Goal: Task Accomplishment & Management: Use online tool/utility

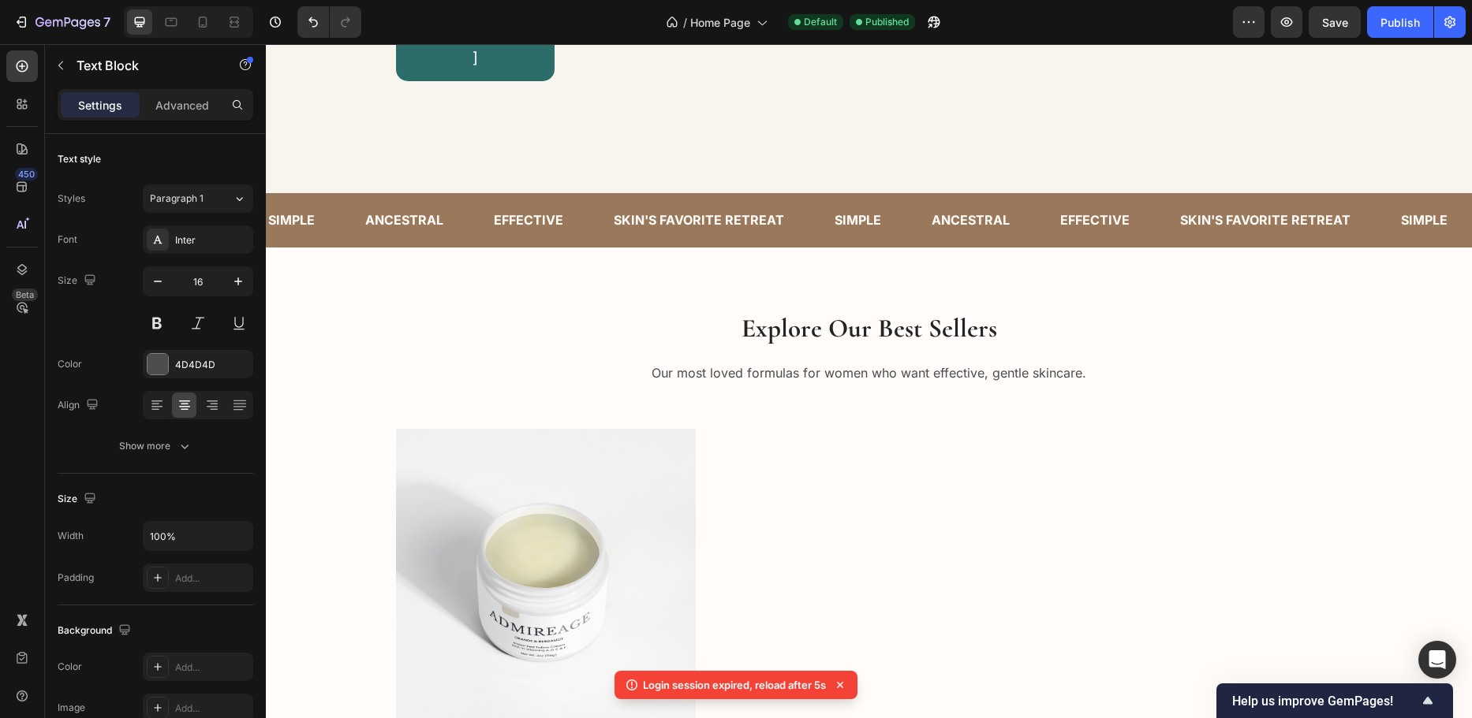
scroll to position [473, 0]
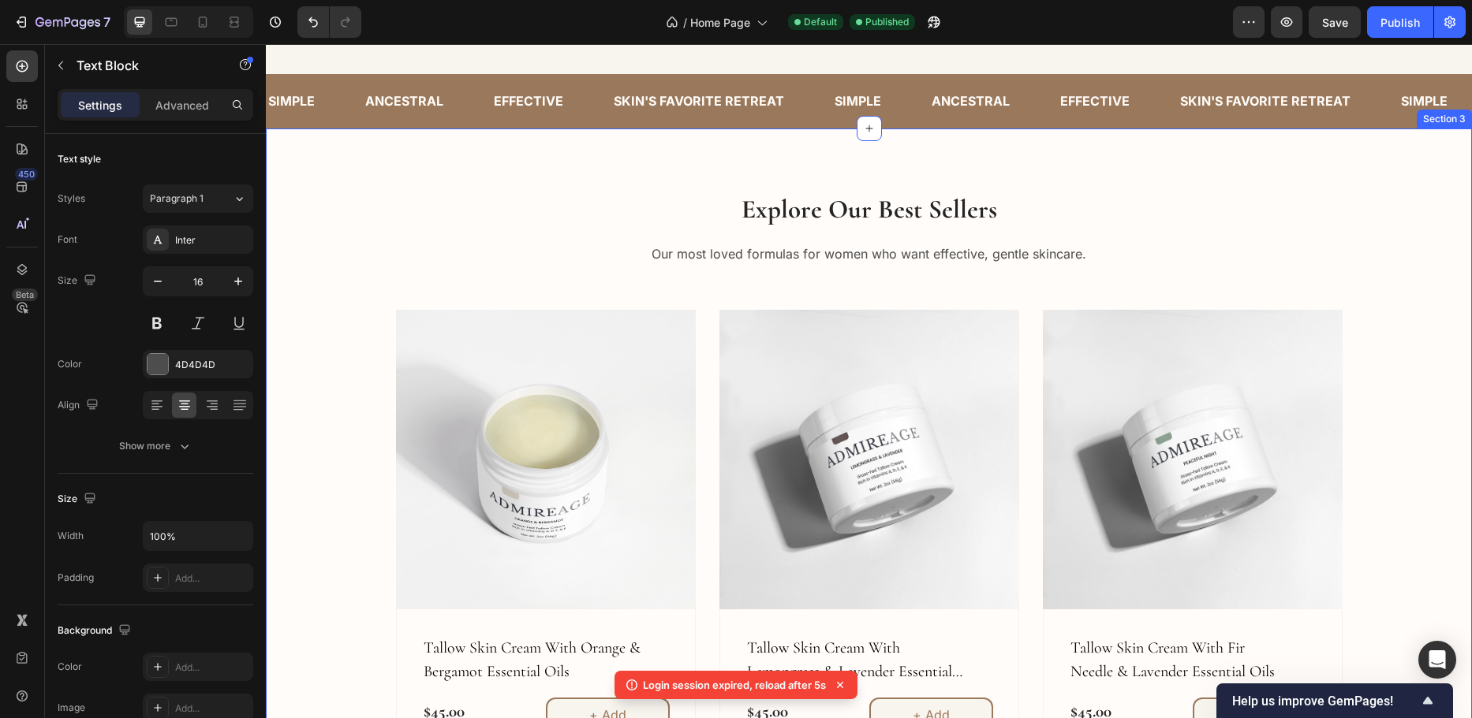
click at [303, 355] on div "Explore Our Best Sellers Heading Our most loved formulas for women who want eff…" at bounding box center [869, 476] width 1182 height 568
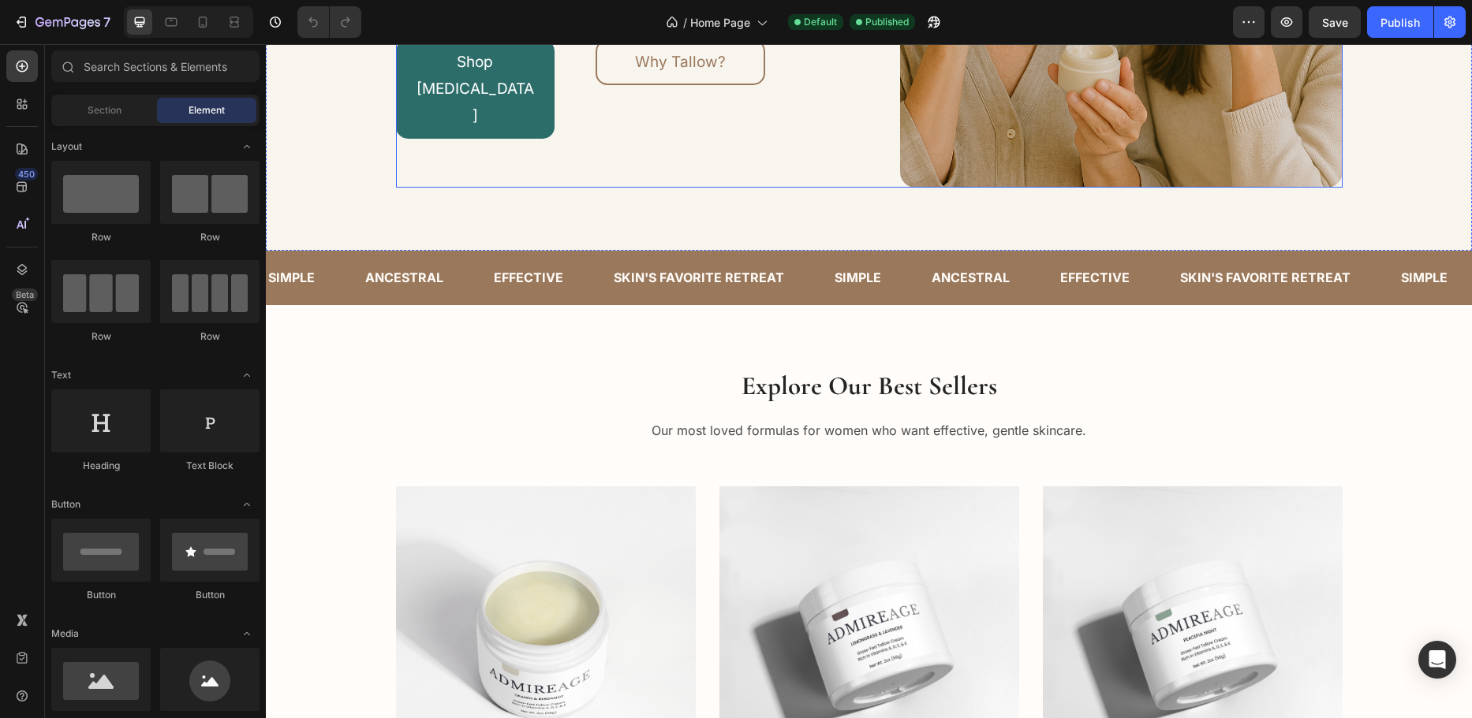
scroll to position [445, 0]
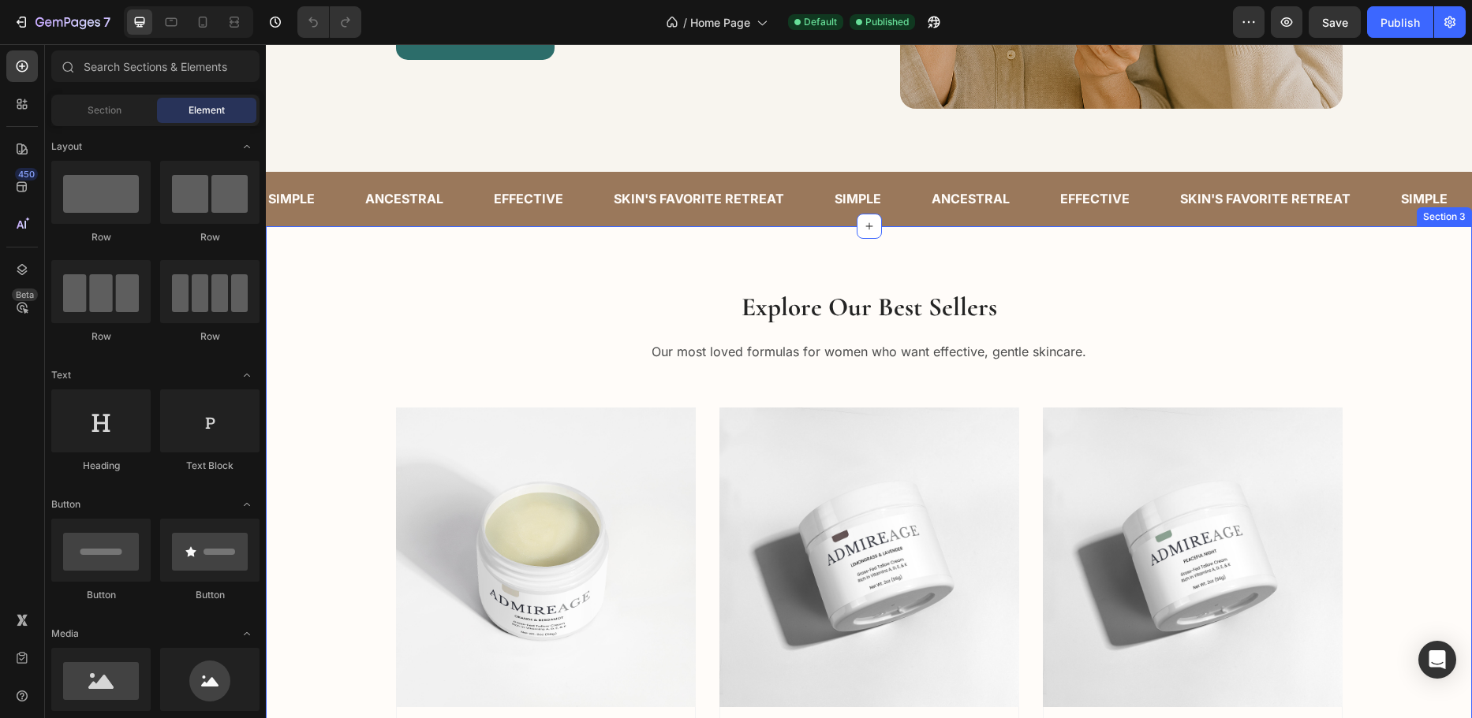
click at [336, 366] on div "Explore Our Best Sellers Heading Our most loved formulas for women who want eff…" at bounding box center [869, 573] width 1182 height 568
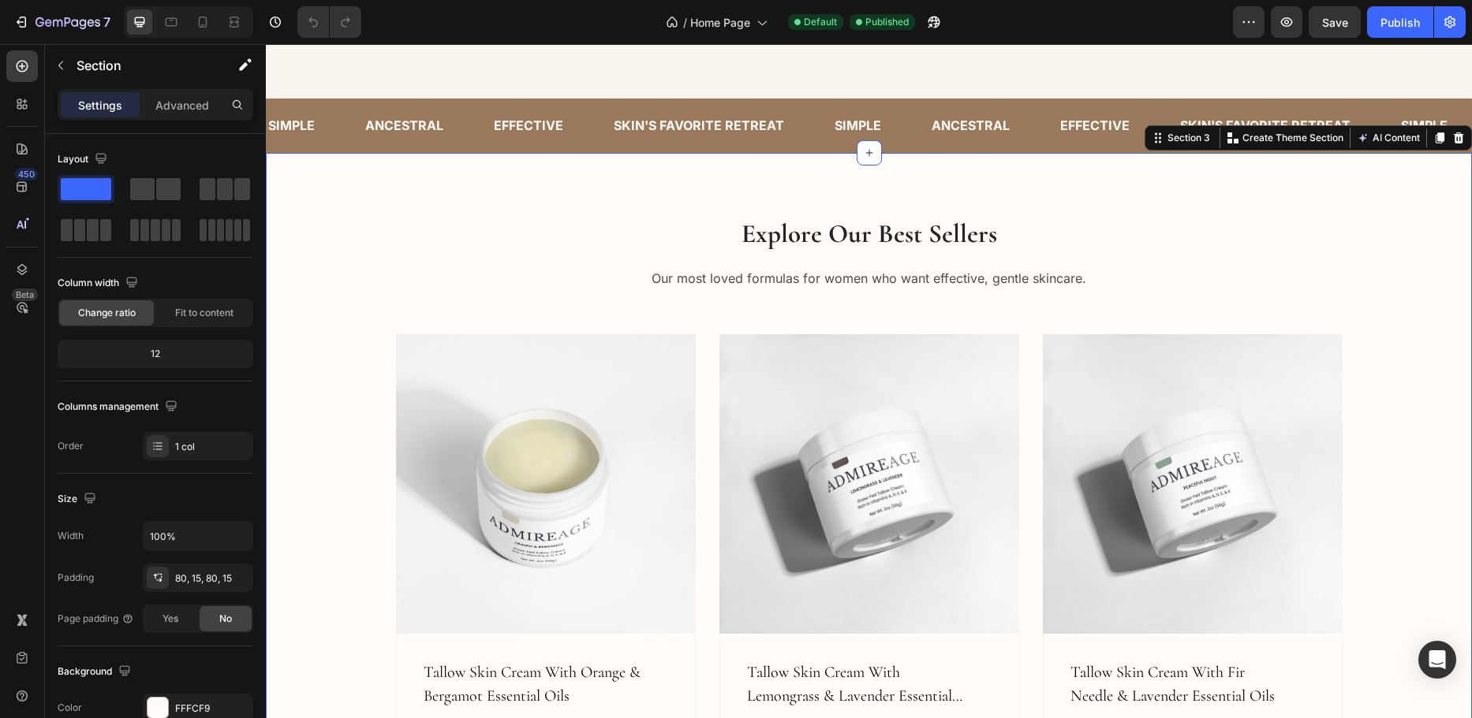
scroll to position [631, 0]
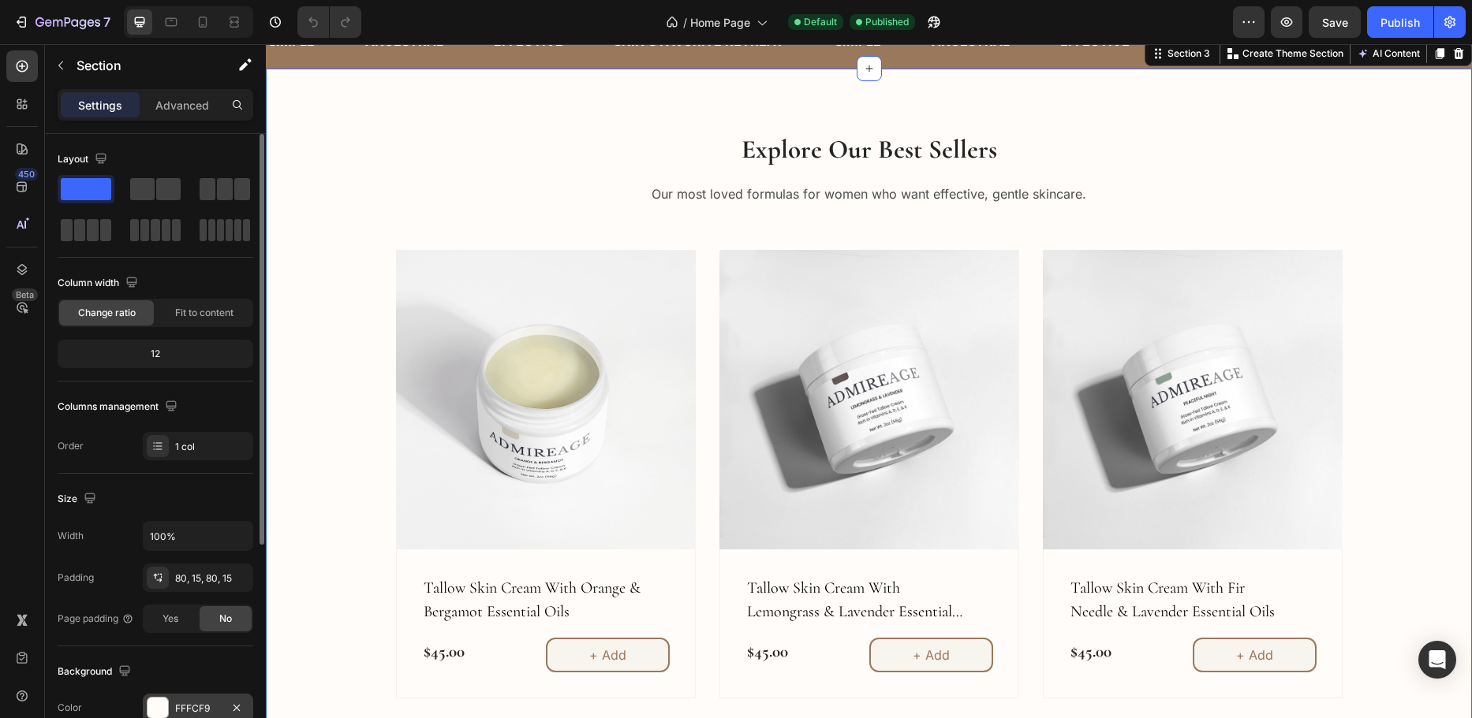
click at [206, 702] on div "FFFCF9" at bounding box center [198, 709] width 46 height 14
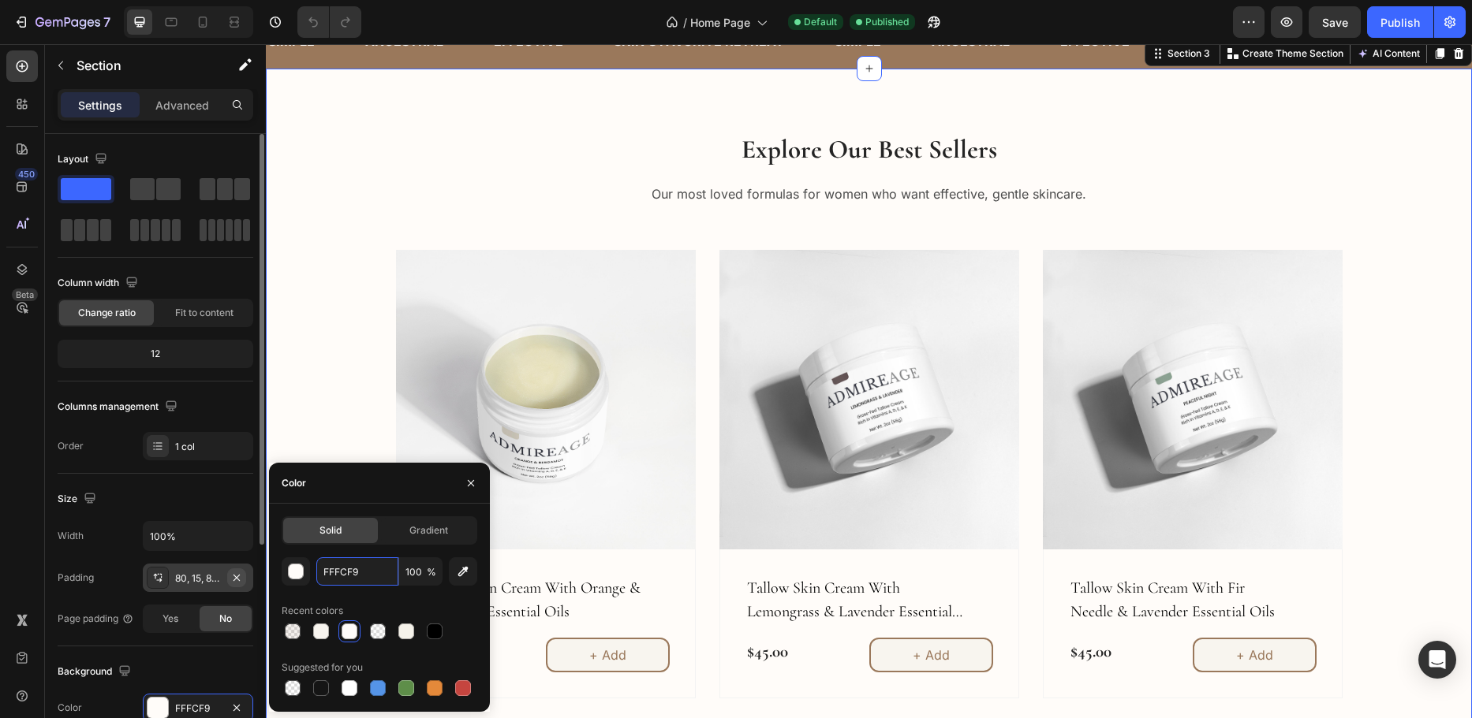
paste input "#F9F7F0"
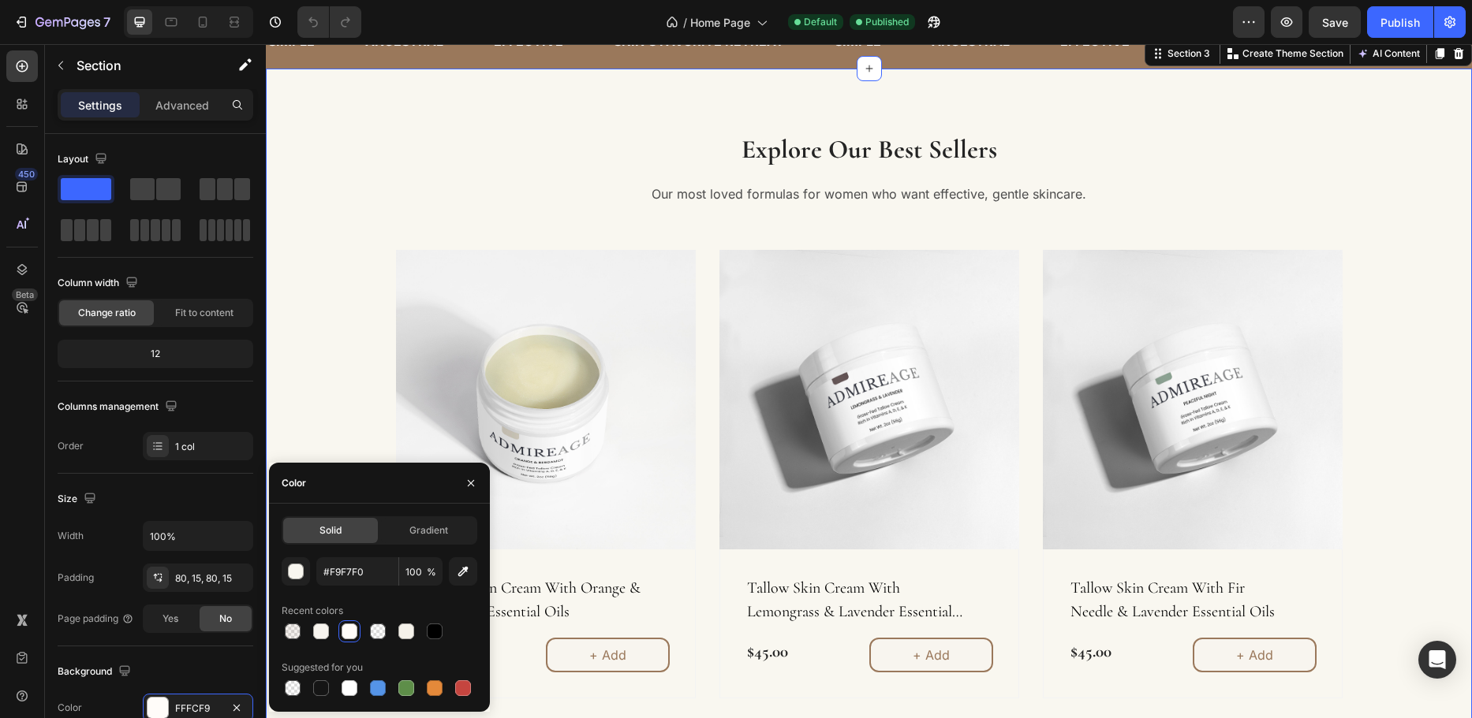
type input "F9F7F0"
click at [398, 481] on div "Color" at bounding box center [379, 483] width 221 height 41
click at [347, 384] on div "Explore Our Best Sellers Heading Our most loved formulas for women who want eff…" at bounding box center [869, 416] width 1182 height 568
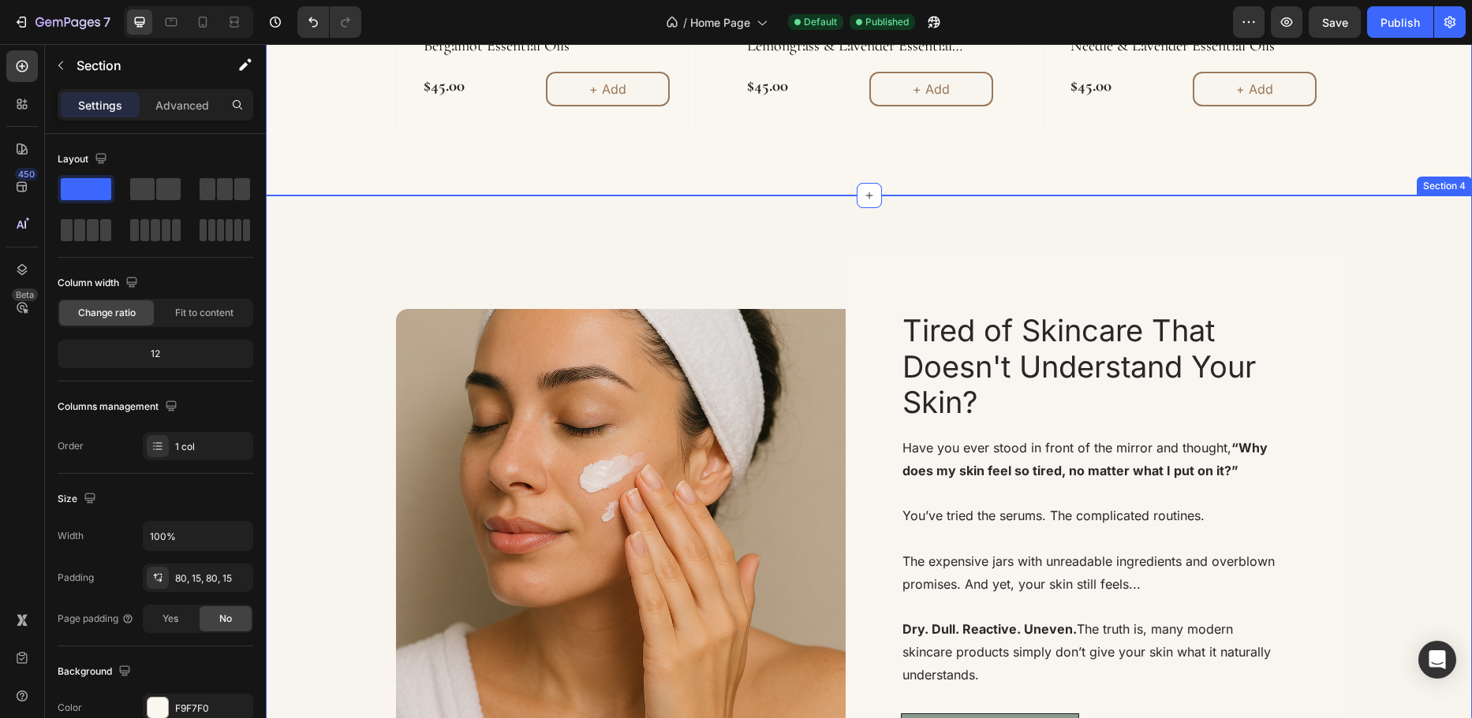
scroll to position [1341, 0]
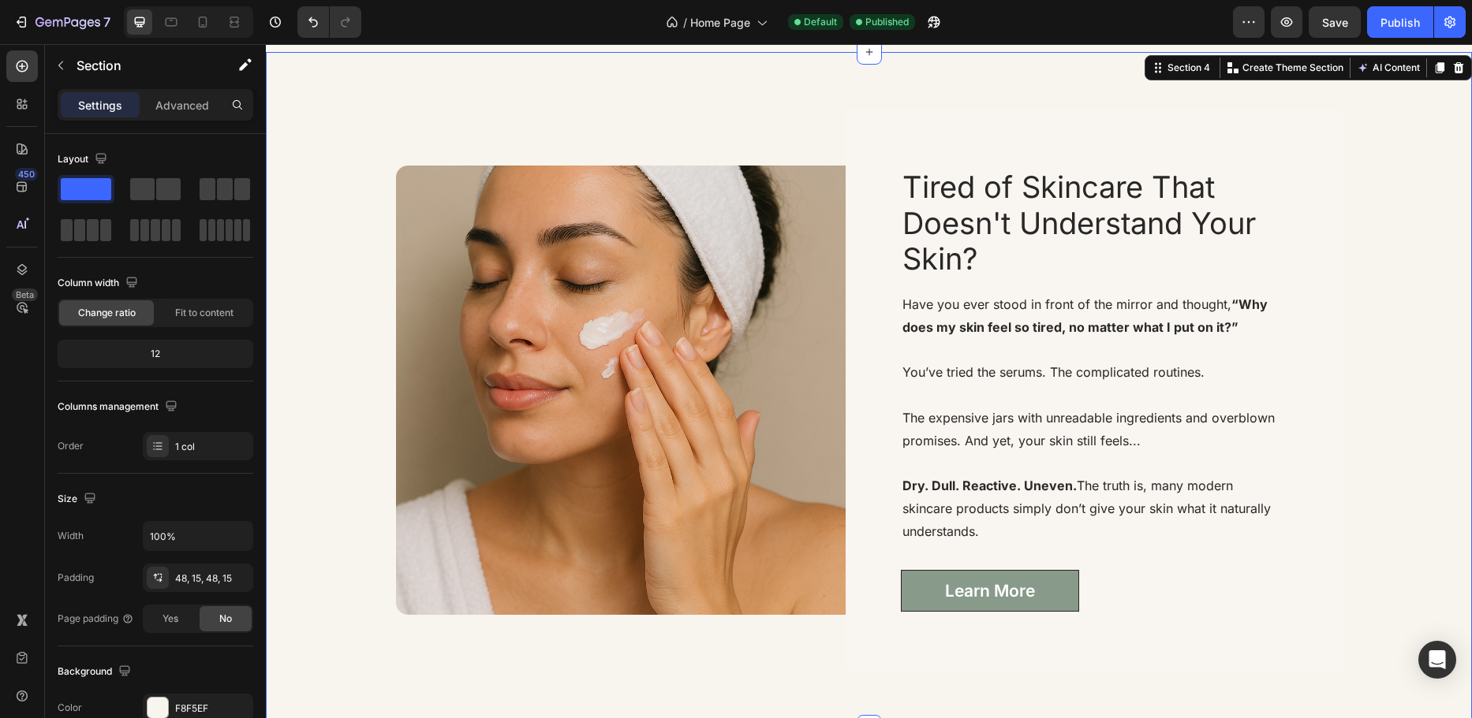
click at [323, 475] on div "Image Tired of Skincare That Doesn't Understand Your Skin? Heading Have you eve…" at bounding box center [869, 390] width 1182 height 600
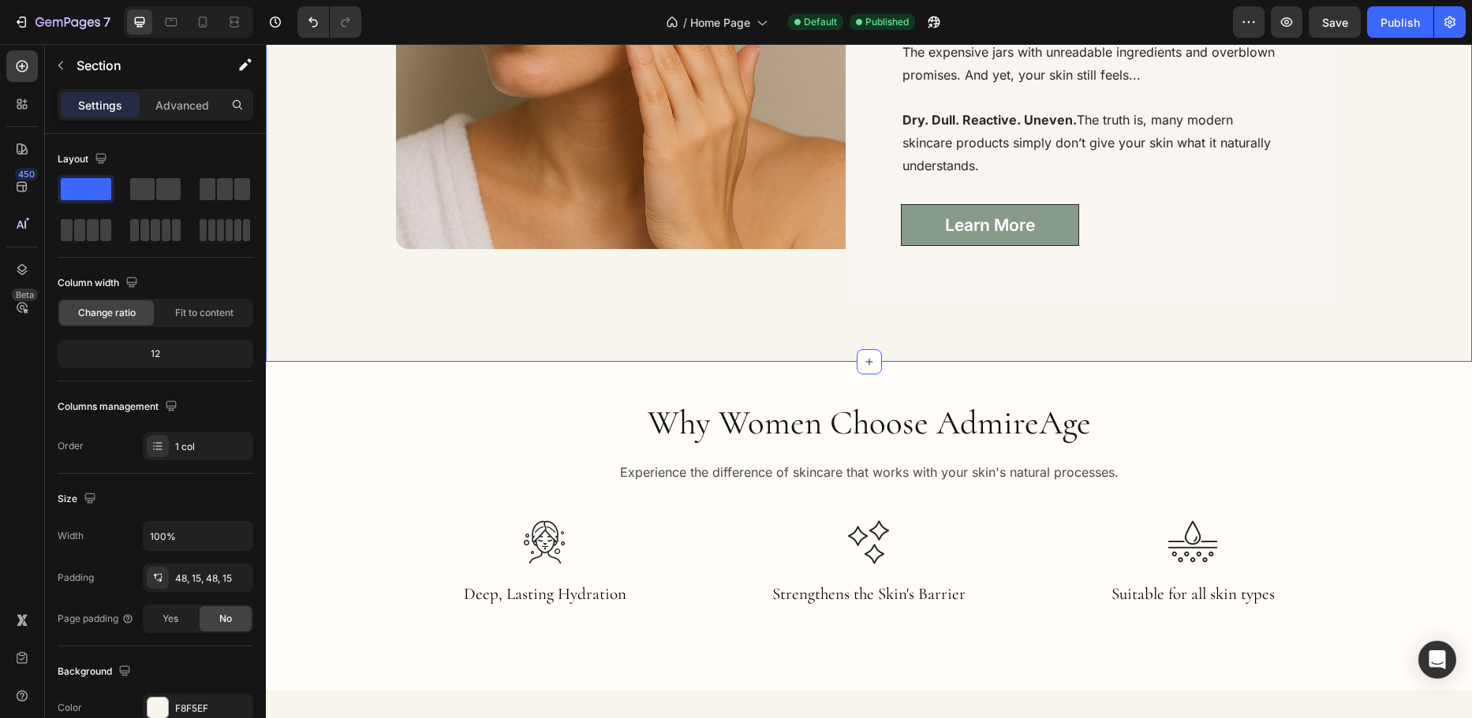
scroll to position [1735, 0]
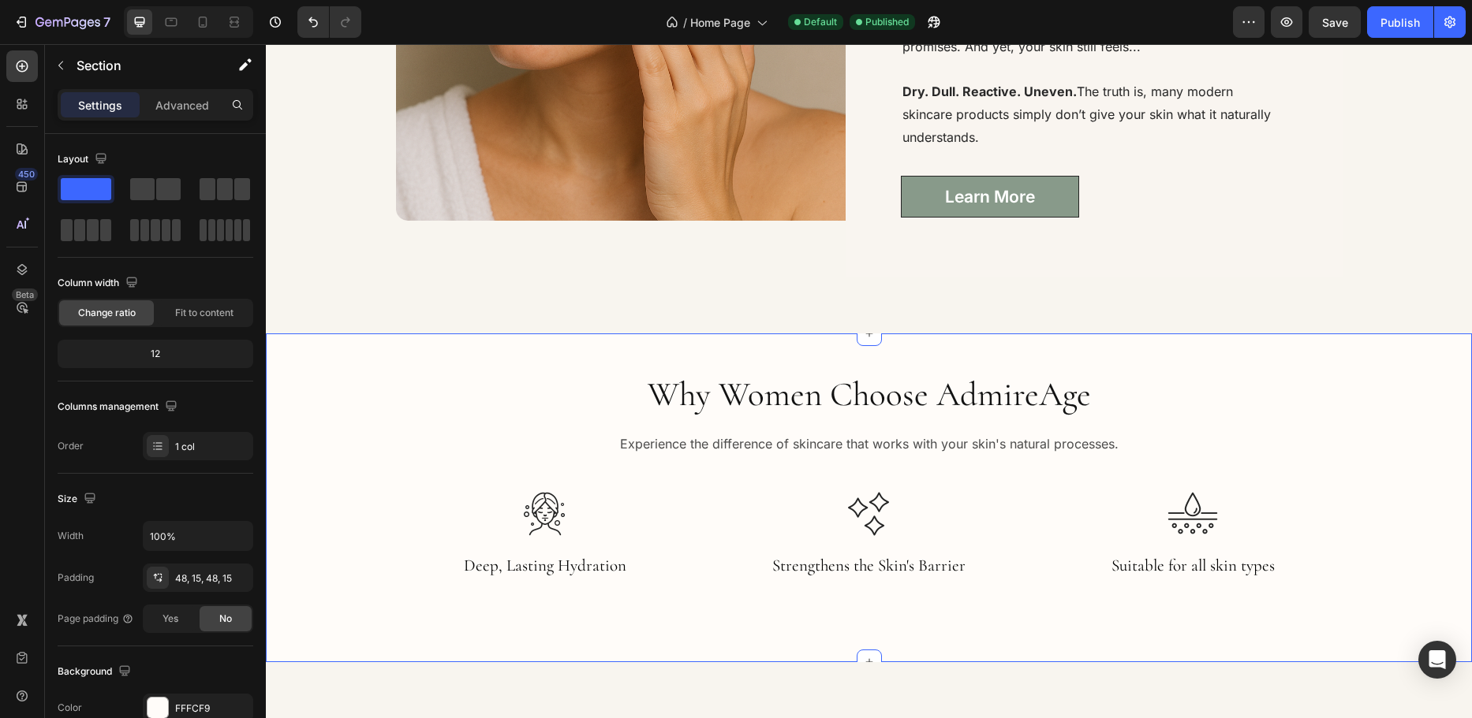
click at [324, 506] on div "Why Women Choose AdmireAge Heading Experience the difference of skincare that w…" at bounding box center [869, 497] width 1182 height 252
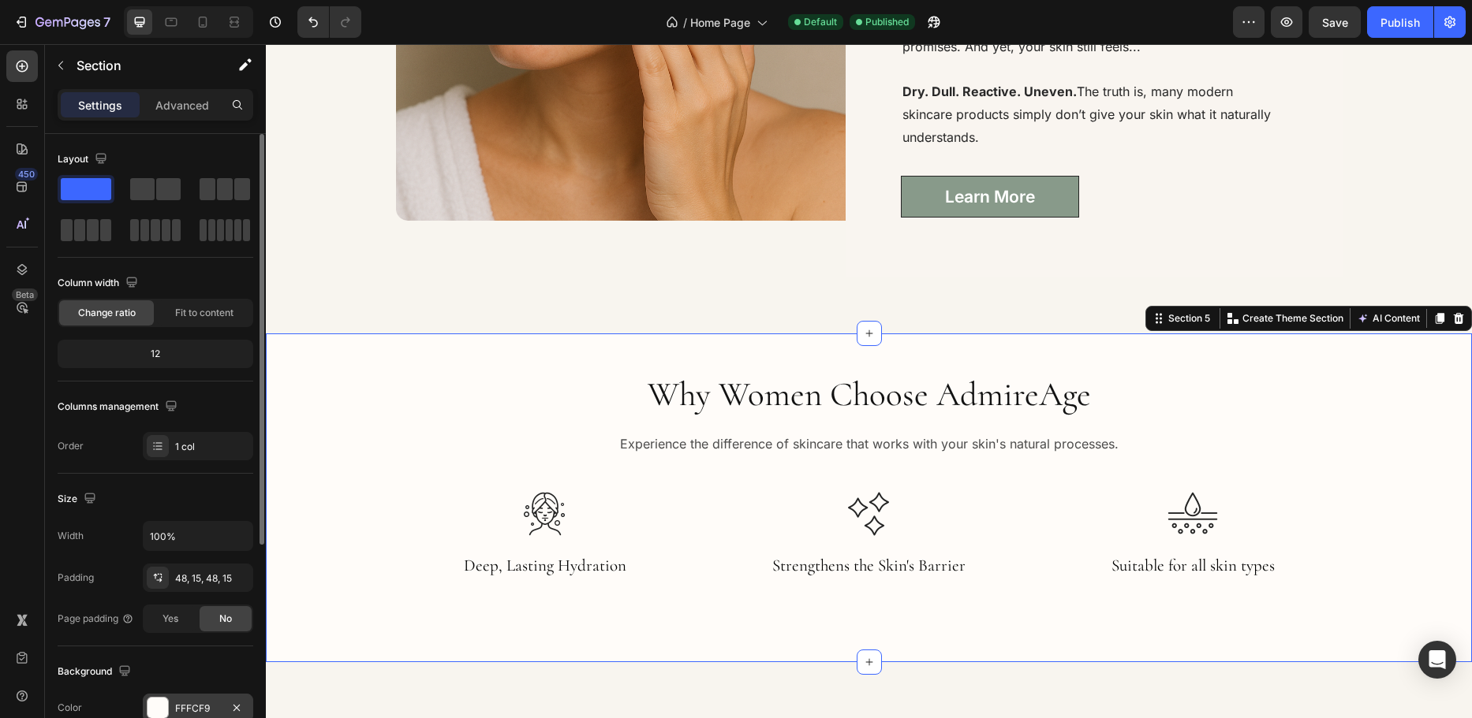
click at [207, 705] on div "FFFCF9" at bounding box center [198, 709] width 46 height 14
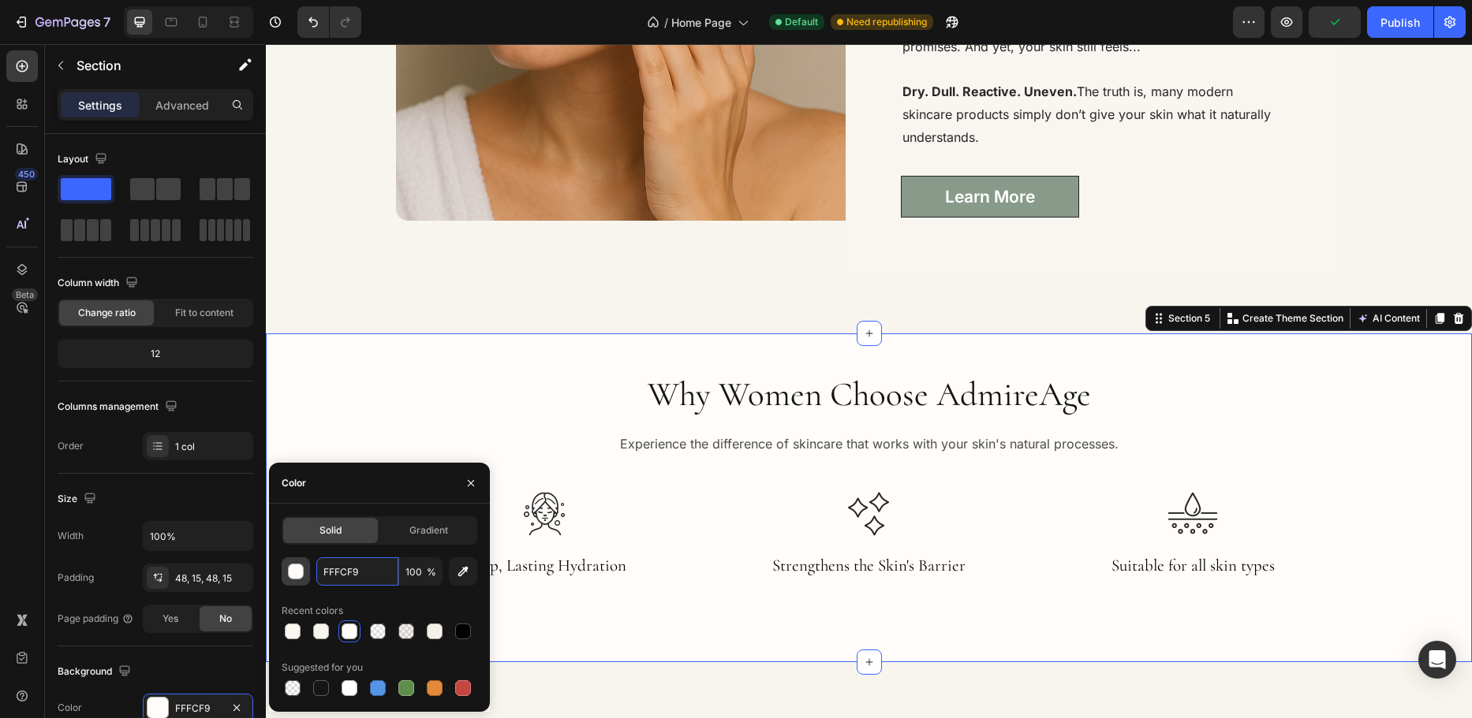
paste input "#F9F7F0"
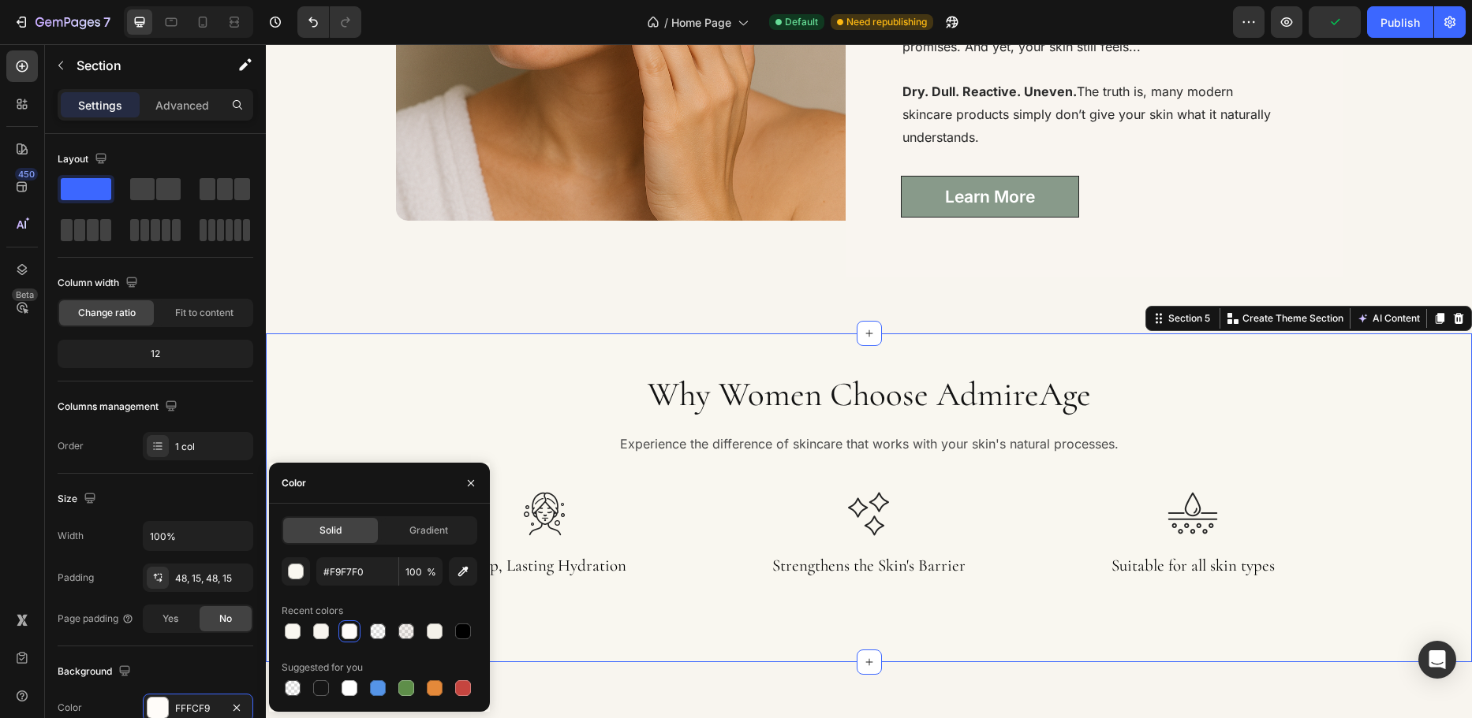
click at [398, 482] on div "Color" at bounding box center [379, 483] width 221 height 41
type input "F9F7F0"
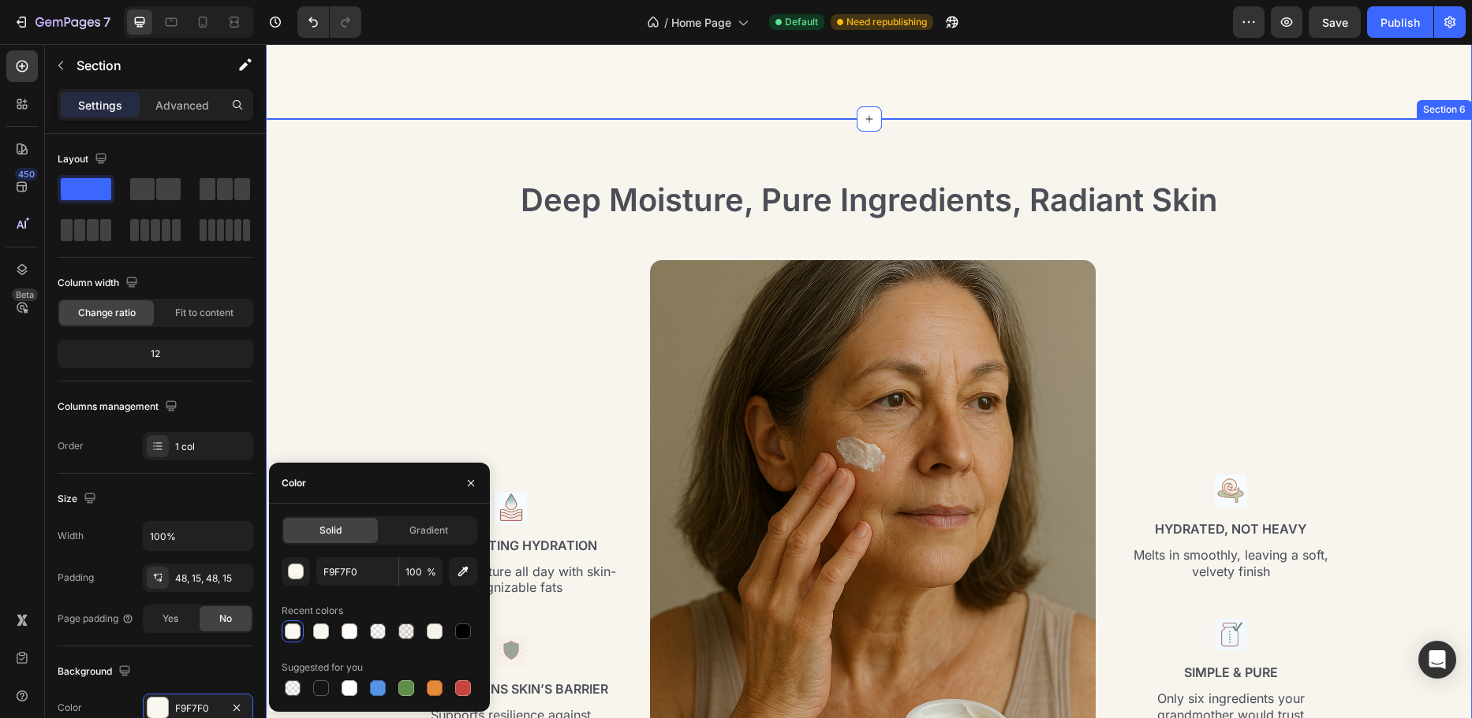
scroll to position [2287, 0]
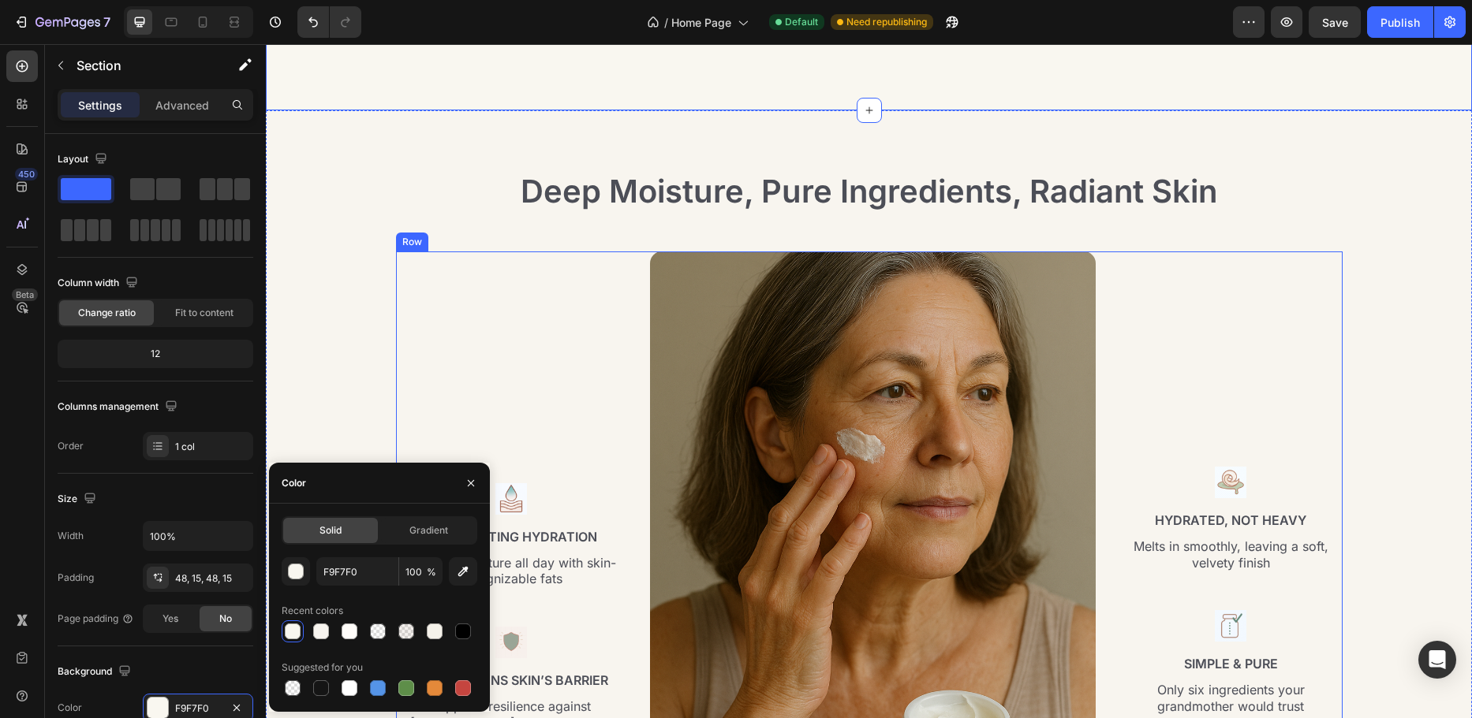
click at [409, 341] on div "Image Deep, Lasting Hydration Text Block Locks in moisture all day with skin-re…" at bounding box center [511, 549] width 231 height 594
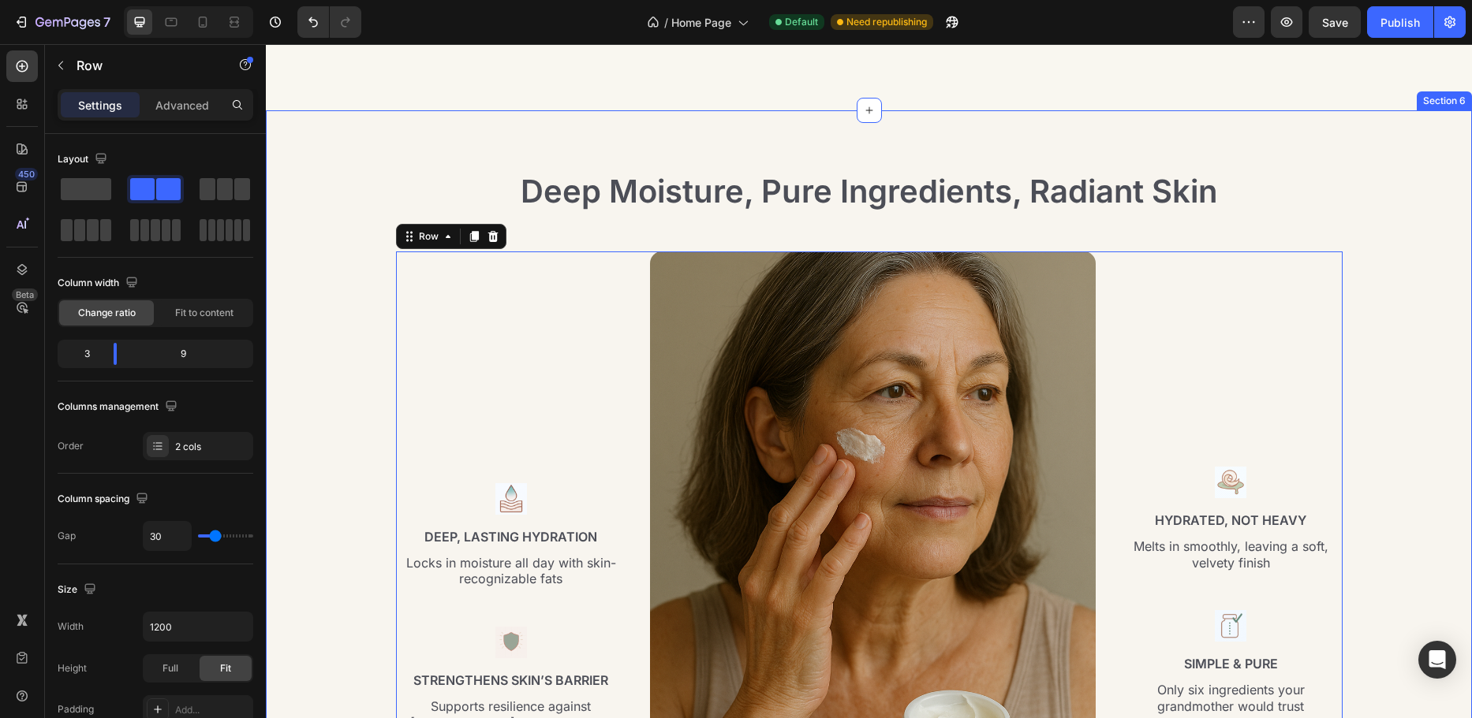
click at [327, 369] on div "Deep Moisture, Pure Ingredients, Radiant Skin Heading Row Image Deep, Lasting H…" at bounding box center [869, 514] width 1182 height 689
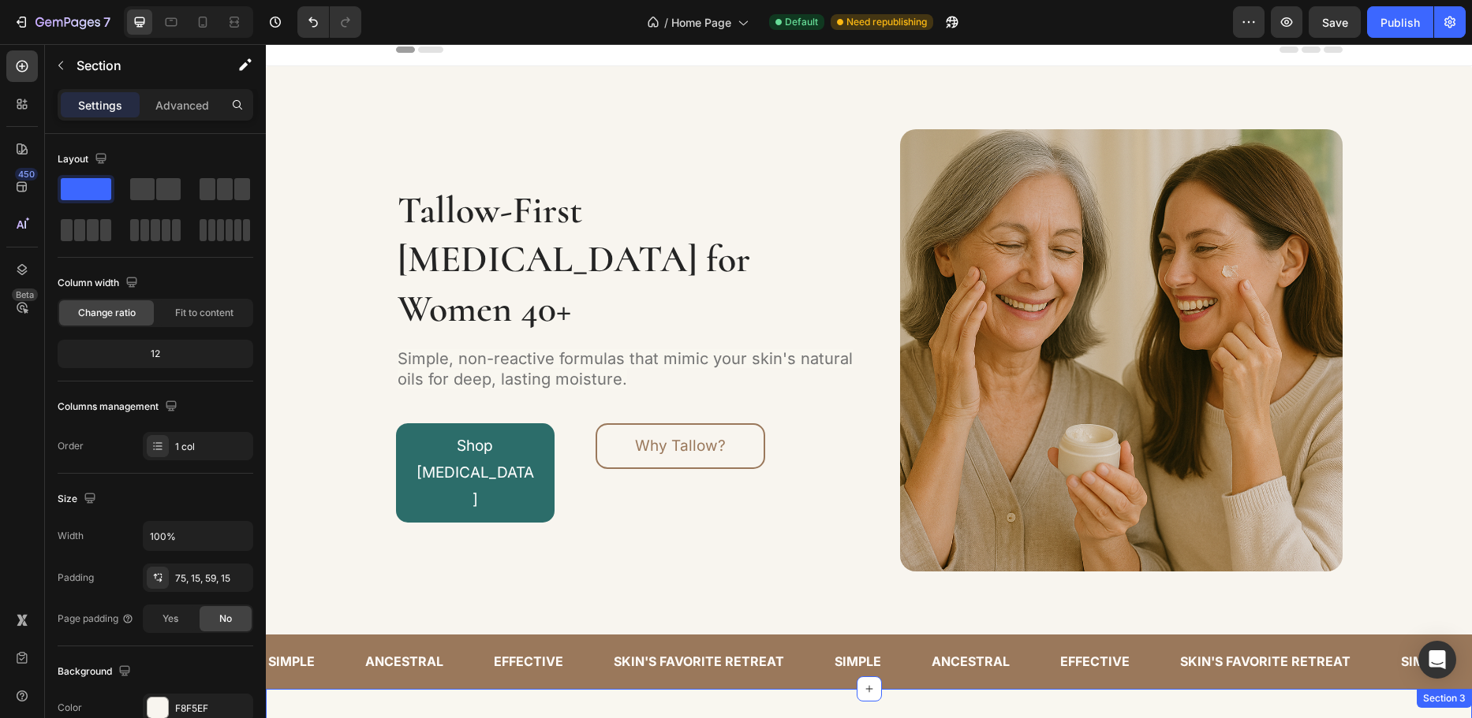
scroll to position [0, 0]
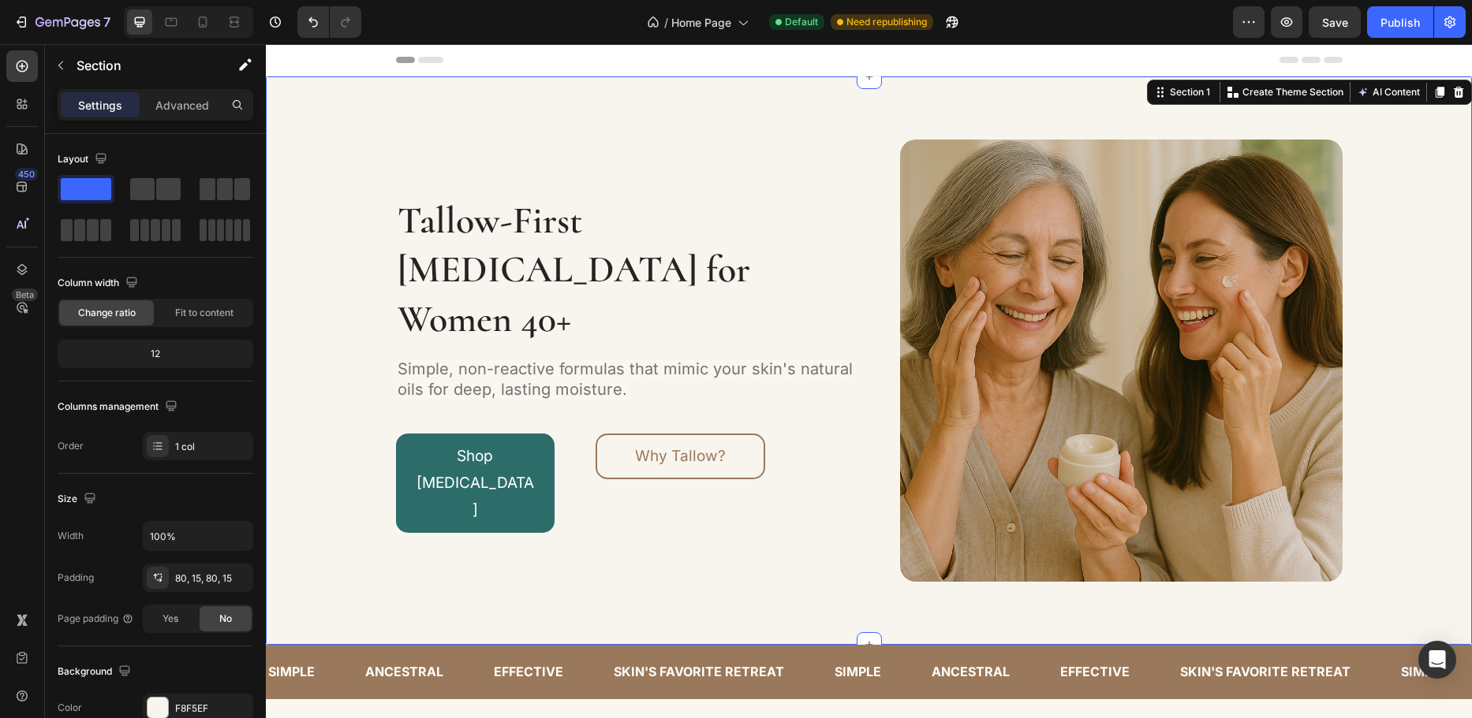
click at [330, 442] on div "Tallow-First Skin Care for Women 40+ Heading Simple, non-reactive formulas that…" at bounding box center [869, 361] width 1182 height 442
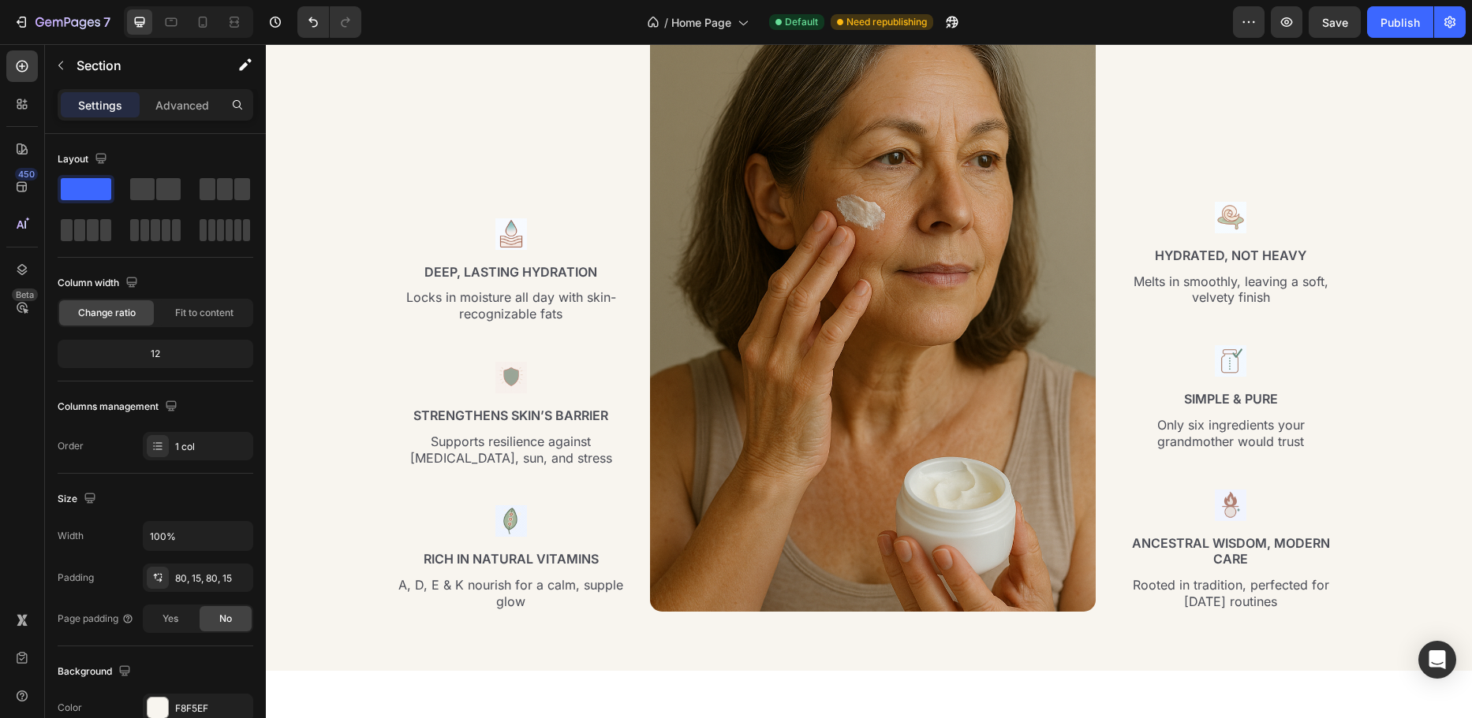
scroll to position [2524, 0]
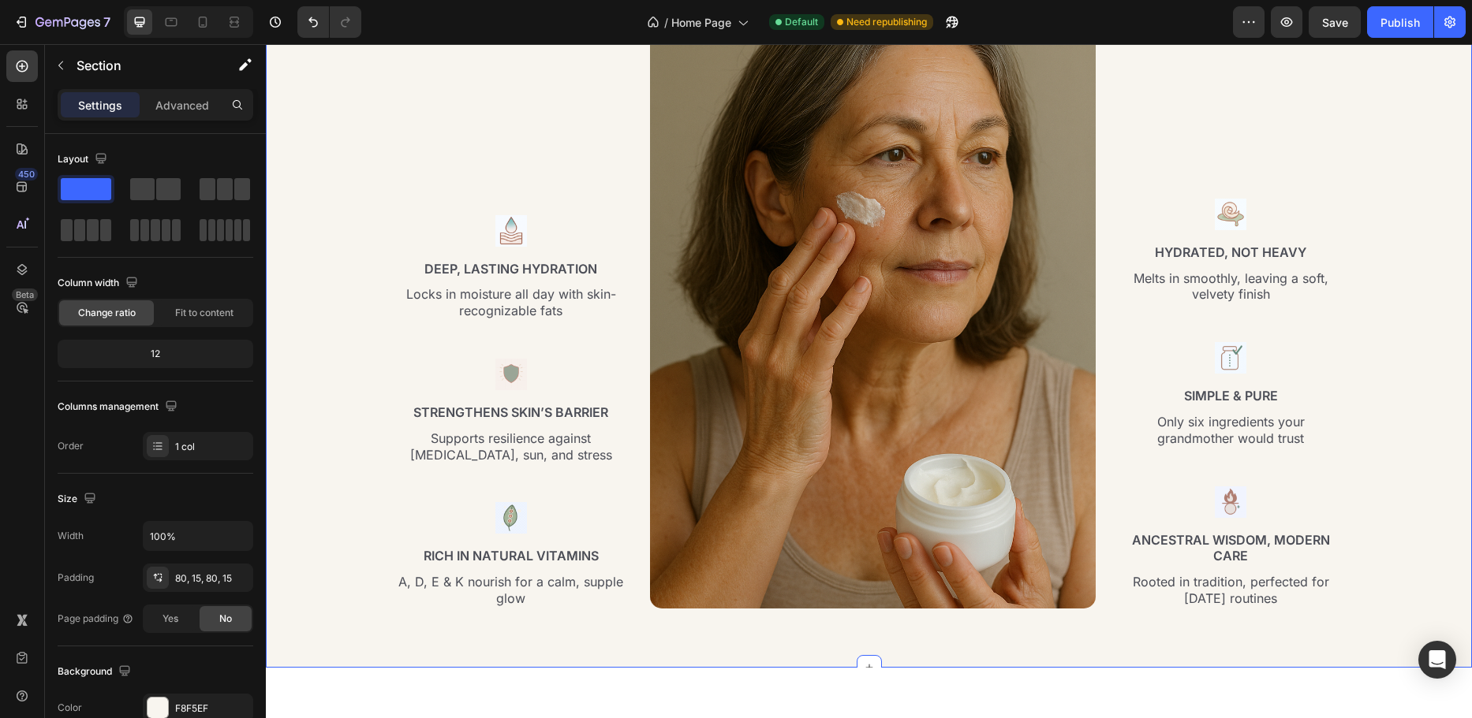
click at [289, 421] on div "Deep Moisture, Pure Ingredients, Radiant Skin Heading Row Image Deep, Lasting H…" at bounding box center [869, 277] width 1182 height 689
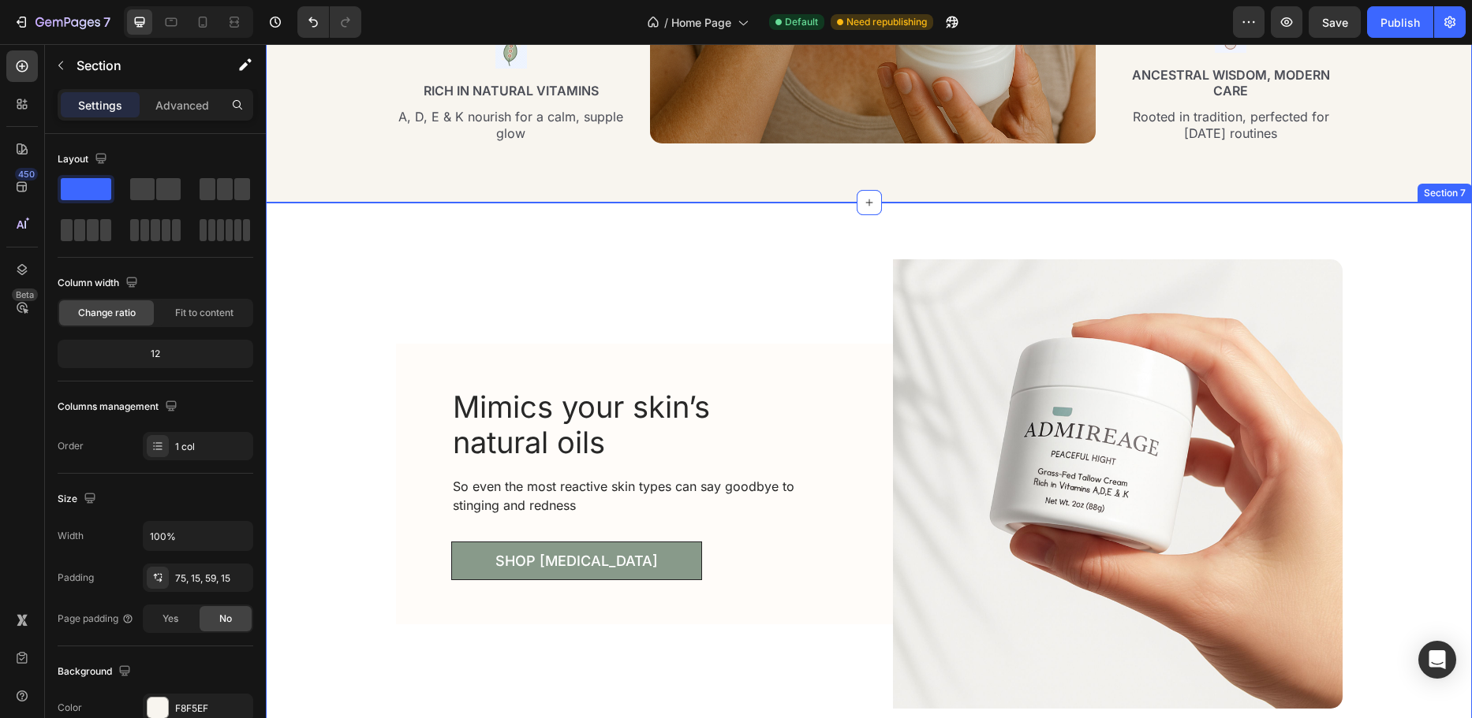
scroll to position [3076, 0]
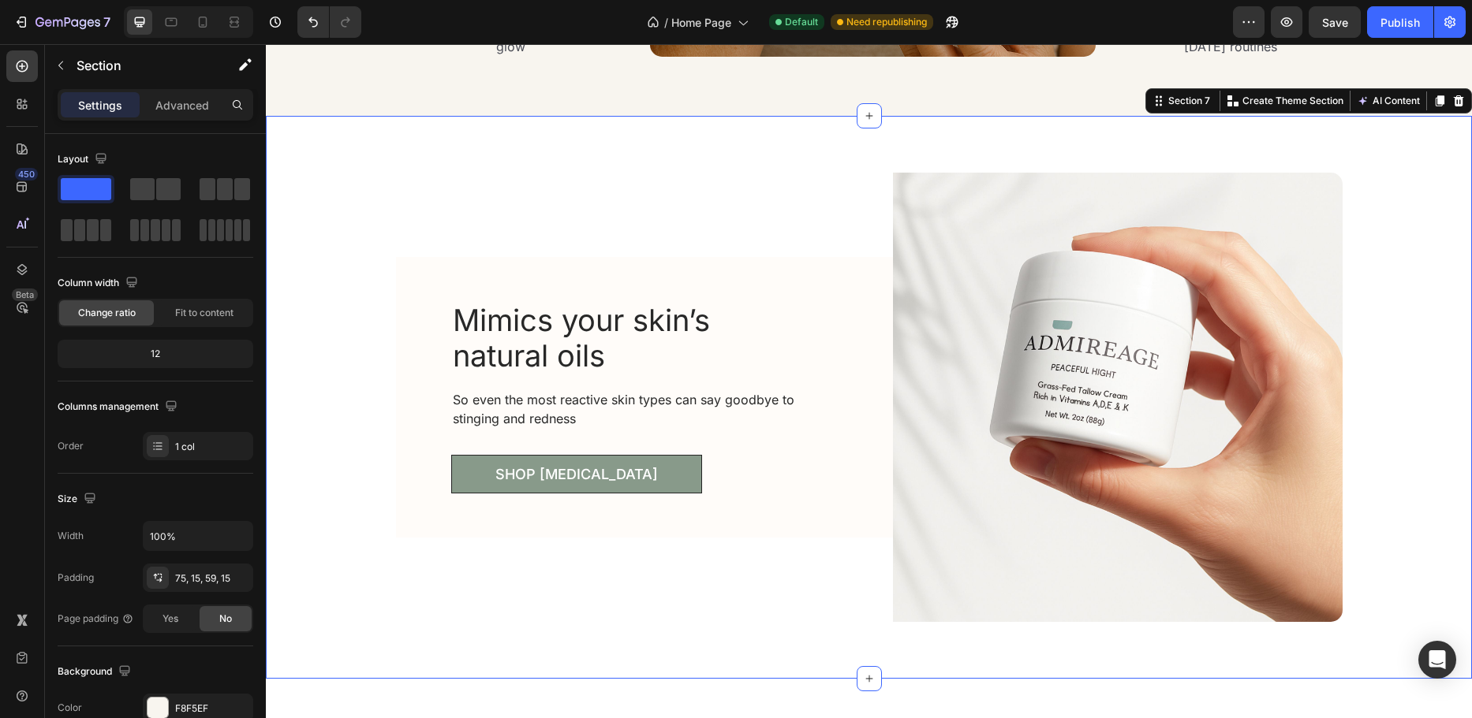
click at [287, 427] on div "Image Mimics your skin’s natural oils Heading So even the most reactive skin ty…" at bounding box center [869, 397] width 1182 height 487
click at [188, 706] on div "FFFFFF" at bounding box center [198, 709] width 46 height 14
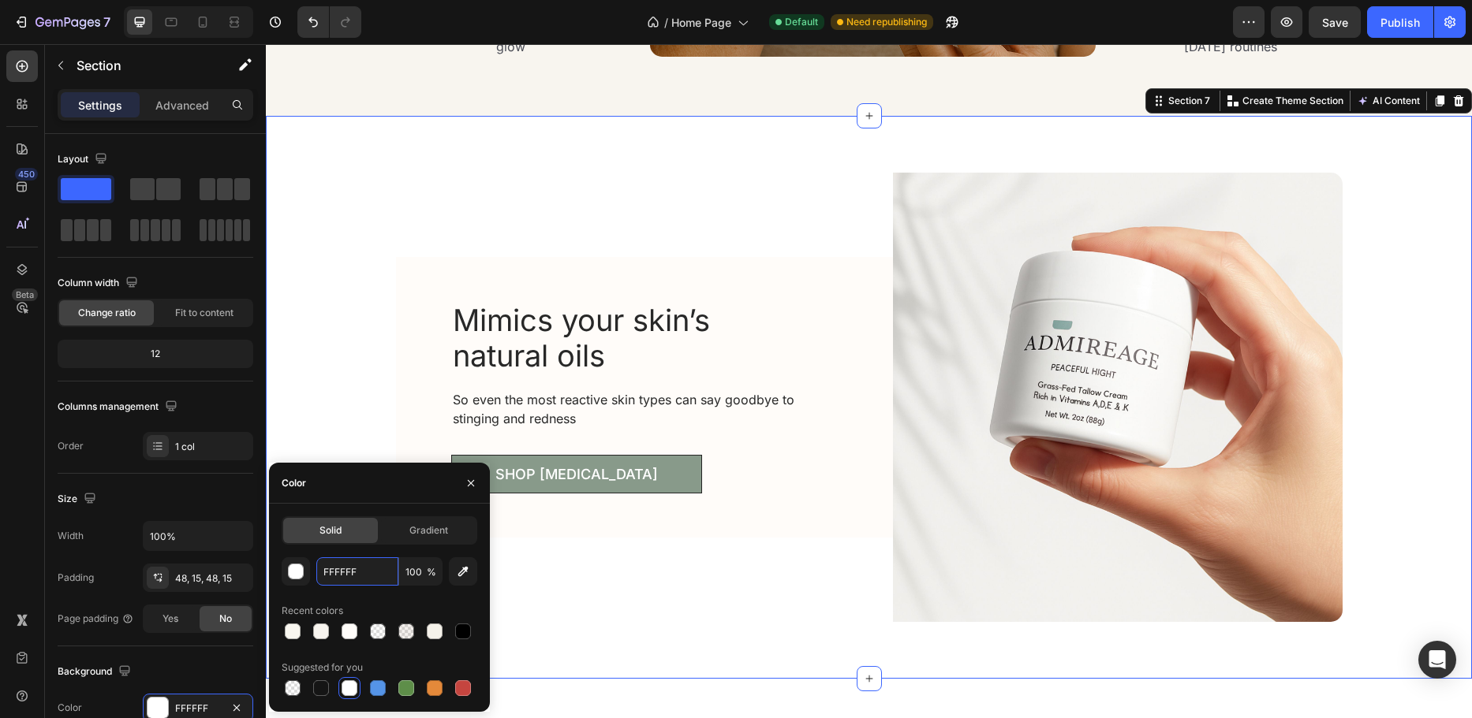
paste input "#F9F7F0"
type input "#F9F7F0"
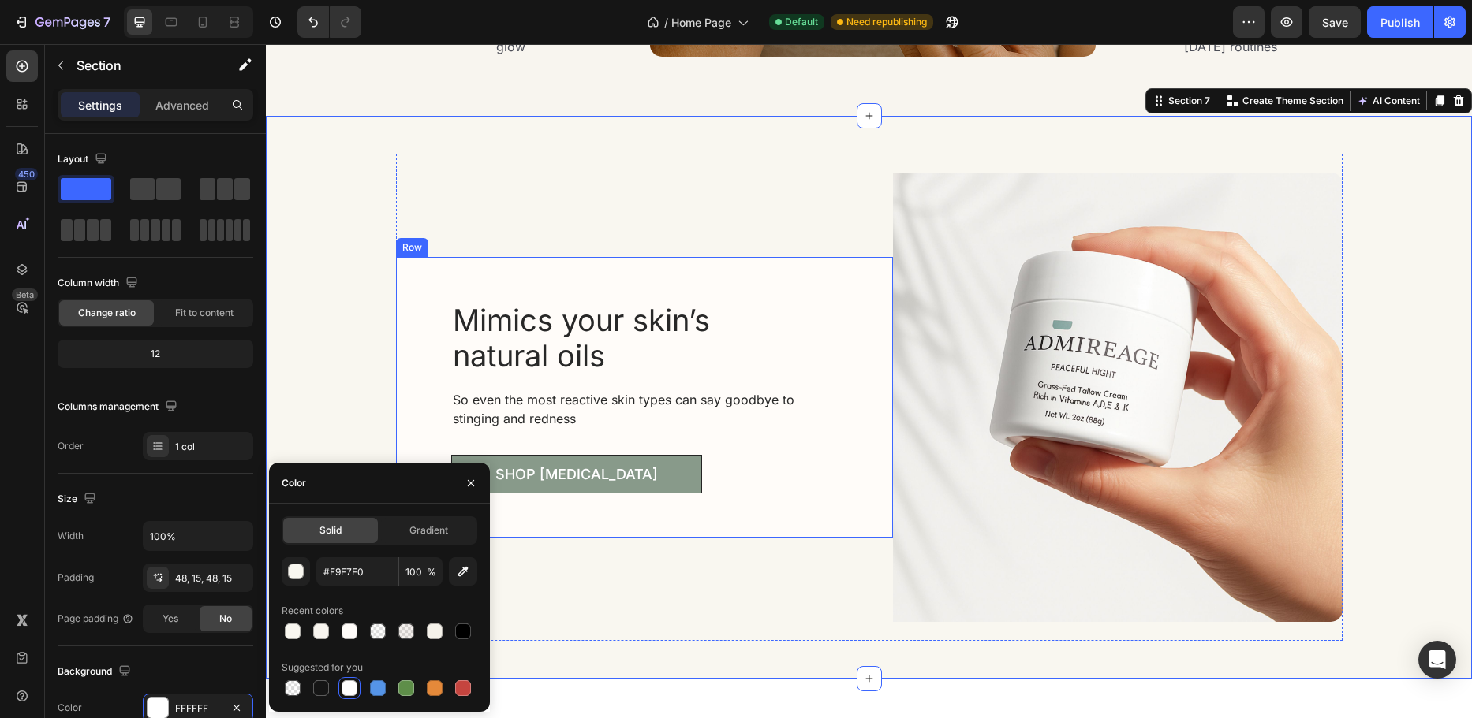
click at [409, 342] on div "Mimics your skin’s natural oils Heading So even the most reactive skin types ca…" at bounding box center [644, 397] width 497 height 281
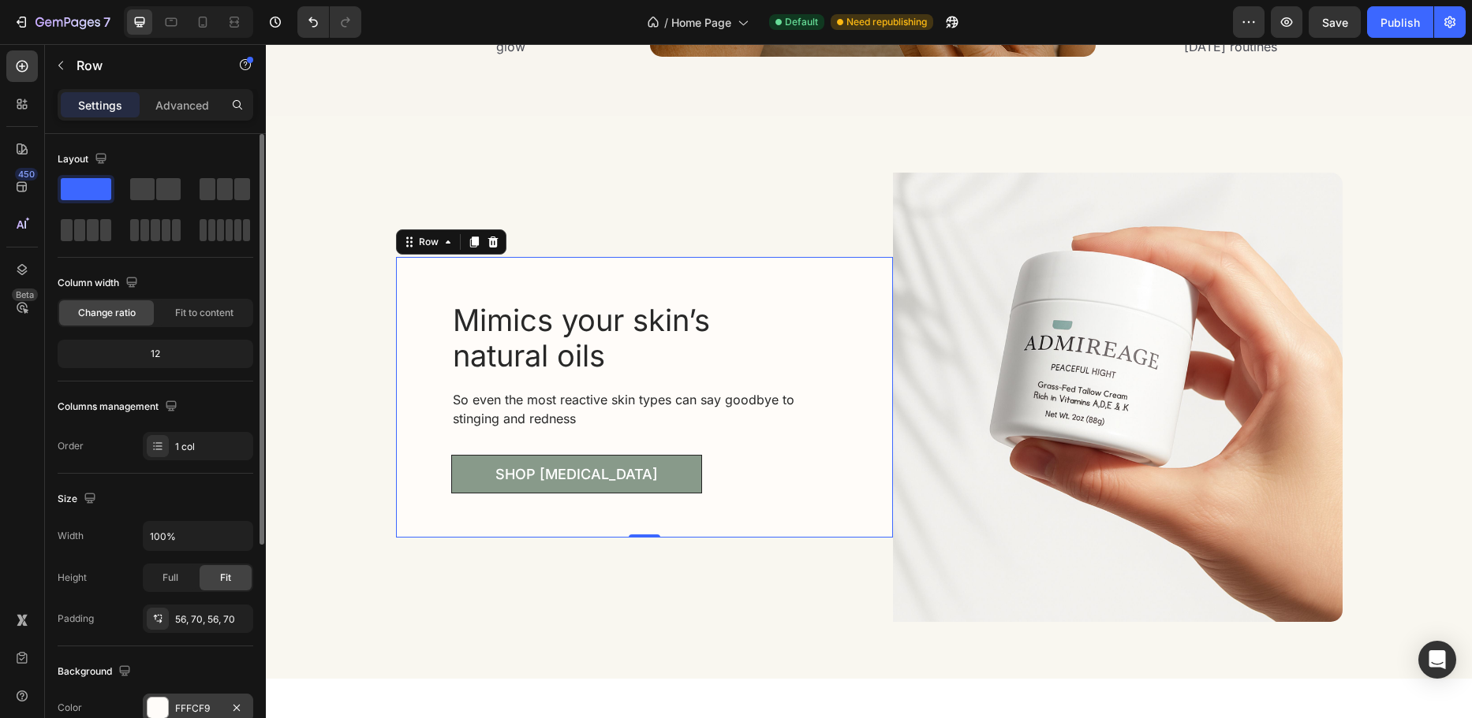
click at [196, 707] on div "FFFCF9" at bounding box center [198, 709] width 46 height 14
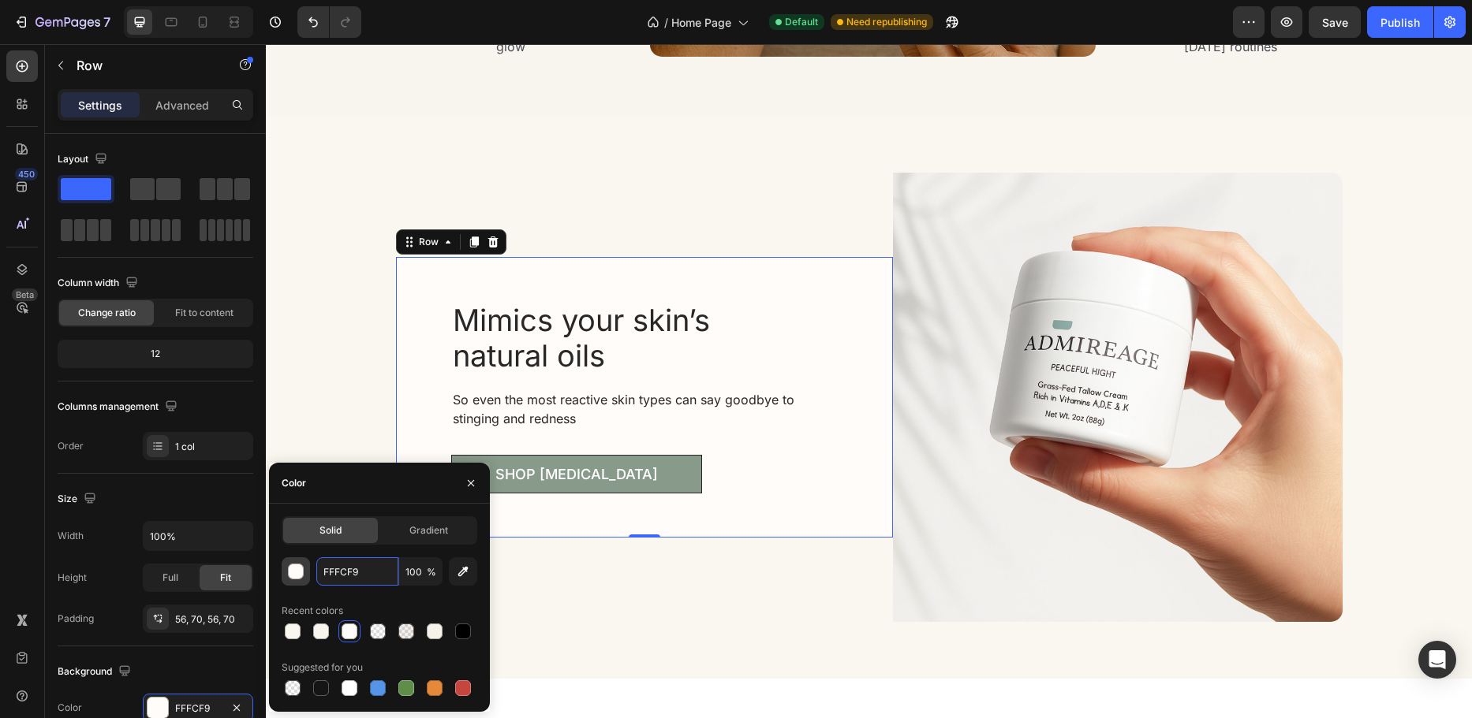
paste input "#F9F7F0"
type input "#F9F7F0"
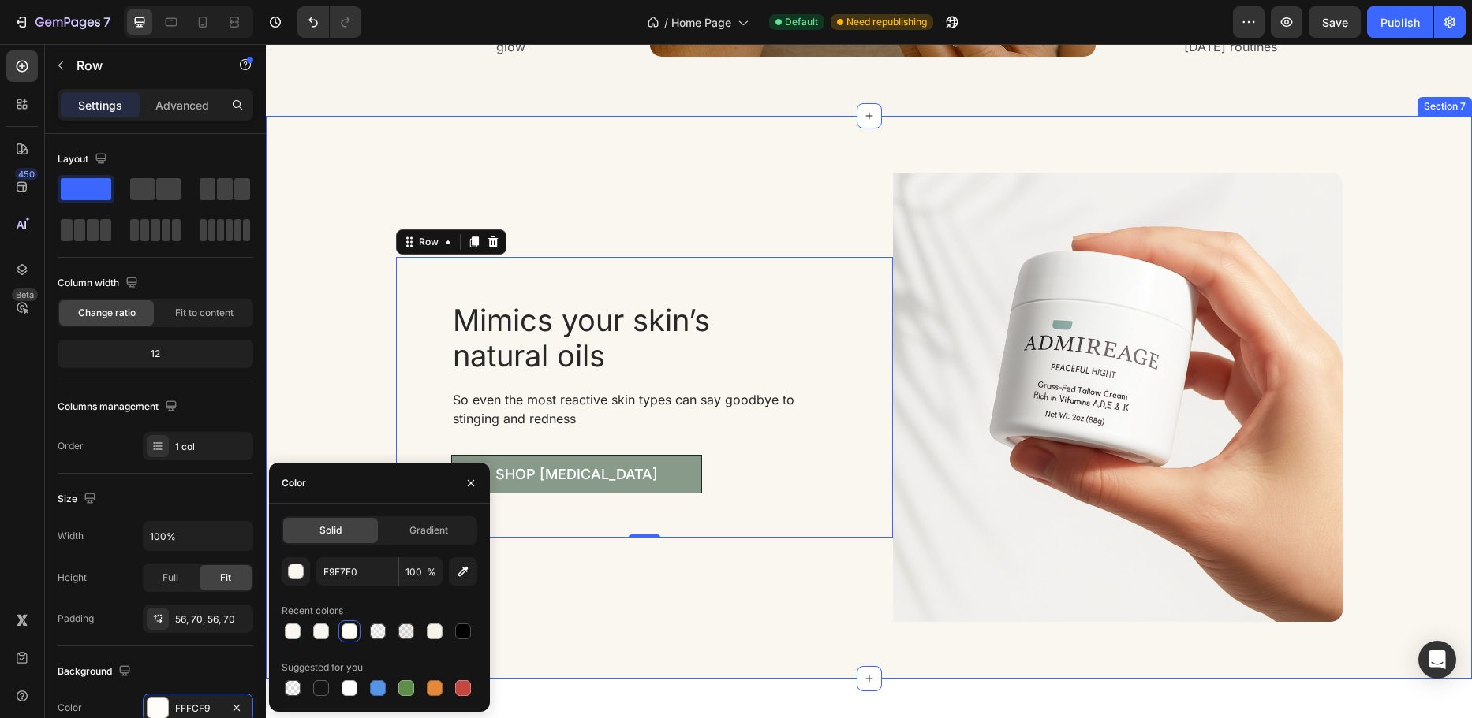
click at [347, 365] on div "Image Mimics your skin’s natural oils Heading So even the most reactive skin ty…" at bounding box center [869, 397] width 1182 height 487
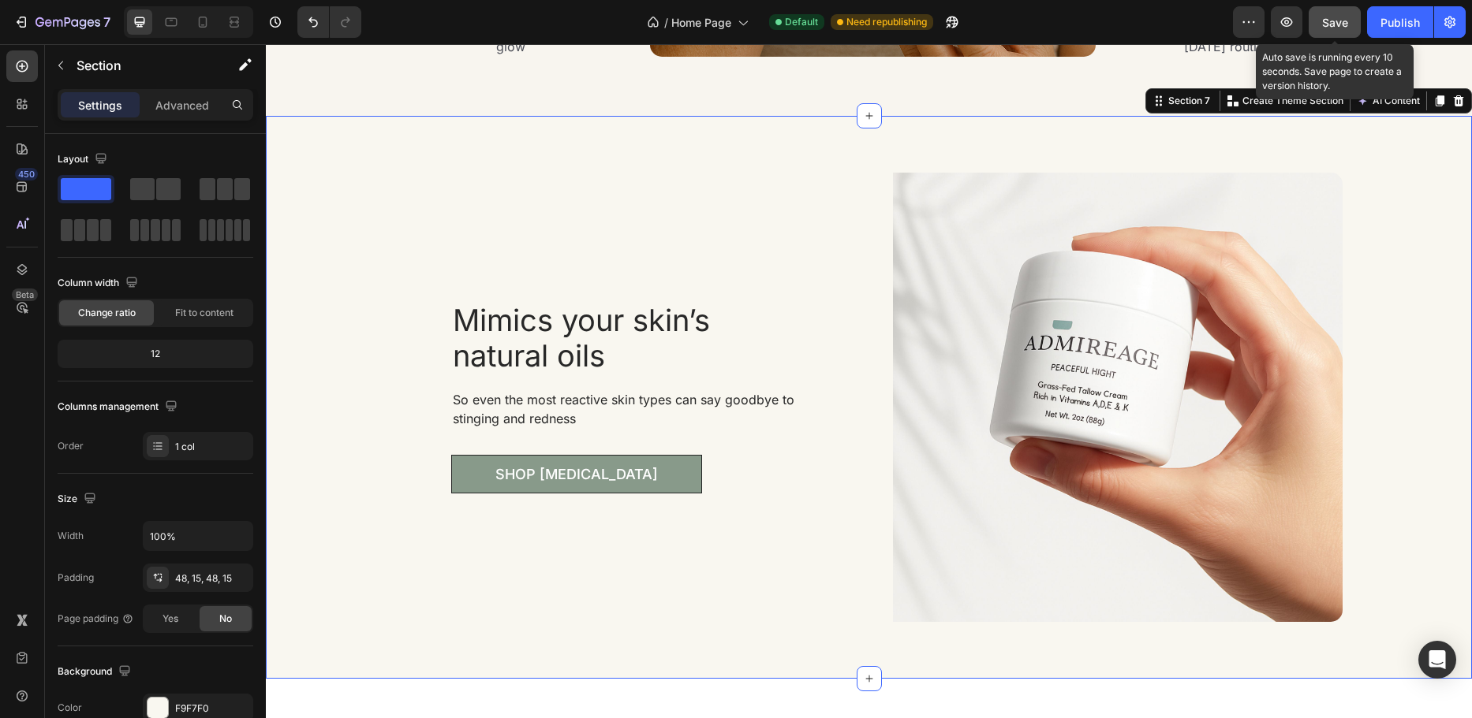
drag, startPoint x: 1323, startPoint y: 22, endPoint x: 1028, endPoint y: 9, distance: 295.2
click at [1323, 22] on span "Save" at bounding box center [1335, 22] width 26 height 13
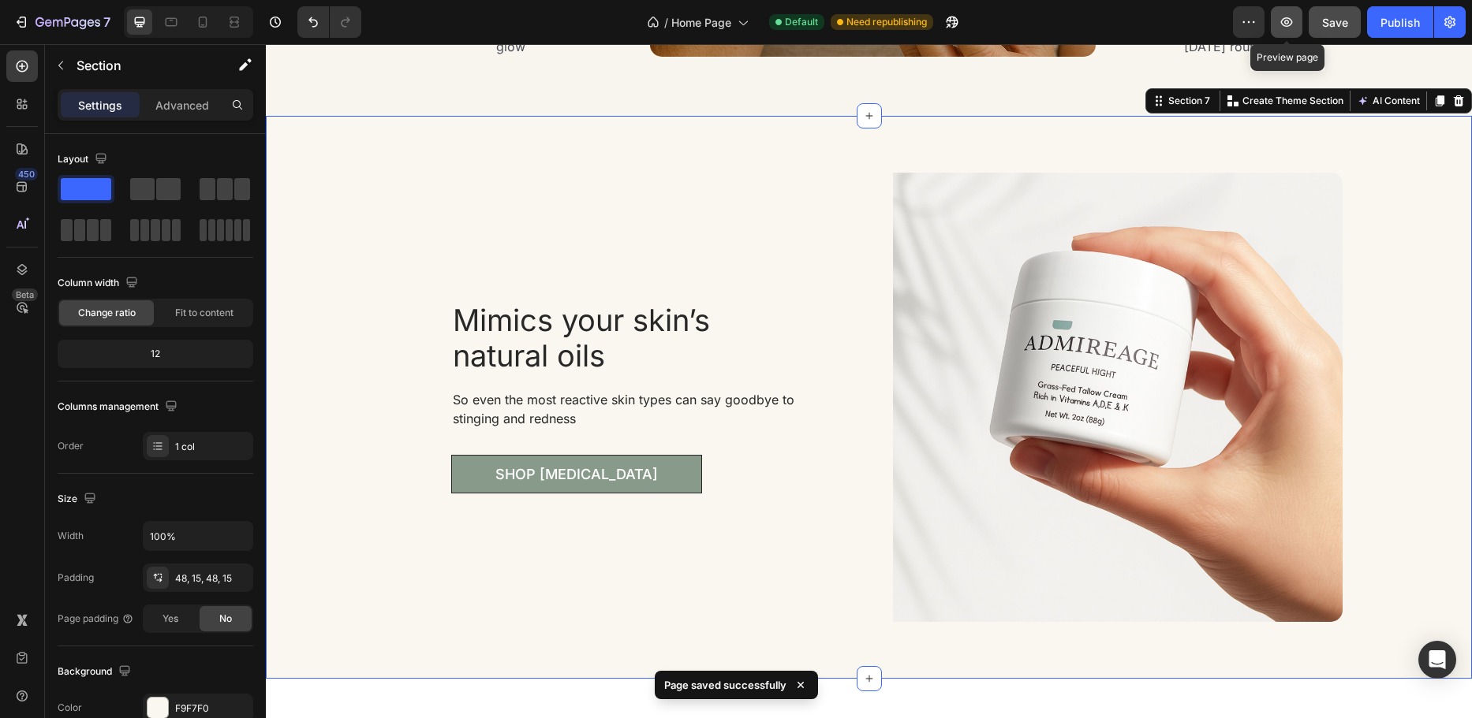
click at [1282, 15] on icon "button" at bounding box center [1286, 22] width 16 height 16
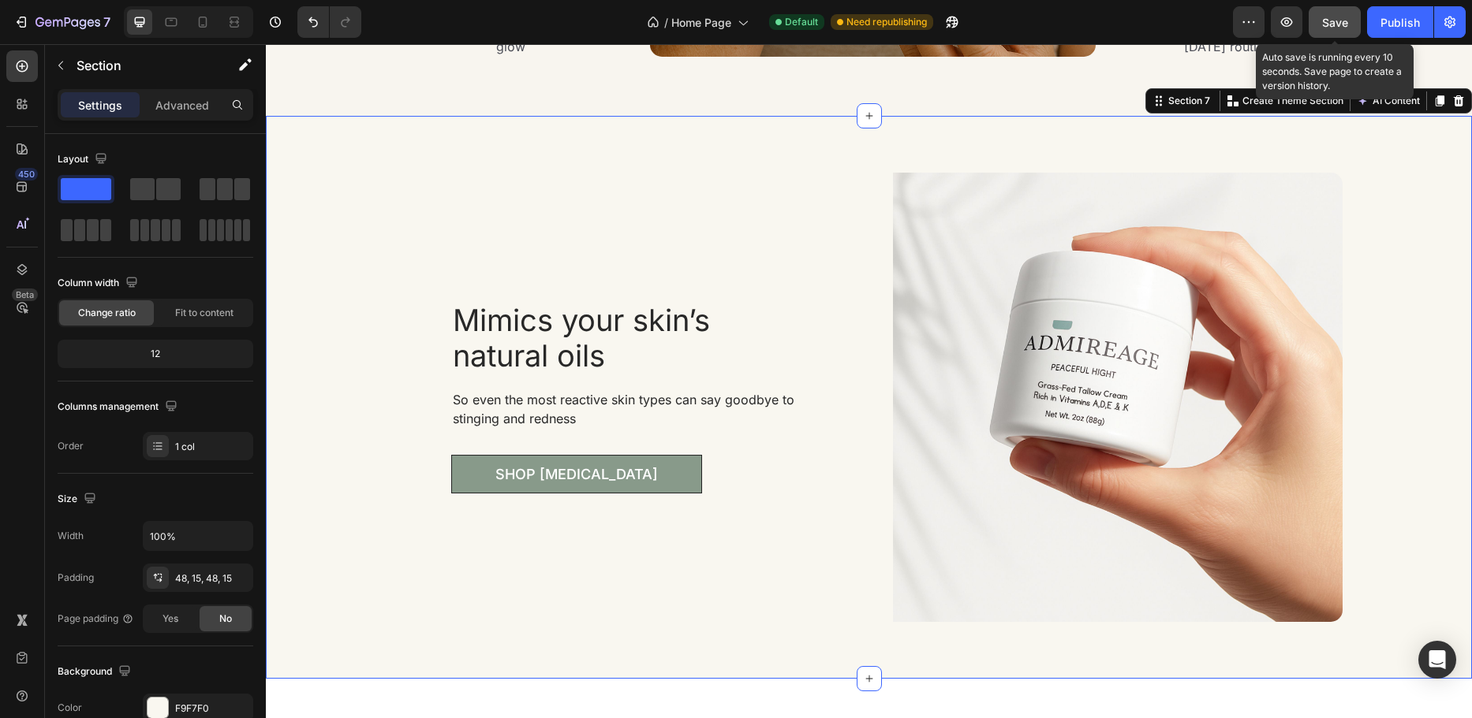
click at [1332, 21] on span "Save" at bounding box center [1335, 22] width 26 height 13
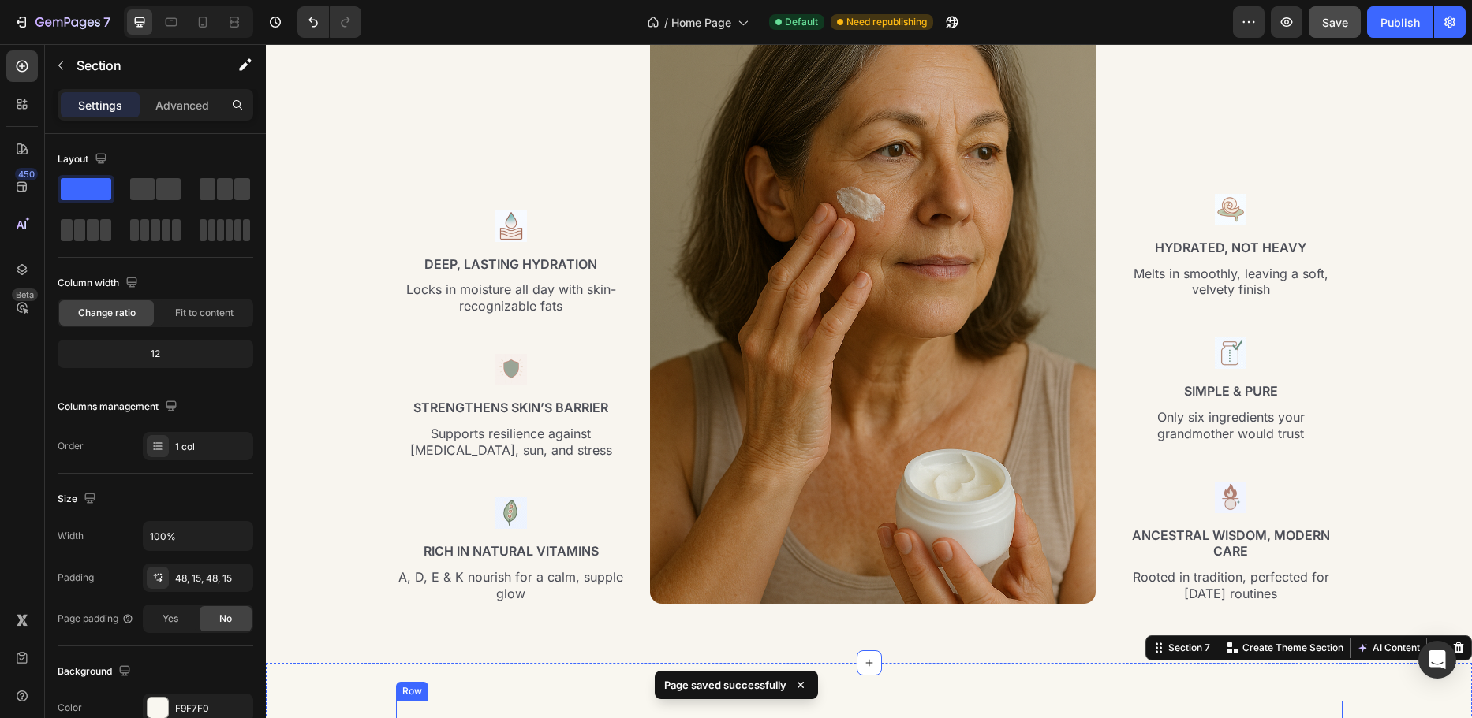
scroll to position [2366, 0]
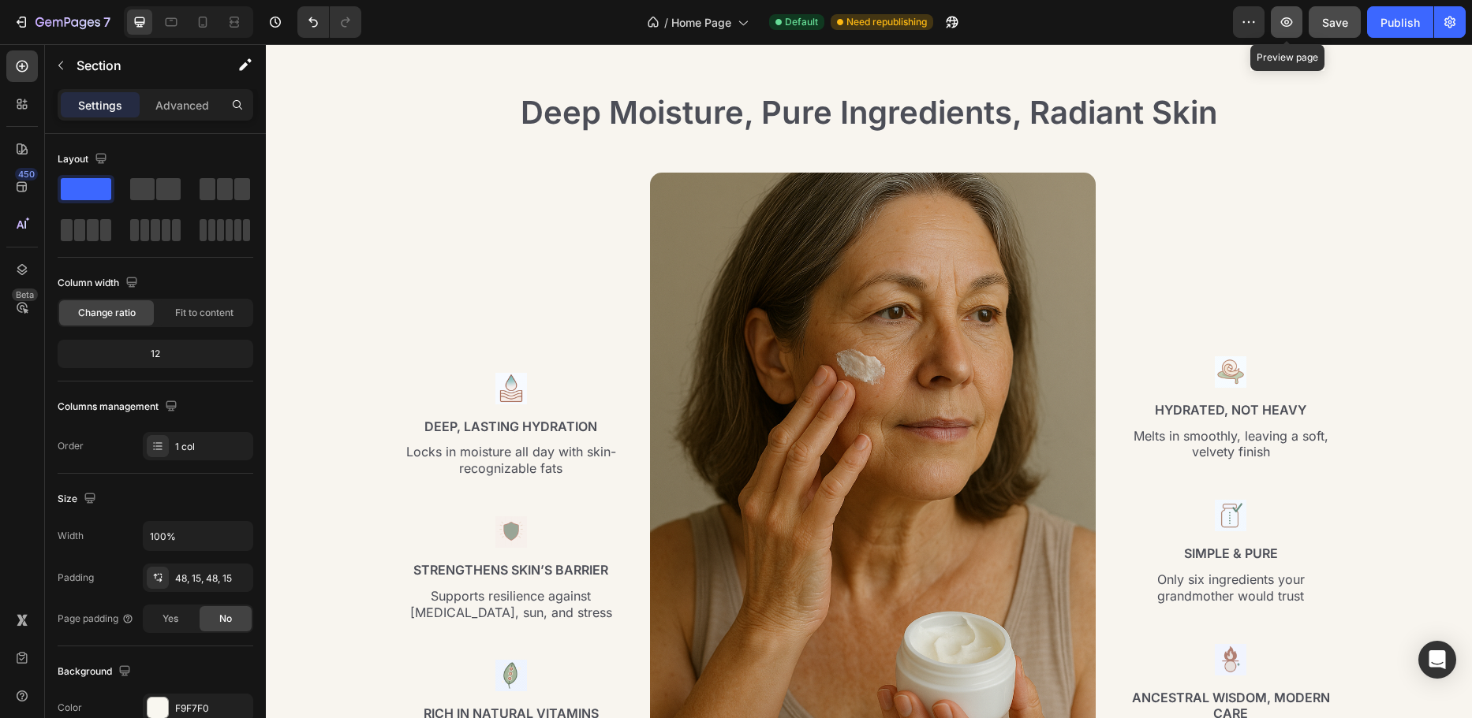
click at [1289, 17] on icon "button" at bounding box center [1286, 22] width 16 height 16
click at [1385, 19] on div "Publish" at bounding box center [1399, 22] width 39 height 17
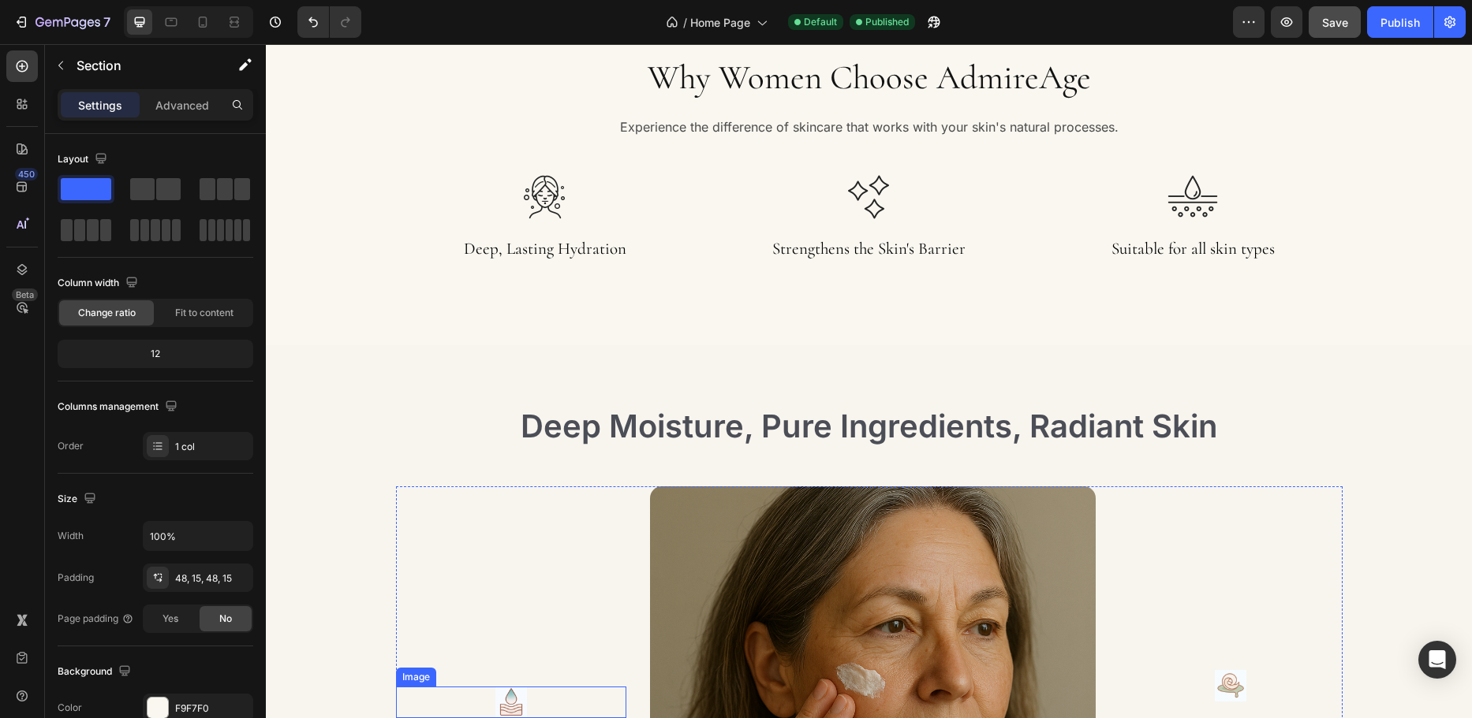
scroll to position [2051, 0]
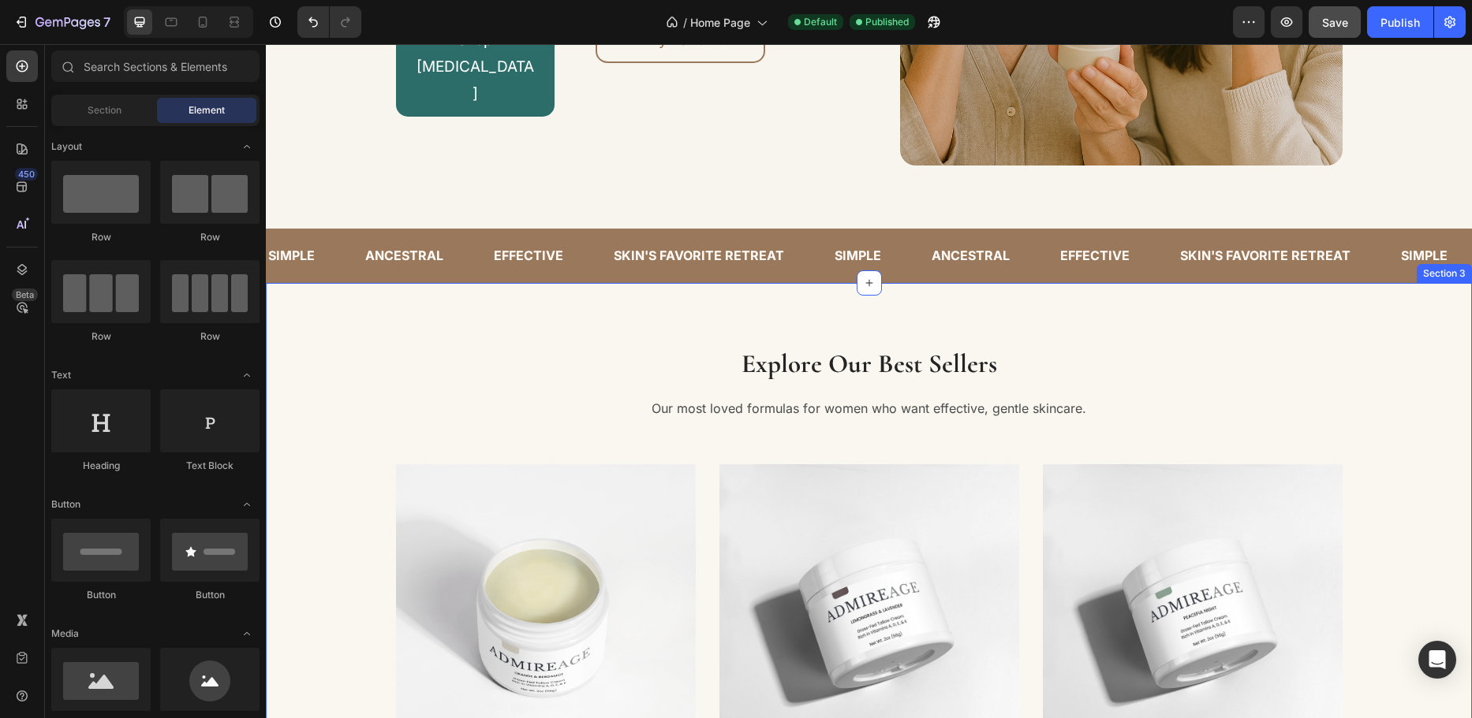
scroll to position [473, 0]
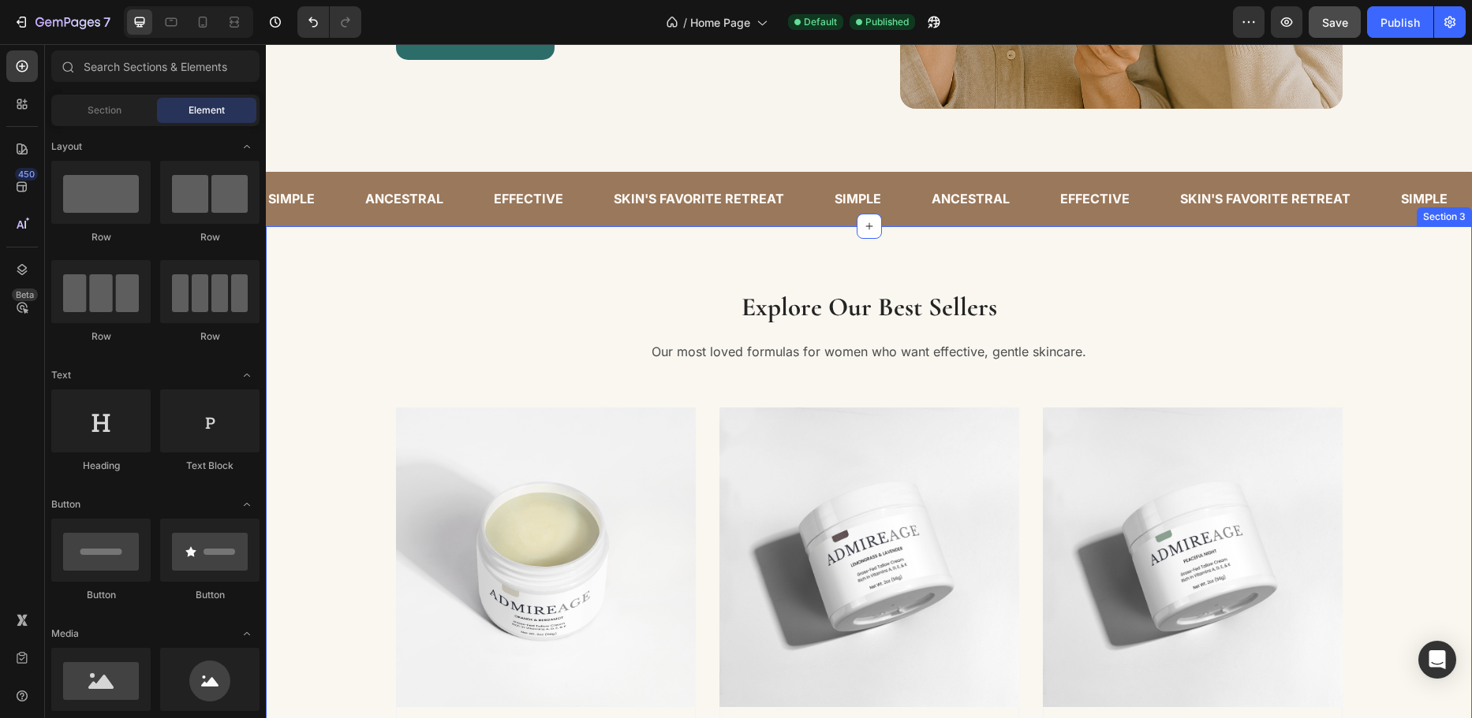
click at [308, 348] on div "Explore Our Best Sellers Heading Our most loved formulas for women who want eff…" at bounding box center [869, 573] width 1182 height 568
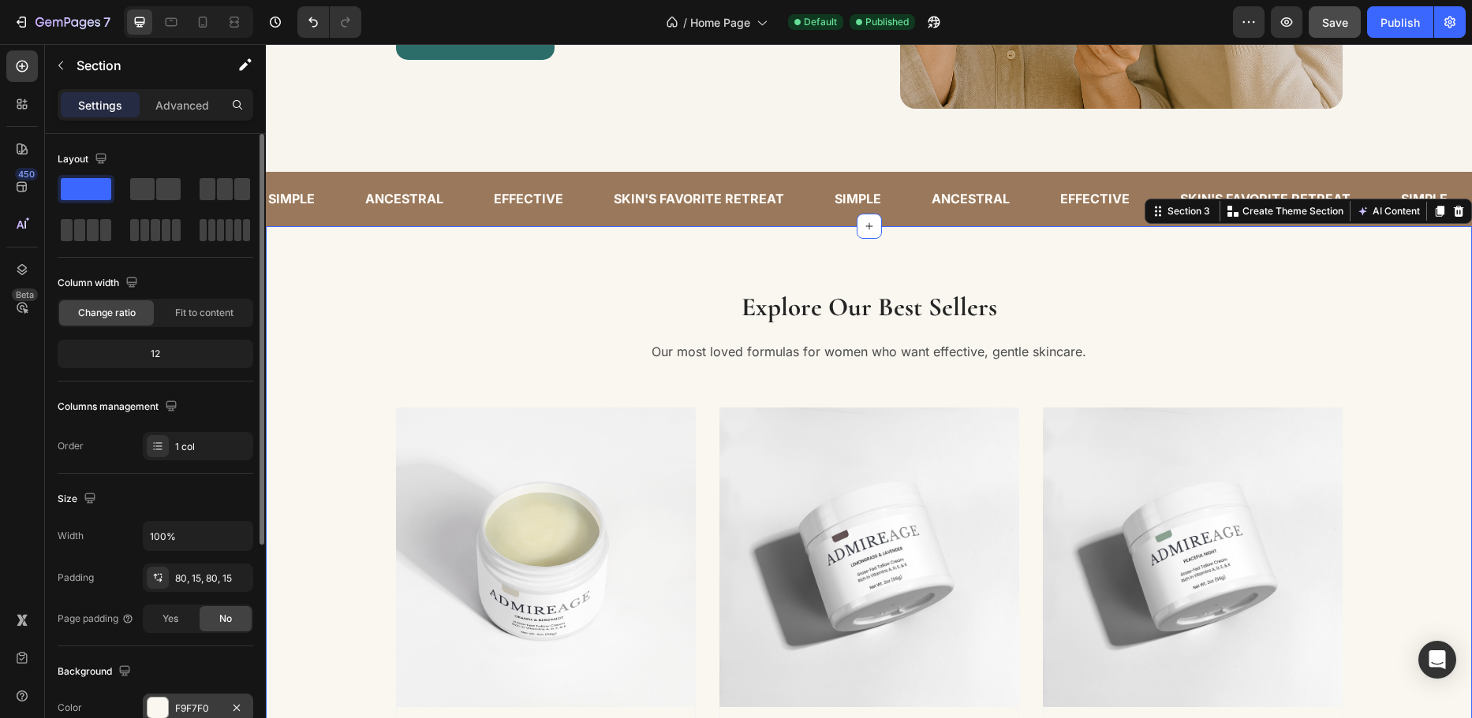
click at [192, 705] on div "F9F7F0" at bounding box center [198, 709] width 46 height 14
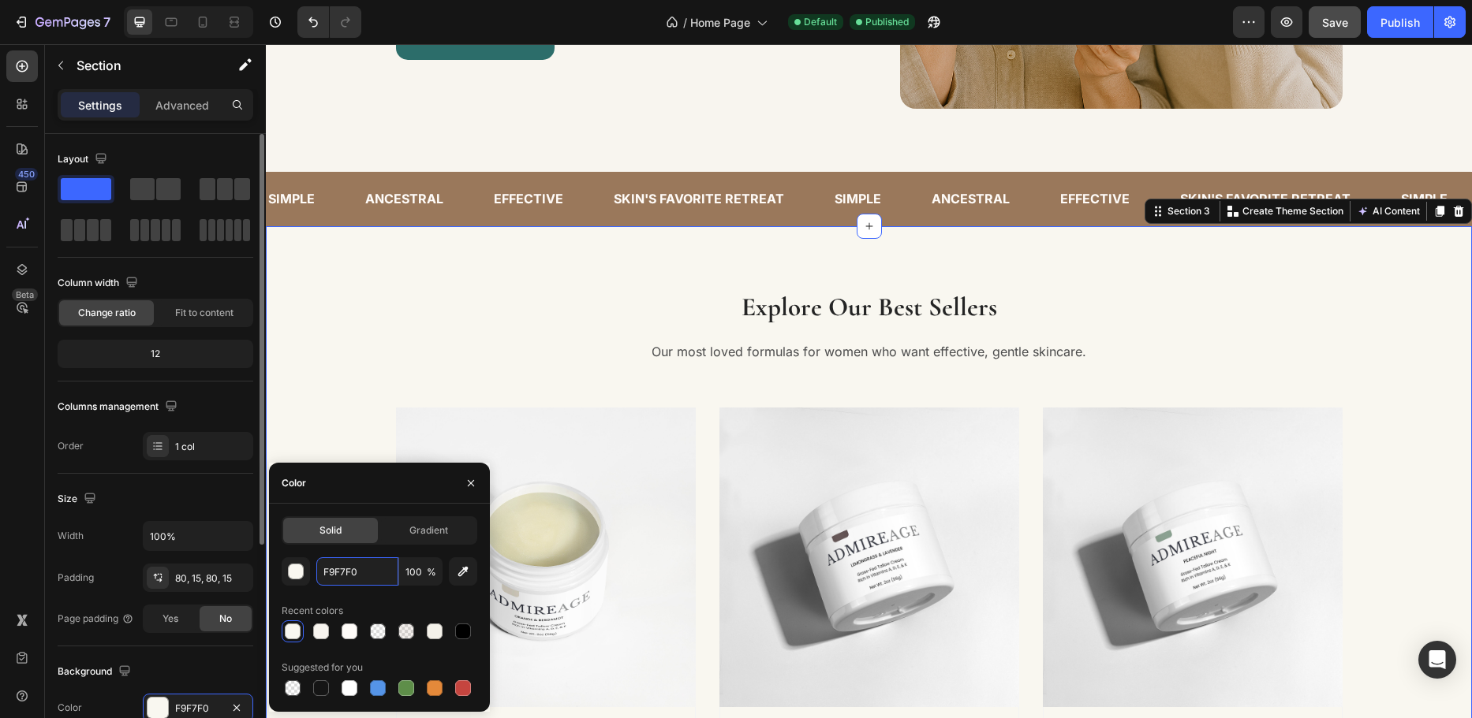
paste input "#F6F3ED"
type input "F6F3ED"
click at [368, 474] on div "Color" at bounding box center [379, 483] width 221 height 41
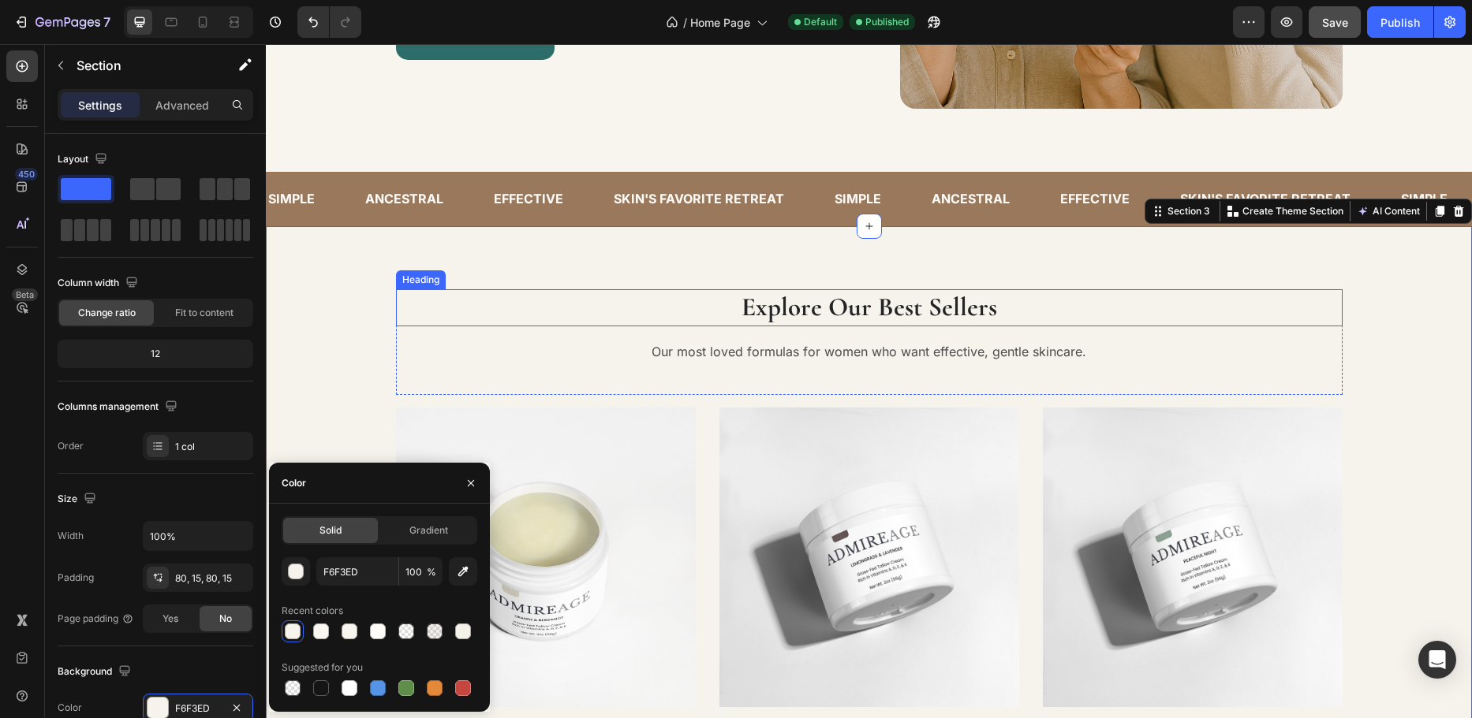
click at [442, 299] on h2 "Explore Our Best Sellers" at bounding box center [869, 307] width 946 height 37
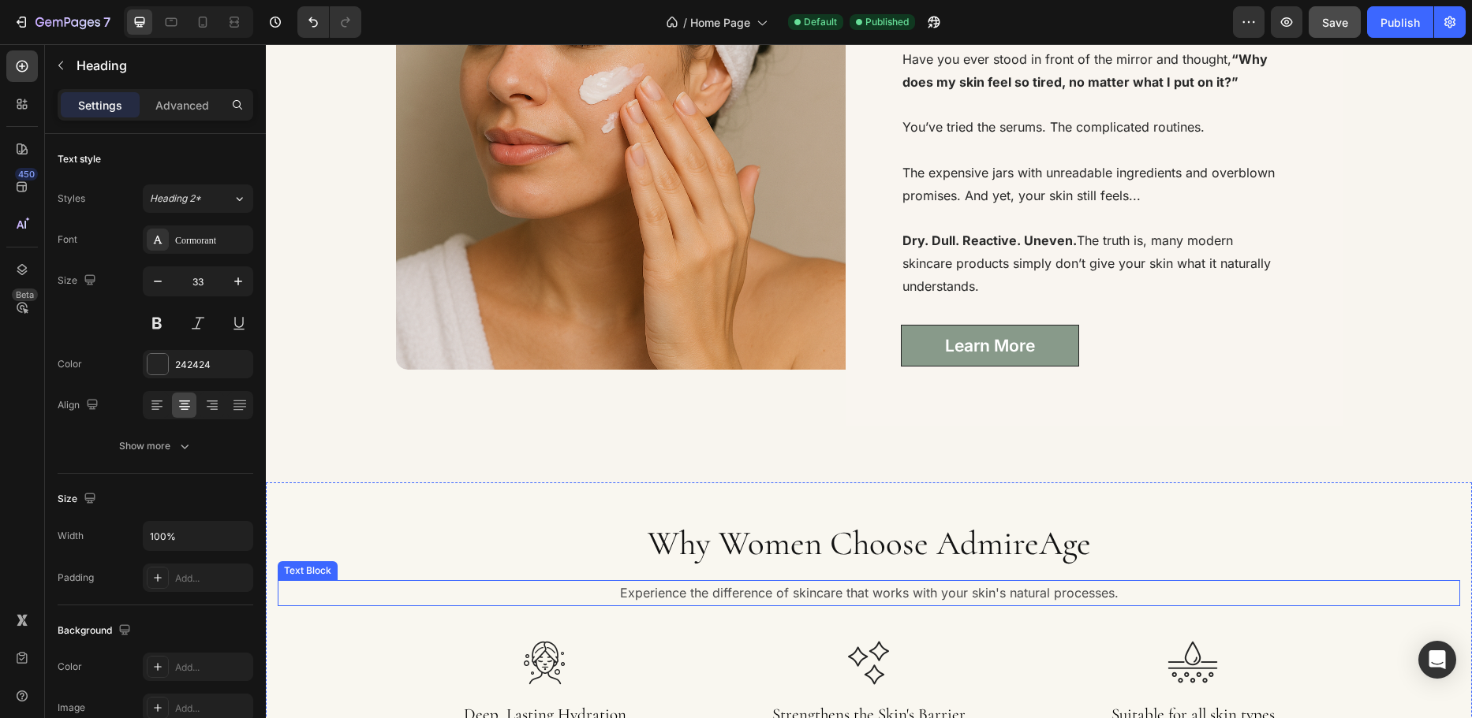
scroll to position [1735, 0]
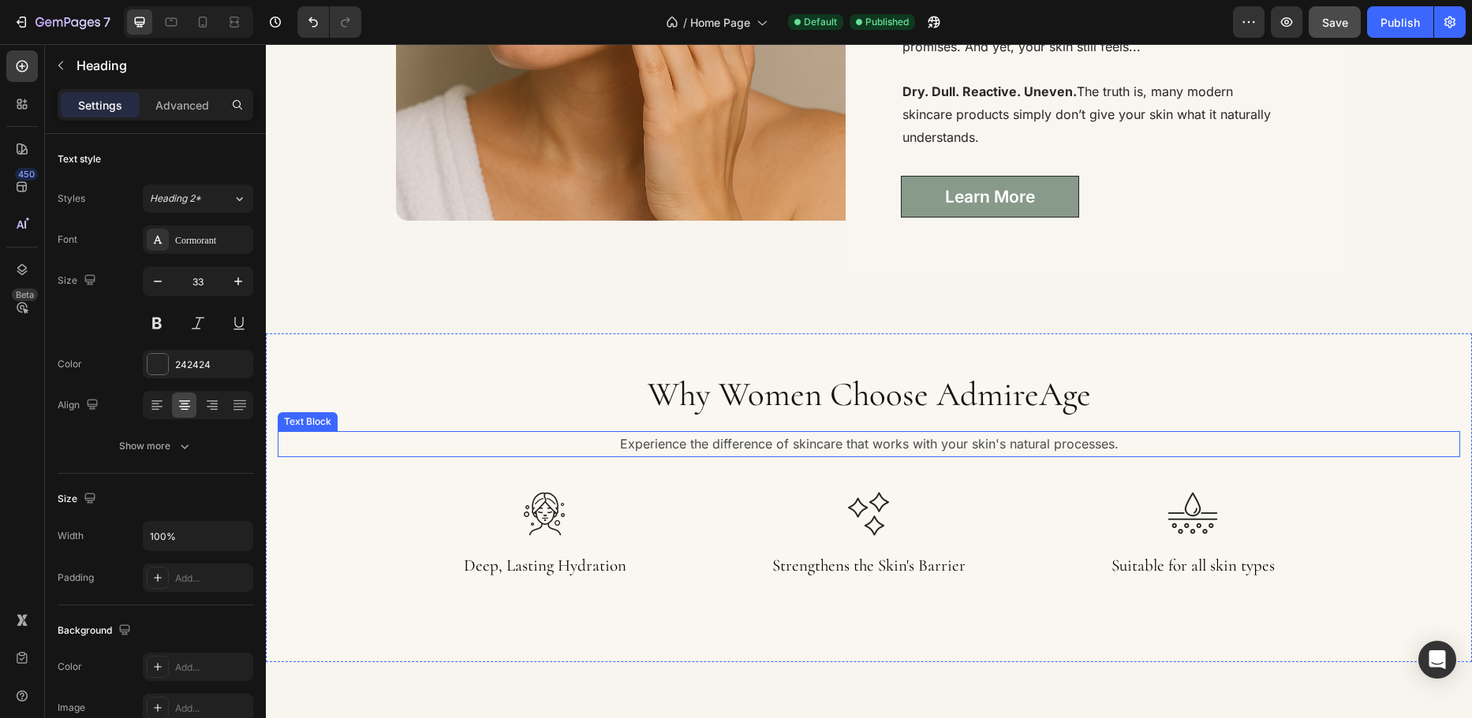
click at [331, 453] on p "Experience the difference of skincare that works with your skin's natural proce…" at bounding box center [868, 444] width 1179 height 23
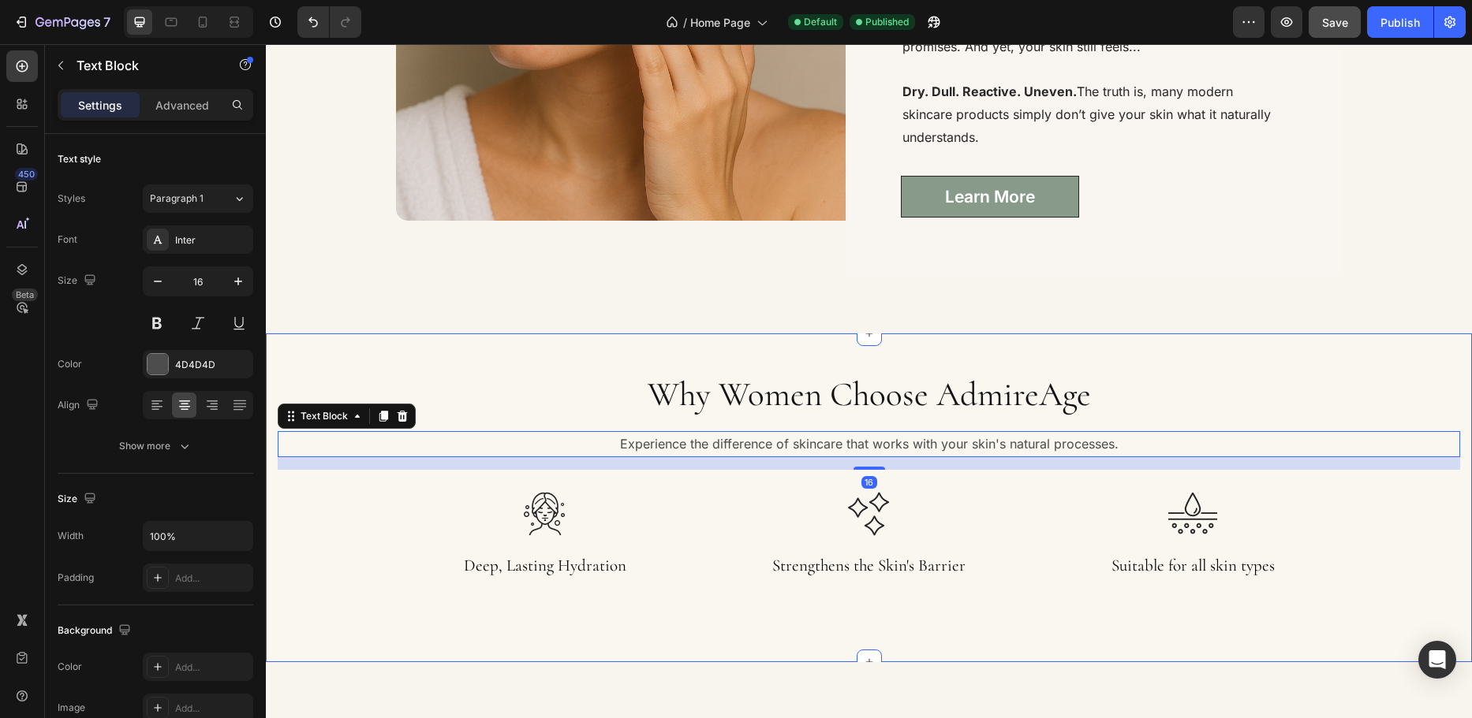
click at [317, 513] on div "Why Women Choose AdmireAge Heading Experience the difference of skincare that w…" at bounding box center [869, 497] width 1182 height 252
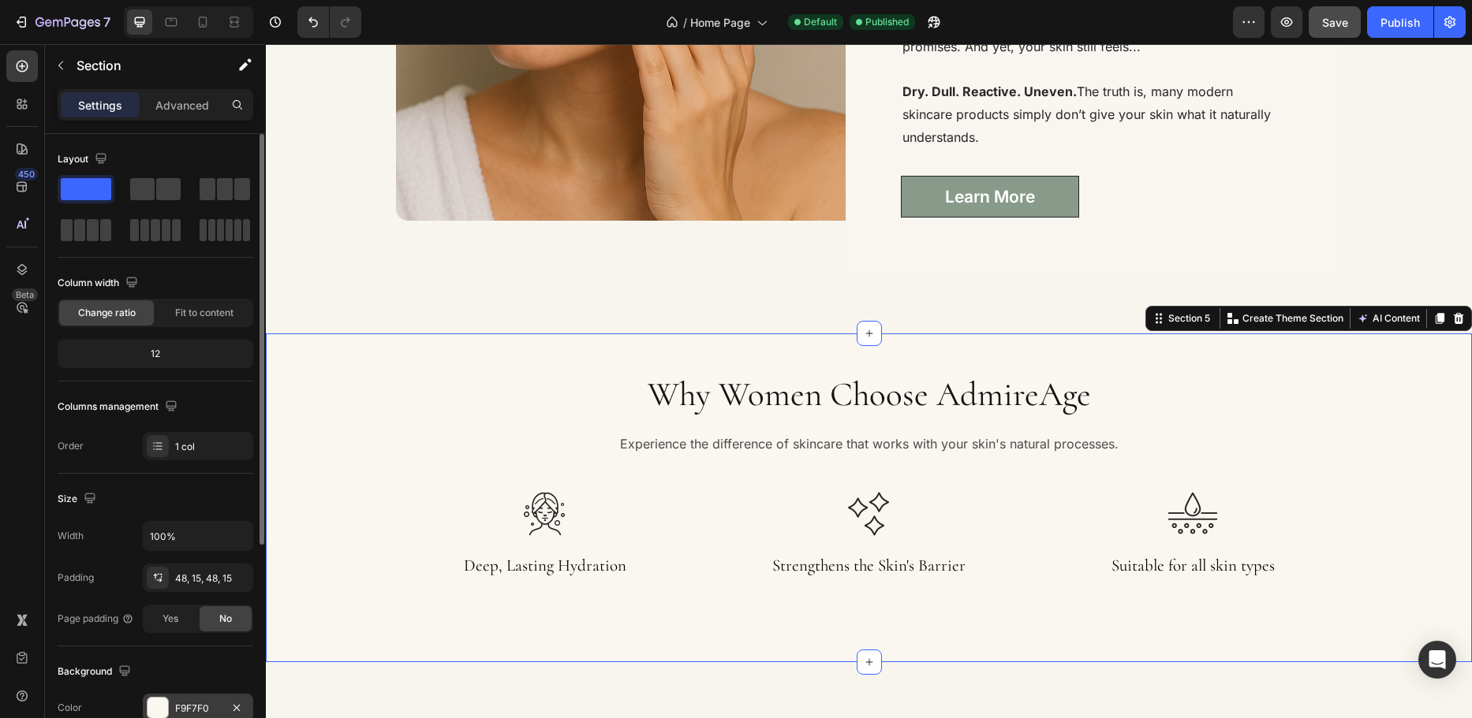
click at [183, 708] on div "F9F7F0" at bounding box center [198, 709] width 46 height 14
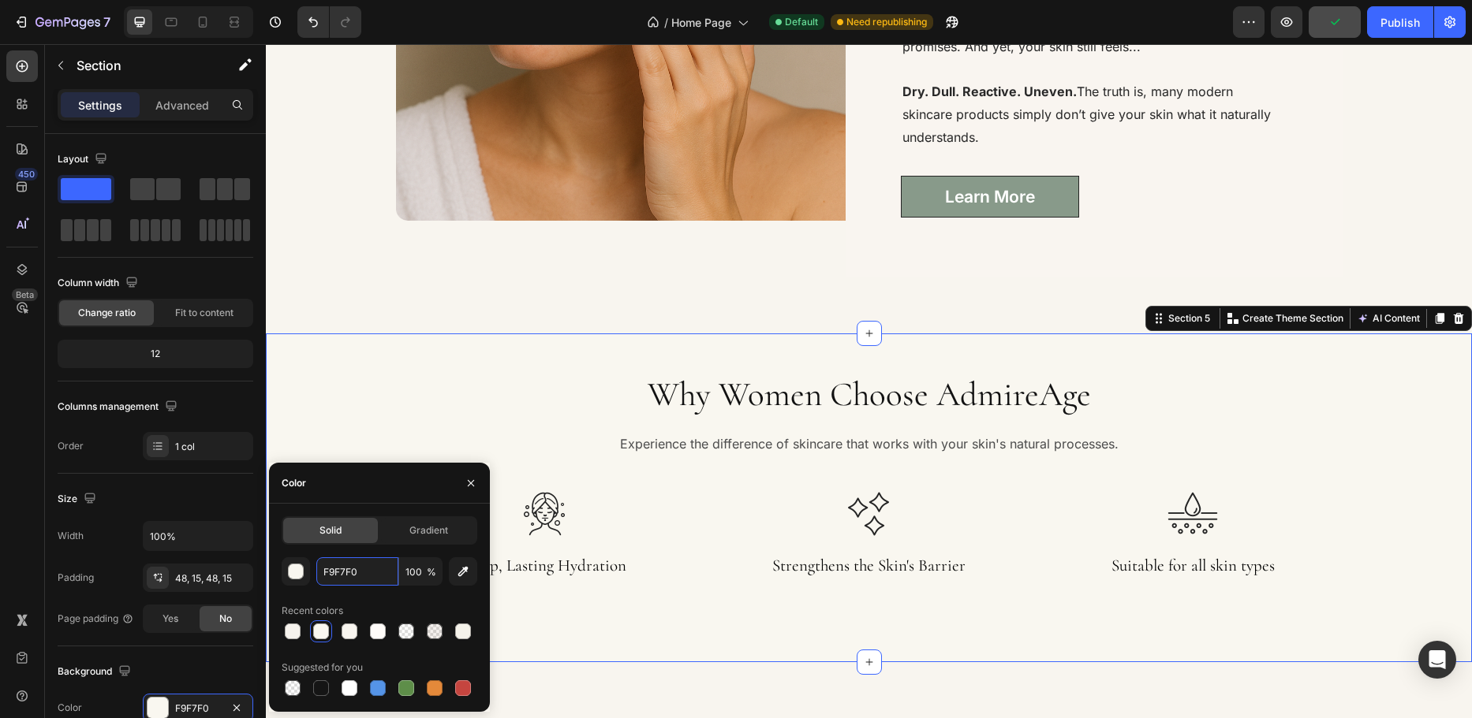
paste input "#F6F3ED"
type input "F6F3ED"
click at [346, 482] on div "Color" at bounding box center [379, 483] width 221 height 41
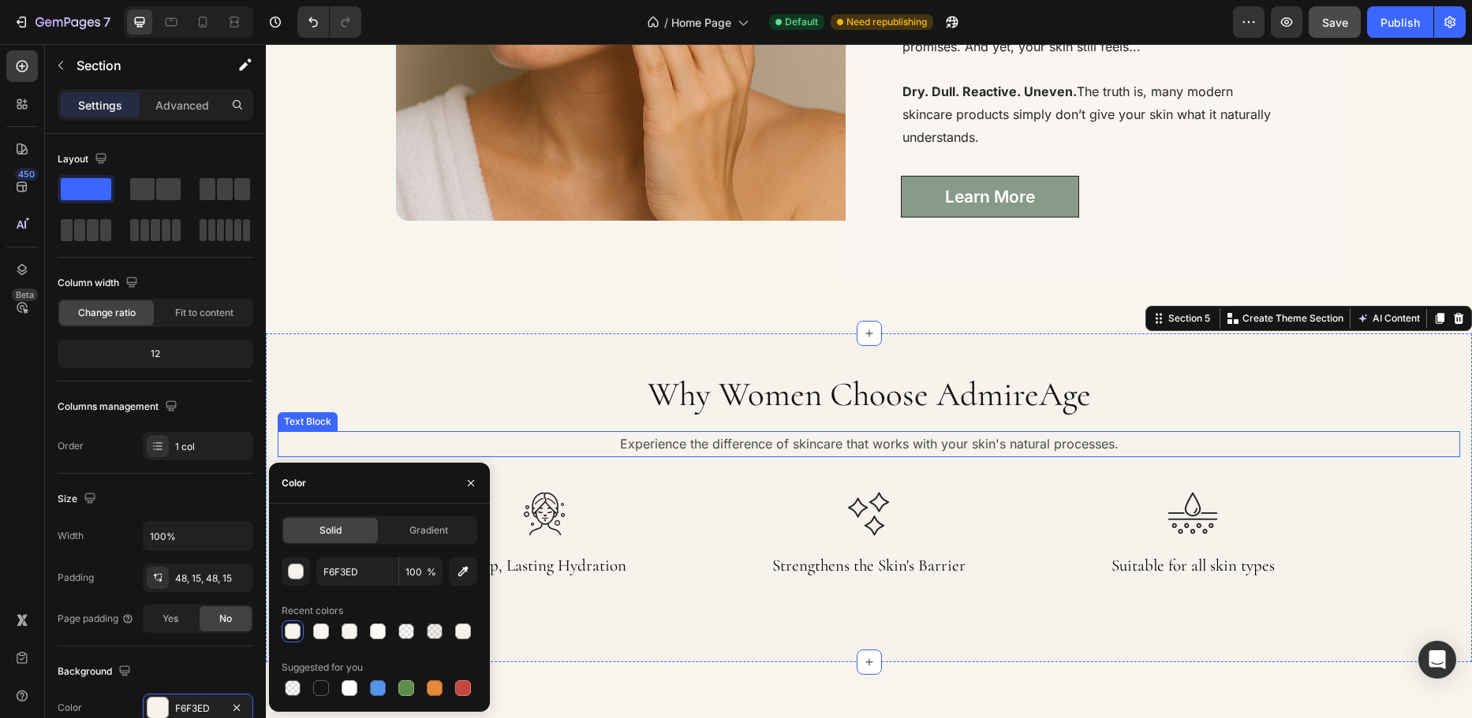
click at [327, 435] on p "Experience the difference of skincare that works with your skin's natural proce…" at bounding box center [868, 444] width 1179 height 23
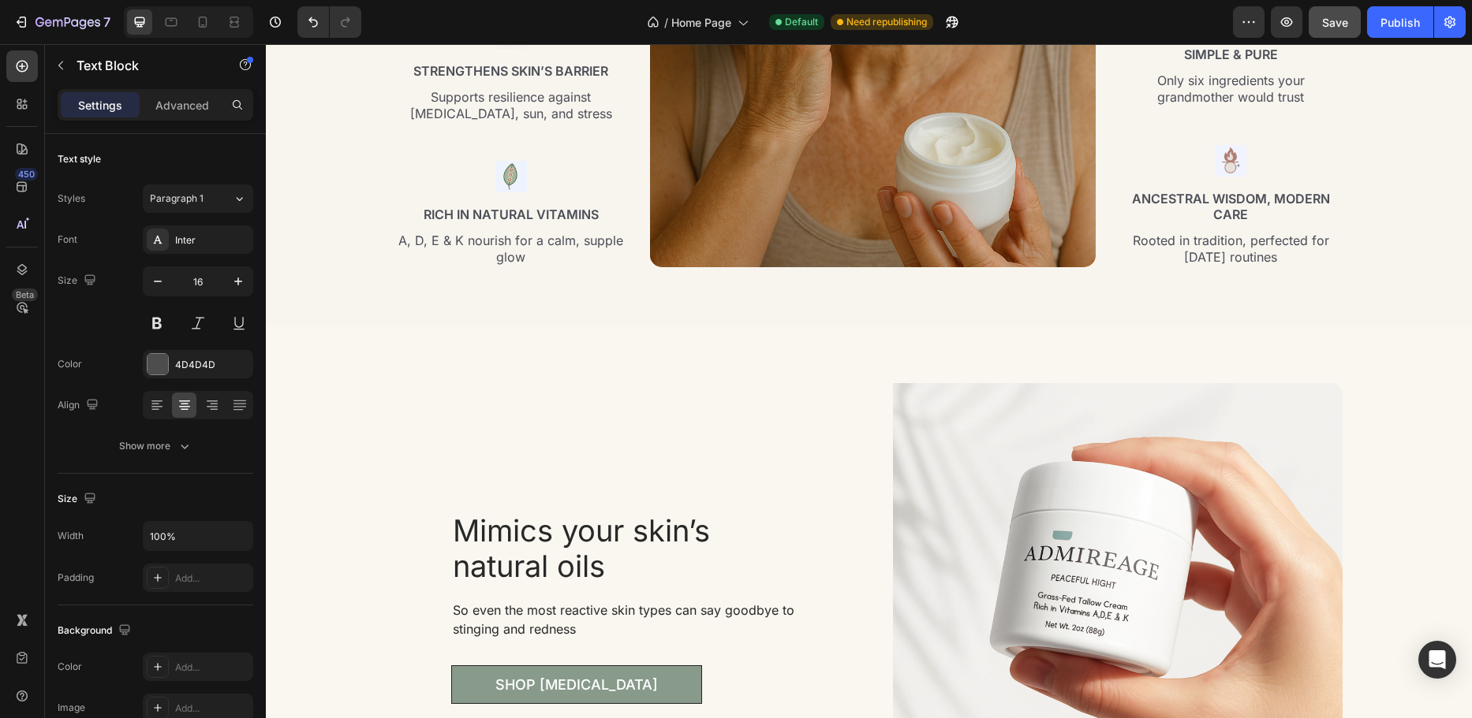
scroll to position [2918, 0]
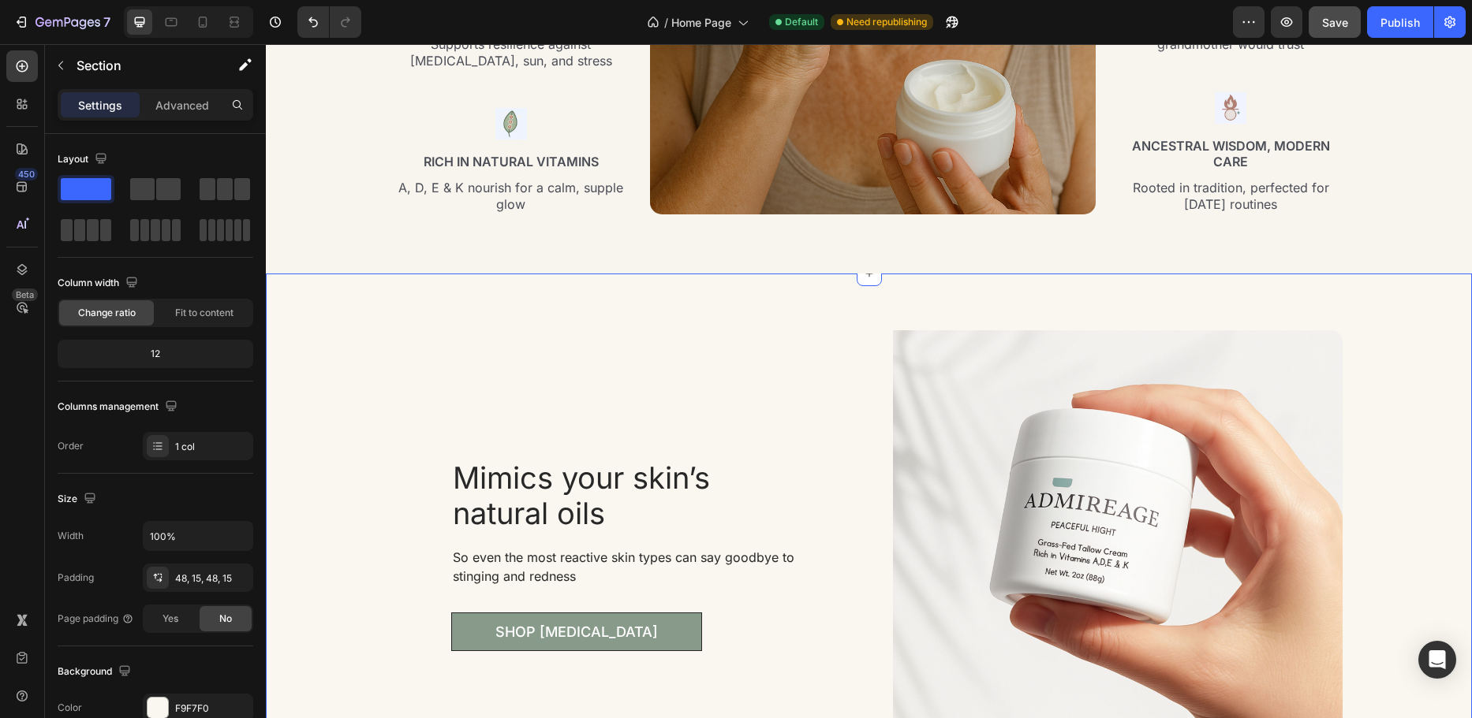
click at [328, 498] on div "Image Mimics your skin’s natural oils Heading So even the most reactive skin ty…" at bounding box center [869, 555] width 1182 height 487
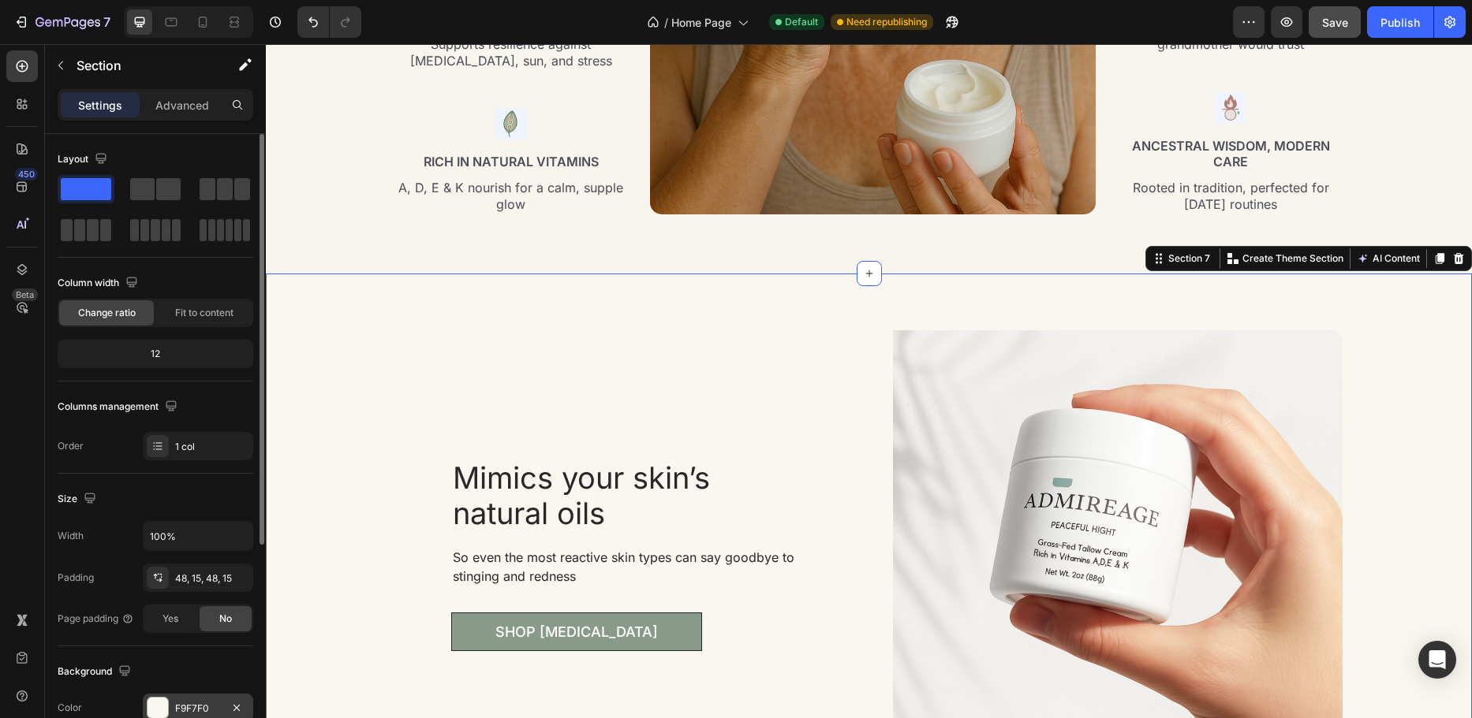
click at [208, 706] on div "F9F7F0" at bounding box center [198, 709] width 46 height 14
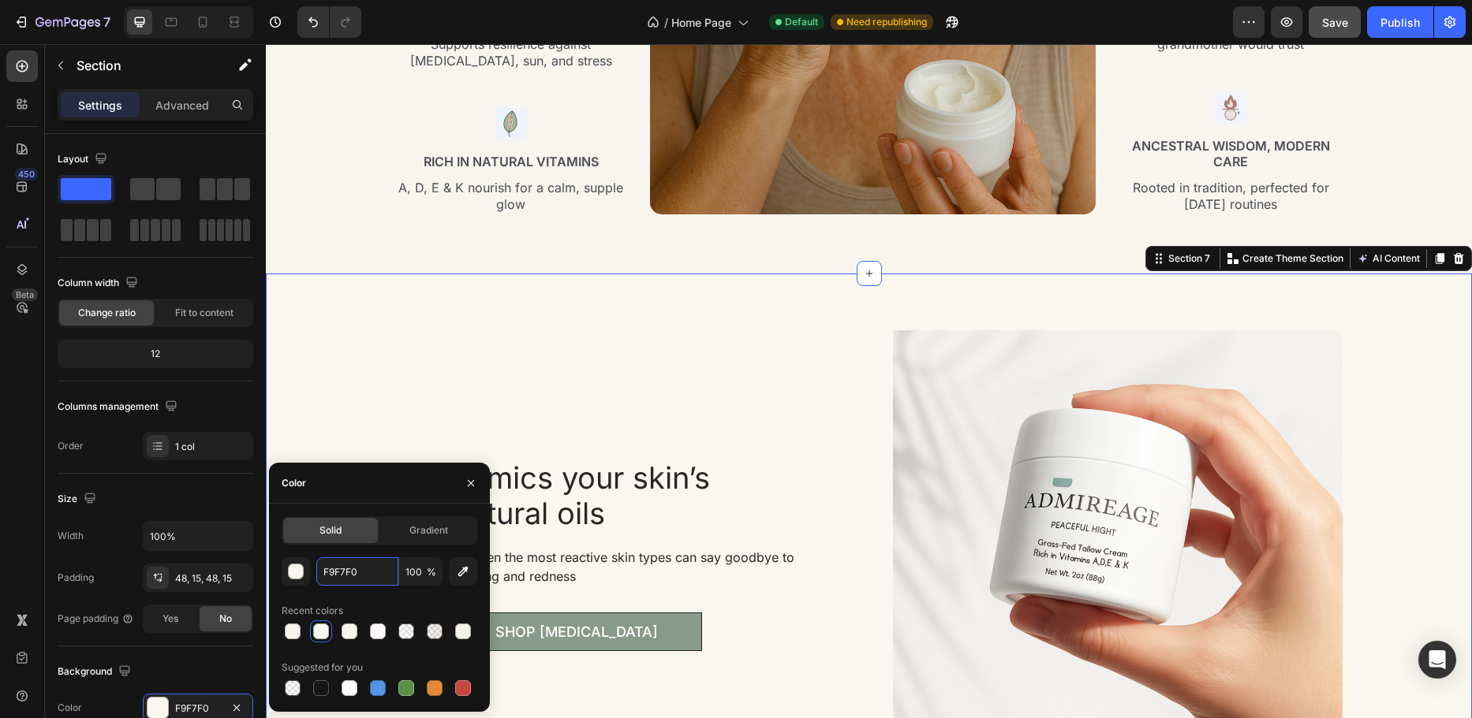
paste input "#F6F3ED"
type input "F6F3ED"
click at [353, 487] on div "Color" at bounding box center [379, 483] width 221 height 41
click at [339, 422] on div "Image Mimics your skin’s natural oils Heading So even the most reactive skin ty…" at bounding box center [869, 555] width 1182 height 487
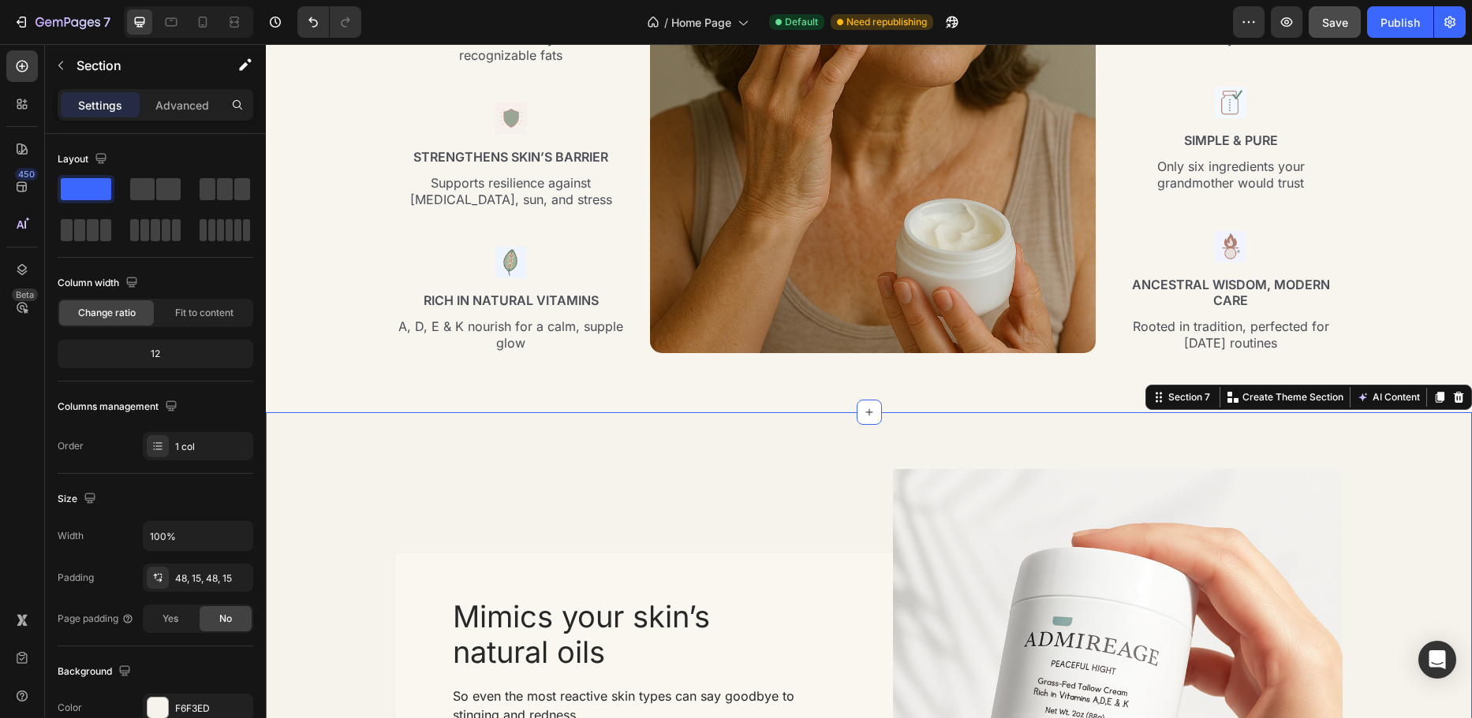
scroll to position [2524, 0]
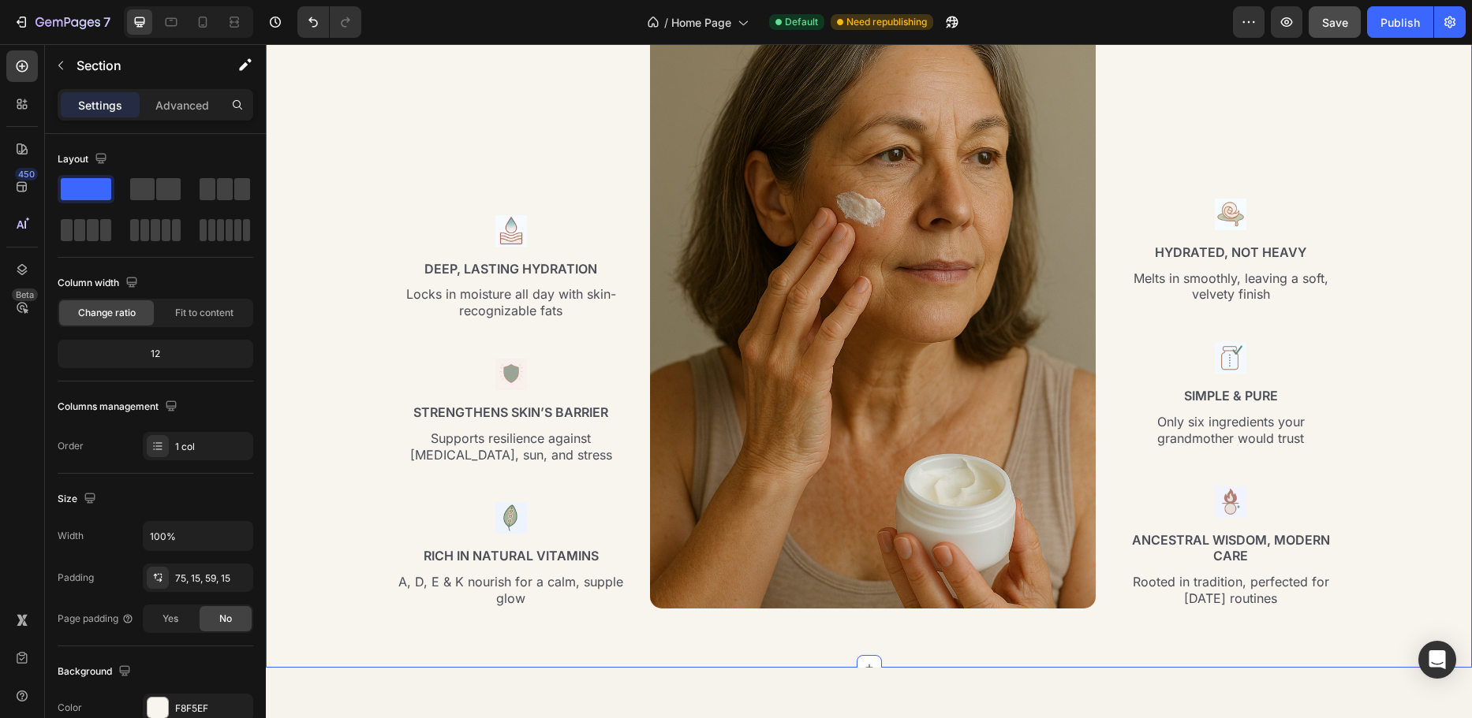
click at [317, 431] on div "Deep Moisture, Pure Ingredients, Radiant Skin Heading Row Image Deep, Lasting H…" at bounding box center [869, 277] width 1182 height 689
click at [192, 704] on div "F8F5EF" at bounding box center [198, 709] width 46 height 14
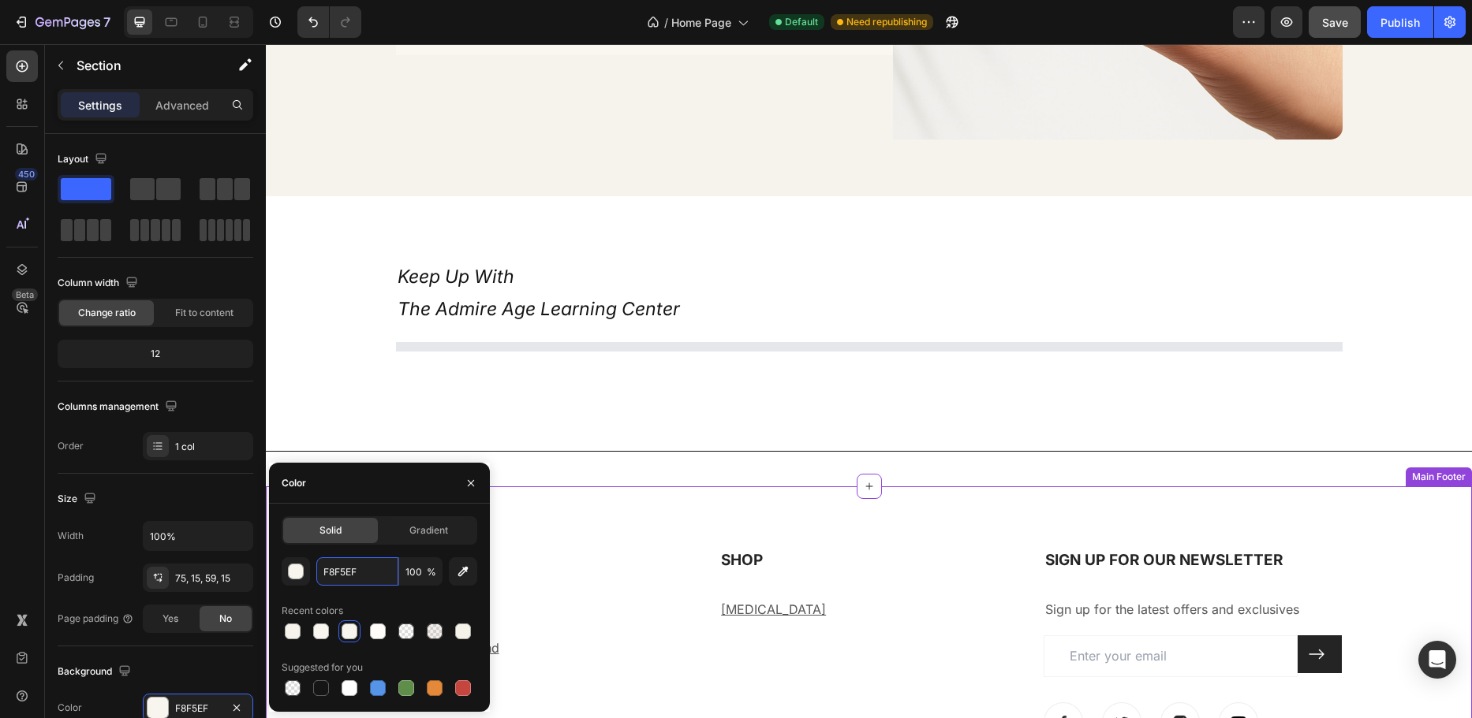
scroll to position [3555, 0]
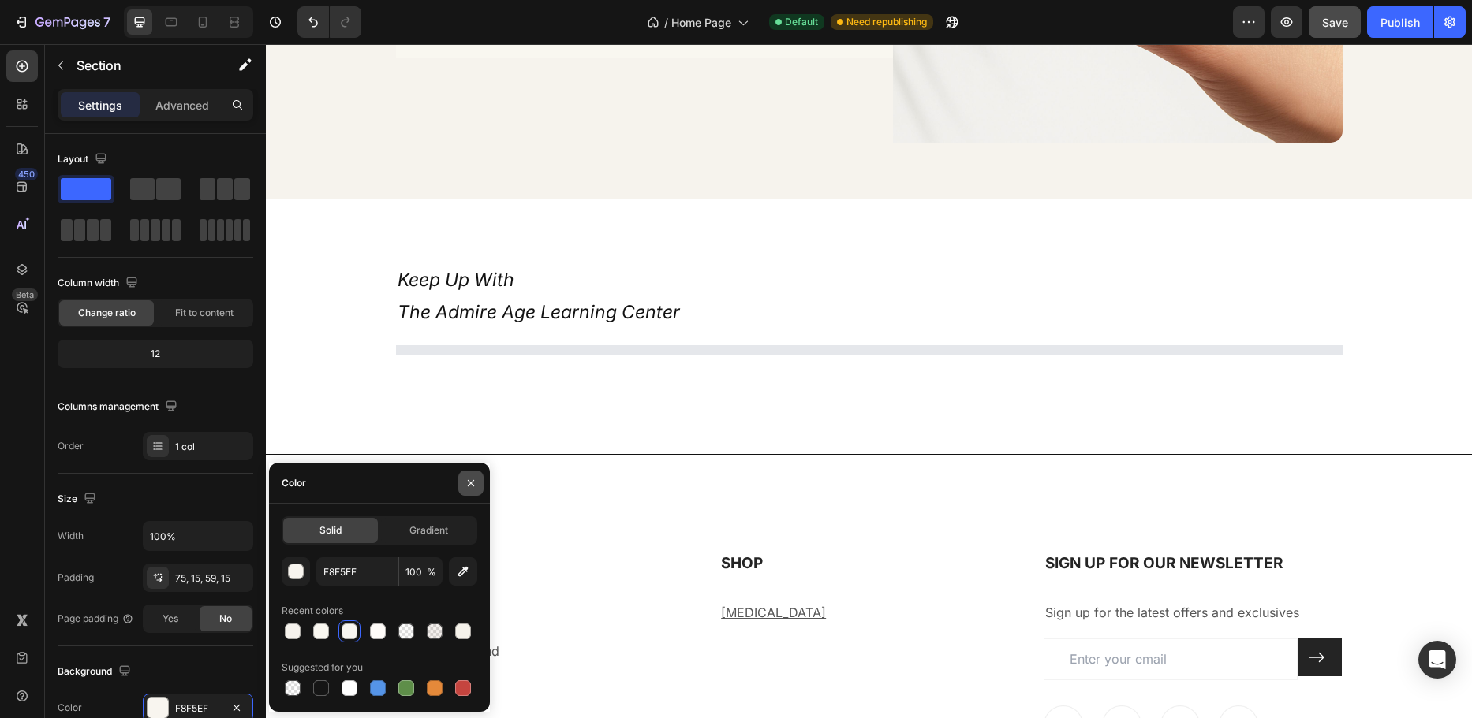
click at [475, 484] on icon "button" at bounding box center [471, 483] width 13 height 13
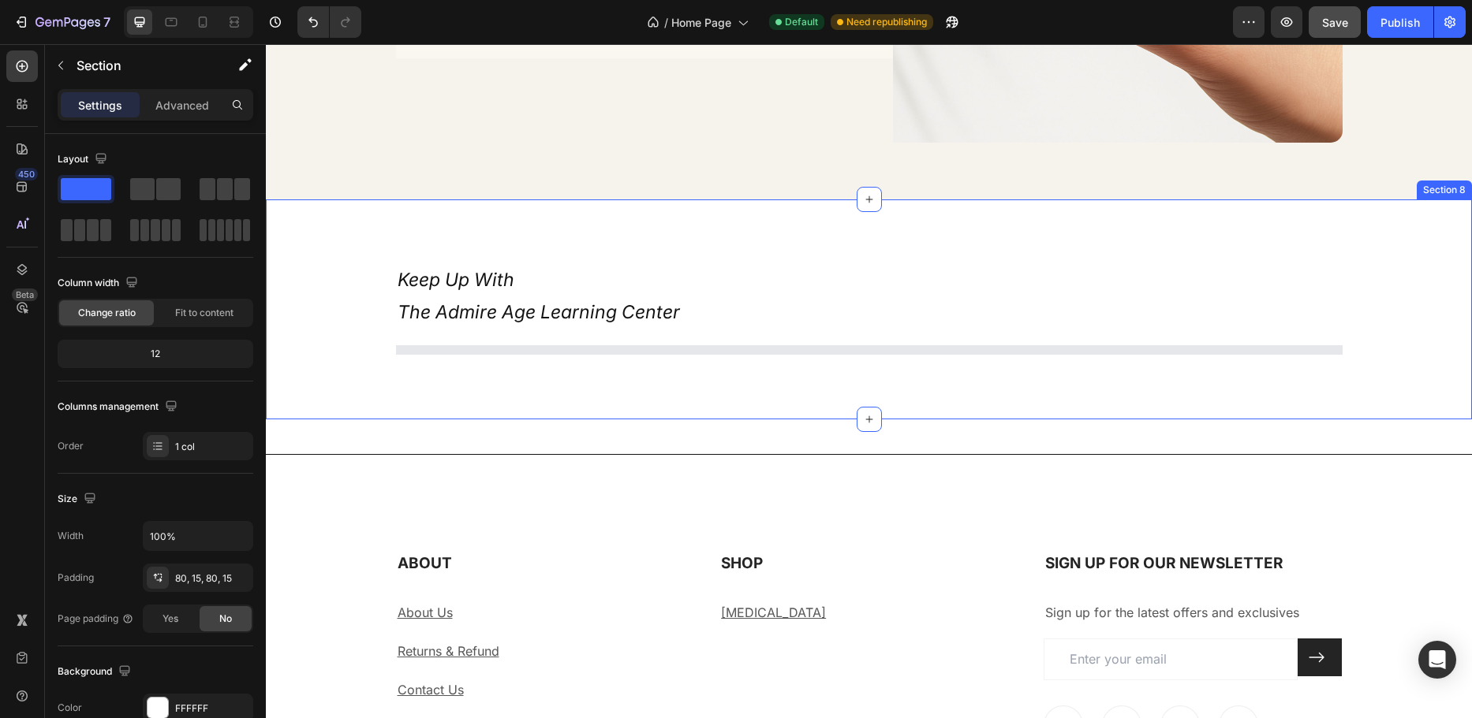
click at [286, 413] on div "Keep Up With The Admire Age Learning Center Heading Article List Row Section 8" at bounding box center [869, 310] width 1206 height 220
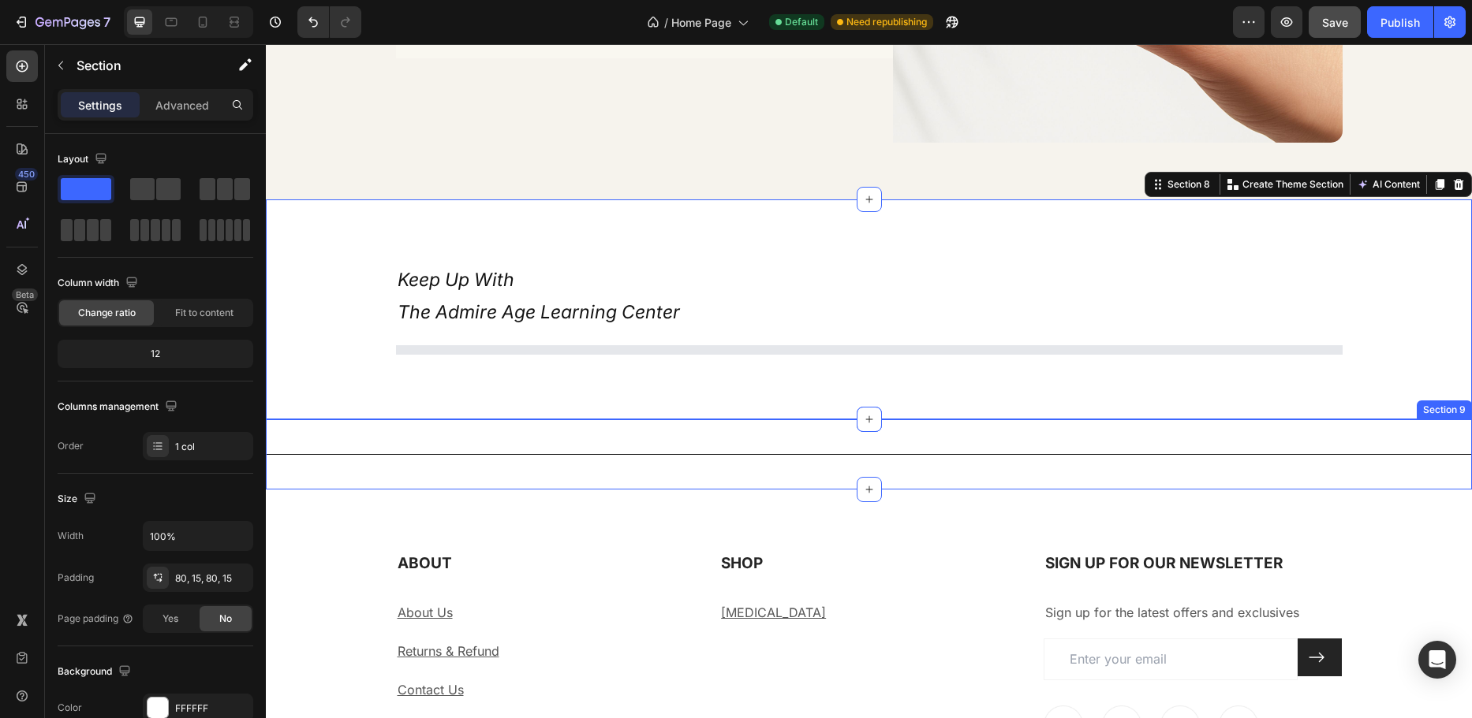
click at [287, 434] on div "Title Line Section 9" at bounding box center [869, 455] width 1206 height 70
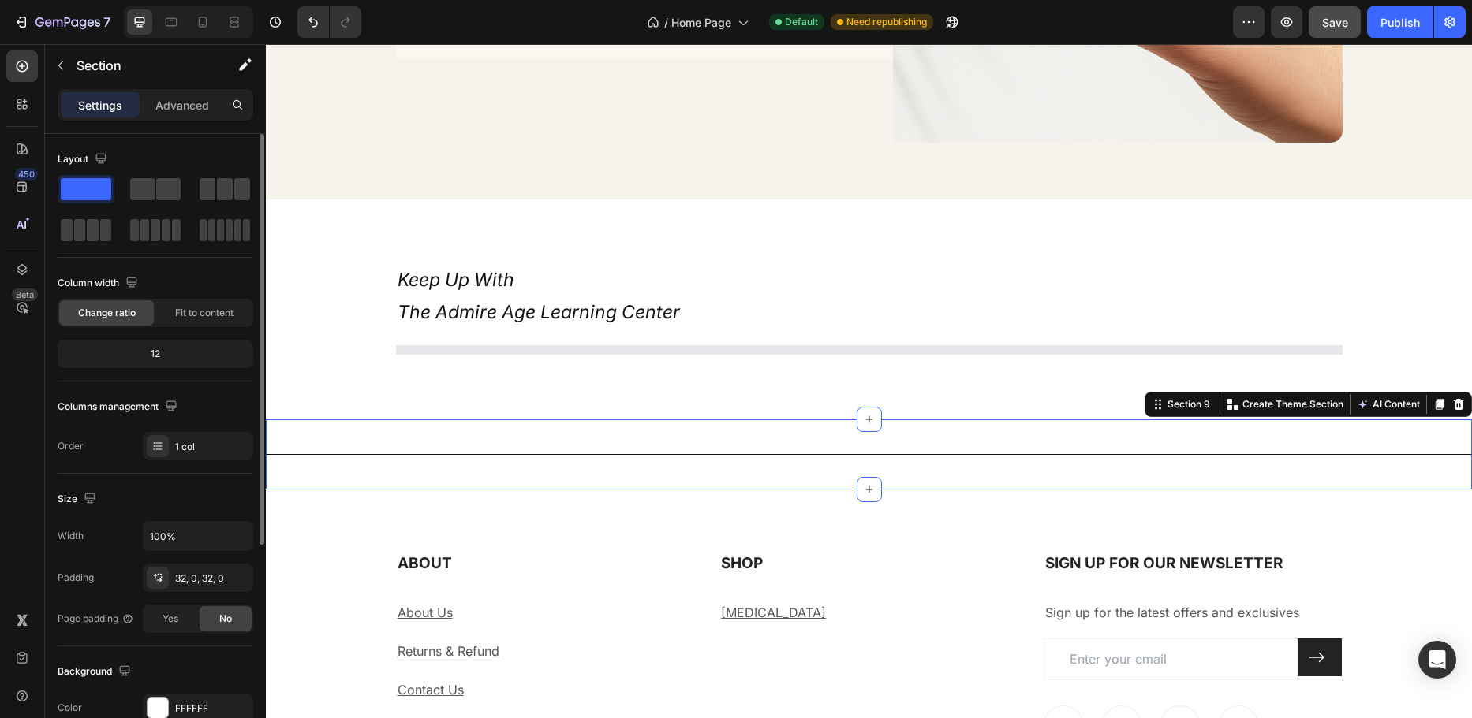
scroll to position [237, 0]
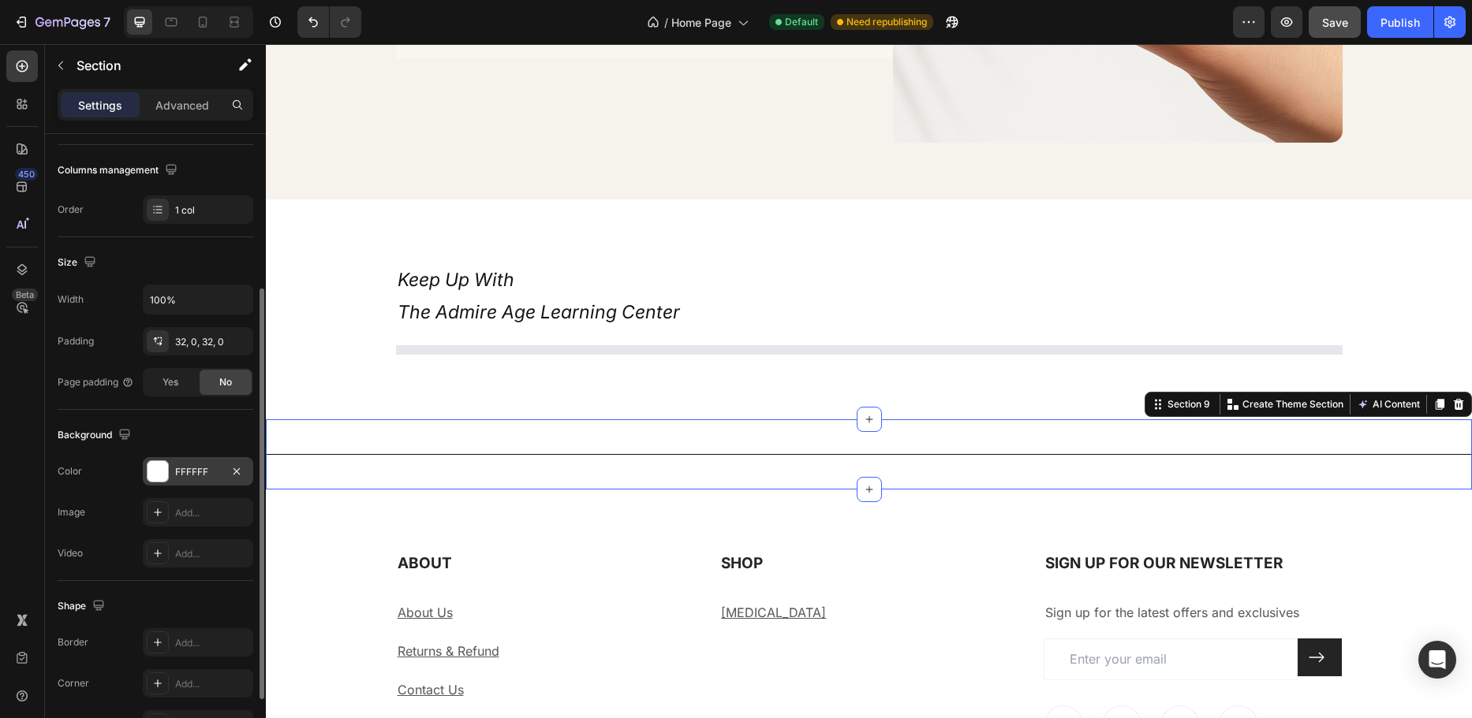
click at [202, 475] on div "FFFFFF" at bounding box center [198, 472] width 46 height 14
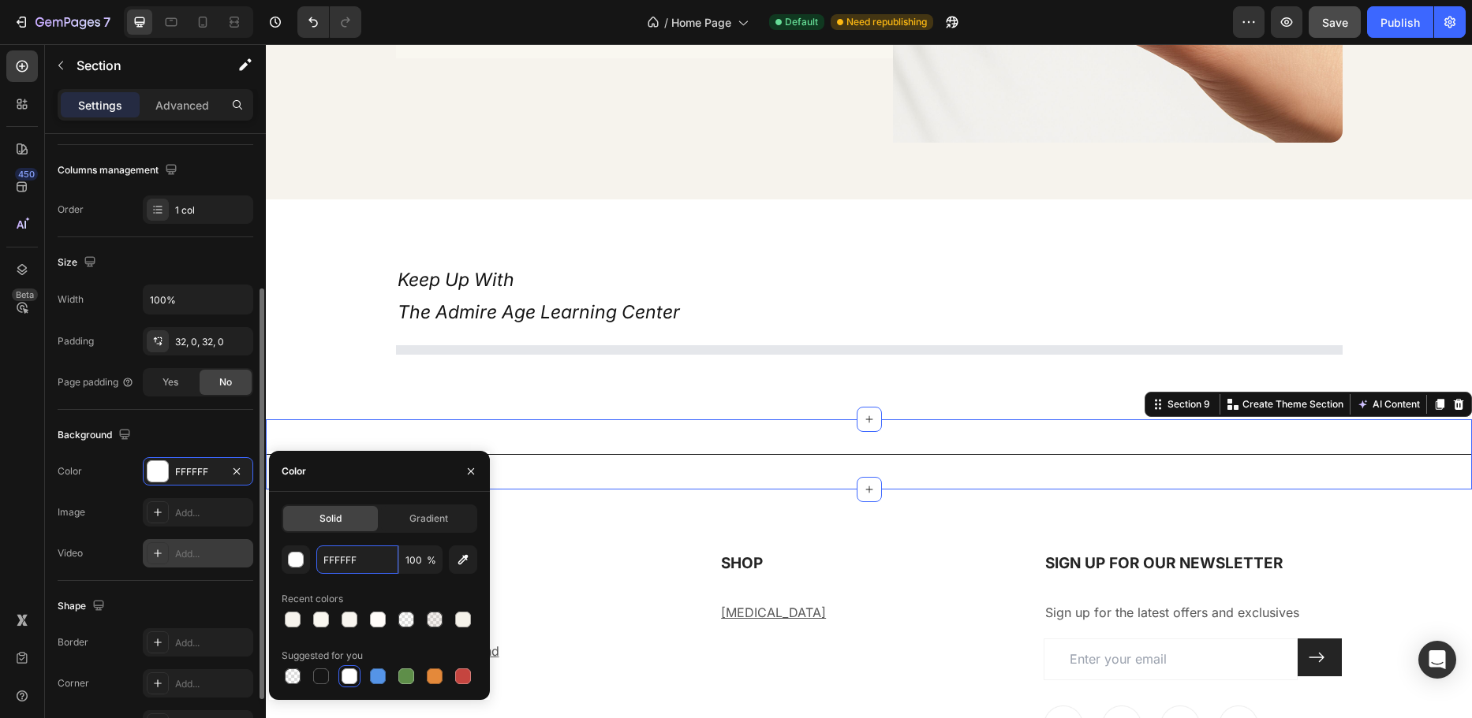
paste input "8F5E"
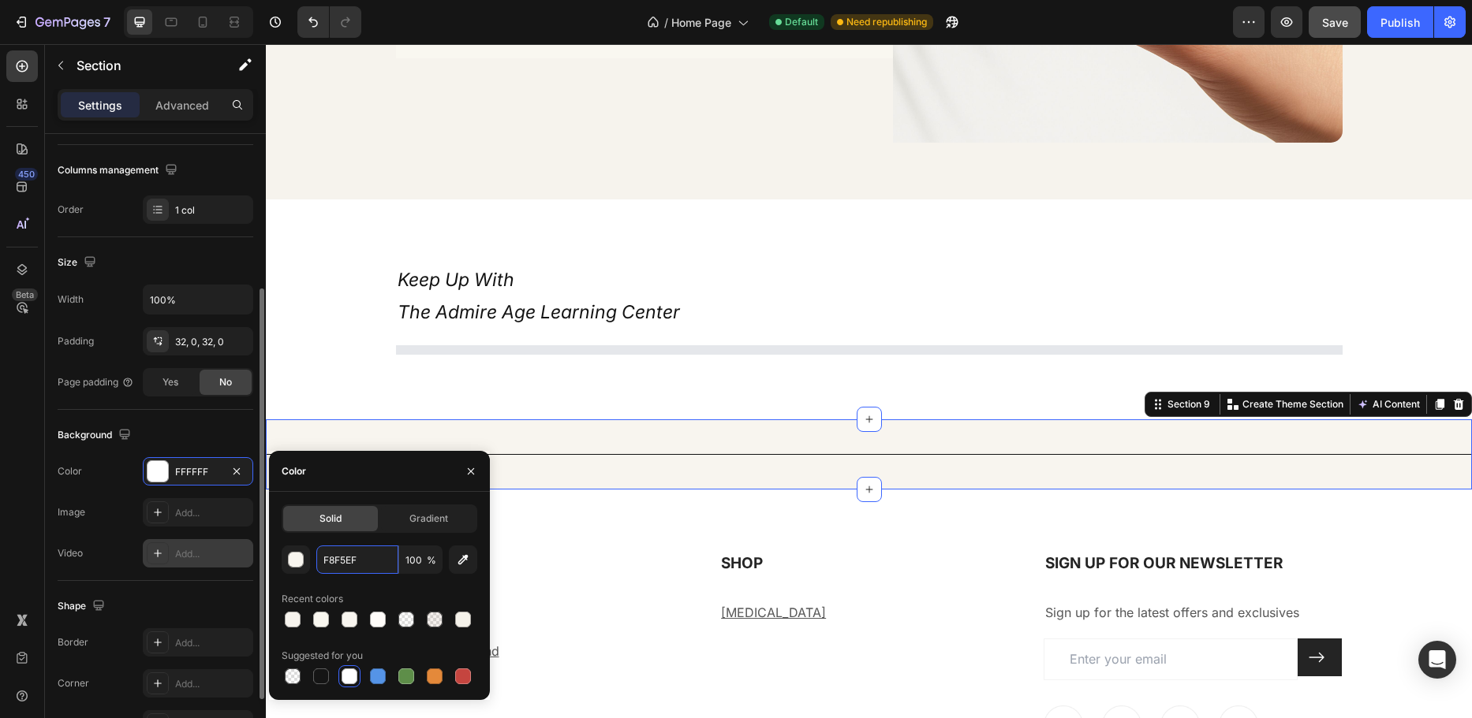
type input "FFFFFF"
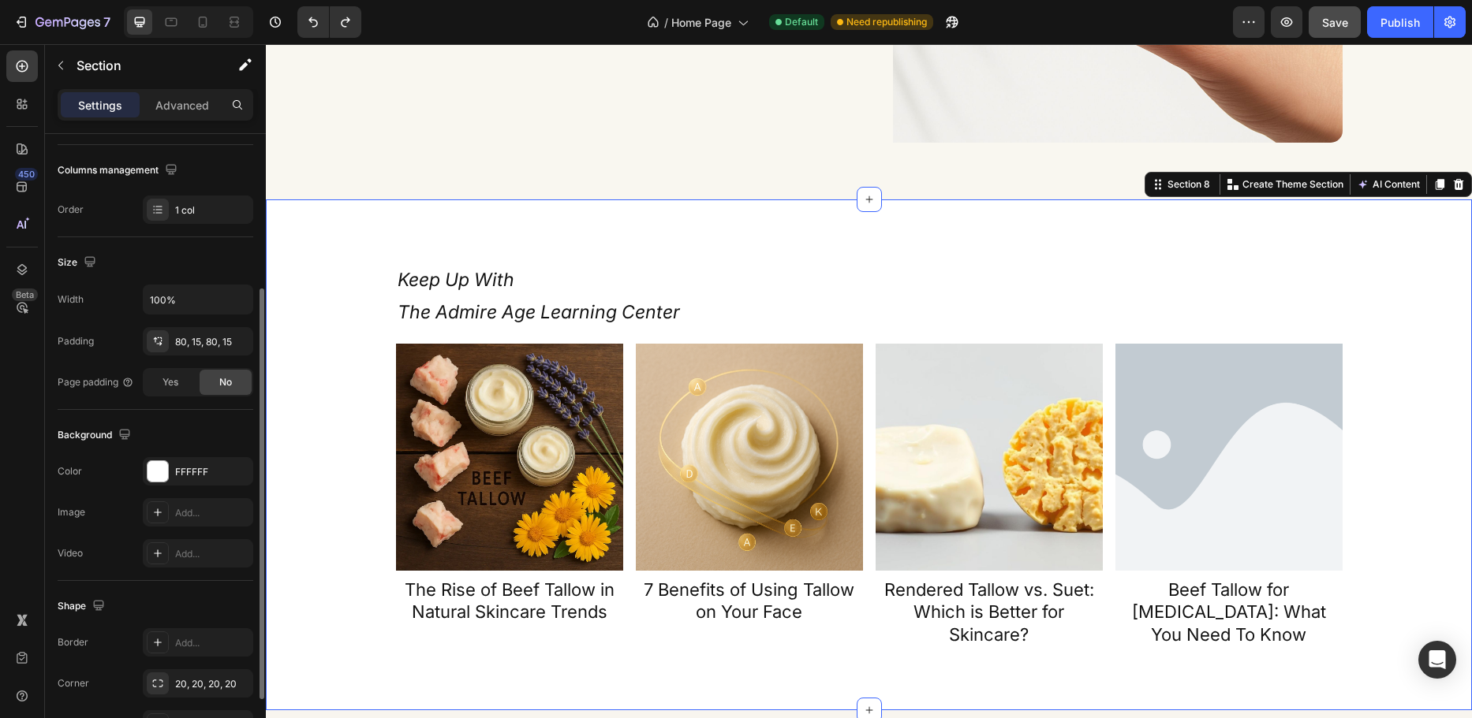
click at [303, 282] on div "Keep Up With The Admire Age Learning Center Heading Article Image The Rise of B…" at bounding box center [869, 456] width 1182 height 386
click at [211, 470] on div "FFFFFF" at bounding box center [198, 472] width 46 height 14
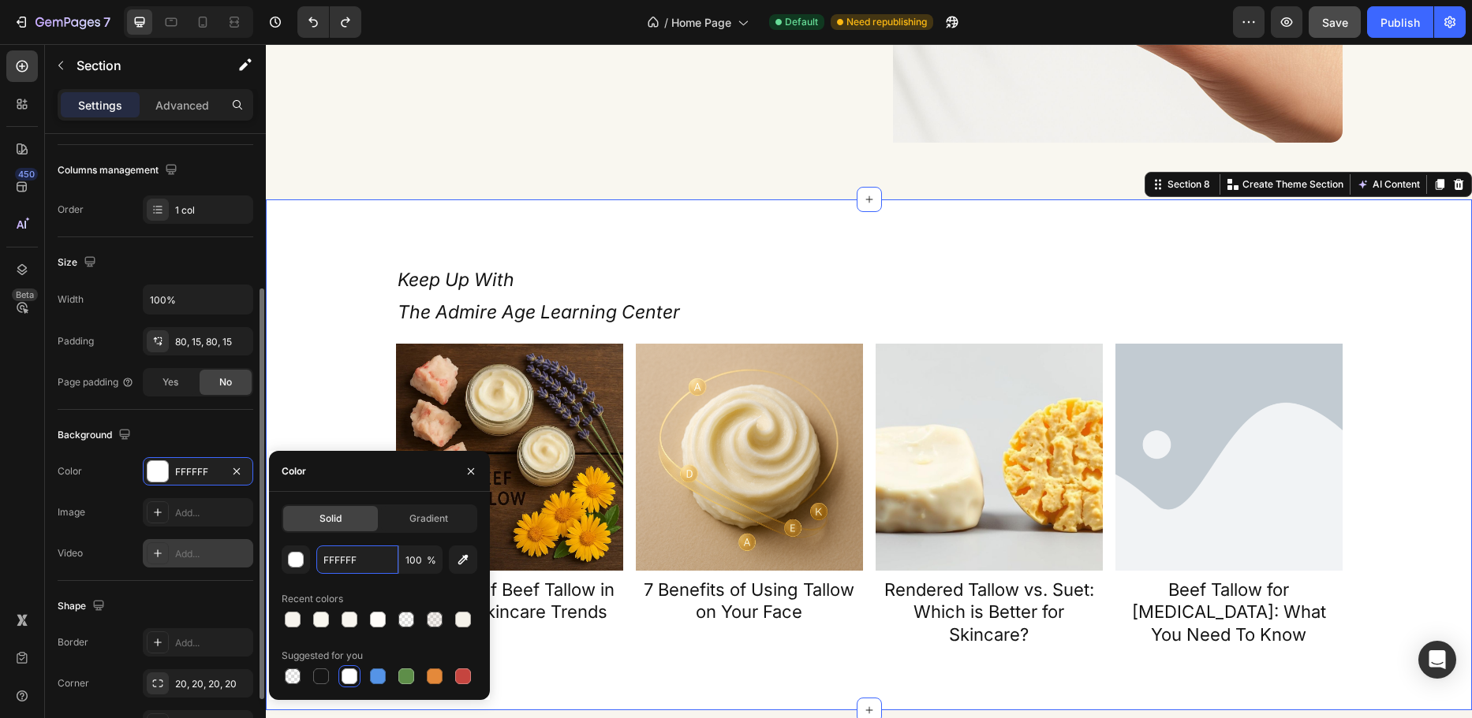
paste input "8F5E"
type input "F8F5EF"
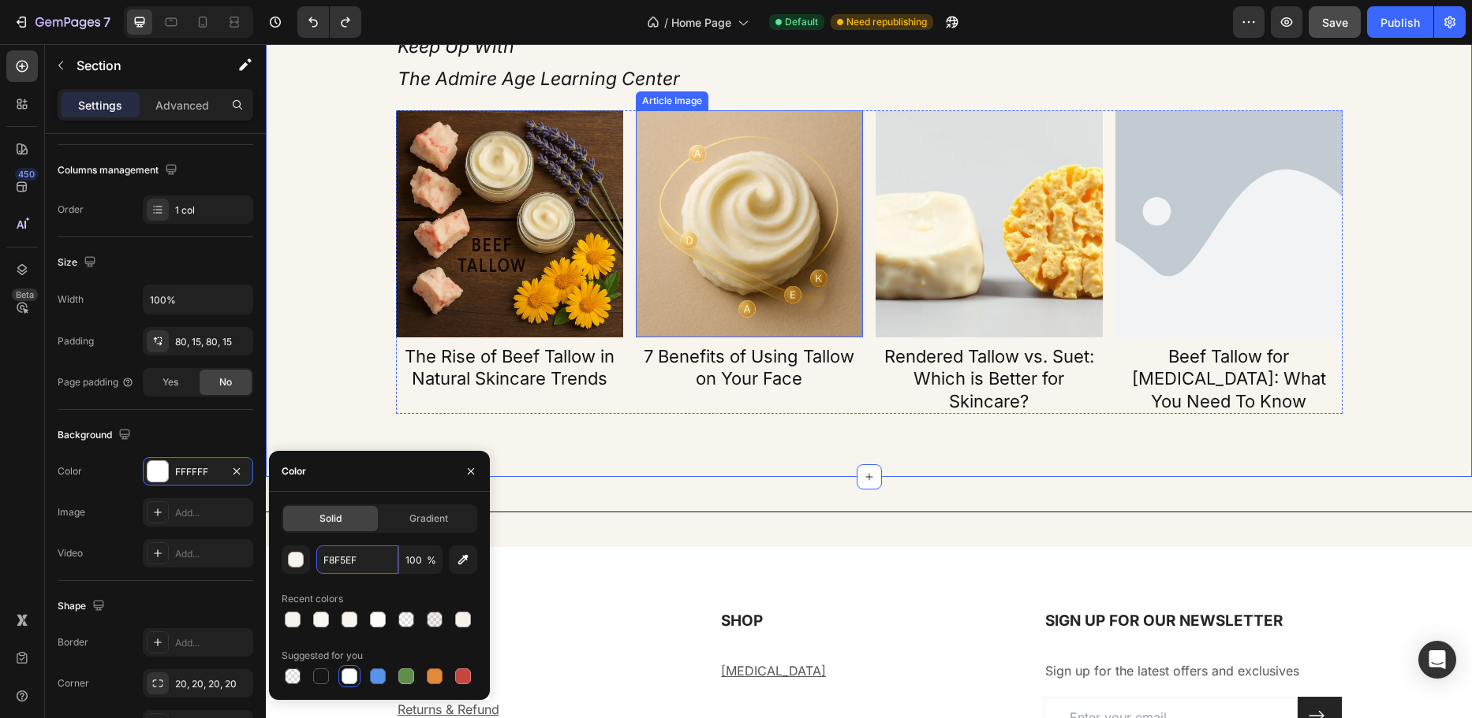
scroll to position [3871, 0]
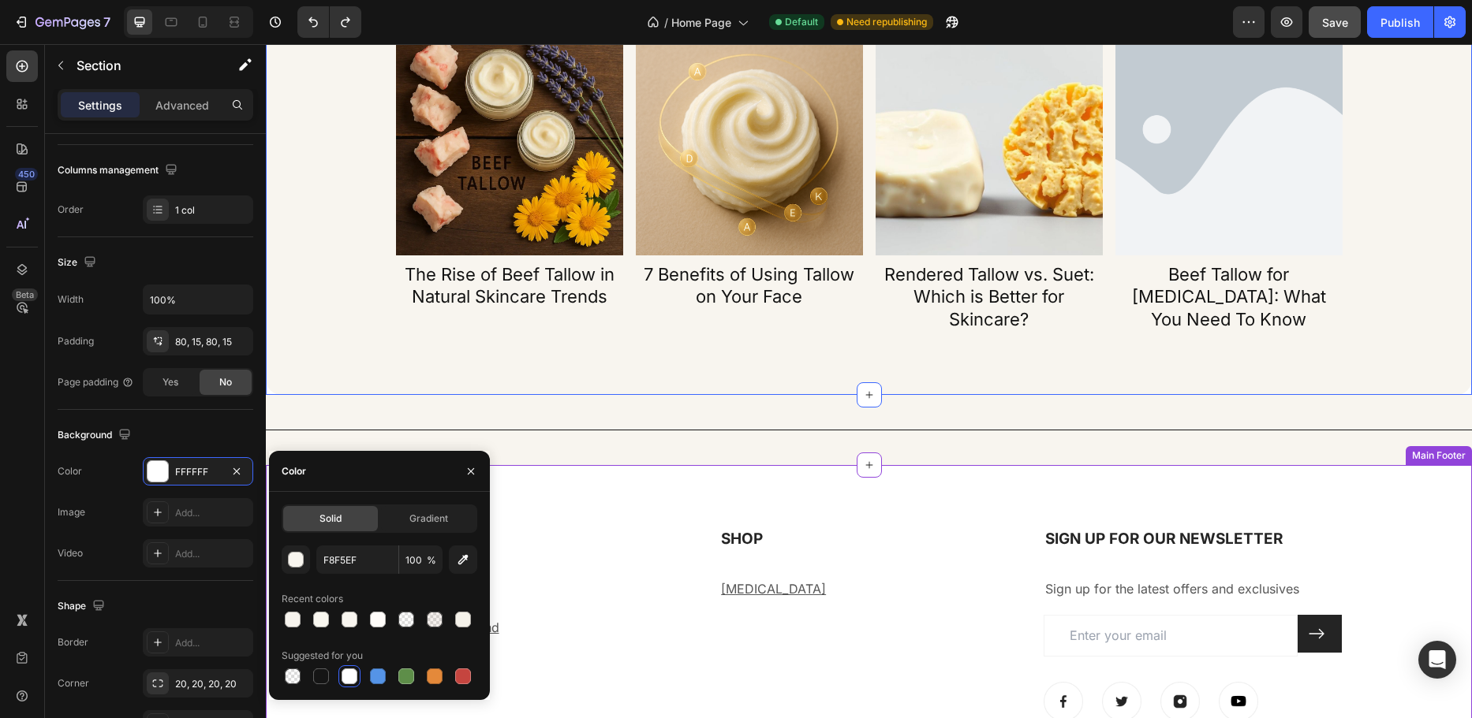
click at [964, 476] on div "ABOUT Heading About Us Text block Returns & Refund Text block Contact Us Text b…" at bounding box center [869, 657] width 1206 height 384
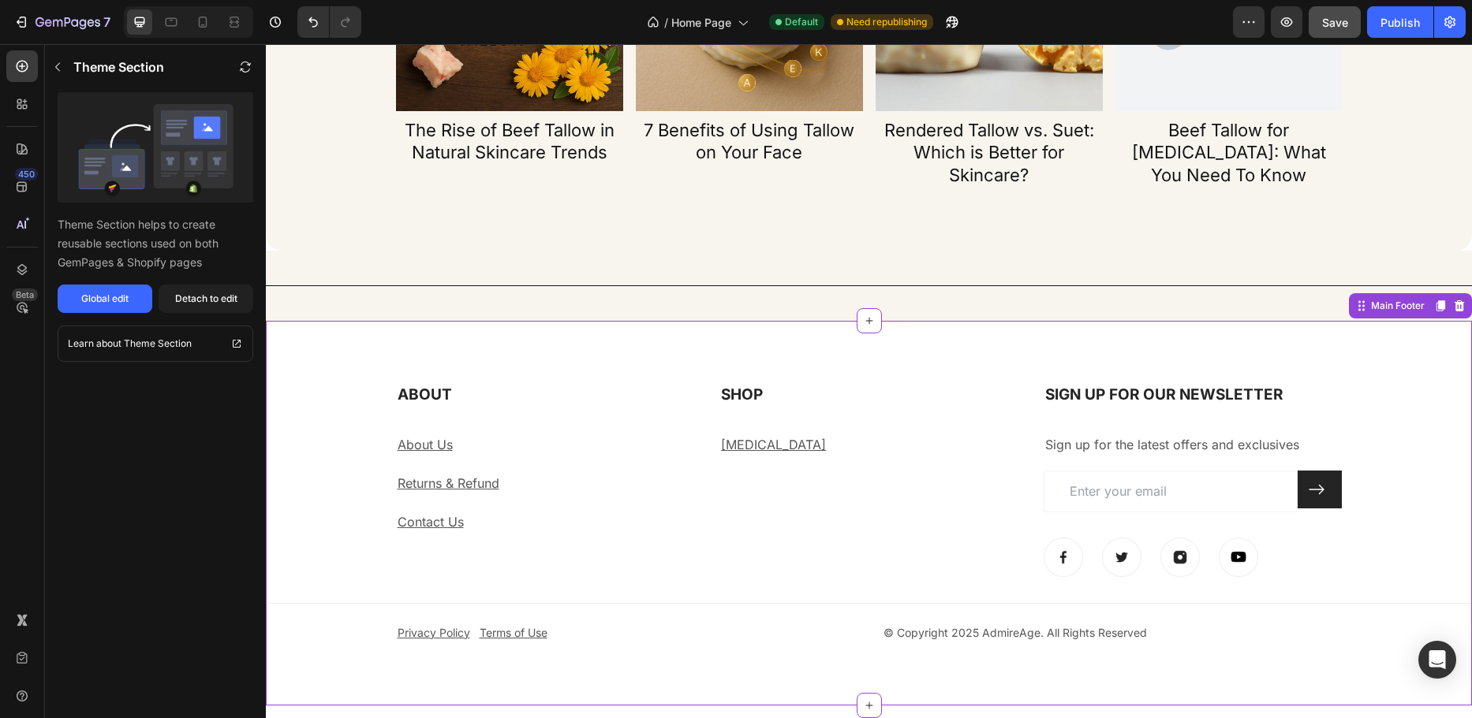
scroll to position [4028, 0]
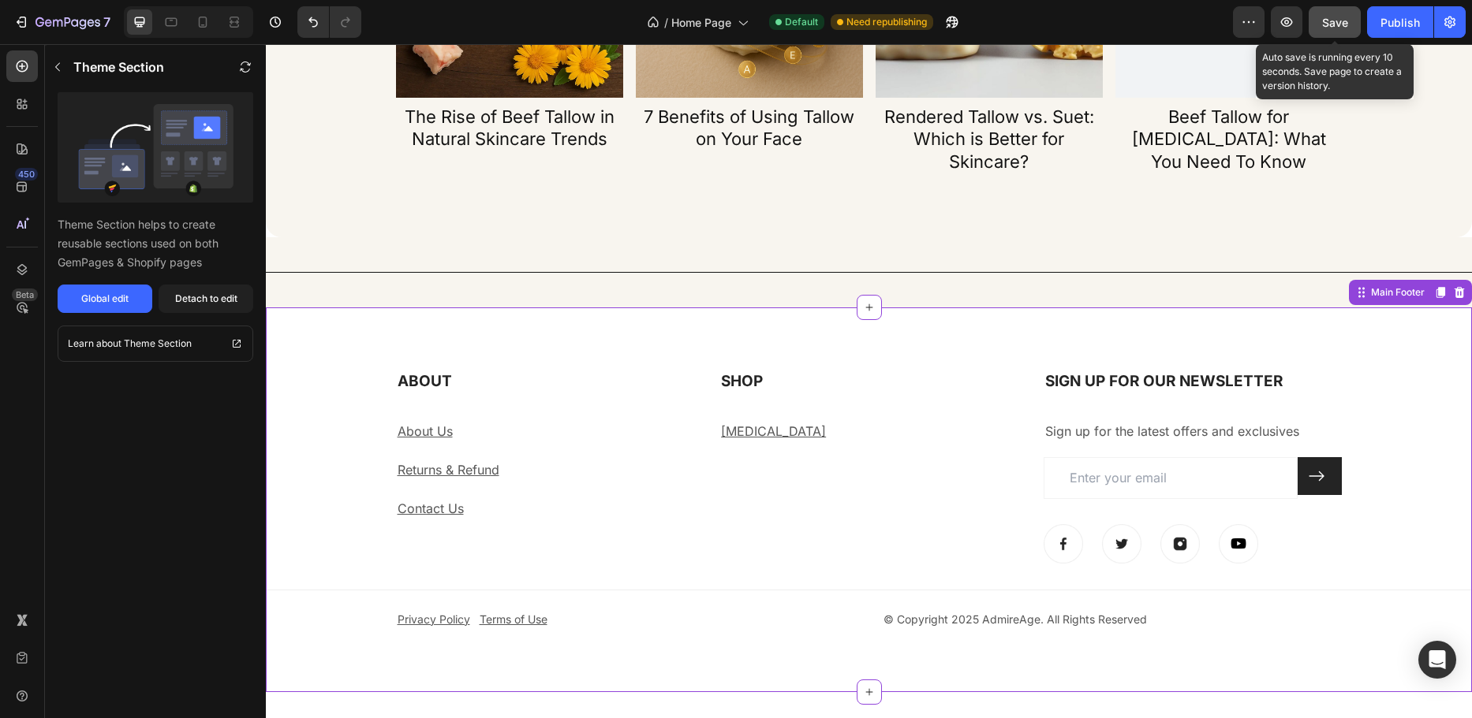
click at [1325, 21] on span "Save" at bounding box center [1335, 22] width 26 height 13
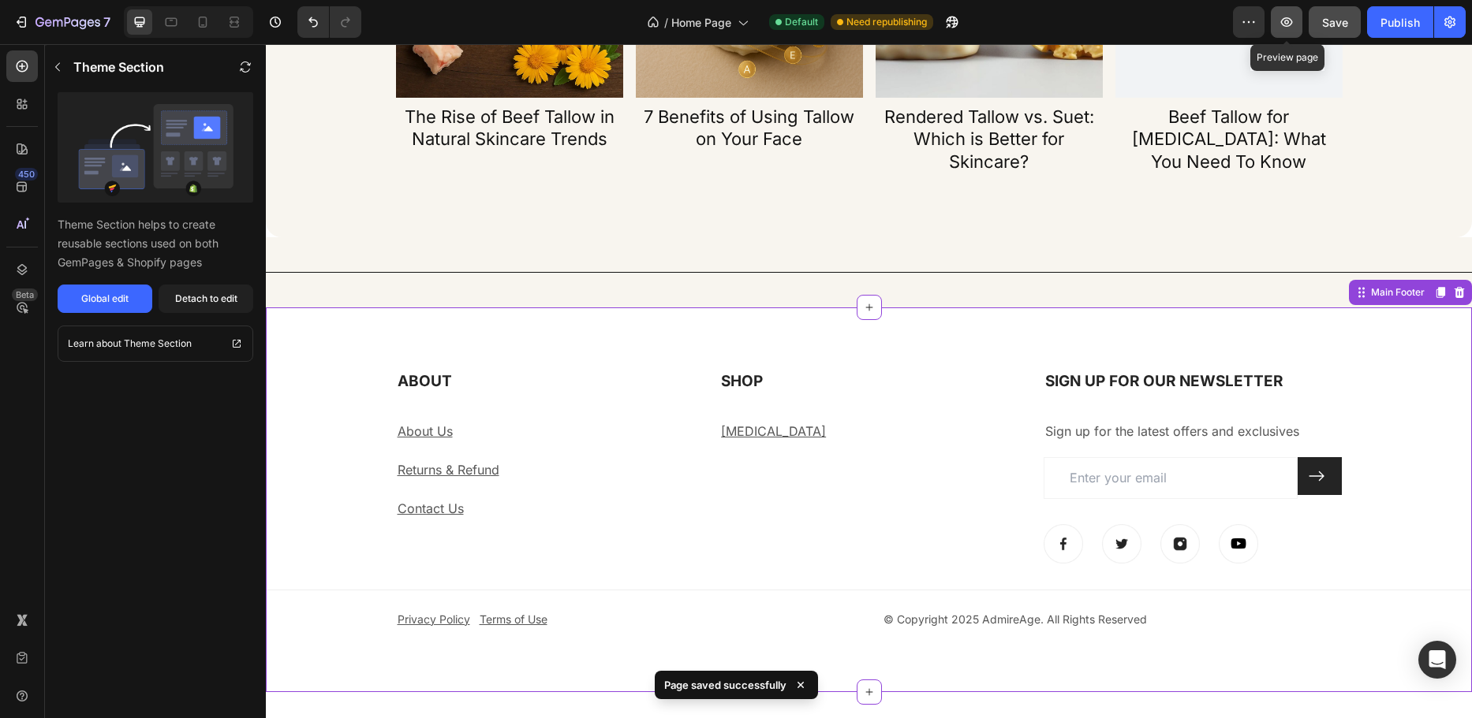
click at [1285, 26] on icon "button" at bounding box center [1287, 21] width 12 height 9
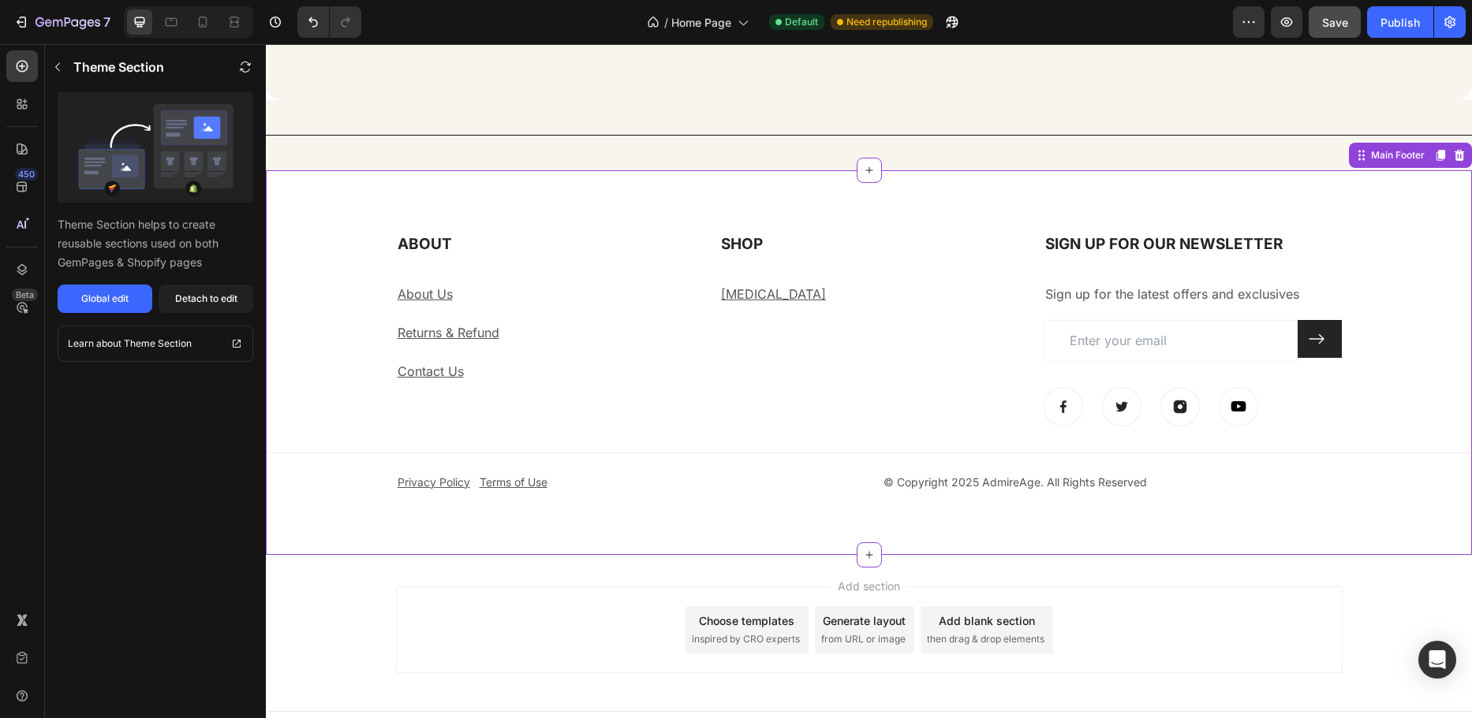
scroll to position [4186, 0]
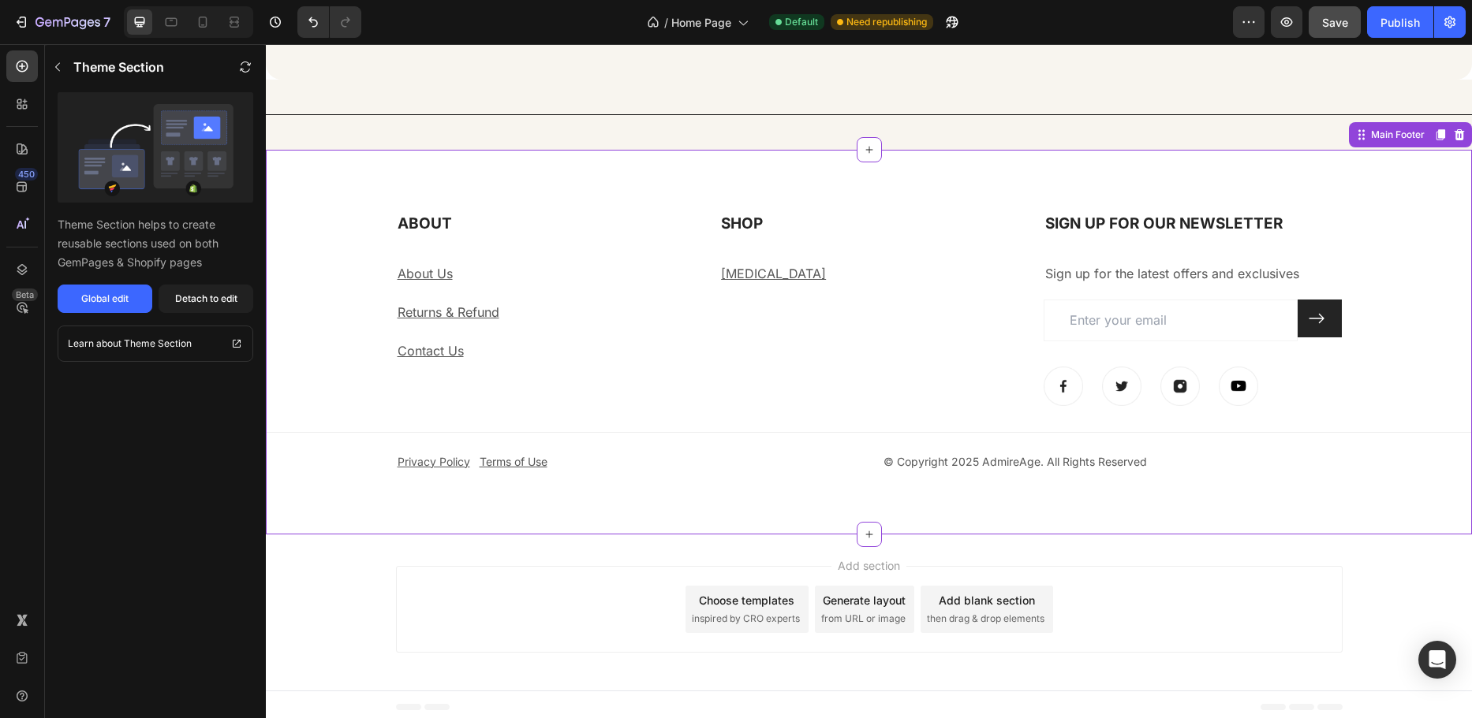
click at [340, 286] on div "ABOUT Heading About Us Text block Returns & Refund Text block Contact Us Text b…" at bounding box center [869, 342] width 1206 height 258
click at [136, 296] on button "Global edit" at bounding box center [105, 299] width 95 height 28
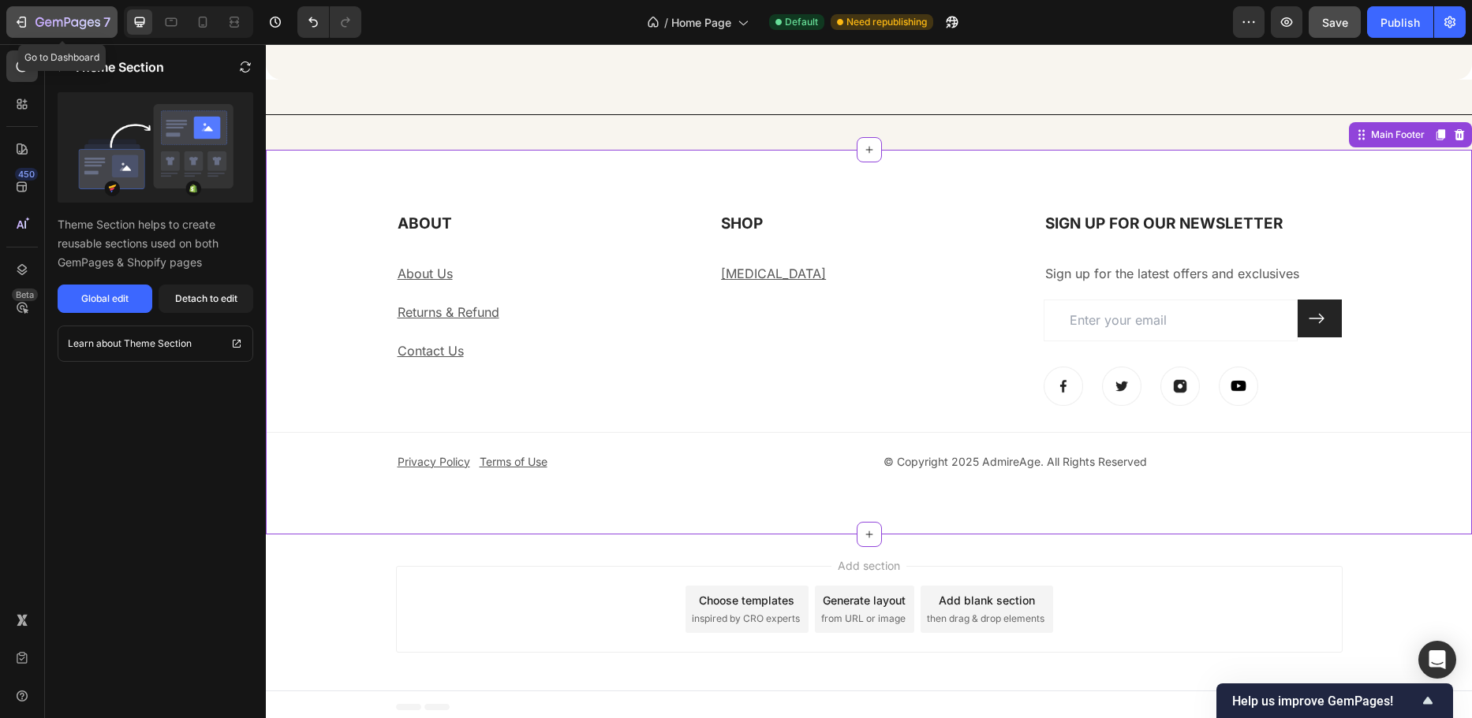
click at [31, 14] on div "7" at bounding box center [61, 22] width 97 height 19
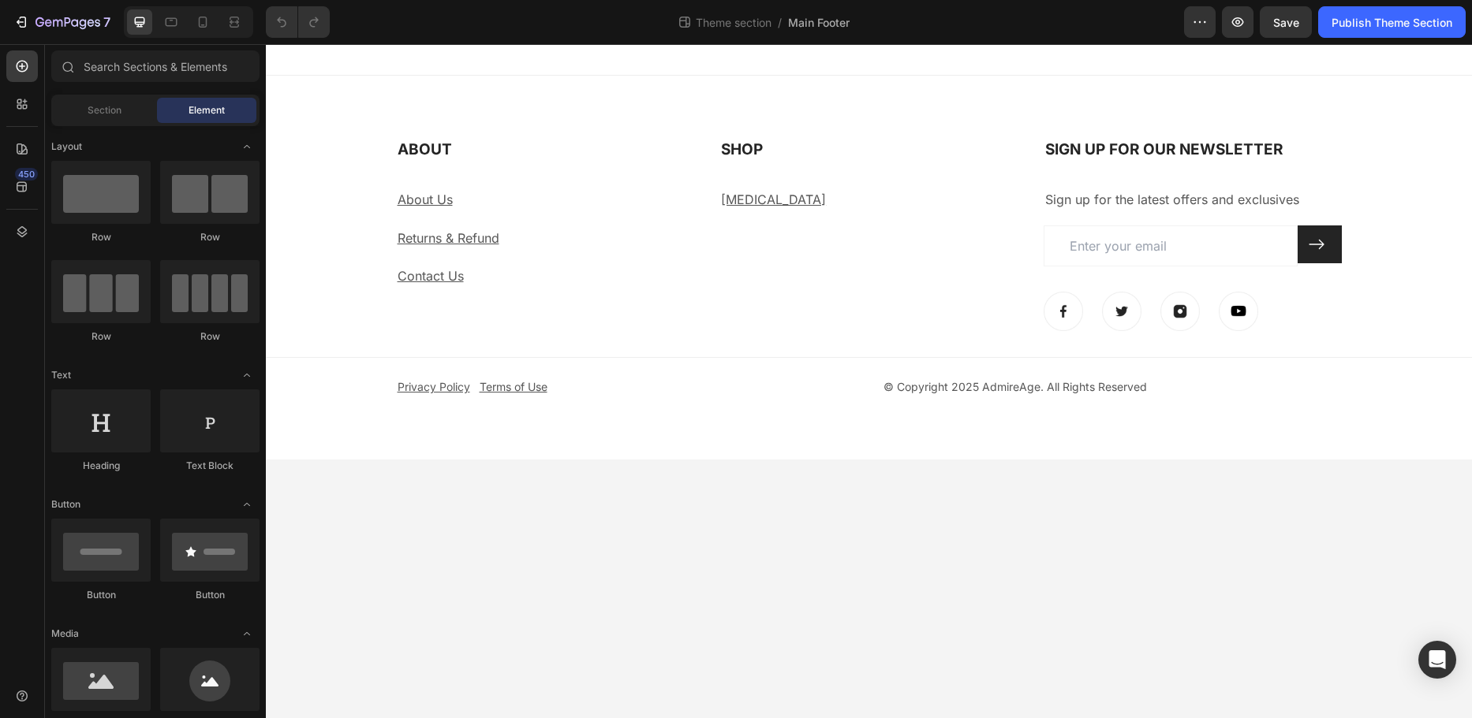
click at [283, 58] on div at bounding box center [869, 60] width 1206 height 32
click at [283, 125] on div "ABOUT Heading About Us Text block Returns & Refund Text block Contact Us Text b…" at bounding box center [869, 268] width 1206 height 384
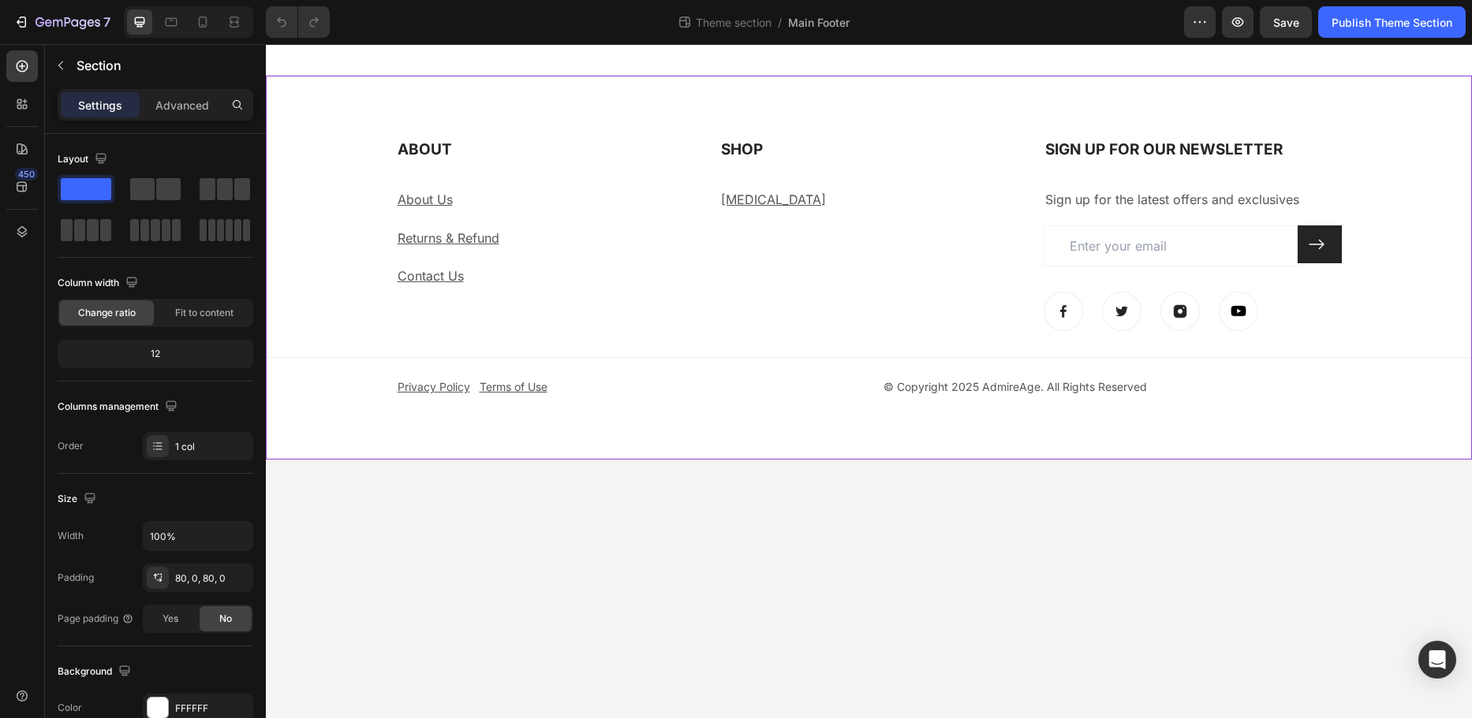
click at [309, 332] on div "ABOUT Heading About Us Text block Returns & Refund Text block Contact Us Text b…" at bounding box center [869, 268] width 1206 height 258
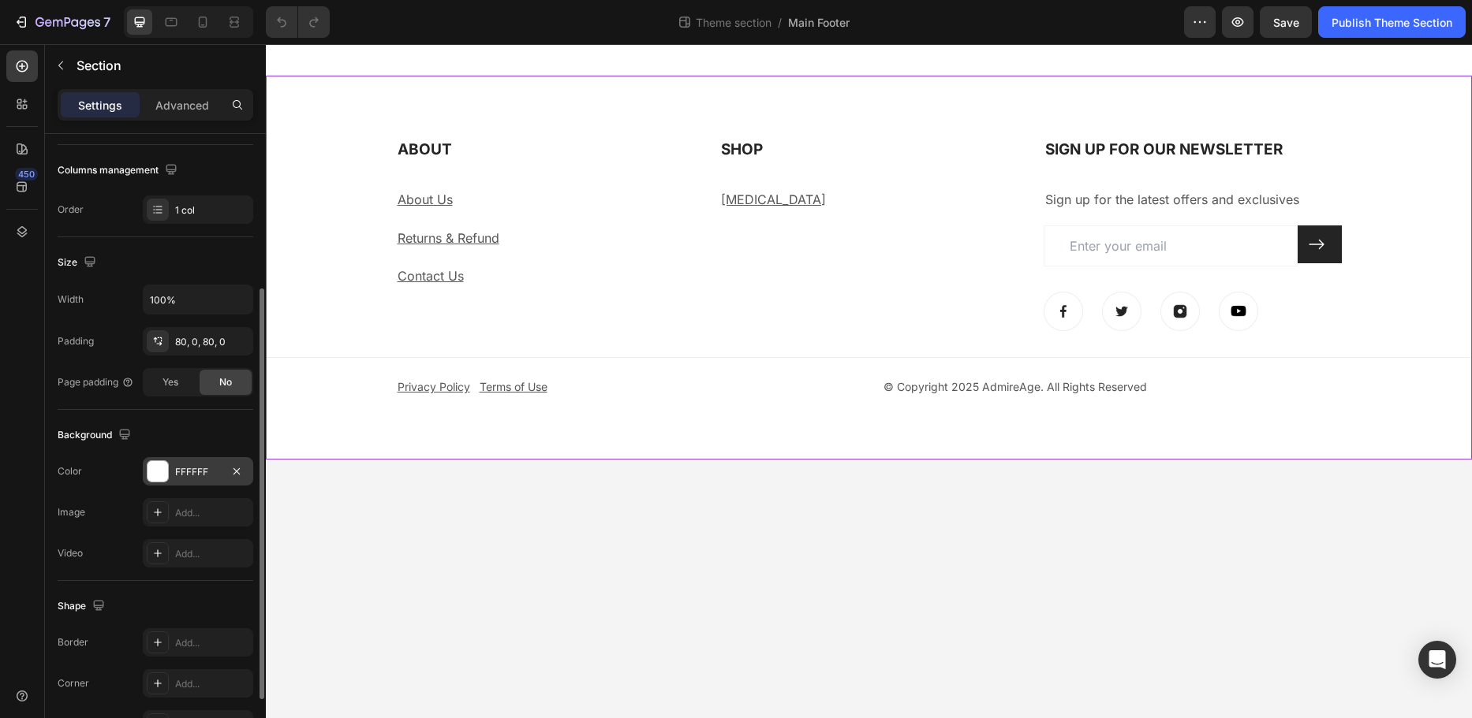
click at [159, 475] on div at bounding box center [157, 471] width 21 height 21
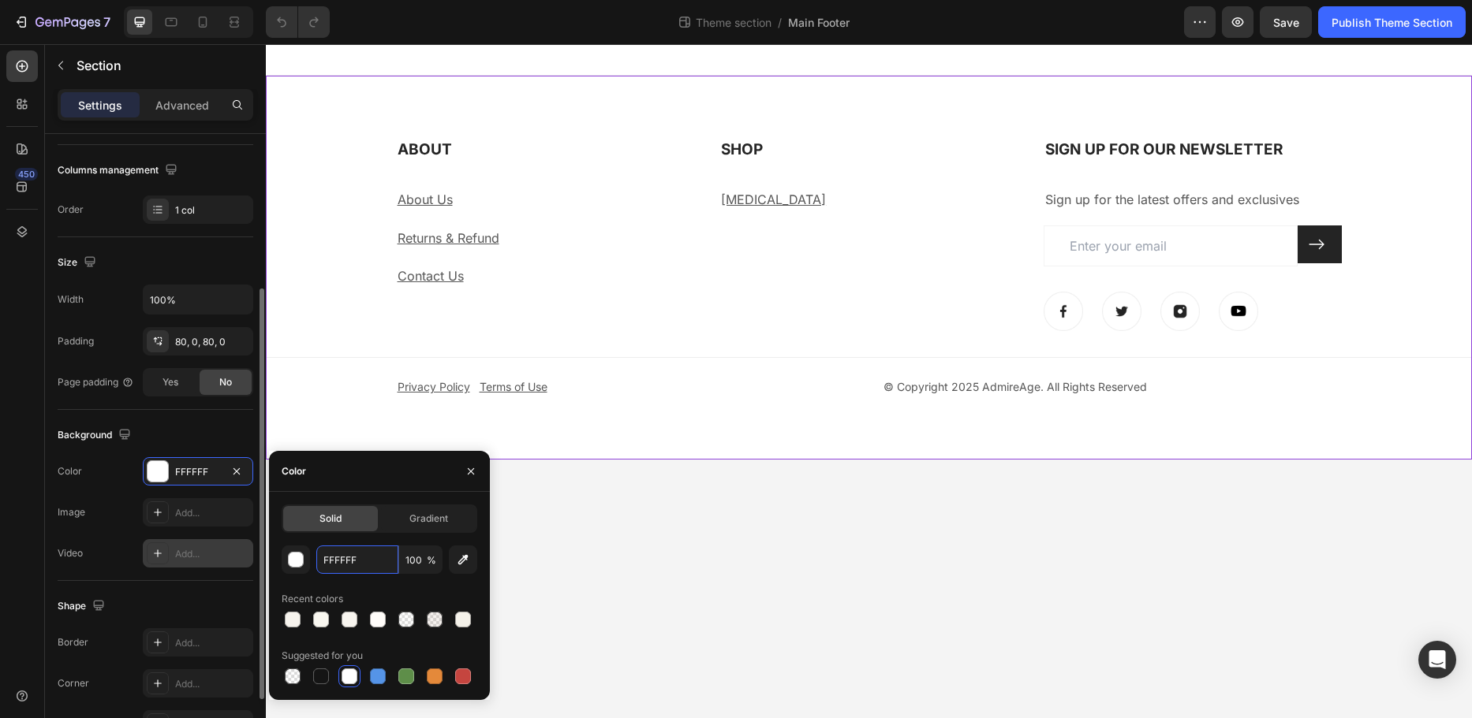
paste input "#1F1F1"
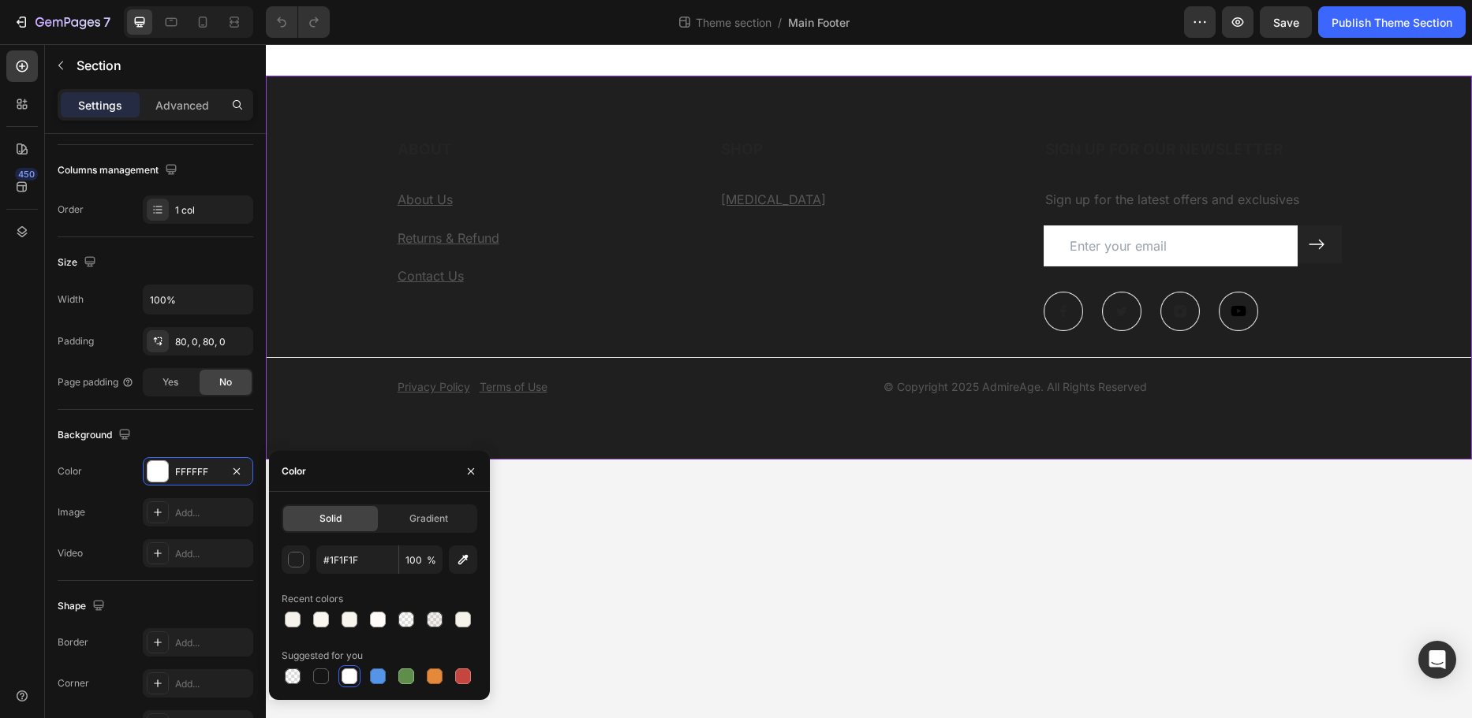
type input "1F1F1F"
click at [378, 207] on div "ABOUT Heading About Us Text block Returns & Refund Text block Contact Us Text b…" at bounding box center [869, 268] width 1206 height 258
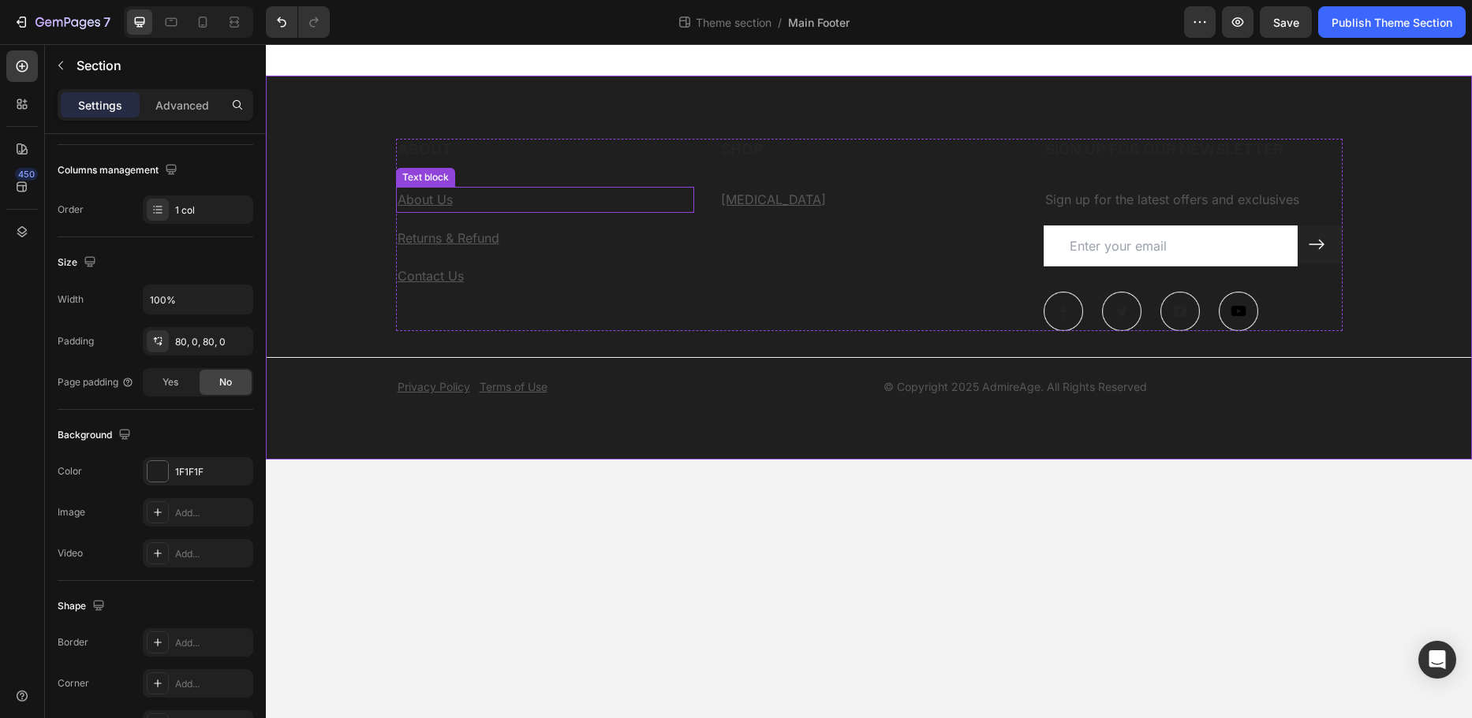
click at [407, 204] on u "About Us" at bounding box center [424, 200] width 55 height 16
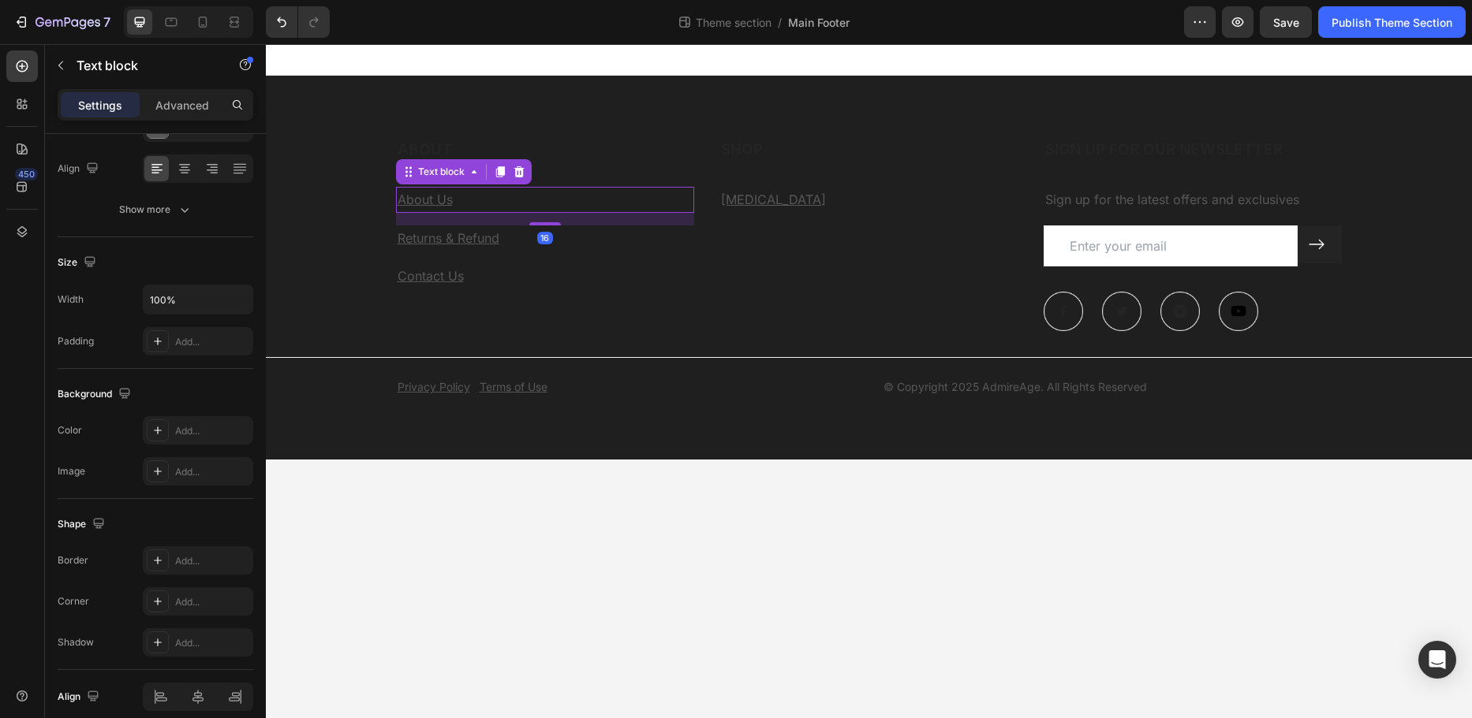
scroll to position [0, 0]
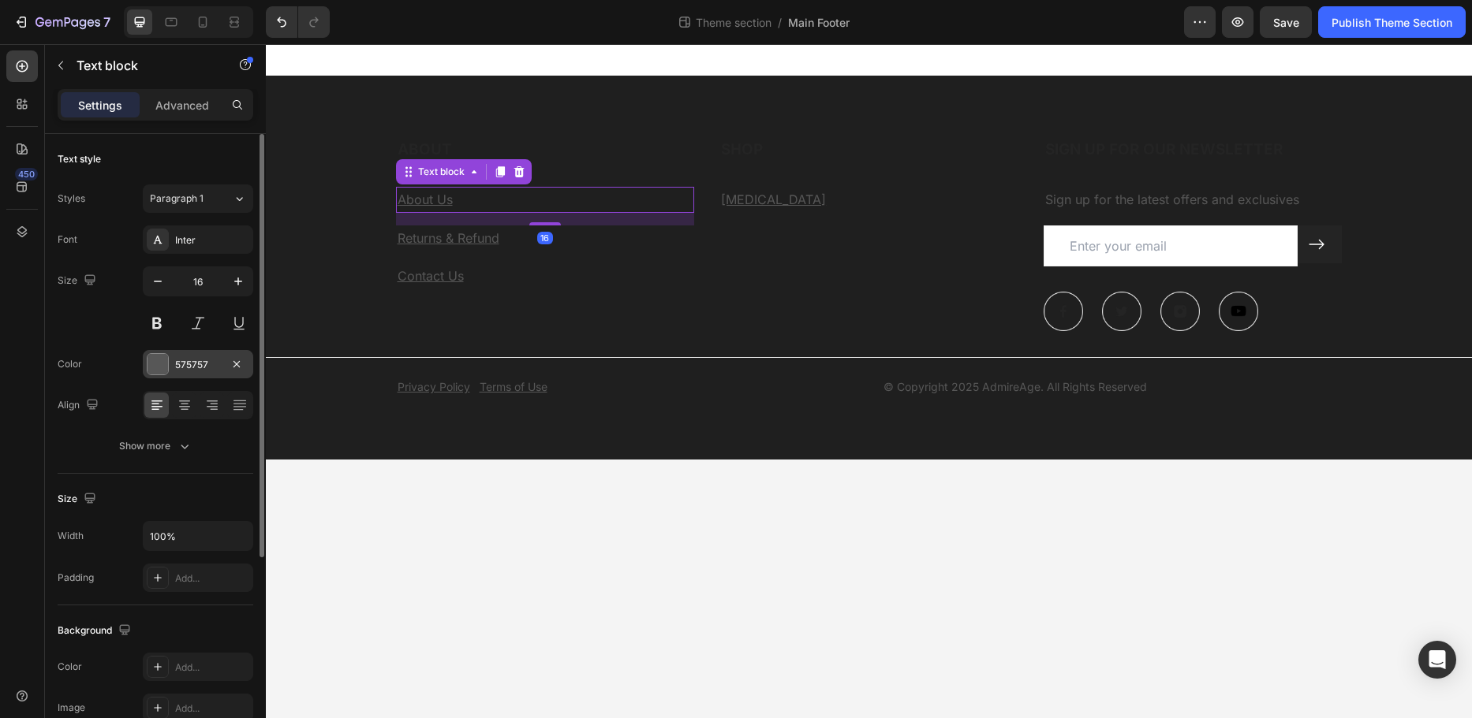
click at [193, 358] on div "575757" at bounding box center [198, 365] width 46 height 14
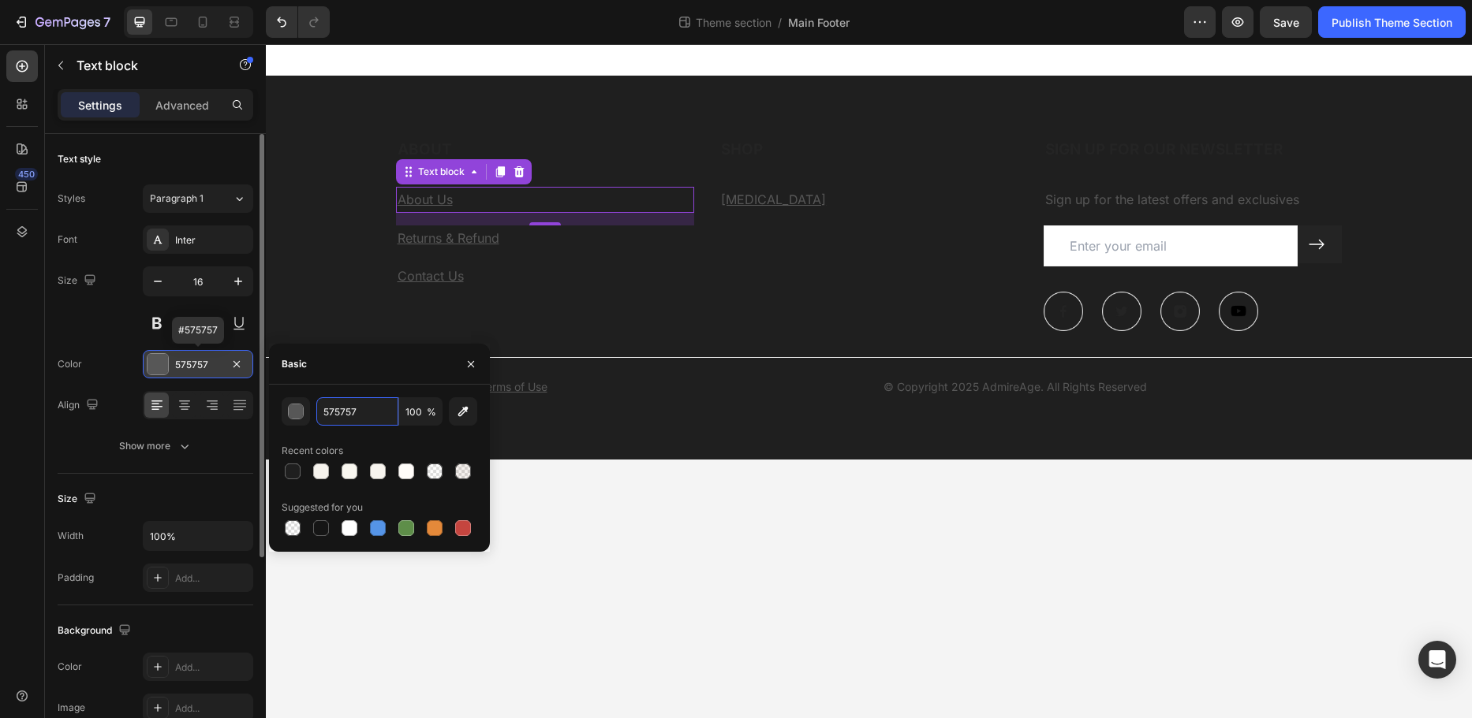
paste input "e5e2dc"
type input "e5e2dc"
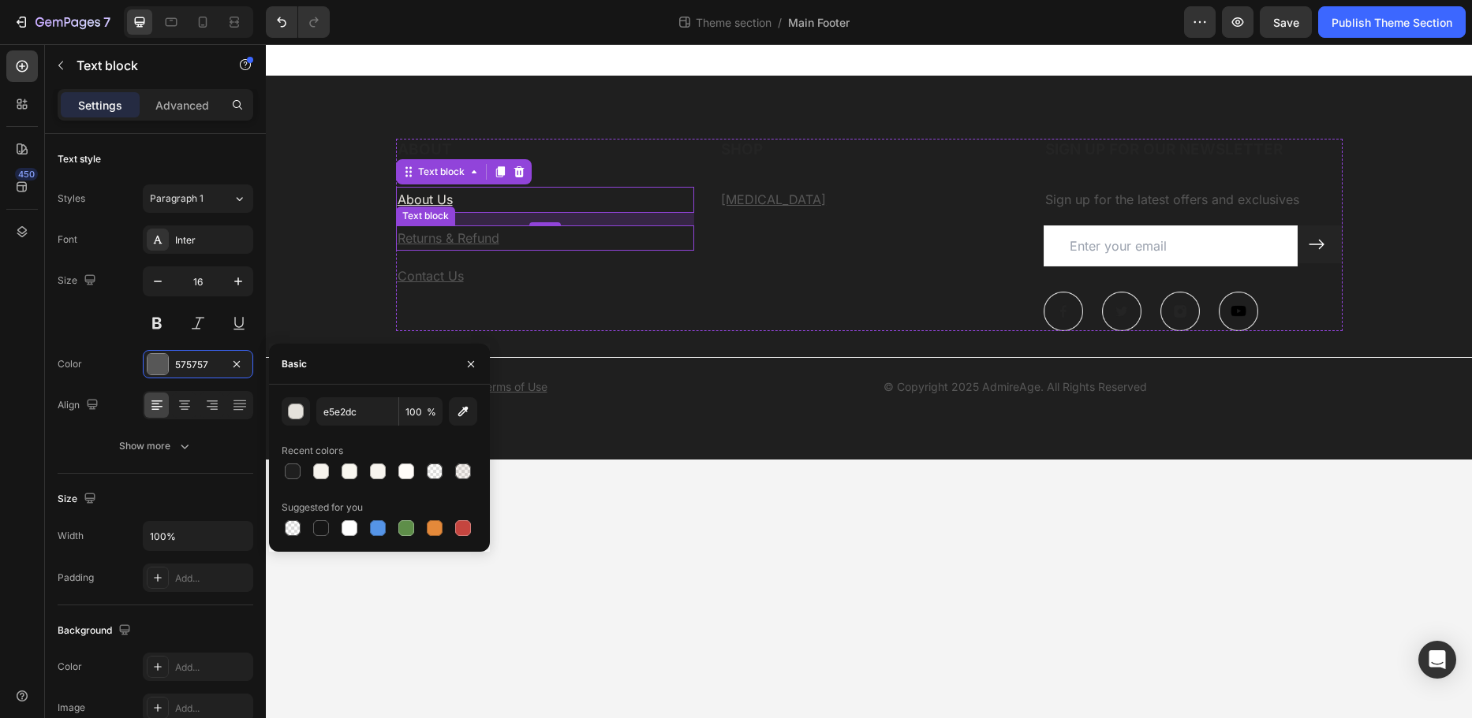
click at [463, 236] on u "Returns & Refund" at bounding box center [448, 238] width 102 height 16
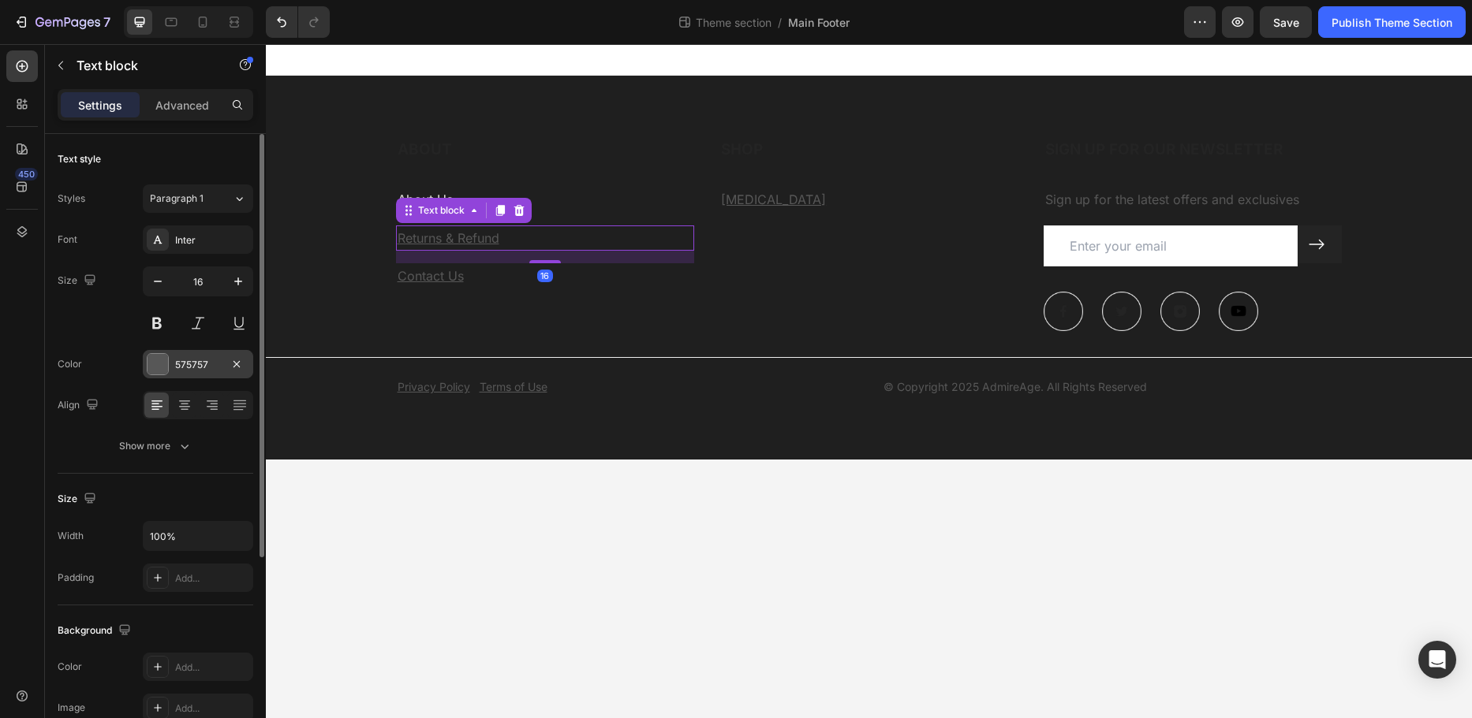
click at [182, 369] on div "575757" at bounding box center [198, 365] width 46 height 14
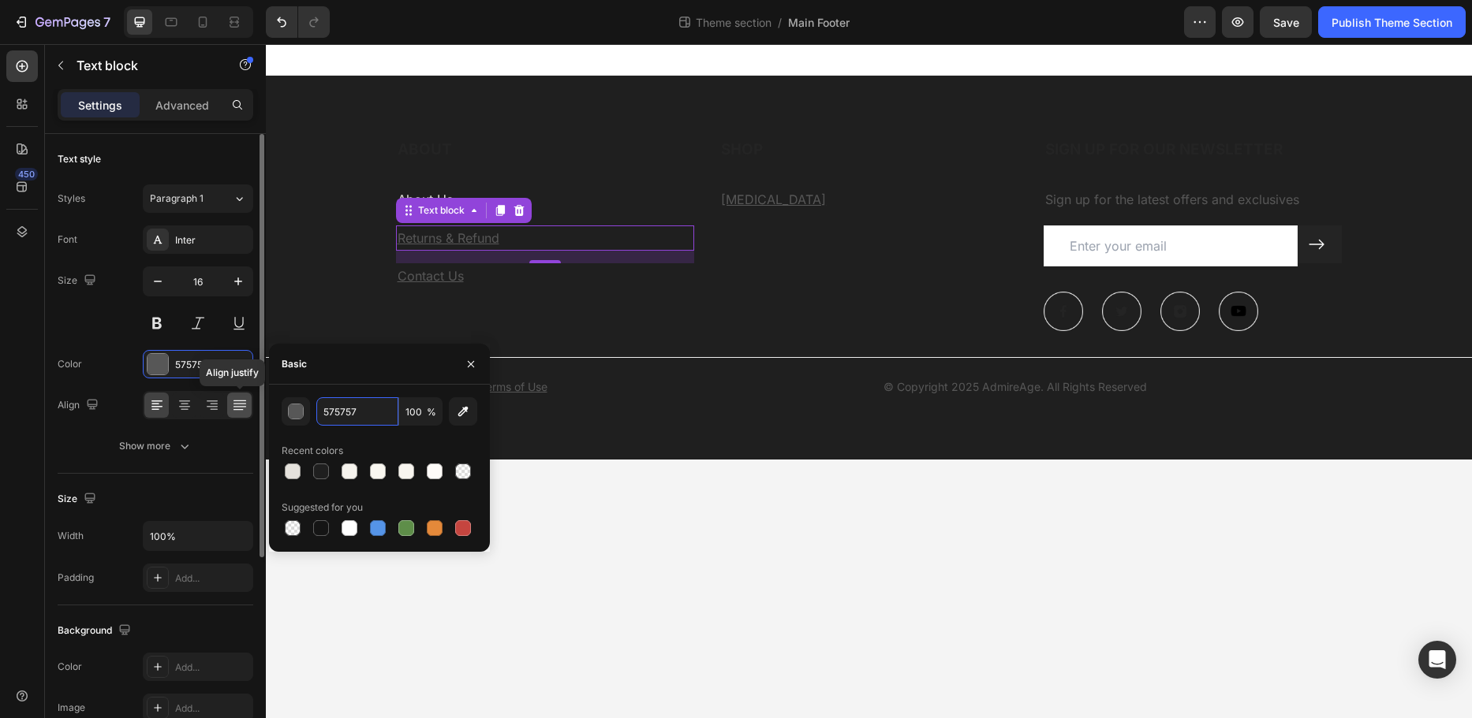
paste input "e5e2dc"
type input "e5e2dc"
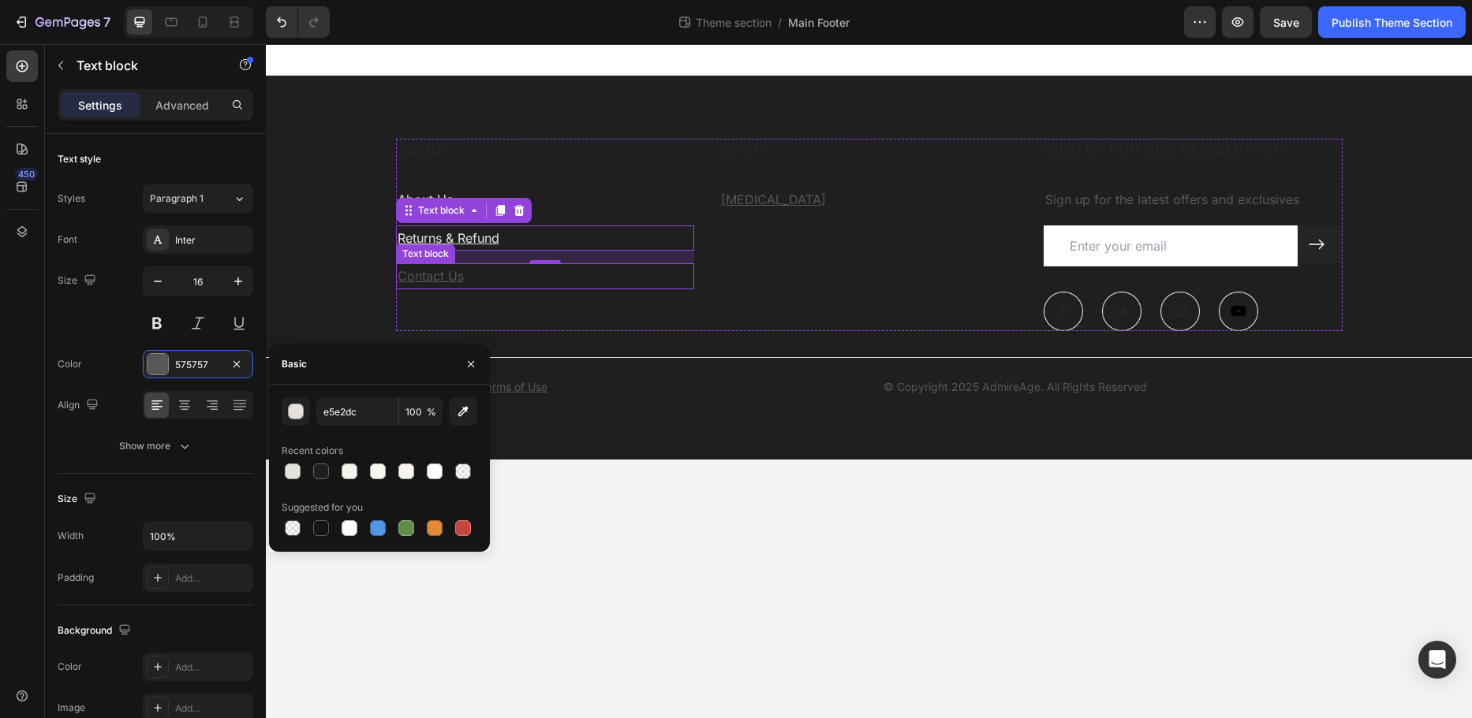
click at [428, 275] on u "Contact Us" at bounding box center [430, 276] width 66 height 16
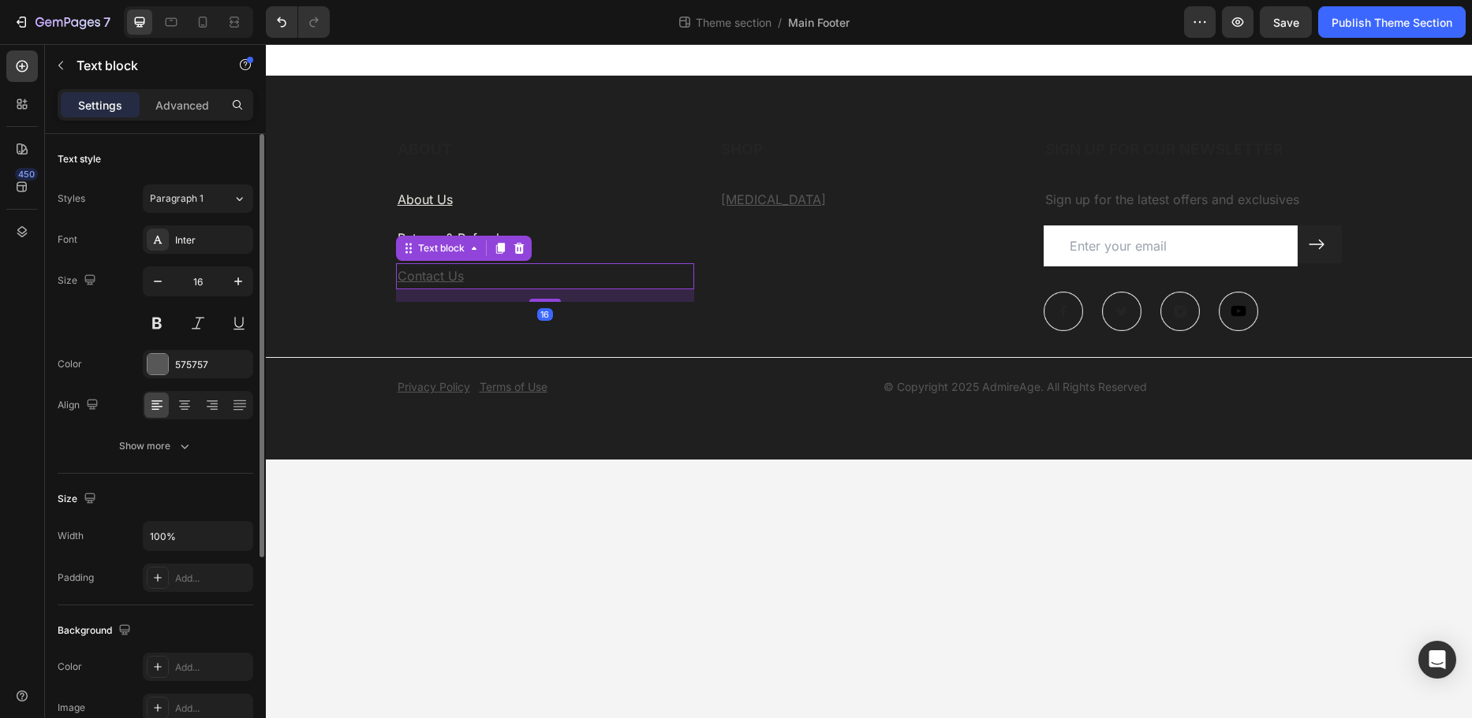
drag, startPoint x: 215, startPoint y: 361, endPoint x: 136, endPoint y: 373, distance: 80.5
click at [136, 373] on div "Color 575757" at bounding box center [156, 364] width 196 height 28
click at [188, 374] on div "575757" at bounding box center [198, 364] width 110 height 28
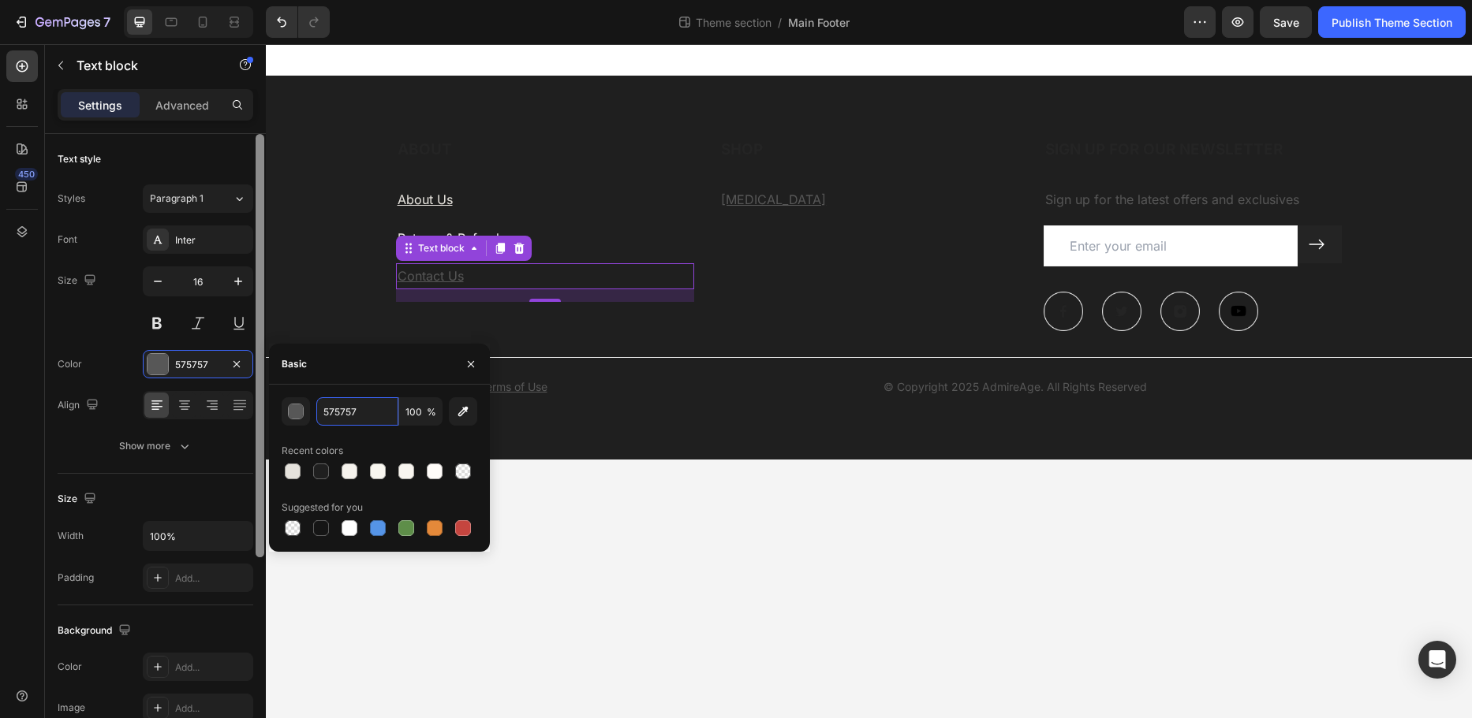
paste input "e5e2dc"
type input "e5e2dc"
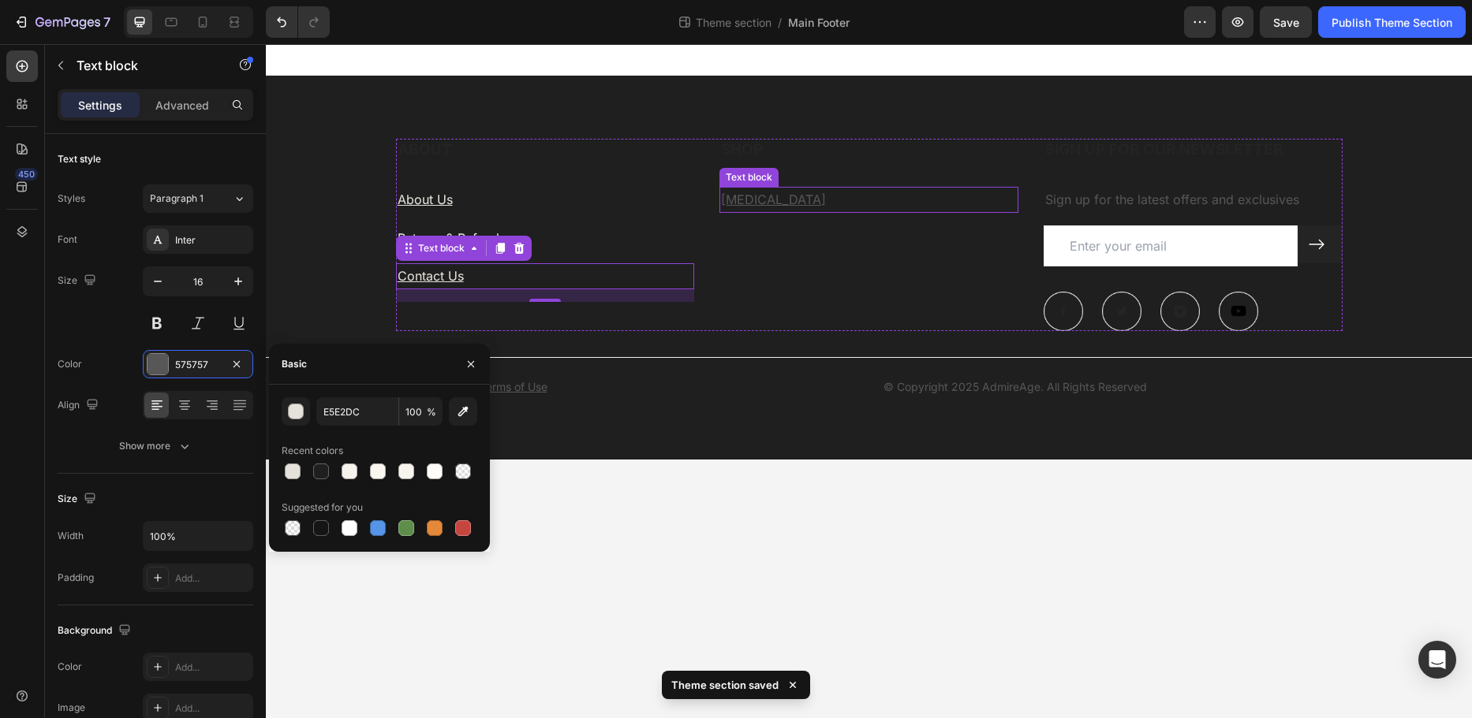
click at [769, 201] on u "[MEDICAL_DATA]" at bounding box center [773, 200] width 105 height 16
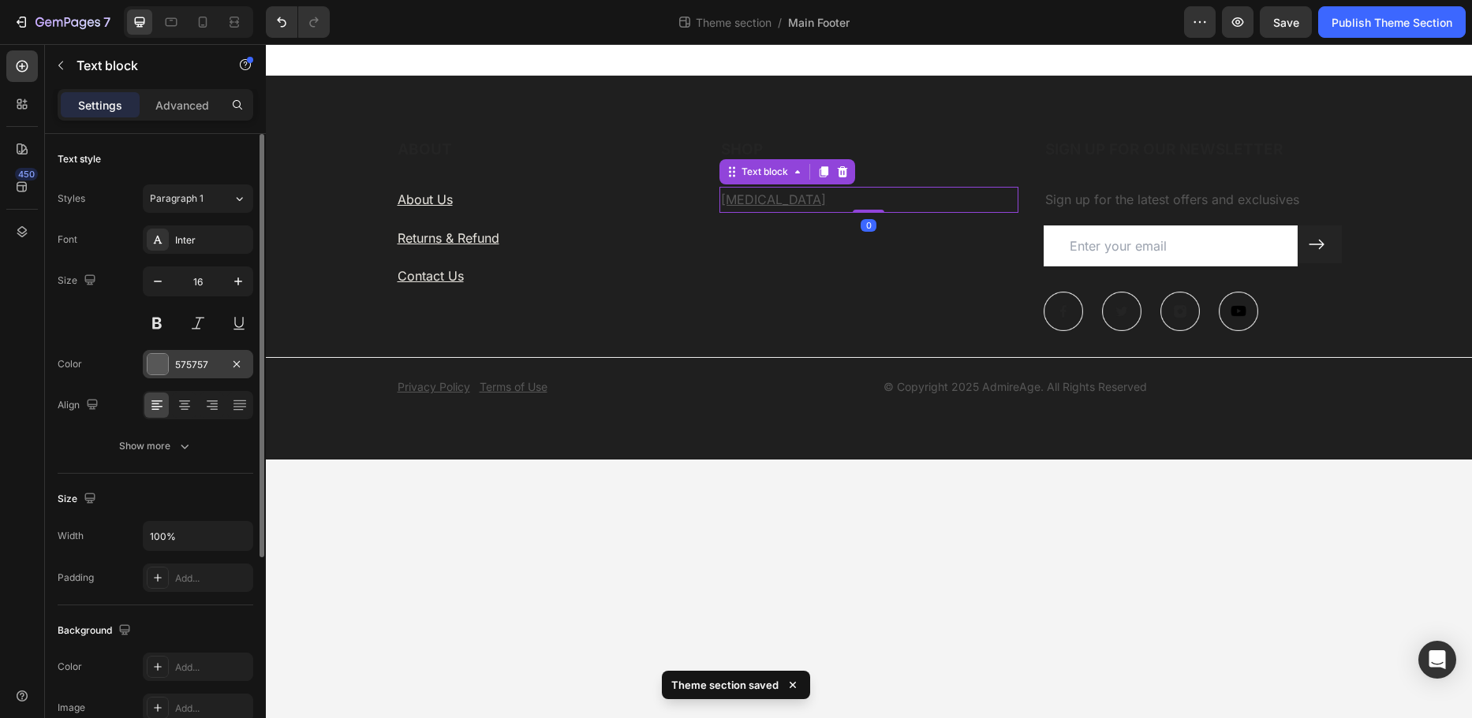
click at [192, 356] on div "575757" at bounding box center [198, 364] width 110 height 28
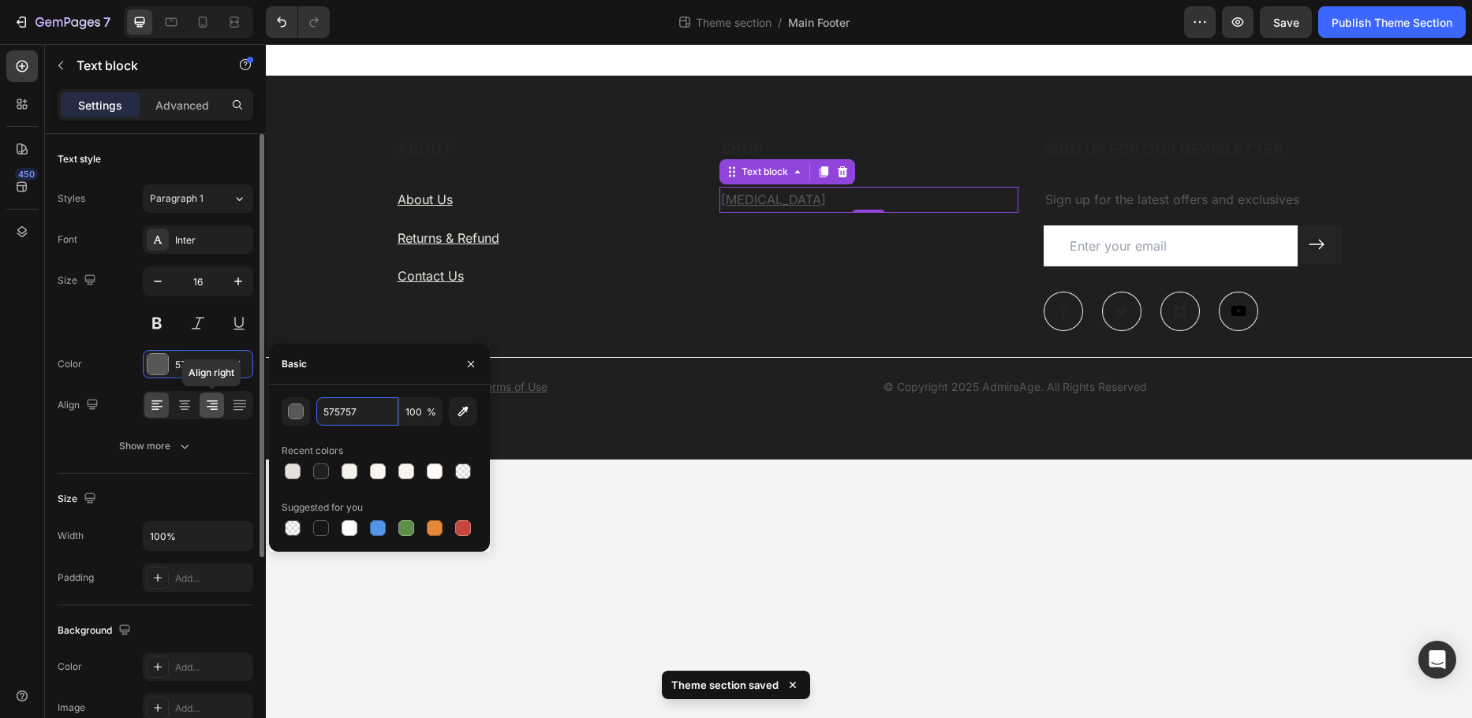
paste input "e5e2dc"
type input "e5e2dc"
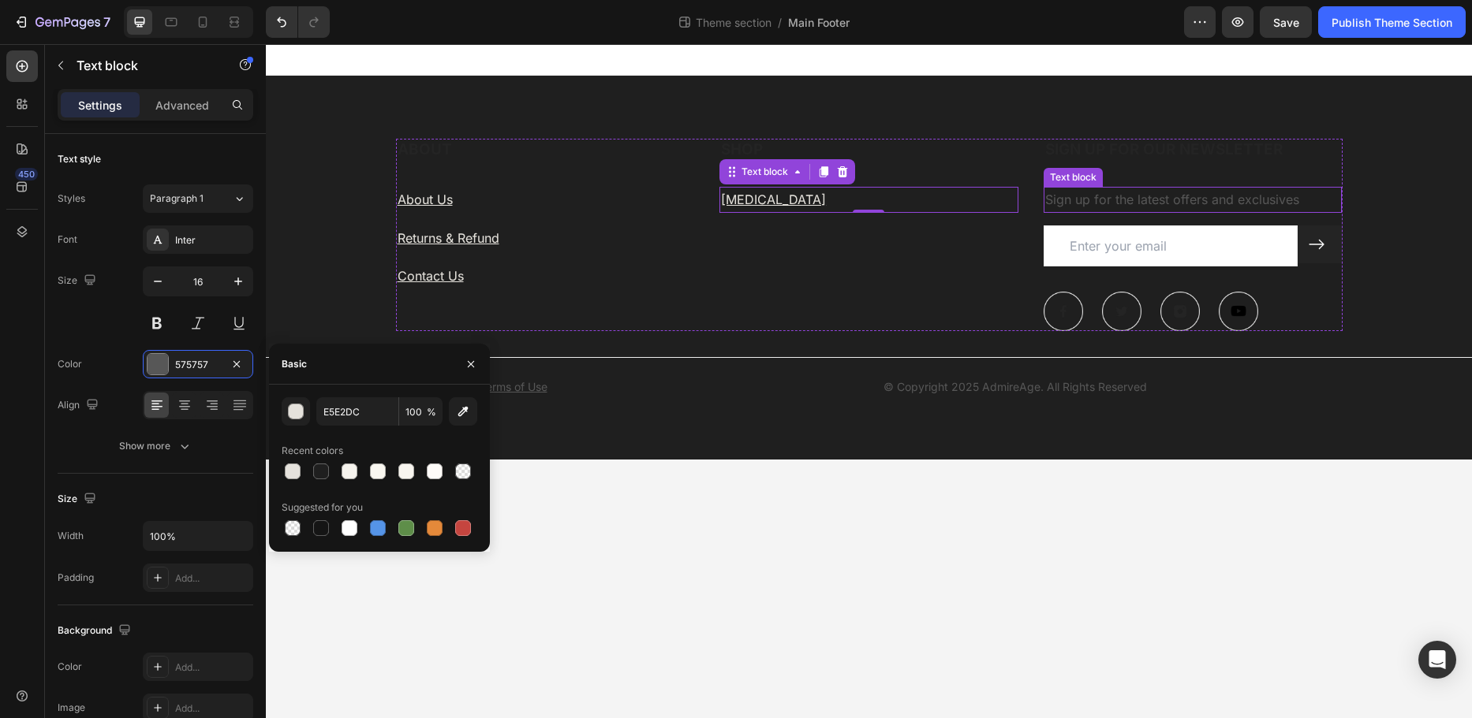
click at [1080, 198] on p "Sign up for the latest offers and exclusives" at bounding box center [1193, 199] width 296 height 23
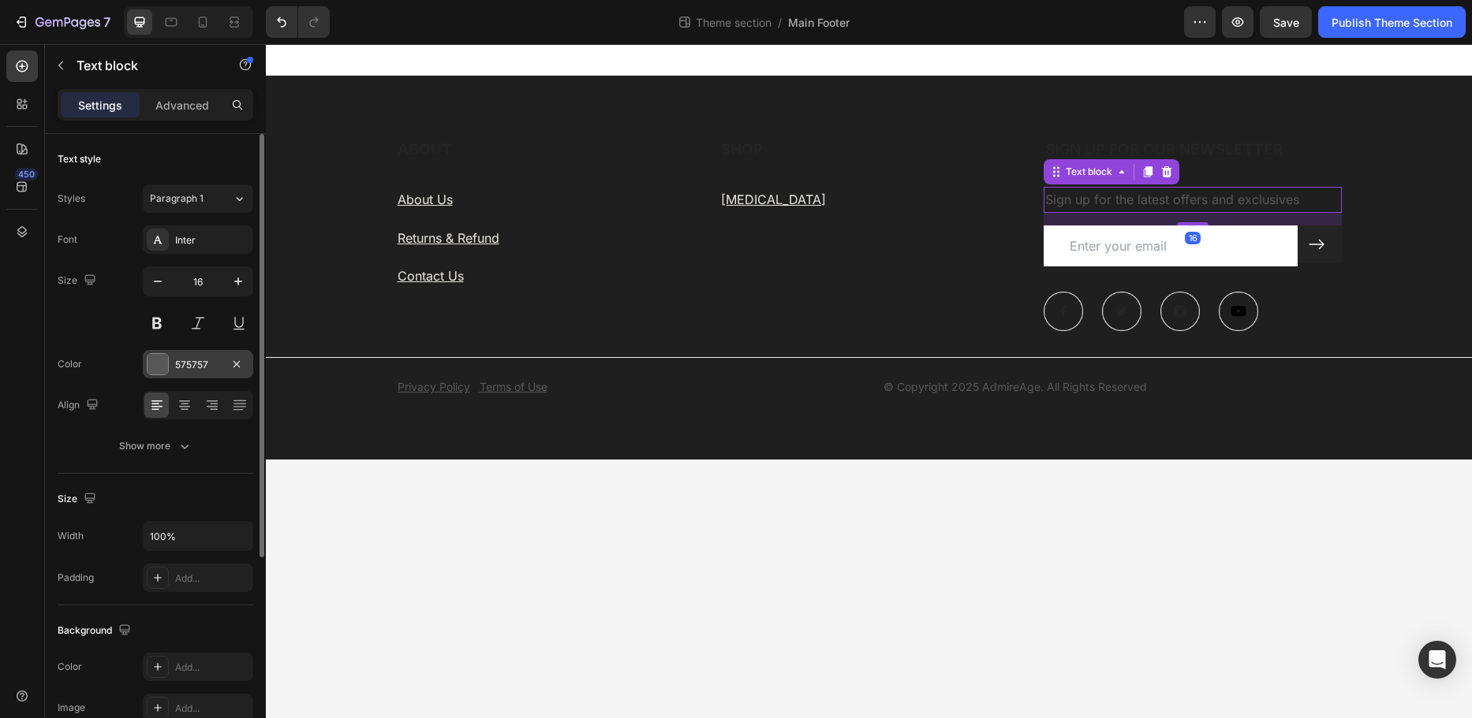
click at [218, 359] on div "575757" at bounding box center [198, 365] width 46 height 14
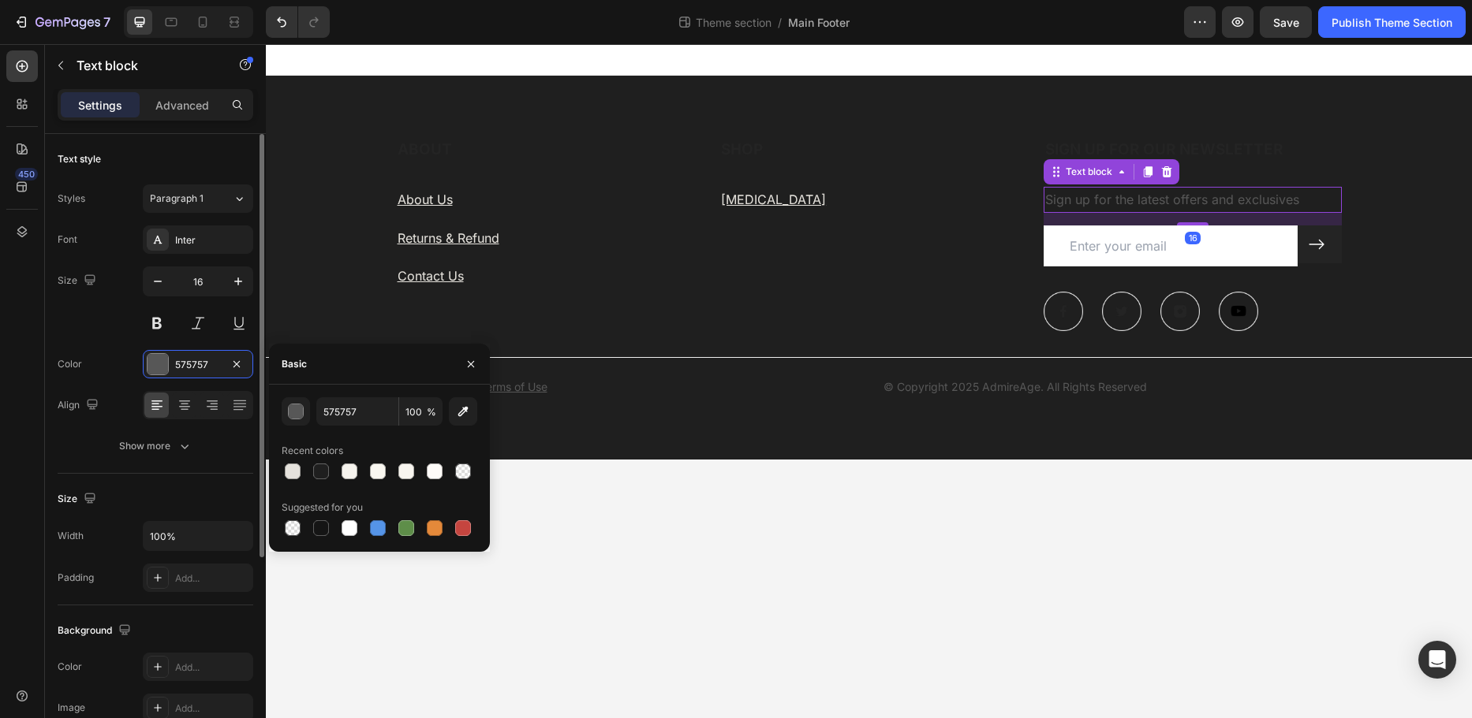
drag, startPoint x: 213, startPoint y: 359, endPoint x: 106, endPoint y: 375, distance: 108.4
click at [106, 375] on div "Color 575757" at bounding box center [156, 364] width 196 height 28
paste input "e5e2dc"
type input "e5e2dc"
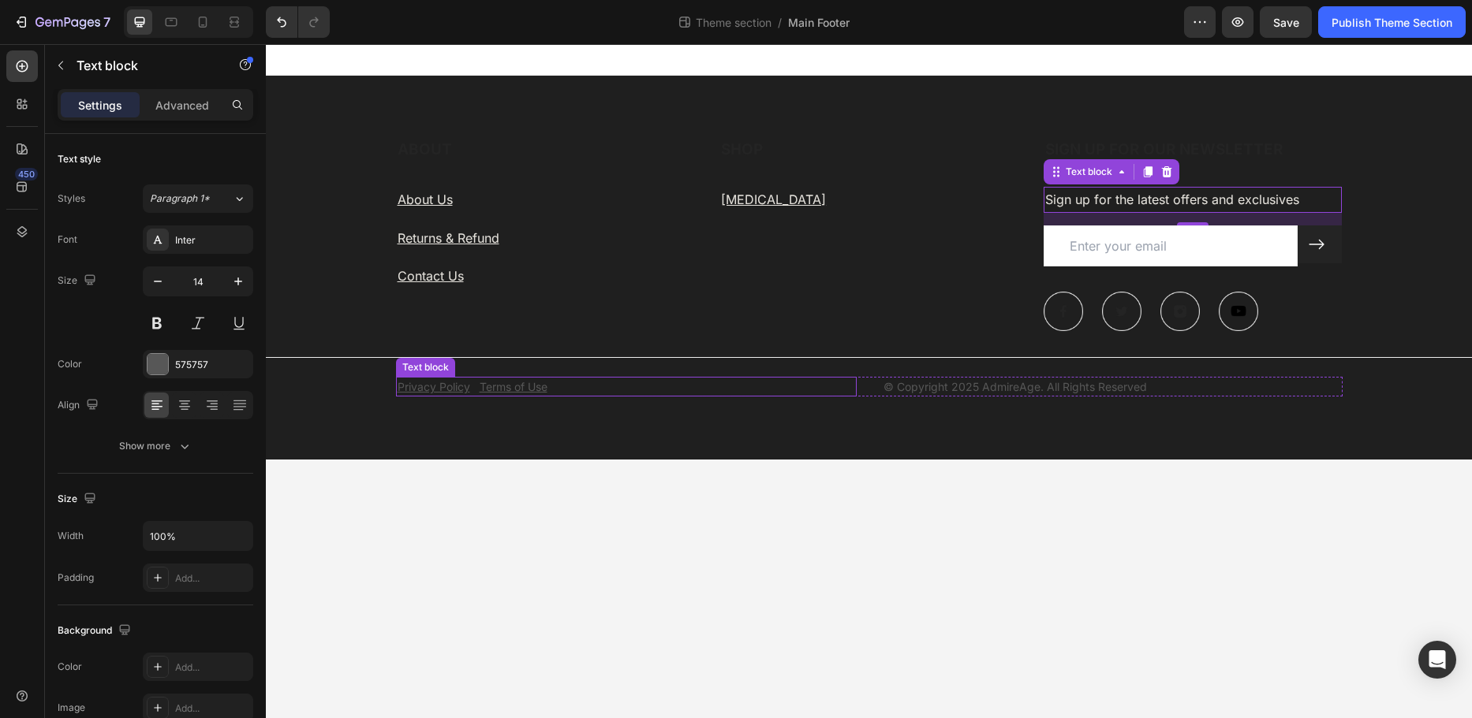
click at [540, 389] on u "Terms of Use" at bounding box center [514, 386] width 68 height 13
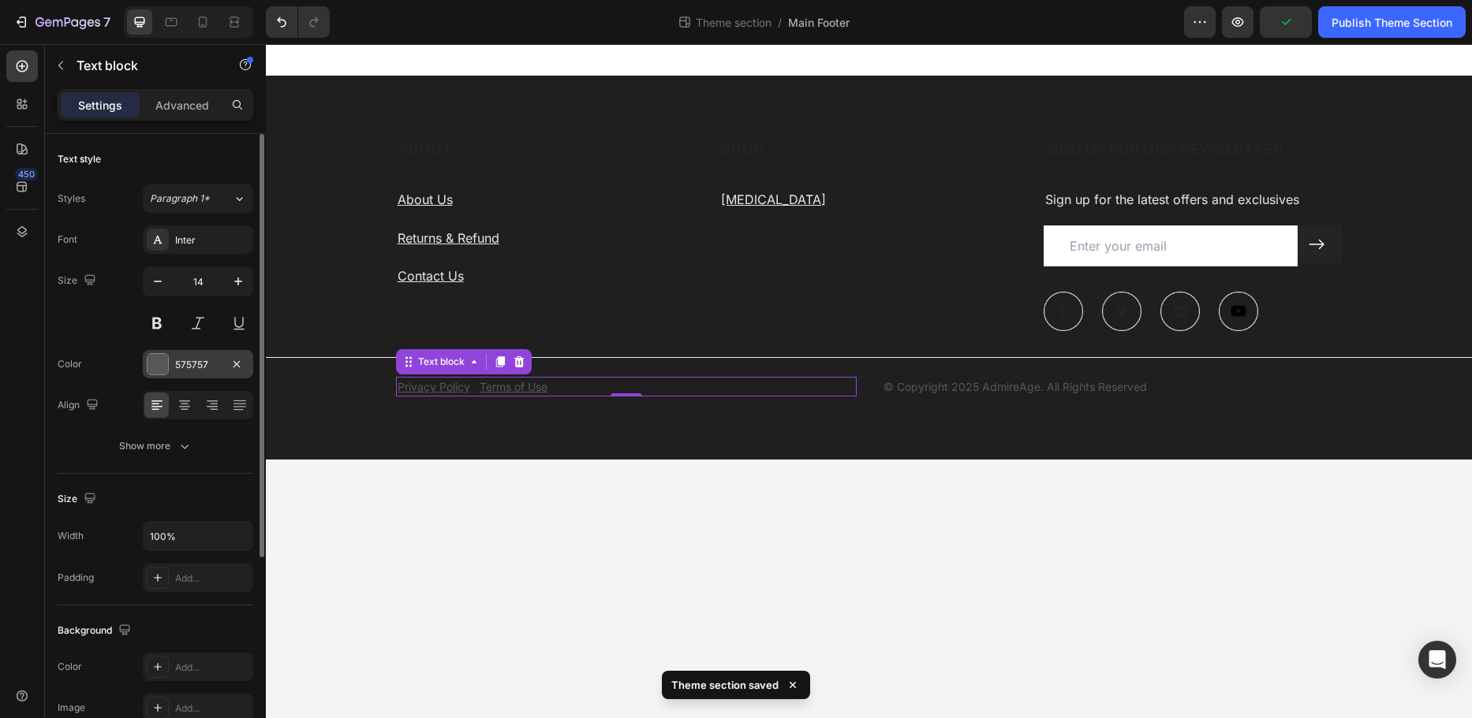
click at [183, 361] on div "575757" at bounding box center [198, 365] width 46 height 14
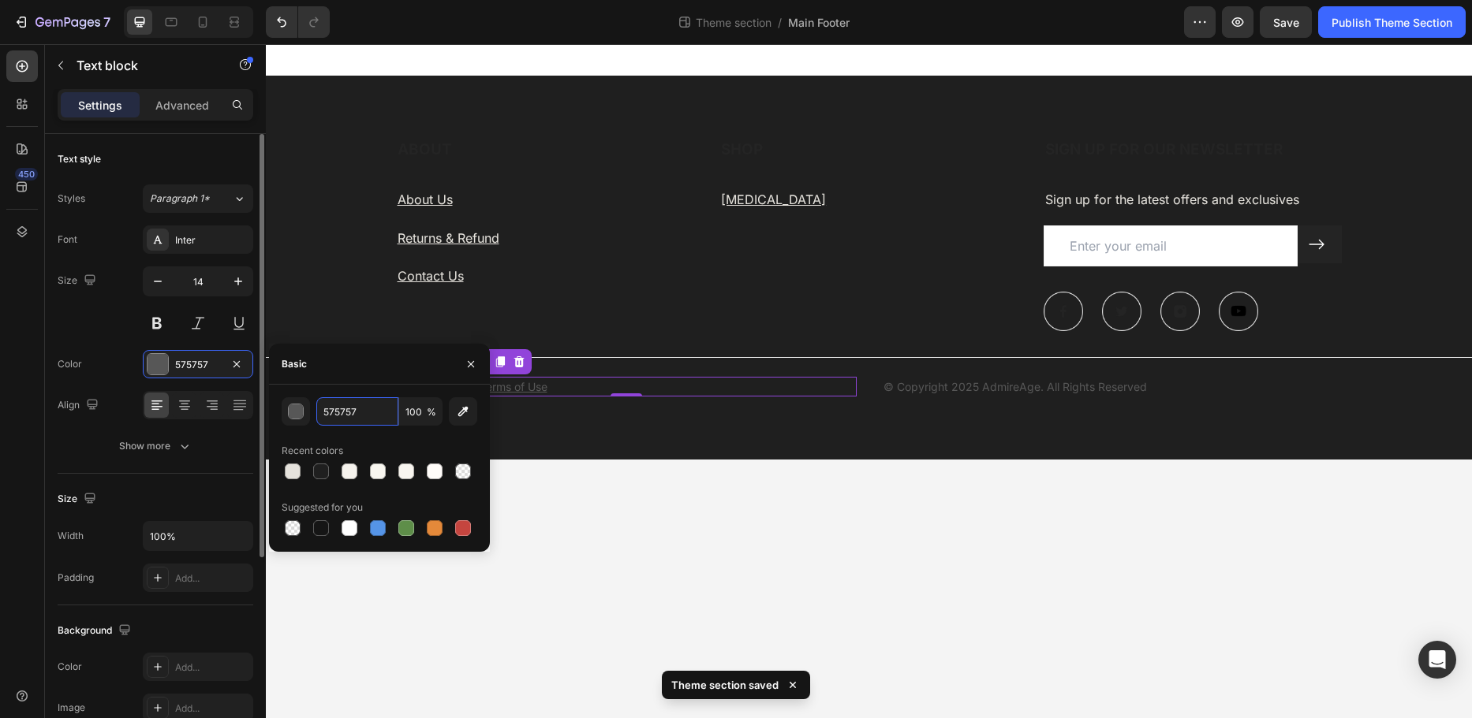
paste input "e5e2dc"
type input "e5e2dc"
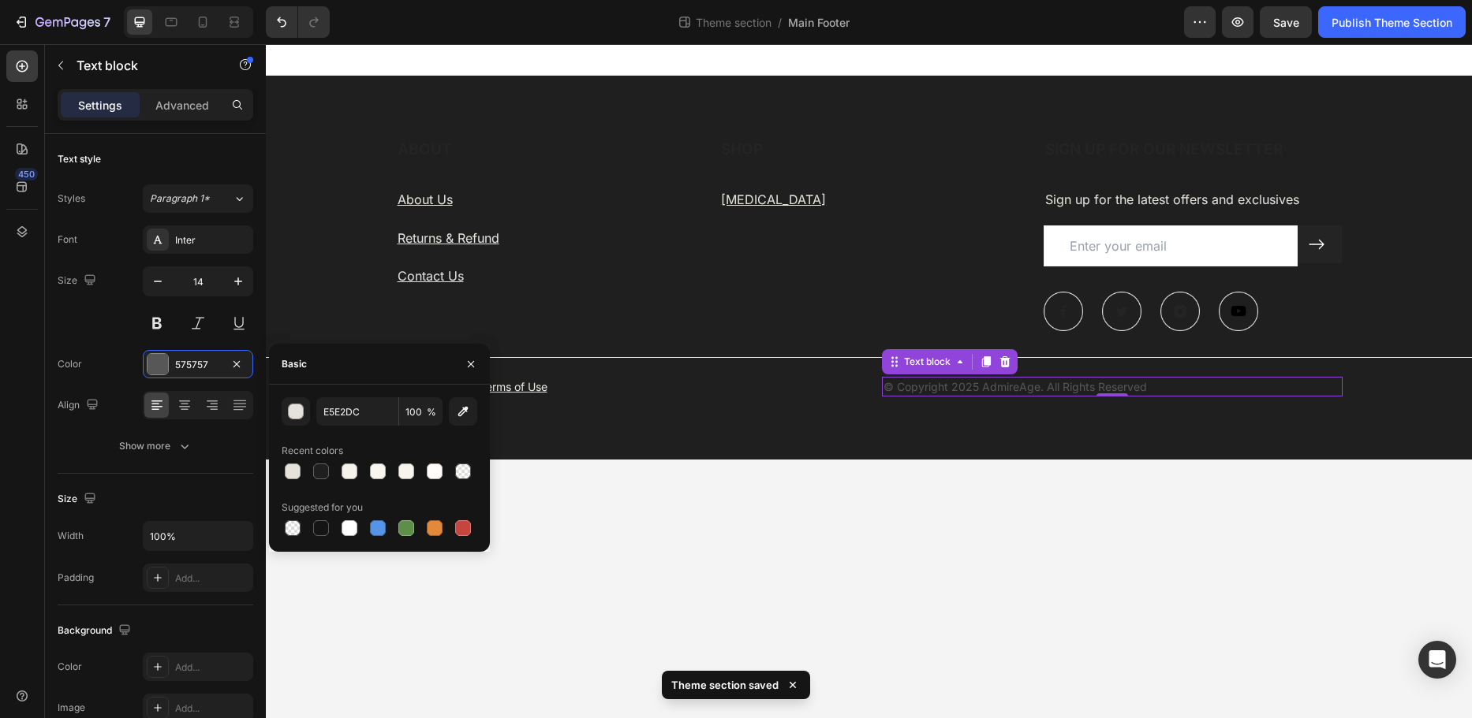
click at [953, 386] on p "© Copyright 2025 AdmireAge. All Rights Reserved" at bounding box center [1111, 387] width 457 height 17
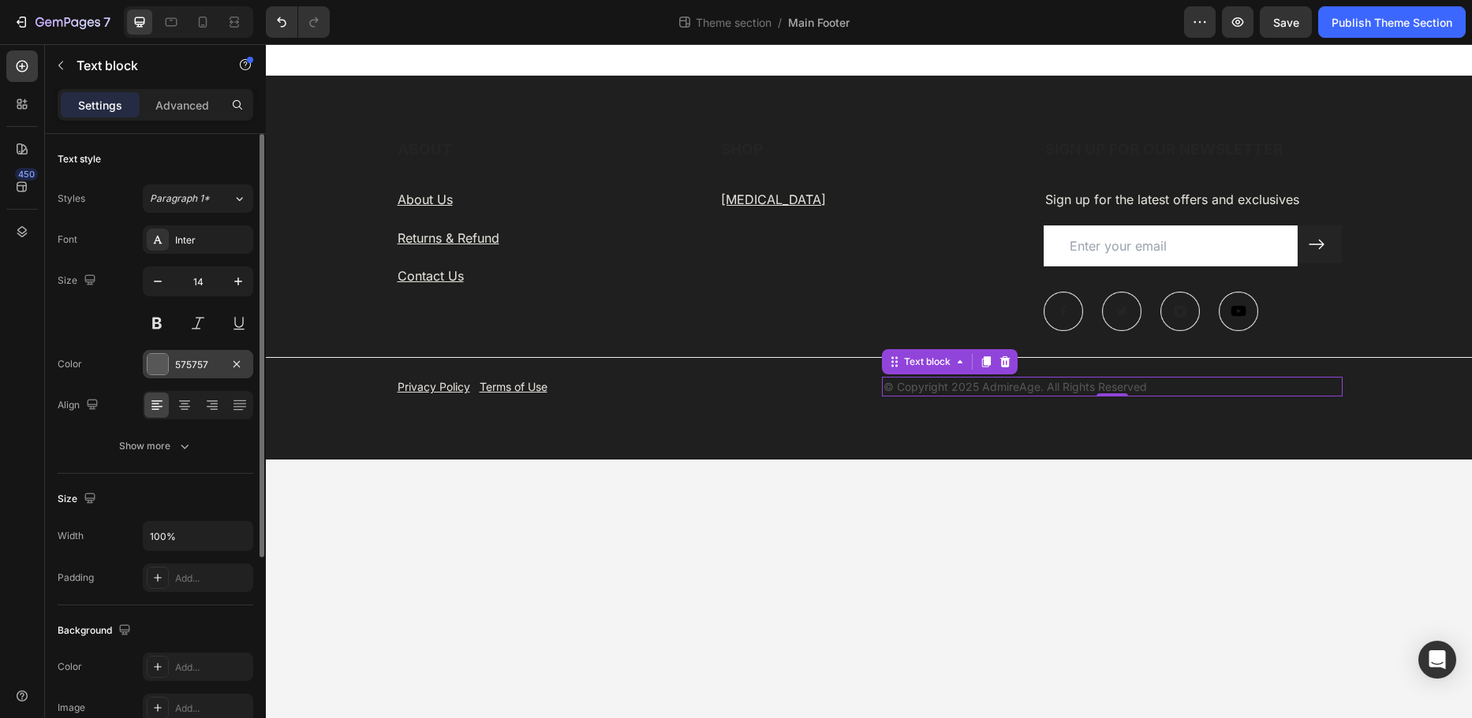
drag, startPoint x: 203, startPoint y: 364, endPoint x: 215, endPoint y: 364, distance: 11.9
click at [206, 364] on div "575757" at bounding box center [198, 365] width 46 height 14
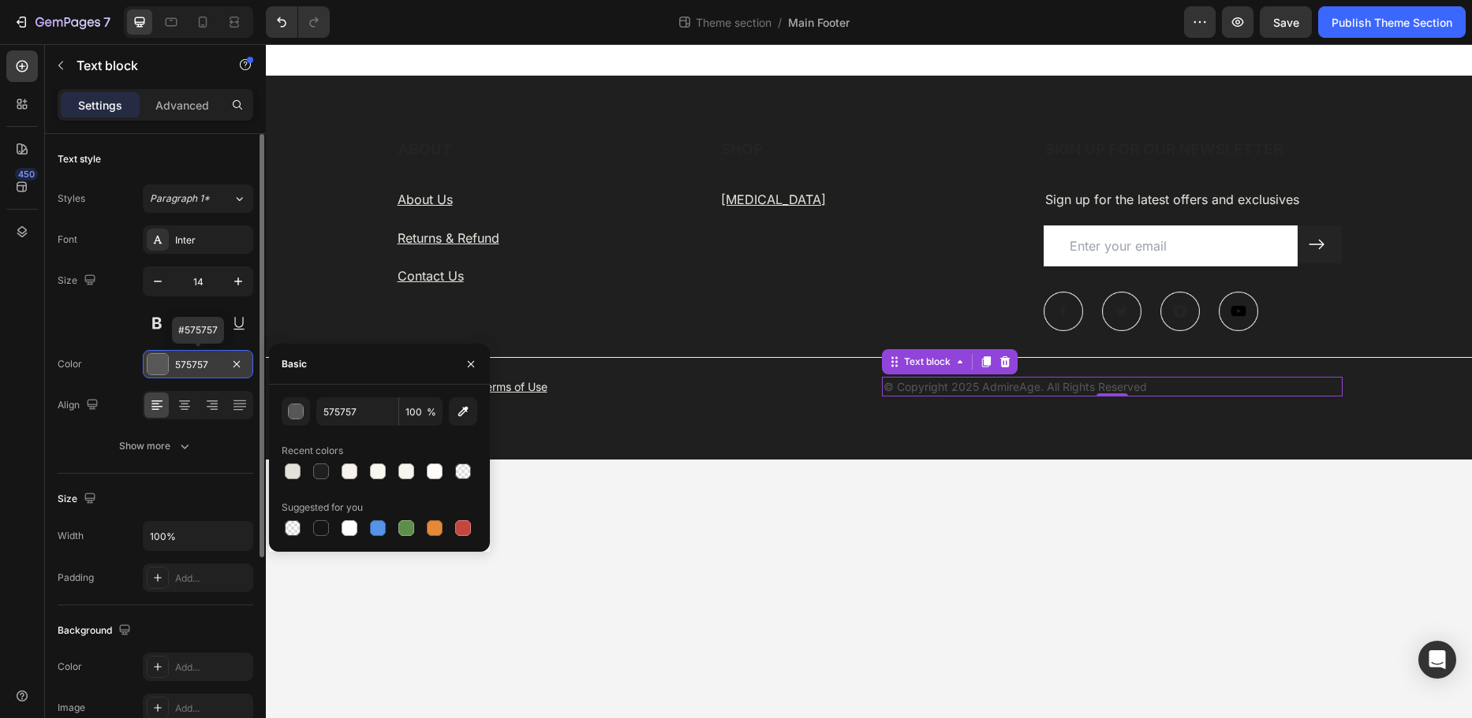
click at [218, 363] on div "575757" at bounding box center [198, 365] width 46 height 14
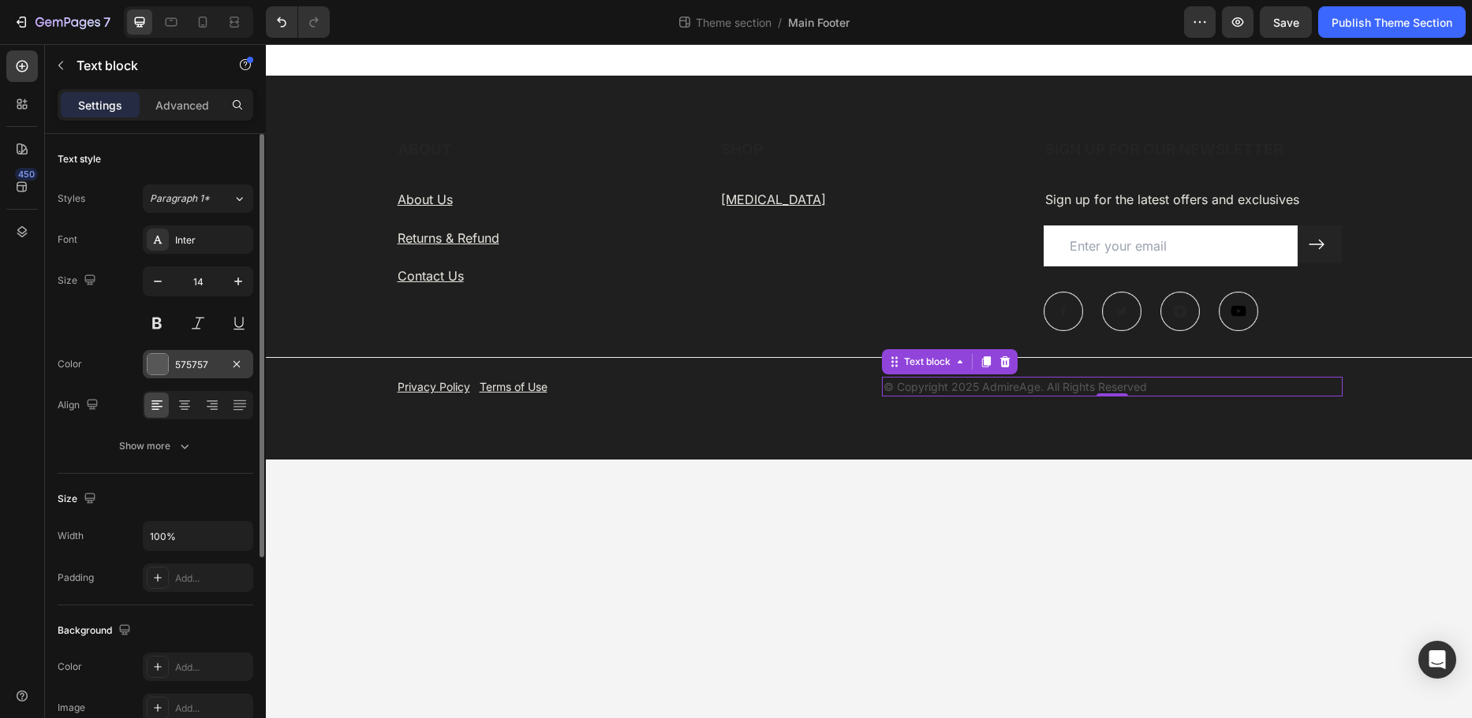
click at [221, 363] on div "575757" at bounding box center [198, 364] width 110 height 28
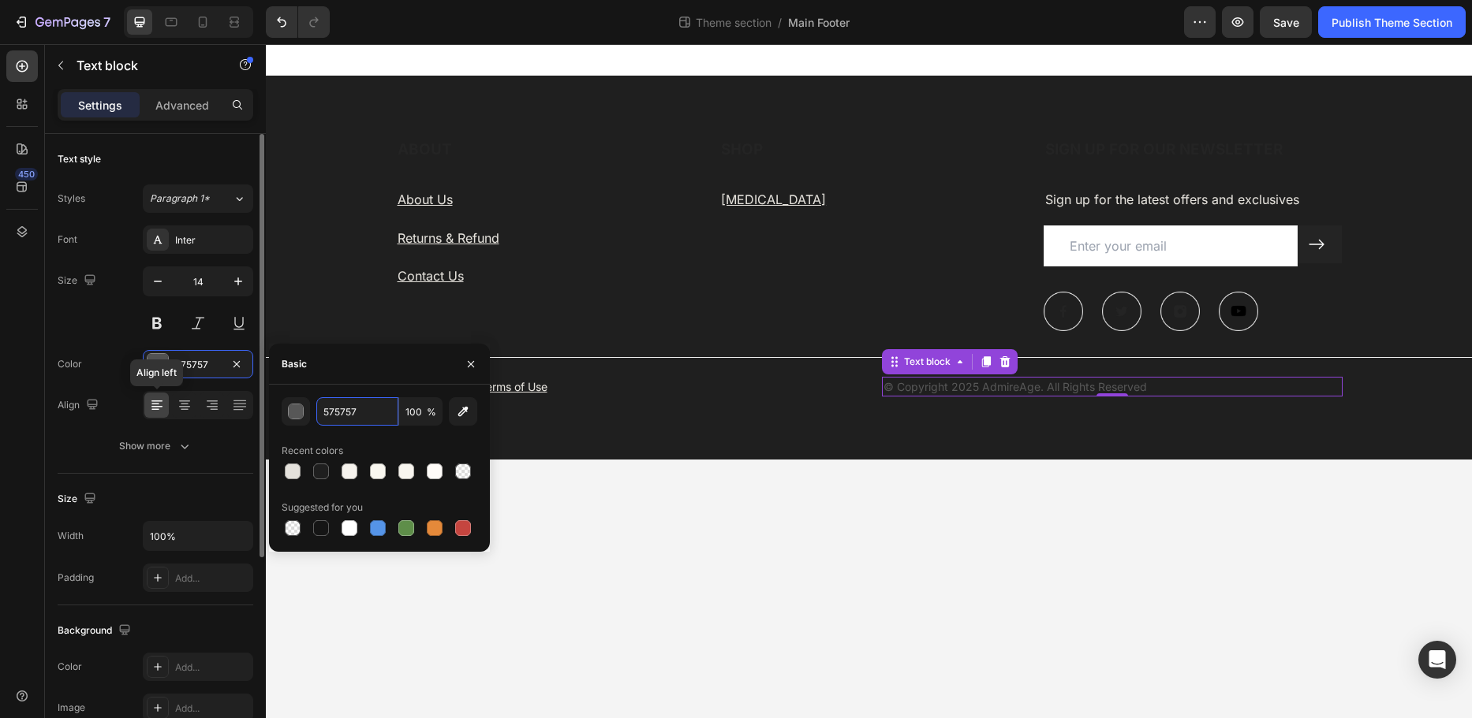
paste input "e5e2dc"
type input "e5e2dc"
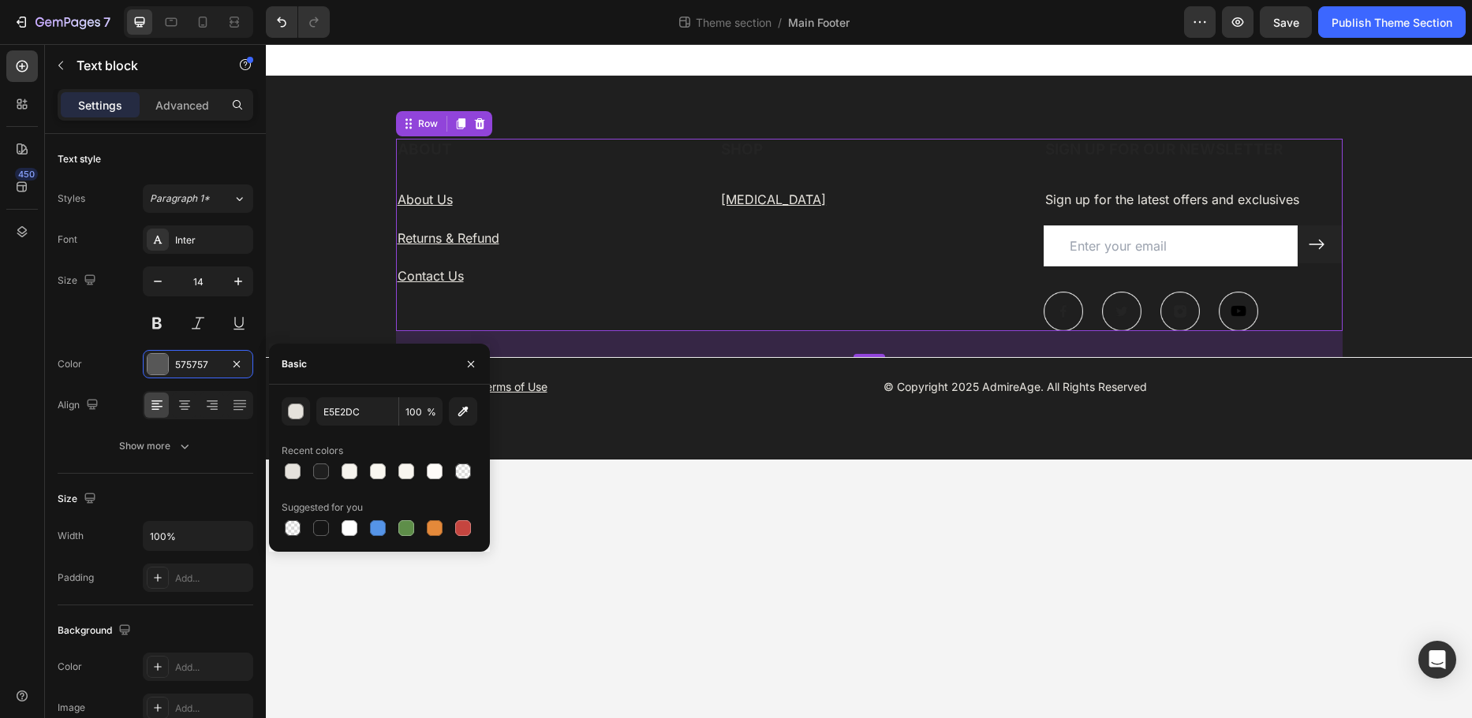
click at [894, 290] on div "SHOP Heading Skin Care Text block" at bounding box center [868, 235] width 299 height 192
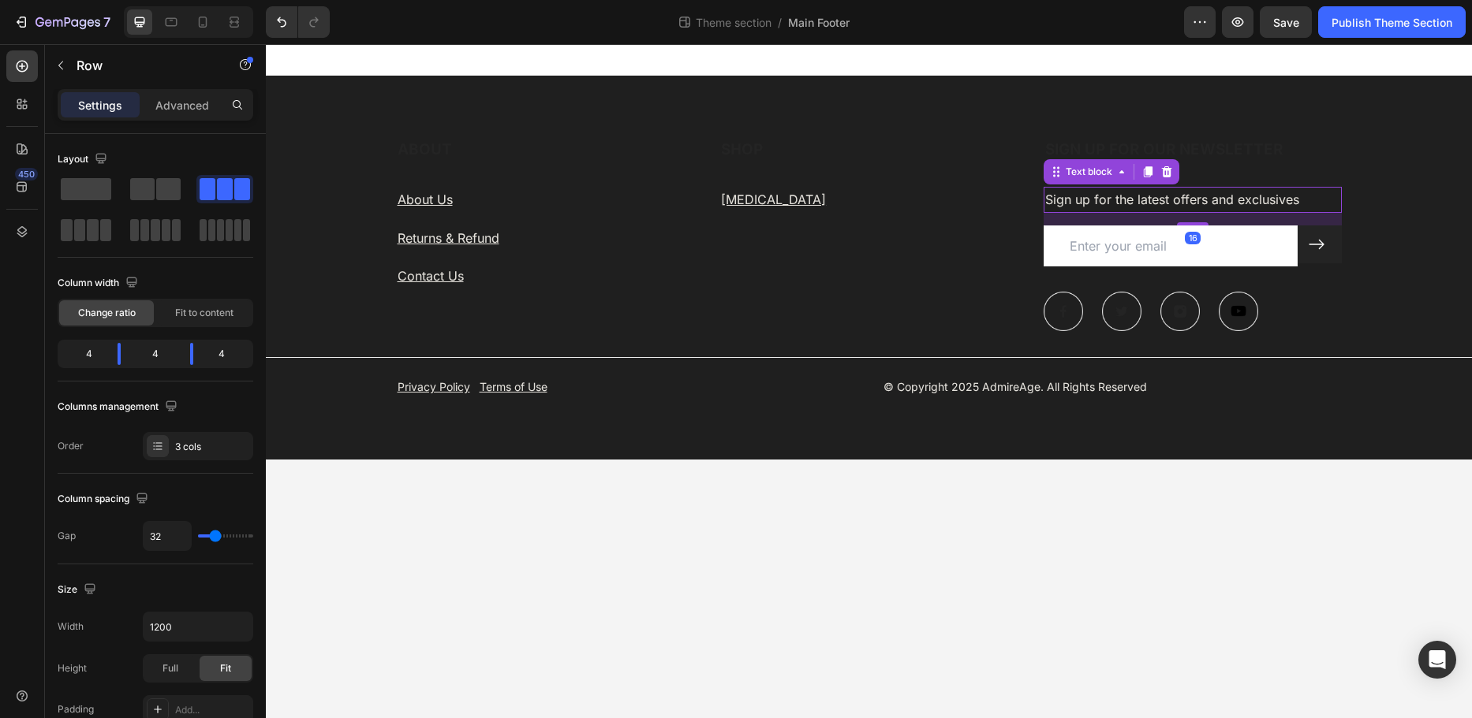
click at [1083, 201] on p "Sign up for the latest offers and exclusives" at bounding box center [1193, 199] width 296 height 23
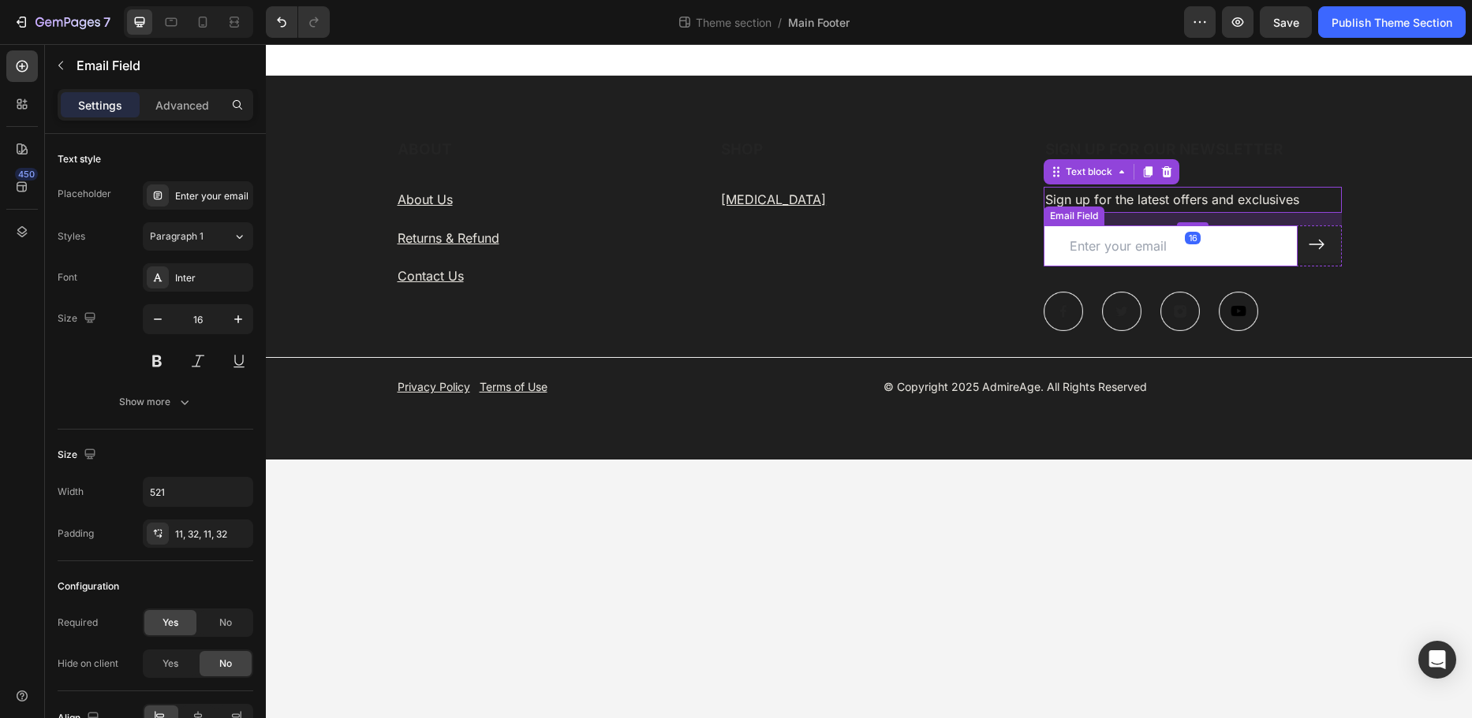
click at [1252, 241] on input "email" at bounding box center [1170, 247] width 255 height 42
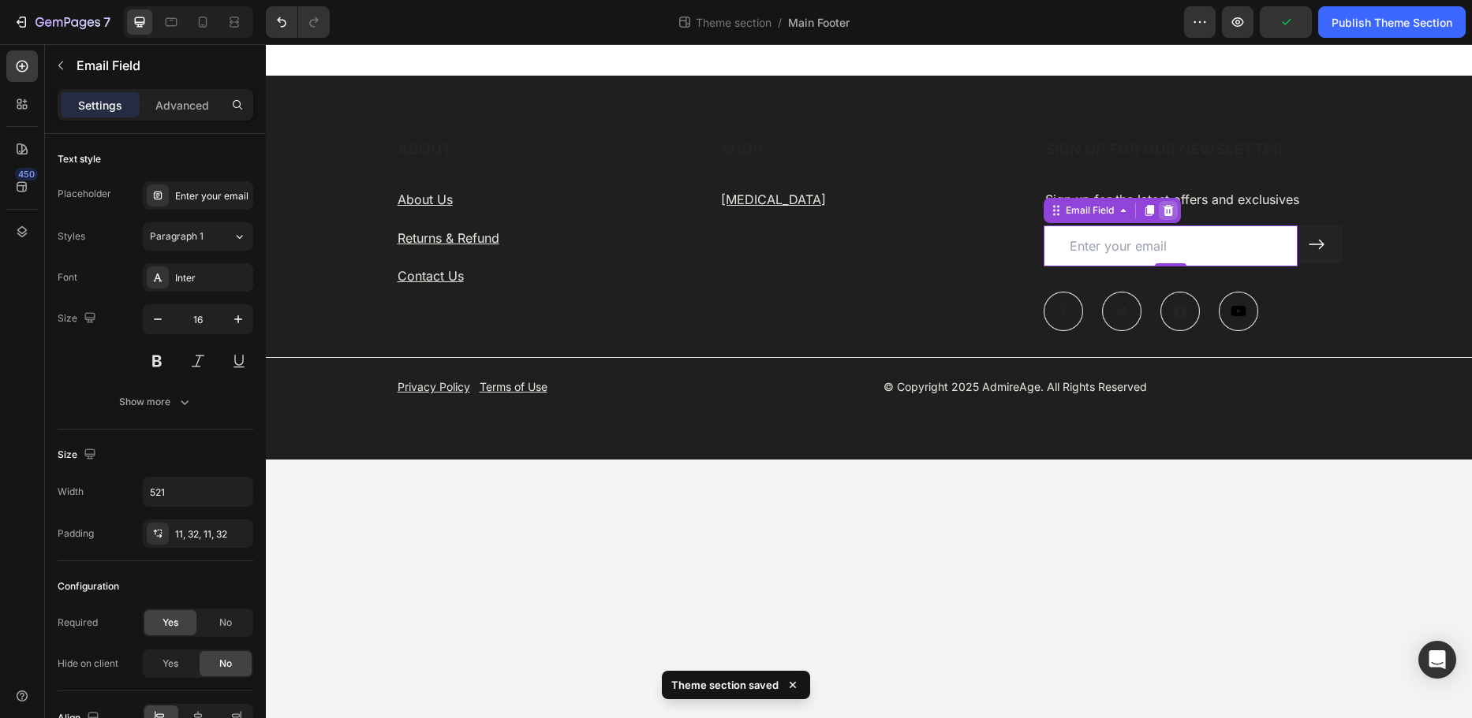
click at [1167, 214] on icon at bounding box center [1167, 209] width 10 height 11
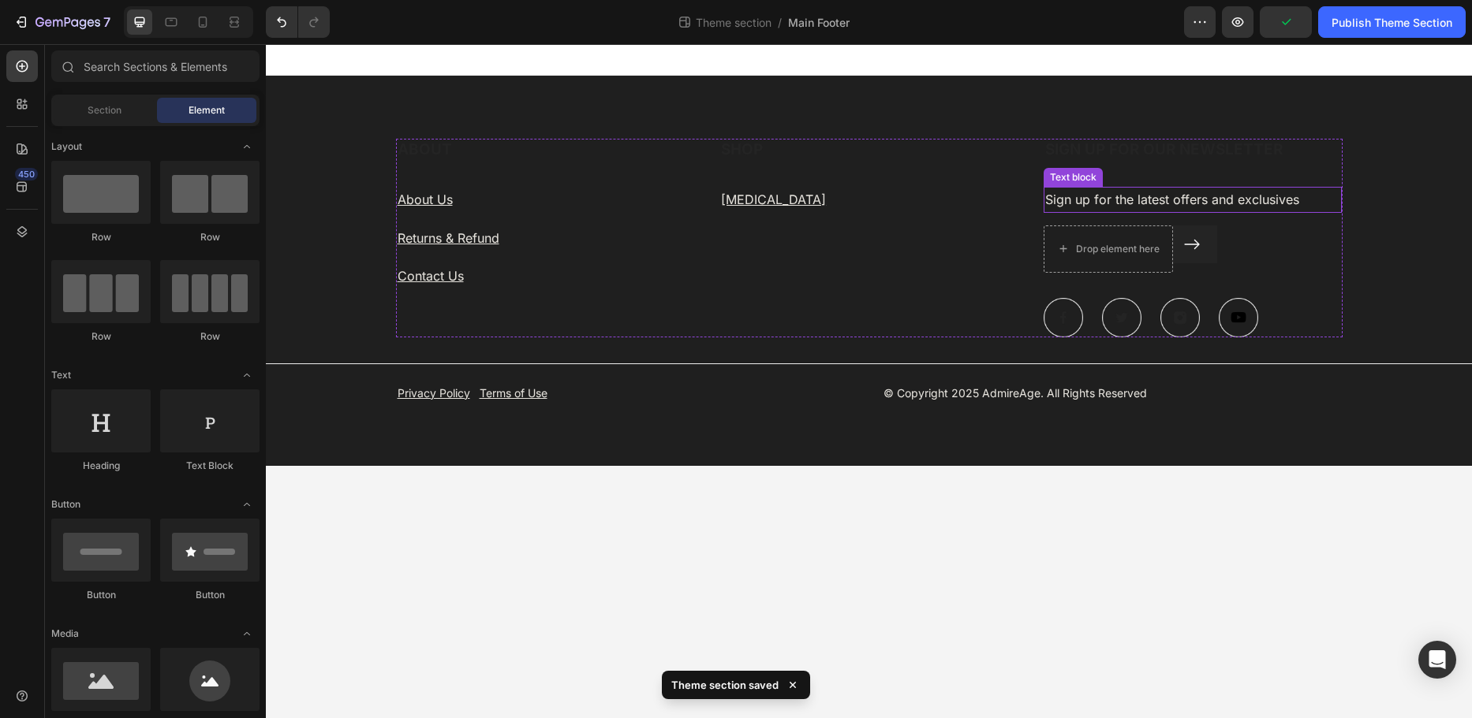
click at [1148, 203] on p "Sign up for the latest offers and exclusives" at bounding box center [1193, 199] width 296 height 23
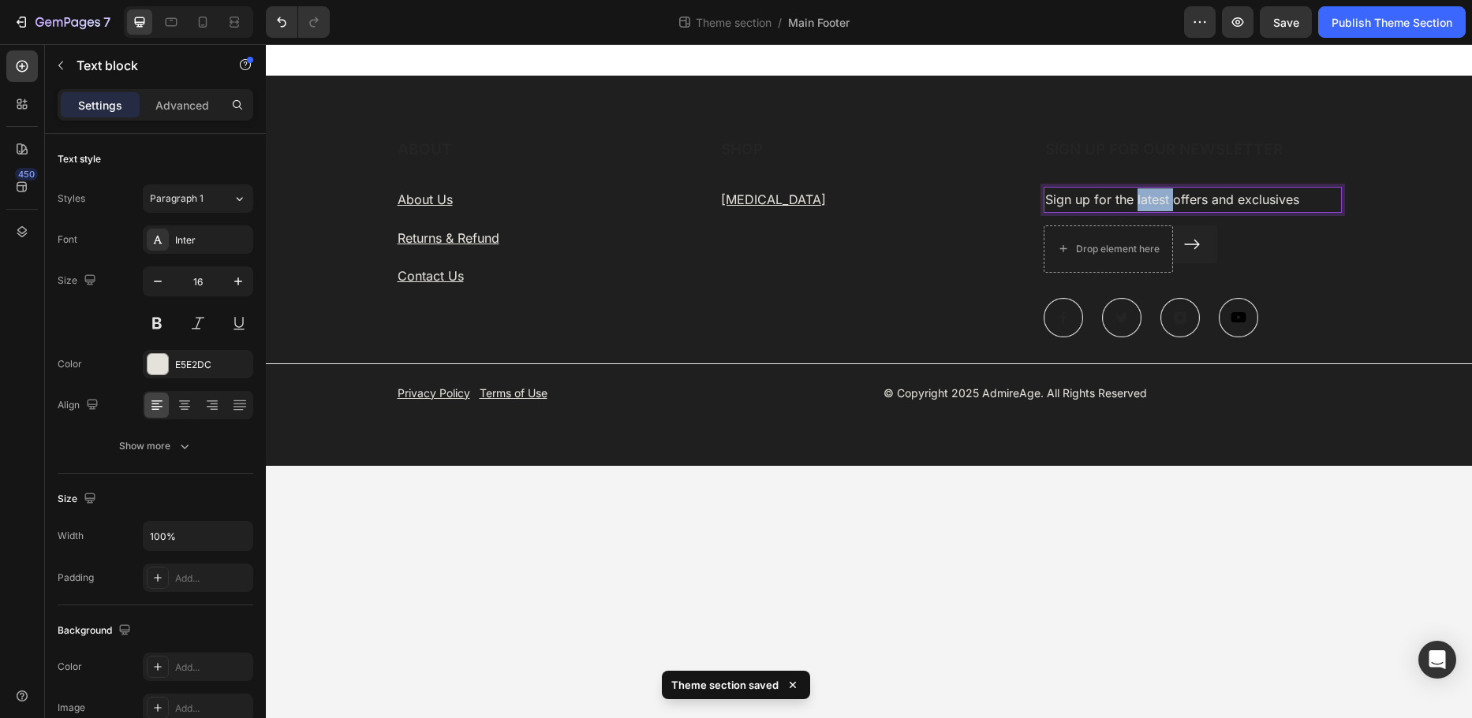
click at [1147, 203] on p "Sign up for the latest offers and exclusives" at bounding box center [1193, 199] width 296 height 23
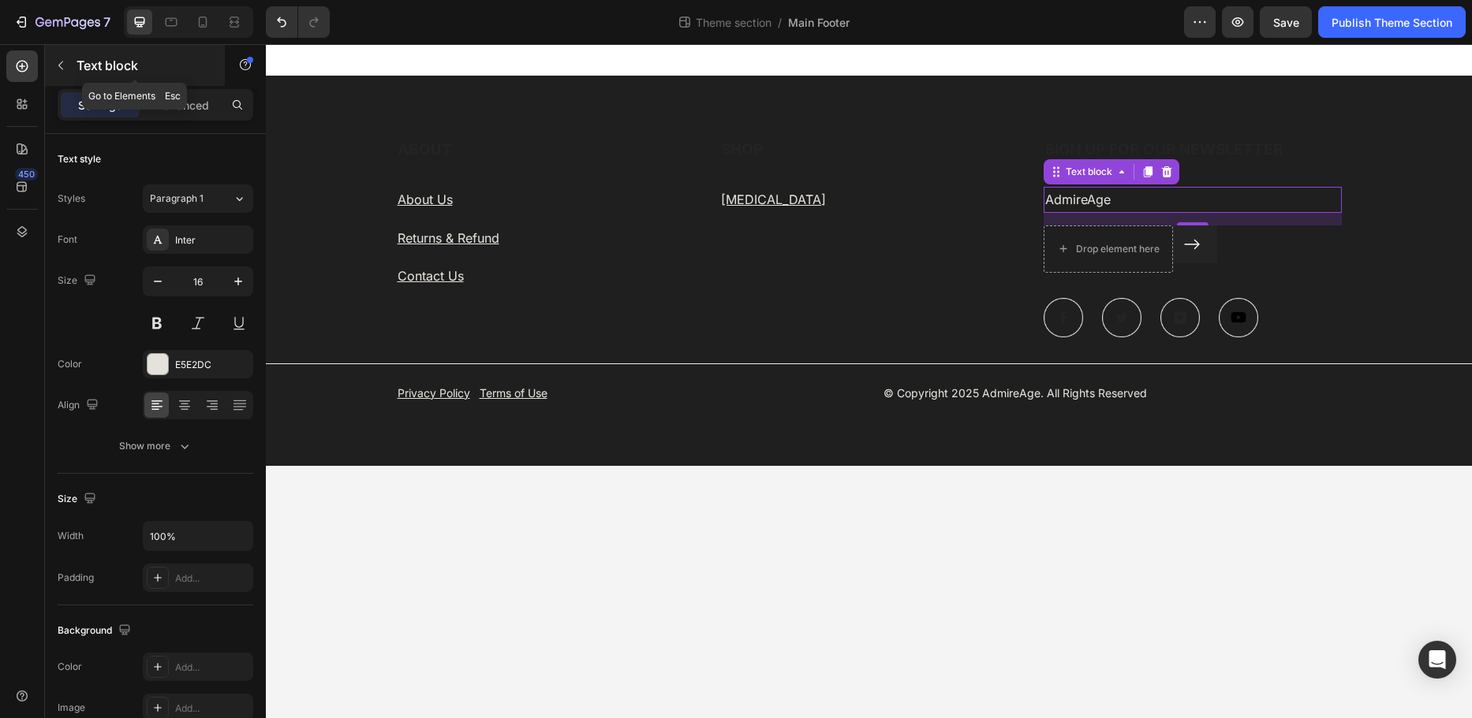
click at [60, 65] on icon "button" at bounding box center [60, 65] width 13 height 13
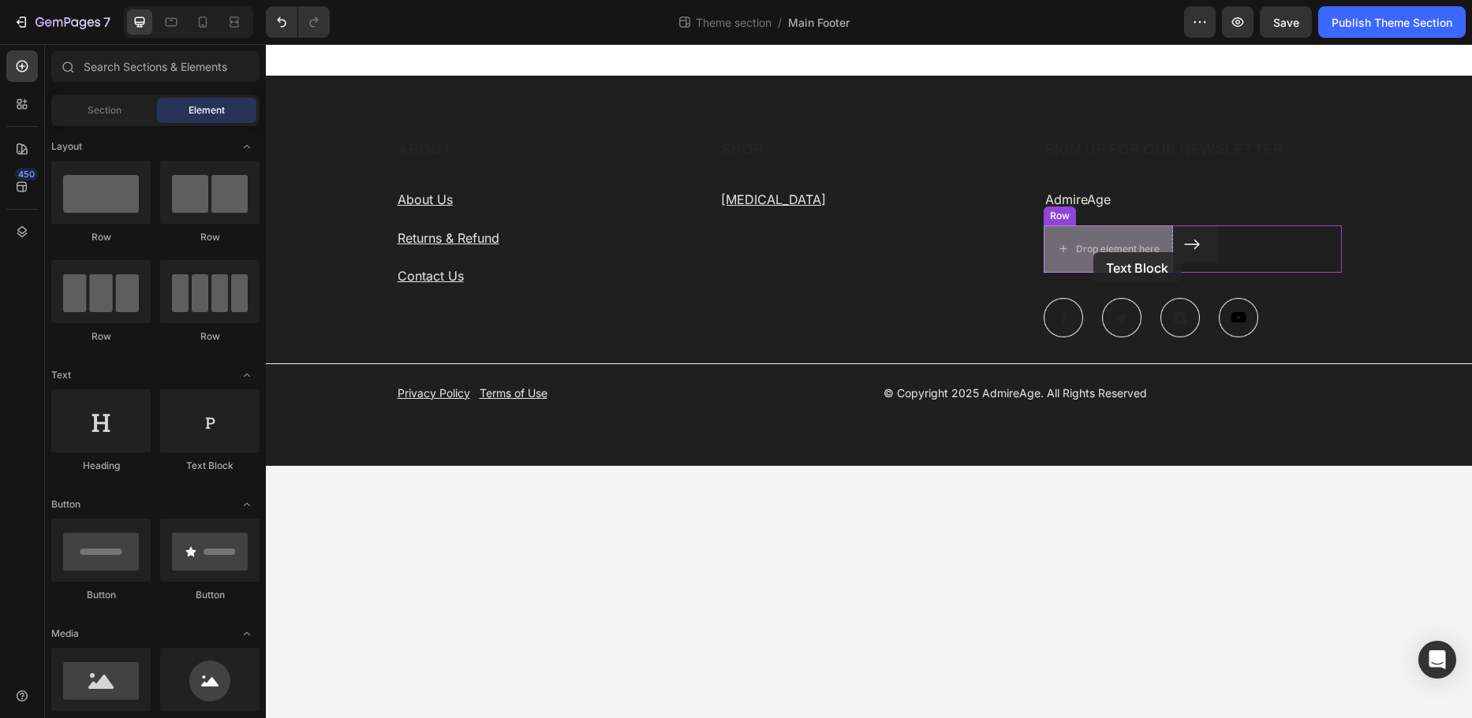
drag, startPoint x: 471, startPoint y: 486, endPoint x: 1093, endPoint y: 252, distance: 664.6
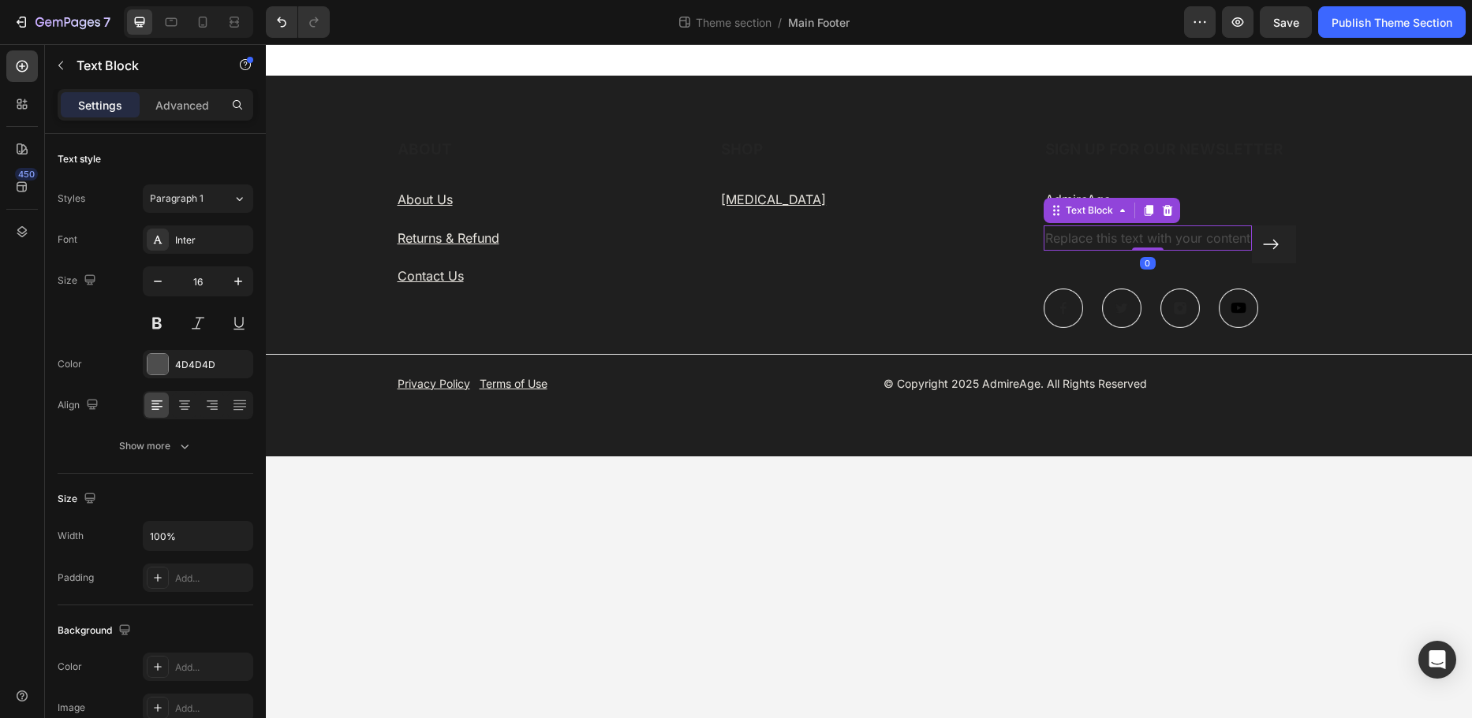
click at [1066, 238] on div "Replace this text with your content" at bounding box center [1147, 239] width 208 height 26
click at [1066, 238] on p "Replace this text with your content" at bounding box center [1147, 238] width 205 height 23
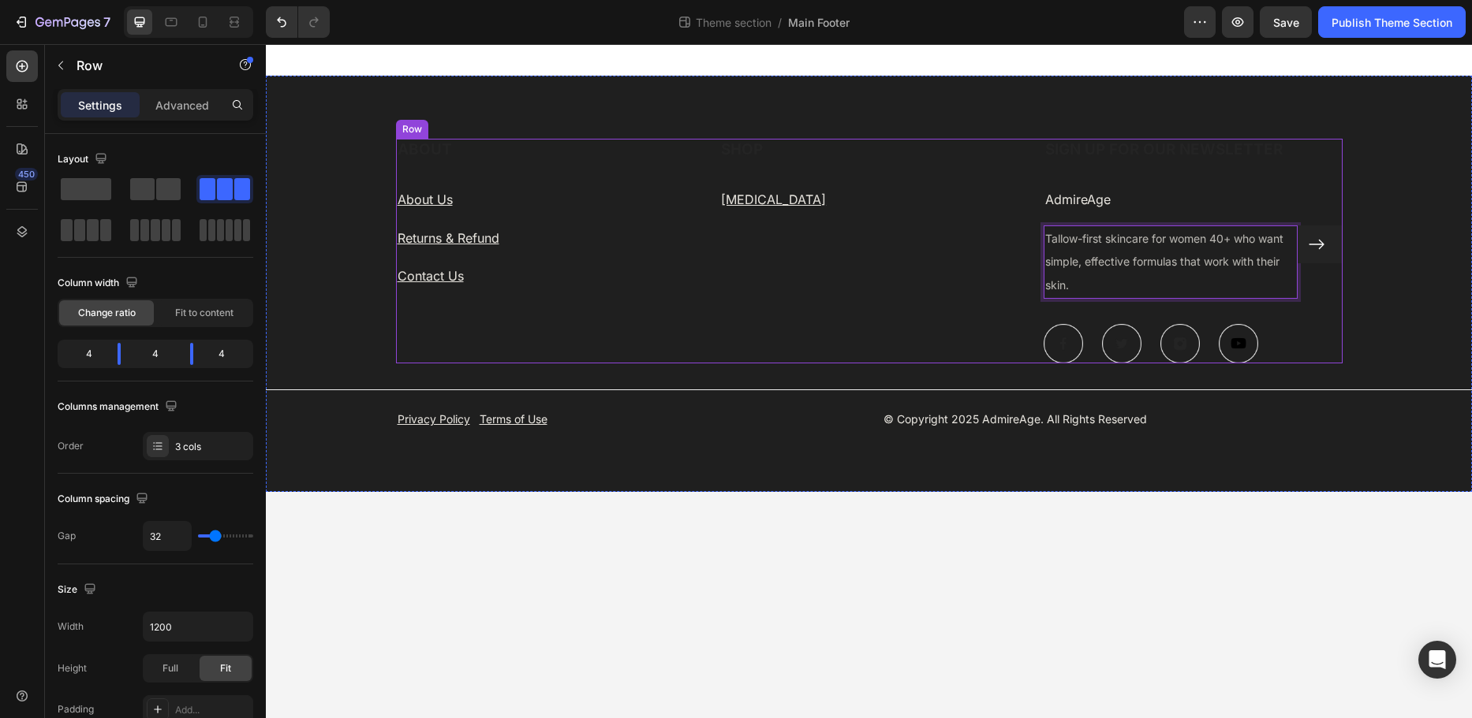
click at [931, 289] on div "SHOP Heading Skin Care Text block" at bounding box center [868, 251] width 299 height 225
click at [1062, 211] on div "Text Block" at bounding box center [1089, 210] width 54 height 14
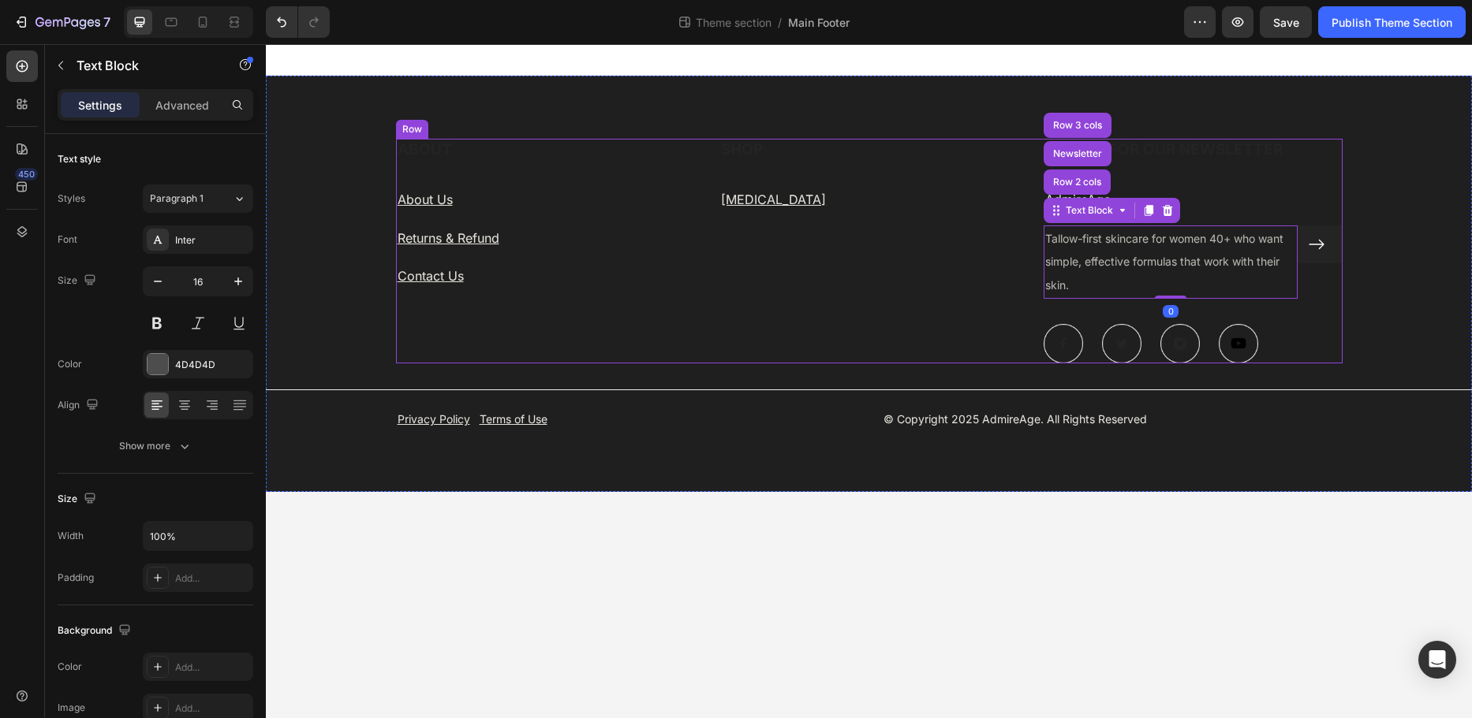
click at [1004, 166] on div "SHOP Heading Skin Care Text block" at bounding box center [868, 251] width 299 height 225
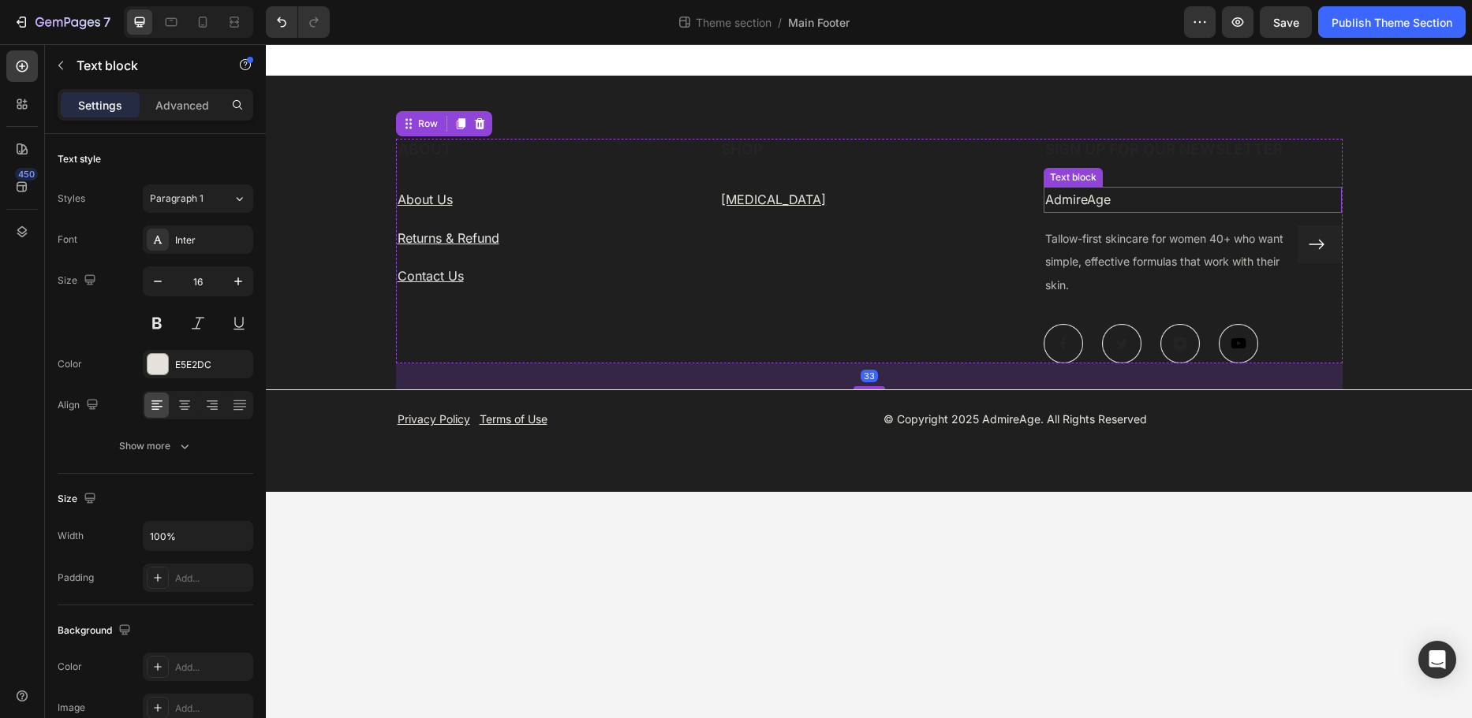
click at [1059, 201] on p "AdmireAge" at bounding box center [1193, 199] width 296 height 23
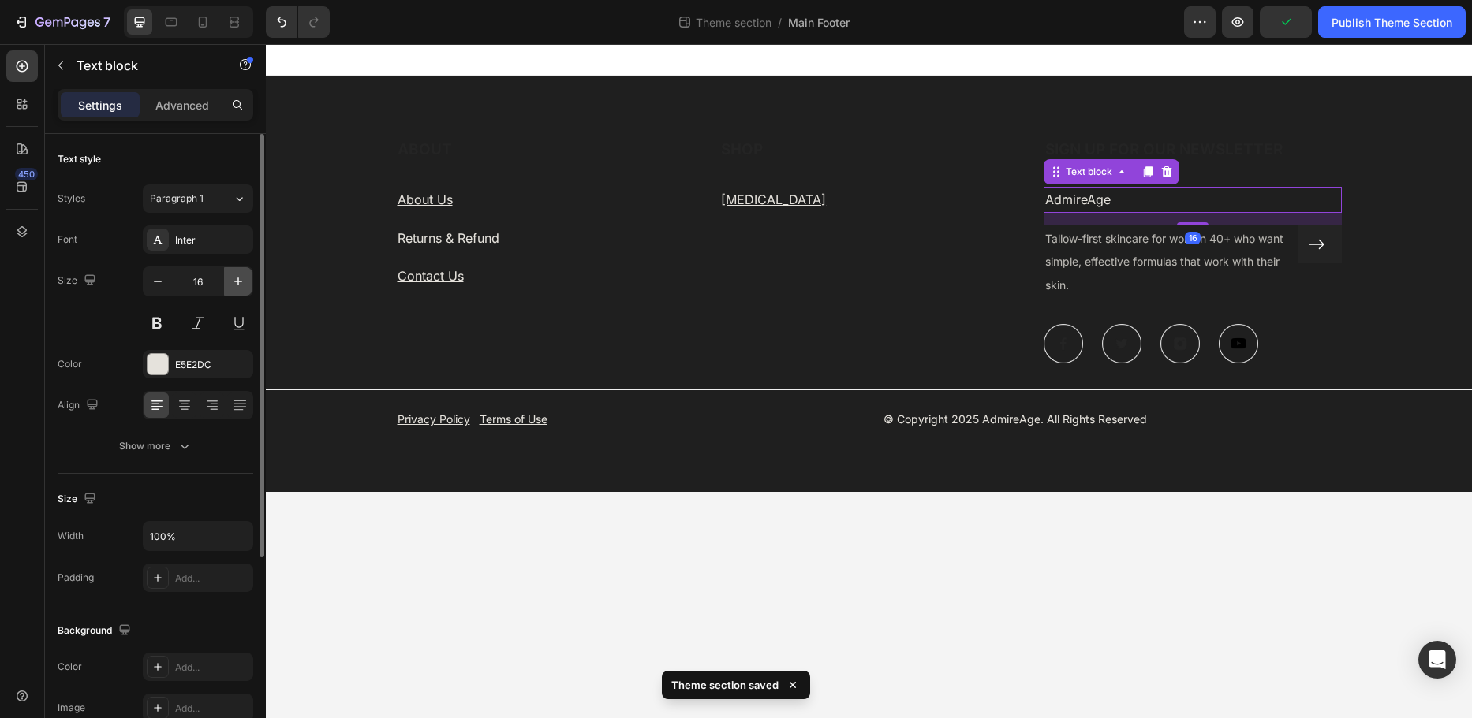
click at [237, 288] on icon "button" at bounding box center [238, 282] width 16 height 16
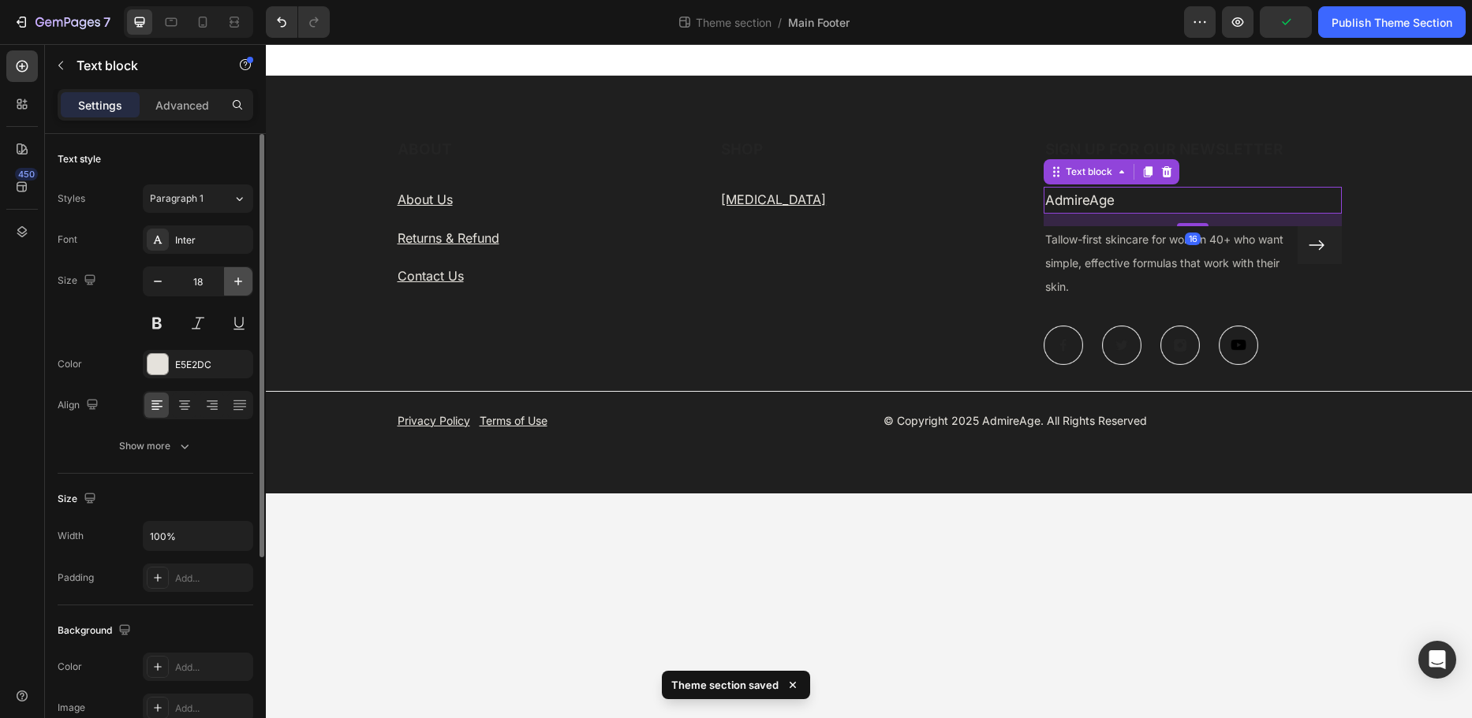
click at [237, 288] on icon "button" at bounding box center [238, 282] width 16 height 16
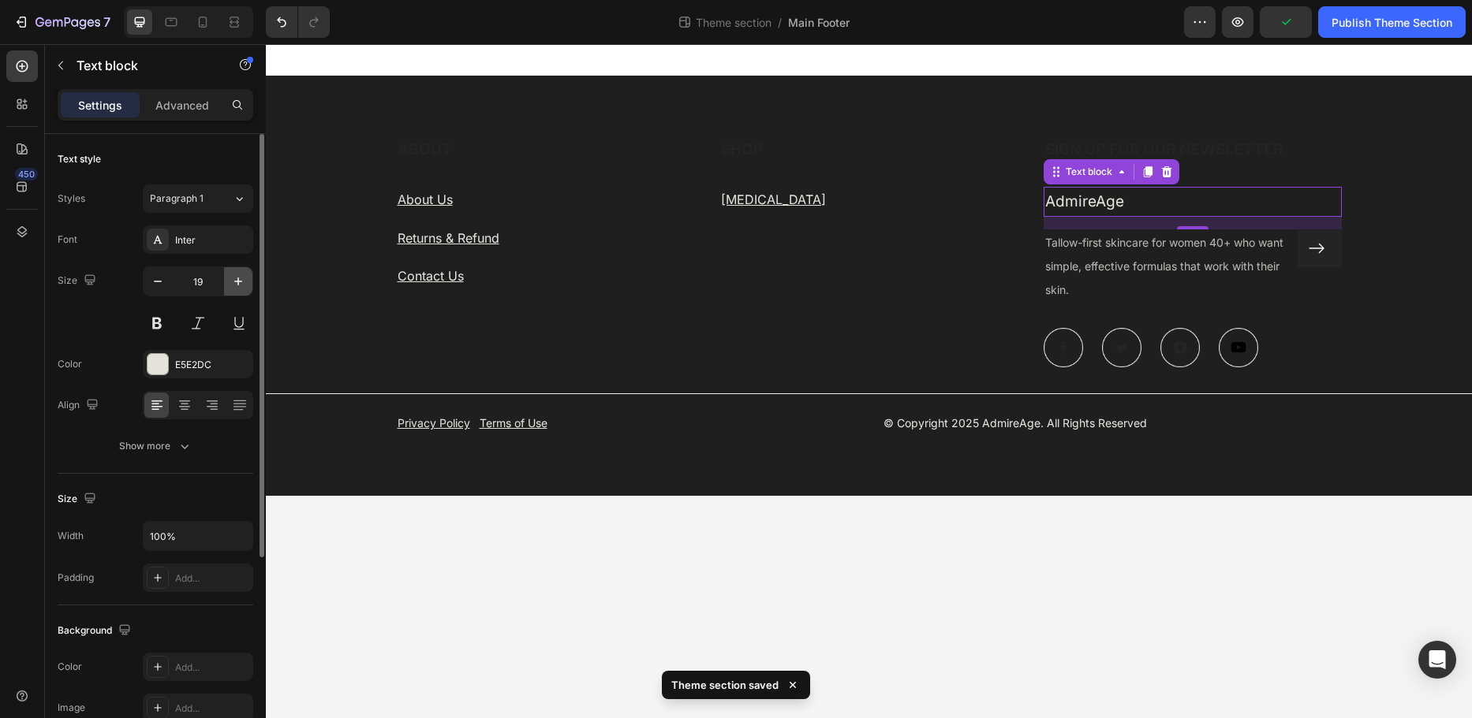
click at [237, 288] on icon "button" at bounding box center [238, 282] width 16 height 16
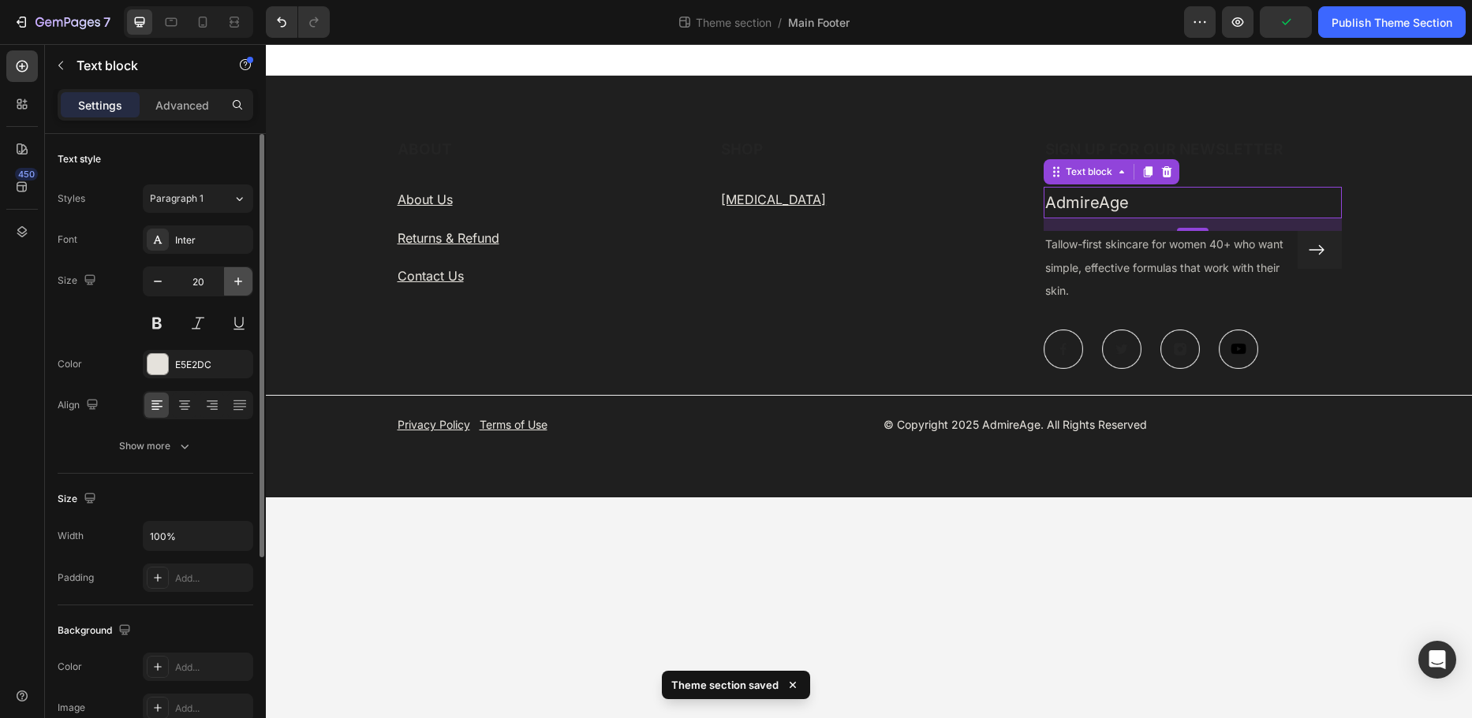
type input "21"
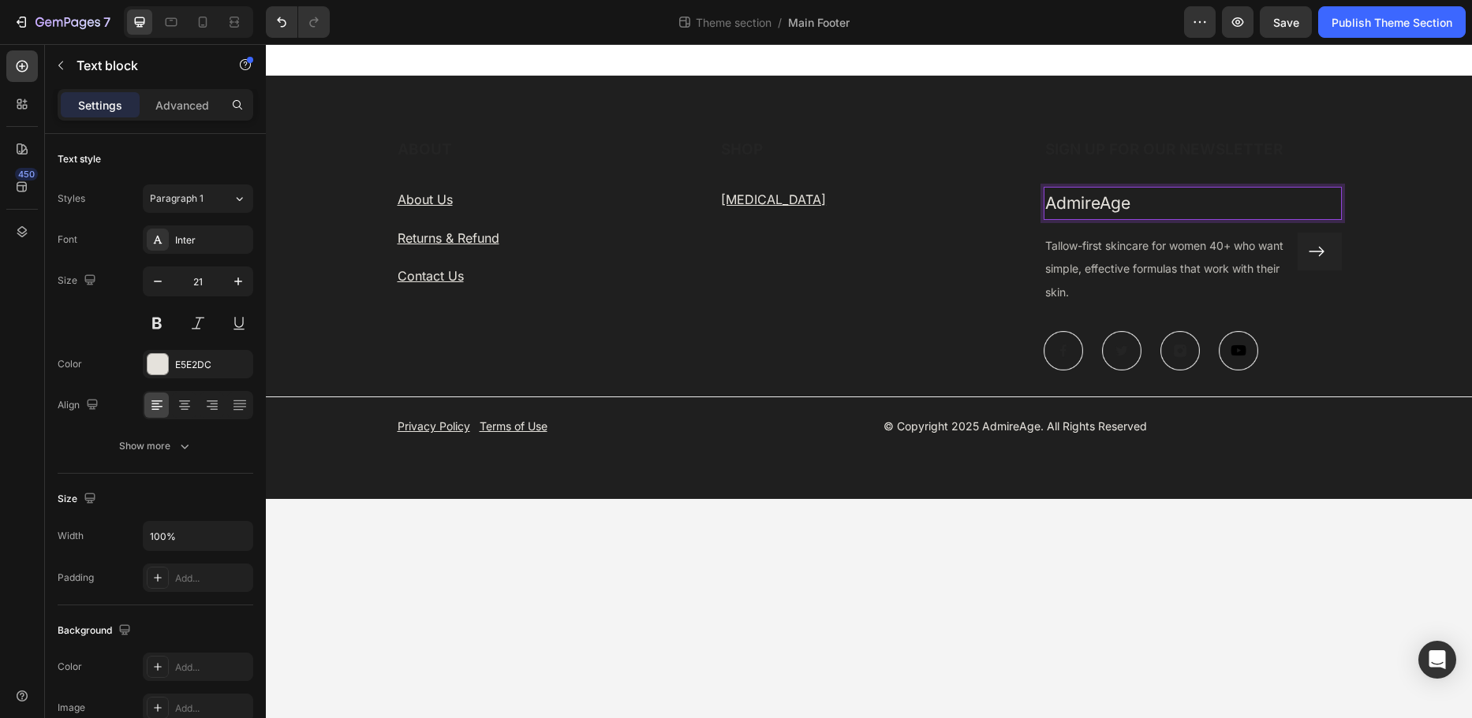
click at [1126, 201] on p "AdmireAge" at bounding box center [1193, 203] width 296 height 30
drag, startPoint x: 1111, startPoint y: 203, endPoint x: 1028, endPoint y: 199, distance: 82.9
click at [1039, 201] on div "ABOUT Heading About Us Text block Returns & Refund Text block Contact Us Text b…" at bounding box center [869, 255] width 946 height 232
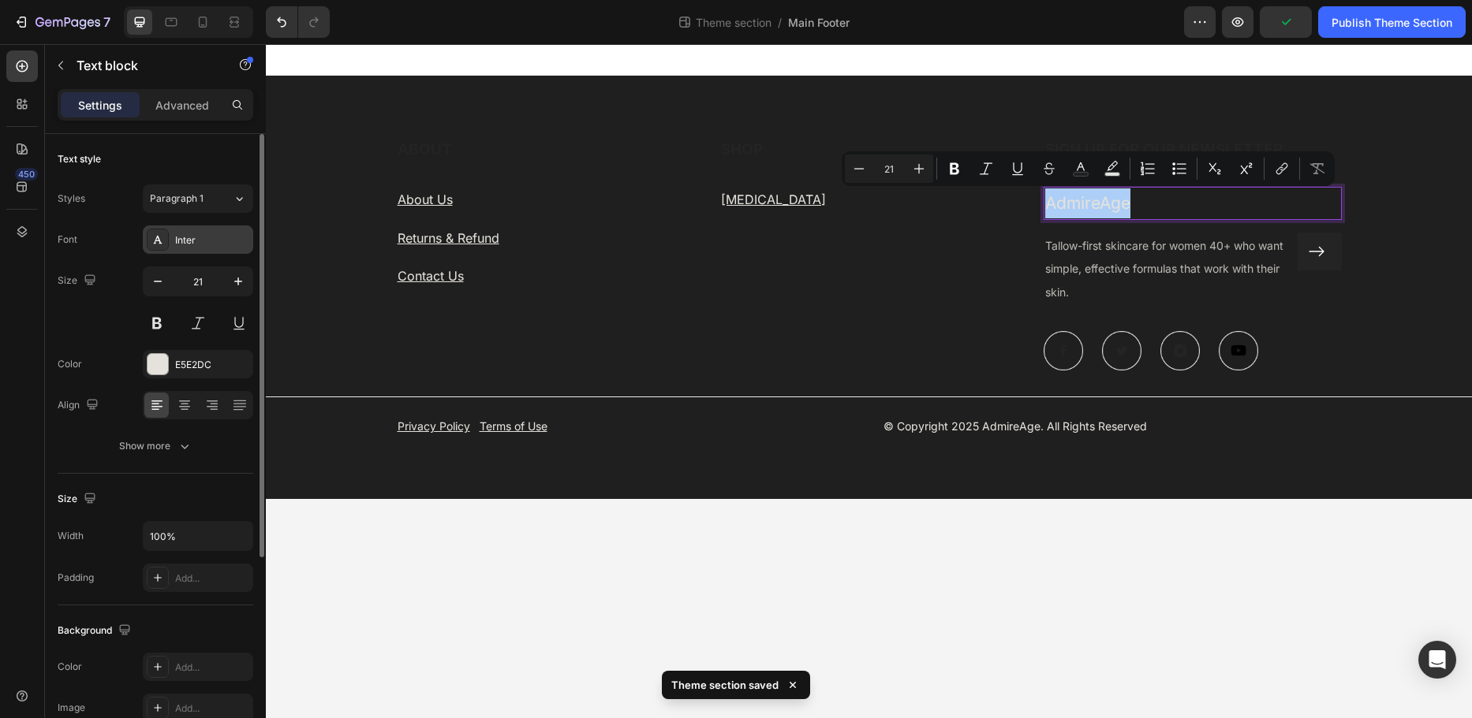
click at [185, 243] on div "Inter" at bounding box center [212, 240] width 74 height 14
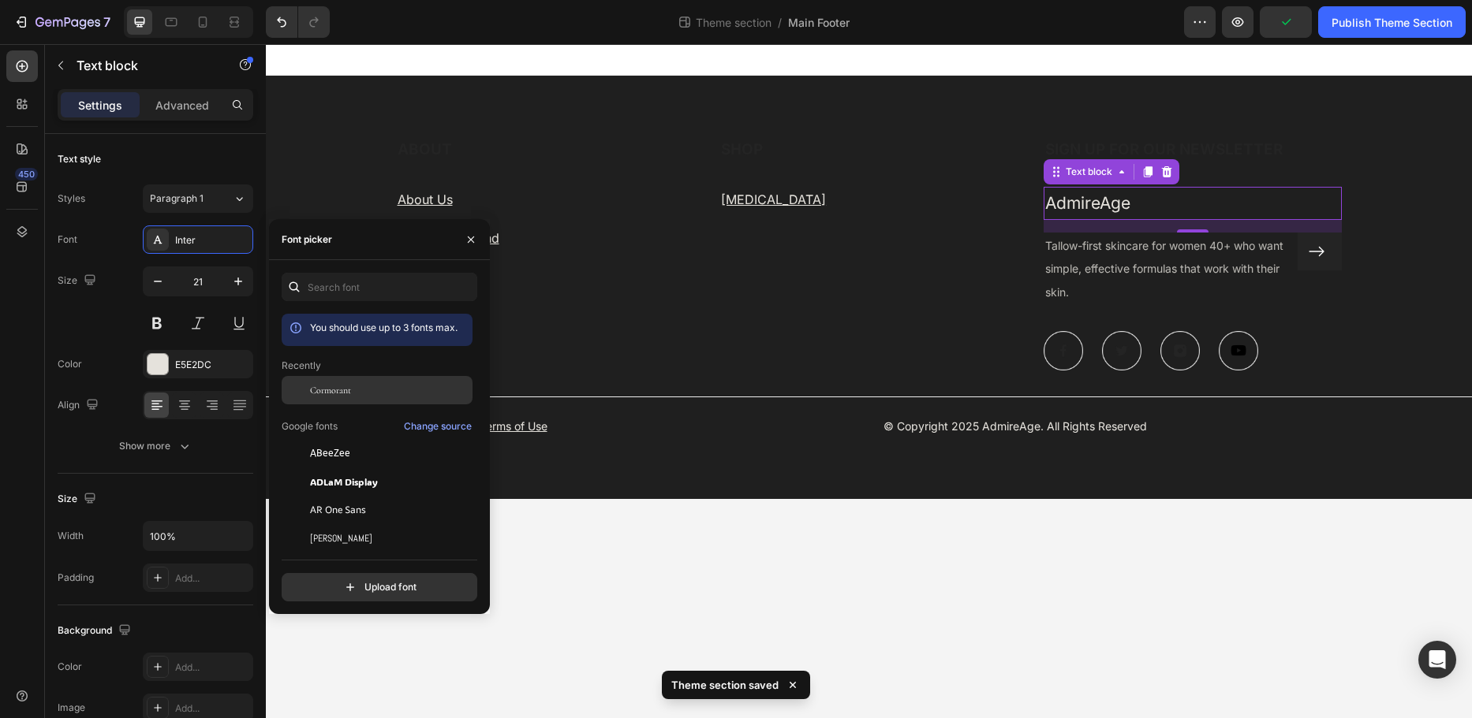
click at [329, 384] on span "Cormorant" at bounding box center [330, 390] width 41 height 14
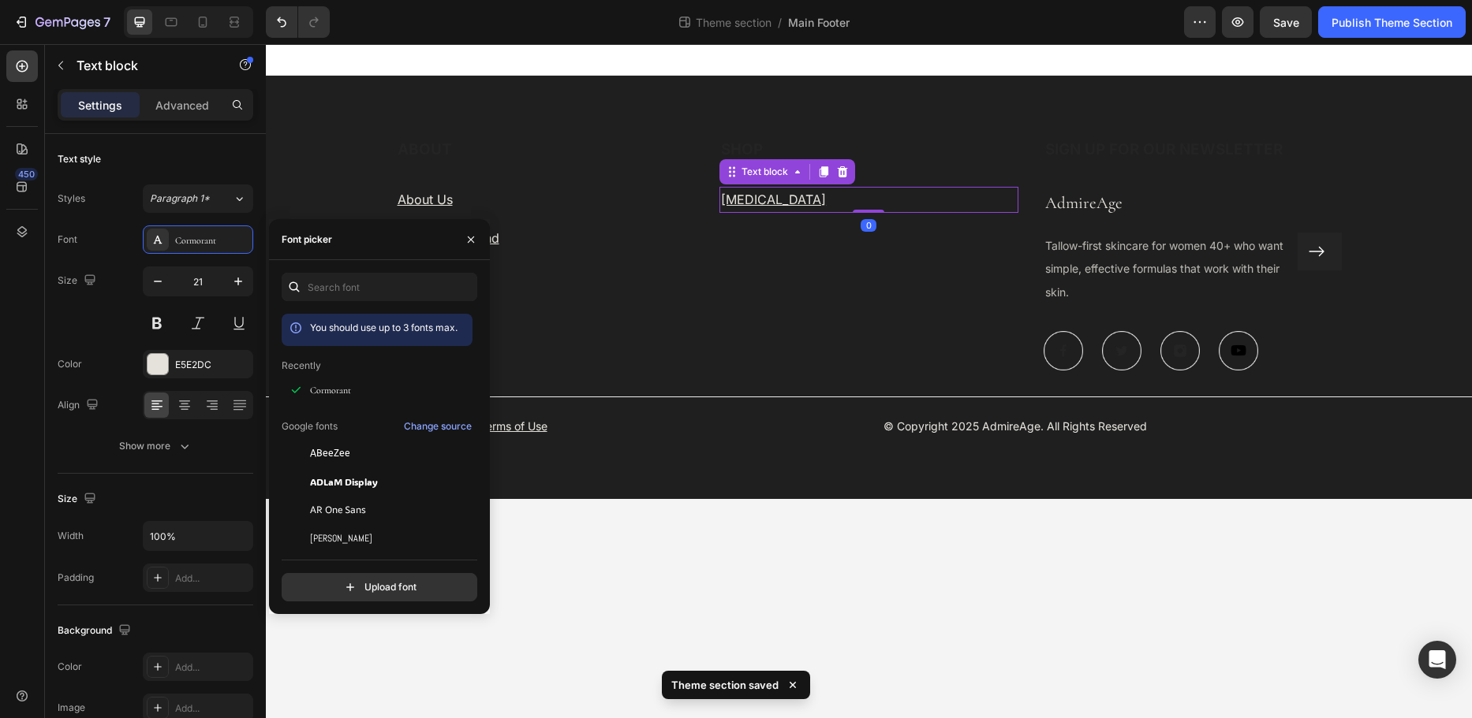
click at [775, 200] on u "[MEDICAL_DATA]" at bounding box center [773, 200] width 105 height 16
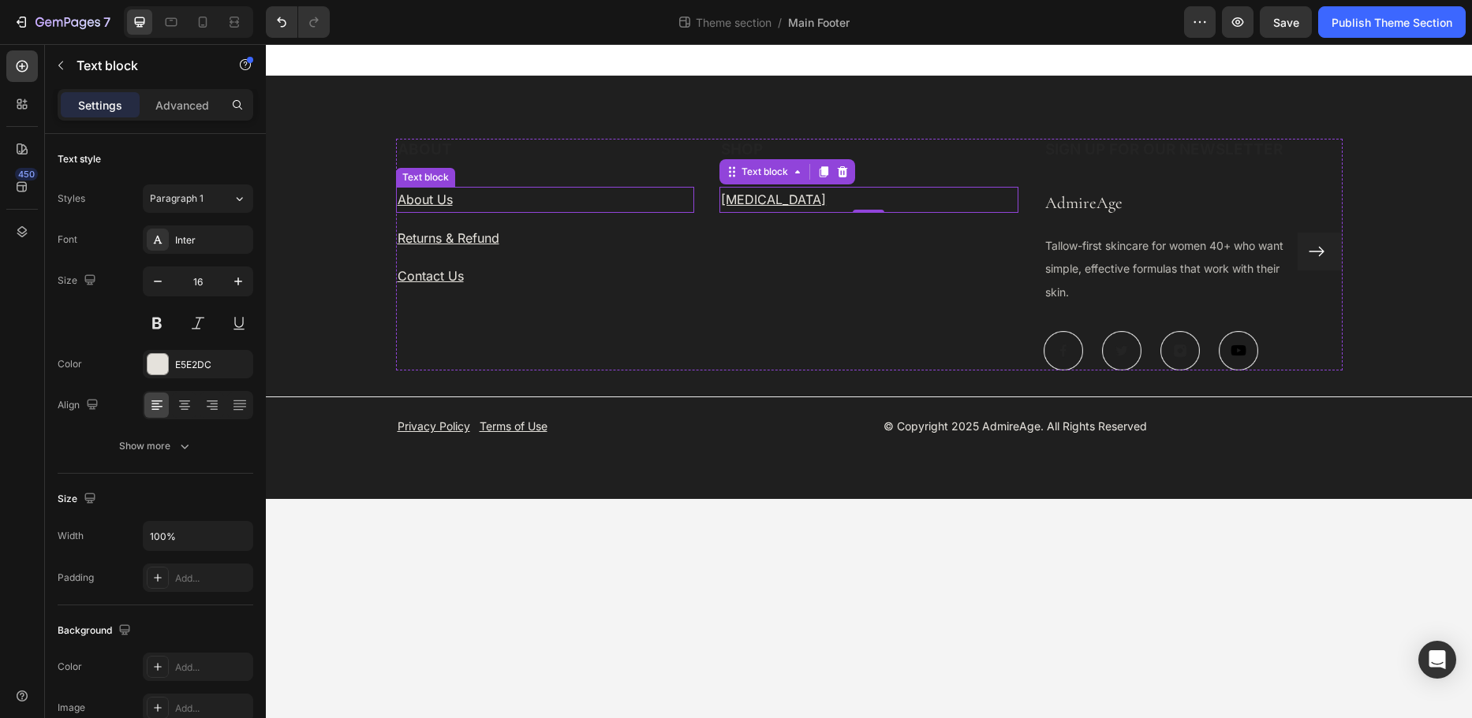
click at [565, 200] on p "About Us" at bounding box center [545, 199] width 296 height 23
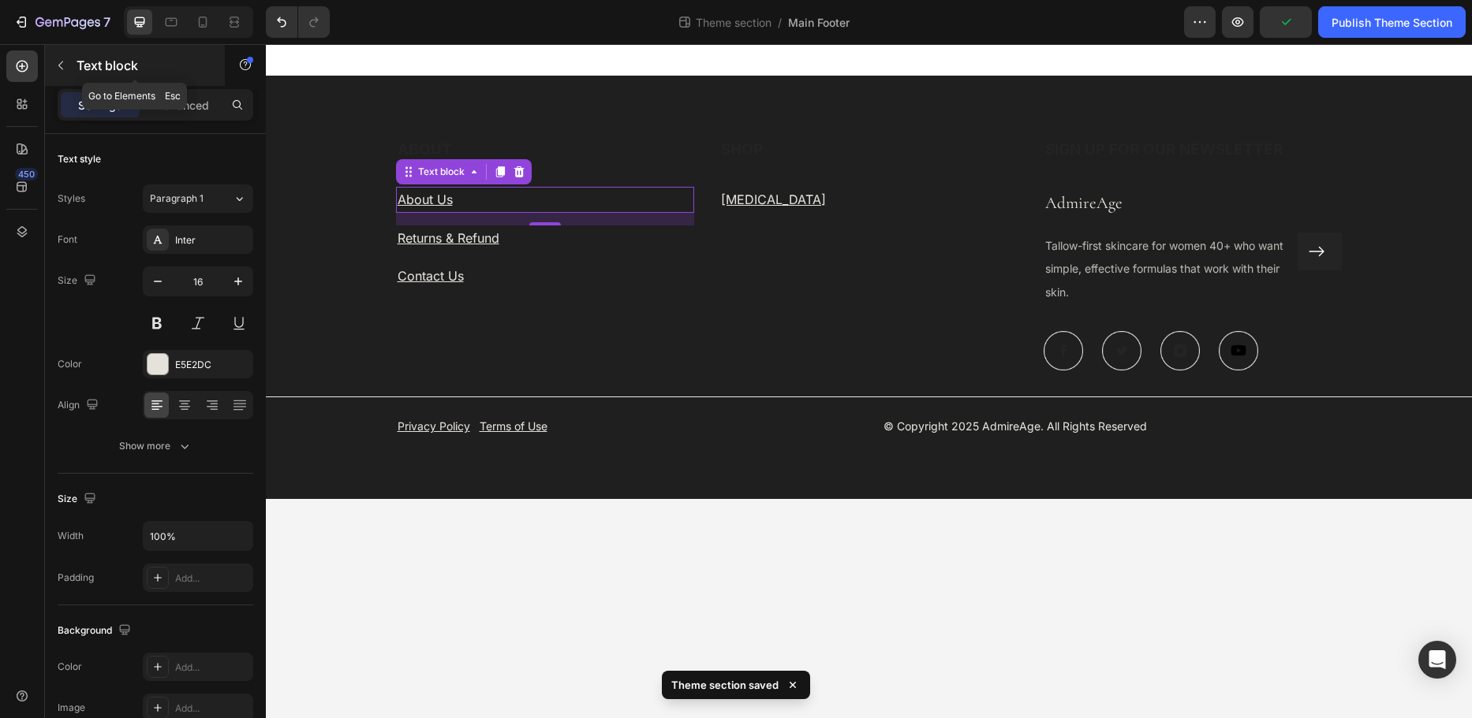
click at [59, 66] on icon "button" at bounding box center [60, 66] width 5 height 9
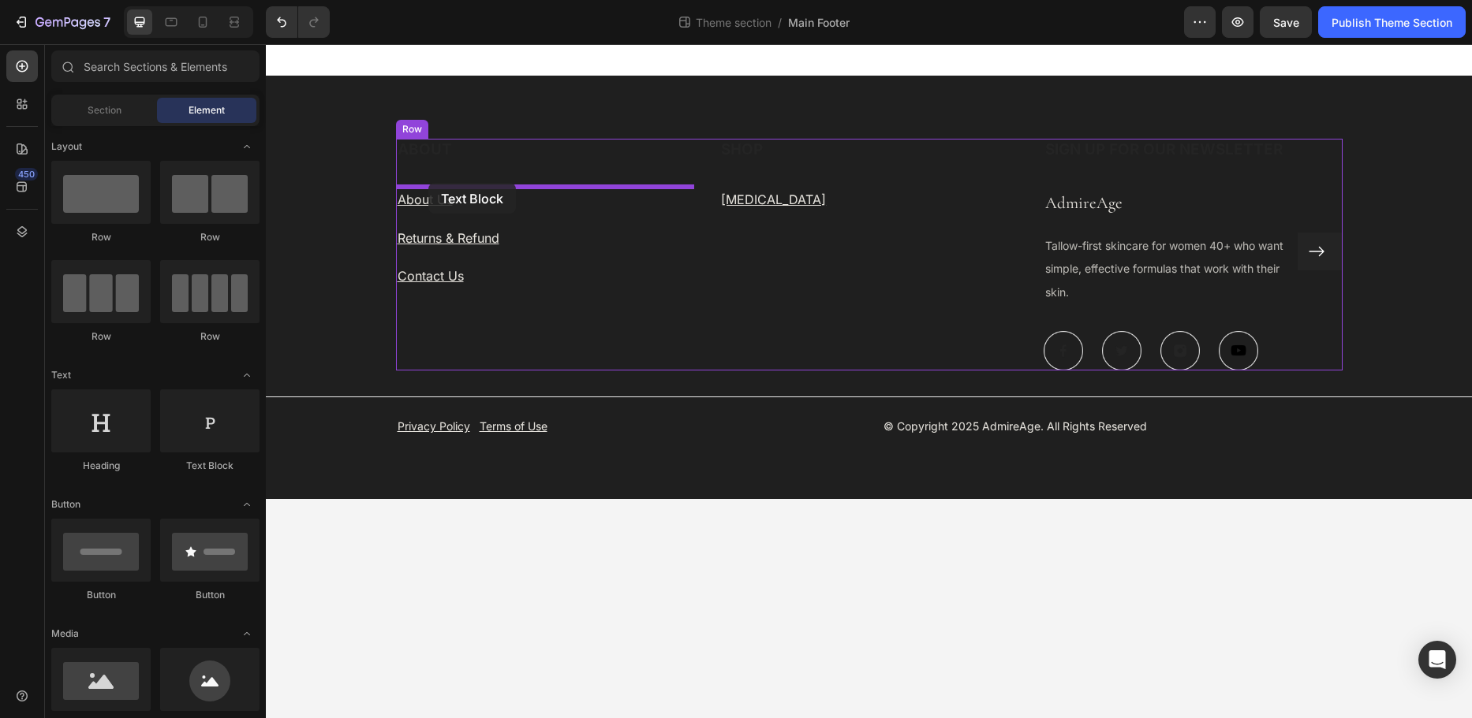
drag, startPoint x: 460, startPoint y: 491, endPoint x: 428, endPoint y: 183, distance: 309.2
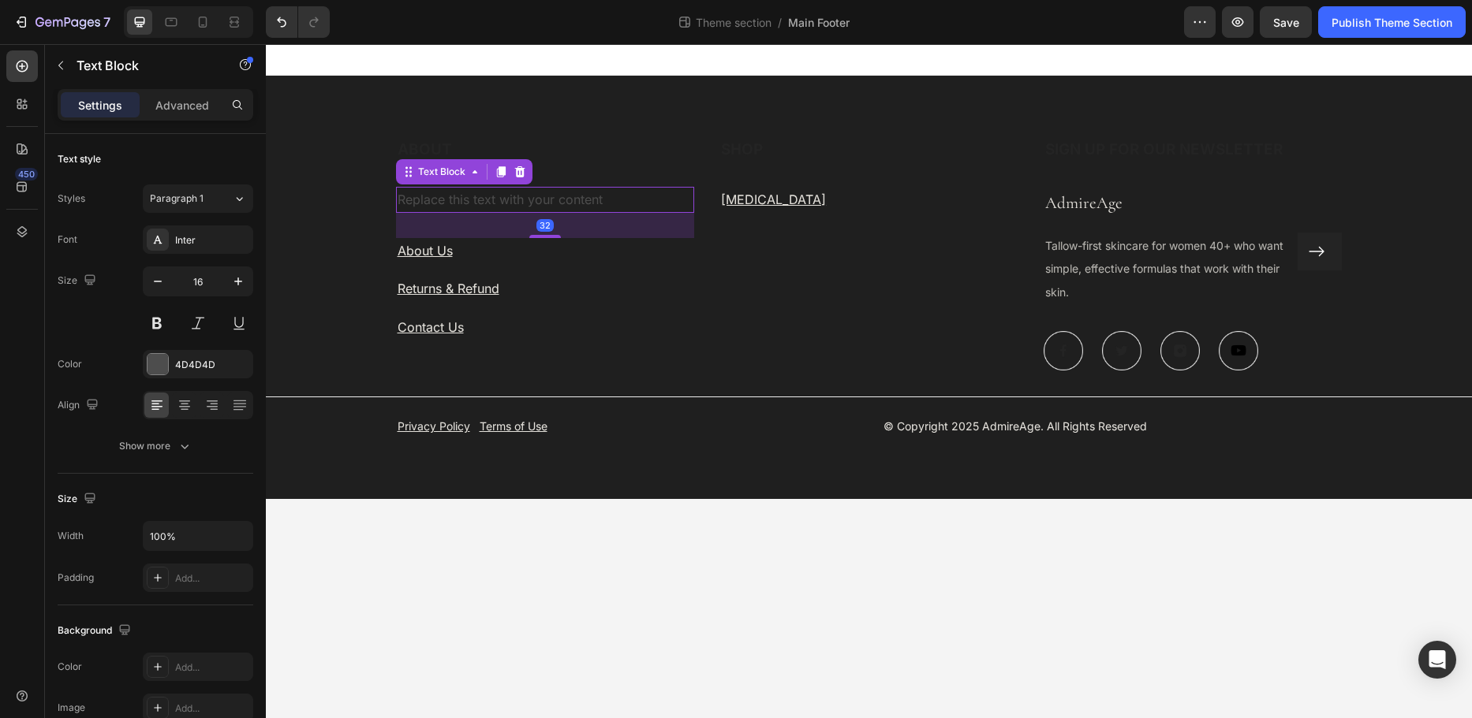
click at [438, 207] on div "Replace this text with your content" at bounding box center [545, 200] width 299 height 26
click at [438, 207] on p "Replace this text with your content" at bounding box center [545, 199] width 296 height 23
click at [458, 200] on p "Compthis text with your content" at bounding box center [545, 199] width 296 height 23
click at [483, 199] on p "Compthis text with your content" at bounding box center [545, 199] width 296 height 23
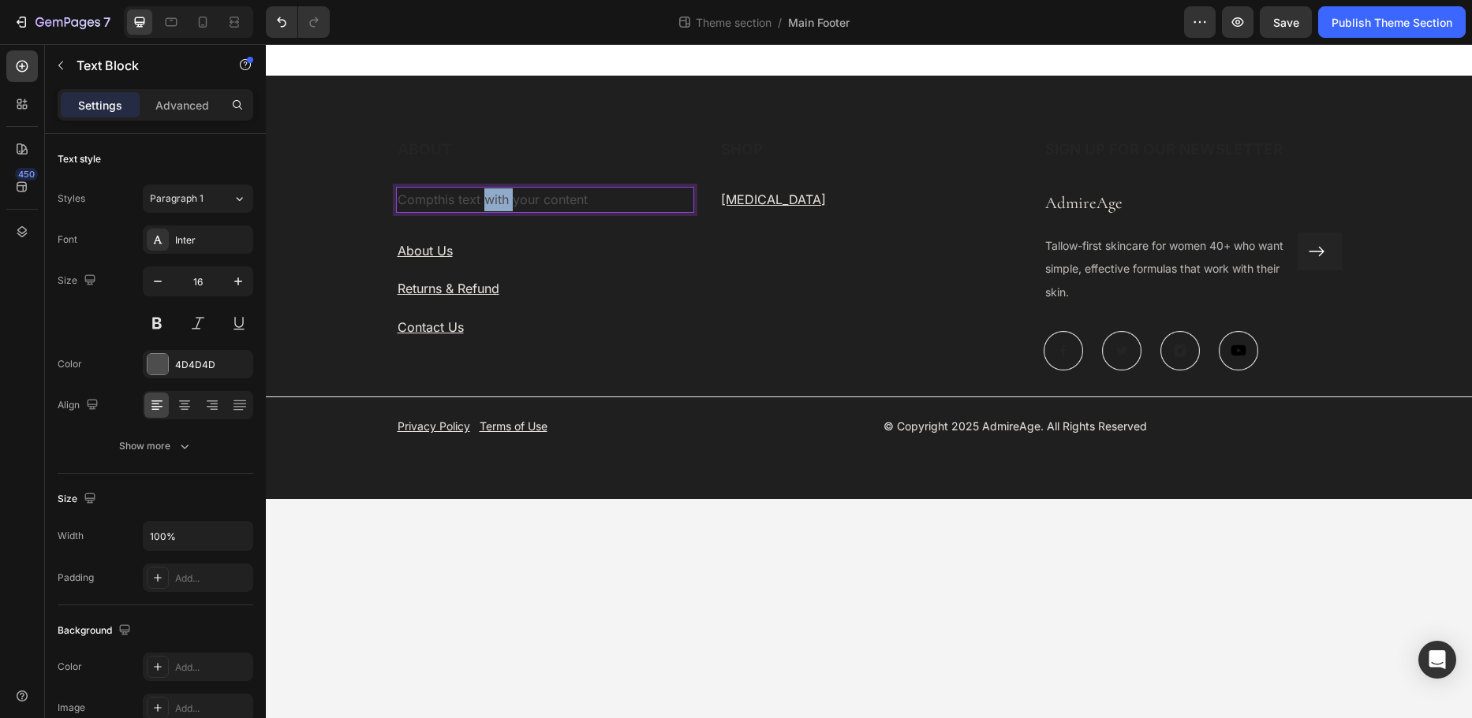
click at [483, 199] on p "Compthis text with your content" at bounding box center [545, 199] width 296 height 23
click at [483, 200] on p "Company" at bounding box center [545, 199] width 296 height 23
drag, startPoint x: 472, startPoint y: 199, endPoint x: 372, endPoint y: 200, distance: 99.4
click at [375, 200] on div "ABOUT Heading Company Text Block 32 About Us Text block Returns & Refund Text b…" at bounding box center [869, 287] width 1206 height 297
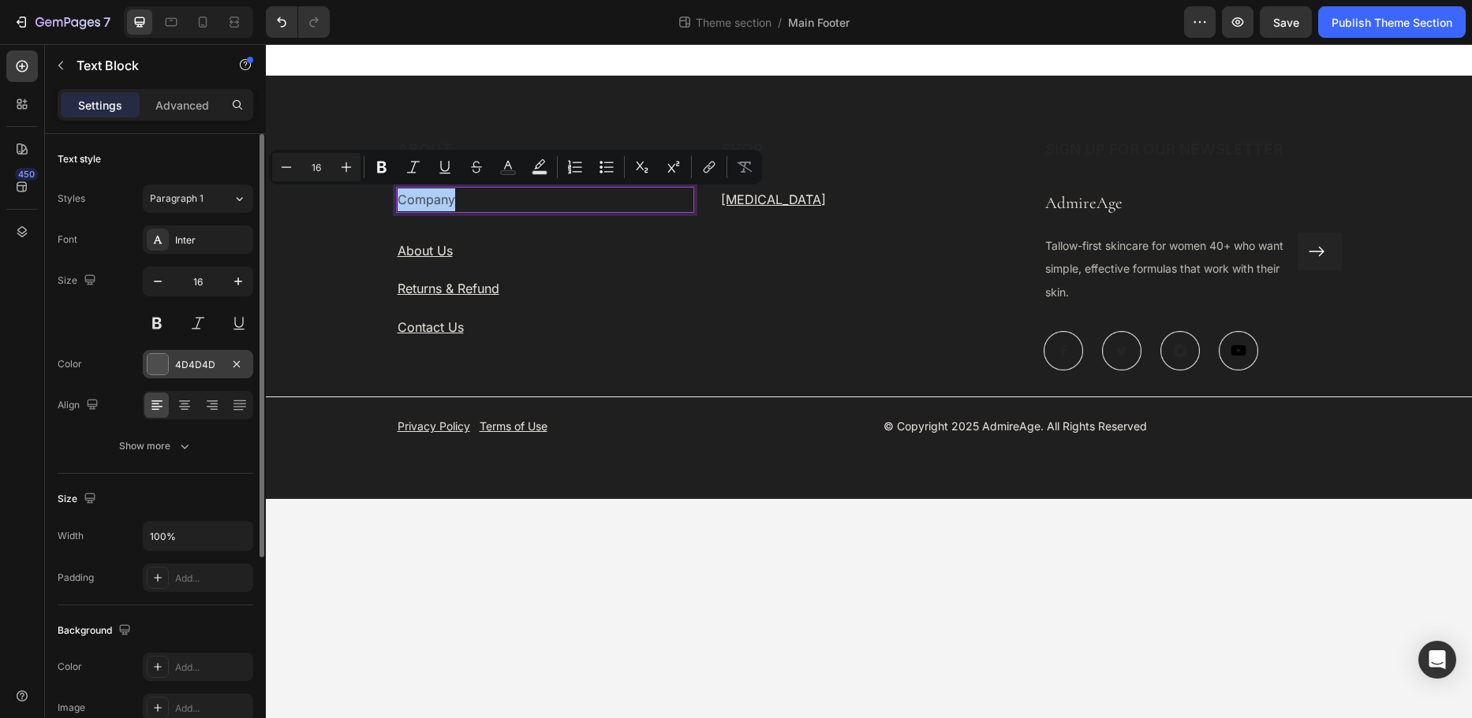
click at [198, 355] on div "4D4D4D" at bounding box center [198, 364] width 110 height 28
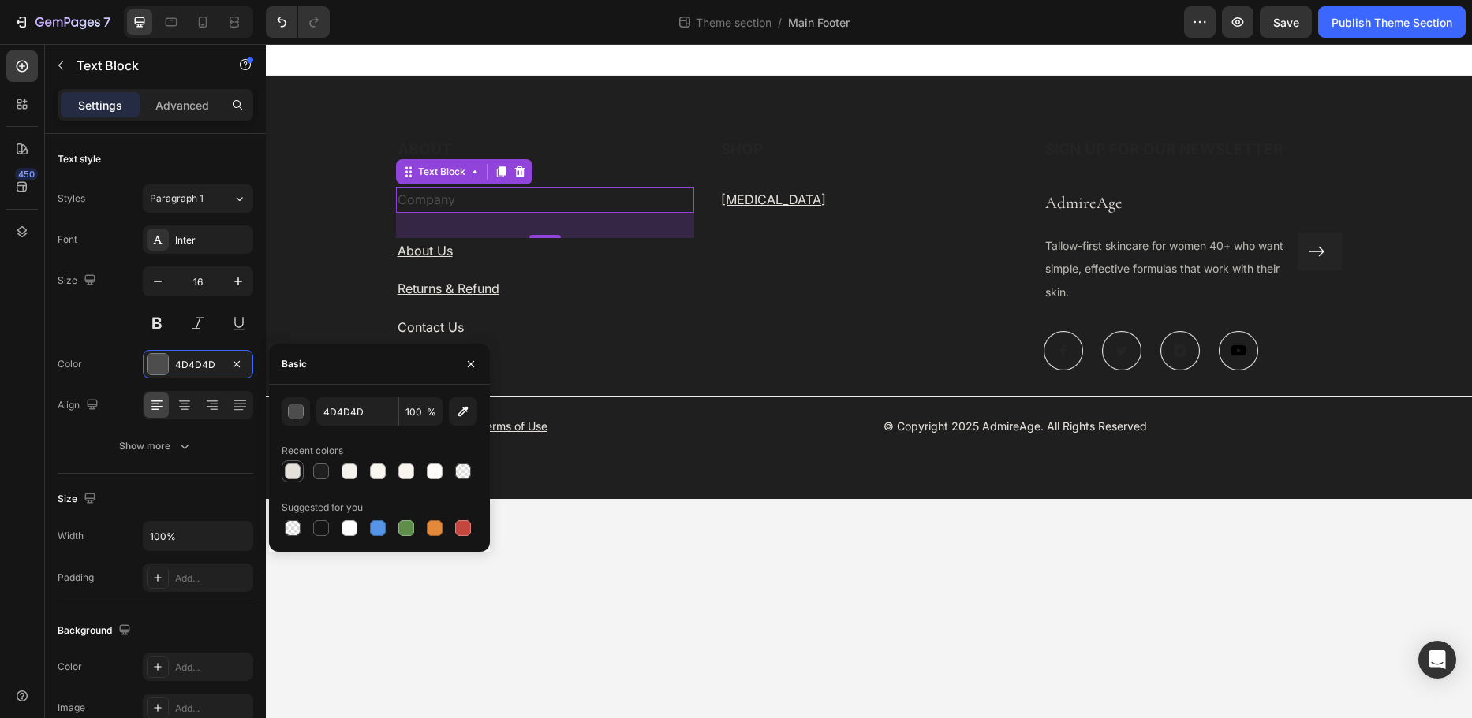
click at [294, 472] on div at bounding box center [293, 472] width 16 height 16
type input "E5E2DC"
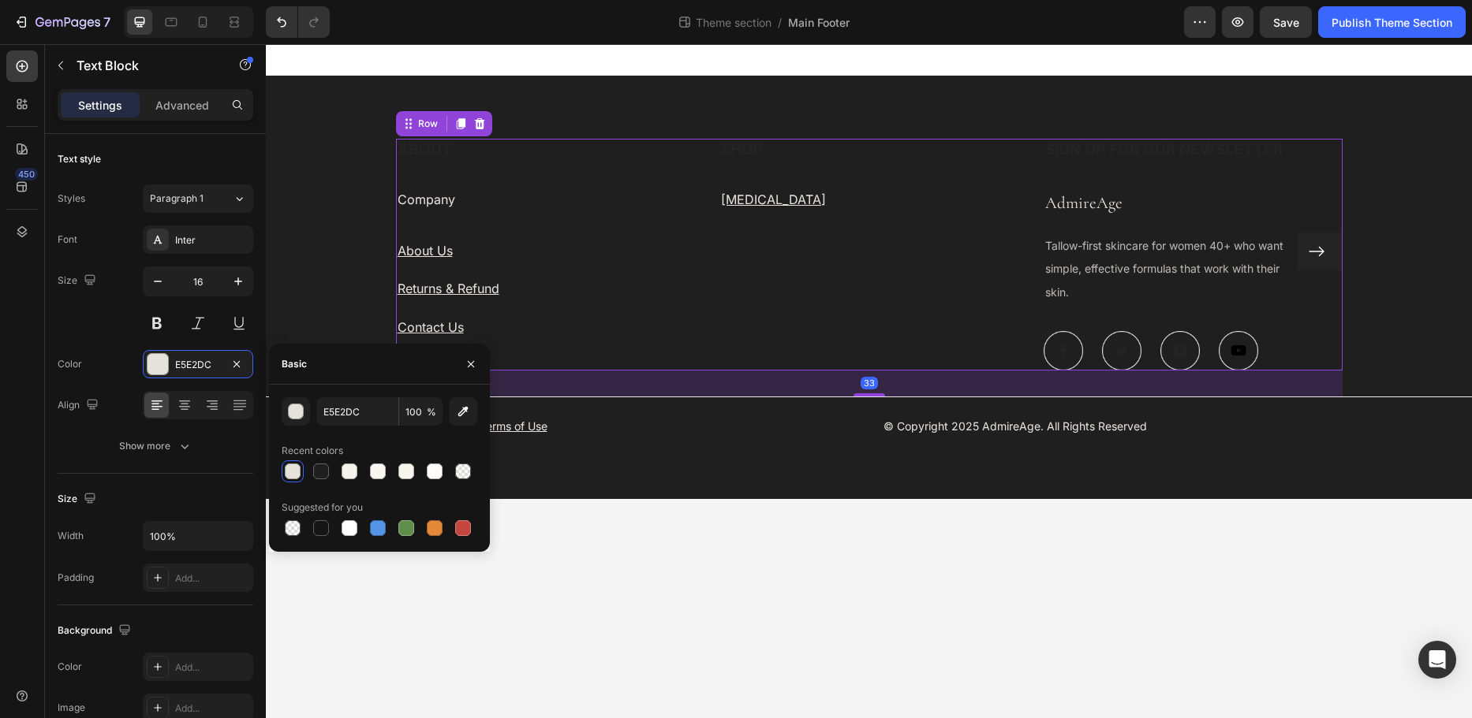
click at [512, 358] on div "ABOUT Heading Company Text Block About Us Text block Returns & Refund Text bloc…" at bounding box center [545, 255] width 299 height 232
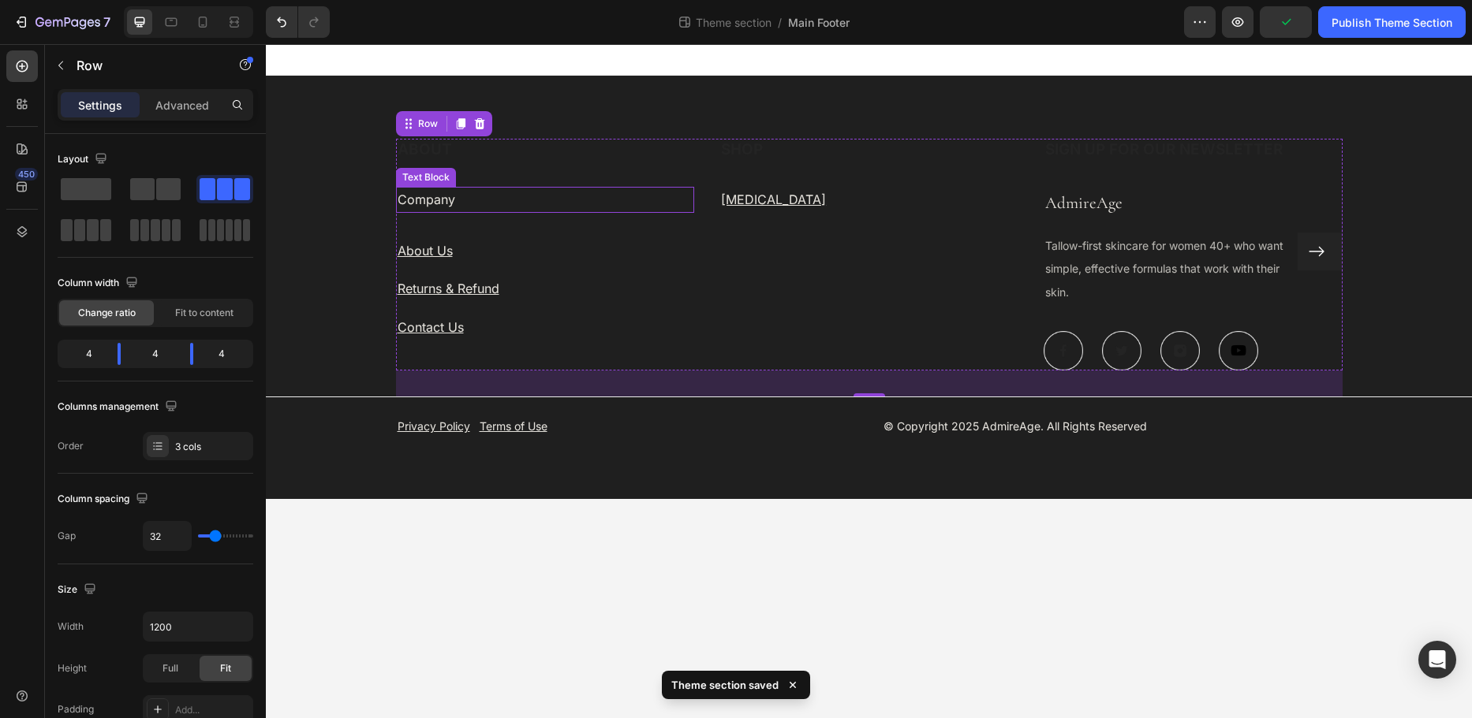
click at [414, 203] on p "Company" at bounding box center [545, 199] width 296 height 23
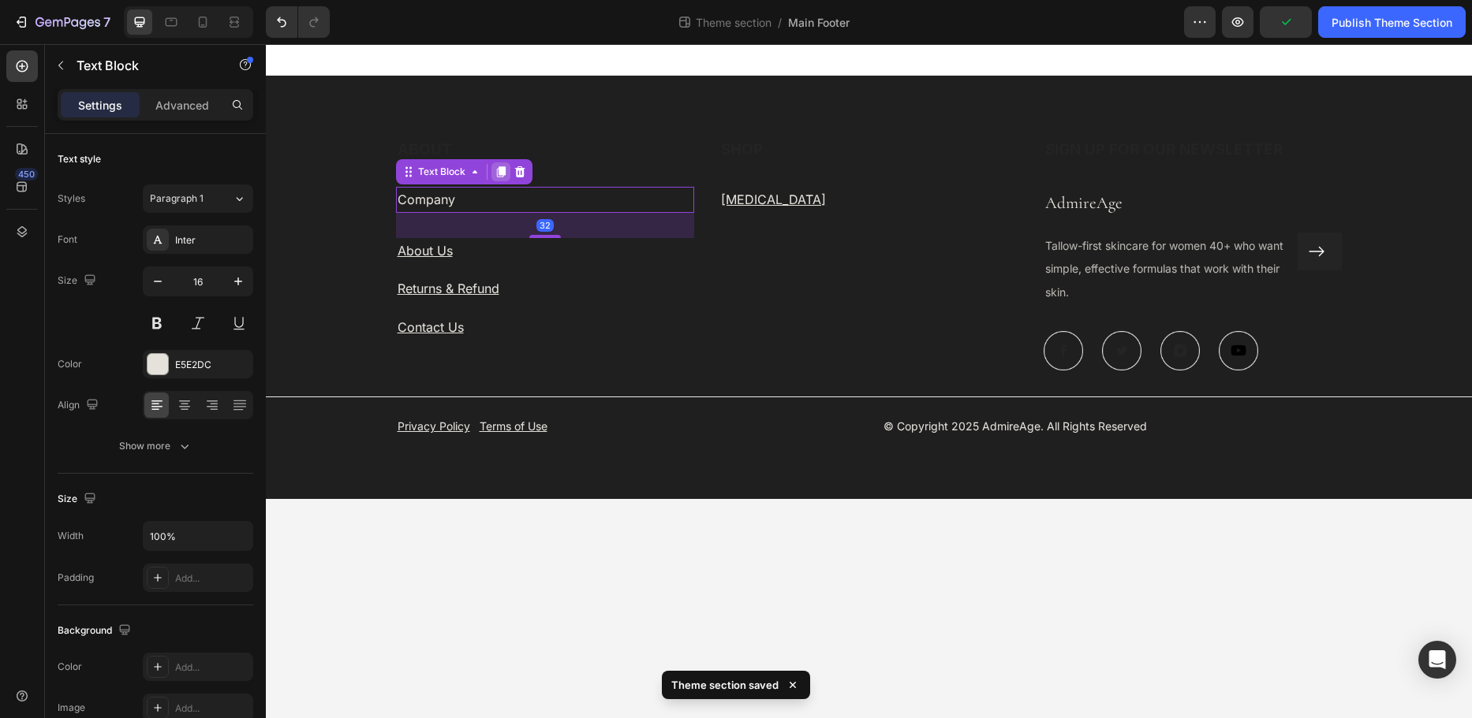
click at [497, 171] on icon at bounding box center [500, 172] width 13 height 13
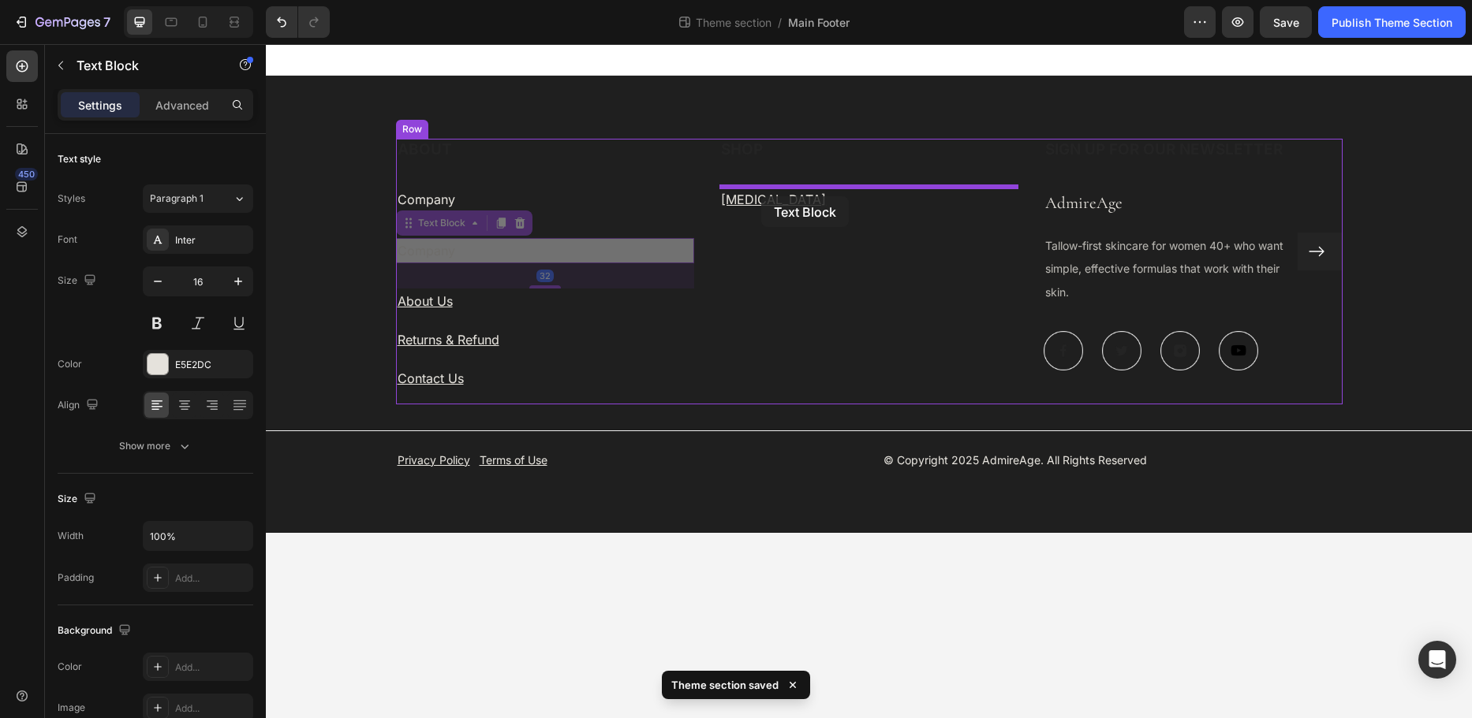
drag, startPoint x: 410, startPoint y: 227, endPoint x: 761, endPoint y: 196, distance: 352.3
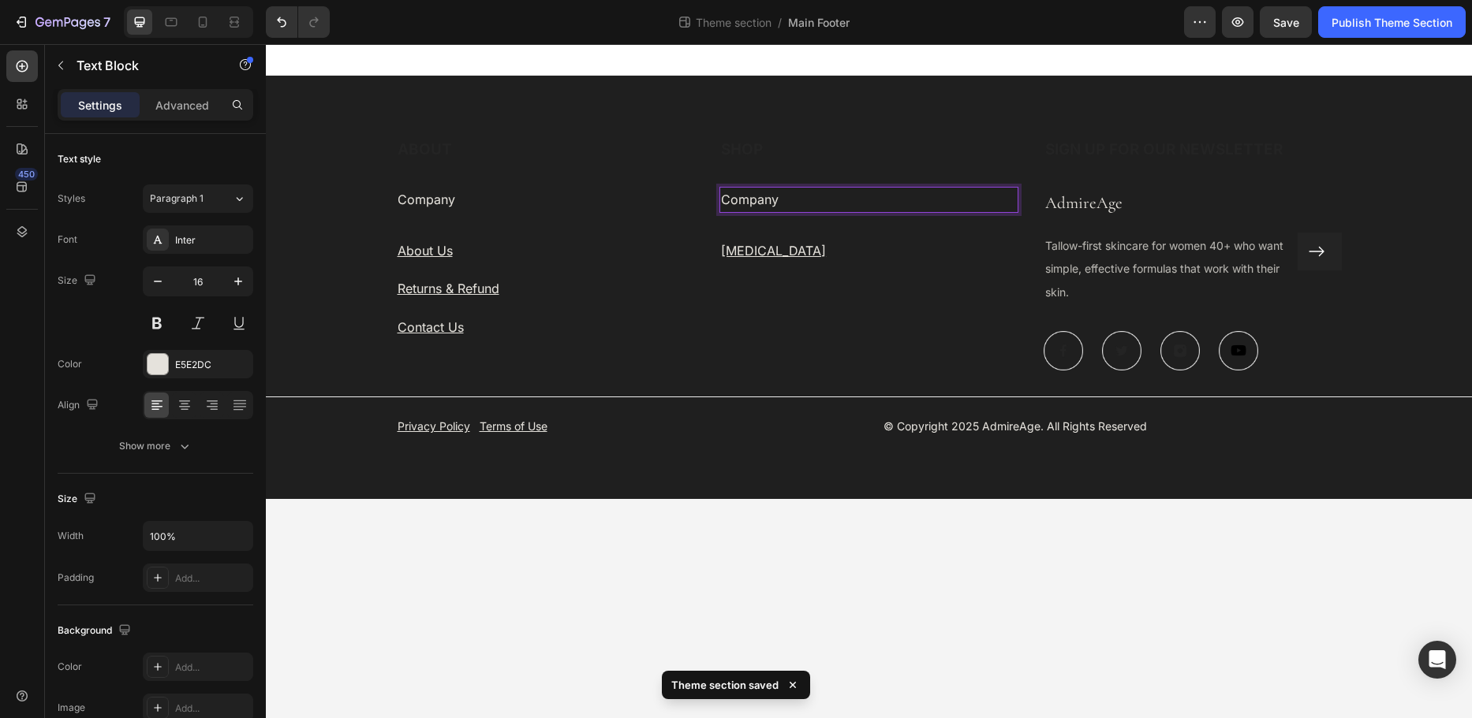
click at [761, 196] on p "Company" at bounding box center [869, 199] width 296 height 23
click at [760, 196] on p "Company" at bounding box center [869, 199] width 296 height 23
click at [730, 200] on p "Shop" at bounding box center [869, 199] width 296 height 23
click at [414, 197] on p "Company" at bounding box center [545, 199] width 296 height 23
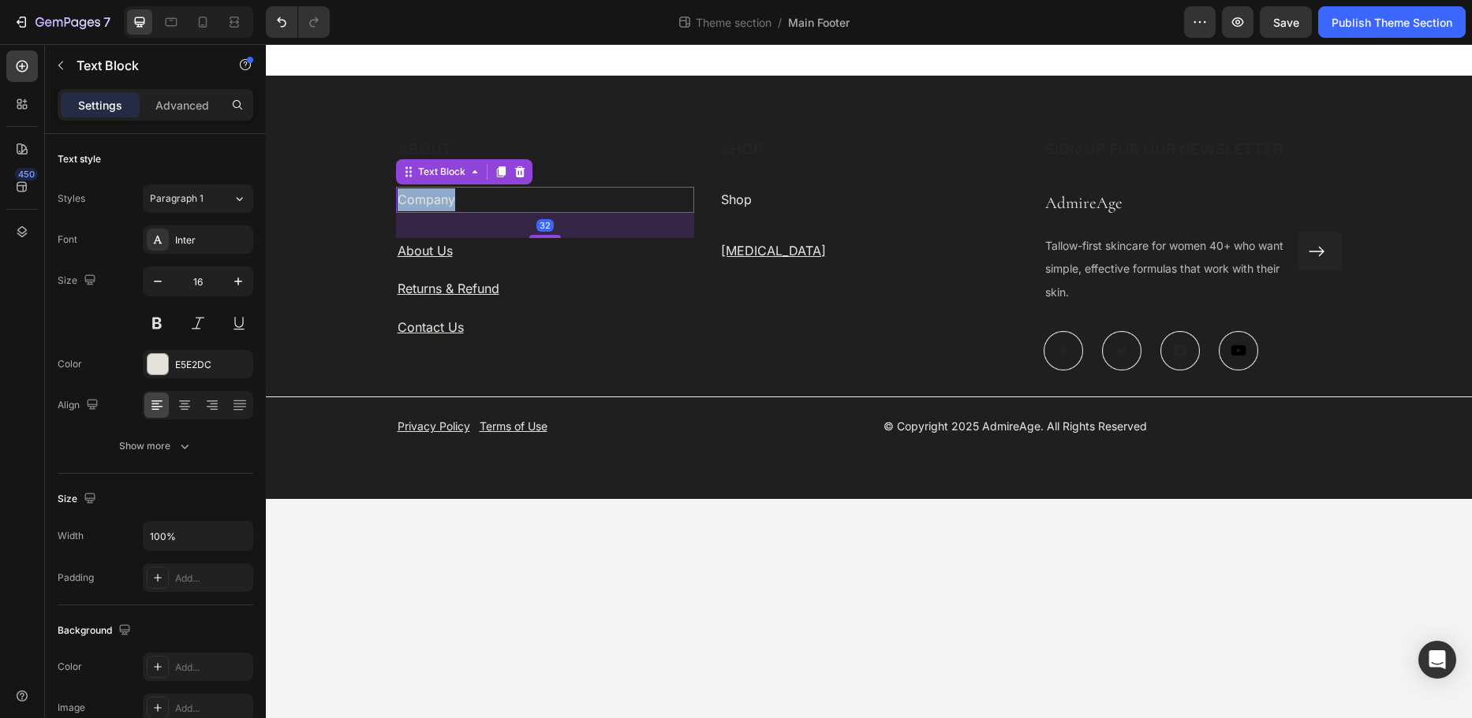
click at [414, 197] on p "Company" at bounding box center [545, 199] width 296 height 23
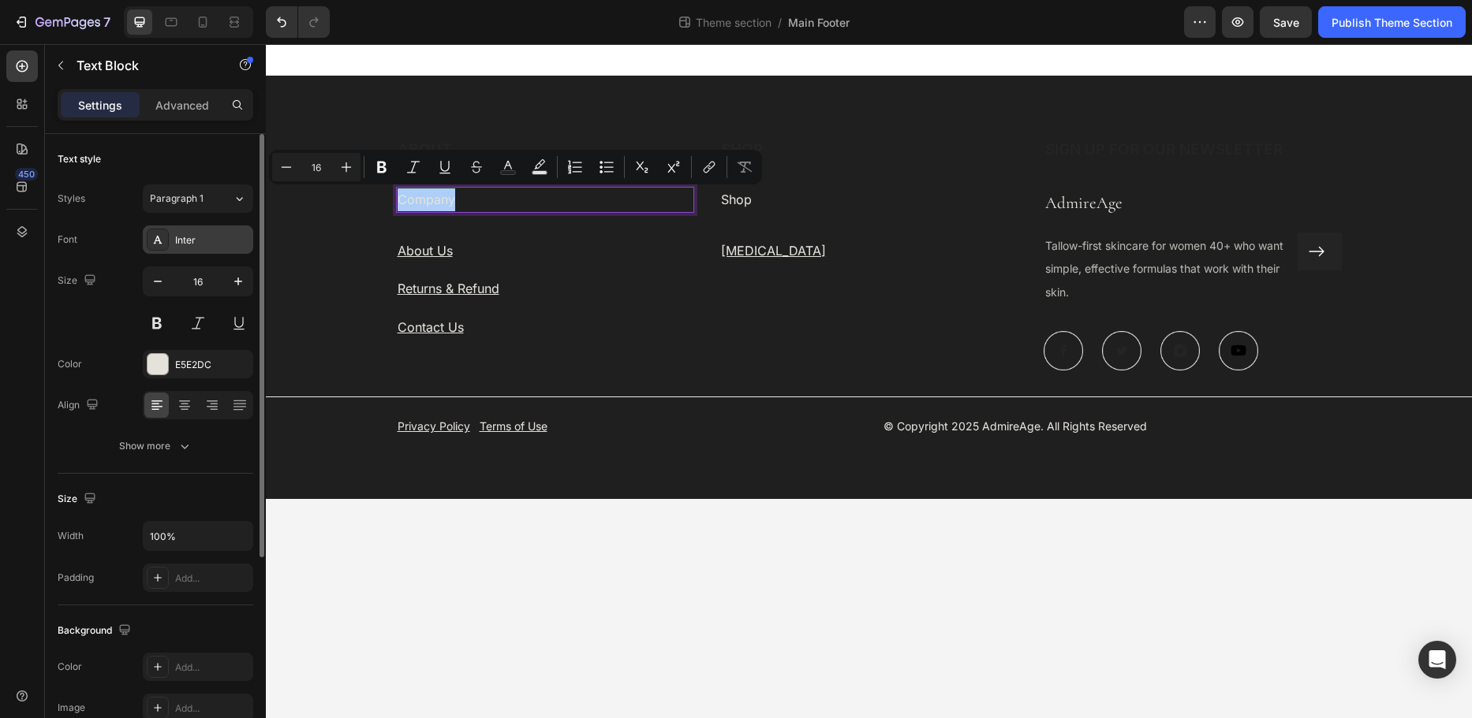
click at [210, 236] on div "Inter" at bounding box center [212, 240] width 74 height 14
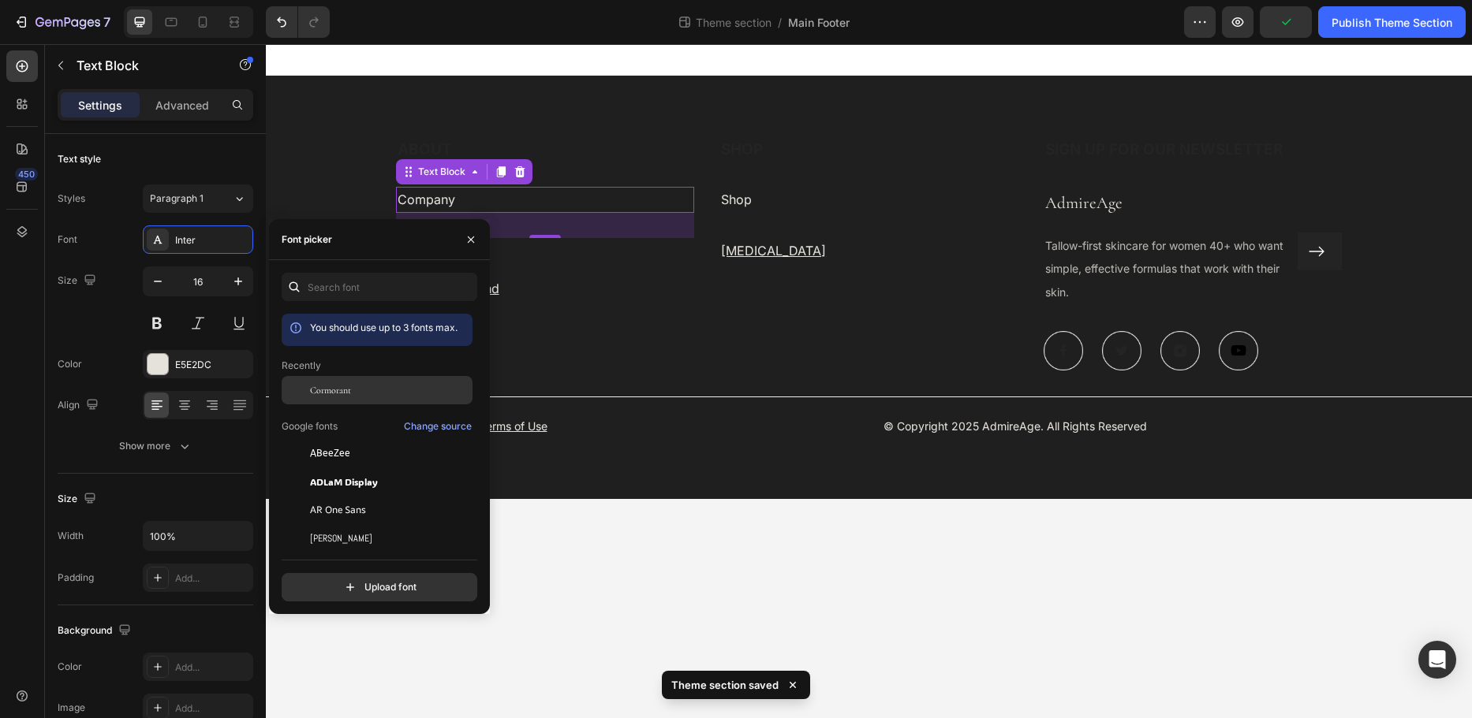
click at [304, 389] on div at bounding box center [296, 390] width 28 height 28
click at [761, 207] on p "Shop" at bounding box center [869, 199] width 296 height 23
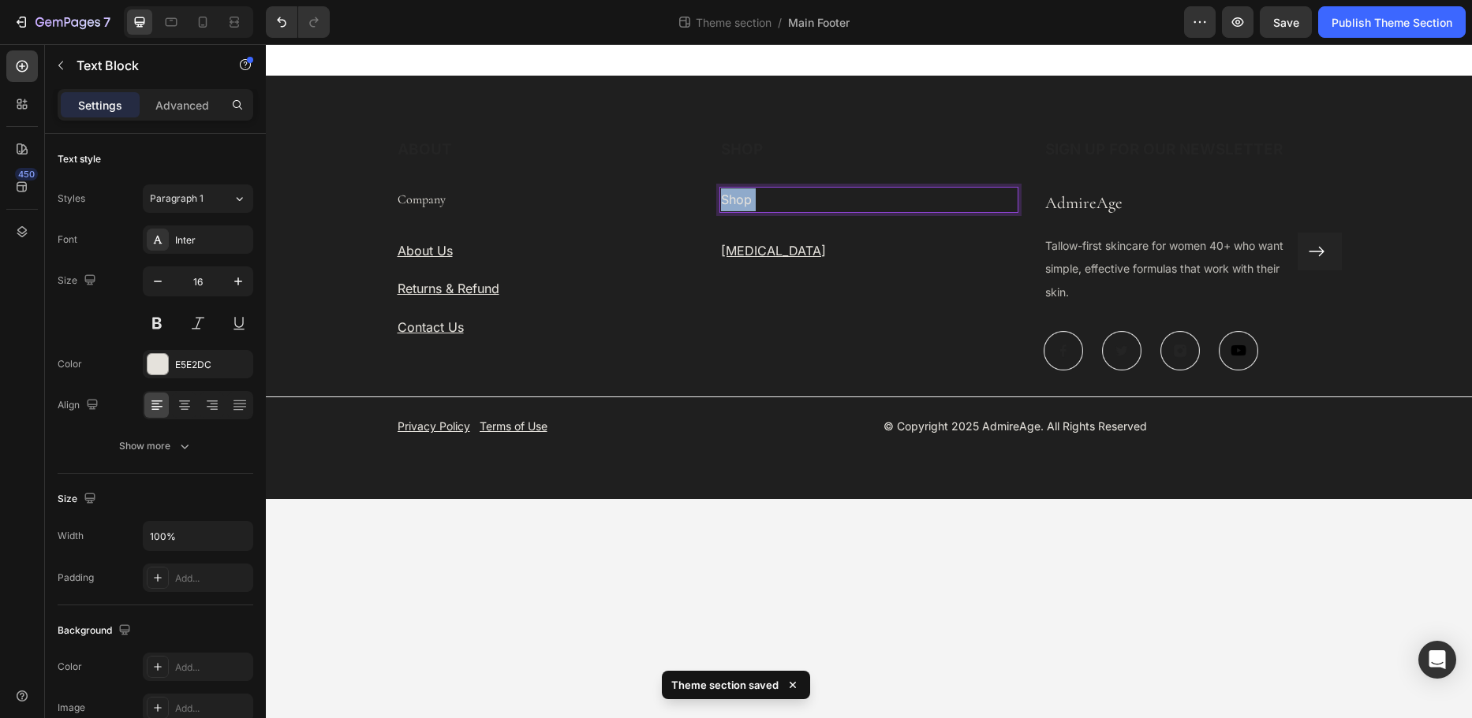
drag, startPoint x: 756, startPoint y: 203, endPoint x: 656, endPoint y: 197, distance: 99.6
click at [701, 197] on div "ABOUT Heading Company Text Block About Us Text block Returns & Refund Text bloc…" at bounding box center [869, 255] width 946 height 232
click at [750, 198] on p "Shop" at bounding box center [869, 199] width 296 height 23
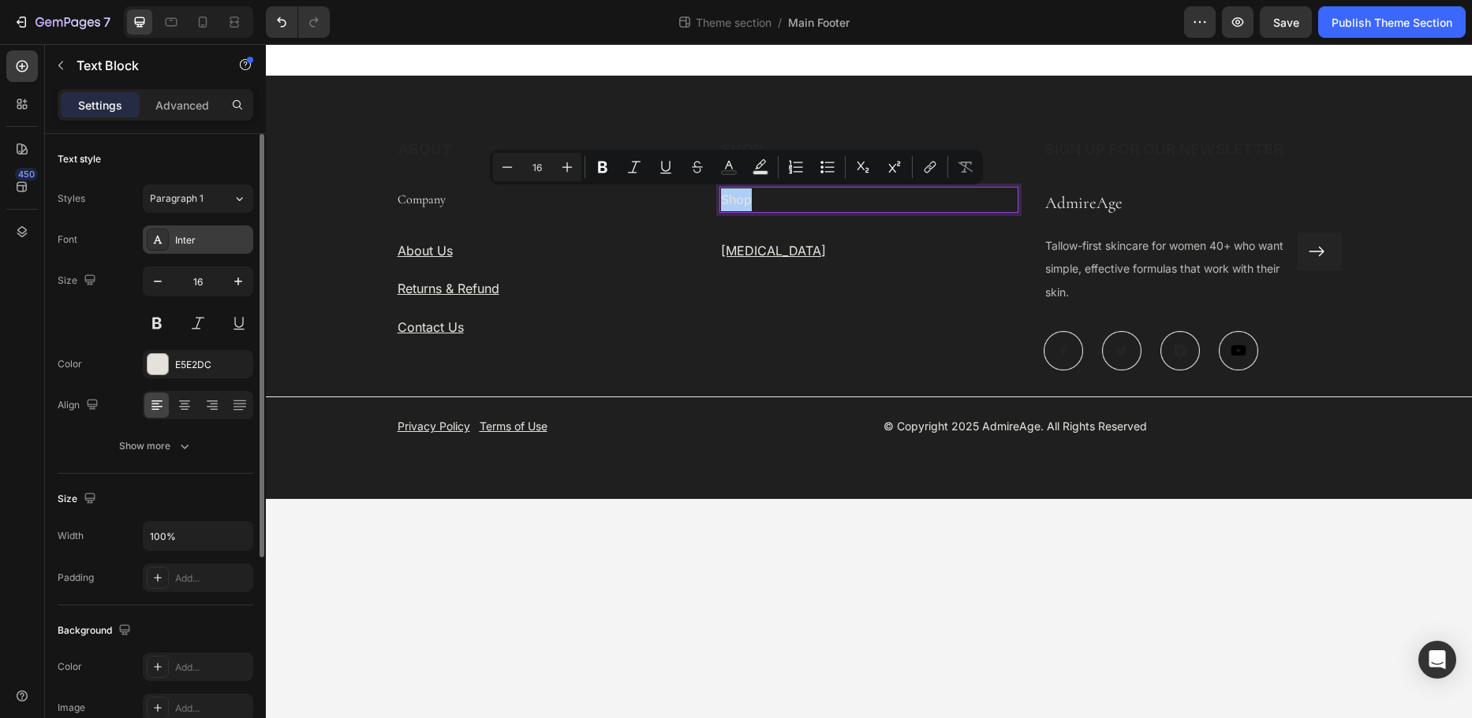
click at [200, 237] on div "Inter" at bounding box center [212, 240] width 74 height 14
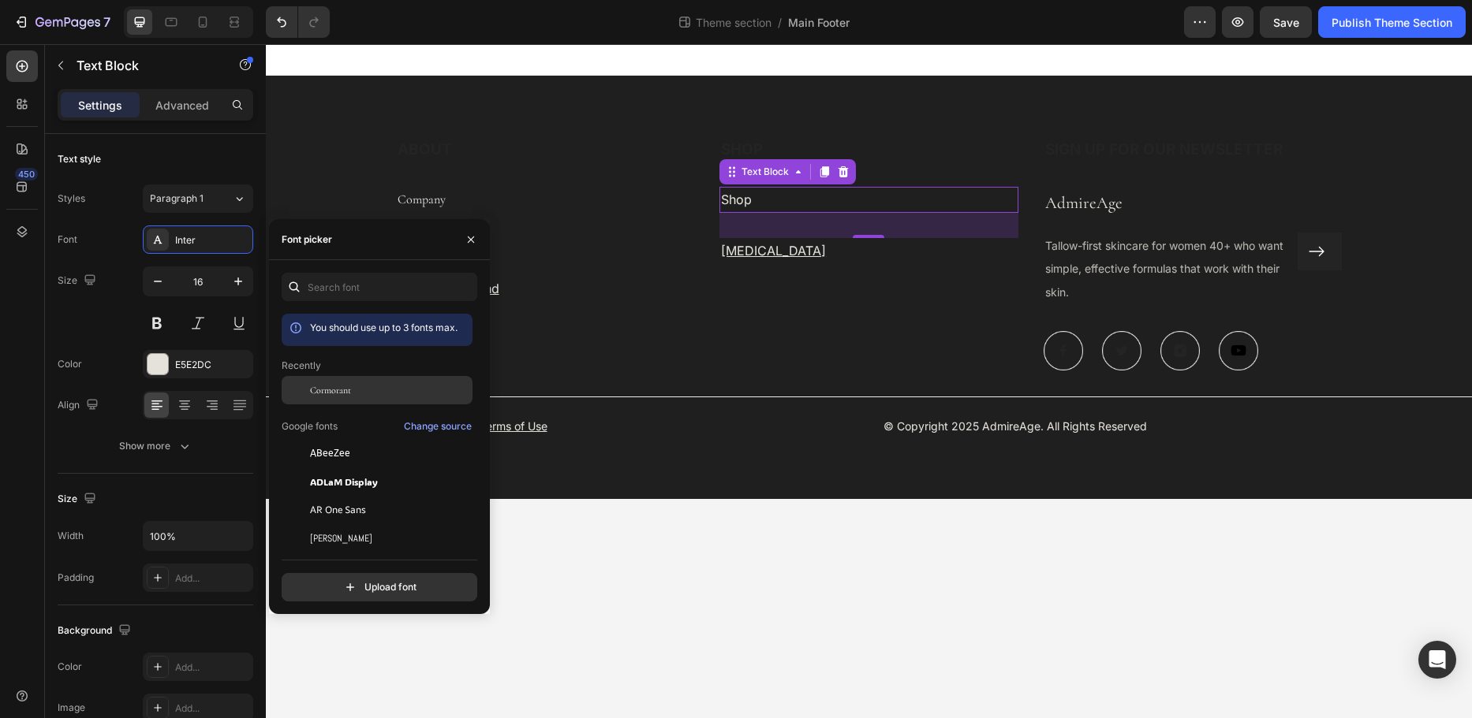
click at [325, 391] on span "Cormorant" at bounding box center [330, 390] width 41 height 14
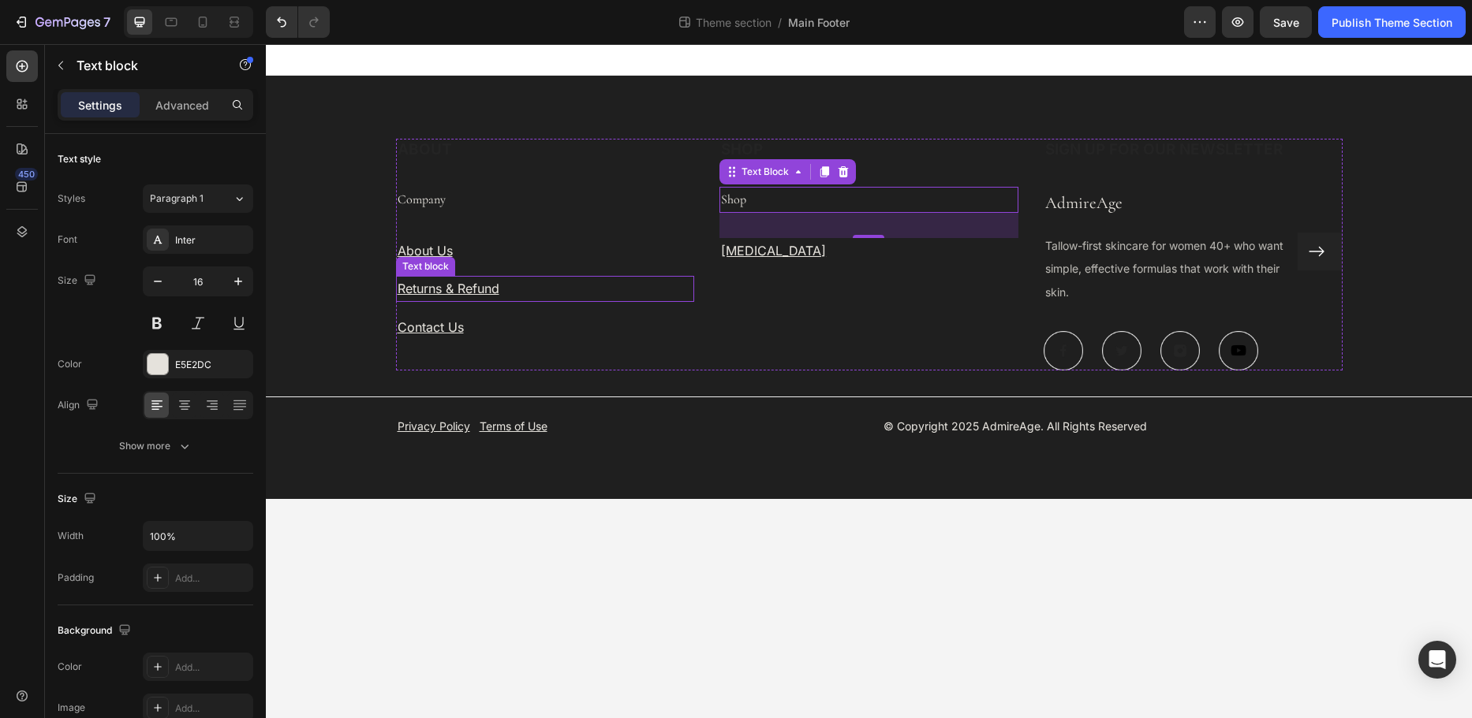
click at [679, 293] on p "Returns & Refund" at bounding box center [545, 289] width 296 height 23
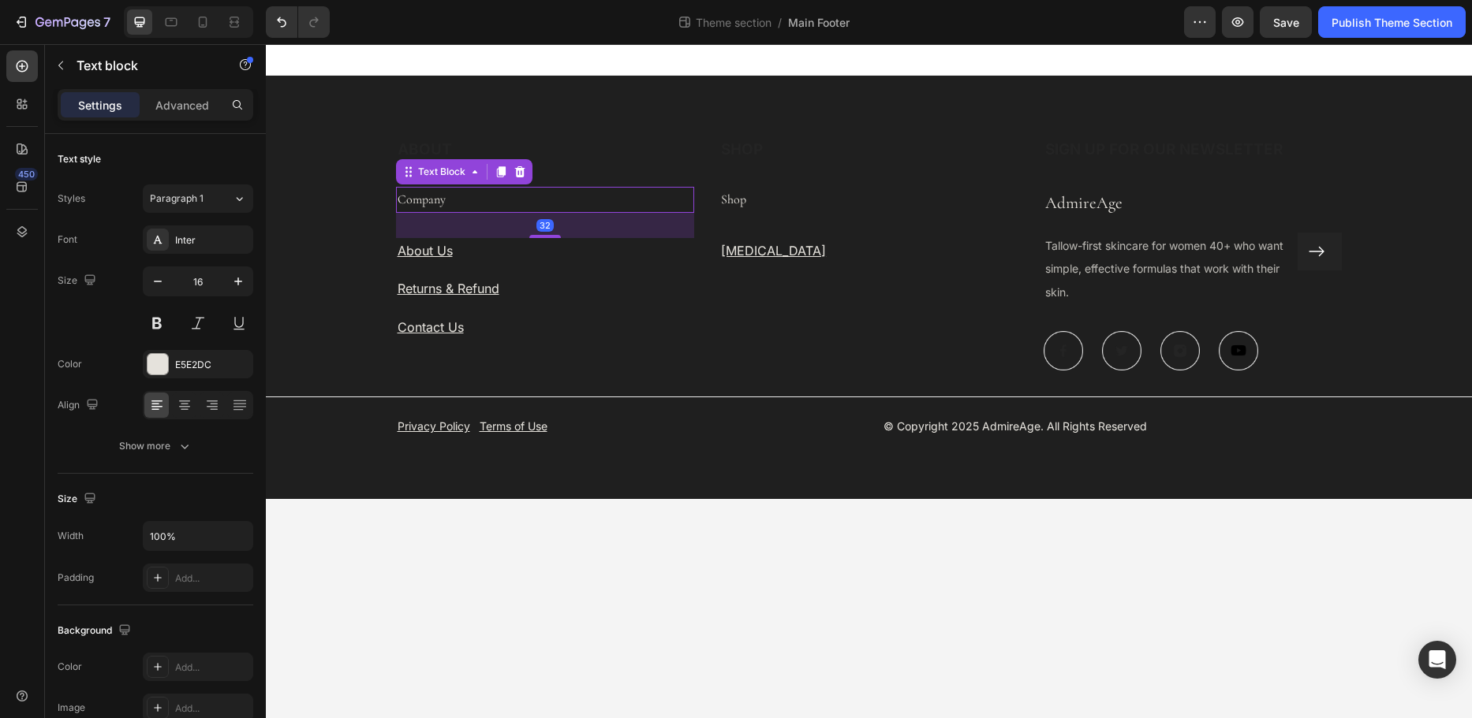
click at [439, 205] on p "Company" at bounding box center [545, 199] width 296 height 23
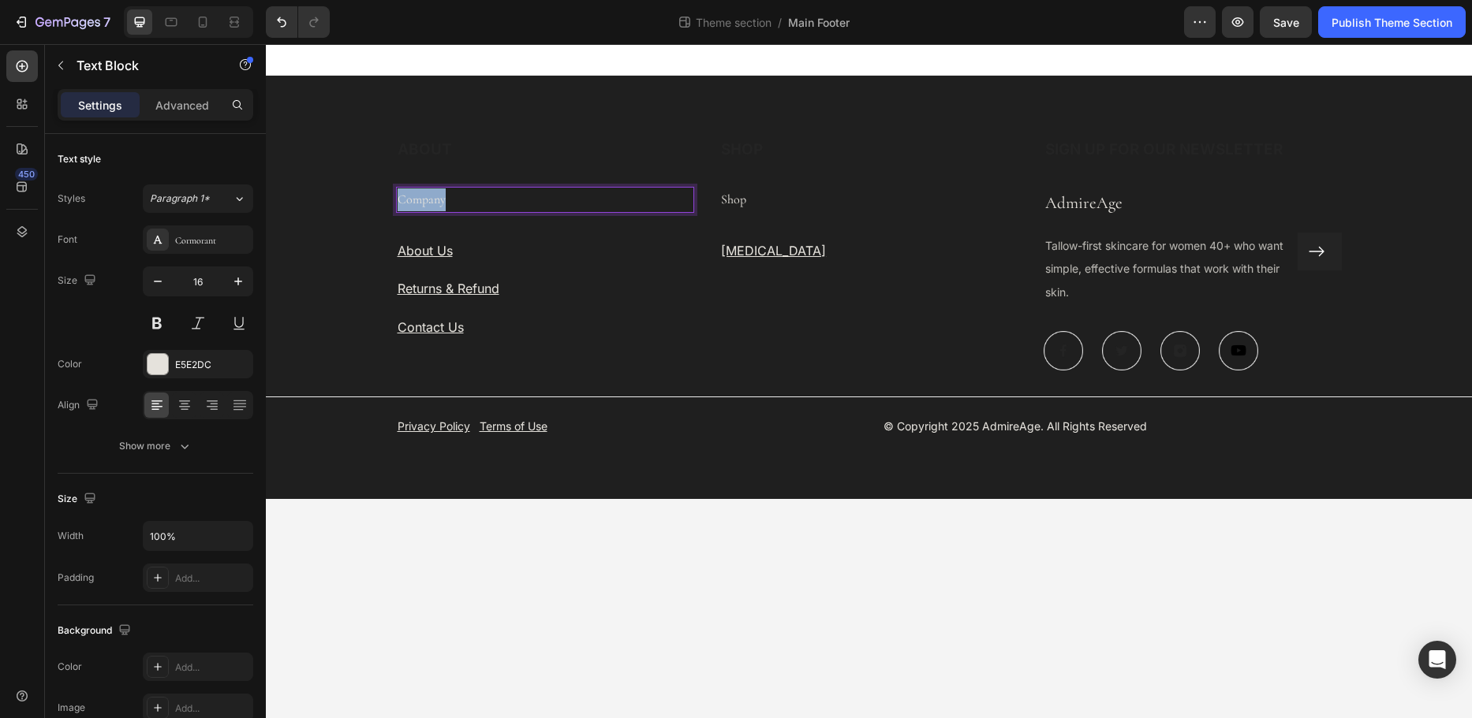
click at [440, 201] on p "Company" at bounding box center [545, 199] width 296 height 23
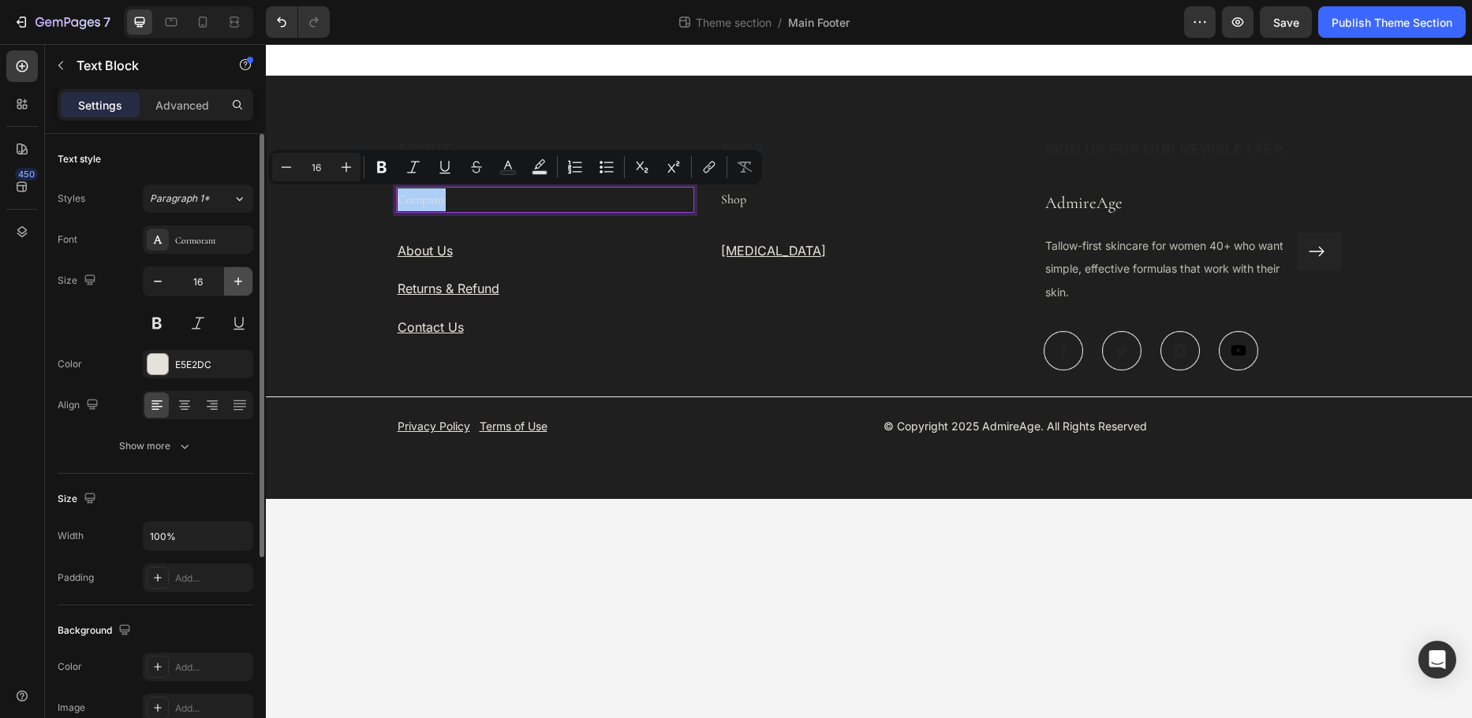
click at [237, 285] on icon "button" at bounding box center [238, 282] width 16 height 16
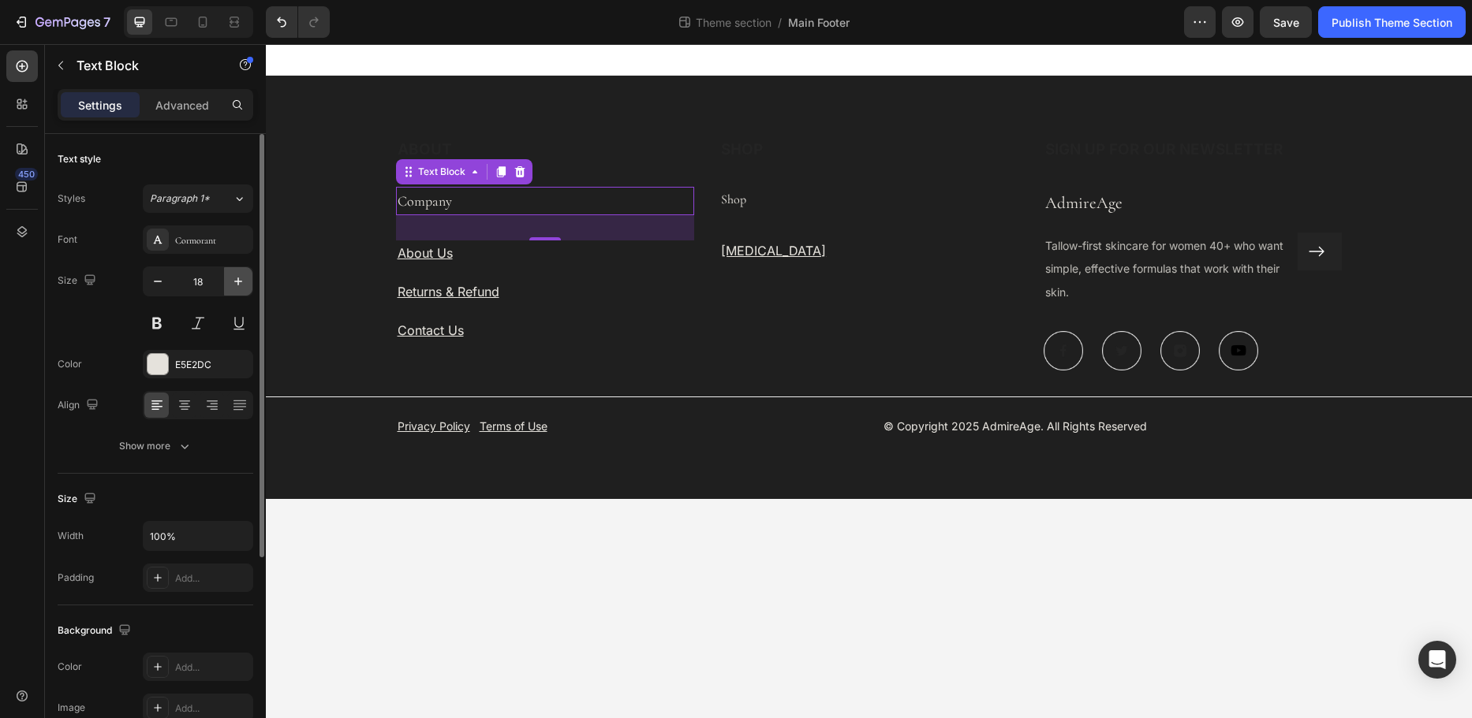
click at [237, 285] on icon "button" at bounding box center [238, 282] width 16 height 16
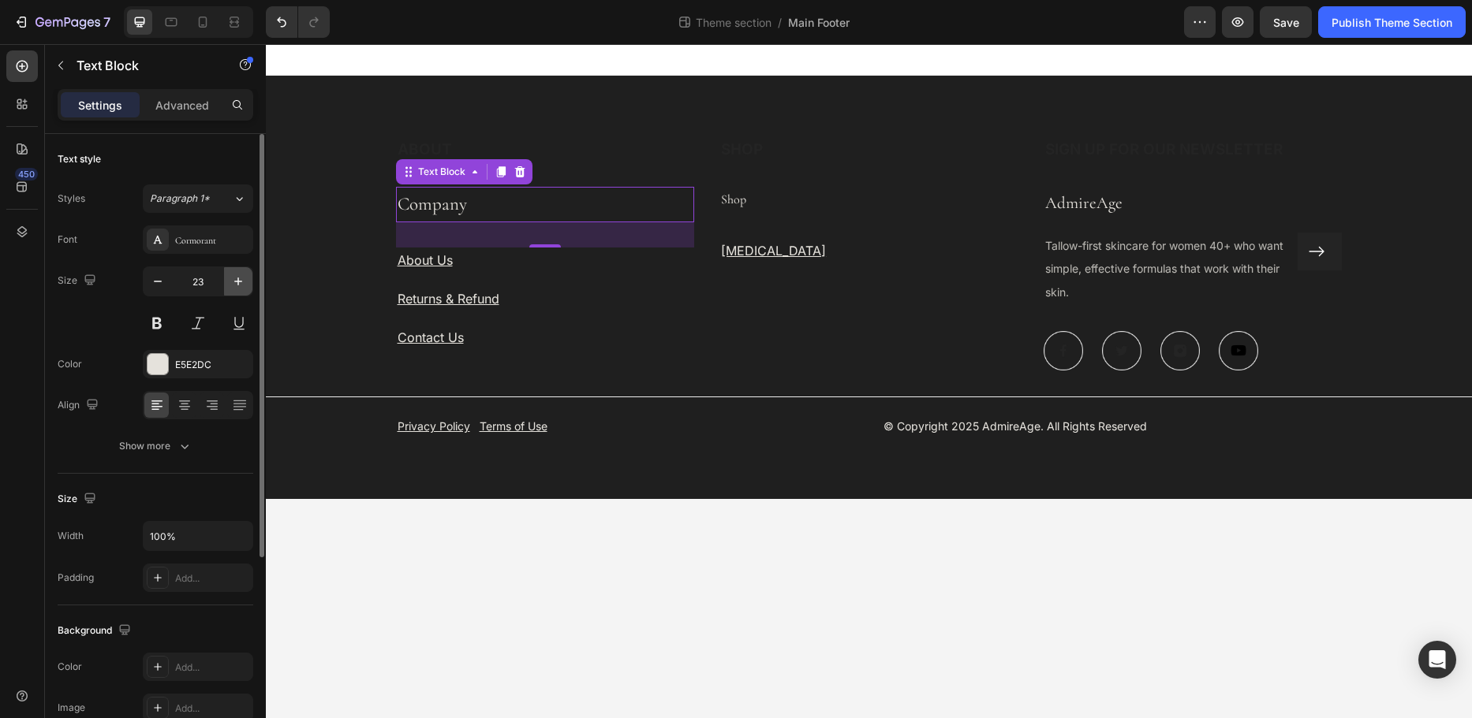
click at [237, 285] on icon "button" at bounding box center [238, 282] width 16 height 16
type input "24"
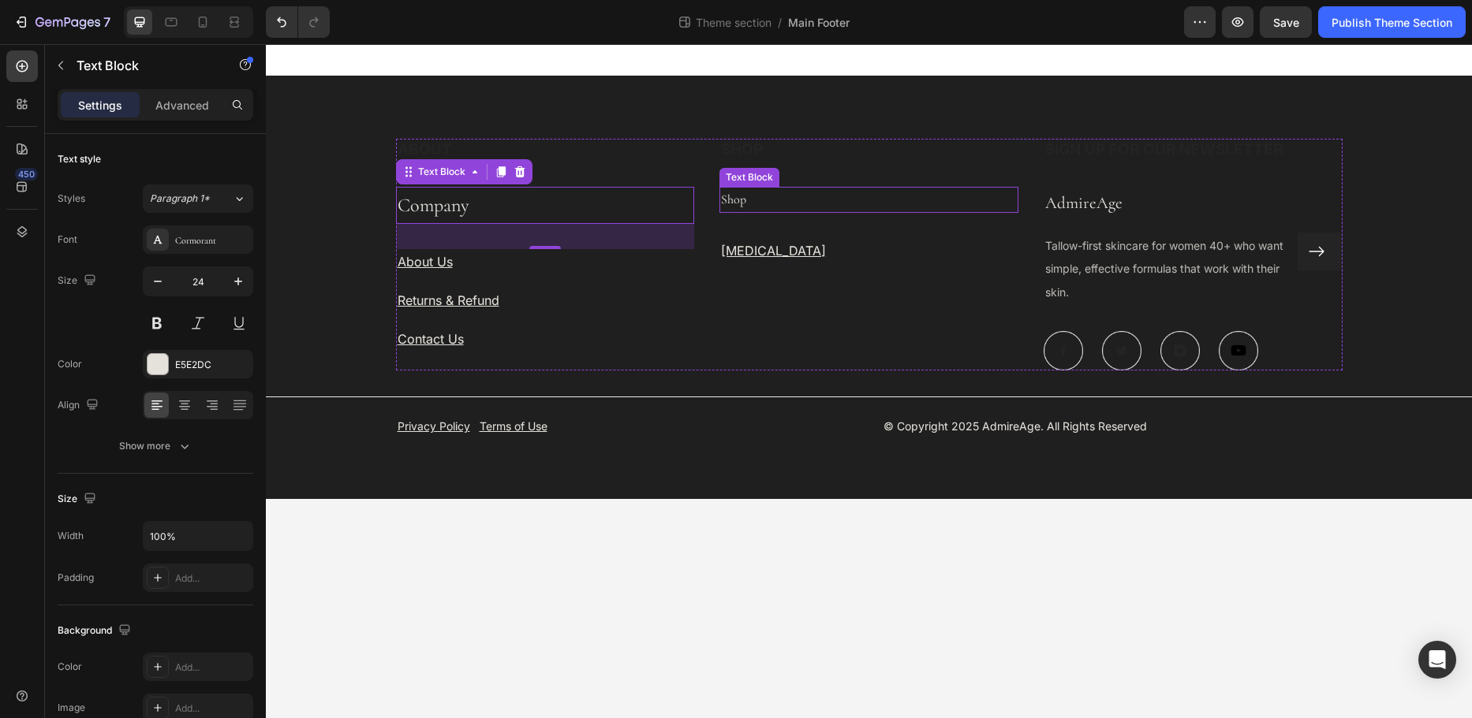
click at [754, 201] on p "Shop" at bounding box center [869, 199] width 296 height 23
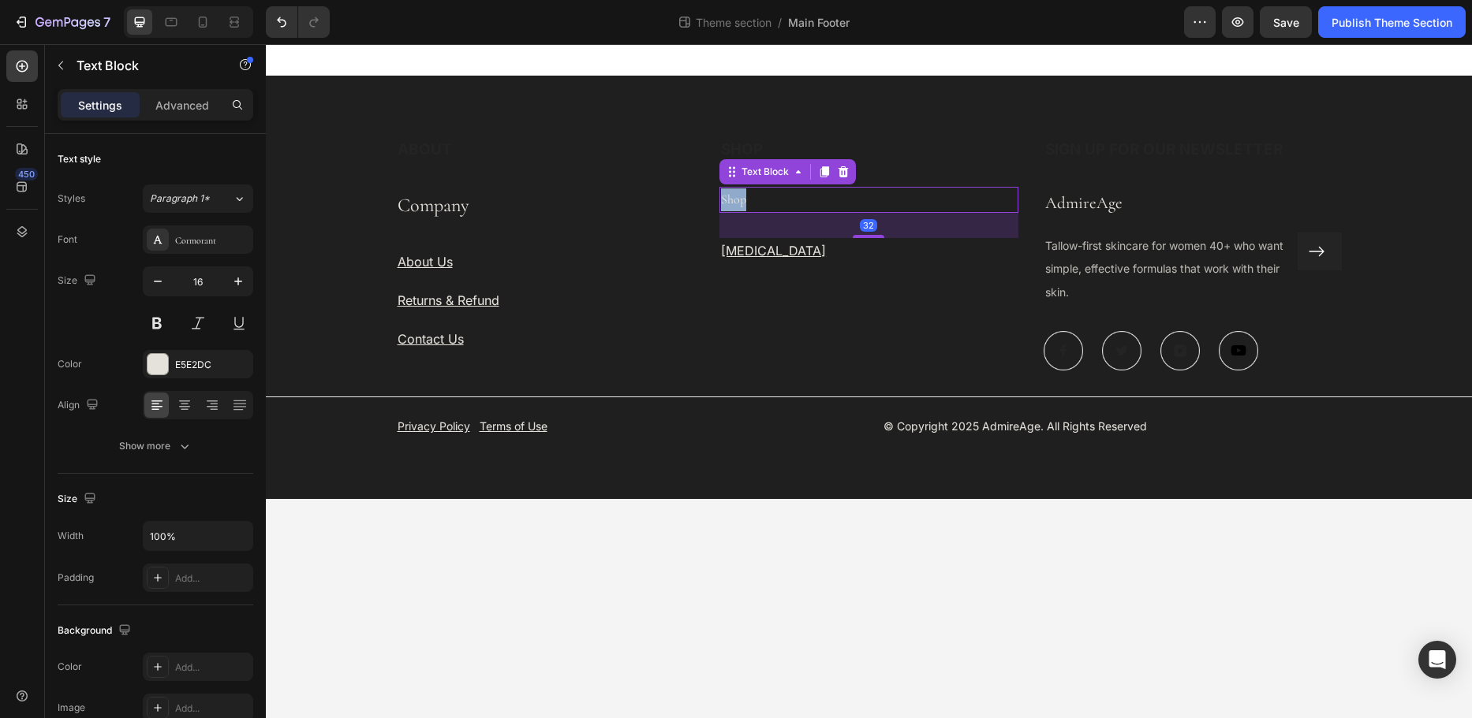
click at [754, 201] on p "Shop" at bounding box center [869, 199] width 296 height 23
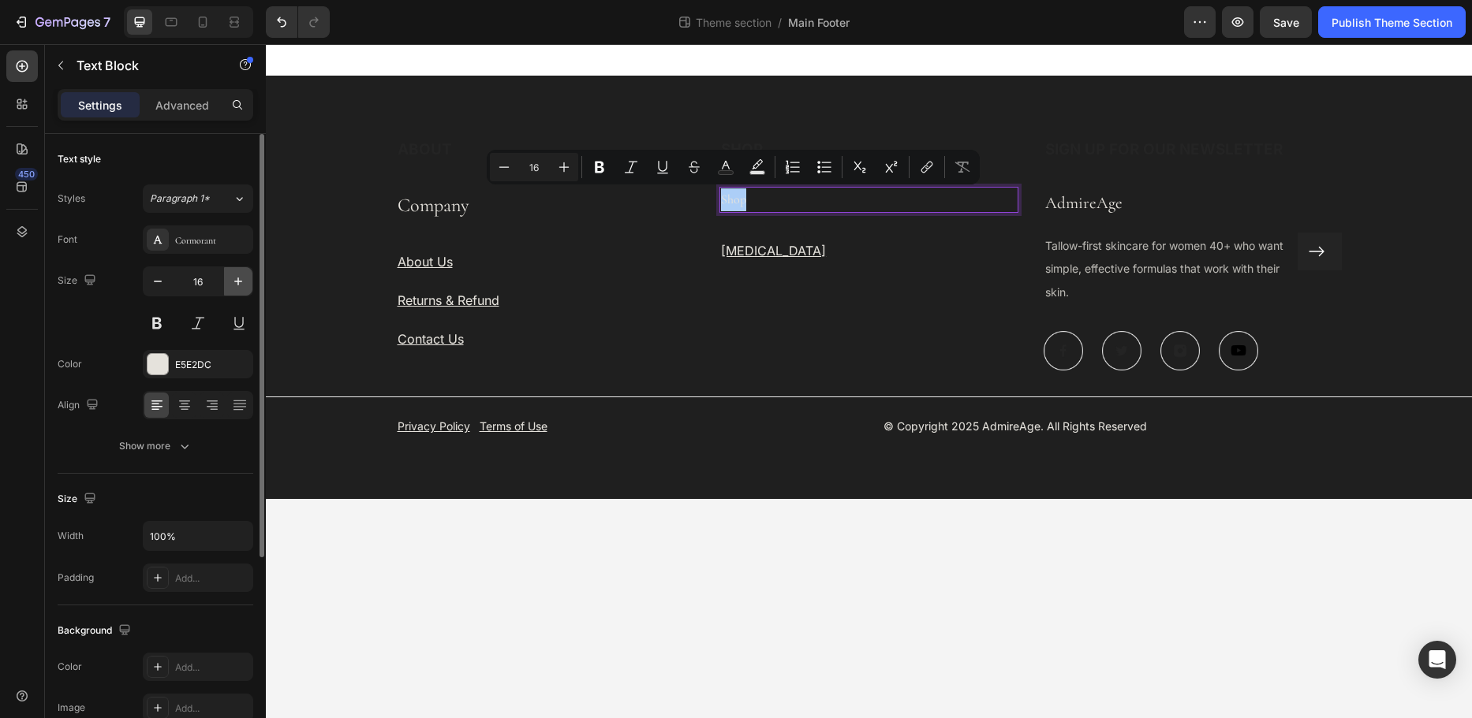
click at [244, 284] on icon "button" at bounding box center [238, 282] width 16 height 16
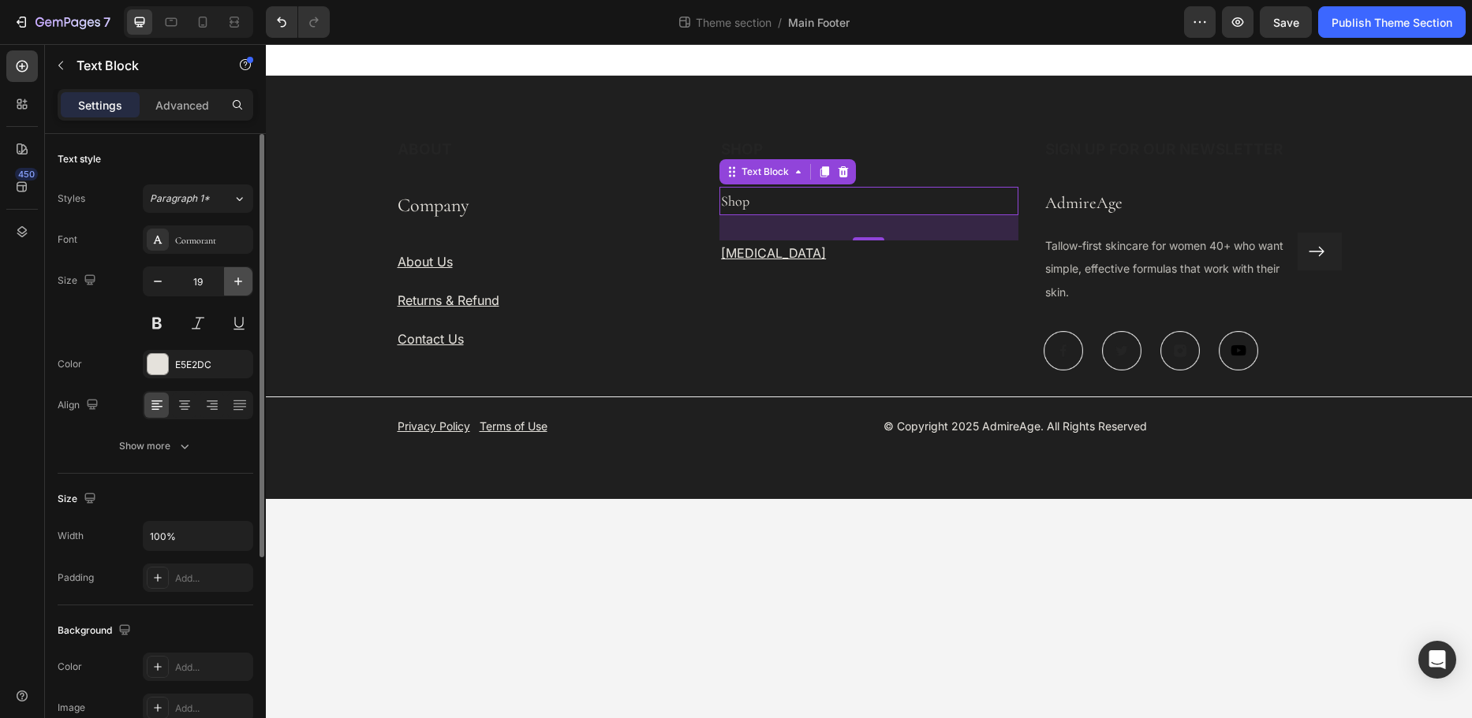
click at [244, 284] on icon "button" at bounding box center [238, 282] width 16 height 16
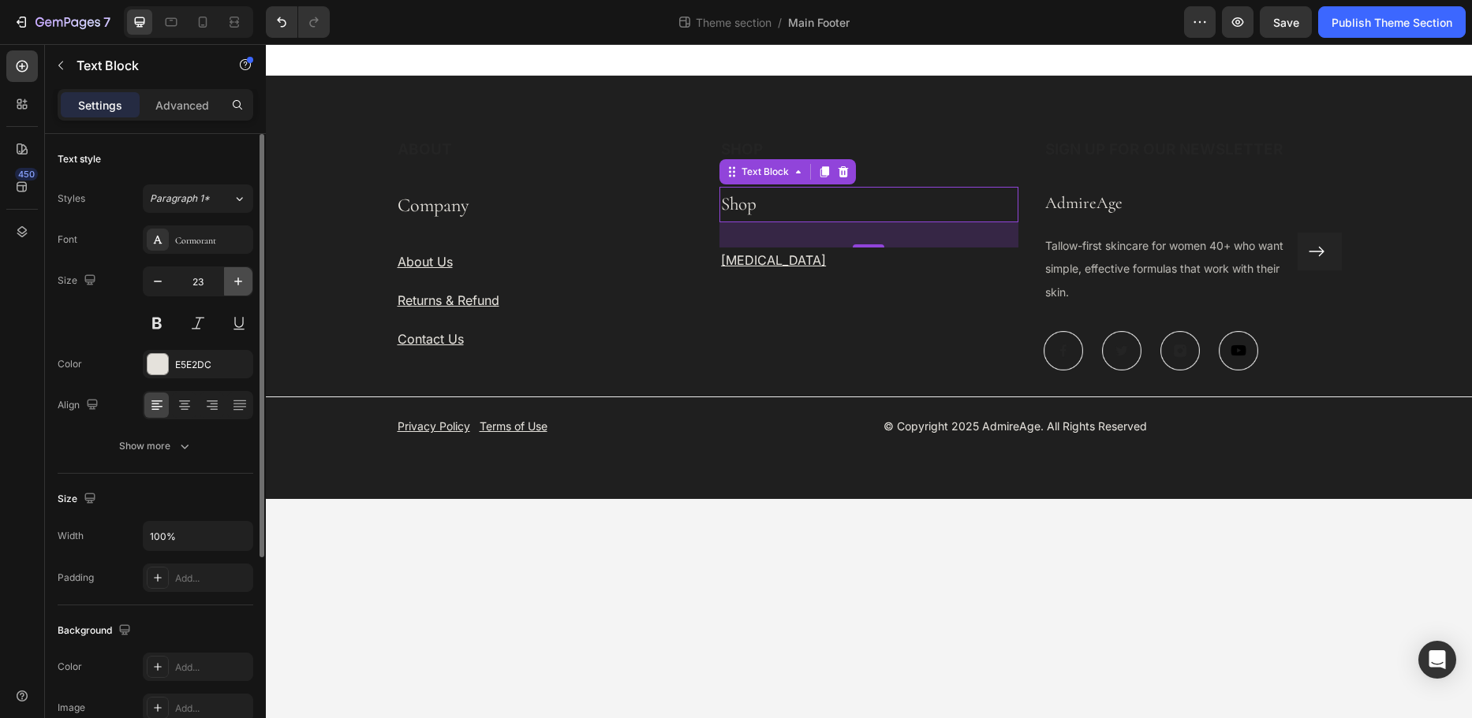
type input "24"
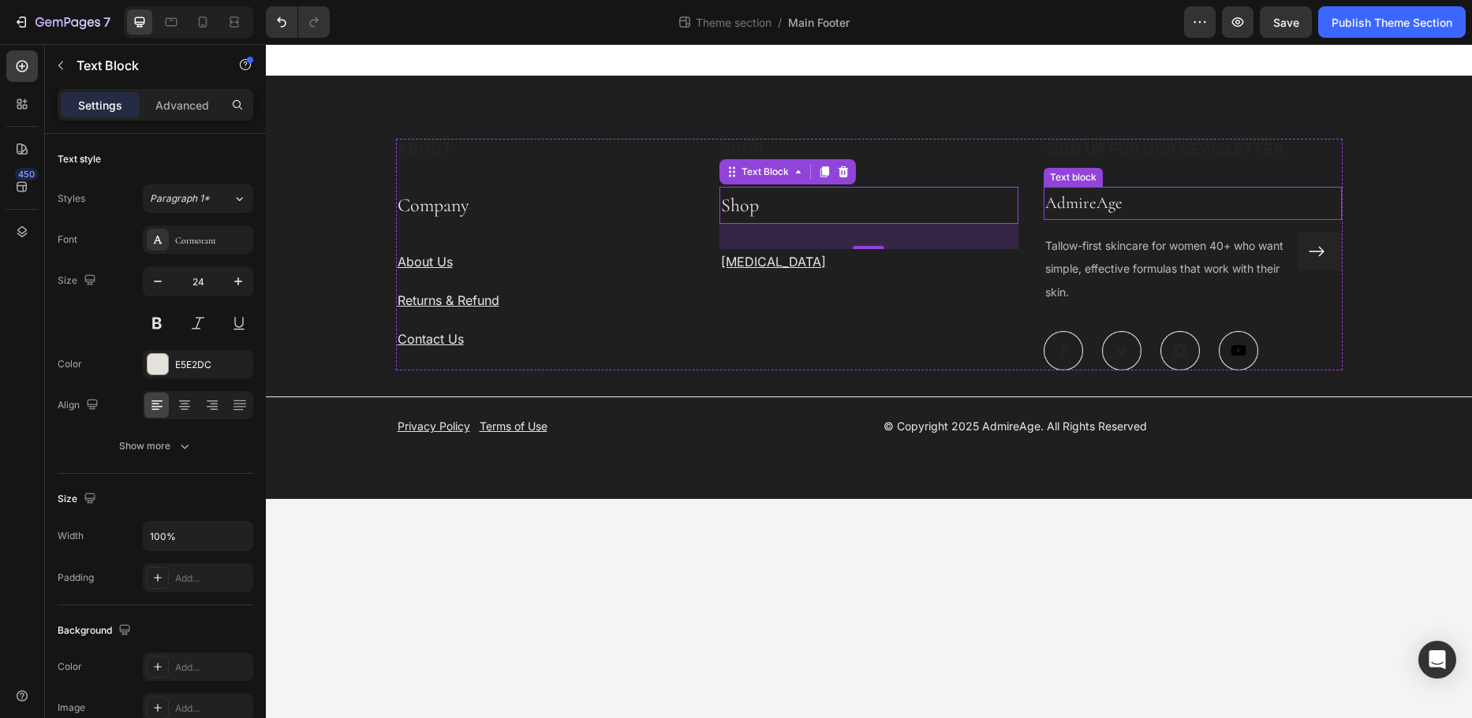
click at [1117, 200] on p "AdmireAge" at bounding box center [1193, 203] width 296 height 30
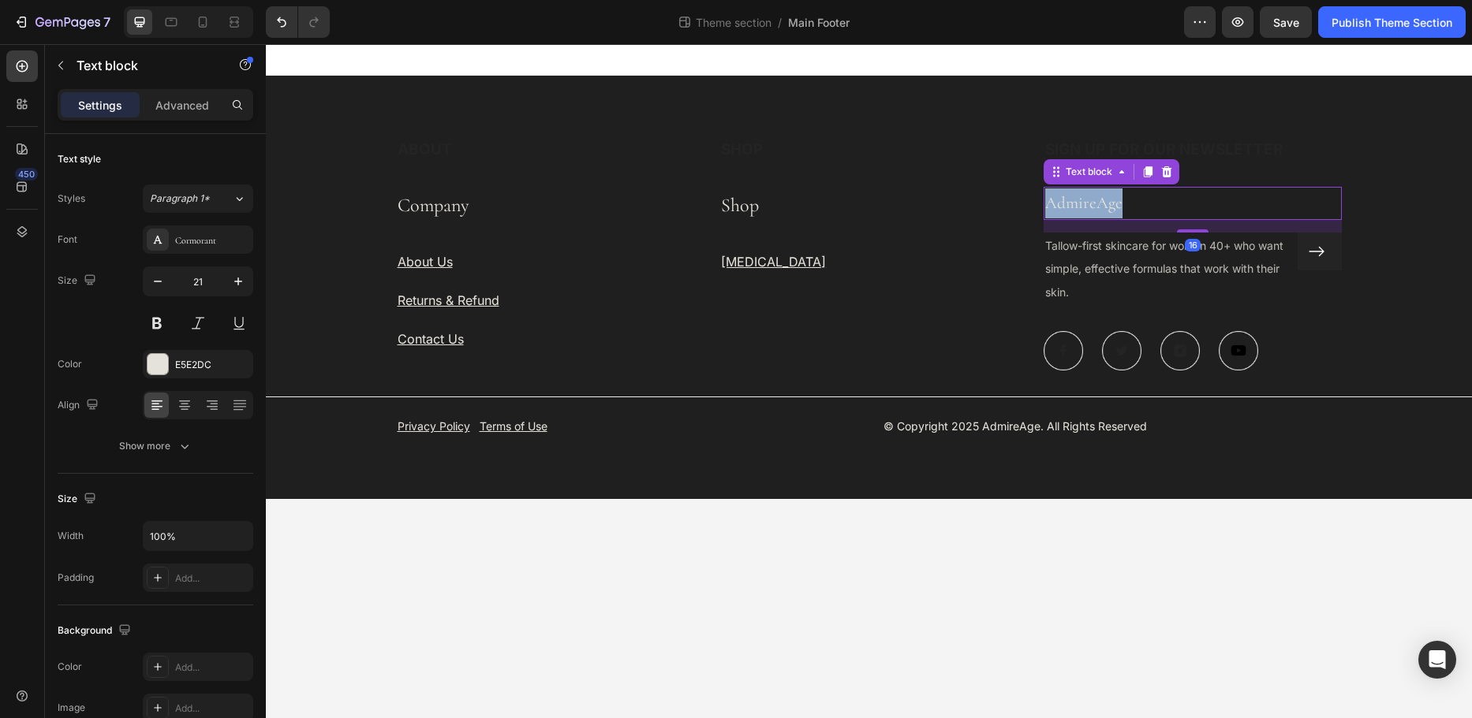
click at [1117, 200] on p "AdmireAge" at bounding box center [1193, 203] width 296 height 30
click at [418, 210] on p "Company" at bounding box center [545, 205] width 296 height 34
click at [1107, 210] on p "AdmireAge" at bounding box center [1193, 203] width 296 height 30
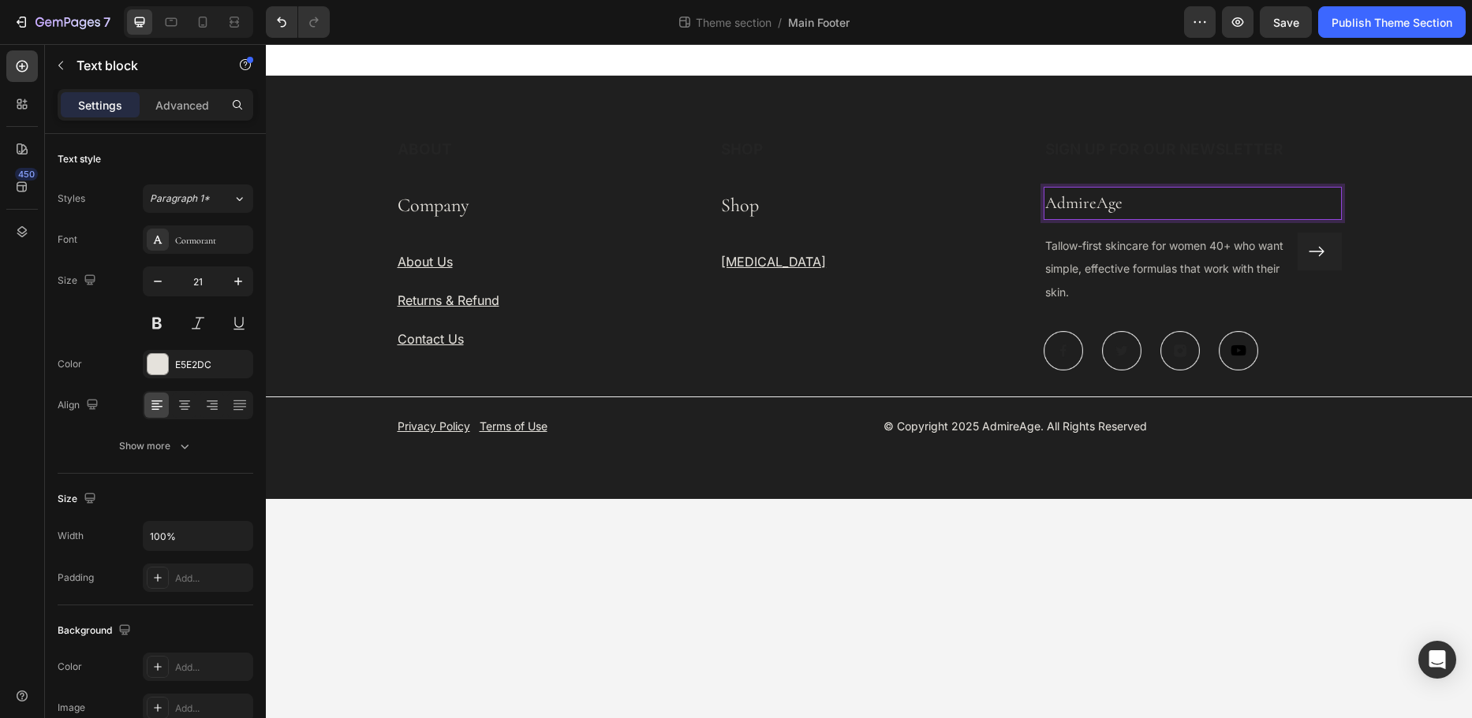
click at [1091, 201] on p "AdmireAge" at bounding box center [1193, 203] width 296 height 30
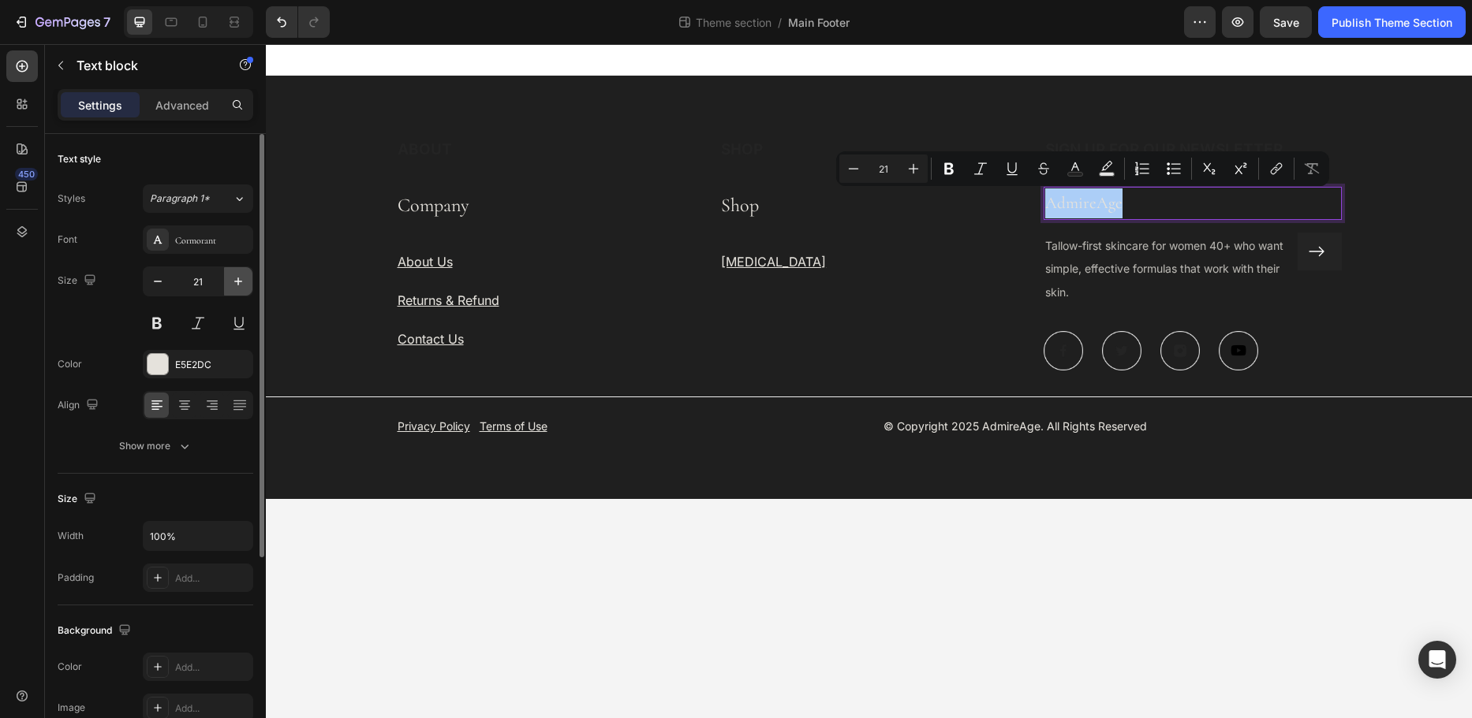
click at [233, 283] on icon "button" at bounding box center [238, 282] width 16 height 16
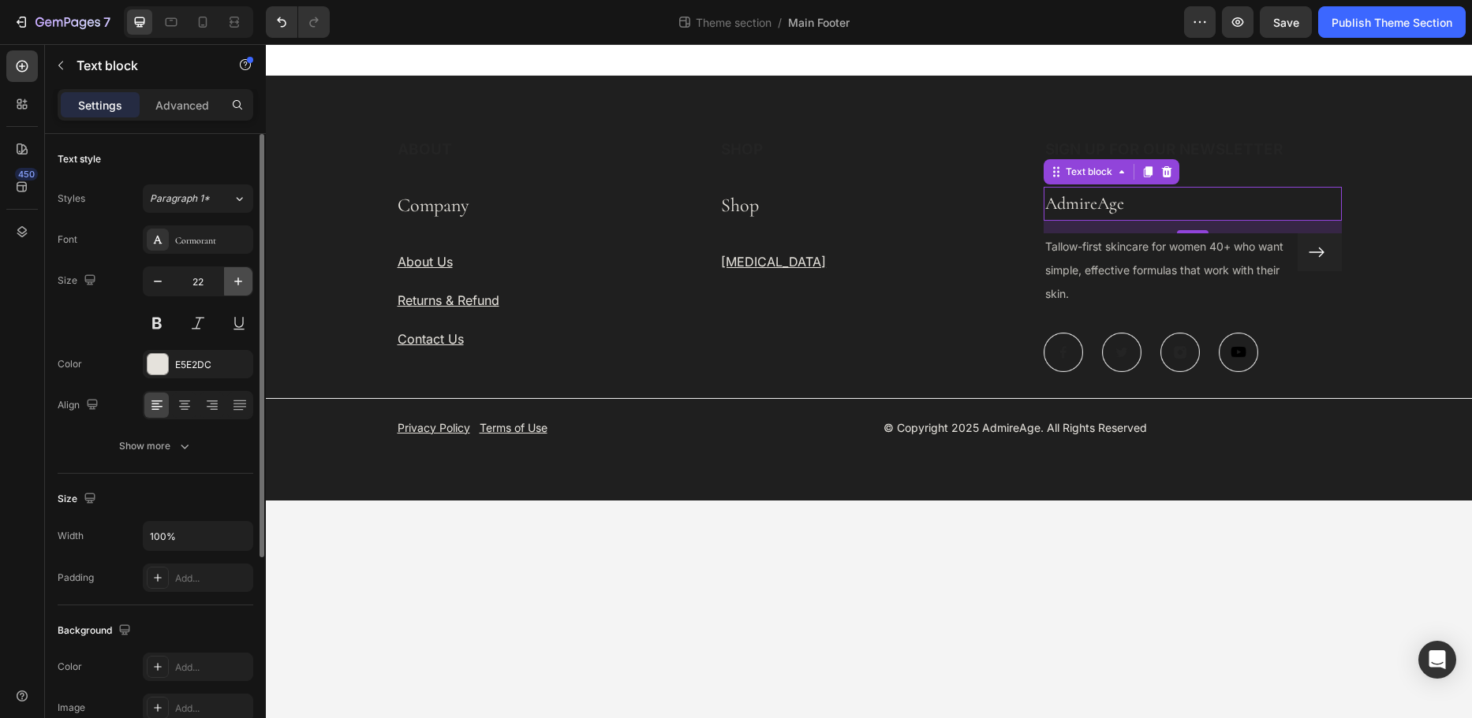
click at [233, 283] on icon "button" at bounding box center [238, 282] width 16 height 16
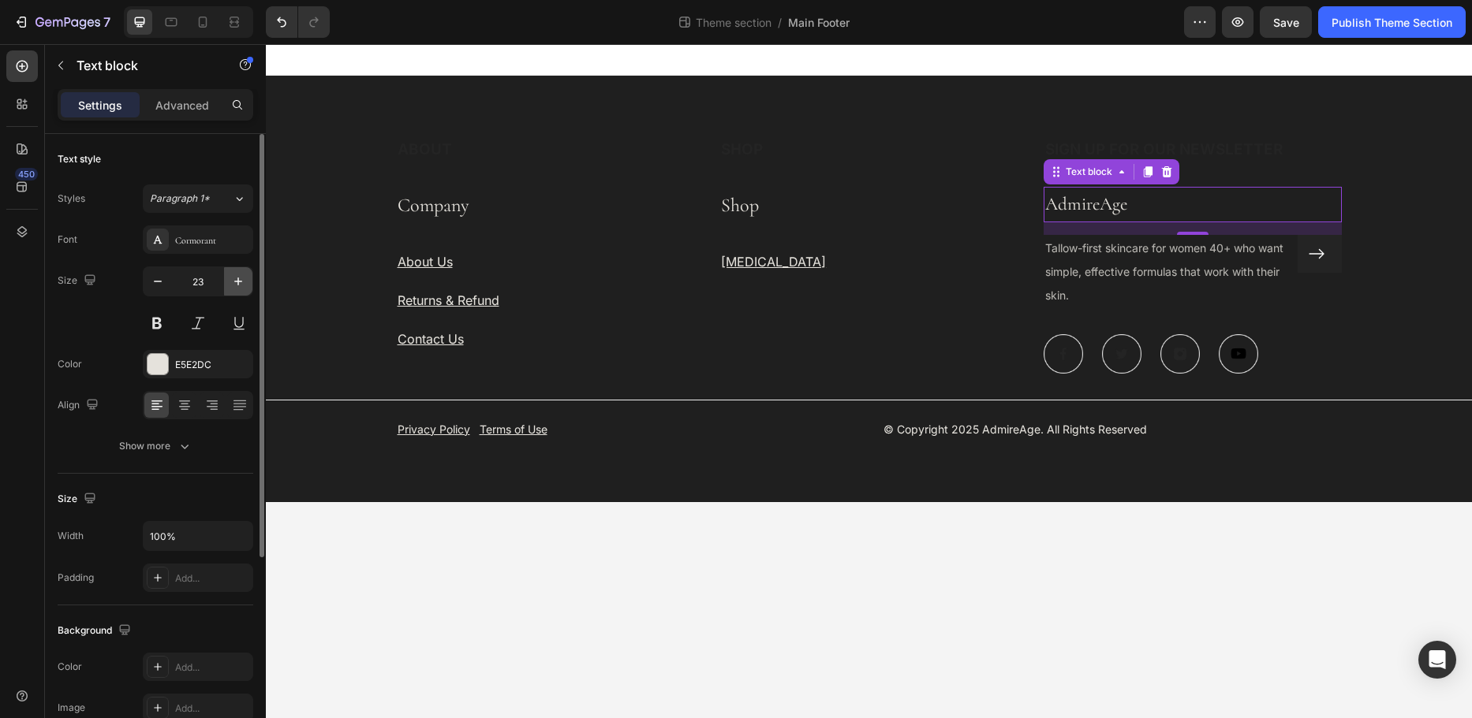
click at [233, 283] on icon "button" at bounding box center [238, 282] width 16 height 16
type input "24"
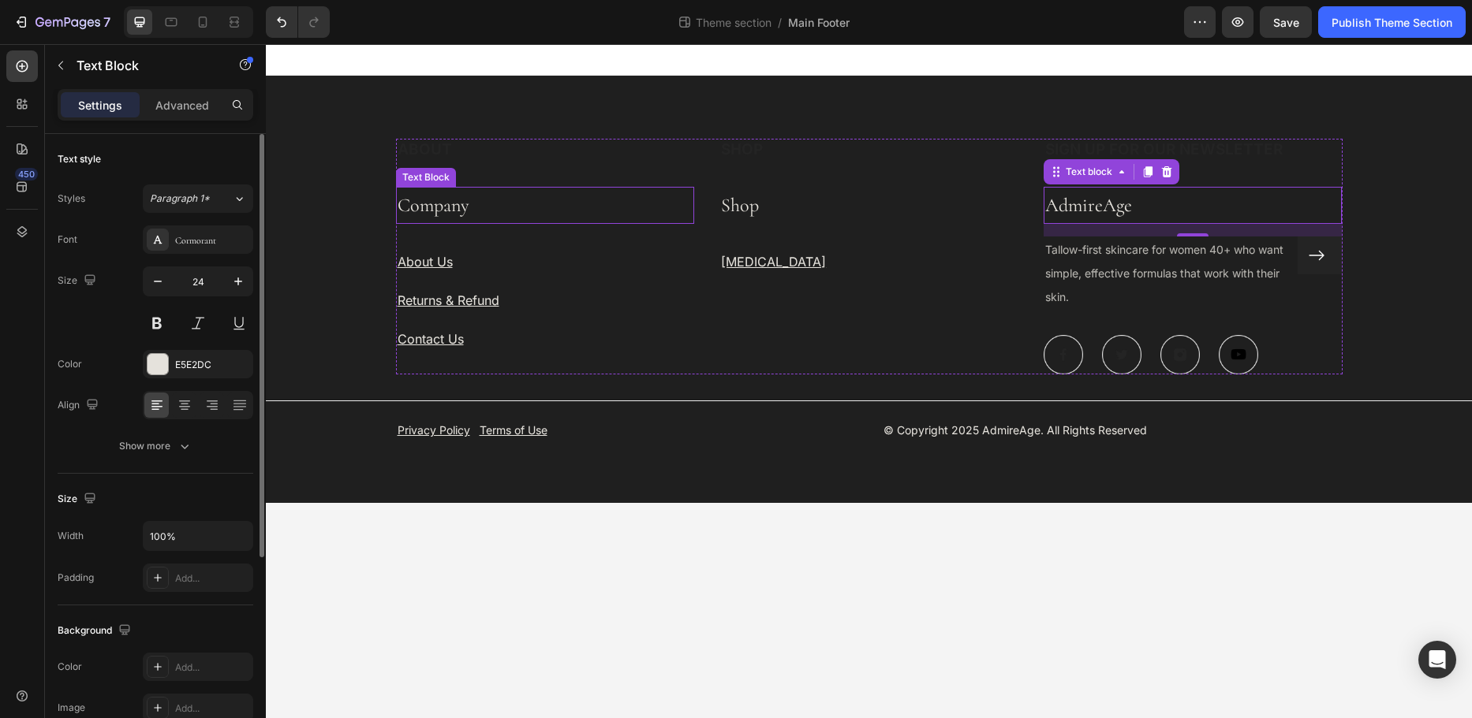
click at [407, 209] on p "Company" at bounding box center [545, 205] width 296 height 34
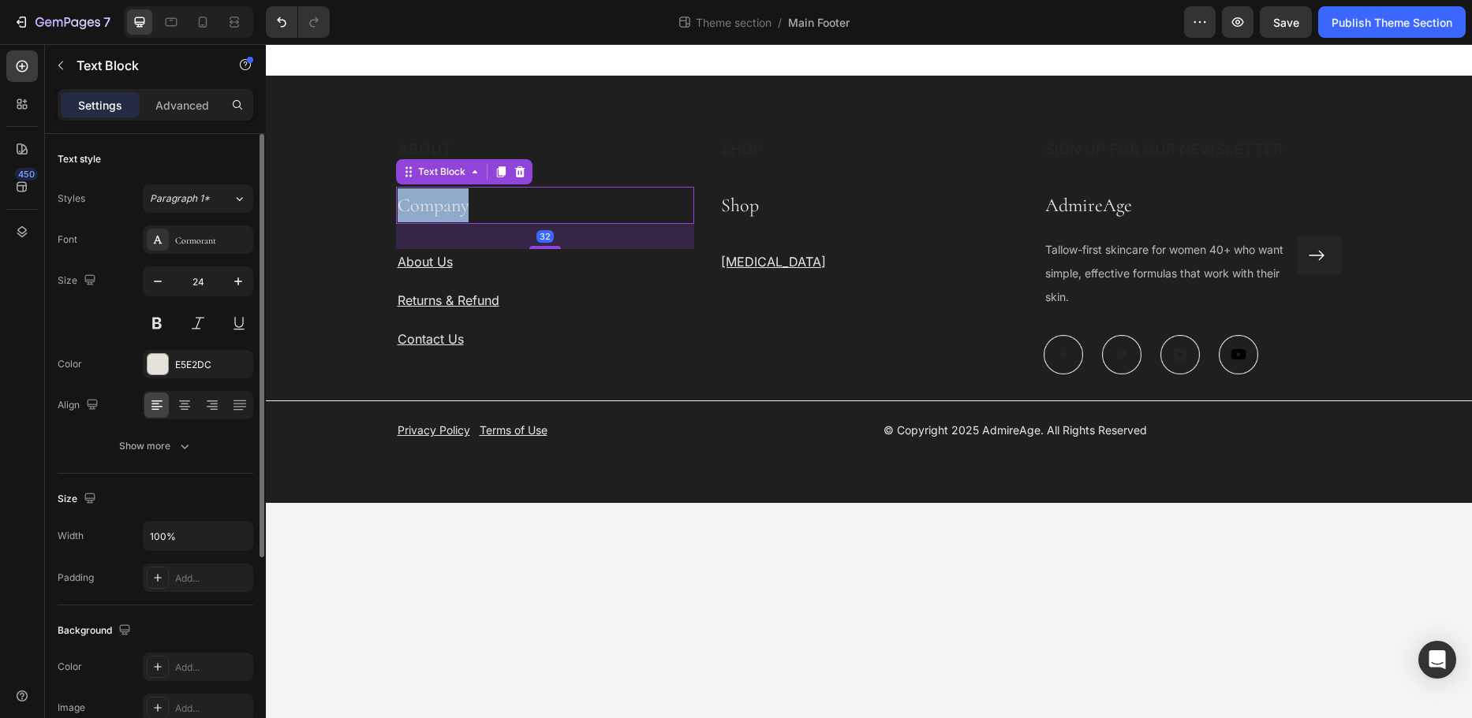
click at [407, 209] on p "Company" at bounding box center [545, 205] width 296 height 34
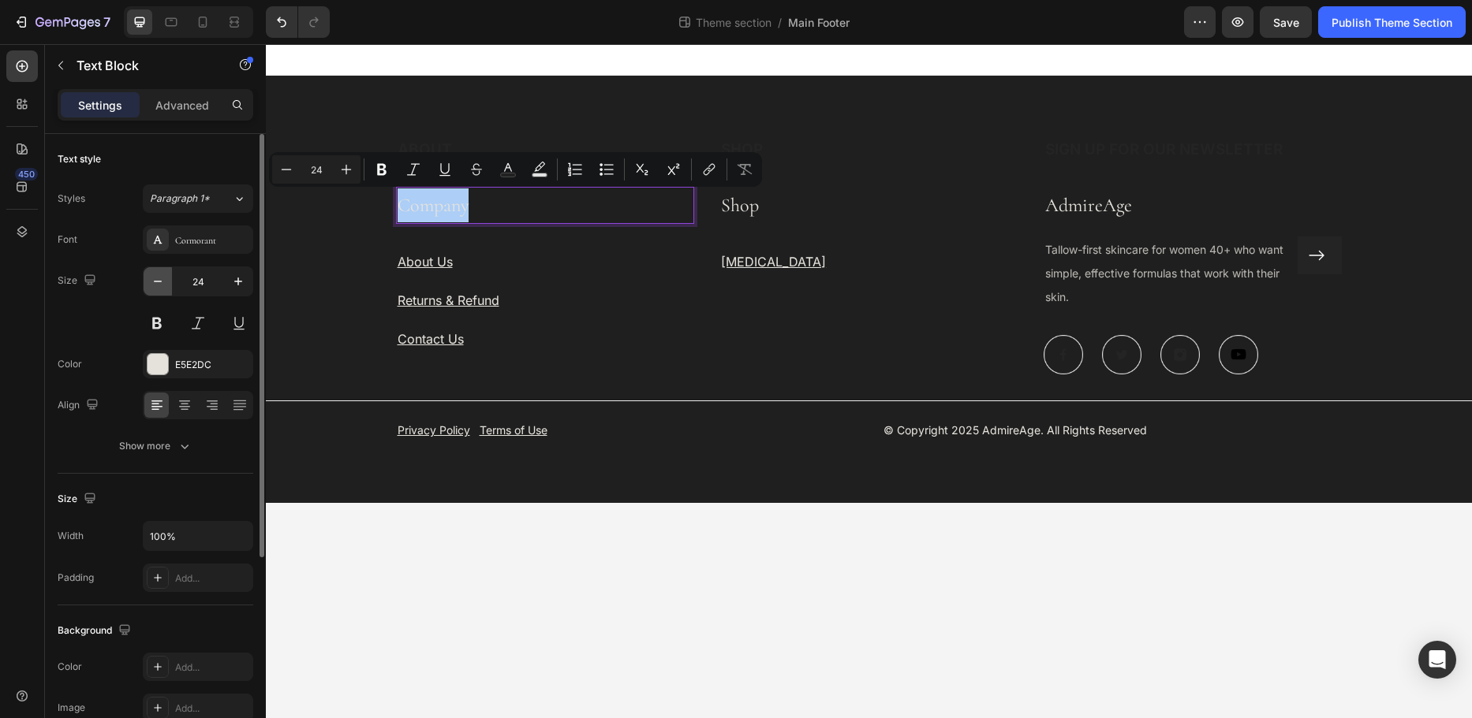
click at [155, 275] on icon "button" at bounding box center [158, 282] width 16 height 16
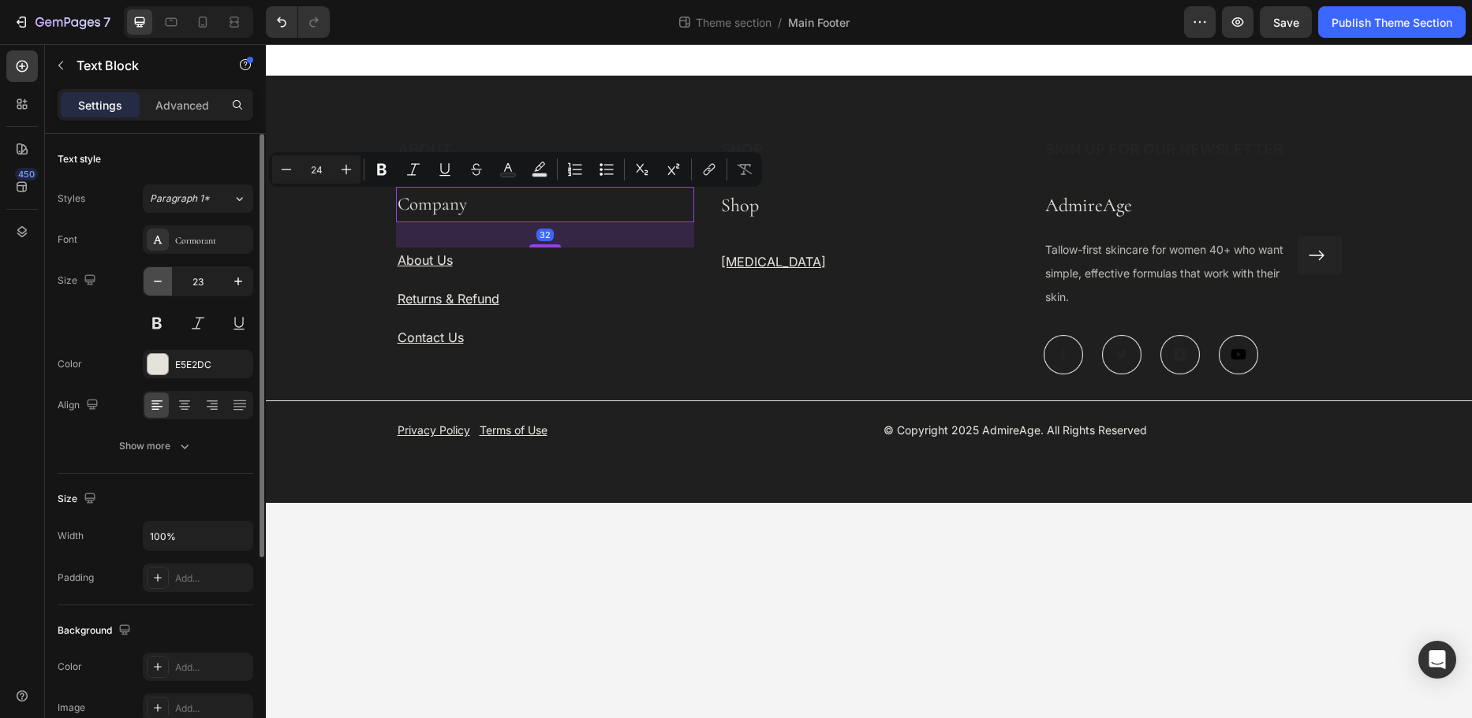
click at [155, 275] on icon "button" at bounding box center [158, 282] width 16 height 16
type input "21"
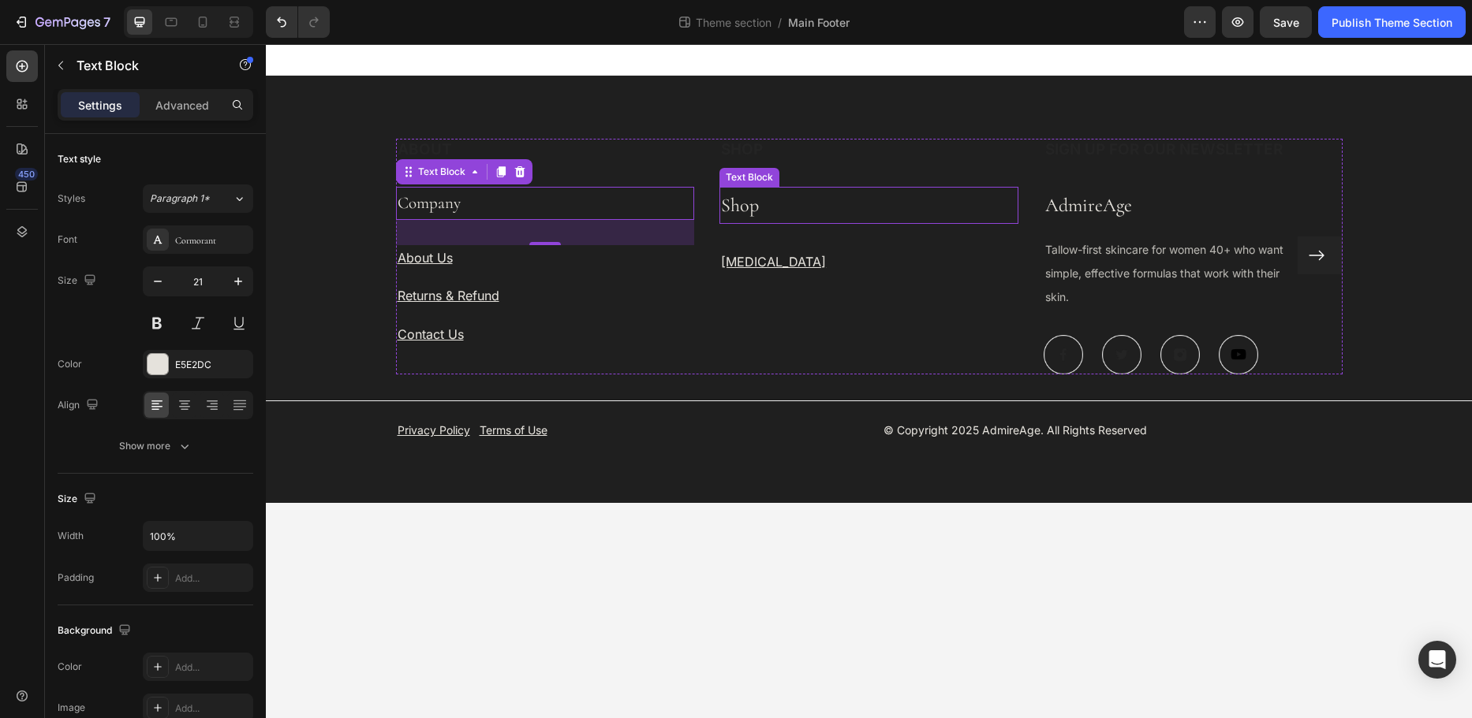
click at [726, 208] on p "Shop" at bounding box center [869, 205] width 296 height 34
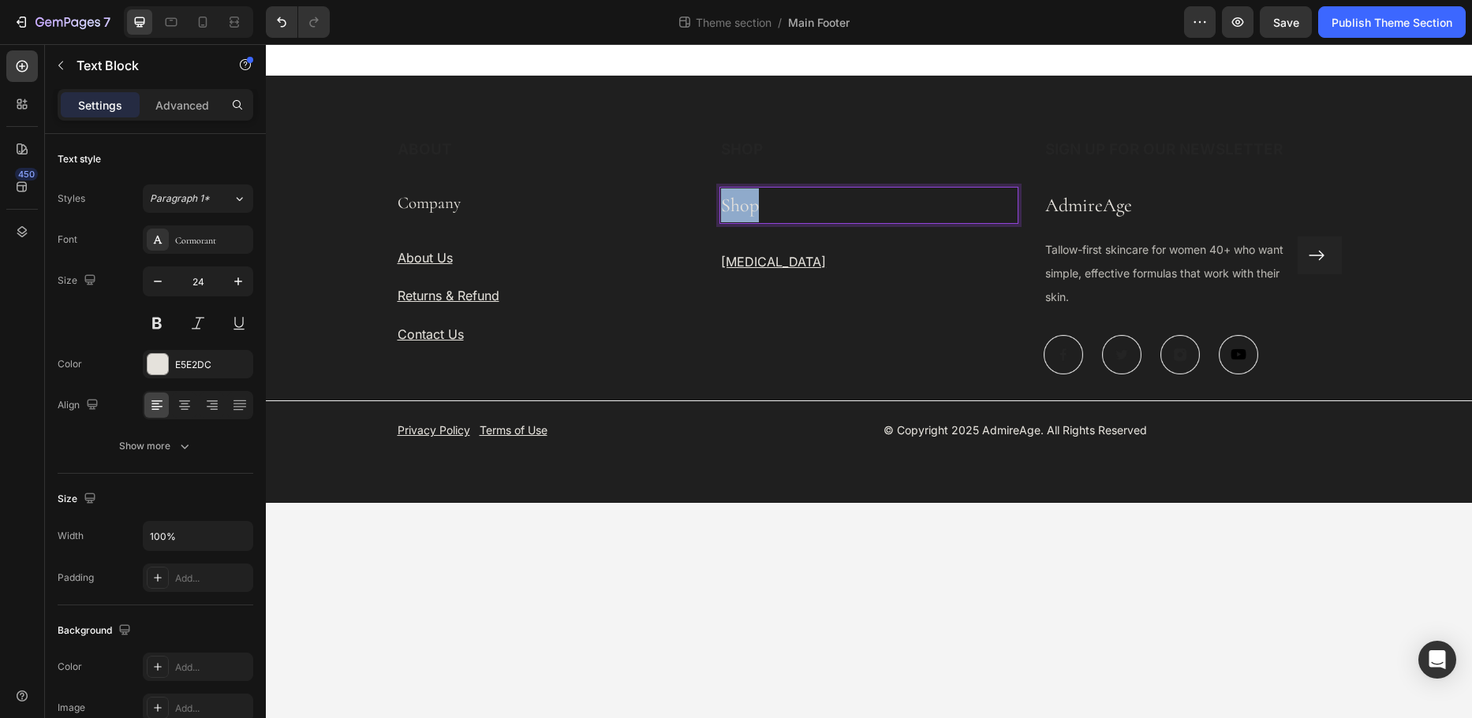
click at [726, 208] on p "Shop" at bounding box center [869, 205] width 296 height 34
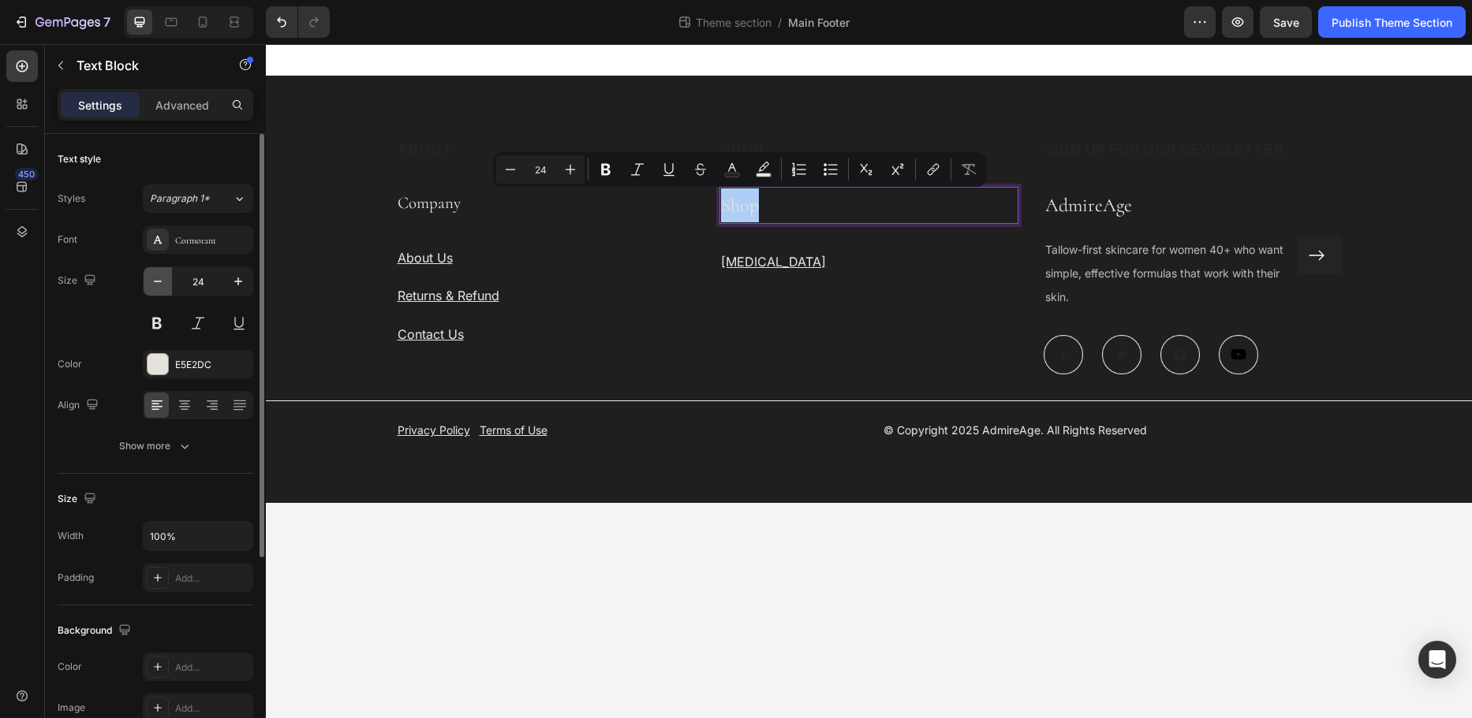
click at [159, 280] on icon "button" at bounding box center [158, 282] width 16 height 16
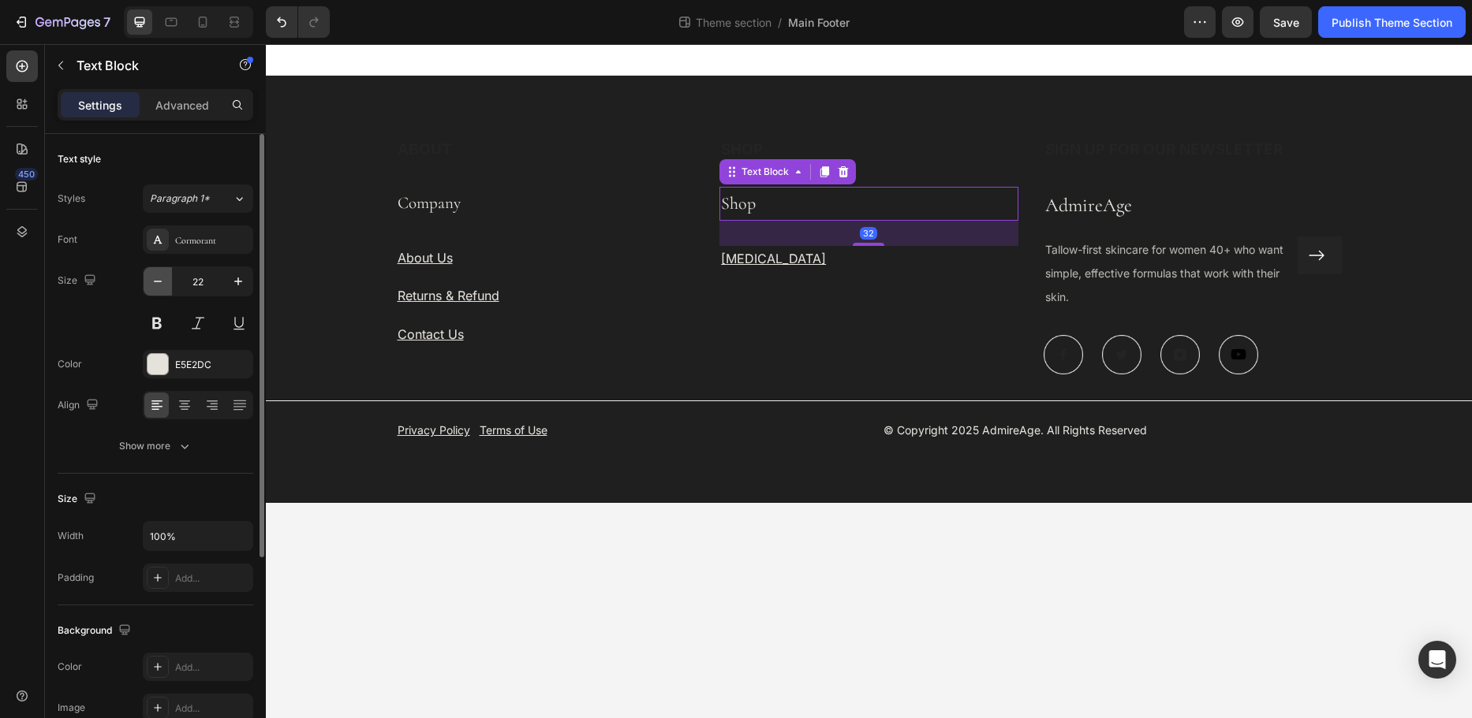
click at [159, 280] on icon "button" at bounding box center [158, 282] width 16 height 16
type input "21"
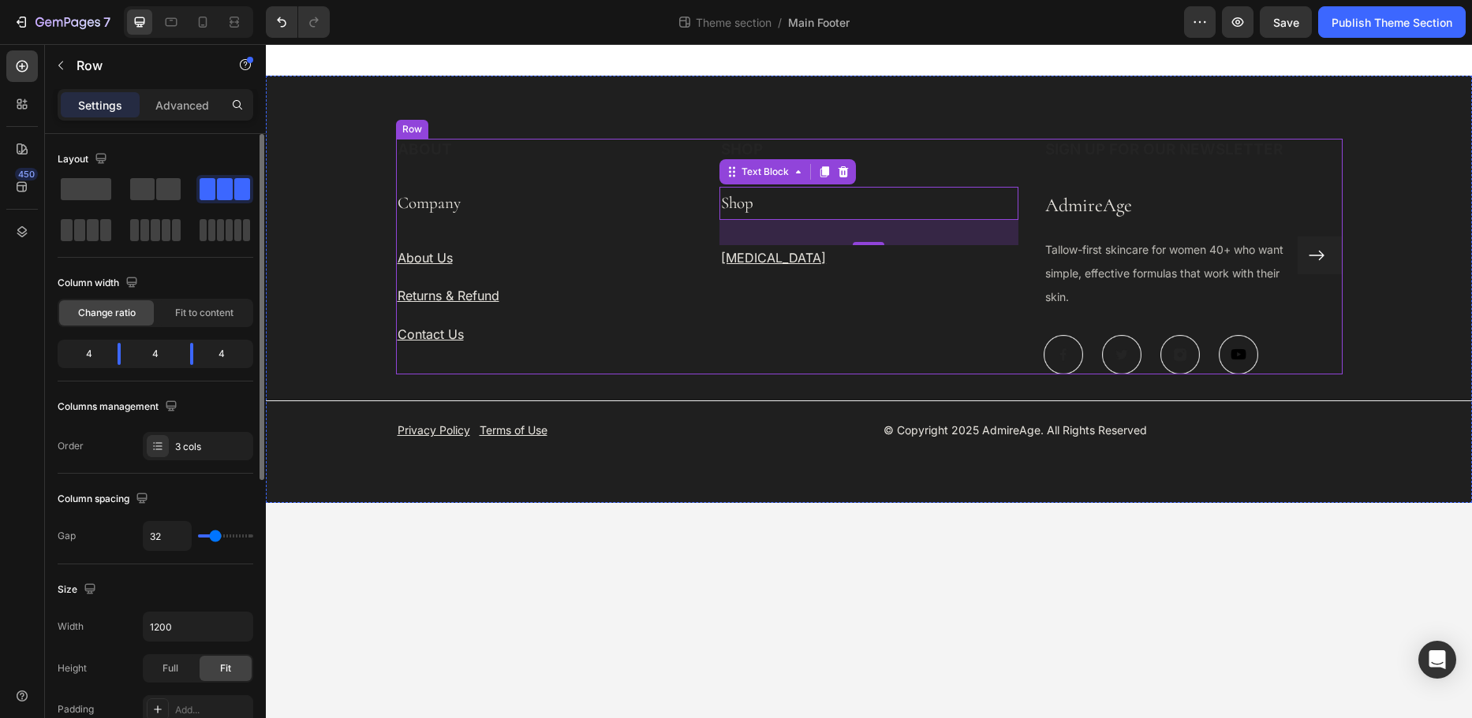
click at [578, 226] on div "ABOUT Heading Company Text Block About Us Text block Returns & Refund Text bloc…" at bounding box center [545, 257] width 299 height 236
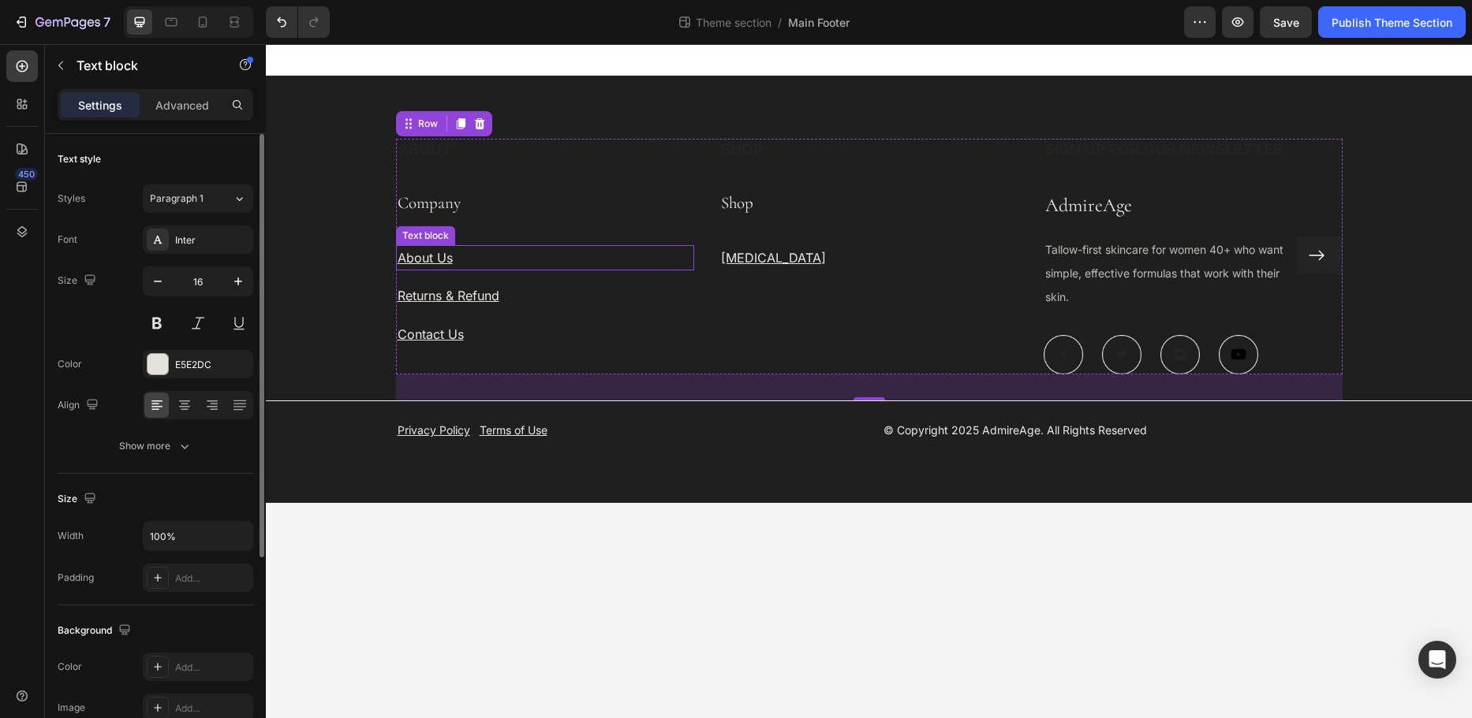
click at [437, 262] on u "About Us" at bounding box center [424, 258] width 55 height 16
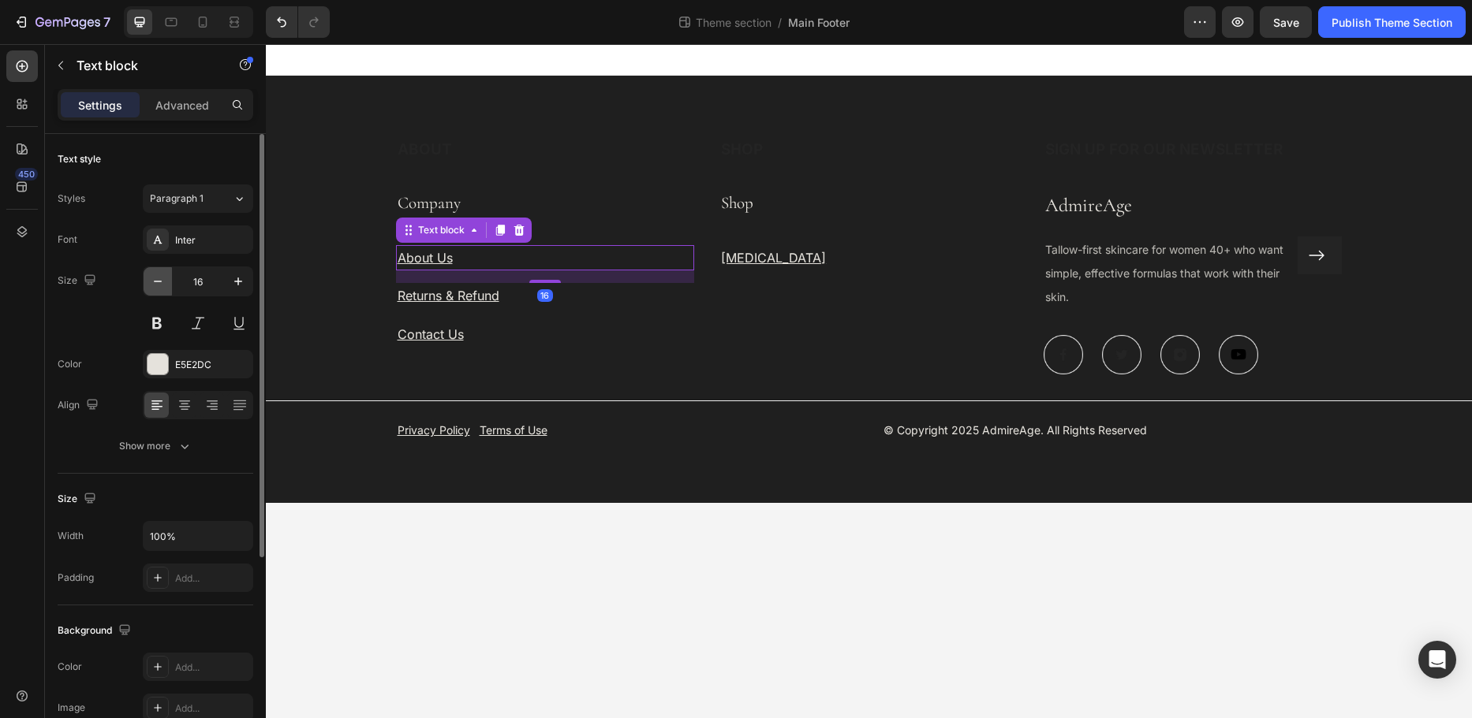
click at [164, 286] on icon "button" at bounding box center [158, 282] width 16 height 16
type input "14"
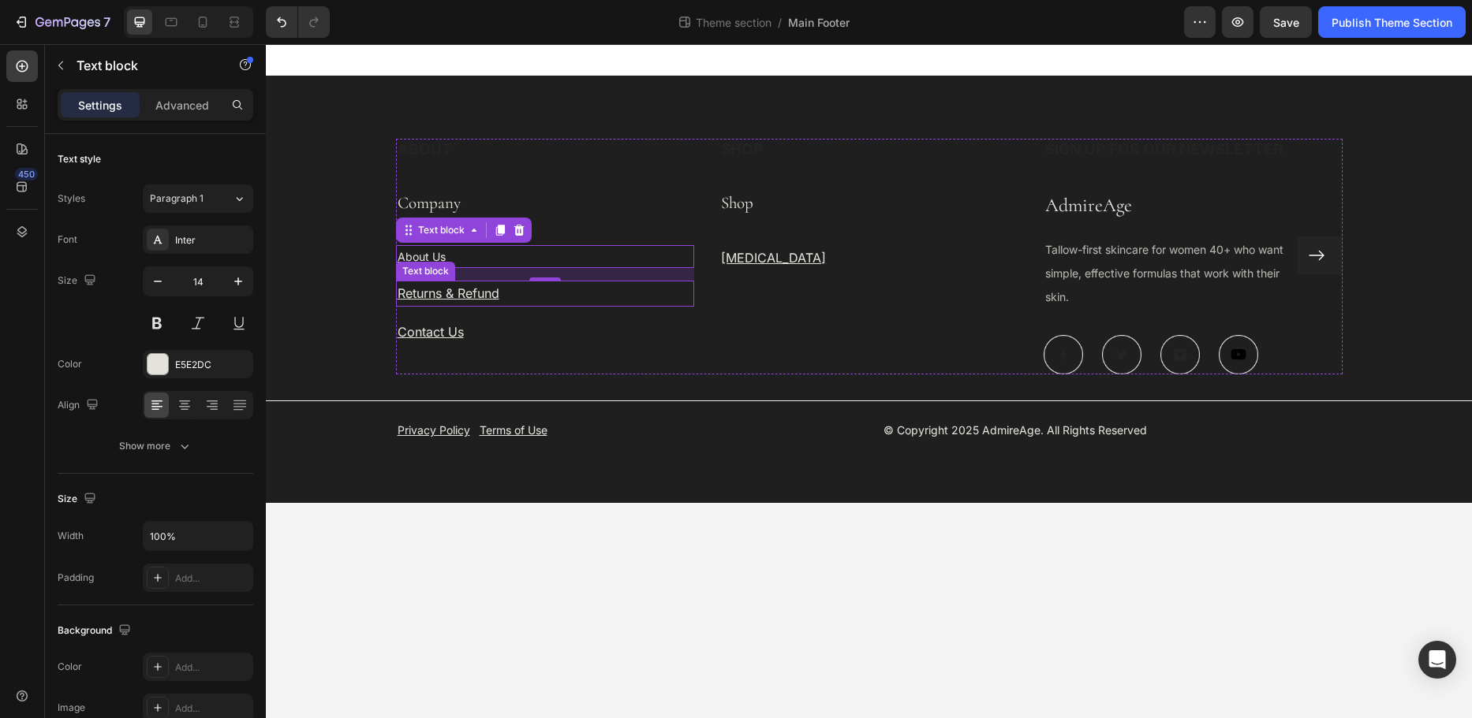
click at [450, 291] on u "Returns & Refund" at bounding box center [448, 293] width 102 height 16
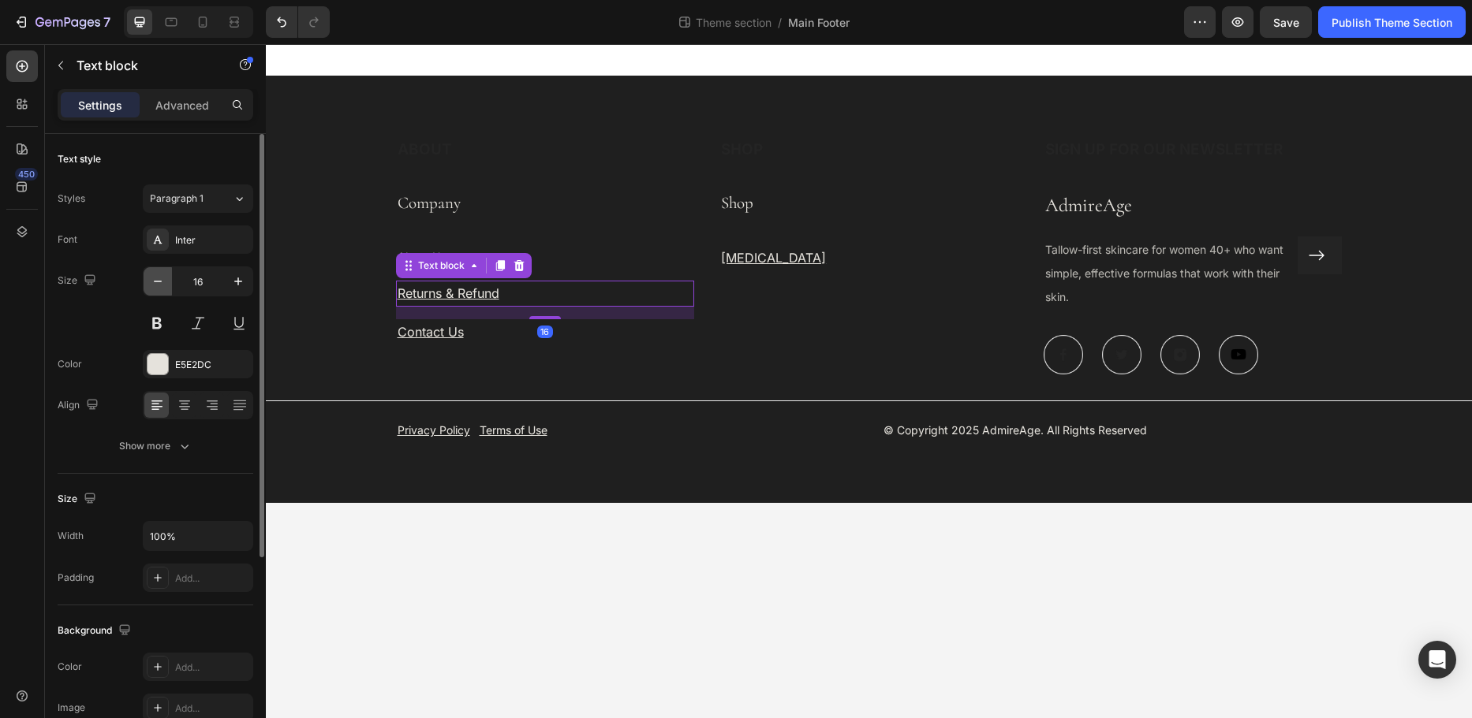
click at [159, 277] on icon "button" at bounding box center [158, 282] width 16 height 16
type input "14"
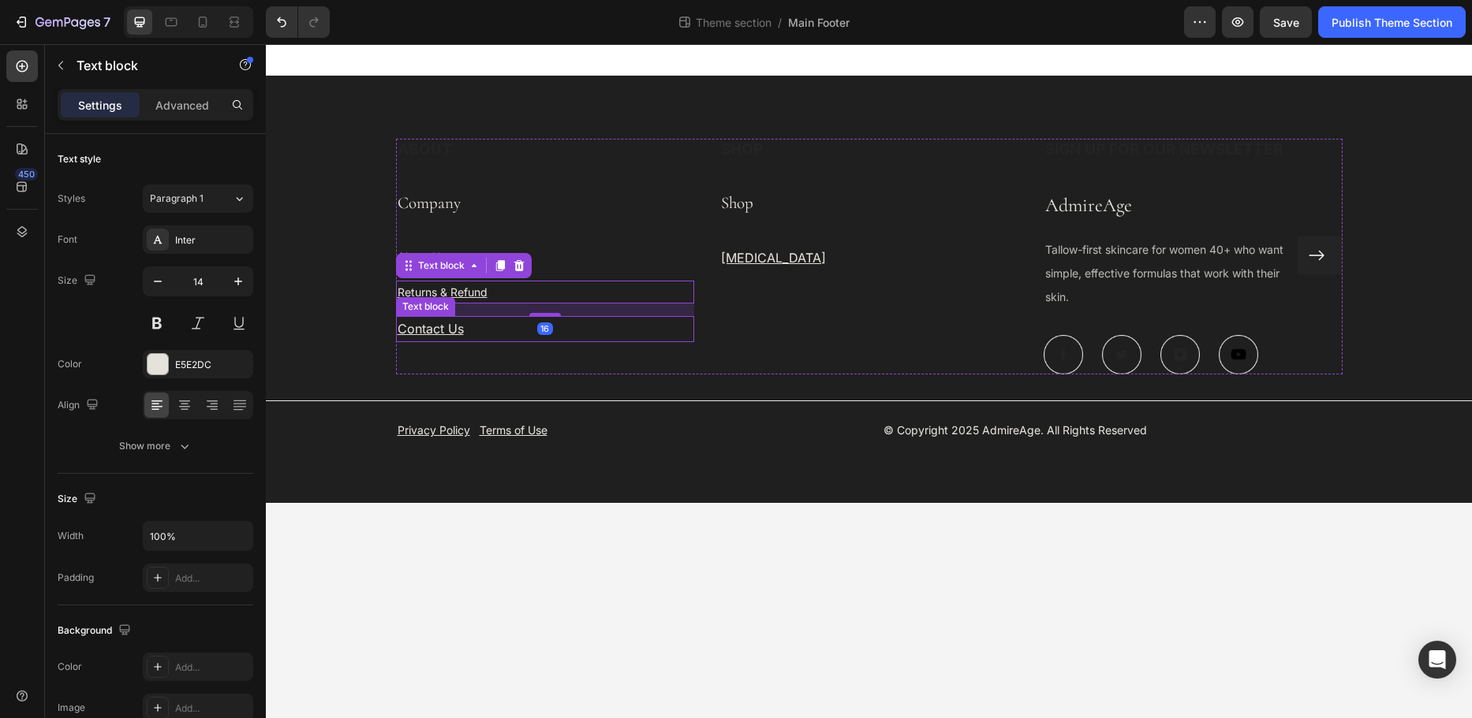
click at [418, 329] on u "Contact Us" at bounding box center [430, 329] width 66 height 16
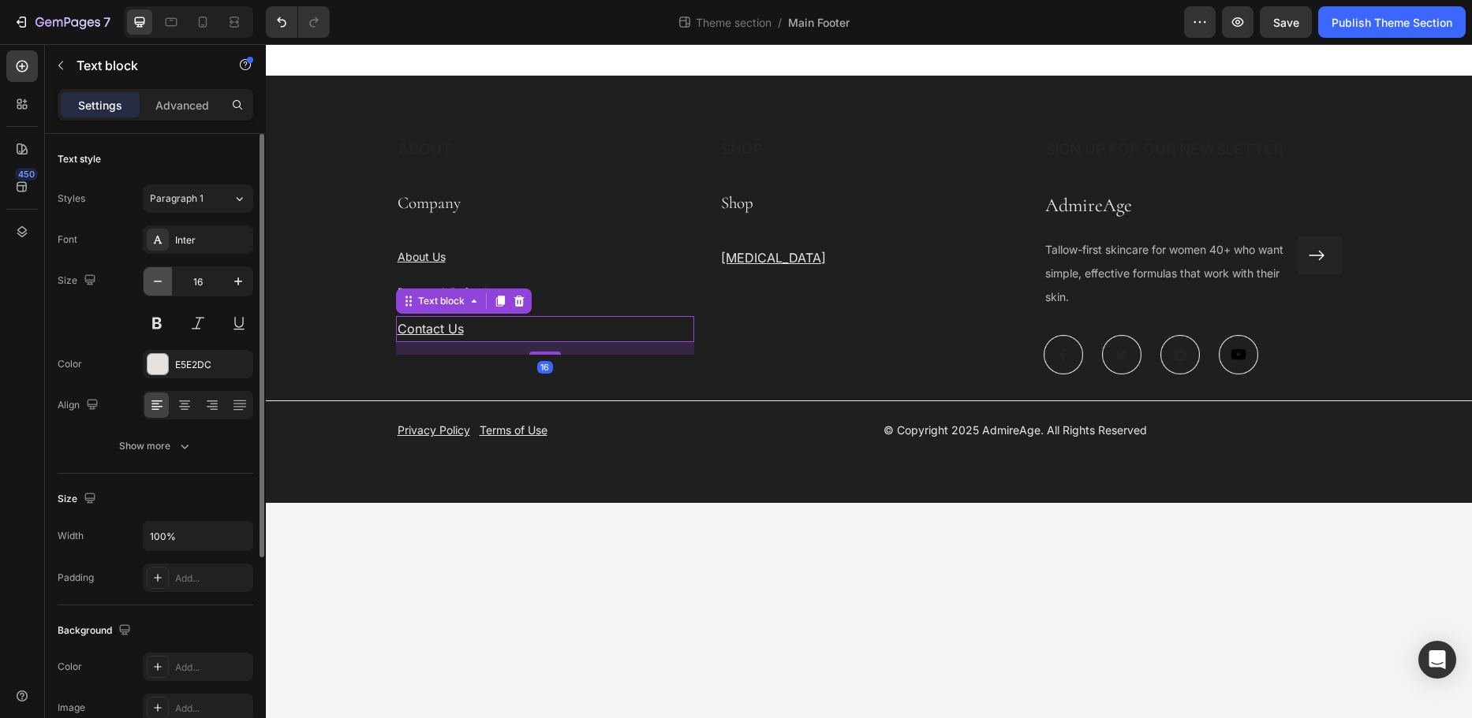
click at [155, 281] on icon "button" at bounding box center [158, 282] width 16 height 16
type input "14"
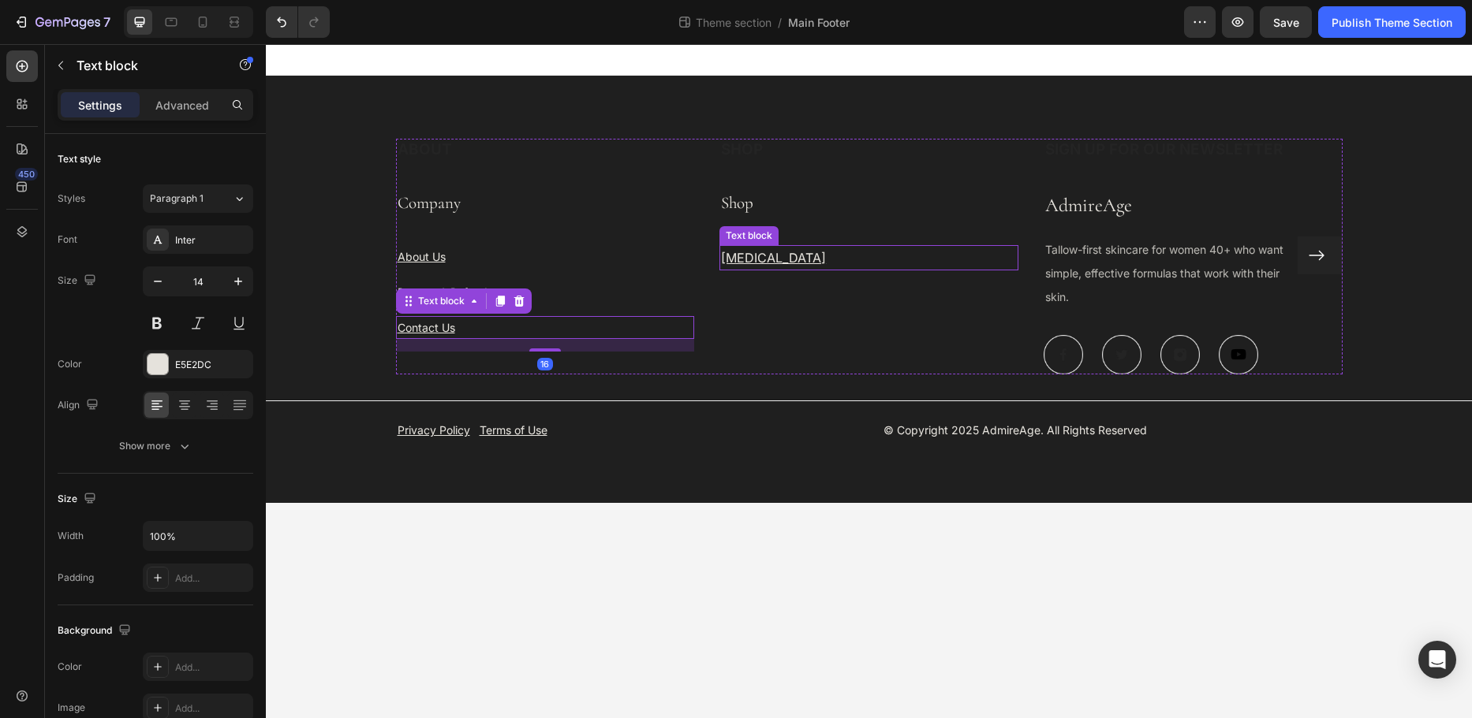
click at [781, 256] on p "[MEDICAL_DATA]" at bounding box center [869, 258] width 296 height 23
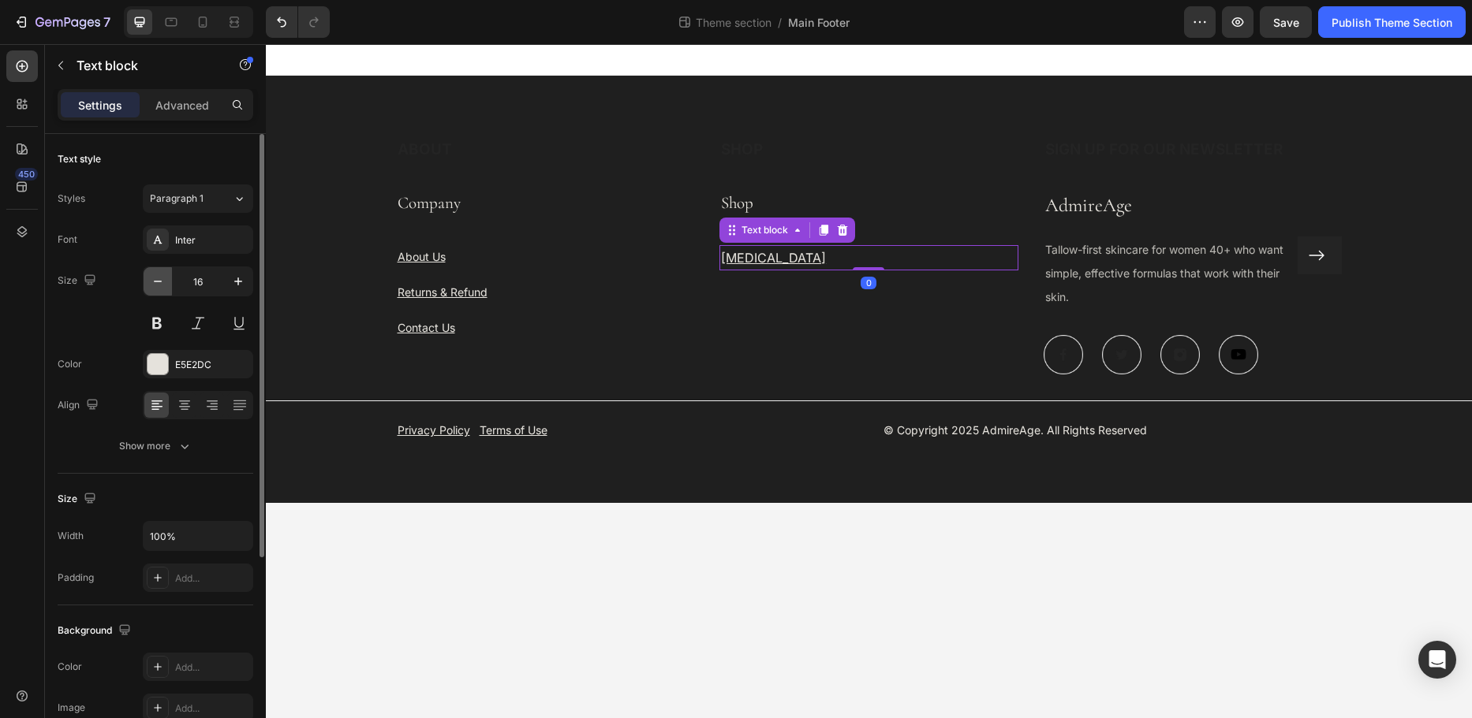
click at [160, 282] on icon "button" at bounding box center [158, 282] width 8 height 2
type input "14"
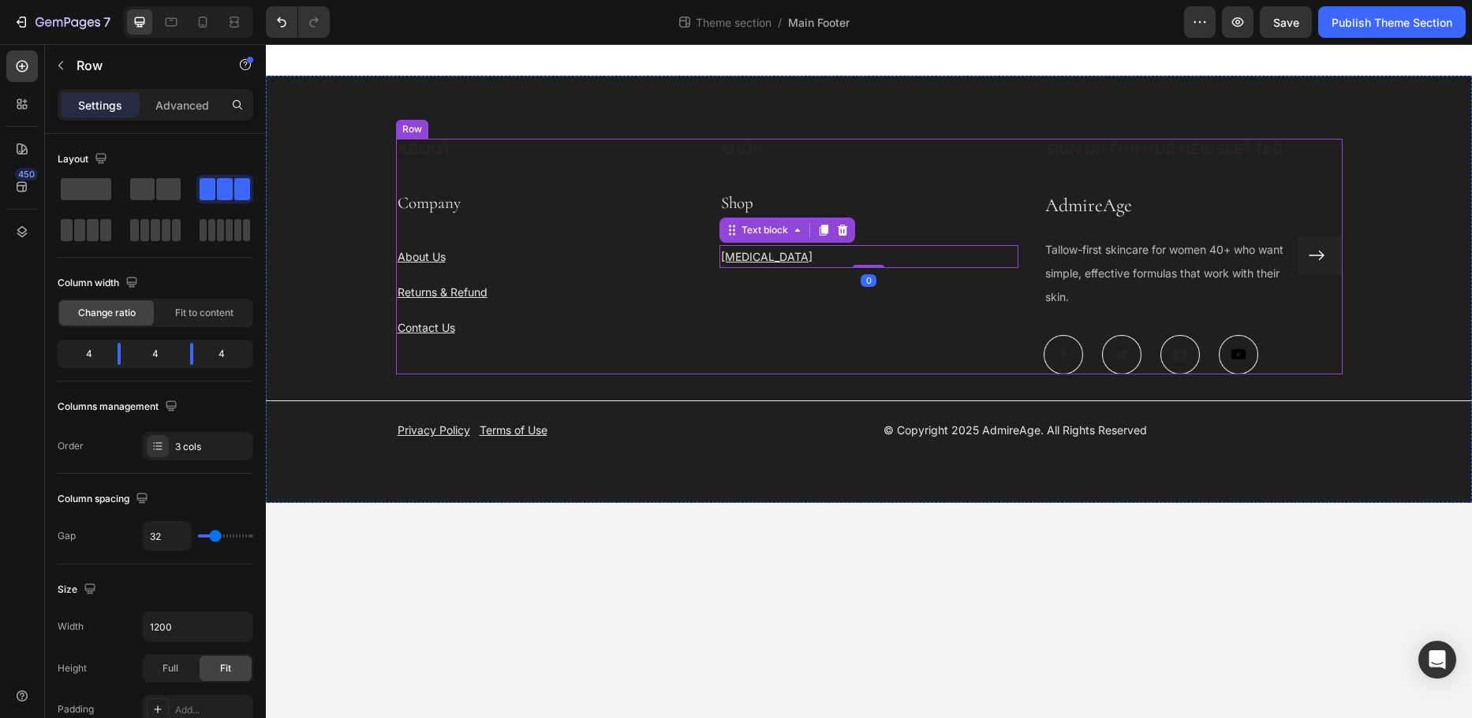
click at [572, 356] on div "ABOUT Heading Company Text Block About Us Text block Returns & Refund Text bloc…" at bounding box center [545, 257] width 299 height 236
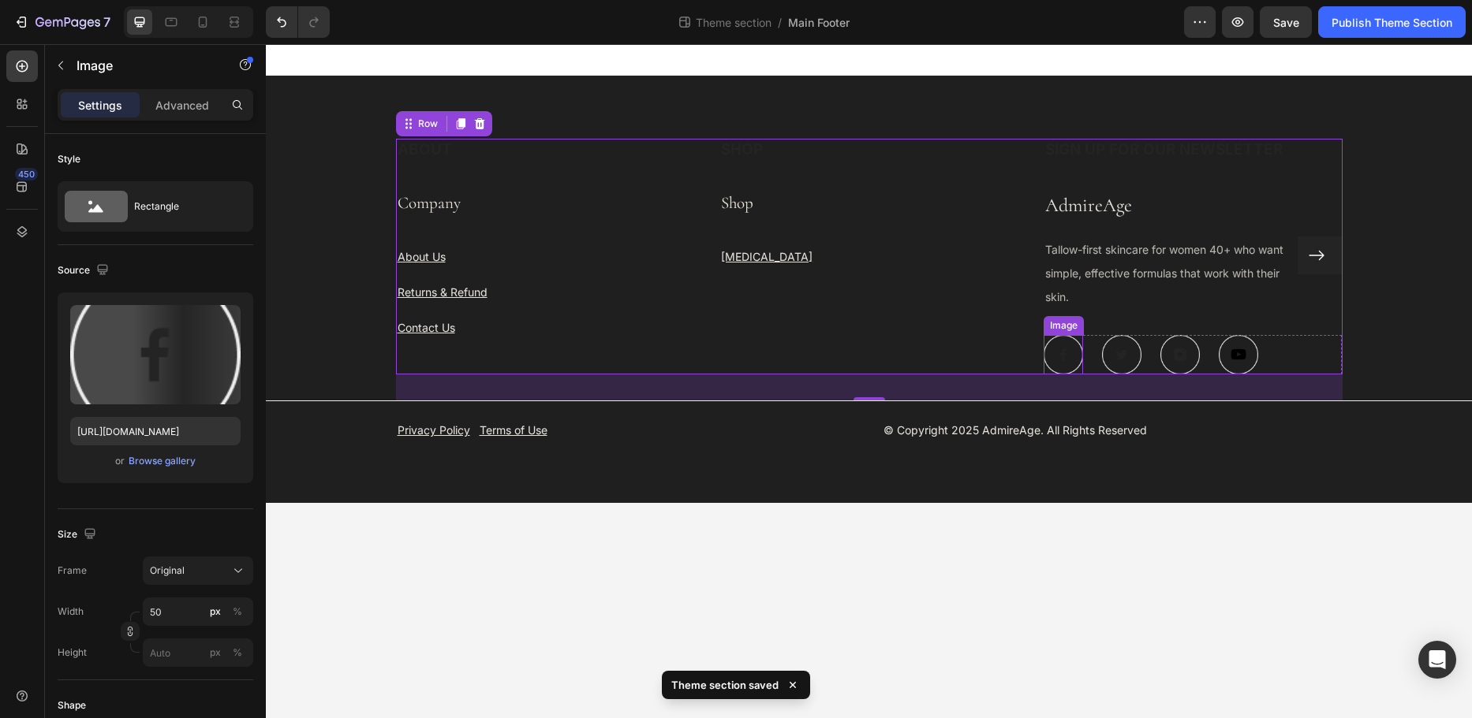
click at [1070, 353] on img at bounding box center [1062, 354] width 39 height 39
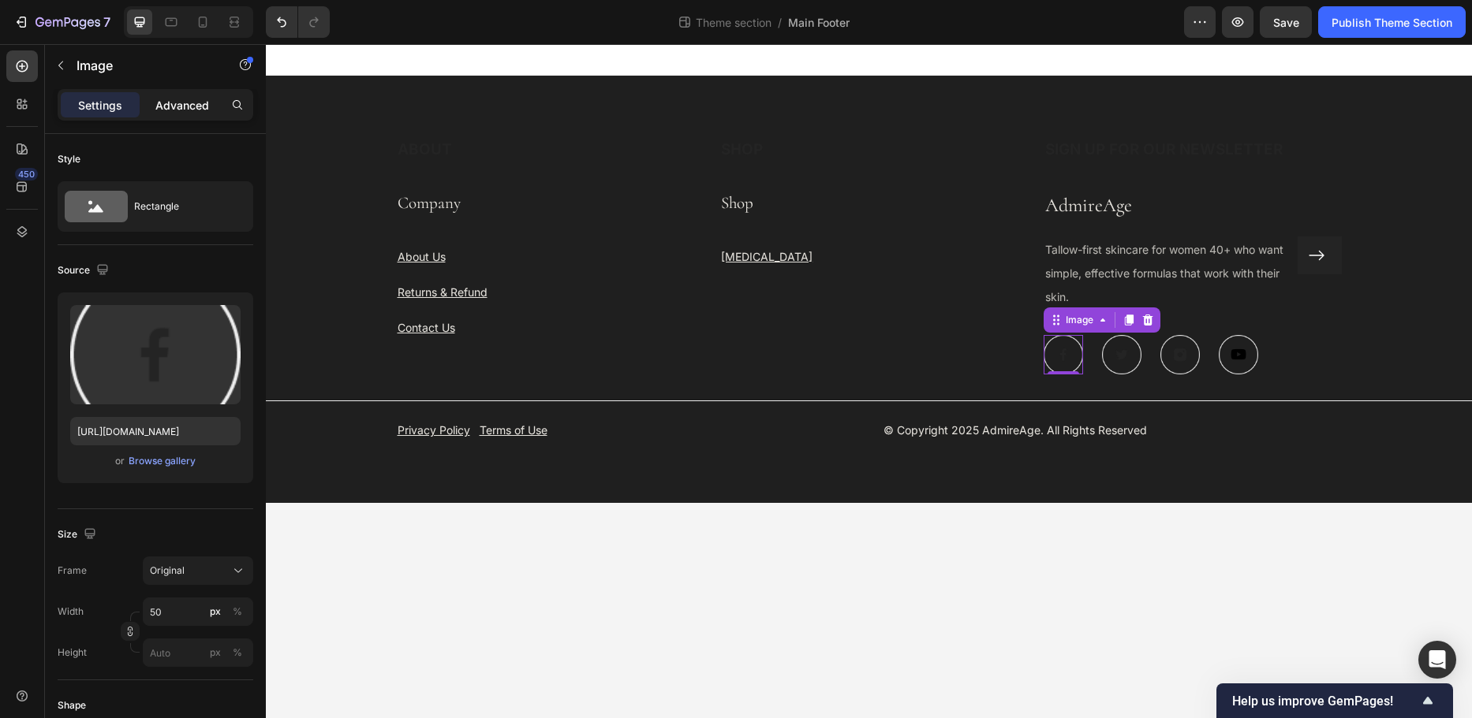
click at [155, 111] on div "Advanced" at bounding box center [182, 104] width 79 height 25
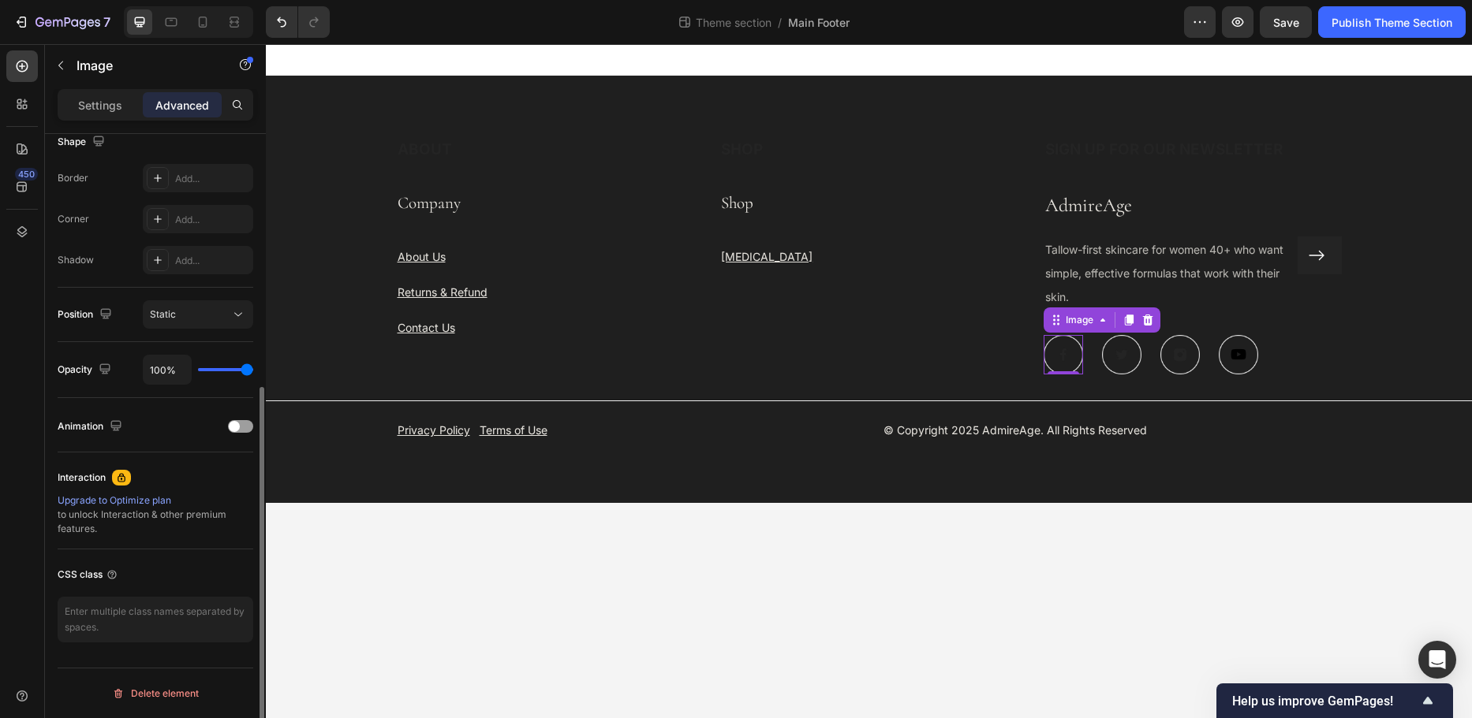
scroll to position [107, 0]
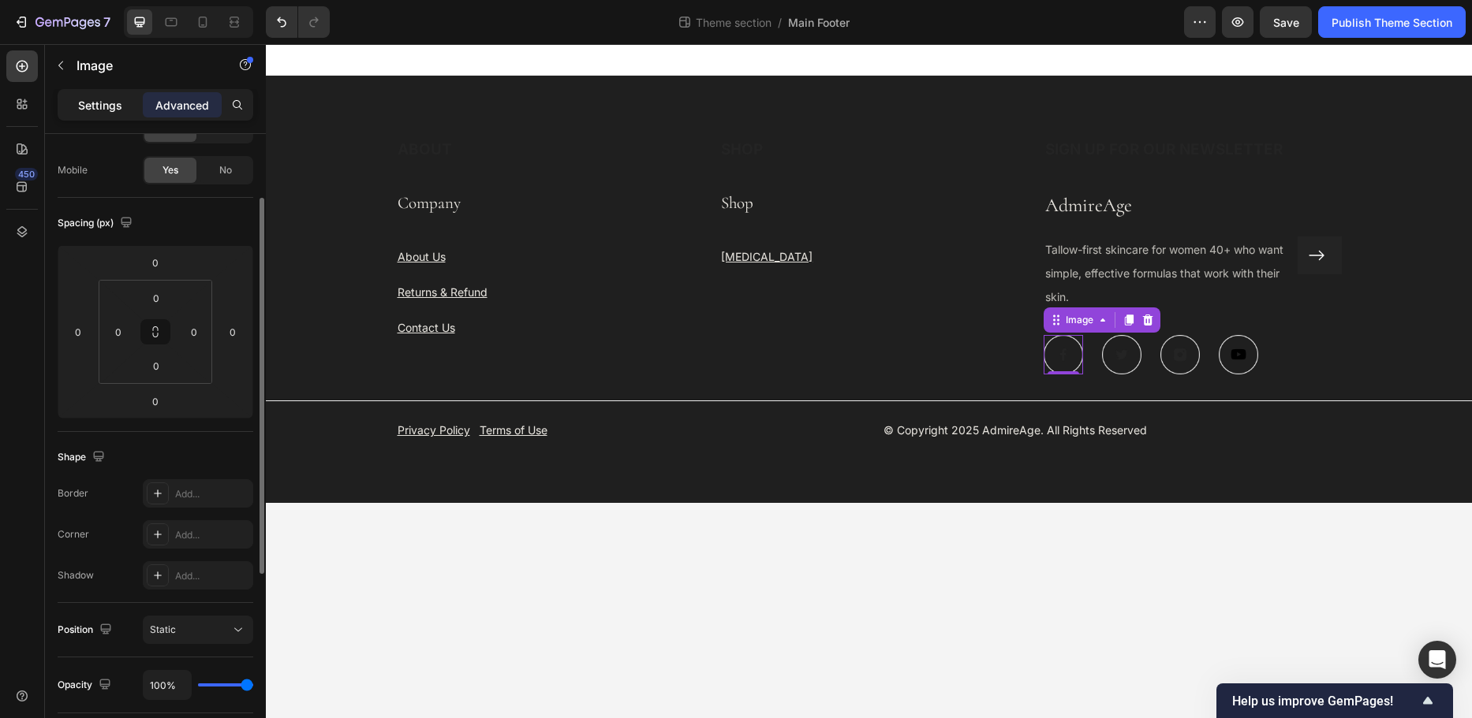
click at [103, 110] on p "Settings" at bounding box center [100, 105] width 44 height 17
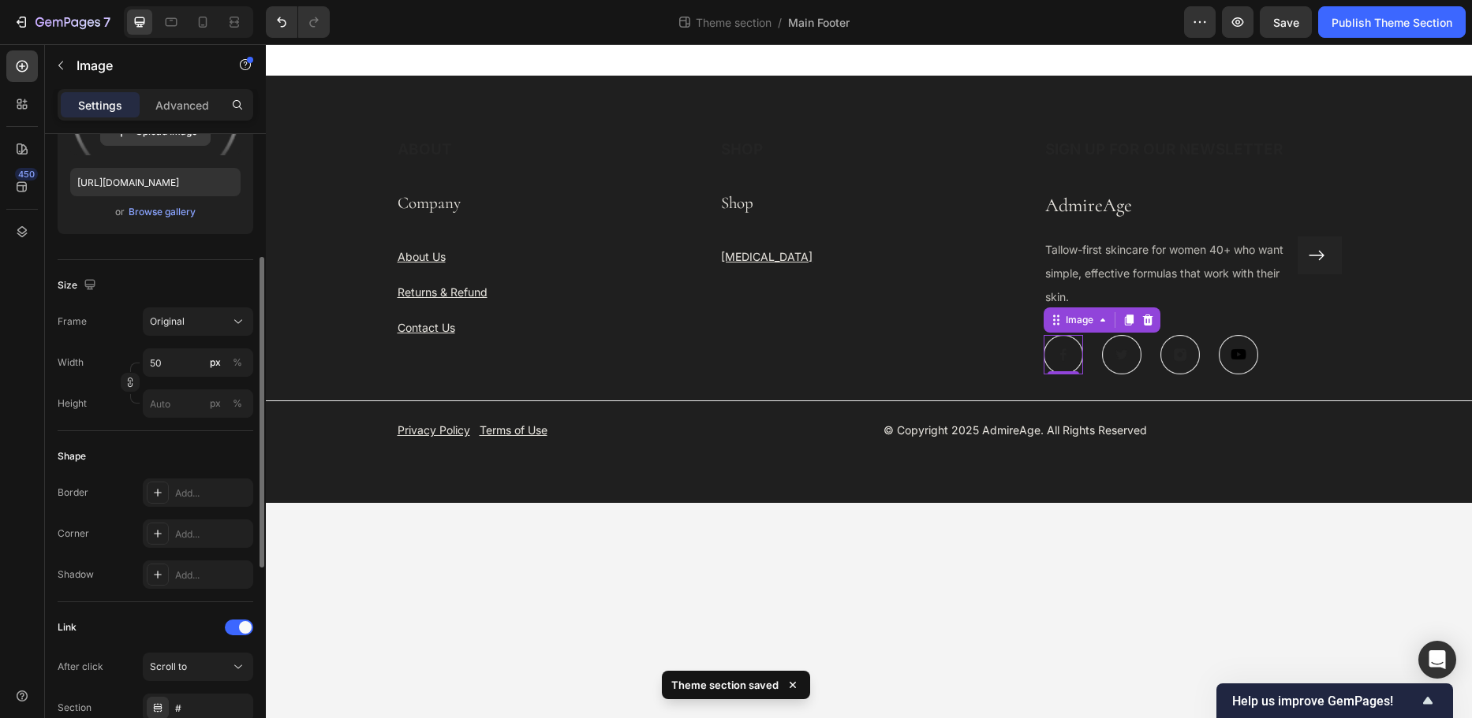
scroll to position [0, 0]
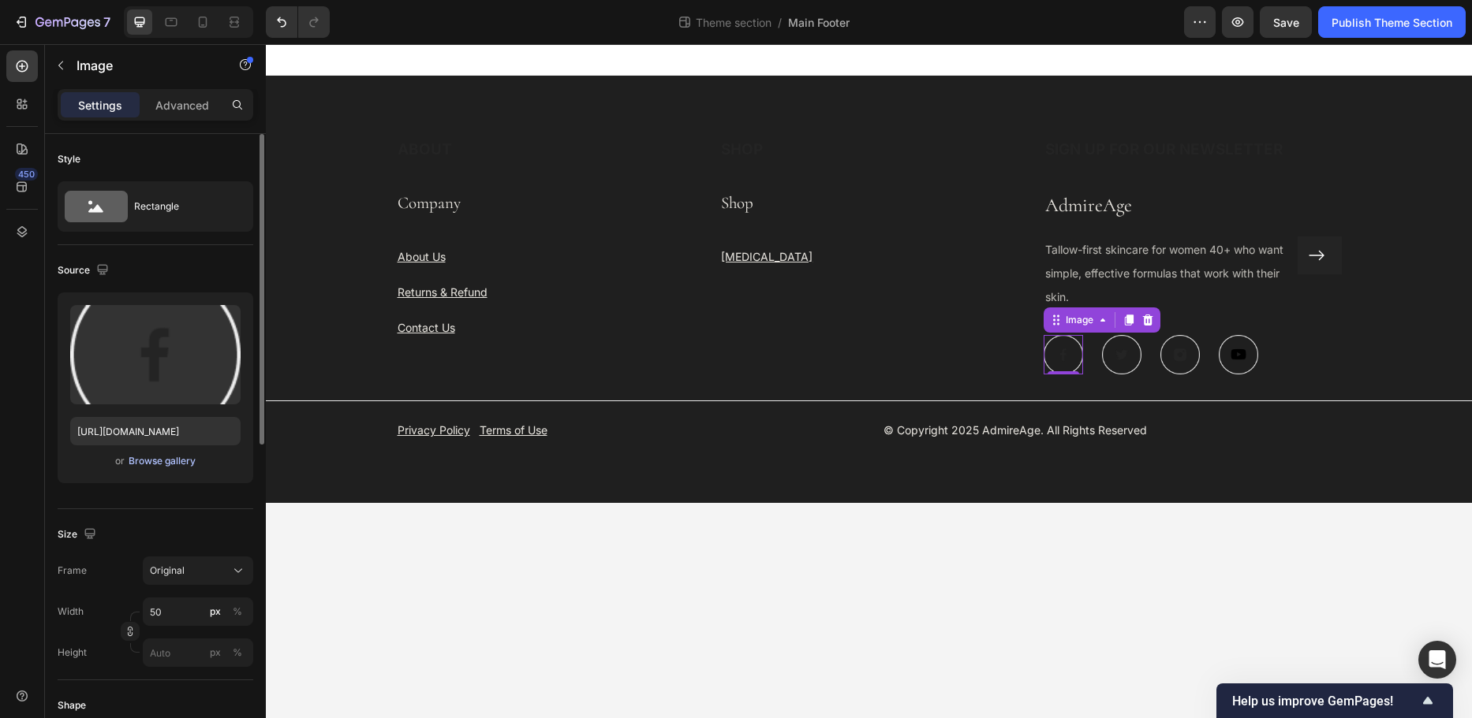
click at [161, 456] on div "Browse gallery" at bounding box center [162, 461] width 67 height 14
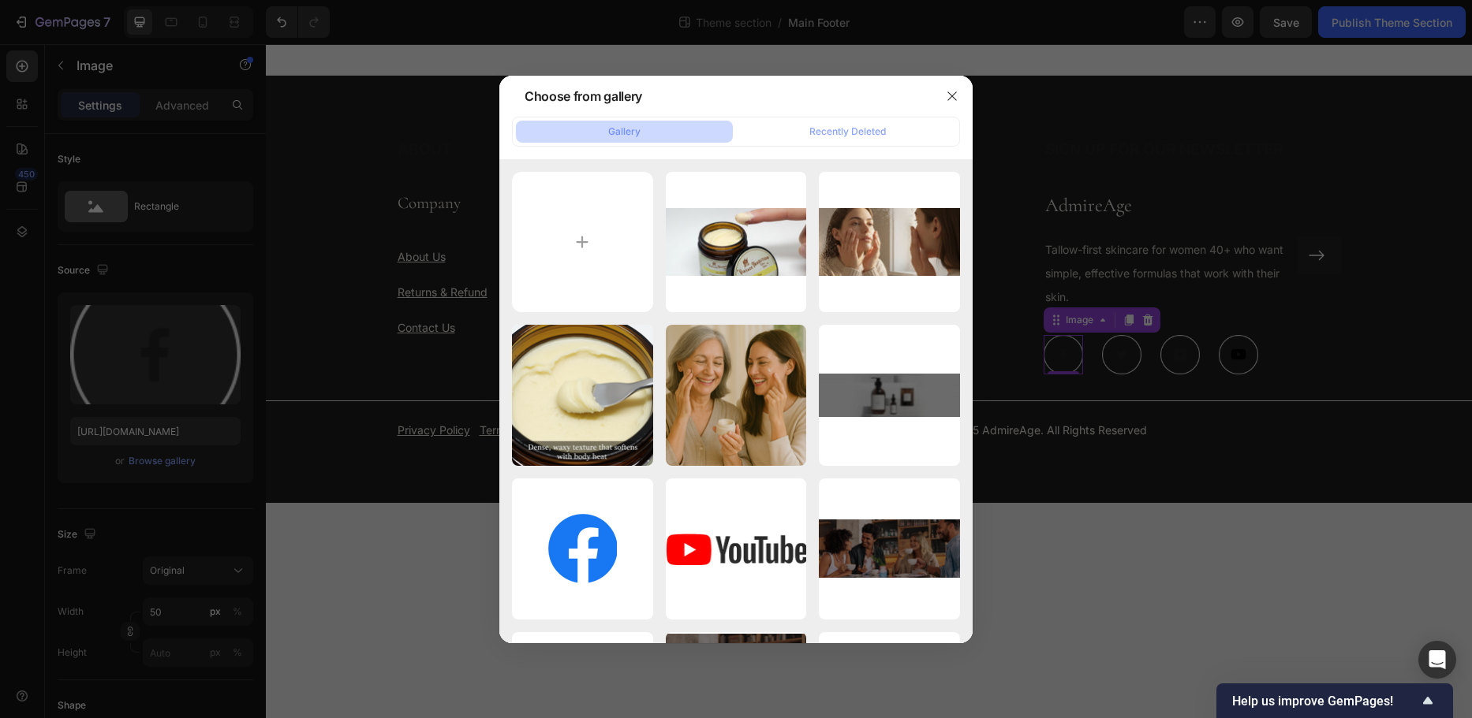
click at [188, 352] on div at bounding box center [736, 359] width 1472 height 718
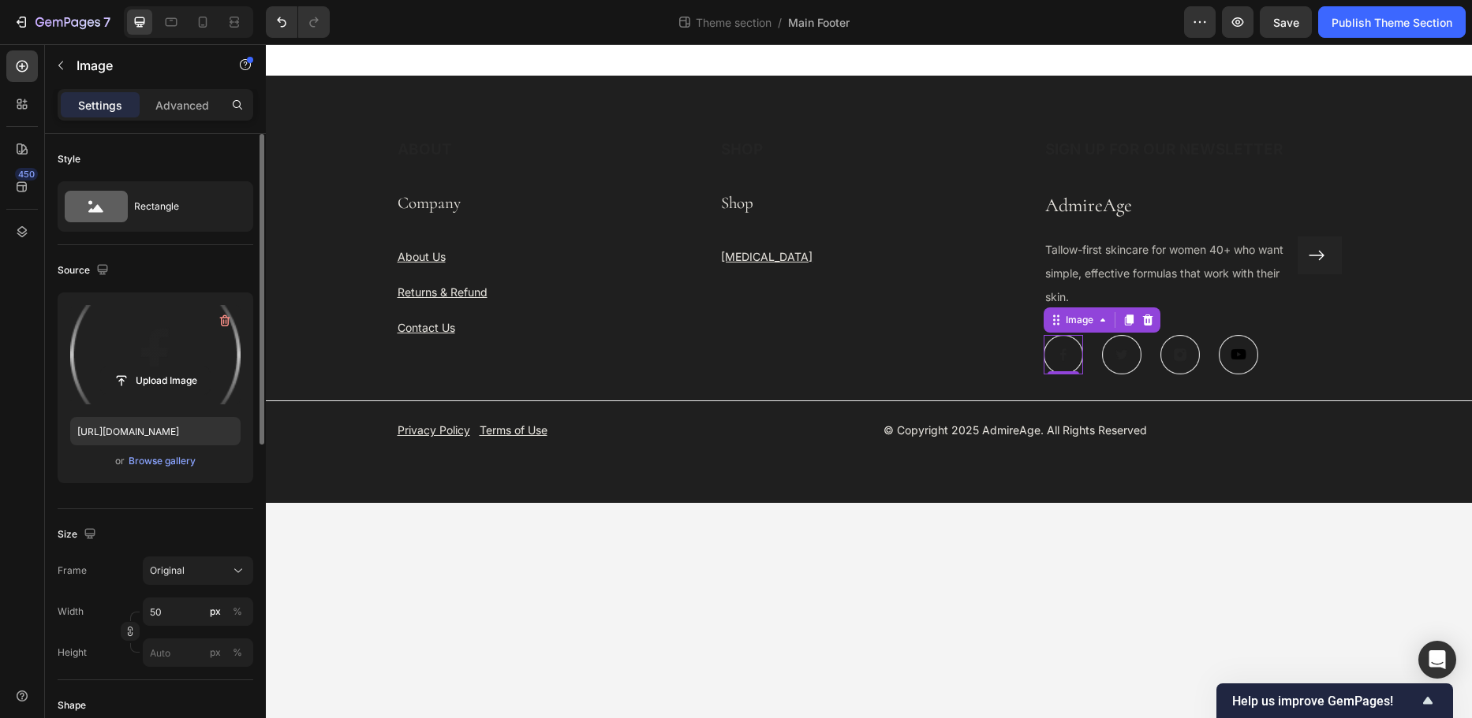
click at [171, 347] on label at bounding box center [155, 354] width 170 height 99
click at [171, 368] on input "file" at bounding box center [155, 381] width 109 height 27
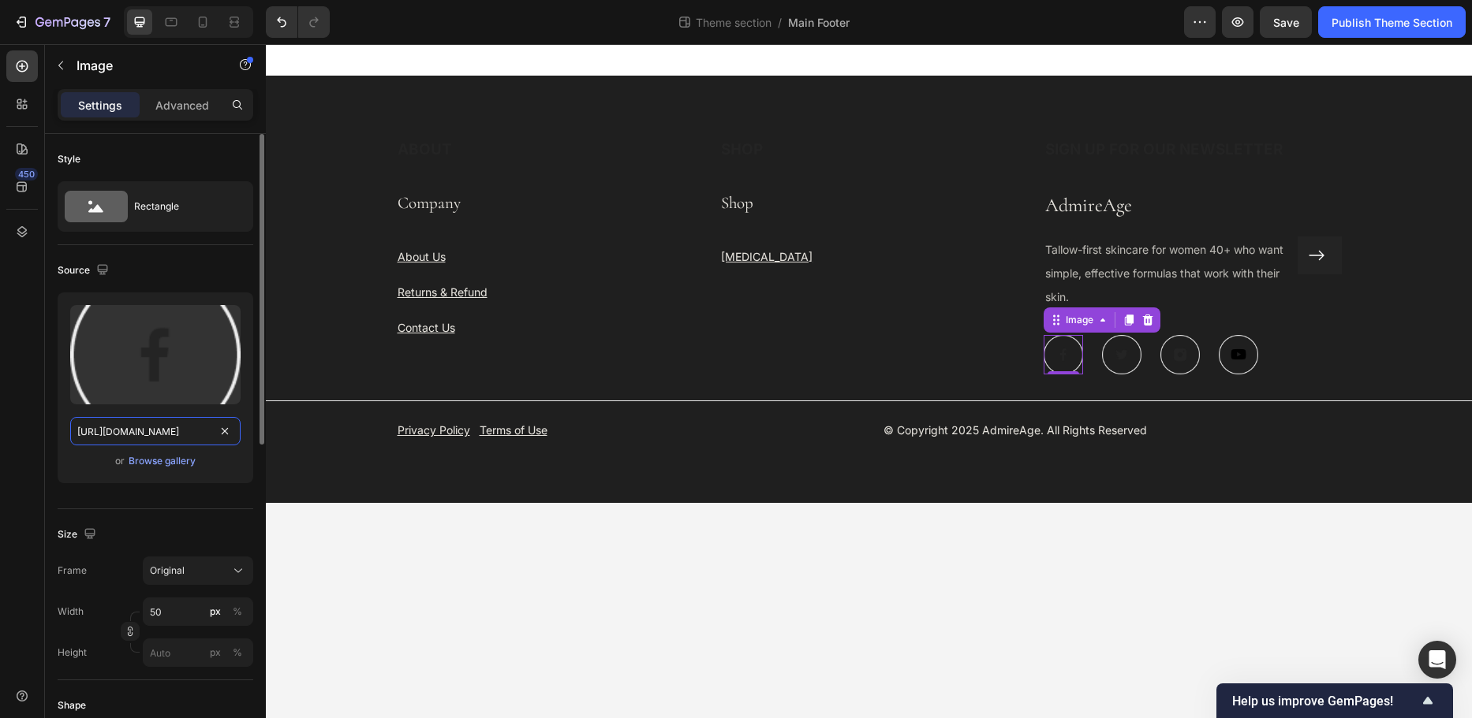
click at [198, 433] on input "https://cdn.shopify.com/s/files/1/0704/0699/6137/files/gempages_573125077109834…" at bounding box center [155, 431] width 170 height 28
click at [173, 460] on div "Browse gallery" at bounding box center [162, 461] width 67 height 14
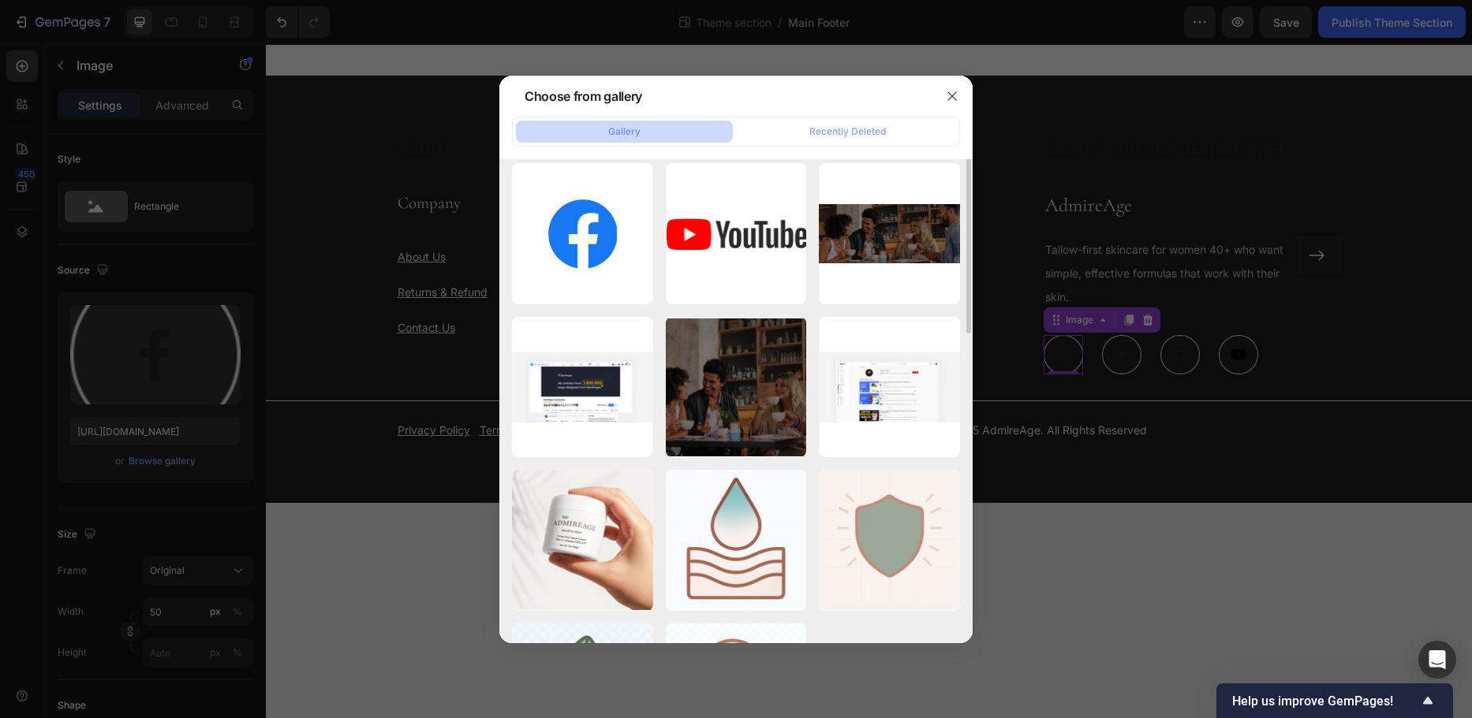
scroll to position [158, 0]
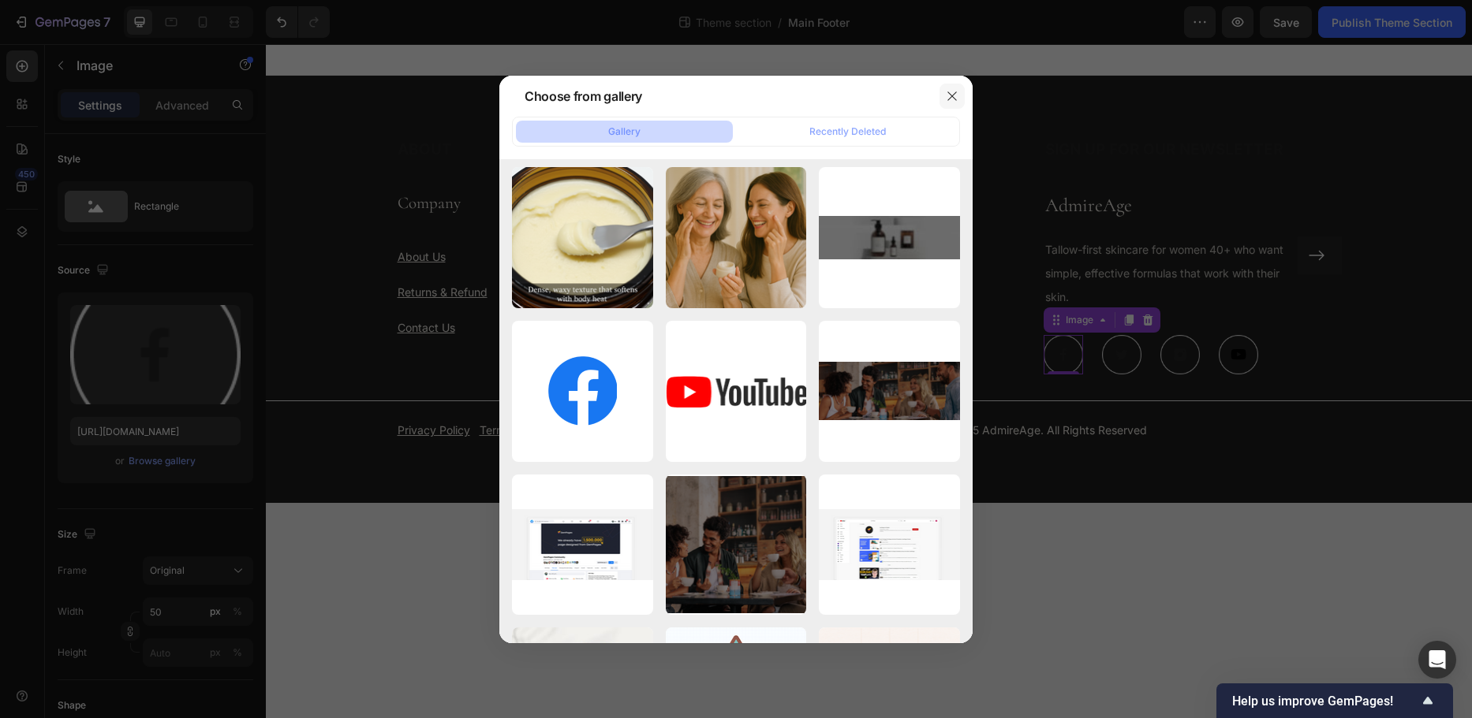
click at [947, 95] on icon "button" at bounding box center [952, 96] width 13 height 13
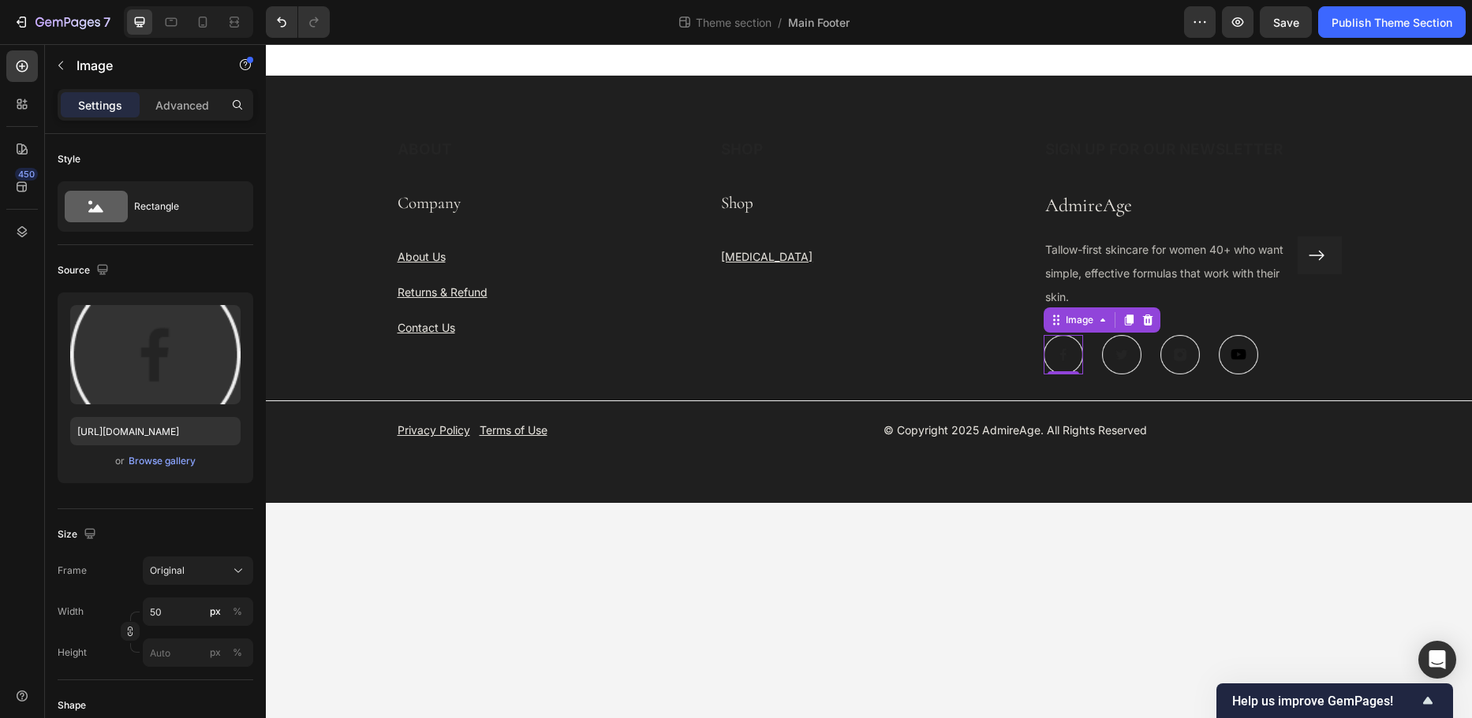
drag, startPoint x: 1062, startPoint y: 353, endPoint x: 996, endPoint y: 359, distance: 66.5
click at [1062, 353] on img at bounding box center [1062, 354] width 39 height 39
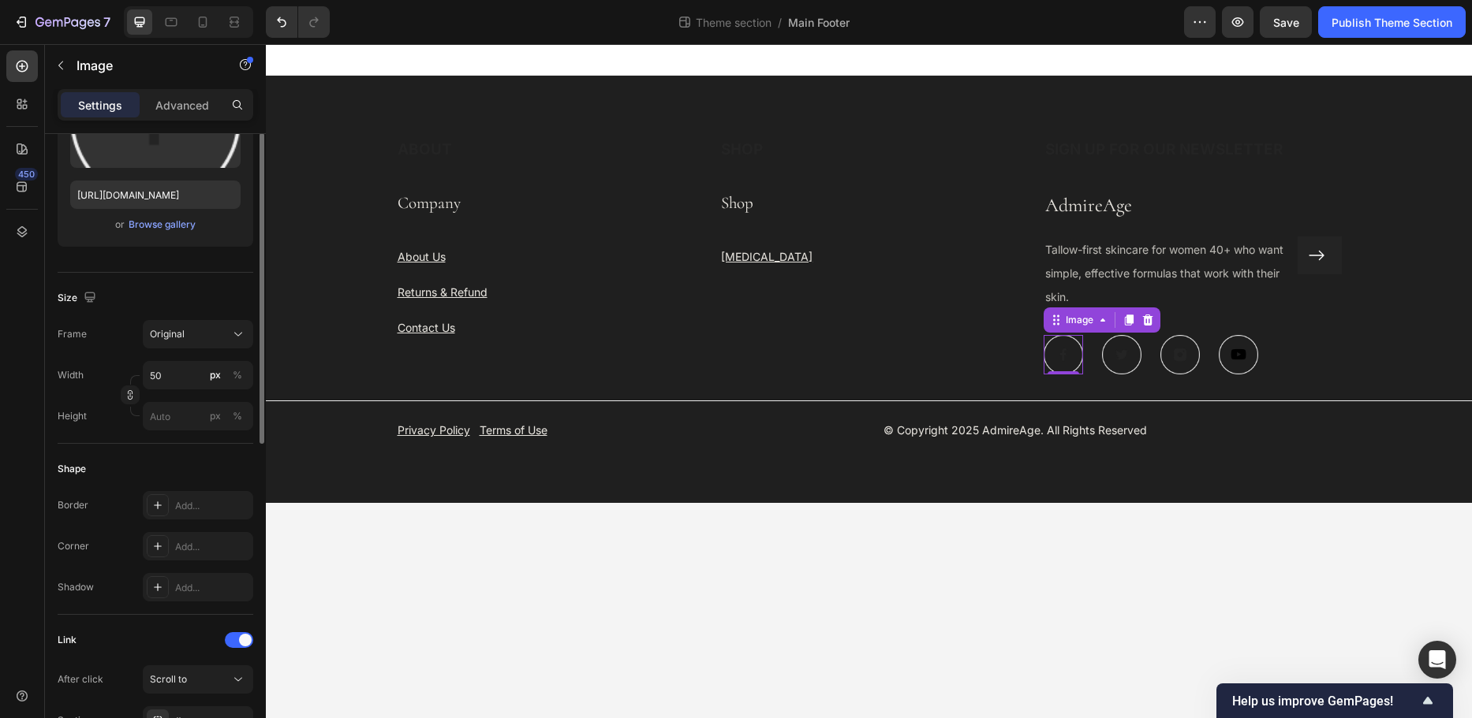
scroll to position [0, 0]
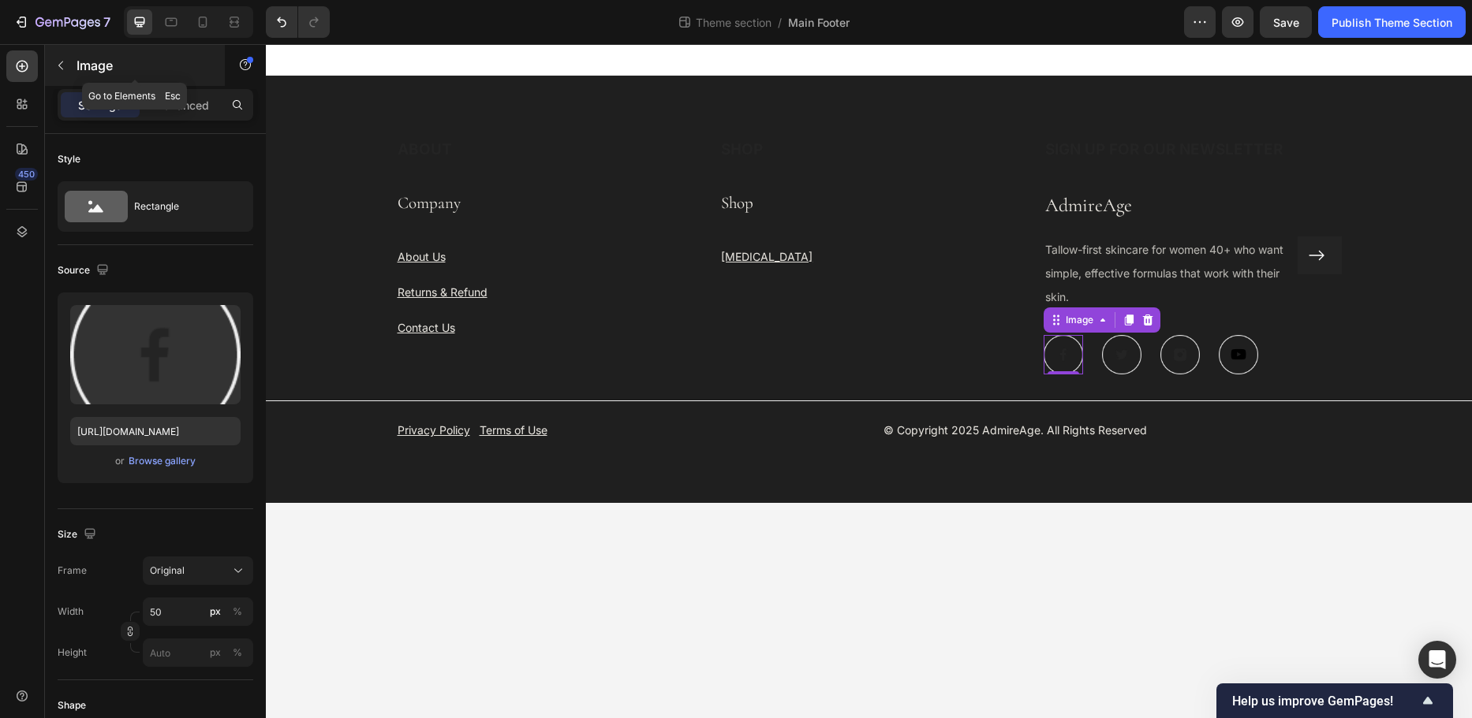
click at [55, 68] on icon "button" at bounding box center [60, 65] width 13 height 13
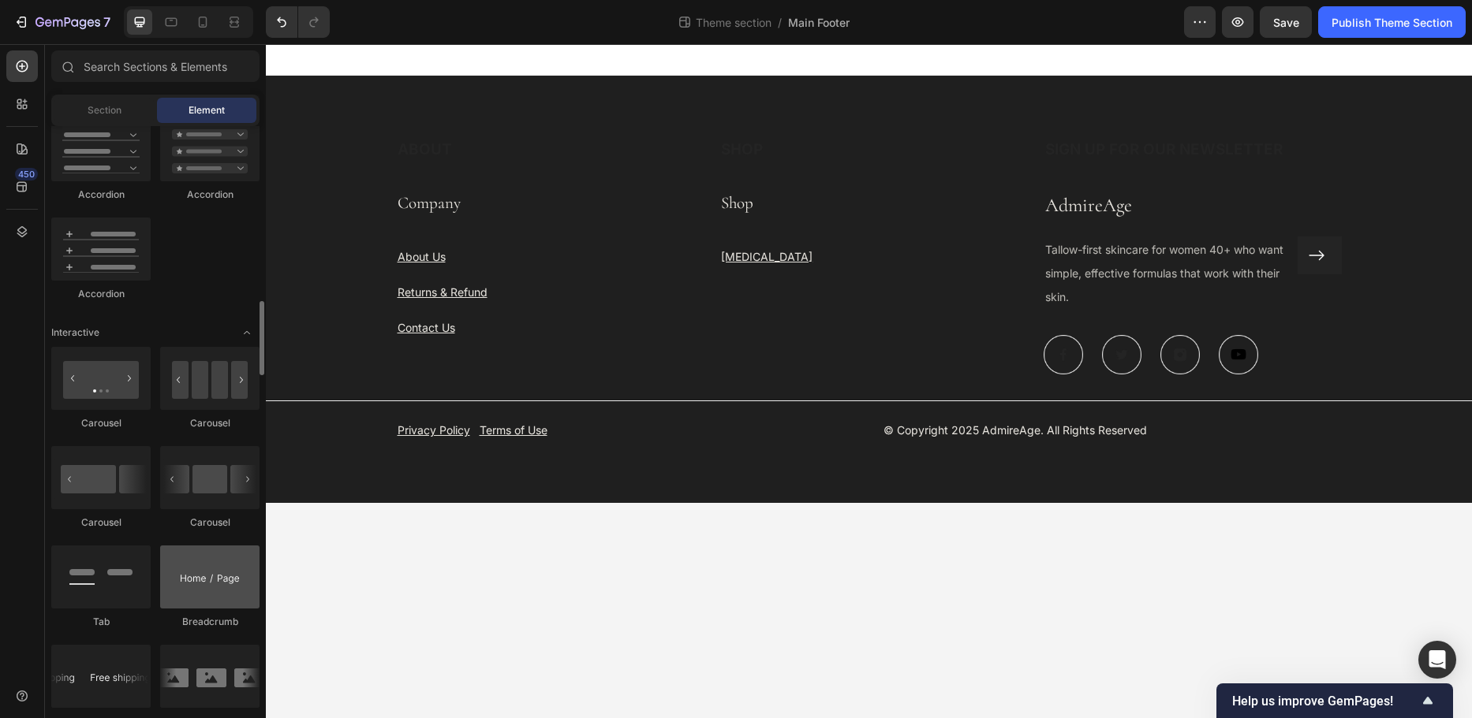
scroll to position [916, 0]
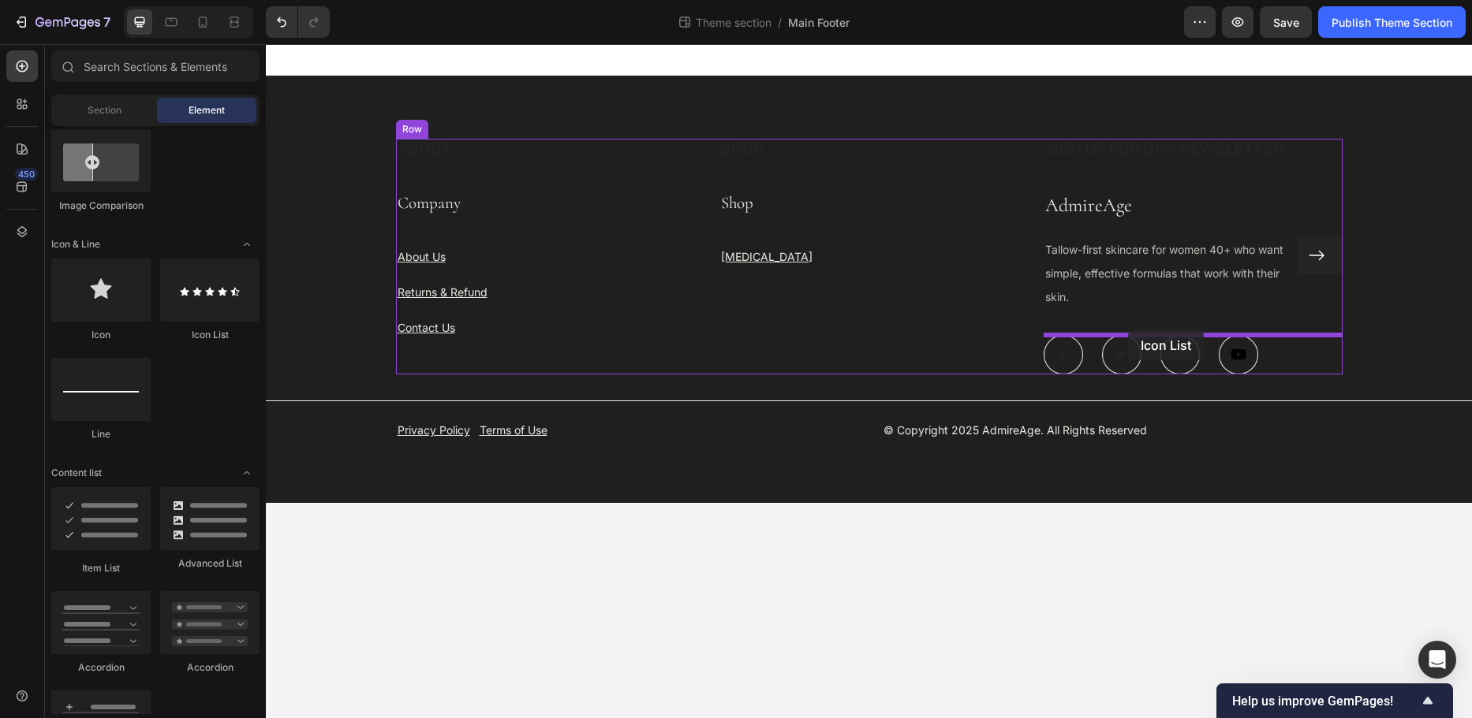
drag, startPoint x: 460, startPoint y: 354, endPoint x: 1128, endPoint y: 330, distance: 668.4
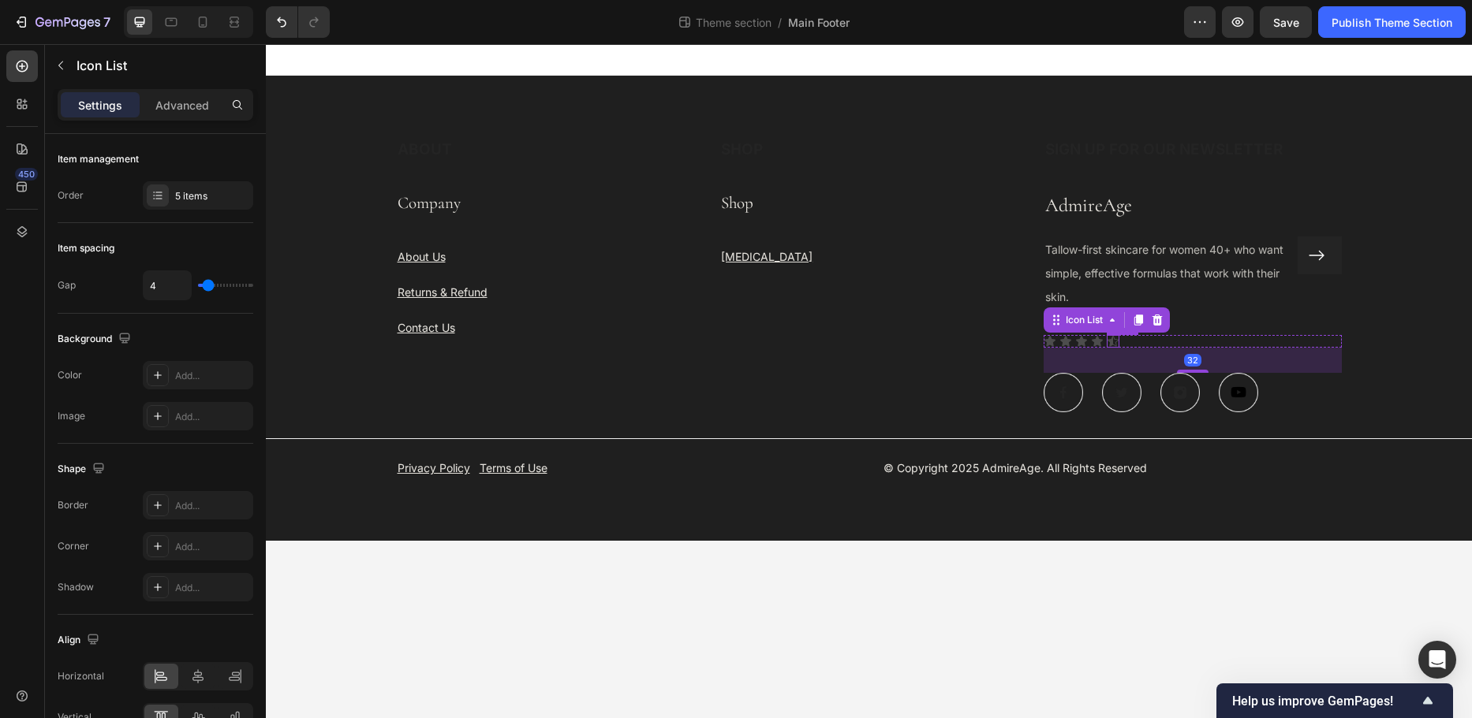
click at [1107, 342] on div "Icon" at bounding box center [1112, 341] width 13 height 13
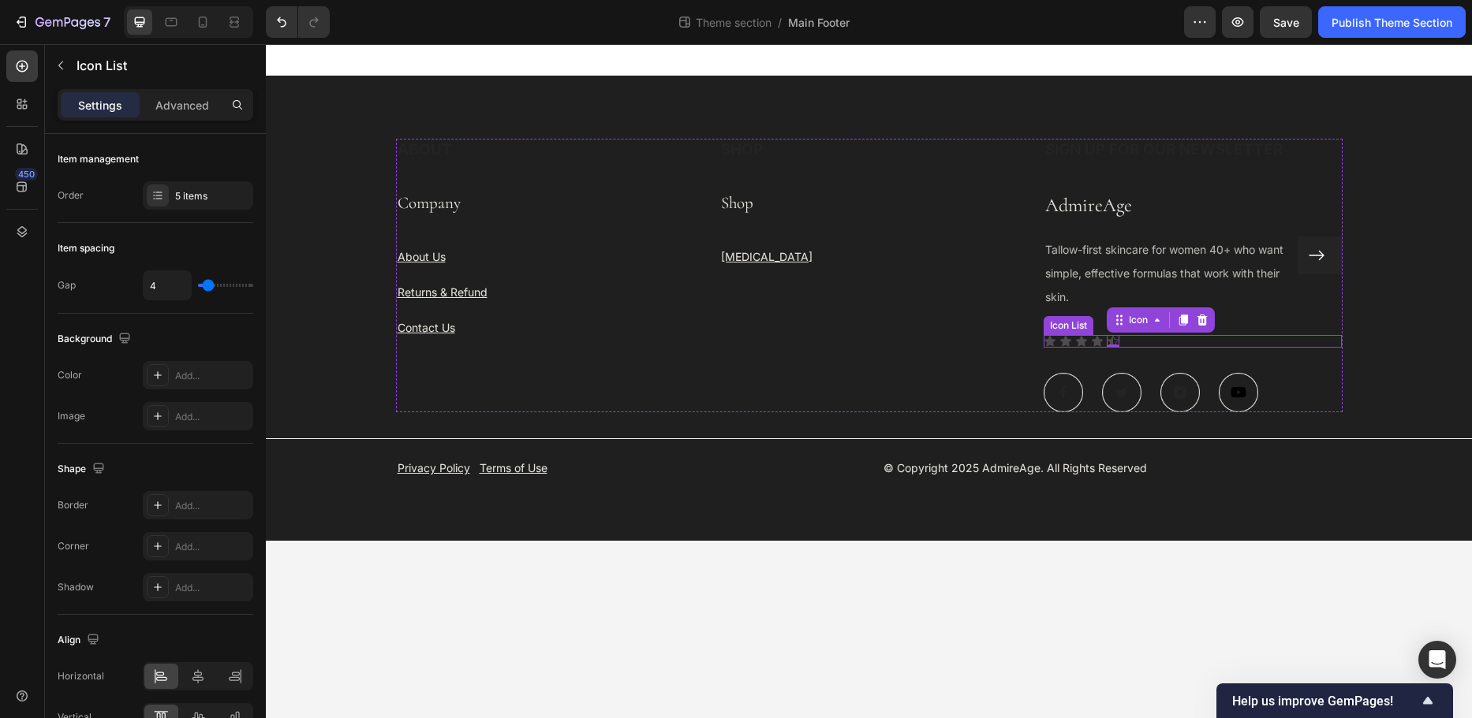
click at [1125, 341] on div "Icon Icon Icon Icon Icon 0" at bounding box center [1192, 341] width 299 height 13
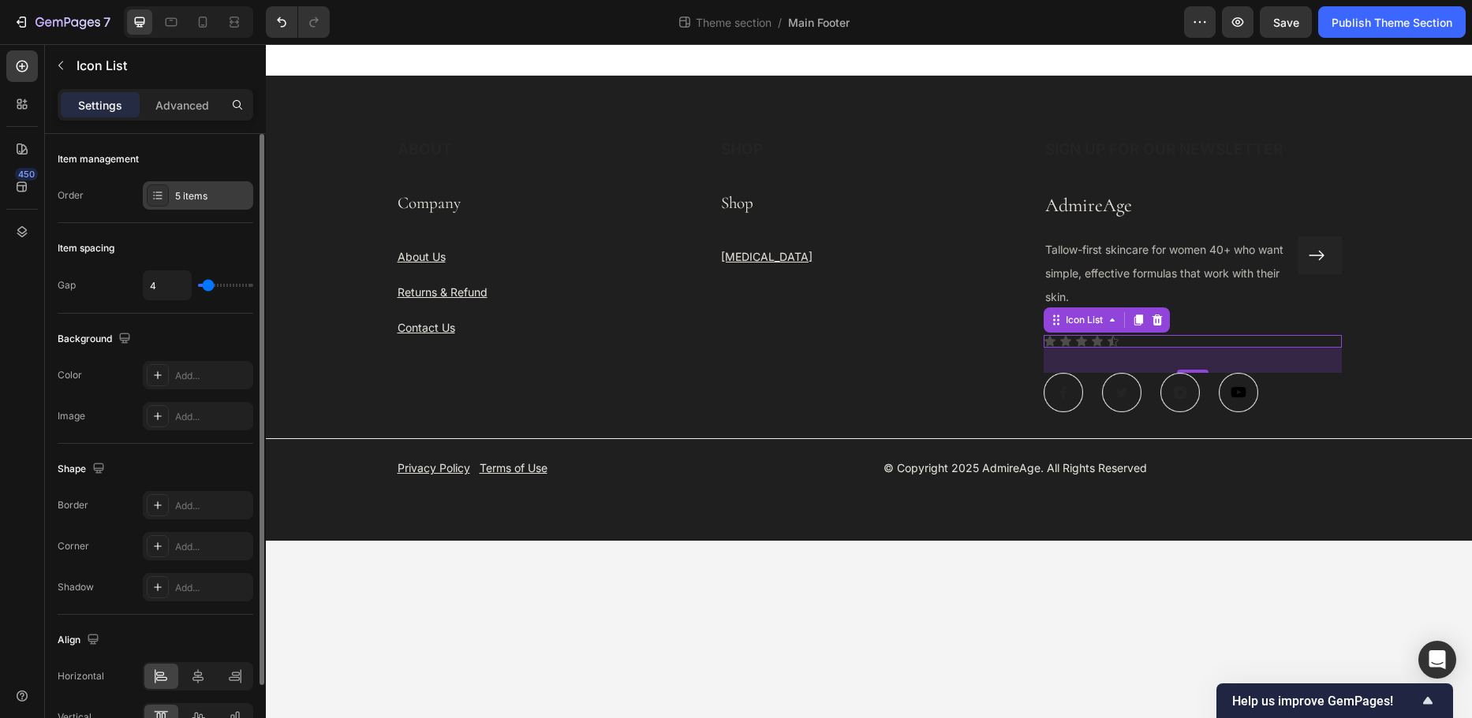
click at [154, 196] on icon at bounding box center [157, 195] width 13 height 13
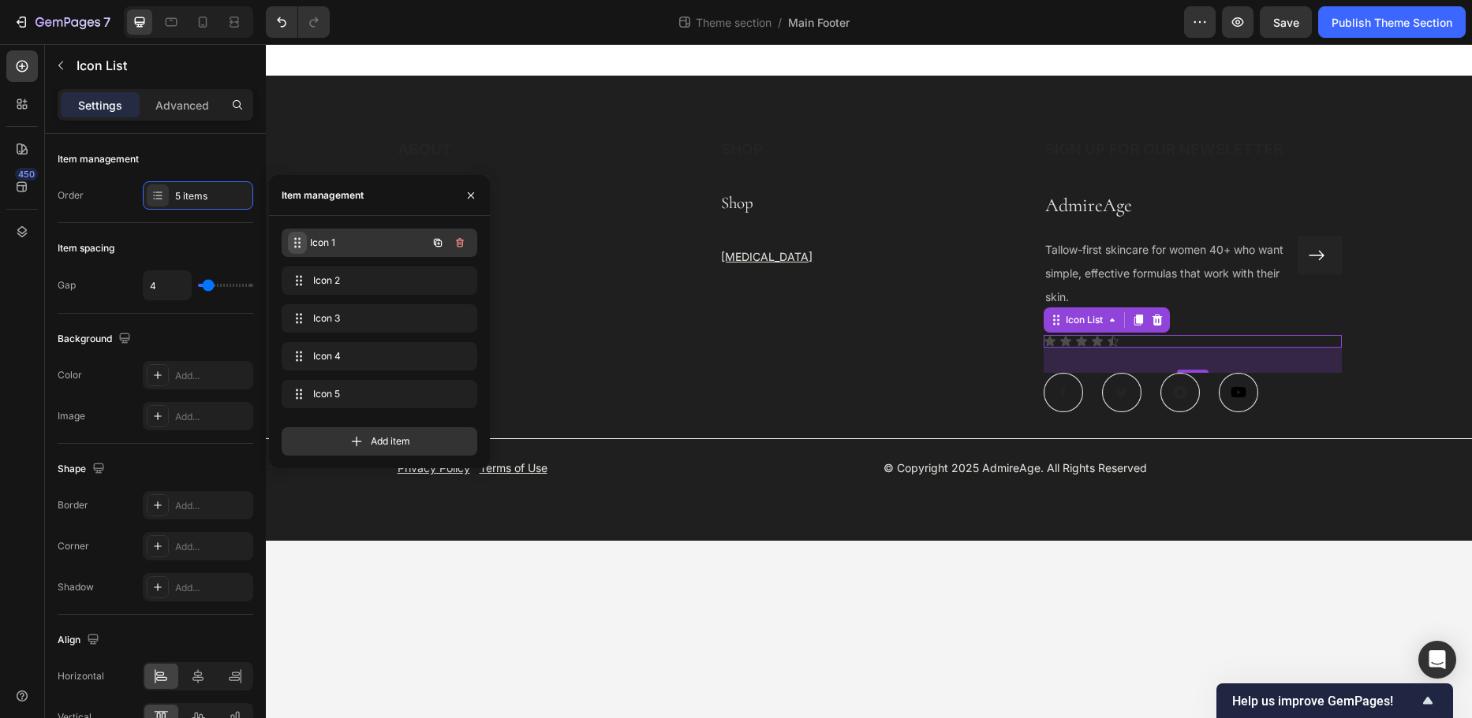
click at [307, 244] on div "Icon 1 Icon 1" at bounding box center [357, 243] width 139 height 22
click at [437, 238] on icon "button" at bounding box center [437, 243] width 13 height 13
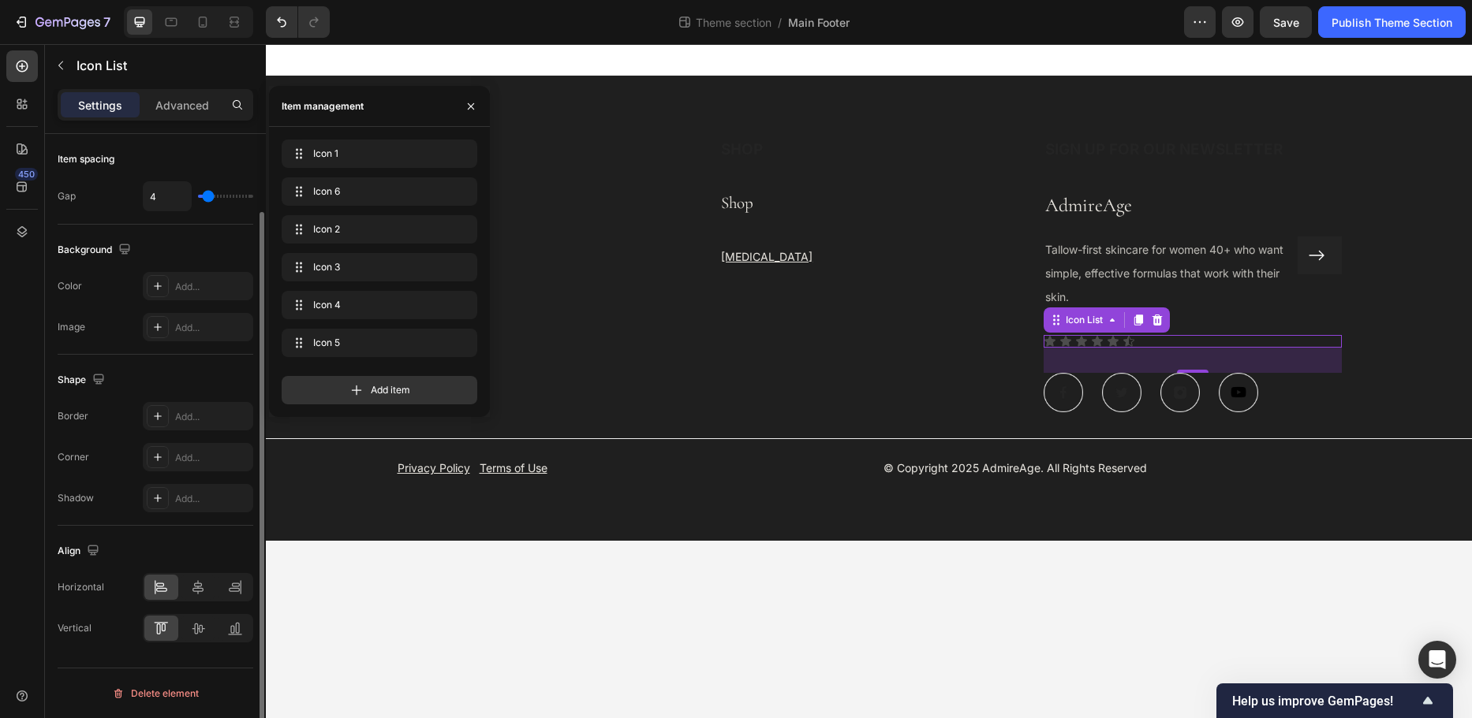
scroll to position [0, 0]
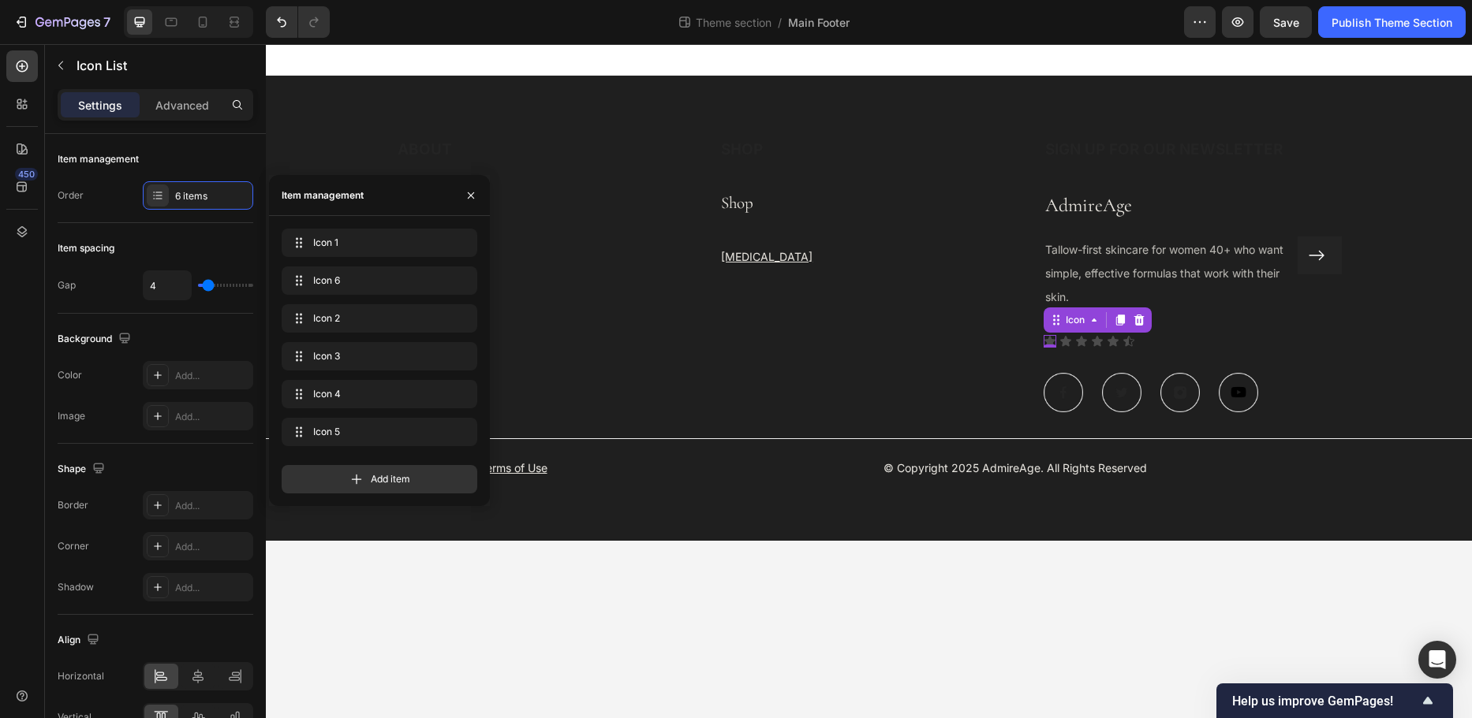
click at [1049, 339] on icon at bounding box center [1049, 341] width 11 height 10
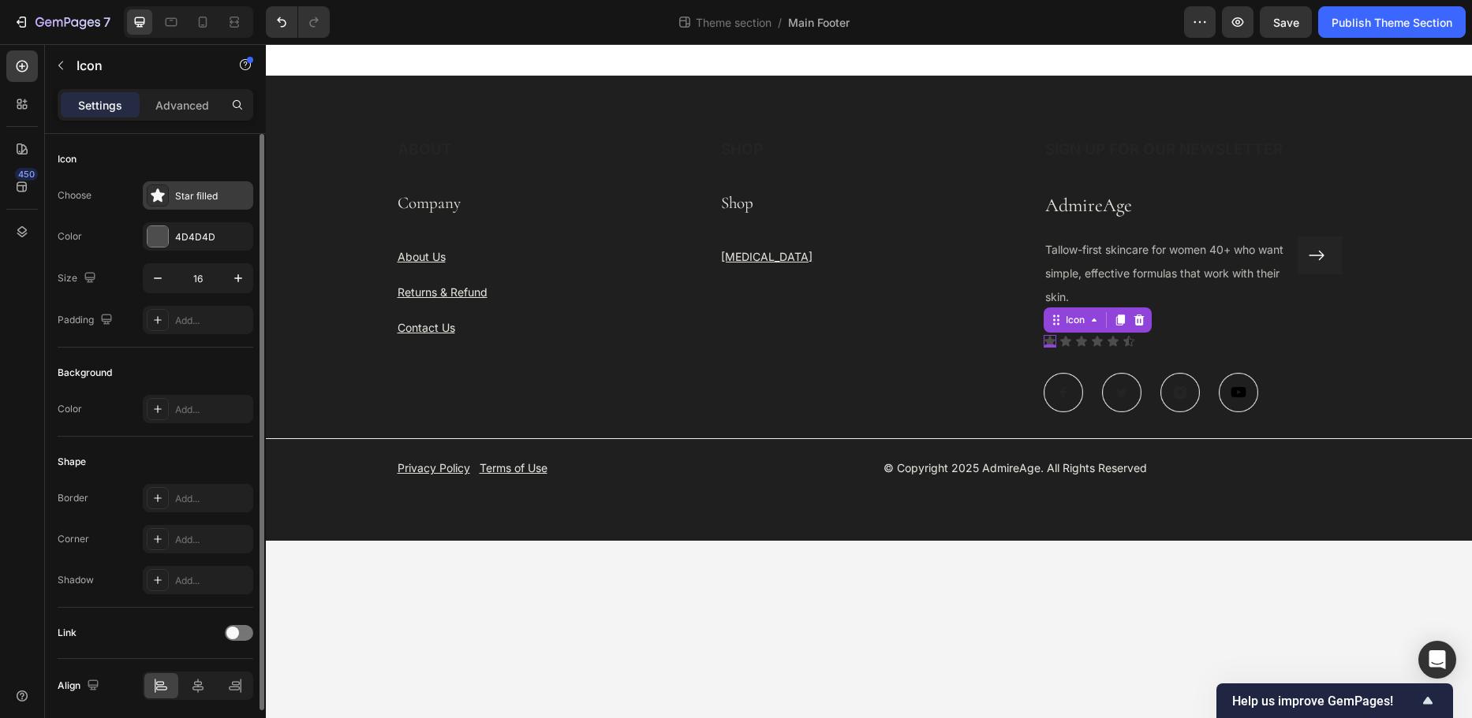
click at [187, 194] on div "Star filled" at bounding box center [212, 196] width 74 height 14
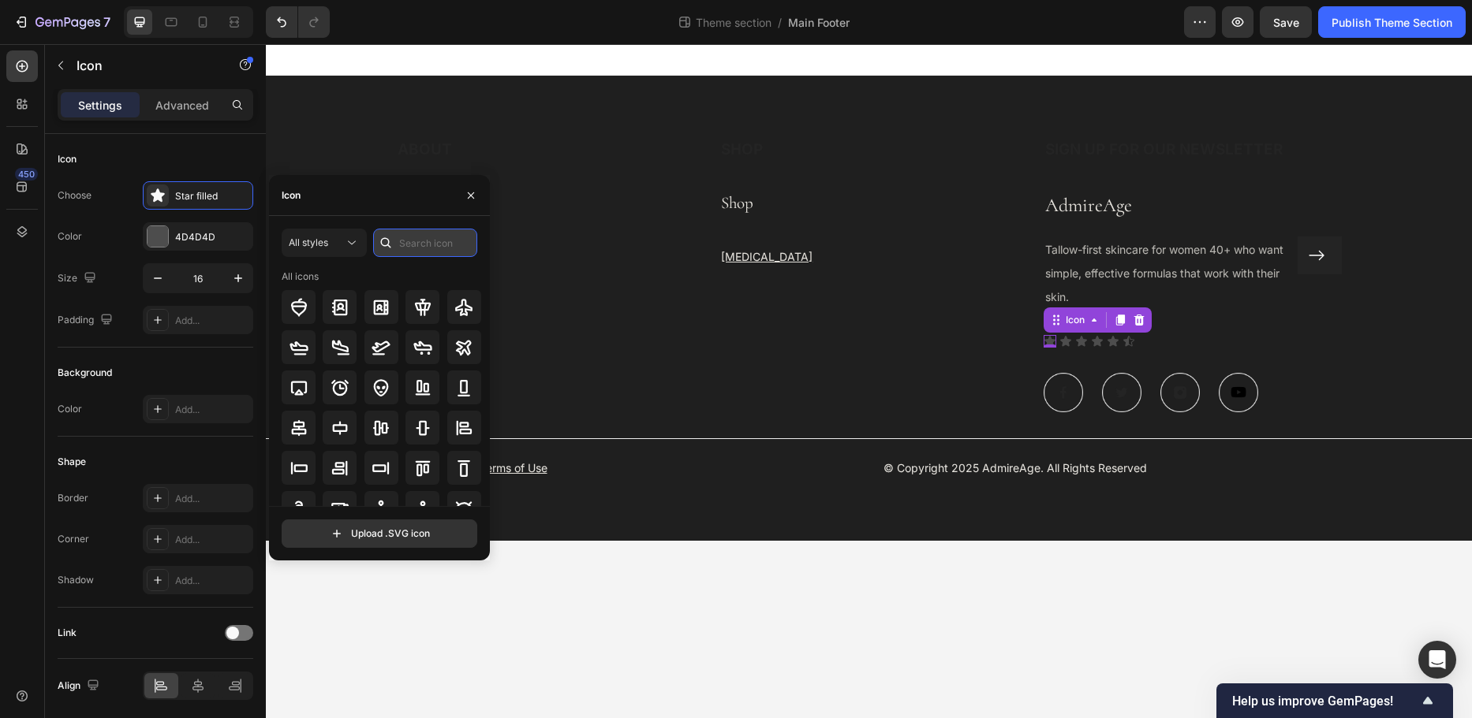
click at [409, 243] on input "text" at bounding box center [425, 243] width 104 height 28
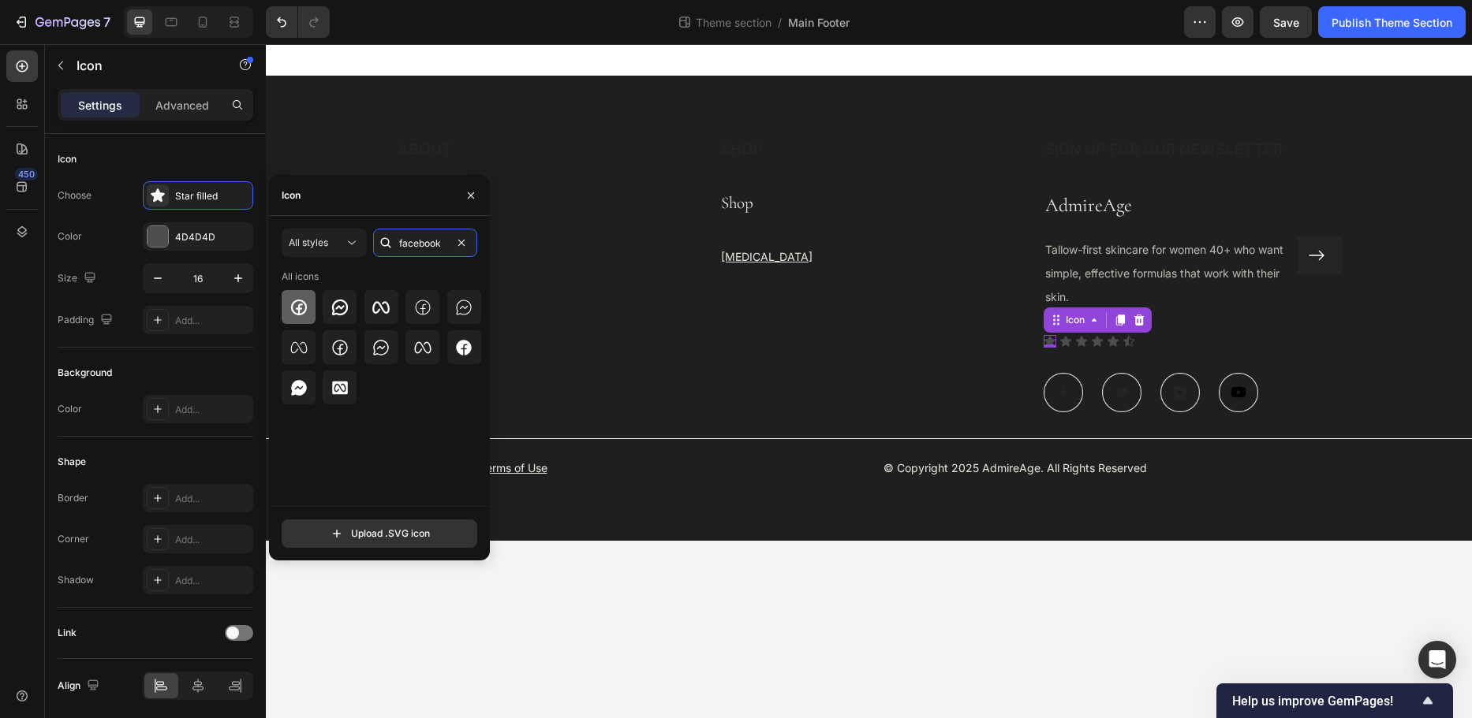
type input "facebook"
click at [285, 305] on div at bounding box center [299, 307] width 34 height 34
click at [1118, 391] on img at bounding box center [1121, 392] width 39 height 39
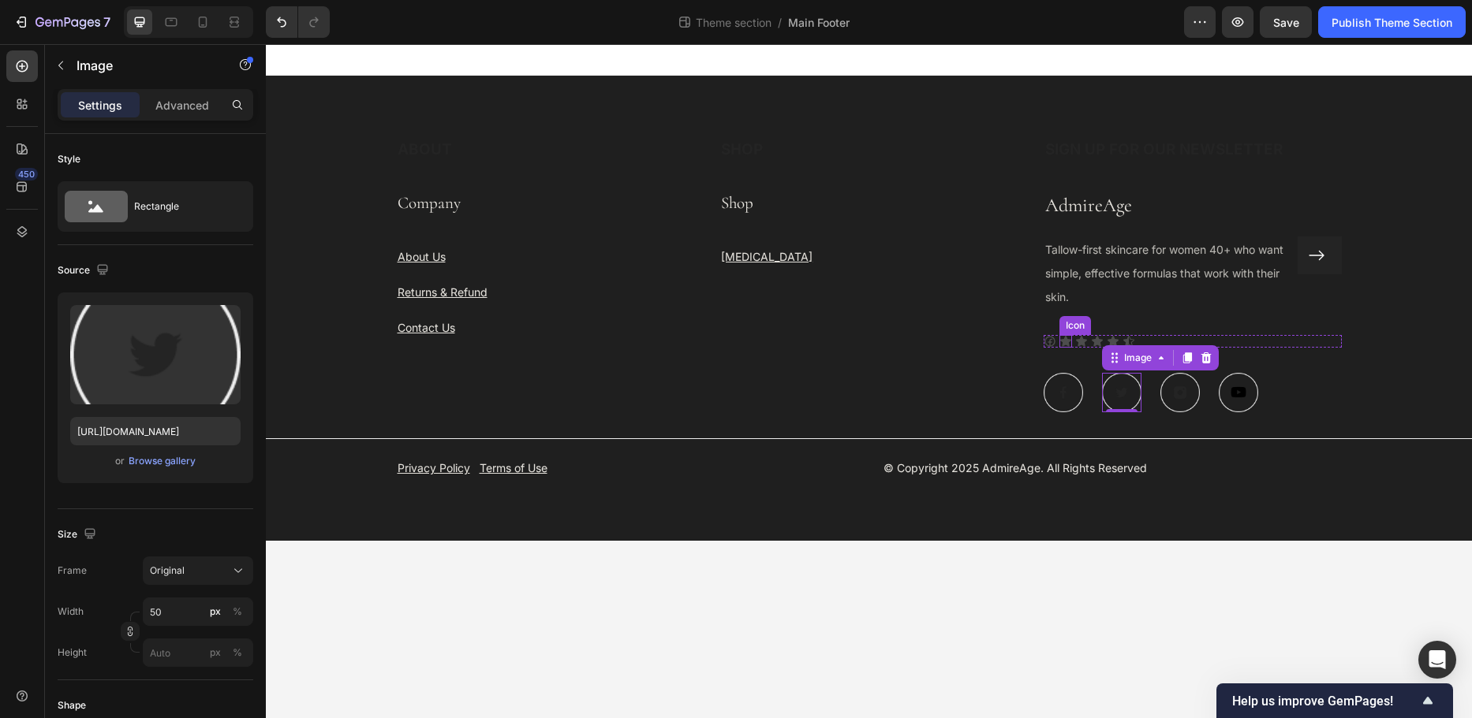
click at [1065, 342] on div "Icon" at bounding box center [1065, 341] width 13 height 13
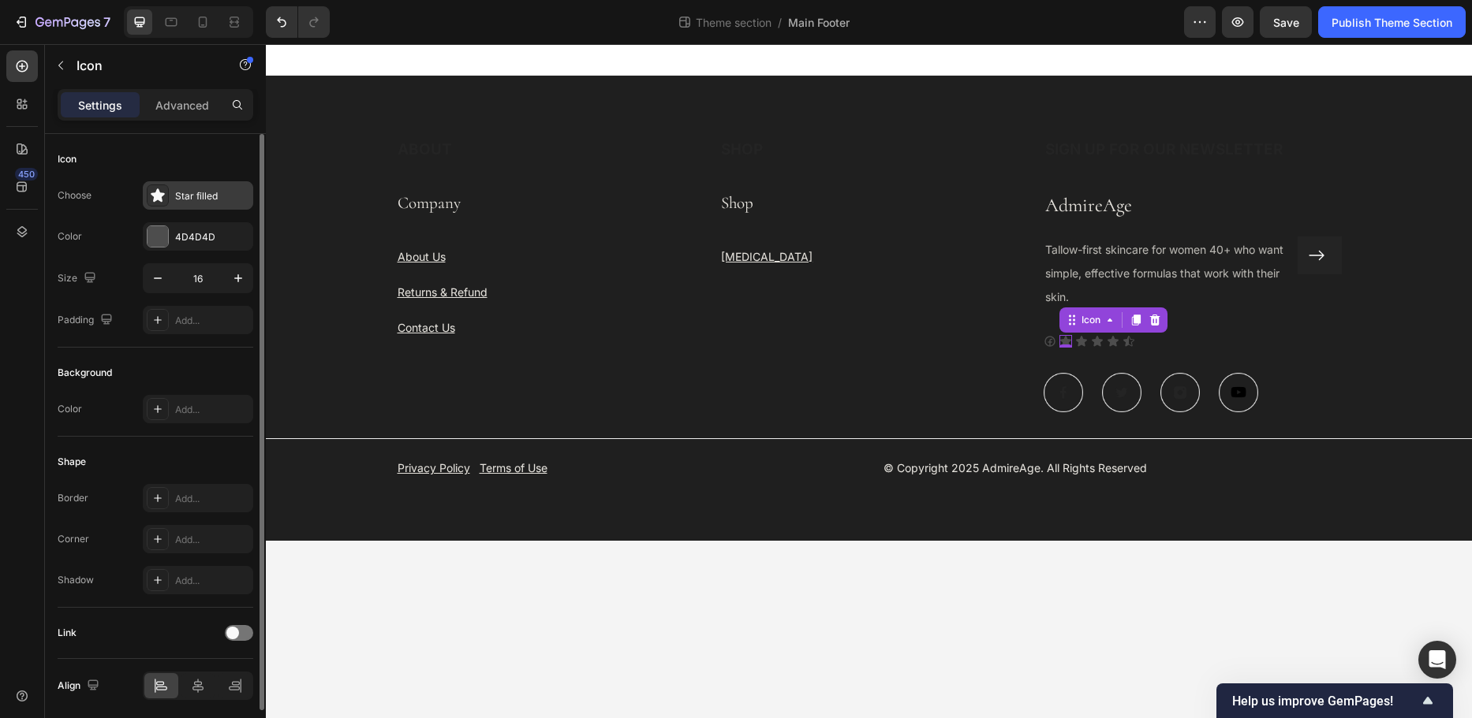
click at [179, 195] on div "Star filled" at bounding box center [212, 196] width 74 height 14
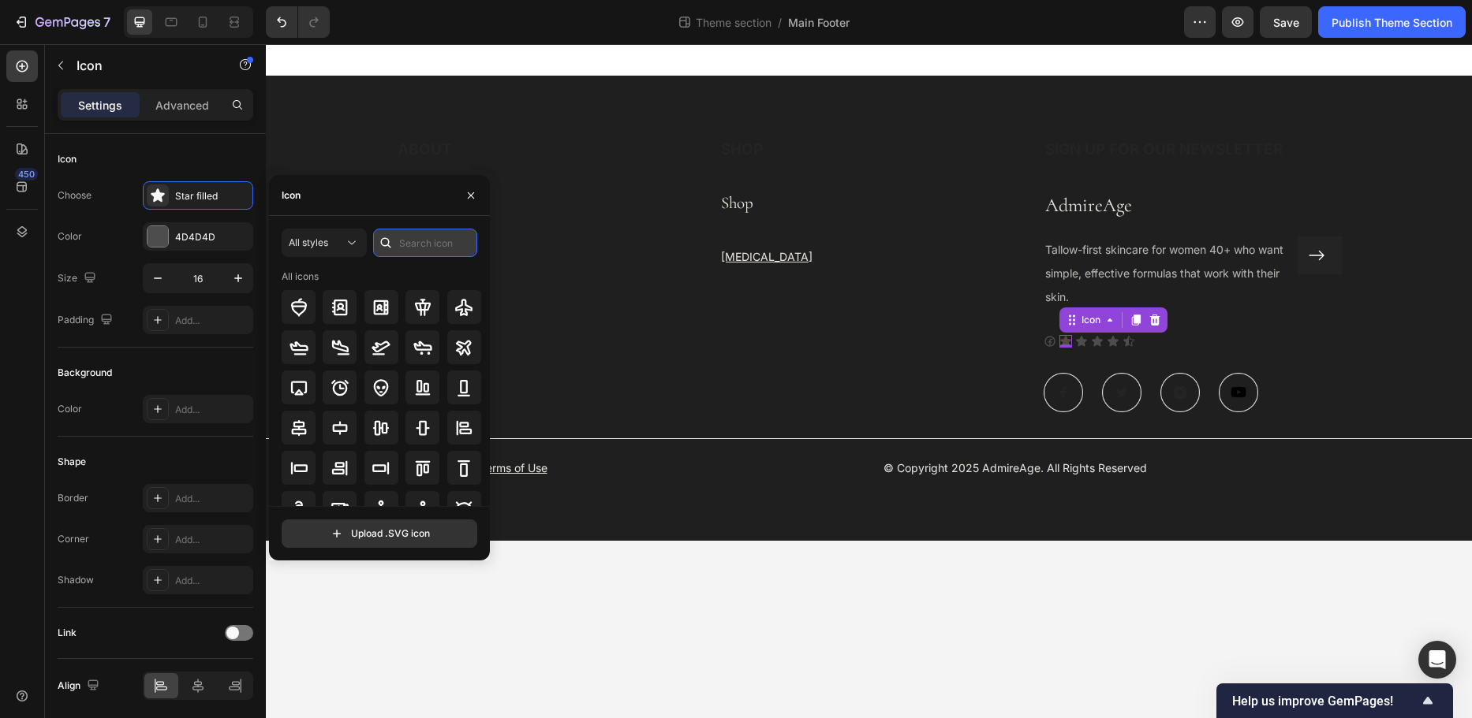
click at [405, 252] on input "text" at bounding box center [425, 243] width 104 height 28
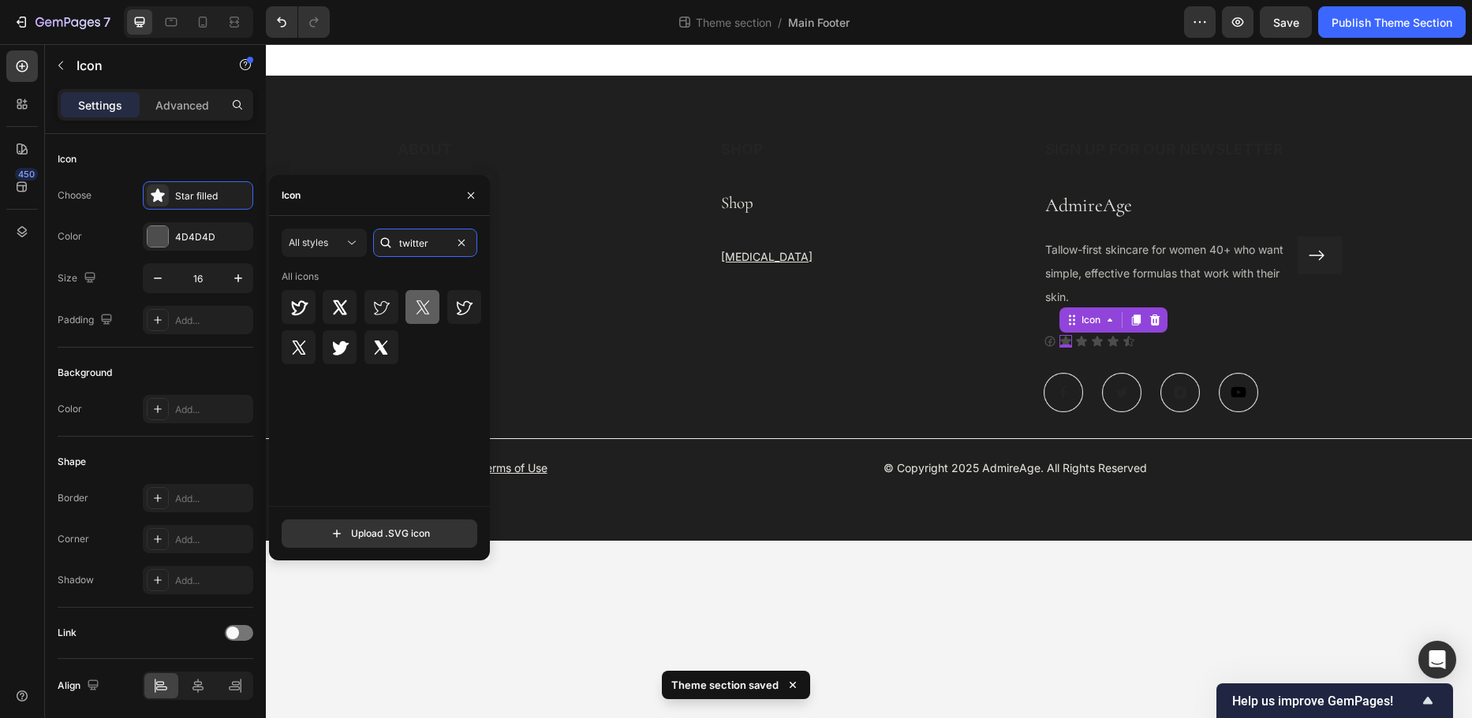
type input "twitter"
click at [433, 302] on div at bounding box center [422, 307] width 34 height 34
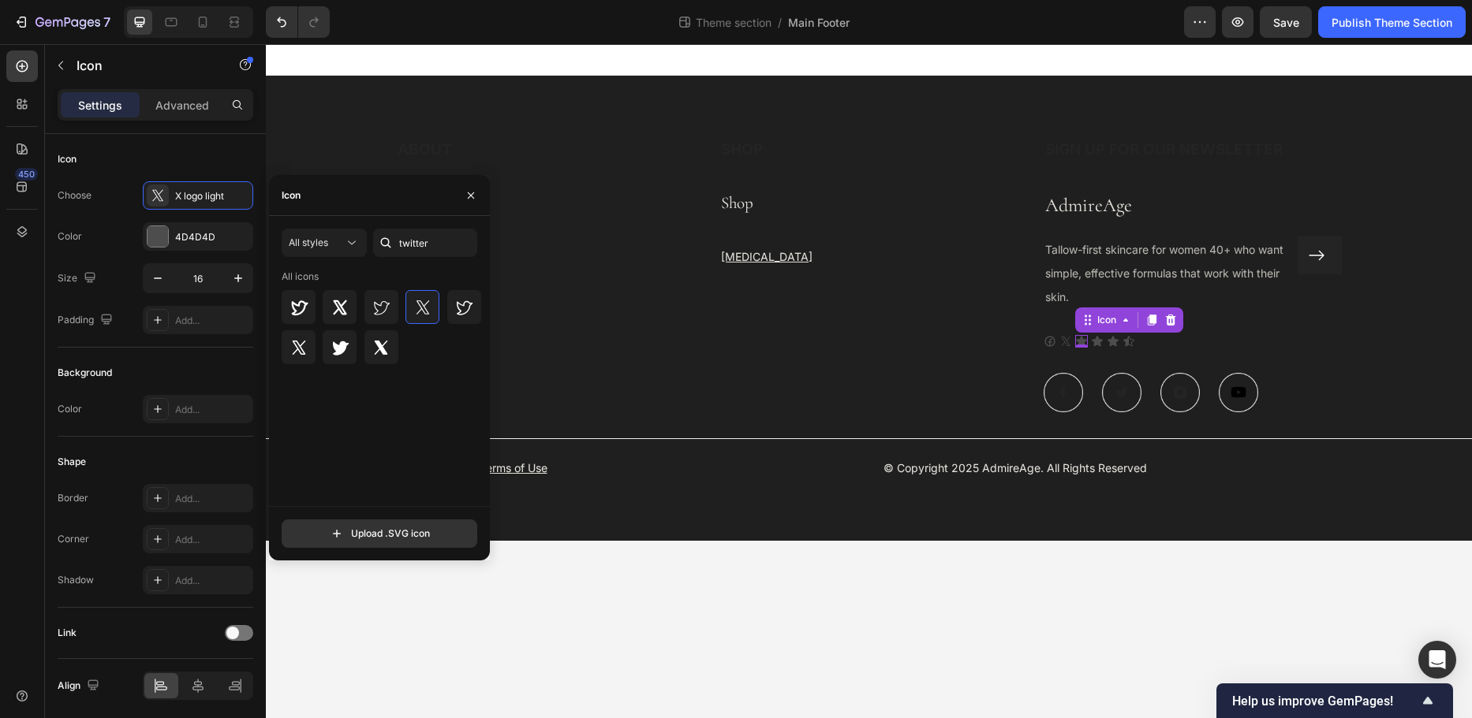
click at [1084, 343] on div "Icon 0" at bounding box center [1081, 341] width 13 height 13
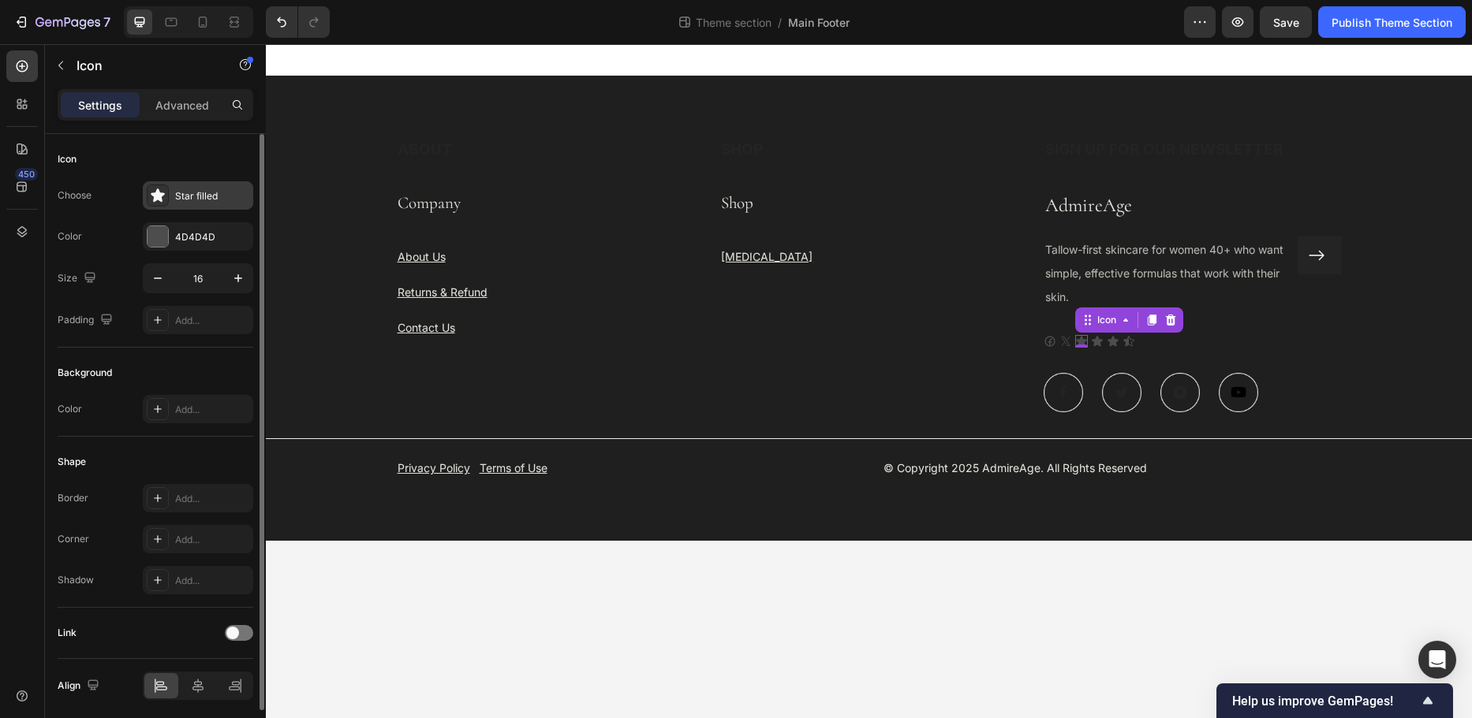
click at [200, 198] on div "Star filled" at bounding box center [212, 196] width 74 height 14
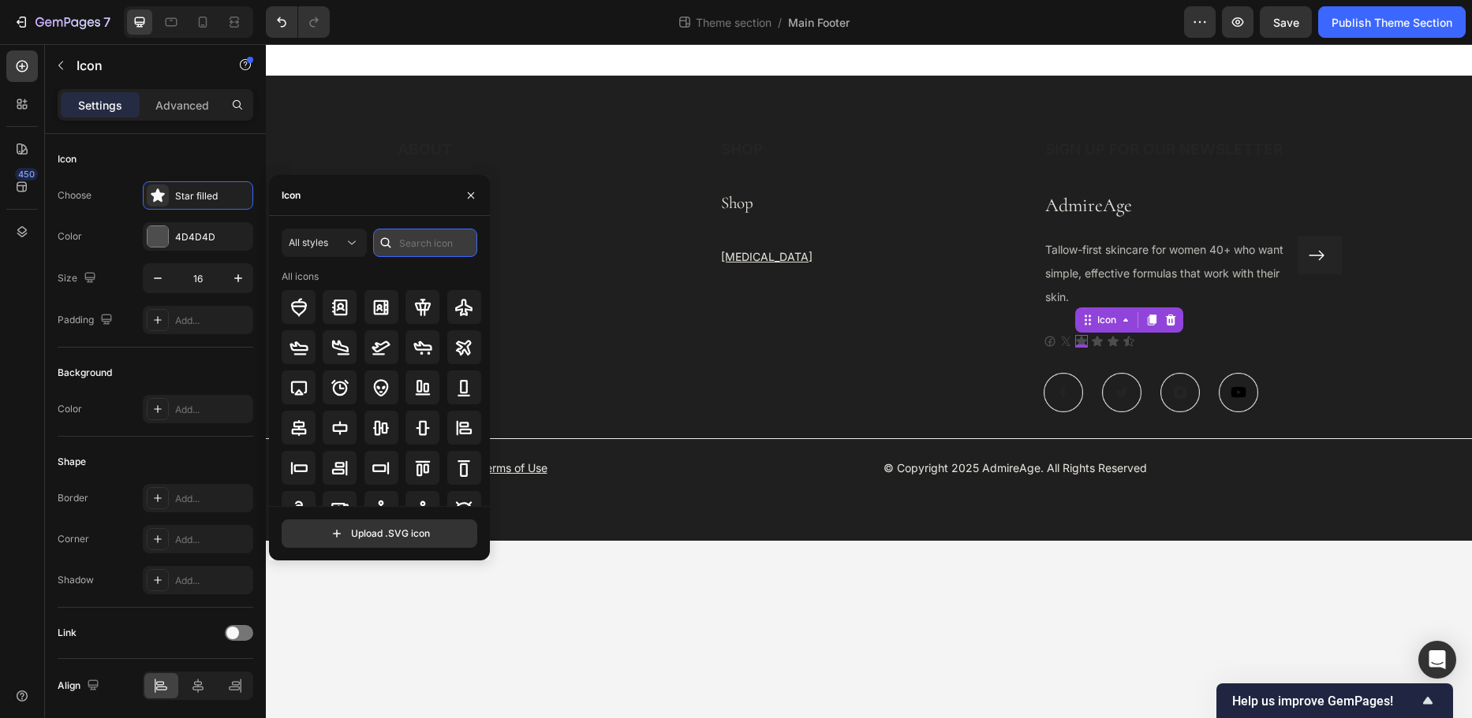
click at [412, 246] on input "text" at bounding box center [425, 243] width 104 height 28
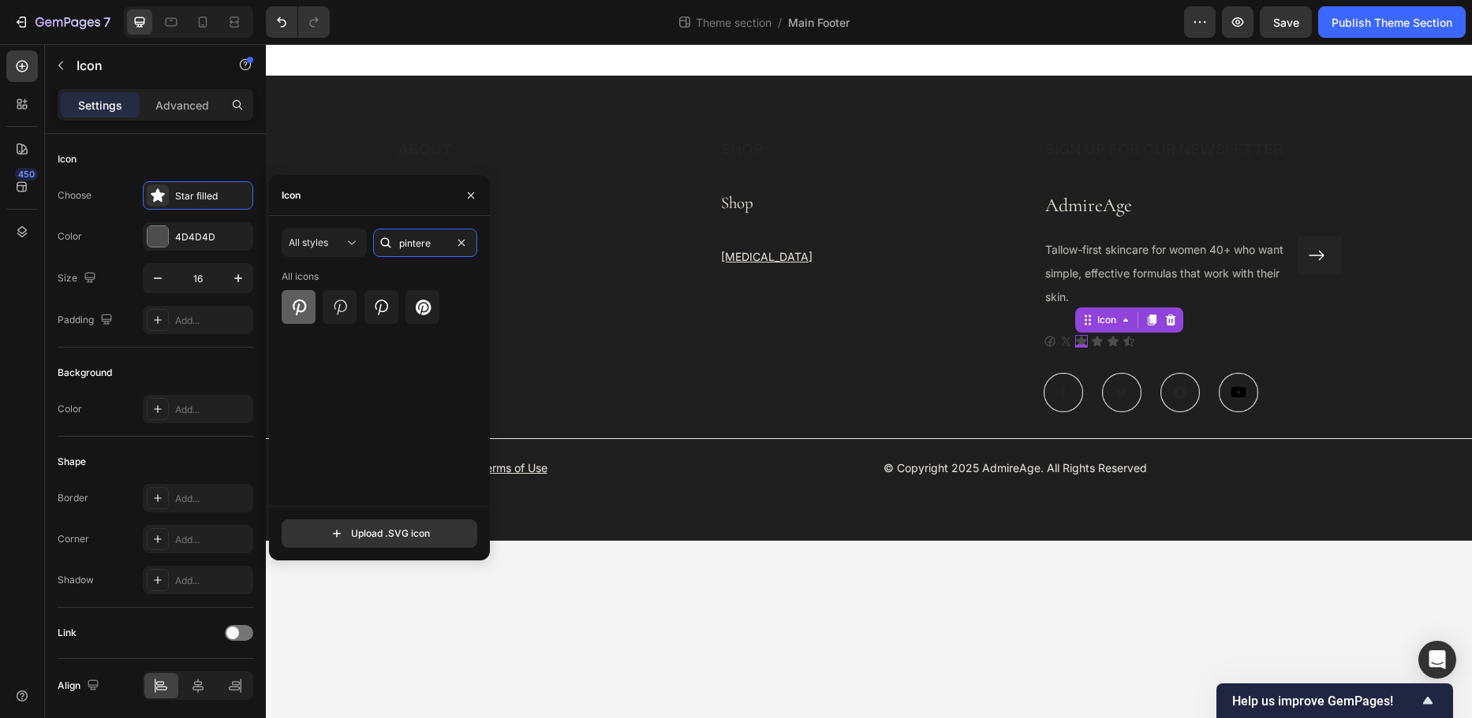
type input "pintere"
click at [297, 318] on div at bounding box center [299, 307] width 34 height 34
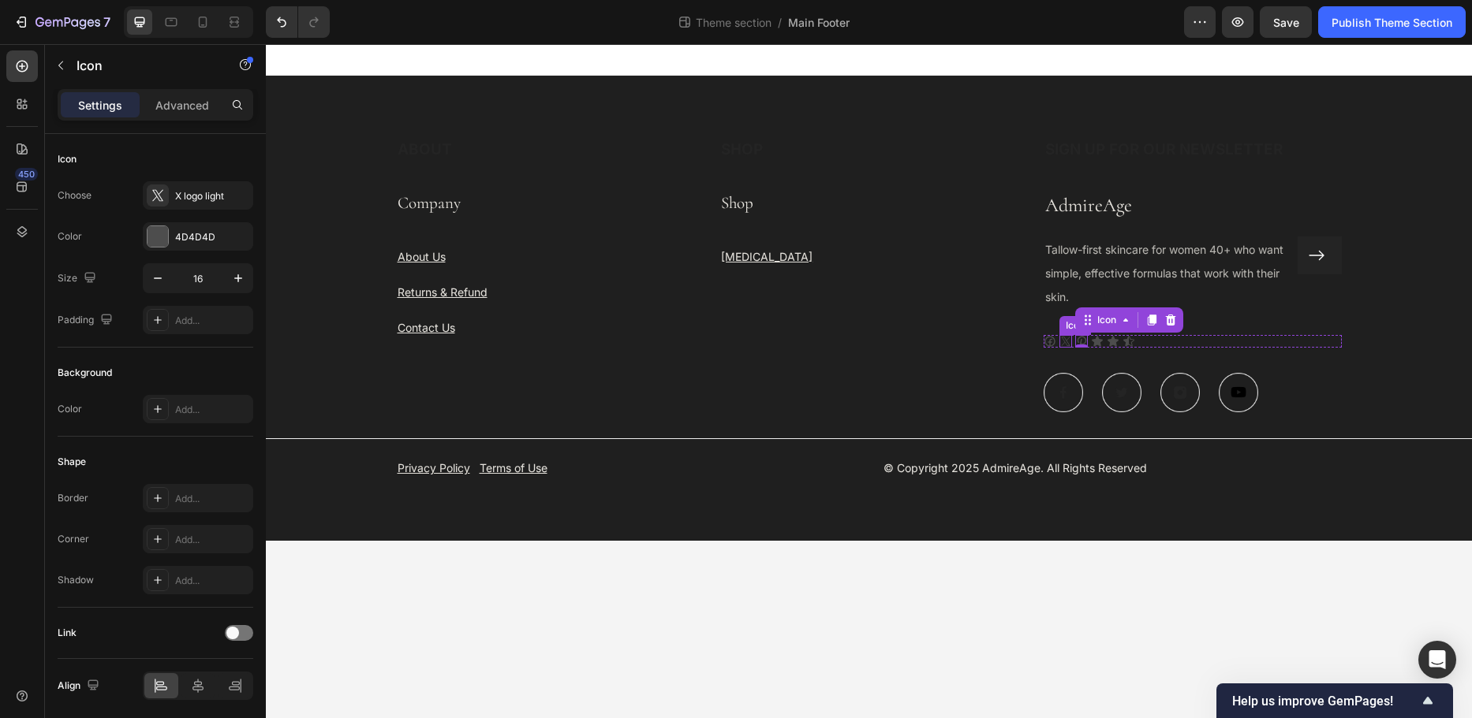
click at [1067, 341] on icon at bounding box center [1065, 341] width 13 height 13
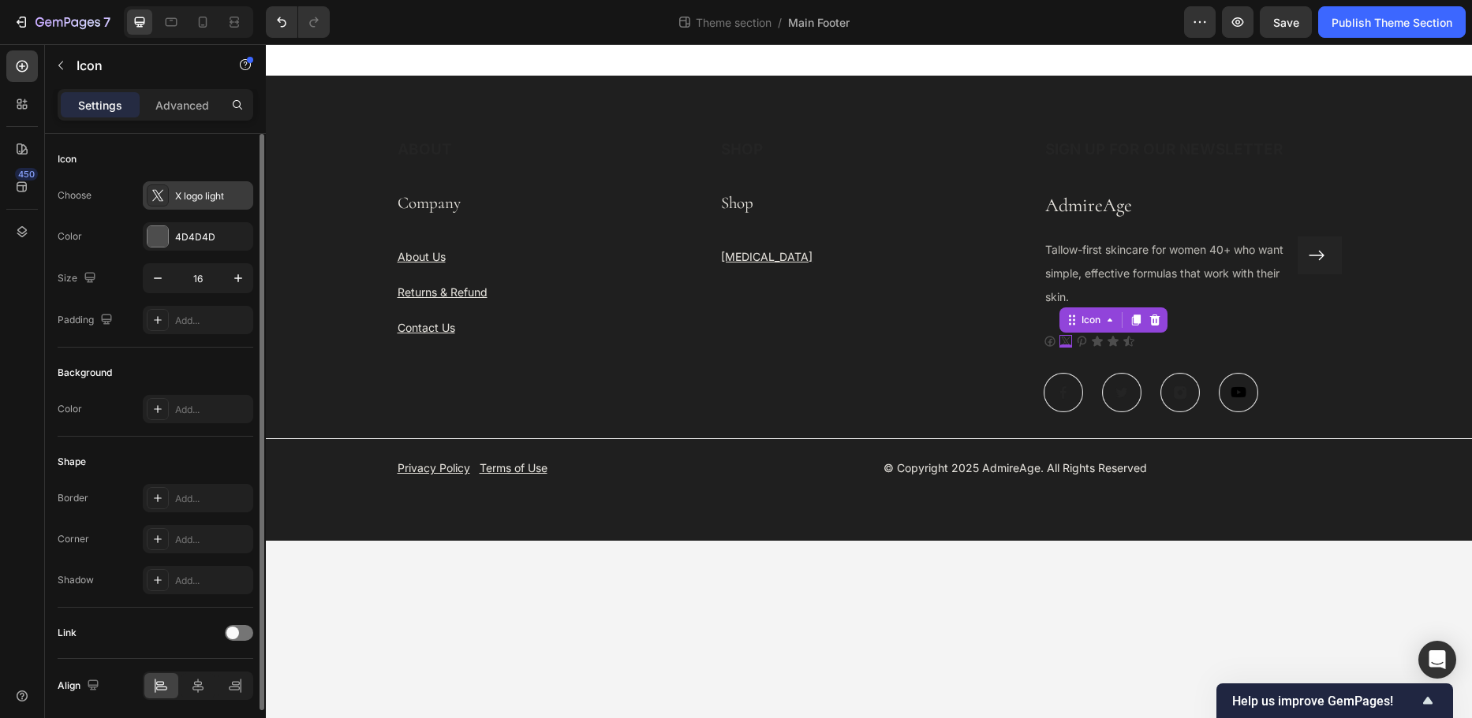
click at [215, 202] on div "X logo light" at bounding box center [212, 196] width 74 height 14
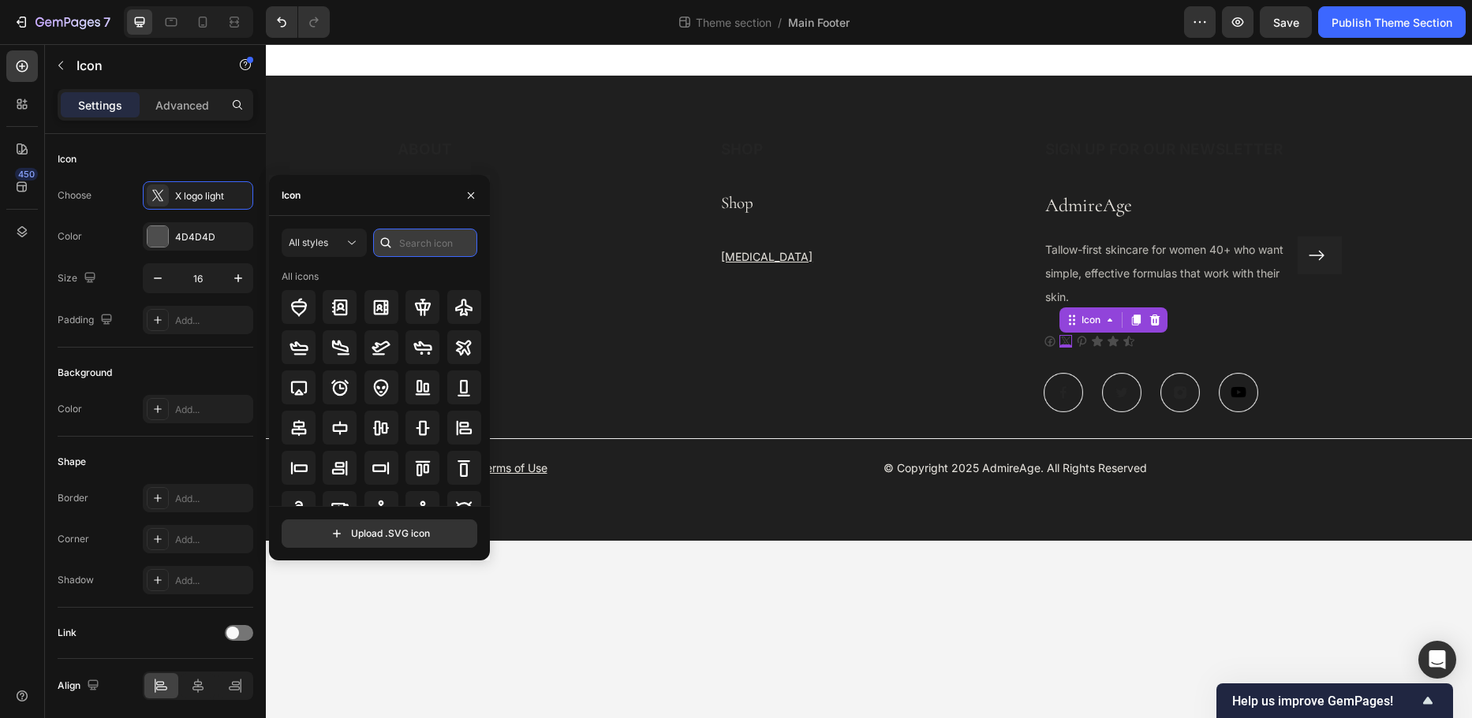
click at [433, 241] on input "text" at bounding box center [425, 243] width 104 height 28
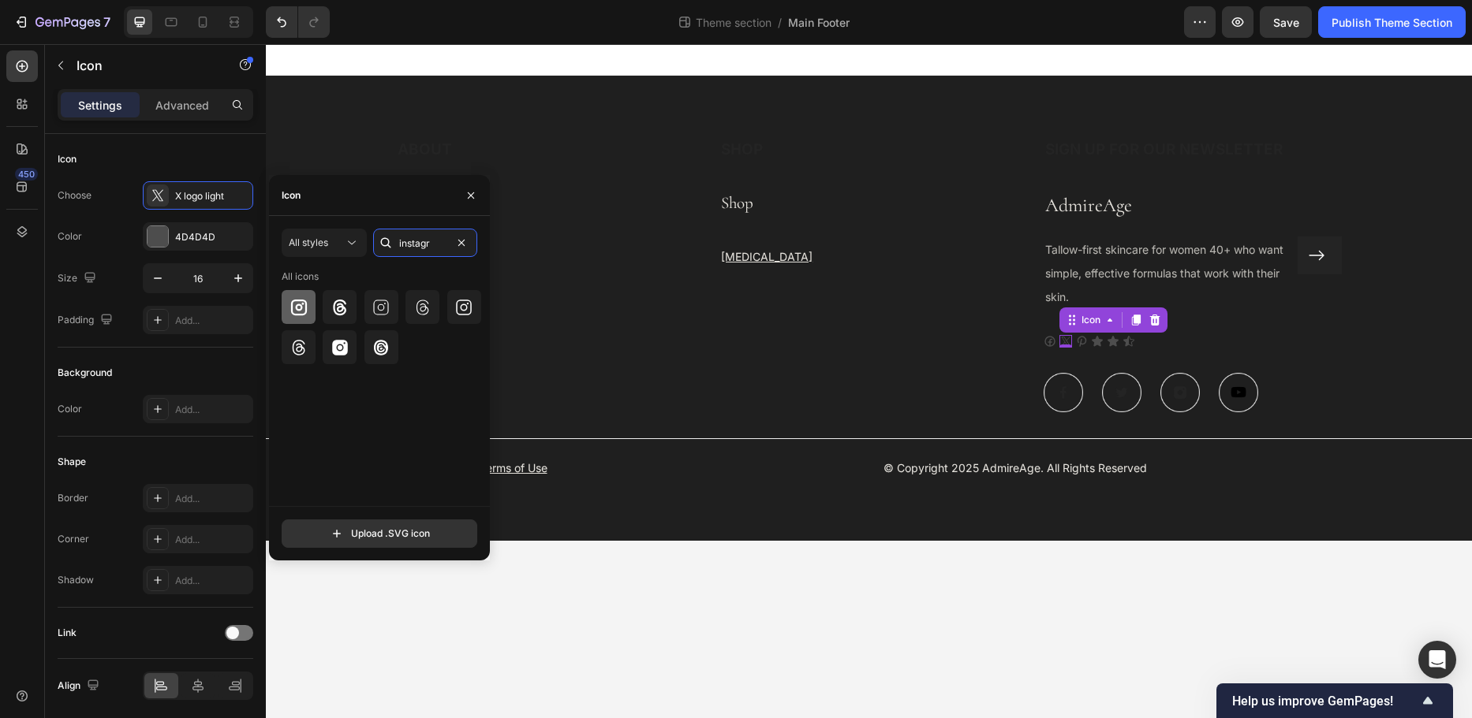
type input "instagr"
click at [291, 305] on icon at bounding box center [298, 307] width 16 height 16
click at [1097, 343] on div "Icon 0" at bounding box center [1097, 341] width 13 height 13
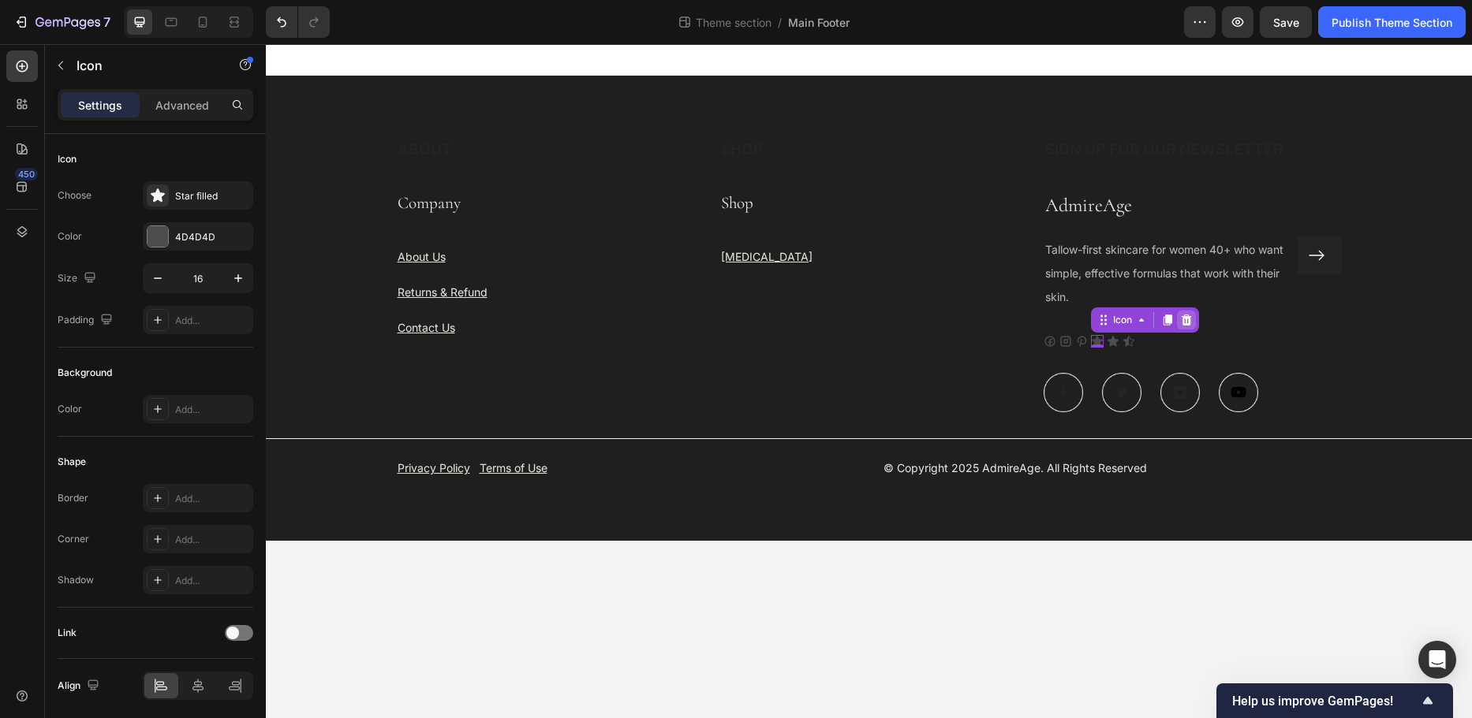
click at [1187, 323] on icon at bounding box center [1186, 320] width 10 height 11
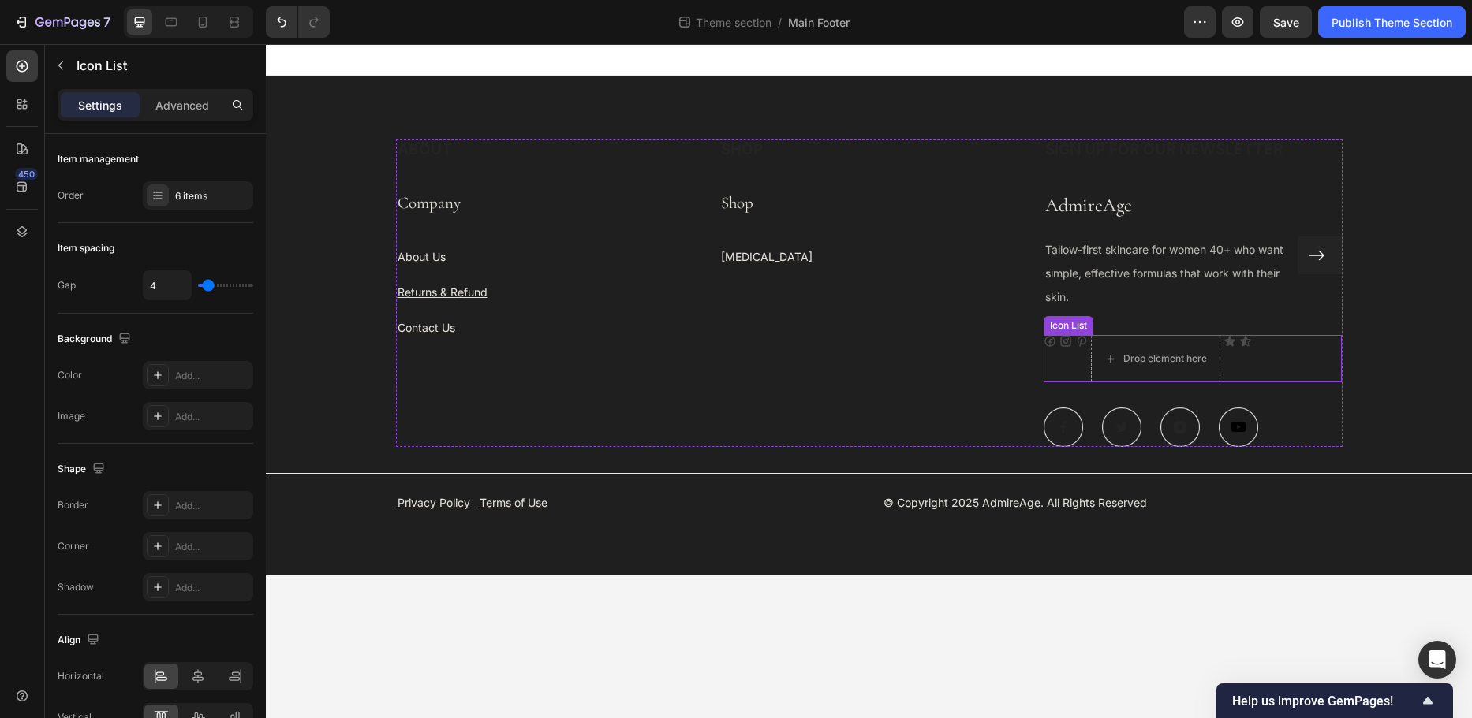
click at [1057, 378] on div "Icon Icon Icon Drop element here Icon Icon" at bounding box center [1192, 358] width 299 height 47
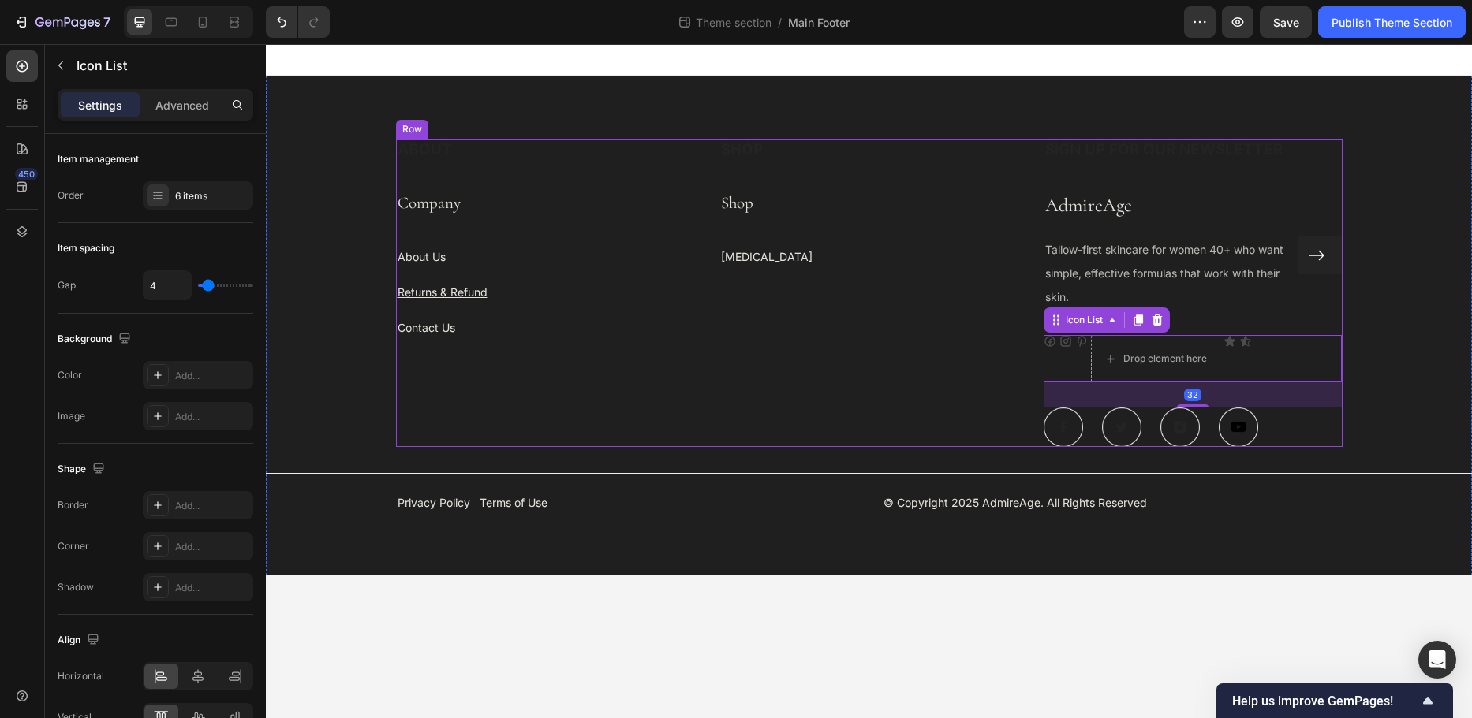
click at [930, 377] on div "SHOP Heading Shop Text Block Skin Care Text block" at bounding box center [868, 293] width 299 height 308
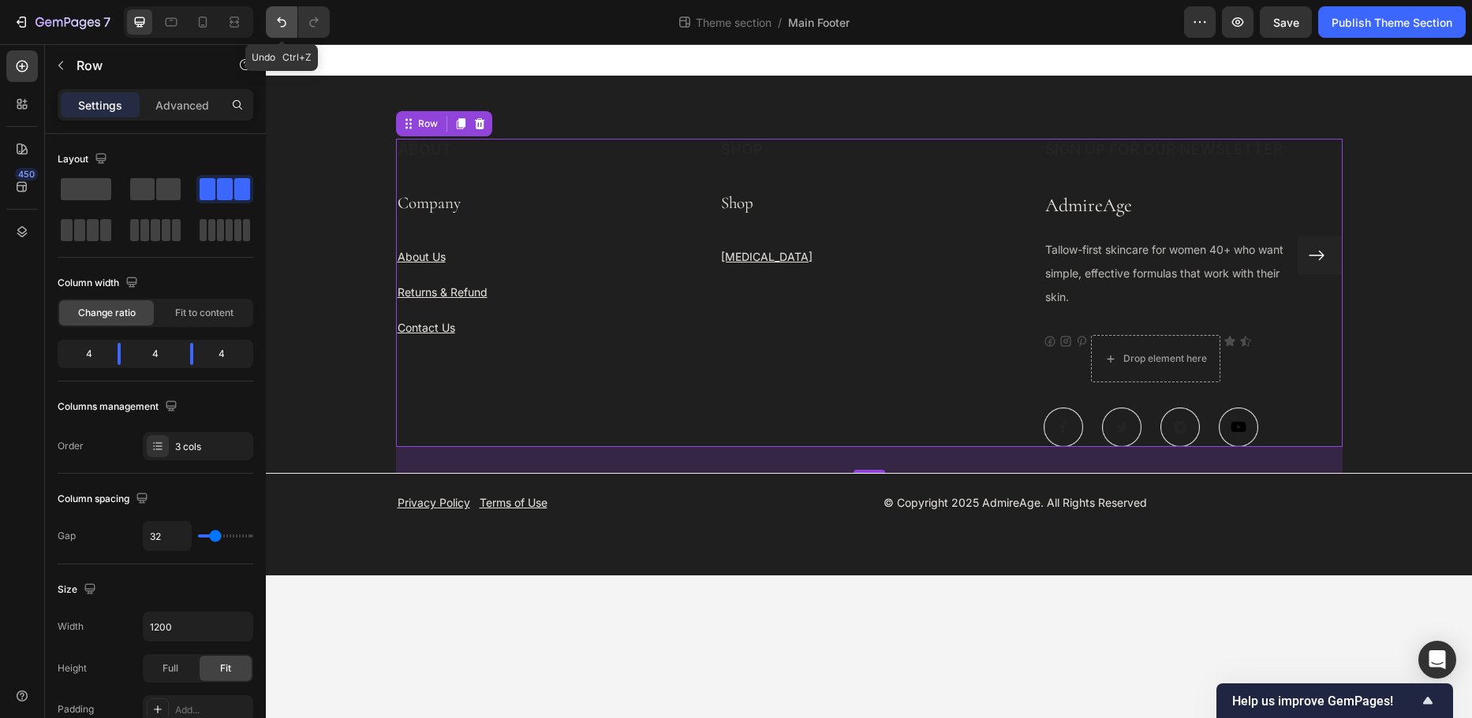
click at [275, 26] on icon "Undo/Redo" at bounding box center [282, 22] width 16 height 16
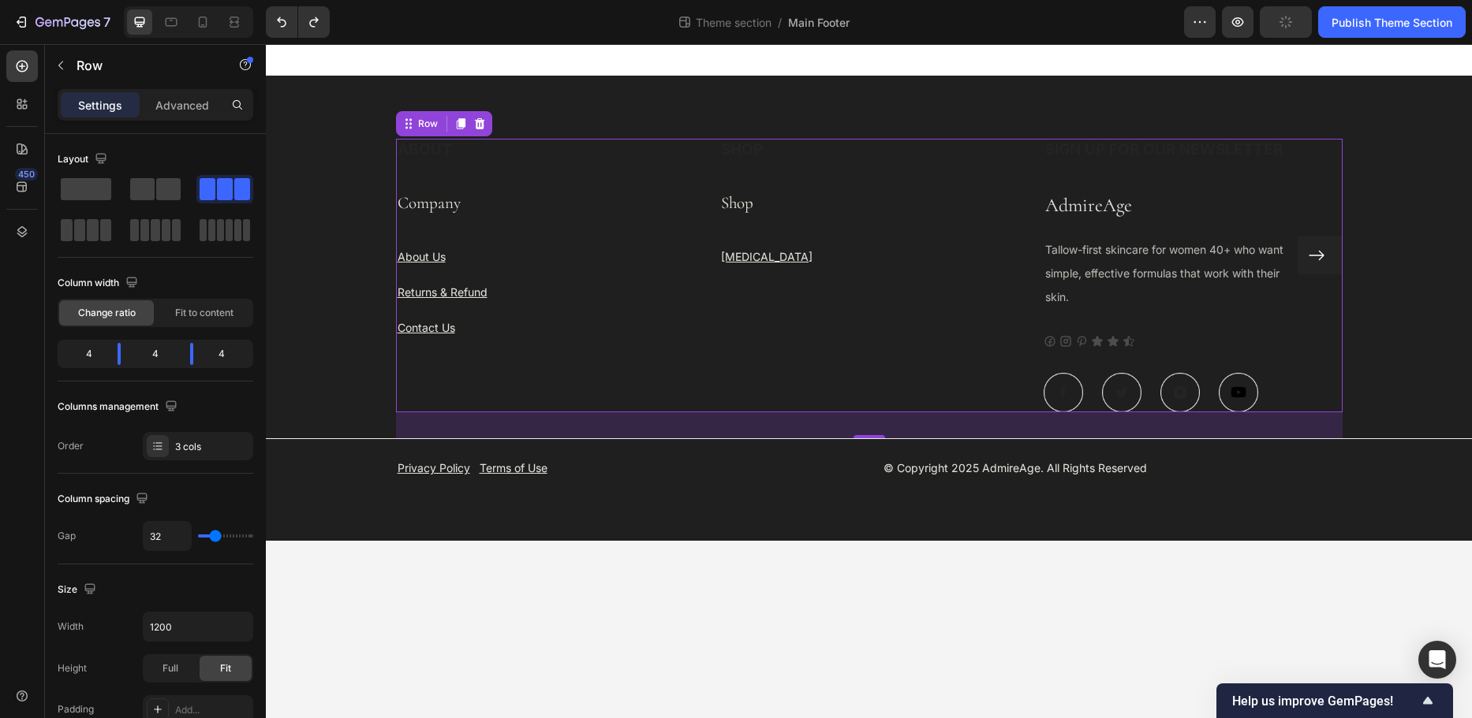
click at [1029, 347] on div "ABOUT Heading Company Text Block About Us Text block Returns & Refund Text bloc…" at bounding box center [869, 276] width 946 height 274
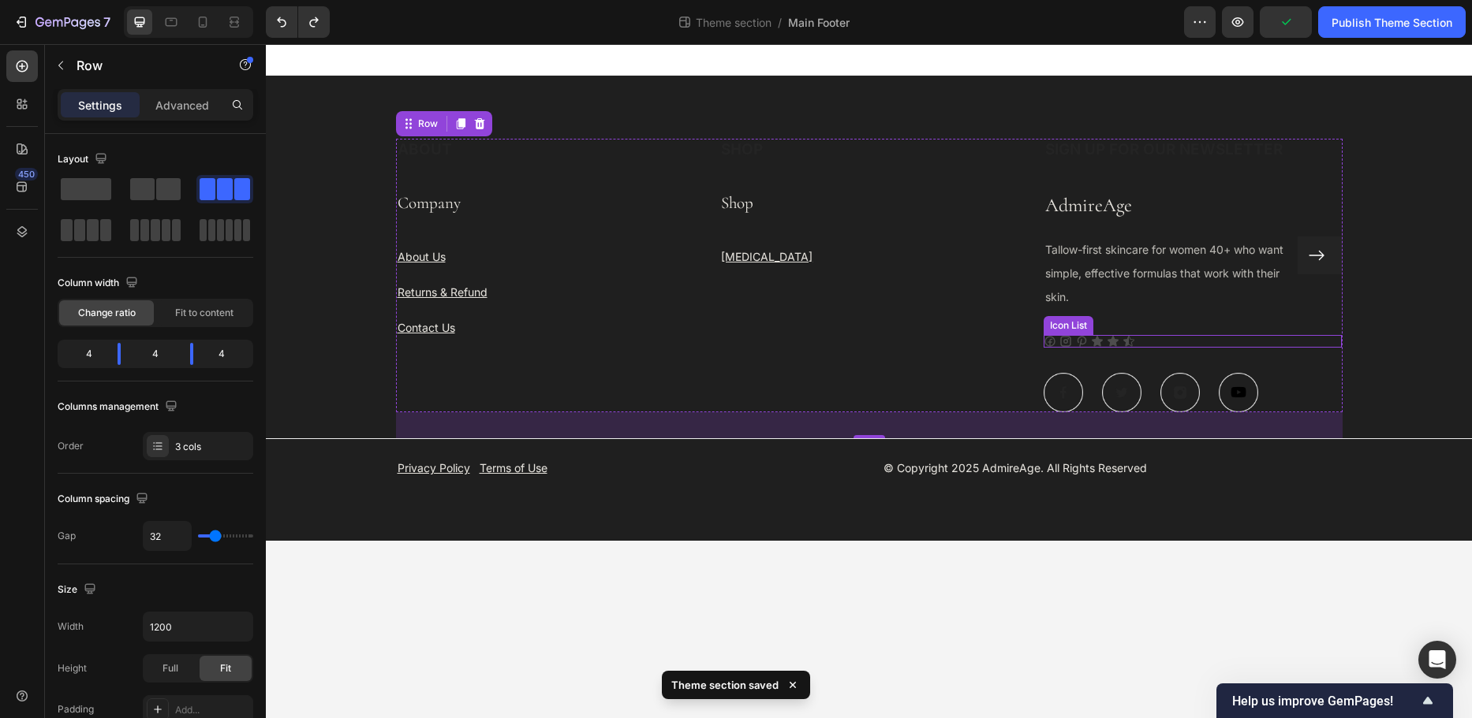
click at [1174, 340] on div "Icon Icon Icon Icon Icon Icon" at bounding box center [1192, 341] width 299 height 13
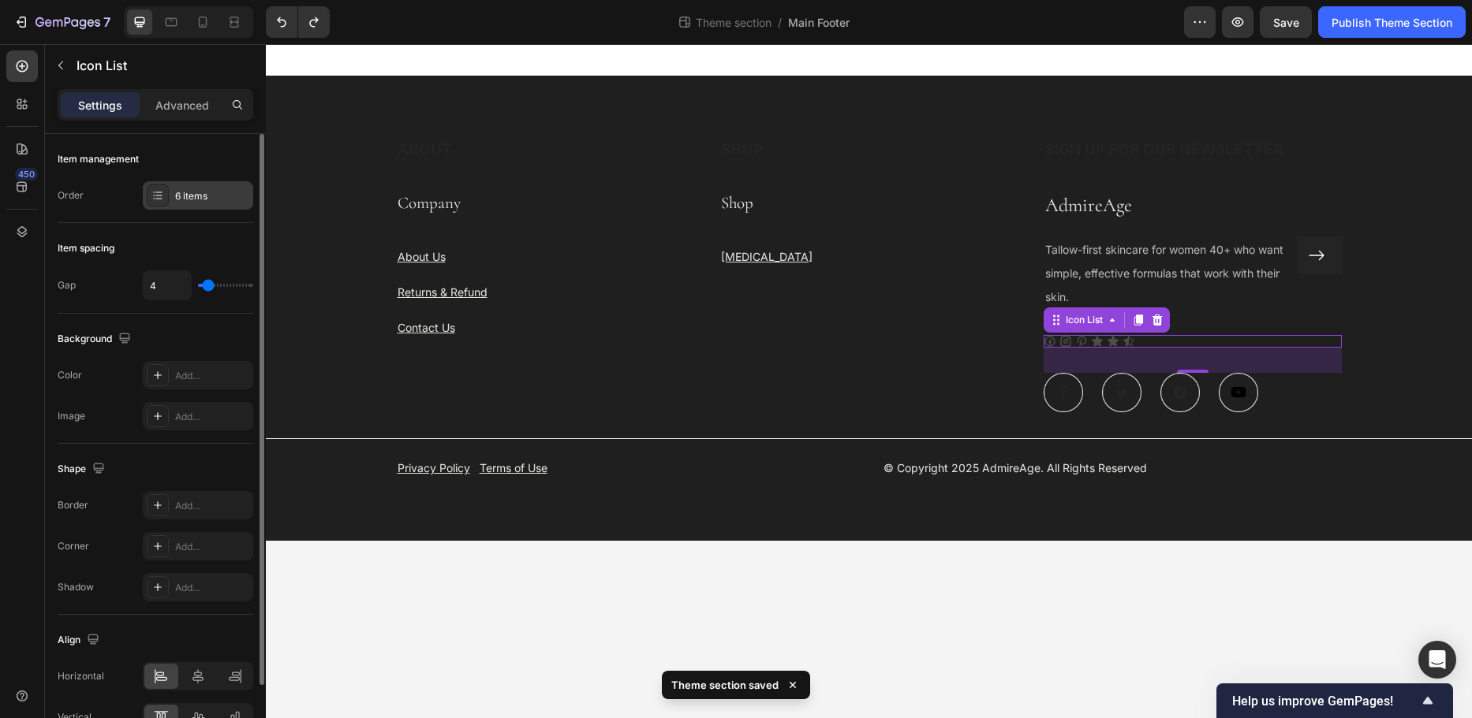
click at [152, 193] on icon at bounding box center [157, 195] width 13 height 13
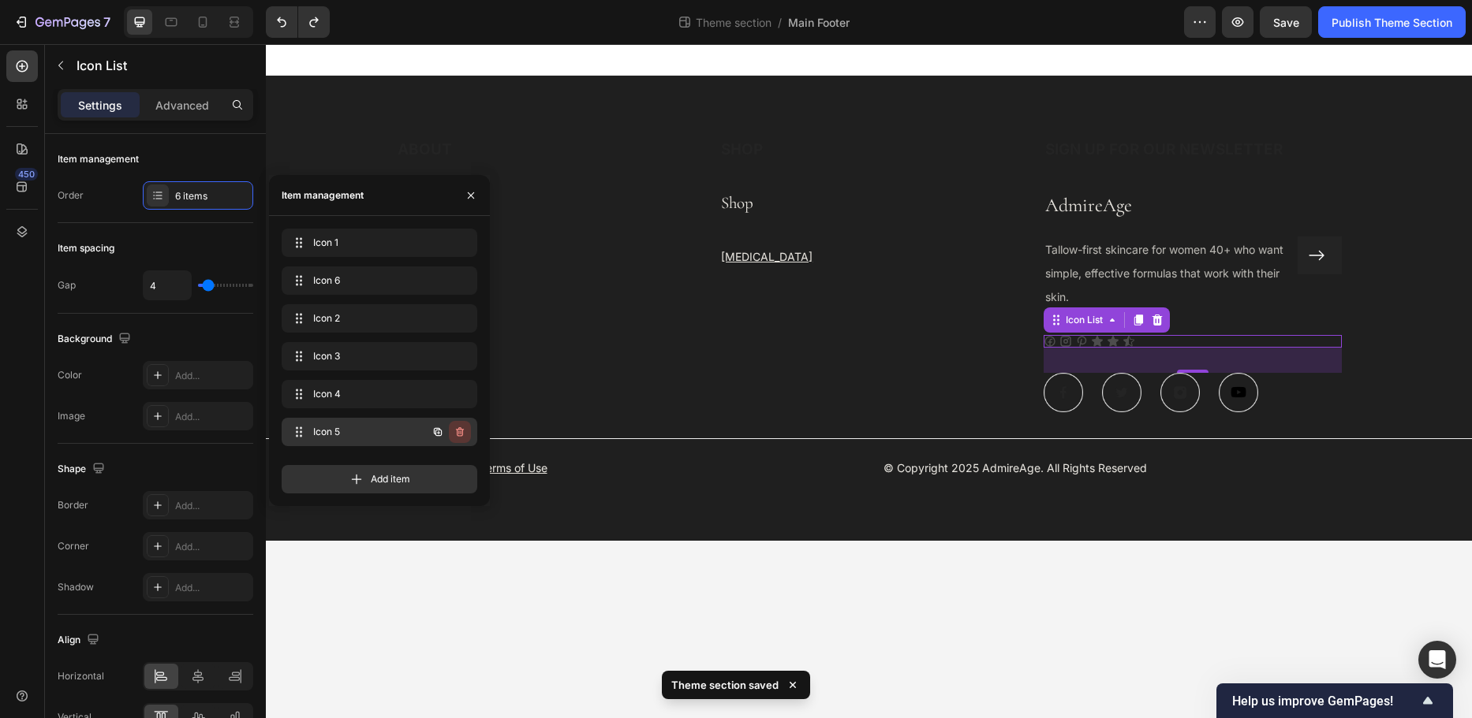
click at [460, 431] on icon "button" at bounding box center [459, 432] width 13 height 13
click at [456, 426] on div "Delete" at bounding box center [449, 432] width 29 height 14
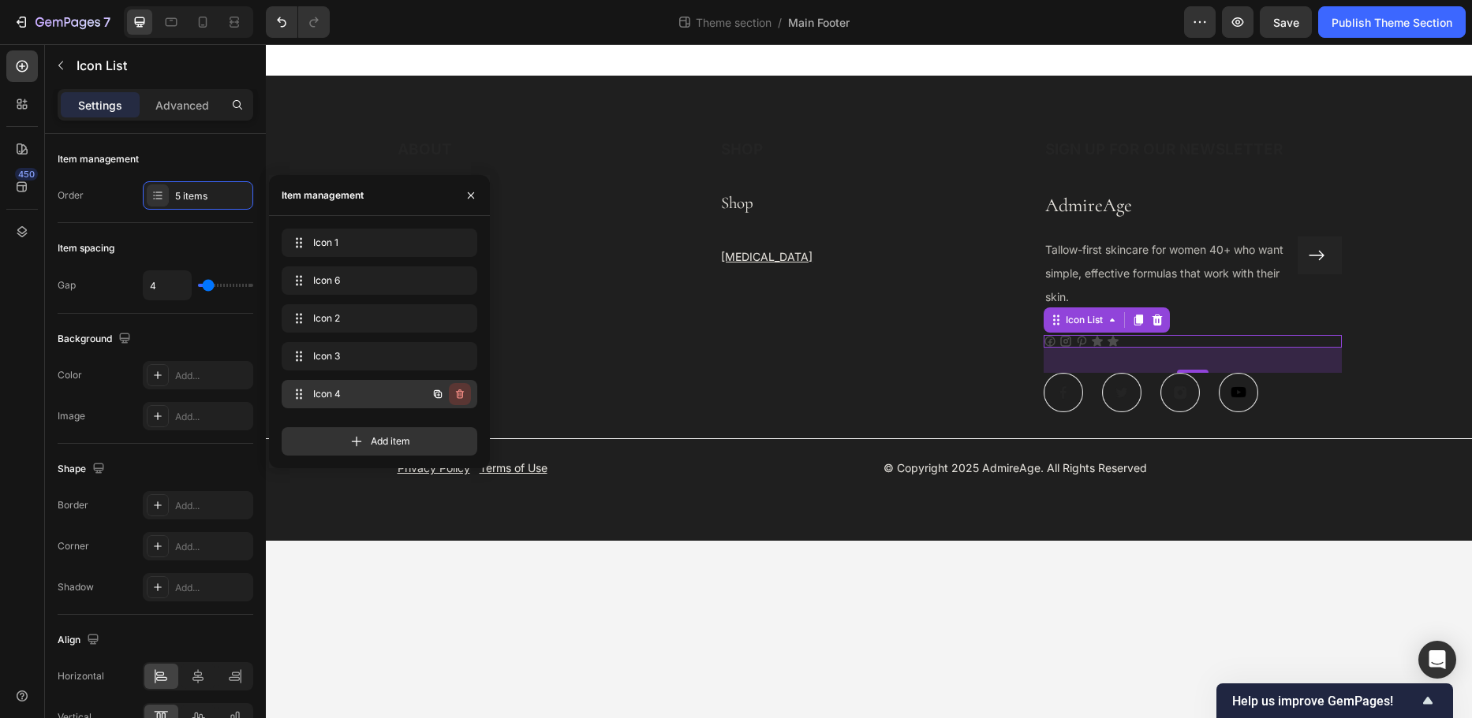
click at [456, 399] on icon "button" at bounding box center [459, 394] width 13 height 13
click at [446, 397] on div "Delete" at bounding box center [449, 394] width 29 height 14
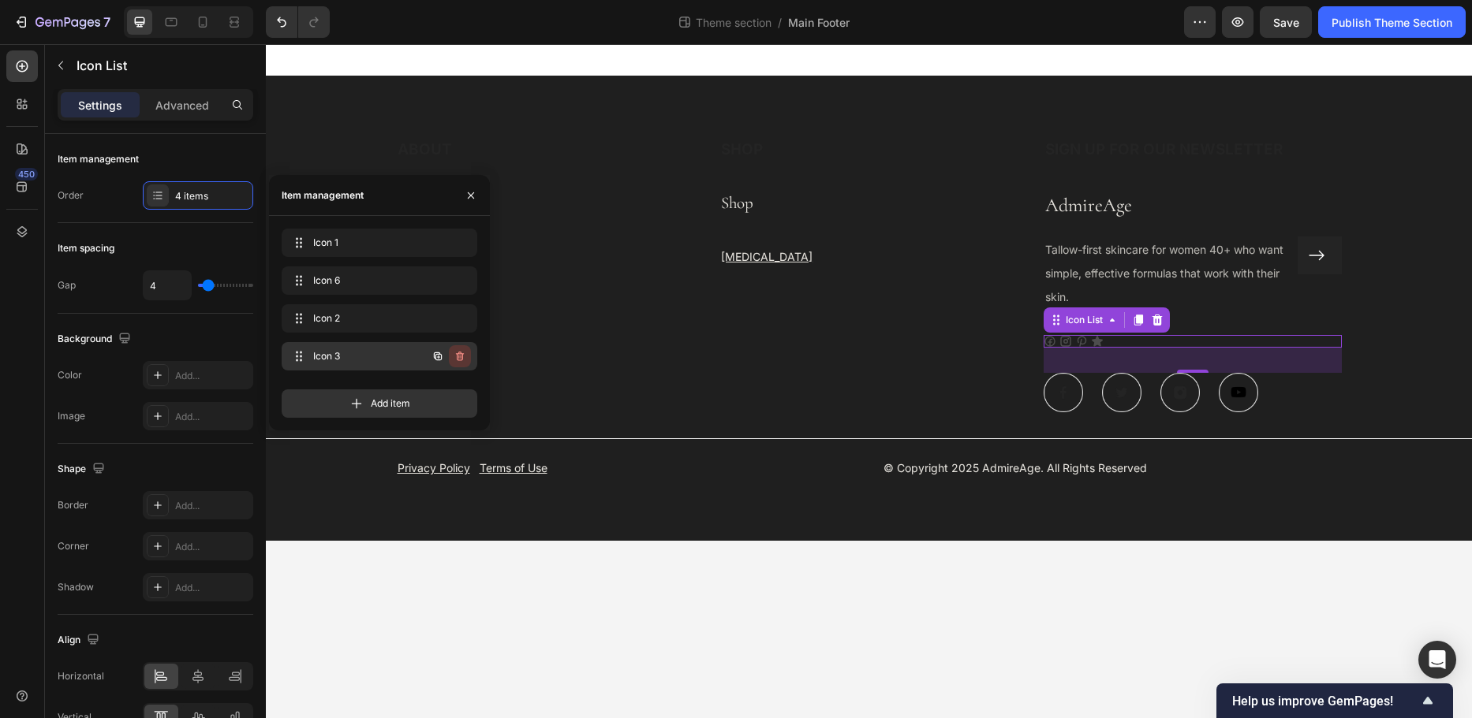
click at [461, 358] on icon "button" at bounding box center [459, 356] width 13 height 13
click at [456, 360] on div "Delete" at bounding box center [449, 356] width 29 height 14
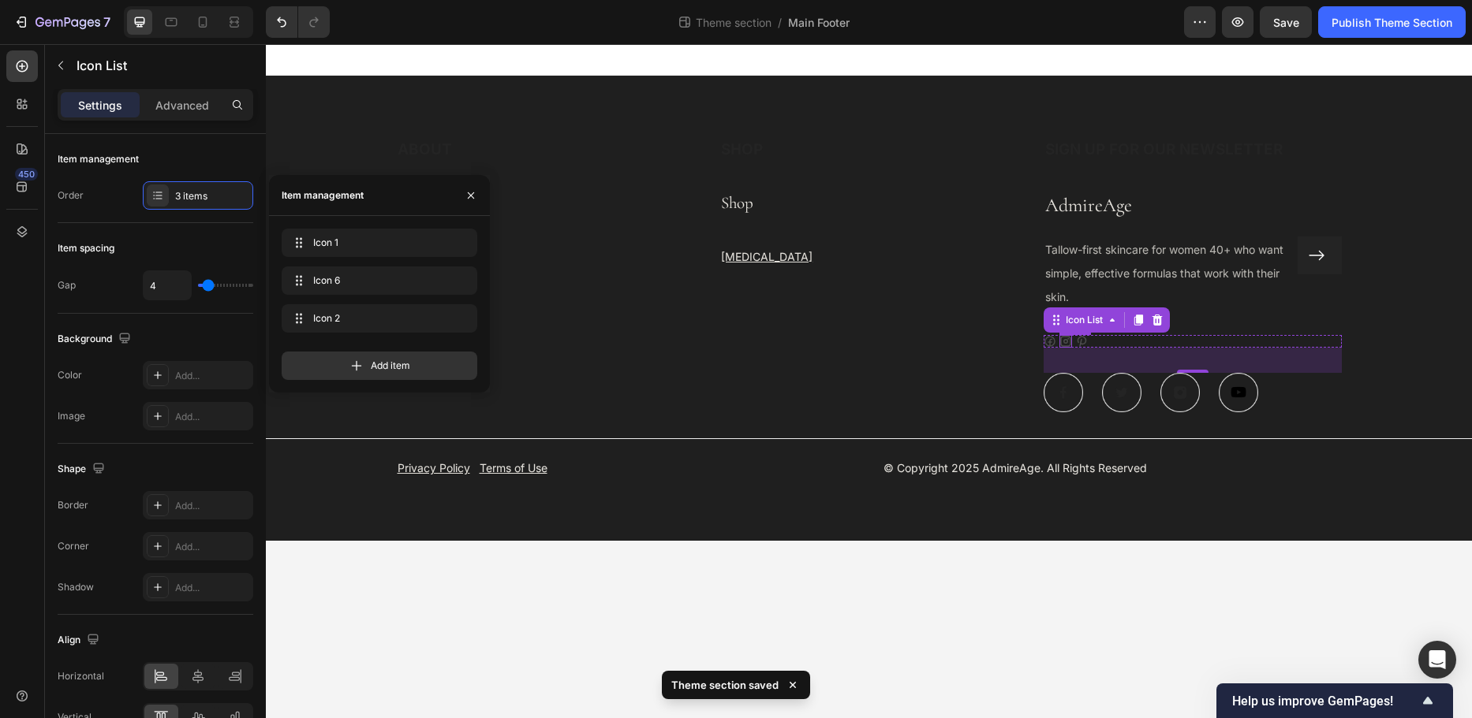
click at [1068, 341] on icon at bounding box center [1065, 341] width 13 height 13
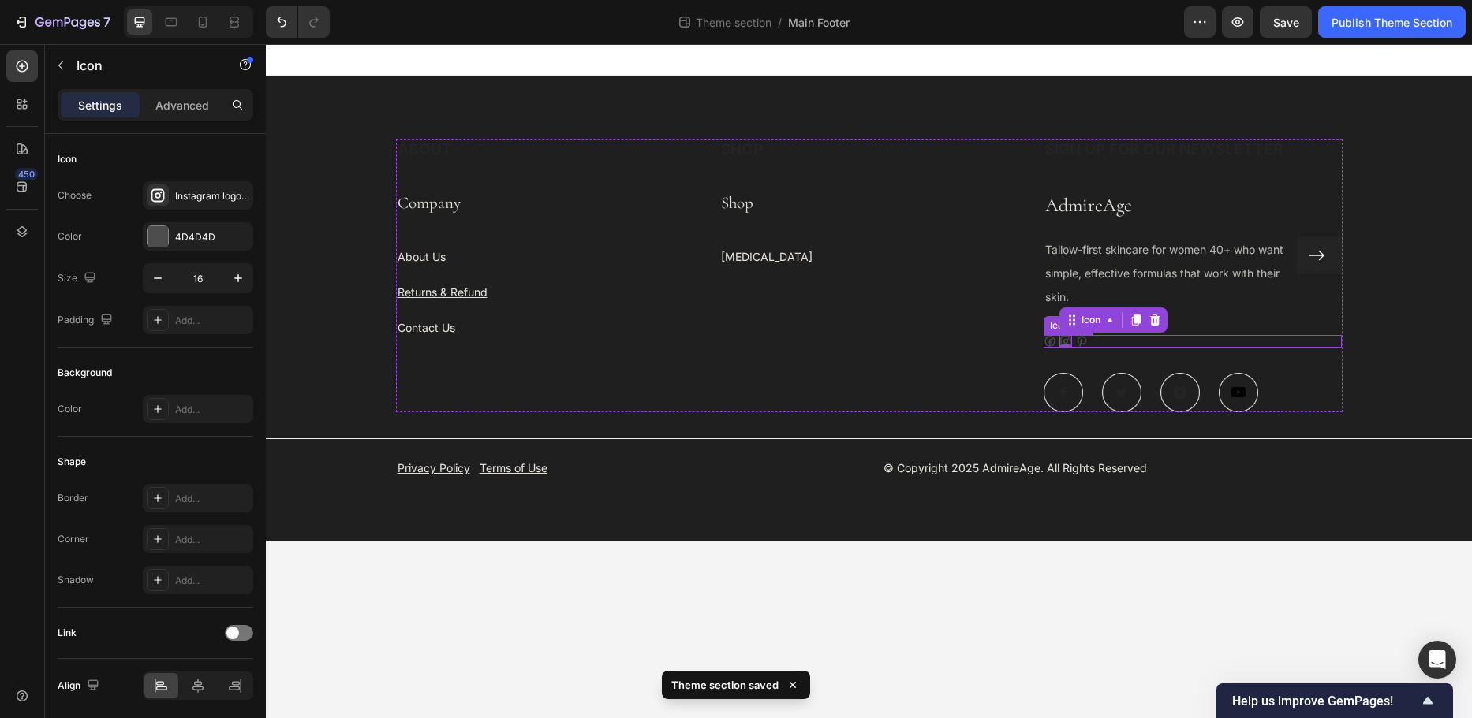
click at [1097, 341] on div "Icon Icon 0 Icon" at bounding box center [1192, 341] width 299 height 13
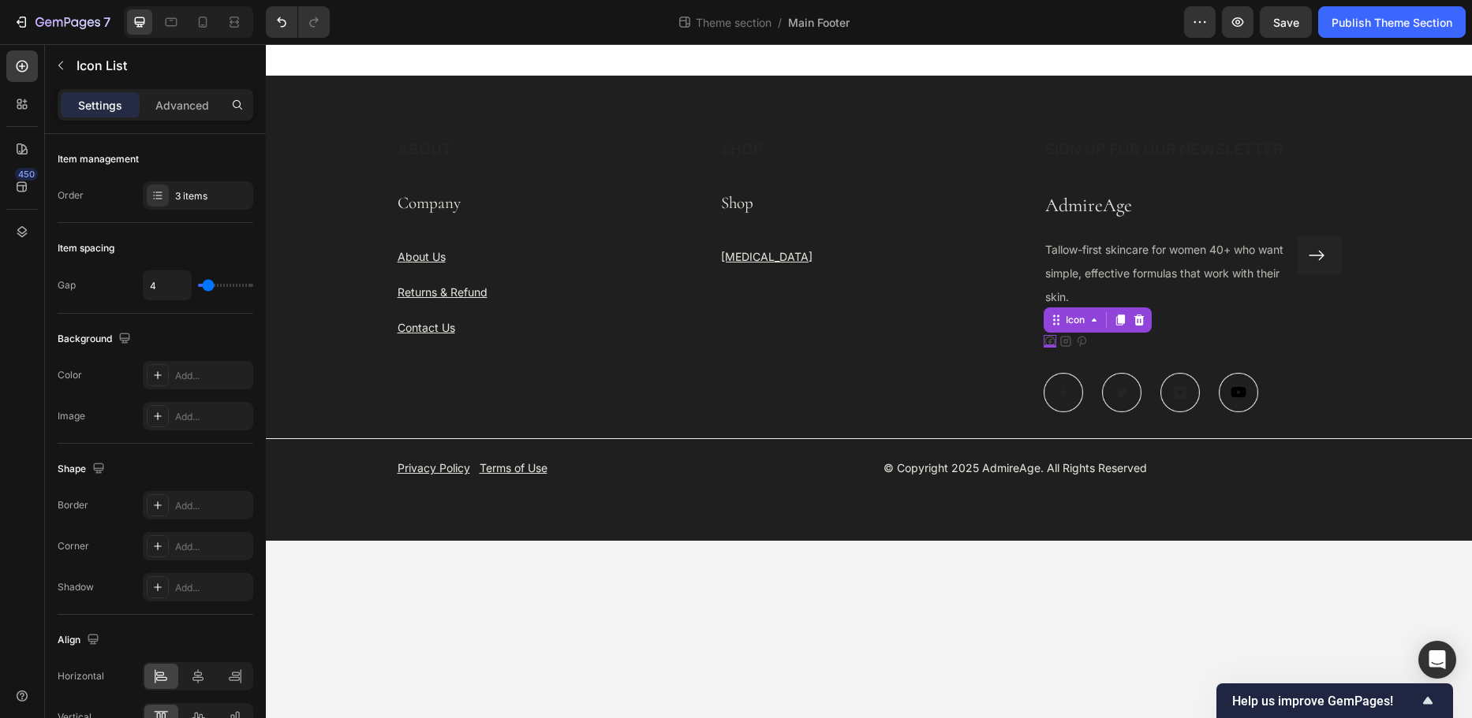
click at [1047, 339] on icon at bounding box center [1049, 341] width 13 height 13
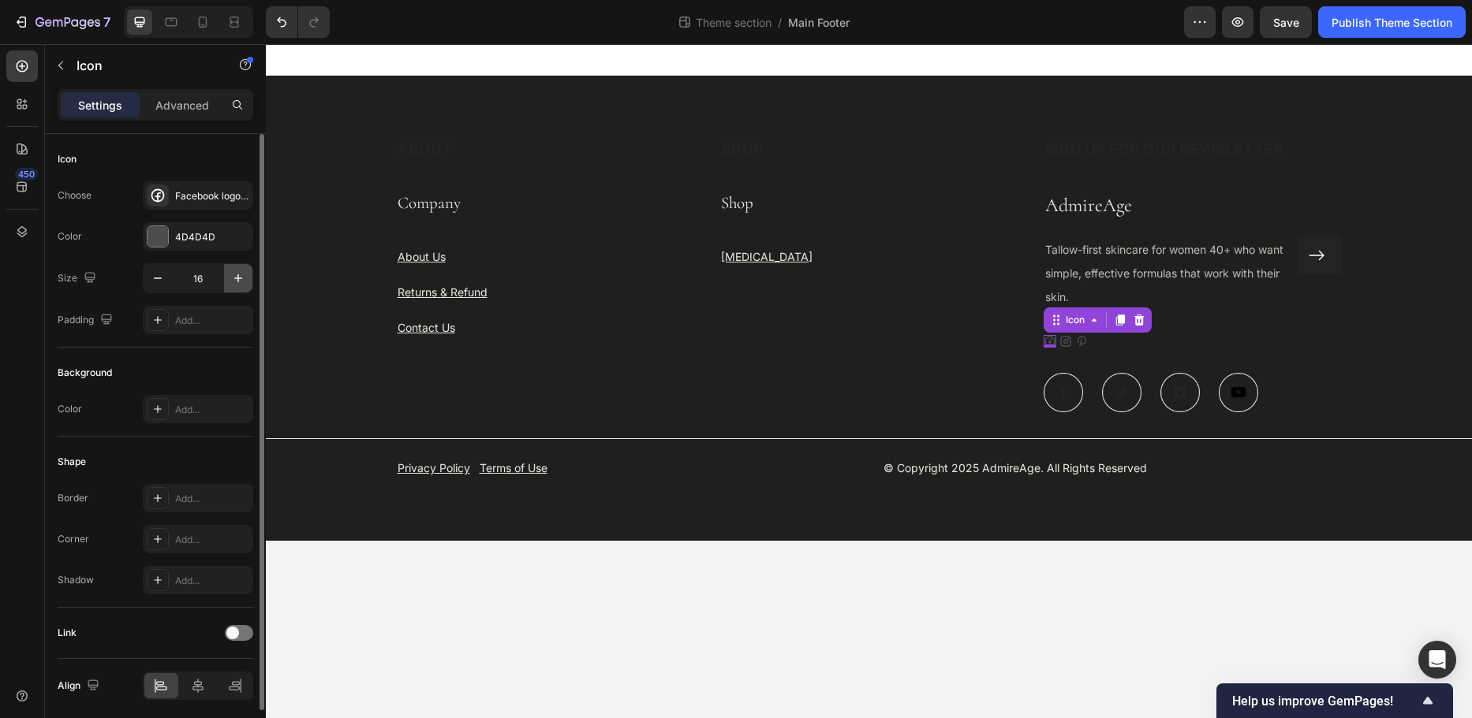
click at [234, 280] on icon "button" at bounding box center [238, 279] width 16 height 16
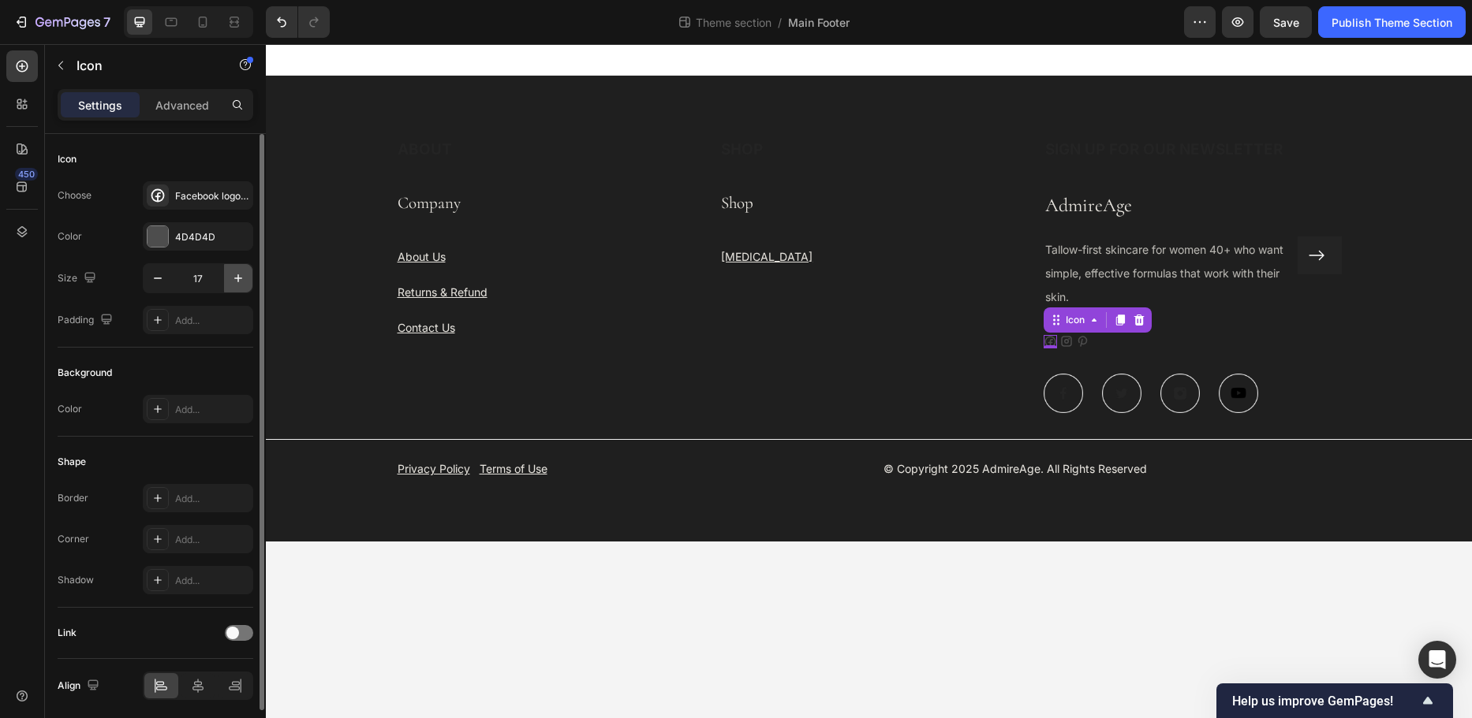
click at [234, 280] on icon "button" at bounding box center [238, 279] width 16 height 16
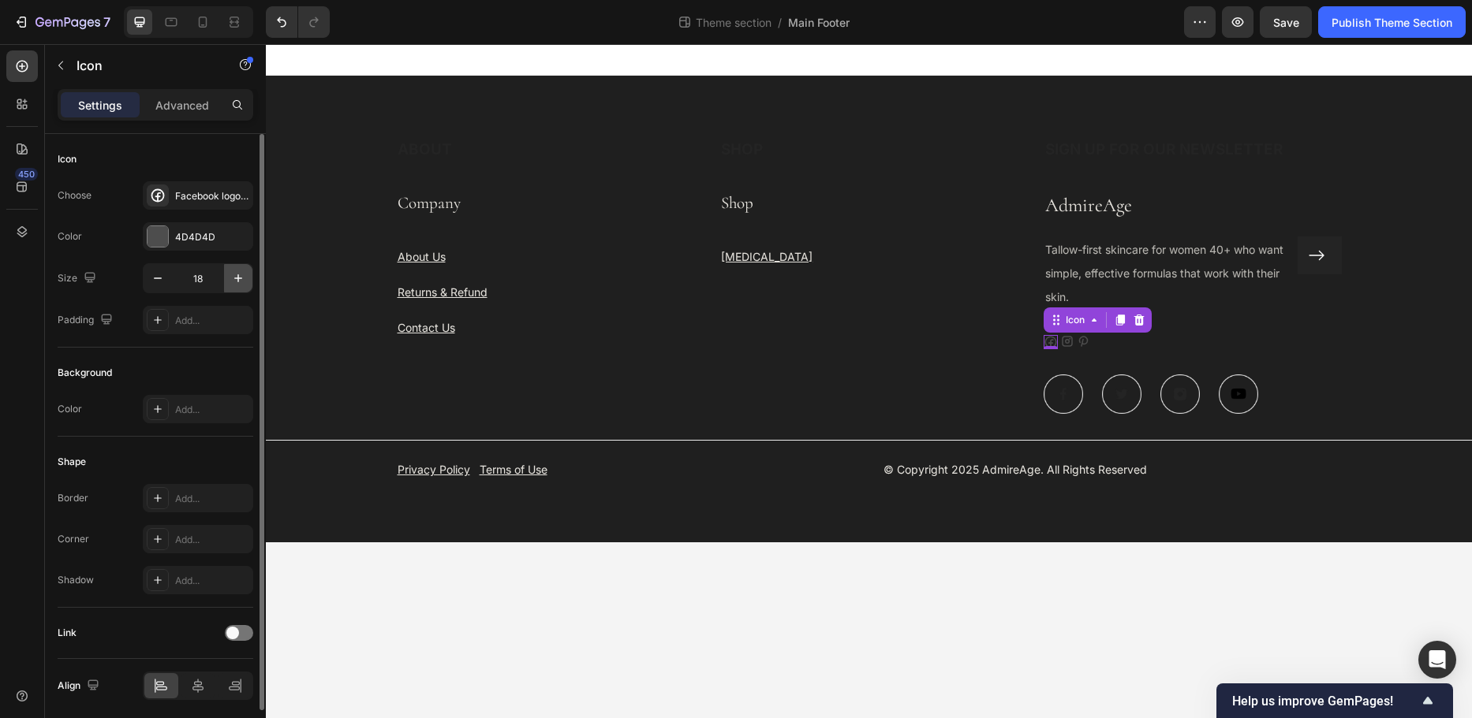
click at [234, 280] on icon "button" at bounding box center [238, 279] width 16 height 16
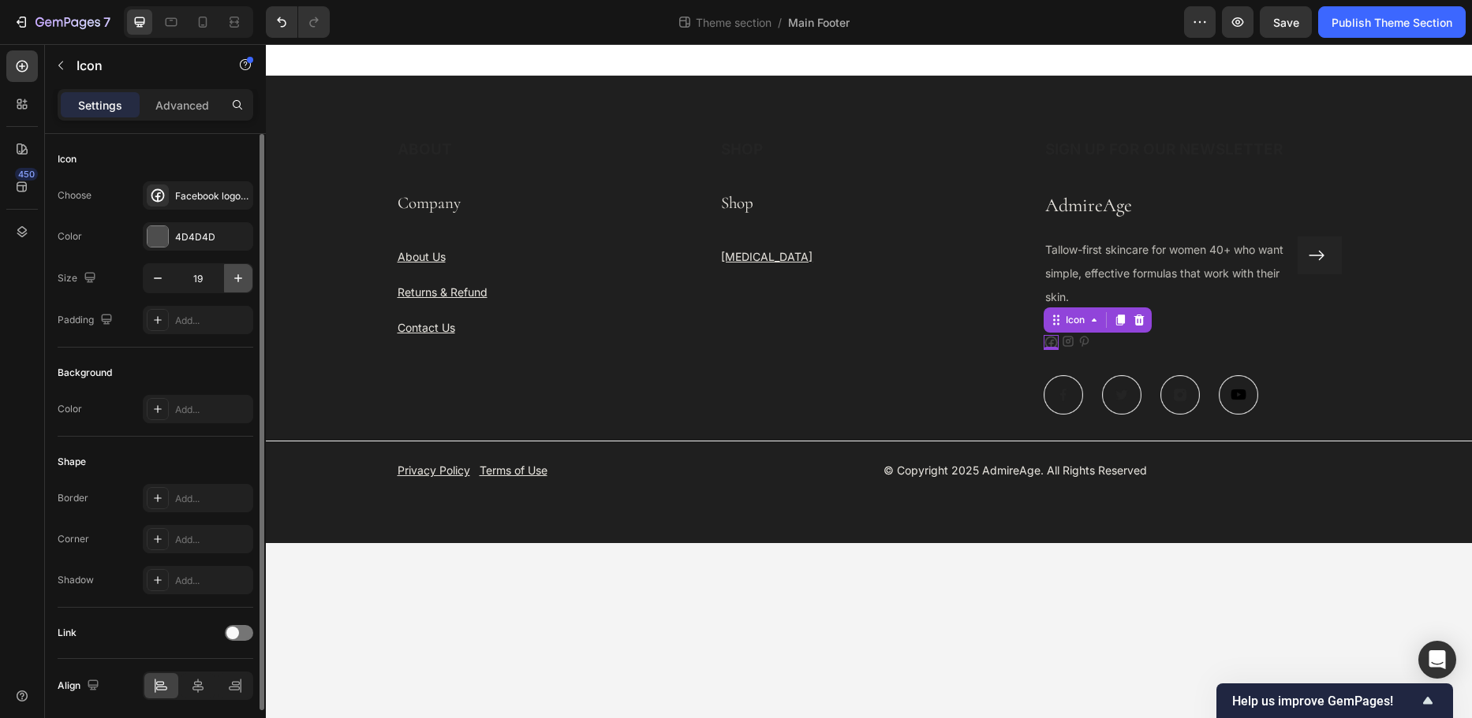
click at [234, 280] on icon "button" at bounding box center [238, 279] width 16 height 16
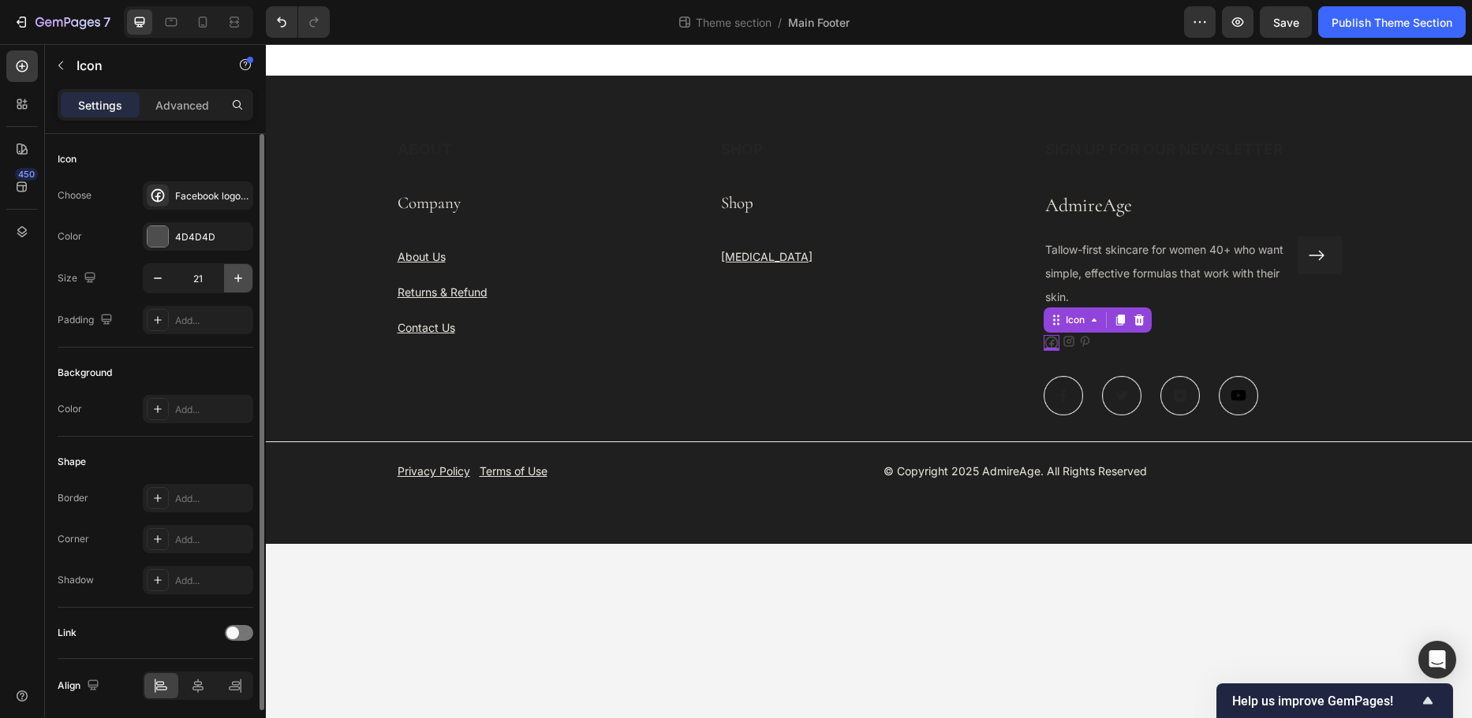
click at [234, 280] on icon "button" at bounding box center [238, 279] width 16 height 16
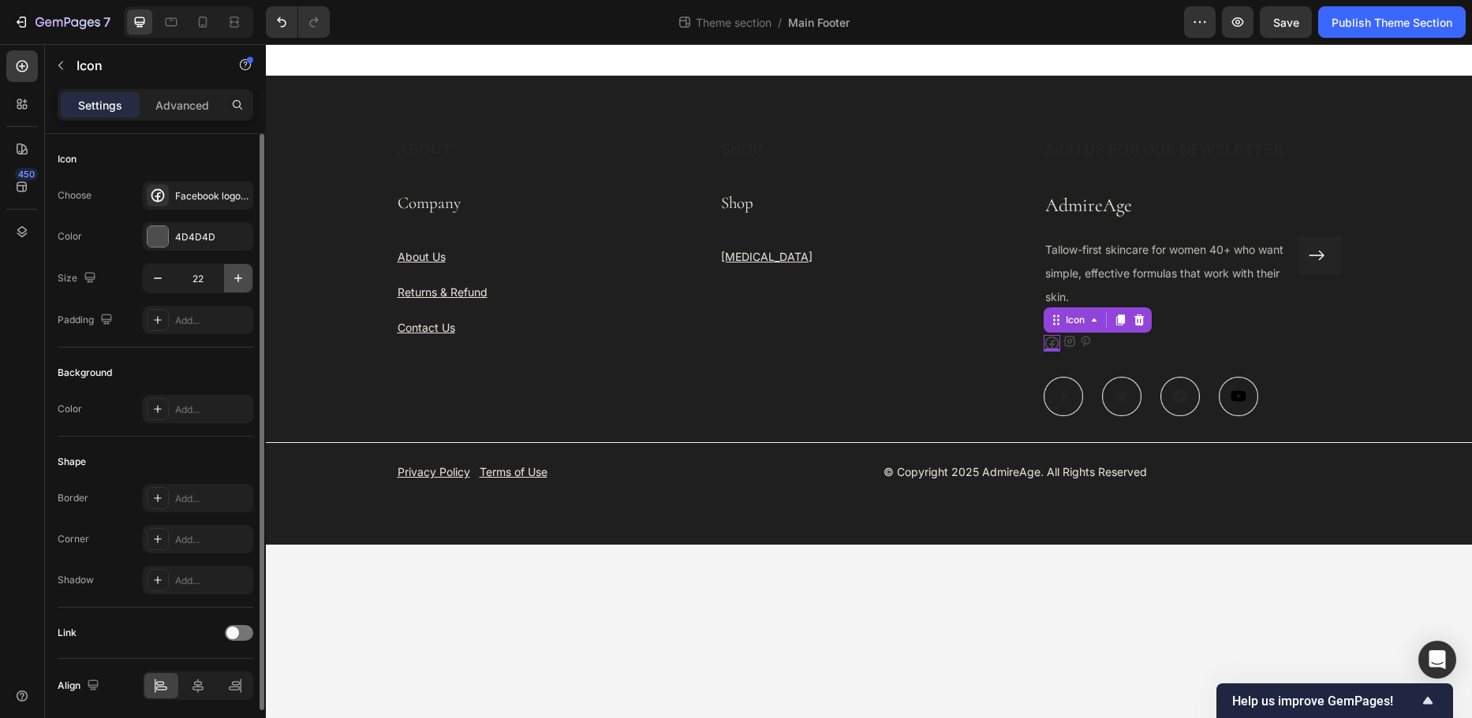
click at [234, 280] on icon "button" at bounding box center [238, 279] width 16 height 16
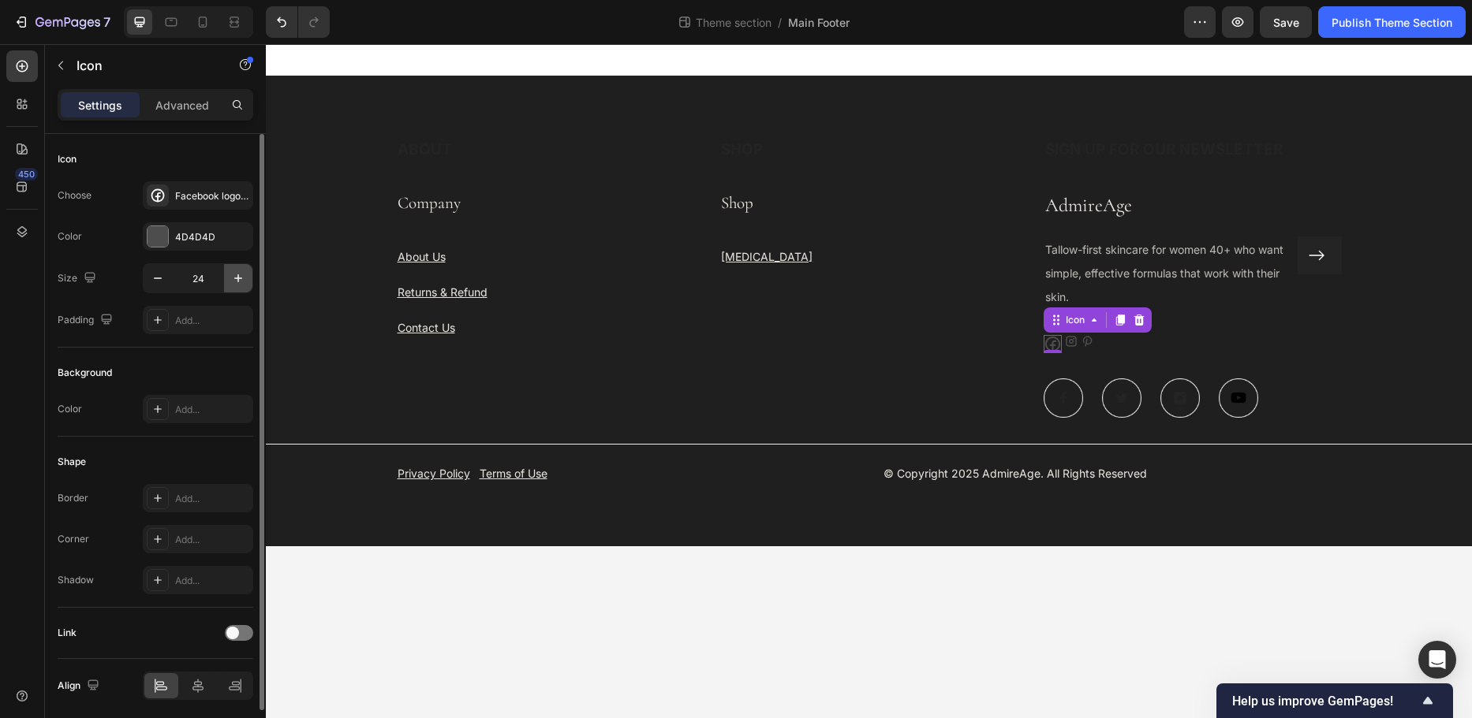
click at [234, 280] on icon "button" at bounding box center [238, 279] width 16 height 16
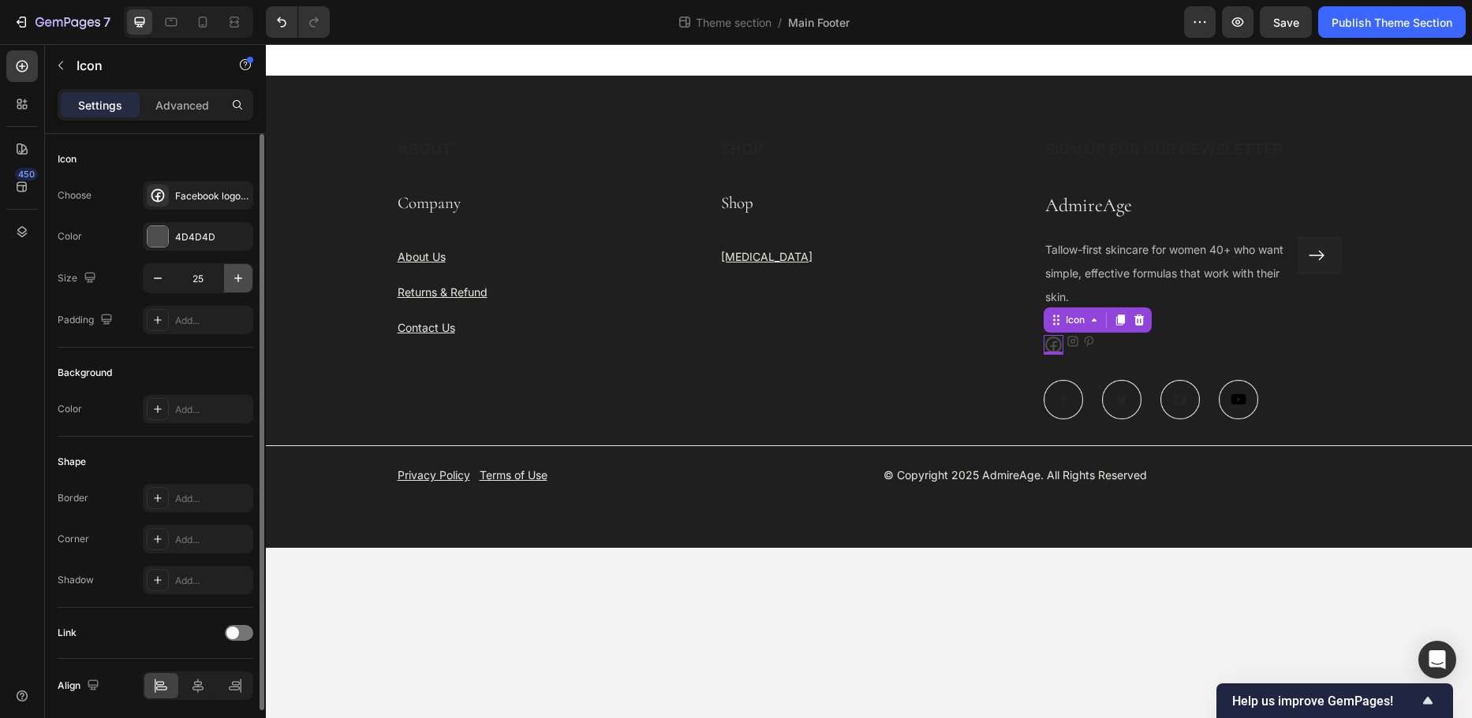
click at [234, 280] on icon "button" at bounding box center [238, 279] width 16 height 16
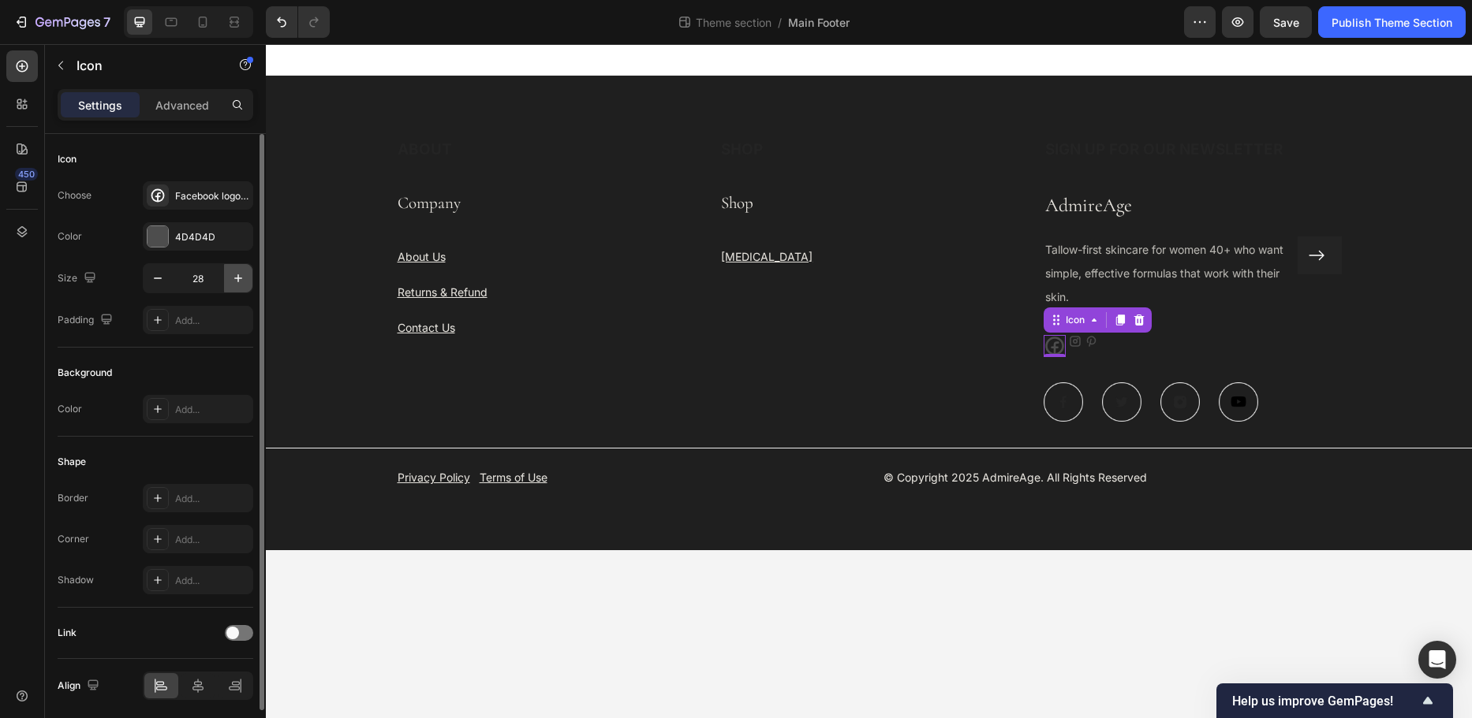
click at [234, 280] on icon "button" at bounding box center [238, 279] width 16 height 16
click at [235, 280] on icon "button" at bounding box center [238, 279] width 16 height 16
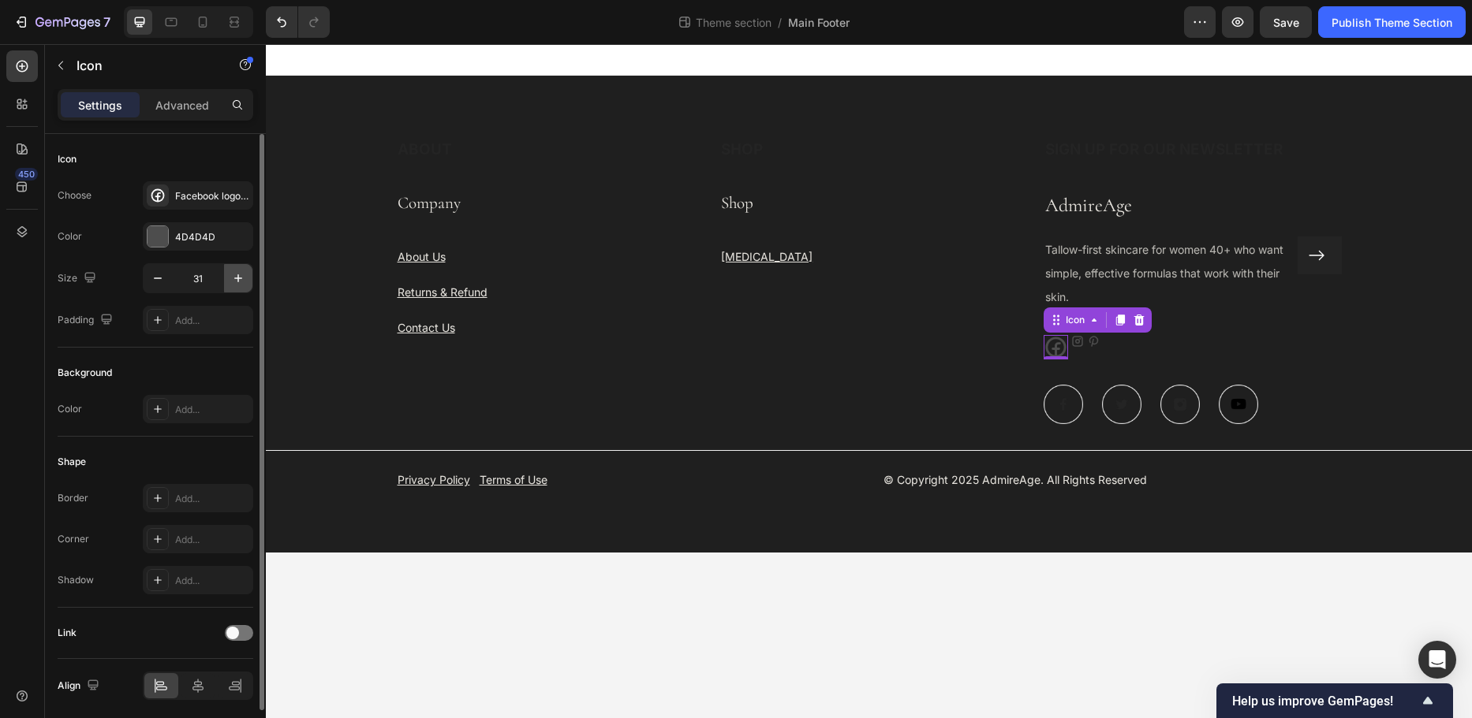
click at [236, 280] on icon "button" at bounding box center [238, 279] width 16 height 16
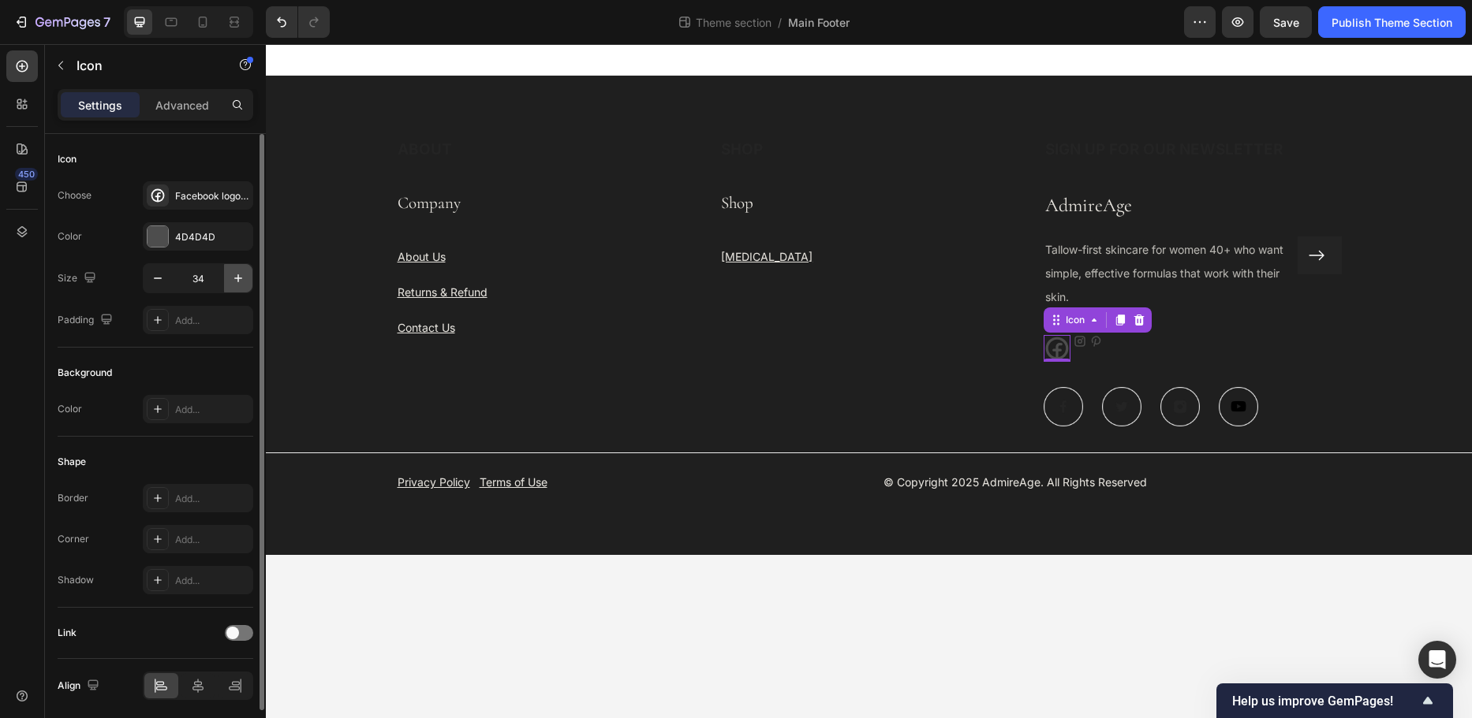
click at [236, 280] on icon "button" at bounding box center [238, 279] width 16 height 16
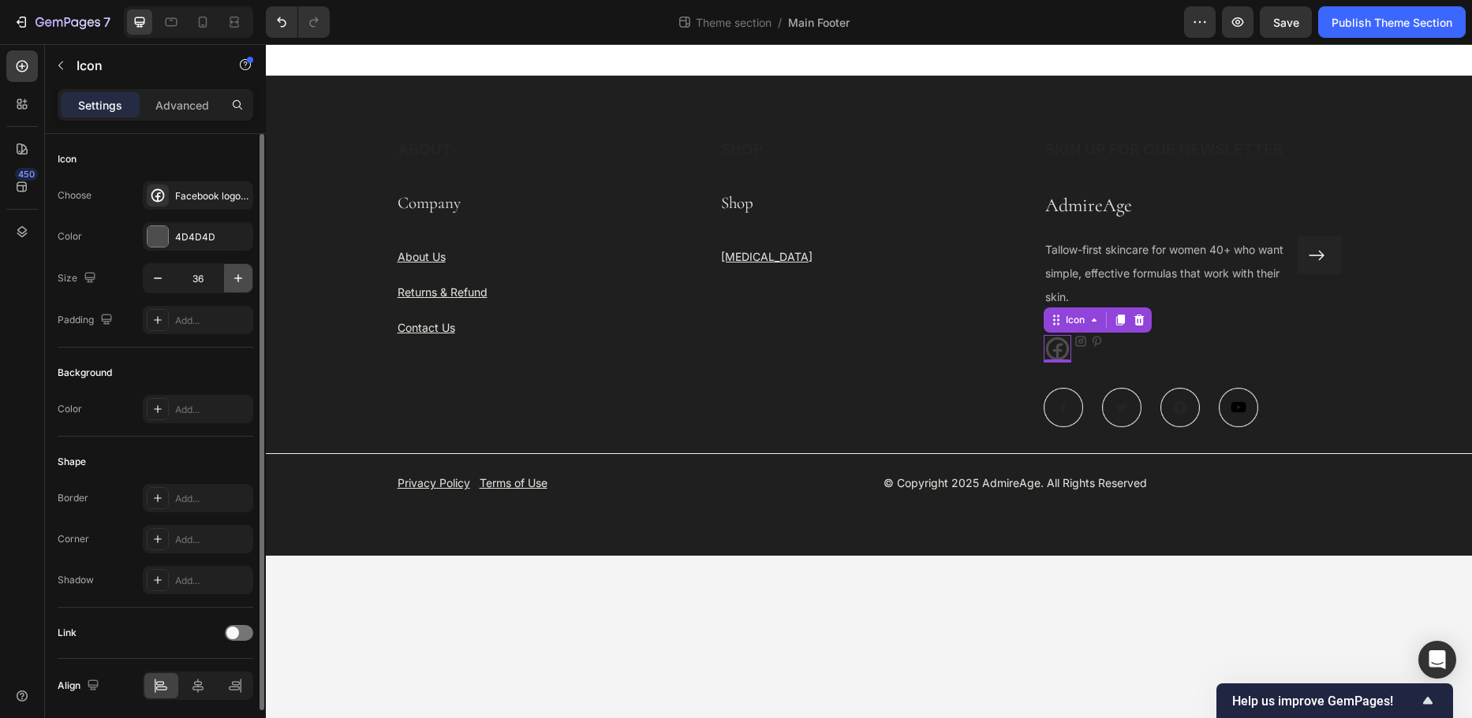
click at [237, 280] on icon "button" at bounding box center [238, 279] width 16 height 16
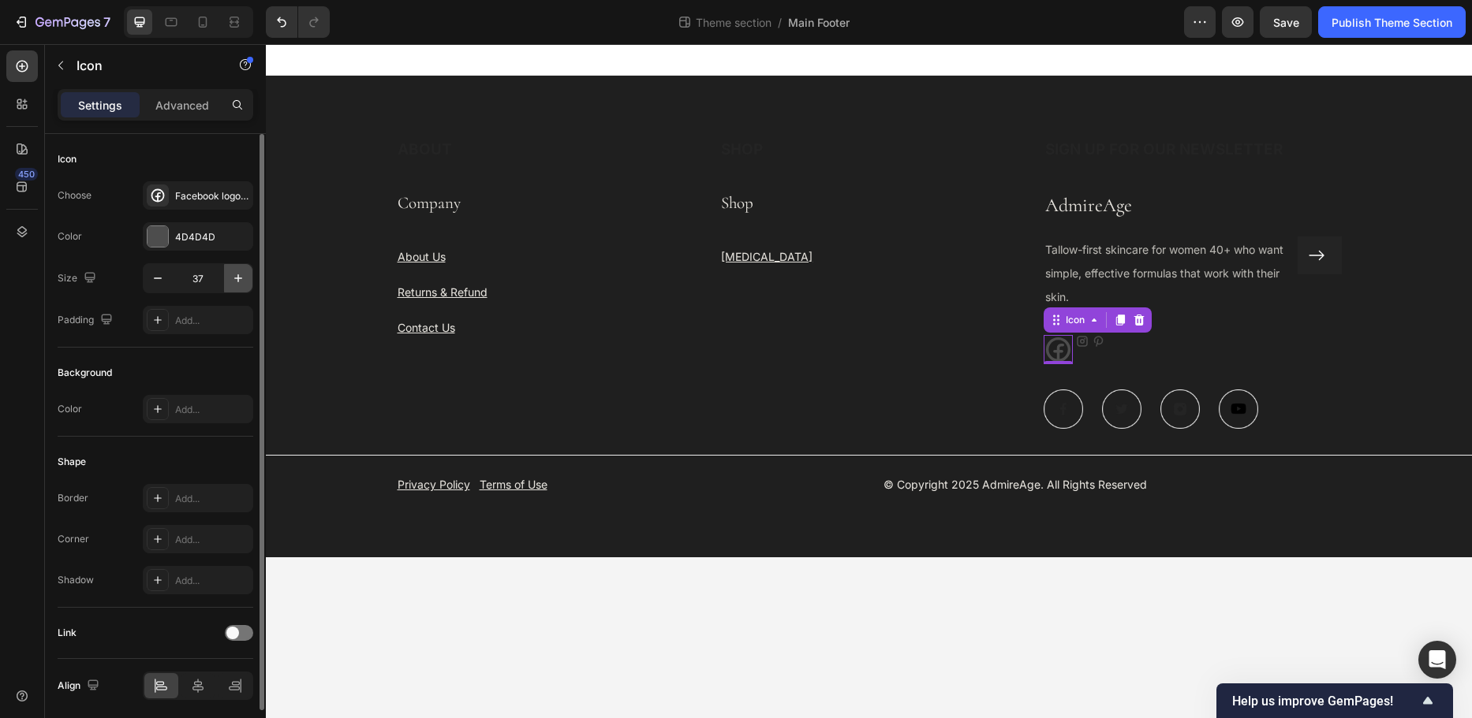
click at [237, 280] on icon "button" at bounding box center [238, 279] width 16 height 16
click at [238, 281] on icon "button" at bounding box center [238, 279] width 16 height 16
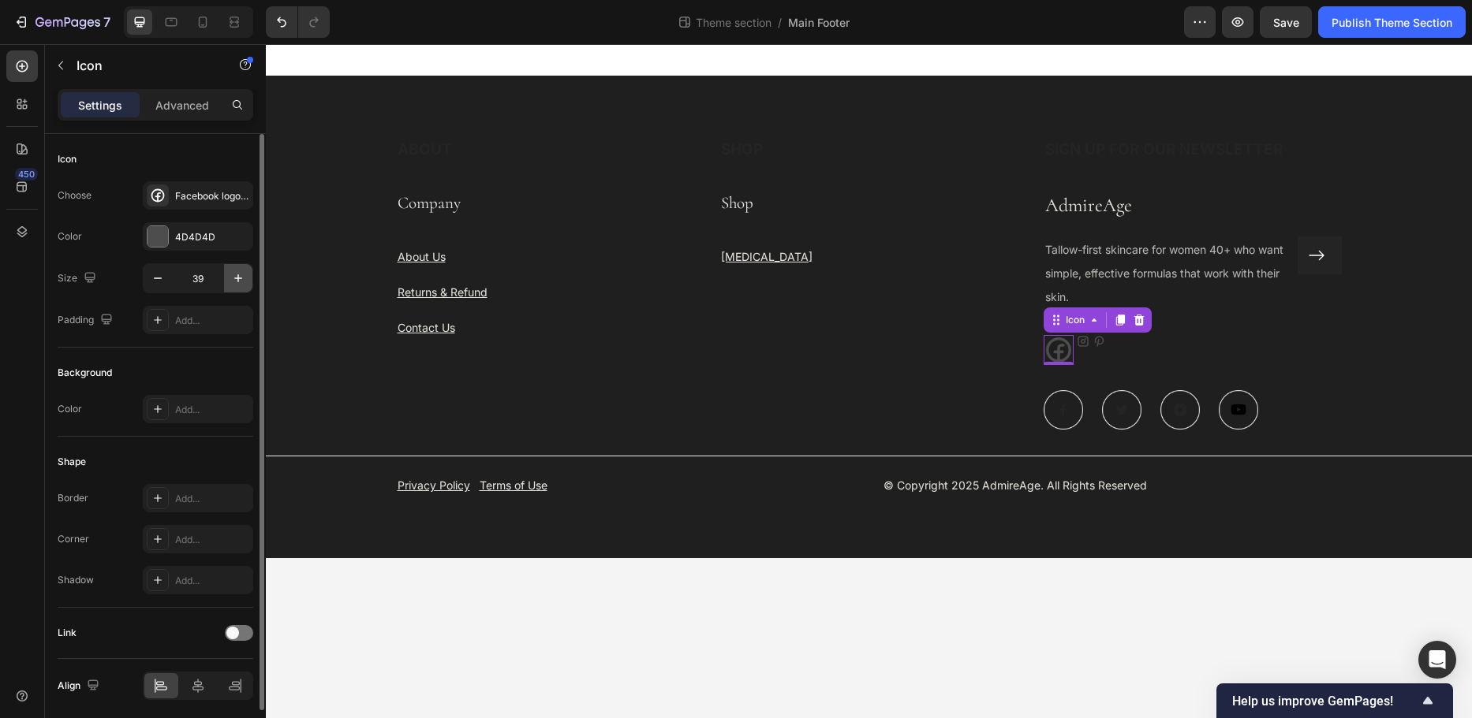
click at [238, 281] on icon "button" at bounding box center [238, 278] width 8 height 8
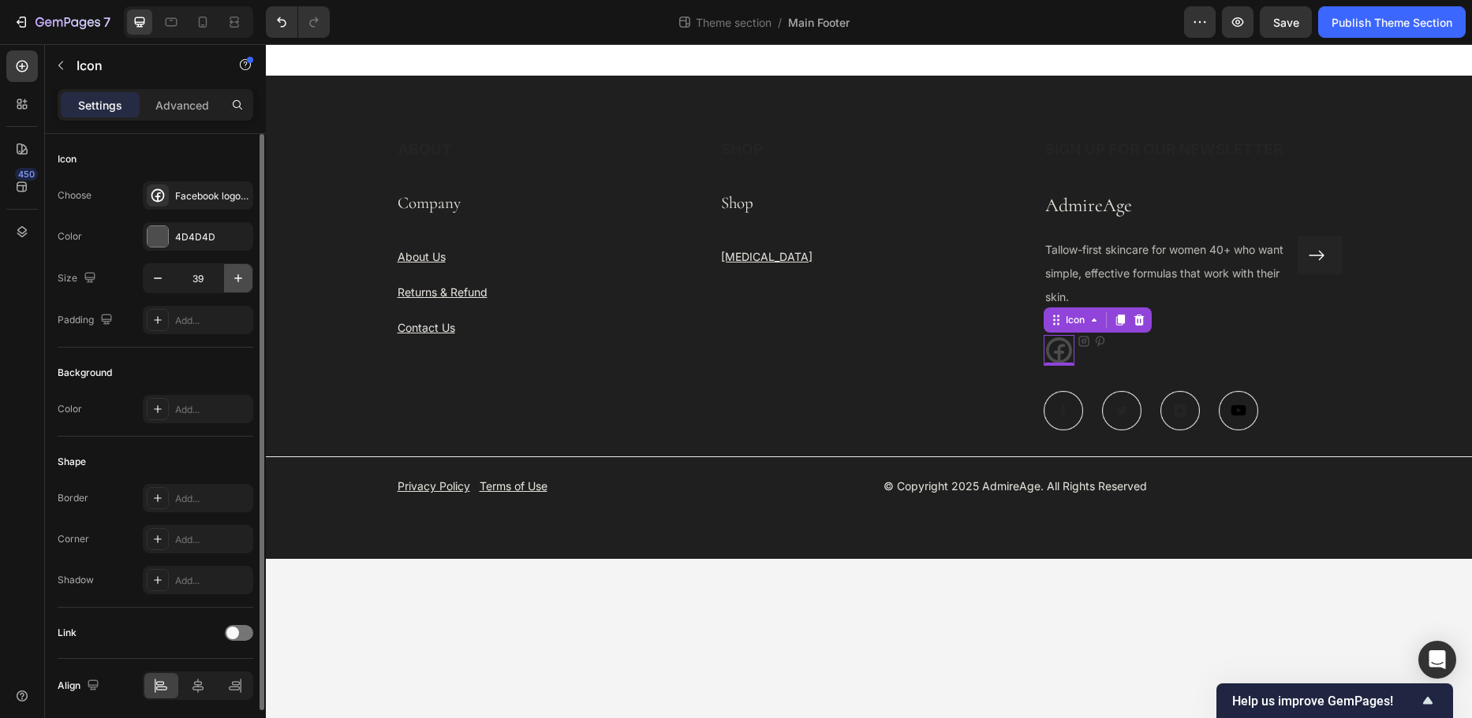
type input "40"
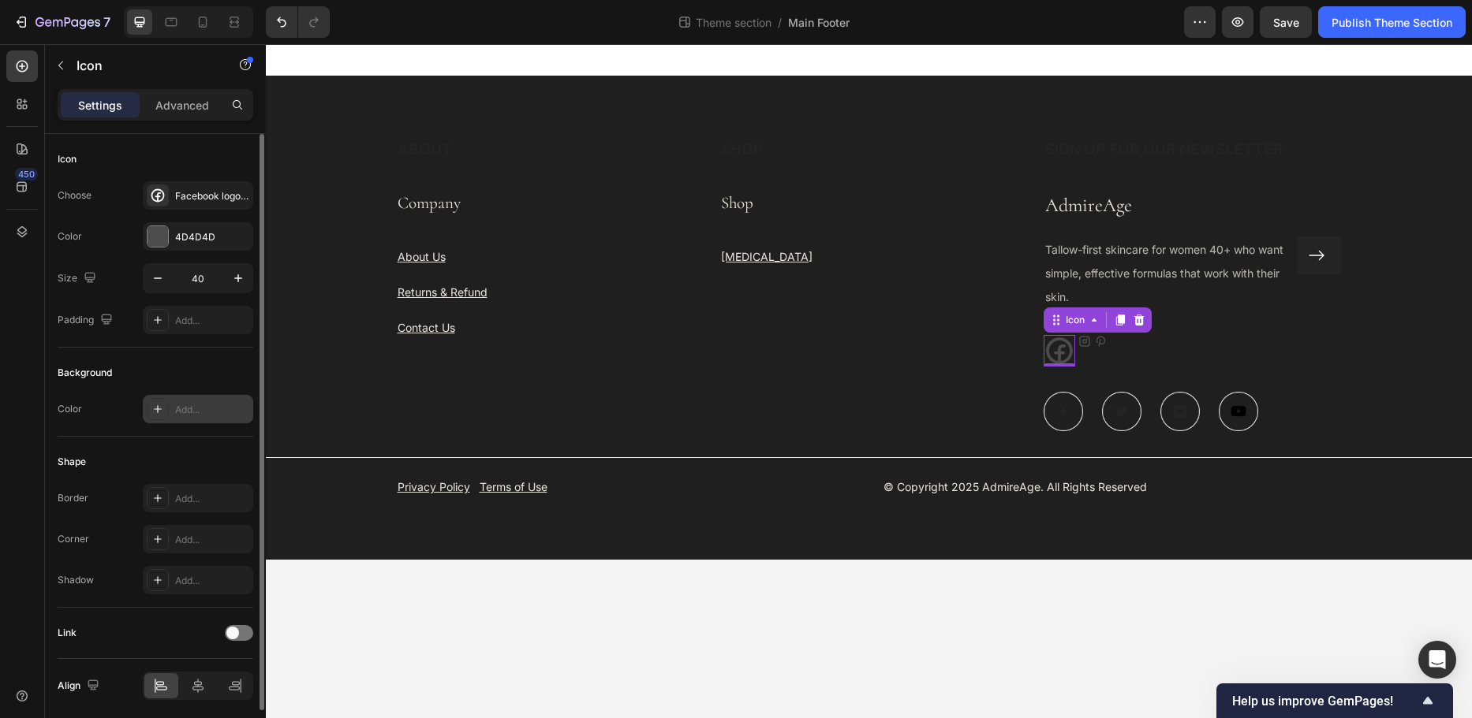
click at [211, 412] on div "Add..." at bounding box center [212, 410] width 74 height 14
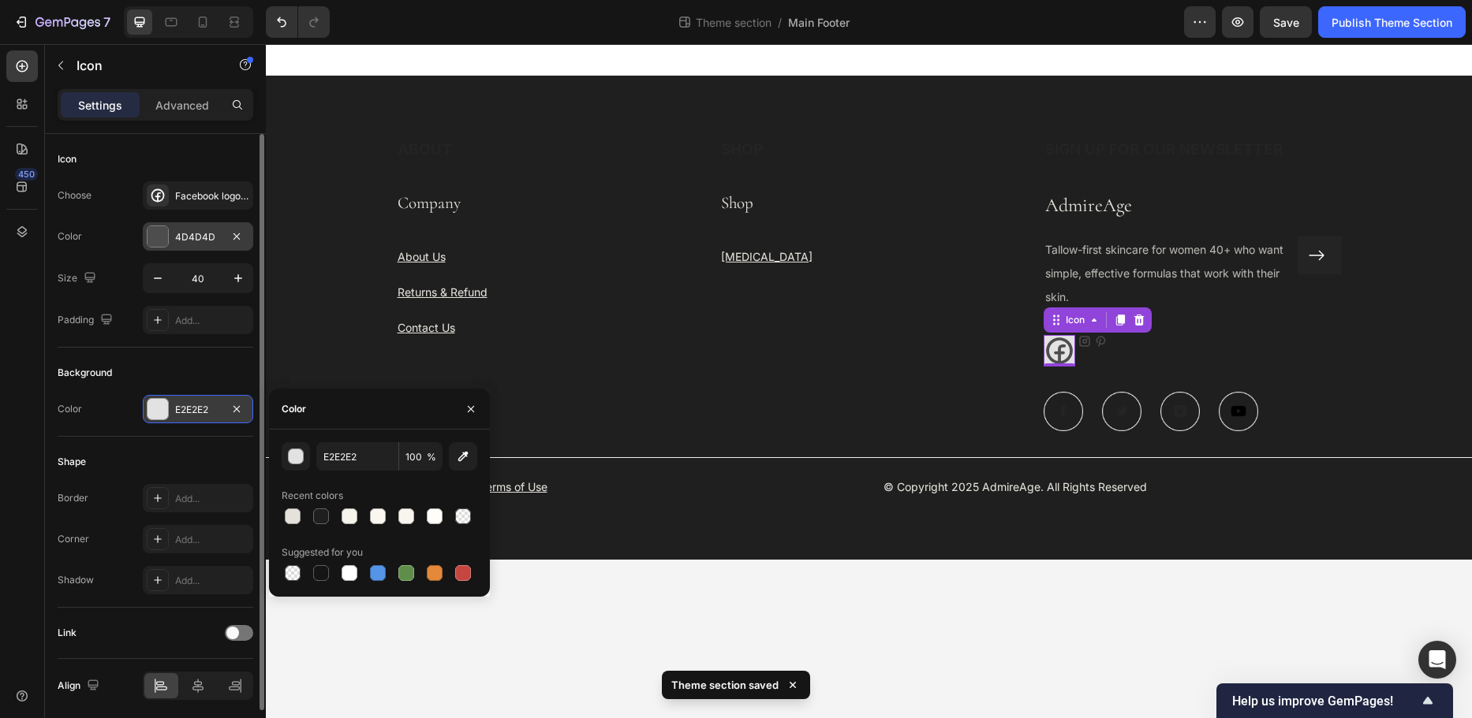
click at [149, 236] on div at bounding box center [157, 236] width 21 height 21
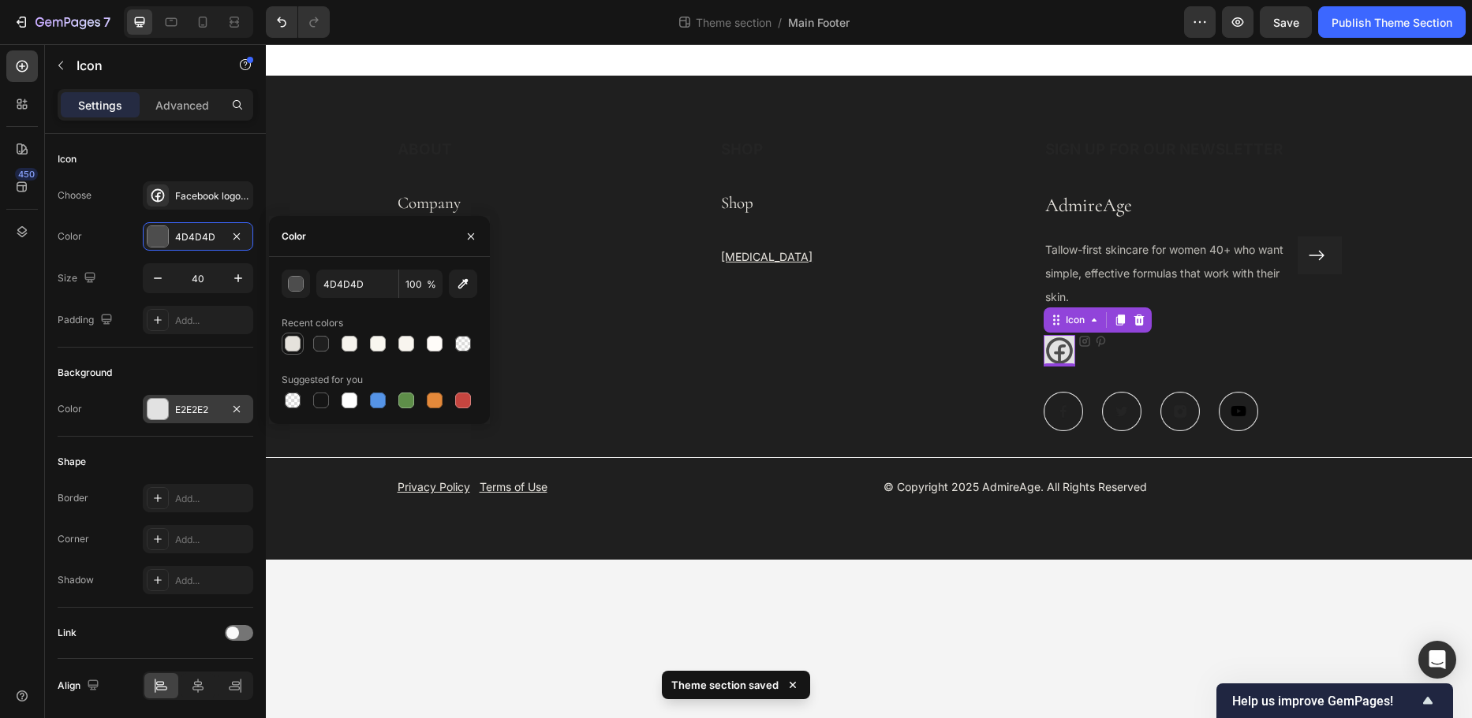
click at [286, 350] on div at bounding box center [293, 344] width 16 height 16
type input "E5E2DC"
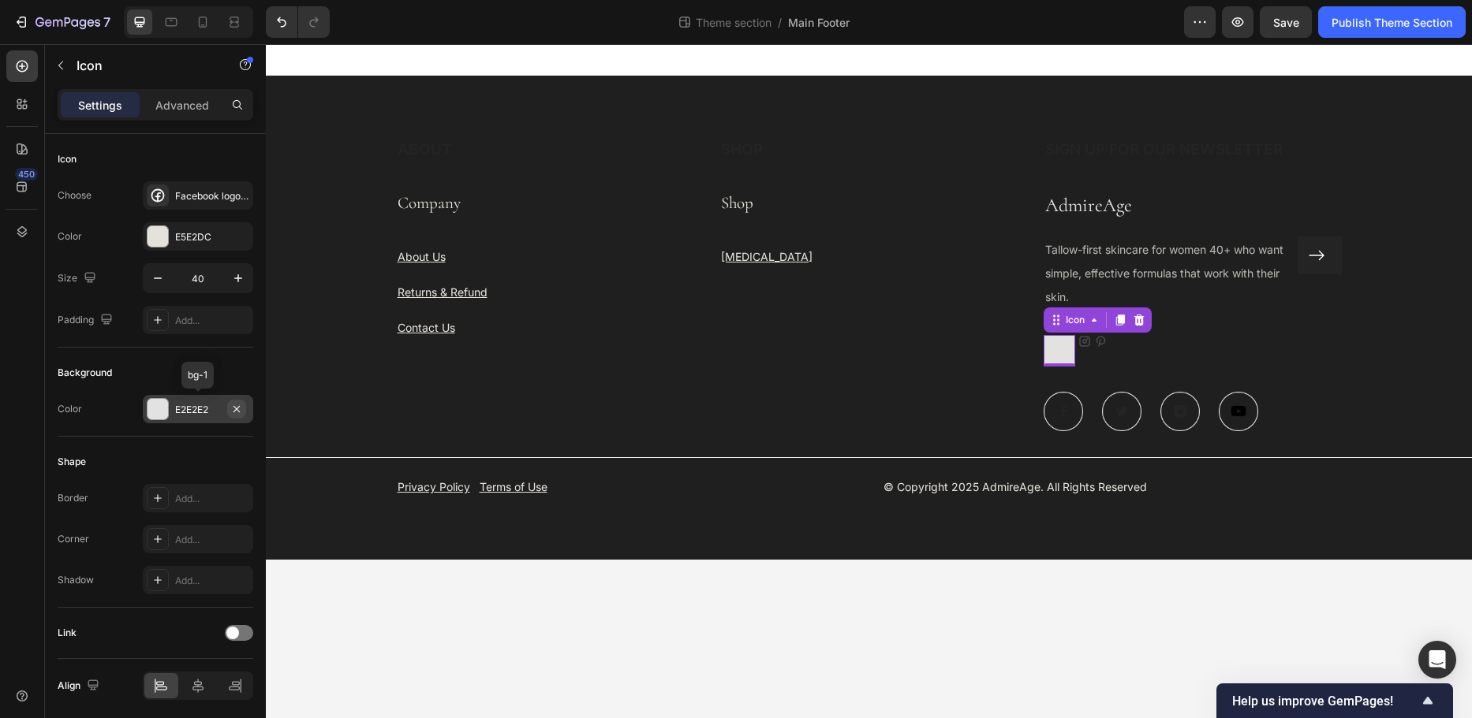
click at [236, 409] on icon "button" at bounding box center [236, 408] width 6 height 6
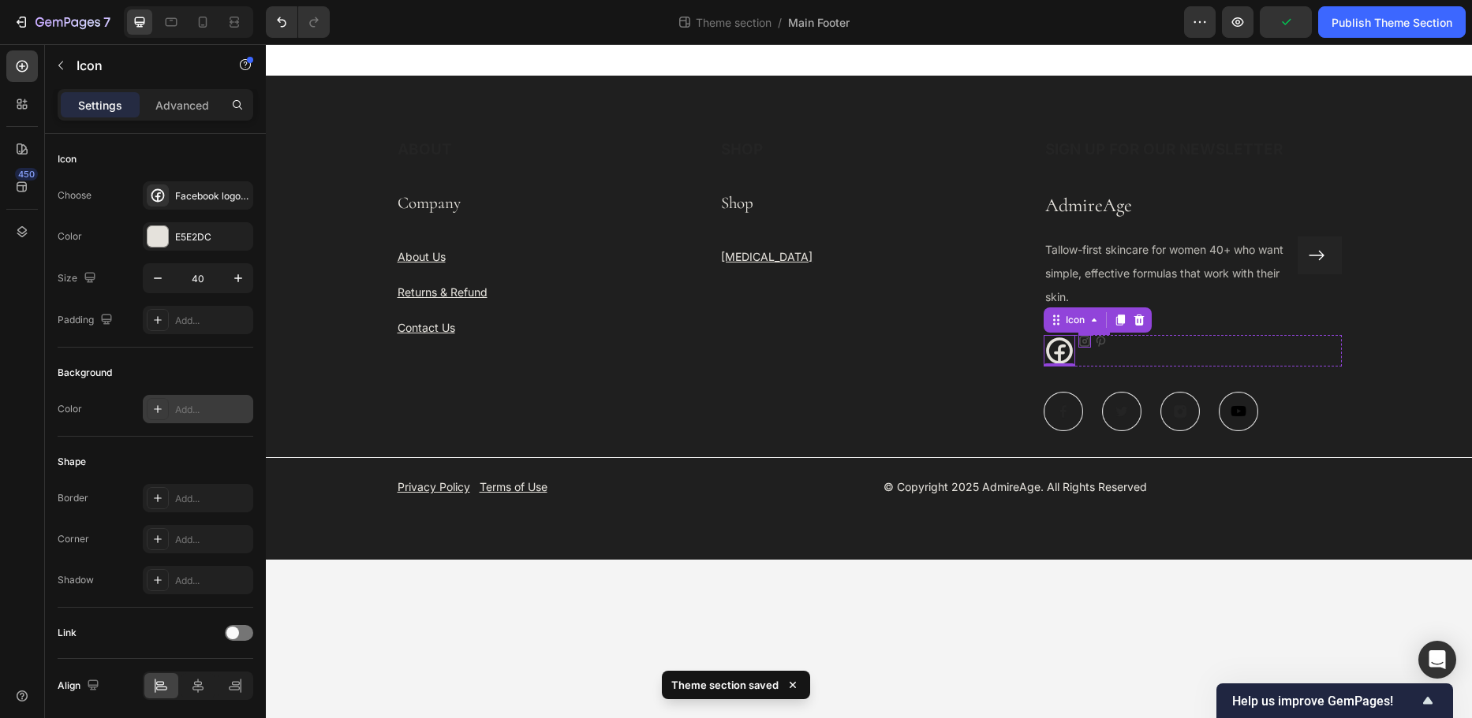
click at [1081, 341] on icon at bounding box center [1084, 341] width 13 height 13
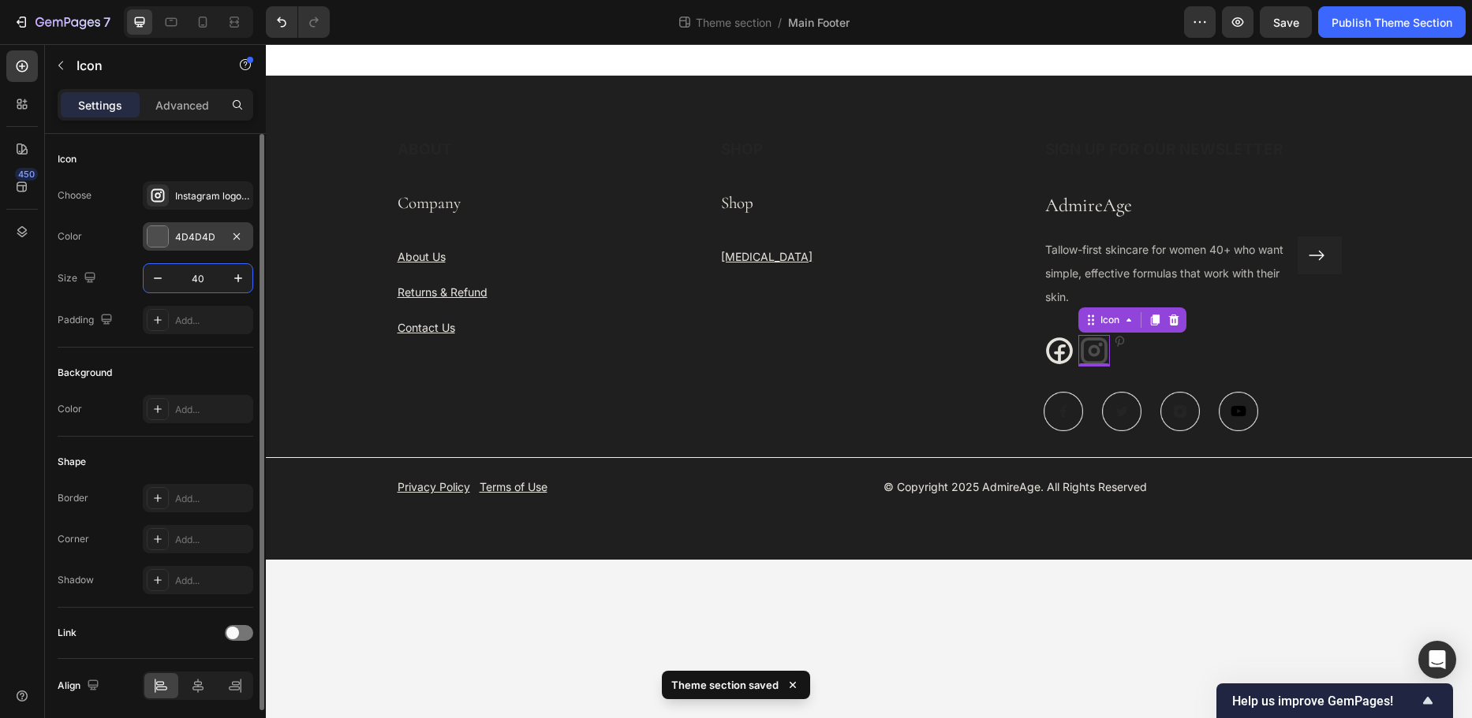
type input "40"
click at [200, 241] on div "4D4D4D" at bounding box center [198, 237] width 46 height 14
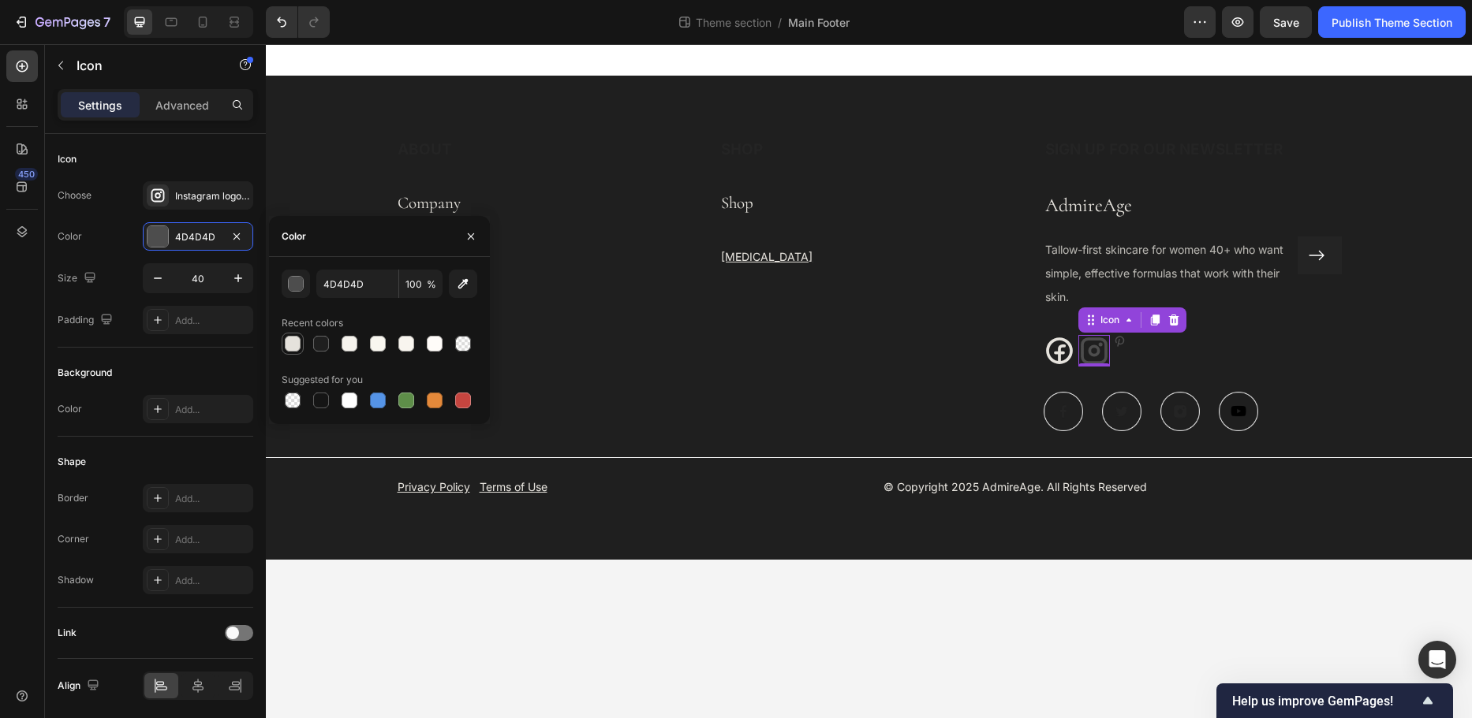
click at [297, 346] on div at bounding box center [293, 344] width 16 height 16
type input "E5E2DC"
click at [1121, 341] on div "Icon" at bounding box center [1119, 341] width 13 height 13
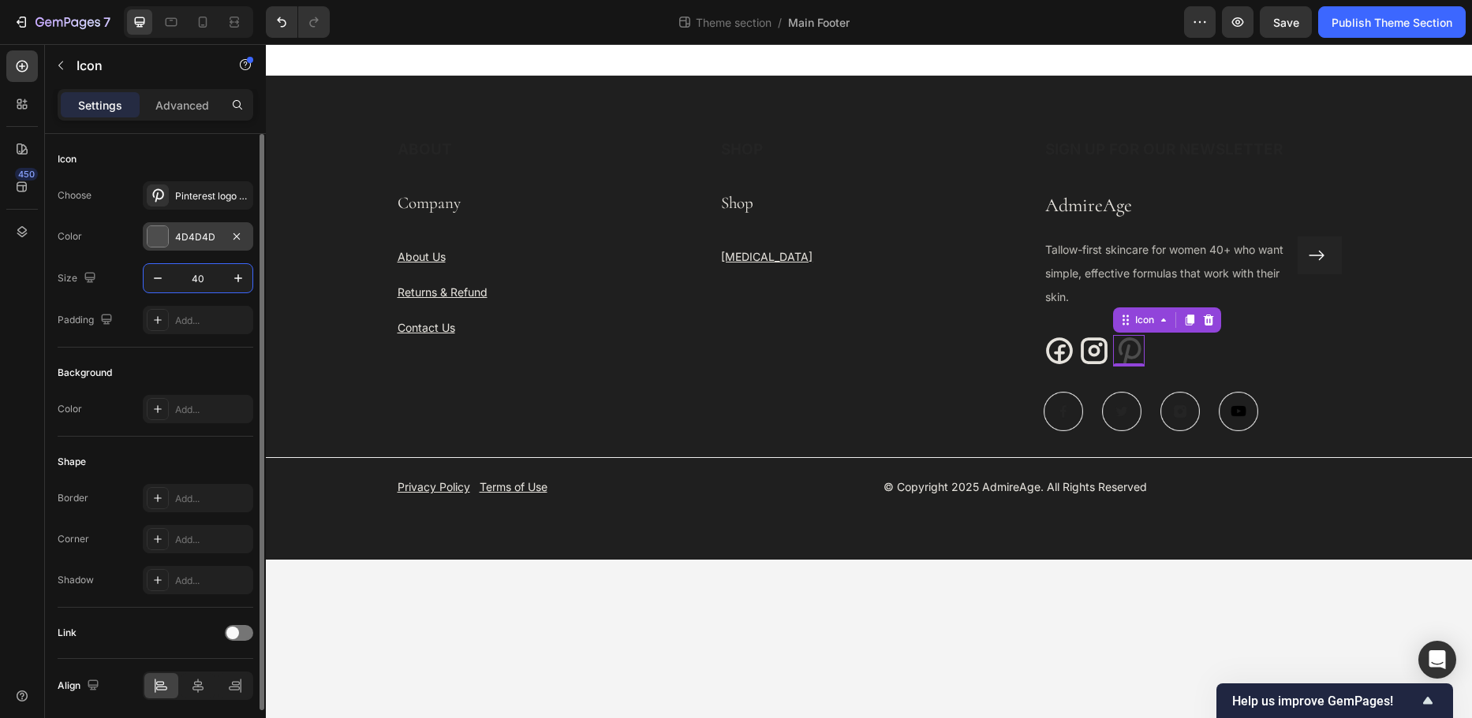
type input "40"
click at [208, 239] on div "4D4D4D" at bounding box center [198, 237] width 46 height 14
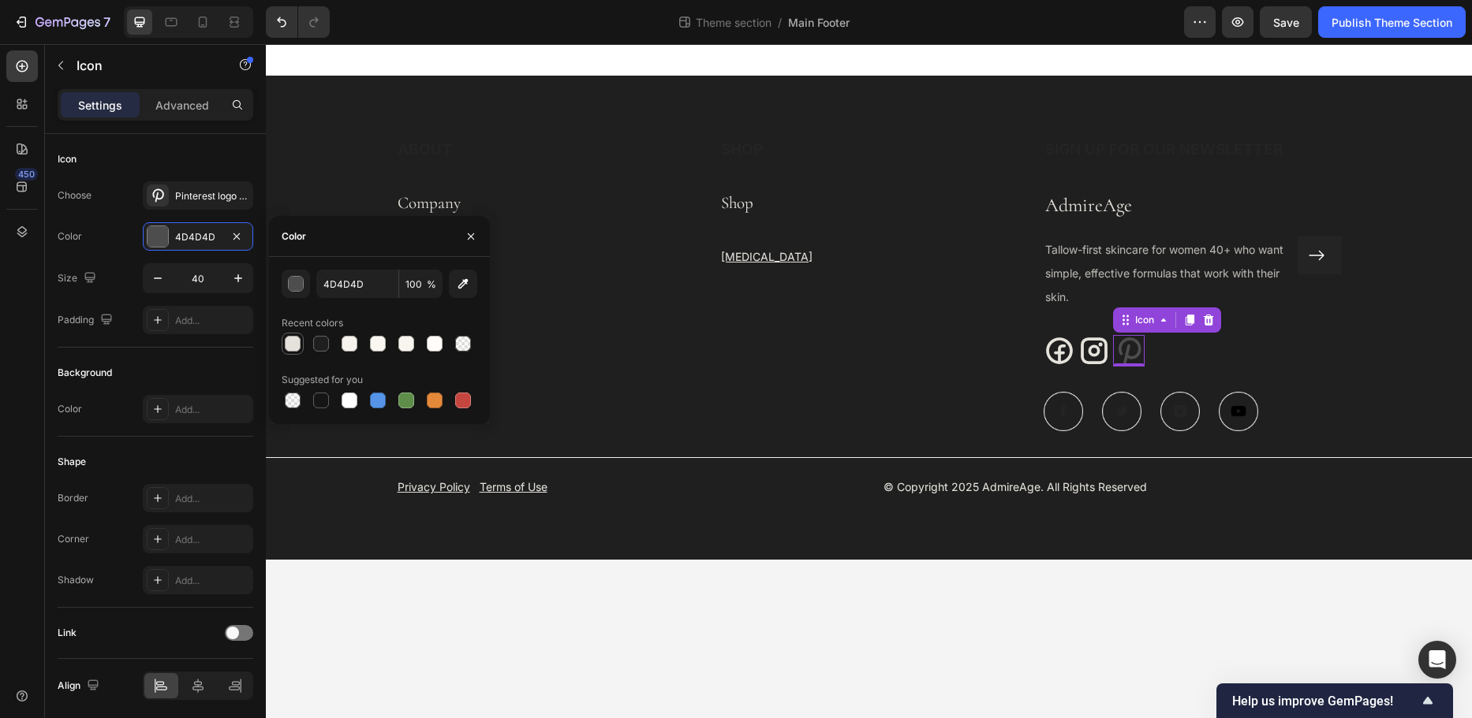
click at [294, 345] on div at bounding box center [293, 344] width 16 height 16
type input "E5E2DC"
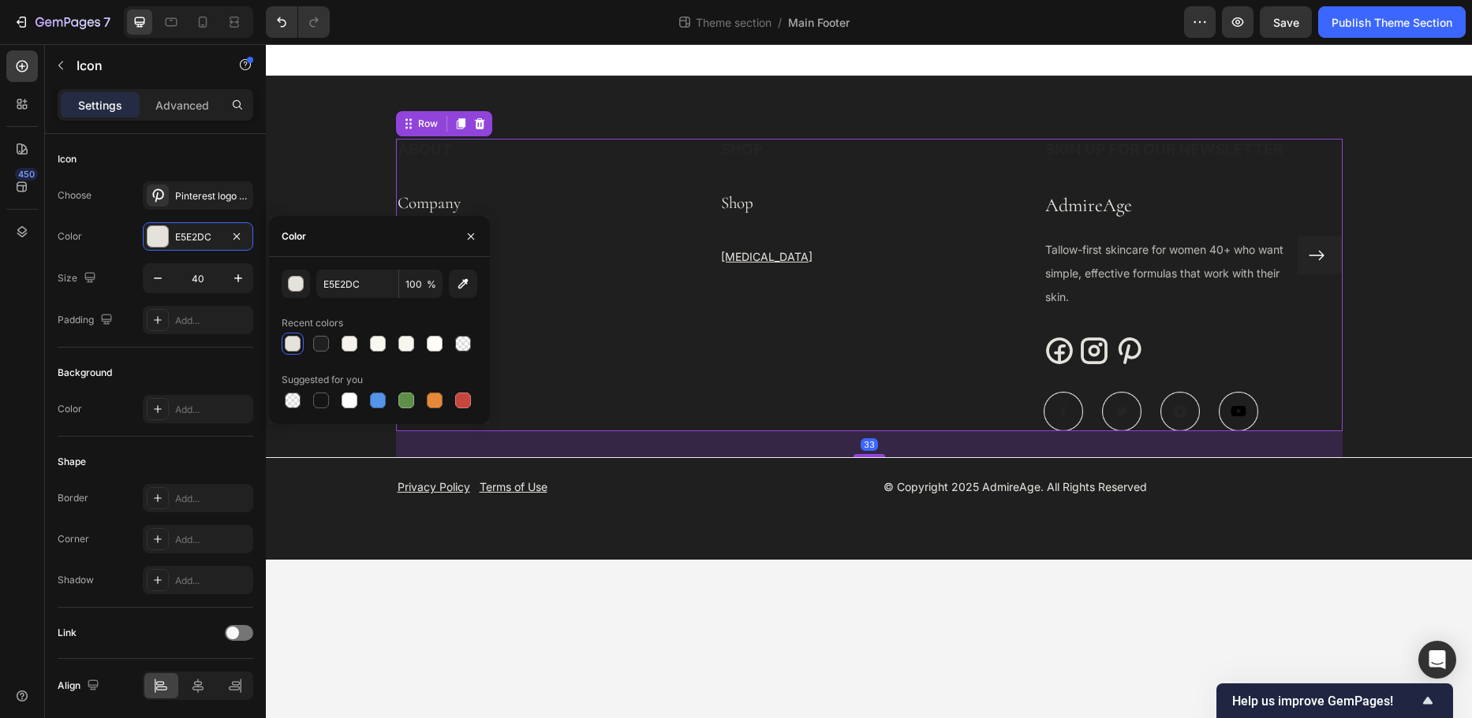
click at [616, 360] on div "ABOUT Heading Company Text Block About Us Text block Returns & Refund Text bloc…" at bounding box center [545, 285] width 299 height 293
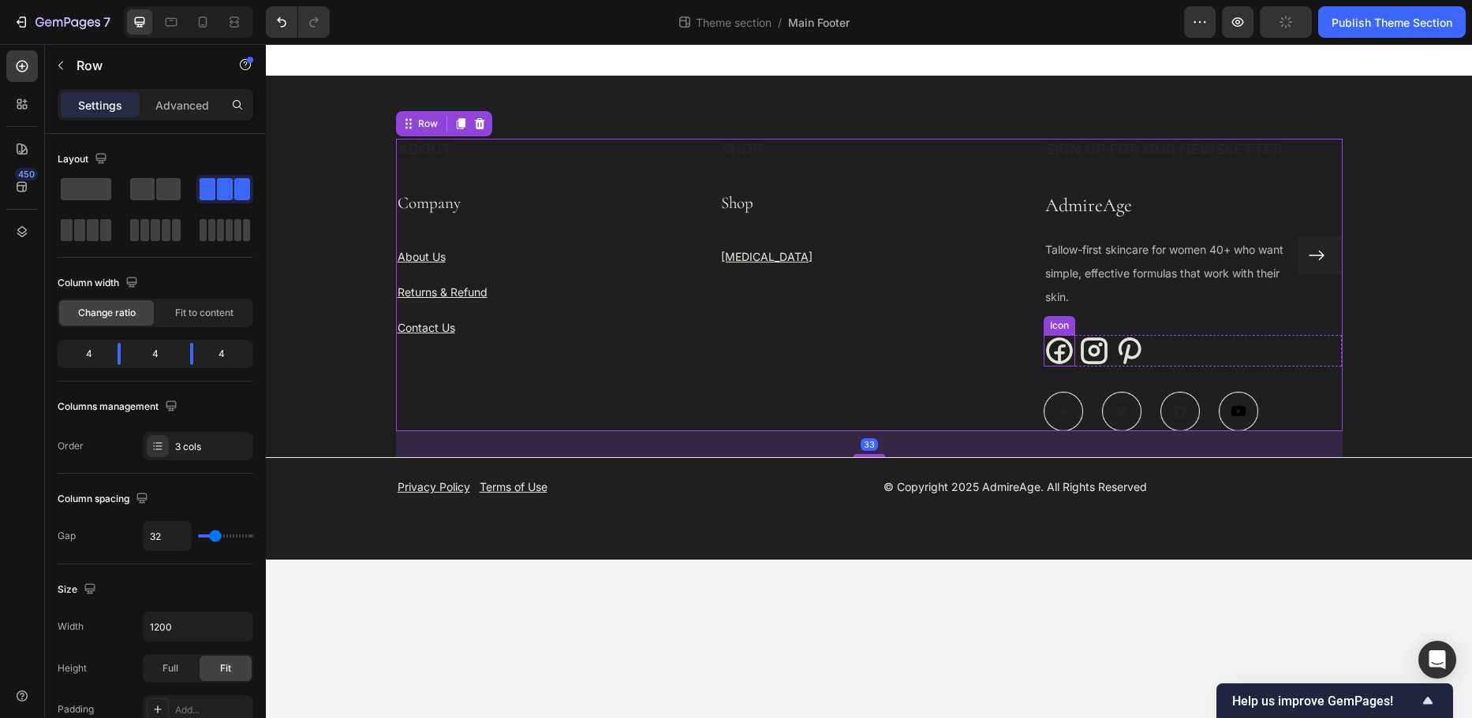
click at [1054, 359] on icon at bounding box center [1059, 351] width 32 height 32
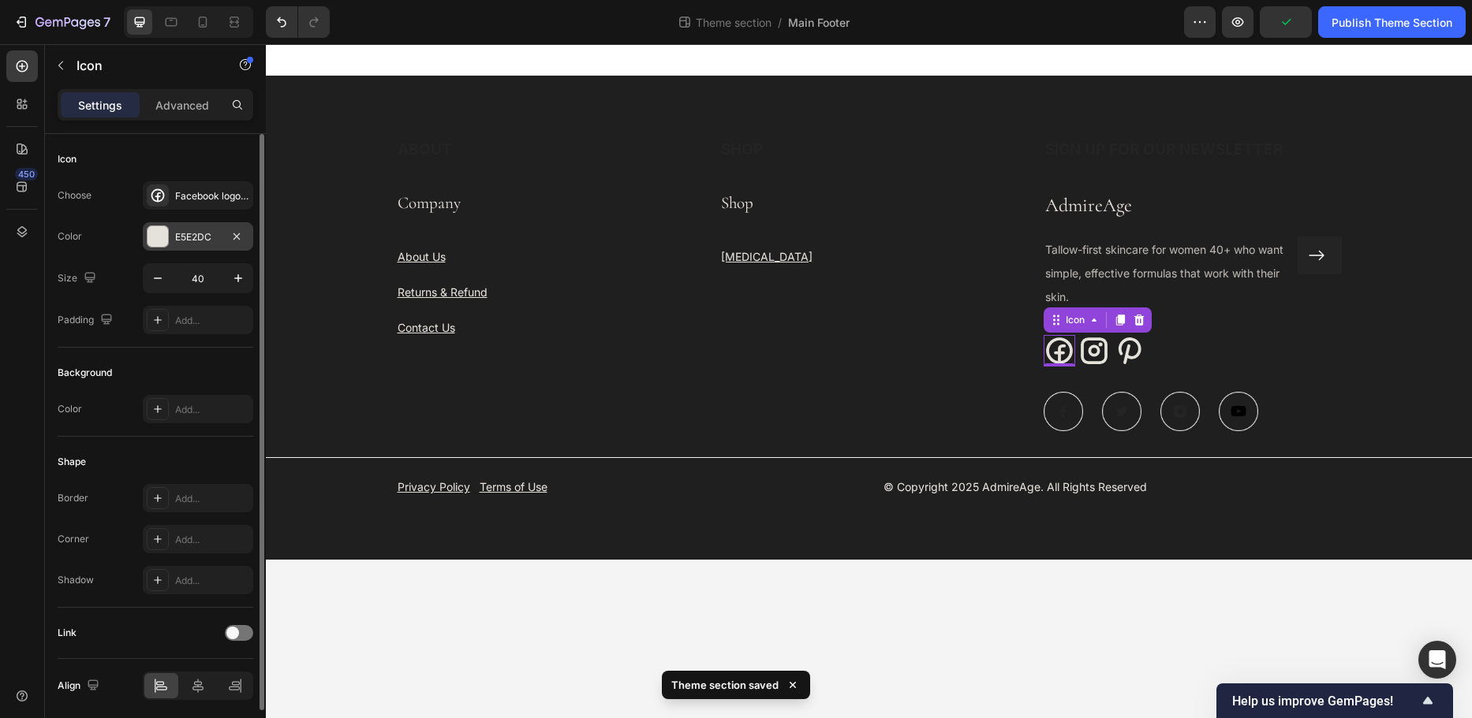
click at [181, 226] on div "E5E2DC" at bounding box center [198, 236] width 110 height 28
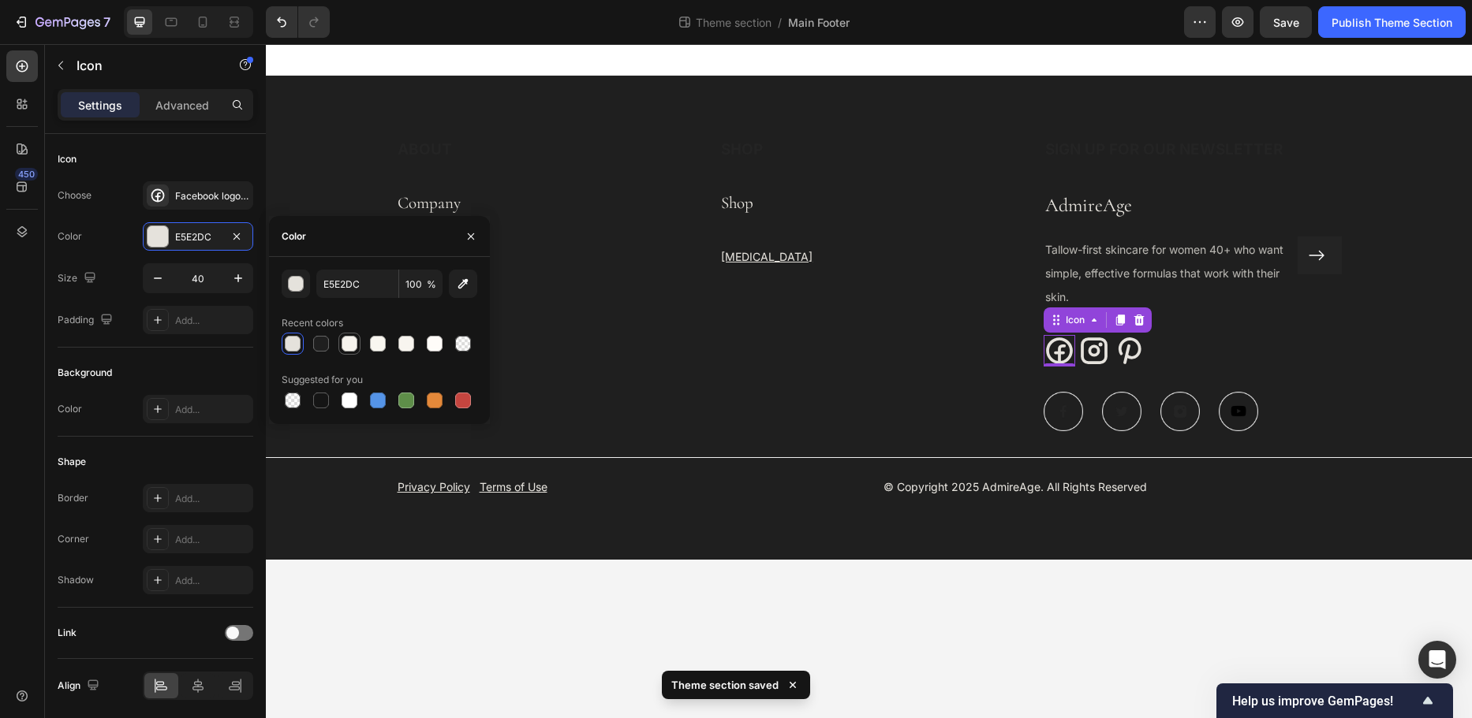
click at [344, 343] on div at bounding box center [349, 344] width 16 height 16
type input "F6F3ED"
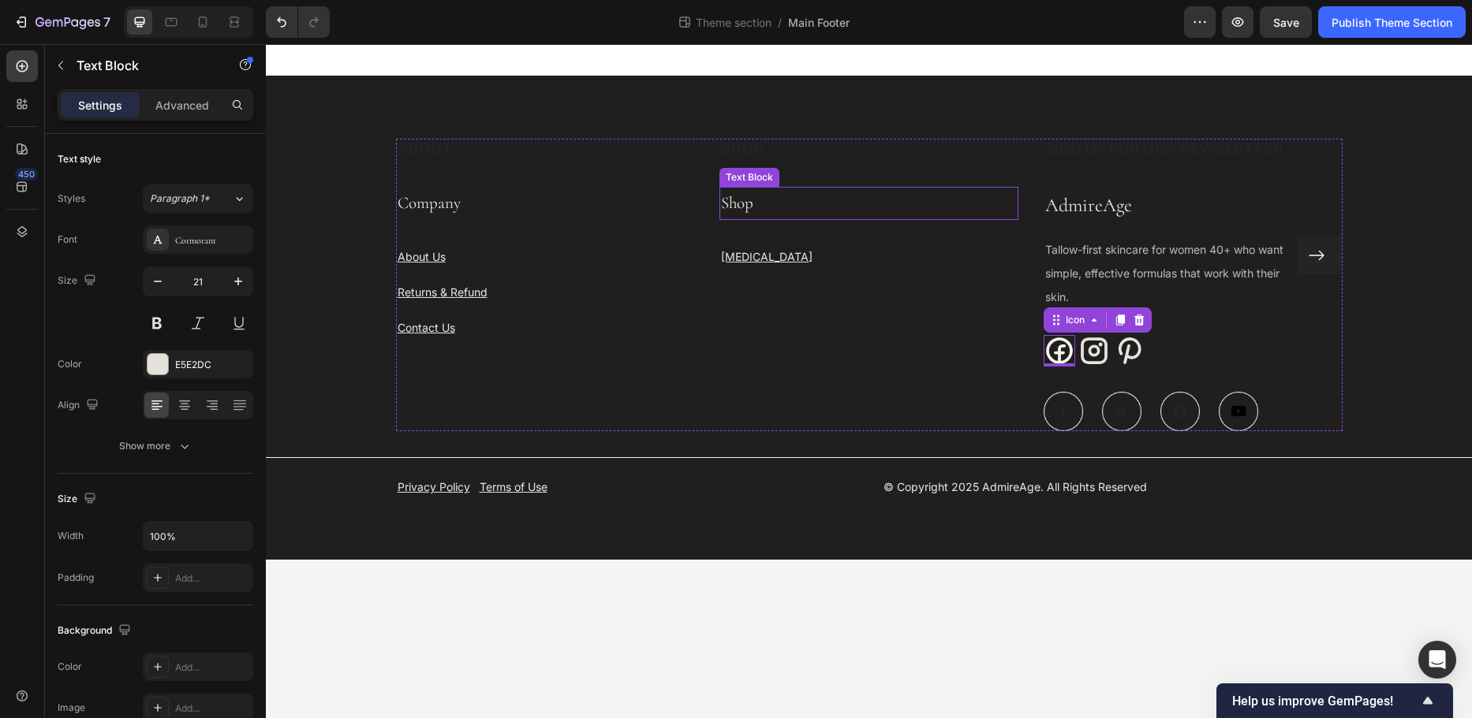
click at [727, 207] on p "Shop" at bounding box center [869, 203] width 296 height 30
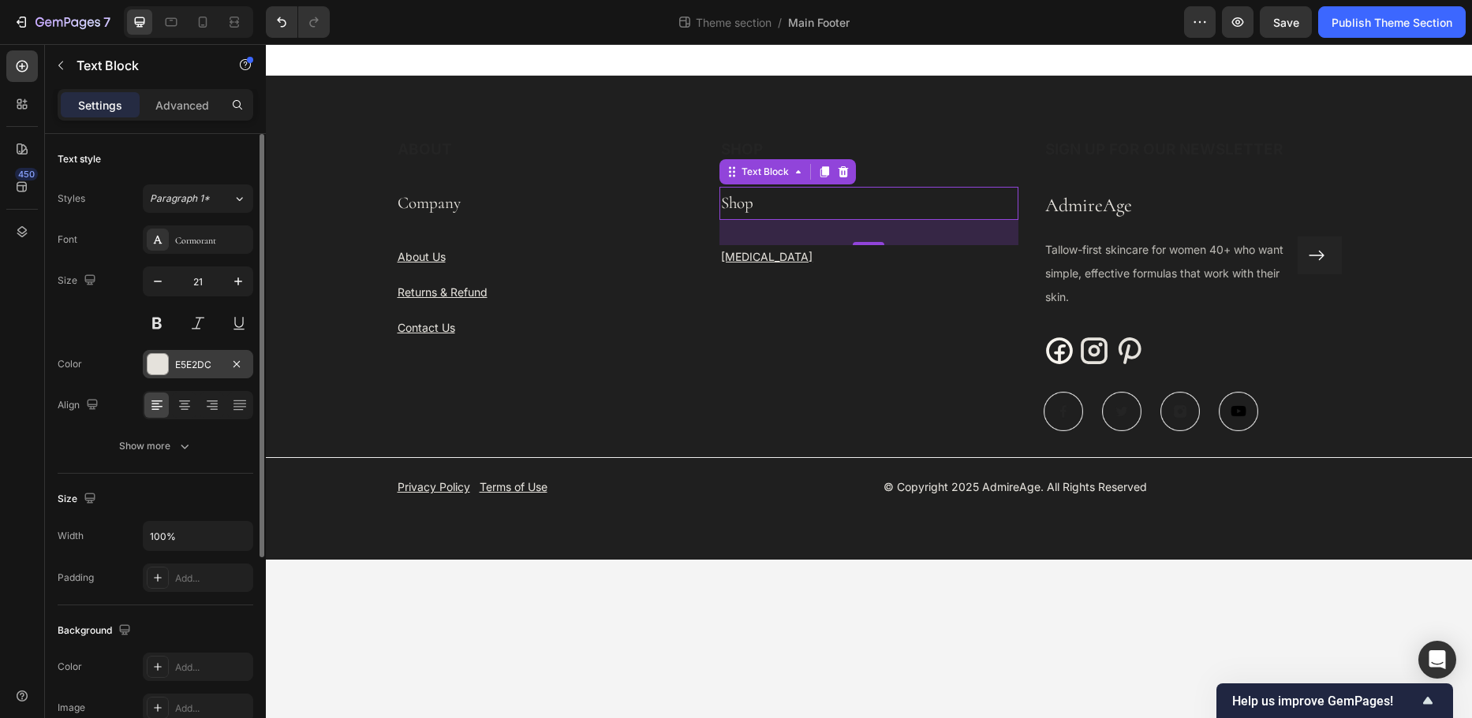
click at [215, 361] on div "E5E2DC" at bounding box center [198, 365] width 46 height 14
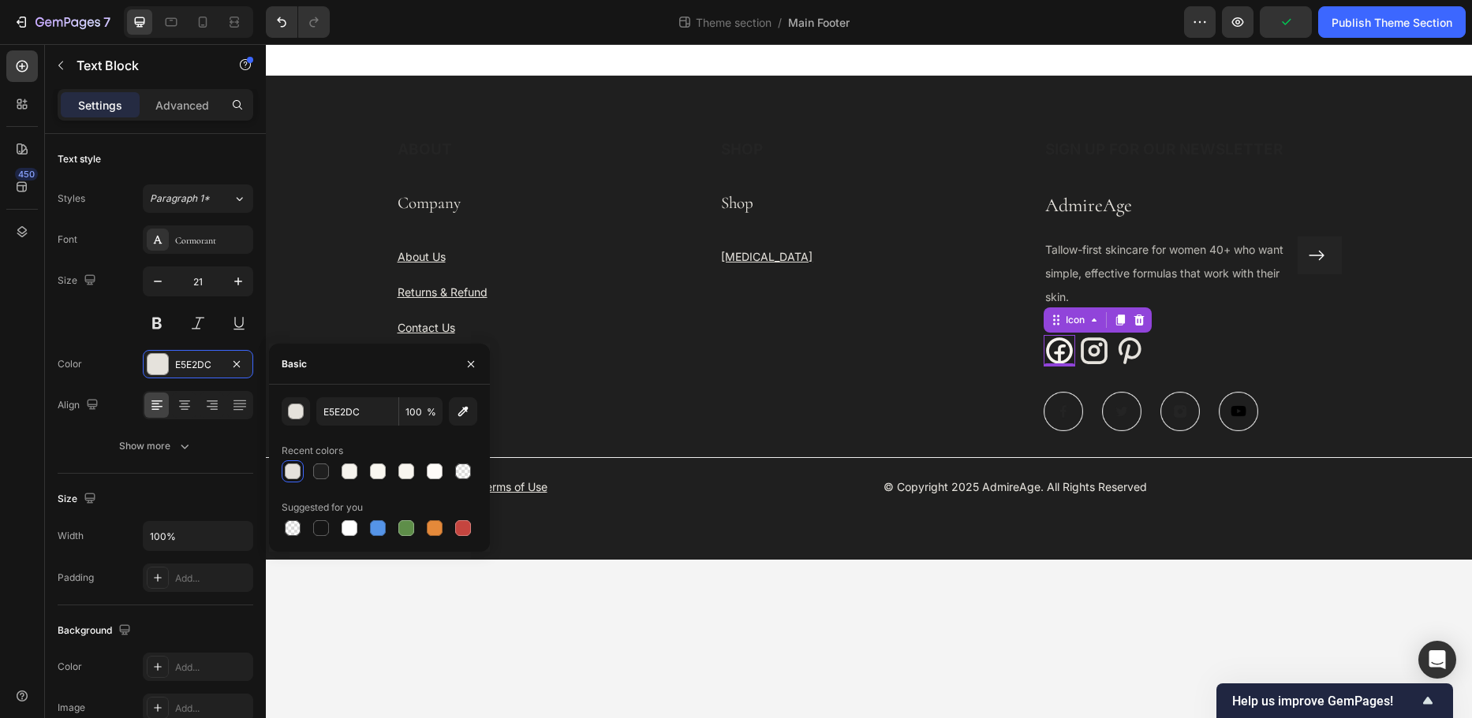
click at [1057, 359] on icon at bounding box center [1059, 351] width 32 height 32
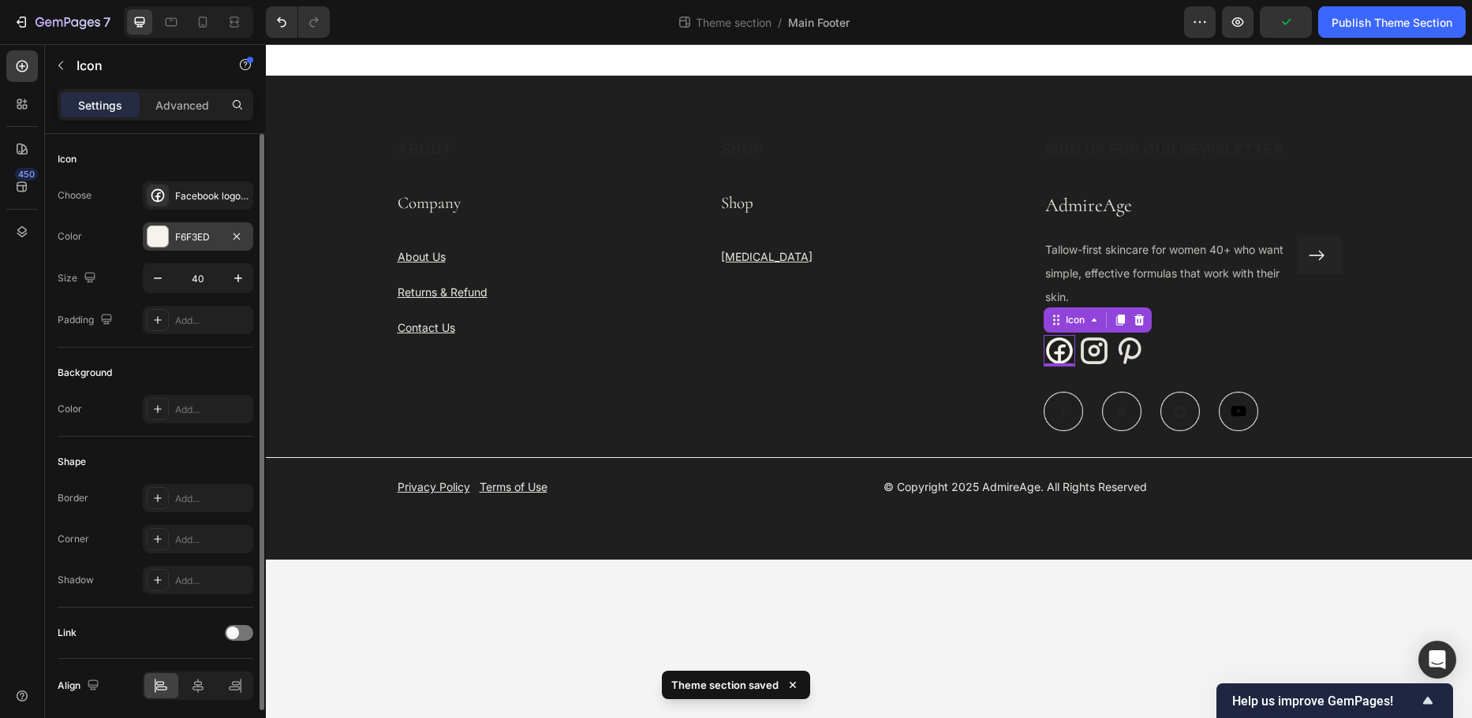
click at [198, 245] on div "F6F3ED" at bounding box center [198, 236] width 110 height 28
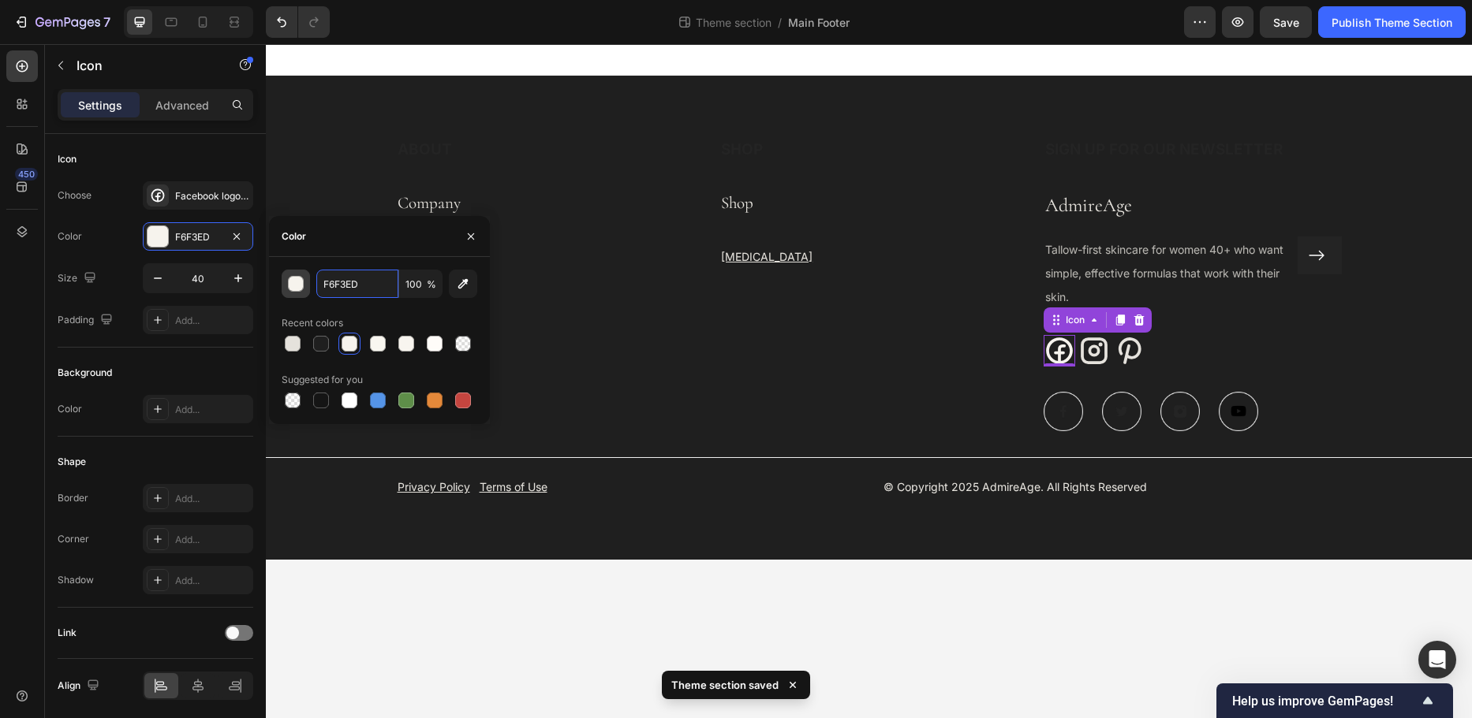
paste input "E5E2DC"
type input "E5E2DC"
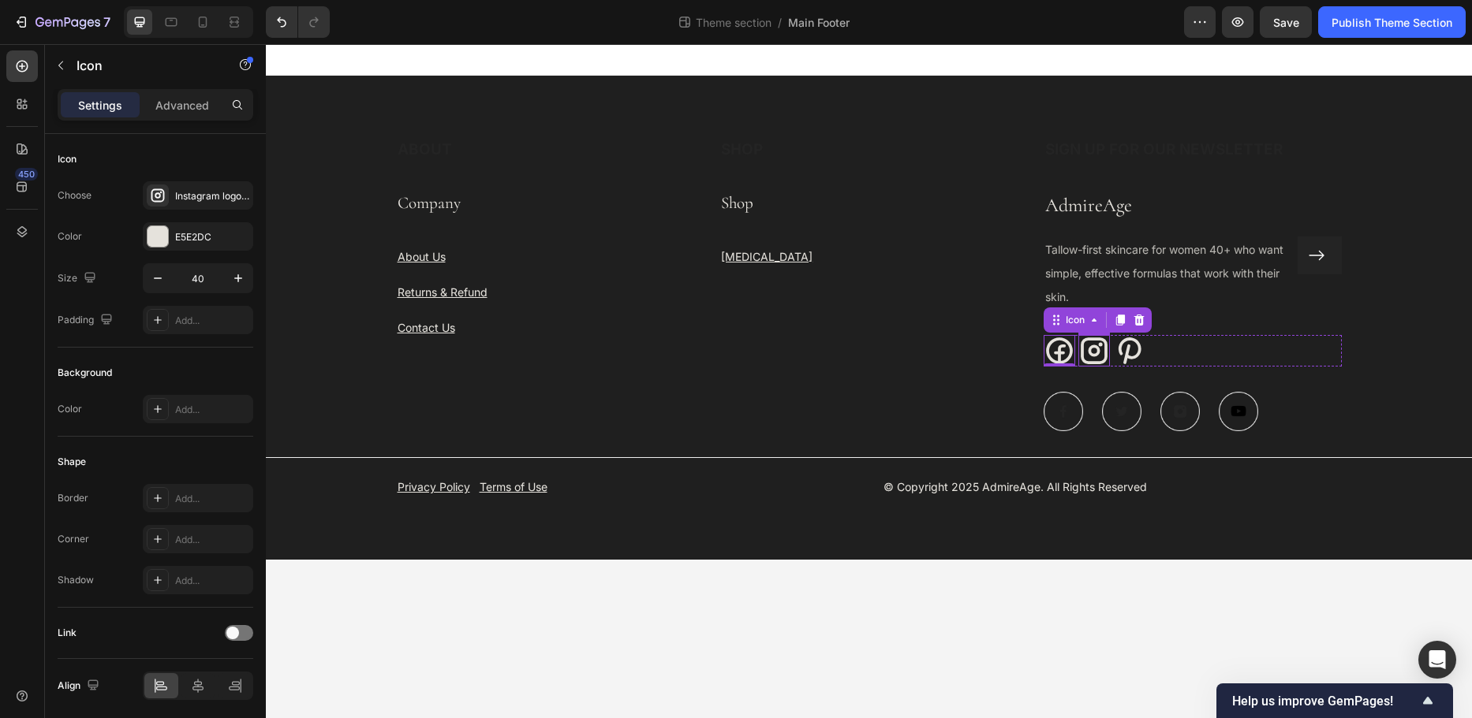
click at [1099, 353] on icon at bounding box center [1093, 351] width 27 height 27
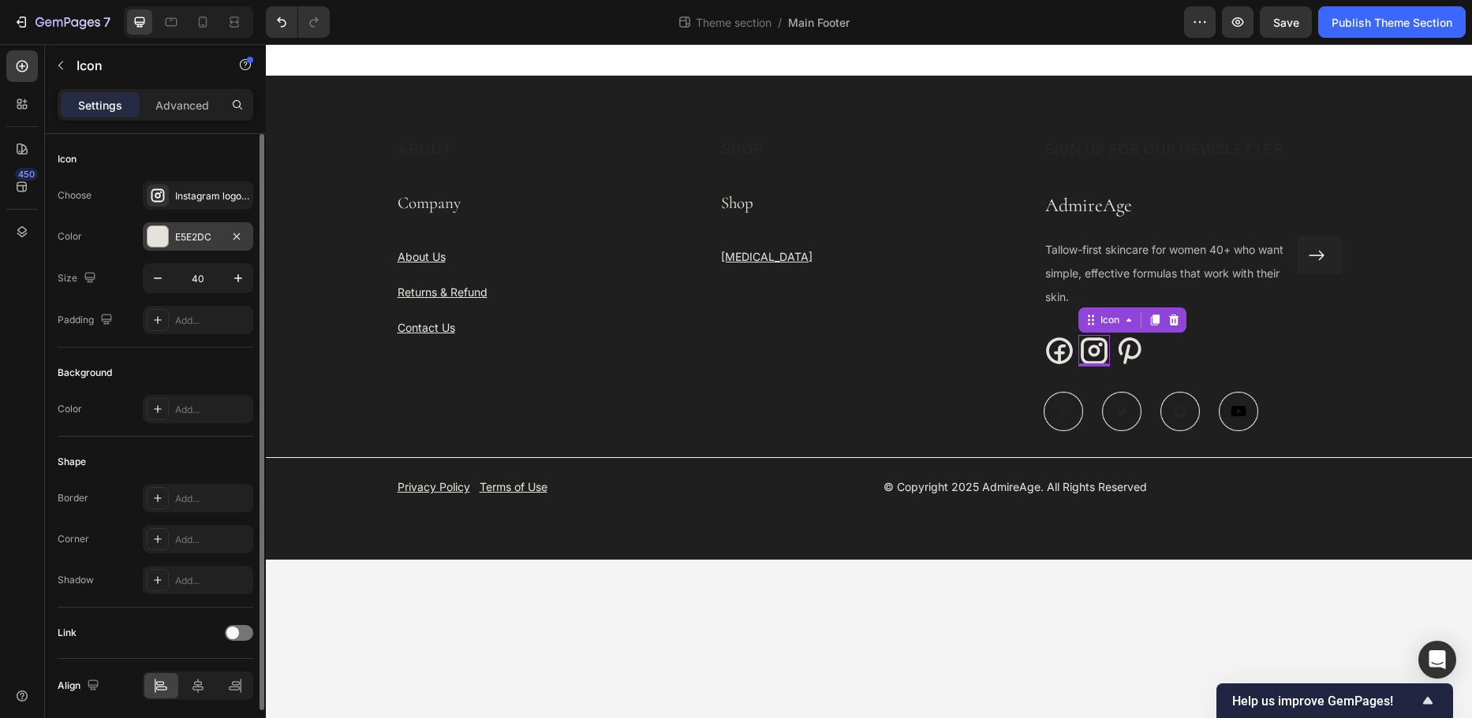
click at [203, 234] on div "E5E2DC" at bounding box center [198, 237] width 46 height 14
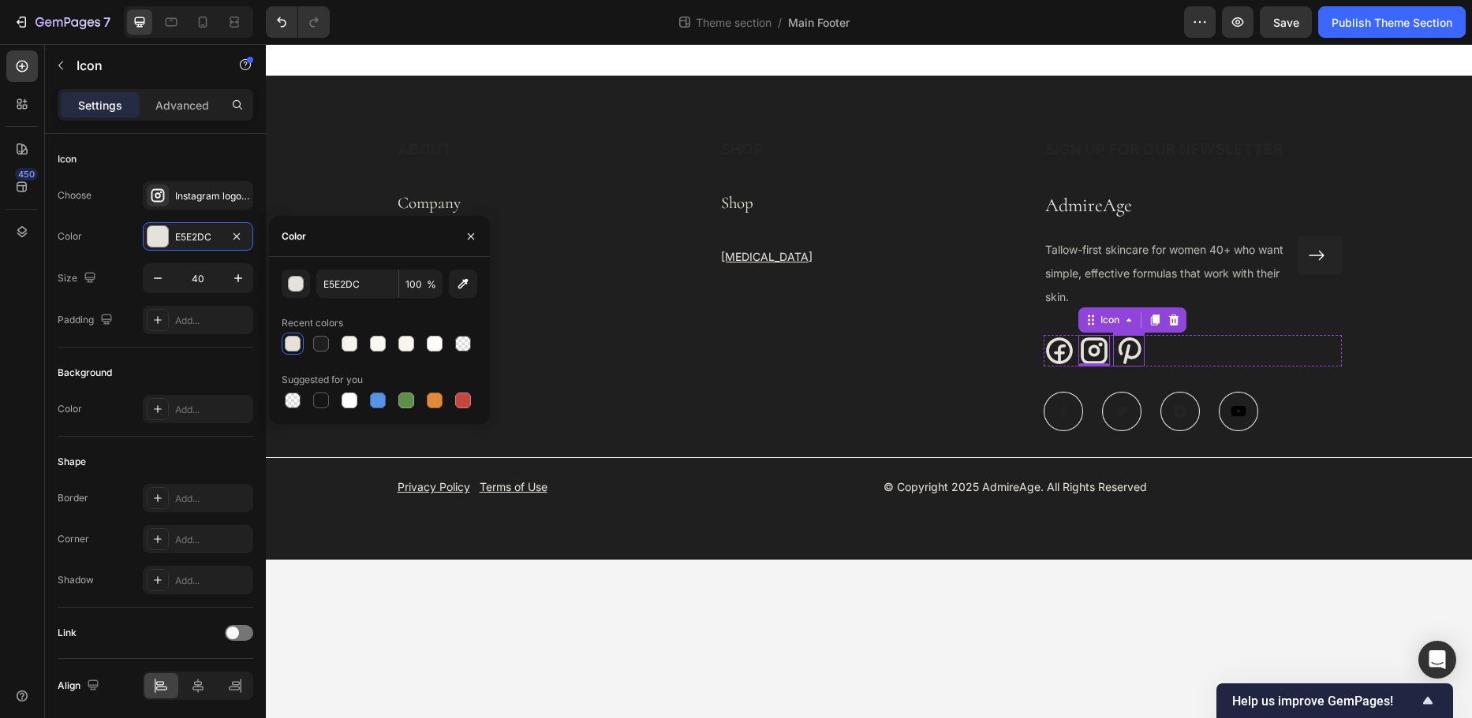
click at [1130, 346] on icon at bounding box center [1129, 351] width 32 height 32
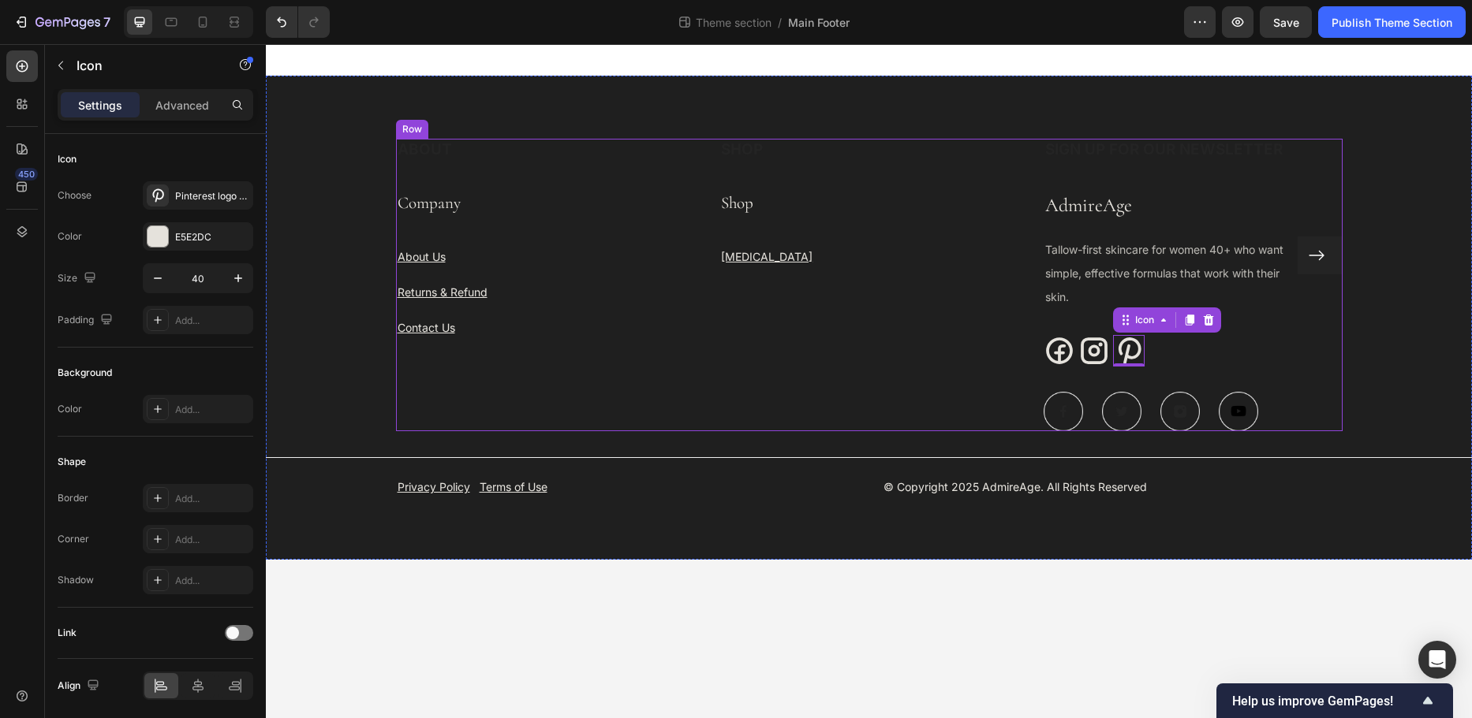
click at [612, 383] on div "ABOUT Heading Company Text Block About Us Text block Returns & Refund Text bloc…" at bounding box center [545, 285] width 299 height 293
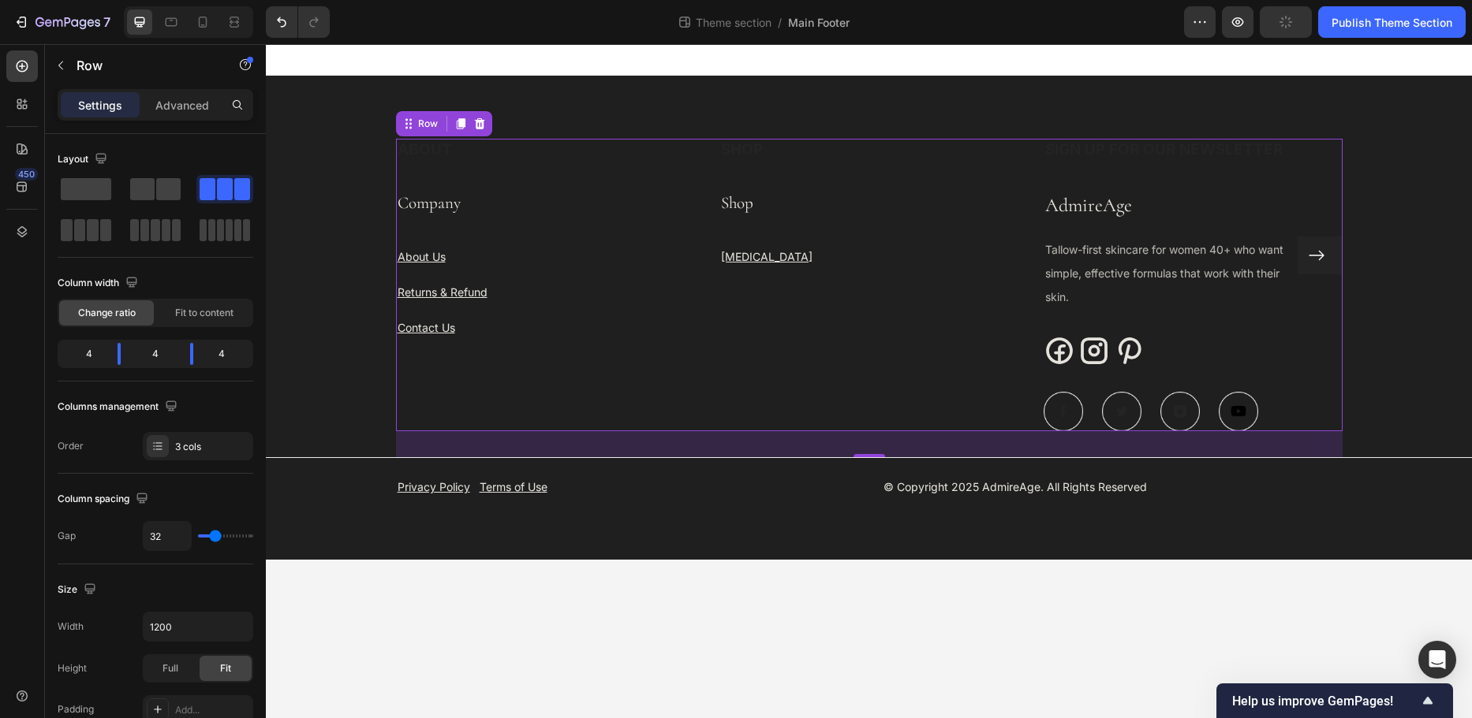
click at [1043, 401] on img at bounding box center [1062, 411] width 39 height 39
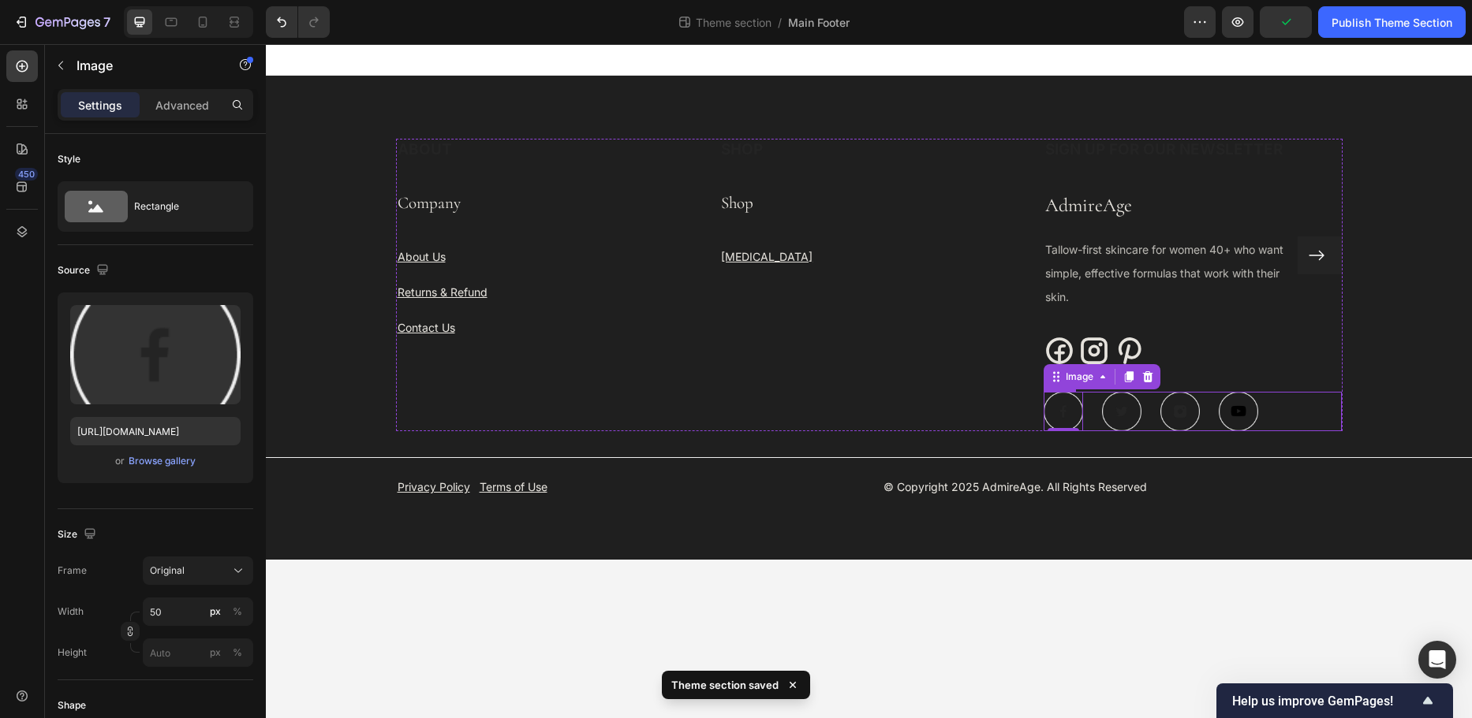
click at [1282, 403] on div "Image 0 Image Image Image Row" at bounding box center [1192, 411] width 299 height 39
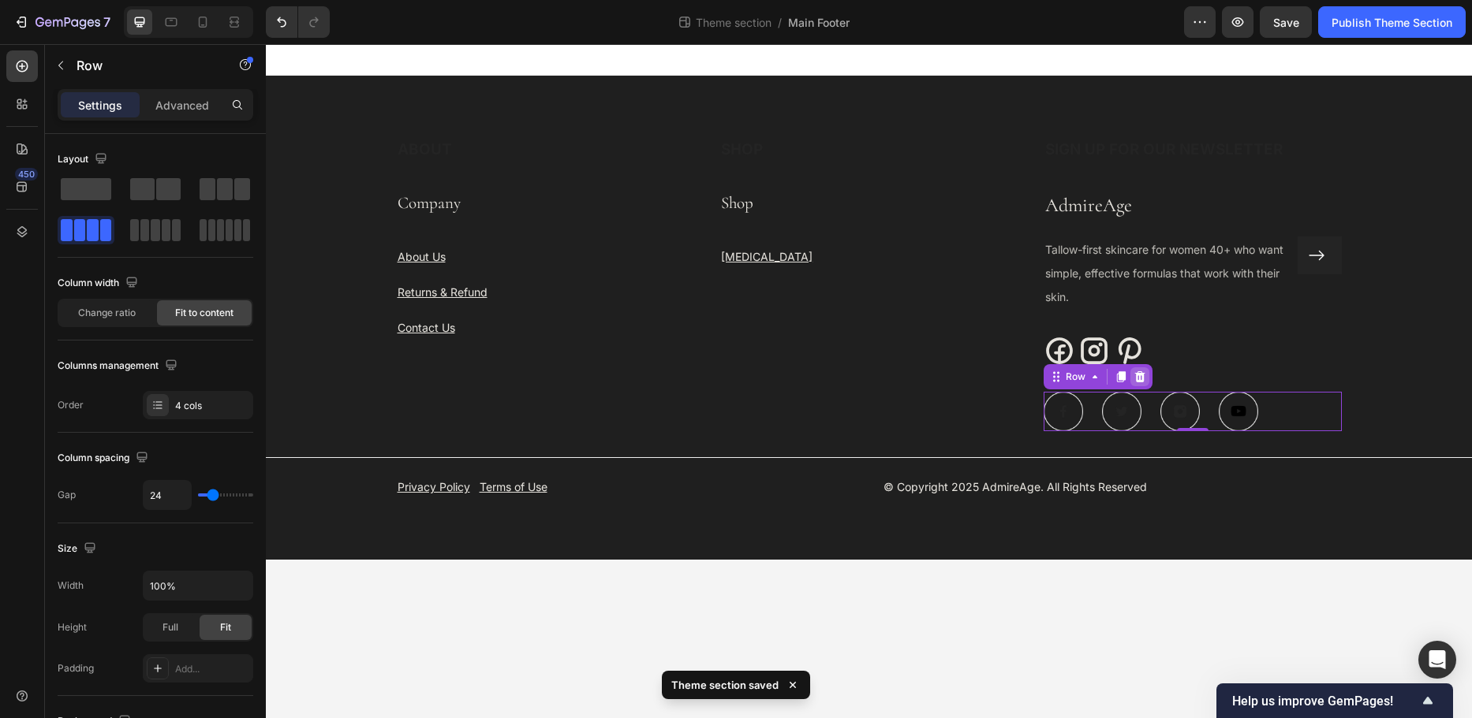
click at [1138, 374] on icon at bounding box center [1139, 376] width 10 height 11
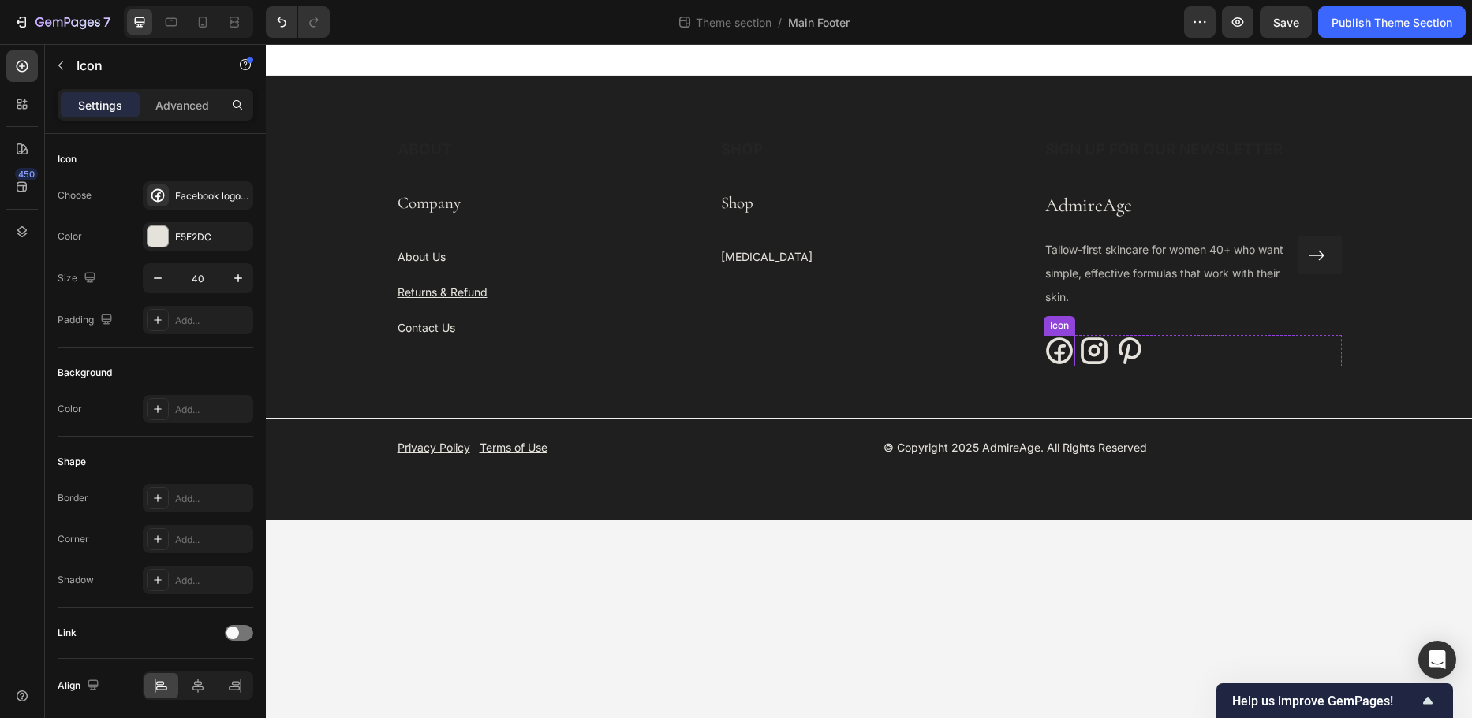
click at [1060, 349] on icon at bounding box center [1059, 351] width 27 height 27
click at [1088, 348] on icon at bounding box center [1094, 351] width 32 height 32
click at [1129, 352] on icon at bounding box center [1129, 351] width 32 height 32
click at [1062, 357] on icon at bounding box center [1059, 351] width 32 height 32
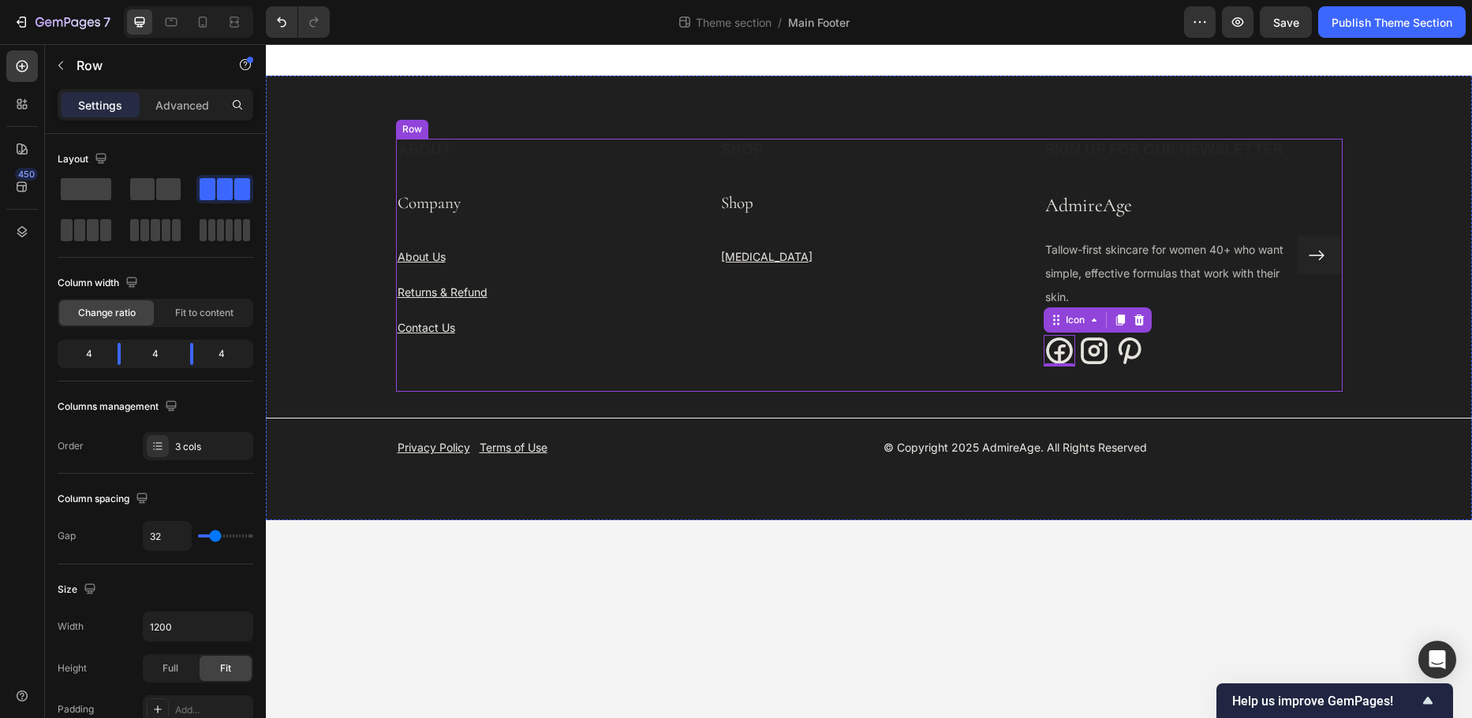
click at [991, 369] on div "SHOP Heading Shop Text Block Skin Care Text block" at bounding box center [868, 265] width 299 height 253
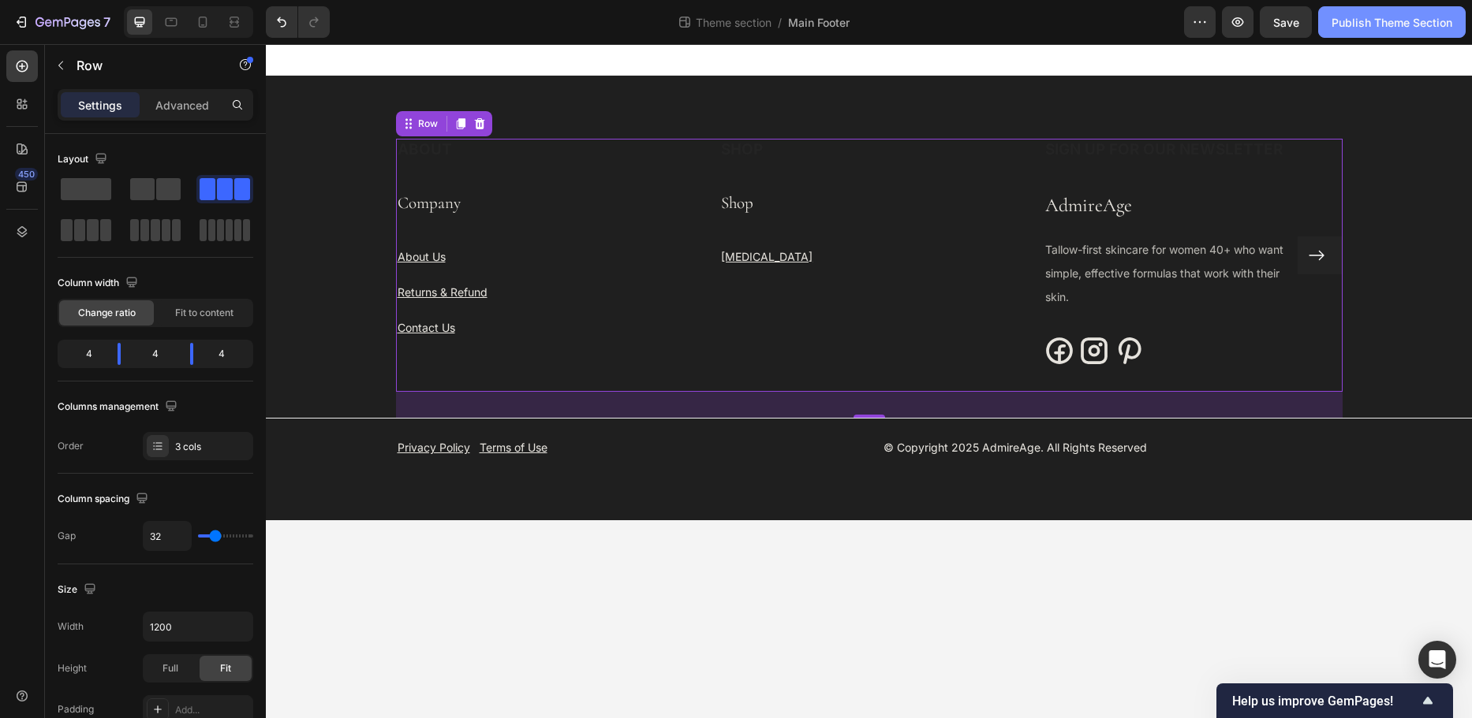
click at [1353, 19] on div "Publish Theme Section" at bounding box center [1391, 22] width 121 height 17
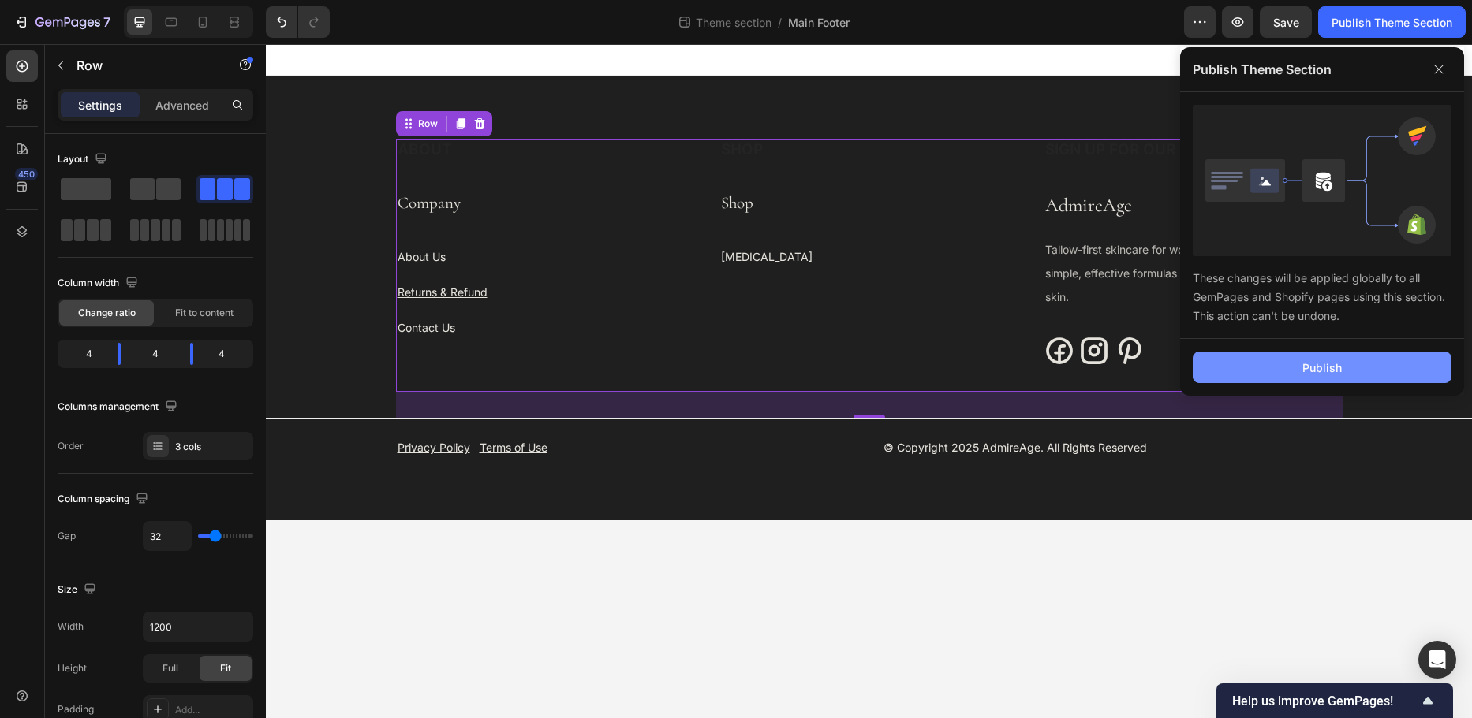
click at [1305, 368] on div "Publish" at bounding box center [1321, 368] width 39 height 17
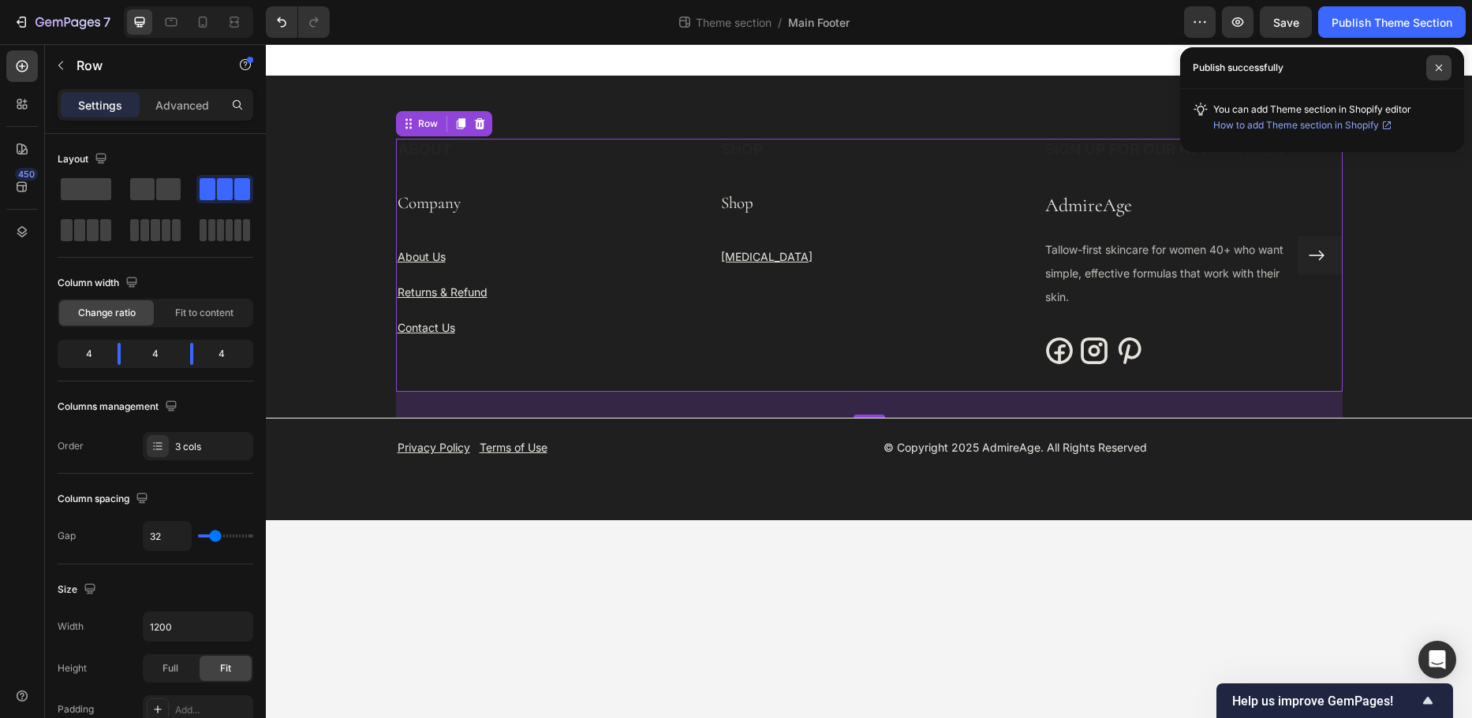
click at [1439, 63] on span at bounding box center [1438, 67] width 25 height 25
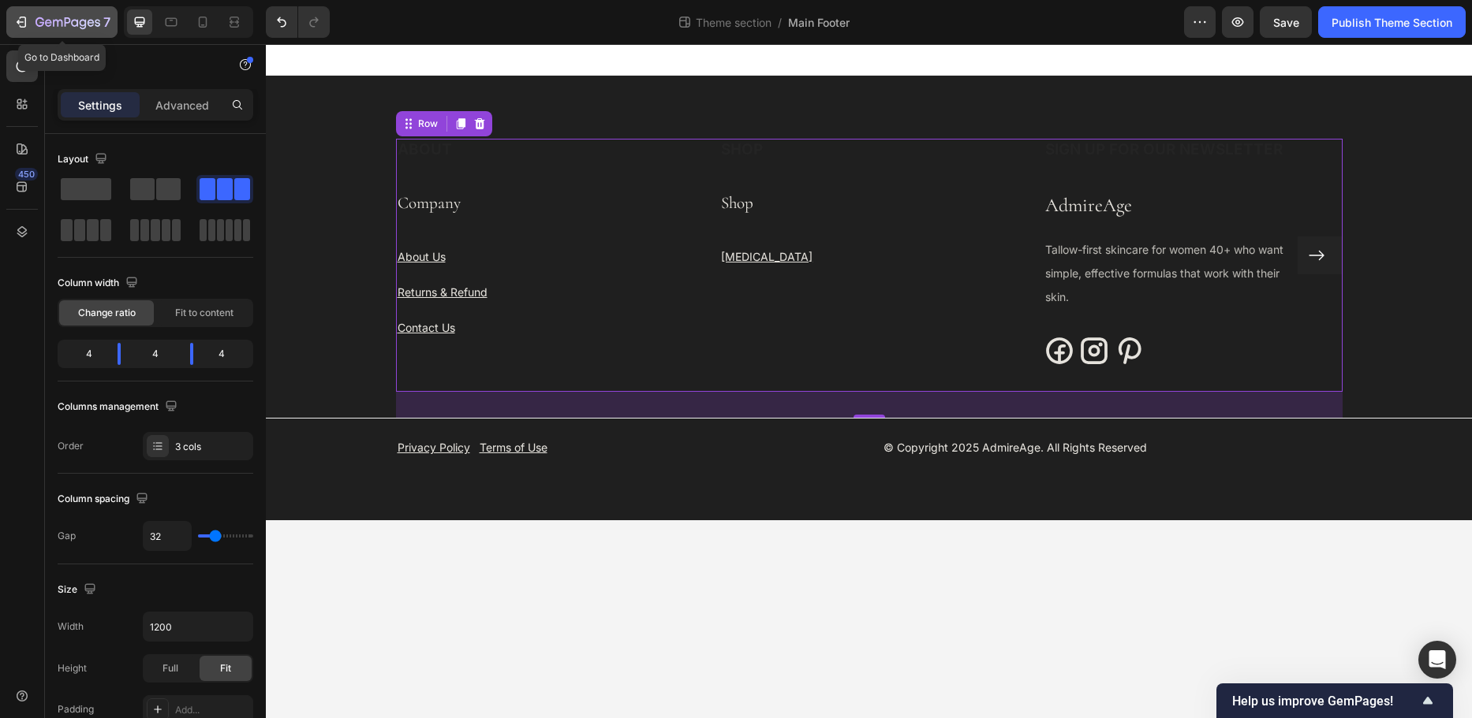
click at [55, 21] on icon "button" at bounding box center [67, 23] width 65 height 13
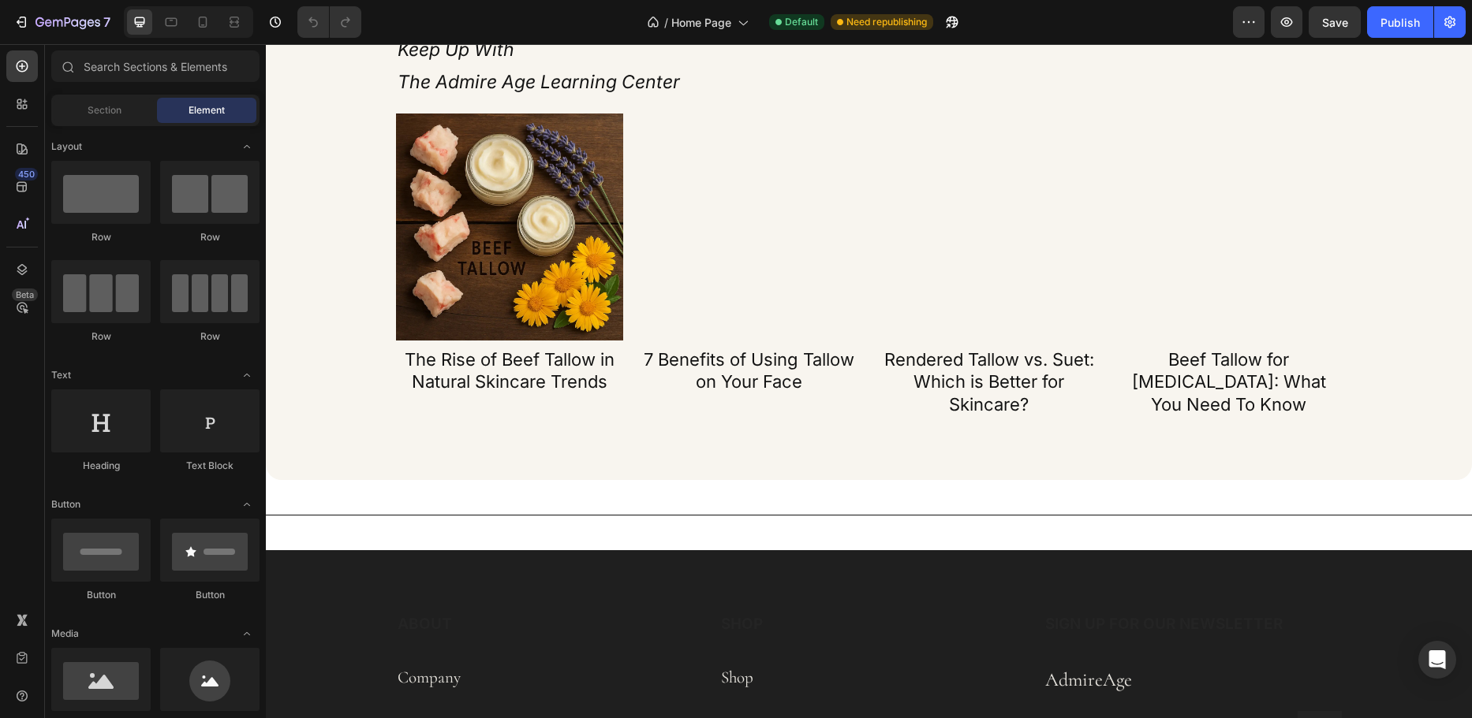
scroll to position [4022, 0]
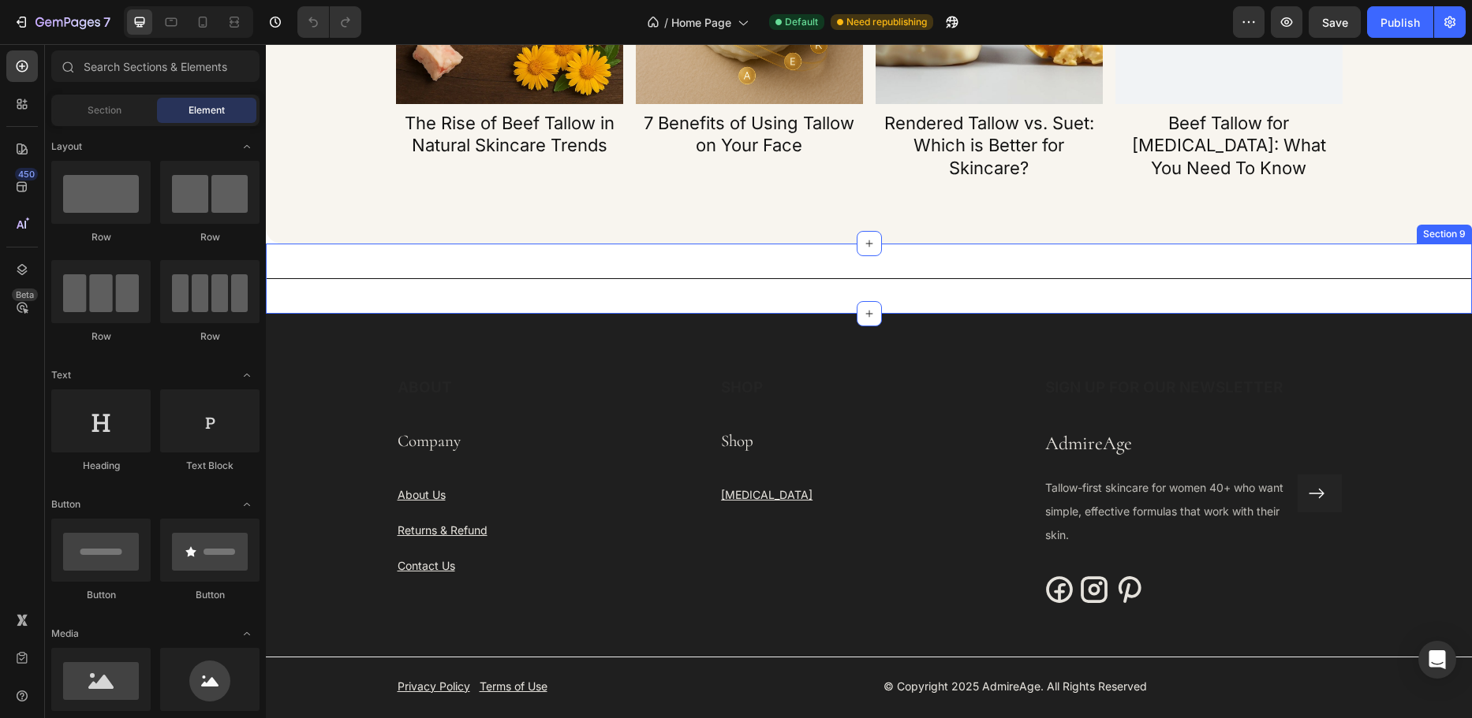
click at [320, 260] on div "Title Line Section 9" at bounding box center [869, 279] width 1206 height 70
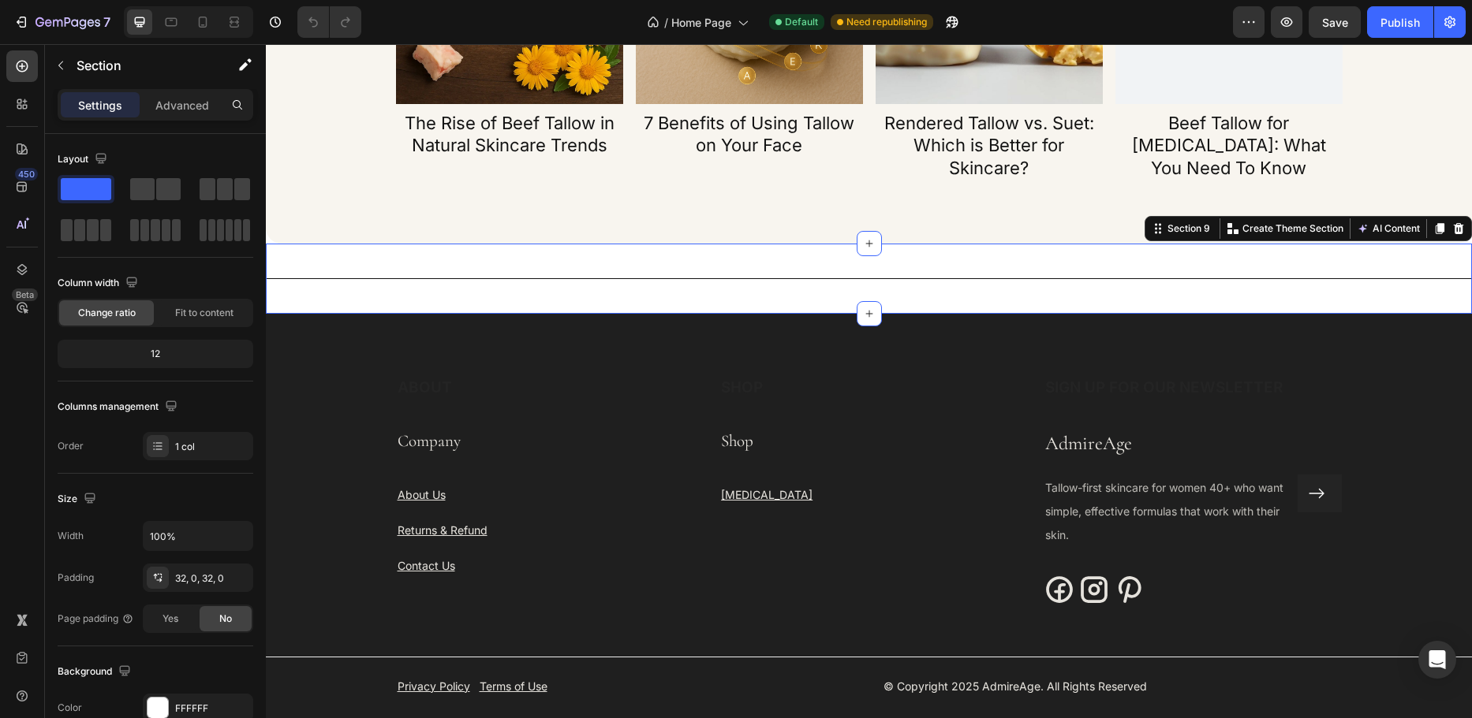
click at [1302, 293] on div "Title Line Section 9 Create Theme Section AI Content Write with GemAI What woul…" at bounding box center [869, 279] width 1206 height 70
click at [1454, 228] on icon at bounding box center [1459, 228] width 10 height 11
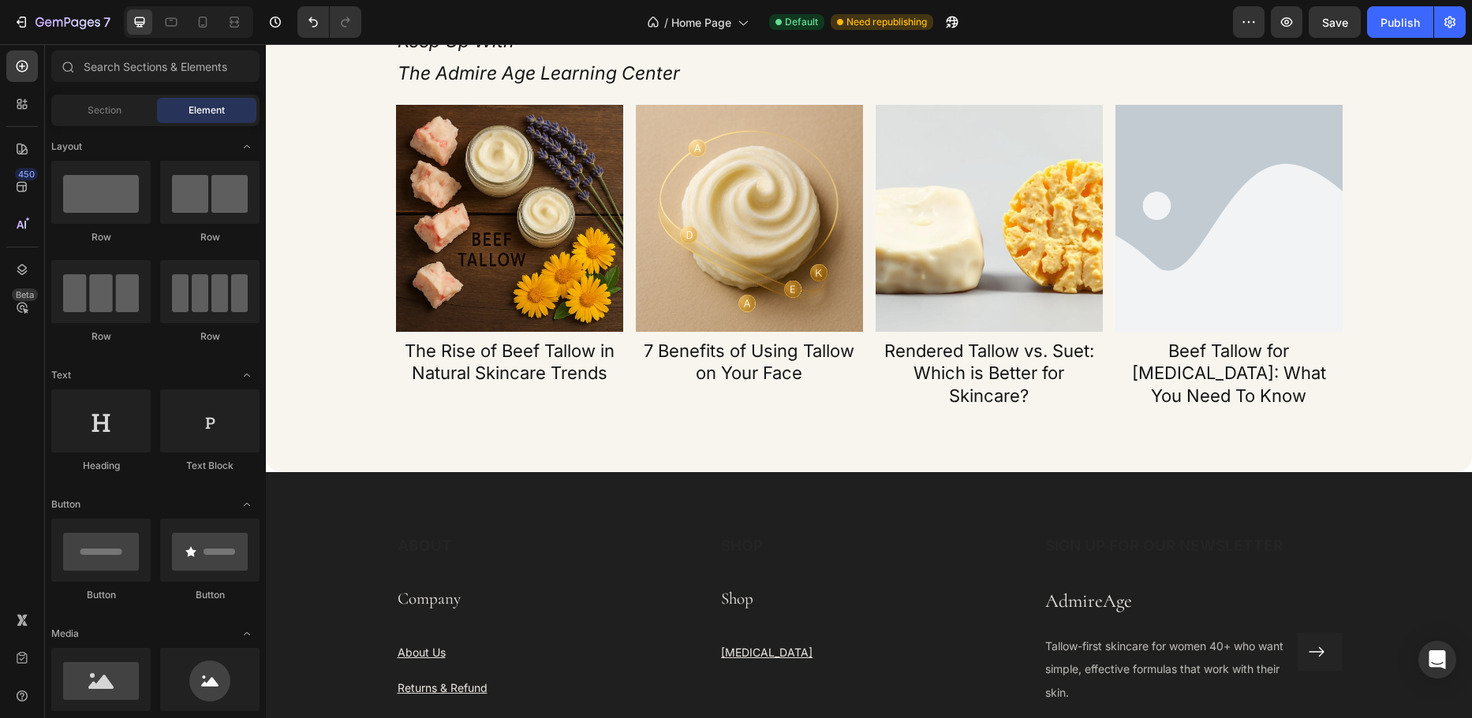
scroll to position [3628, 0]
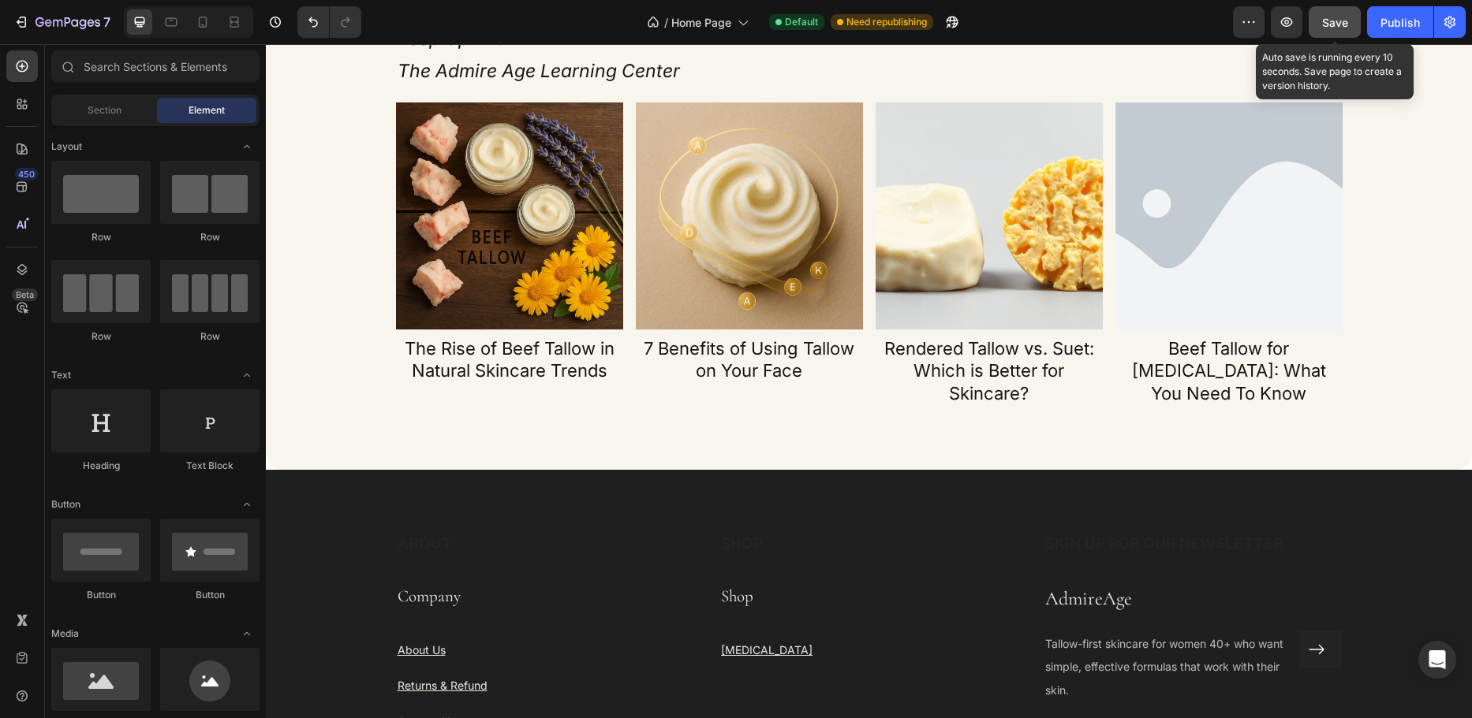
click at [1310, 24] on button "Save" at bounding box center [1334, 22] width 52 height 32
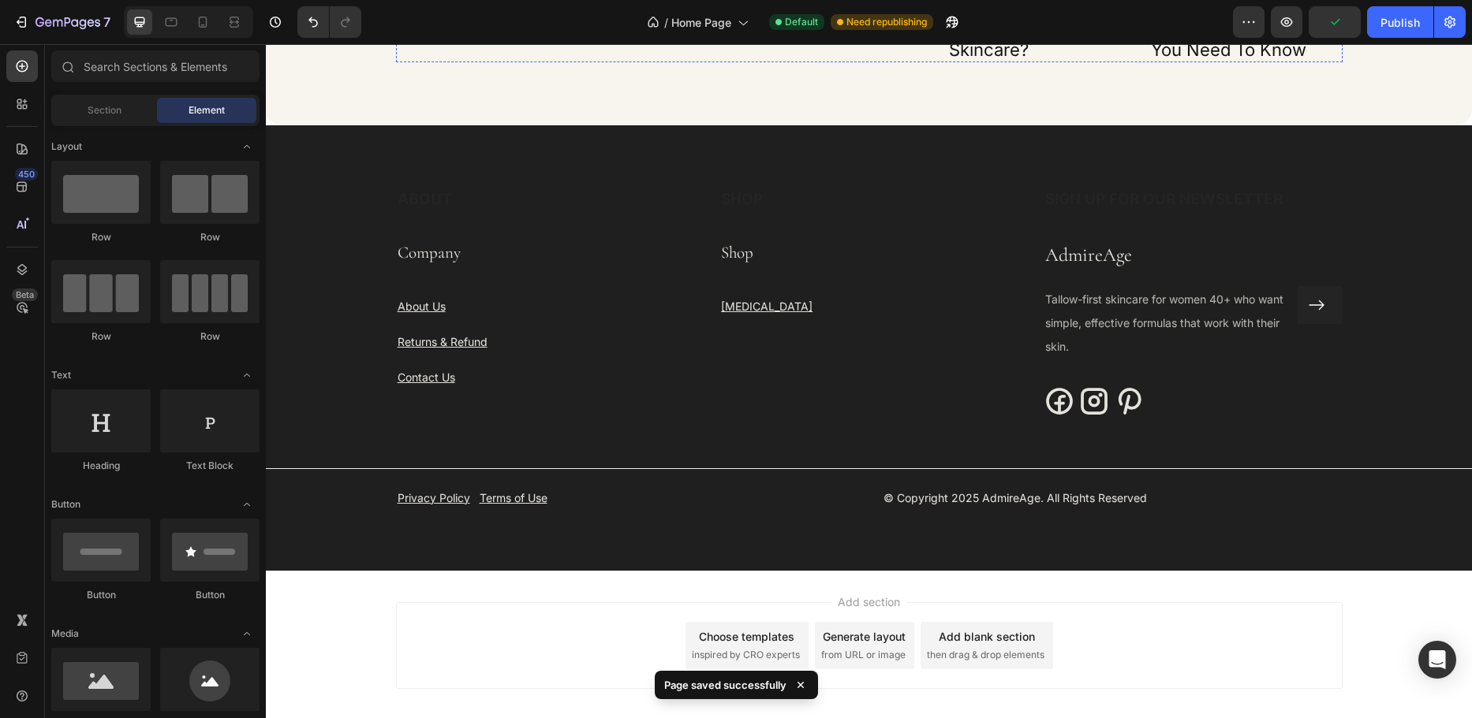
scroll to position [4180, 0]
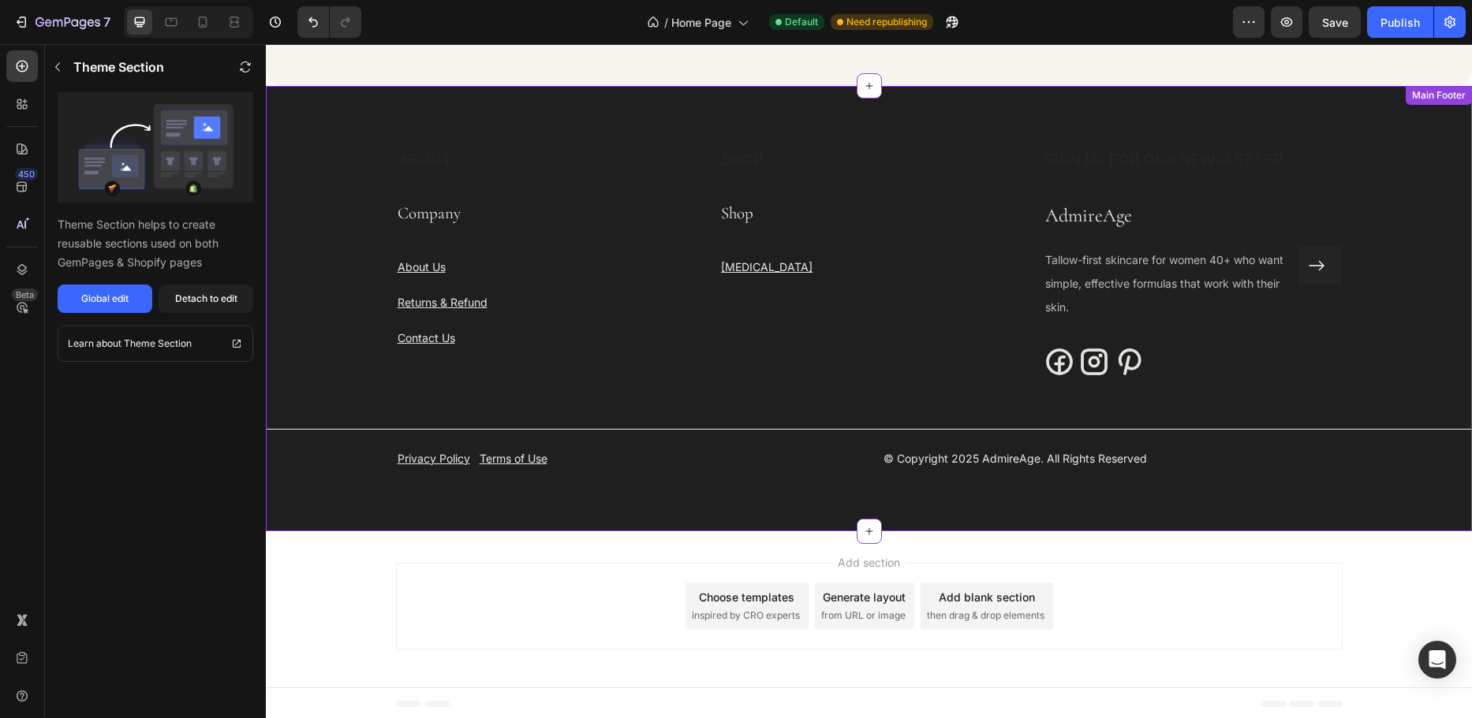
click at [1267, 276] on p "Tallow-first skincare for women 40+ who want simple, effective formulas that wo…" at bounding box center [1171, 283] width 252 height 70
click at [117, 294] on div "Global edit" at bounding box center [104, 299] width 47 height 14
click at [46, 21] on icon "button" at bounding box center [48, 22] width 7 height 7
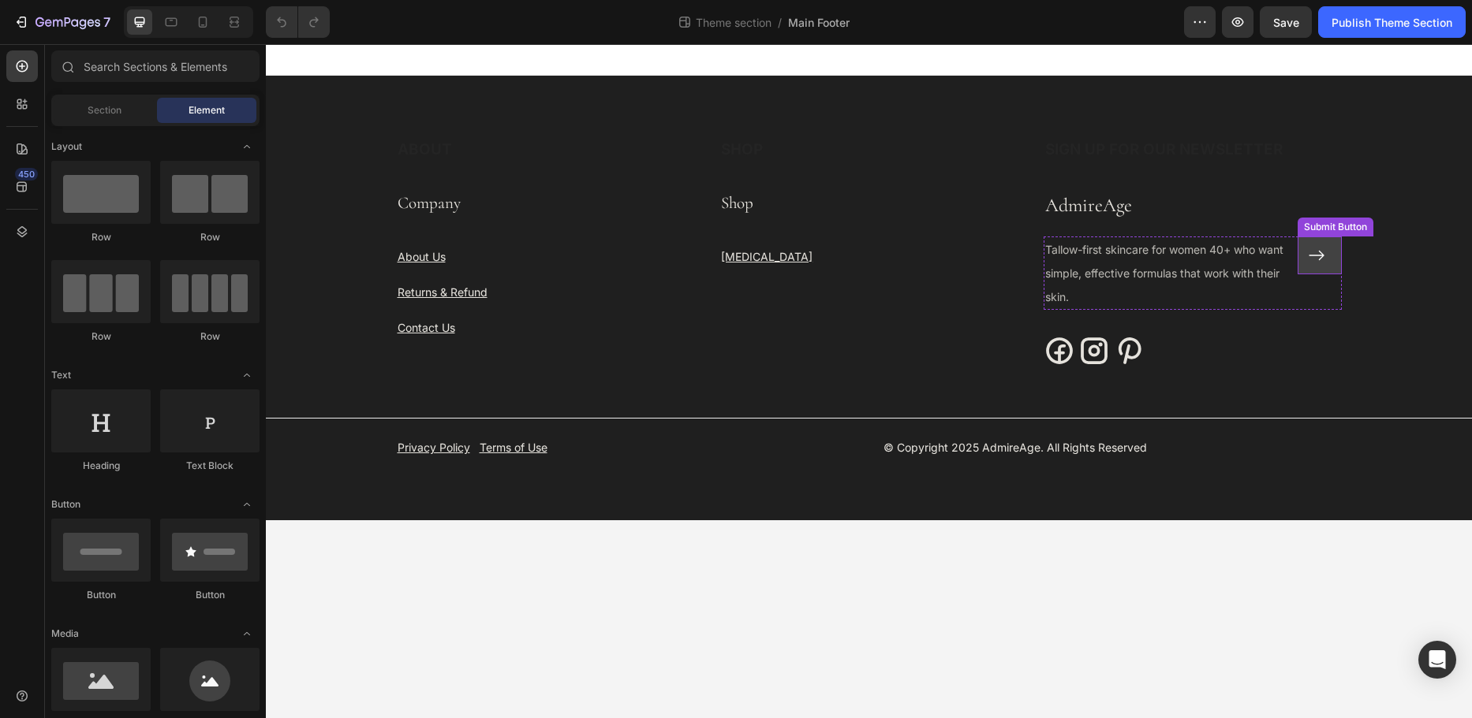
click at [1308, 268] on button at bounding box center [1319, 256] width 44 height 38
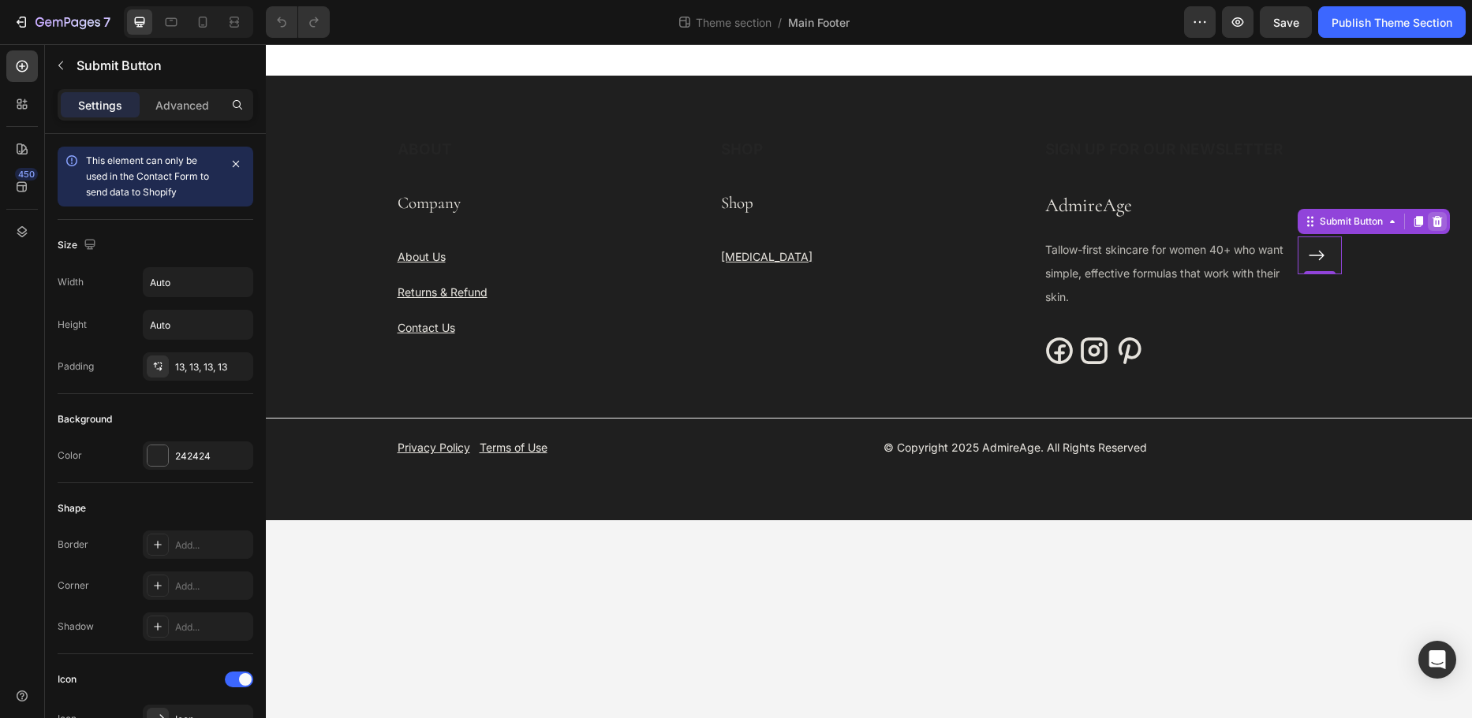
click at [1434, 223] on icon at bounding box center [1437, 221] width 13 height 13
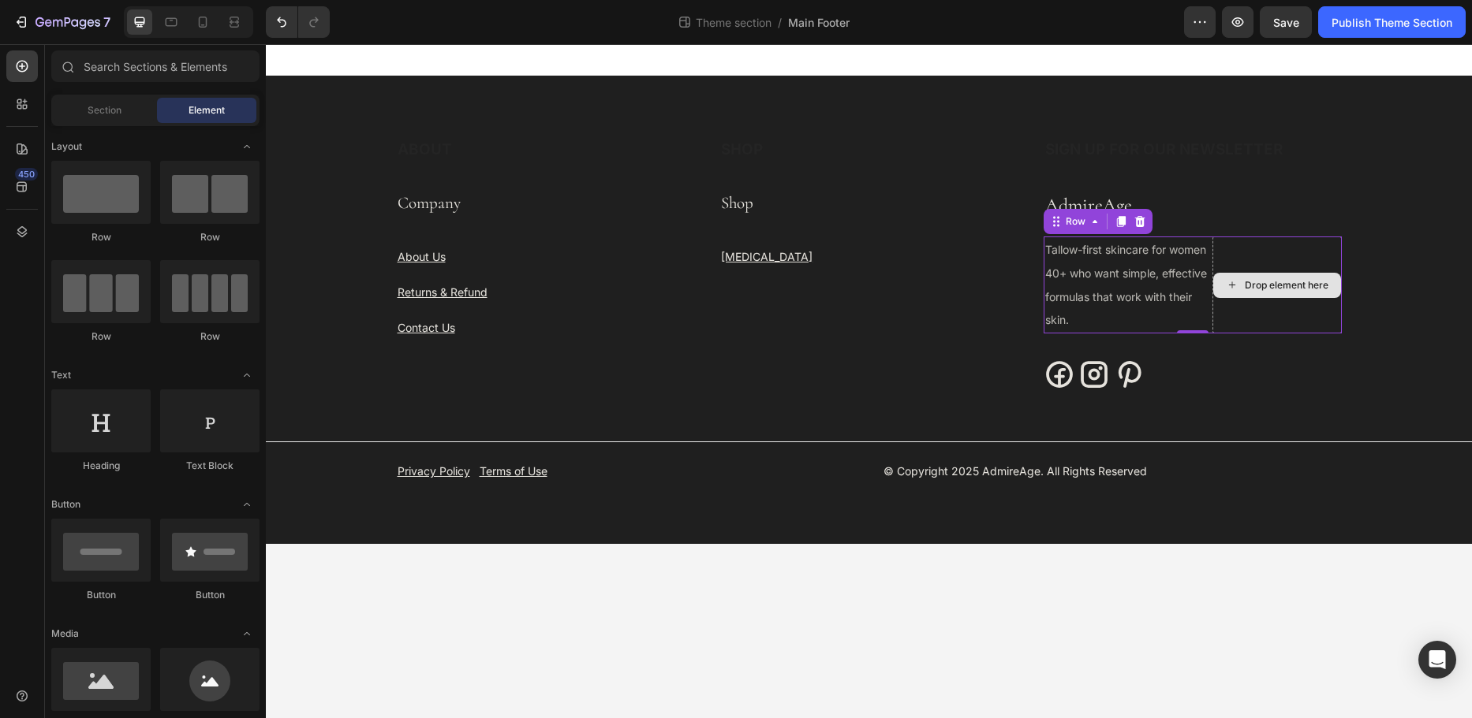
click at [1327, 267] on div "Drop element here" at bounding box center [1276, 285] width 129 height 97
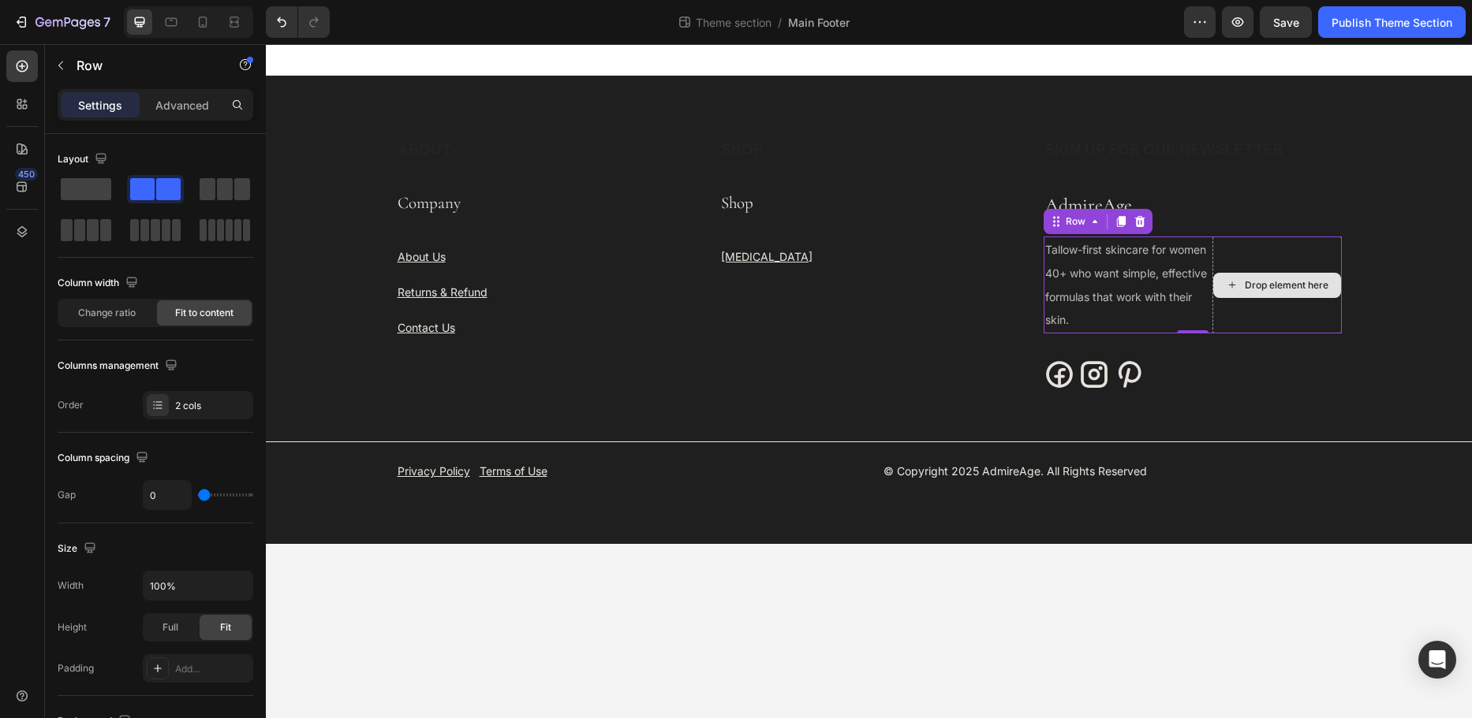
click at [1274, 271] on div "Drop element here" at bounding box center [1276, 285] width 129 height 97
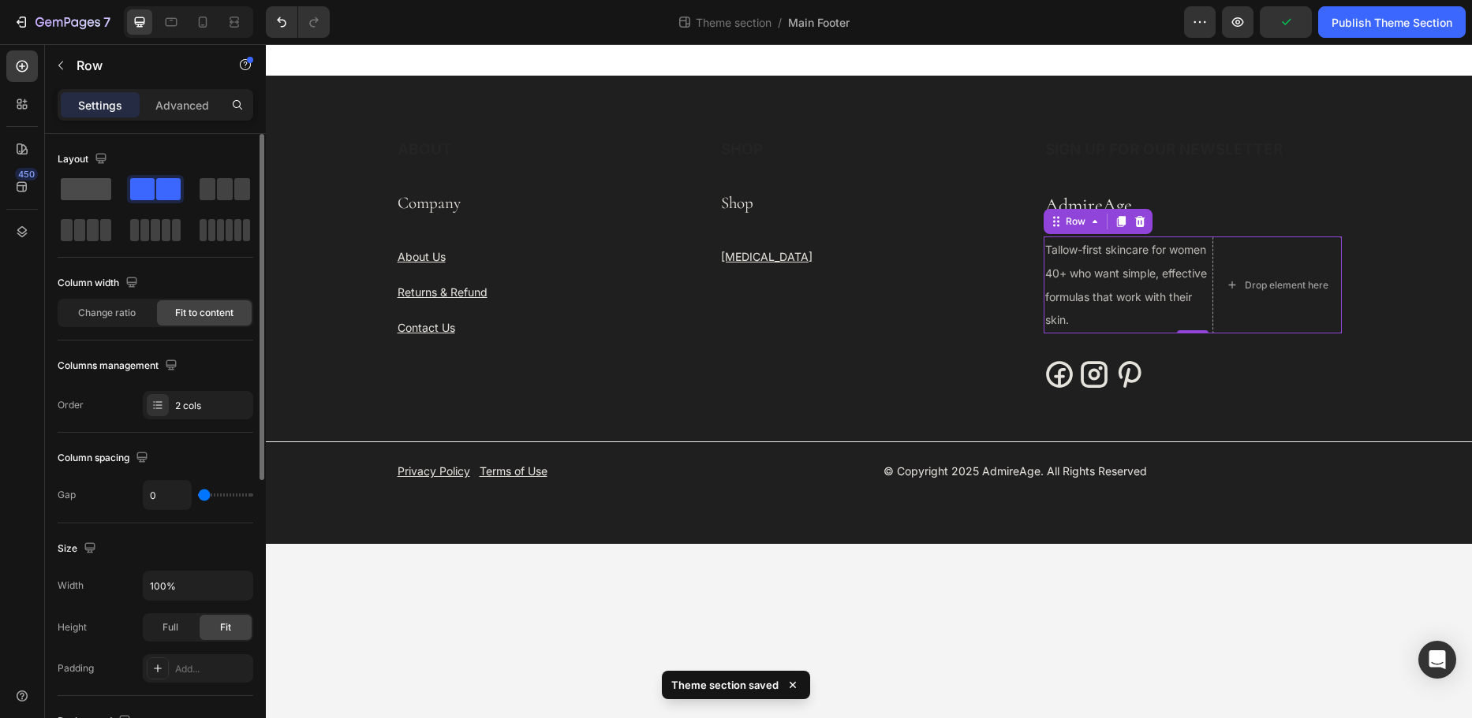
click at [99, 186] on span at bounding box center [86, 189] width 50 height 22
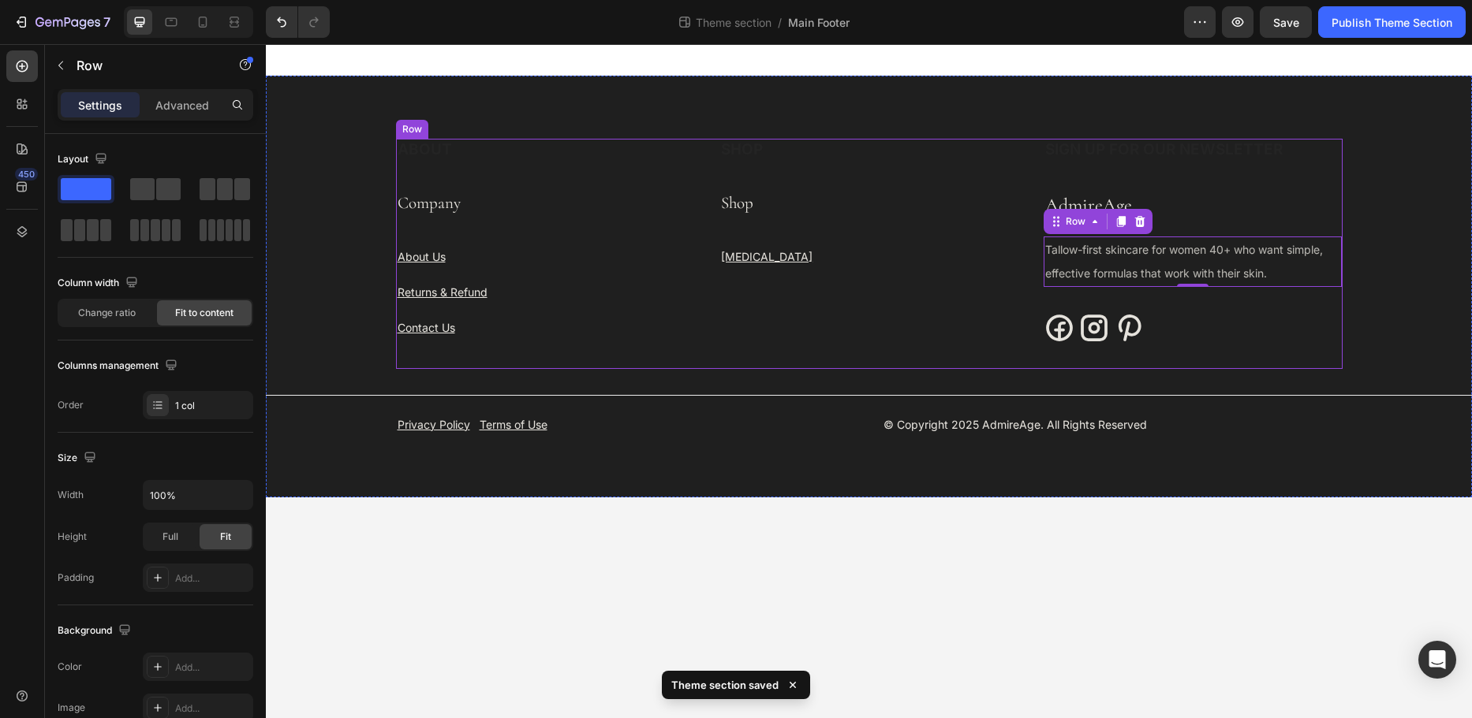
click at [1210, 161] on div "SIGN UP FOR OUR NEWSLETTER Heading" at bounding box center [1192, 150] width 299 height 23
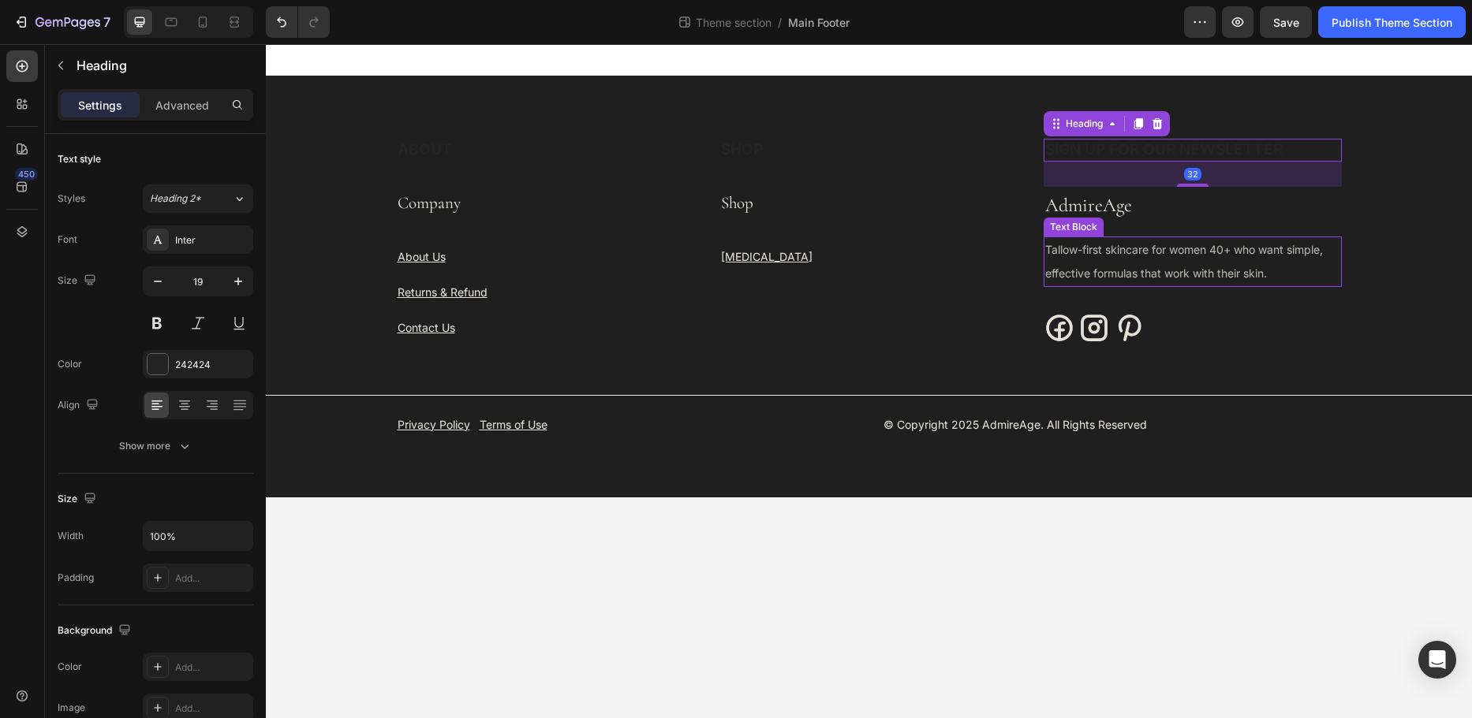
click at [1252, 252] on span "Tallow-first skincare for women 40+ who want simple, effective formulas that wo…" at bounding box center [1184, 261] width 278 height 37
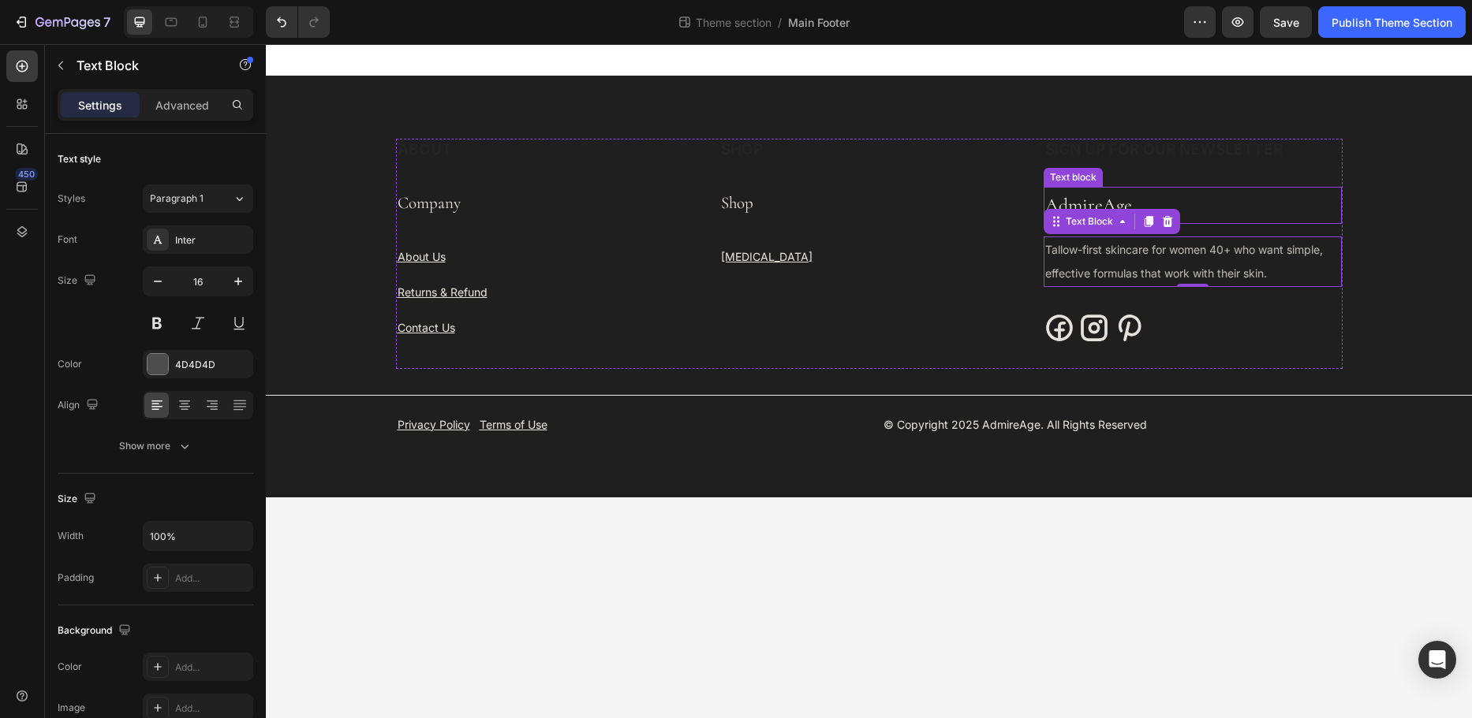
click at [1251, 203] on p "AdmireAge" at bounding box center [1193, 205] width 296 height 34
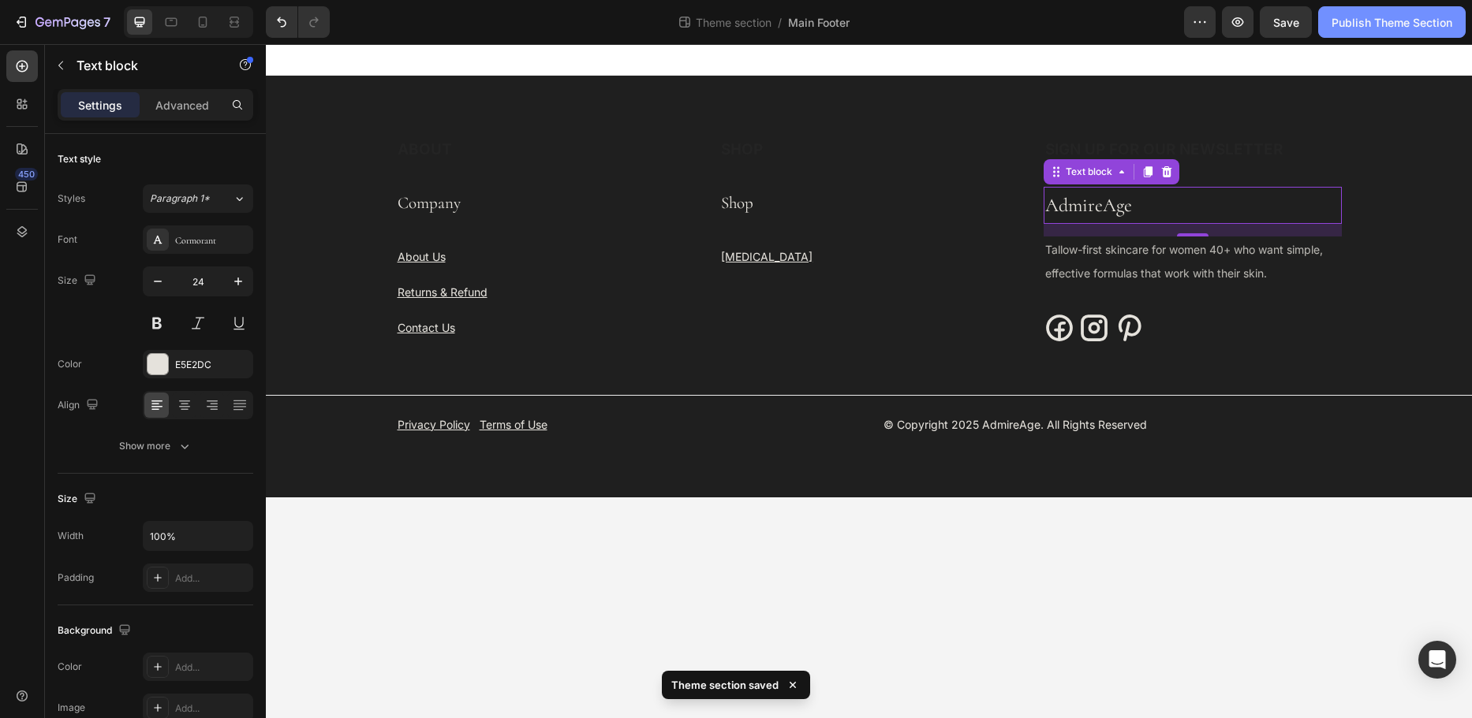
click at [1342, 21] on div "Publish Theme Section" at bounding box center [1391, 22] width 121 height 17
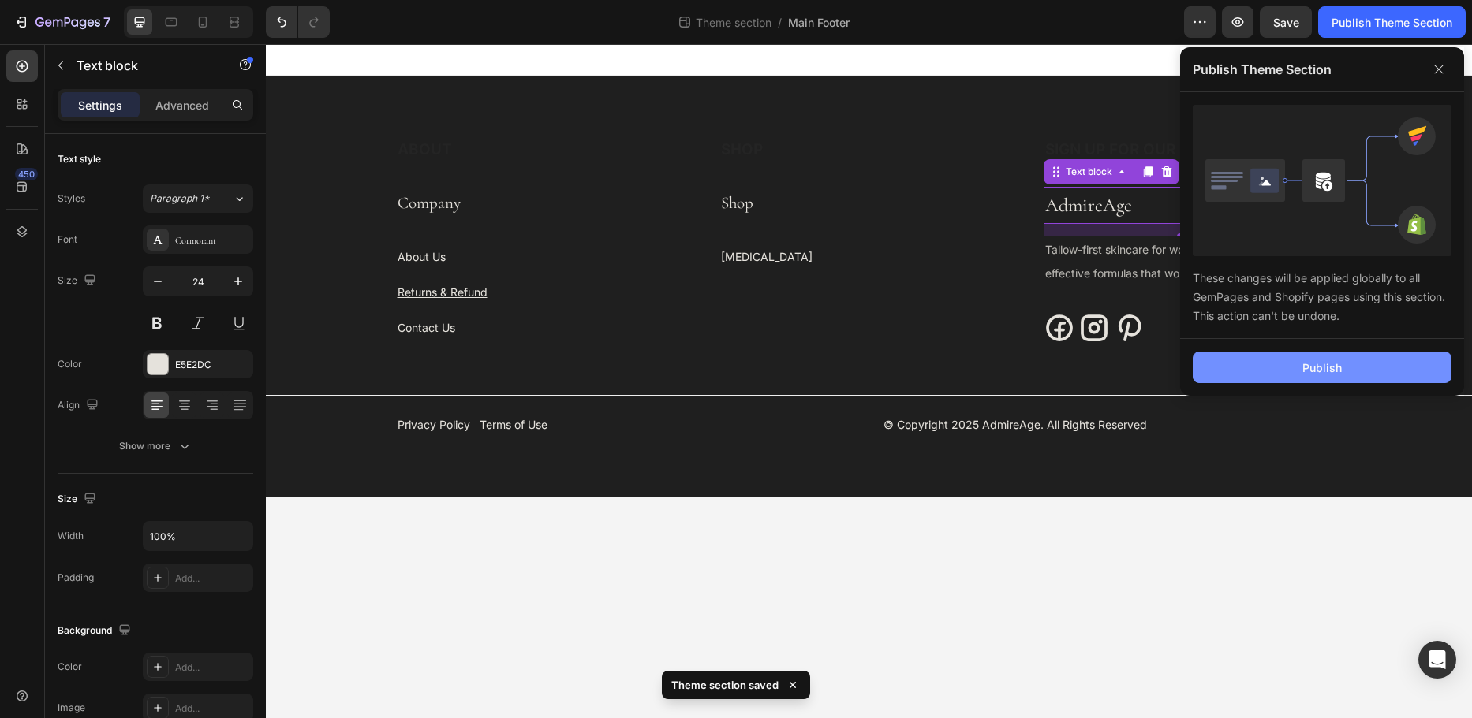
click at [1324, 368] on div "Publish" at bounding box center [1321, 368] width 39 height 17
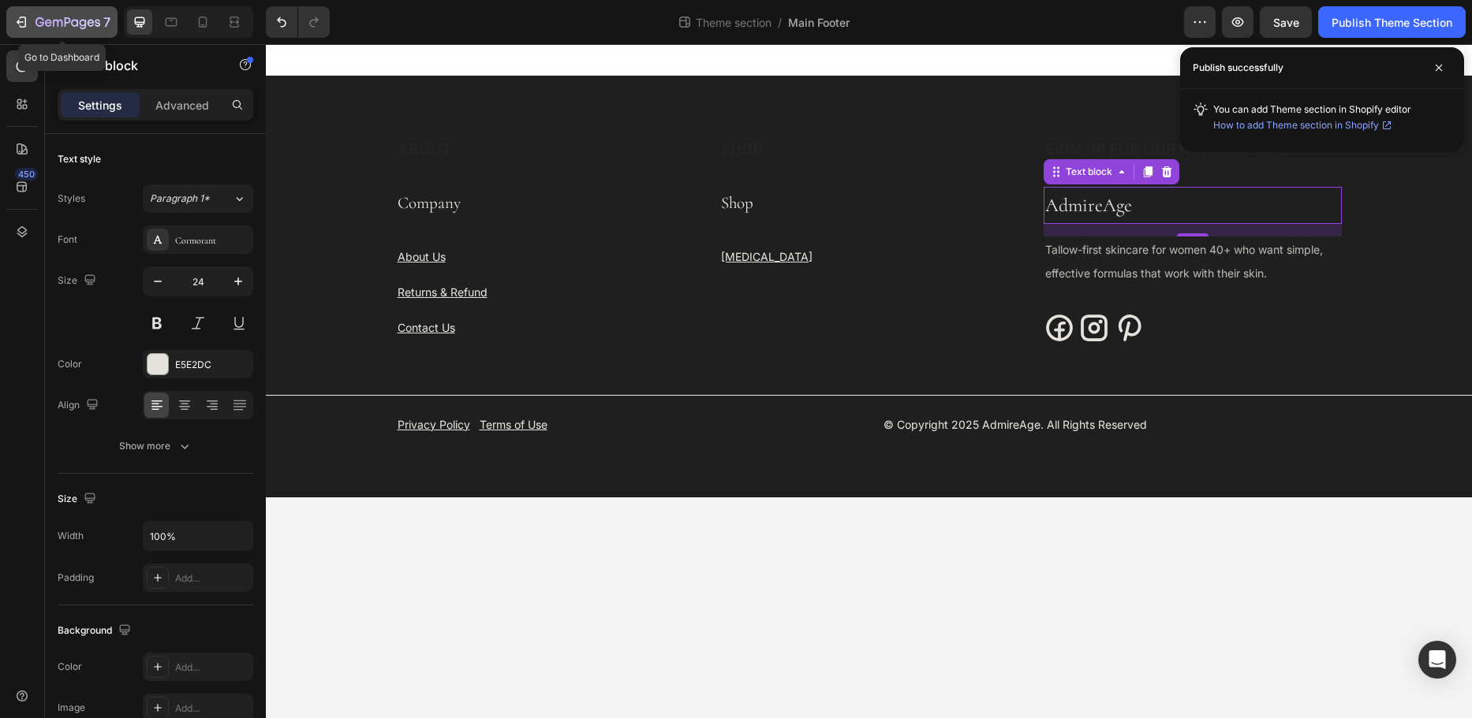
click at [33, 17] on div "7" at bounding box center [61, 22] width 97 height 19
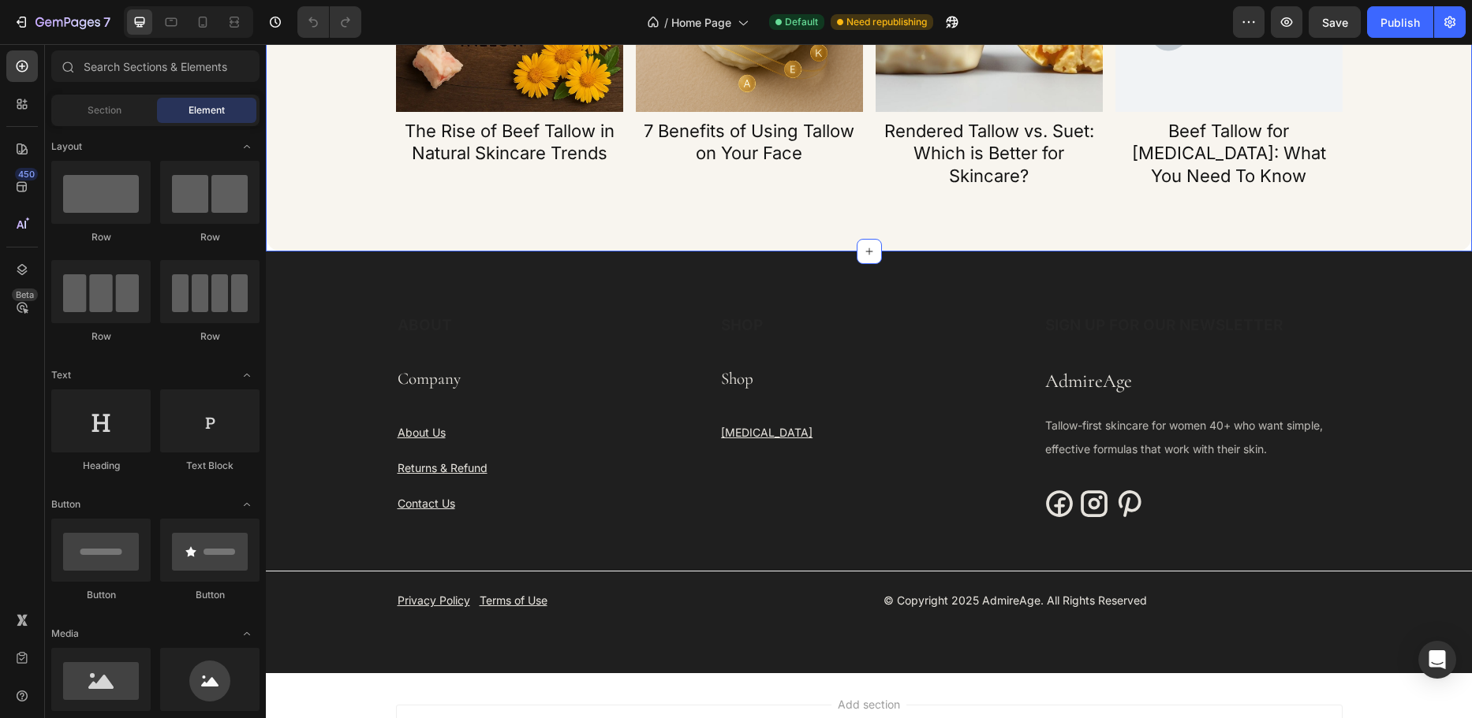
scroll to position [4021, 0]
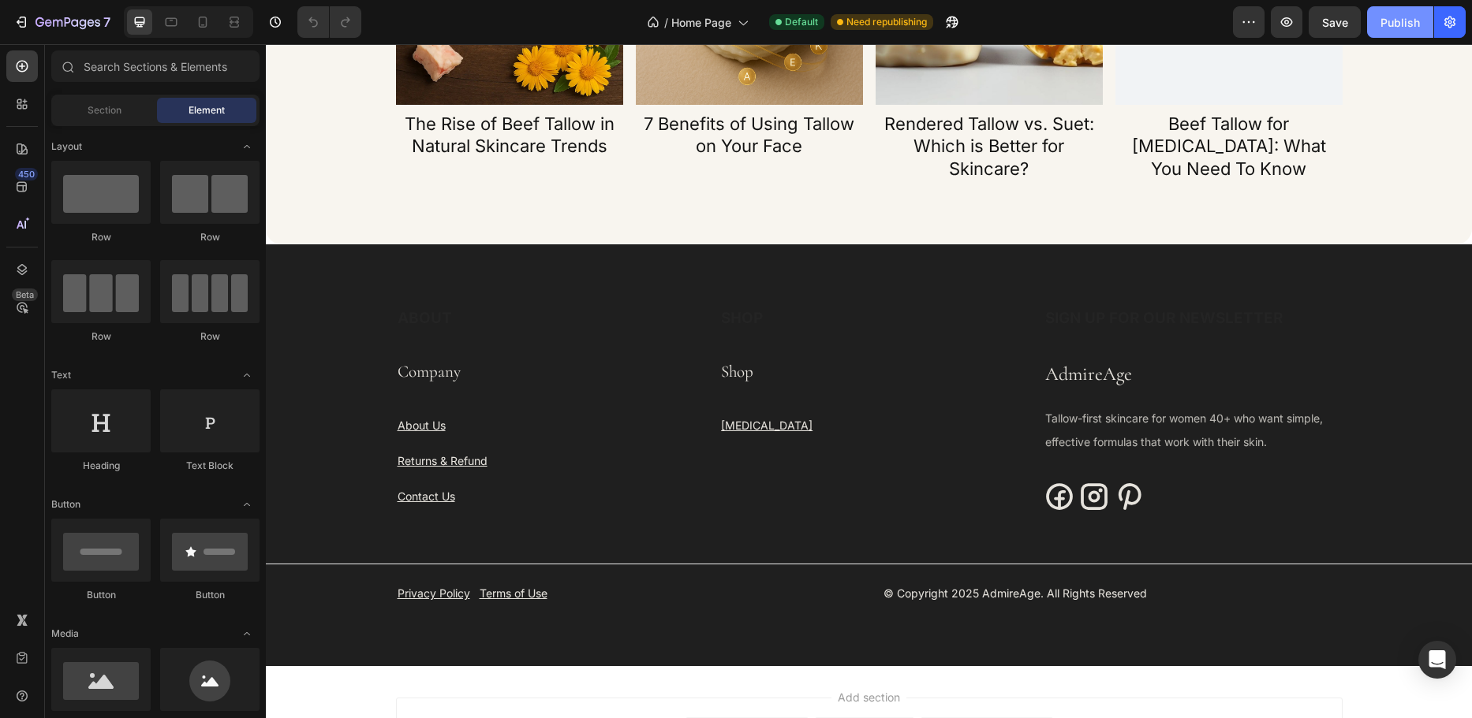
click at [1384, 23] on div "Publish" at bounding box center [1399, 22] width 39 height 17
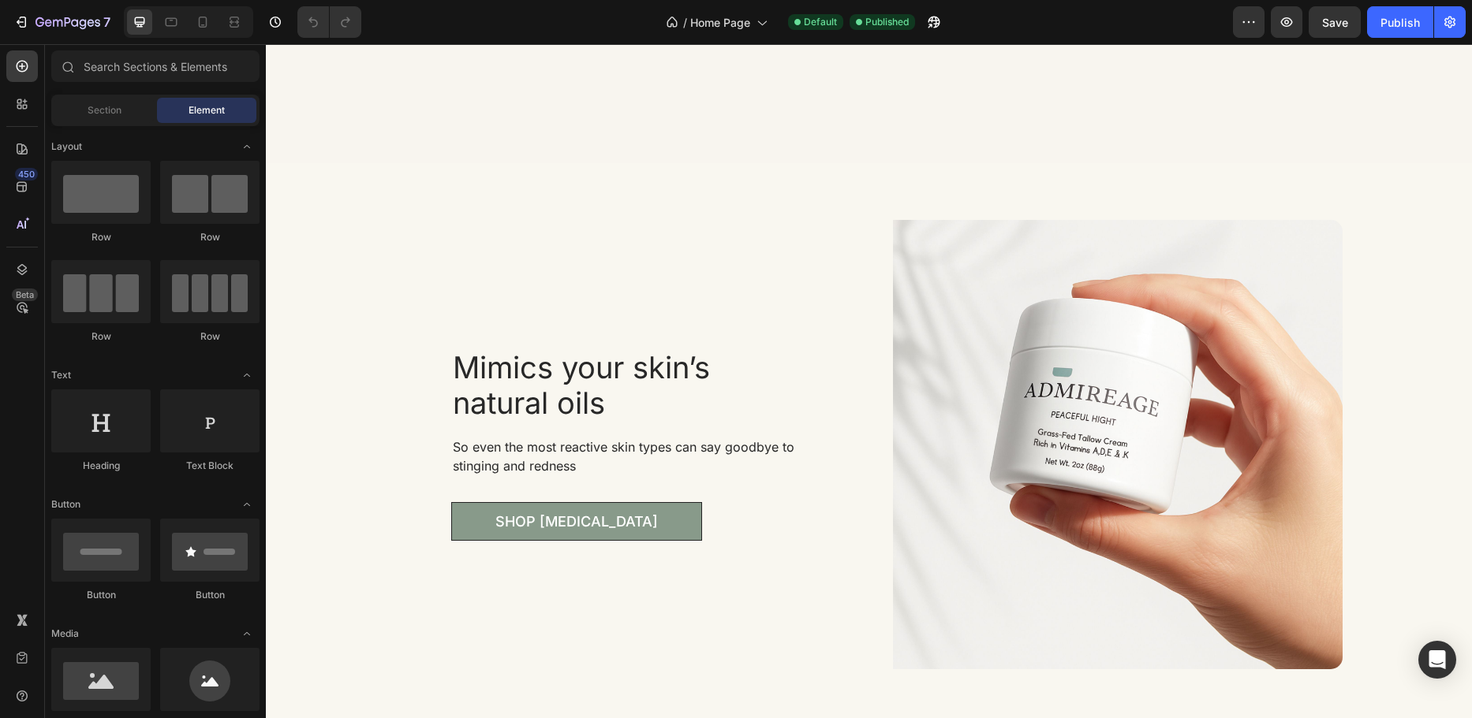
scroll to position [3280, 0]
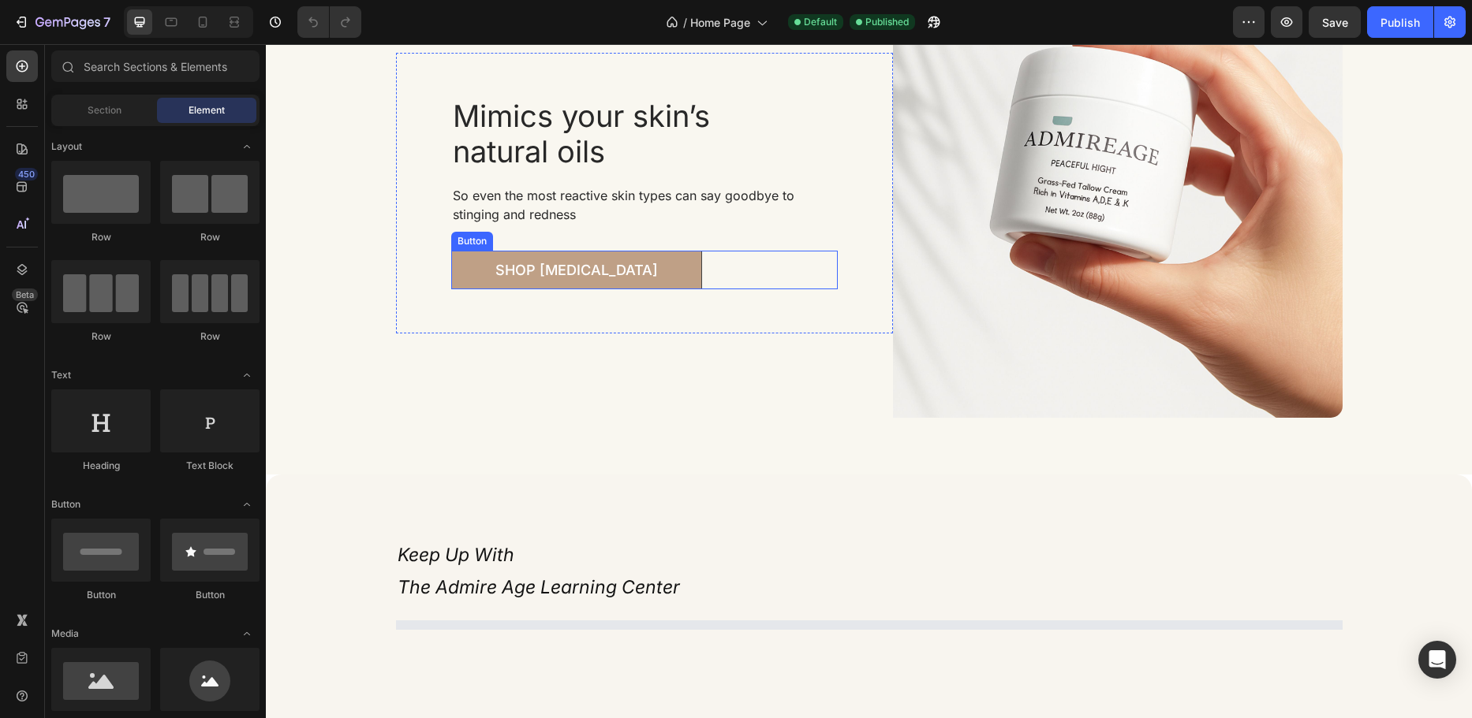
click at [637, 274] on link "Shop [MEDICAL_DATA]" at bounding box center [576, 270] width 251 height 39
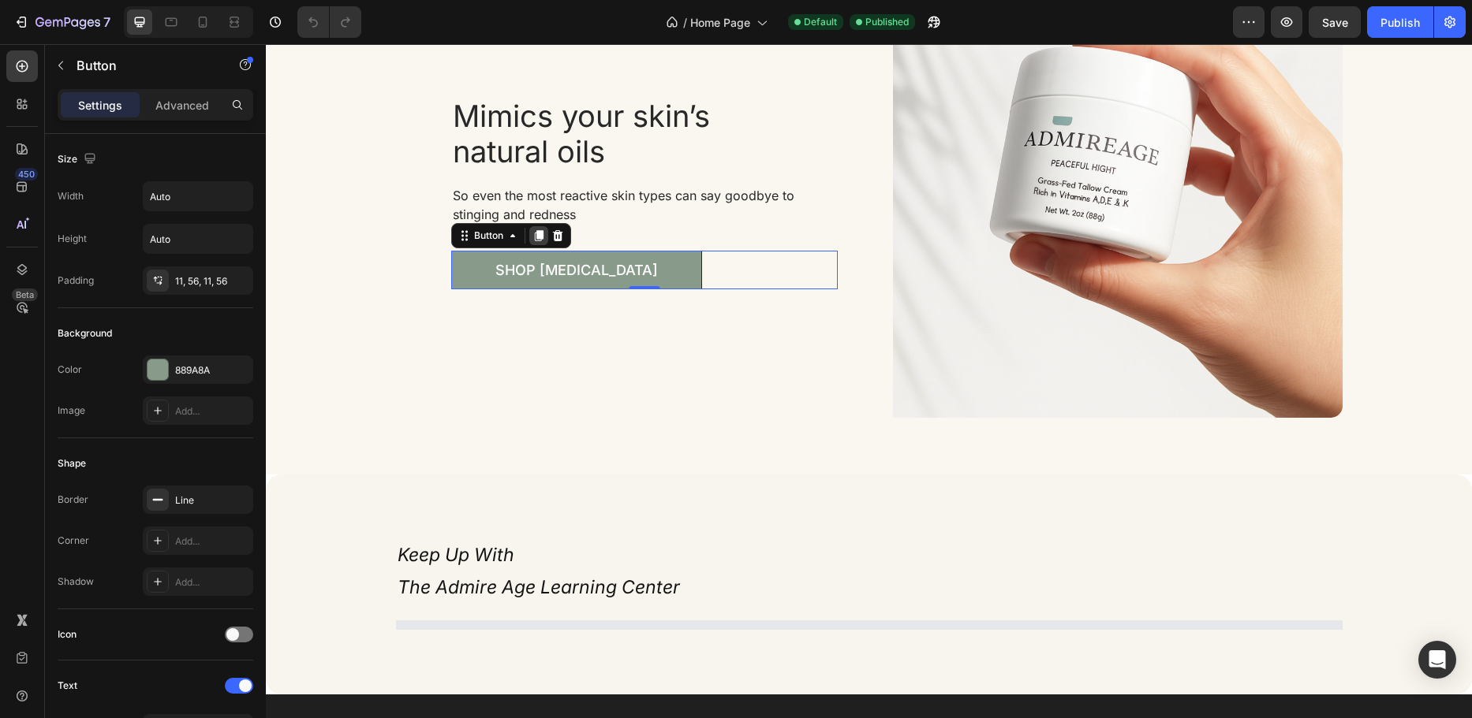
click at [536, 234] on icon at bounding box center [538, 235] width 9 height 11
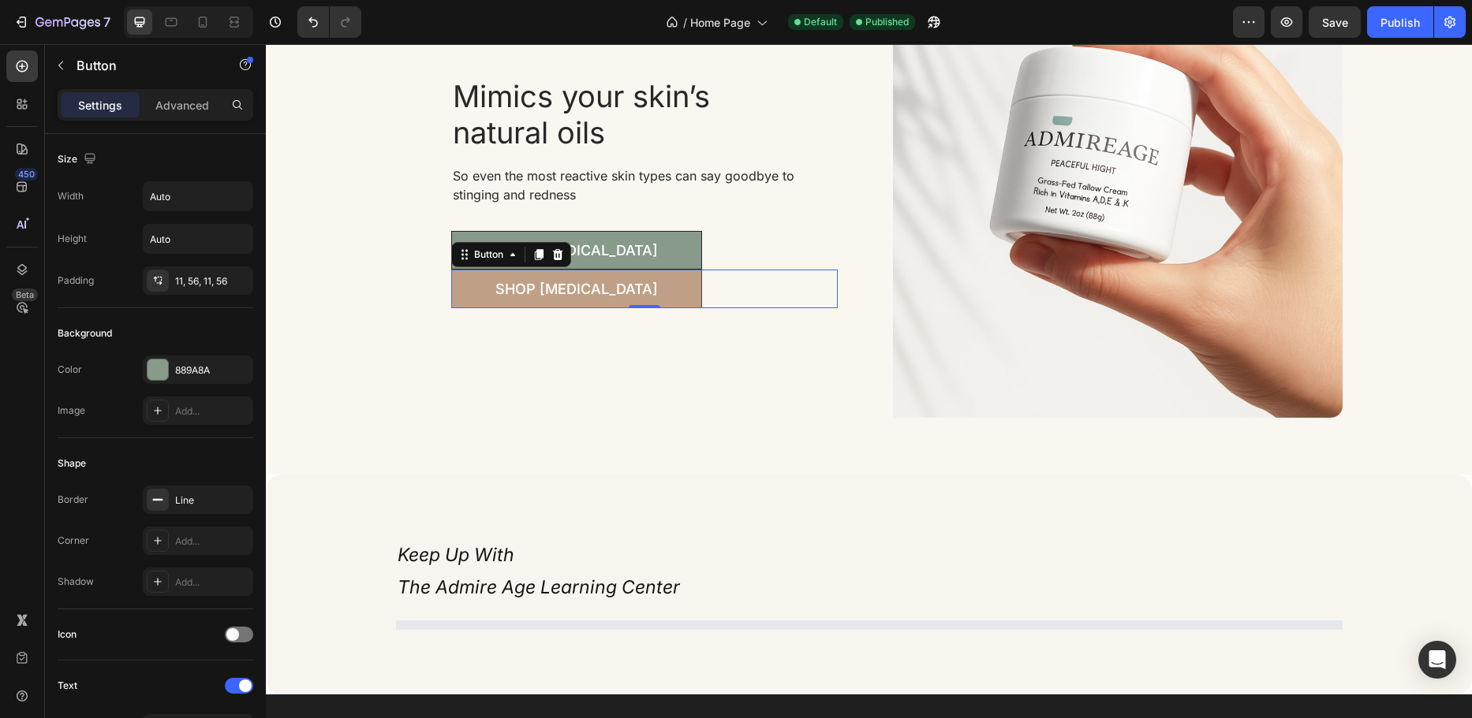
click at [476, 282] on link "Shop [MEDICAL_DATA]" at bounding box center [576, 289] width 251 height 39
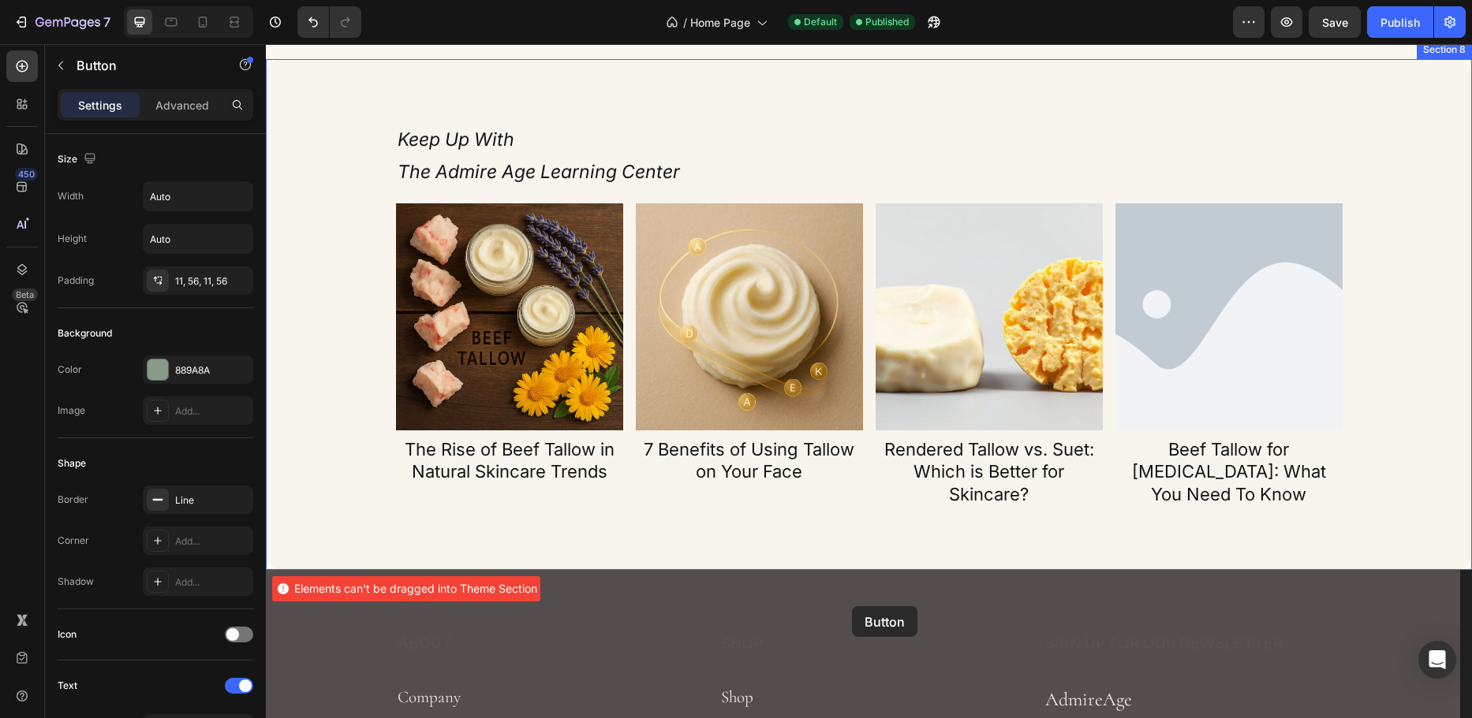
scroll to position [3746, 0]
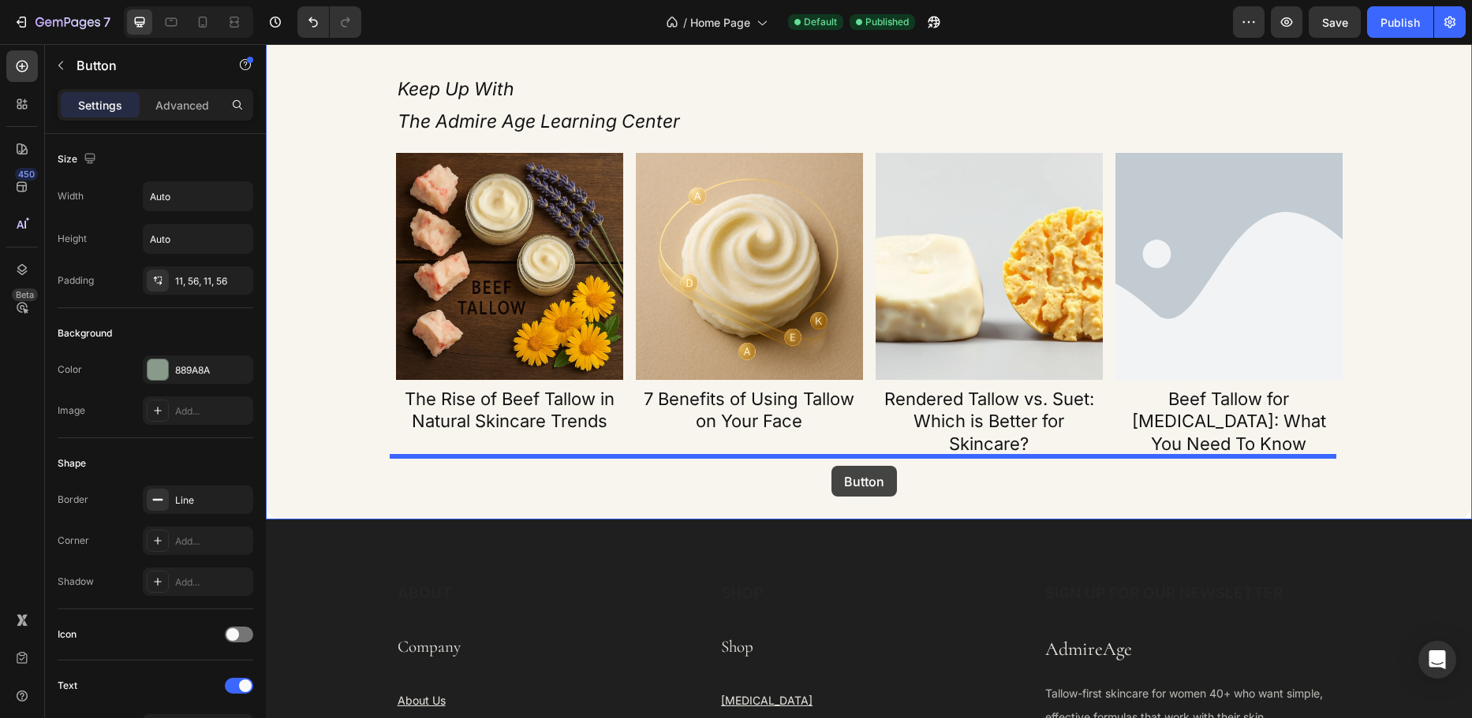
drag, startPoint x: 458, startPoint y: 256, endPoint x: 831, endPoint y: 466, distance: 428.0
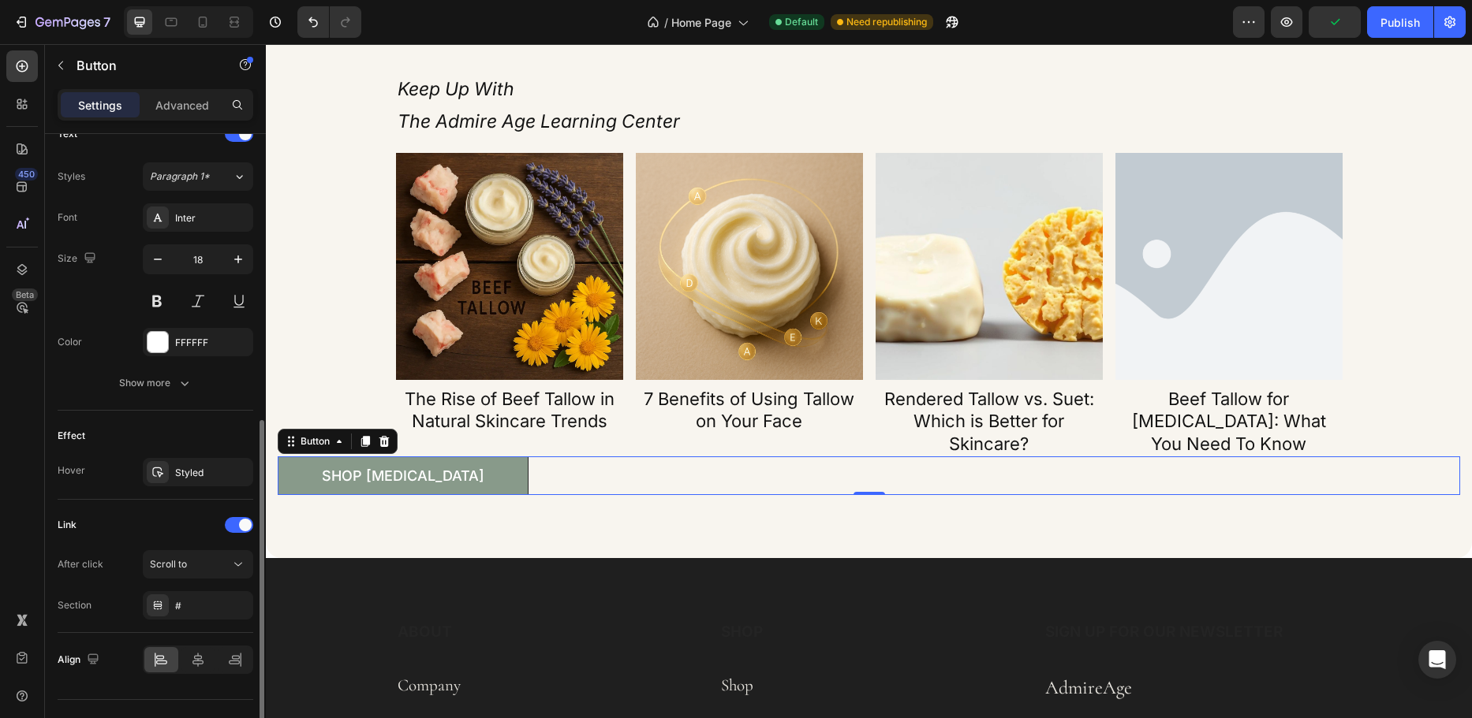
scroll to position [584, 0]
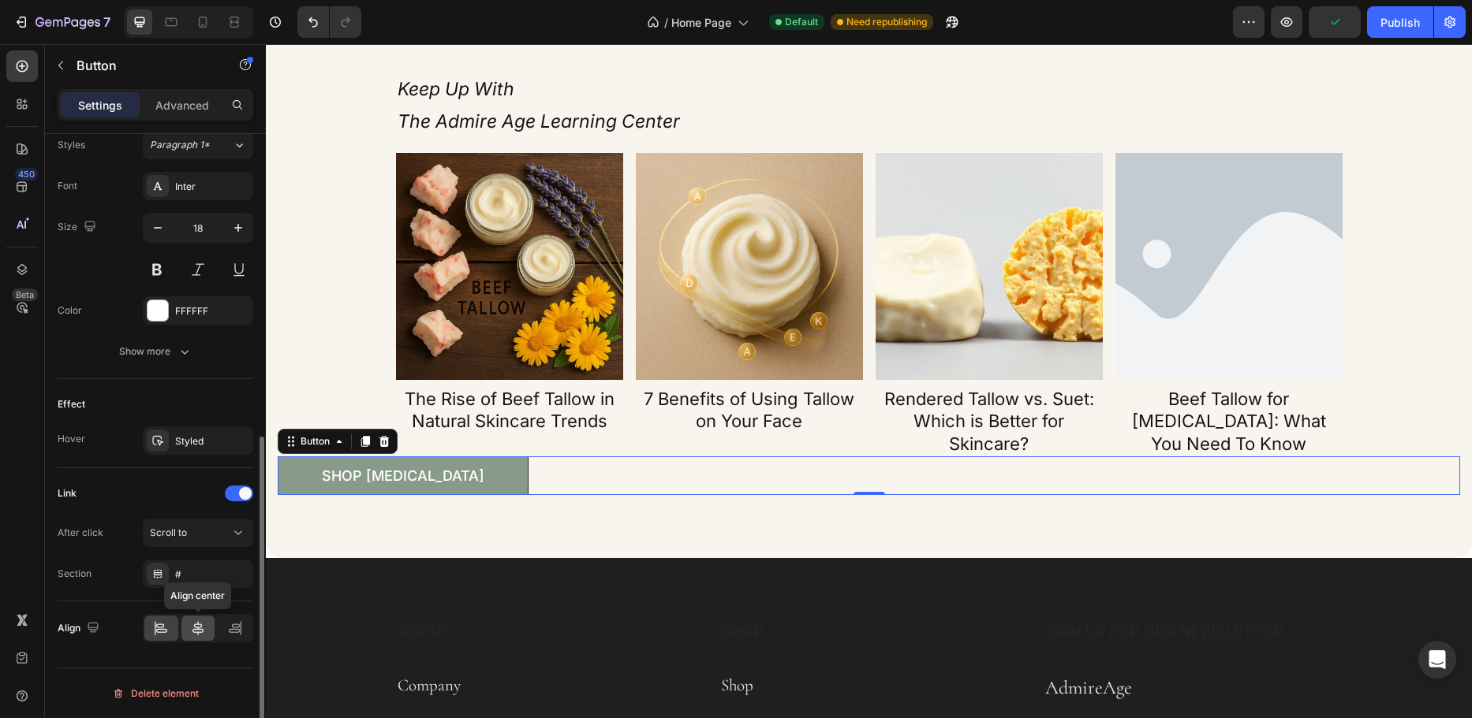
click at [195, 627] on icon at bounding box center [197, 628] width 11 height 14
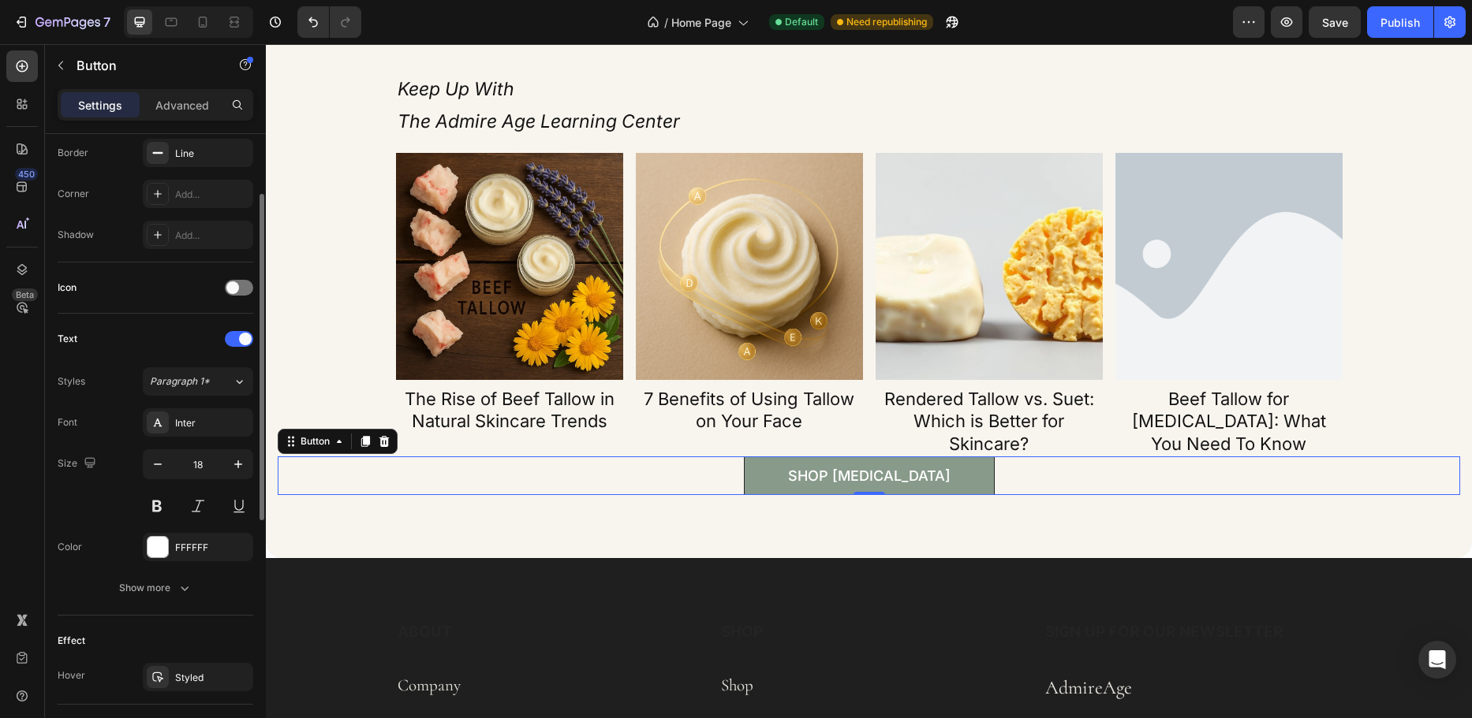
scroll to position [268, 0]
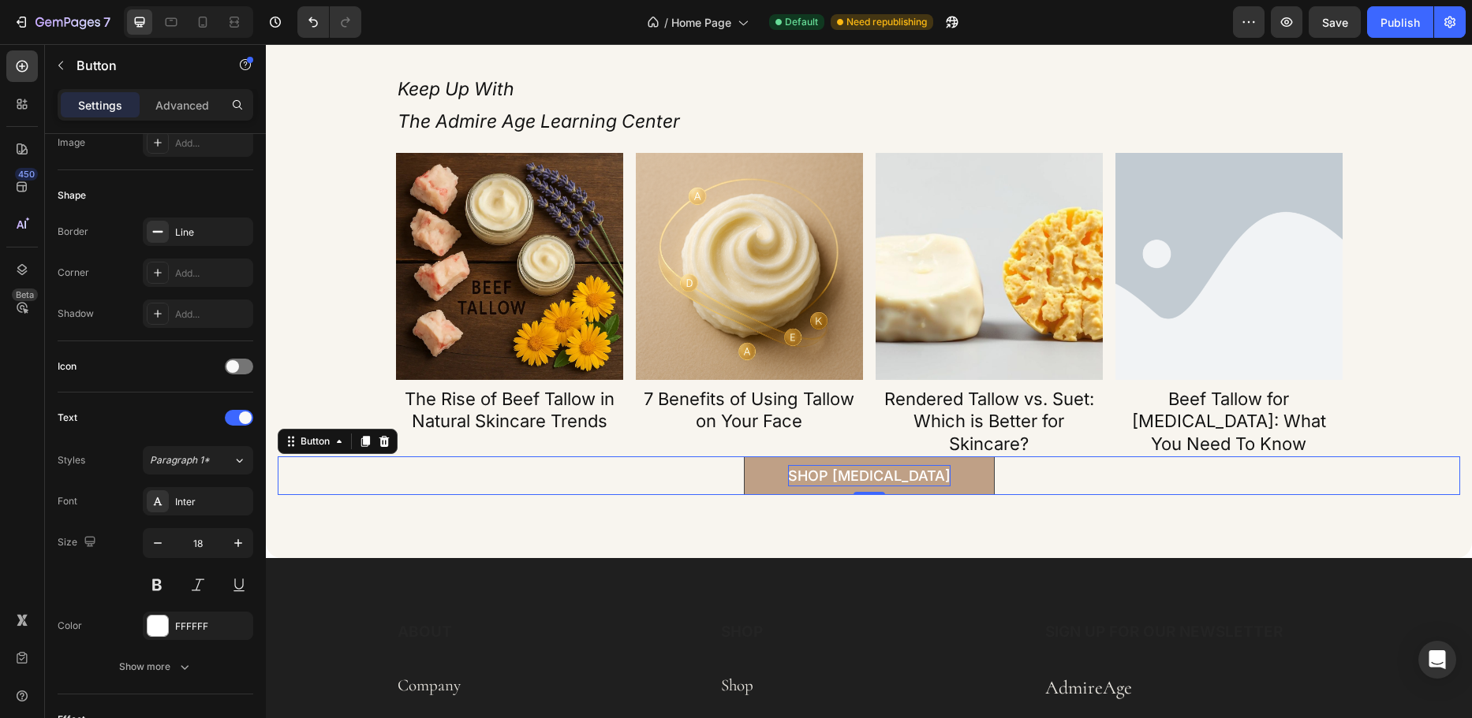
click at [864, 468] on p "Shop [MEDICAL_DATA]" at bounding box center [869, 475] width 162 height 21
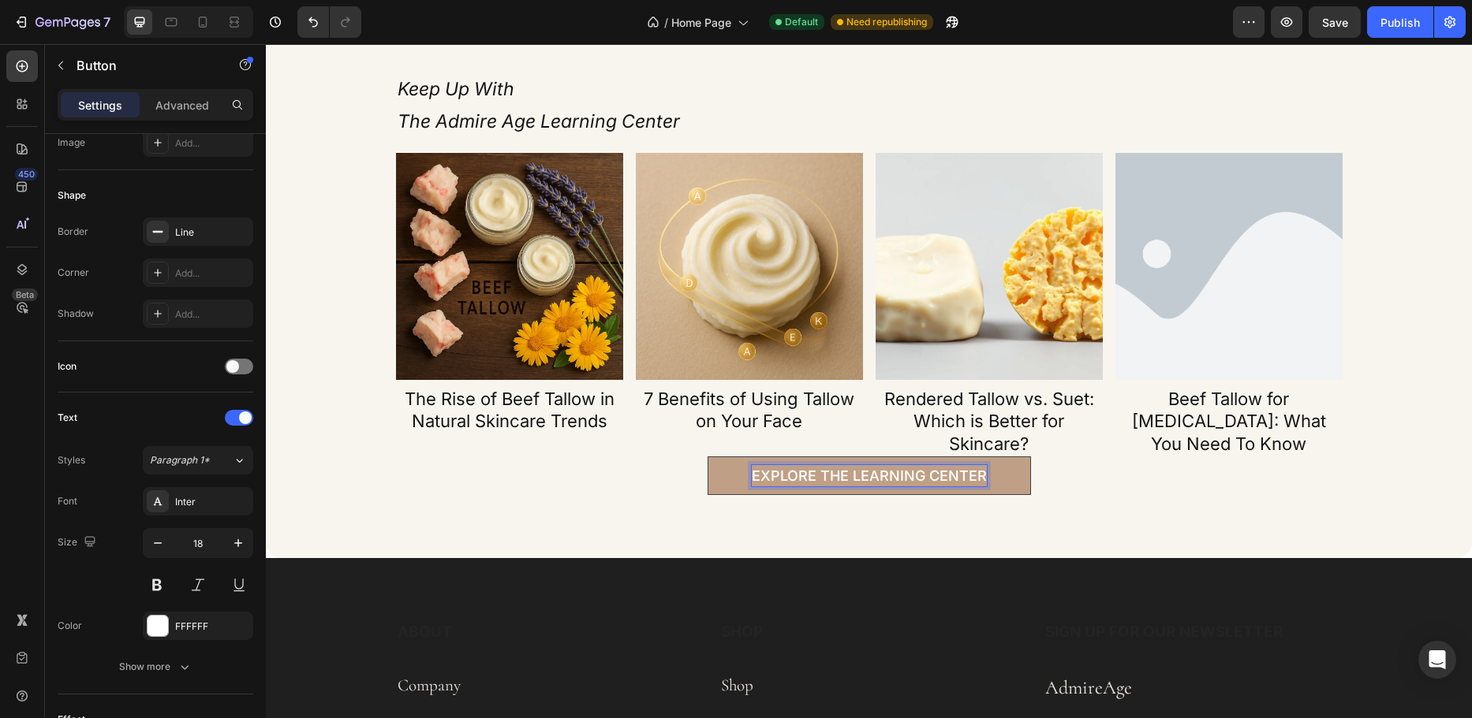
click at [715, 480] on link "Explore the Learning Center" at bounding box center [868, 476] width 323 height 39
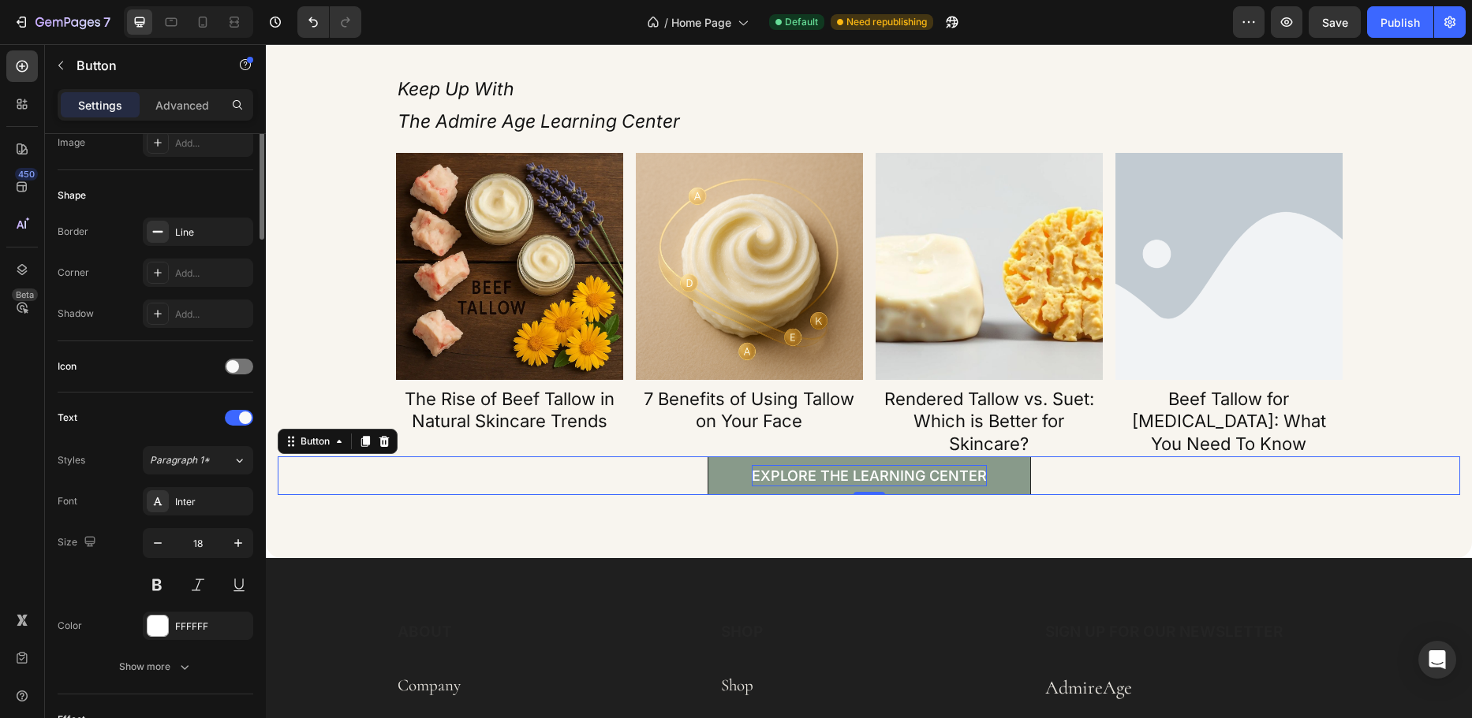
scroll to position [32, 0]
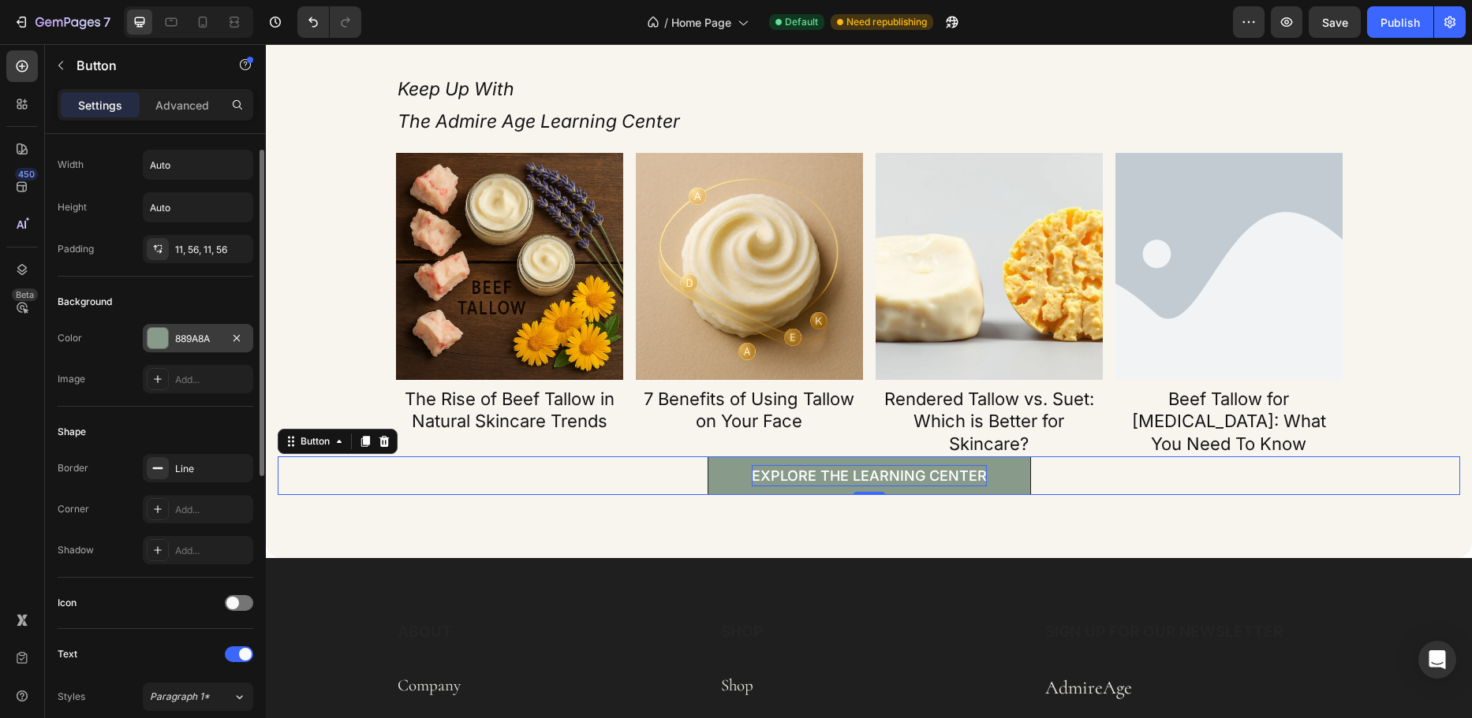
click at [165, 341] on div at bounding box center [157, 338] width 21 height 21
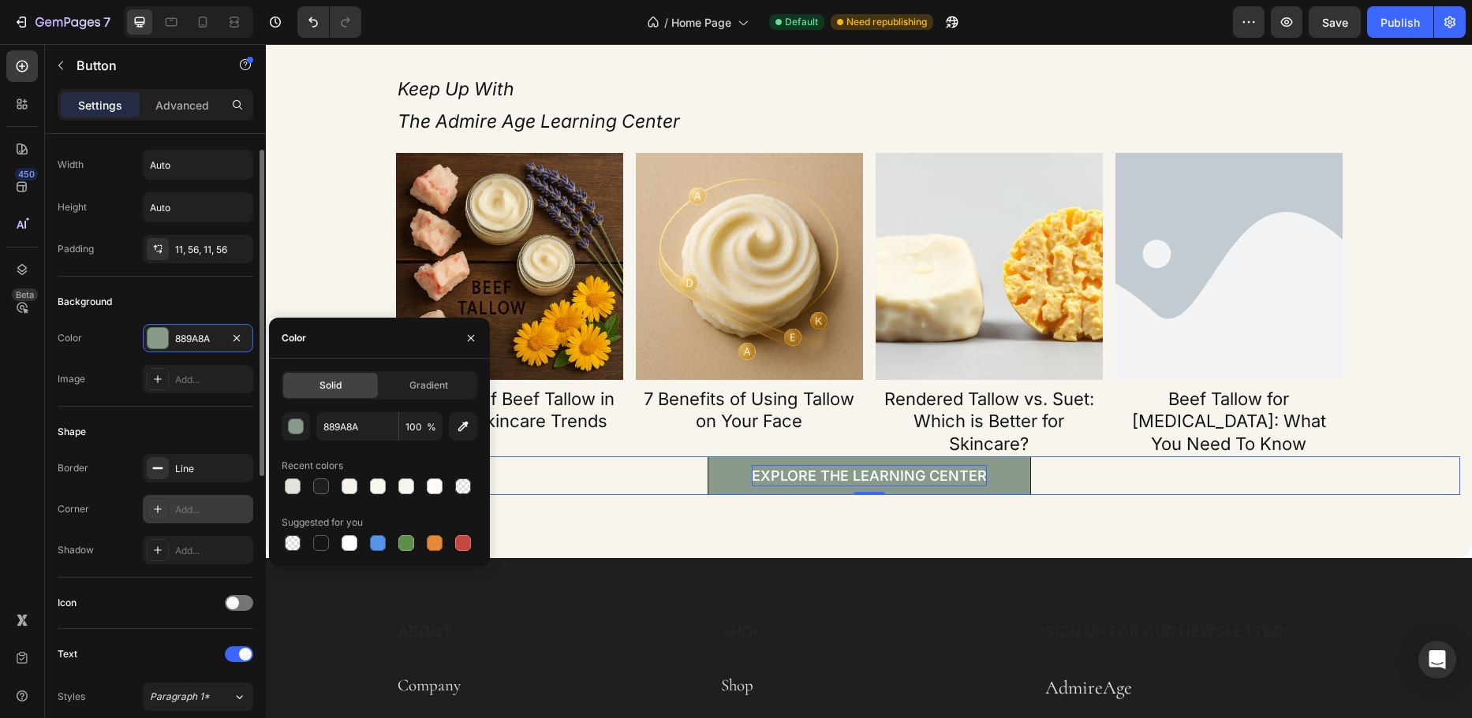
click at [194, 504] on div "Add..." at bounding box center [212, 510] width 74 height 14
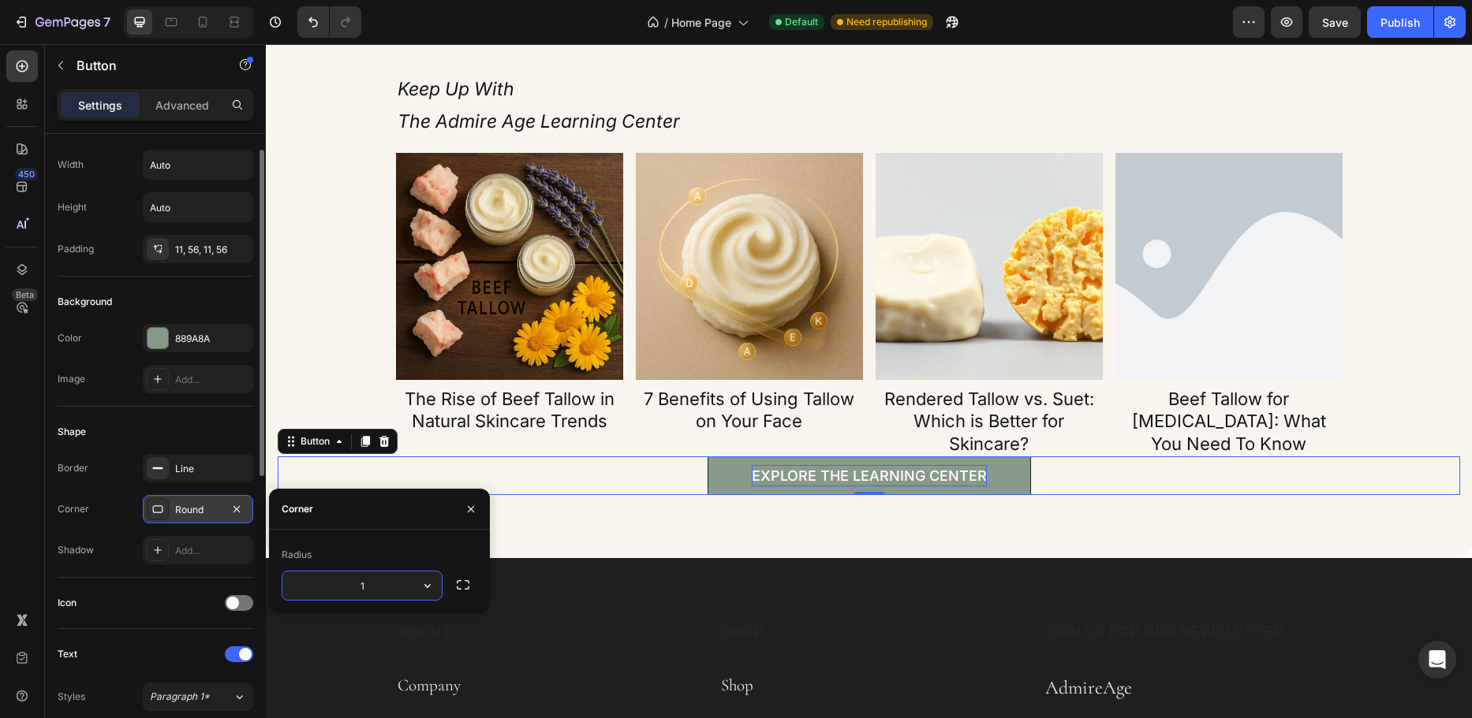
type input "12"
click at [237, 442] on div "Shape" at bounding box center [156, 432] width 196 height 25
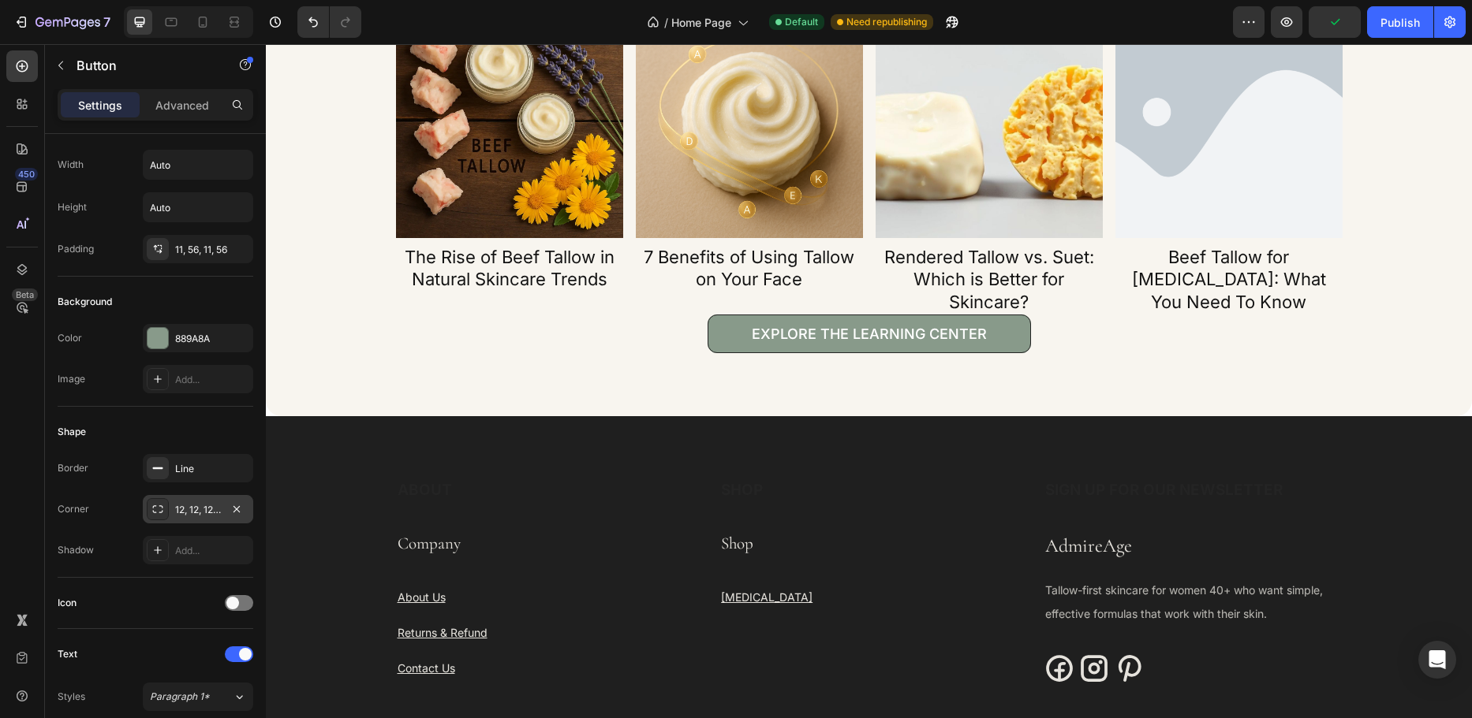
scroll to position [3904, 0]
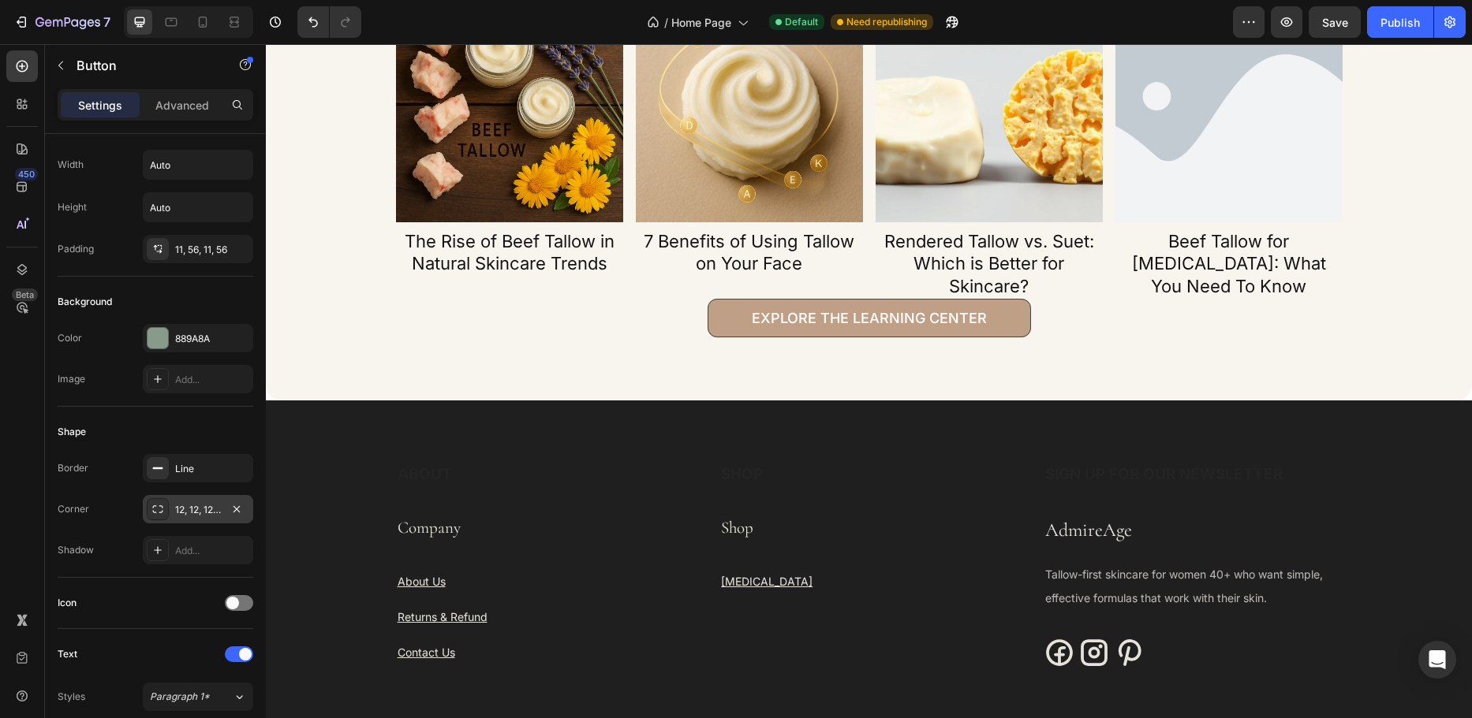
click at [711, 326] on link "Explore the Learning Center" at bounding box center [868, 318] width 323 height 39
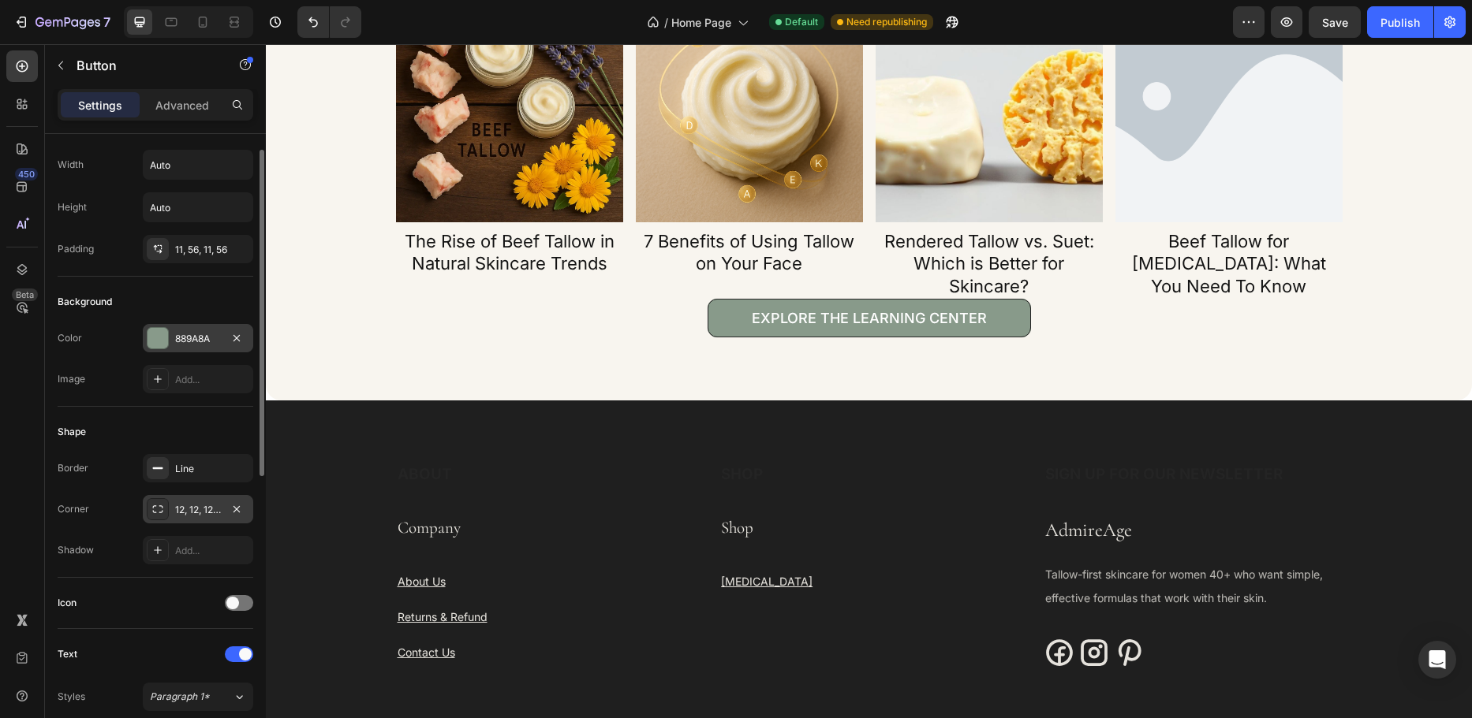
click at [159, 338] on div at bounding box center [157, 338] width 21 height 21
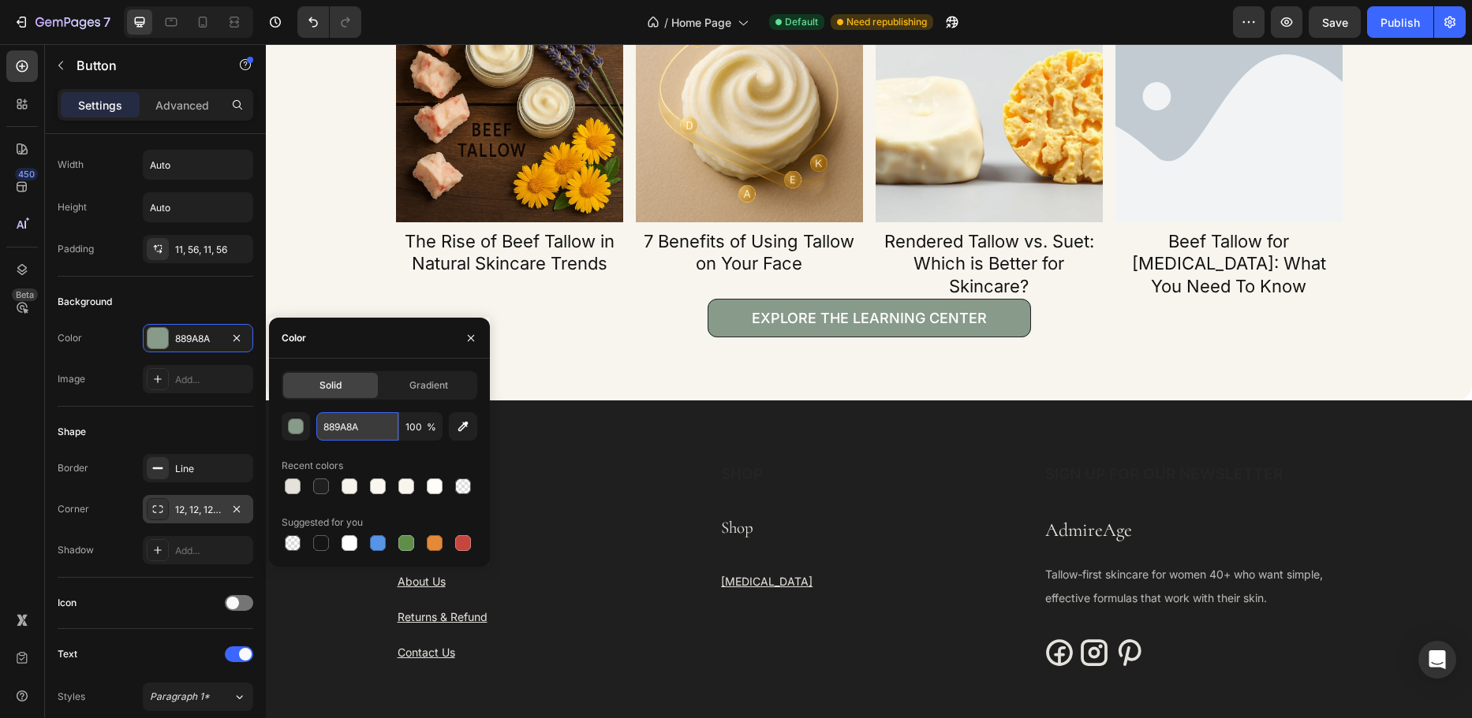
click at [363, 426] on input "889A8A" at bounding box center [357, 426] width 82 height 28
click at [288, 538] on div at bounding box center [293, 544] width 16 height 16
type input "000000"
type input "0"
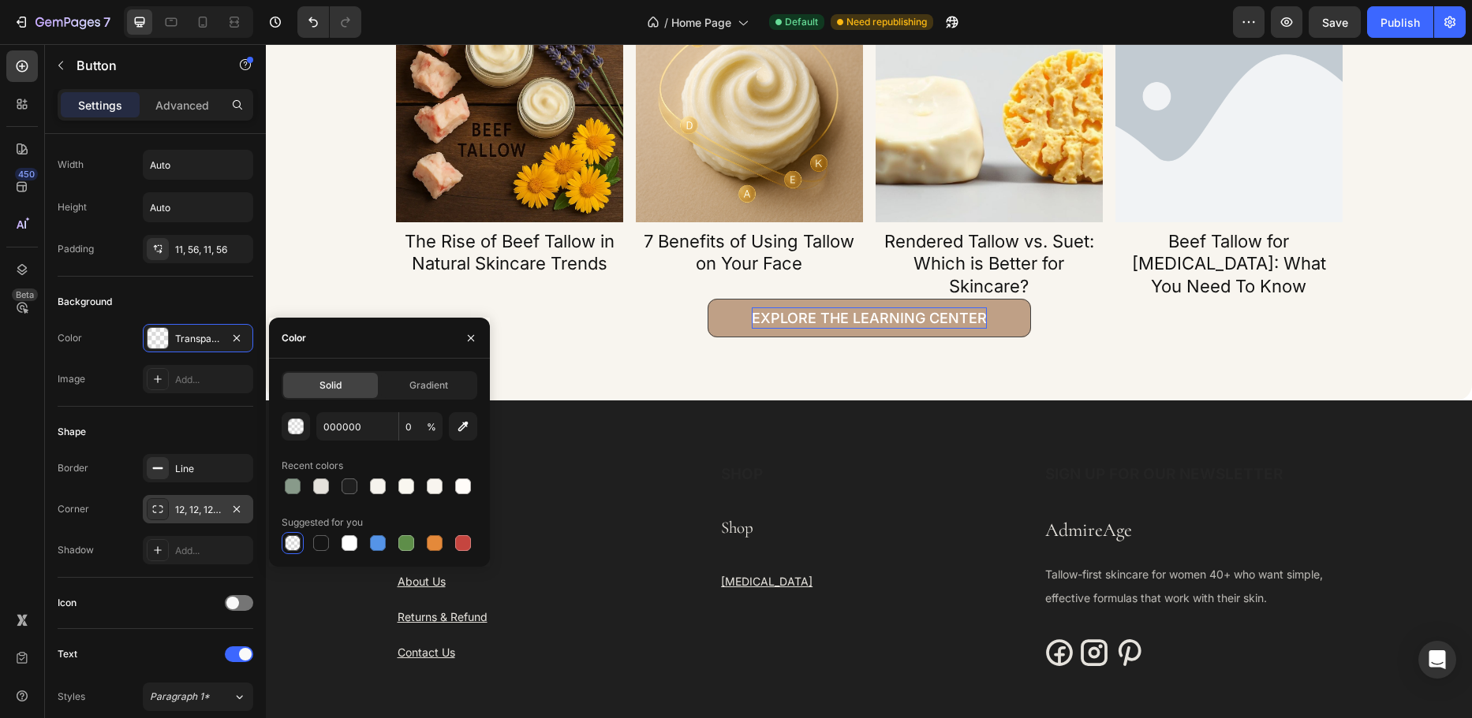
click at [756, 318] on p "Explore the Learning Center" at bounding box center [869, 318] width 235 height 21
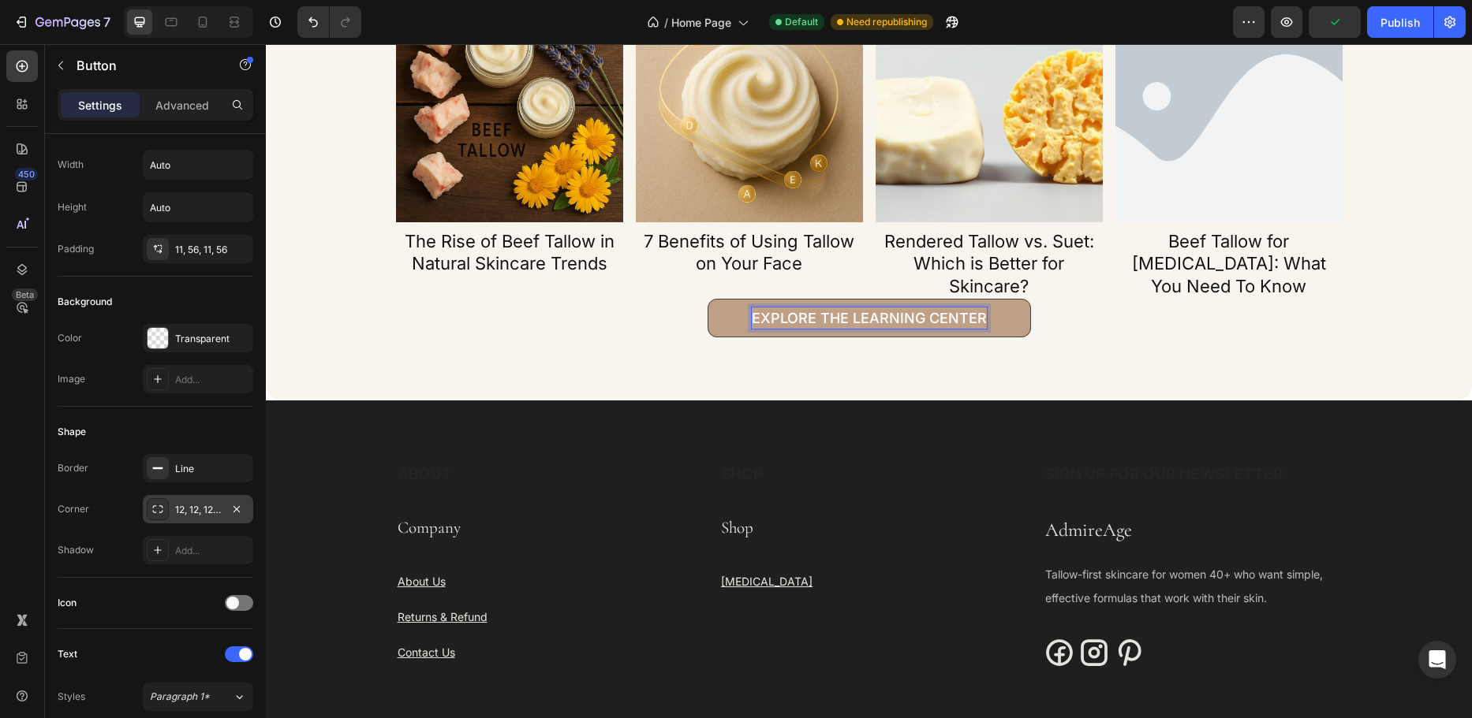
click at [760, 317] on p "Explore the Learning Center" at bounding box center [869, 318] width 235 height 21
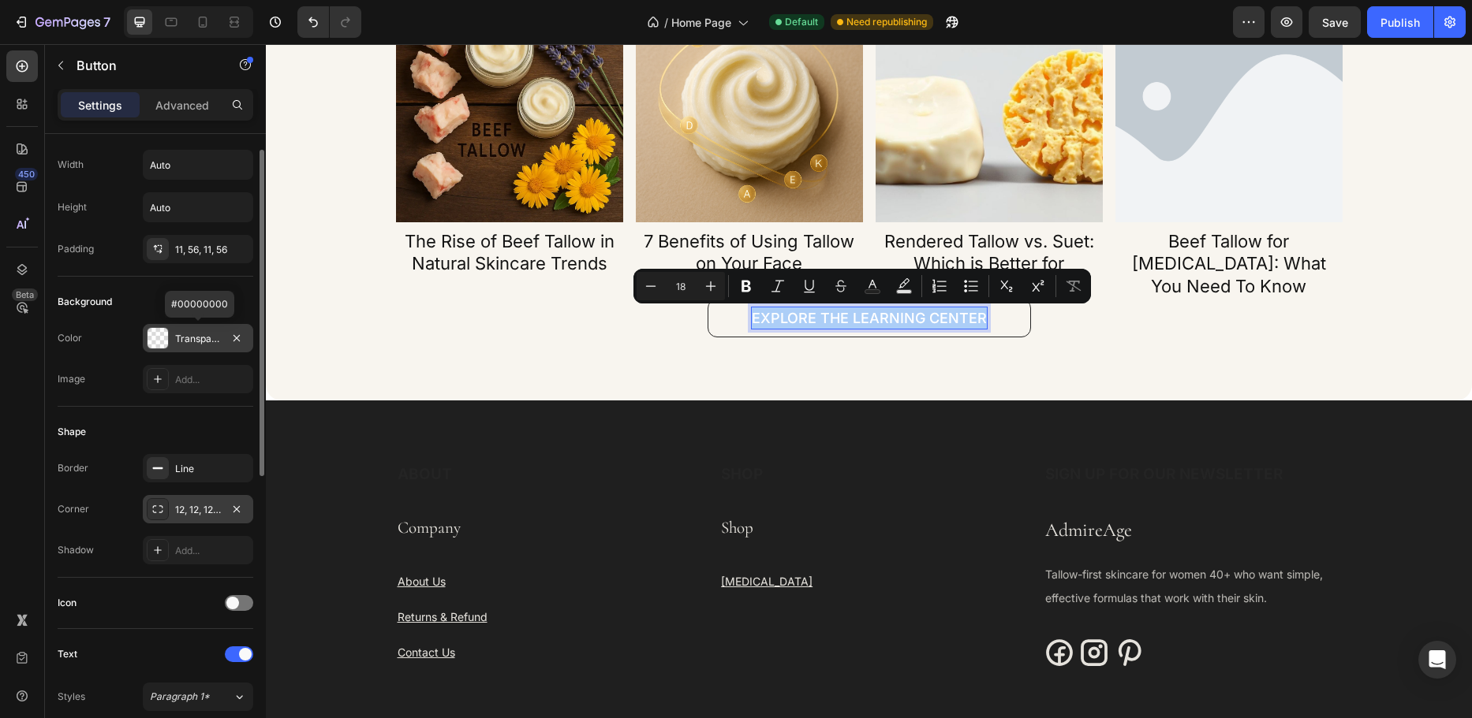
click at [154, 338] on div at bounding box center [157, 338] width 21 height 21
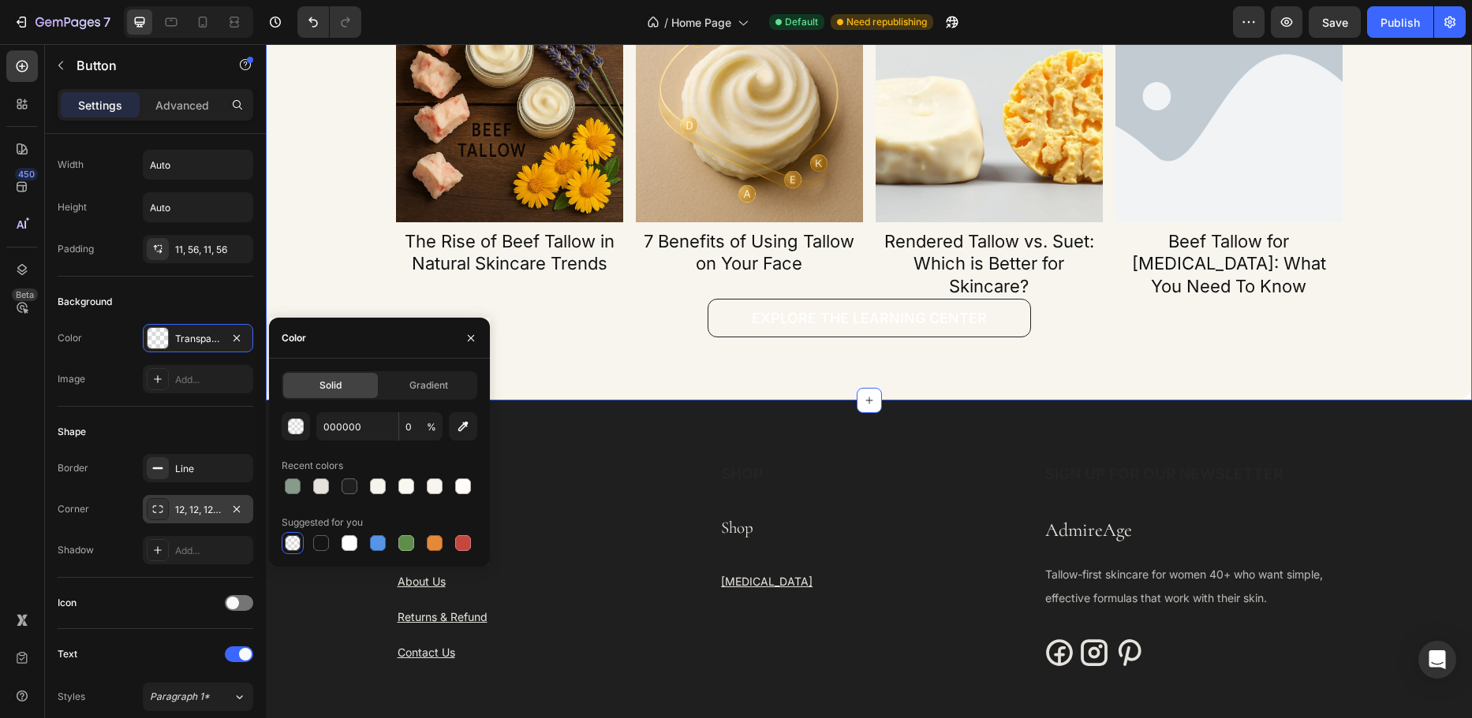
click at [752, 351] on div "Keep Up With The Admire Age Learning Center Heading Article Image The Rise of B…" at bounding box center [869, 126] width 1206 height 550
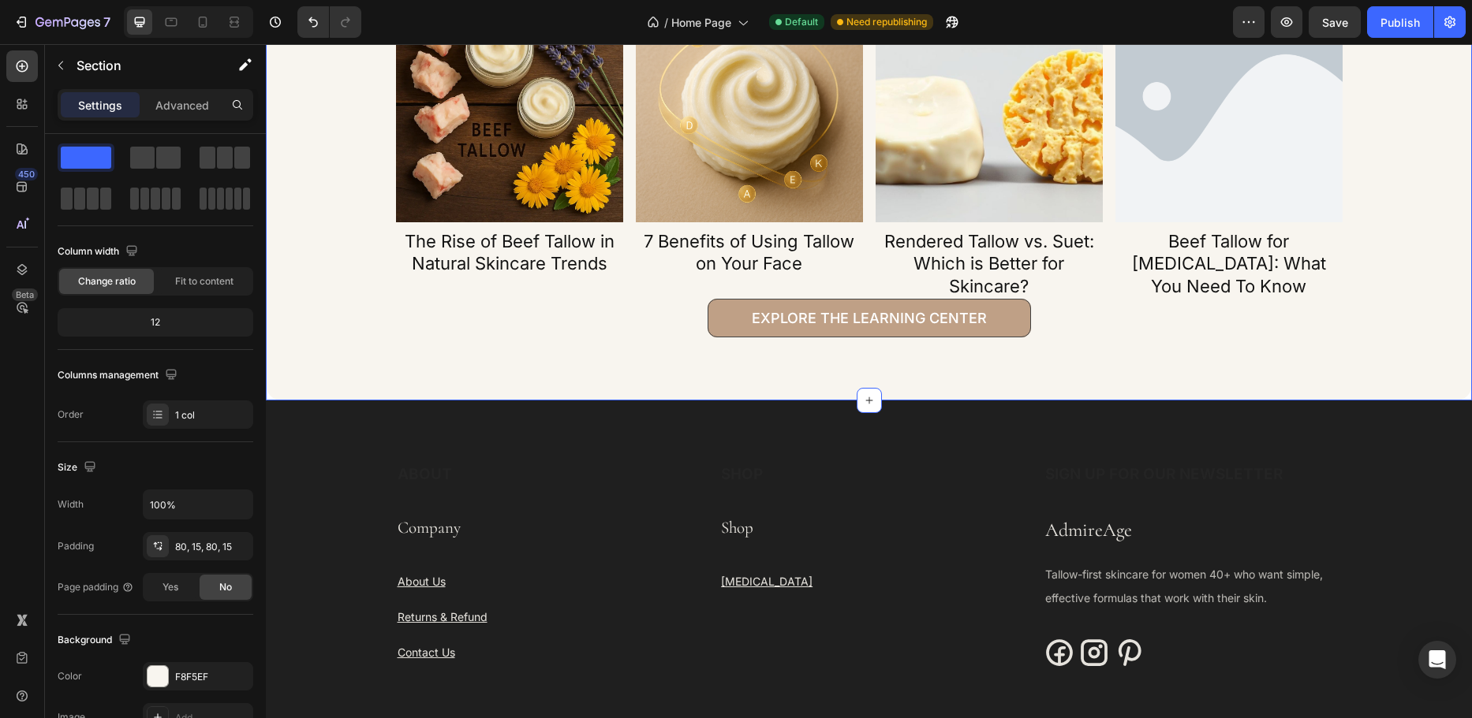
scroll to position [0, 0]
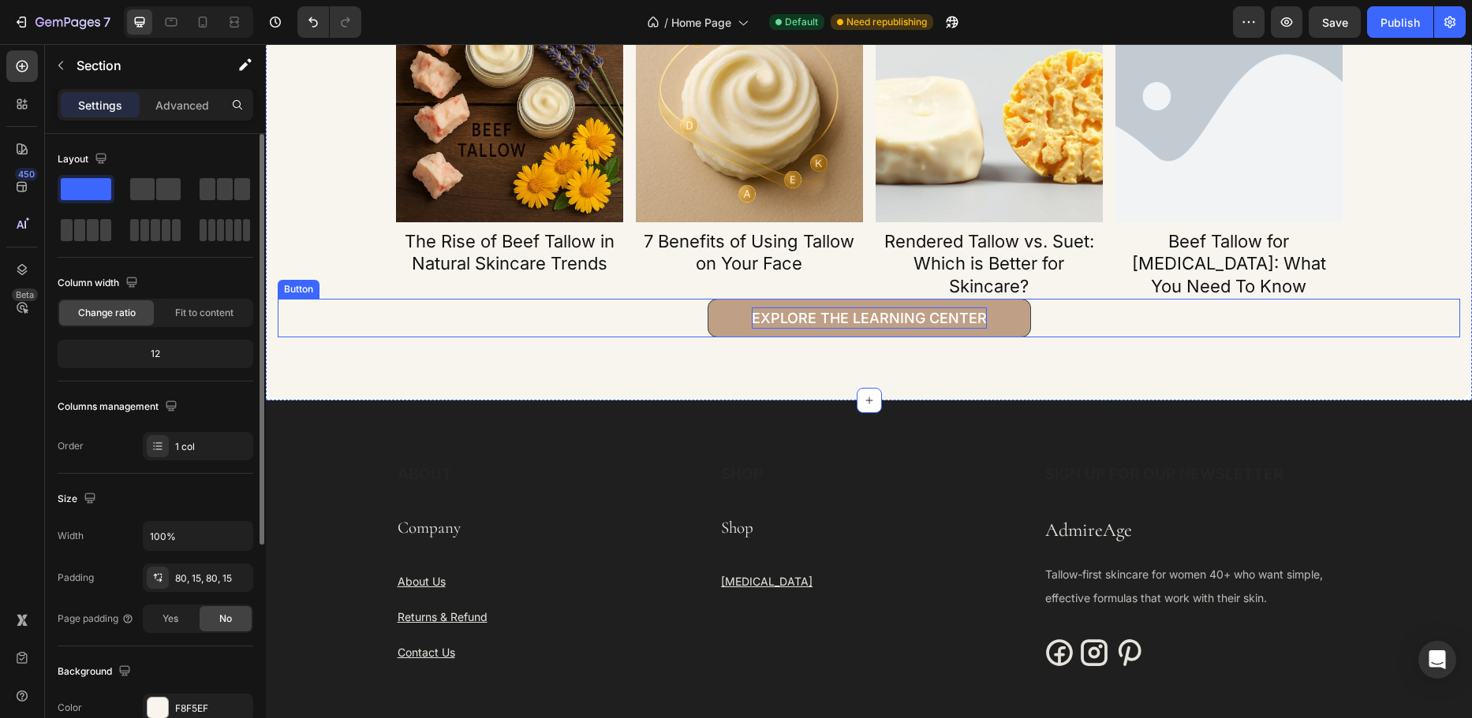
click at [772, 315] on p "Explore the Learning Center" at bounding box center [869, 318] width 235 height 21
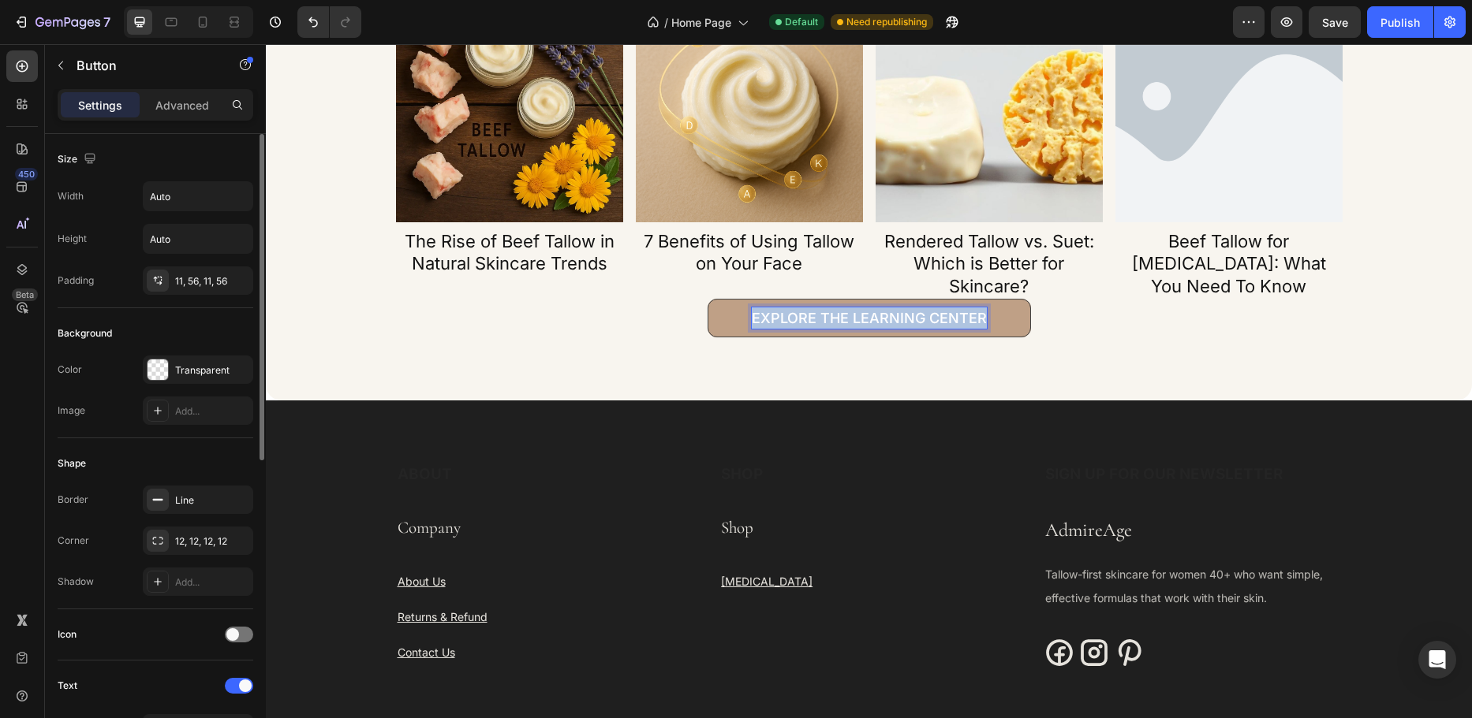
click at [773, 315] on p "Explore the Learning Center" at bounding box center [869, 318] width 235 height 21
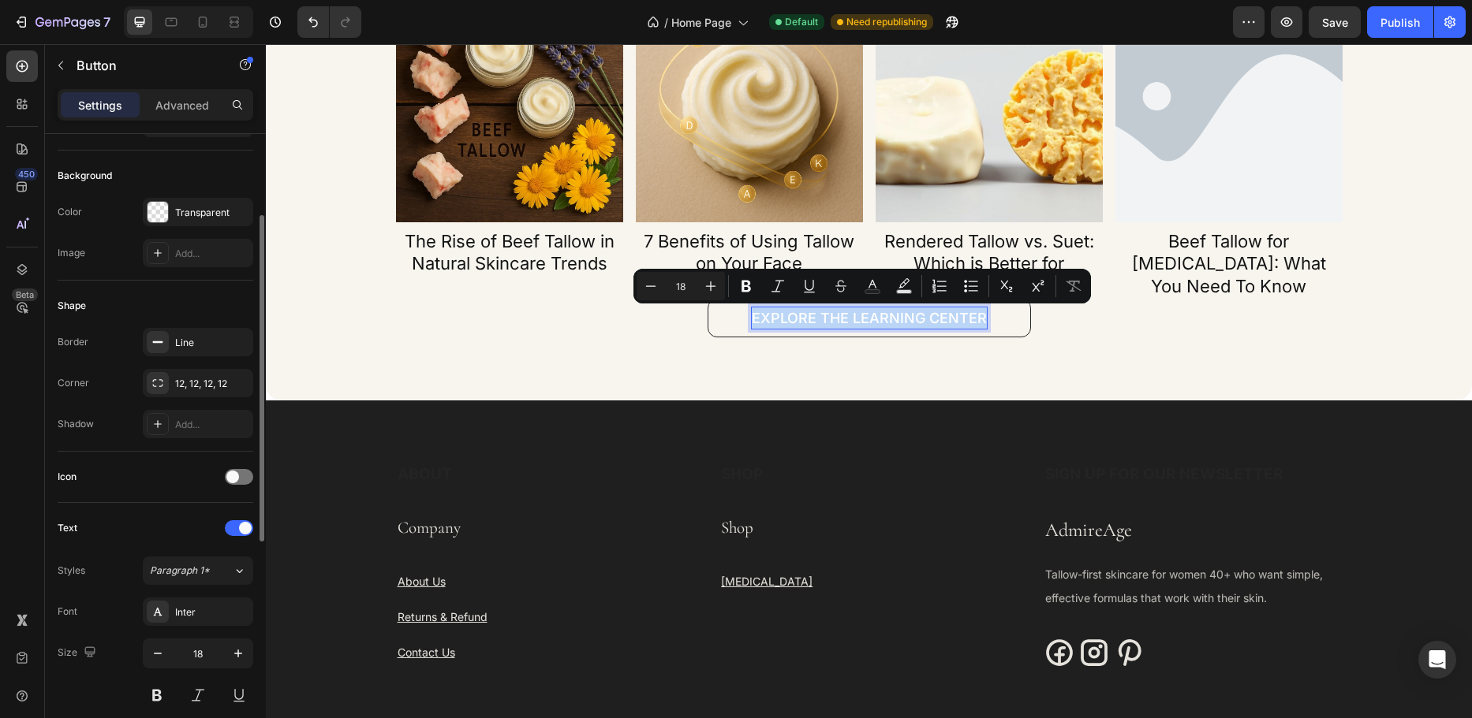
scroll to position [315, 0]
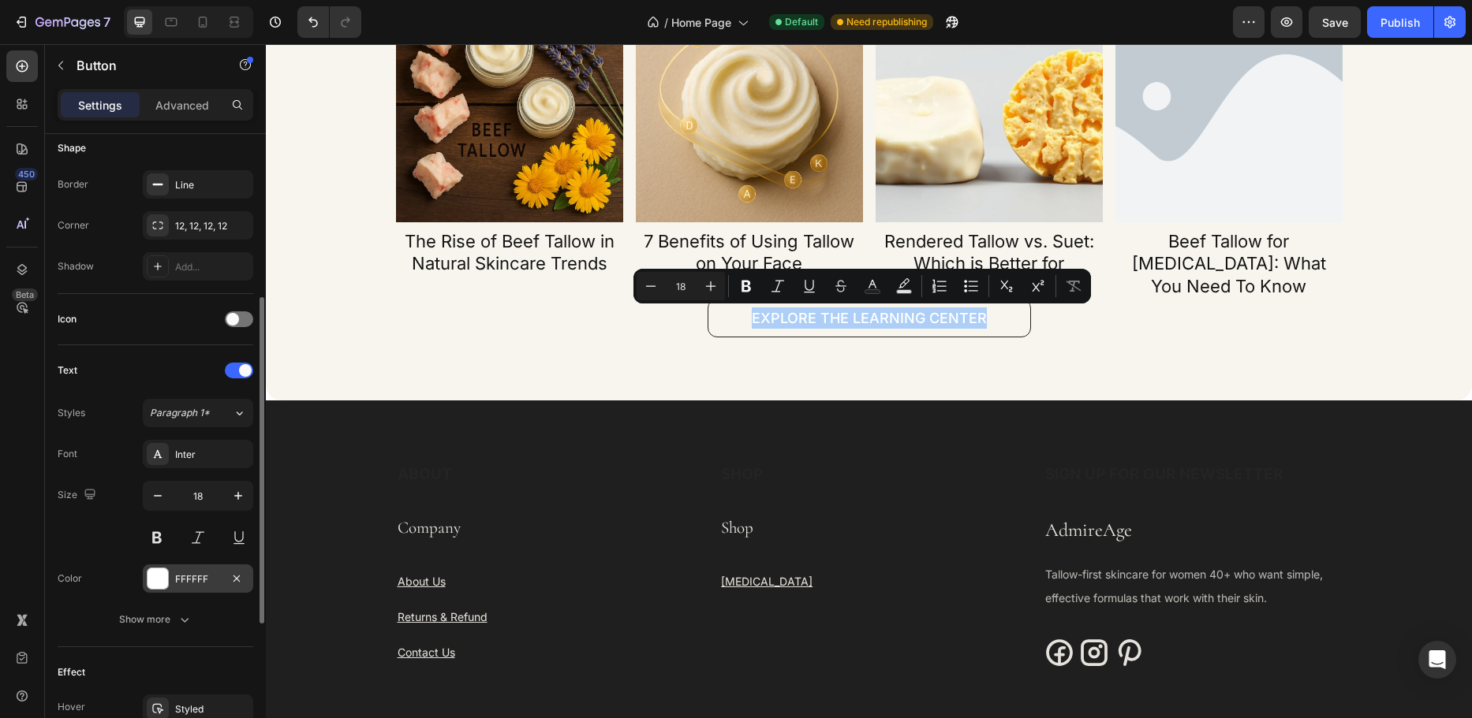
click at [209, 584] on div "FFFFFF" at bounding box center [198, 580] width 46 height 14
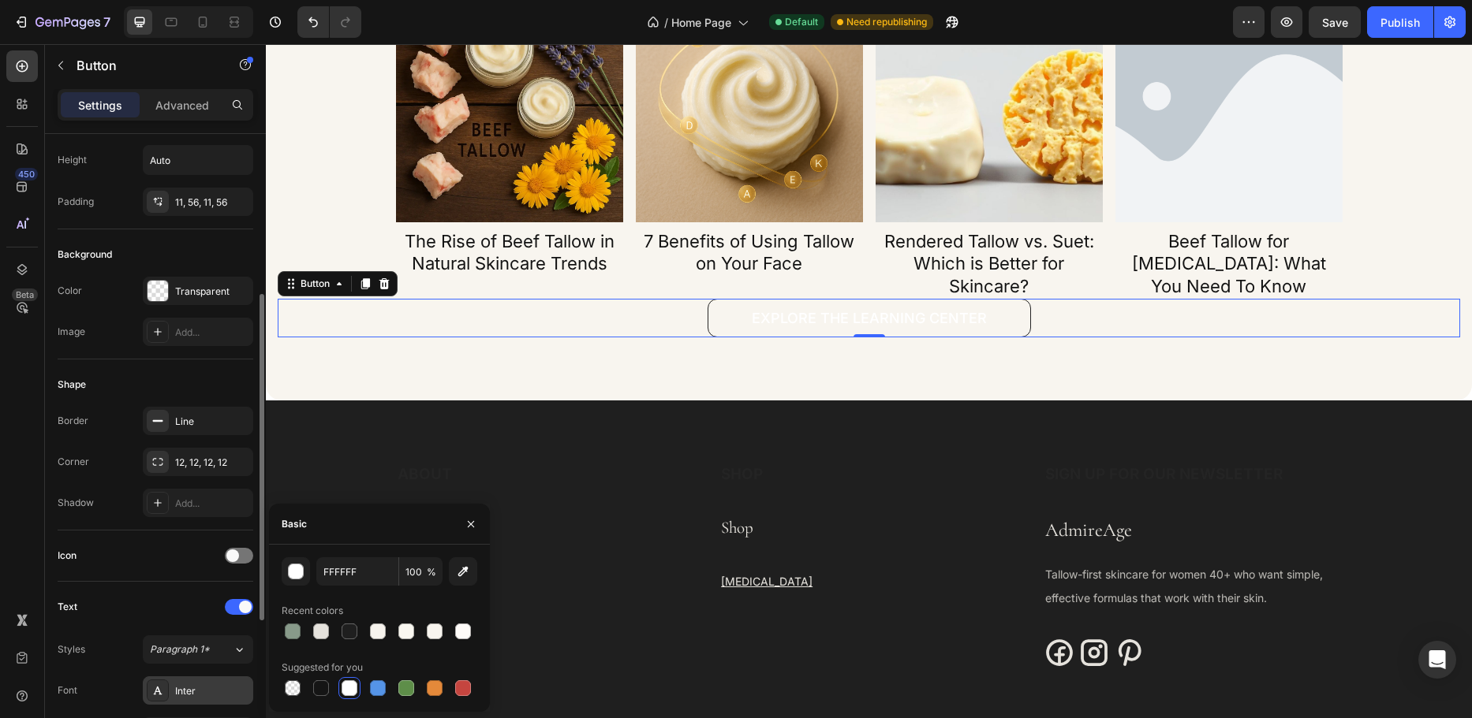
scroll to position [237, 0]
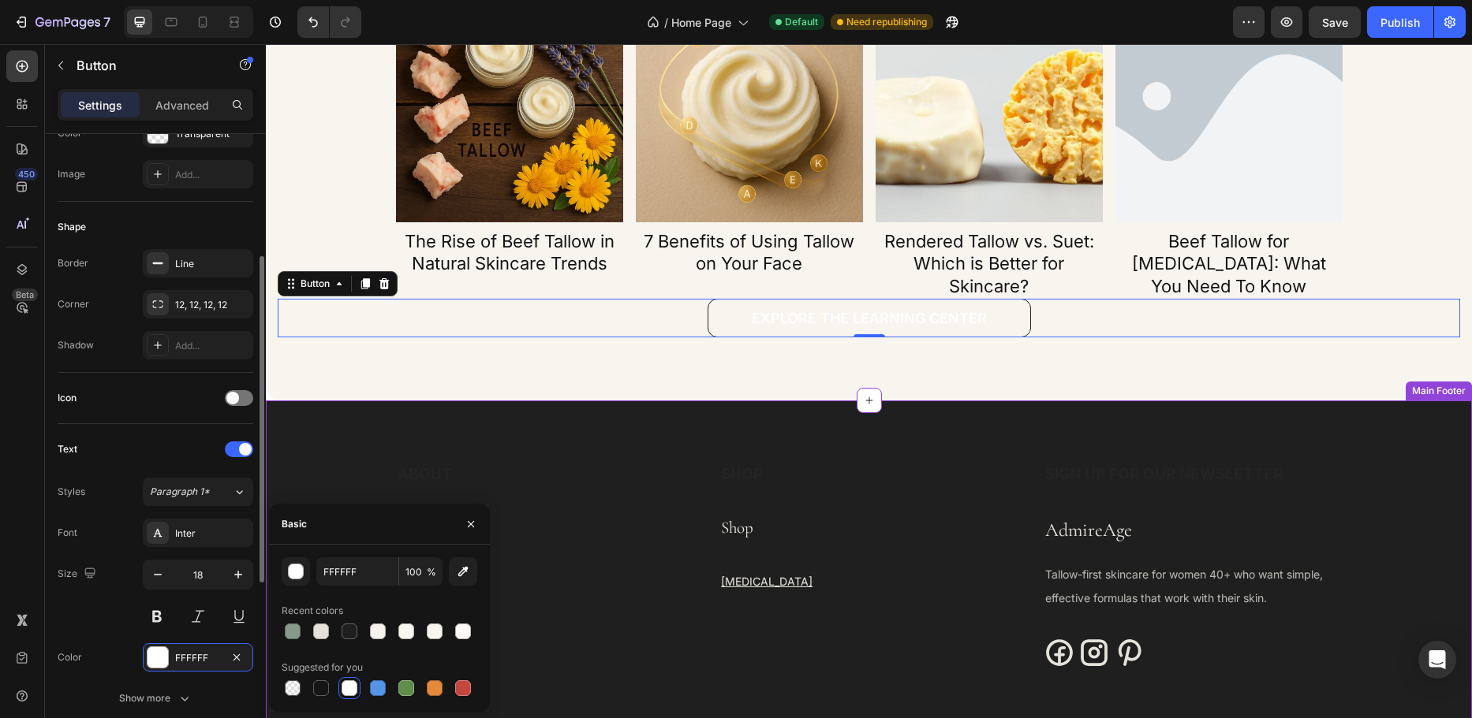
click at [451, 396] on div "Keep Up With The Admire Age Learning Center Heading Article Image The Rise of B…" at bounding box center [869, 126] width 1206 height 550
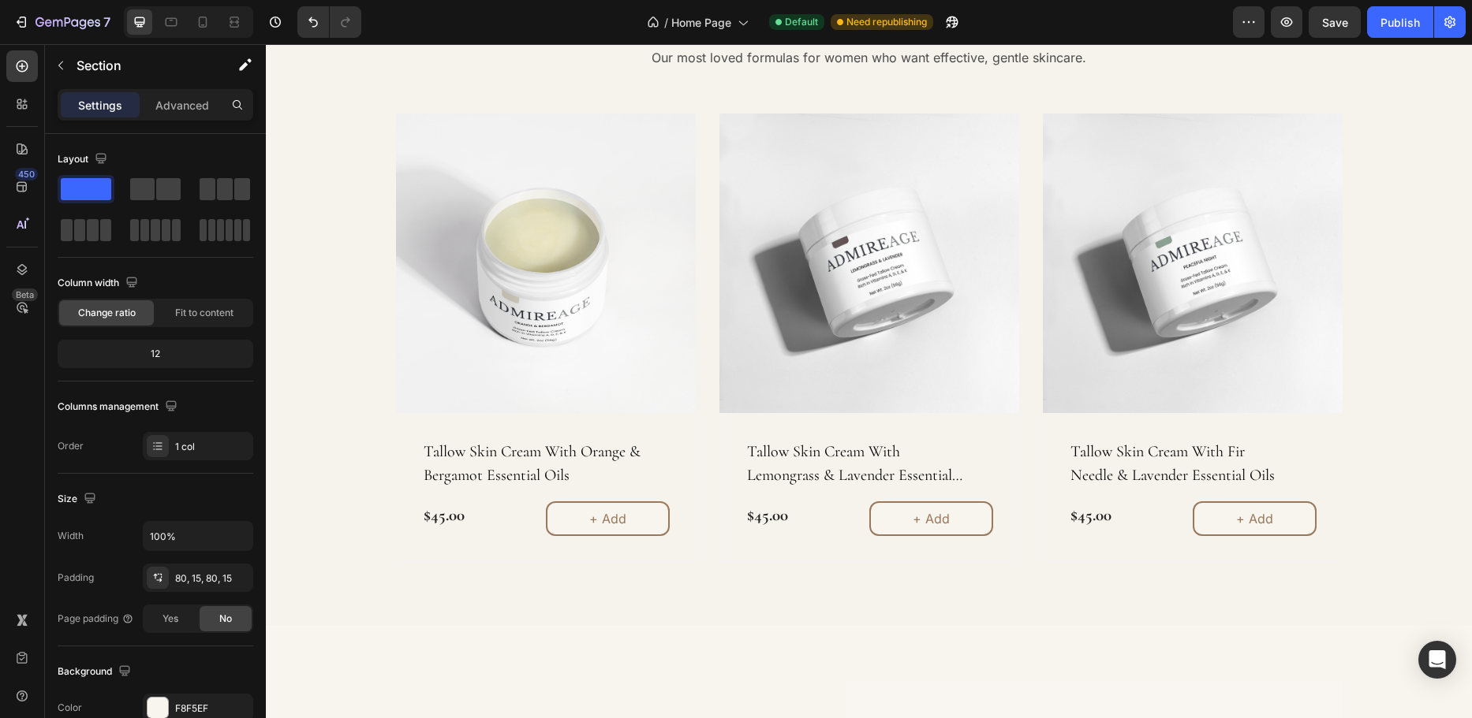
scroll to position [868, 0]
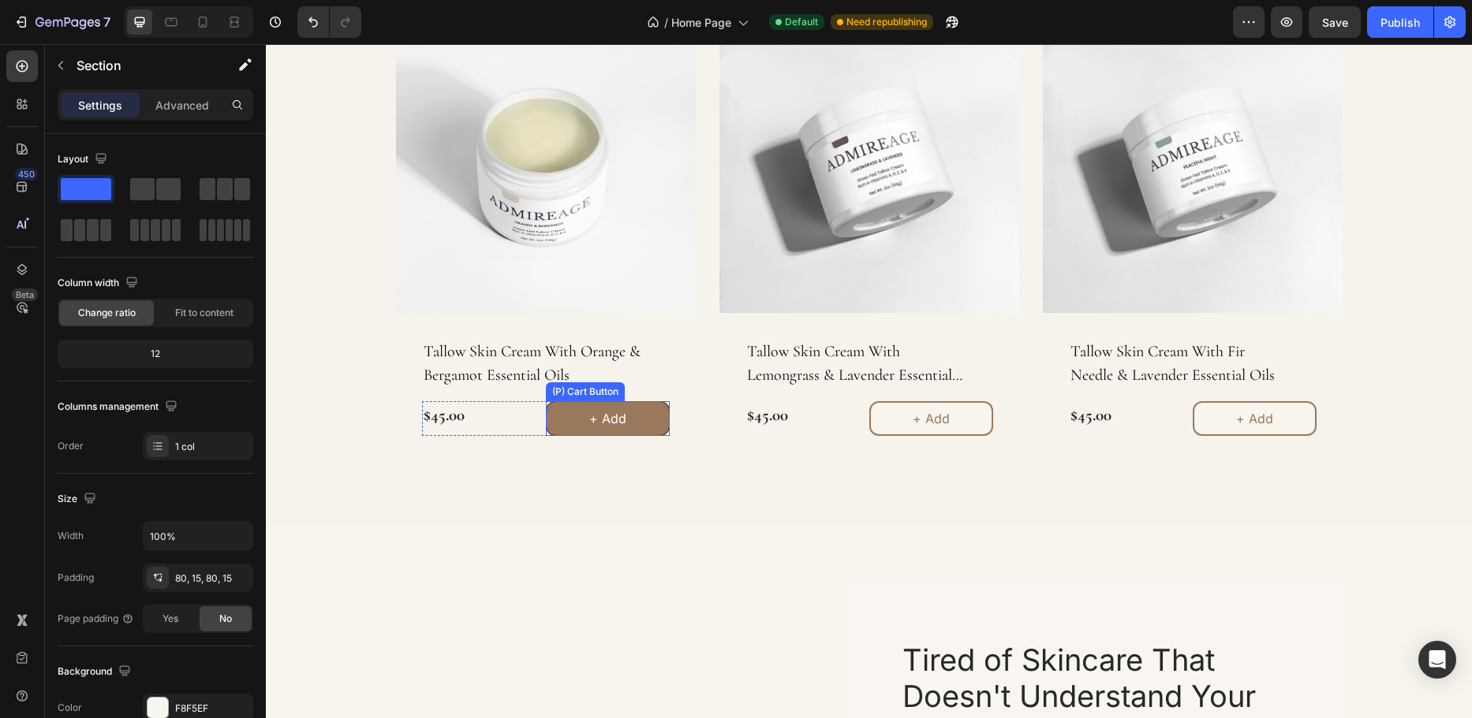
click at [651, 431] on button "+ Add" at bounding box center [608, 418] width 124 height 35
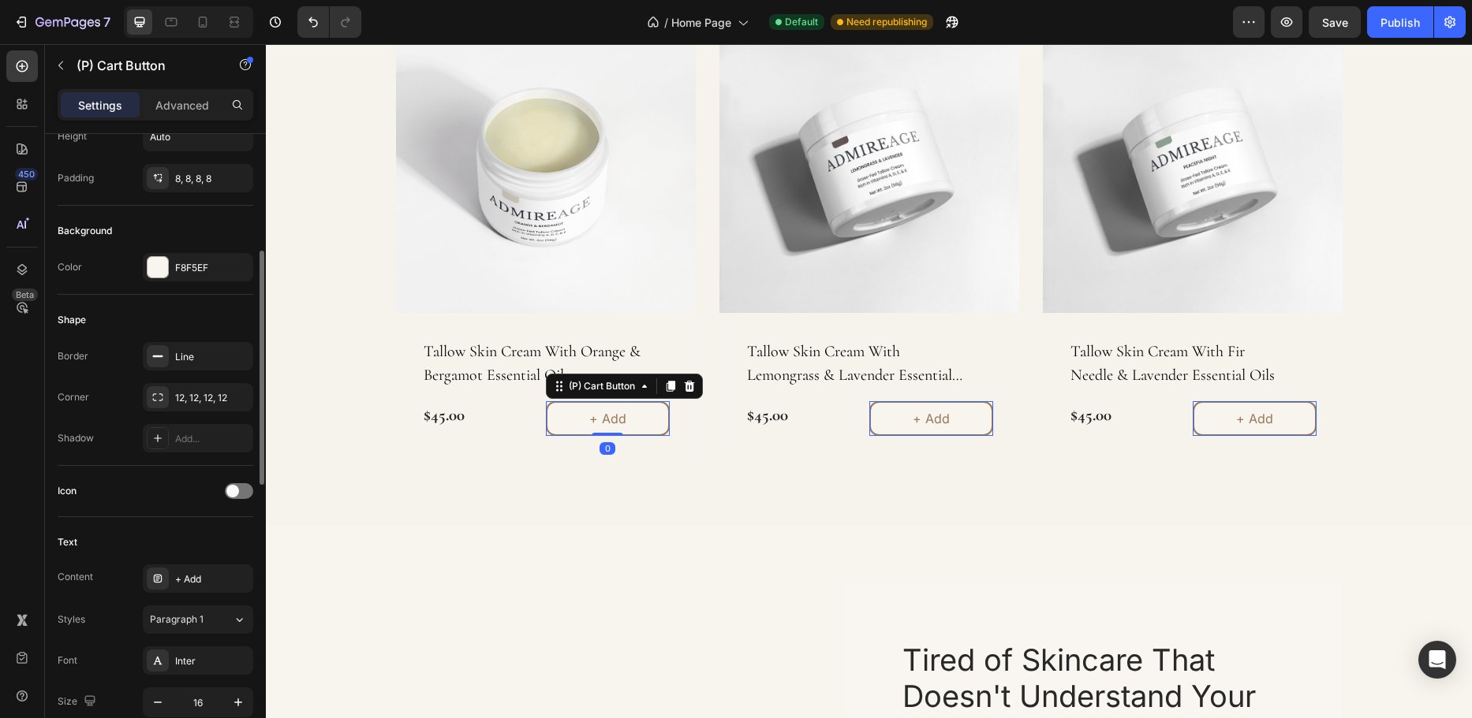
scroll to position [631, 0]
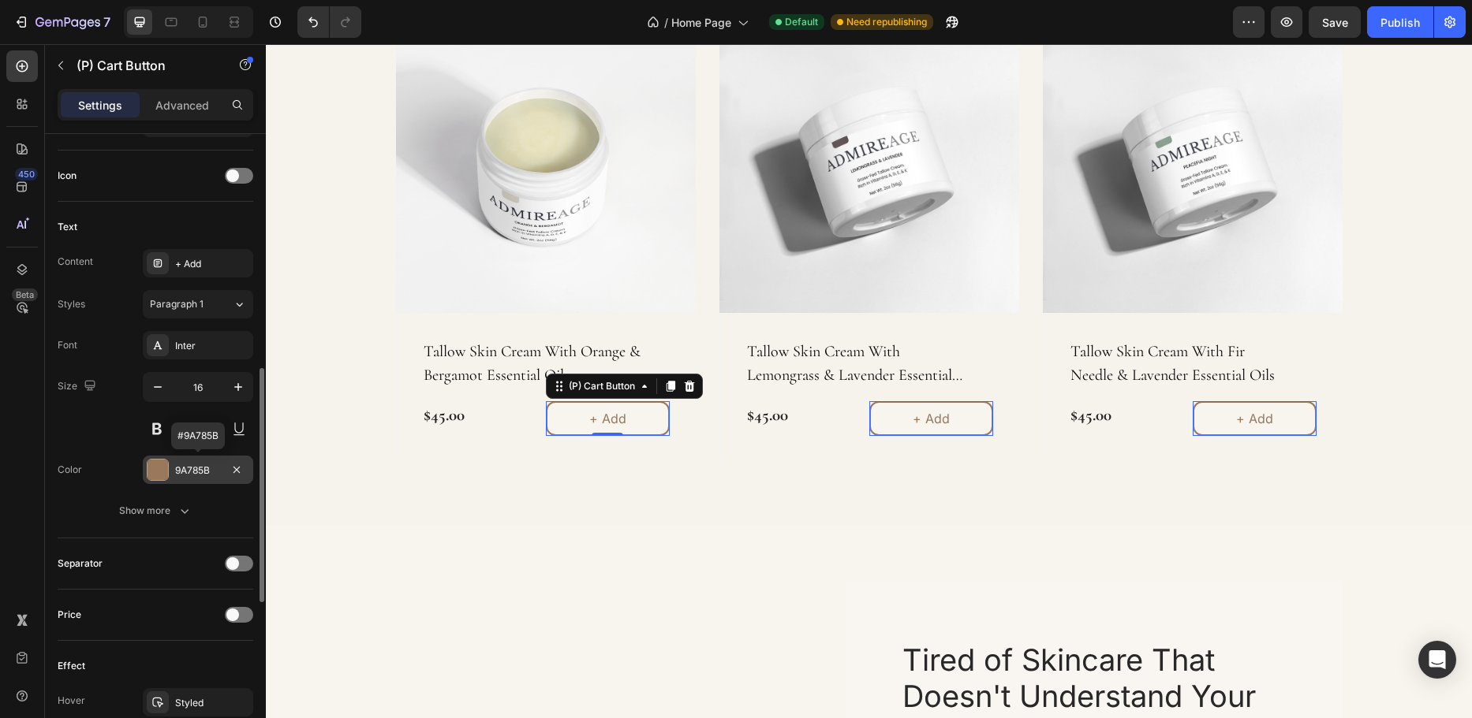
click at [192, 469] on div "9A785B" at bounding box center [198, 471] width 46 height 14
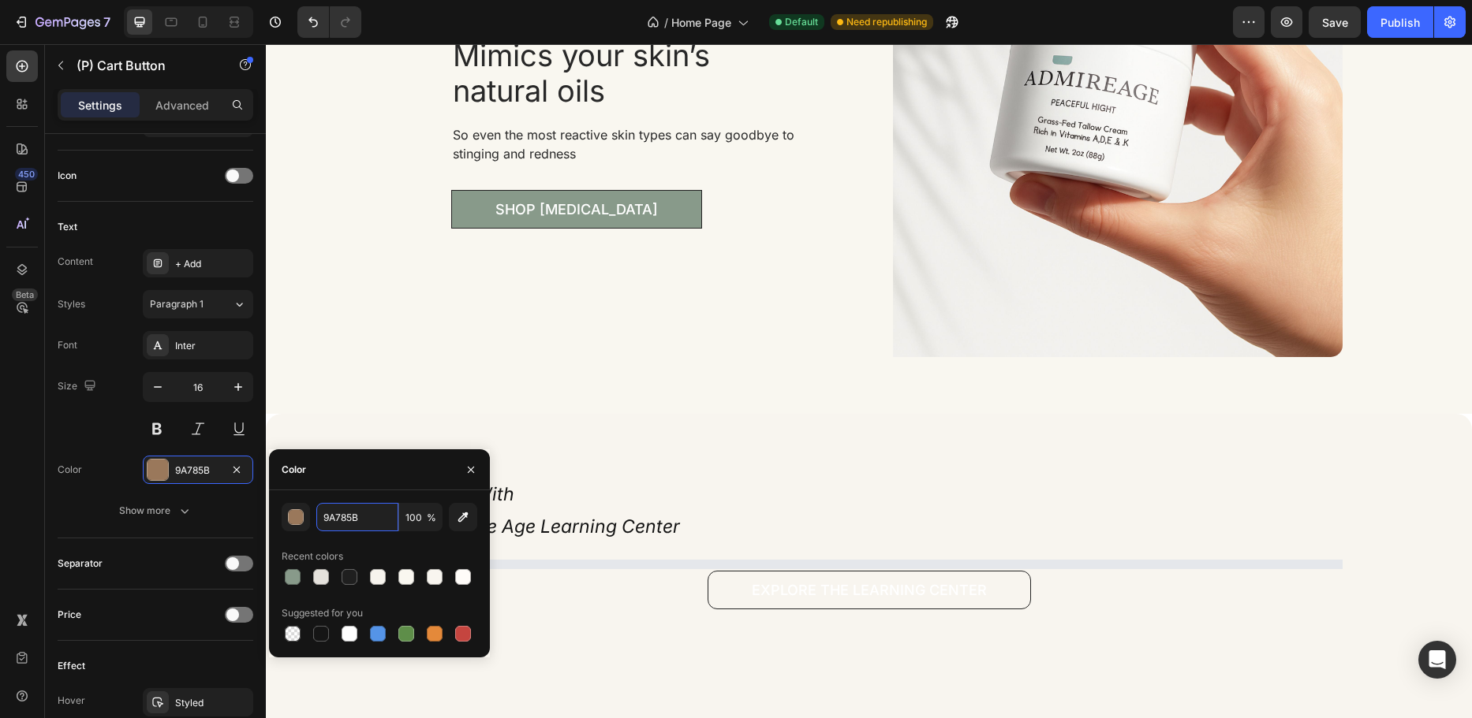
scroll to position [3786, 0]
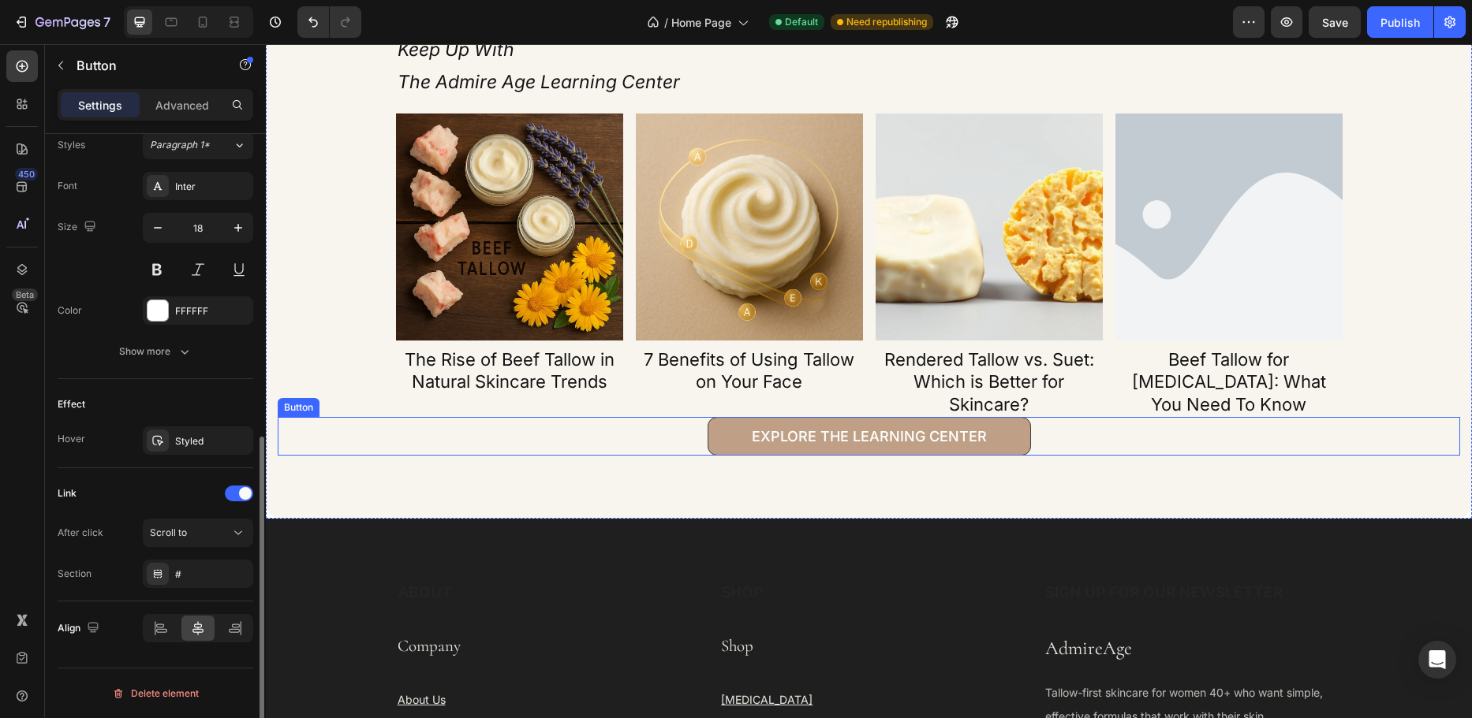
click at [714, 445] on link "Explore the Learning Center" at bounding box center [868, 436] width 323 height 39
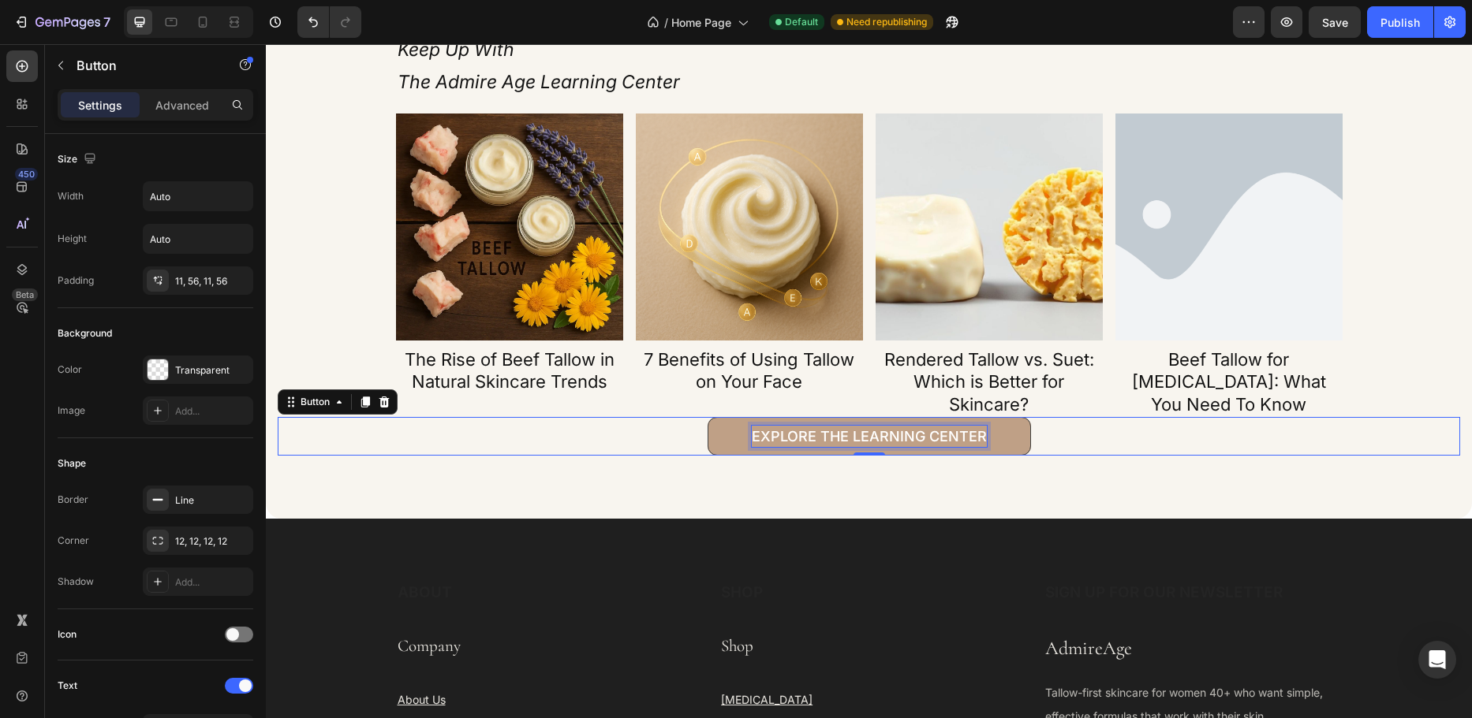
click at [781, 438] on p "Explore the Learning Center" at bounding box center [869, 436] width 235 height 21
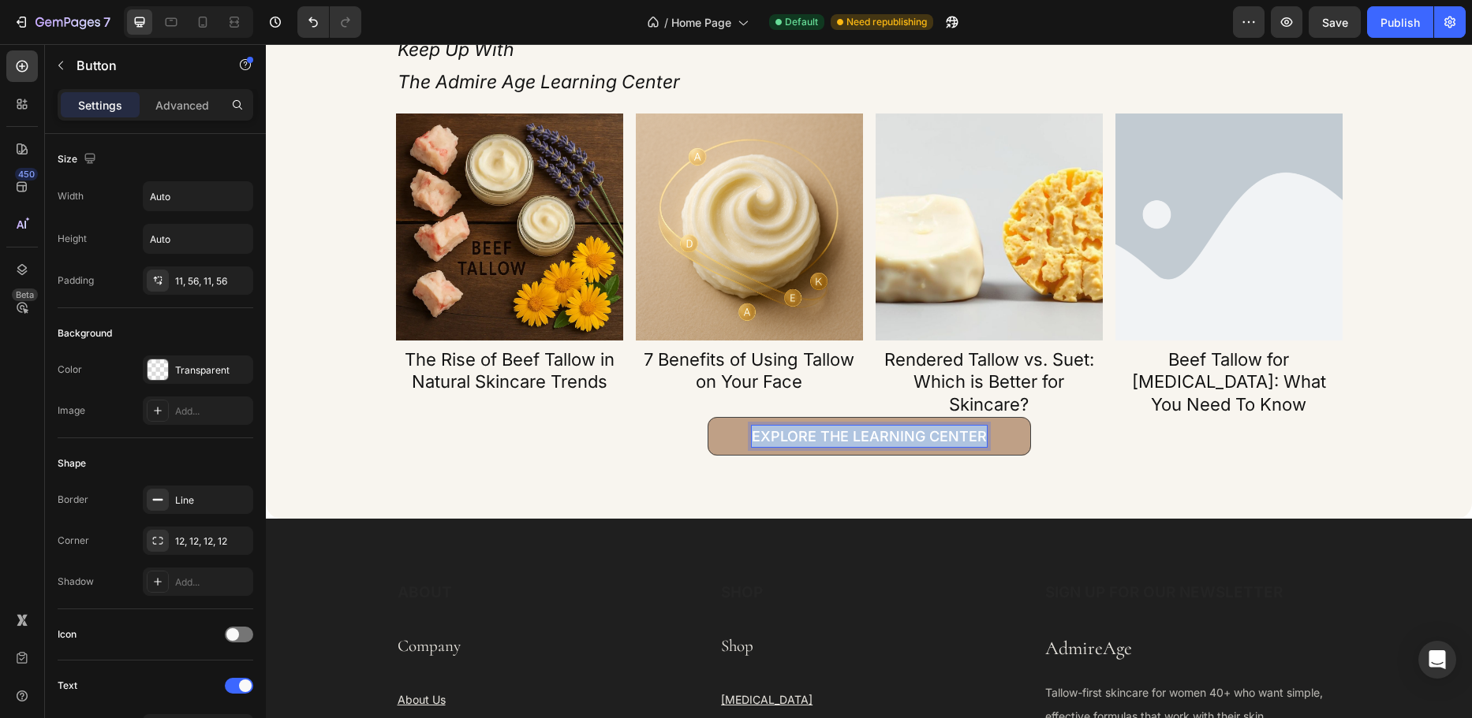
click at [781, 438] on p "Explore the Learning Center" at bounding box center [869, 436] width 235 height 21
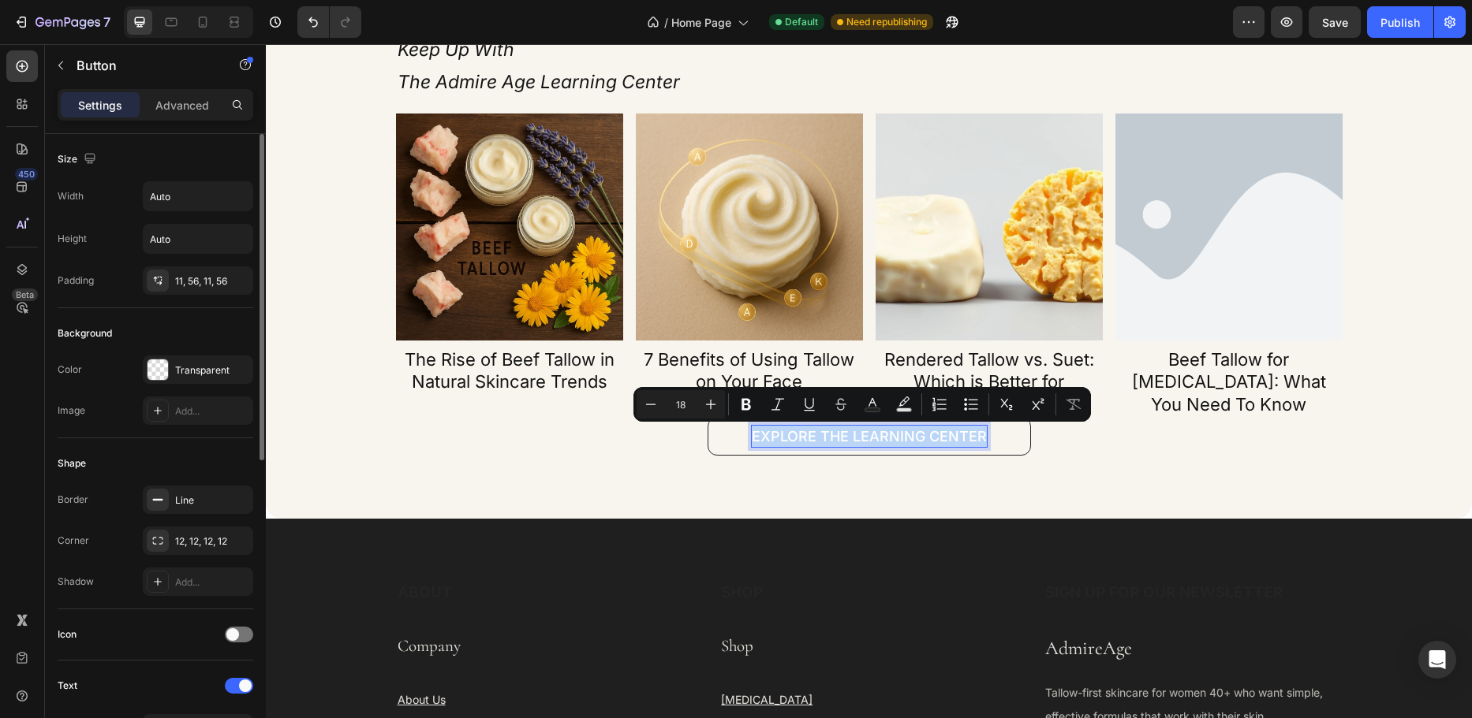
scroll to position [315, 0]
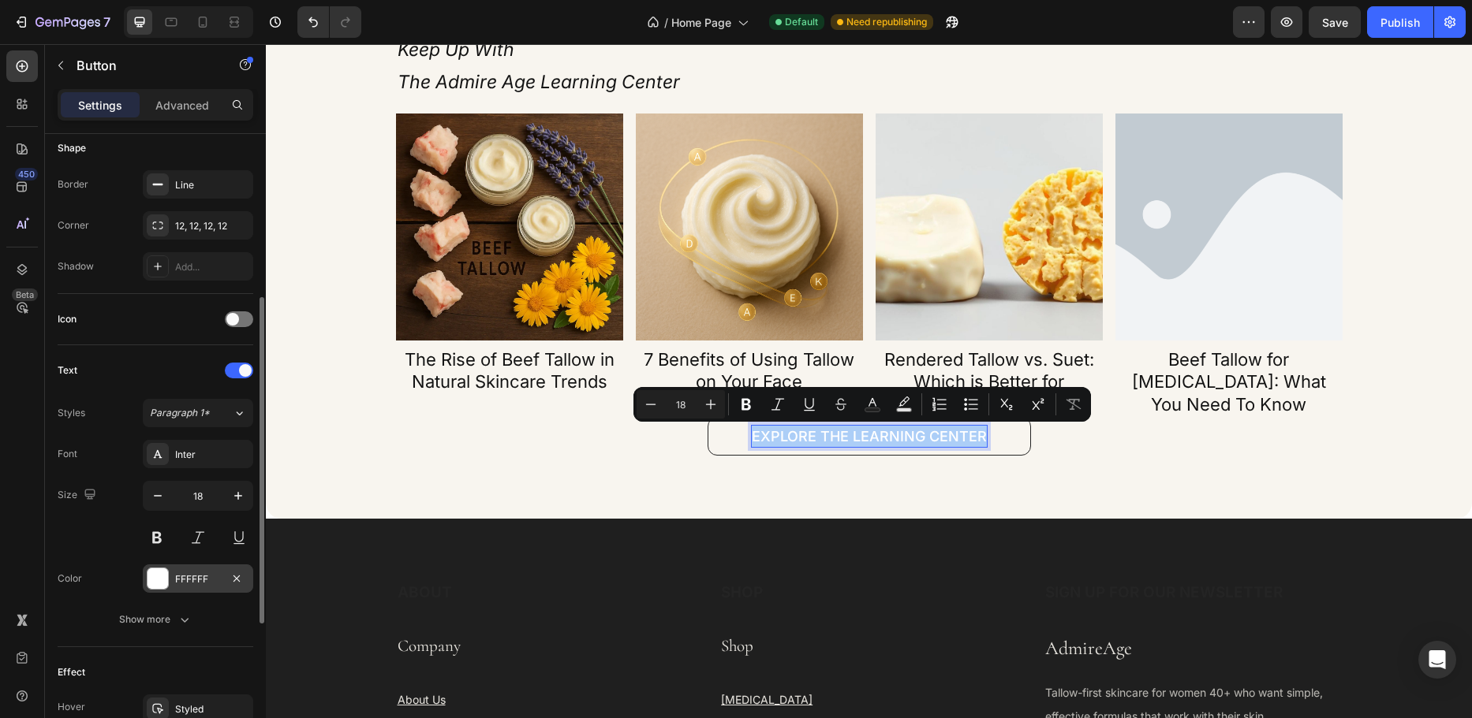
click at [174, 577] on div "FFFFFF" at bounding box center [198, 579] width 110 height 28
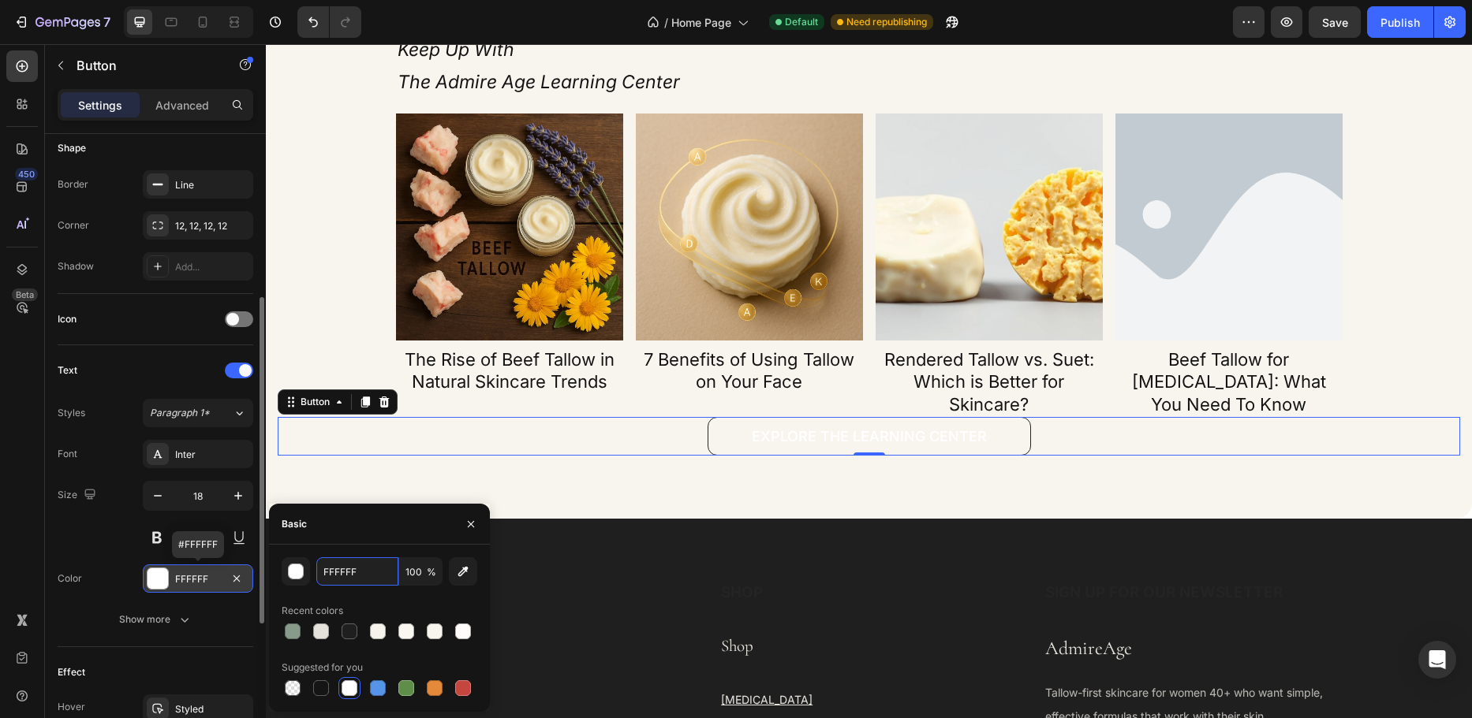
paste input "9A785B"
type input "9A785B"
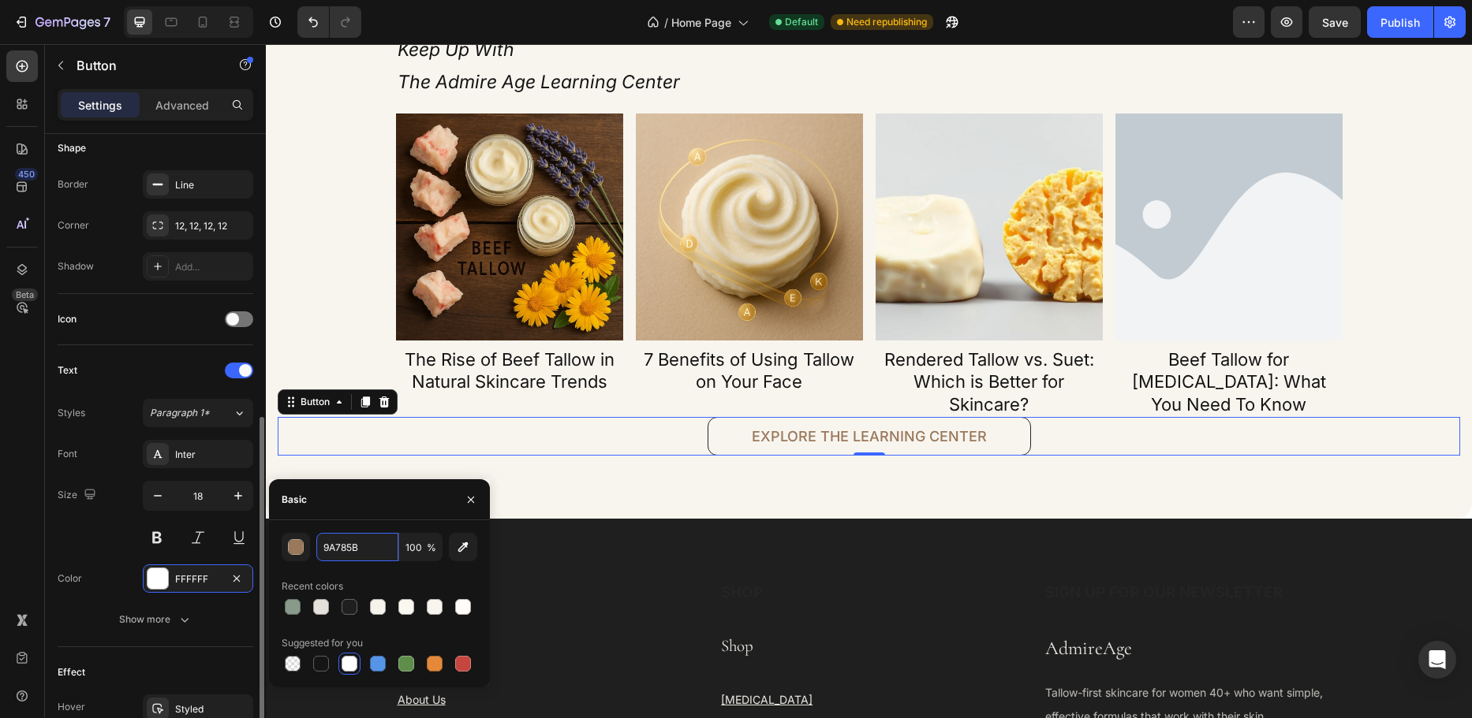
scroll to position [394, 0]
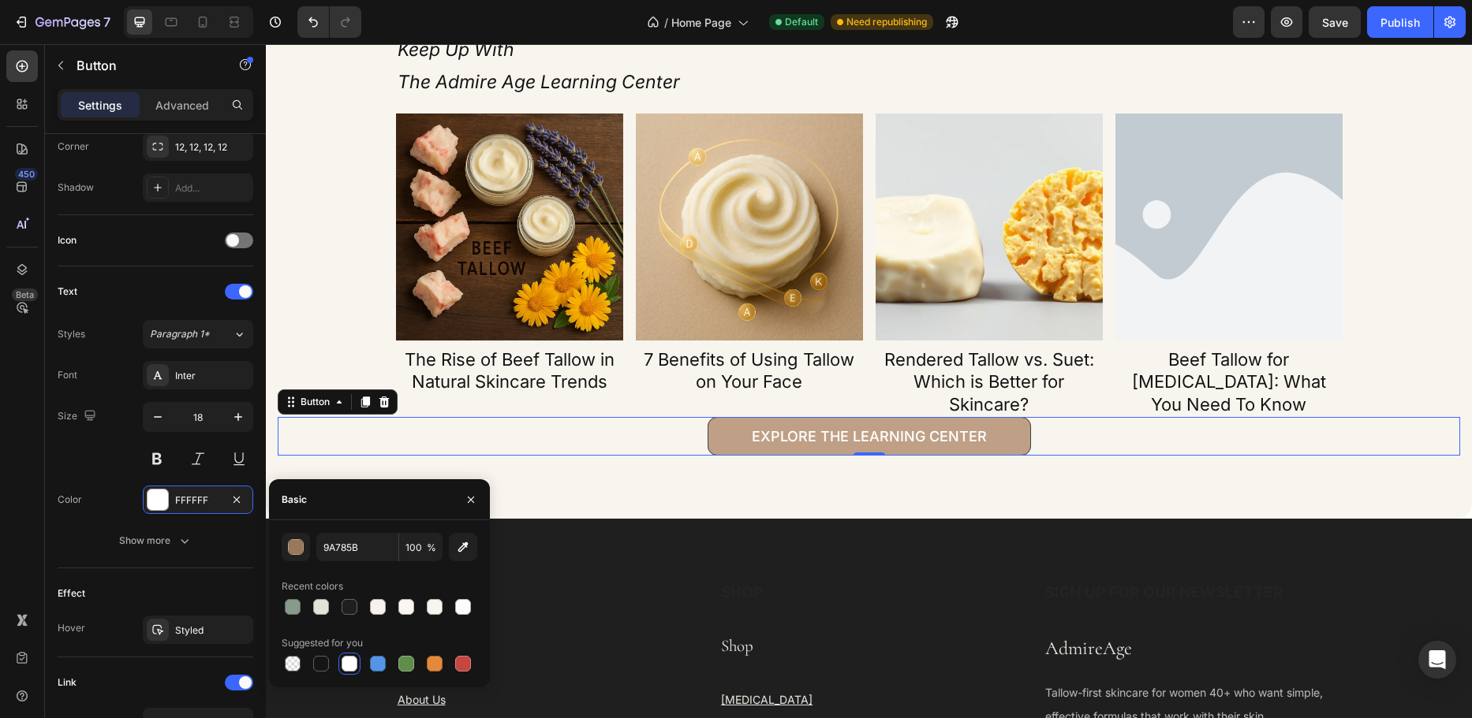
click at [708, 444] on link "Explore the Learning Center" at bounding box center [868, 436] width 323 height 39
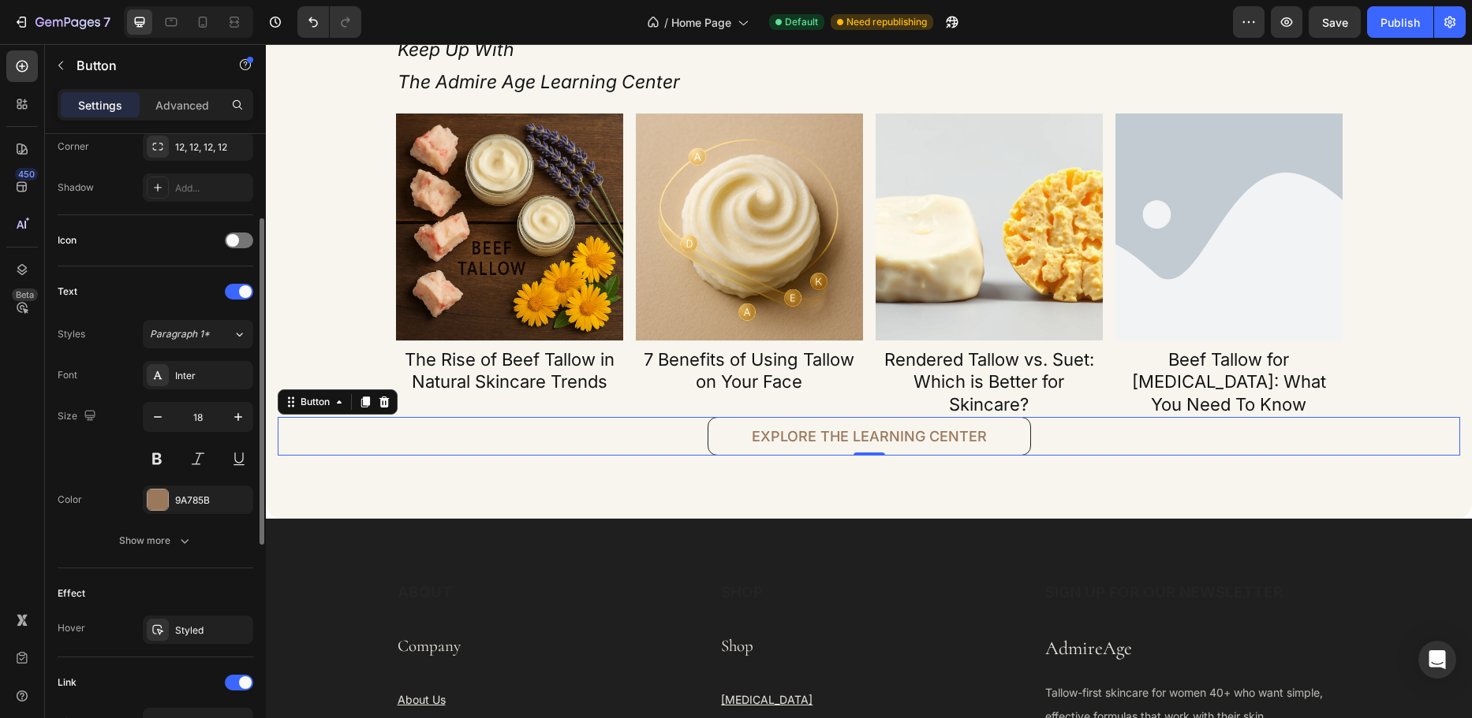
scroll to position [237, 0]
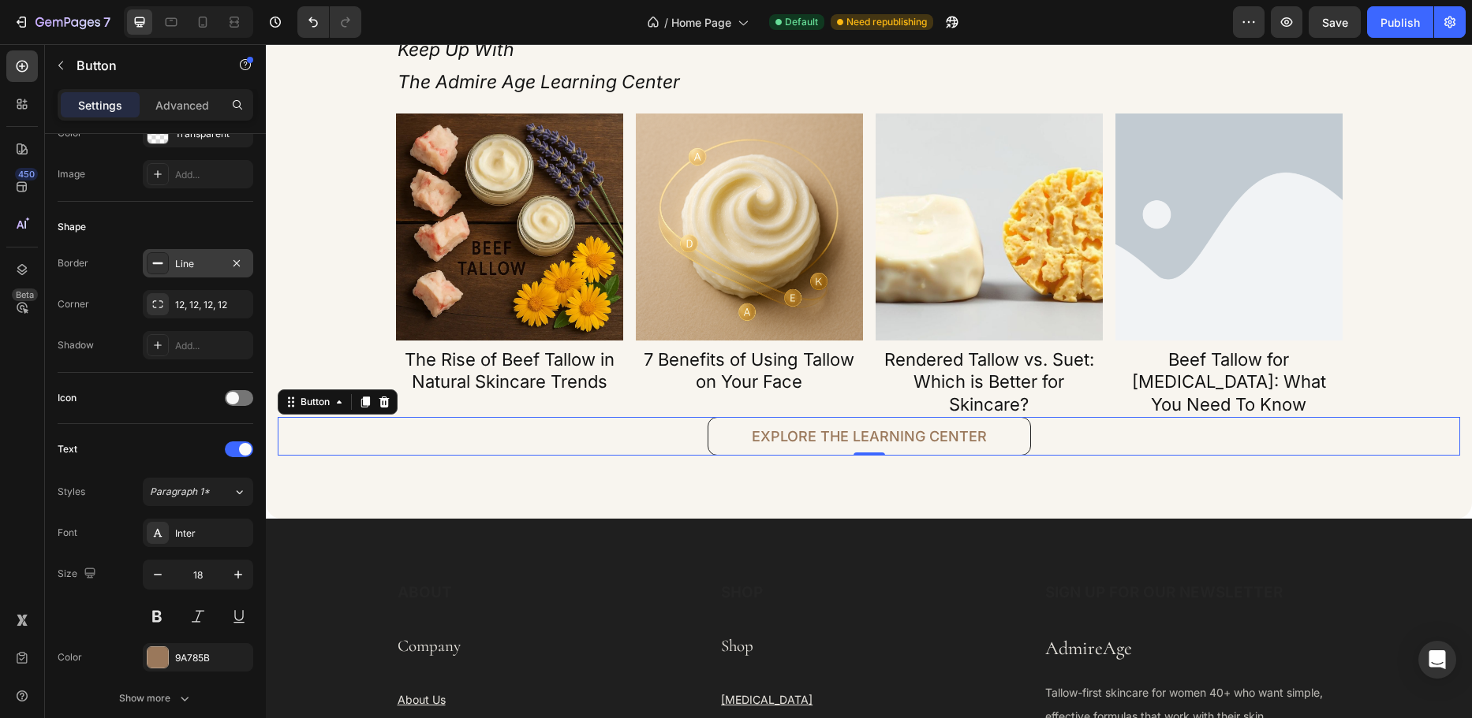
click at [181, 267] on div "Line" at bounding box center [198, 264] width 46 height 14
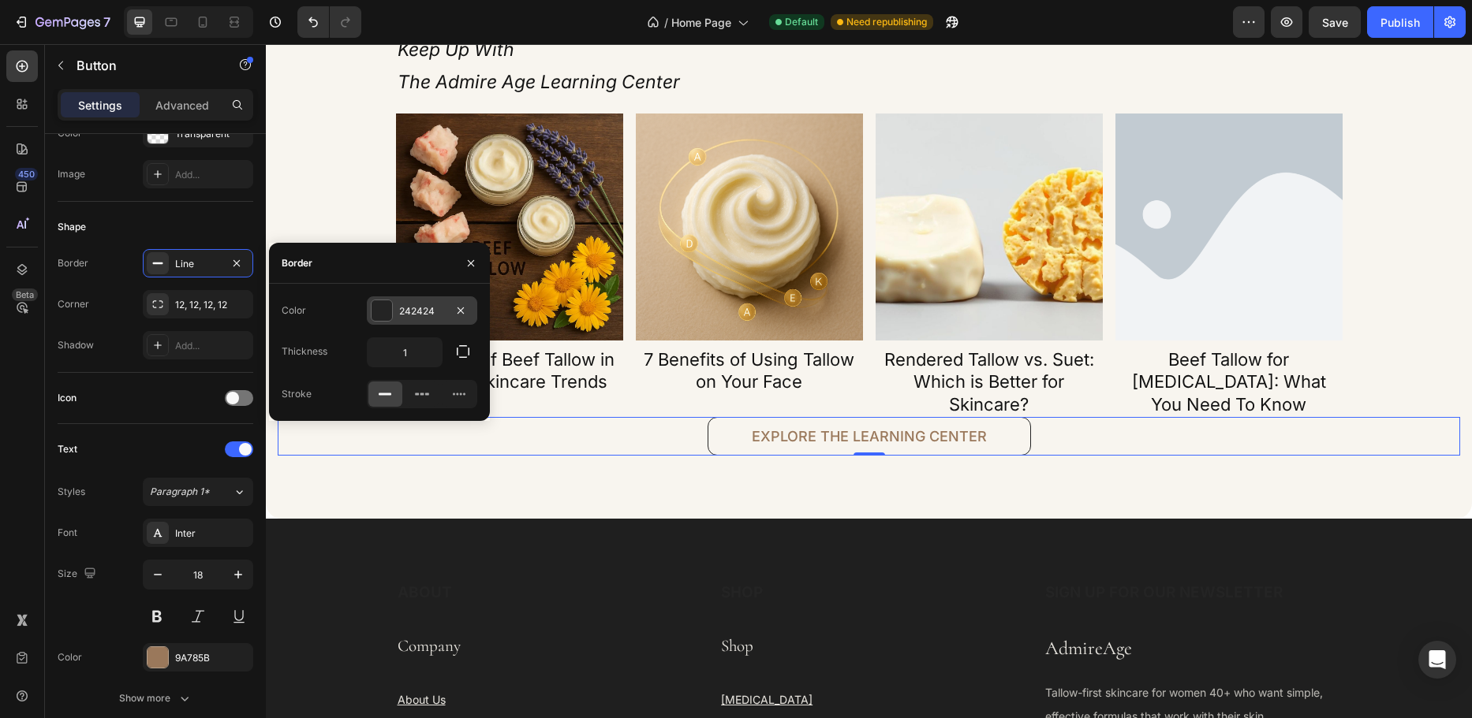
click at [438, 309] on div "242424" at bounding box center [422, 311] width 46 height 14
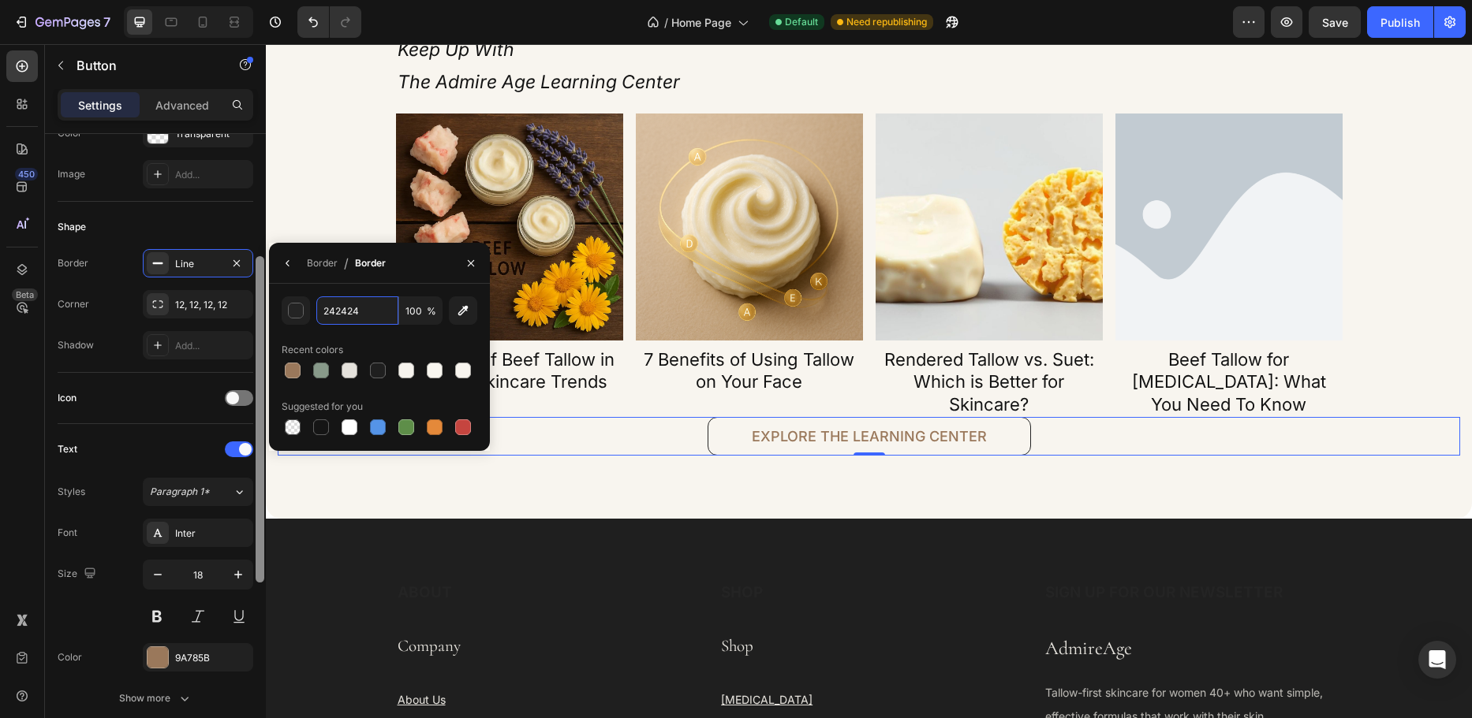
paste input "9A785B"
type input "9A785B"
click at [369, 332] on div "9A785B 100 % Recent colors Suggested for you" at bounding box center [380, 368] width 196 height 142
click at [401, 259] on div "Border / Border" at bounding box center [379, 263] width 221 height 41
click at [465, 264] on icon "button" at bounding box center [471, 263] width 13 height 13
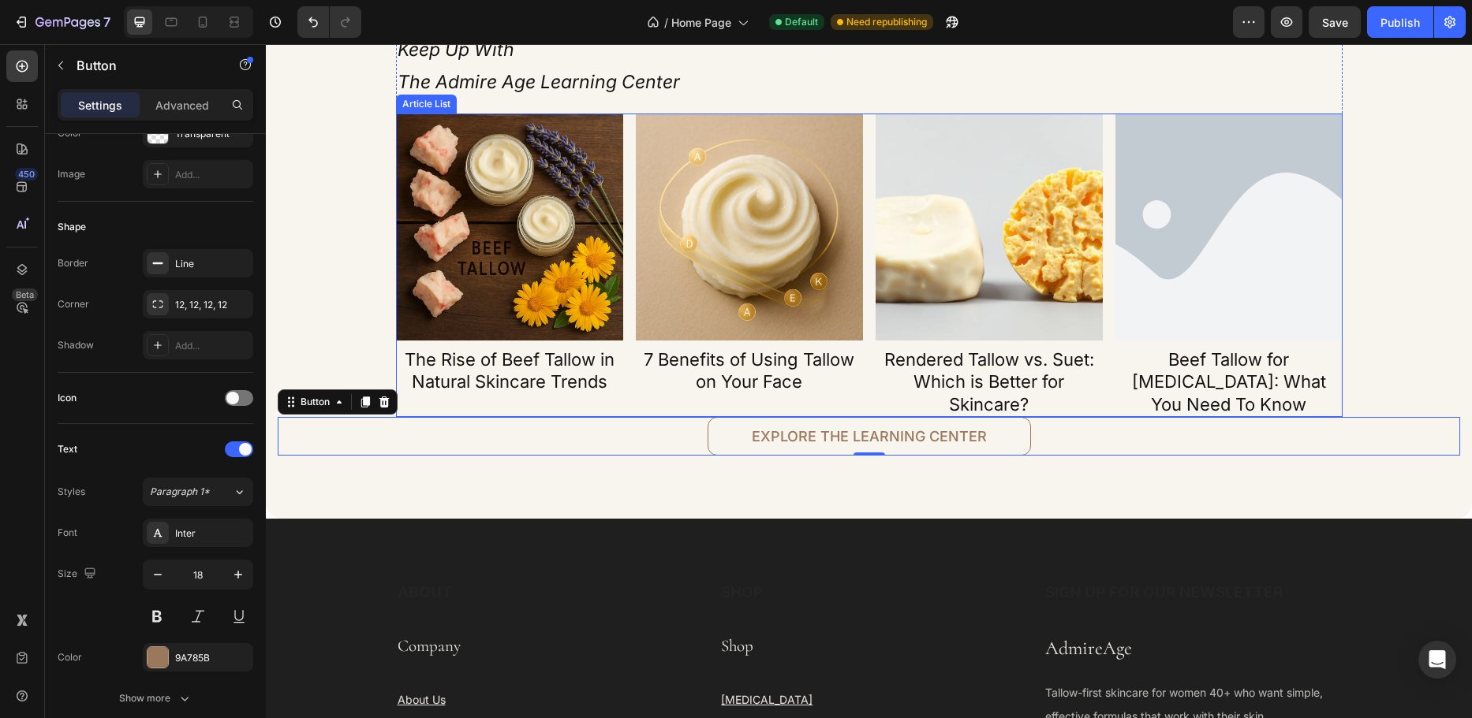
drag, startPoint x: 610, startPoint y: 410, endPoint x: 602, endPoint y: 416, distance: 10.1
click at [610, 411] on div "Article Image The Rise of Beef Tallow in Natural Skincare Trends Article Title …" at bounding box center [509, 266] width 227 height 304
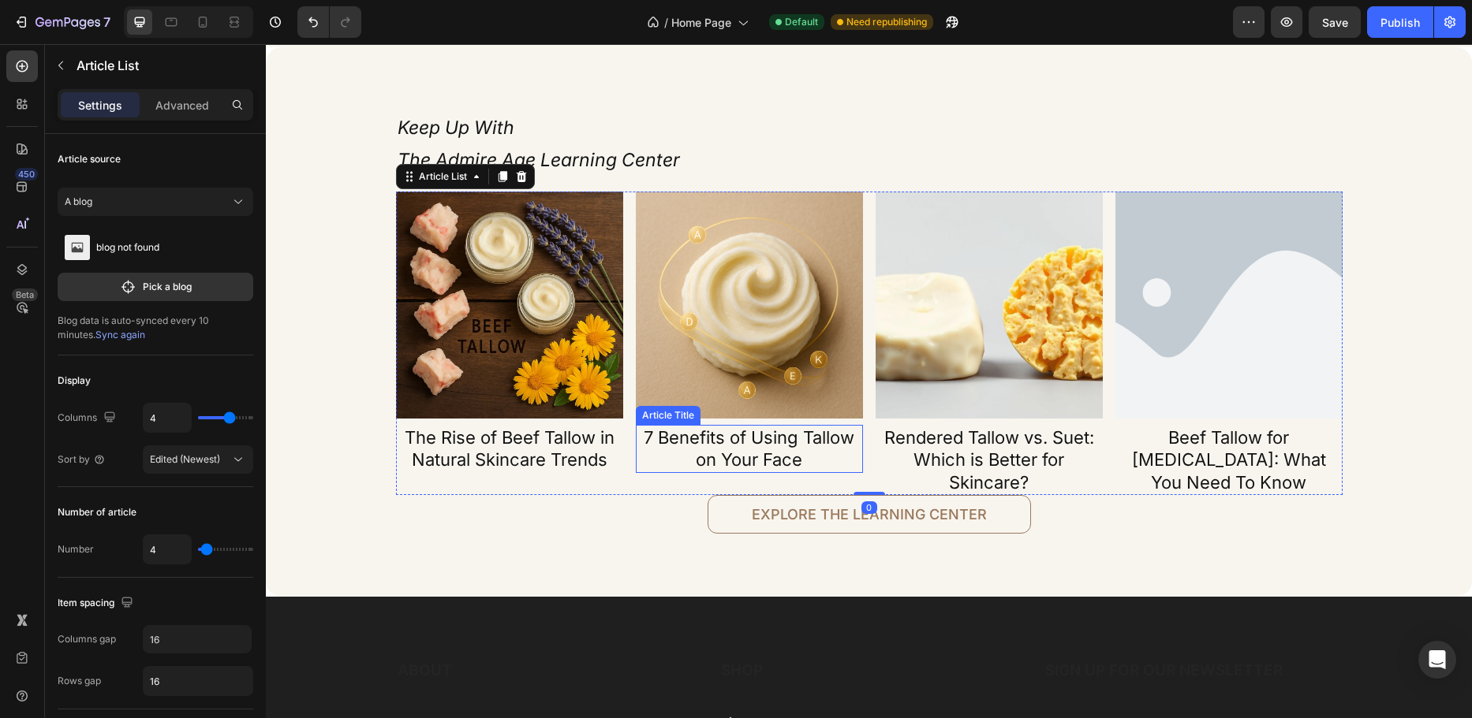
scroll to position [3707, 0]
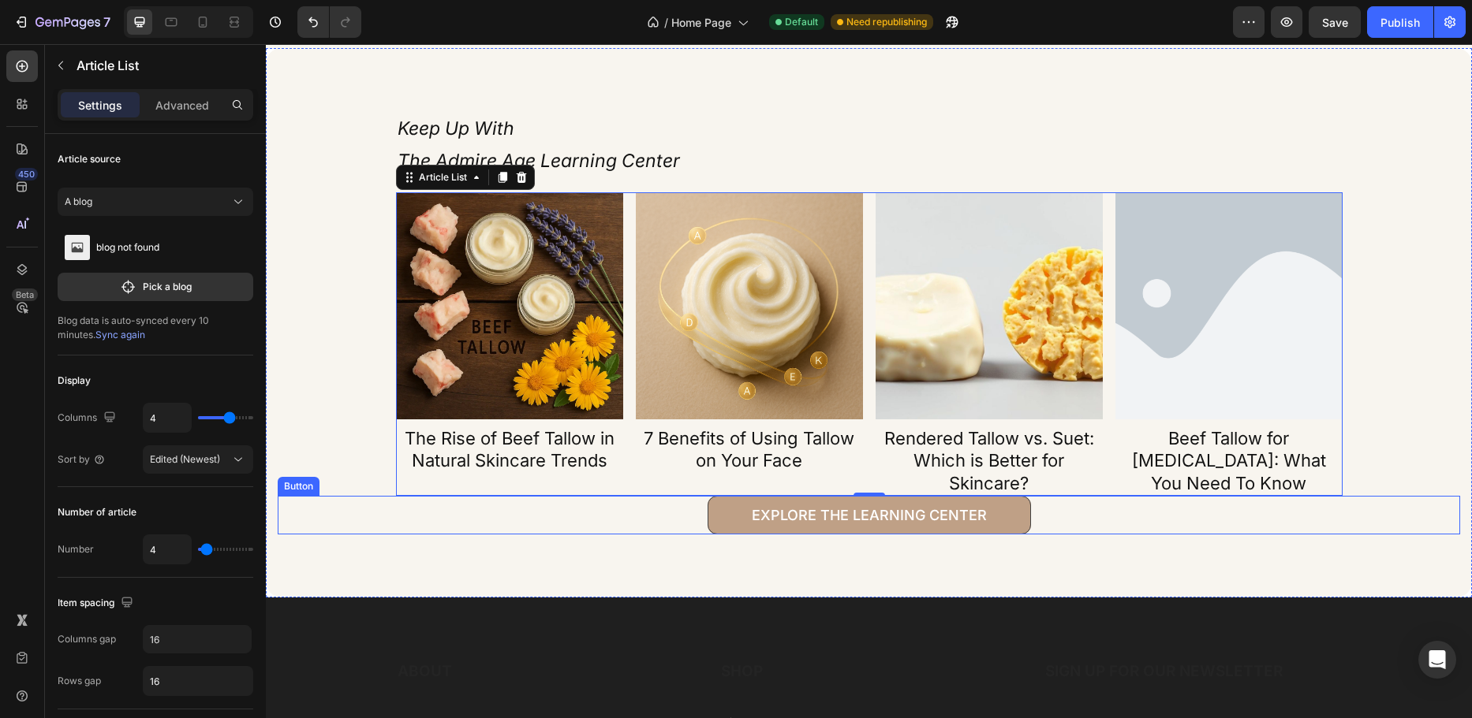
click at [722, 528] on link "Explore the Learning Center" at bounding box center [868, 515] width 323 height 39
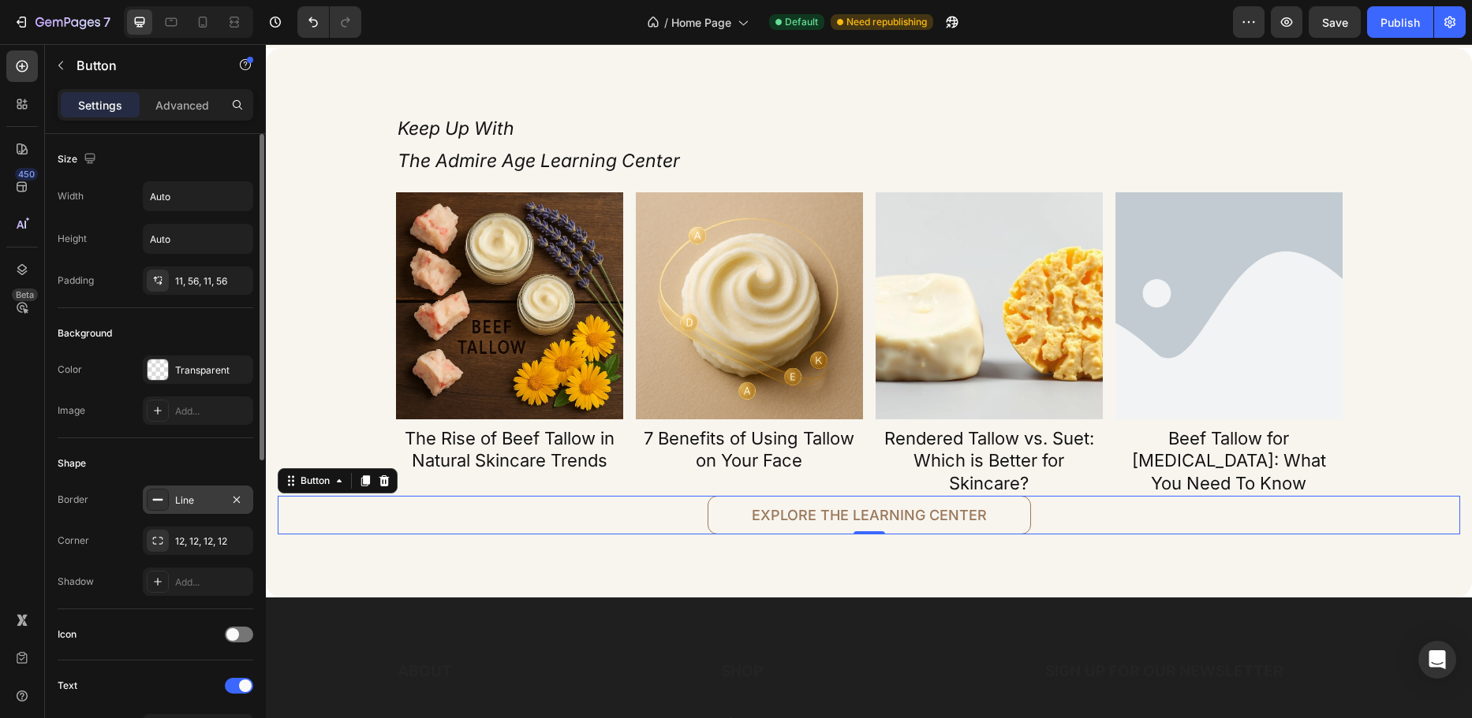
click at [194, 494] on div "Line" at bounding box center [198, 501] width 46 height 14
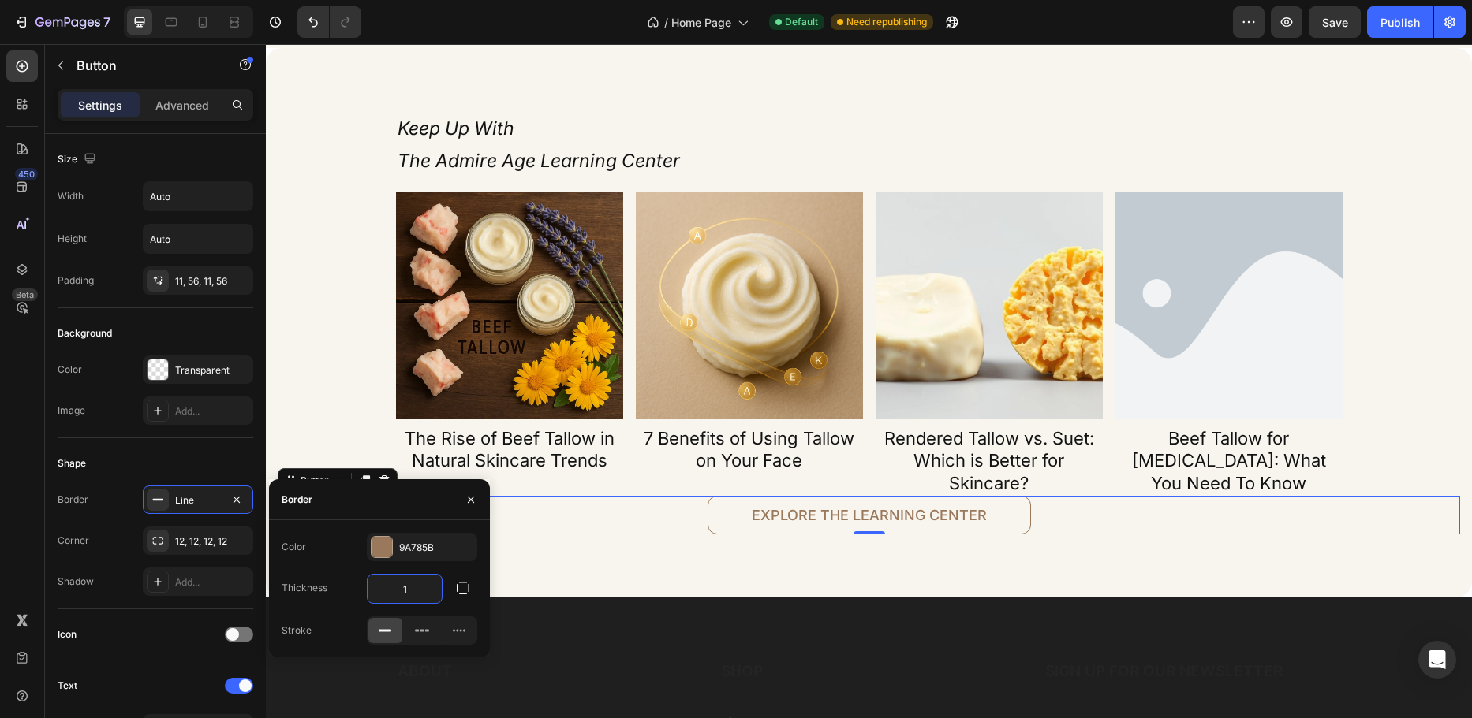
click at [411, 594] on input "1" at bounding box center [405, 589] width 74 height 28
drag, startPoint x: 406, startPoint y: 591, endPoint x: 388, endPoint y: 590, distance: 18.2
click at [403, 591] on input "2" at bounding box center [405, 589] width 74 height 28
drag, startPoint x: 405, startPoint y: 590, endPoint x: 461, endPoint y: 589, distance: 56.0
click at [461, 590] on div "3" at bounding box center [422, 589] width 110 height 30
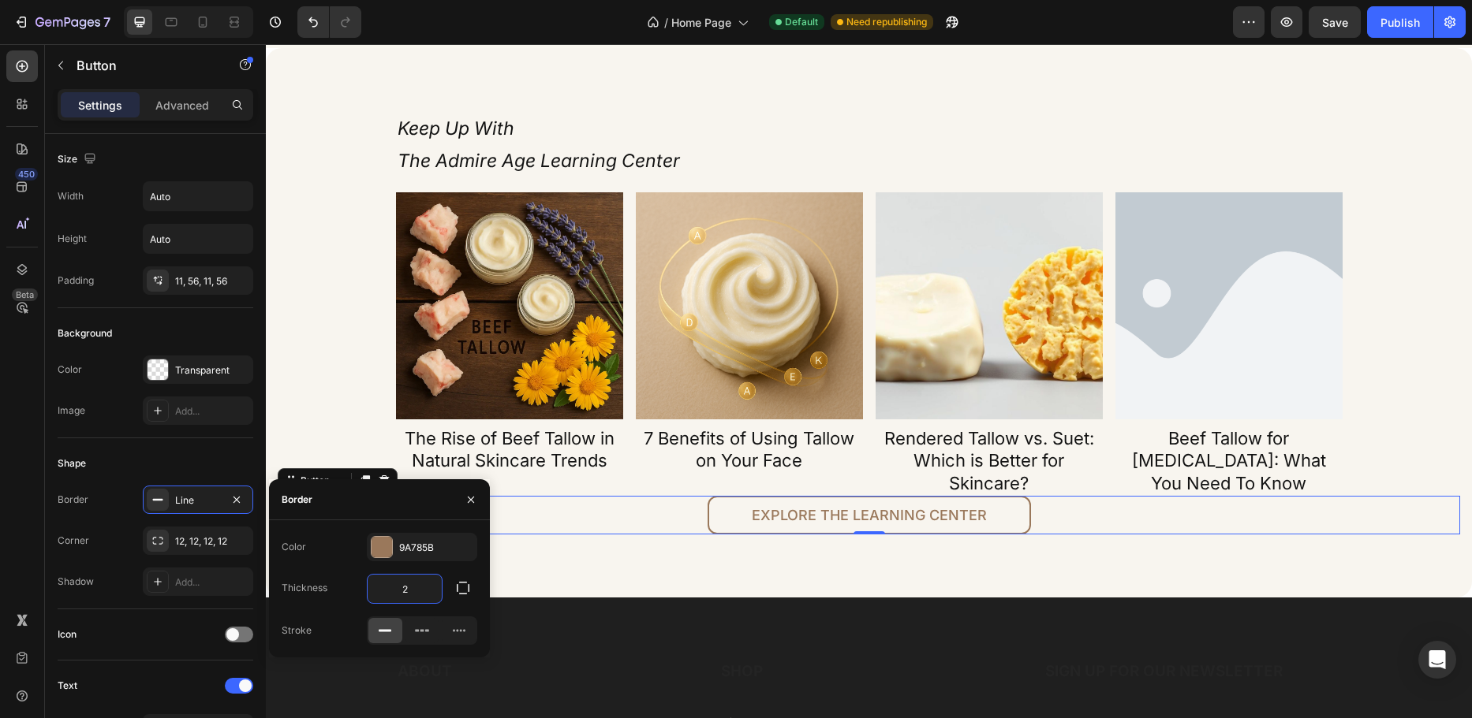
type input "2"
click at [368, 506] on div "Border" at bounding box center [379, 500] width 221 height 41
click at [470, 498] on icon "button" at bounding box center [471, 499] width 6 height 6
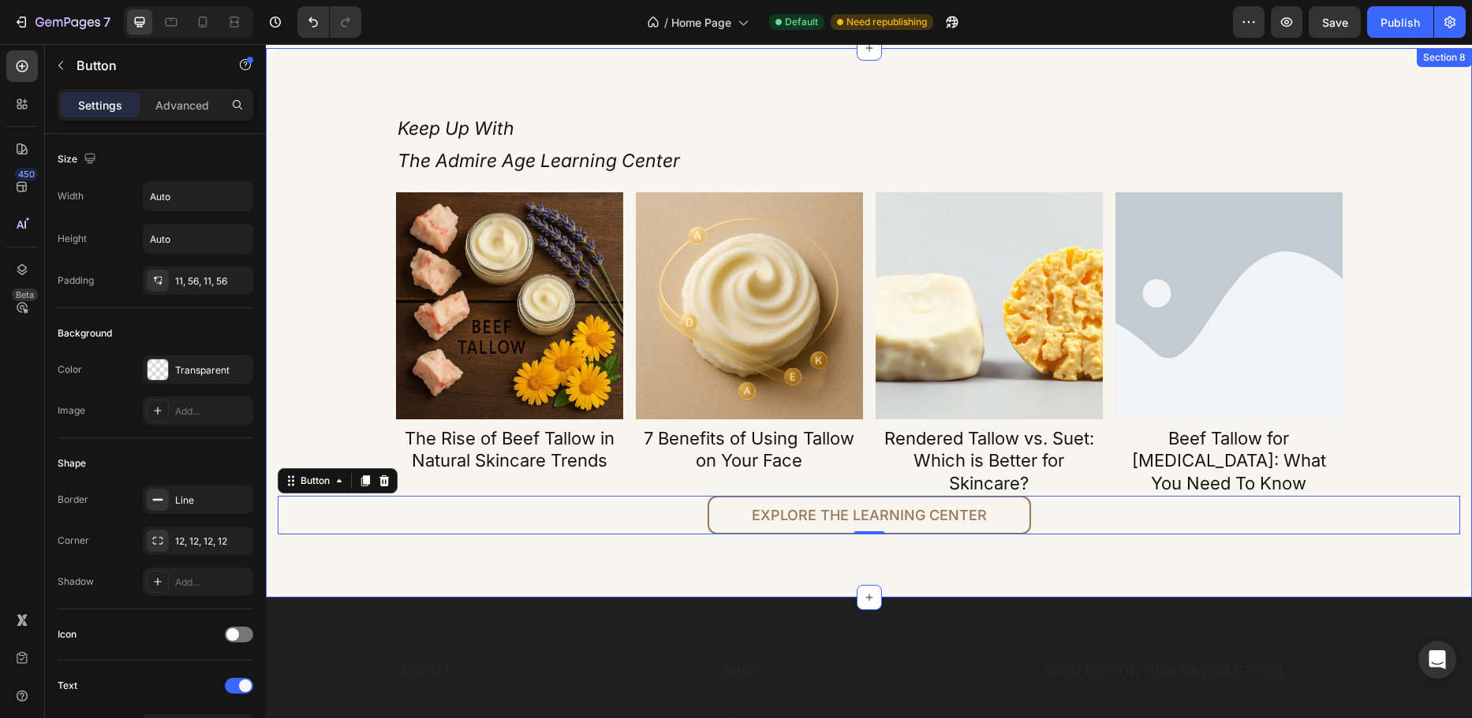
click at [519, 560] on div "Keep Up With The Admire Age Learning Center Heading Article Image The Rise of B…" at bounding box center [869, 323] width 1206 height 550
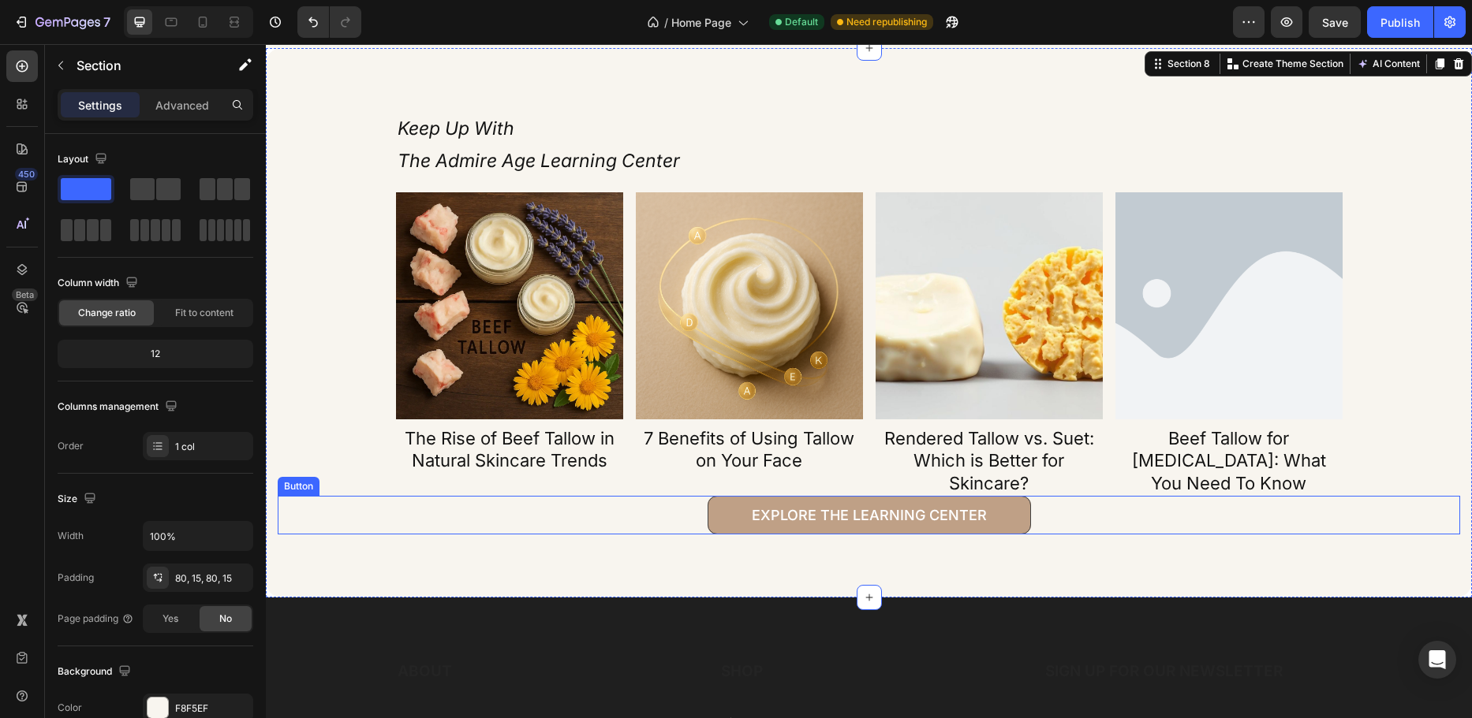
click at [718, 525] on link "Explore the Learning Center" at bounding box center [868, 515] width 323 height 39
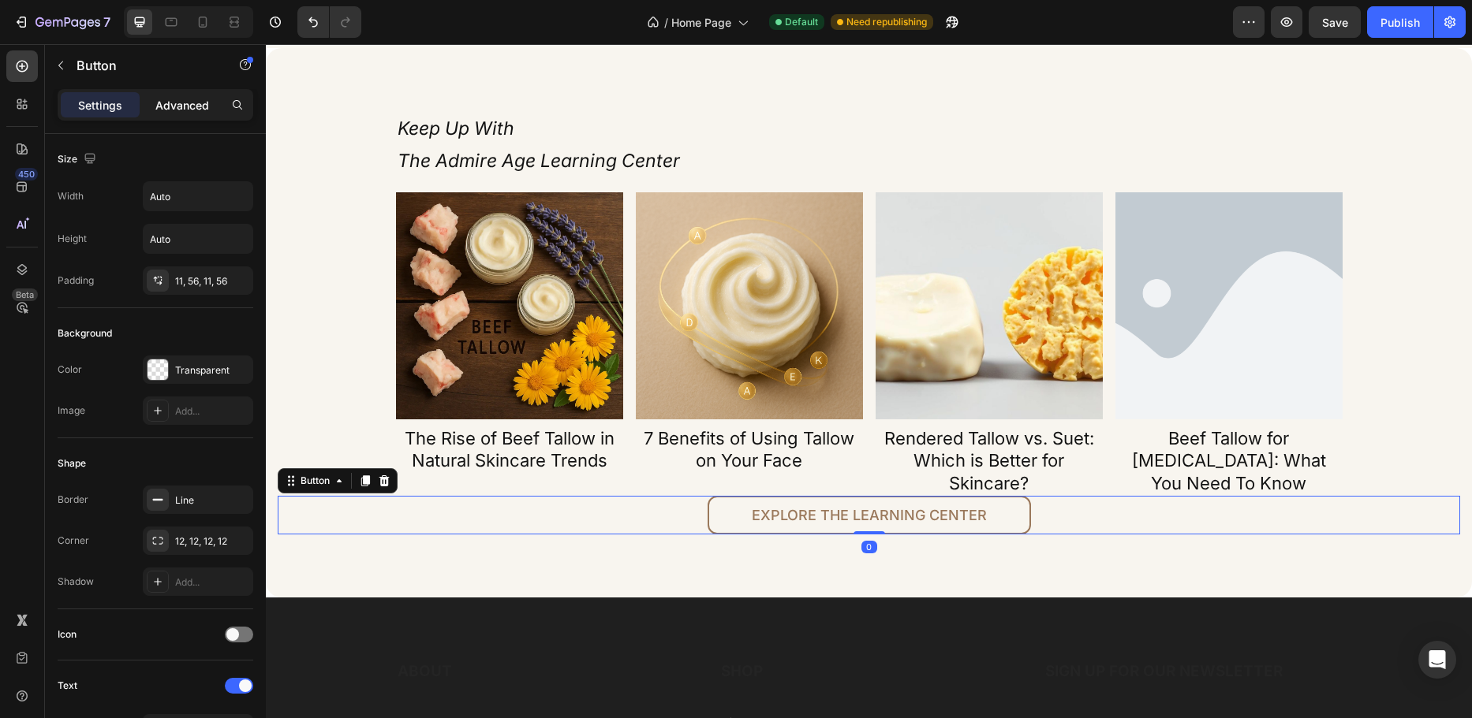
click at [211, 104] on div "Advanced" at bounding box center [182, 104] width 79 height 25
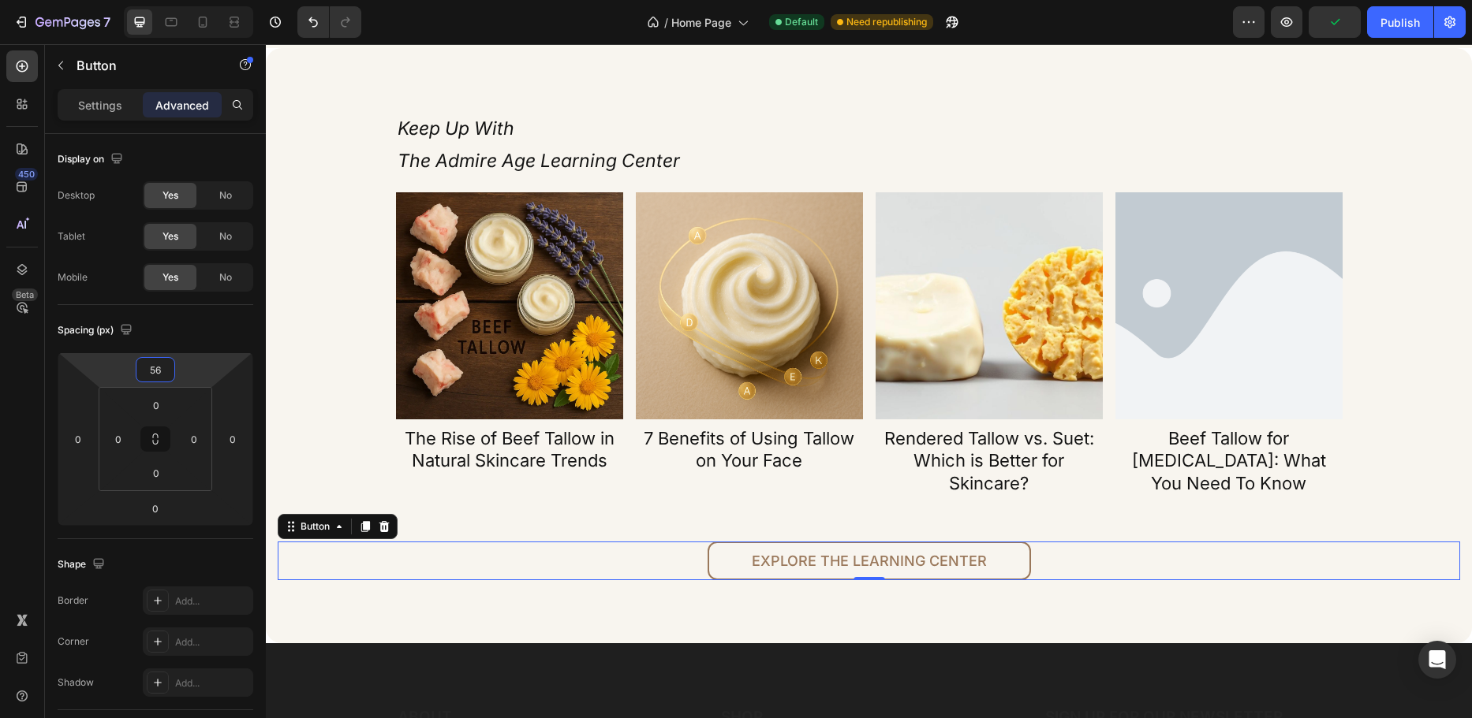
type input "54"
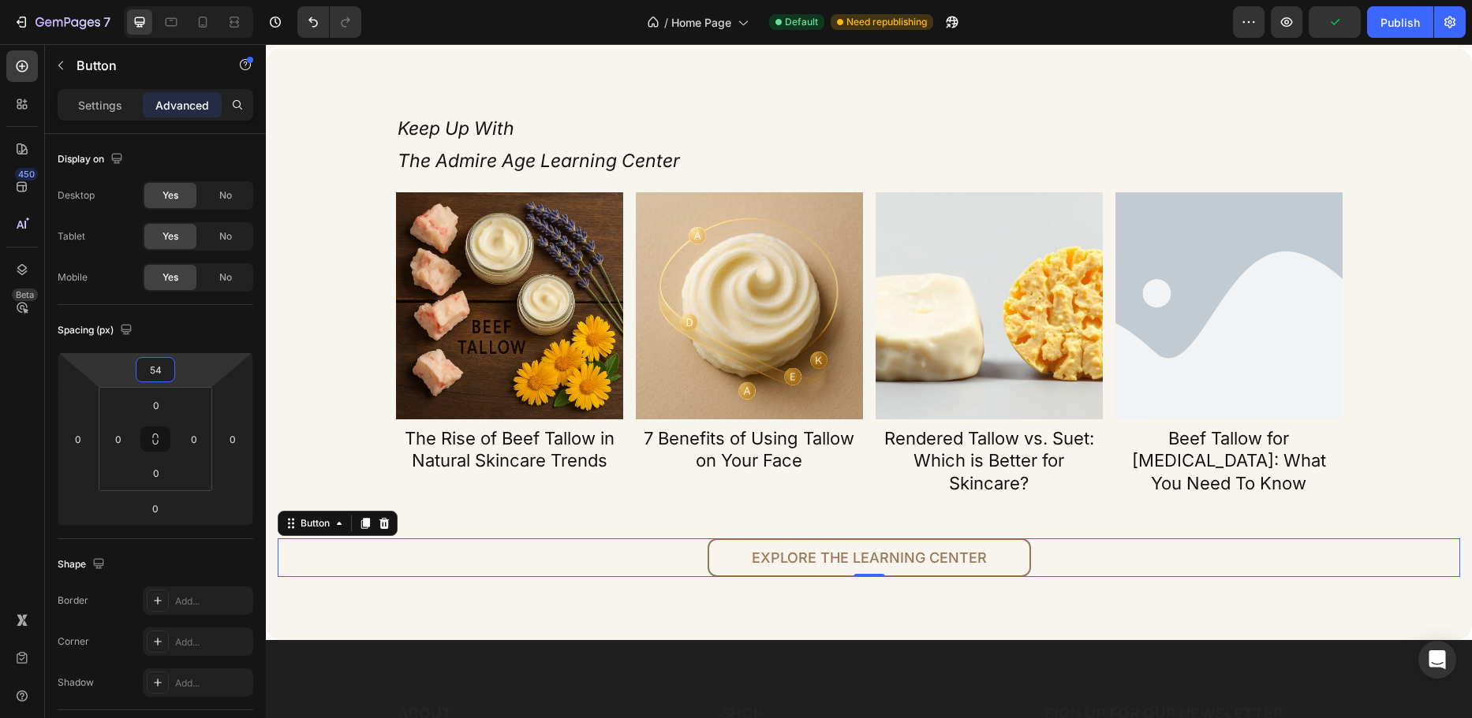
drag, startPoint x: 181, startPoint y: 371, endPoint x: 203, endPoint y: 350, distance: 30.1
click at [203, 0] on html "7 Version history / Home Page Default Need republishing Preview Publish 450 Bet…" at bounding box center [736, 0] width 1472 height 0
click at [297, 390] on div "Keep Up With The Admire Age Learning Center Heading Article Image The Rise of B…" at bounding box center [869, 344] width 1182 height 467
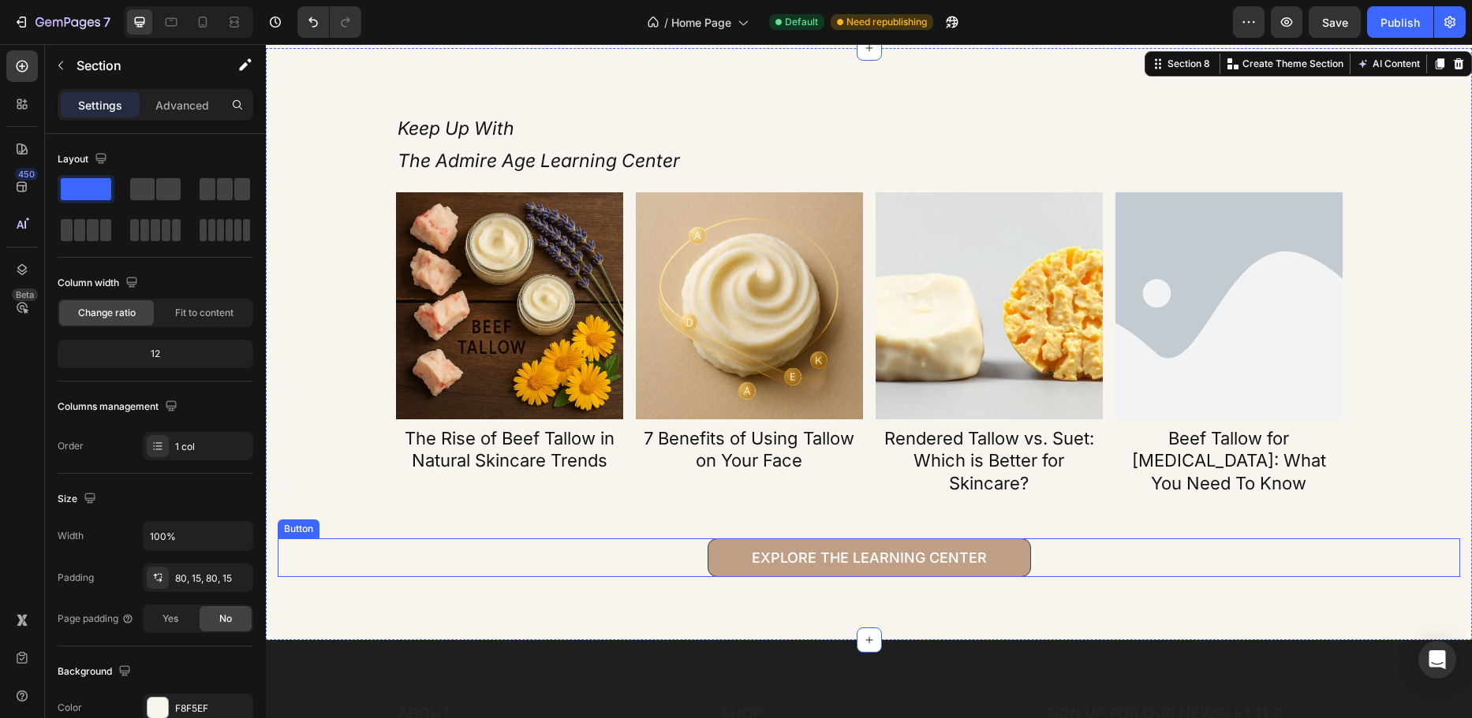
click at [715, 560] on link "Explore the Learning Center" at bounding box center [868, 558] width 323 height 39
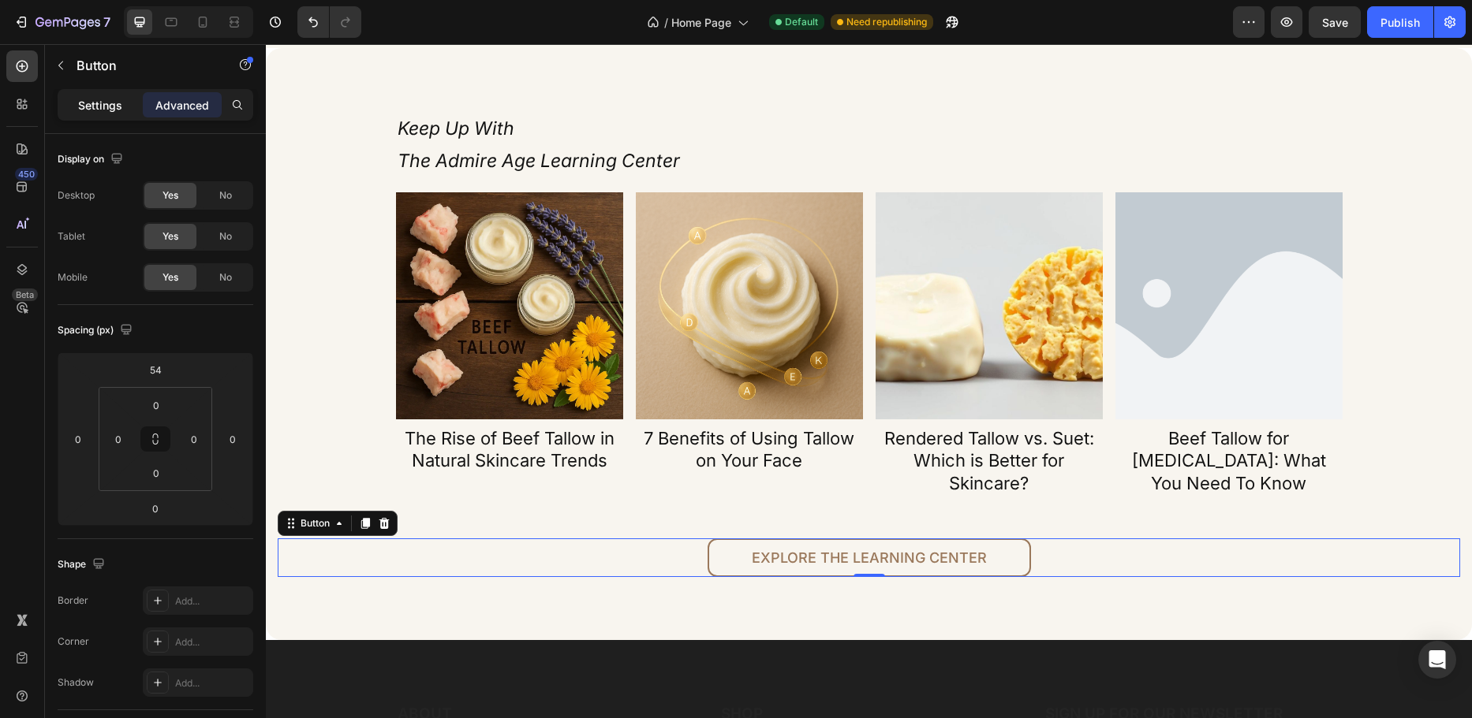
click at [104, 102] on p "Settings" at bounding box center [100, 105] width 44 height 17
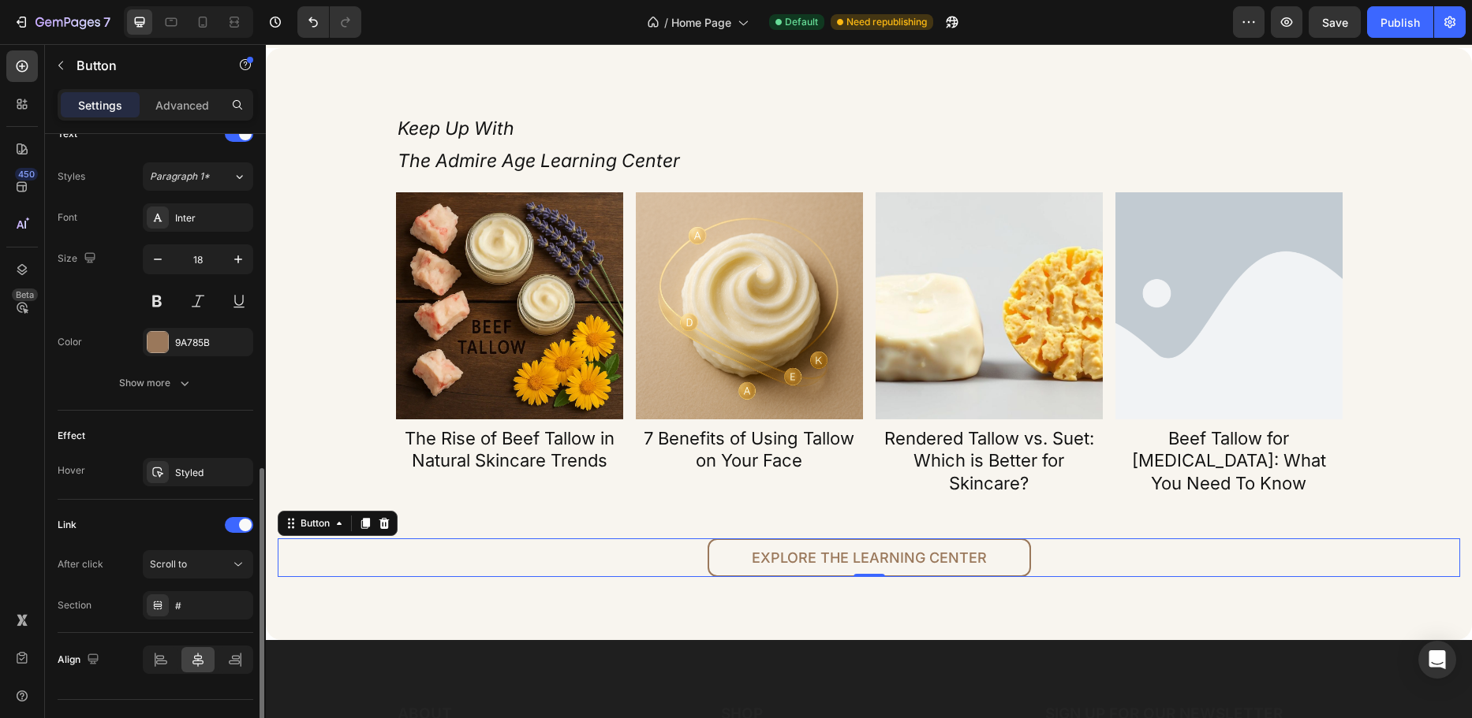
scroll to position [584, 0]
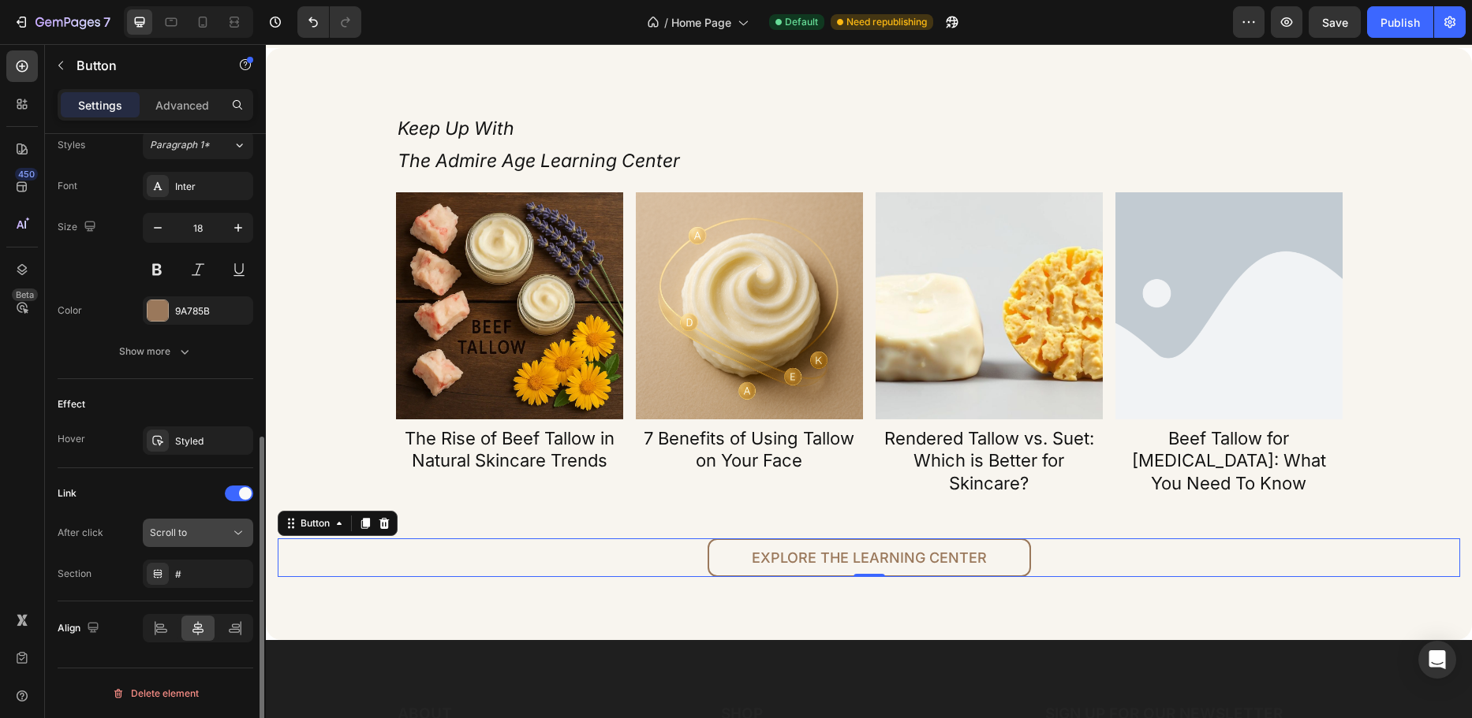
click at [241, 532] on icon at bounding box center [238, 534] width 8 height 4
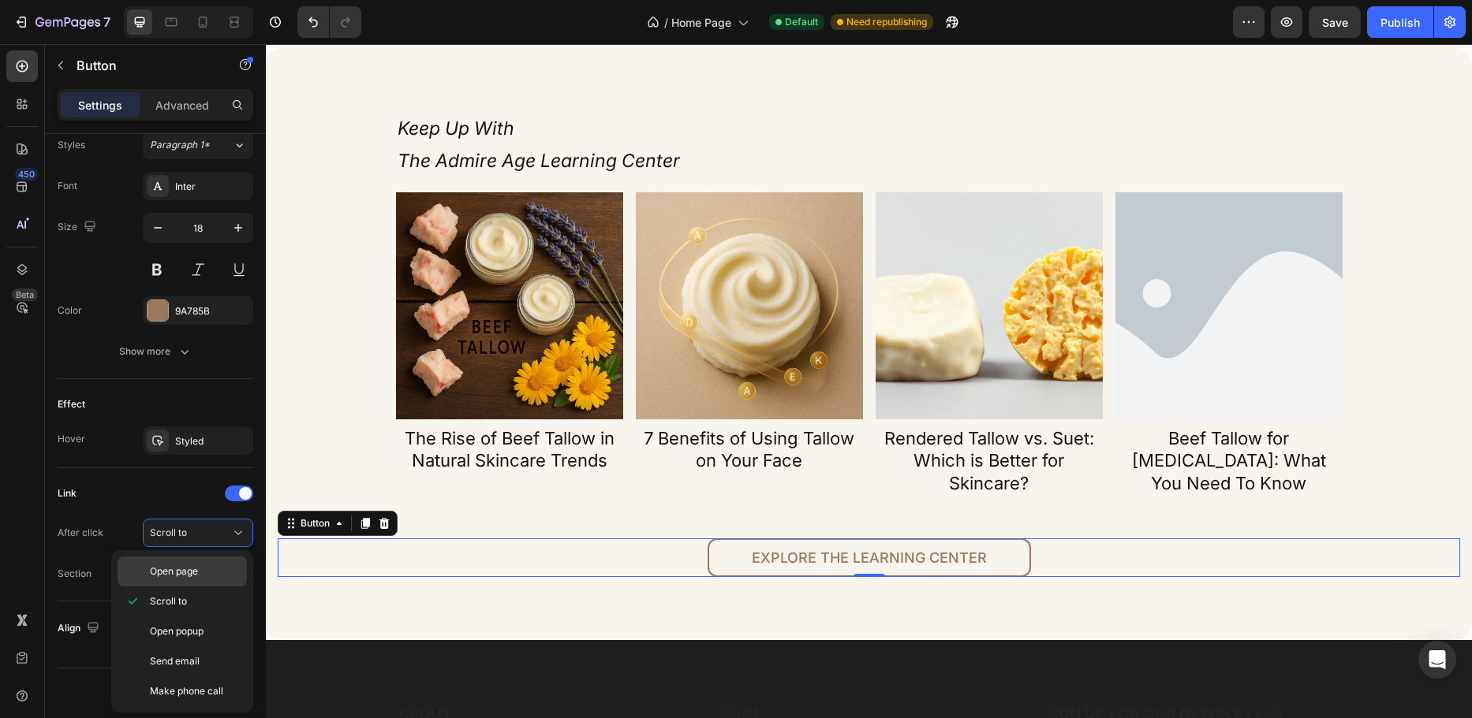
click at [200, 572] on p "Open page" at bounding box center [195, 572] width 90 height 14
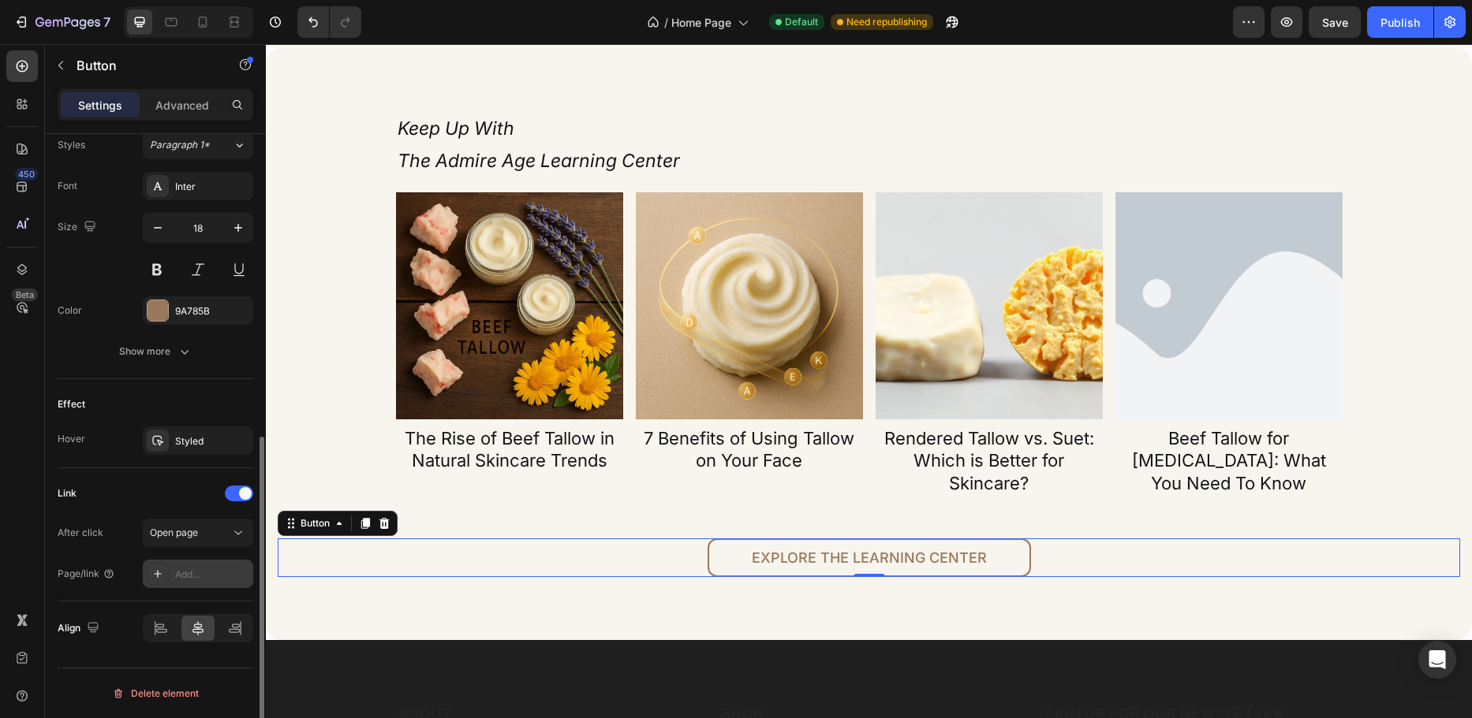
click at [200, 578] on div "Add..." at bounding box center [212, 575] width 74 height 14
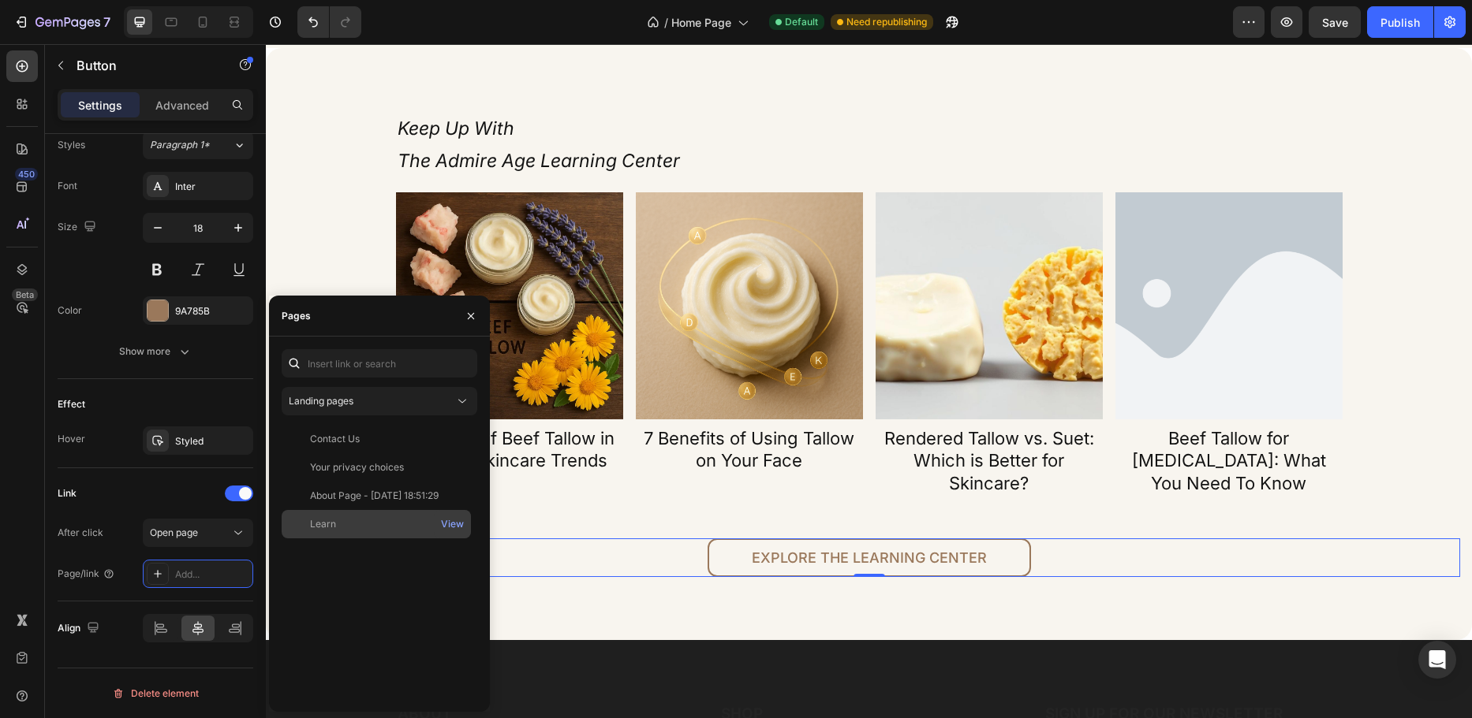
click at [341, 524] on div "Learn" at bounding box center [376, 524] width 177 height 14
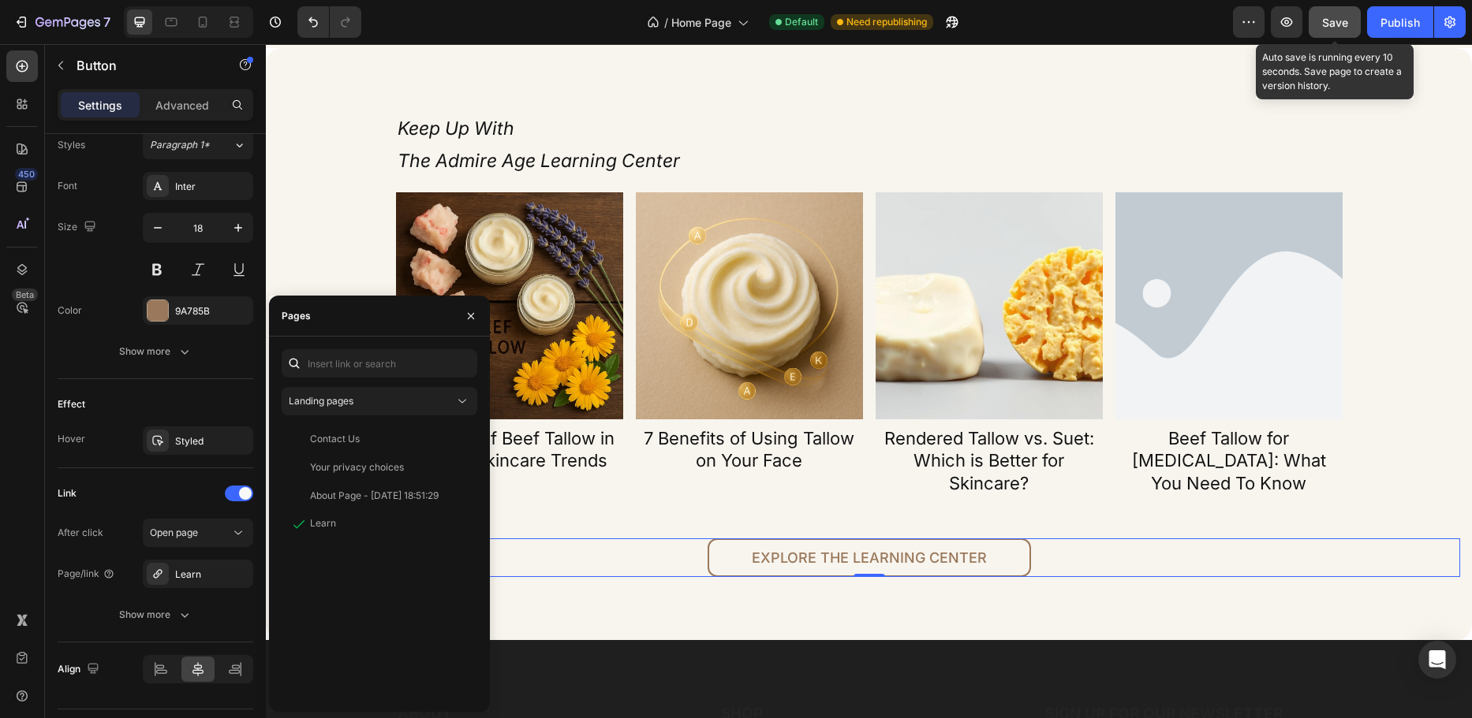
click at [1327, 20] on span "Save" at bounding box center [1335, 22] width 26 height 13
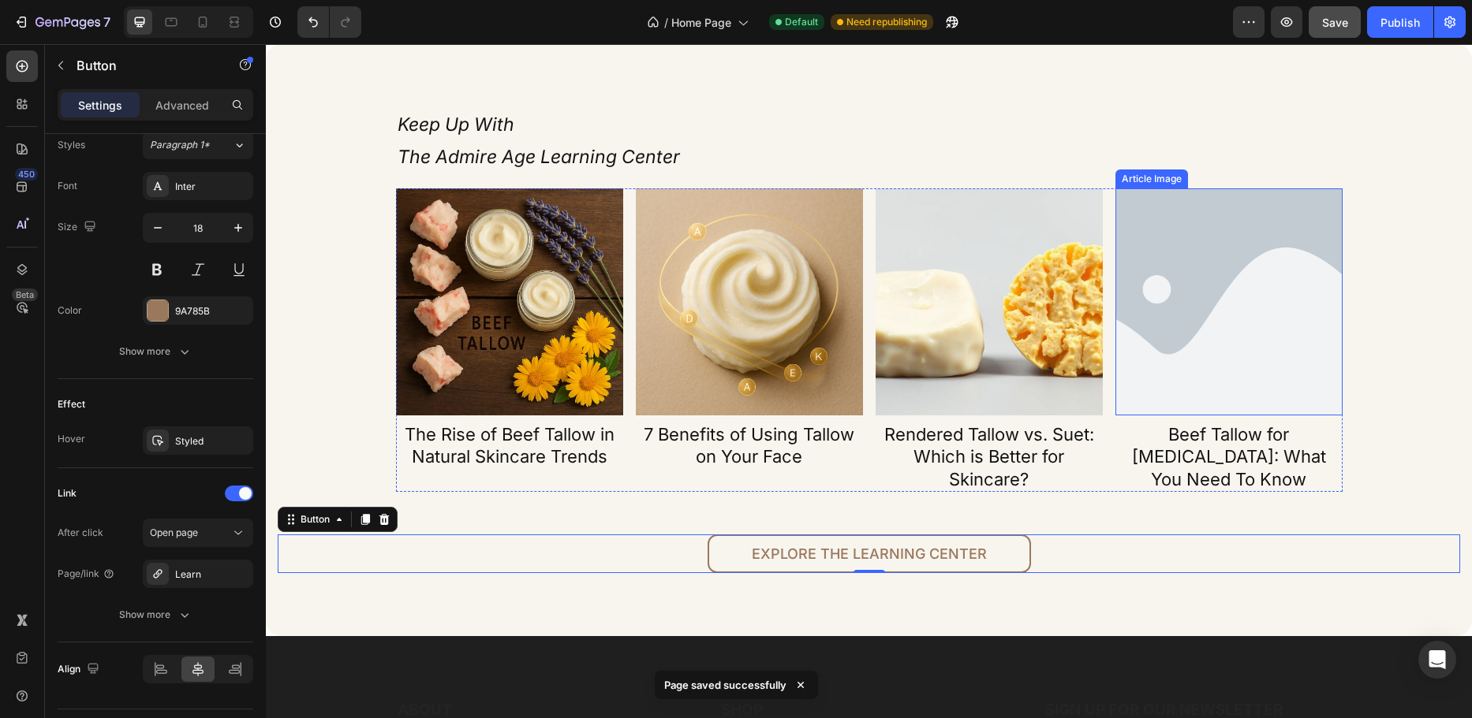
scroll to position [3707, 0]
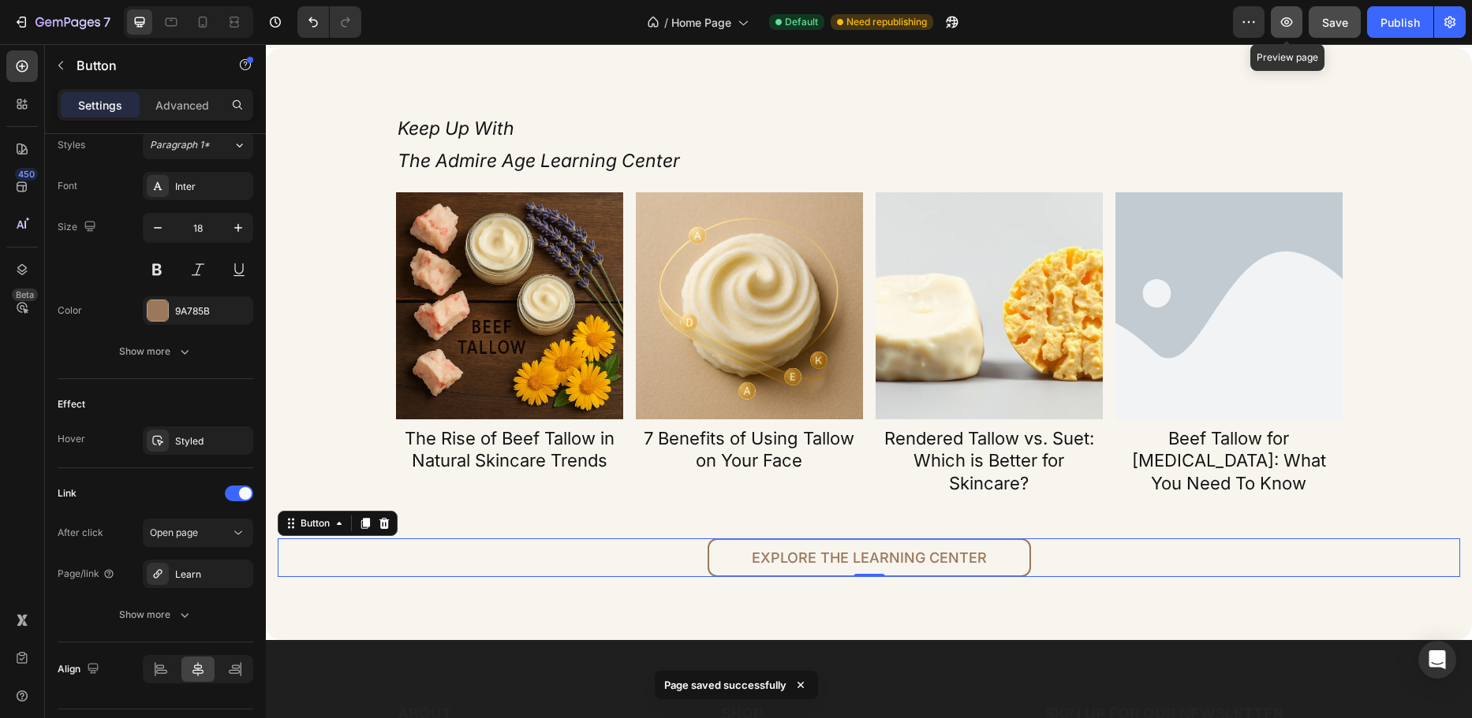
click at [1291, 18] on icon "button" at bounding box center [1286, 22] width 16 height 16
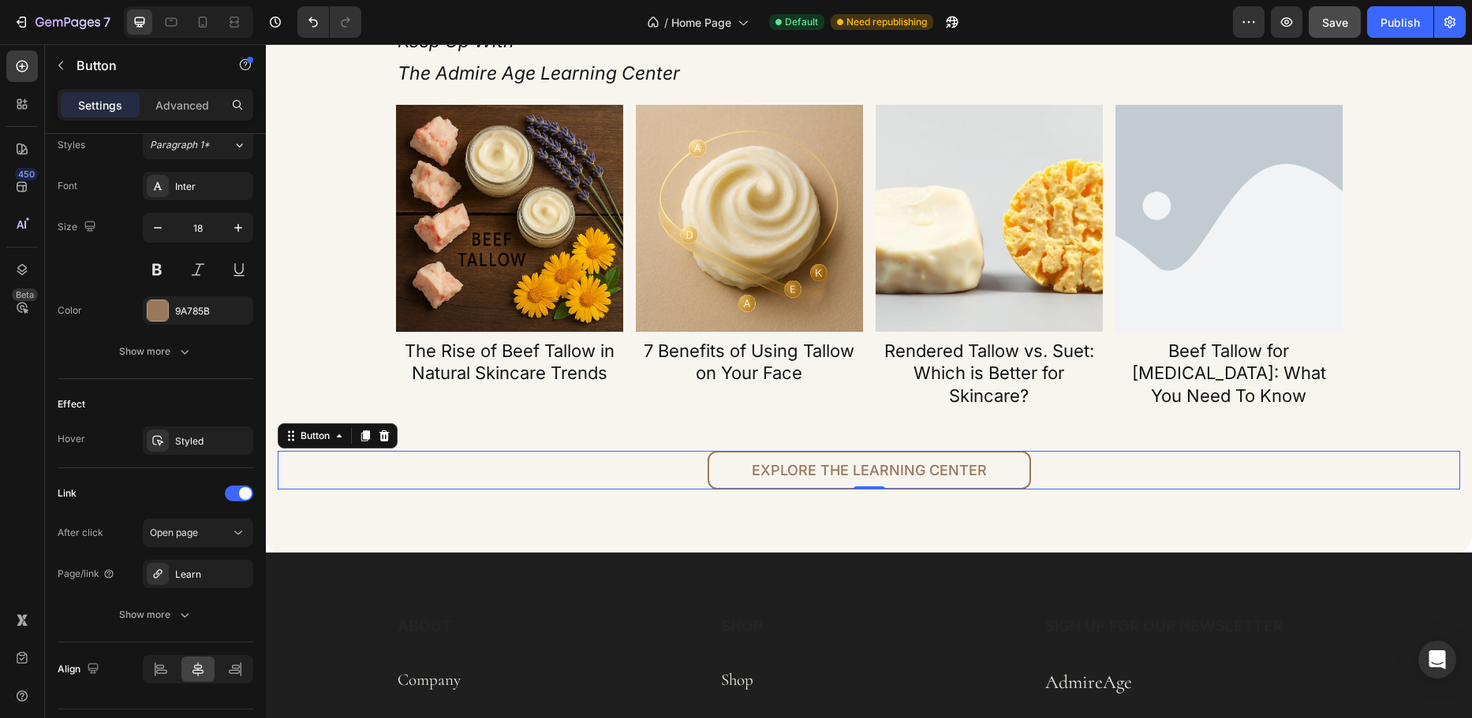
scroll to position [3628, 0]
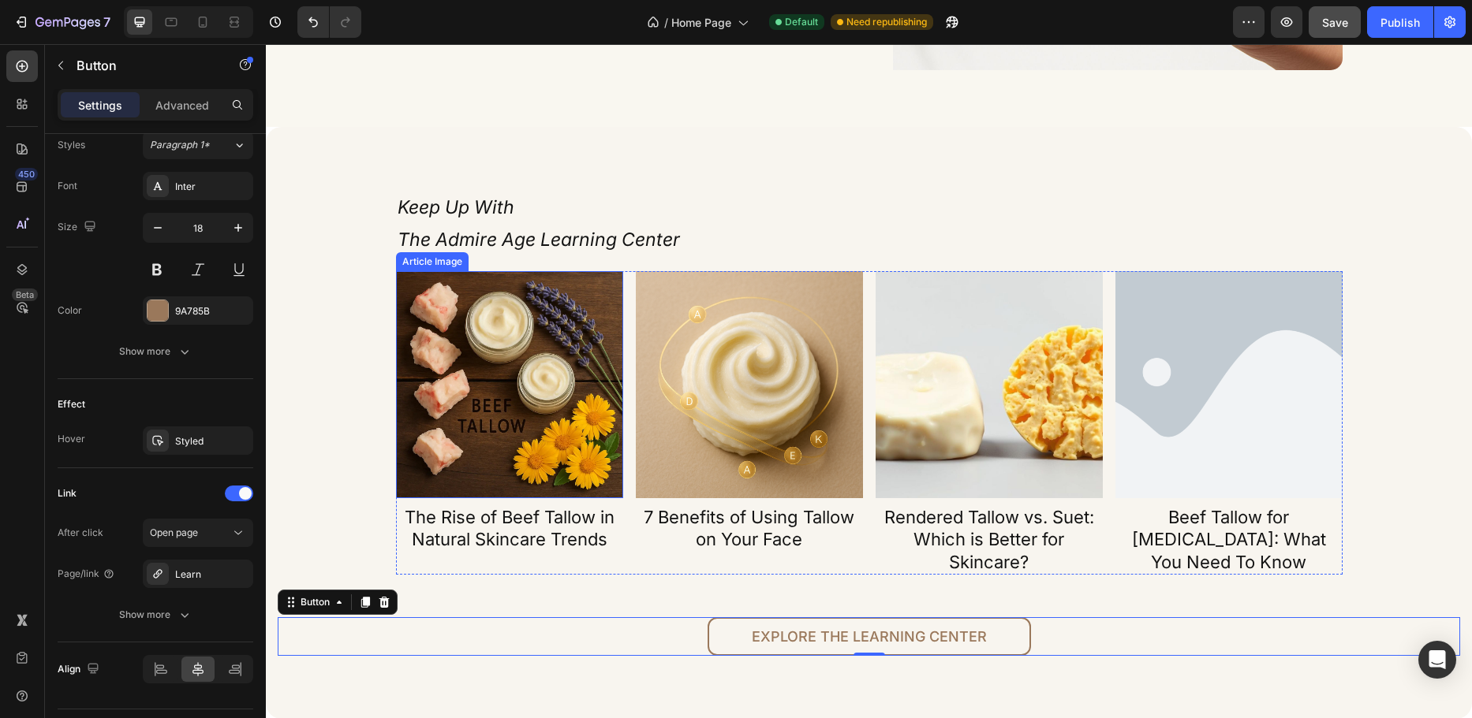
click at [512, 317] on img at bounding box center [509, 384] width 227 height 227
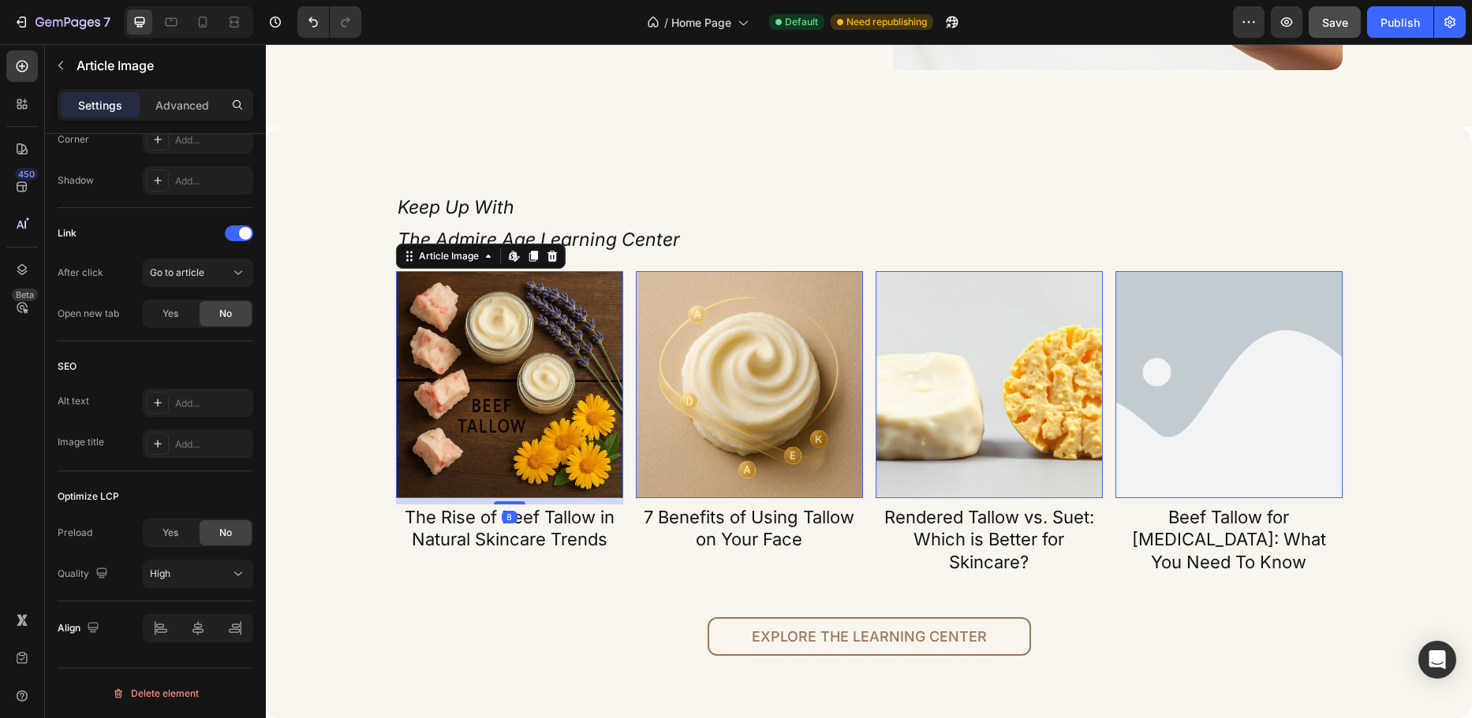
scroll to position [0, 0]
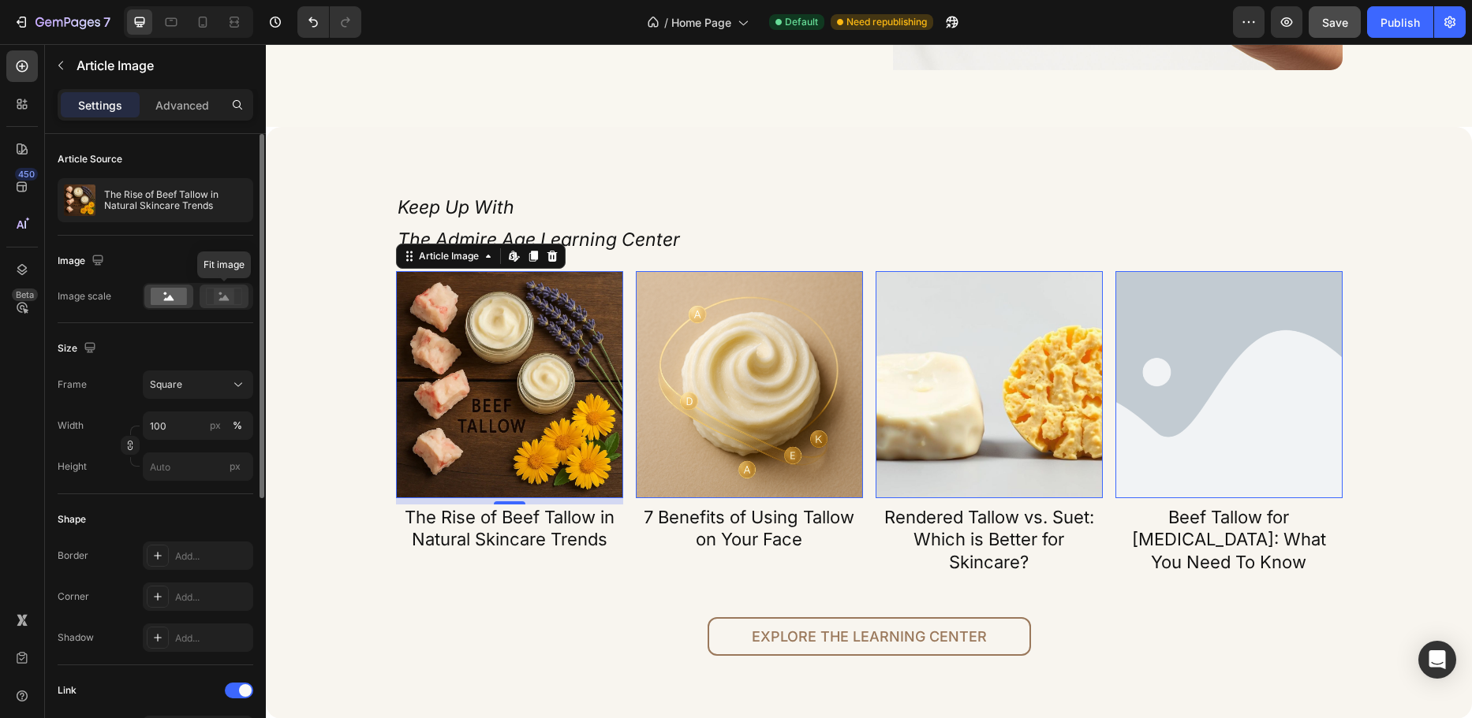
click at [215, 295] on rect at bounding box center [224, 297] width 21 height 16
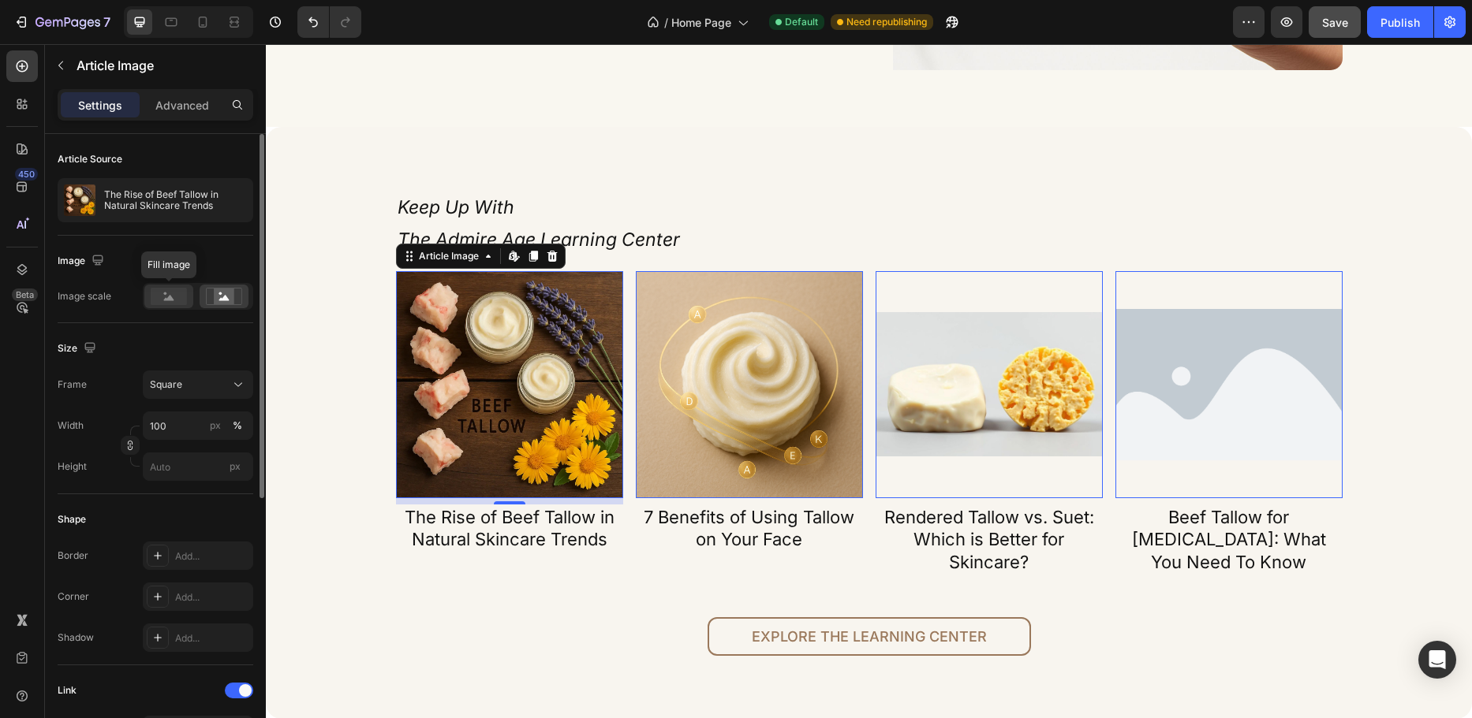
click at [163, 302] on rect at bounding box center [169, 296] width 36 height 17
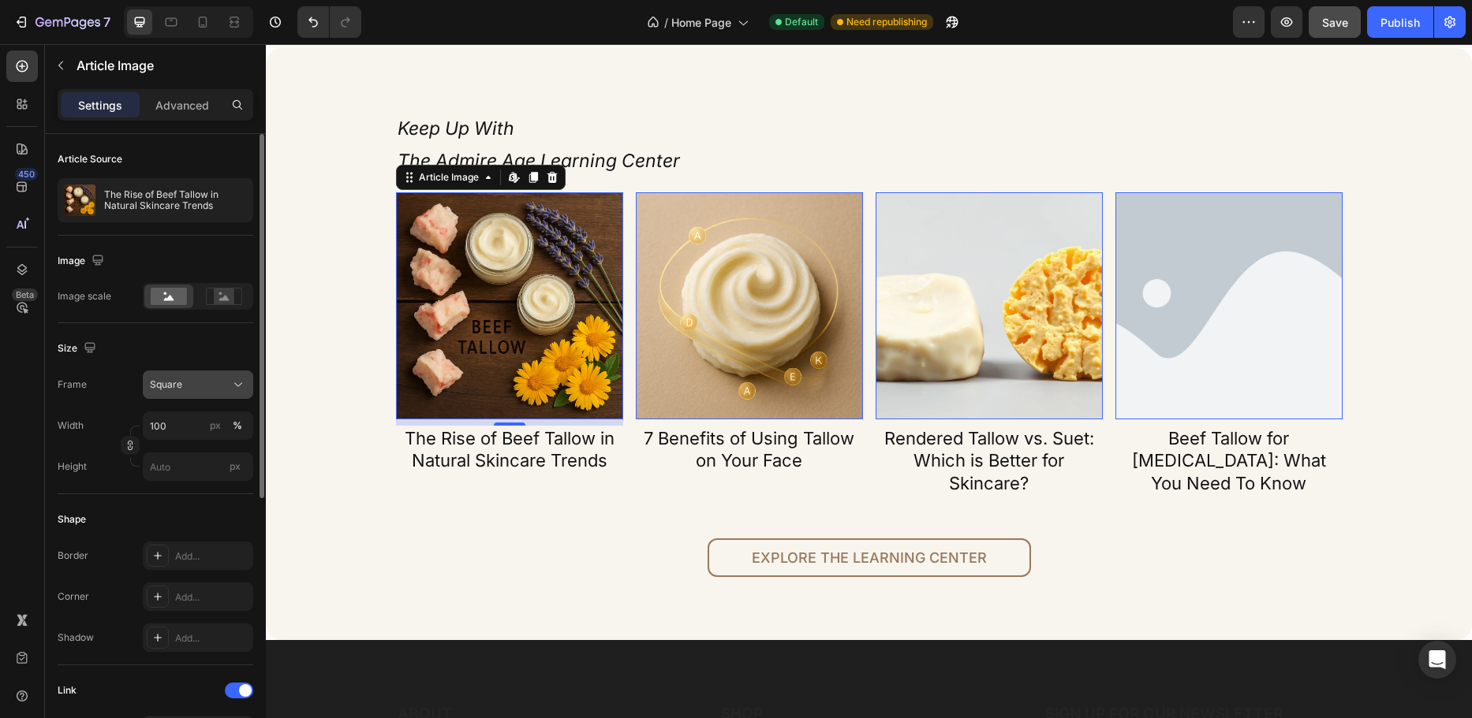
scroll to position [79, 0]
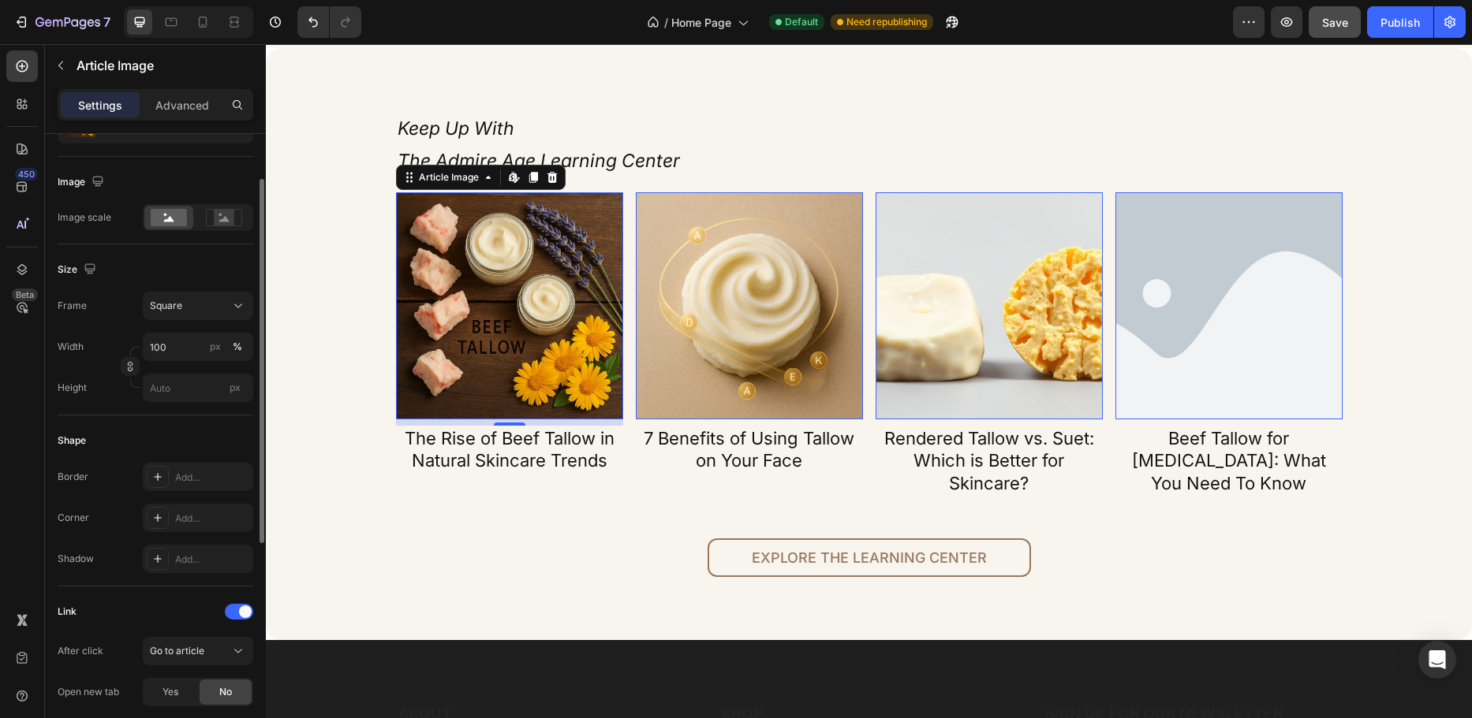
click at [500, 332] on img at bounding box center [509, 305] width 227 height 227
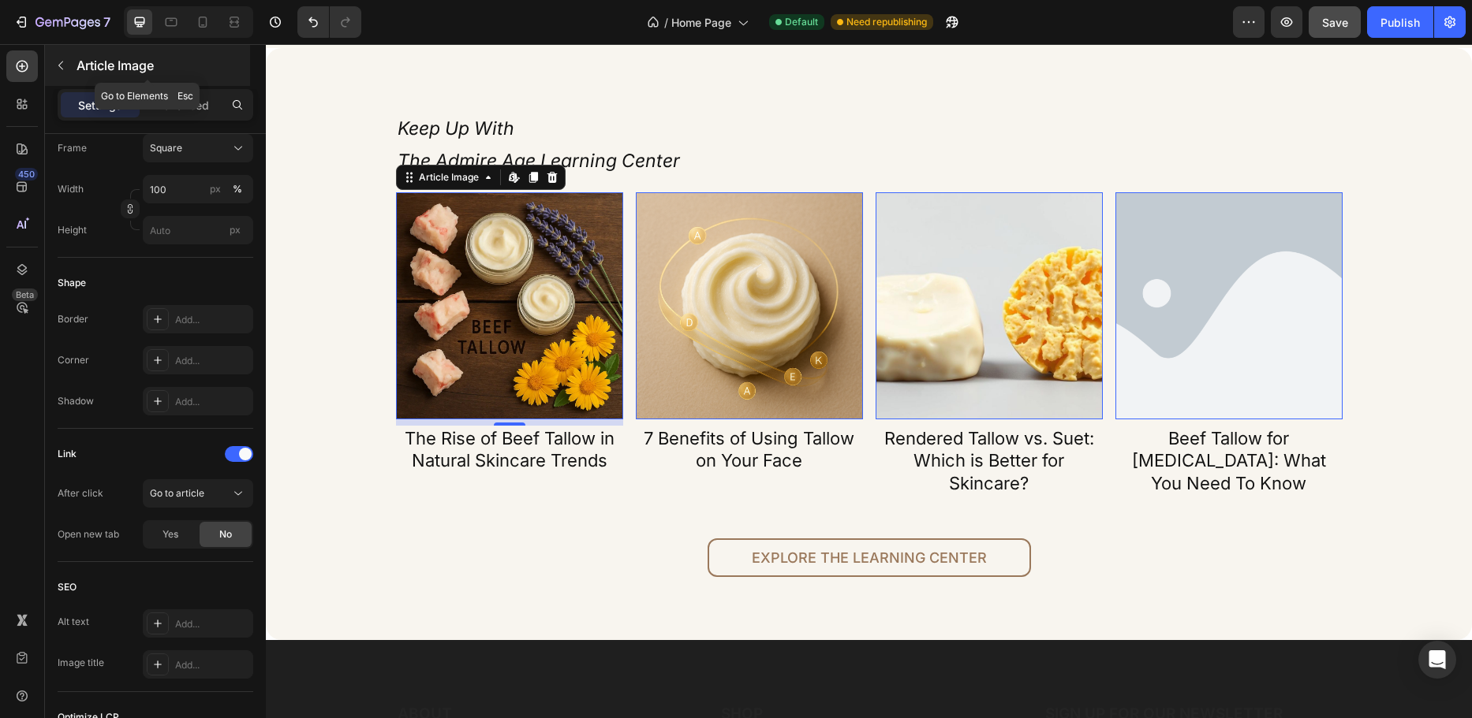
click at [54, 68] on button "button" at bounding box center [60, 65] width 25 height 25
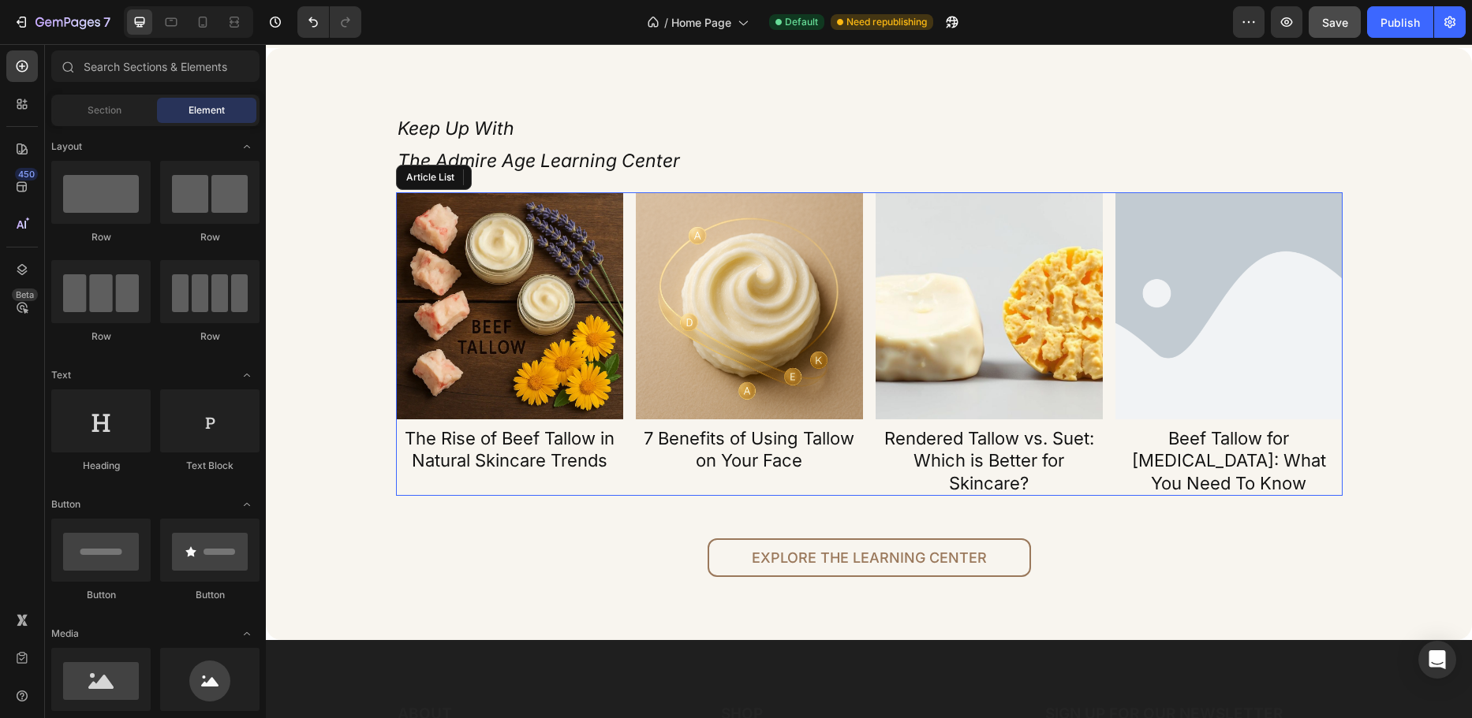
click at [636, 480] on div "Article Image 7 Benefits of Using Tallow on Your Face Article Title Article List" at bounding box center [749, 344] width 227 height 304
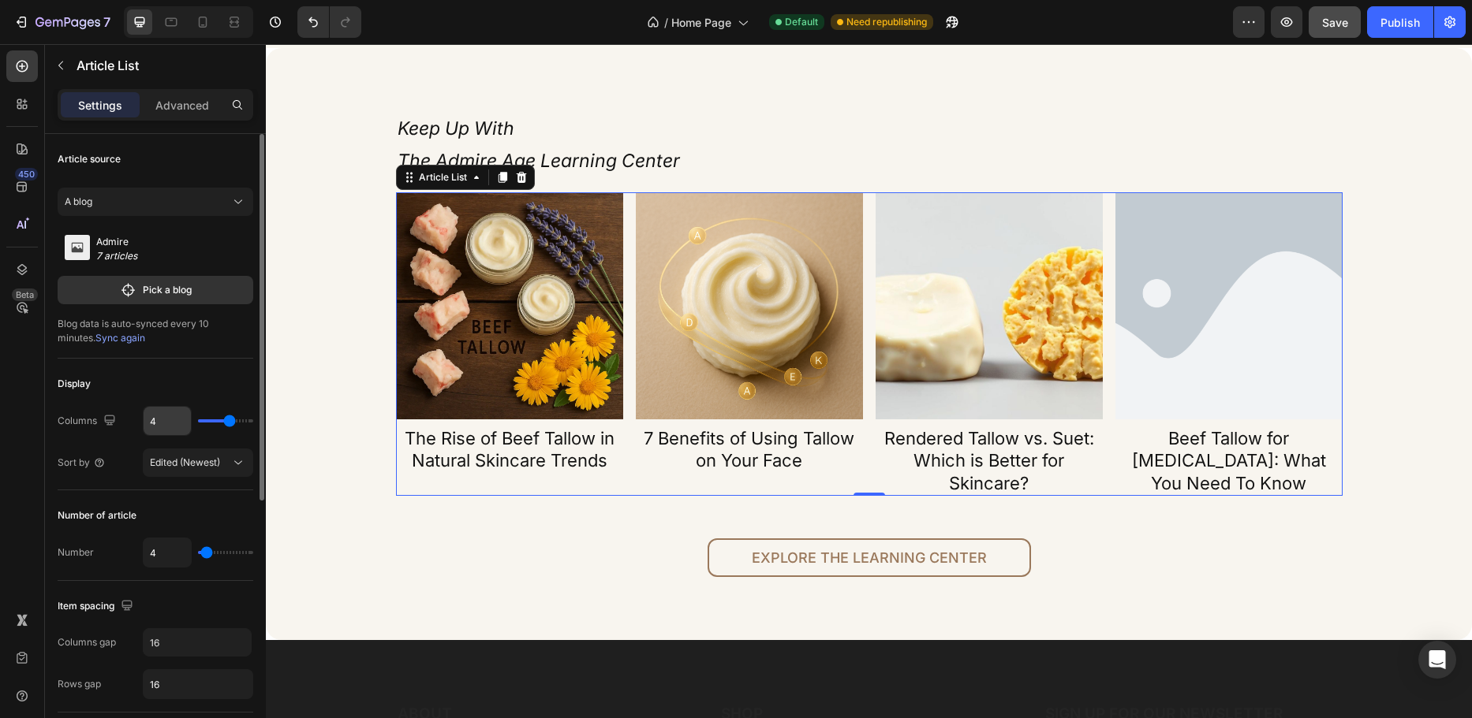
click at [164, 421] on input "4" at bounding box center [167, 421] width 47 height 28
type input "3"
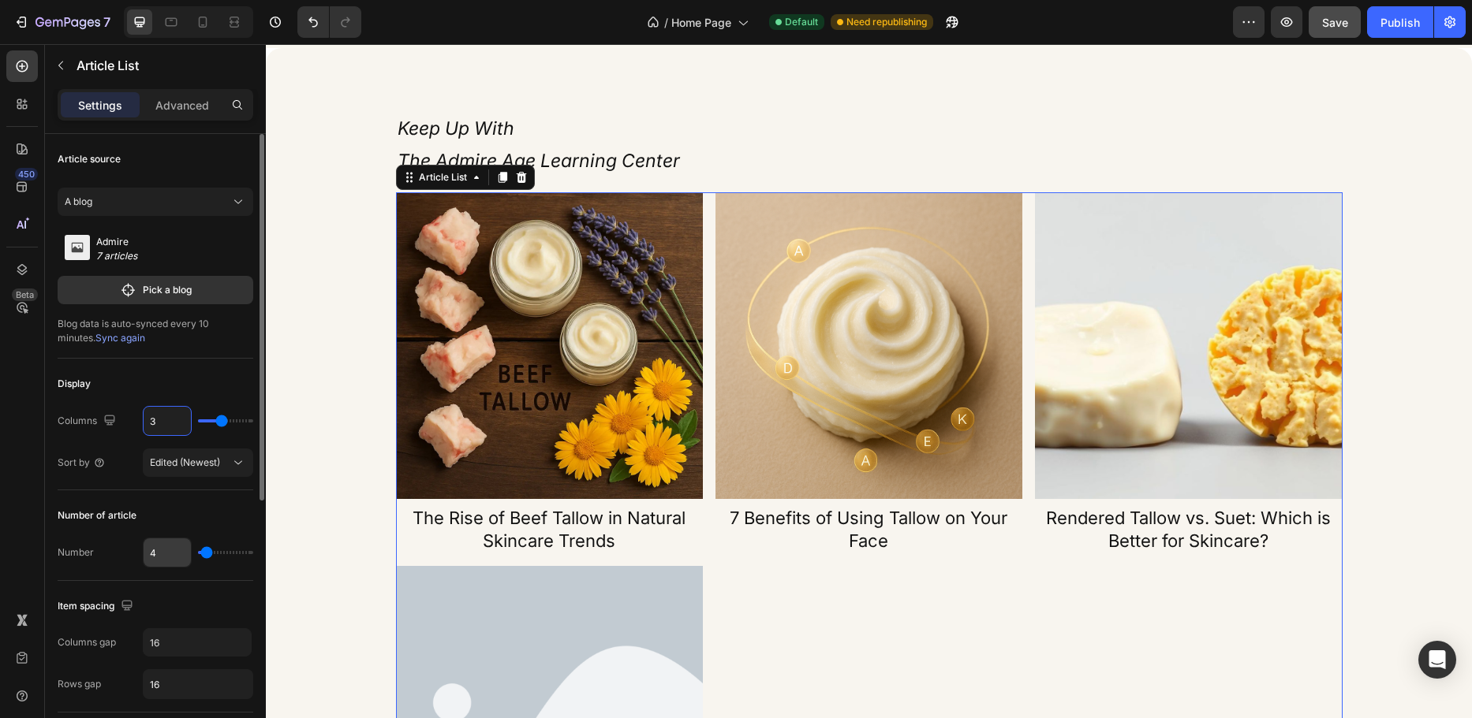
type input "3"
click at [166, 549] on input "4" at bounding box center [167, 553] width 47 height 28
type input "3"
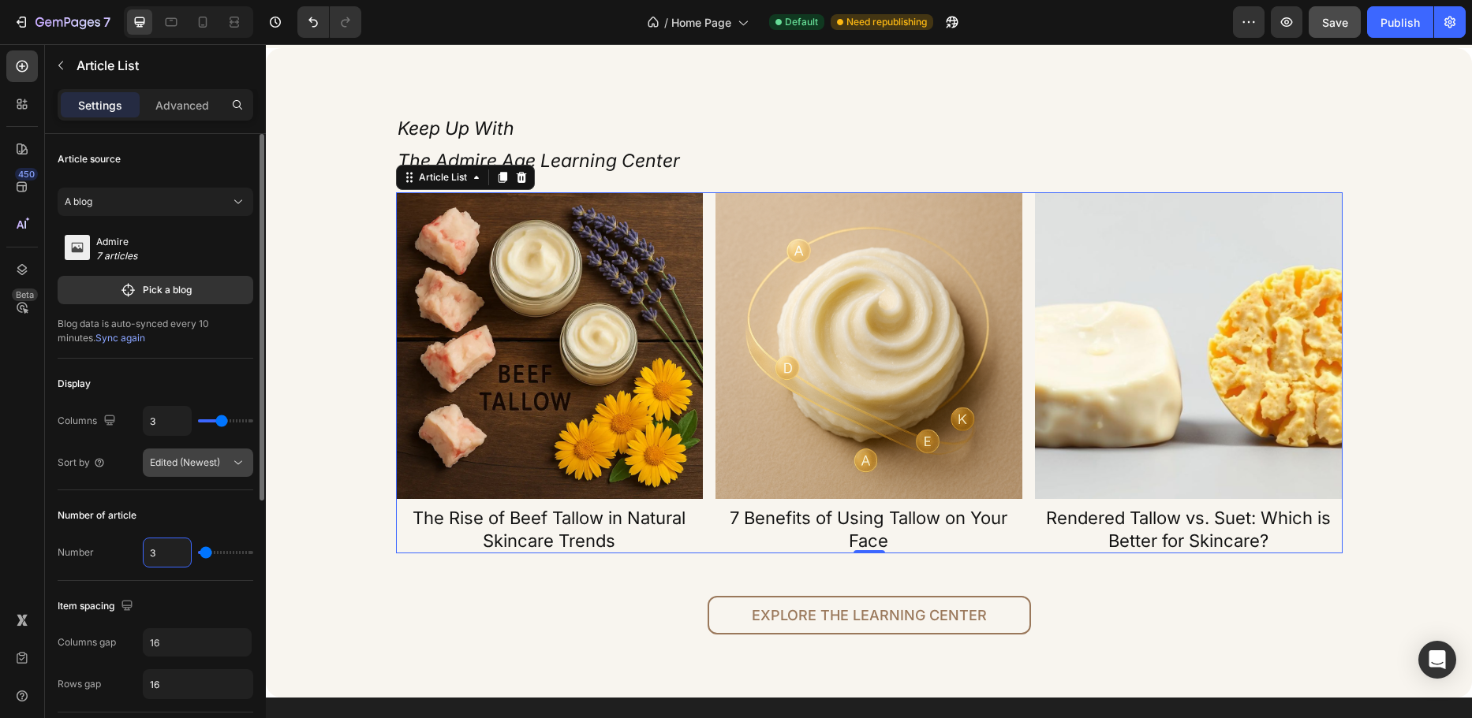
type input "3"
click at [177, 470] on div "Edited (Newest)" at bounding box center [198, 463] width 96 height 16
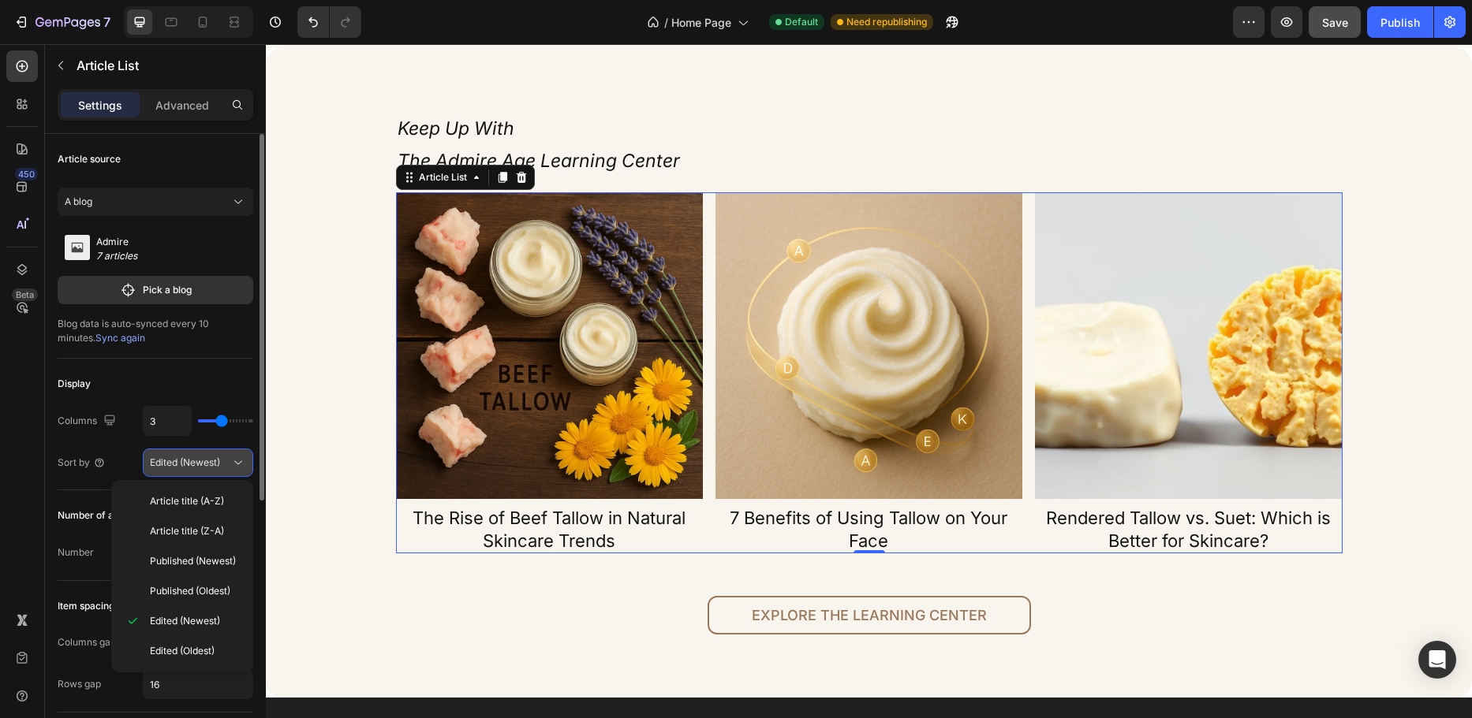
scroll to position [79, 0]
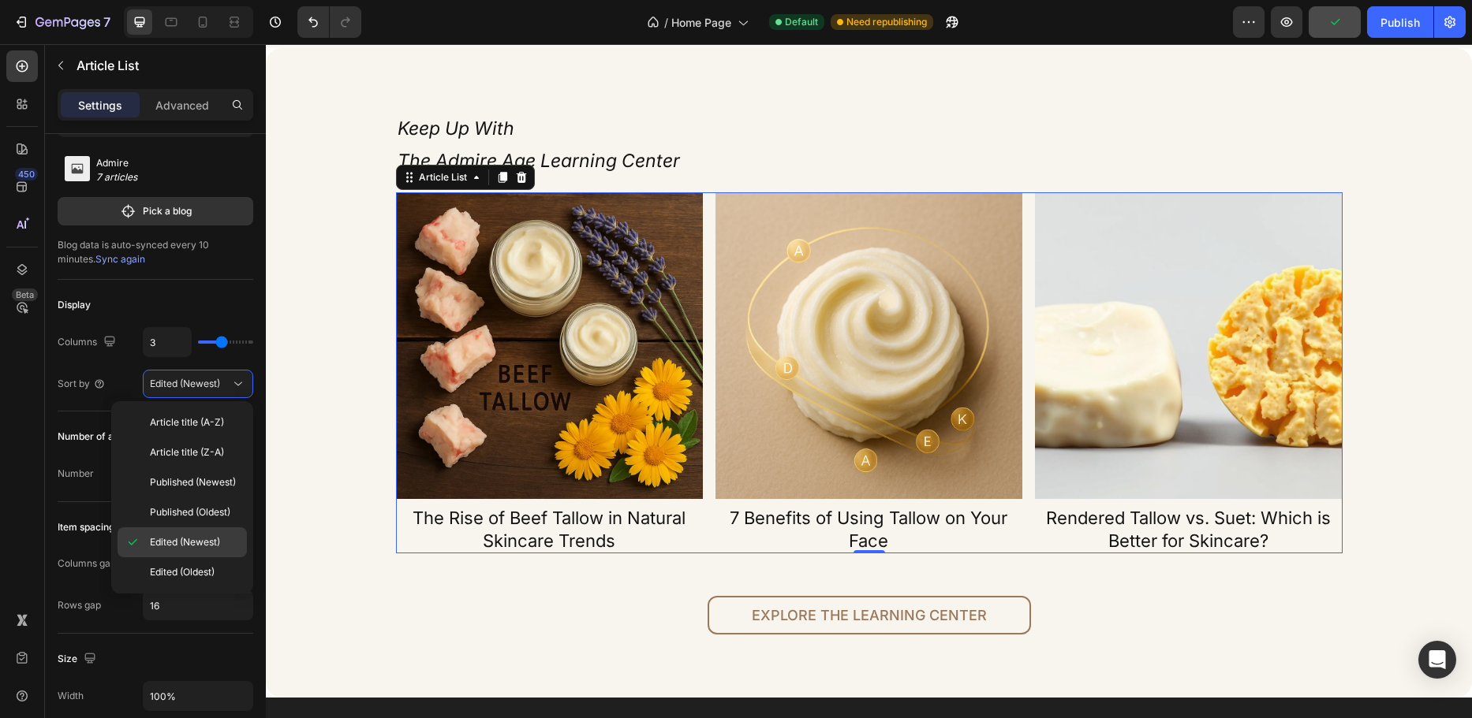
click at [187, 544] on span "Edited (Newest)" at bounding box center [185, 543] width 70 height 14
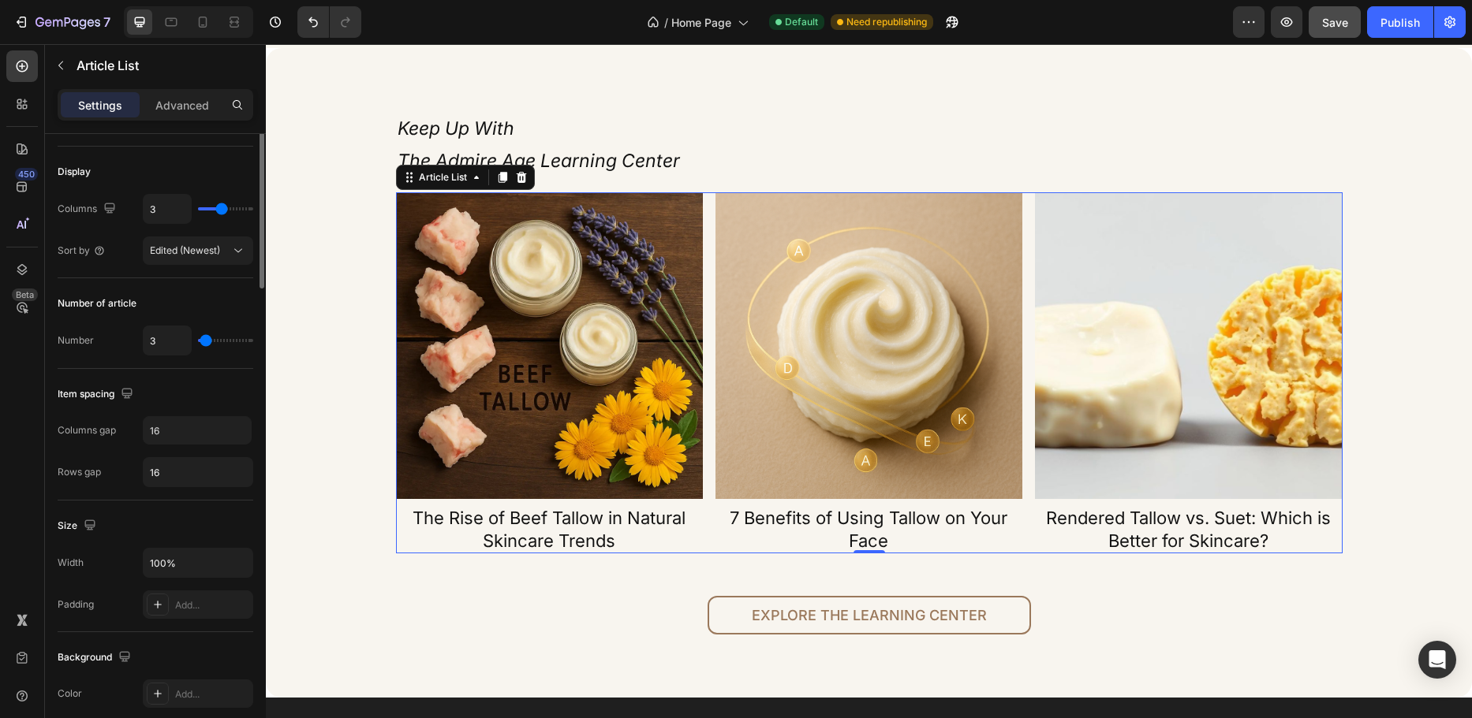
scroll to position [0, 0]
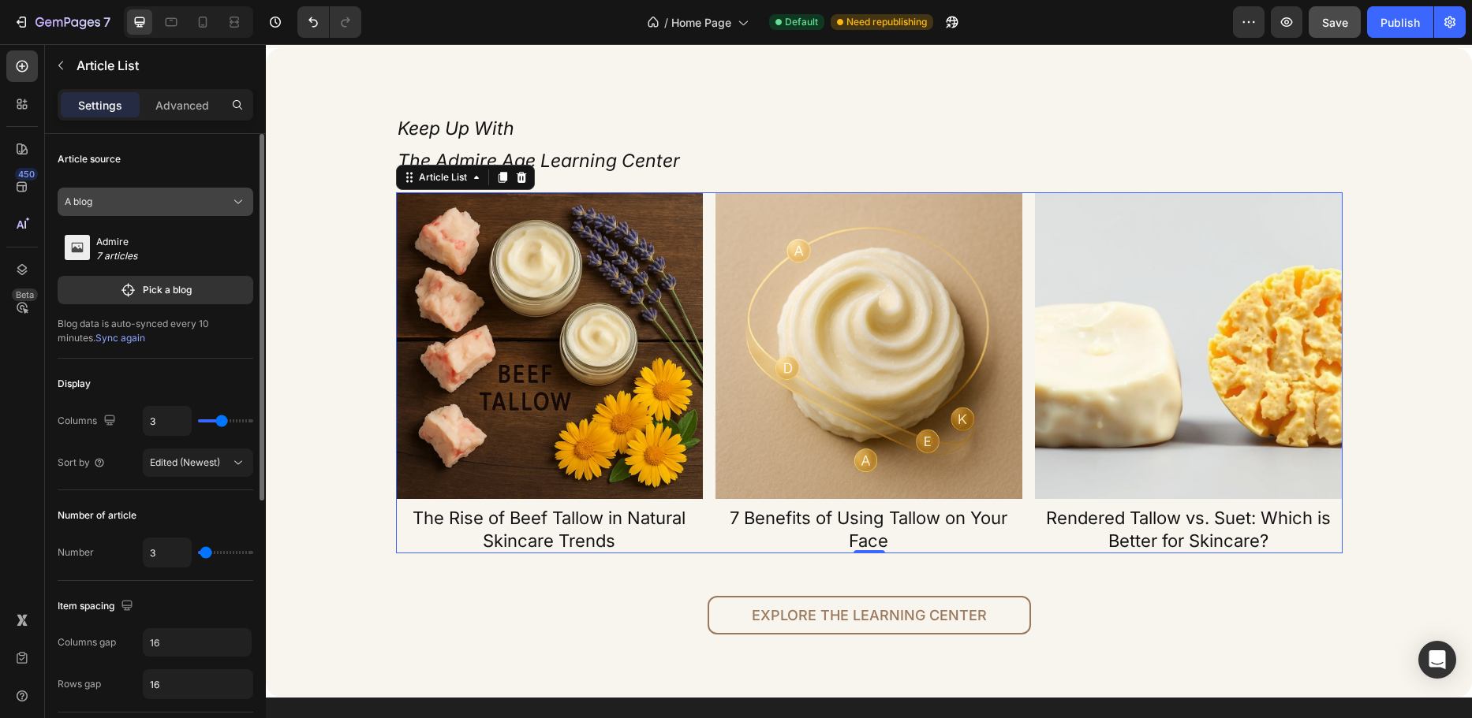
click at [159, 196] on div "A blog" at bounding box center [146, 202] width 162 height 14
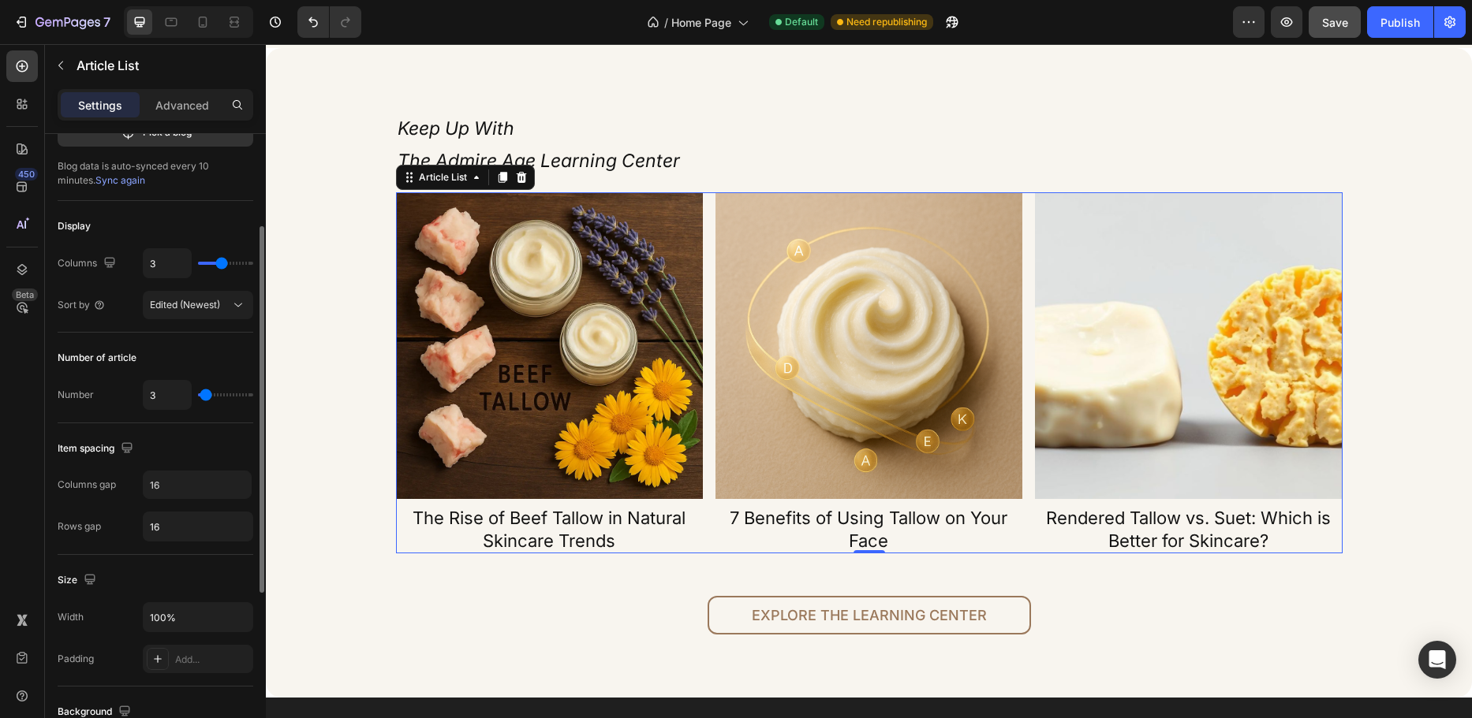
scroll to position [237, 0]
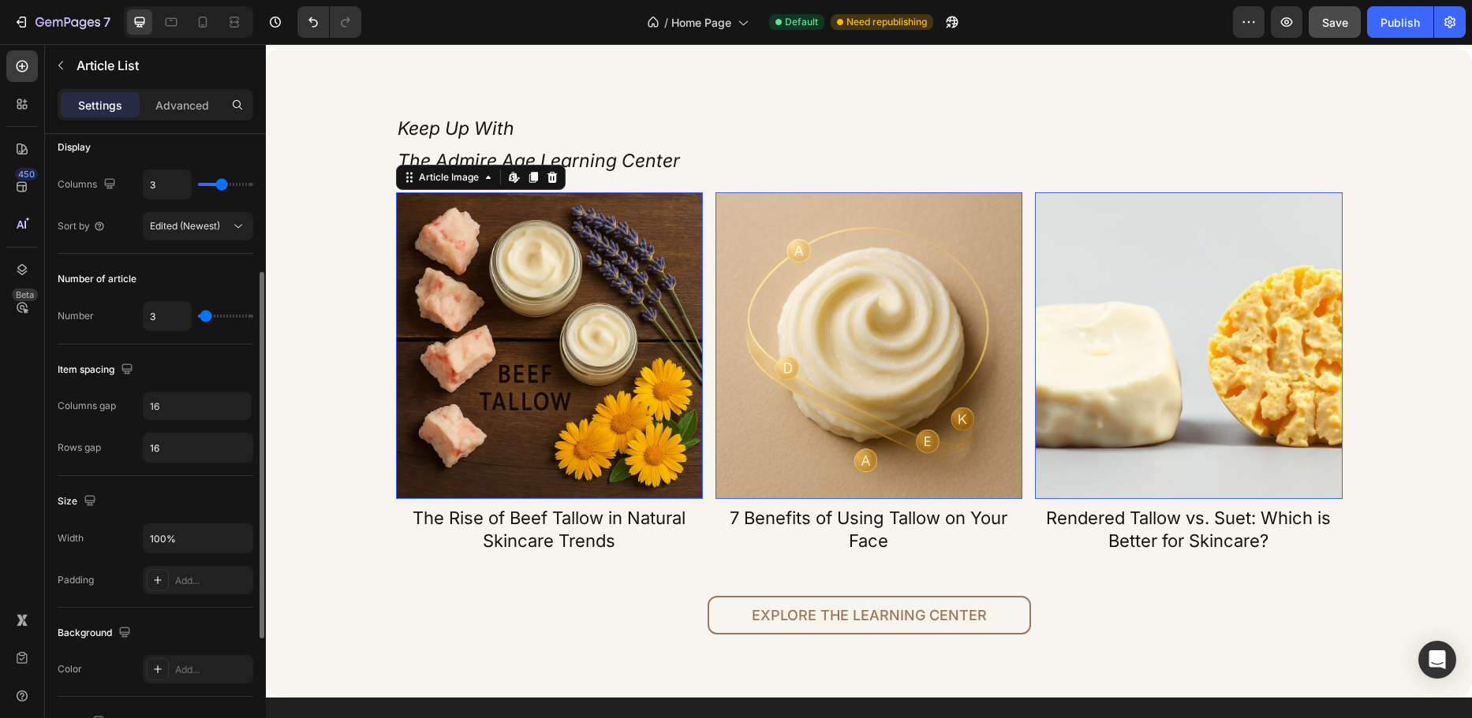
click at [465, 373] on img at bounding box center [549, 345] width 307 height 307
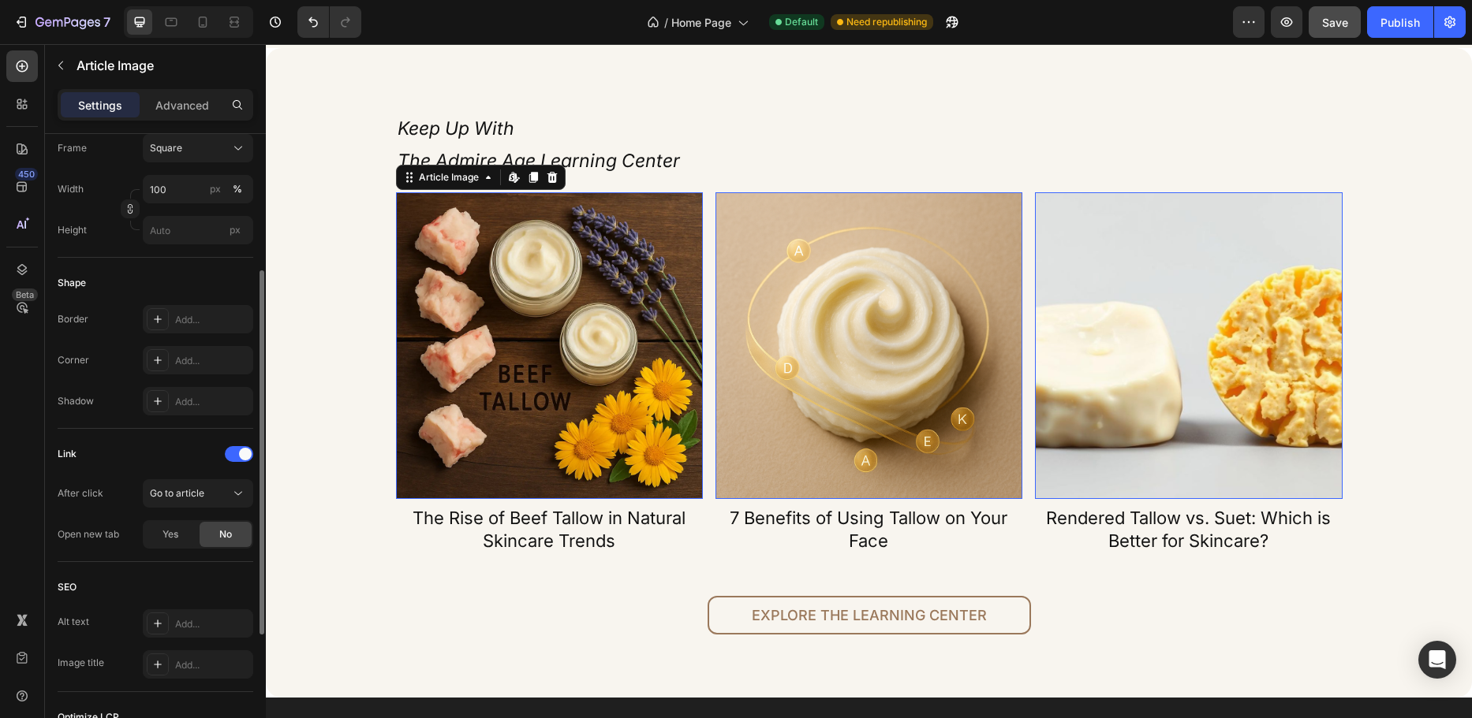
scroll to position [0, 0]
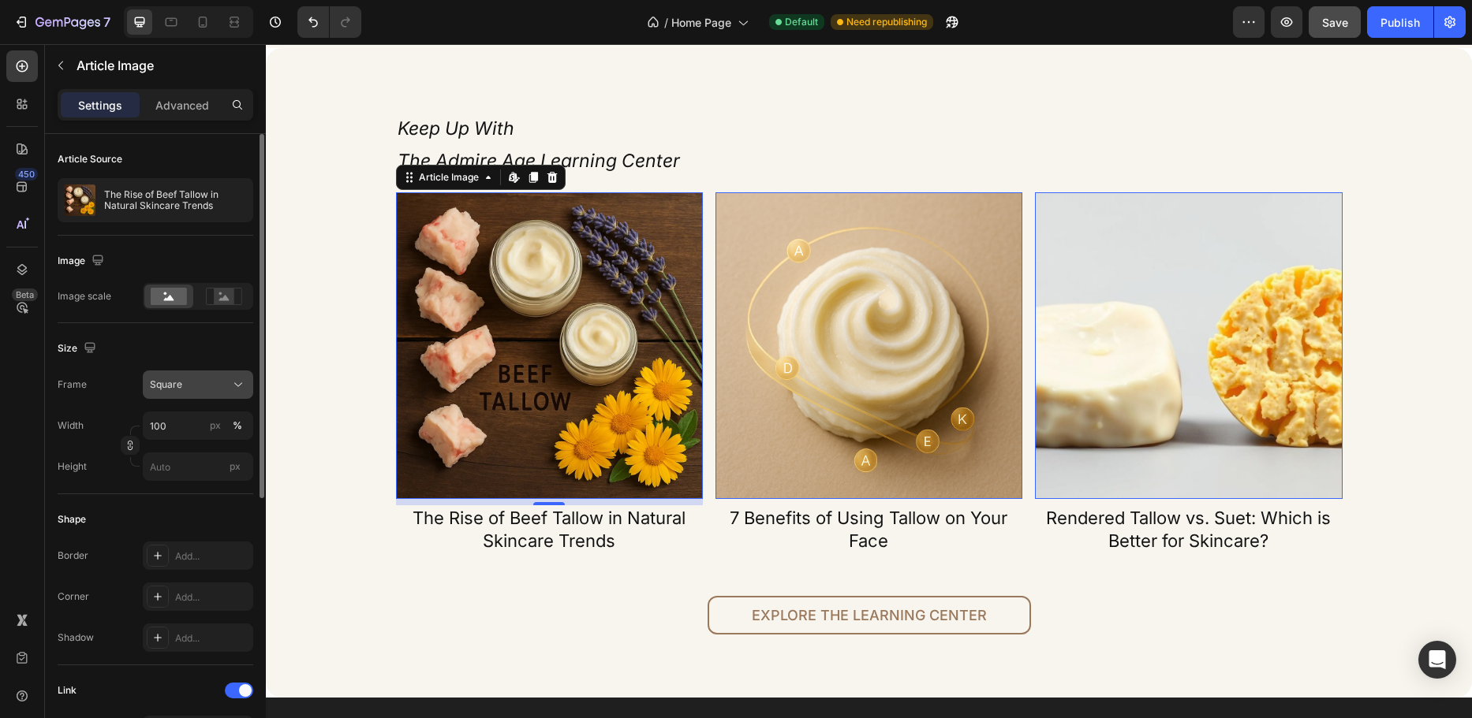
click at [208, 384] on div "Square" at bounding box center [188, 385] width 77 height 14
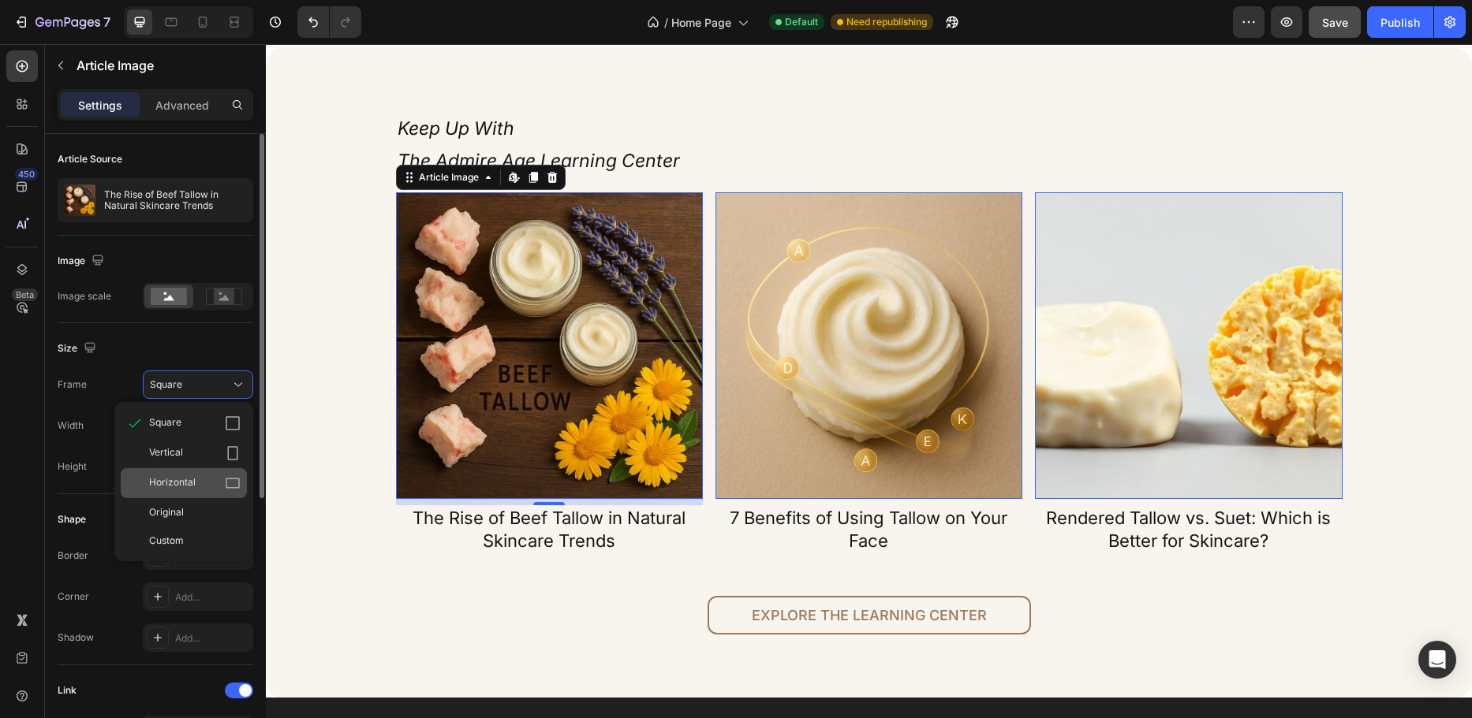
click at [218, 482] on div "Horizontal" at bounding box center [194, 484] width 91 height 16
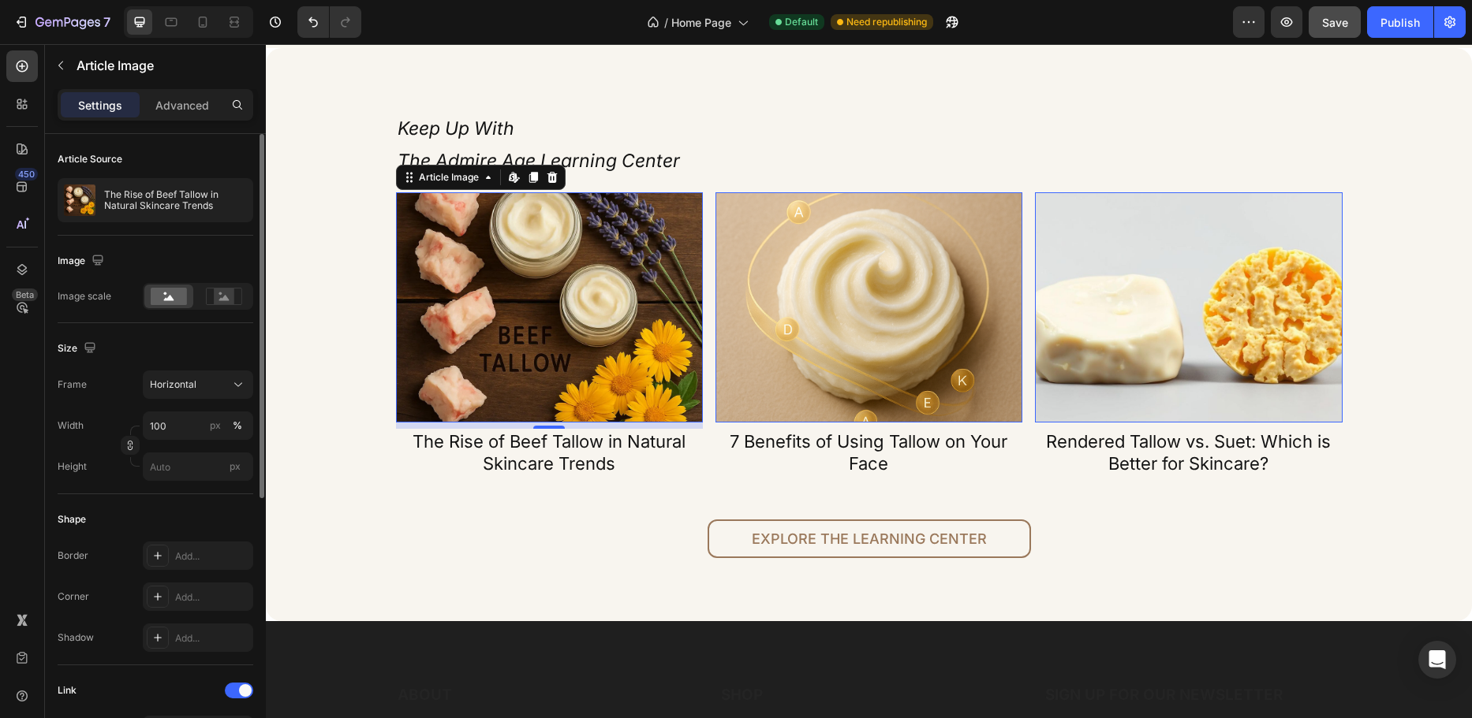
scroll to position [79, 0]
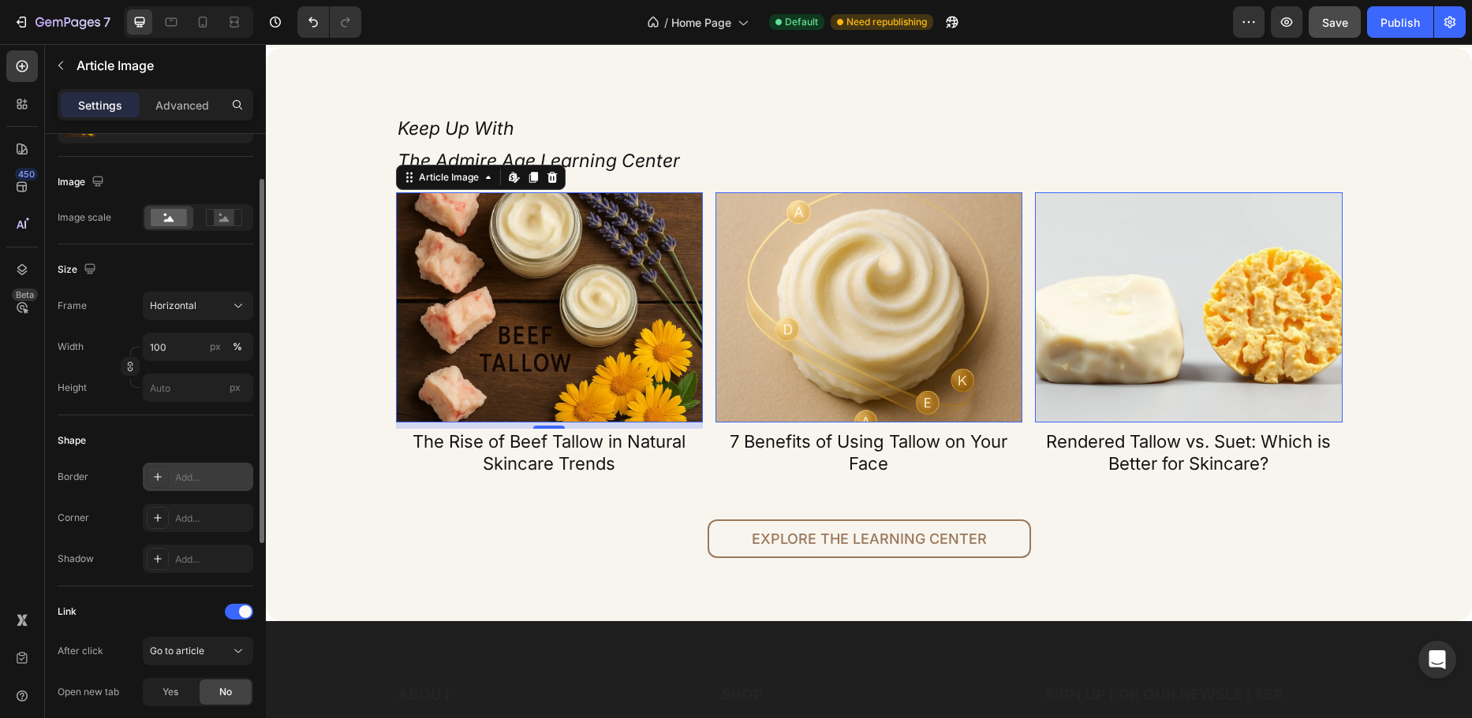
click at [207, 480] on div "Add..." at bounding box center [212, 478] width 74 height 14
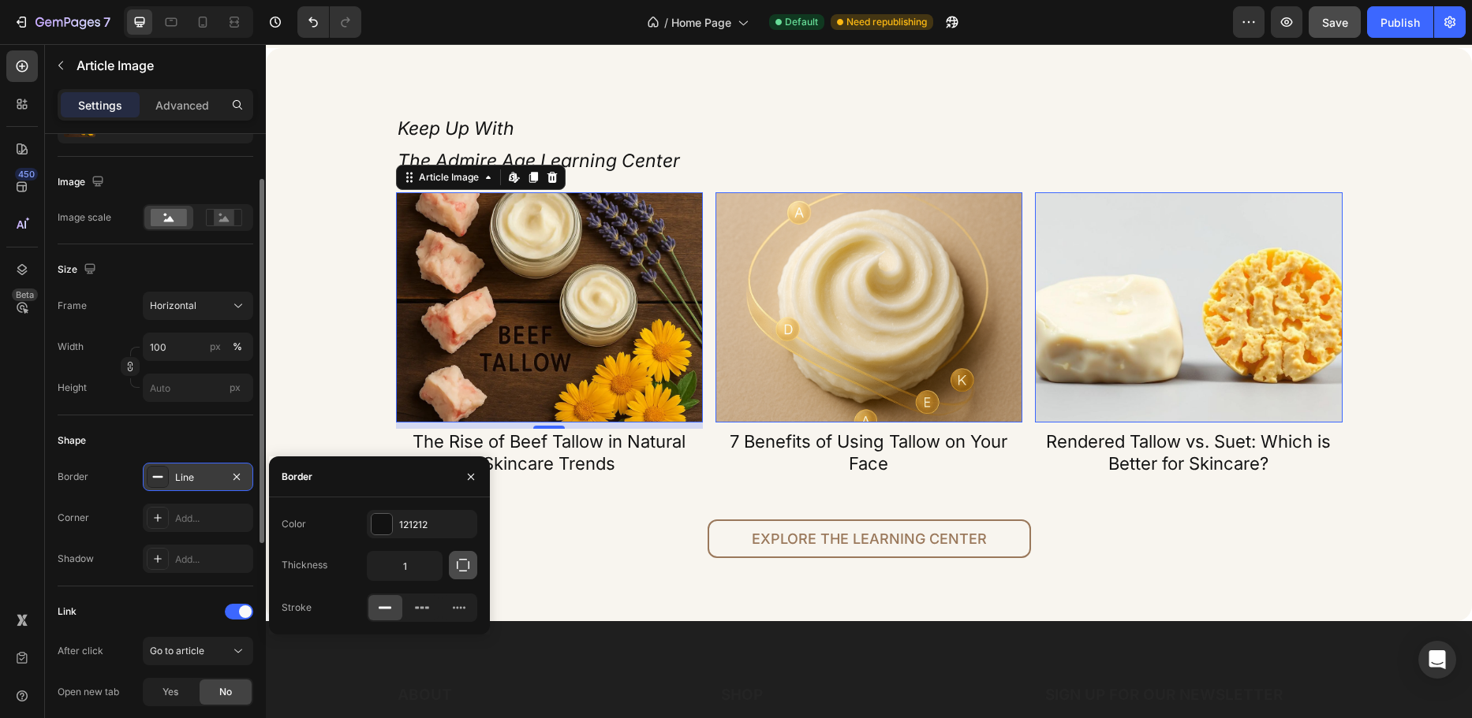
click at [464, 565] on icon "button" at bounding box center [463, 566] width 16 height 16
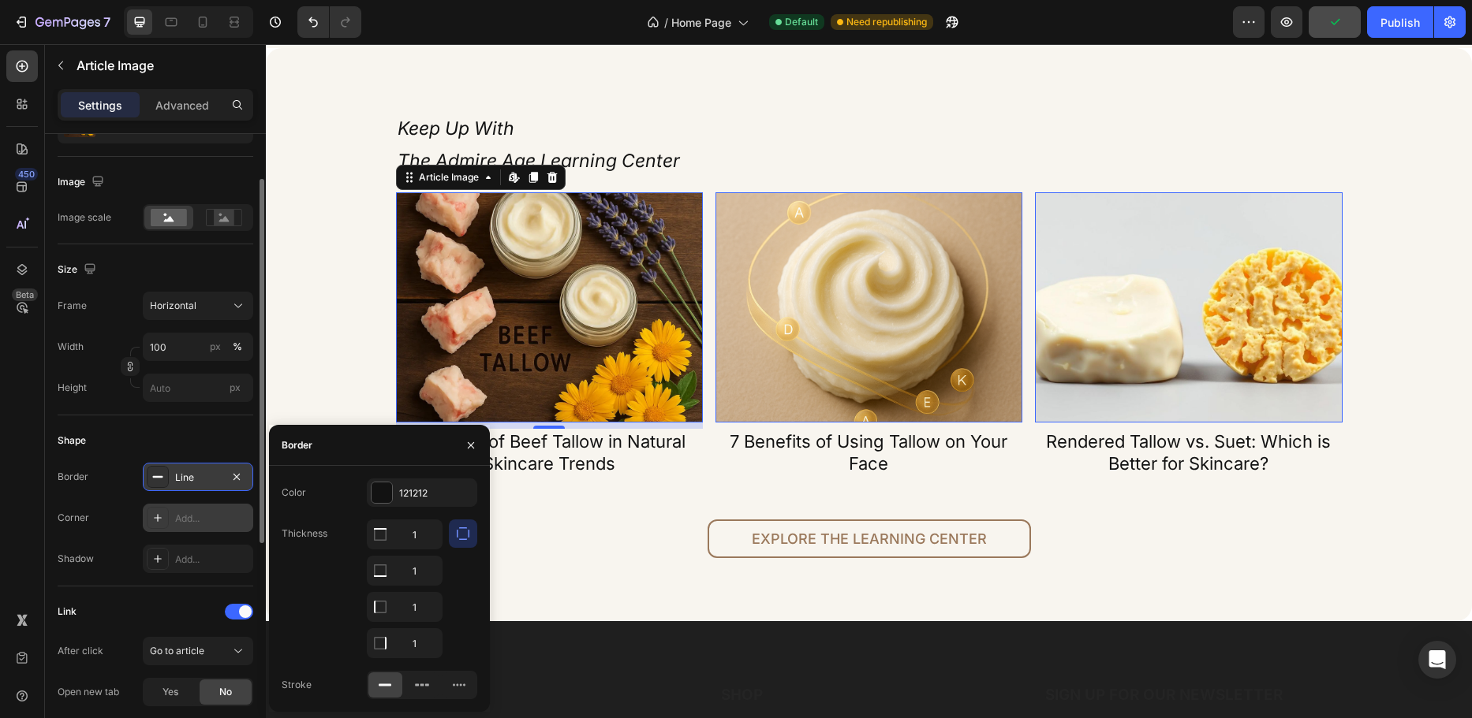
click at [189, 521] on div "Add..." at bounding box center [212, 519] width 74 height 14
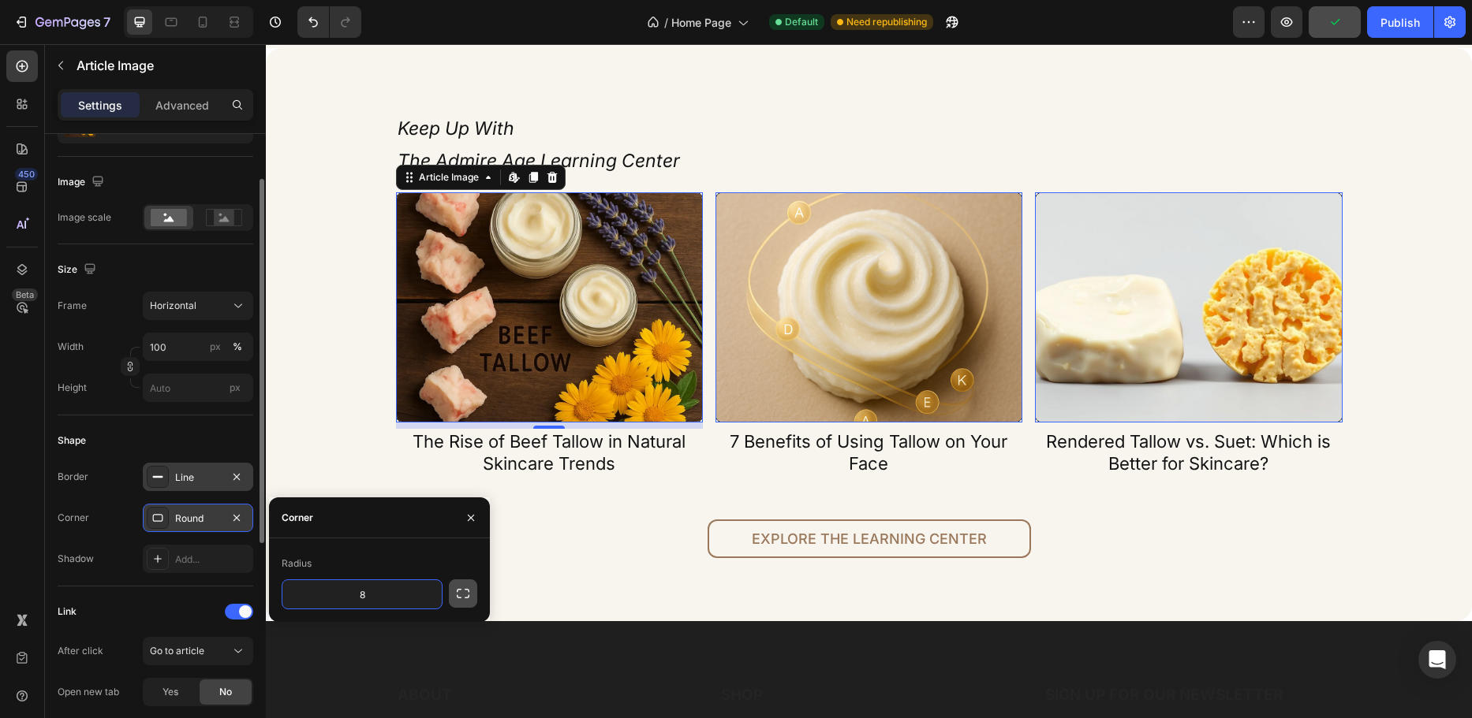
click at [464, 595] on icon "button" at bounding box center [463, 594] width 16 height 16
click at [336, 586] on input "8" at bounding box center [320, 594] width 76 height 28
type input "12"
type input "15"
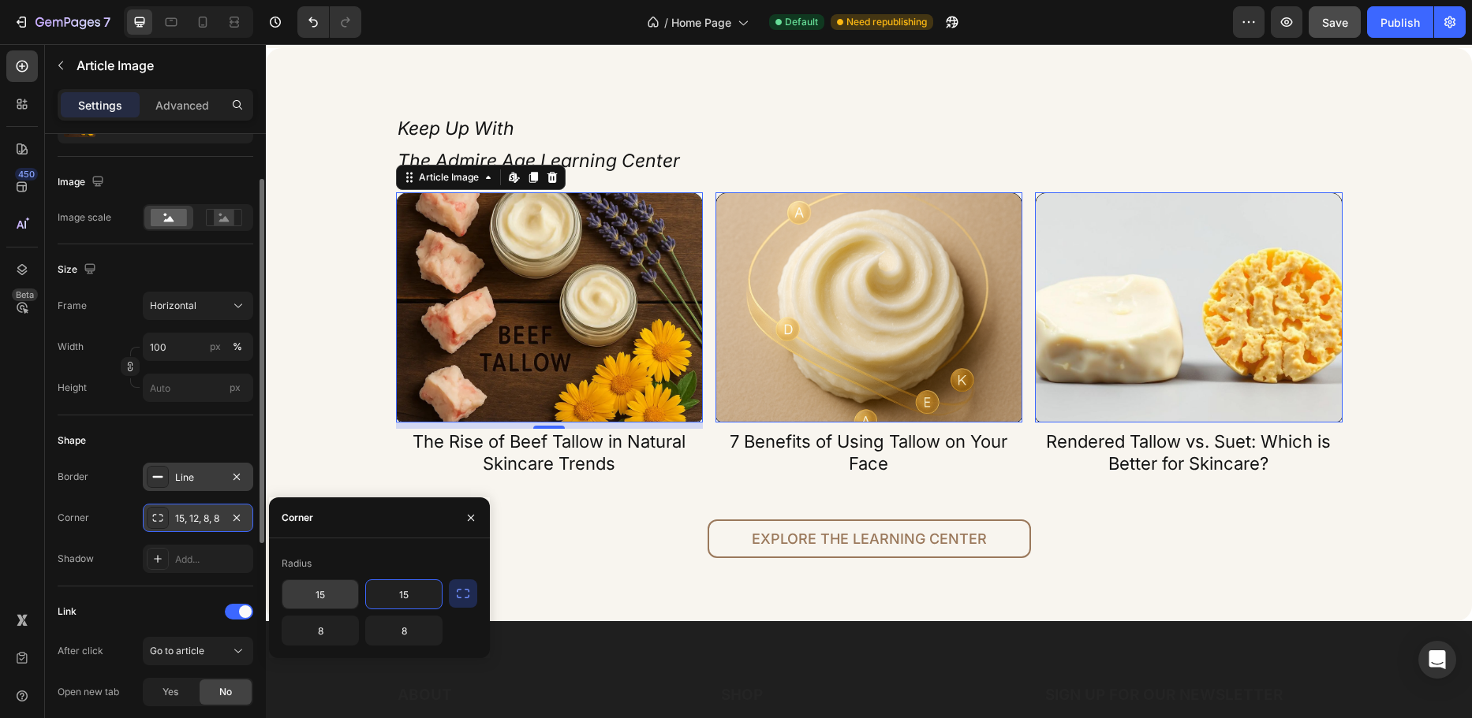
type input "15"
type input "20"
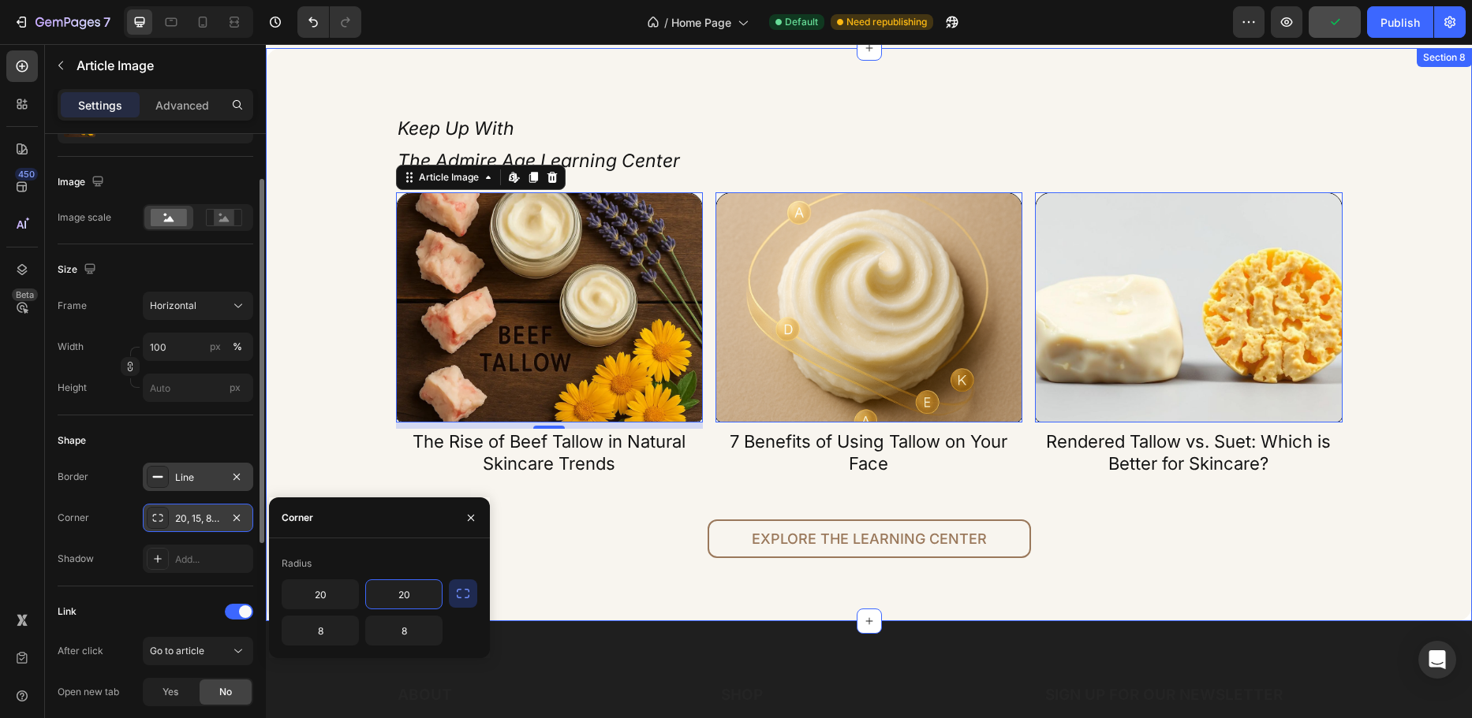
click at [342, 461] on div "Keep Up With The Admire Age Learning Center Heading Article Image Edit content …" at bounding box center [869, 334] width 1182 height 447
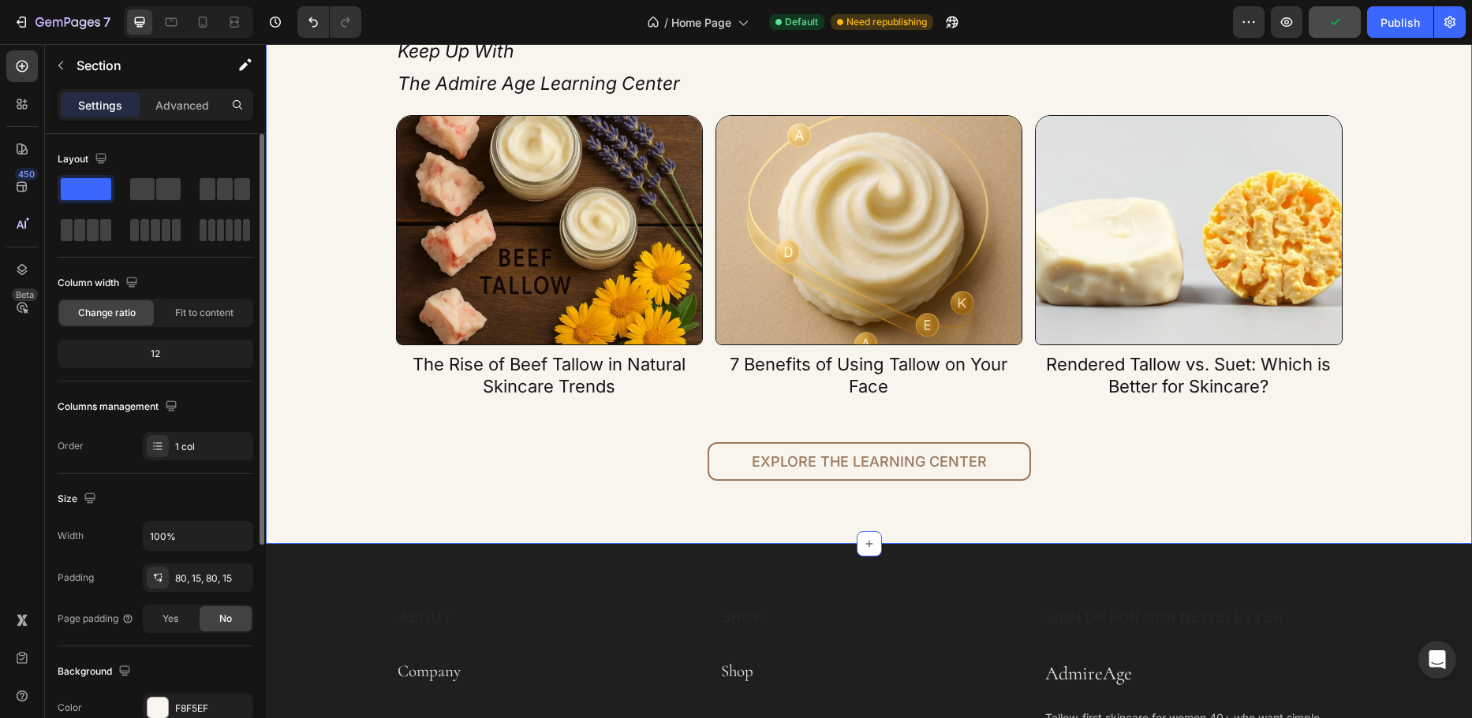
scroll to position [3707, 0]
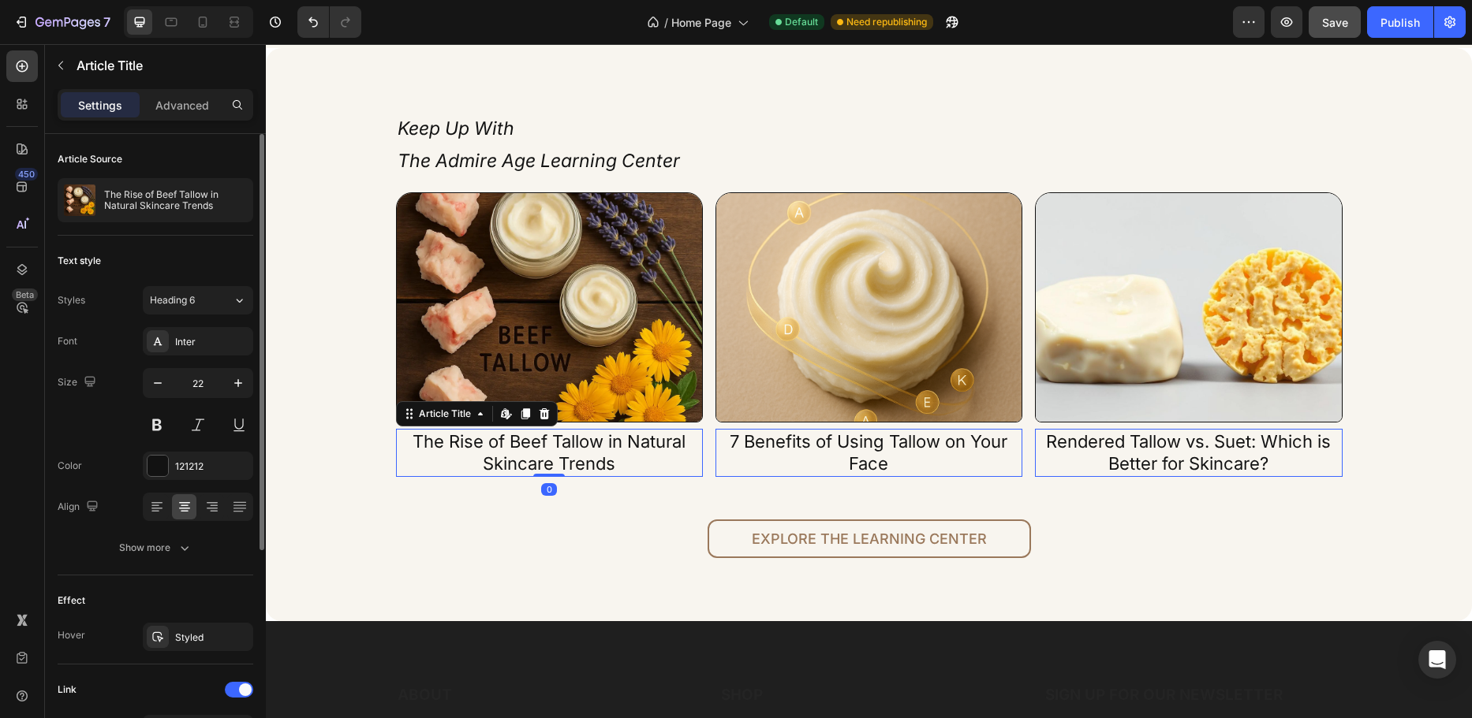
click at [468, 450] on h1 "The Rise of Beef Tallow in Natural Skincare Trends" at bounding box center [549, 453] width 307 height 48
click at [211, 345] on div "Inter" at bounding box center [212, 342] width 74 height 14
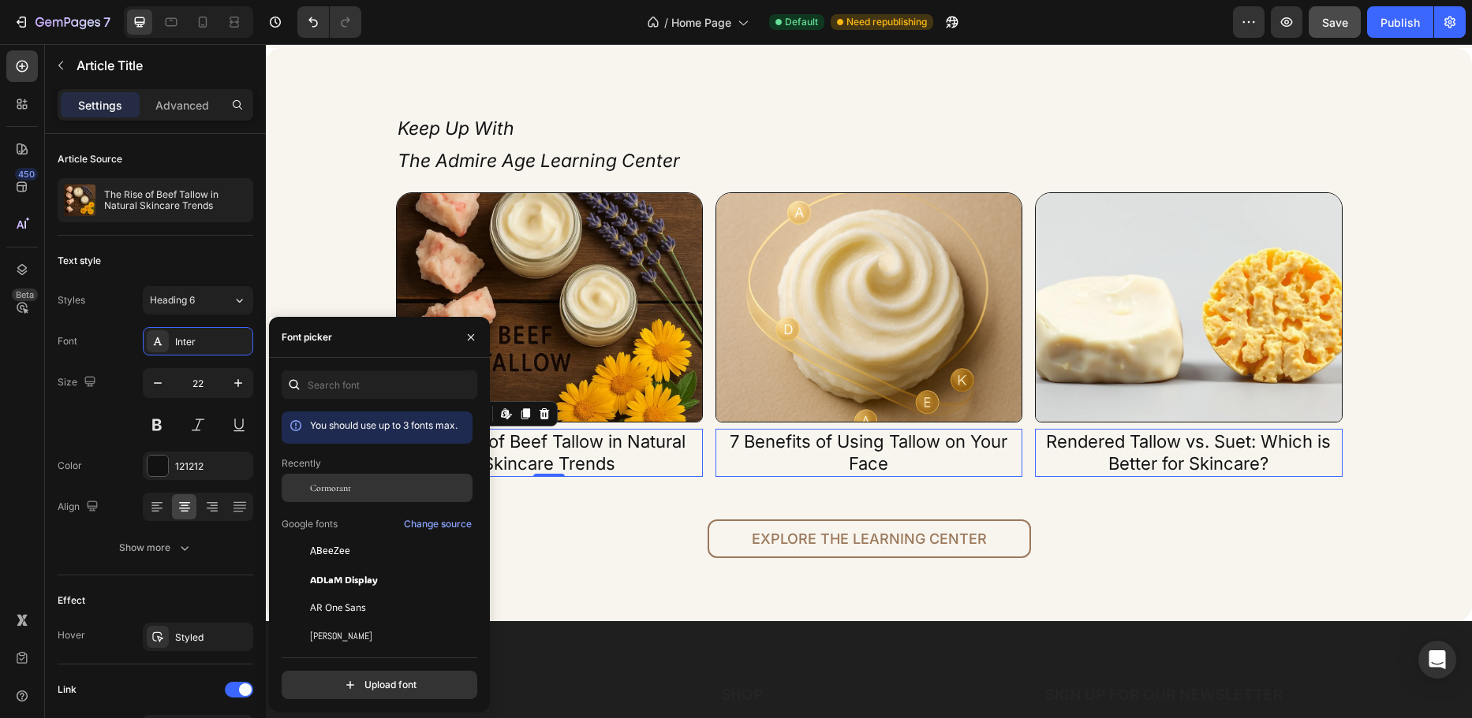
click at [309, 487] on div at bounding box center [296, 488] width 28 height 28
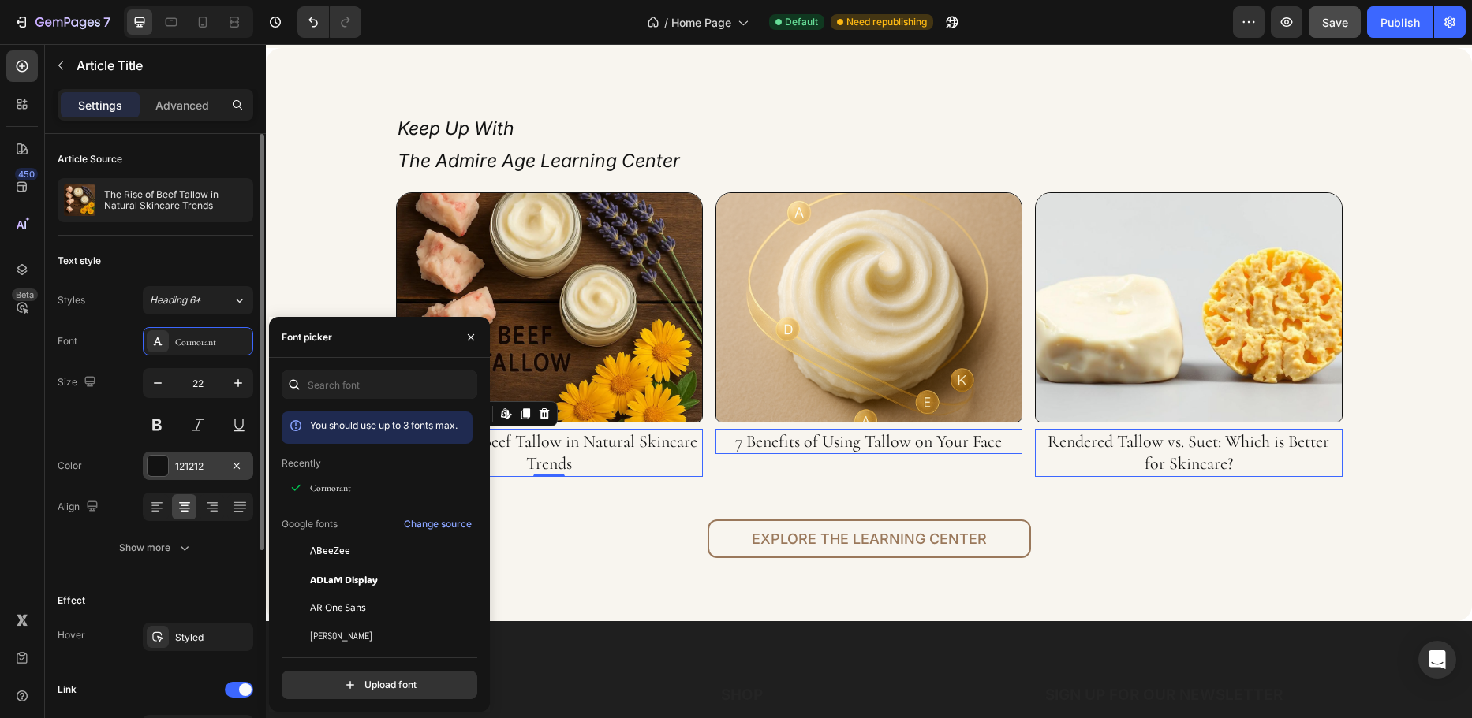
click at [207, 472] on div "121212" at bounding box center [198, 467] width 46 height 14
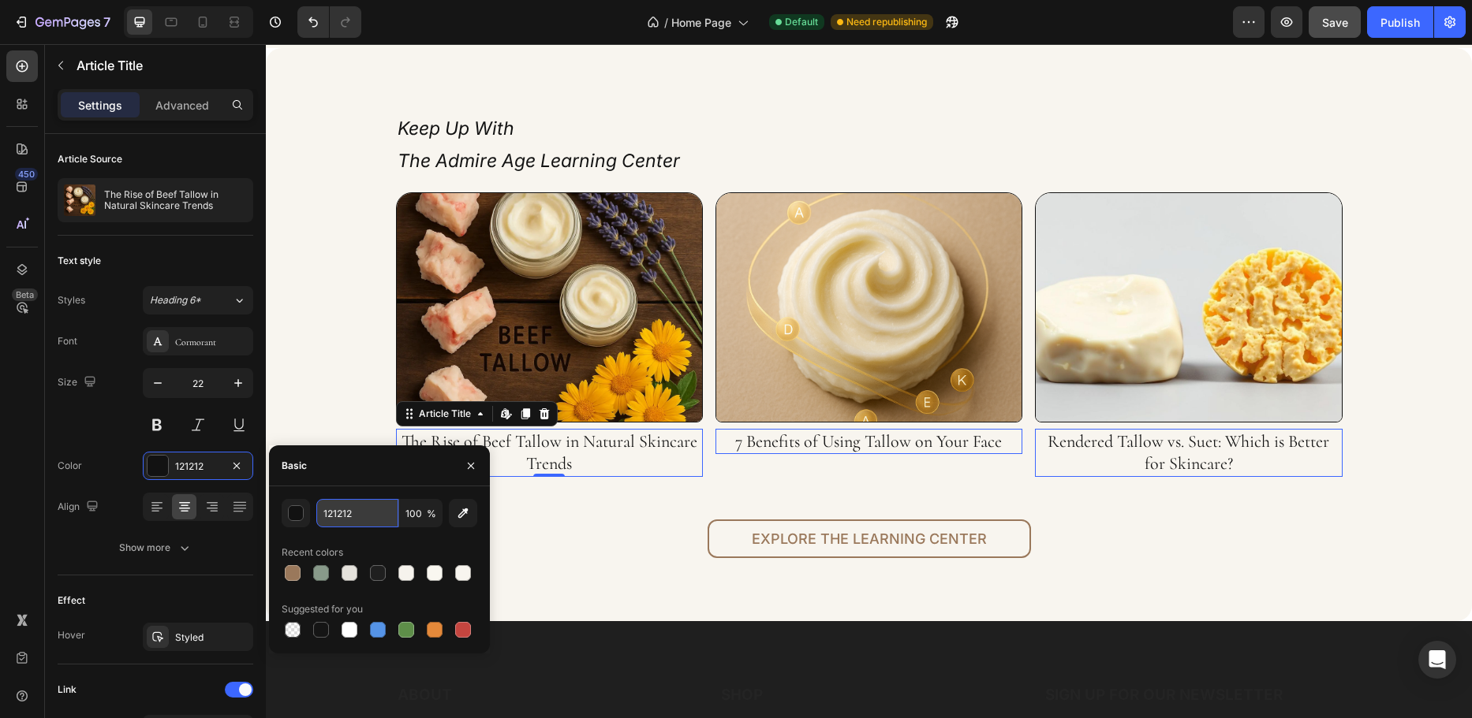
click at [355, 515] on input "121212" at bounding box center [357, 513] width 82 height 28
type input "000000"
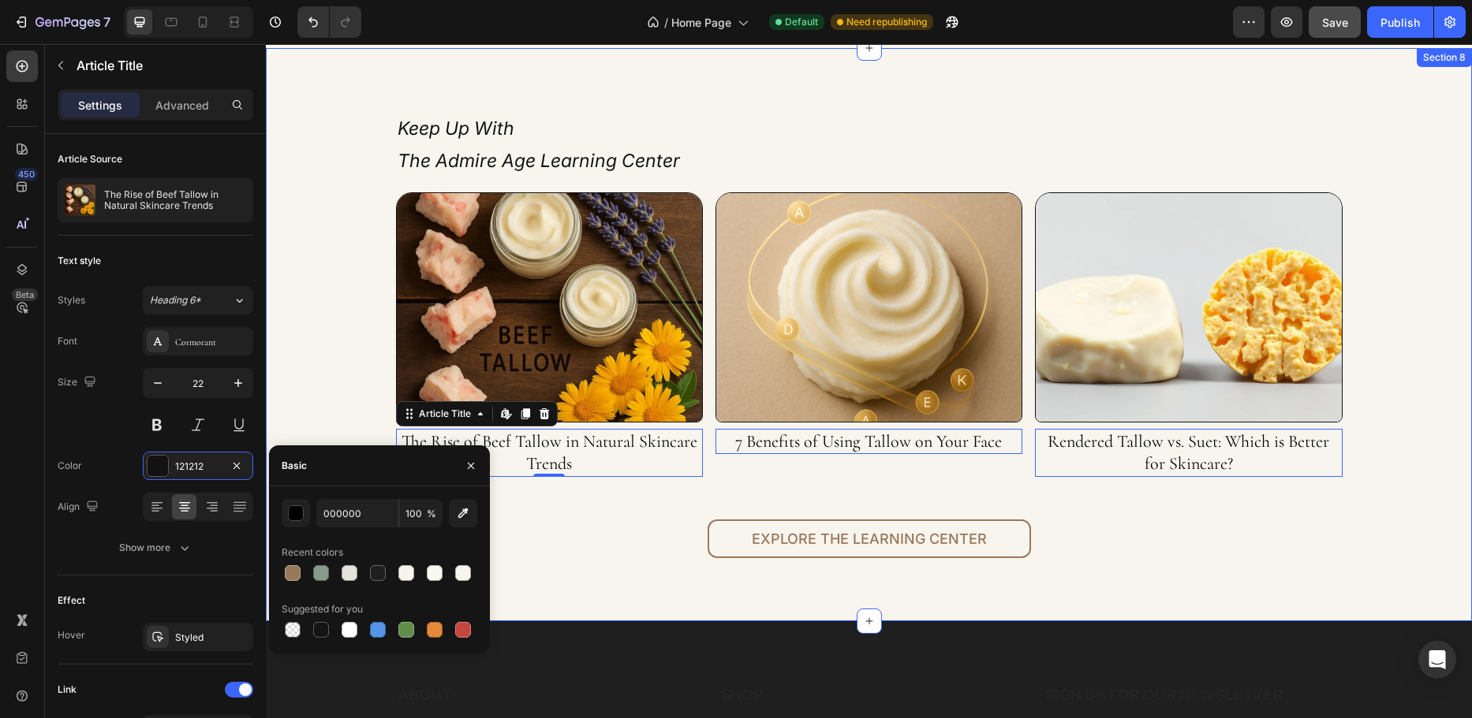
click at [341, 398] on div "Keep Up With The Admire Age Learning Center Heading Article Image The Rise of B…" at bounding box center [869, 334] width 1182 height 447
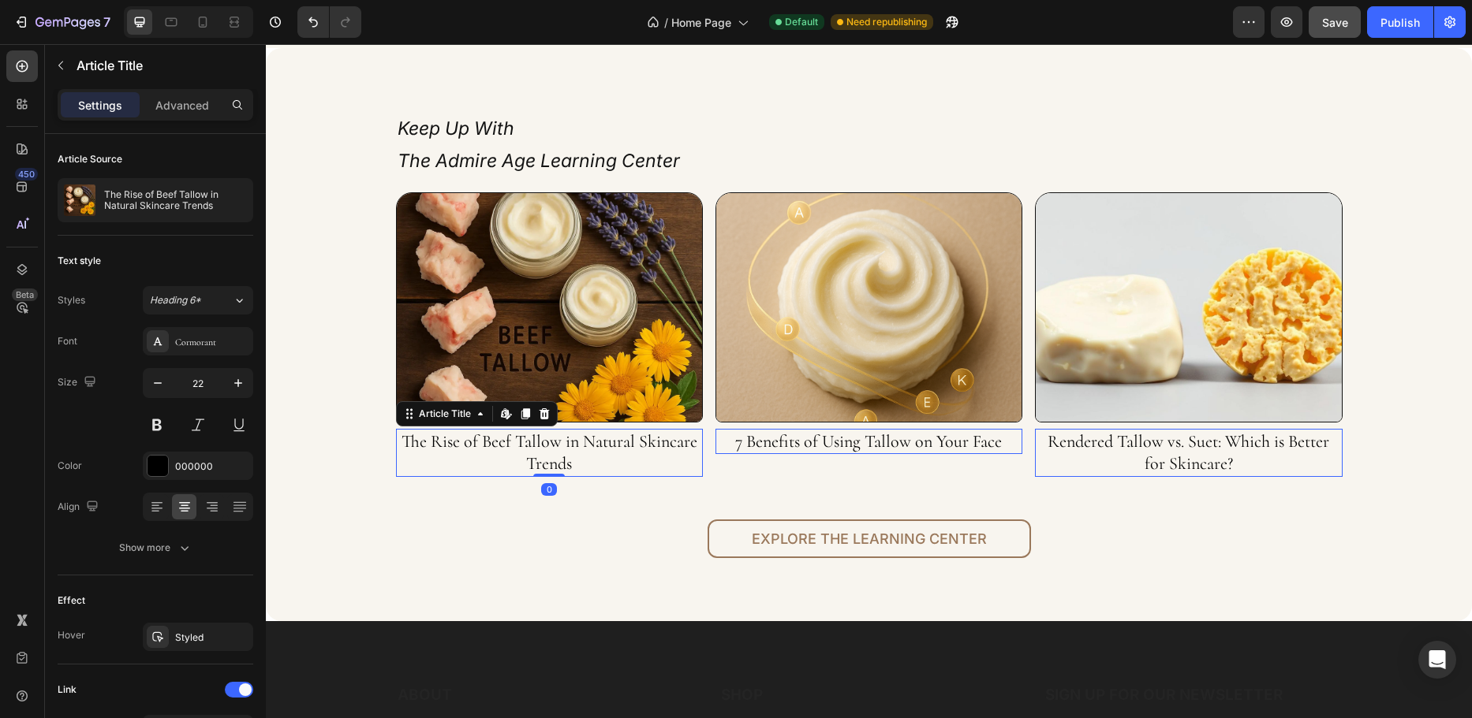
click at [536, 460] on h1 "The Rise of Beef Tallow in Natural Skincare Trends" at bounding box center [549, 453] width 307 height 48
click at [485, 442] on h1 "The Rise of Beef Tallow in Natural Skincare Trends" at bounding box center [549, 453] width 307 height 48
click at [240, 385] on icon "button" at bounding box center [238, 383] width 16 height 16
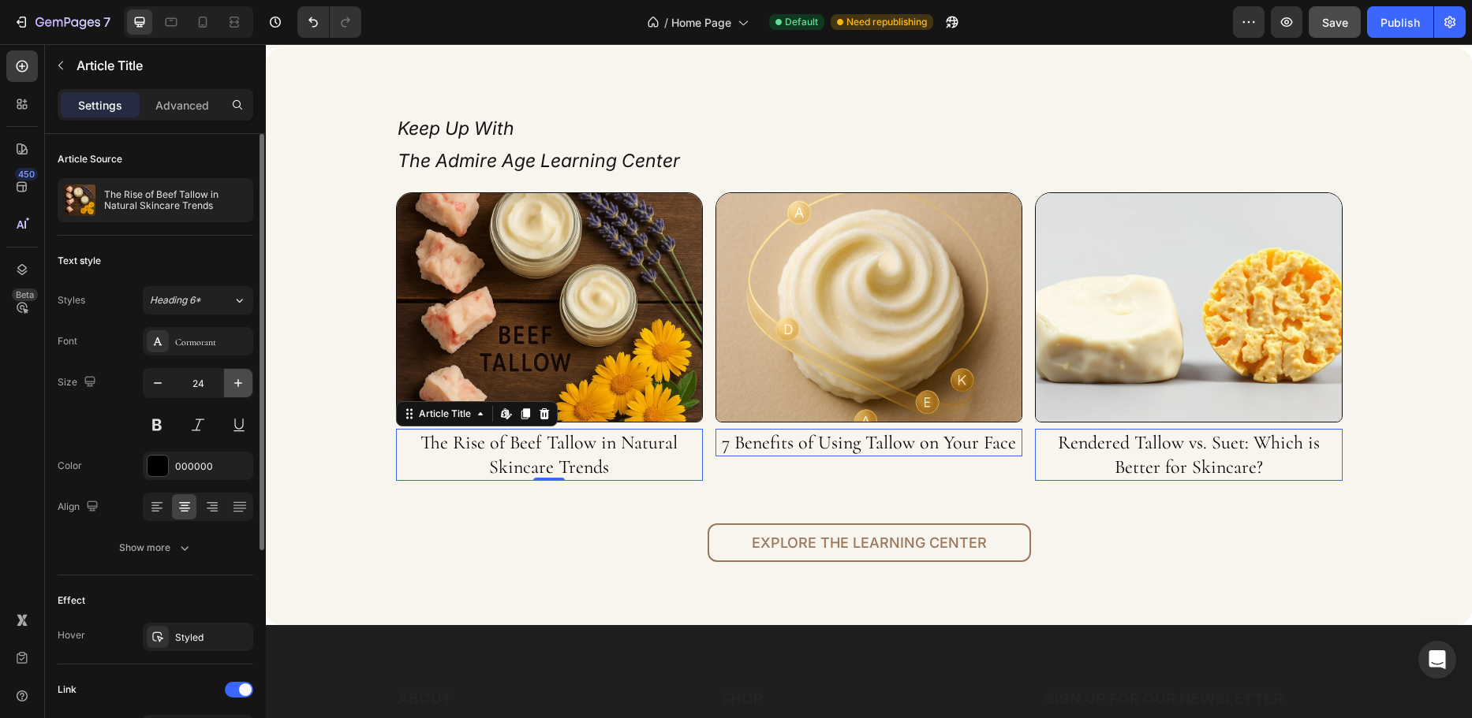
click at [240, 385] on icon "button" at bounding box center [238, 383] width 16 height 16
type input "25"
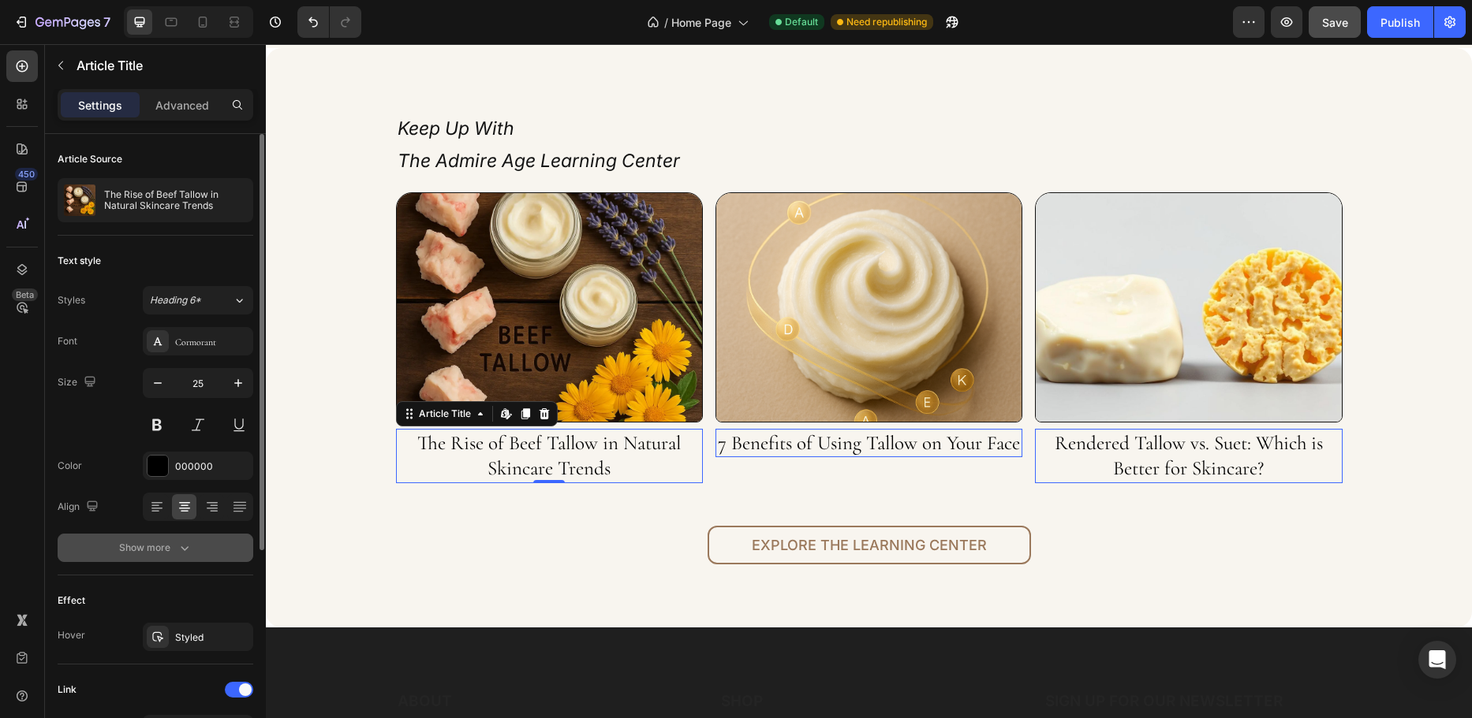
click at [178, 553] on icon "button" at bounding box center [185, 548] width 16 height 16
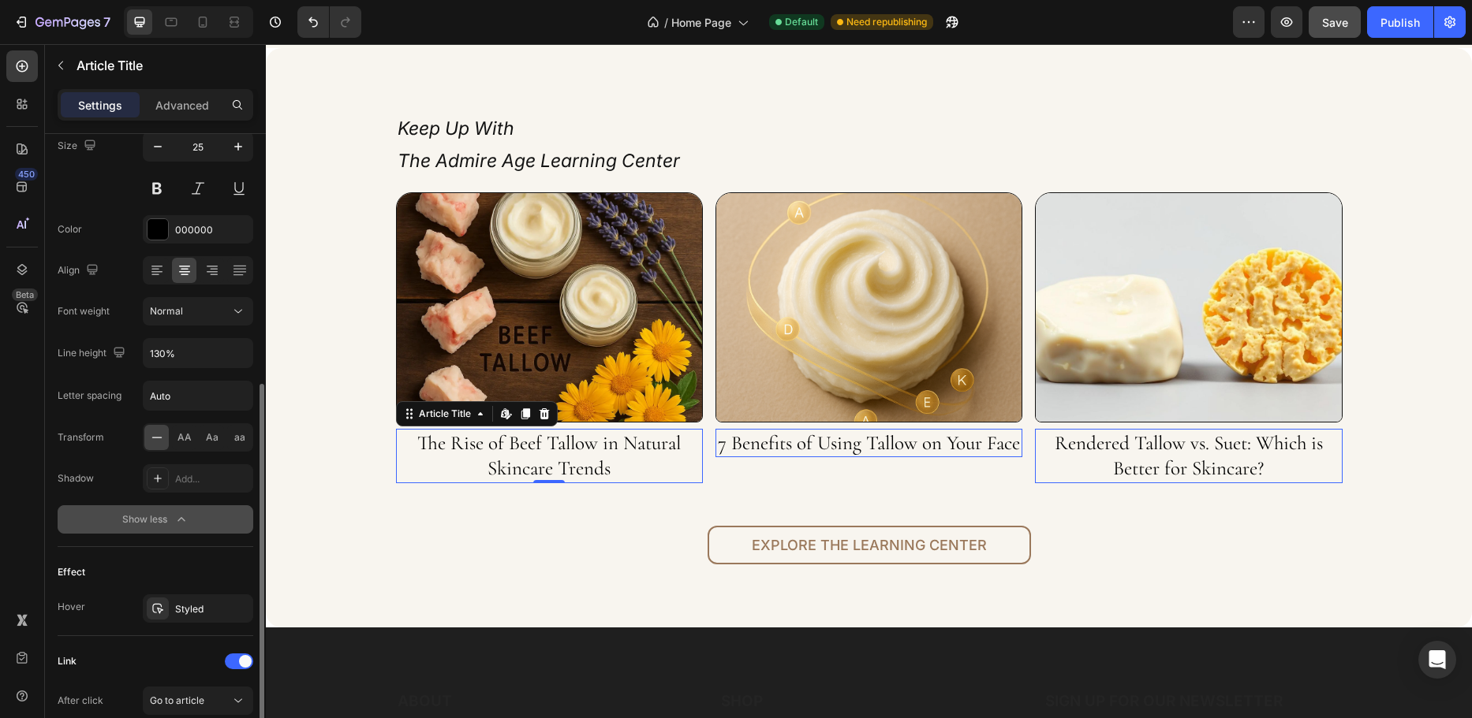
scroll to position [315, 0]
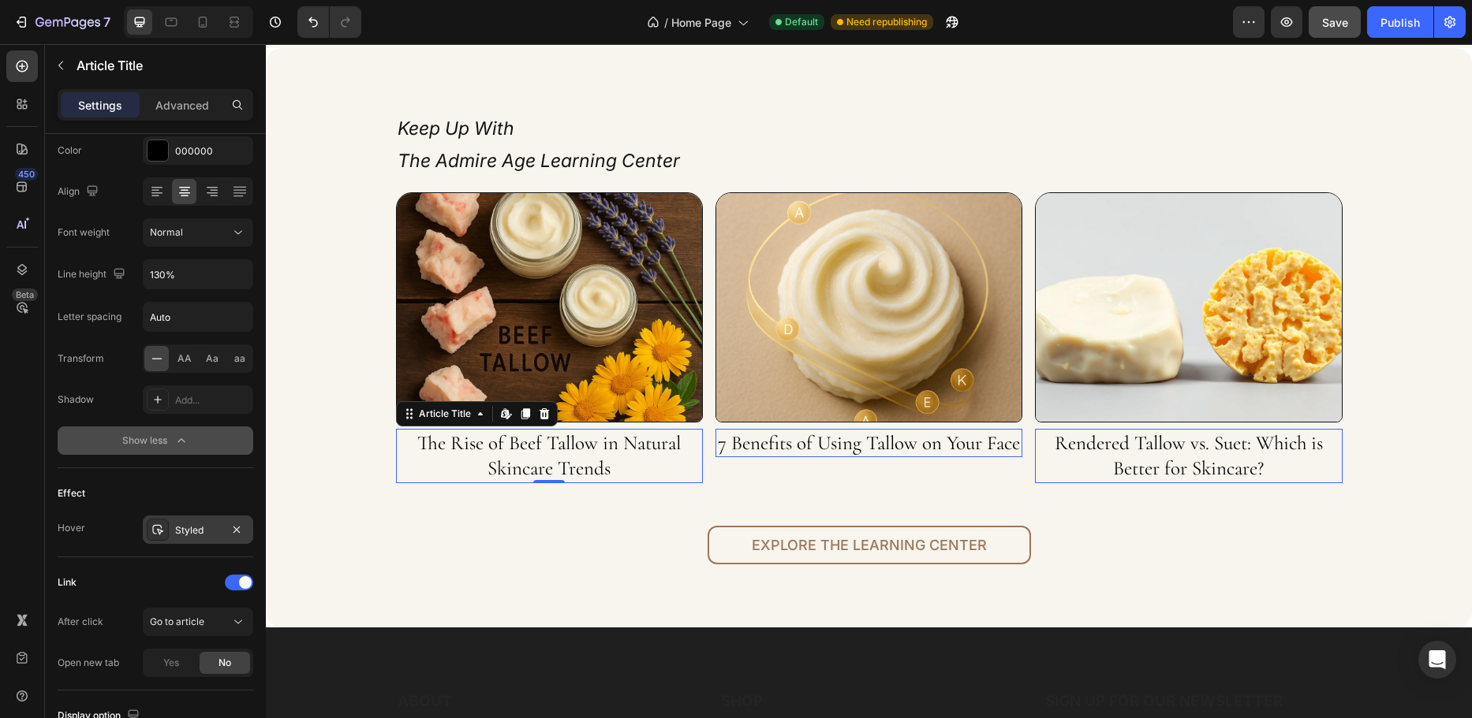
click at [191, 530] on div "Styled" at bounding box center [198, 531] width 46 height 14
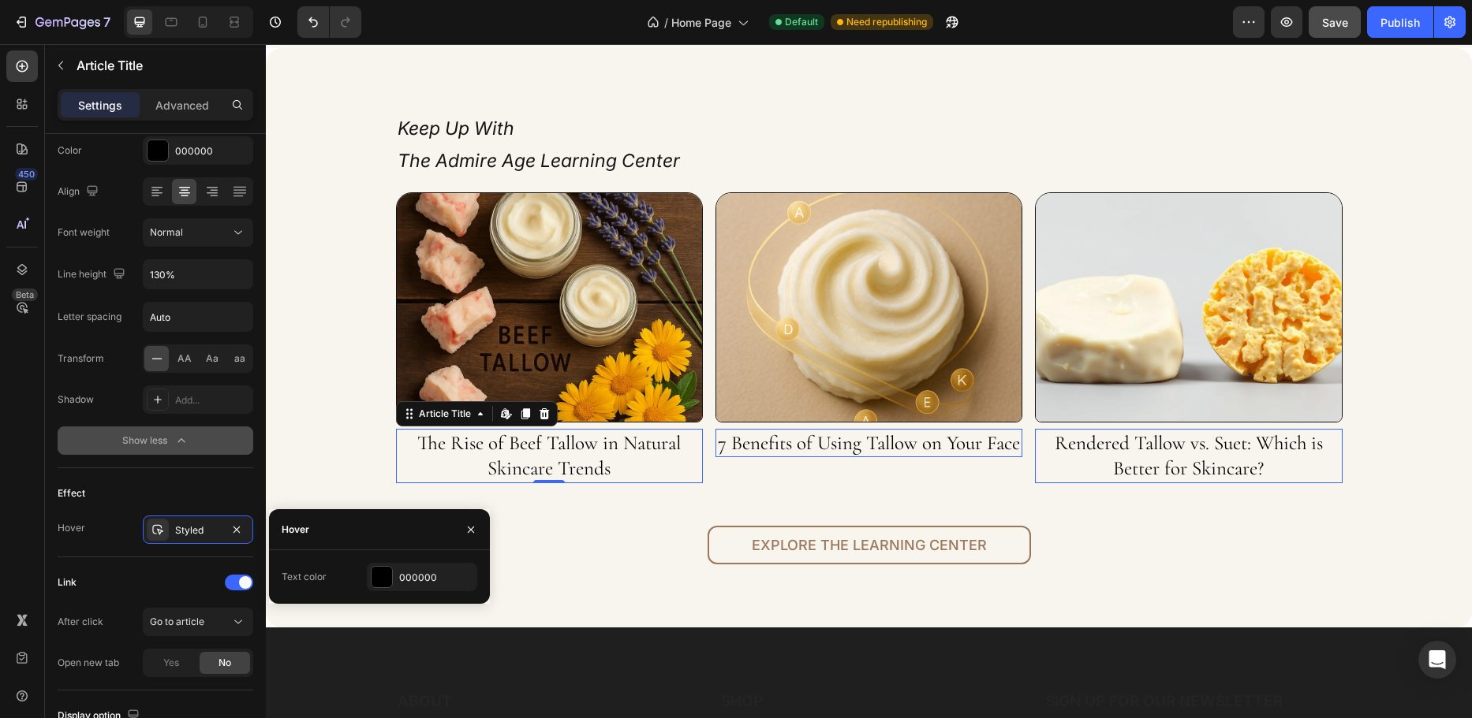
click at [127, 493] on div "Effect" at bounding box center [156, 493] width 196 height 25
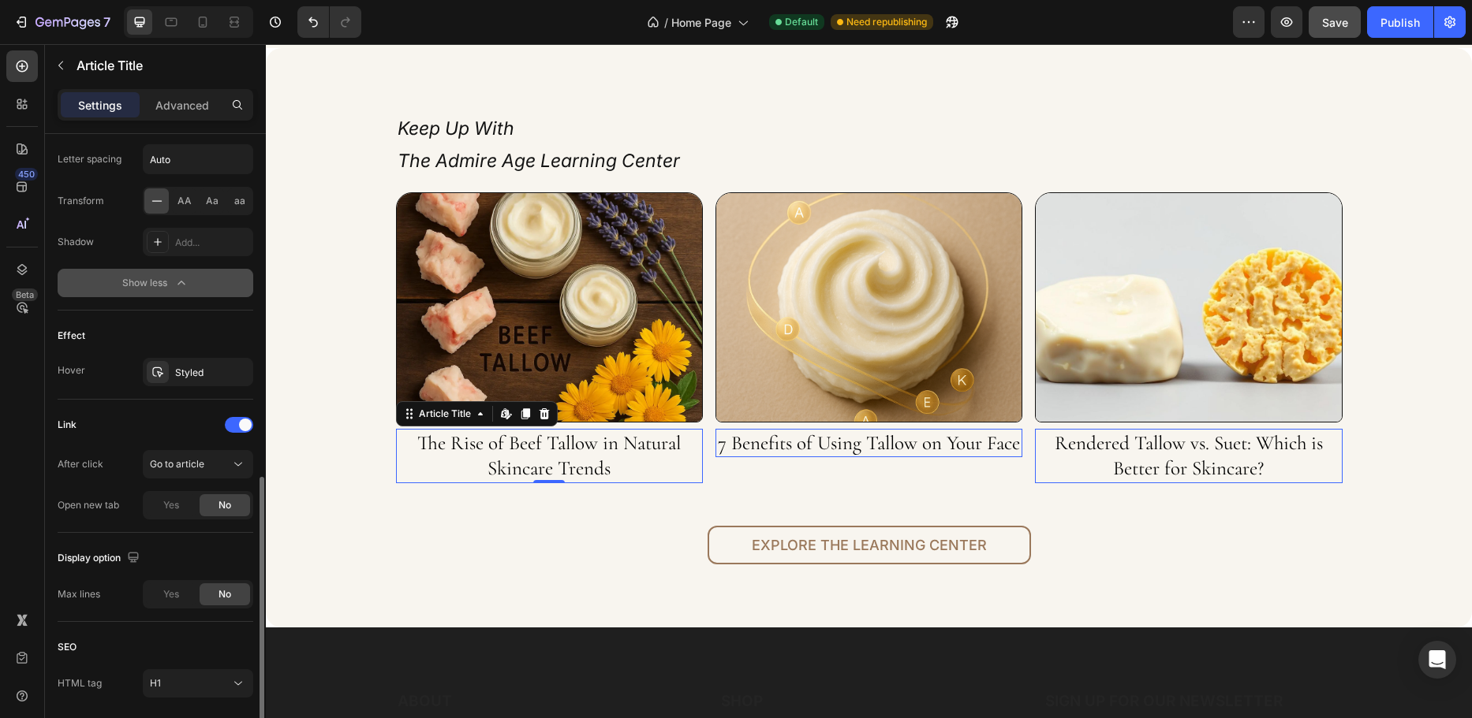
scroll to position [528, 0]
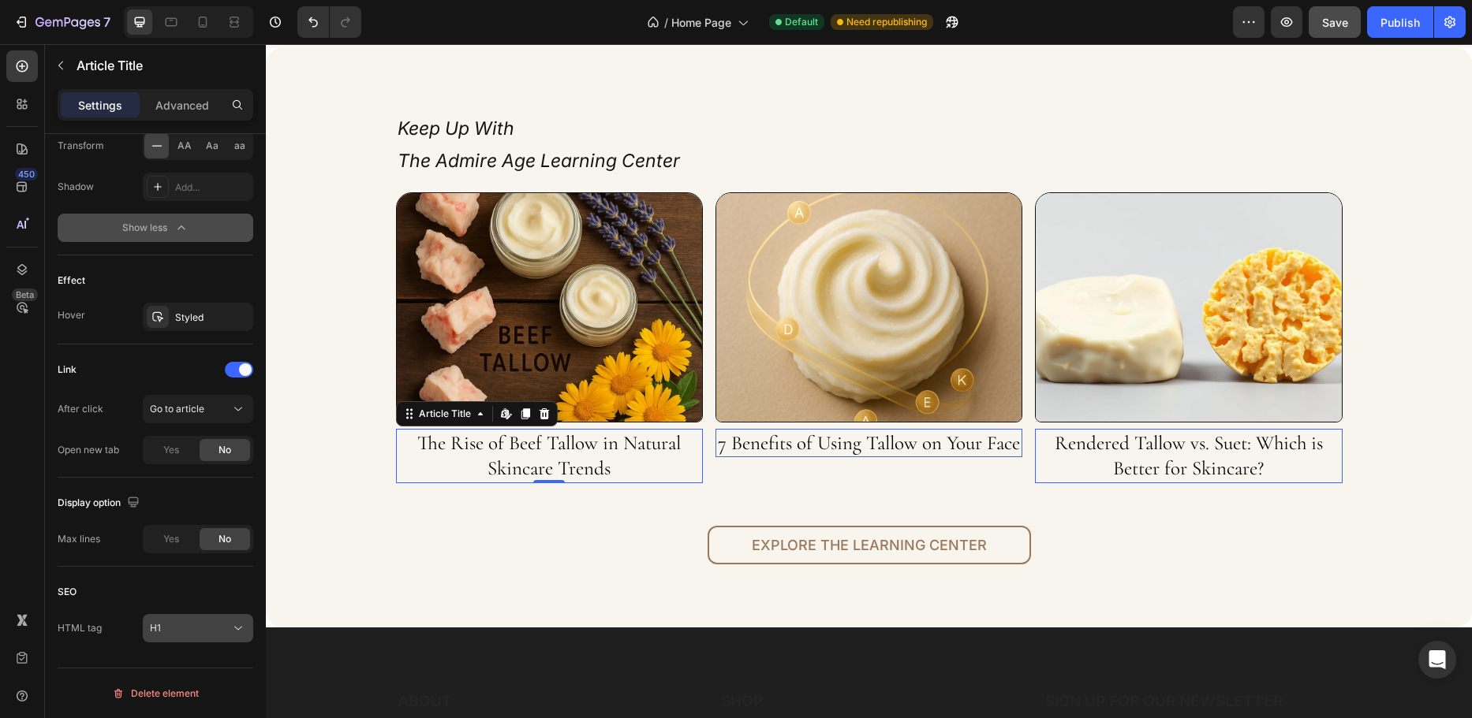
click at [169, 625] on div "H1" at bounding box center [190, 628] width 80 height 14
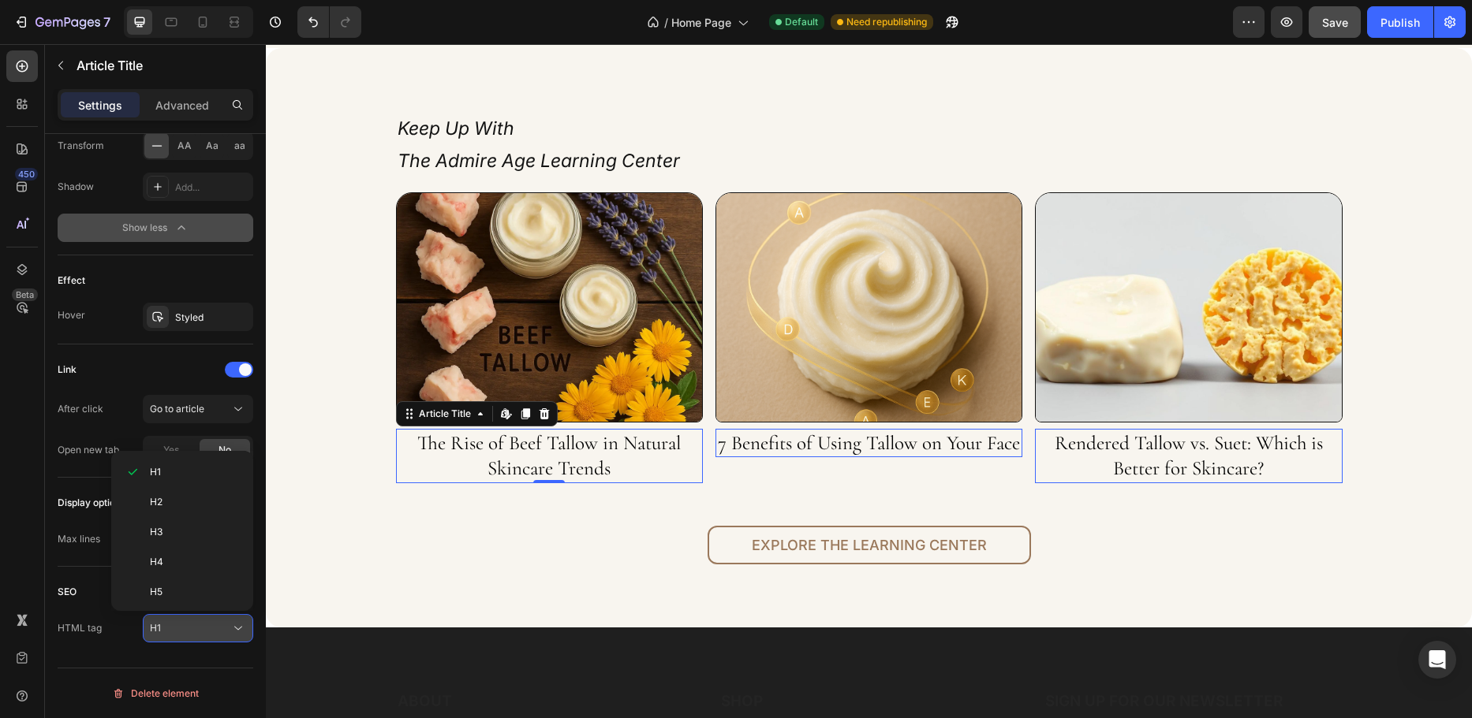
click at [169, 625] on div "H1" at bounding box center [190, 628] width 80 height 14
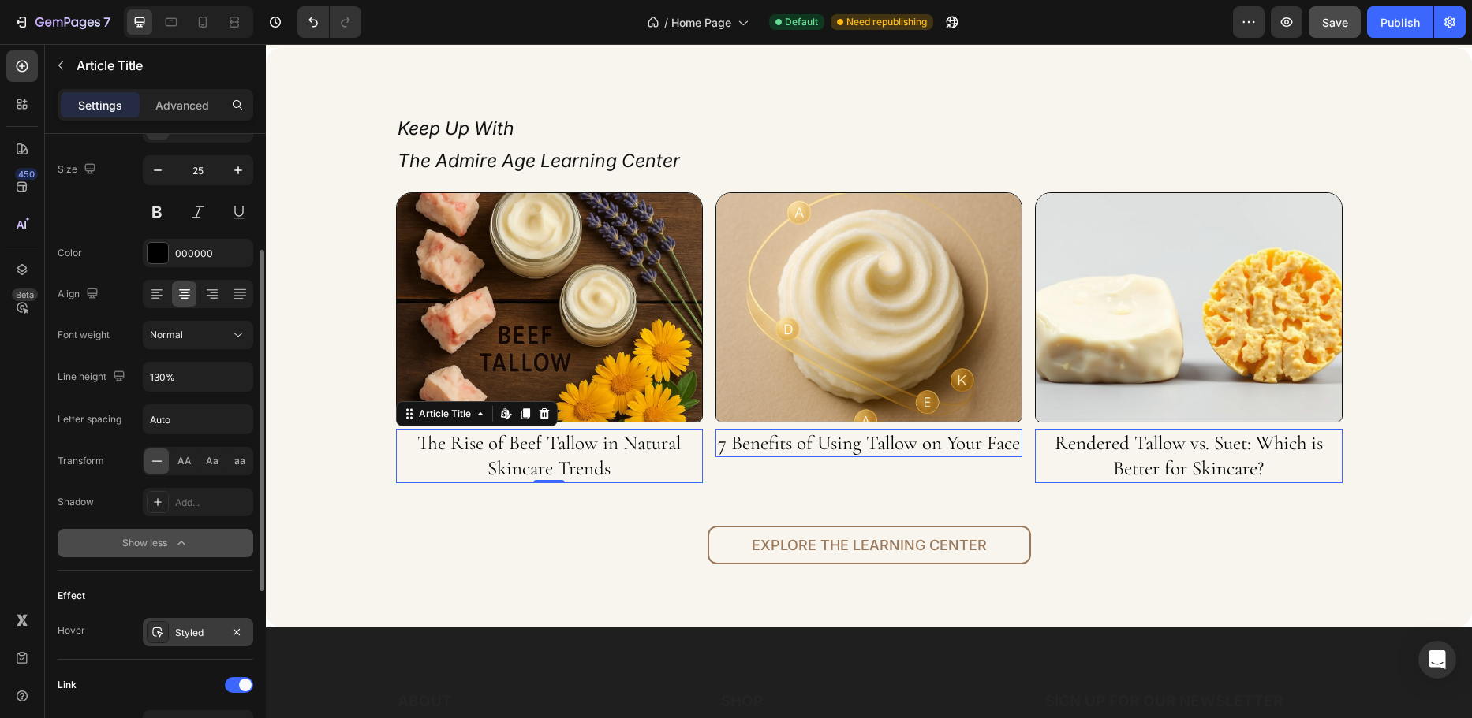
scroll to position [0, 0]
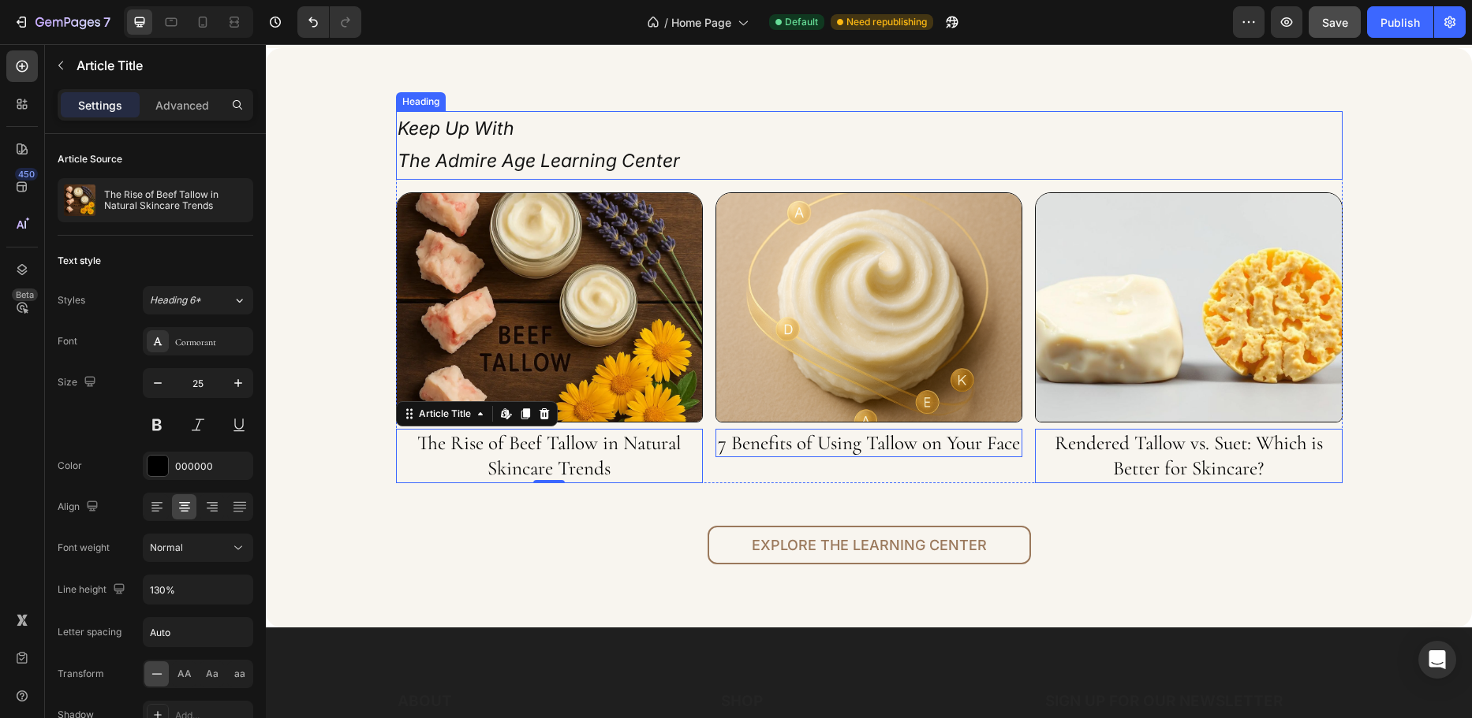
click at [1043, 135] on h2 "Keep Up With The Admire Age Learning Center" at bounding box center [869, 145] width 946 height 69
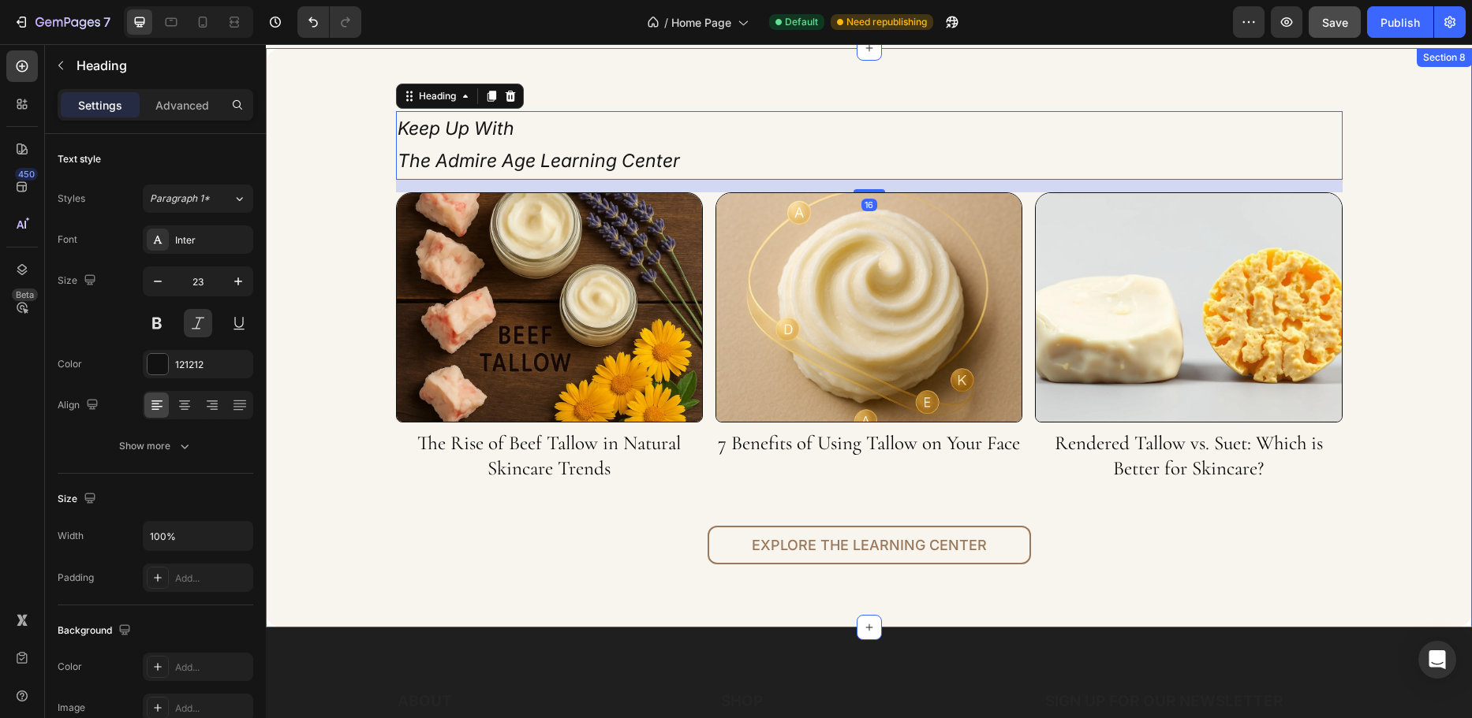
click at [355, 476] on div "Keep Up With The Admire Age Learning Center Heading 16 Article Image The Rise o…" at bounding box center [869, 337] width 1182 height 453
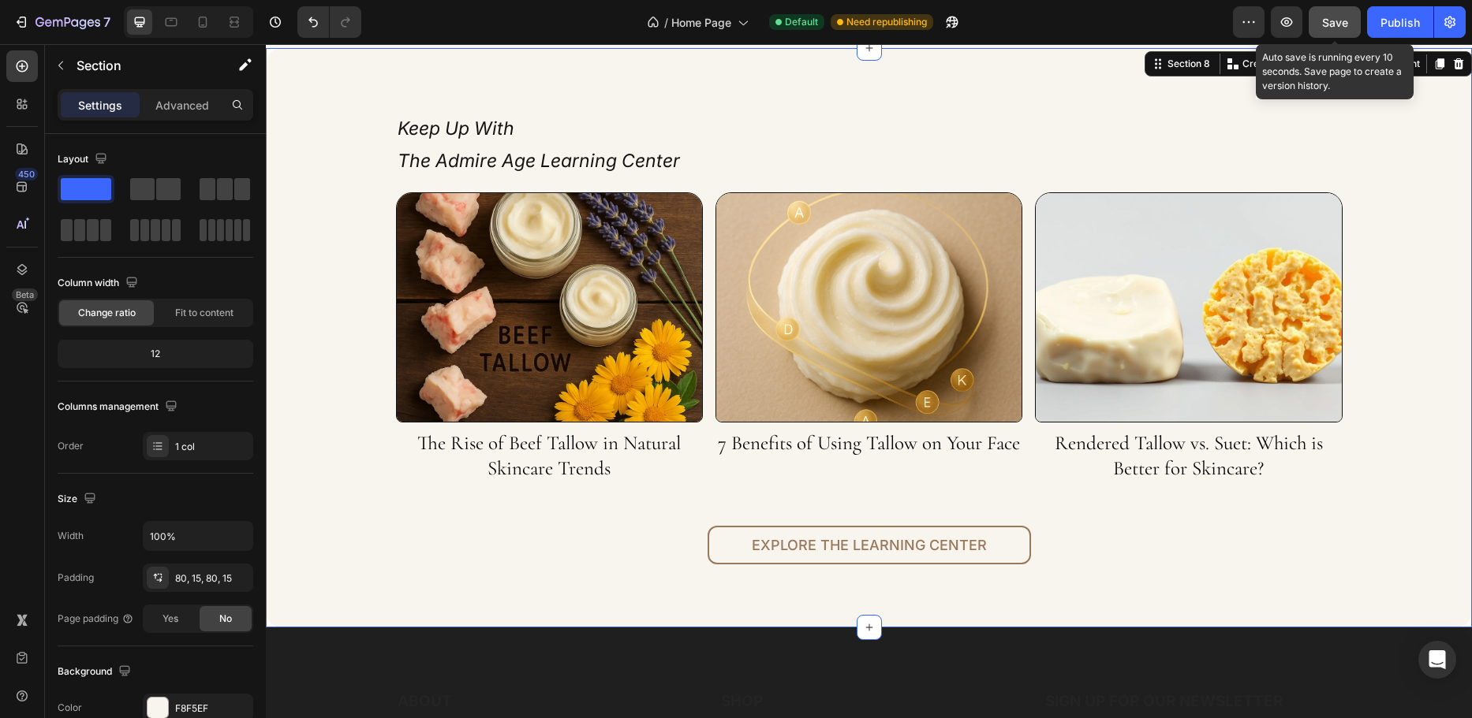
drag, startPoint x: 1336, startPoint y: 17, endPoint x: 1047, endPoint y: 50, distance: 290.6
click at [1336, 17] on span "Save" at bounding box center [1335, 22] width 26 height 13
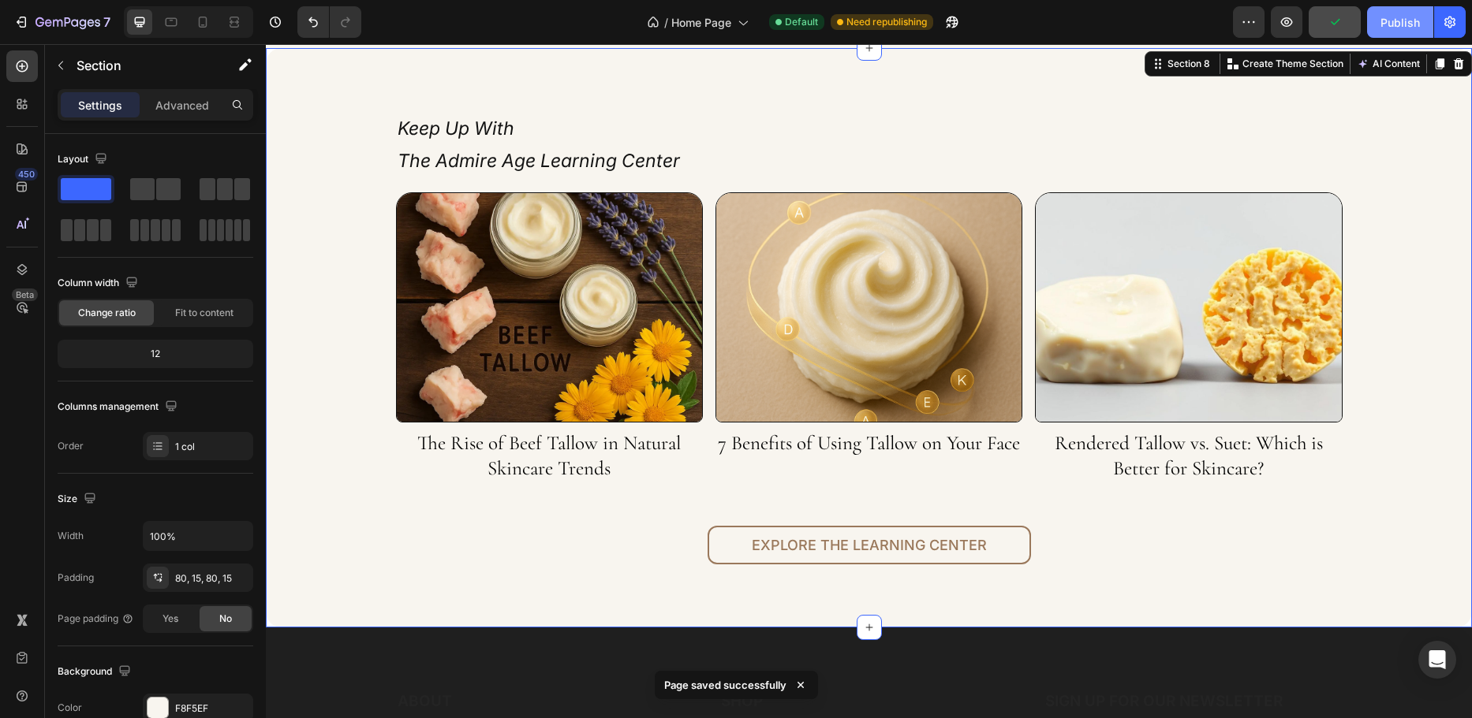
click at [1387, 16] on div "Publish" at bounding box center [1399, 22] width 39 height 17
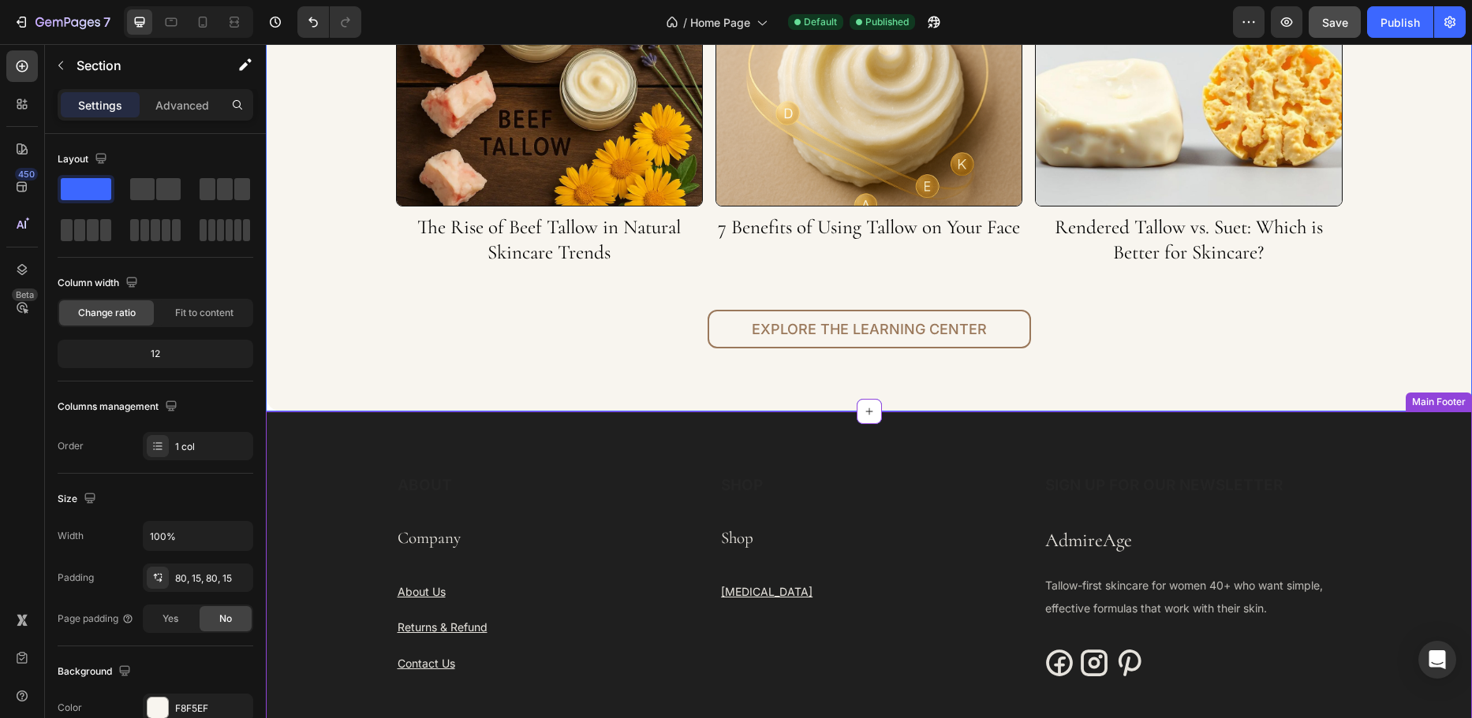
scroll to position [3943, 0]
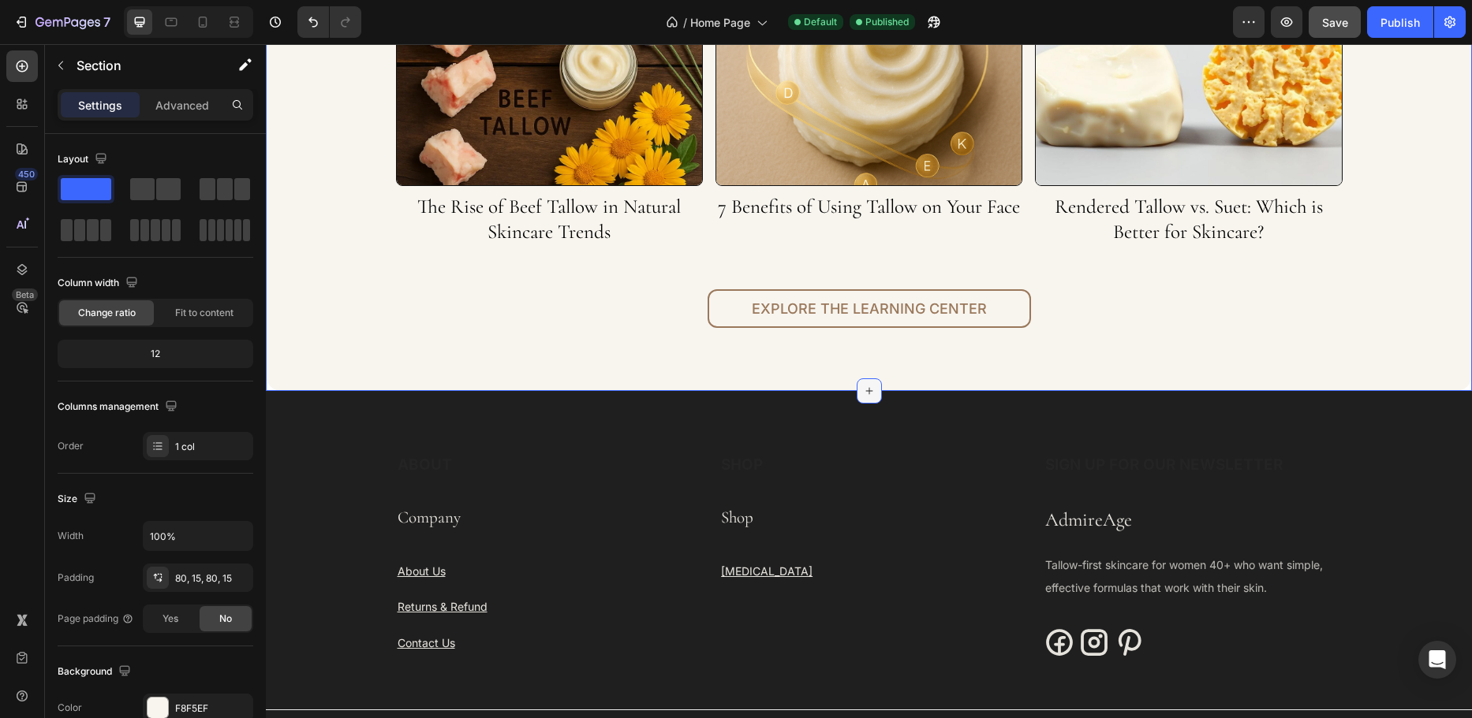
click at [864, 390] on icon at bounding box center [869, 391] width 13 height 13
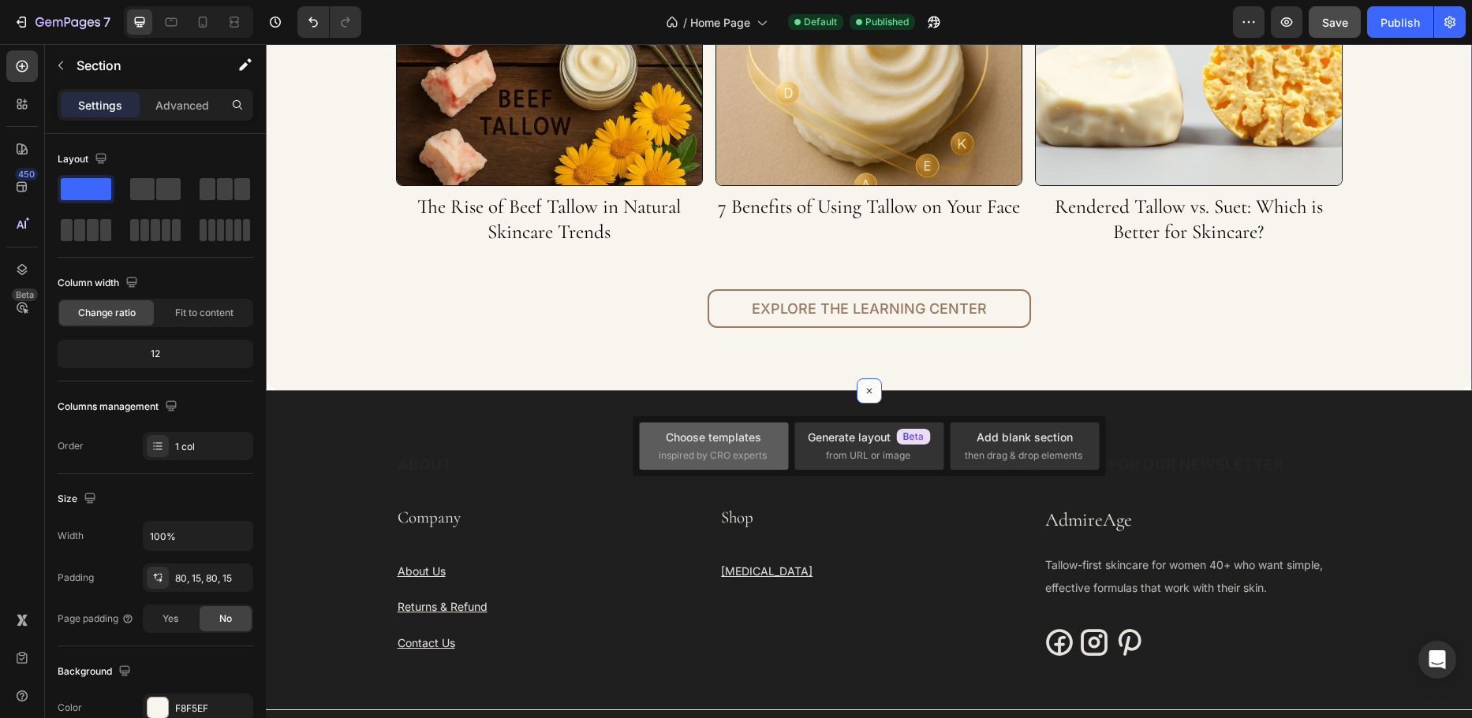
click at [753, 446] on div "Choose templates inspired by CRO experts" at bounding box center [714, 446] width 110 height 34
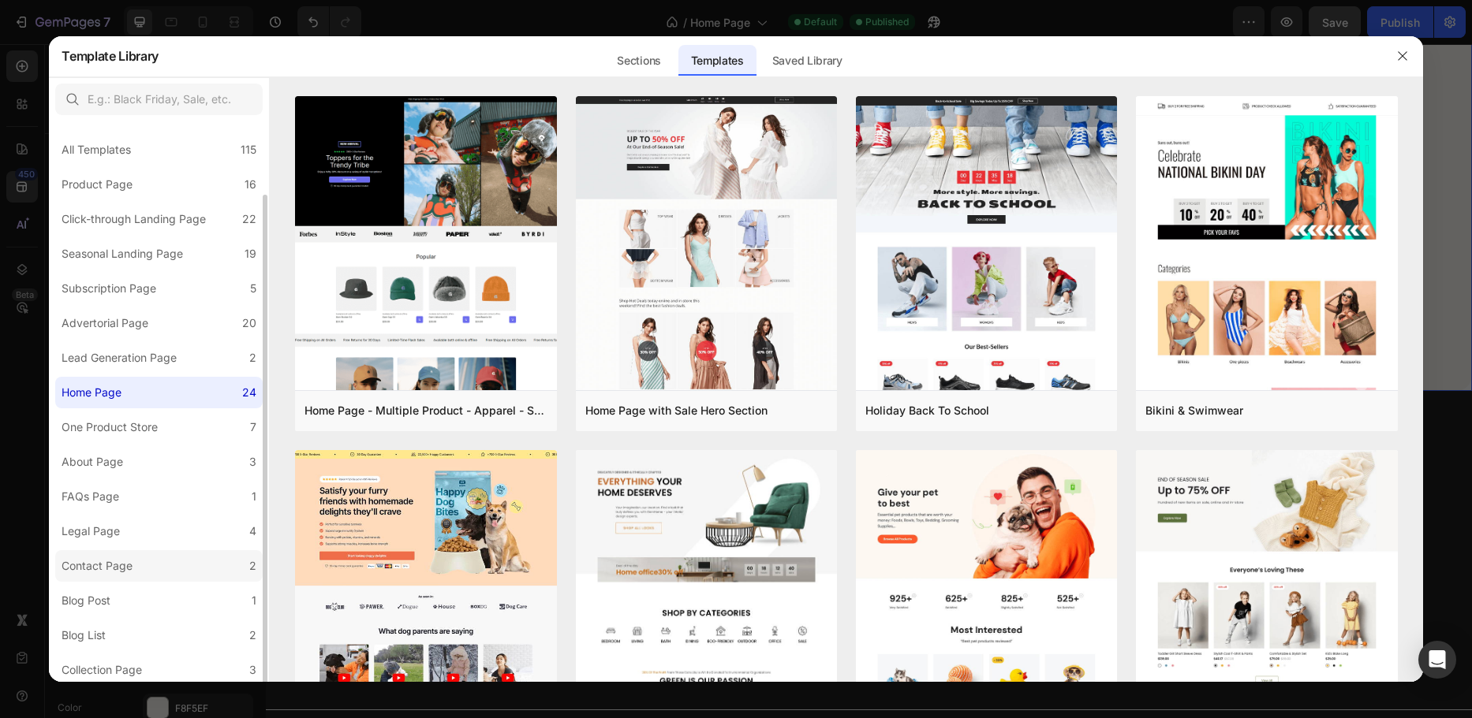
scroll to position [38, 0]
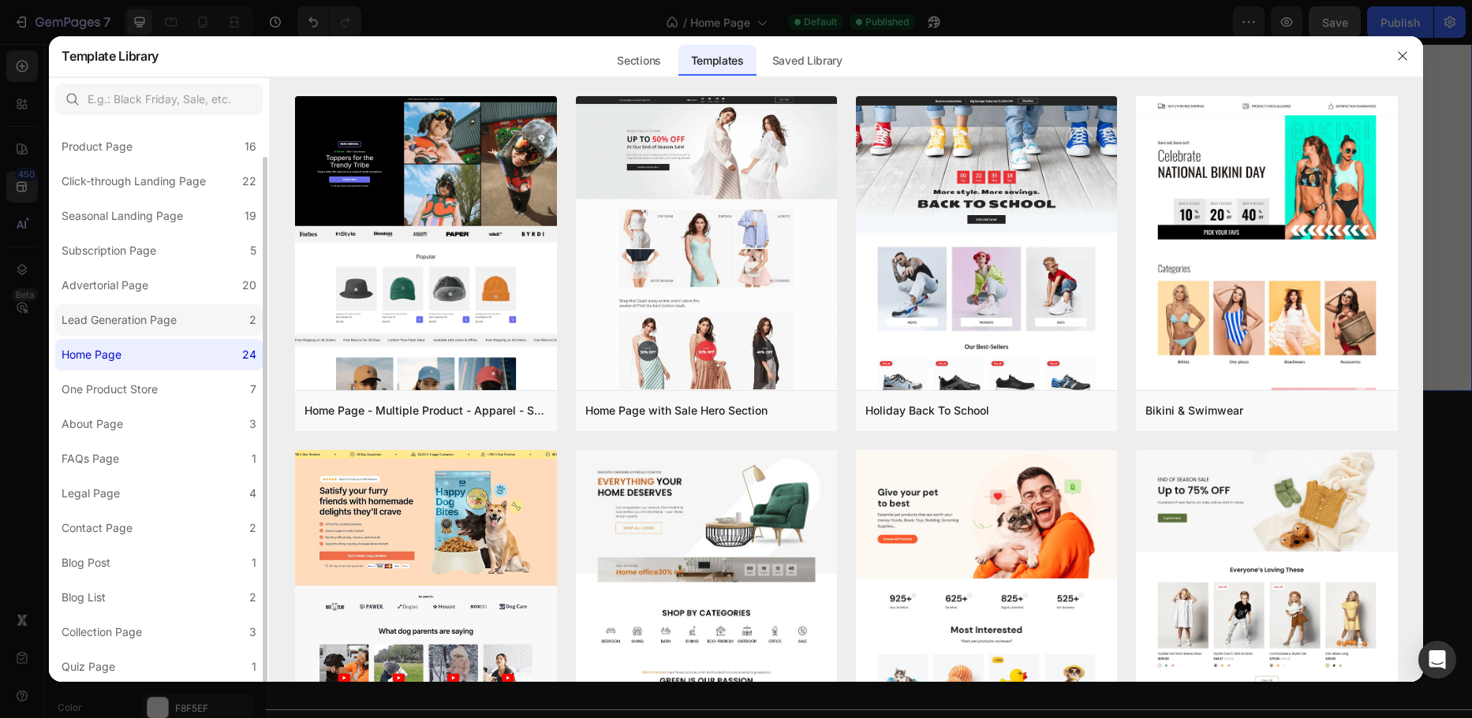
click at [185, 319] on label "Lead Generation Page 2" at bounding box center [158, 320] width 207 height 32
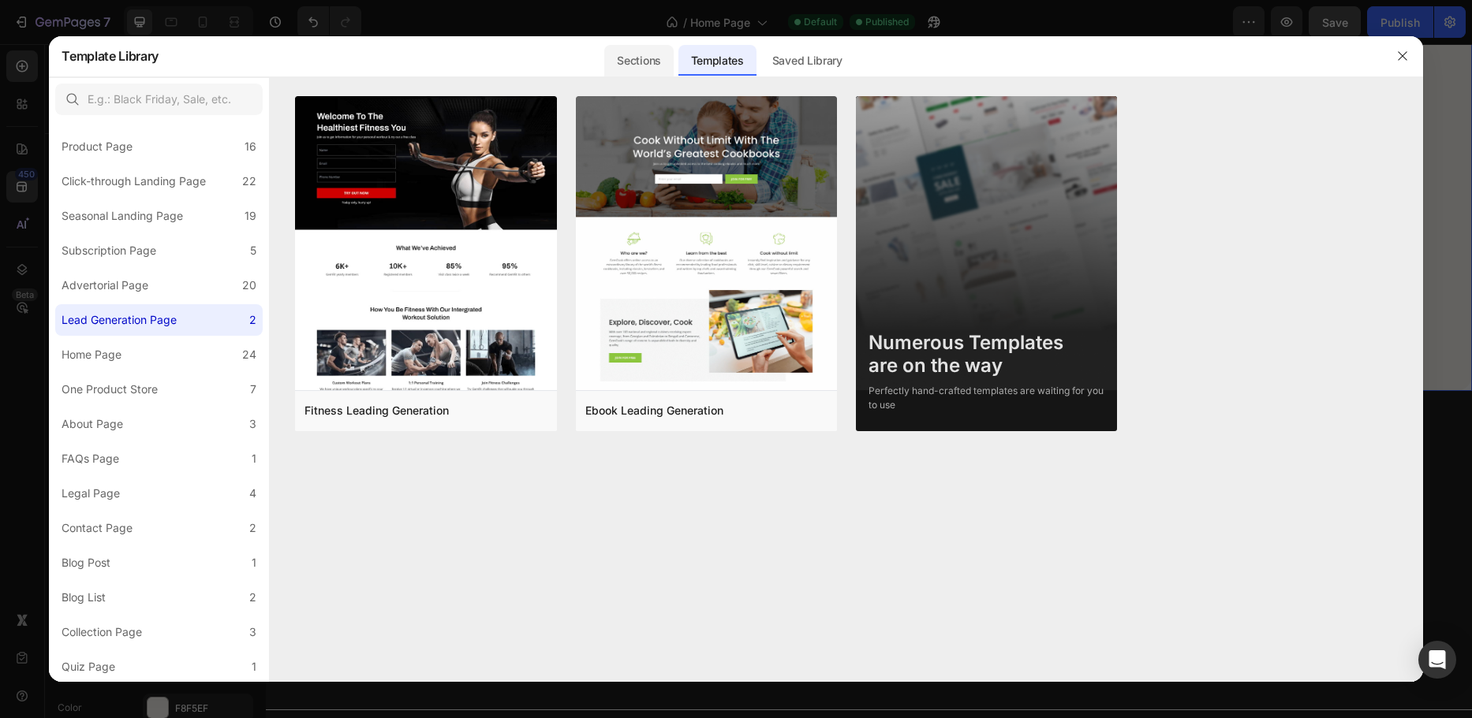
click at [623, 57] on div "Sections" at bounding box center [638, 61] width 69 height 32
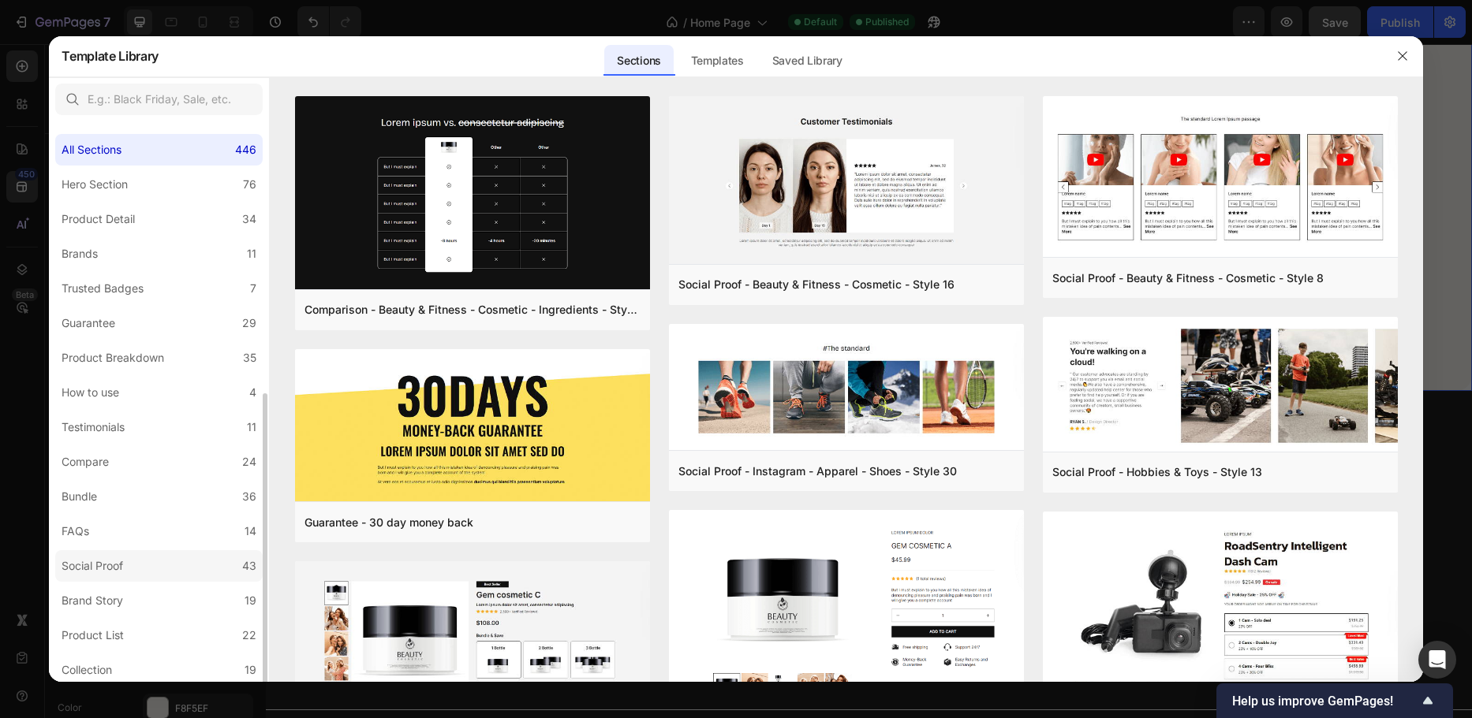
scroll to position [158, 0]
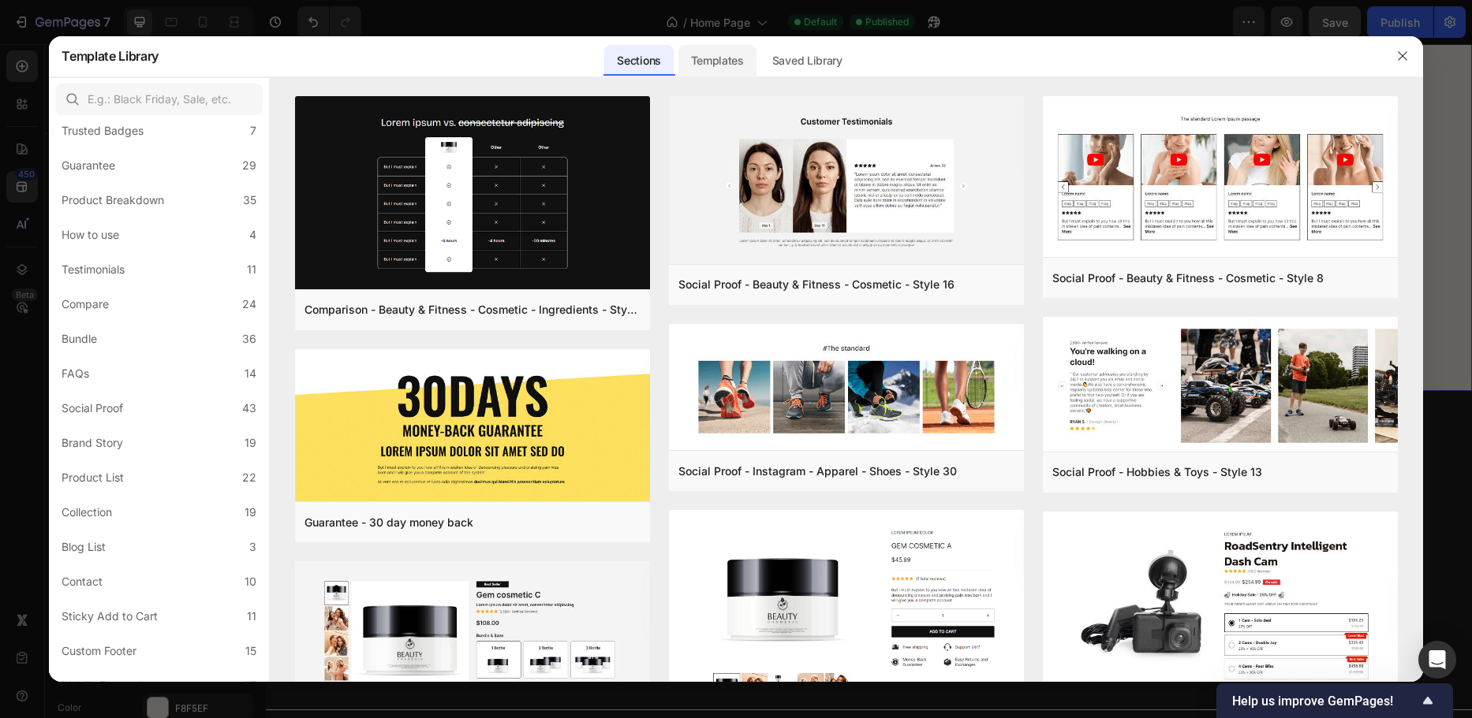
click at [728, 58] on div "Templates" at bounding box center [717, 61] width 78 height 32
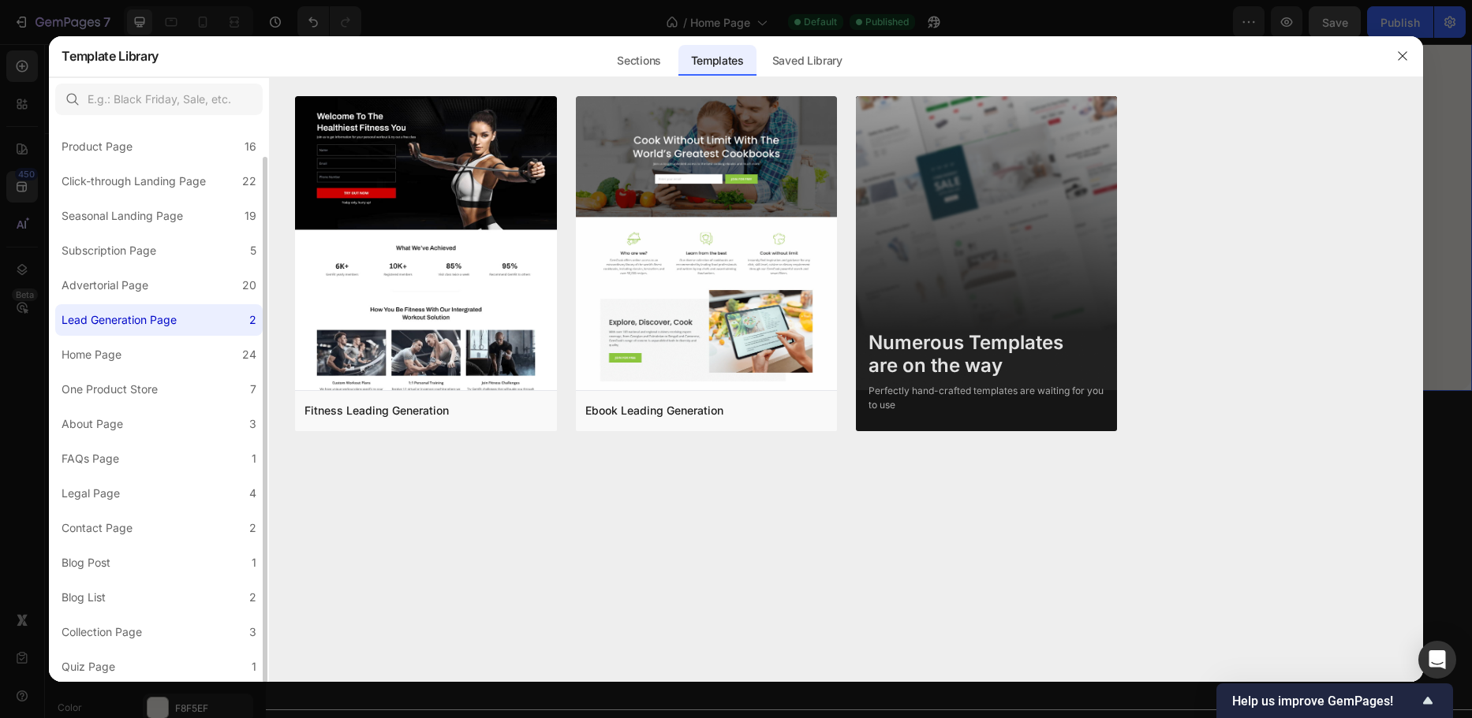
scroll to position [38, 0]
click at [199, 531] on label "Contact Page 2" at bounding box center [158, 529] width 207 height 32
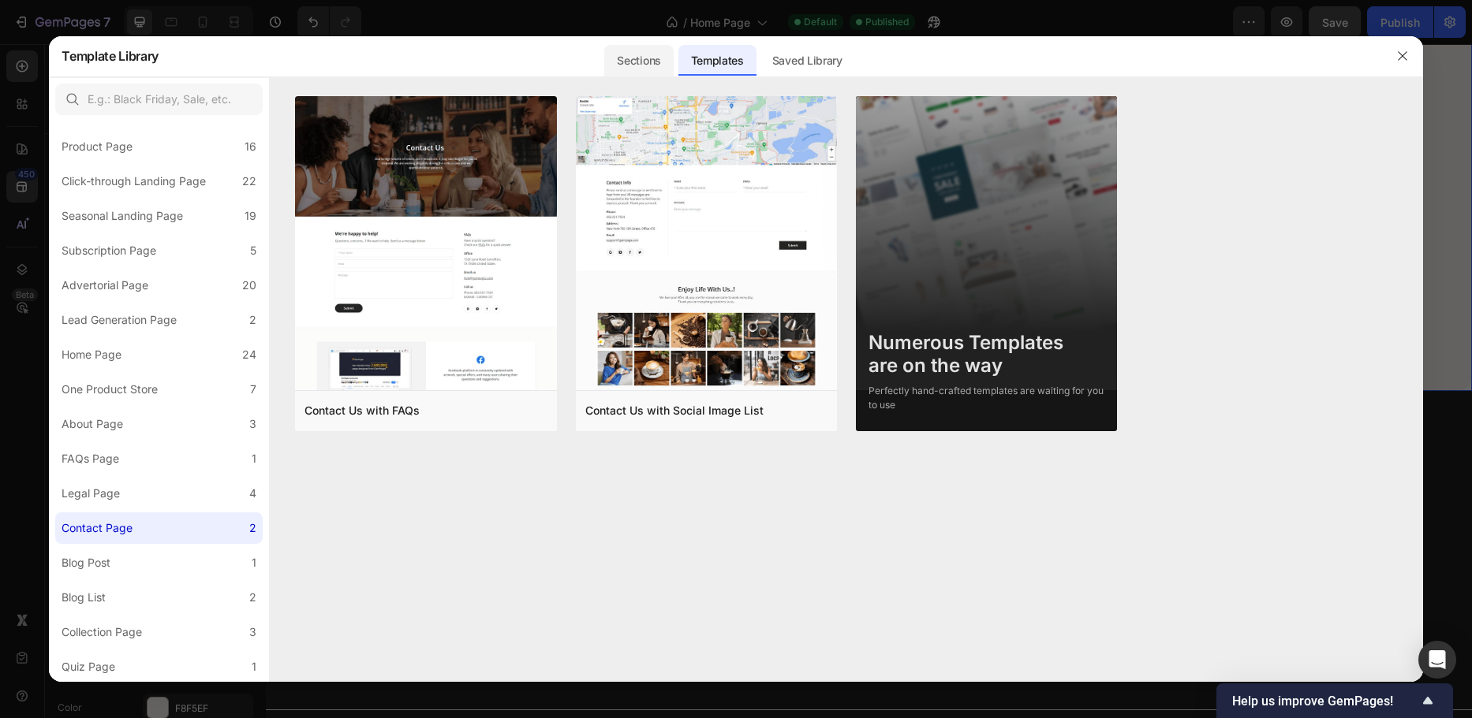
click at [647, 58] on div "Sections" at bounding box center [638, 61] width 69 height 32
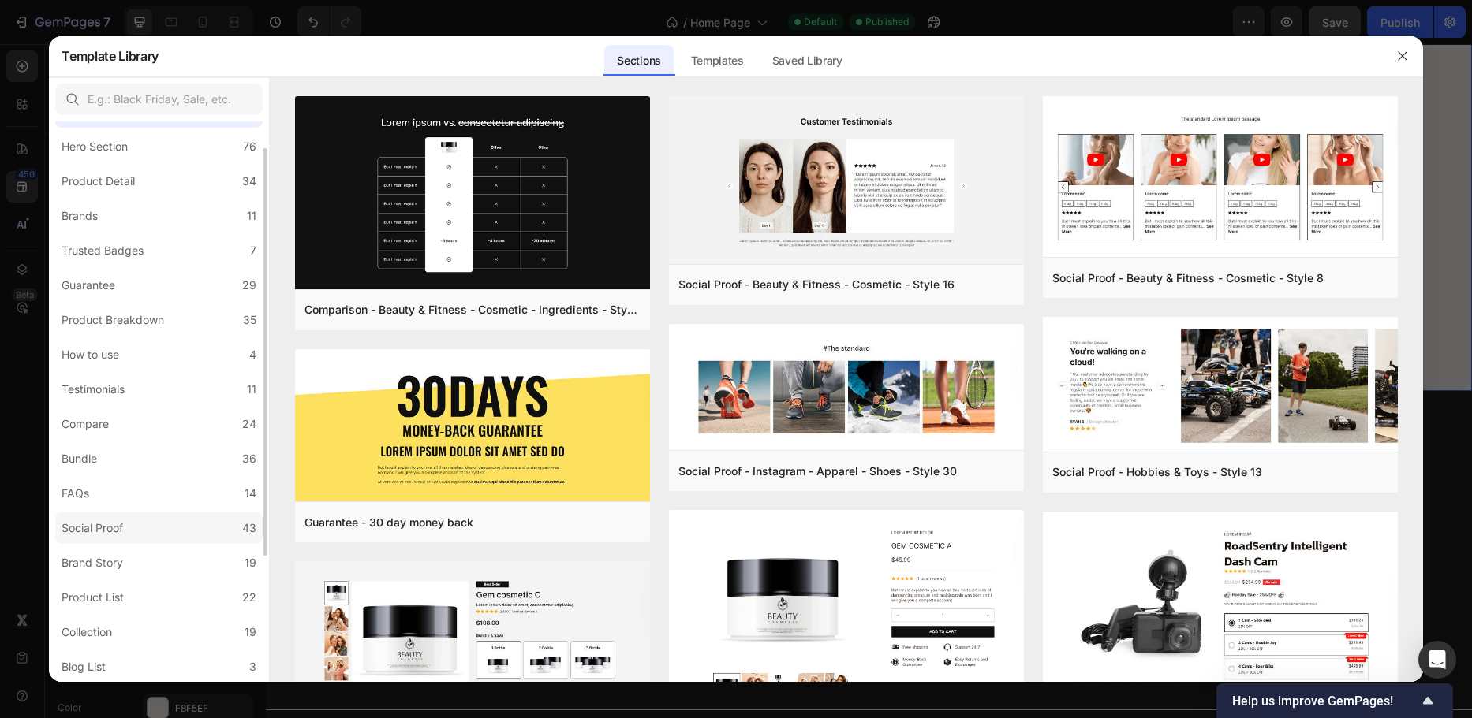
click at [170, 520] on label "Social Proof 43" at bounding box center [158, 529] width 207 height 32
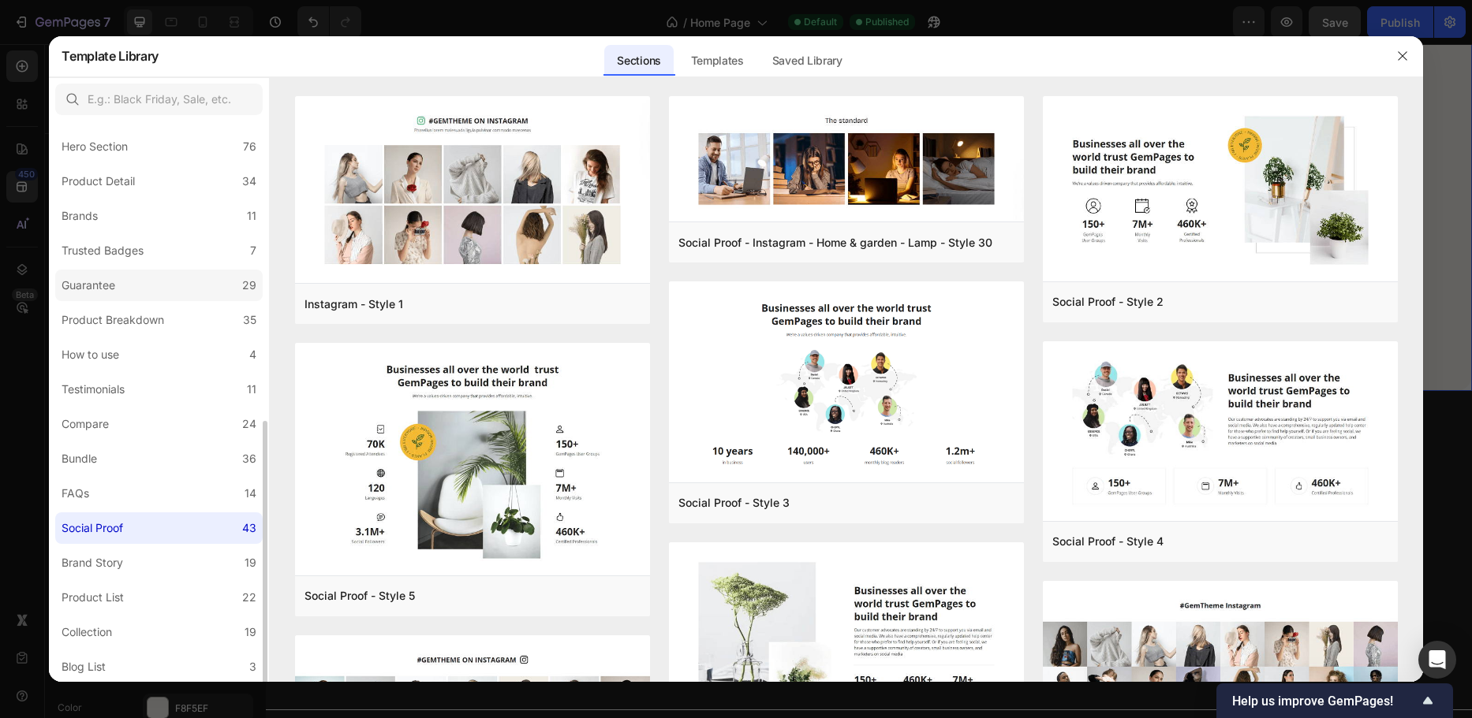
scroll to position [211, 0]
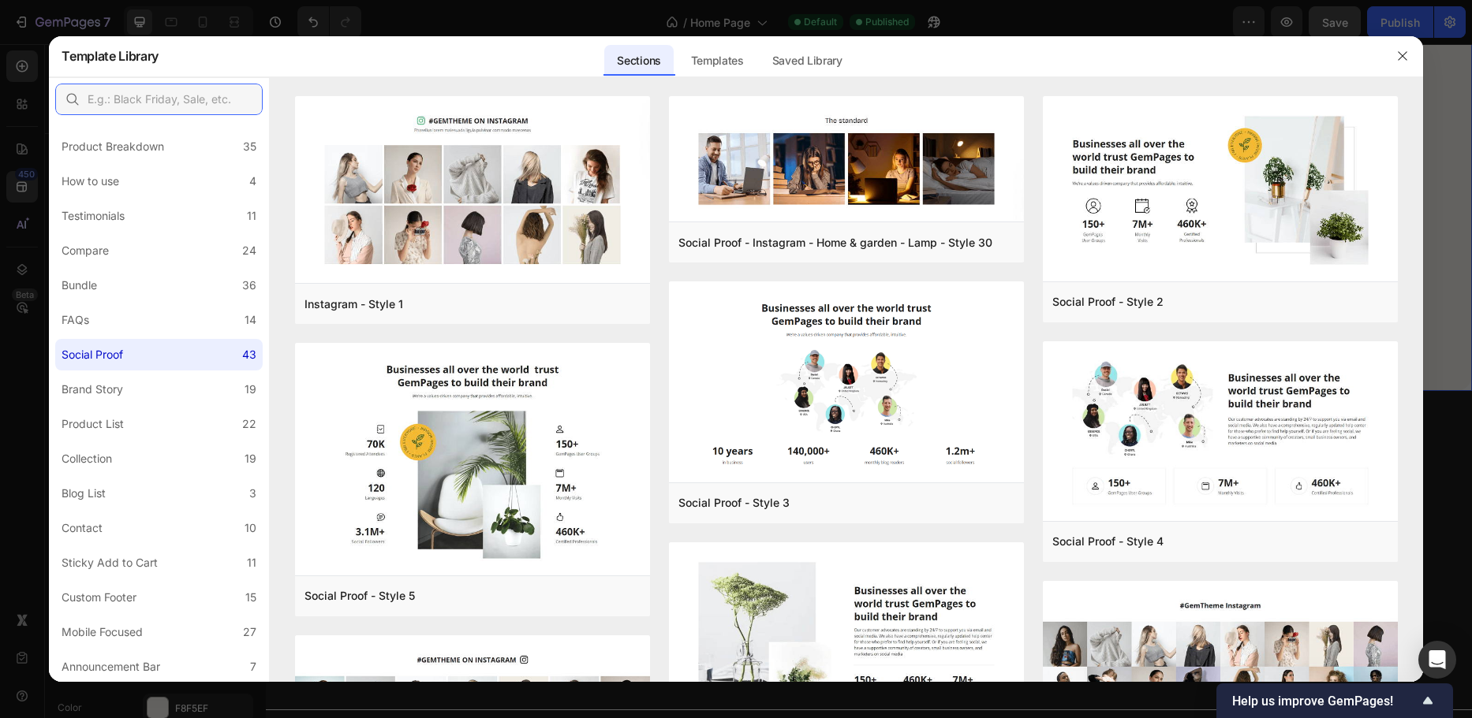
click at [153, 110] on input "text" at bounding box center [158, 100] width 207 height 32
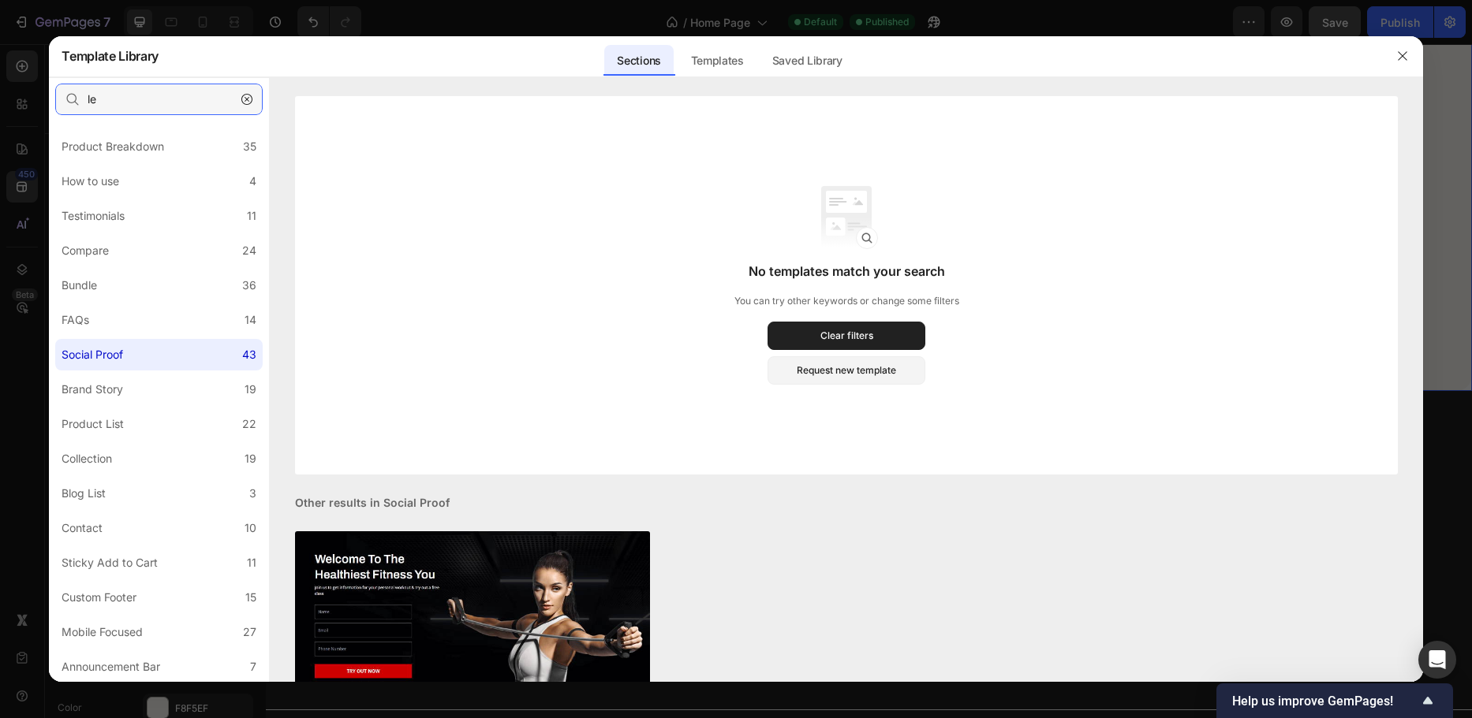
type input "l"
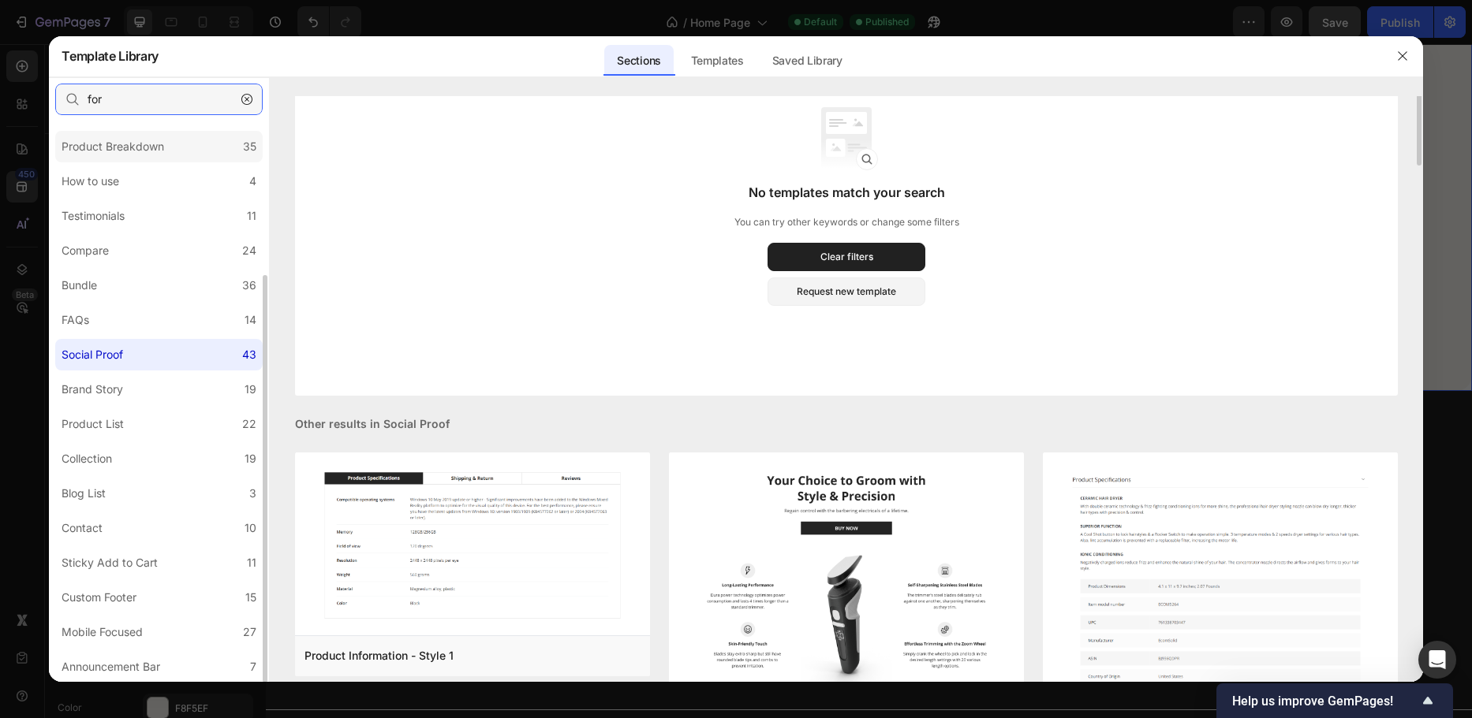
scroll to position [0, 0]
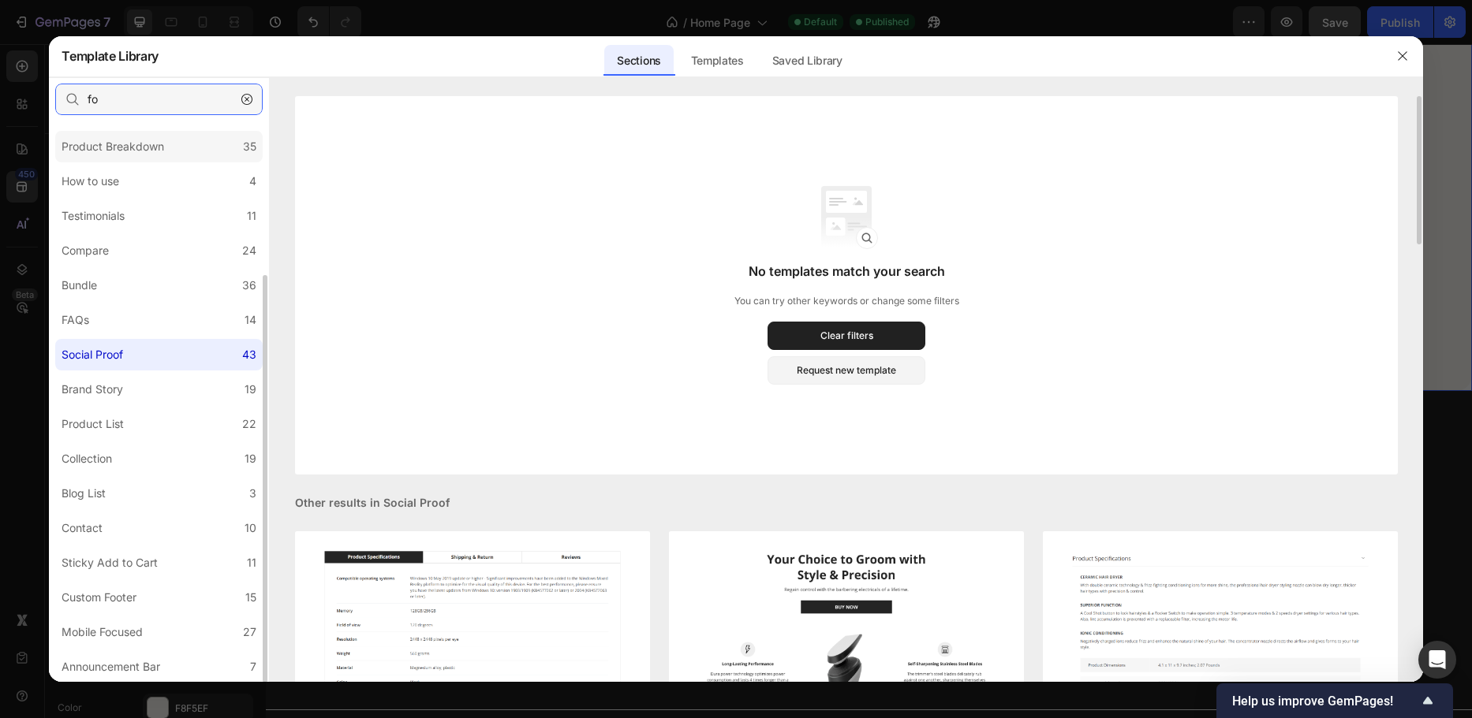
type input "f"
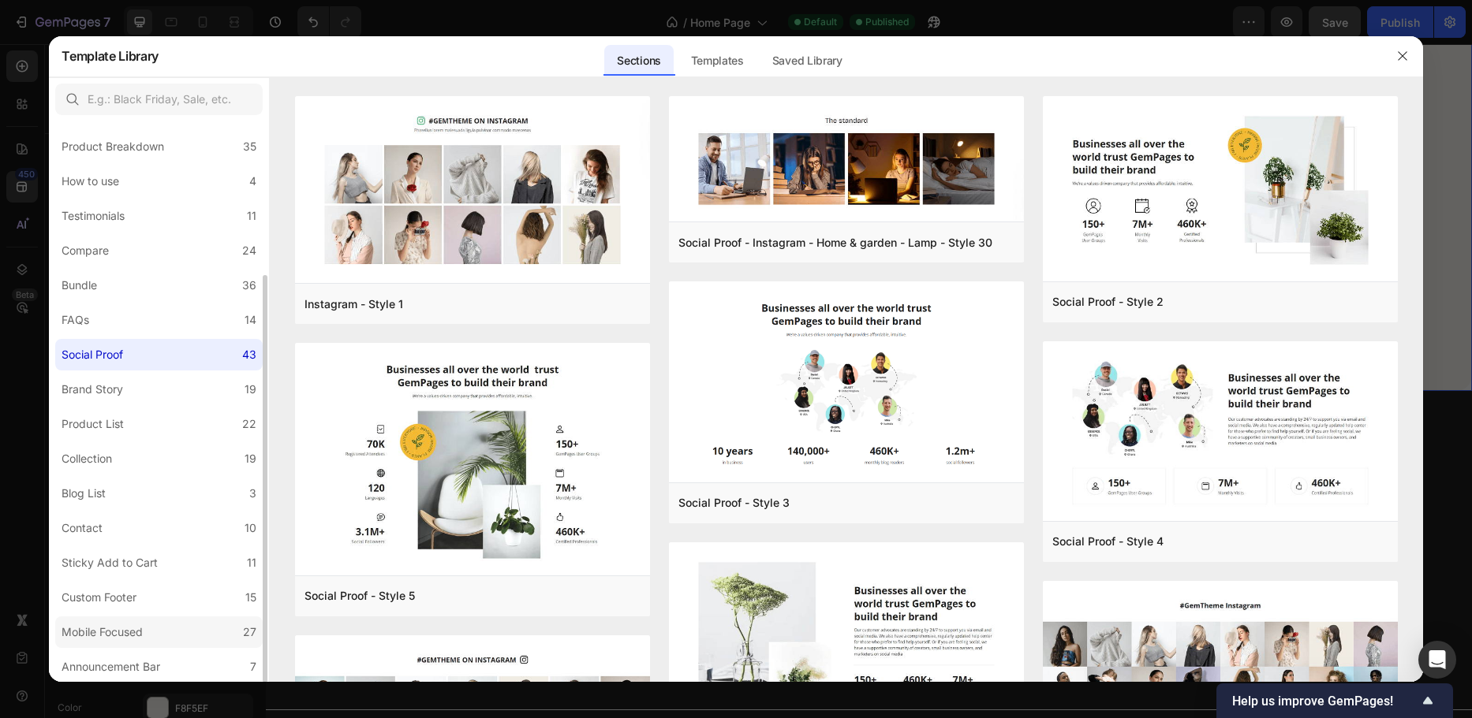
click at [166, 626] on label "Mobile Focused 27" at bounding box center [158, 633] width 207 height 32
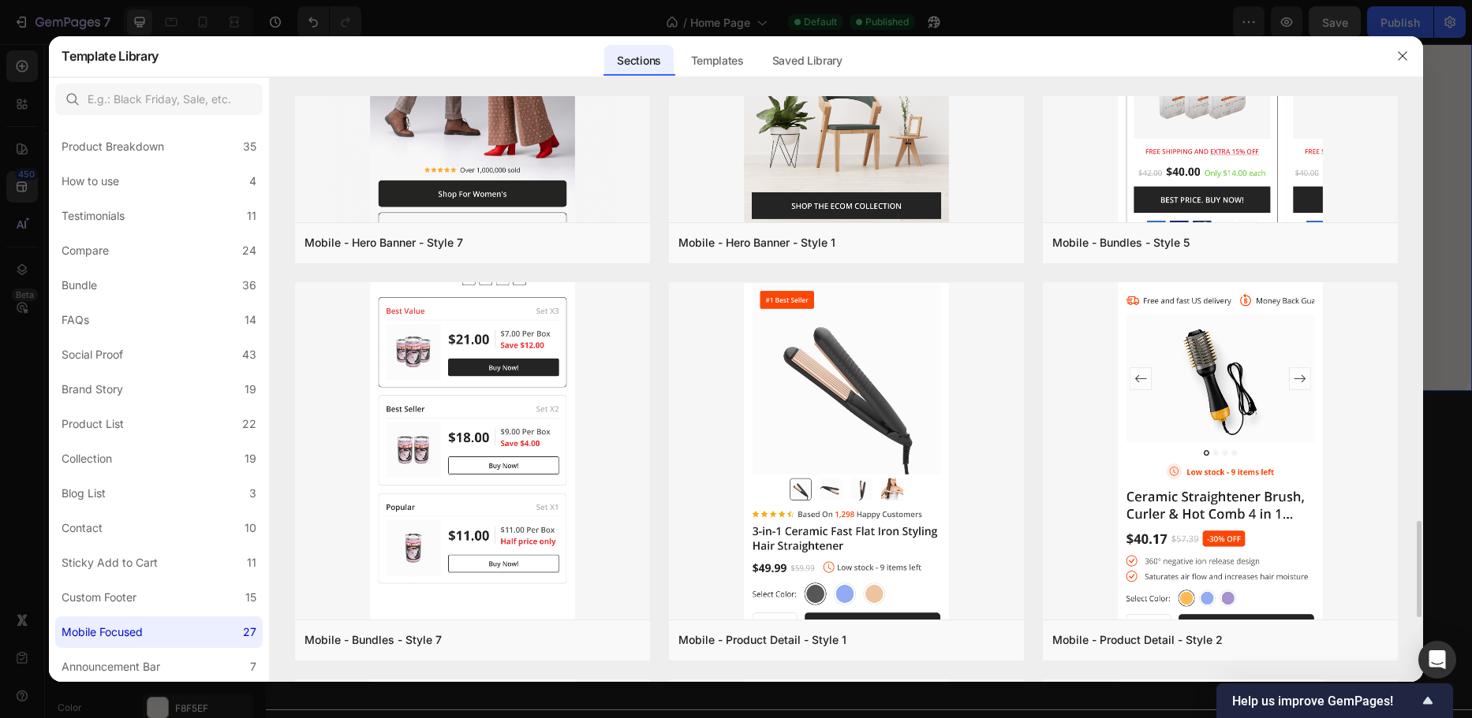
scroll to position [2360, 0]
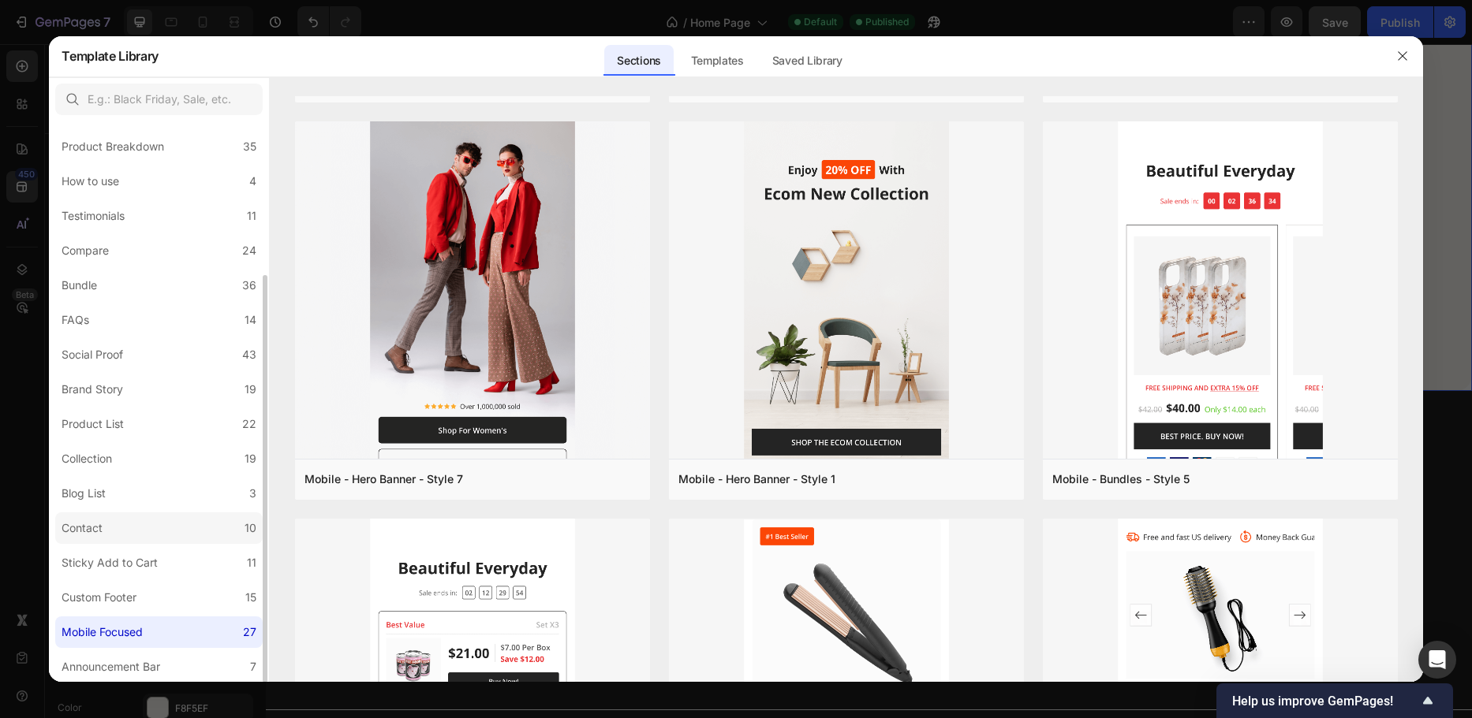
click at [105, 534] on div "Contact" at bounding box center [85, 528] width 47 height 19
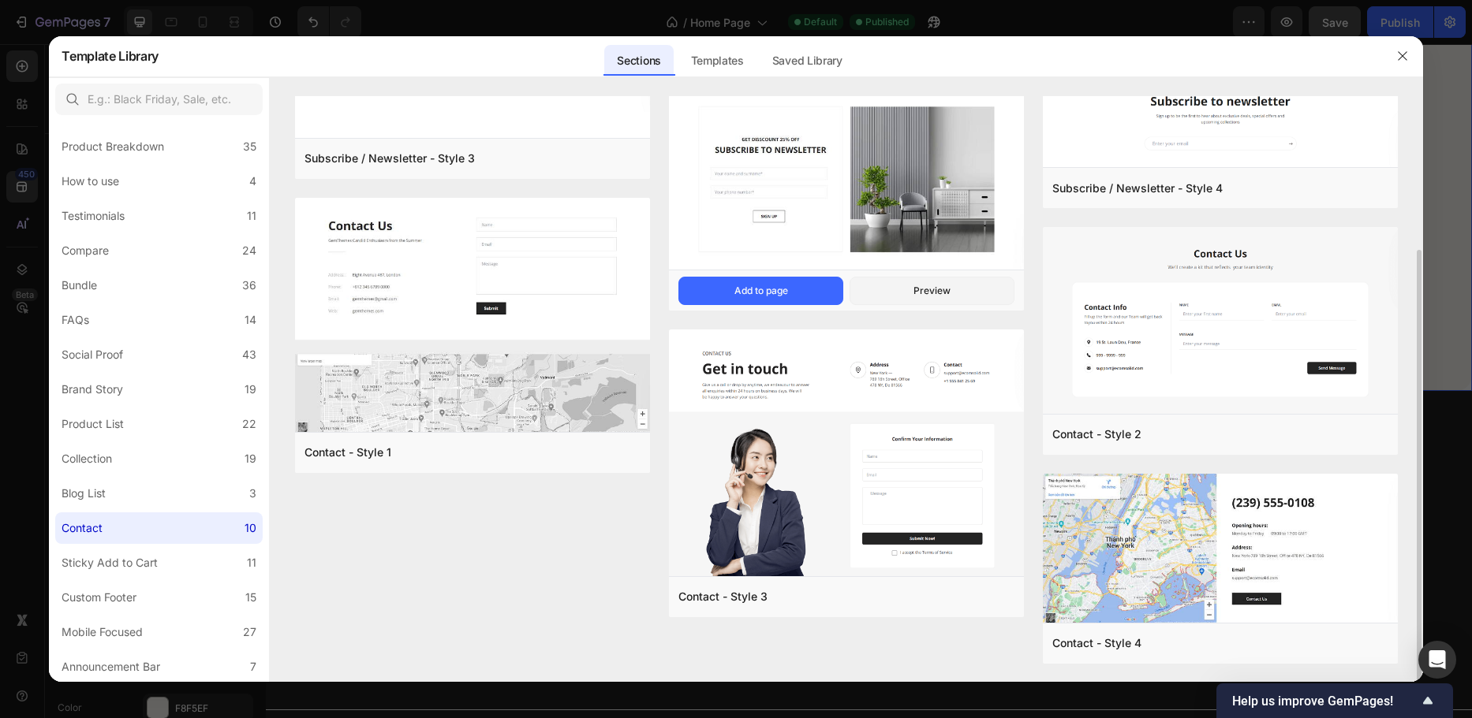
scroll to position [50, 0]
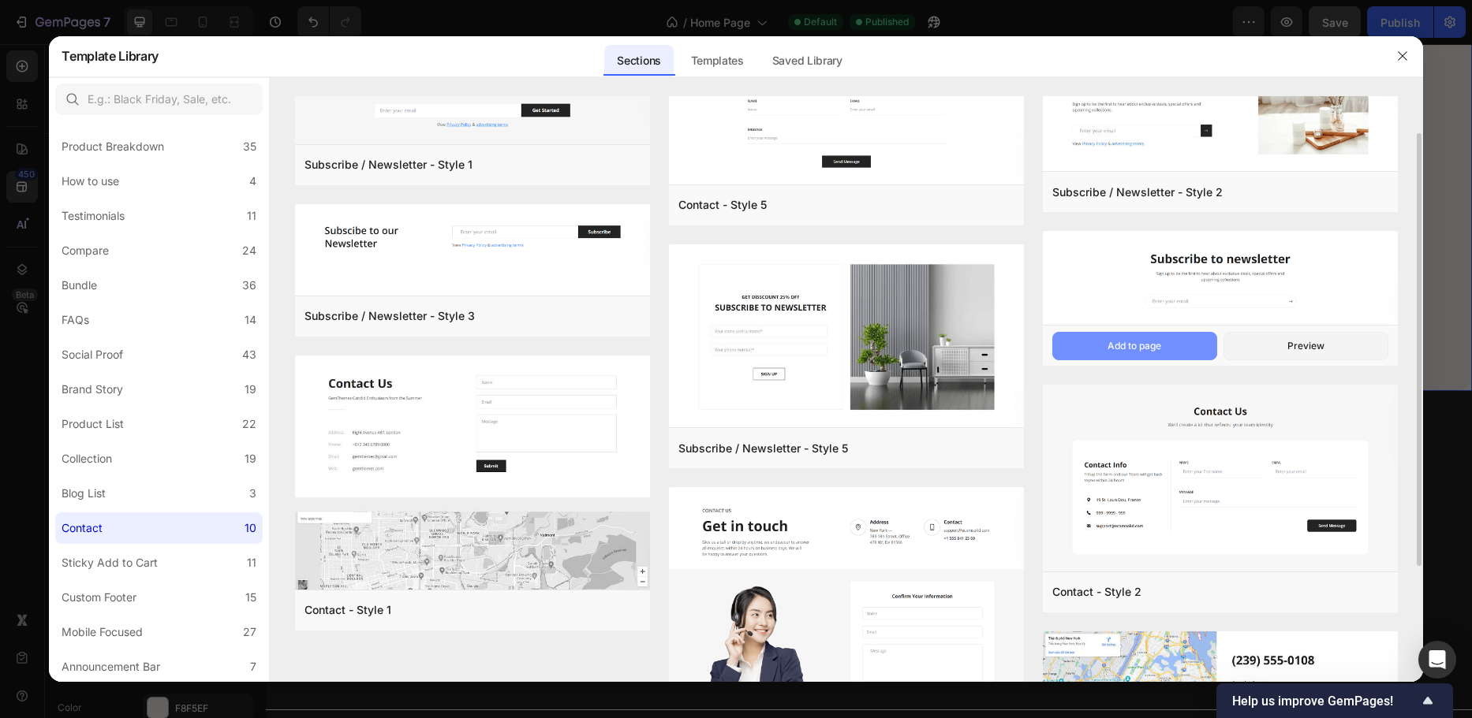
click at [1096, 350] on button "Add to page" at bounding box center [1134, 346] width 165 height 28
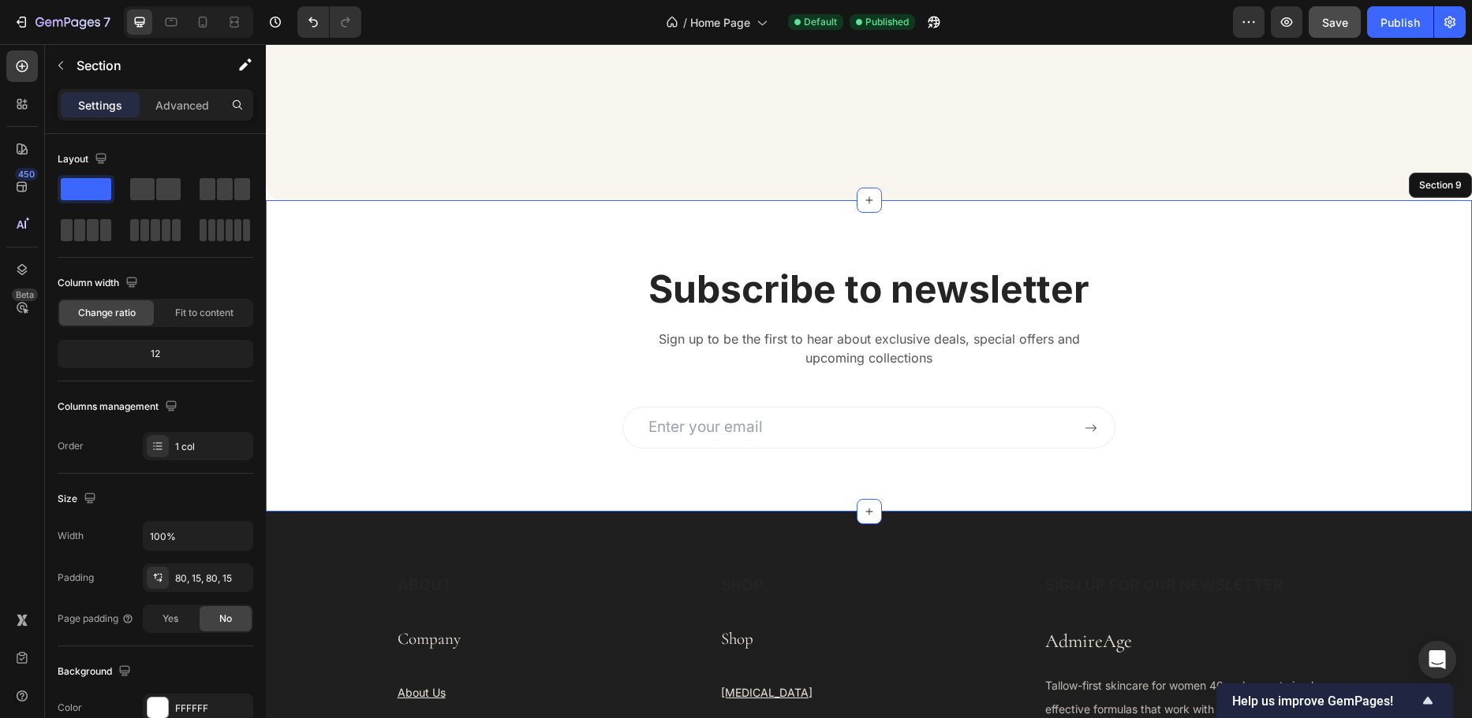
scroll to position [4133, 0]
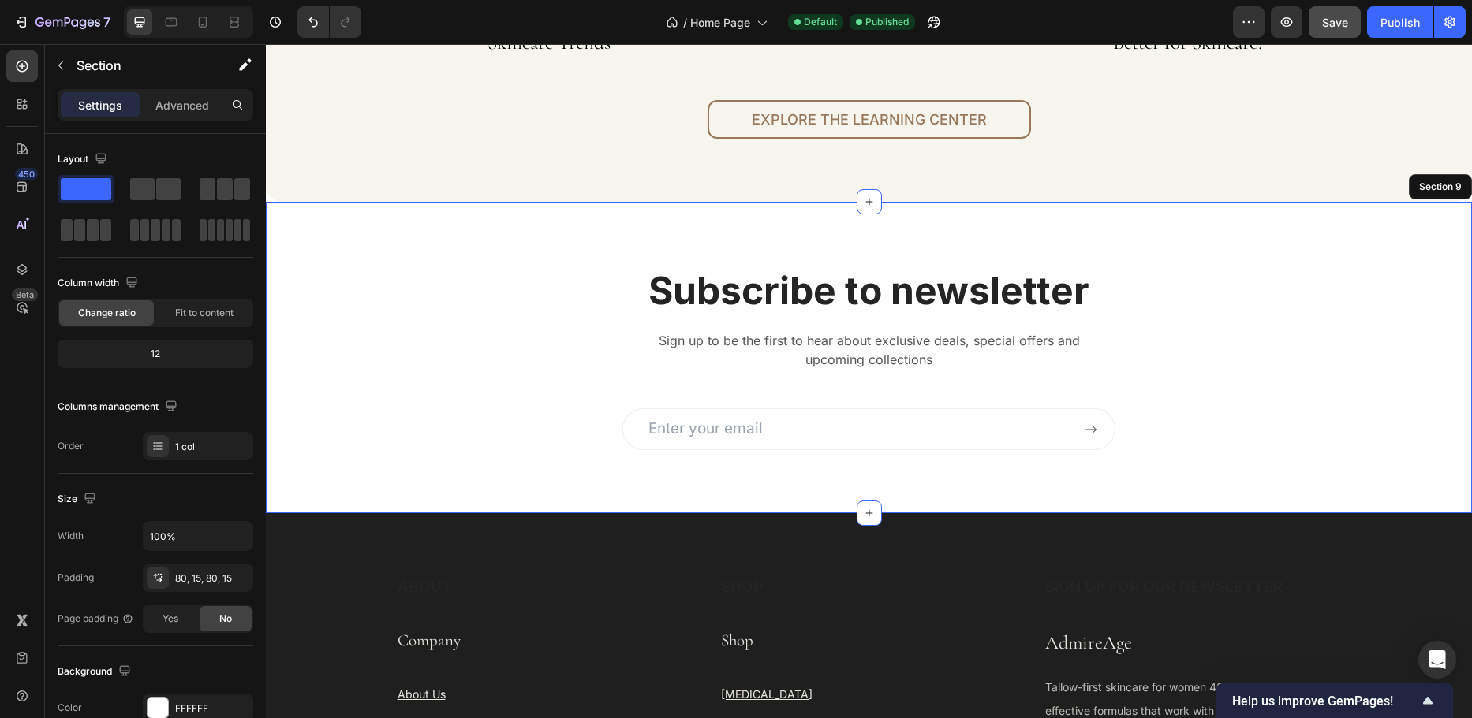
click at [329, 379] on div "Subscribe to newsletter Heading Sign up to be the first to hear about exclusive…" at bounding box center [869, 357] width 1182 height 185
click at [300, 379] on div "Subscribe to newsletter Heading Sign up to be the first to hear about exclusive…" at bounding box center [869, 357] width 1182 height 185
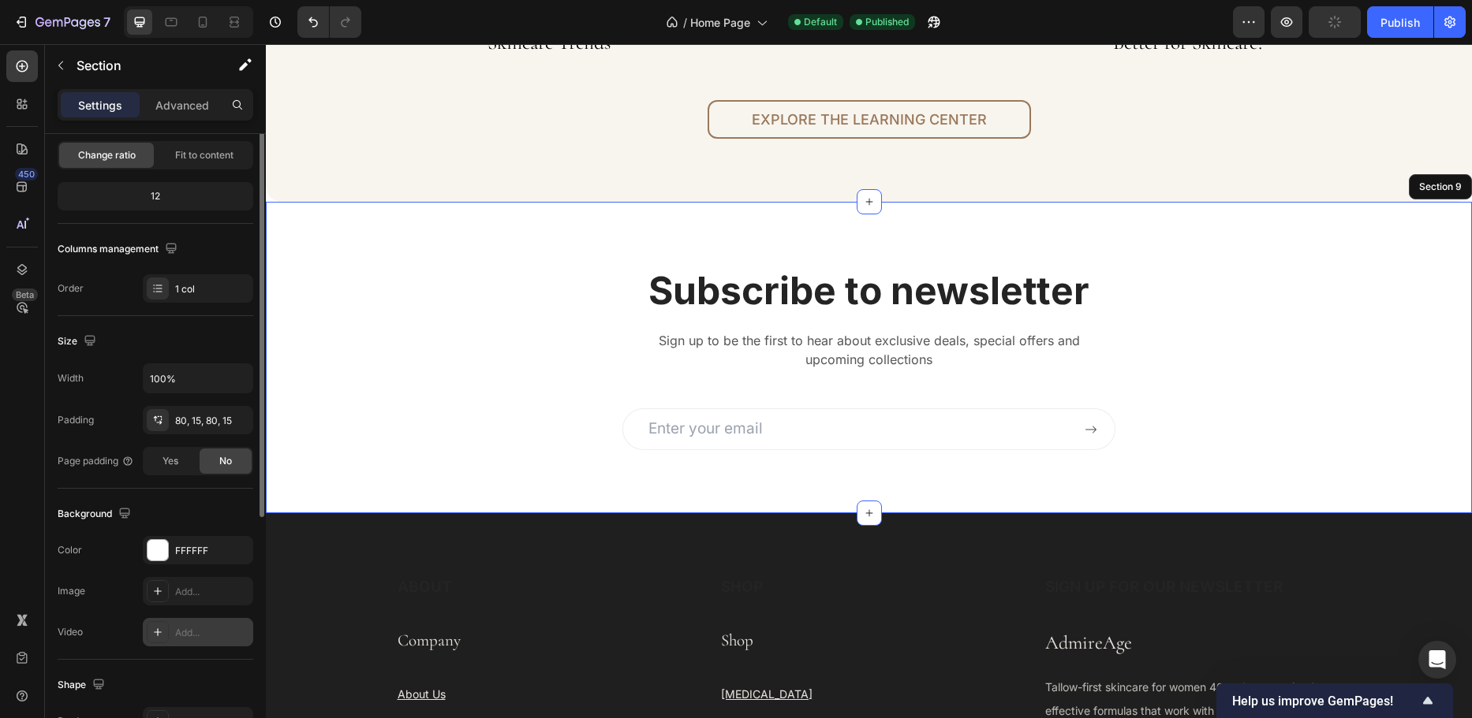
scroll to position [237, 0]
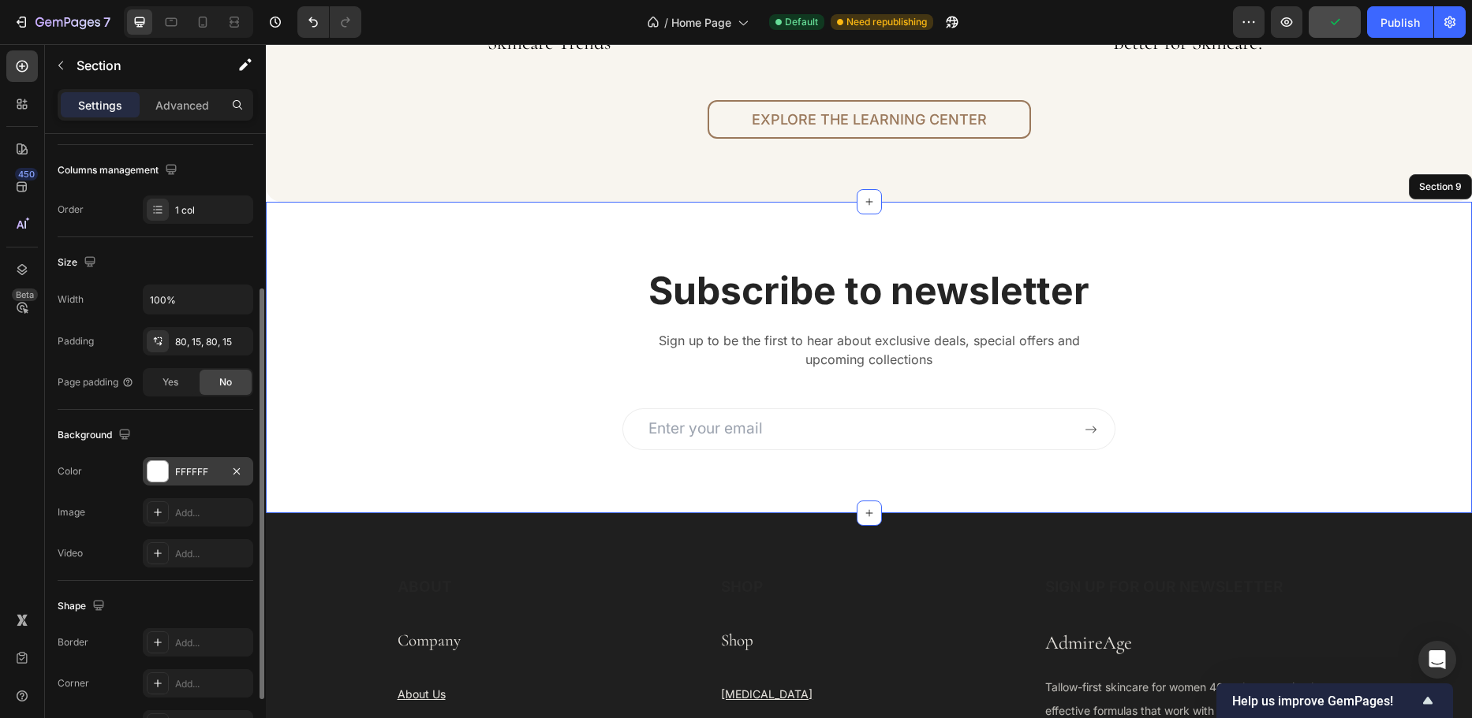
click at [196, 472] on div "FFFFFF" at bounding box center [198, 472] width 46 height 14
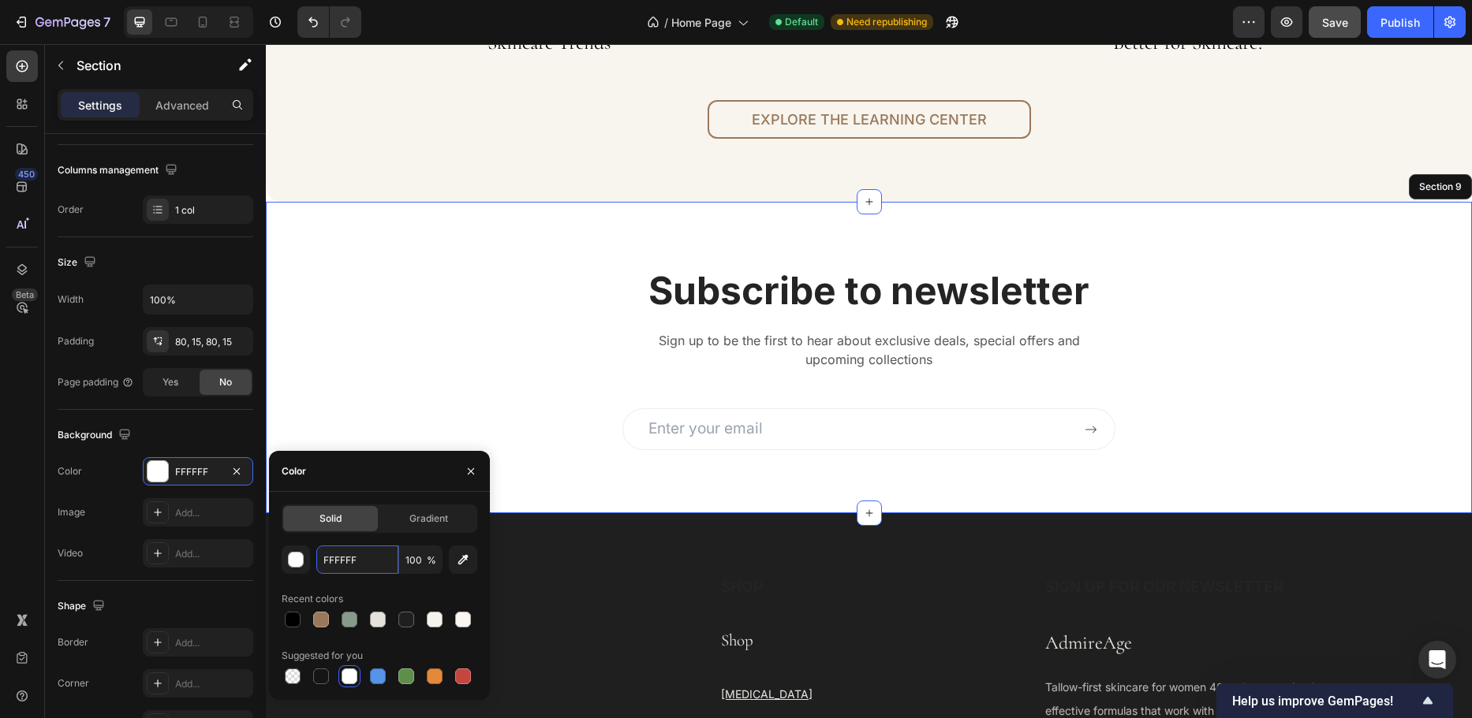
paste input "#2C6D6A"
type input "#2C6D6A"
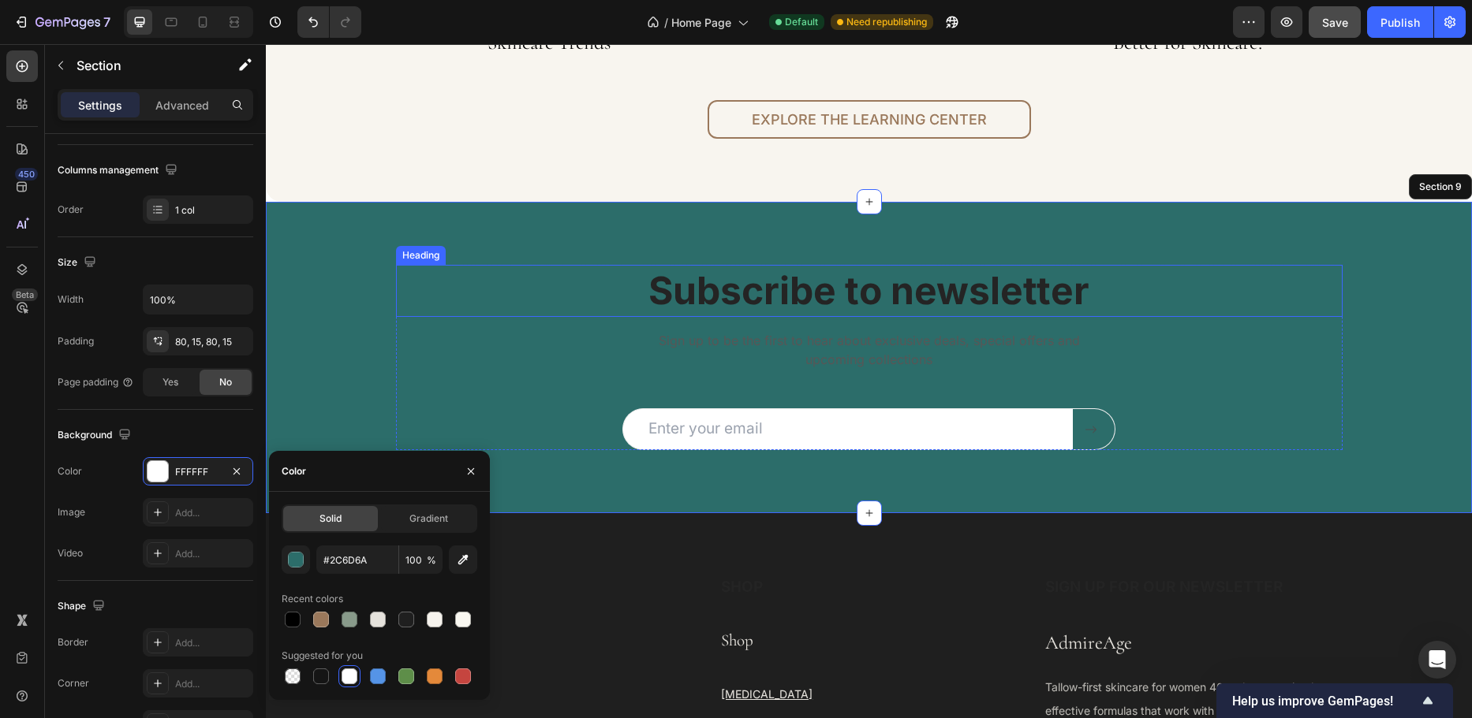
click at [687, 292] on p "Subscribe to newsletter" at bounding box center [868, 291] width 943 height 49
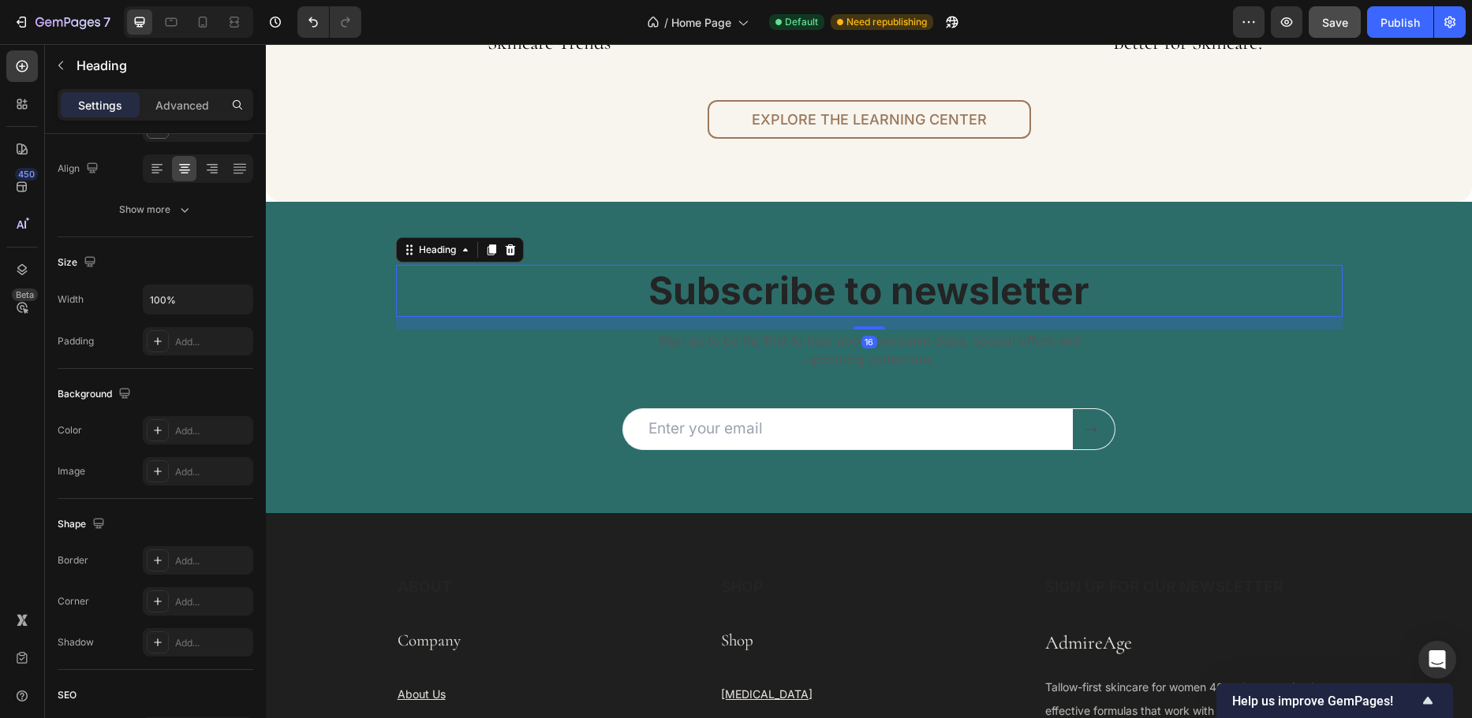
scroll to position [0, 0]
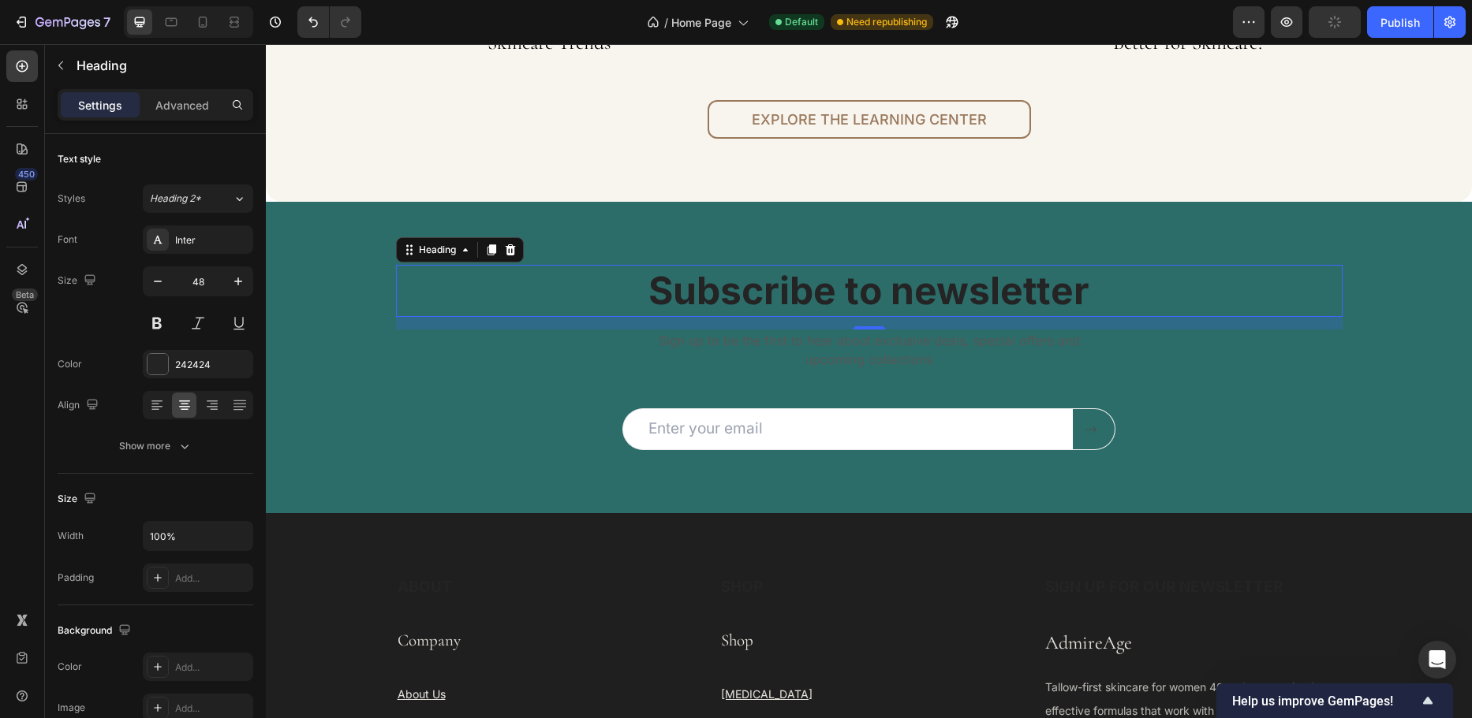
click at [662, 293] on p "Subscribe to newsletter" at bounding box center [868, 291] width 943 height 49
click at [215, 359] on div "242424" at bounding box center [198, 365] width 46 height 14
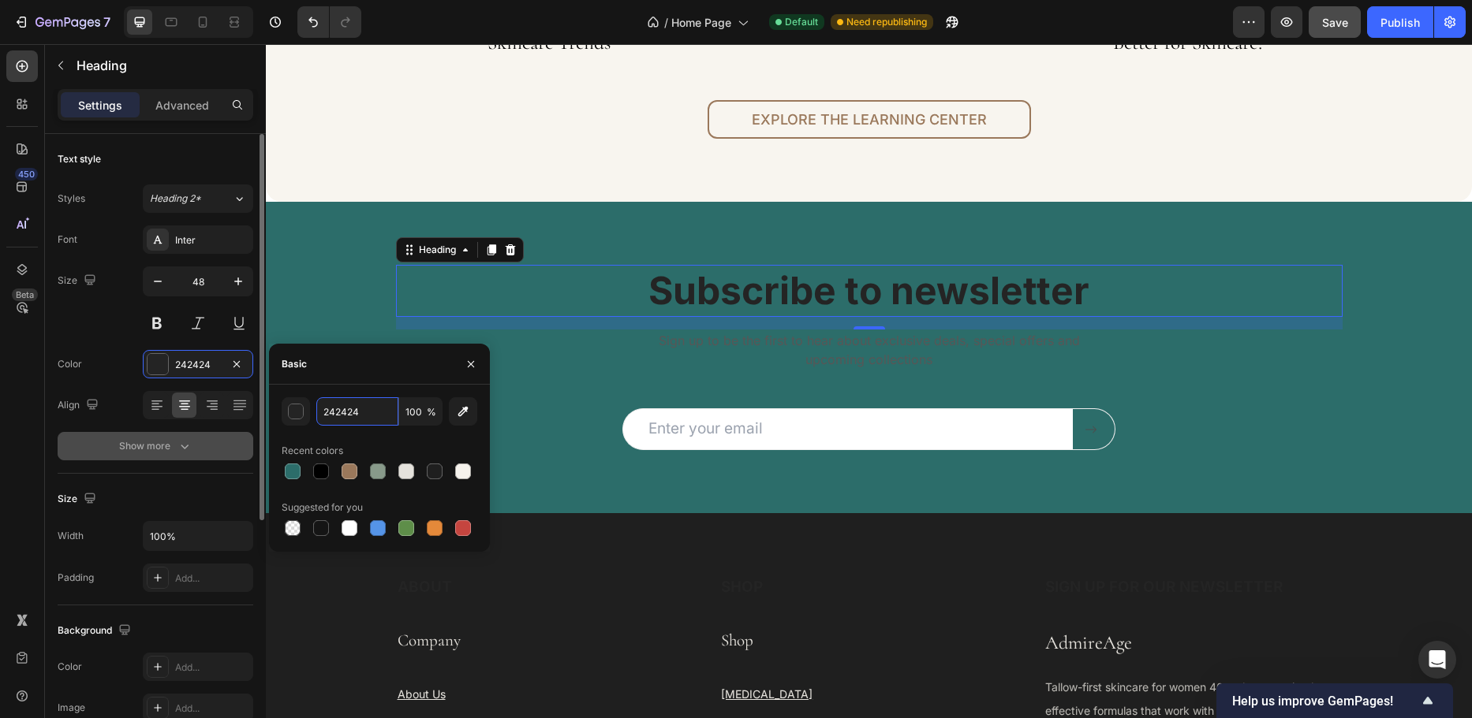
paste input "#FAFAFA"
type input "#FAFAFA"
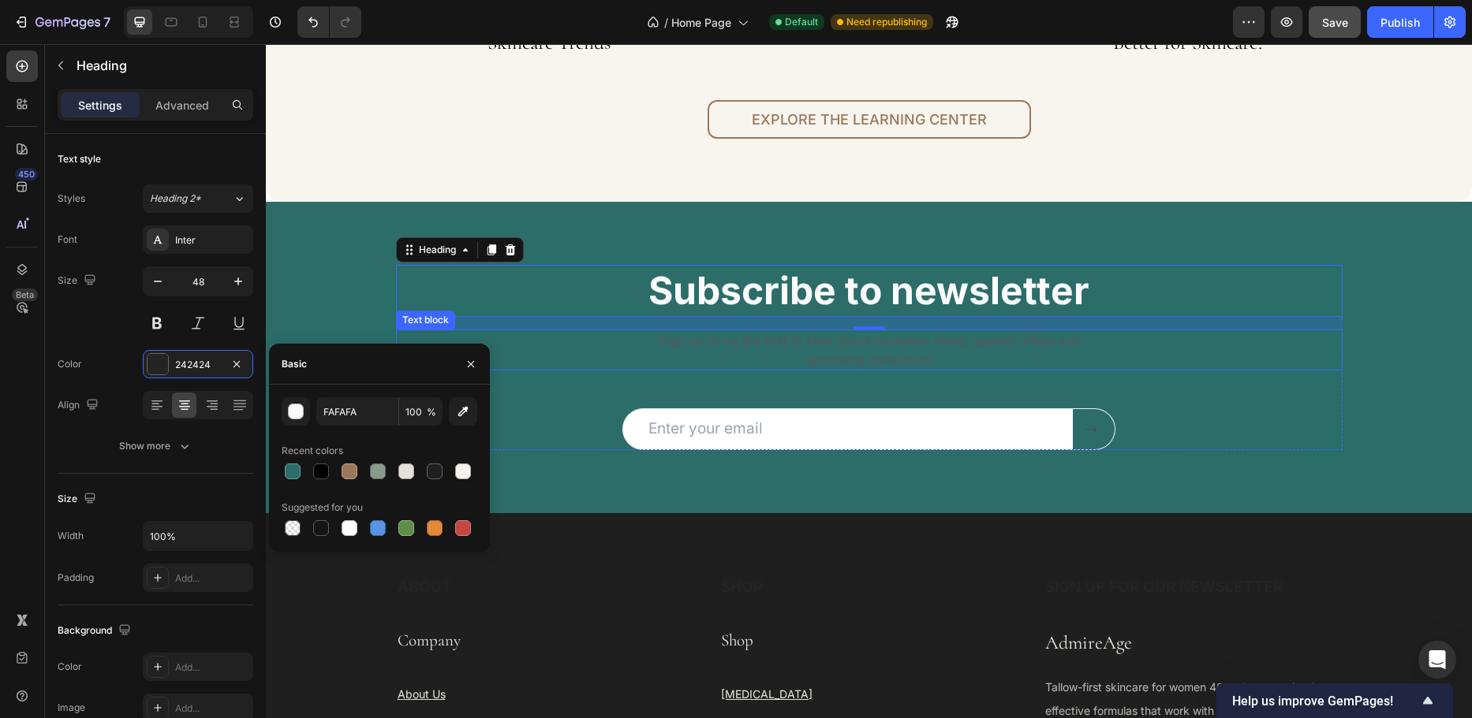
click at [908, 341] on p "Sign up to be the first to hear about exclusive deals, special offers and upcom…" at bounding box center [869, 350] width 438 height 38
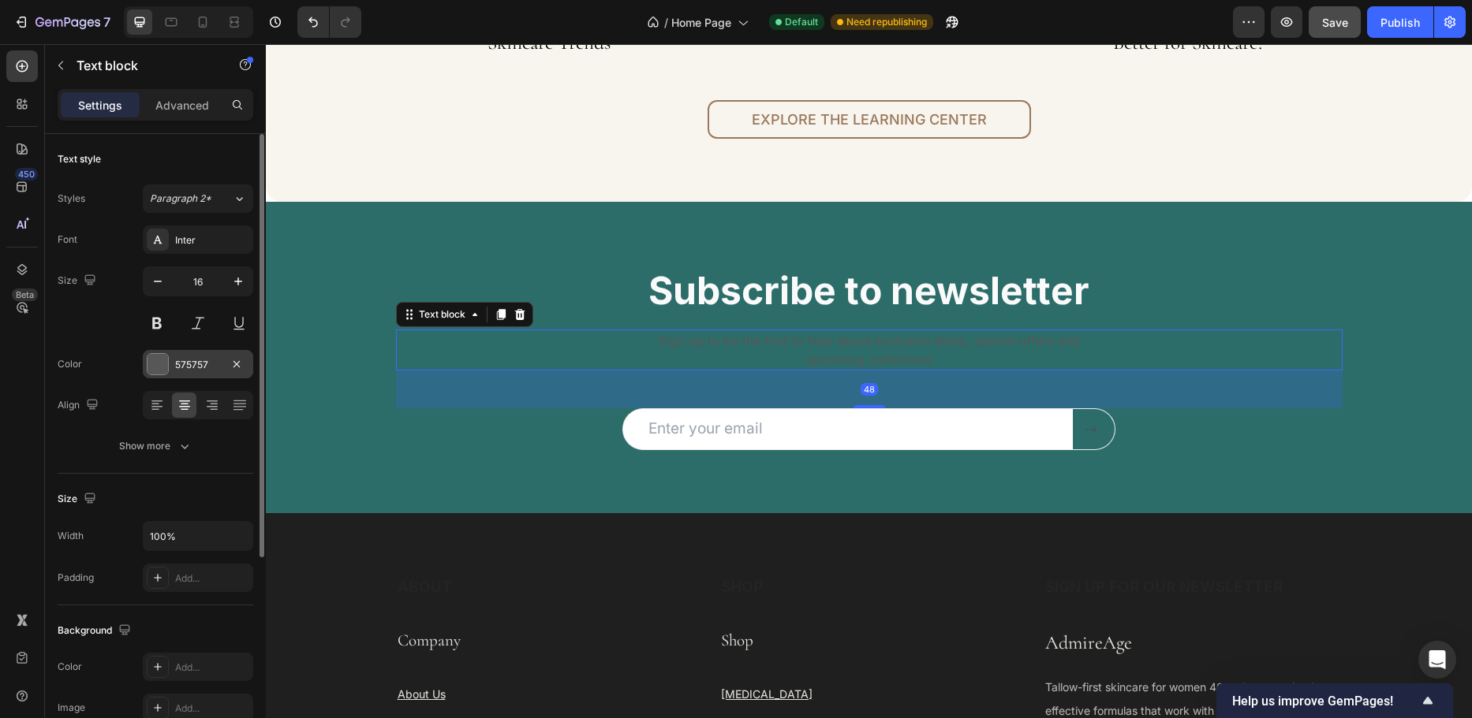
click at [203, 368] on div "575757" at bounding box center [198, 365] width 46 height 14
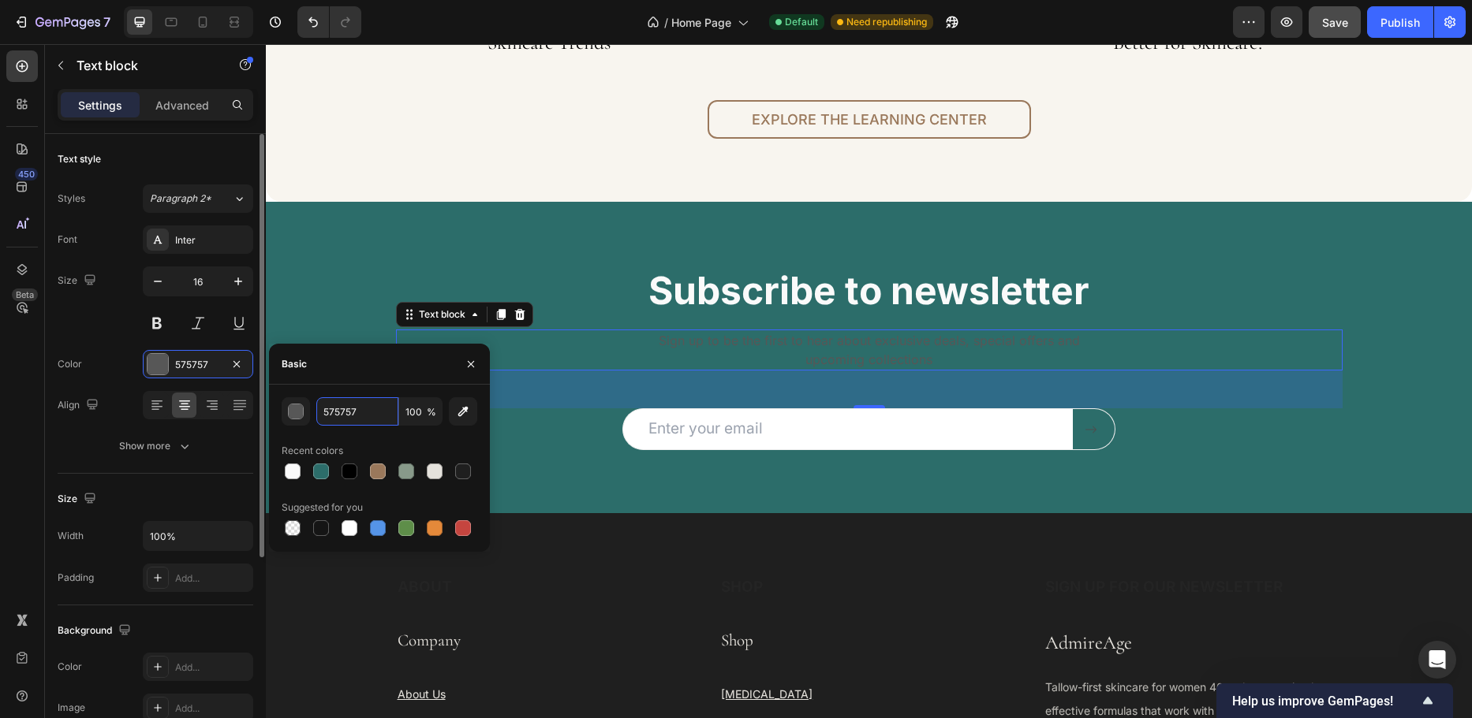
paste input "#FAFAFA"
type input "#FAFAFA"
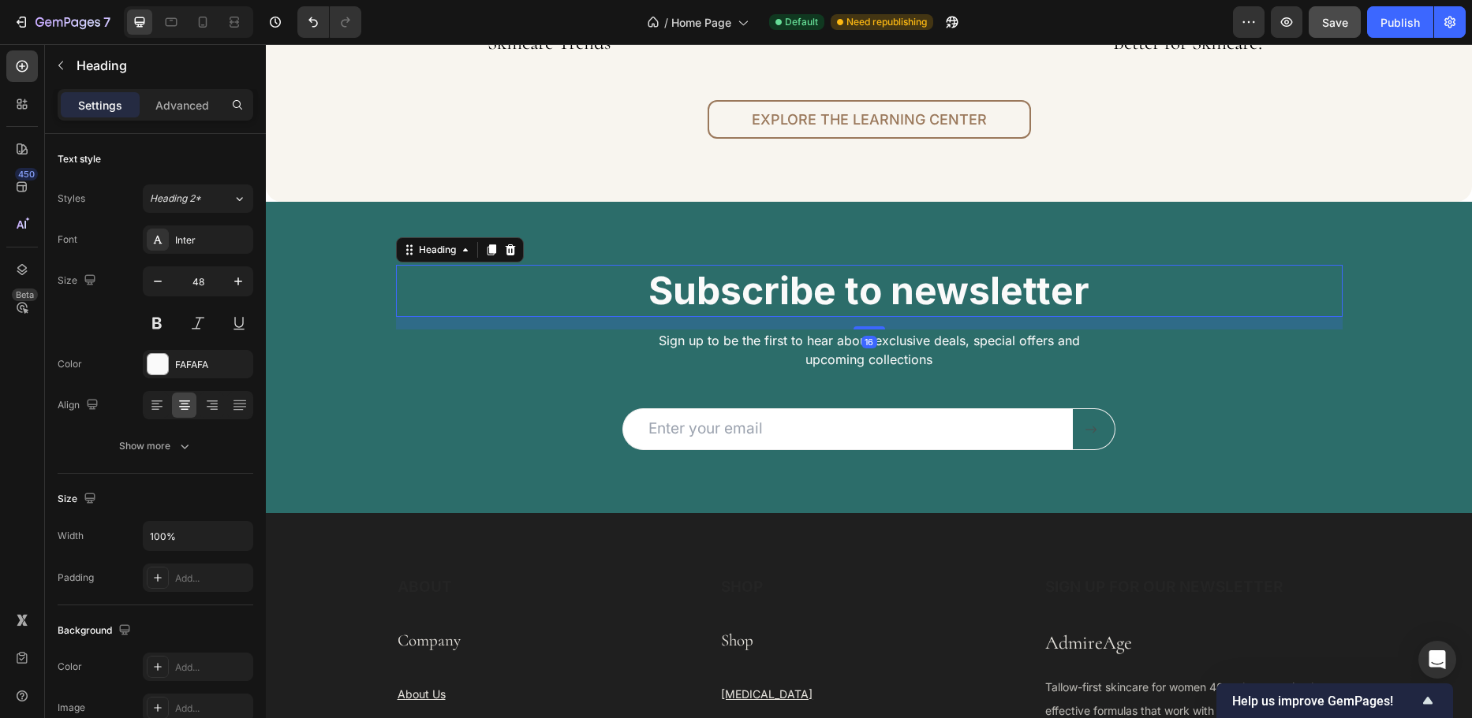
click at [577, 276] on h2 "Subscribe to newsletter" at bounding box center [869, 291] width 946 height 52
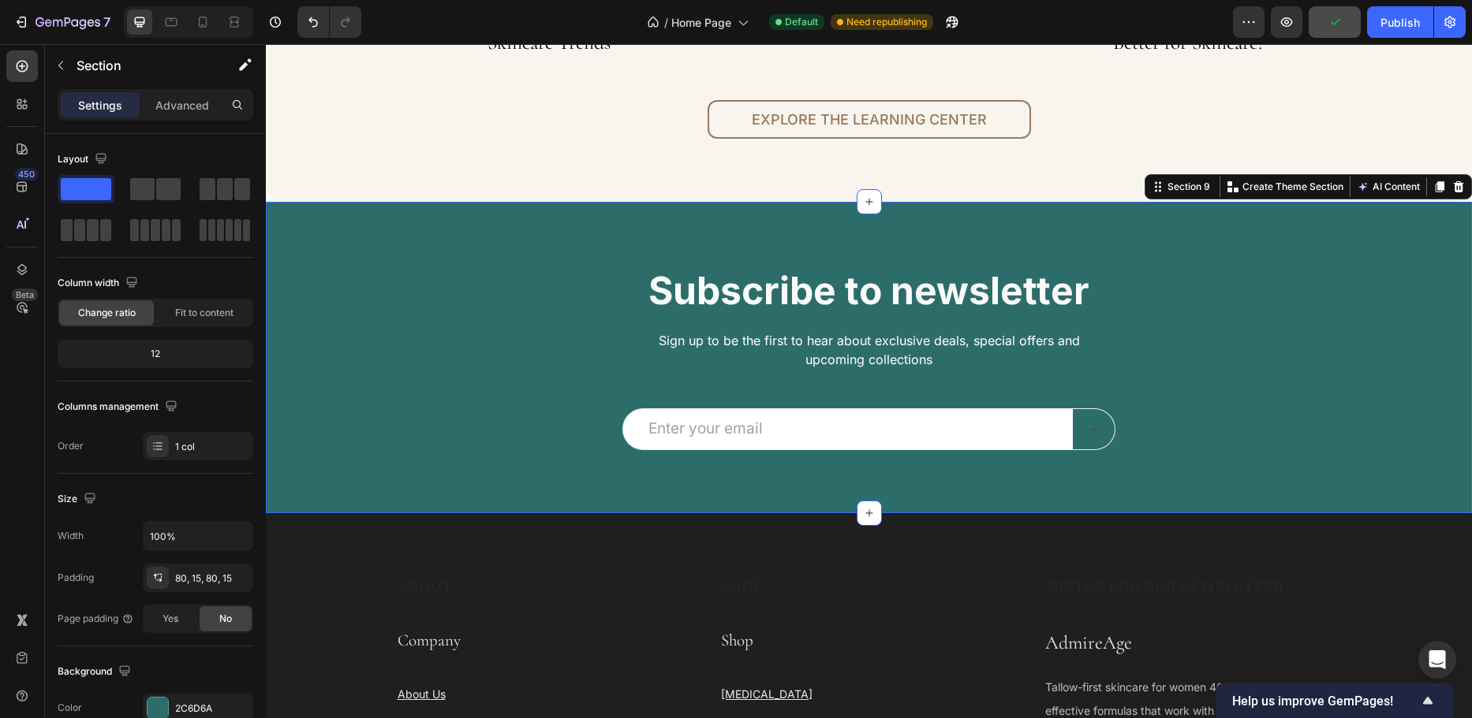
click at [535, 452] on div "Subscribe to newsletter Heading Sign up to be the first to hear about exclusive…" at bounding box center [869, 358] width 1206 height 312
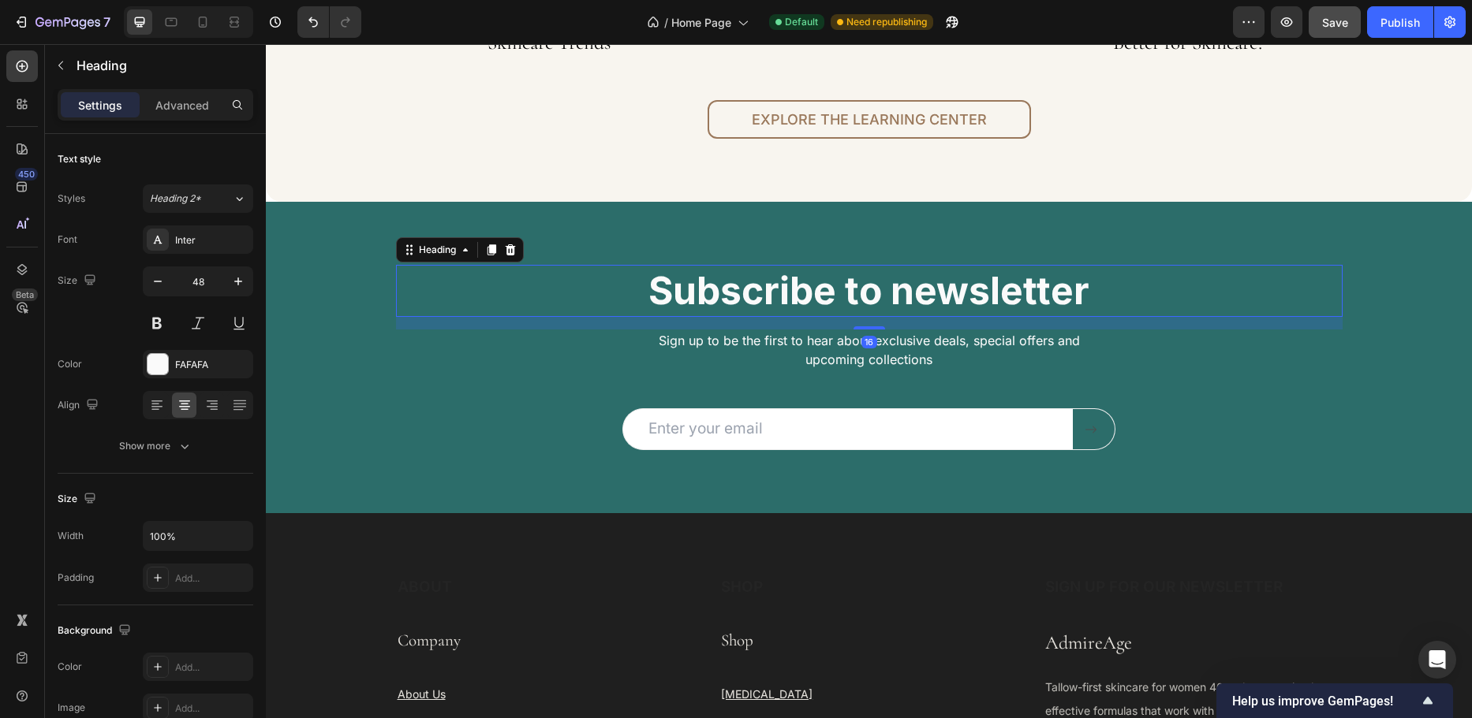
click at [916, 302] on h2 "Subscribe to newsletter" at bounding box center [869, 291] width 946 height 52
click at [213, 240] on div "Inter" at bounding box center [212, 240] width 74 height 14
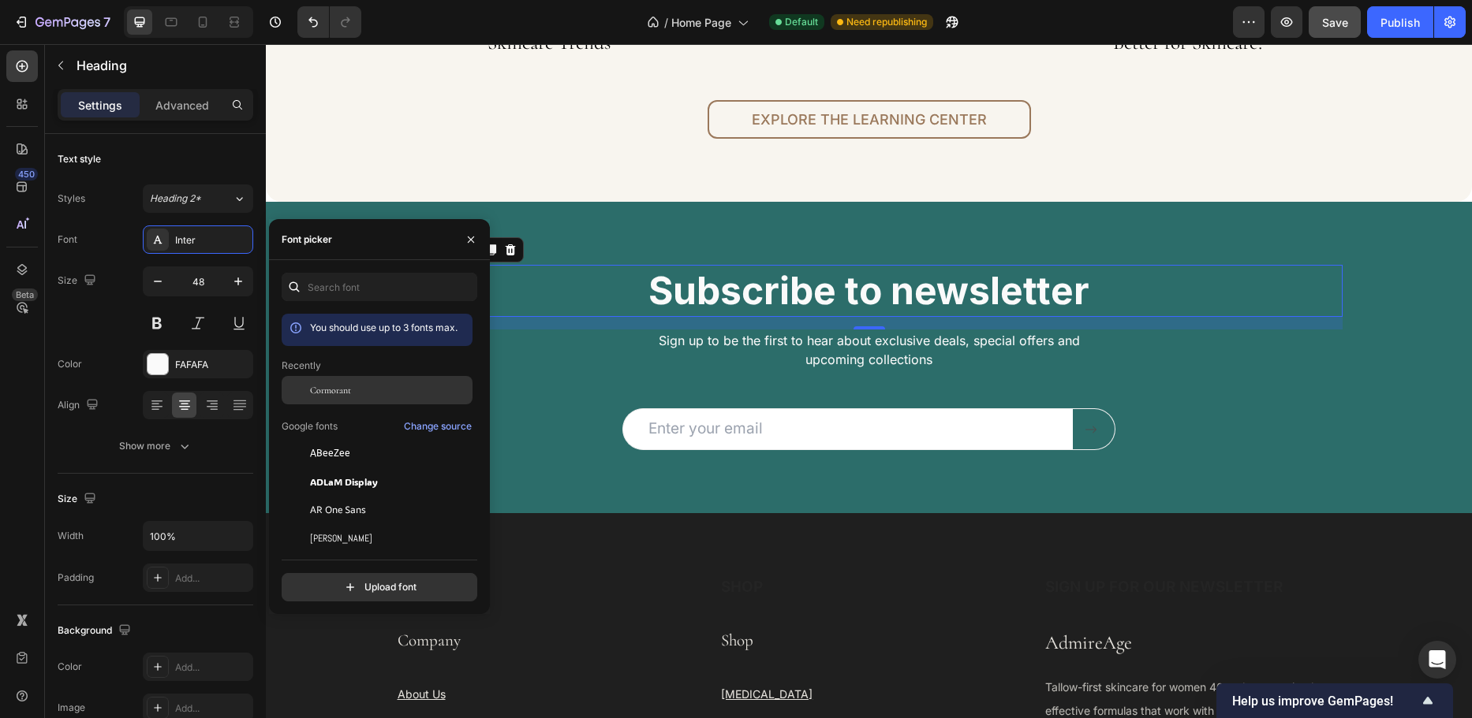
click at [306, 387] on div at bounding box center [296, 390] width 28 height 28
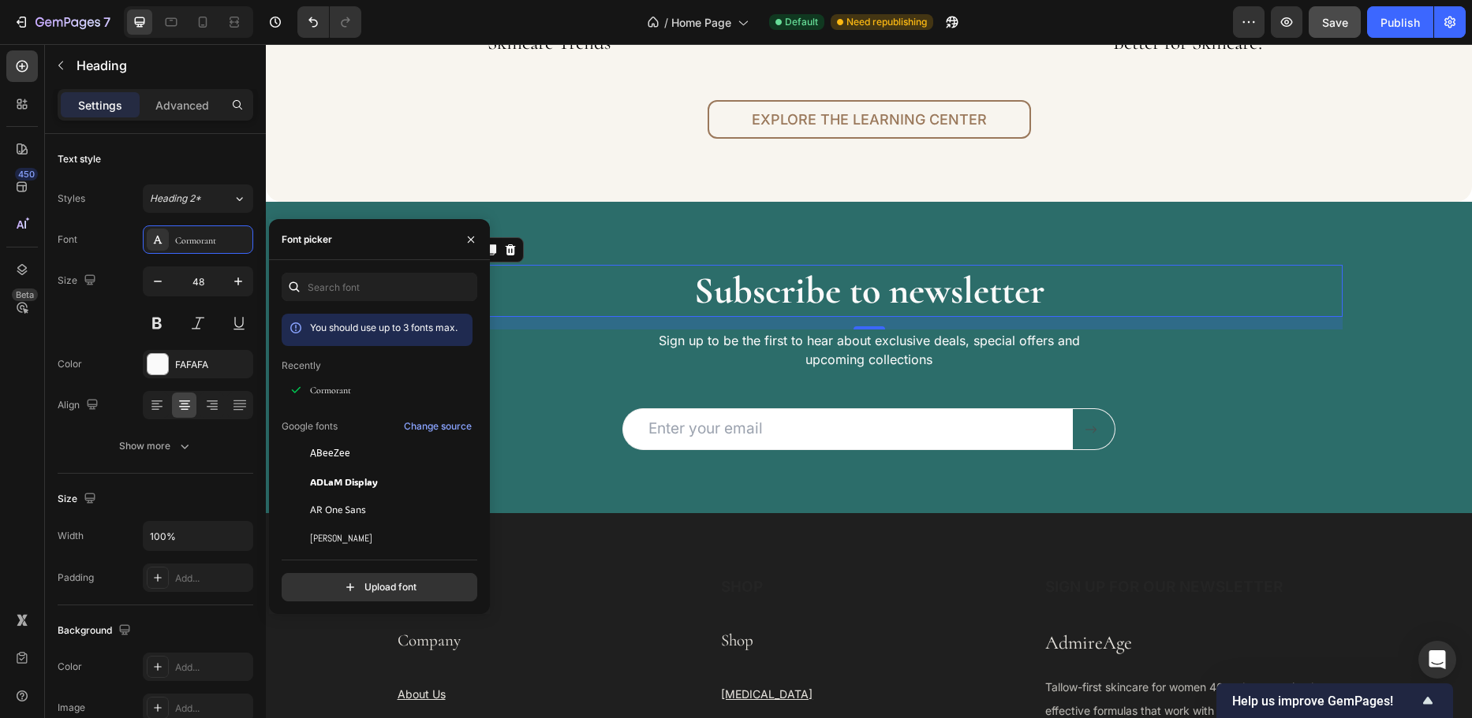
click at [976, 297] on h2 "Subscribe to newsletter" at bounding box center [869, 291] width 946 height 52
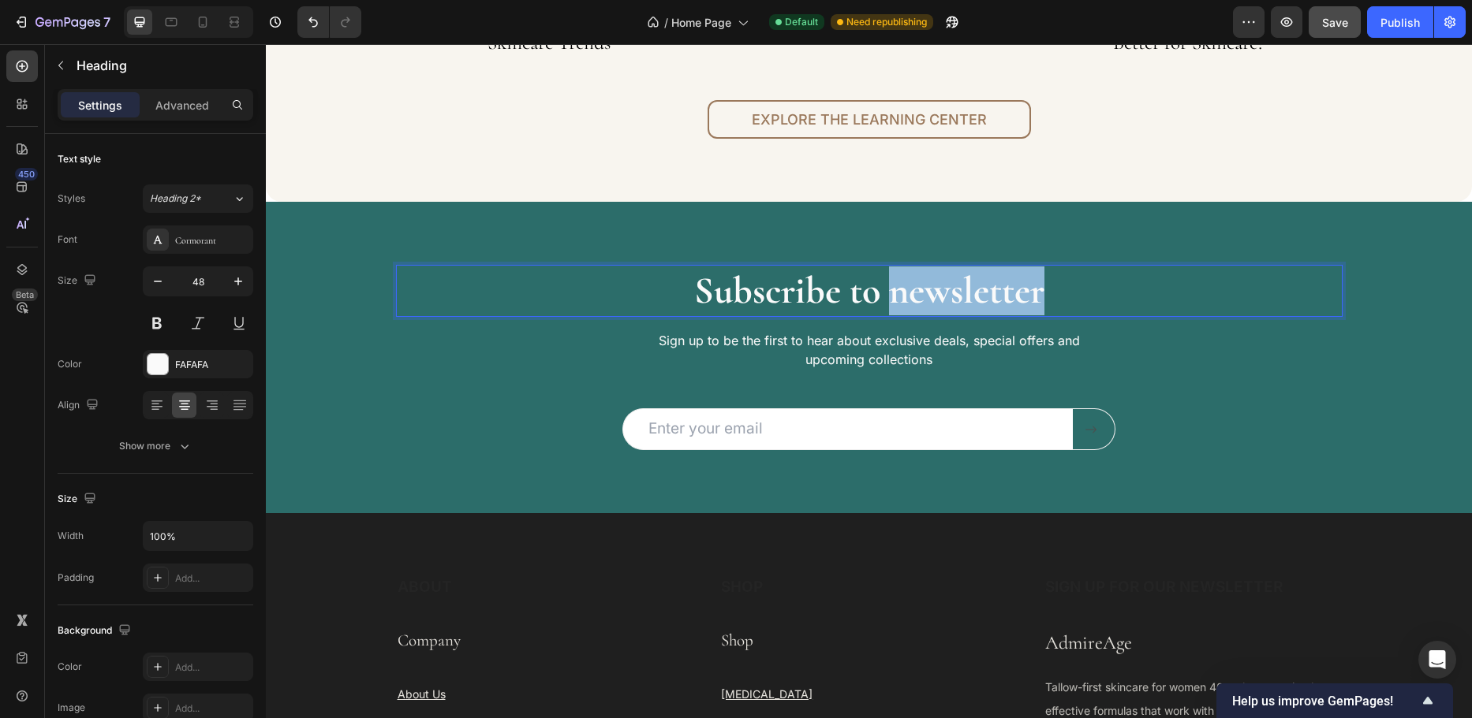
click at [976, 297] on p "Subscribe to newsletter" at bounding box center [868, 291] width 943 height 49
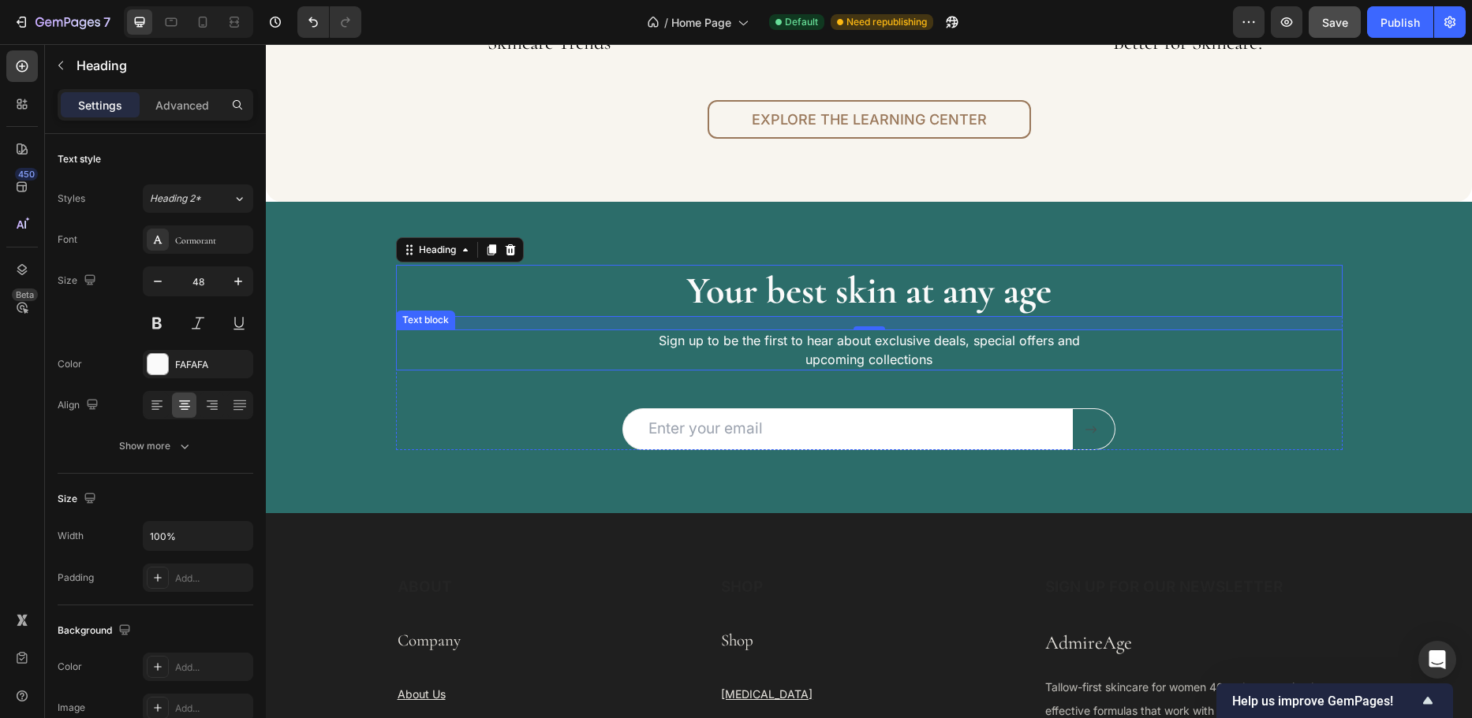
click at [857, 355] on p "Sign up to be the first to hear about exclusive deals, special offers and upcom…" at bounding box center [869, 350] width 438 height 38
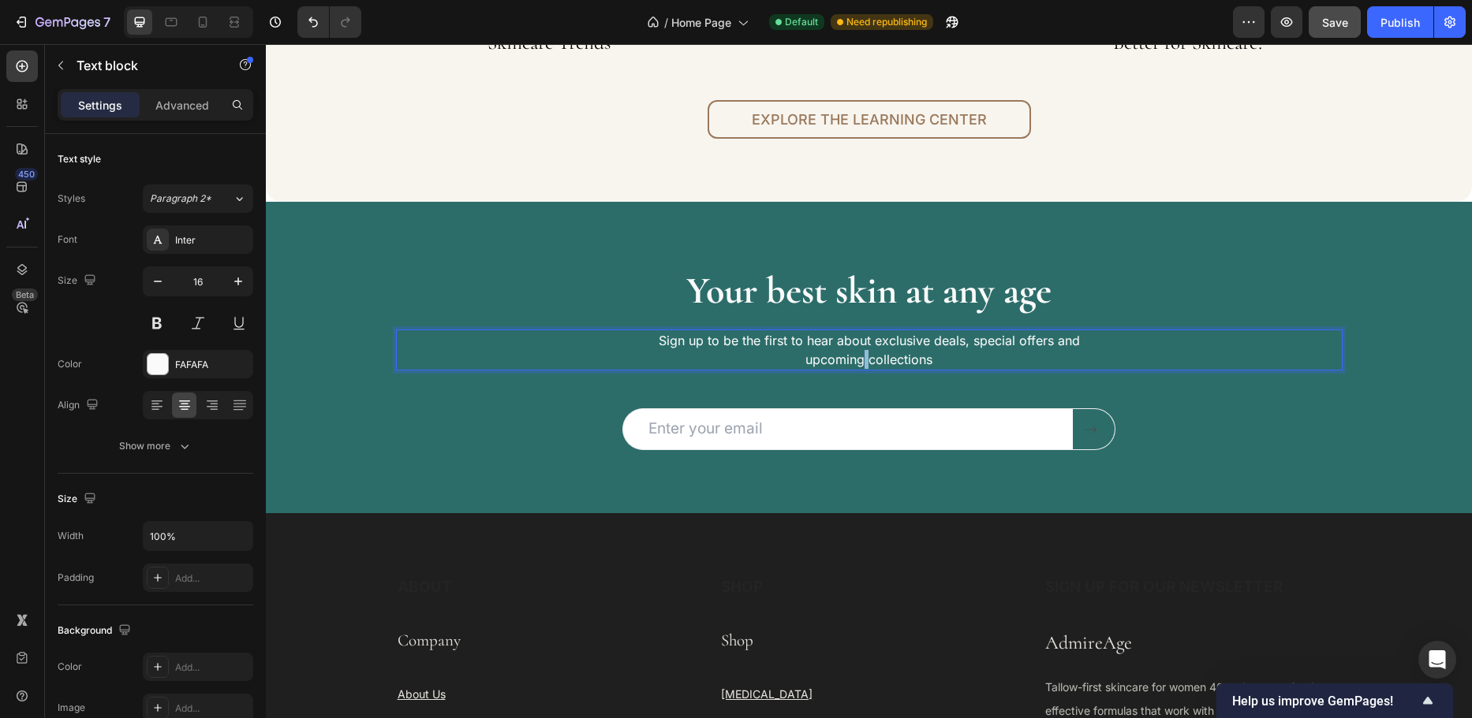
click at [857, 355] on p "Sign up to be the first to hear about exclusive deals, special offers and upcom…" at bounding box center [869, 350] width 438 height 38
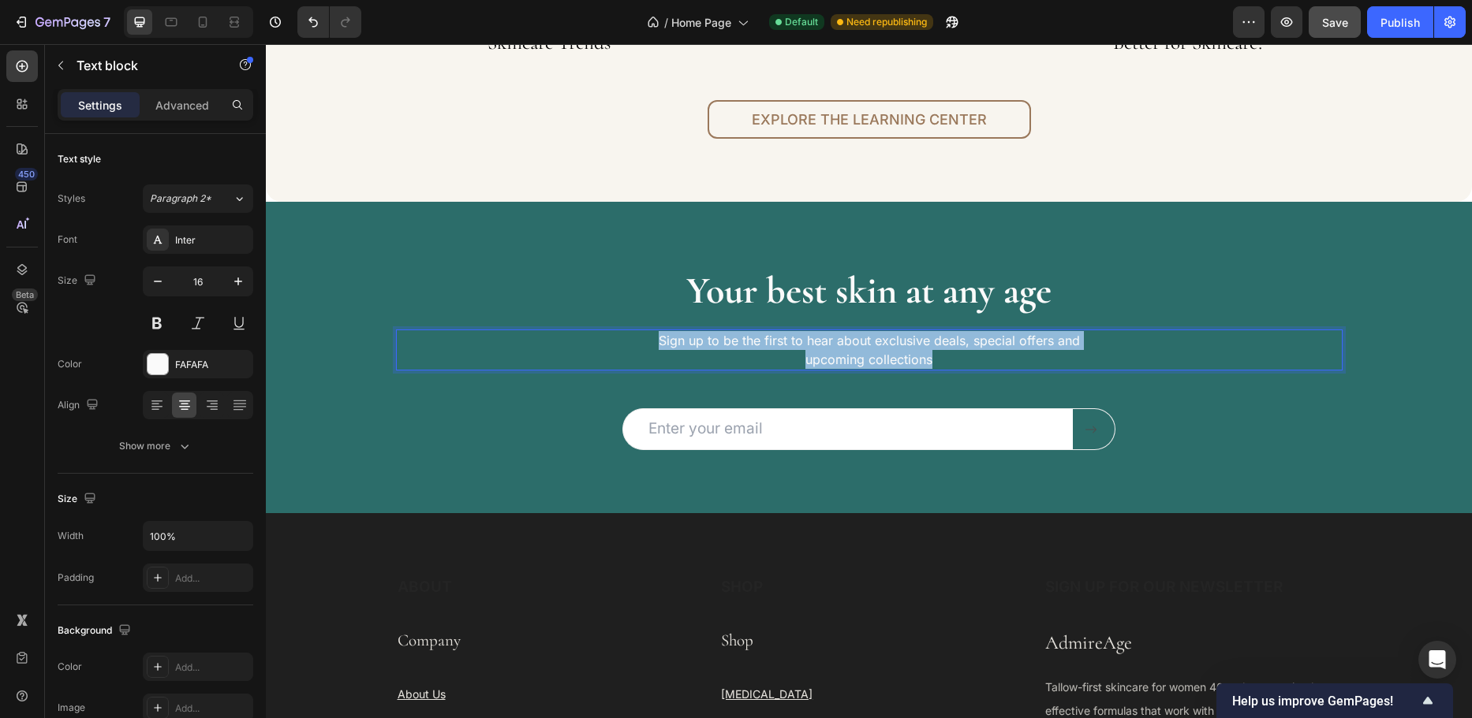
click at [857, 355] on p "Sign up to be the first to hear about exclusive deals, special offers and upcom…" at bounding box center [869, 350] width 438 height 38
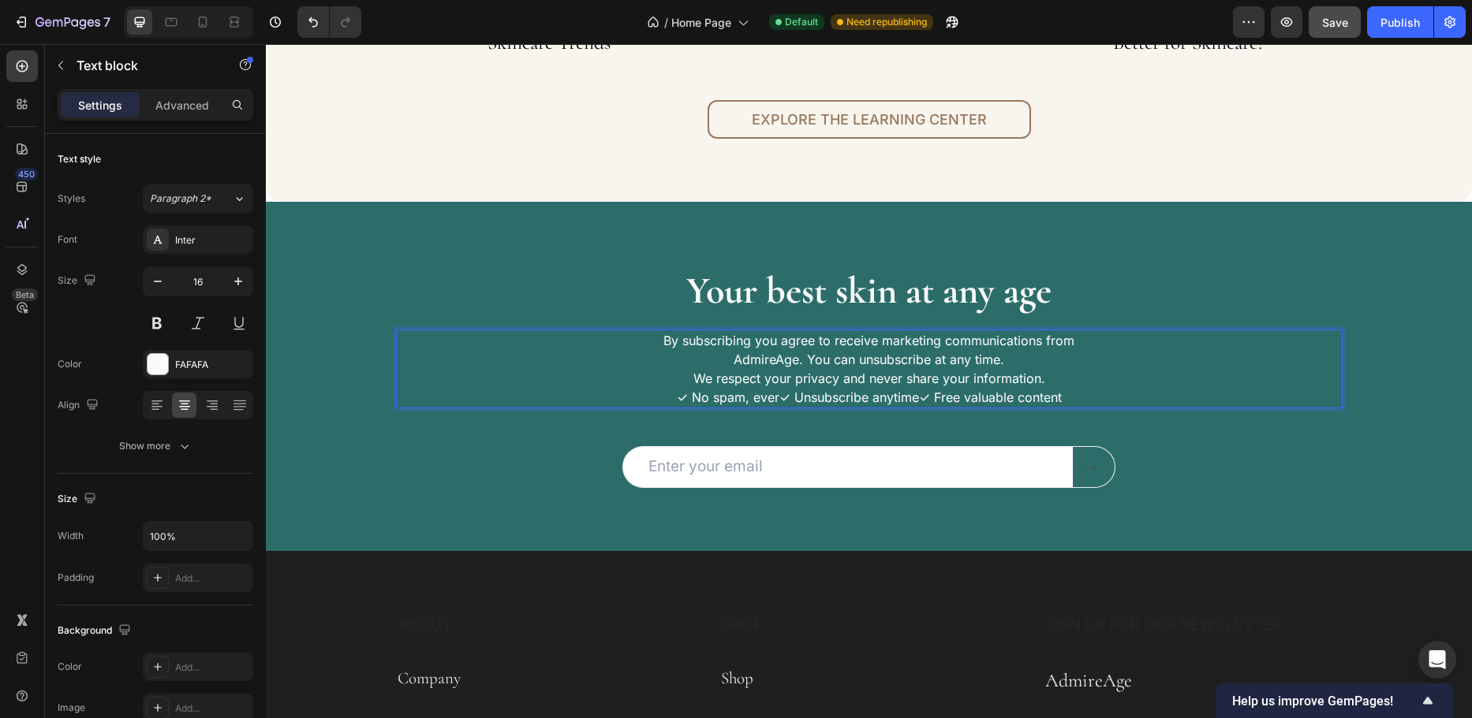
click at [1042, 360] on p "By subscribing you agree to receive marketing communications from AdmireAge. Yo…" at bounding box center [869, 350] width 438 height 38
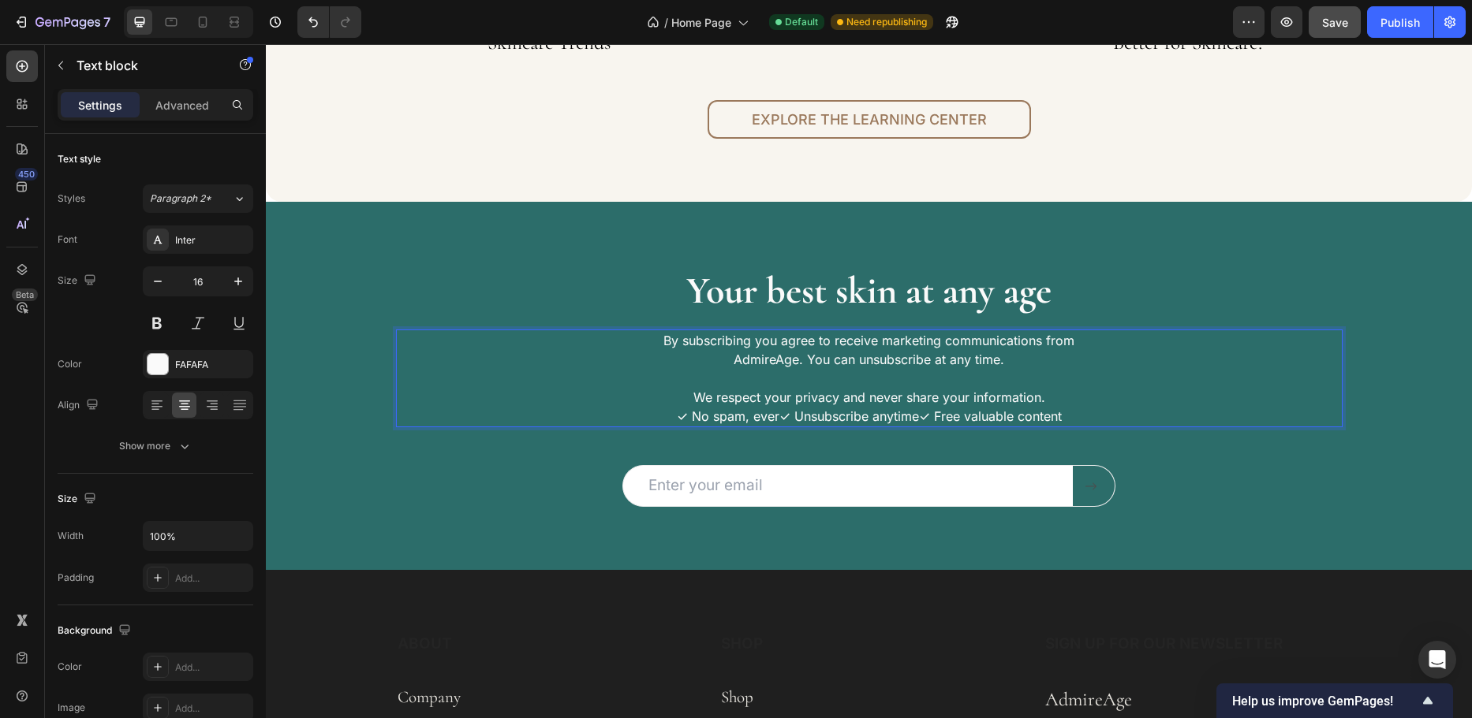
click at [1043, 394] on p "We respect your privacy and never share your information." at bounding box center [869, 397] width 438 height 19
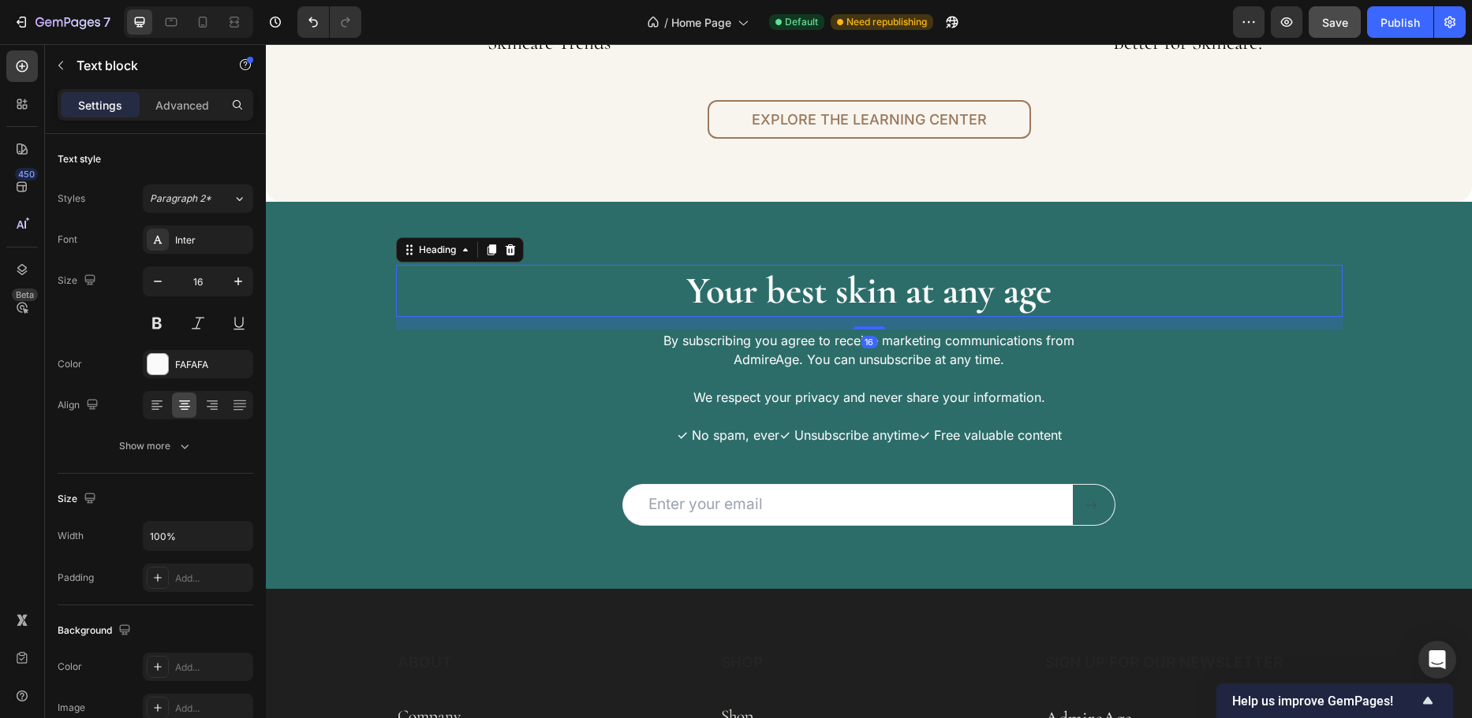
click at [1081, 310] on p "Your best skin at any age" at bounding box center [868, 291] width 943 height 49
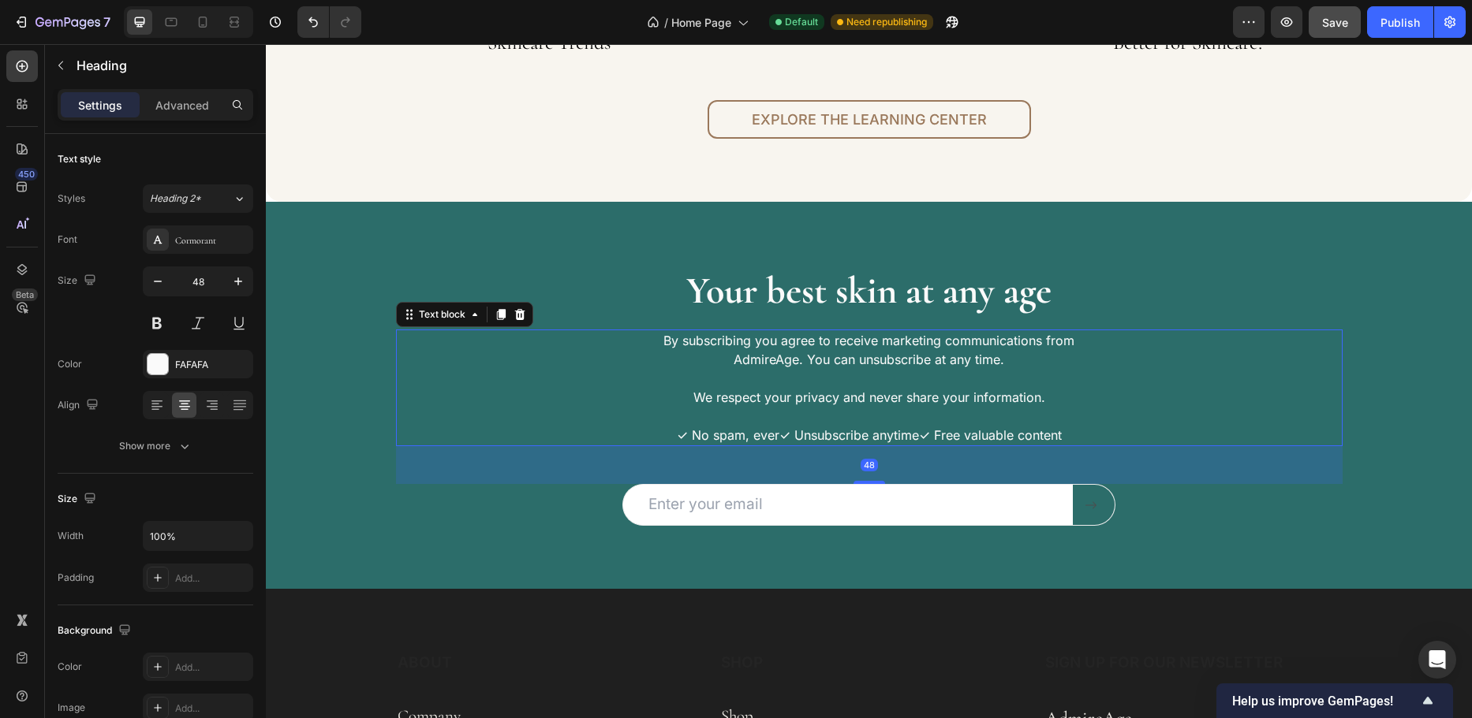
click at [498, 352] on div "By subscribing you agree to receive marketing communications from AdmireAge. Yo…" at bounding box center [869, 388] width 946 height 117
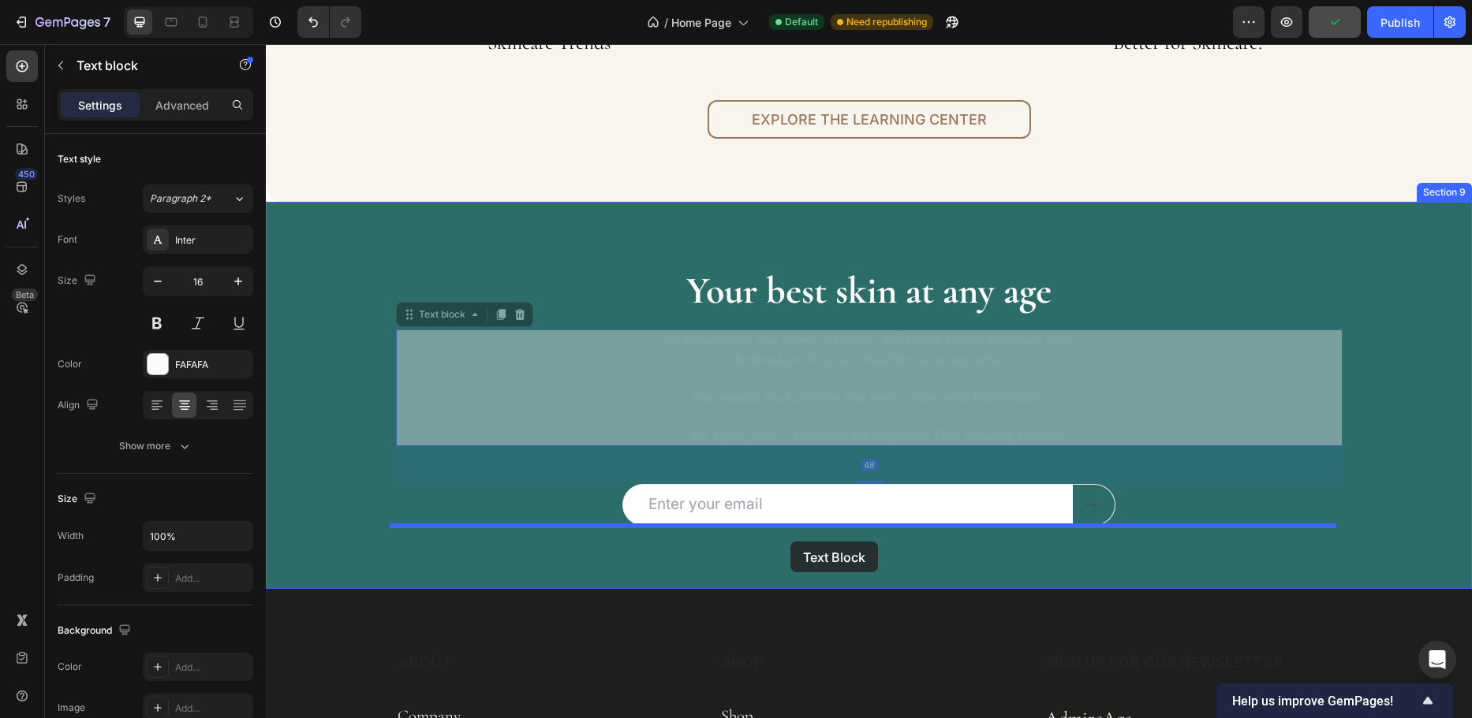
drag, startPoint x: 406, startPoint y: 320, endPoint x: 790, endPoint y: 542, distance: 443.4
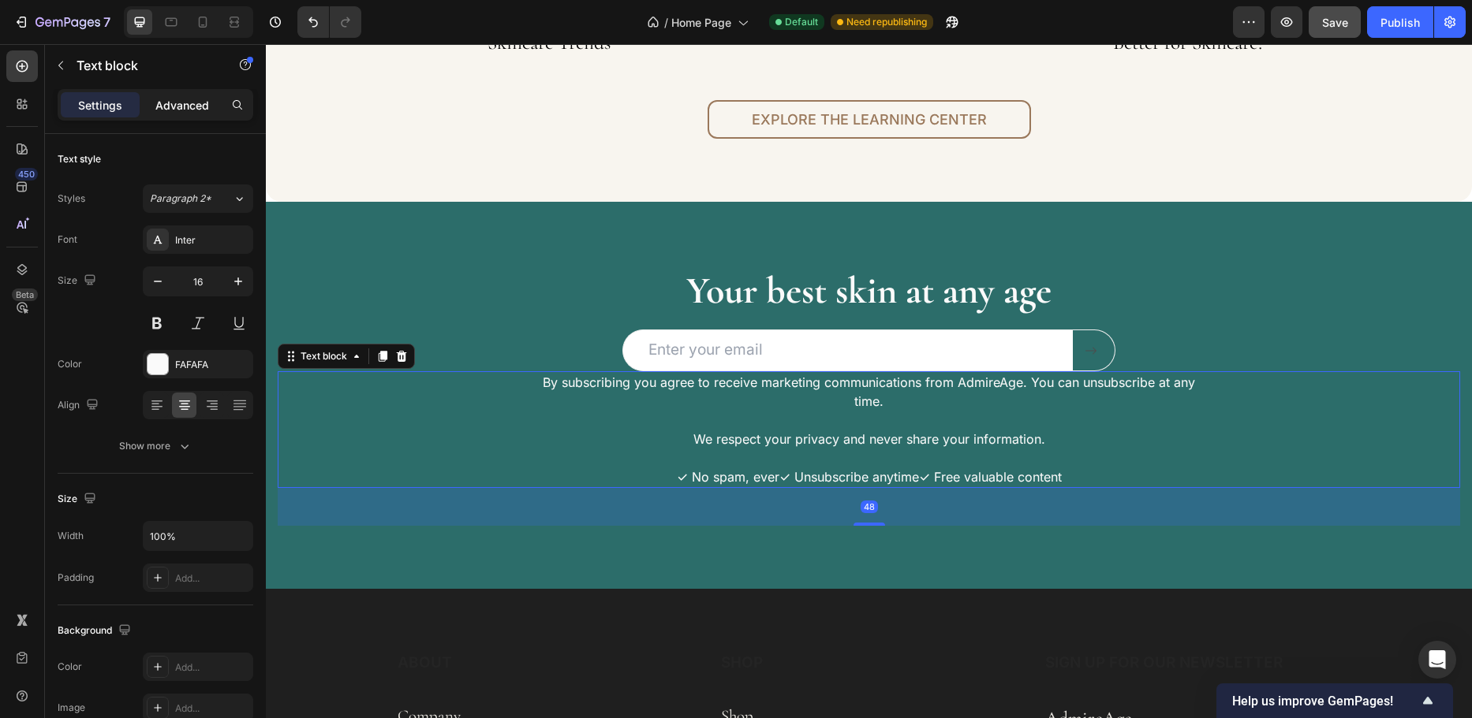
click at [172, 103] on p "Advanced" at bounding box center [182, 105] width 54 height 17
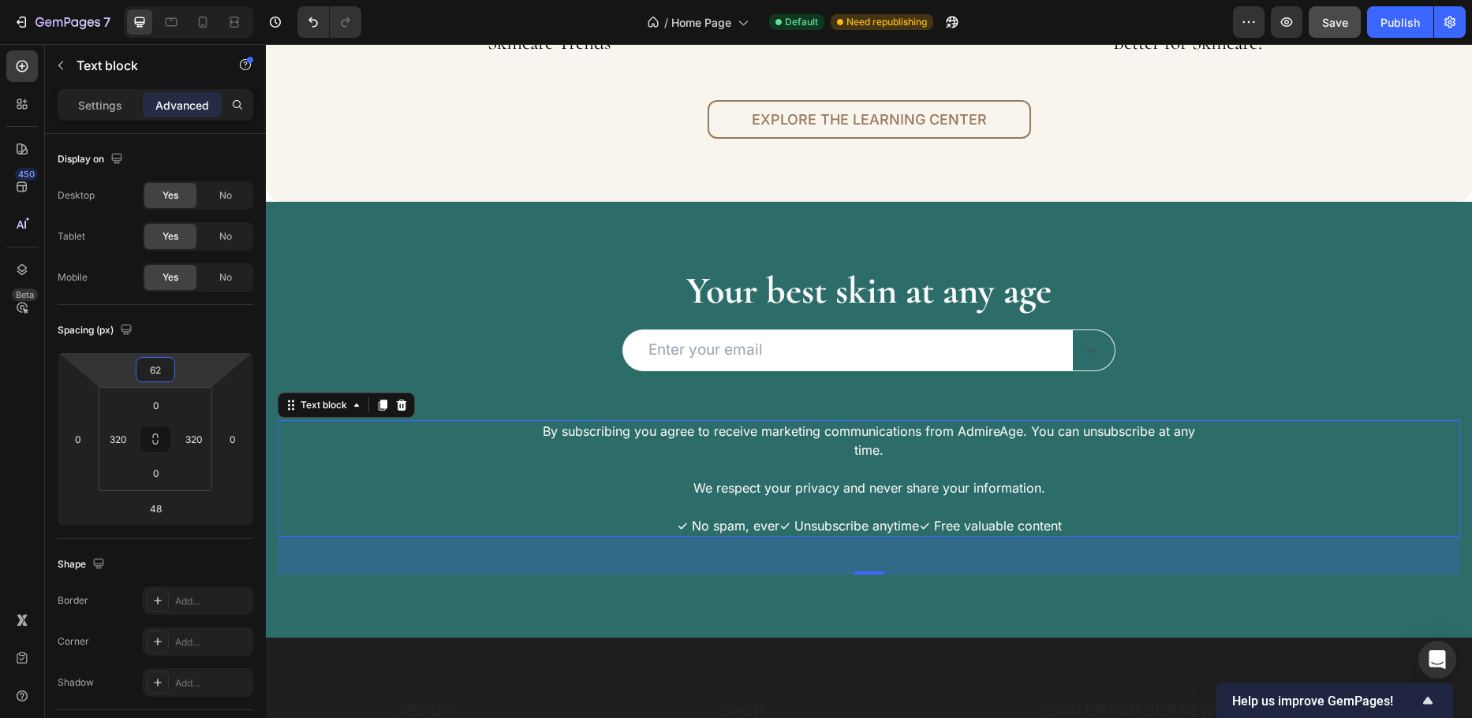
type input "60"
drag, startPoint x: 196, startPoint y: 374, endPoint x: 206, endPoint y: 350, distance: 25.8
click at [206, 0] on html "7 Version history / Home Page Default Need republishing Preview Save Publish 45…" at bounding box center [736, 0] width 1472 height 0
click at [741, 292] on p "Your best skin at any age" at bounding box center [868, 291] width 943 height 49
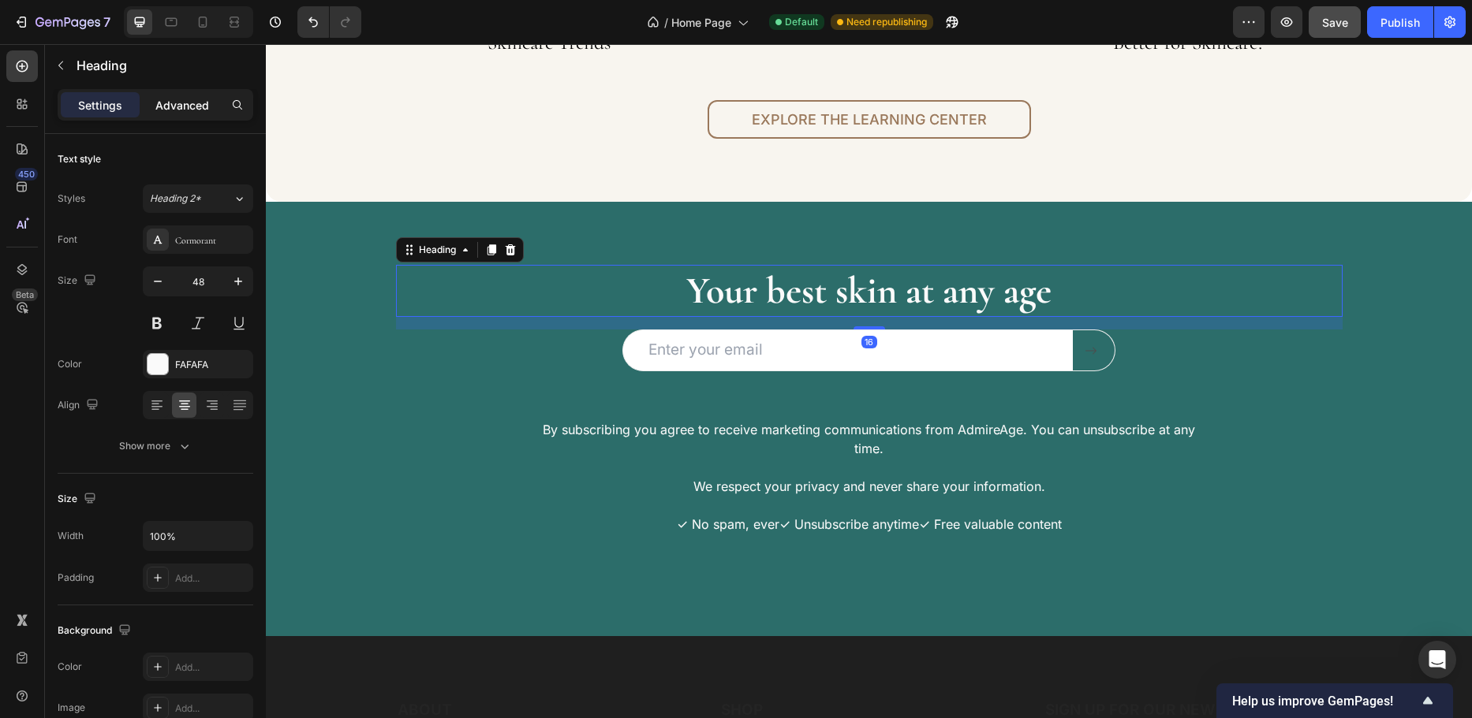
click at [190, 97] on p "Advanced" at bounding box center [182, 105] width 54 height 17
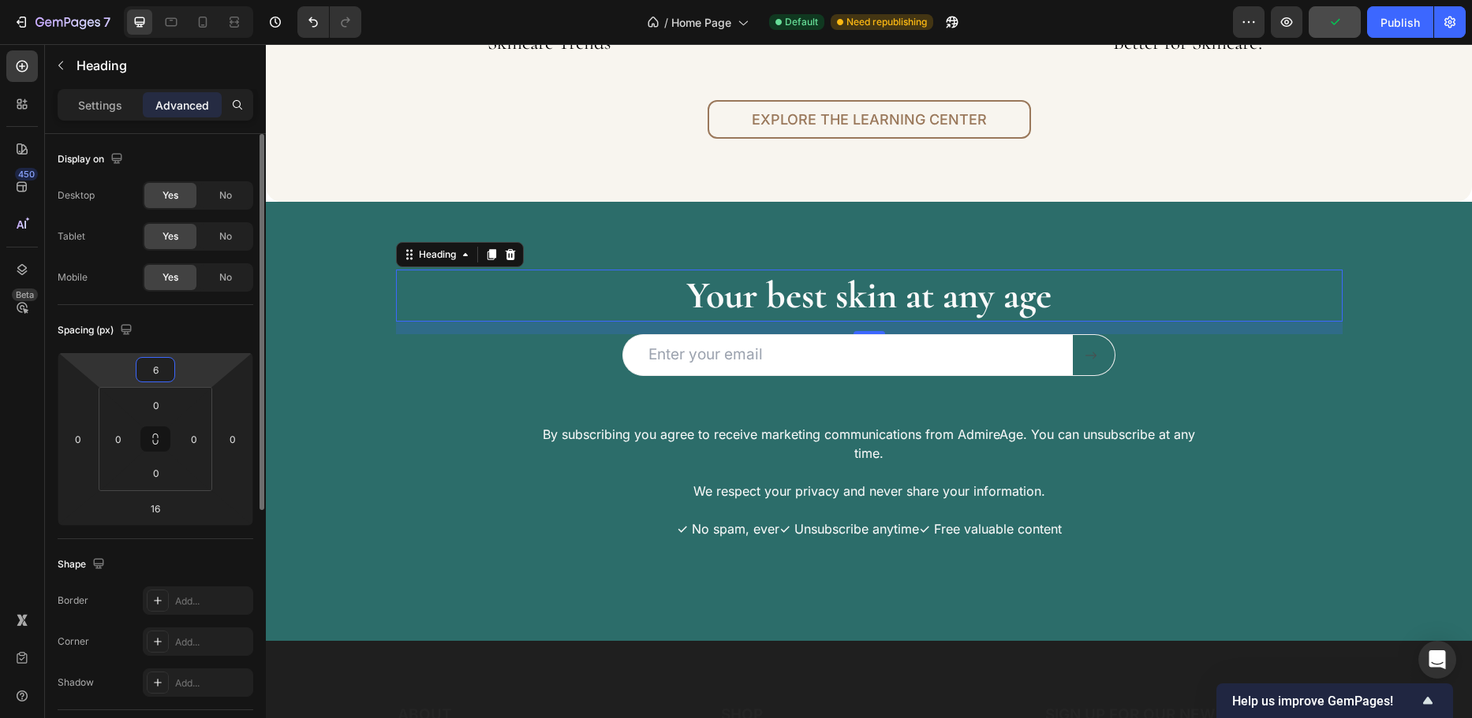
type input "4"
drag, startPoint x: 194, startPoint y: 373, endPoint x: 211, endPoint y: 375, distance: 17.4
click at [212, 0] on html "7 Version history / Home Page Default Need republishing Preview Publish 450 Bet…" at bounding box center [736, 0] width 1472 height 0
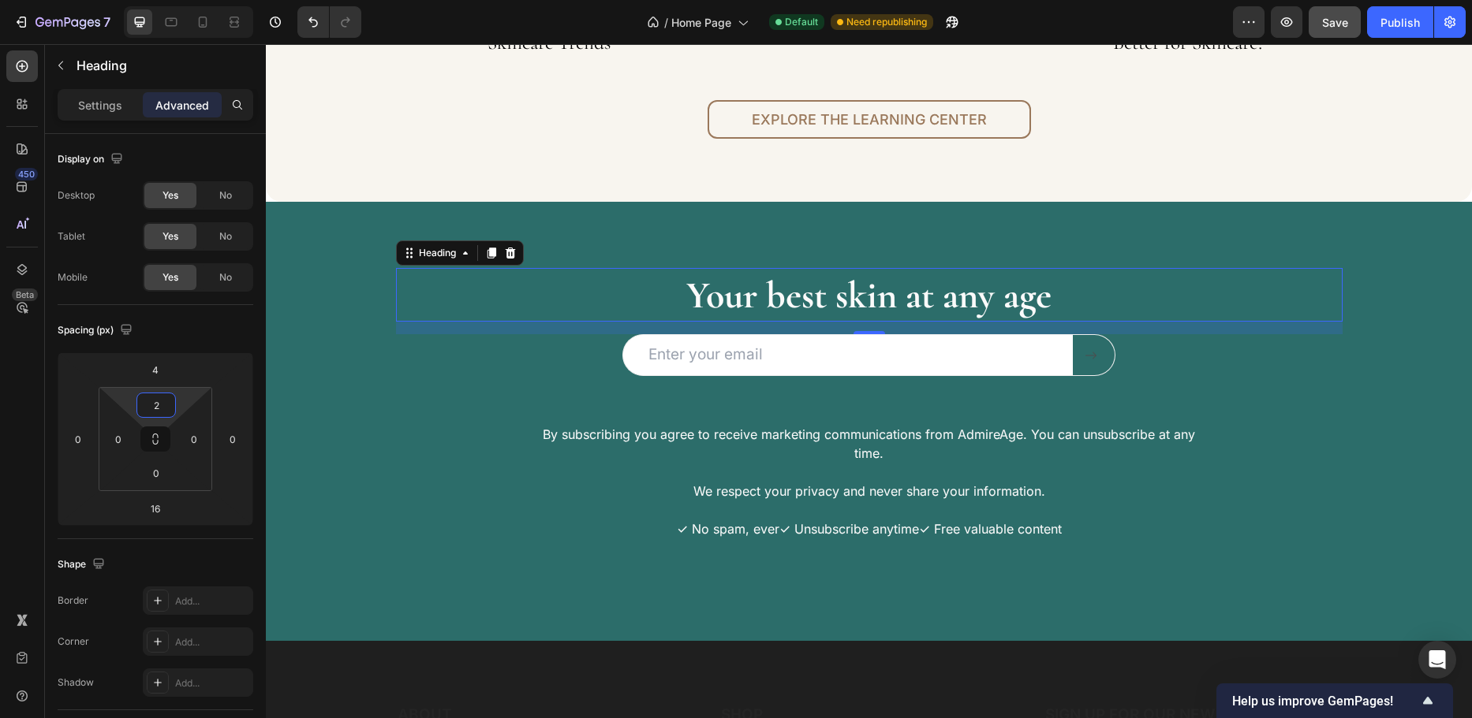
click at [181, 0] on html "7 Version history / Home Page Default Need republishing Preview Save Publish 45…" at bounding box center [736, 0] width 1472 height 0
drag, startPoint x: 163, startPoint y: 402, endPoint x: 136, endPoint y: 400, distance: 27.7
click at [140, 401] on div "2" at bounding box center [155, 405] width 39 height 25
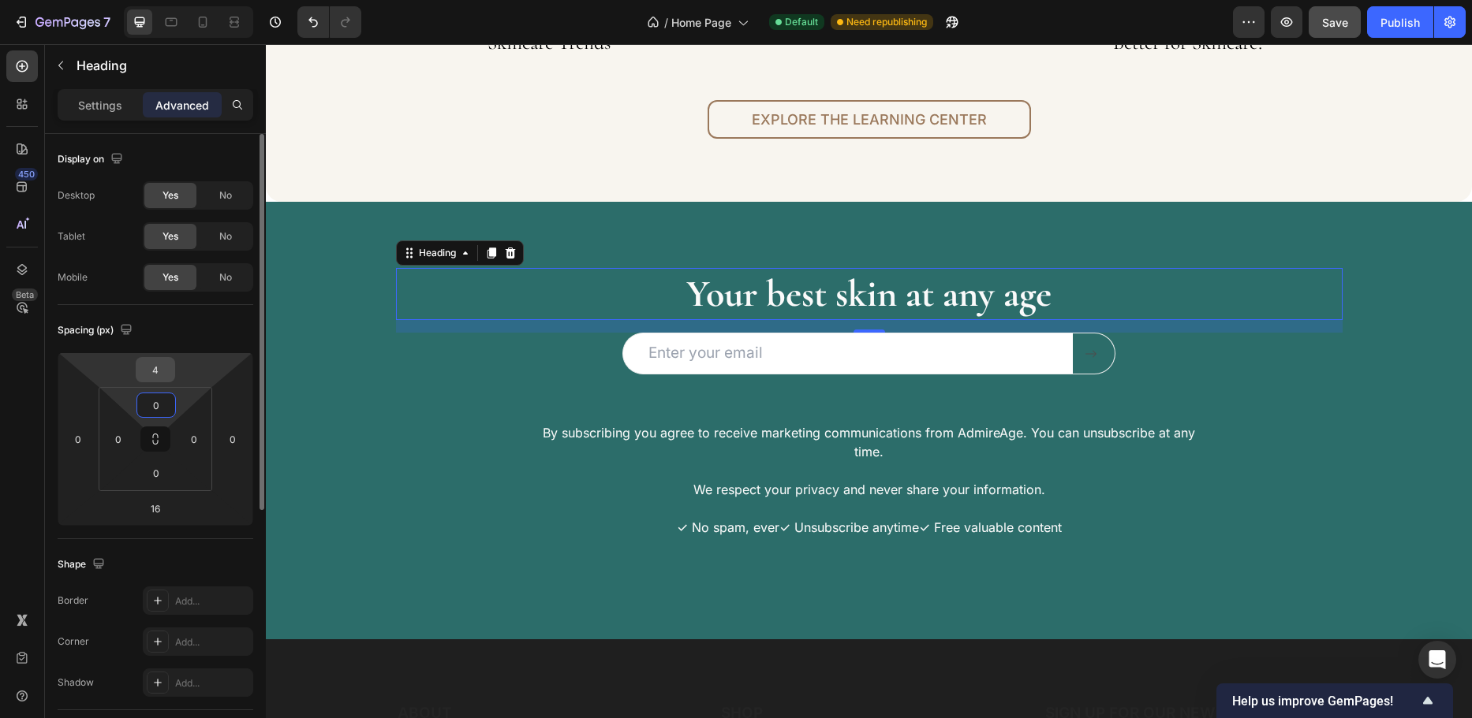
type input "0"
click at [154, 369] on input "4" at bounding box center [156, 370] width 32 height 24
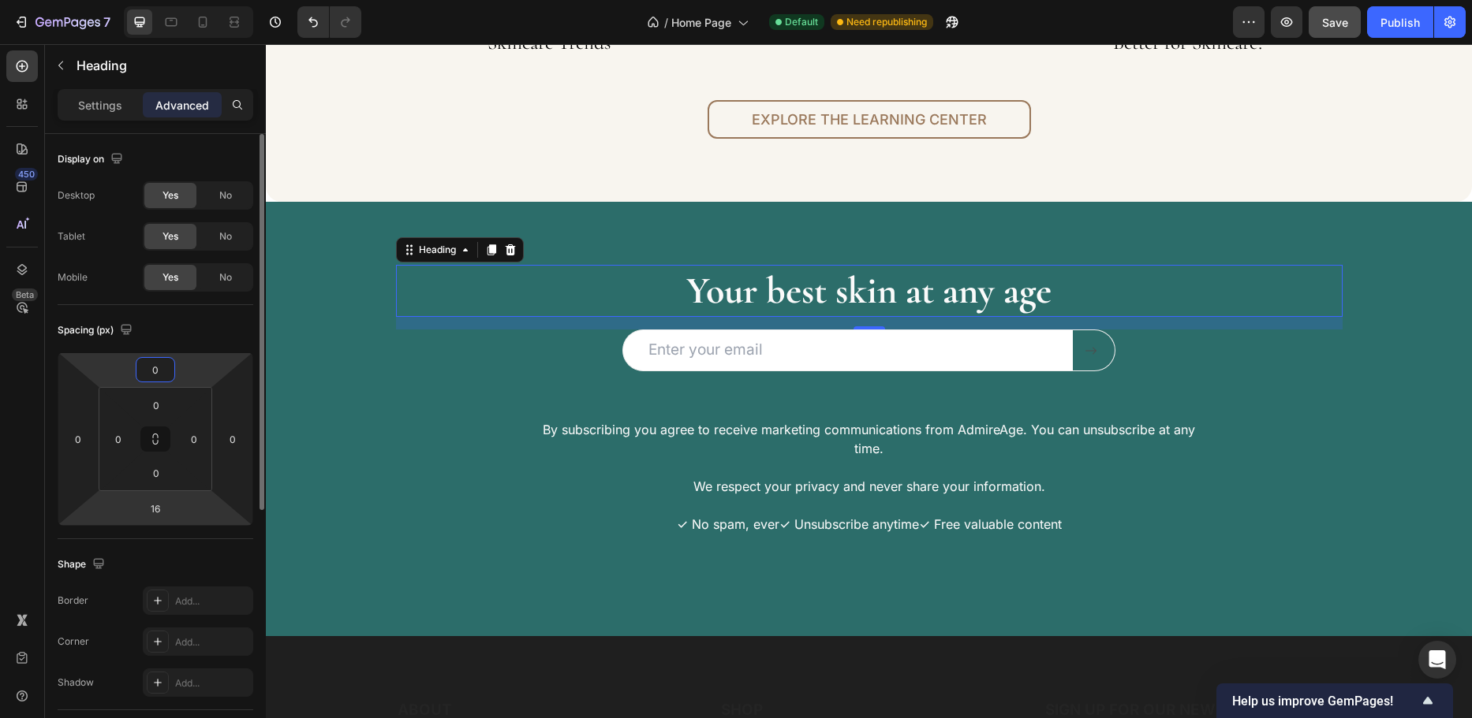
type input "0"
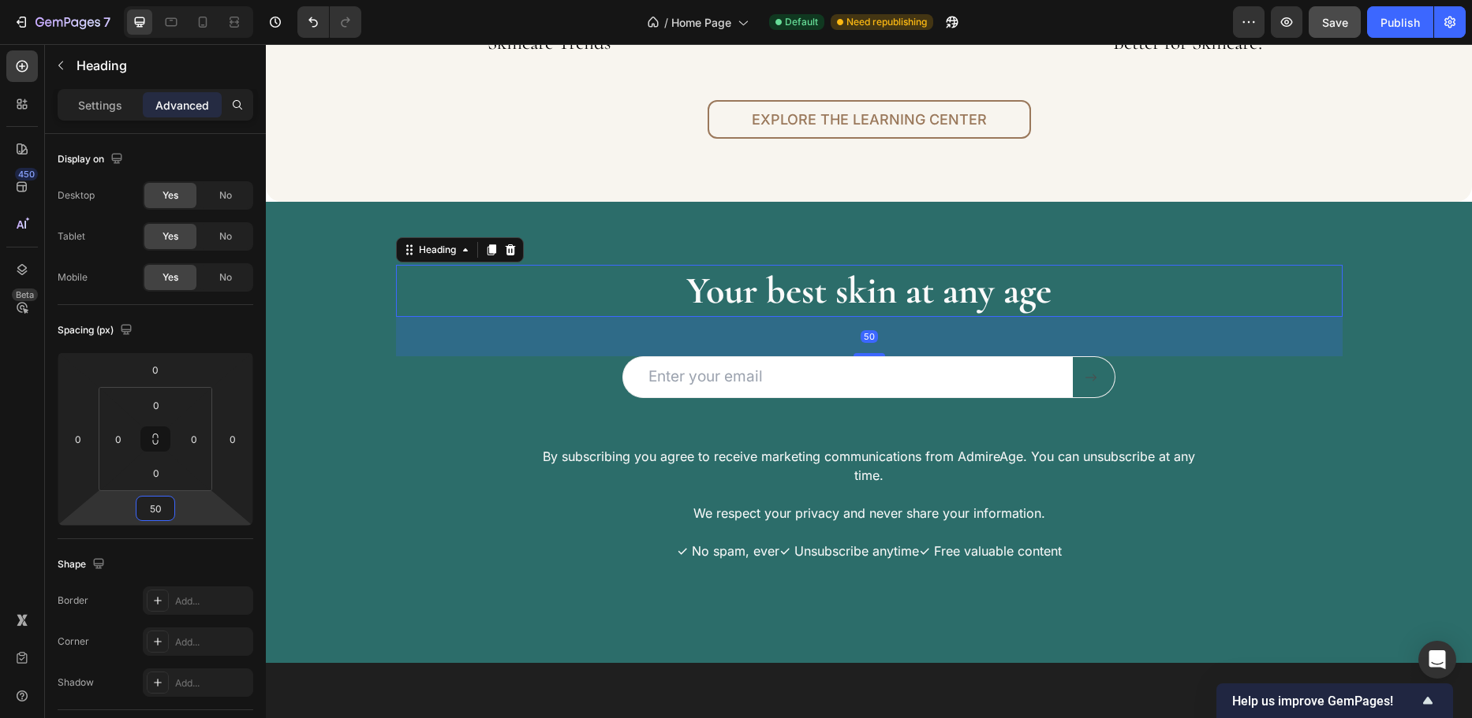
type input "52"
drag, startPoint x: 175, startPoint y: 507, endPoint x: 189, endPoint y: 493, distance: 20.1
click at [189, 0] on html "7 Version history / Home Page Default Need republishing Preview Save Publish 45…" at bounding box center [736, 0] width 1472 height 0
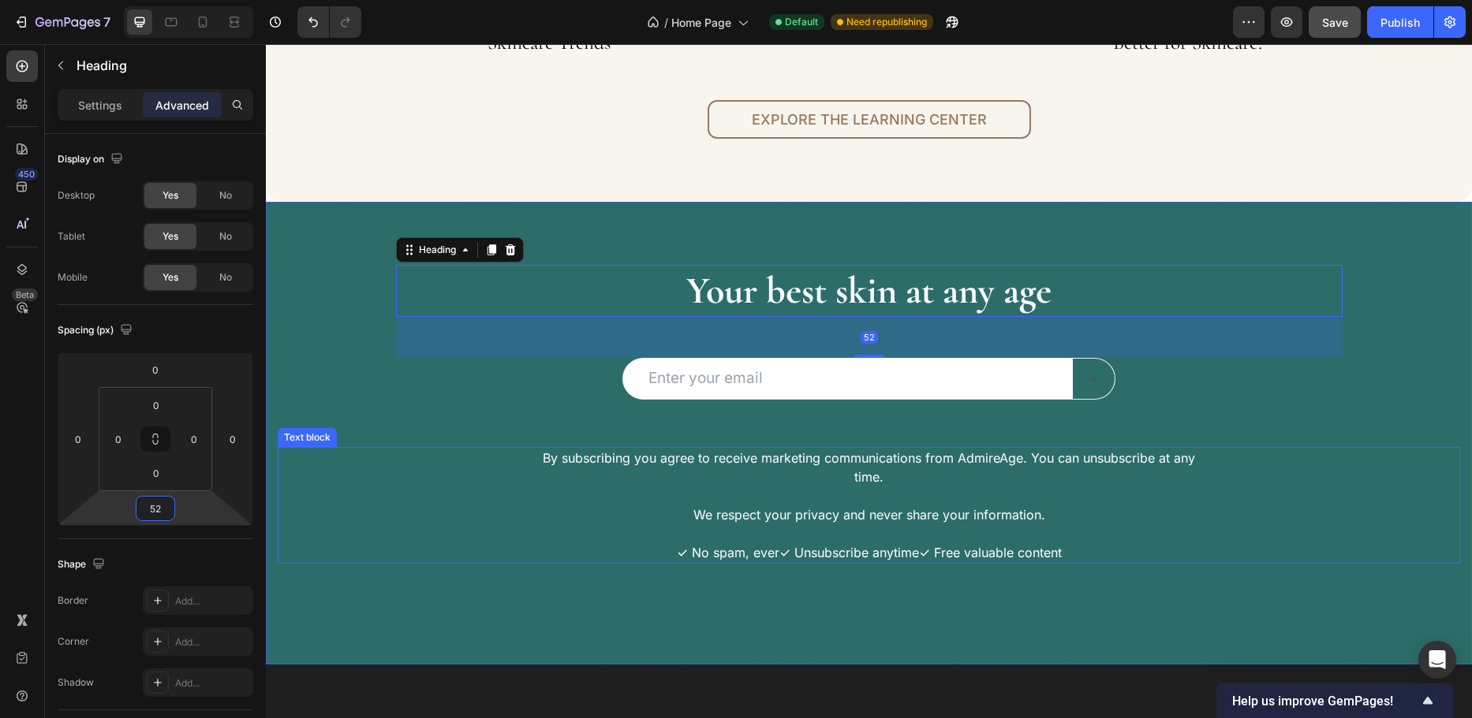
click at [343, 491] on div "By subscribing you agree to receive marketing communications from AdmireAge. Yo…" at bounding box center [869, 505] width 1182 height 117
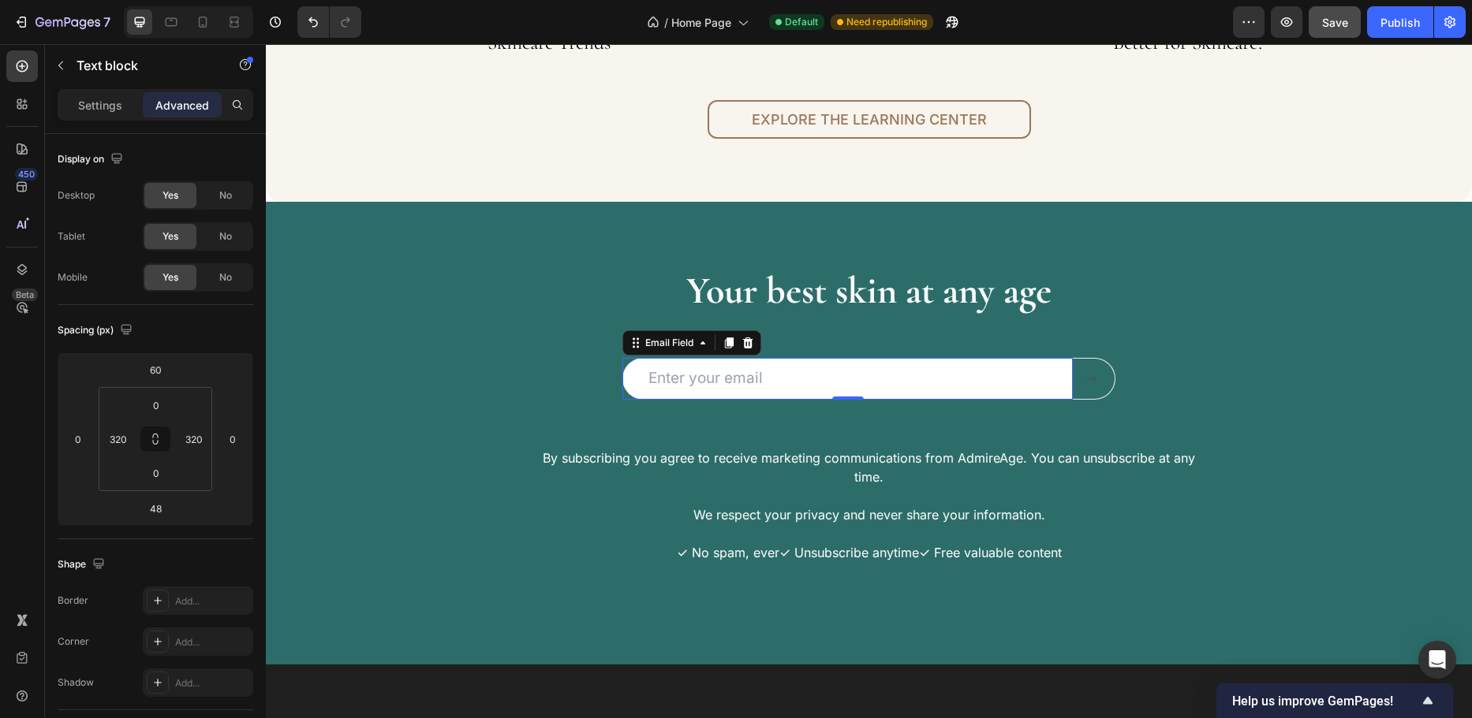
click at [645, 369] on input "email" at bounding box center [847, 379] width 450 height 42
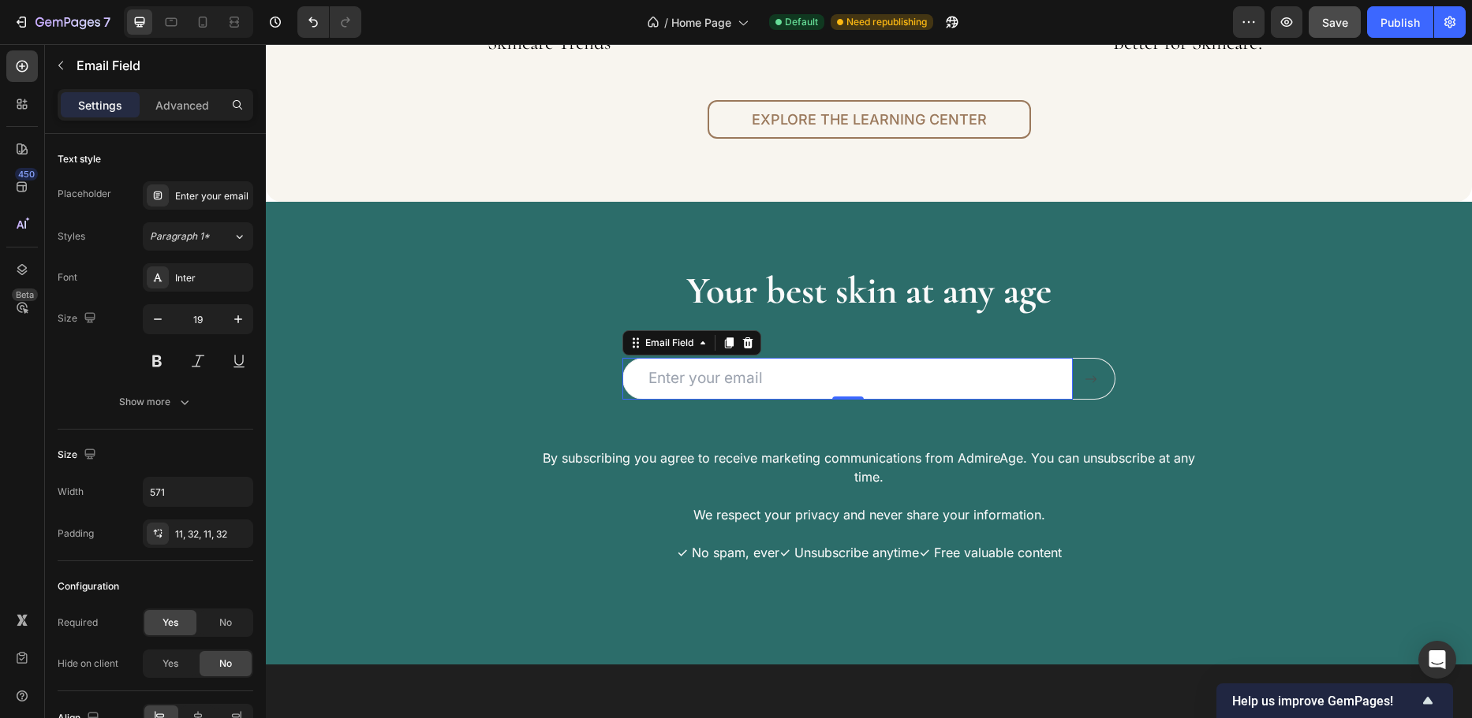
click at [765, 382] on input "email" at bounding box center [847, 379] width 450 height 42
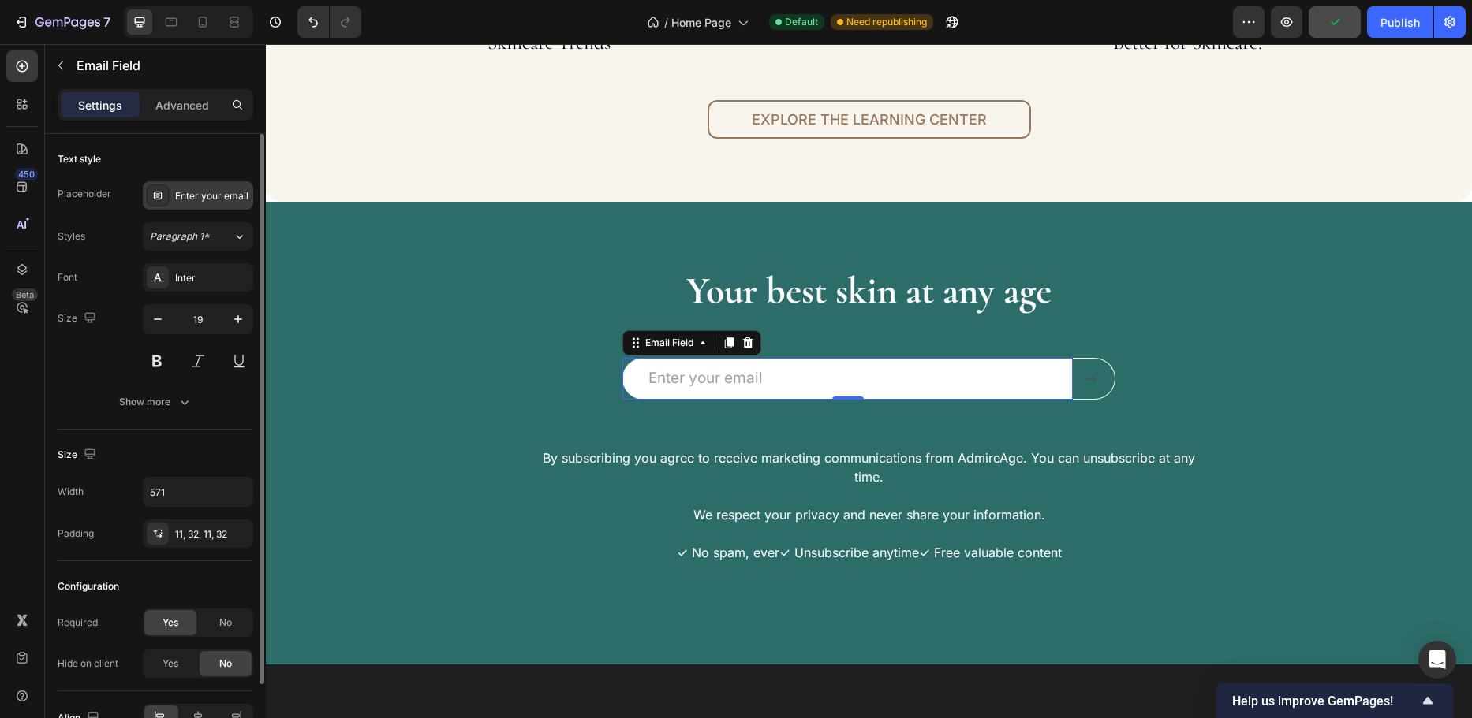
click at [221, 196] on div "Enter your email" at bounding box center [212, 196] width 74 height 14
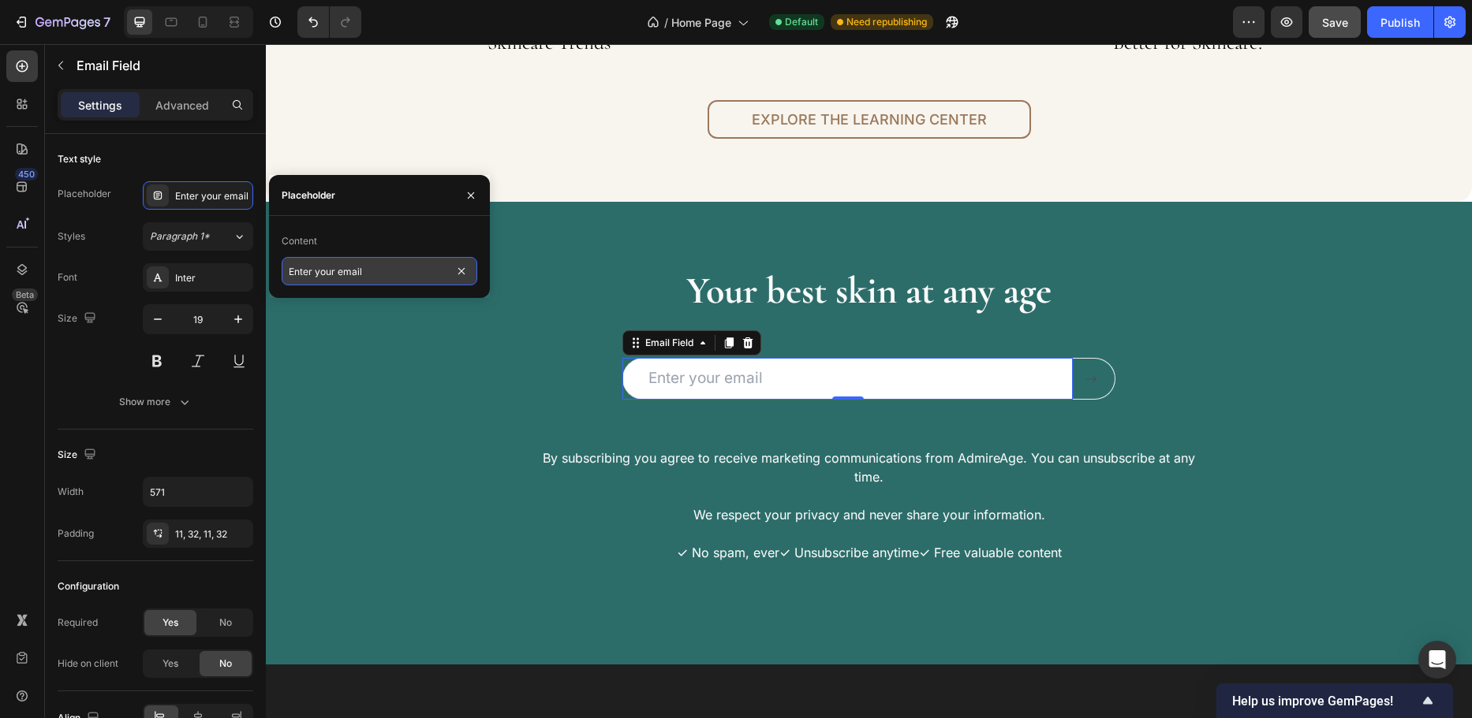
click at [374, 277] on input "Enter your email" at bounding box center [380, 271] width 196 height 28
click at [375, 277] on input "Enter your email" at bounding box center [380, 271] width 196 height 28
type input "Enter your email address"
click at [1093, 379] on div at bounding box center [1093, 379] width 19 height 13
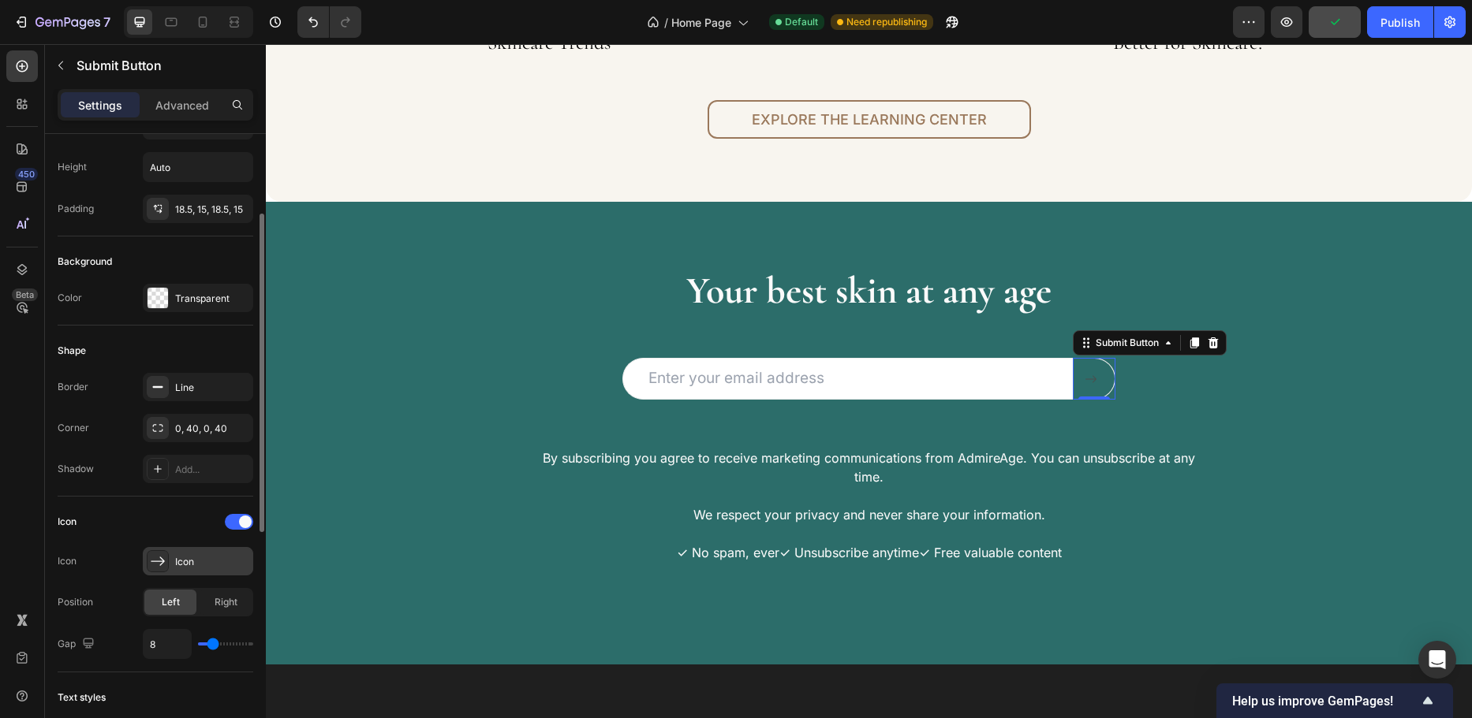
scroll to position [237, 0]
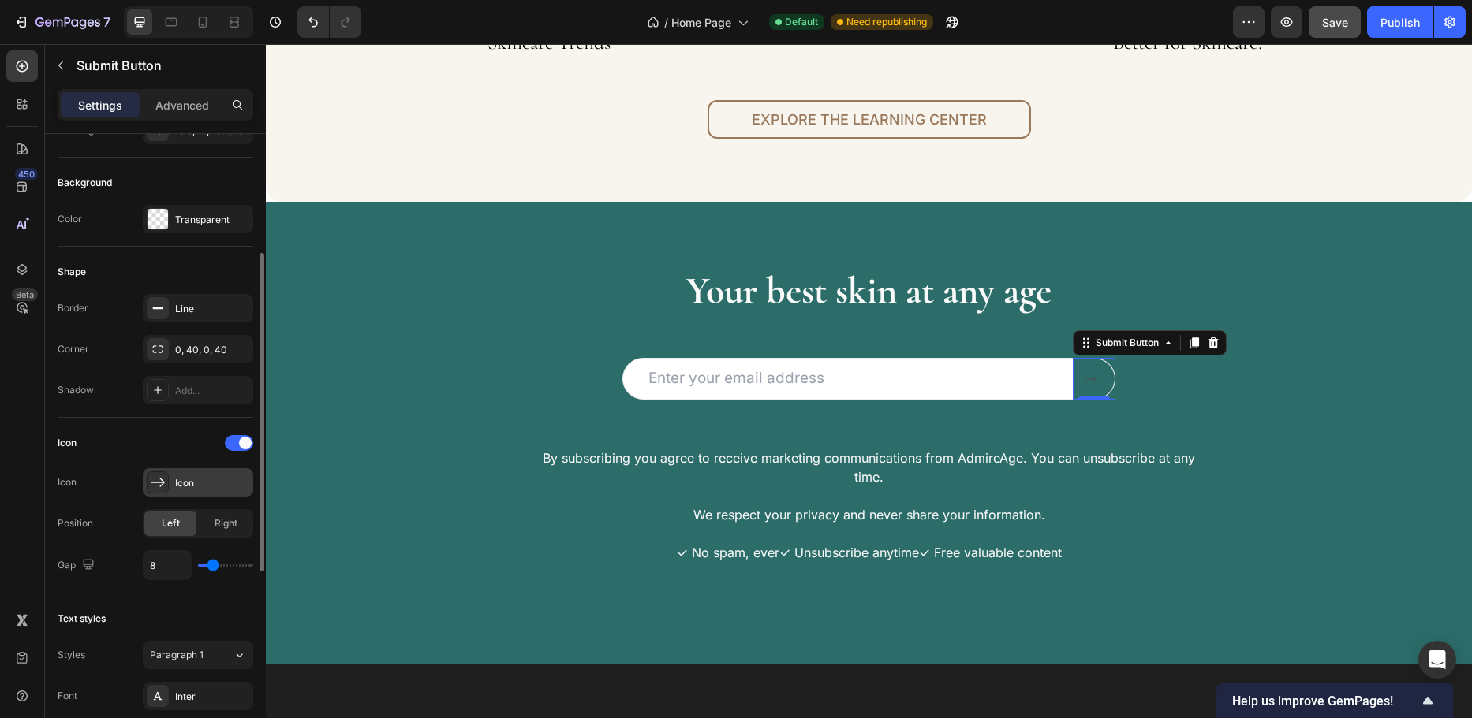
click at [211, 477] on div "Icon" at bounding box center [212, 483] width 74 height 14
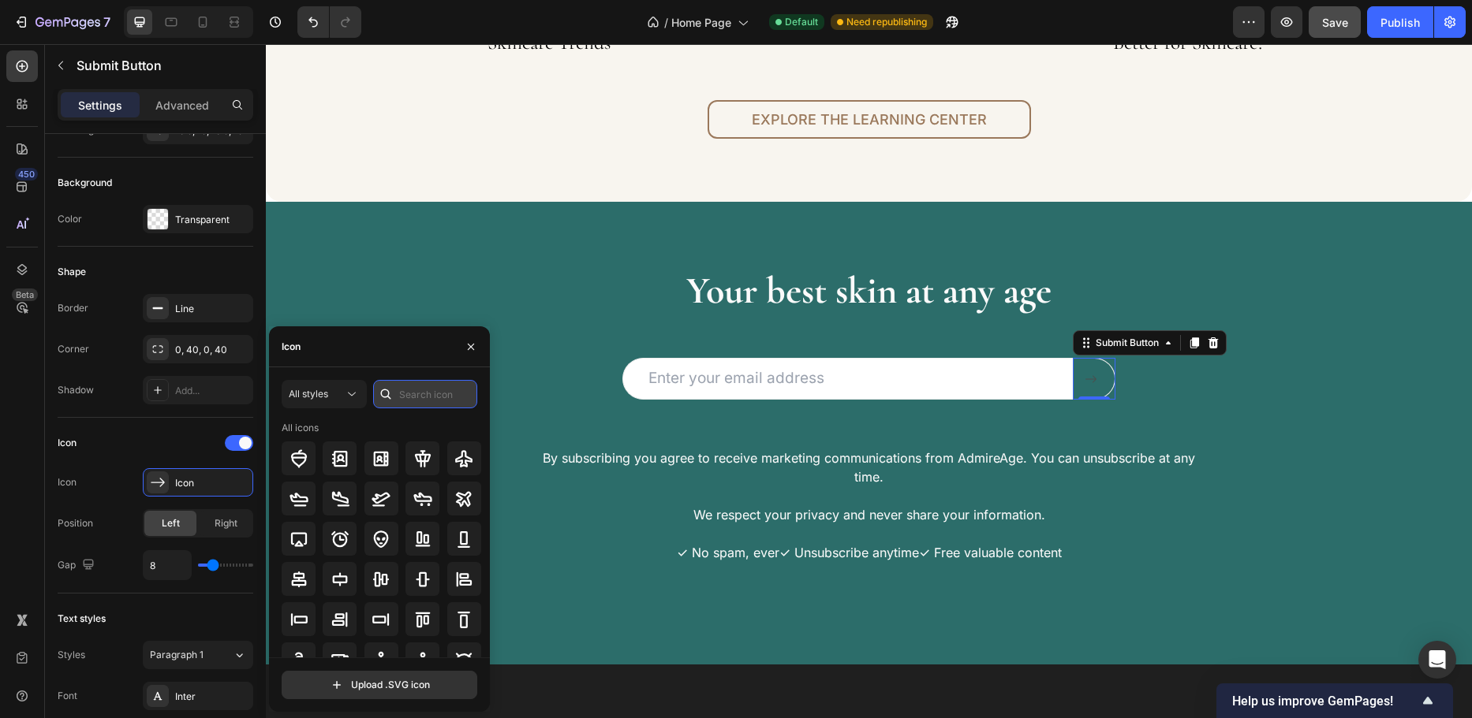
click at [404, 392] on input "text" at bounding box center [425, 394] width 104 height 28
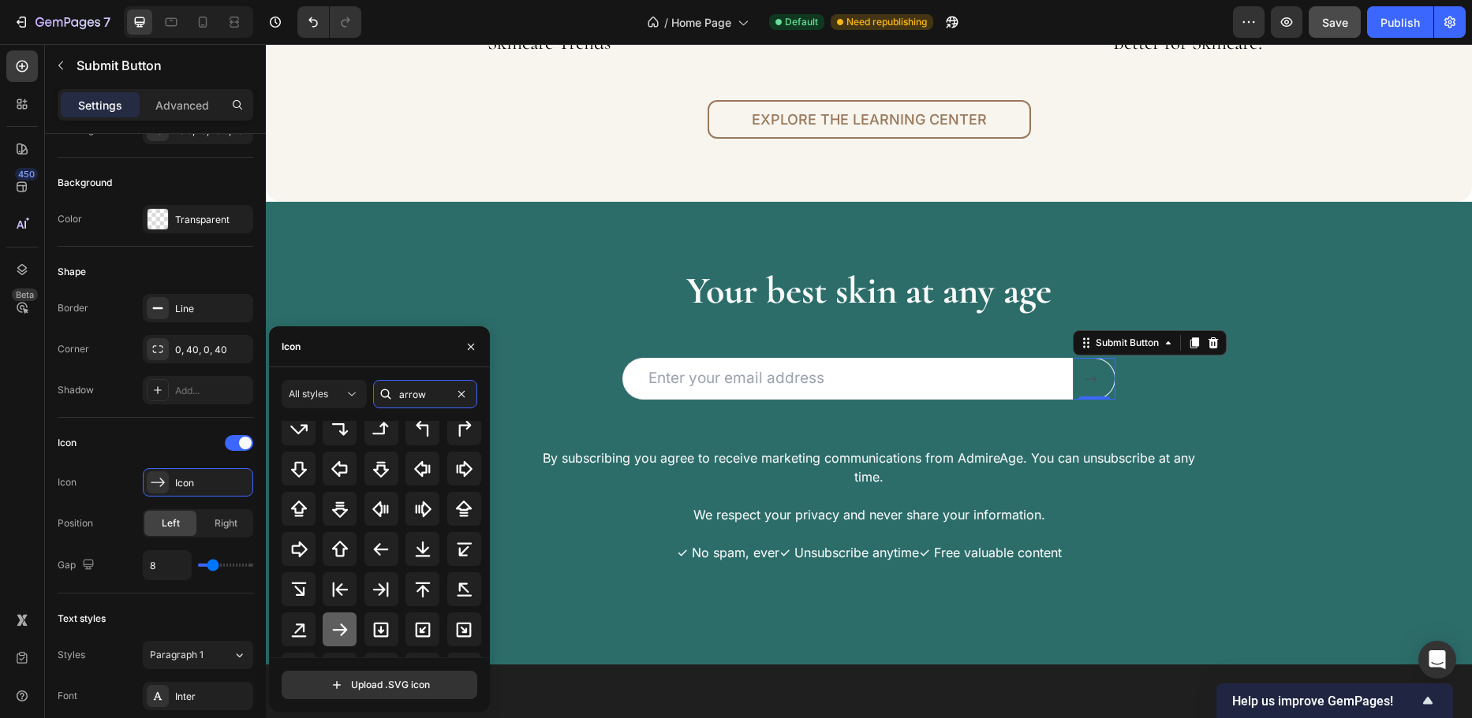
type input "arrow"
click at [342, 625] on icon at bounding box center [339, 630] width 19 height 19
click at [334, 624] on icon at bounding box center [339, 630] width 19 height 19
click at [557, 359] on div "Email Field Submit Button 0 Row" at bounding box center [869, 379] width 946 height 42
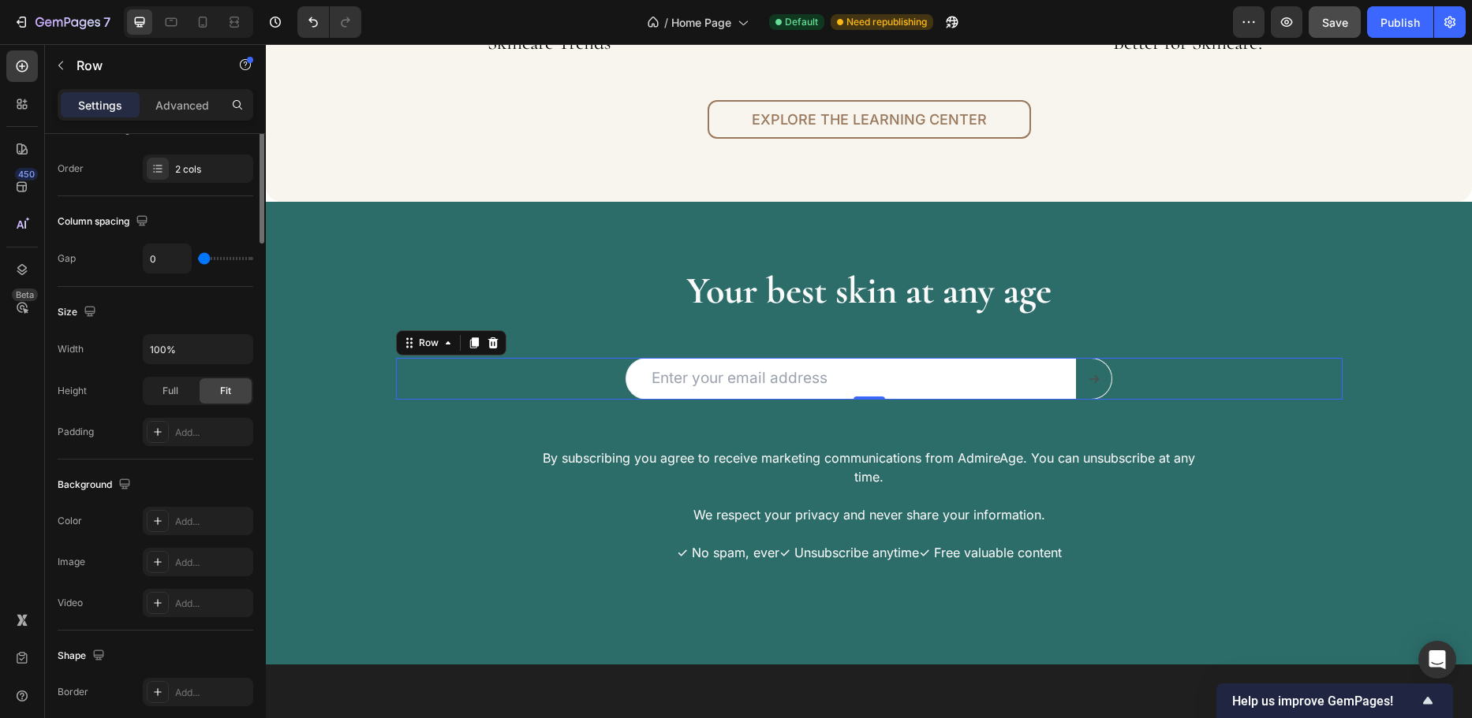
scroll to position [0, 0]
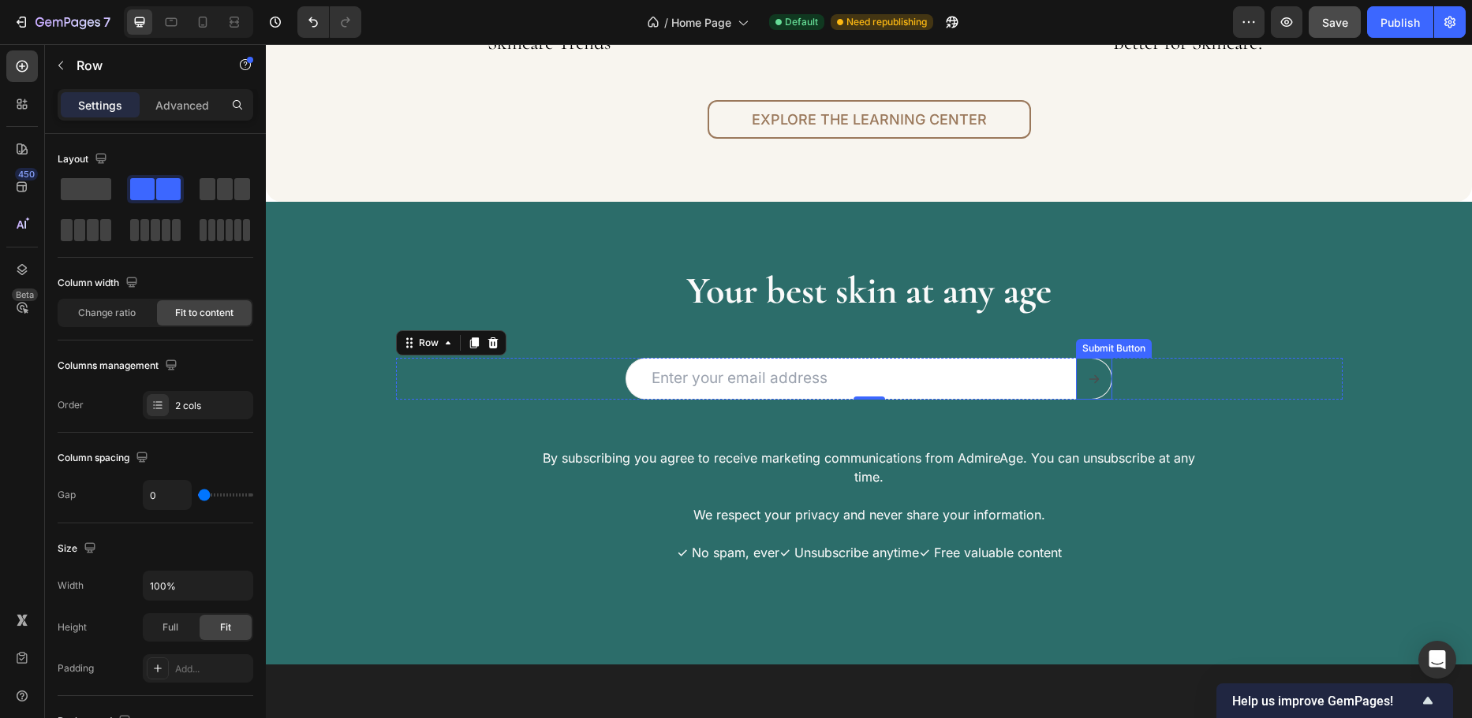
click at [1089, 380] on icon at bounding box center [1094, 379] width 13 height 13
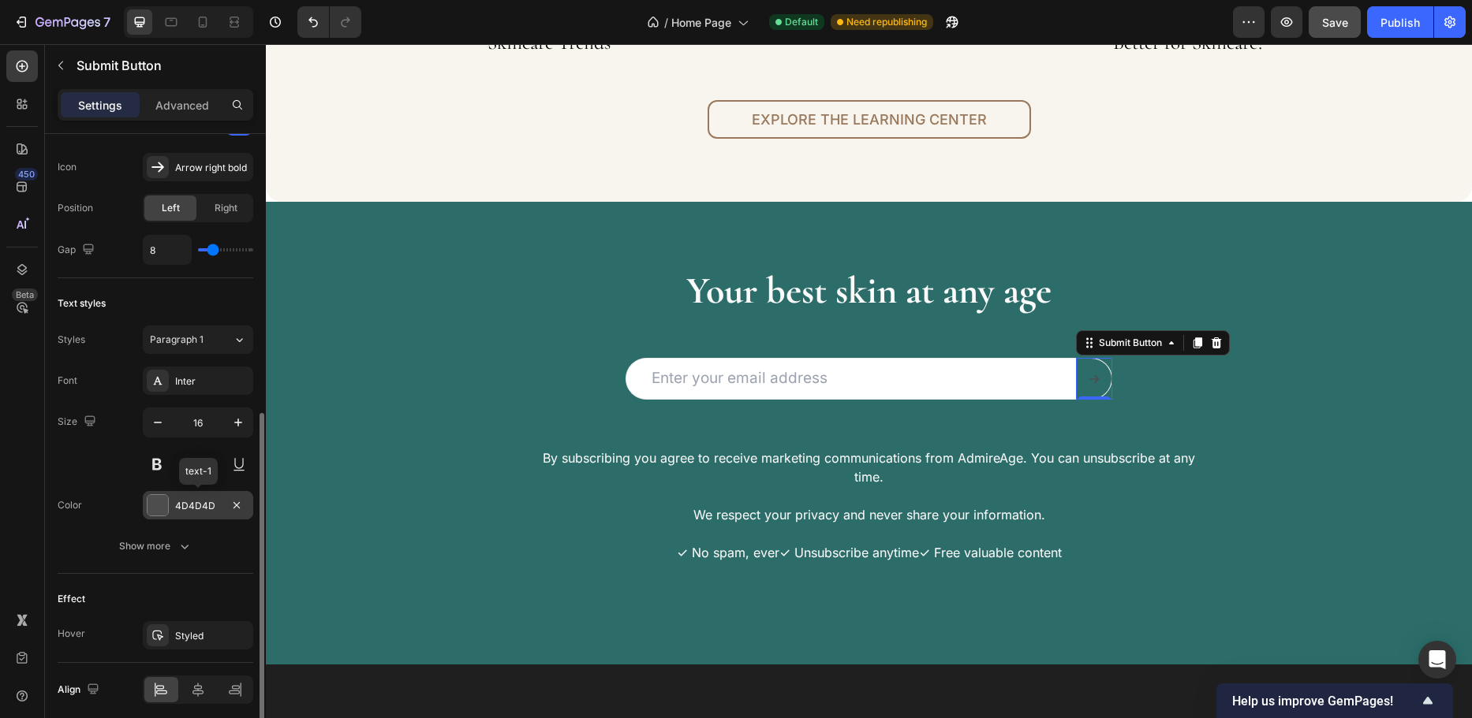
scroll to position [614, 0]
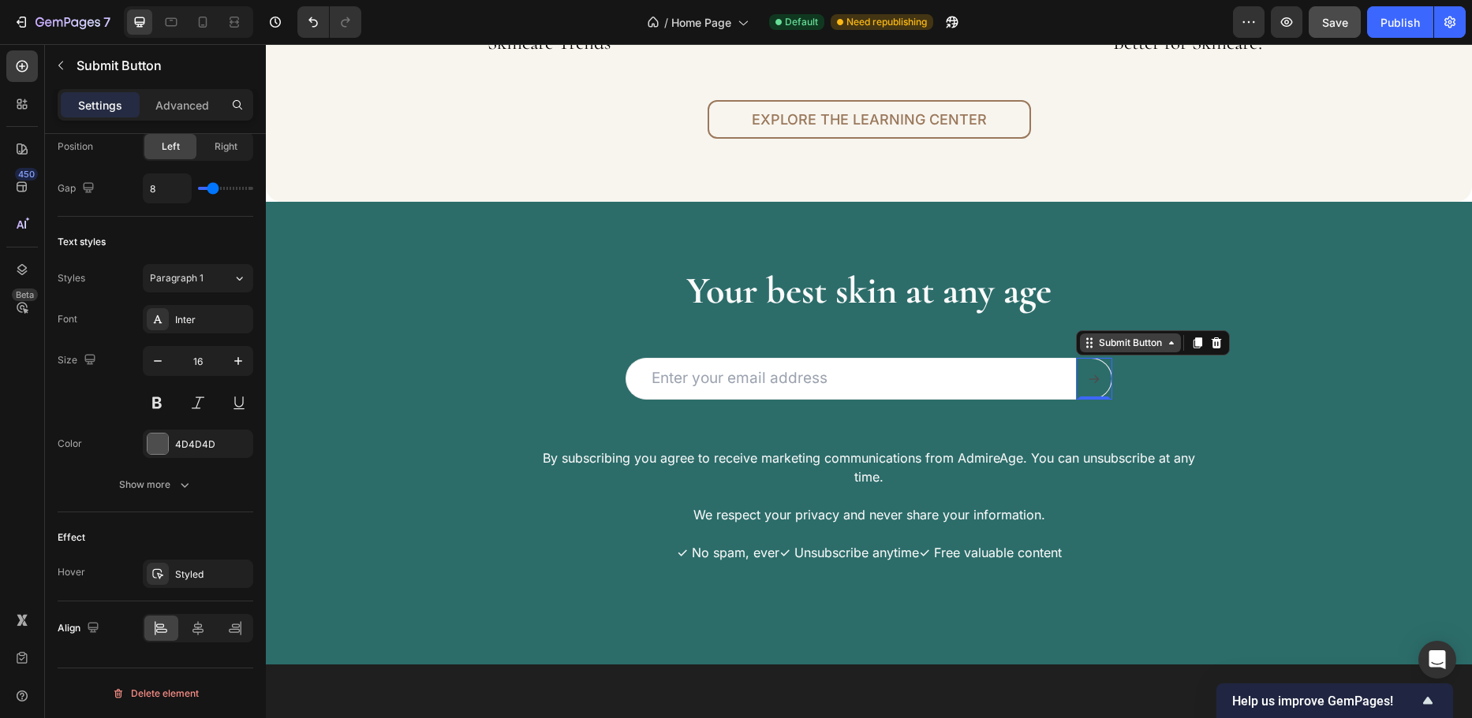
click at [1169, 345] on icon at bounding box center [1171, 342] width 5 height 3
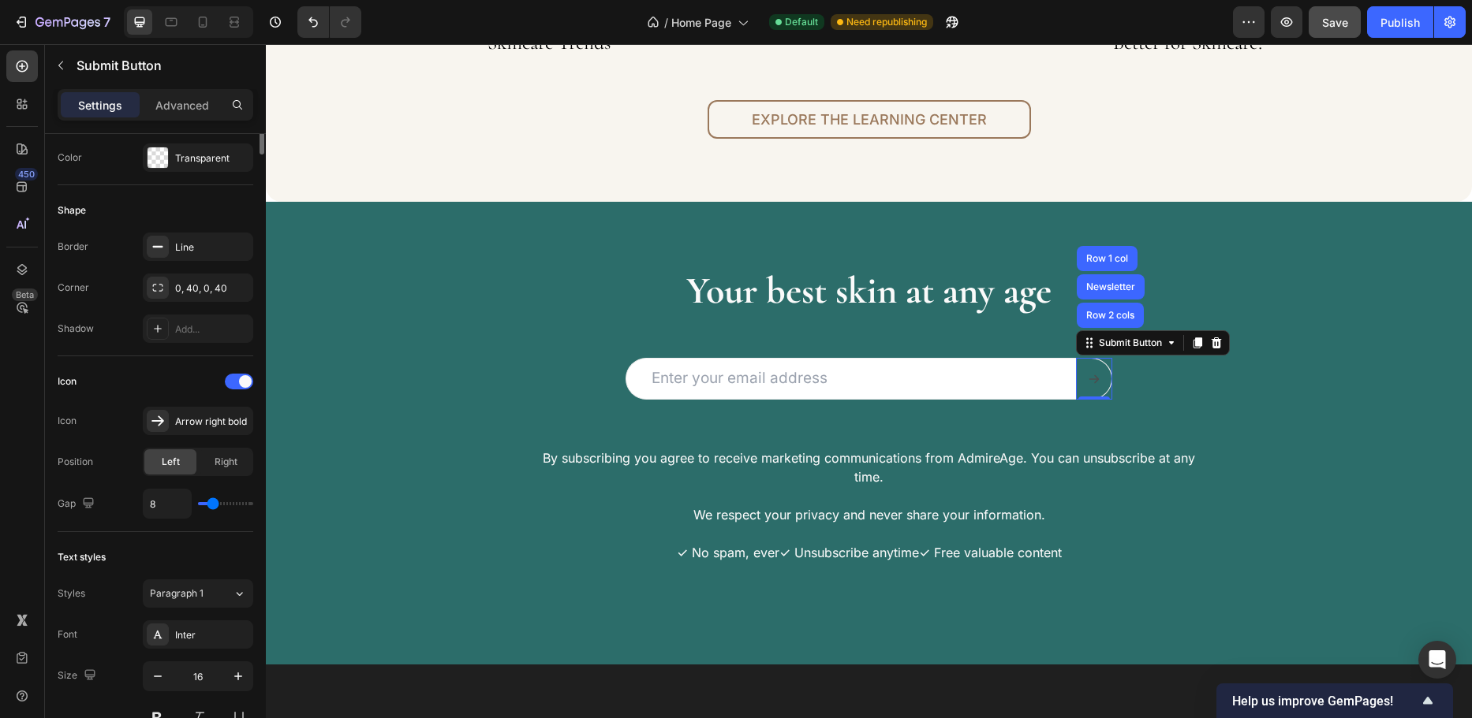
scroll to position [0, 0]
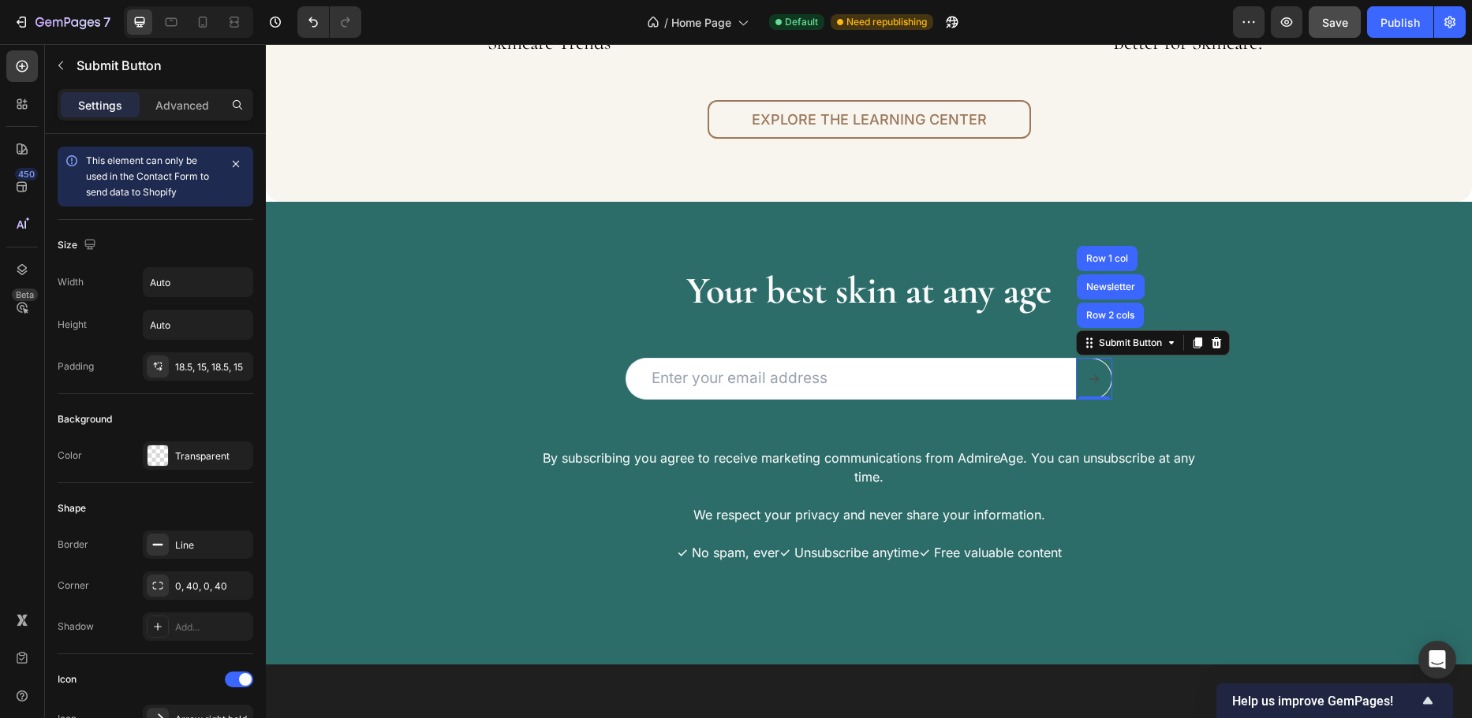
click at [1089, 377] on icon at bounding box center [1094, 379] width 13 height 13
click at [230, 163] on icon "button" at bounding box center [236, 164] width 13 height 13
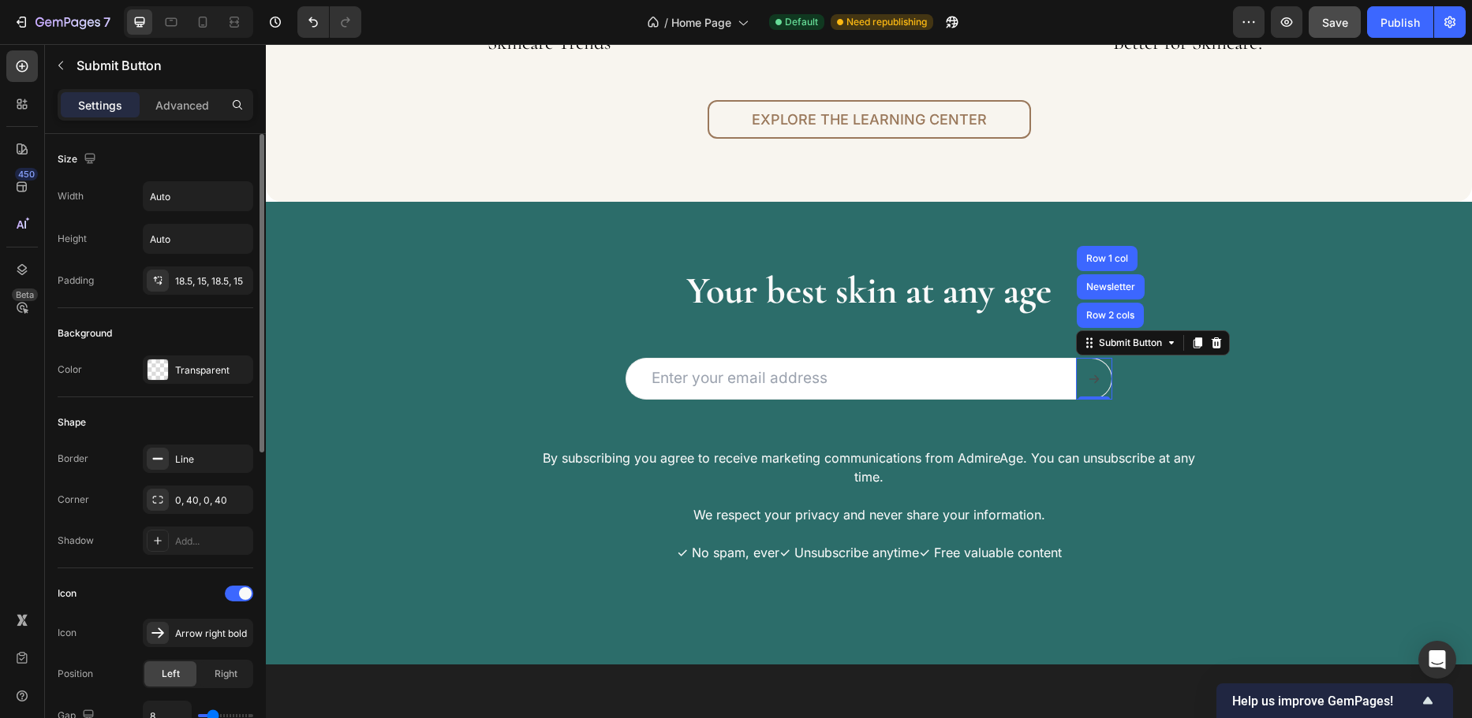
scroll to position [158, 0]
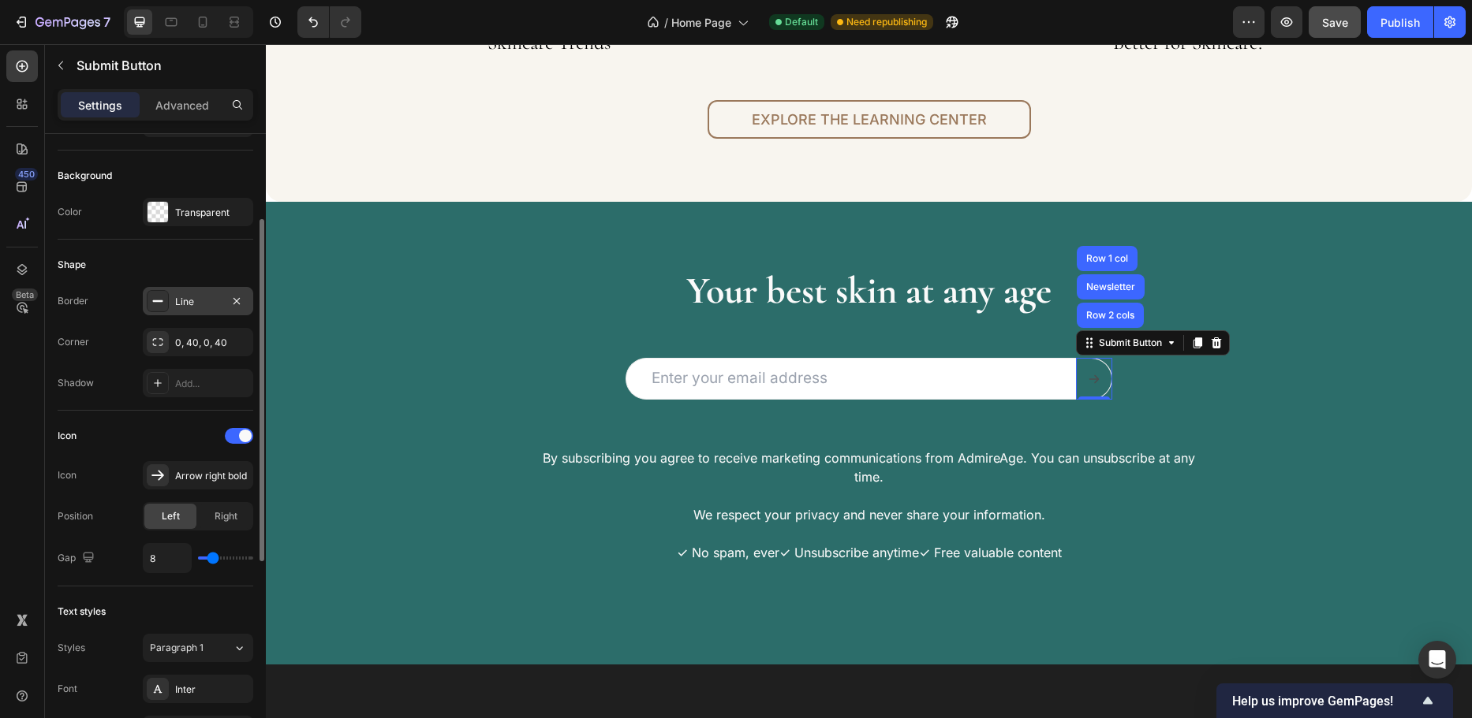
click at [199, 296] on div "Line" at bounding box center [198, 302] width 46 height 14
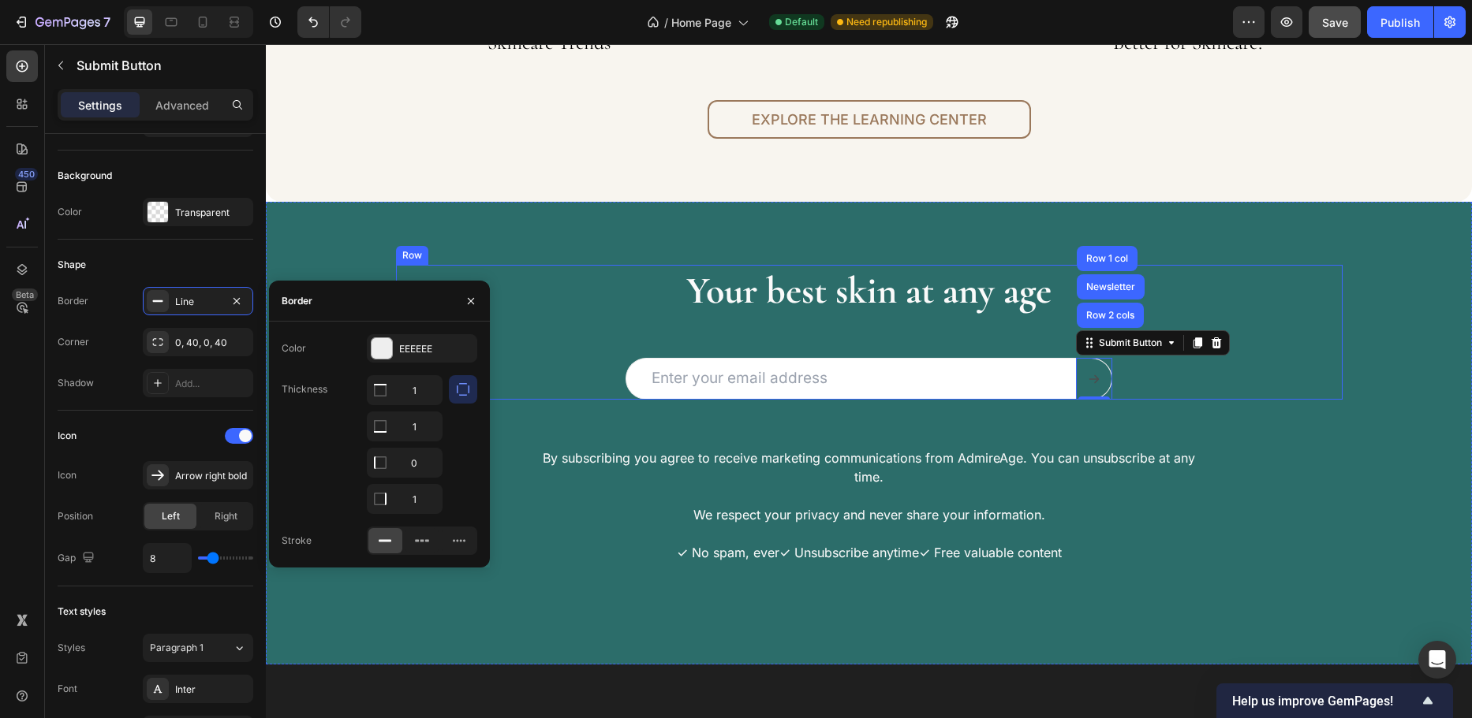
click at [513, 341] on div "Your best skin at any age Heading Email Field Submit Button Row 2 cols Newslett…" at bounding box center [869, 332] width 946 height 135
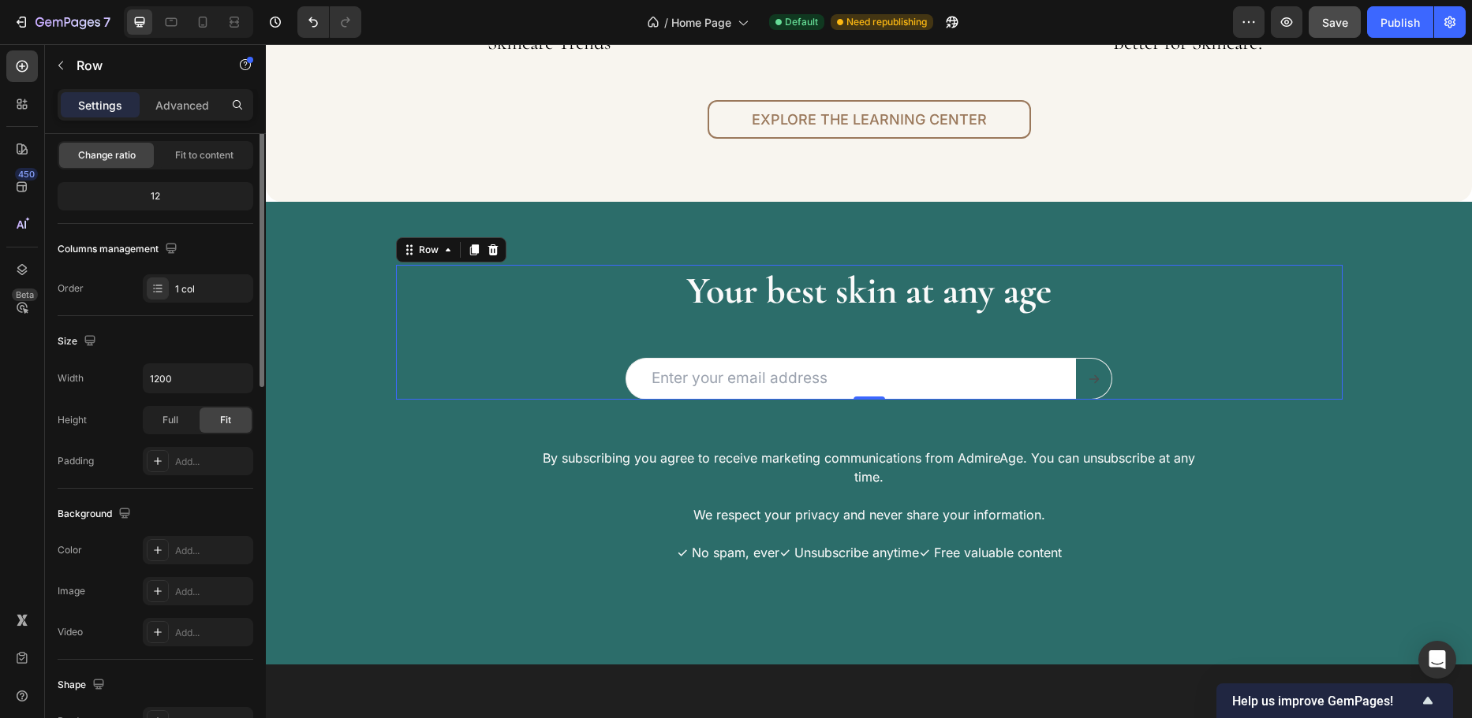
scroll to position [0, 0]
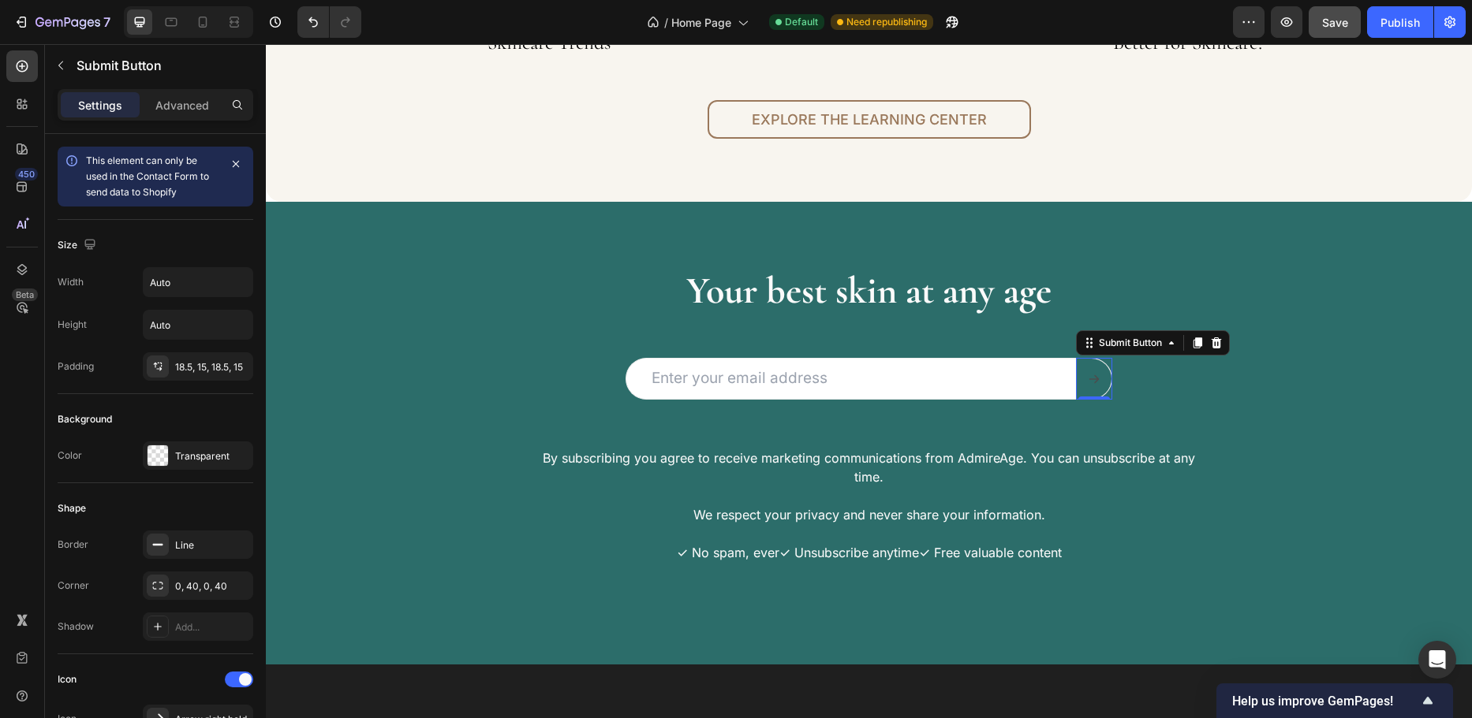
click at [1089, 379] on icon at bounding box center [1094, 379] width 10 height 9
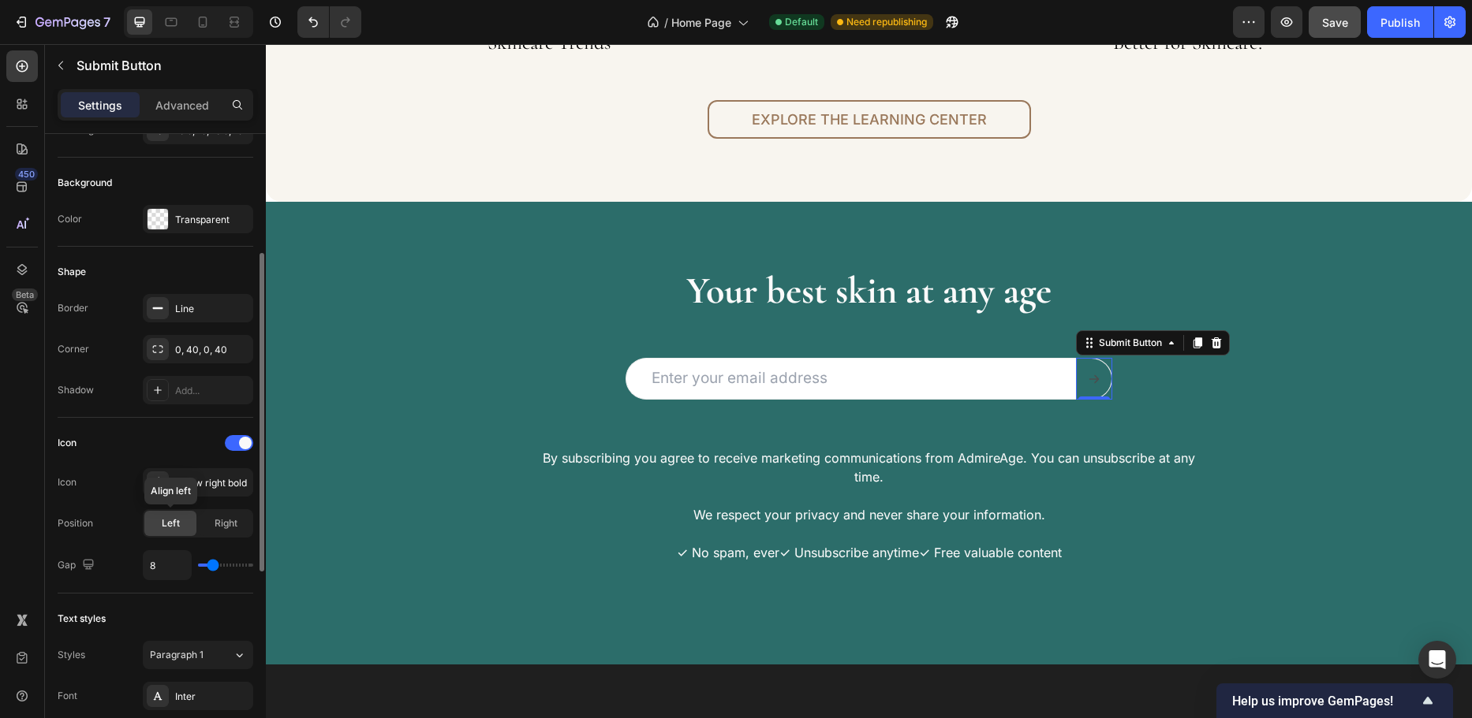
scroll to position [394, 0]
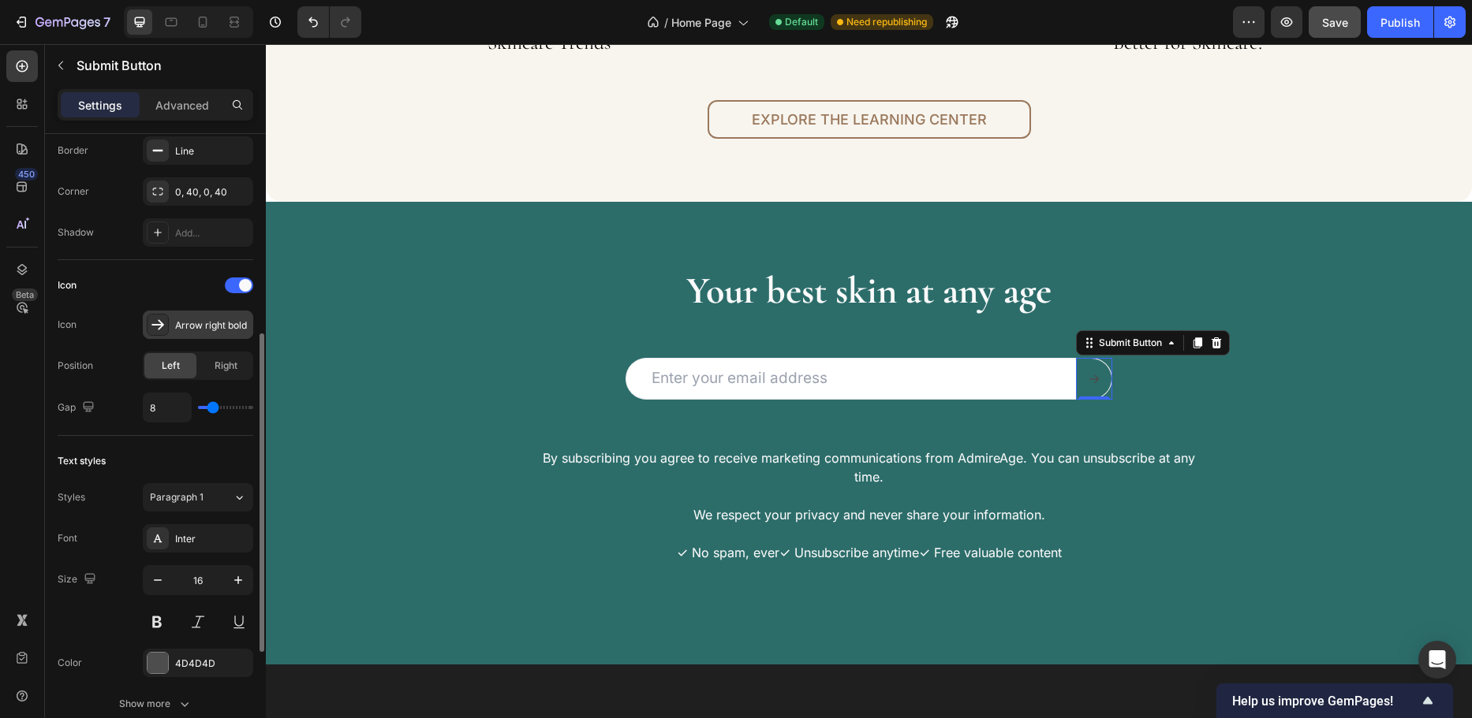
click at [200, 319] on div "Arrow right bold" at bounding box center [212, 326] width 74 height 14
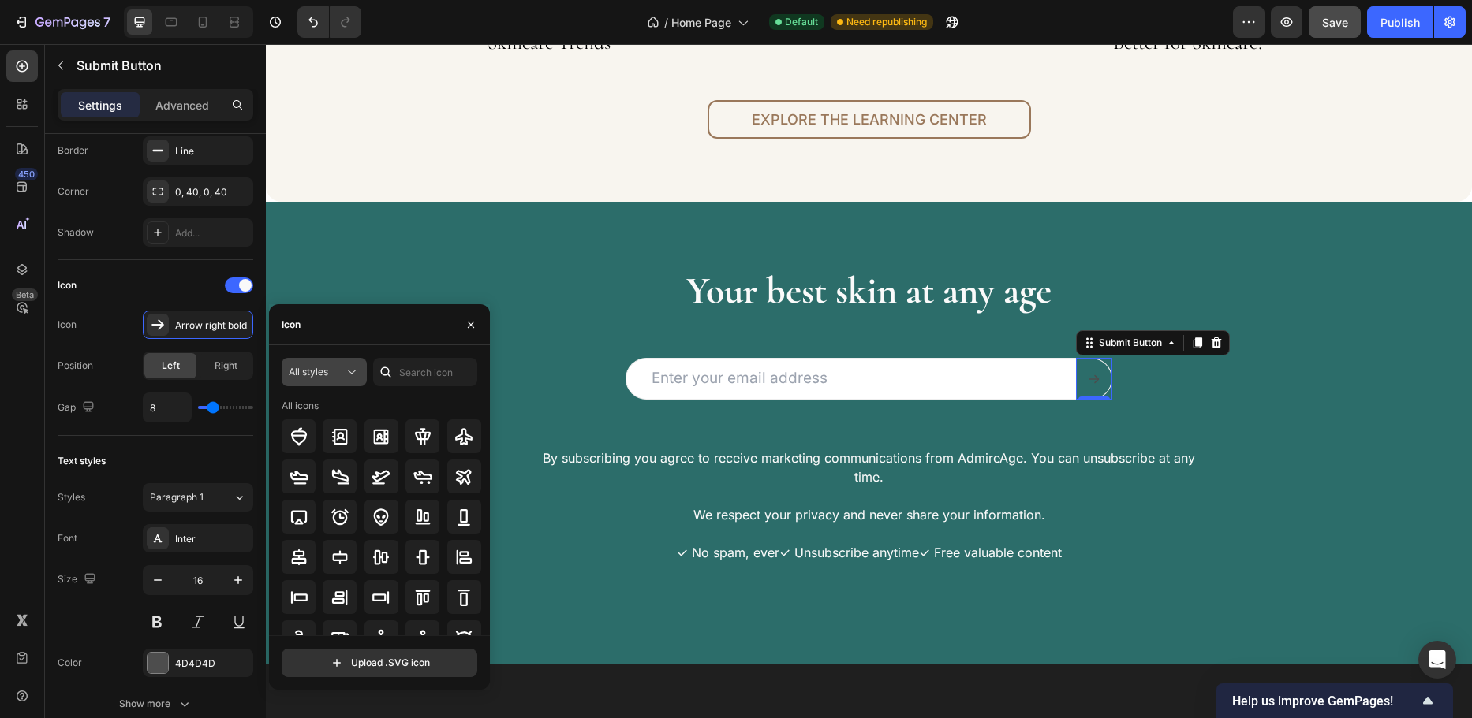
click at [342, 367] on div "All styles" at bounding box center [316, 372] width 55 height 14
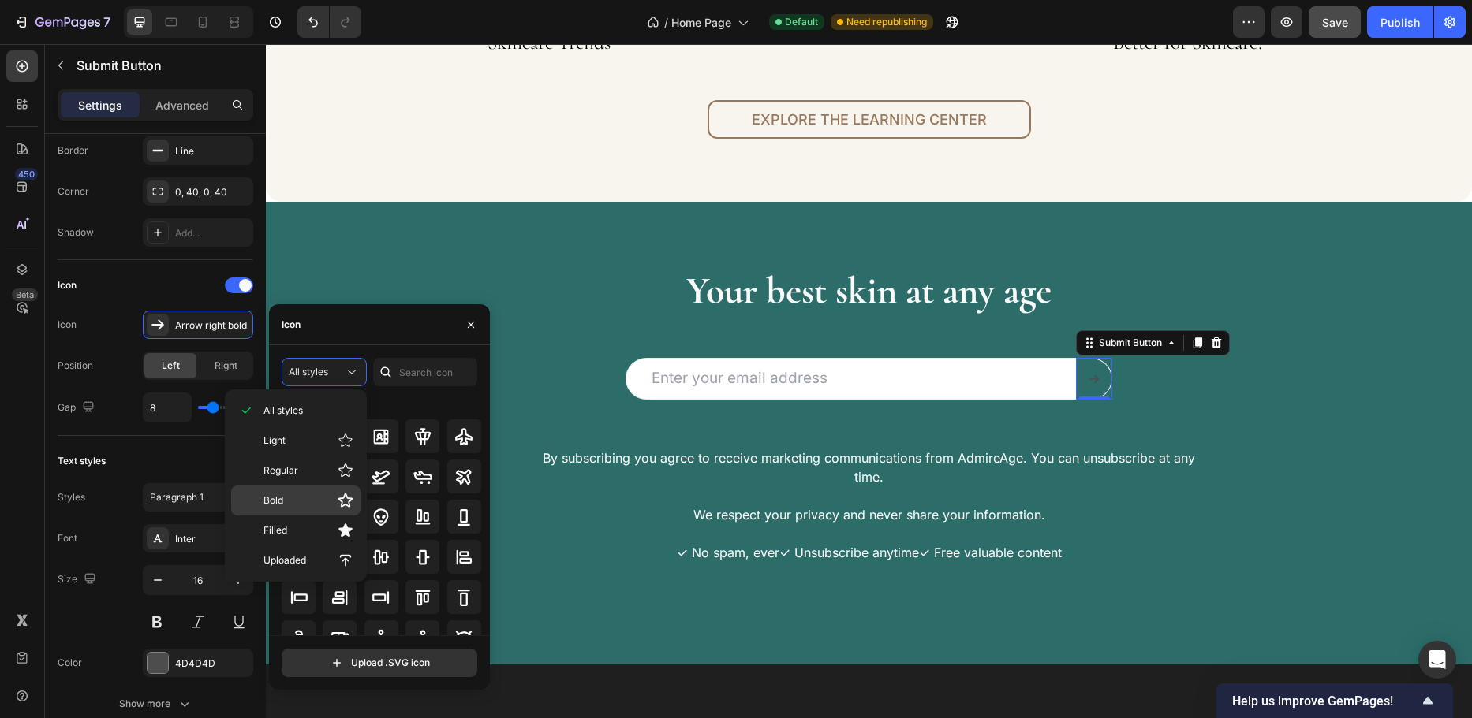
click at [321, 491] on div "Bold" at bounding box center [295, 501] width 129 height 30
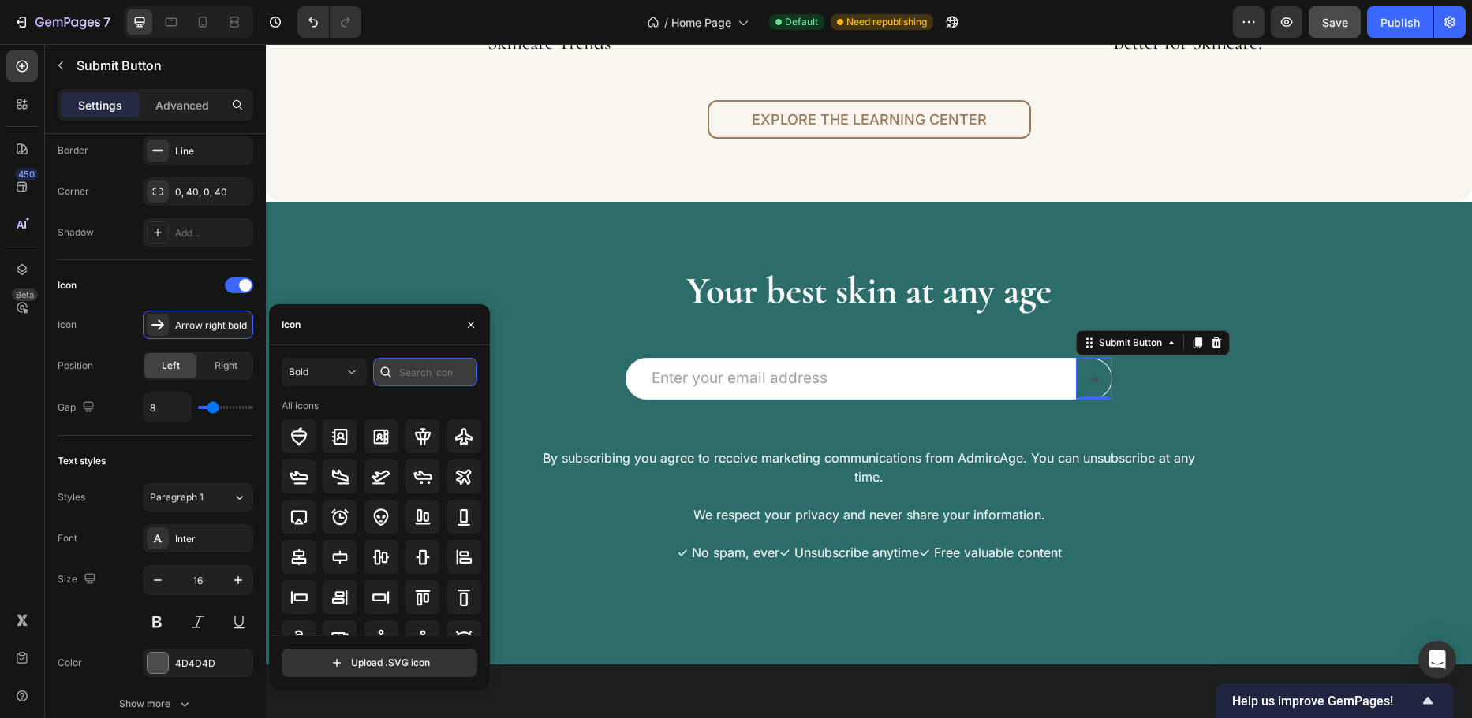
click at [413, 373] on input "text" at bounding box center [425, 372] width 104 height 28
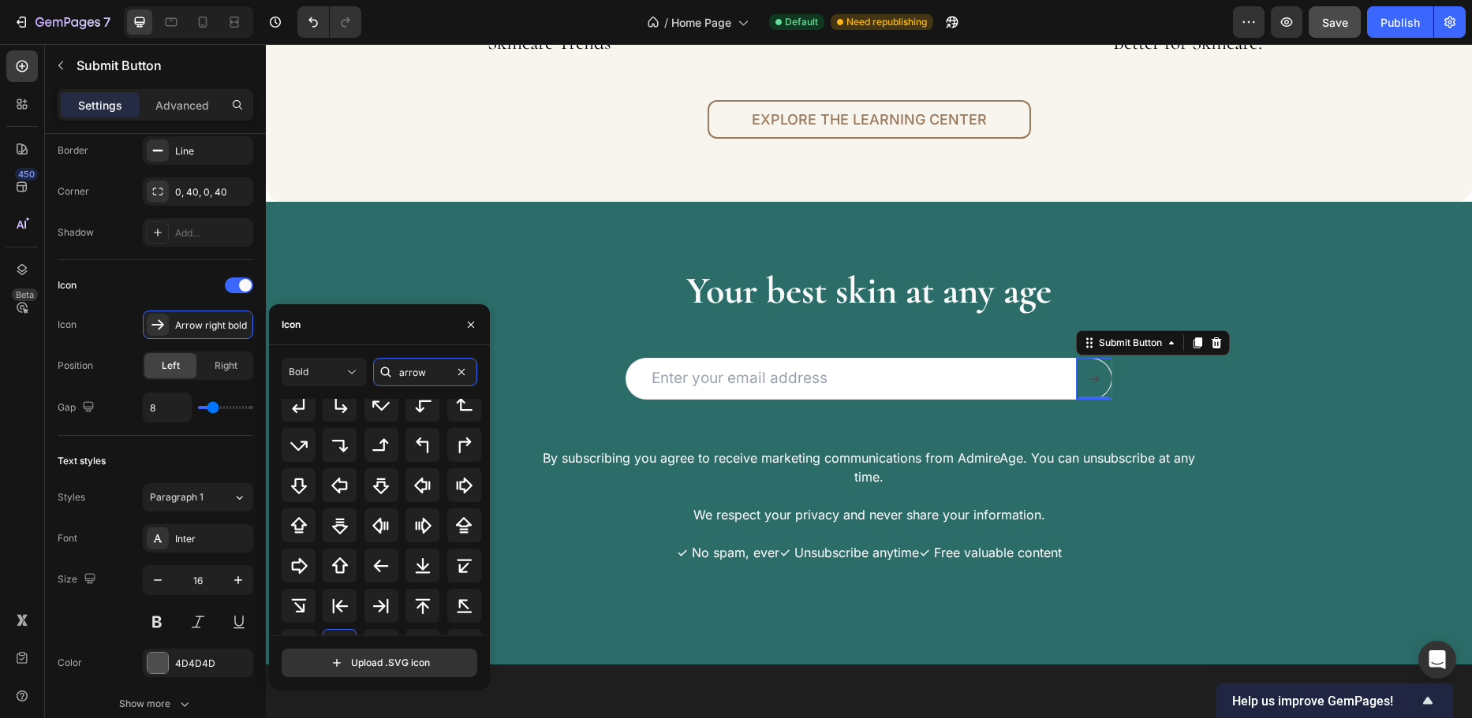
scroll to position [252, 0]
type input "arrow"
click at [339, 603] on icon at bounding box center [339, 608] width 19 height 19
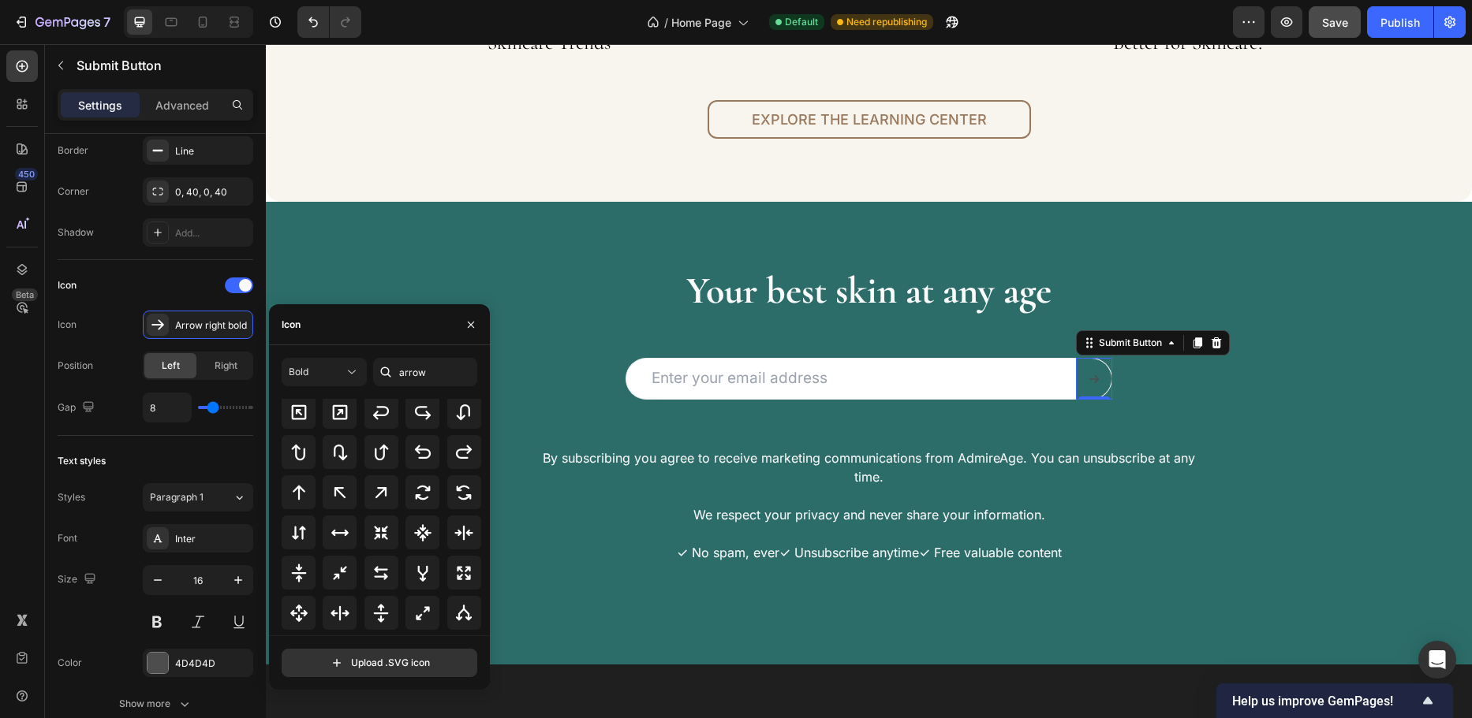
scroll to position [489, 0]
click at [474, 322] on icon "button" at bounding box center [471, 324] width 6 height 6
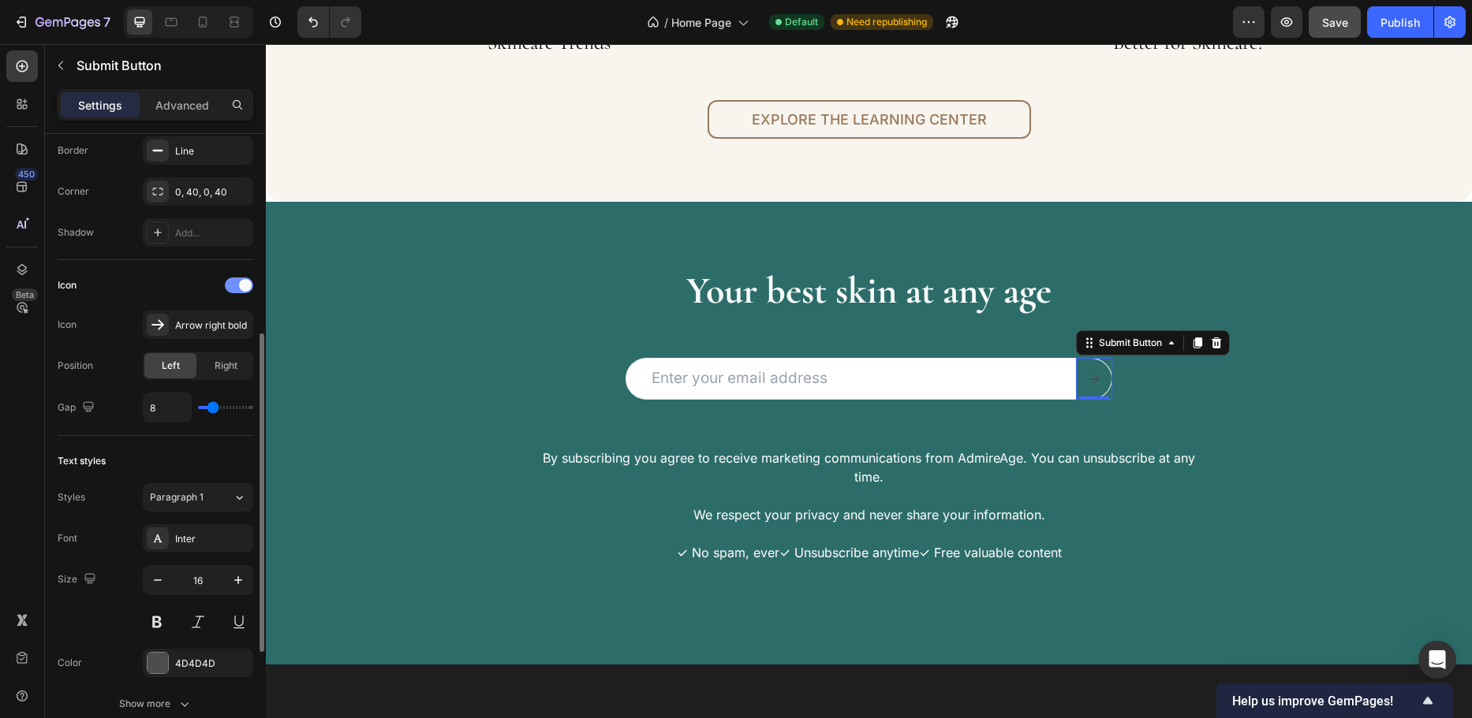
click at [233, 282] on div at bounding box center [239, 286] width 28 height 16
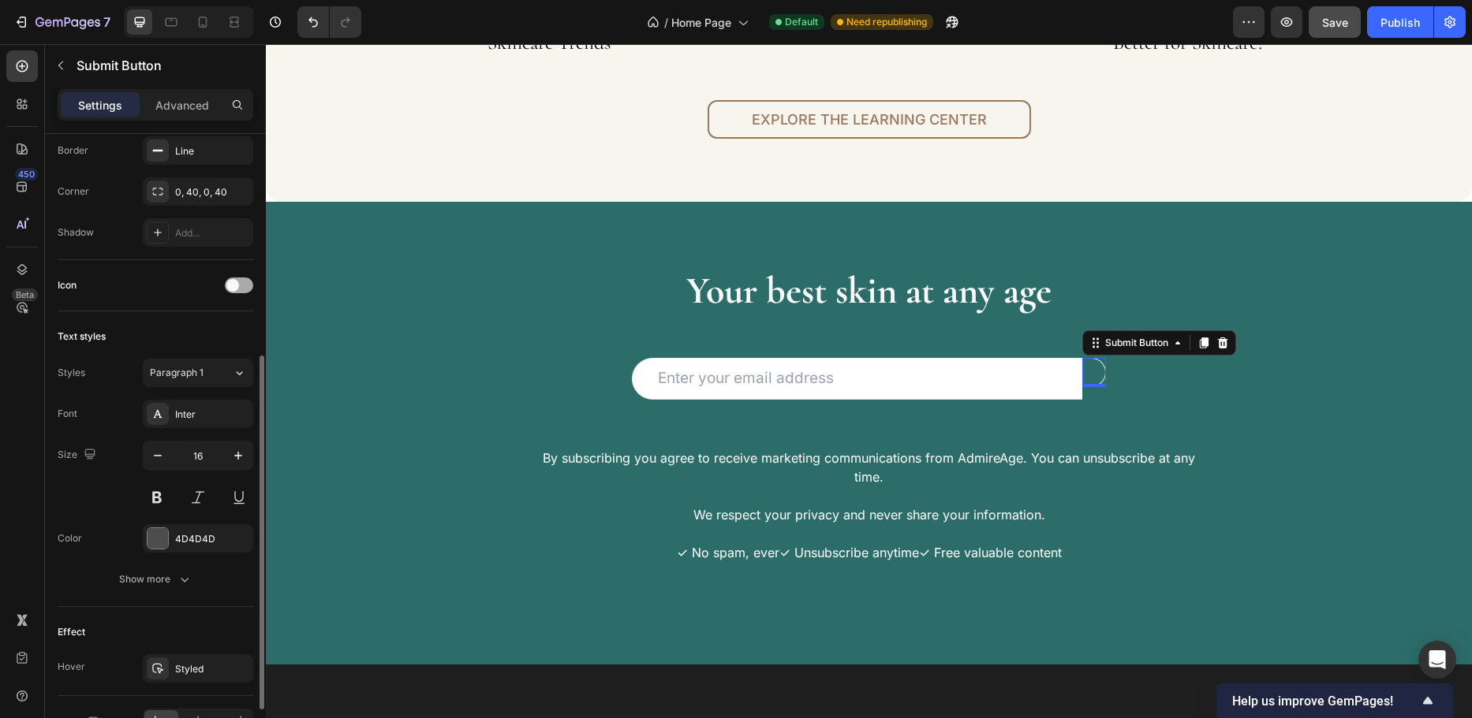
click at [233, 282] on span at bounding box center [232, 285] width 13 height 13
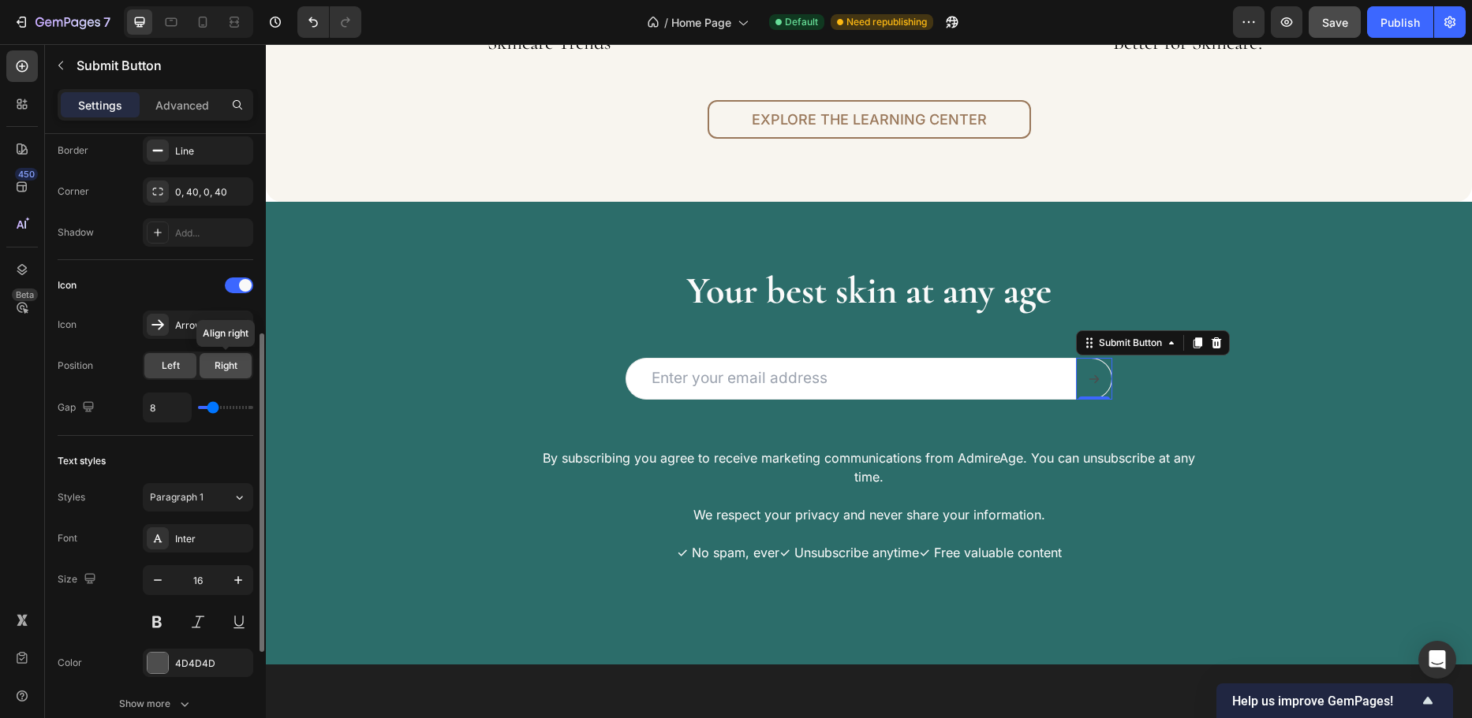
click at [220, 364] on span "Right" at bounding box center [226, 366] width 23 height 14
click at [178, 360] on span "Left" at bounding box center [171, 366] width 18 height 14
click at [230, 363] on span "Right" at bounding box center [226, 366] width 23 height 14
type input "9"
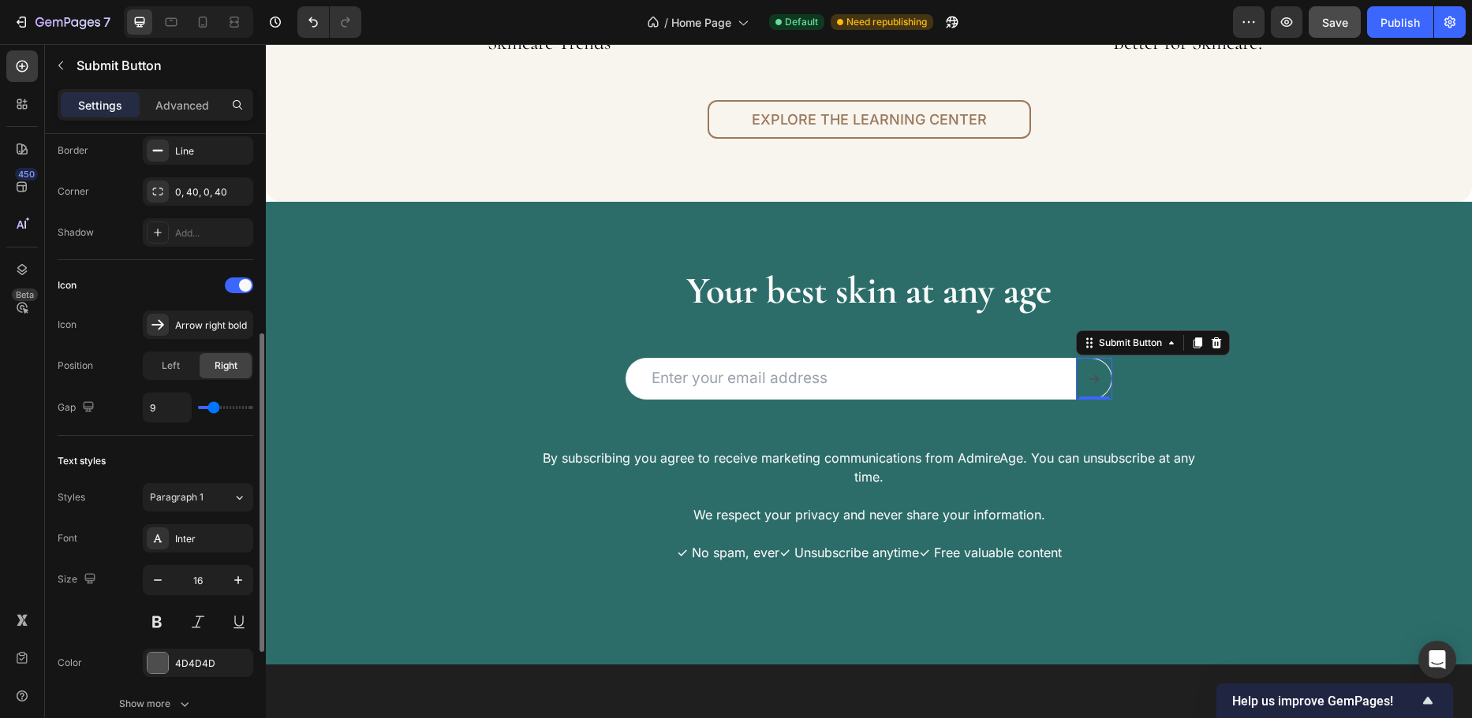
type input "11"
type input "12"
type input "13"
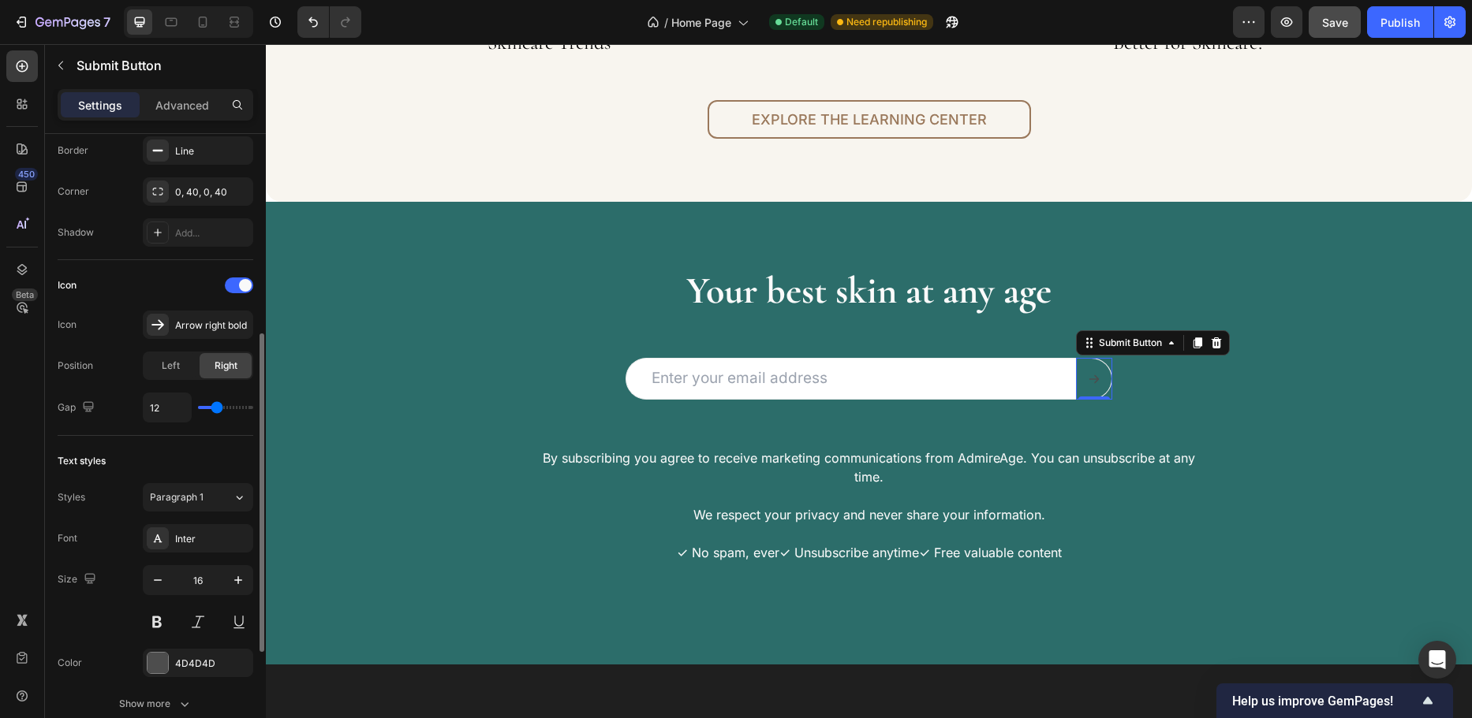
type input "13"
type input "14"
type input "15"
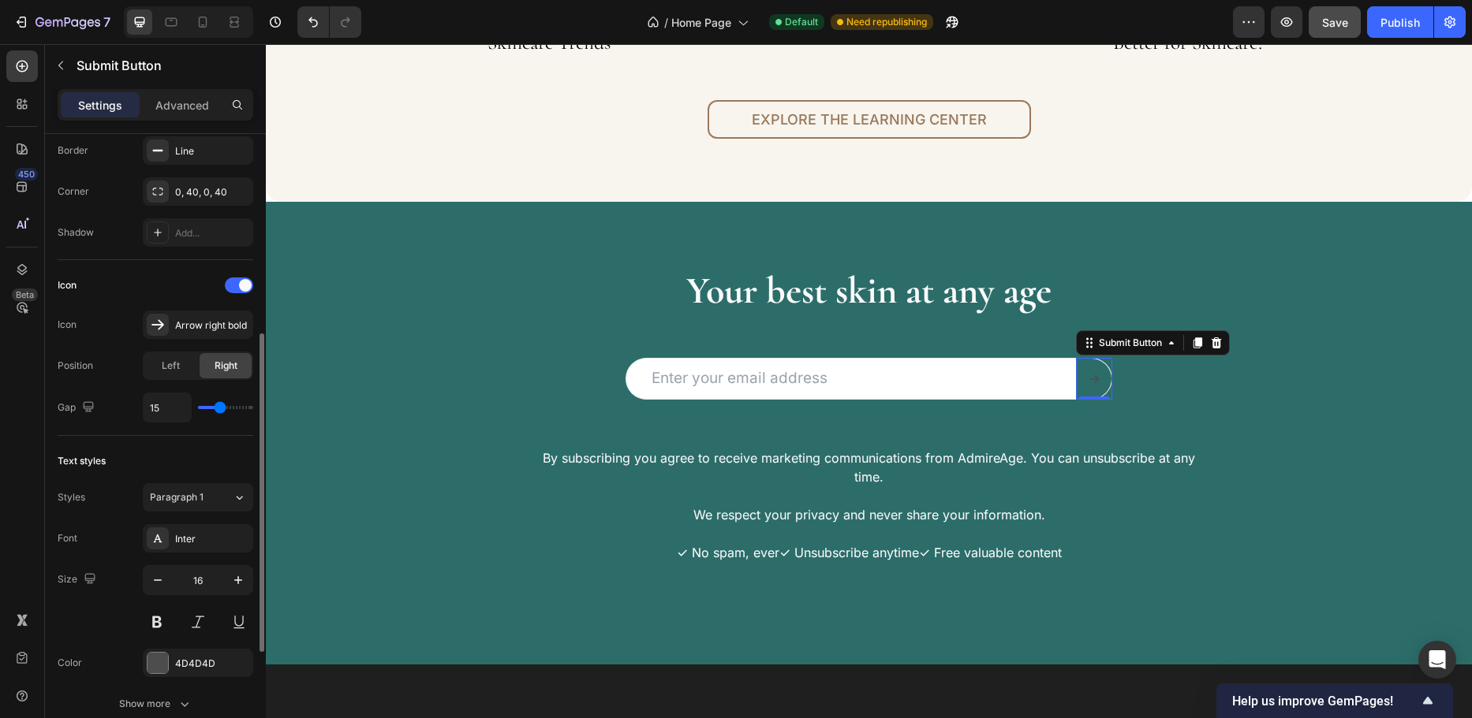
type input "16"
type input "17"
type input "18"
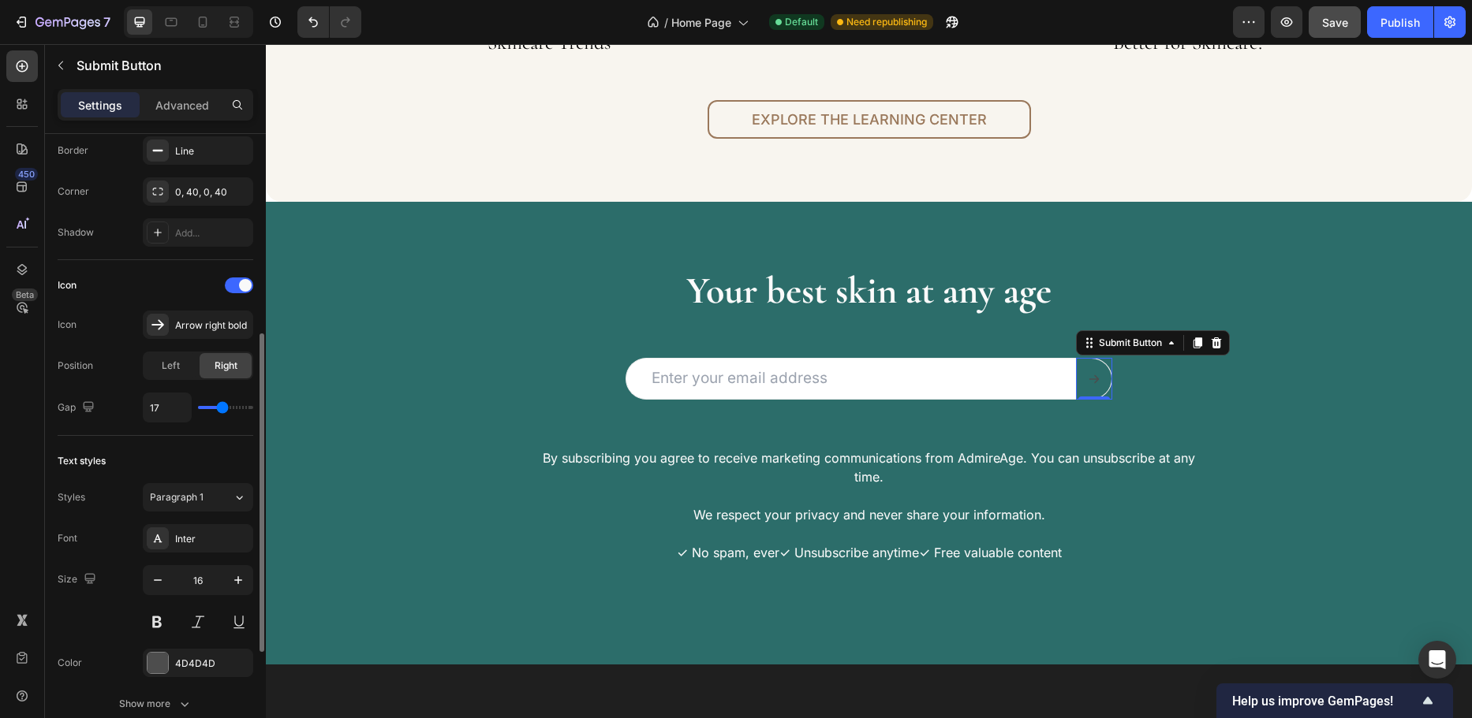
type input "18"
type input "19"
type input "21"
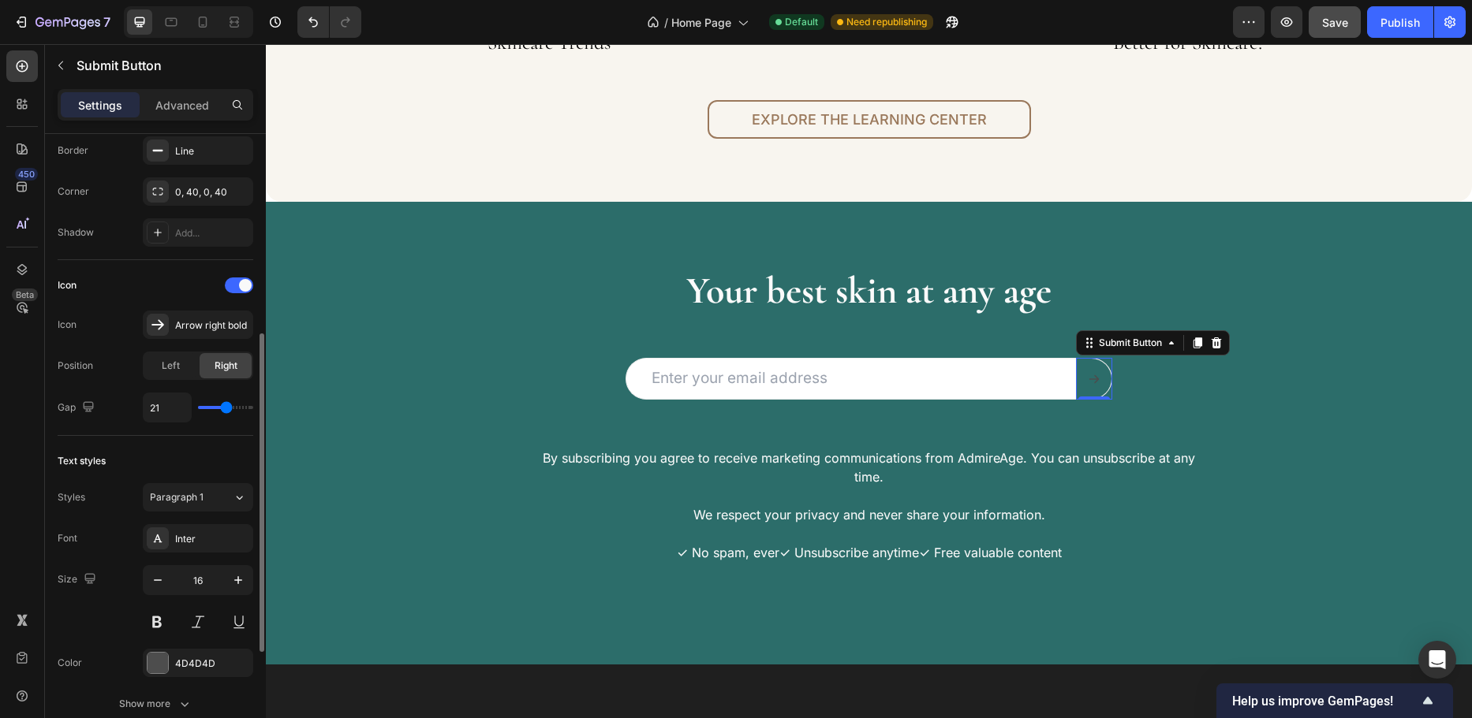
type input "22"
type input "23"
type input "24"
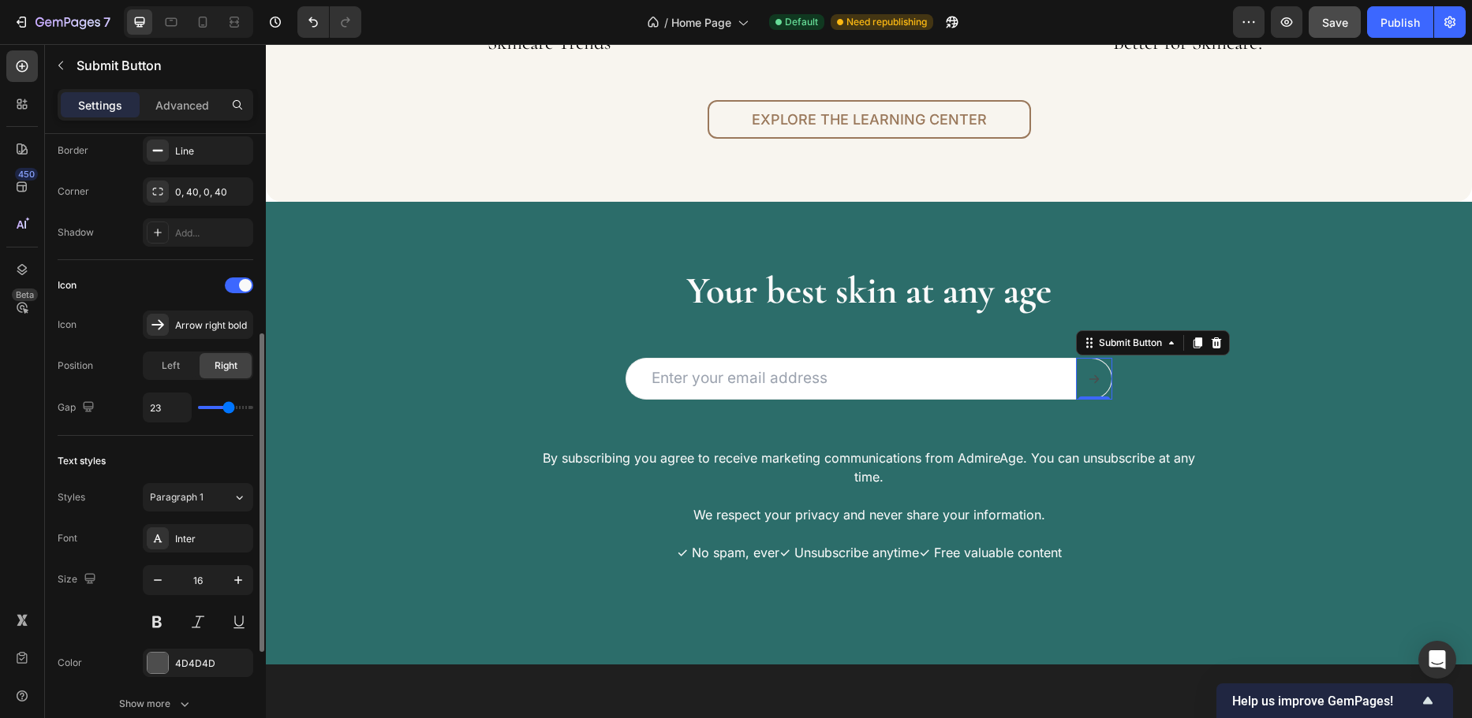
type input "24"
type input "25"
type input "27"
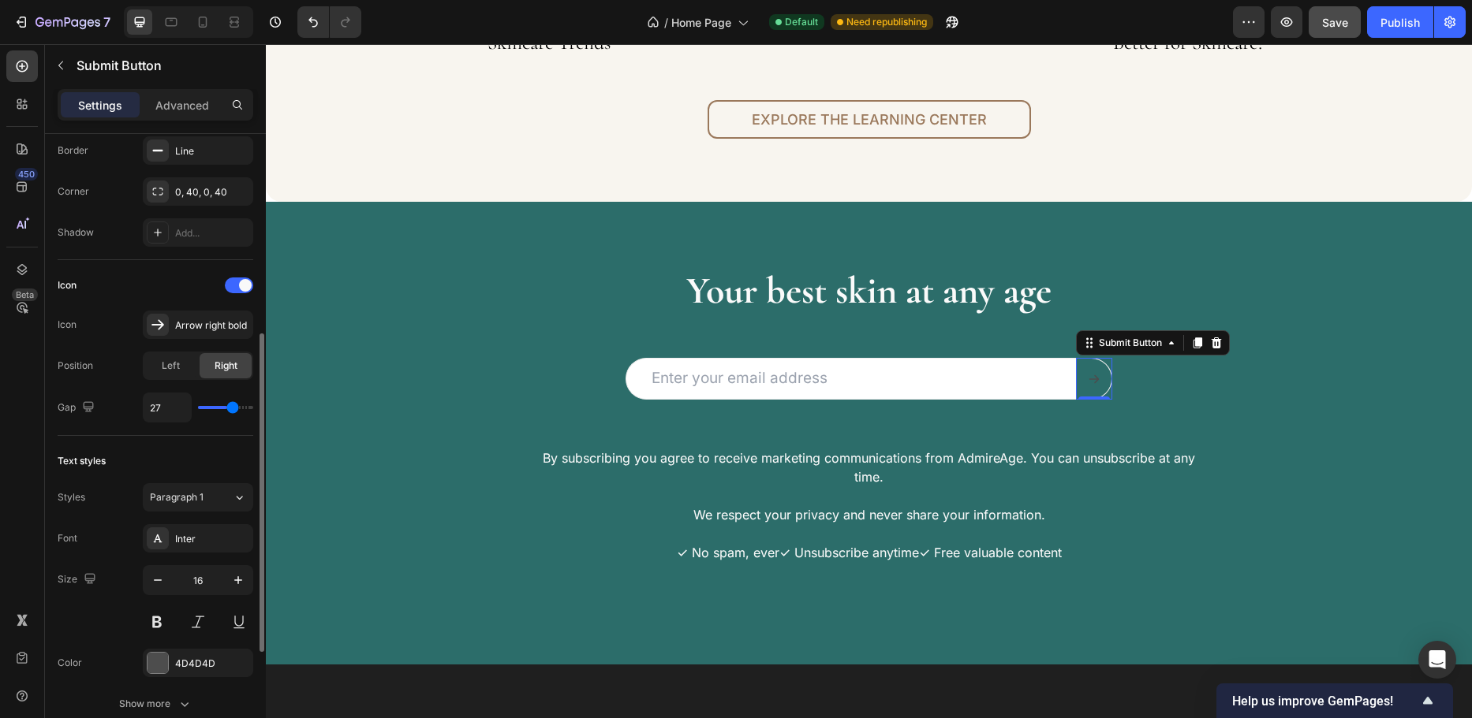
type input "29"
type input "31"
type input "32"
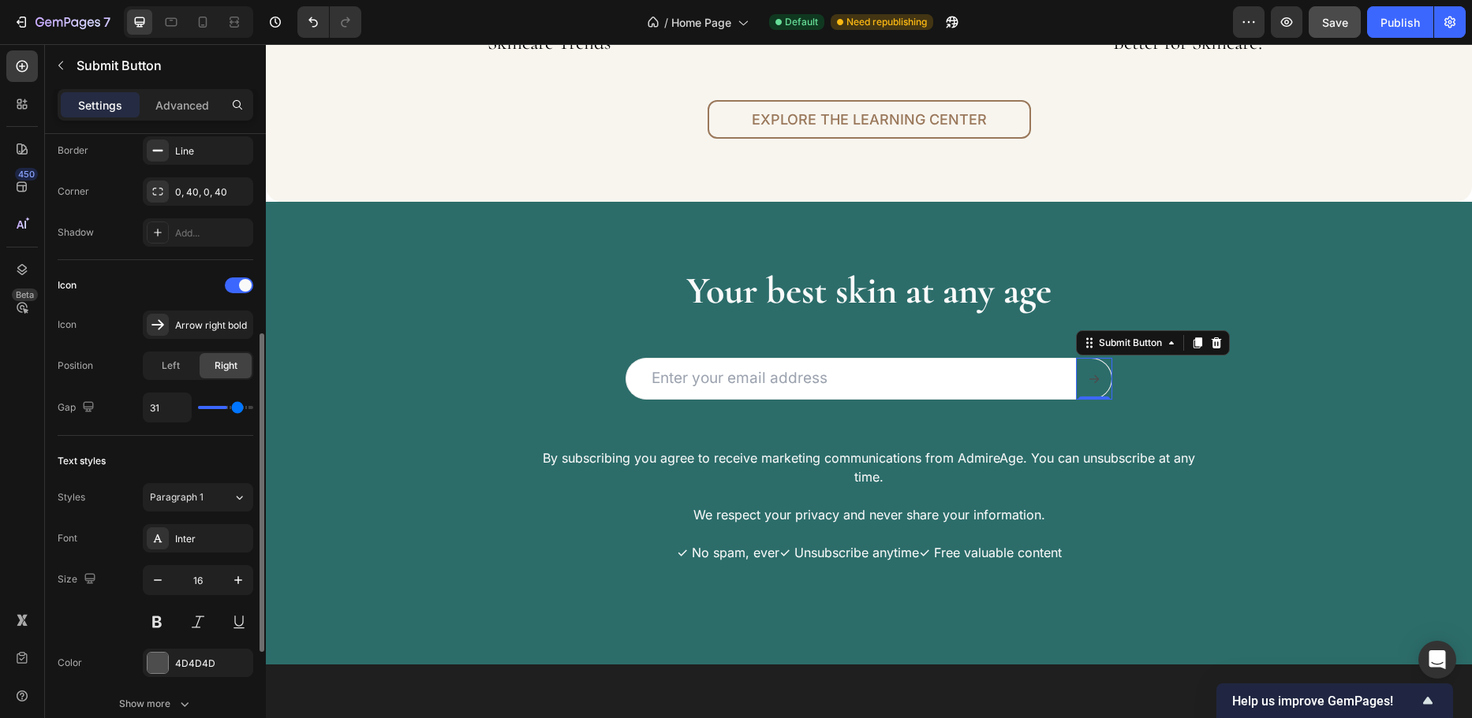
type input "32"
type input "33"
type input "34"
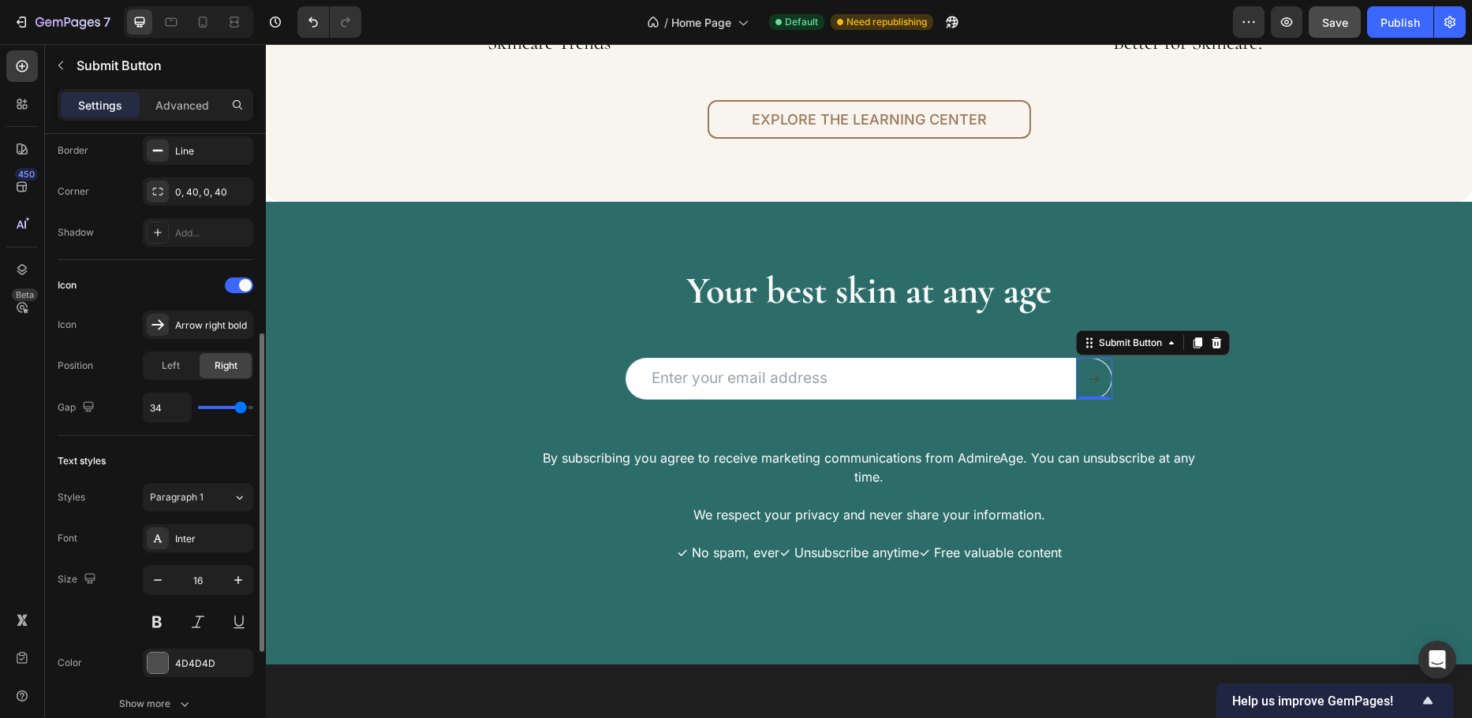
type input "35"
type input "36"
drag, startPoint x: 212, startPoint y: 408, endPoint x: 244, endPoint y: 409, distance: 31.6
type input "36"
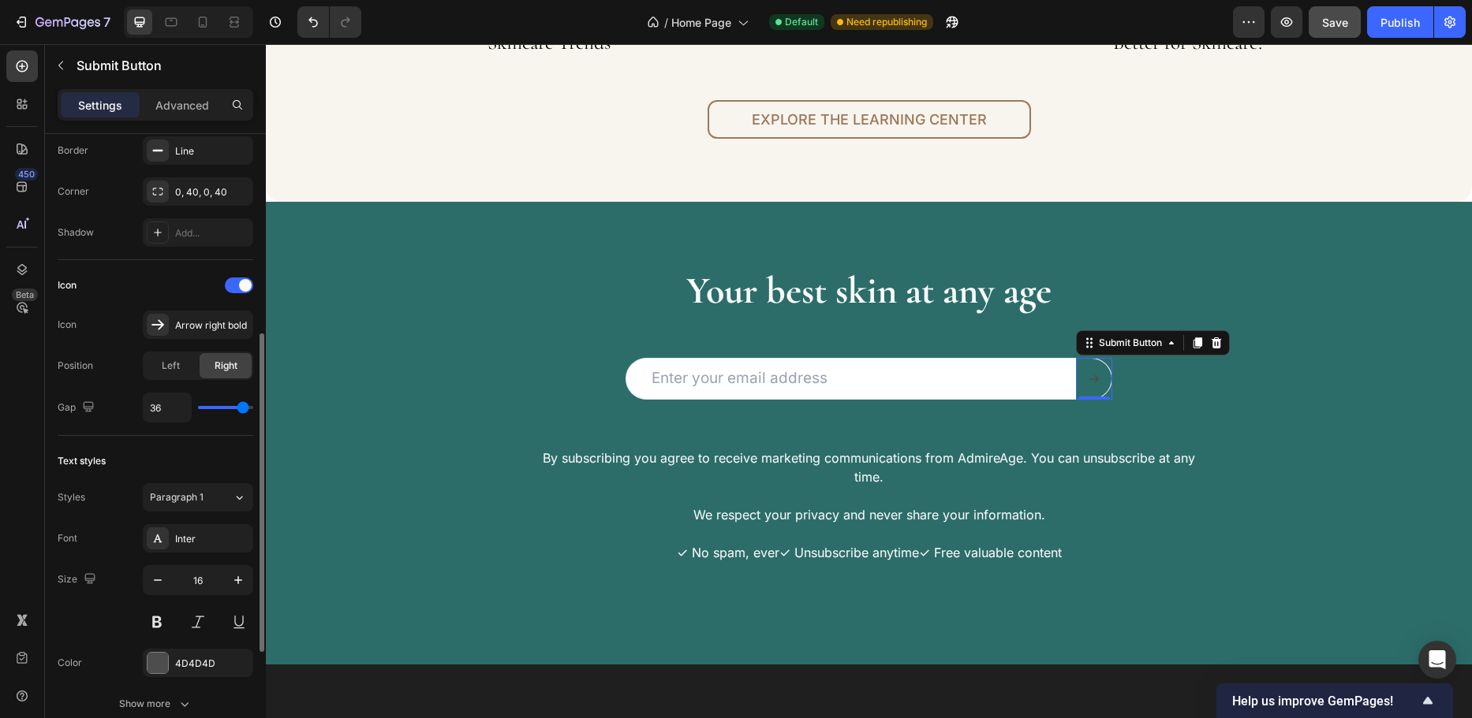
click at [244, 409] on input "range" at bounding box center [225, 407] width 55 height 3
type input "34"
type input "33"
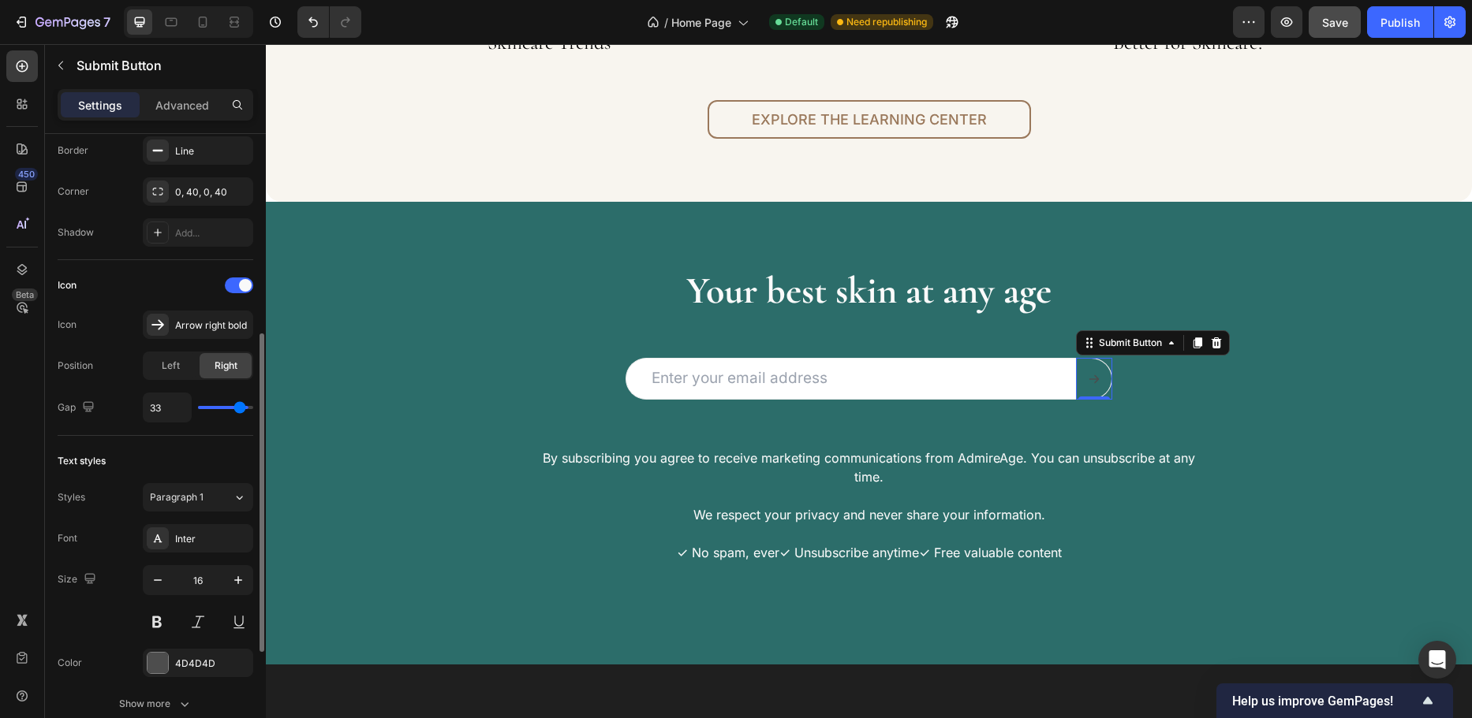
type input "29"
type input "26"
type input "23"
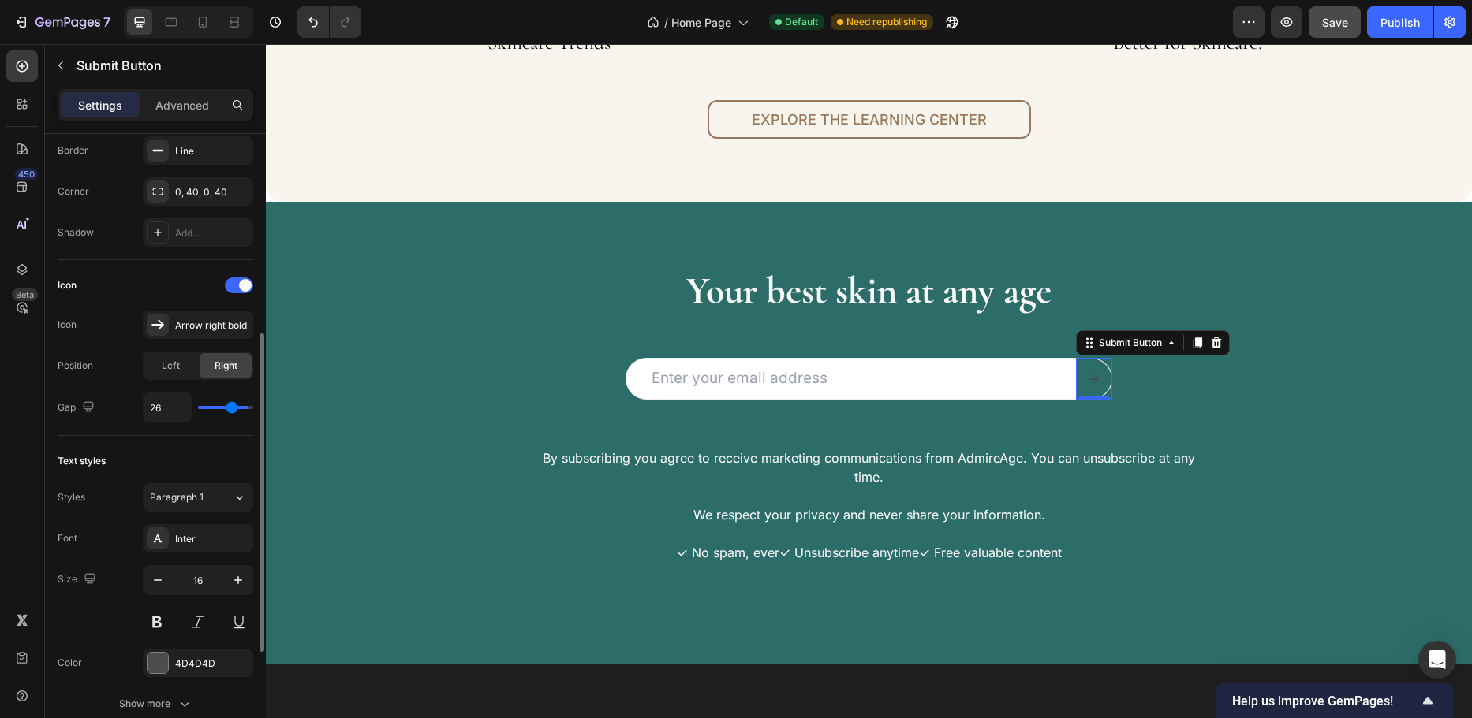
type input "23"
type input "21"
type input "19"
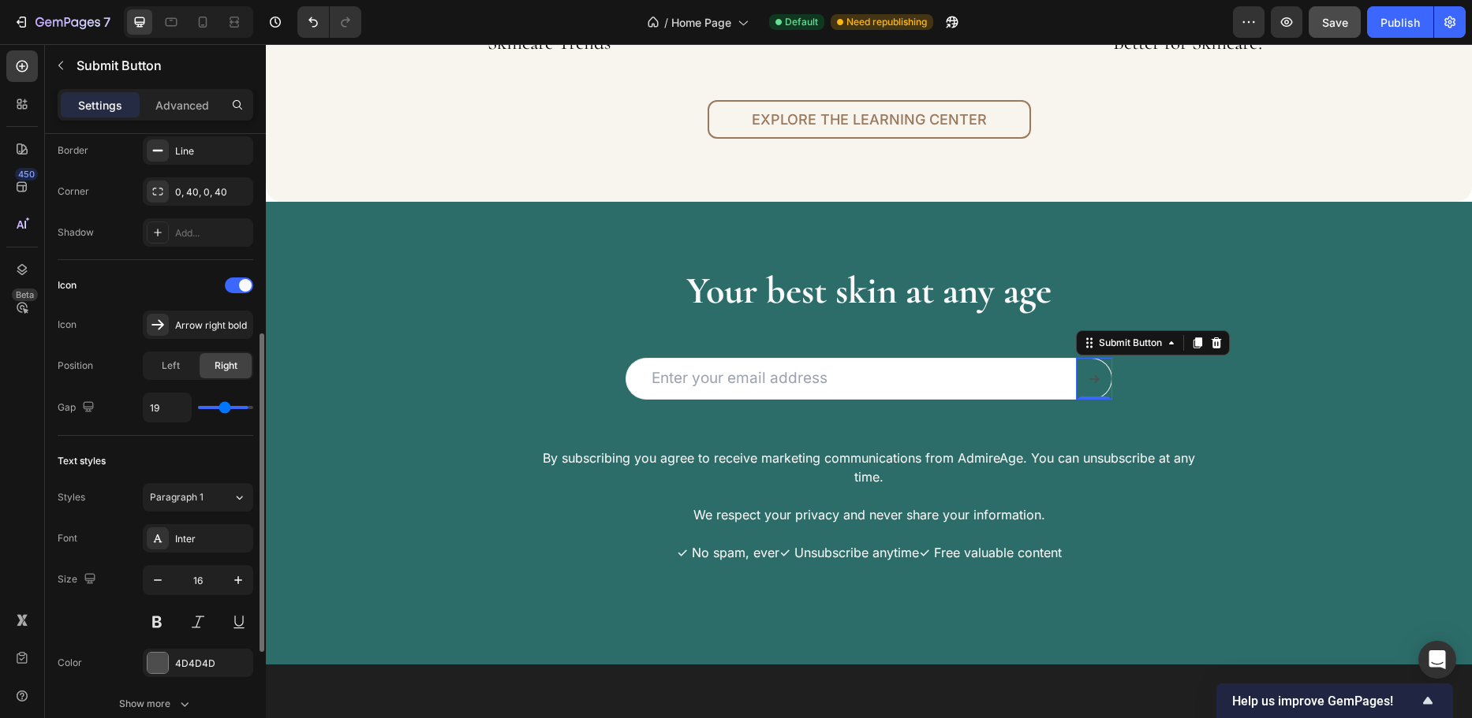
type input "17"
type input "15"
type input "7"
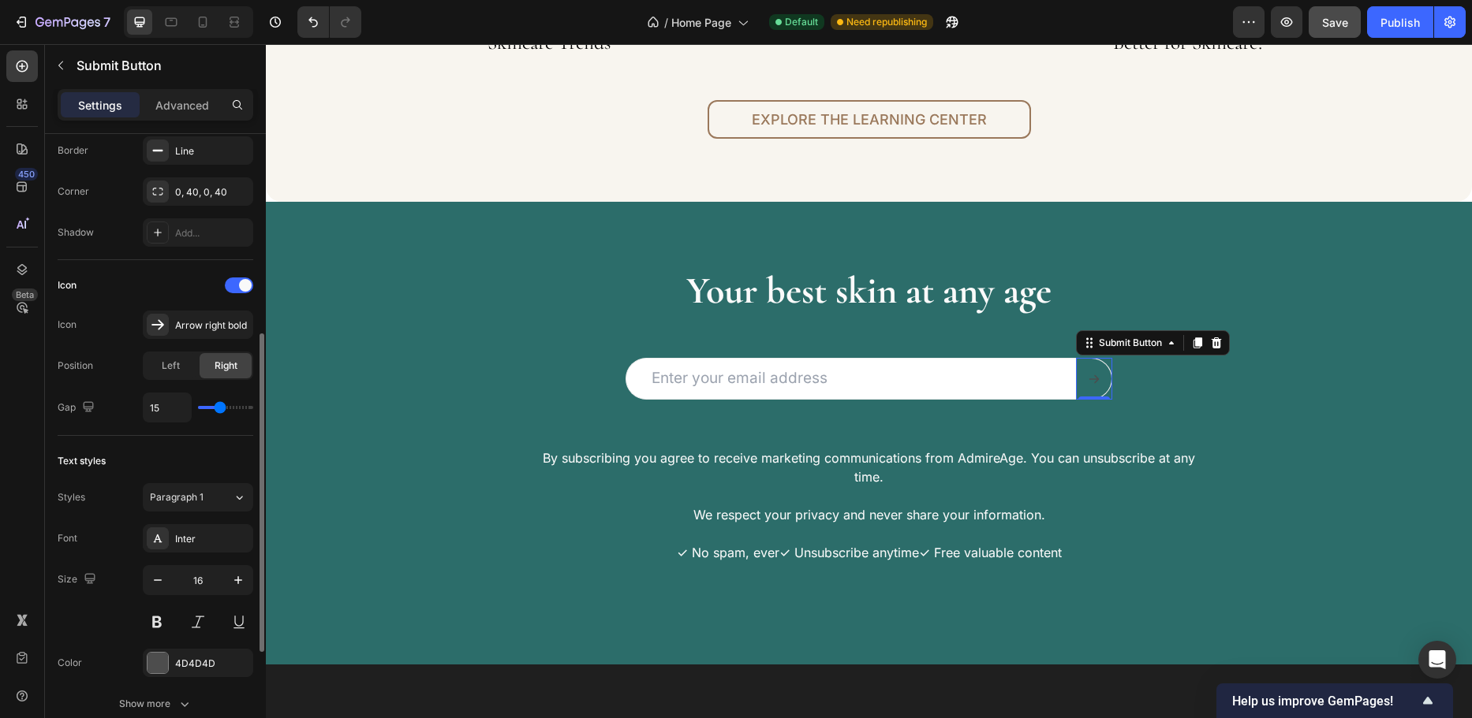
type input "7"
type input "6"
type input "5"
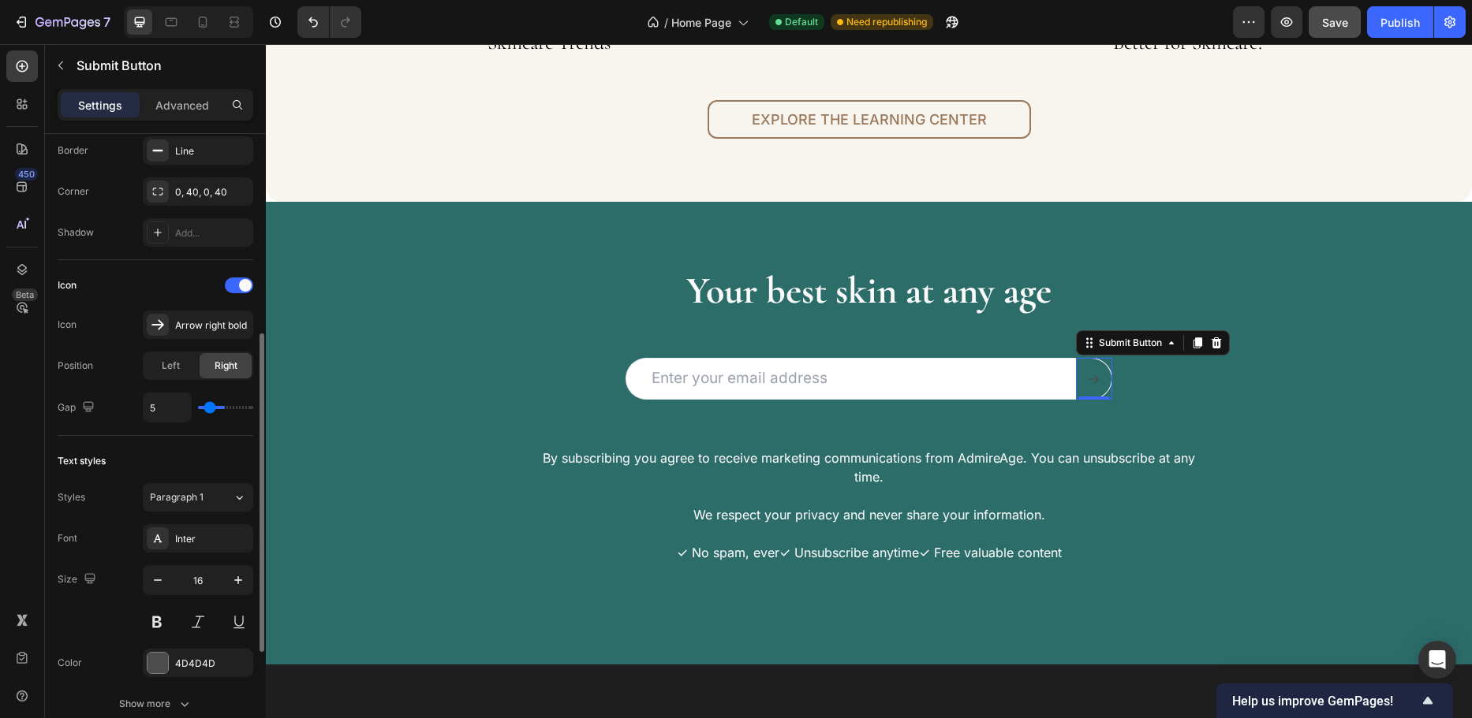
type input "4"
type input "2"
type input "1"
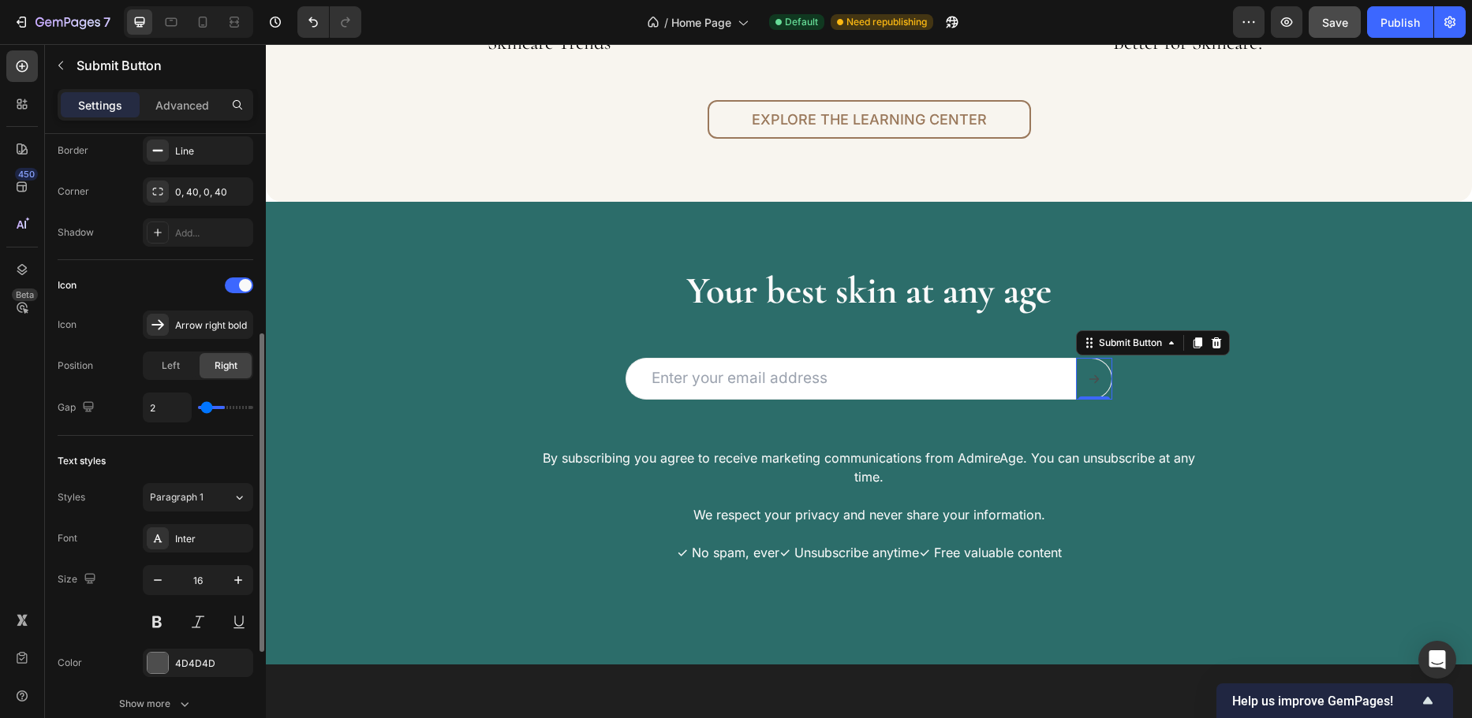
type input "1"
type input "0"
drag, startPoint x: 244, startPoint y: 409, endPoint x: 203, endPoint y: 405, distance: 41.1
type input "0"
click at [203, 406] on input "range" at bounding box center [225, 407] width 55 height 3
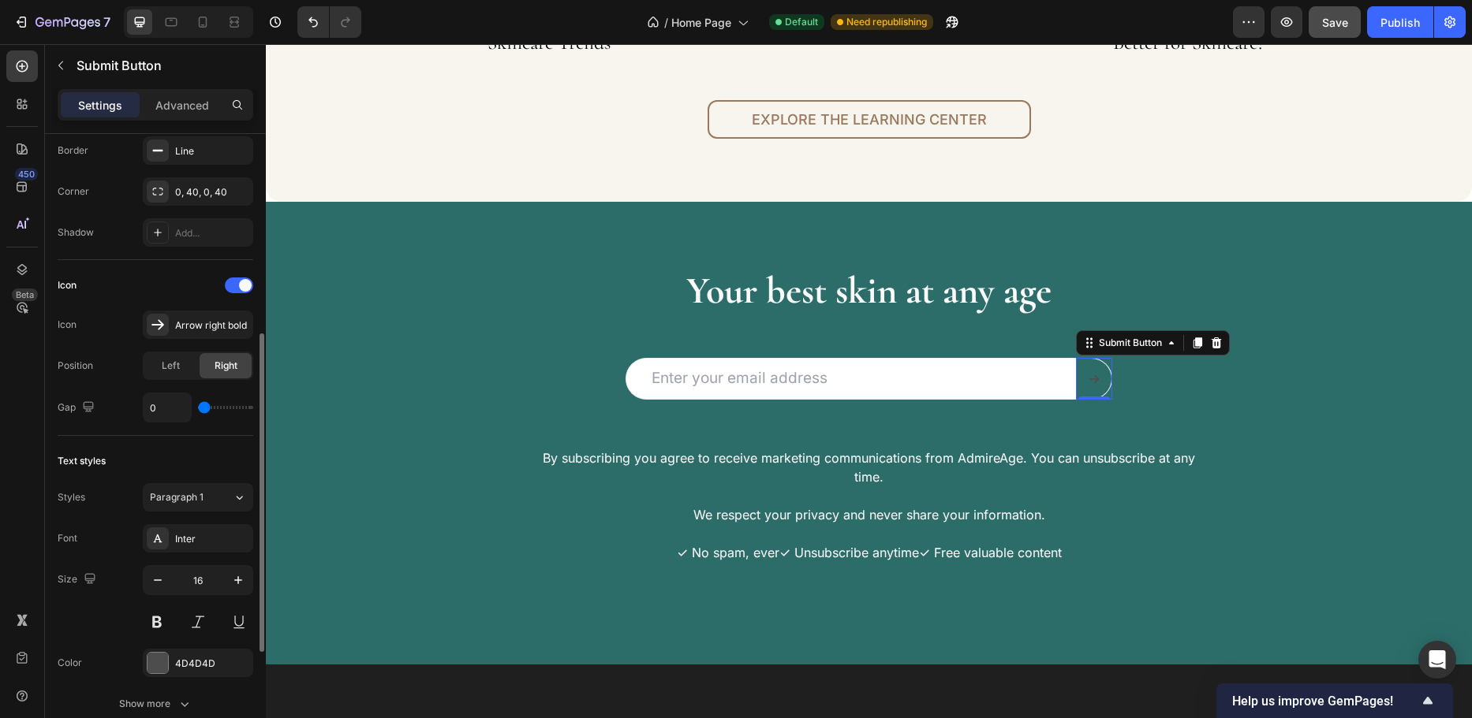
type input "2"
type input "3"
type input "4"
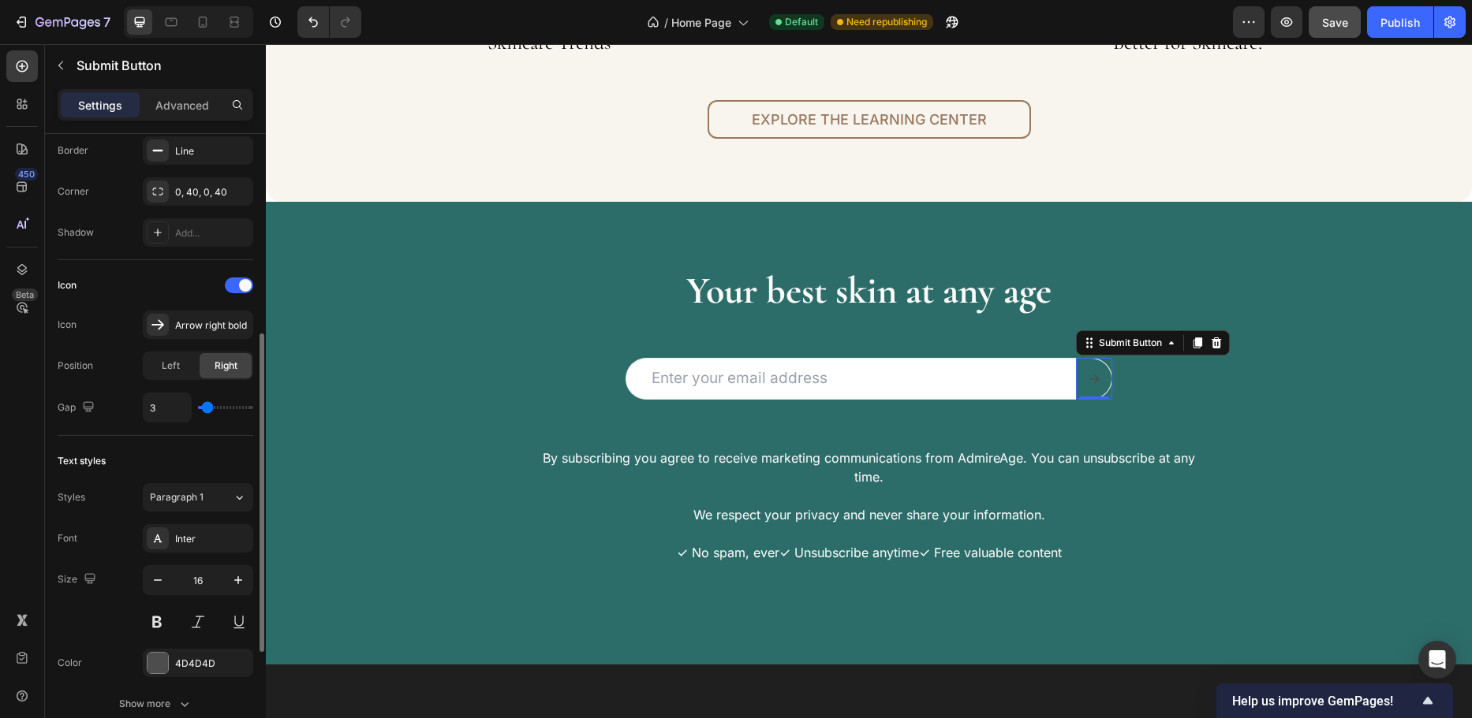
type input "4"
type input "6"
type input "7"
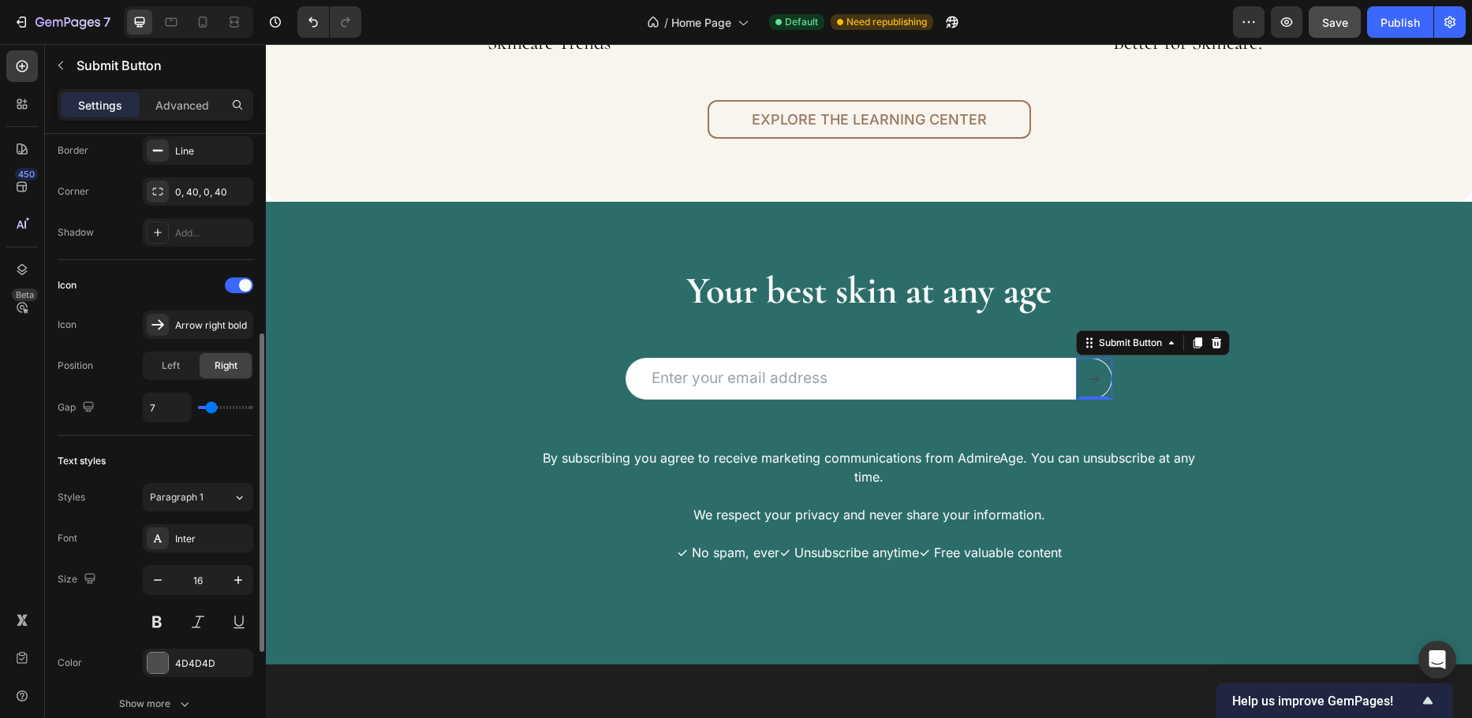
type input "8"
type input "9"
drag, startPoint x: 204, startPoint y: 405, endPoint x: 213, endPoint y: 405, distance: 8.7
type input "9"
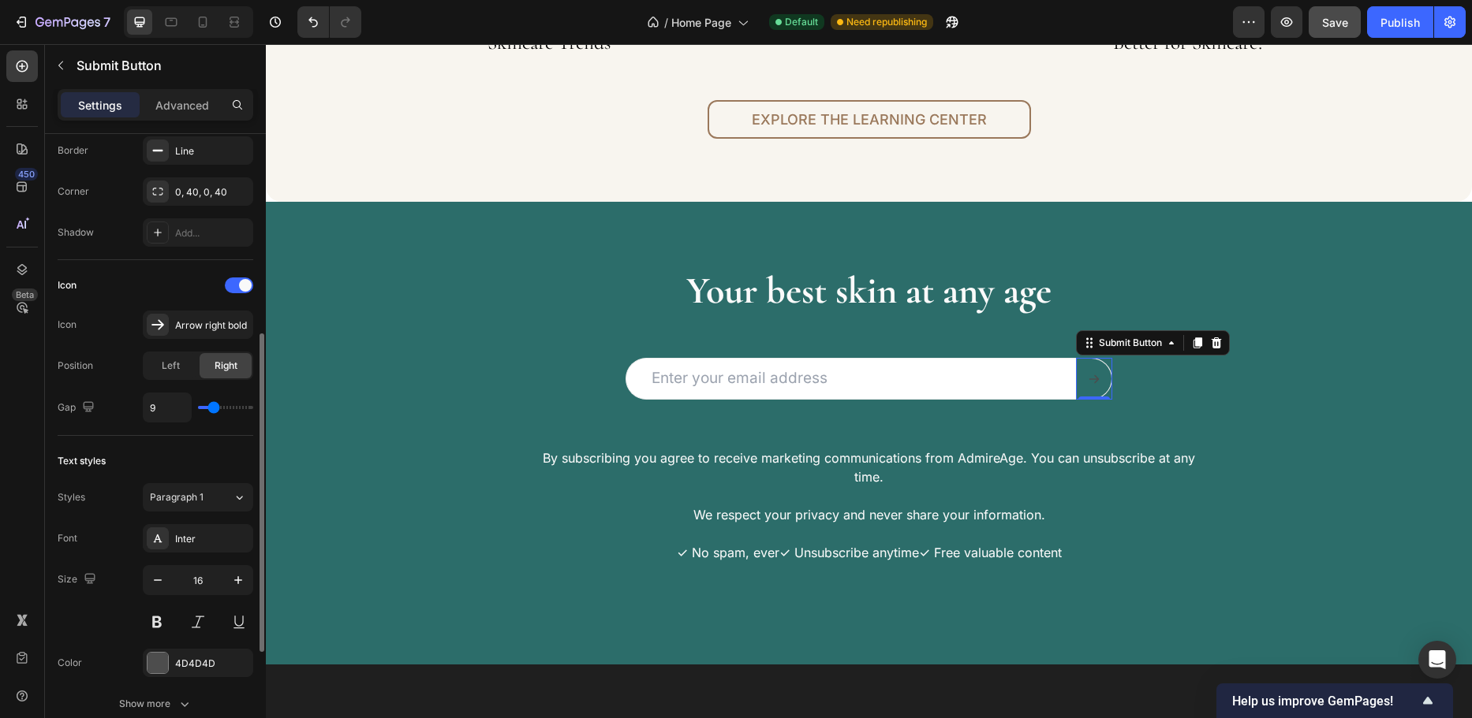
click at [213, 406] on input "range" at bounding box center [225, 407] width 55 height 3
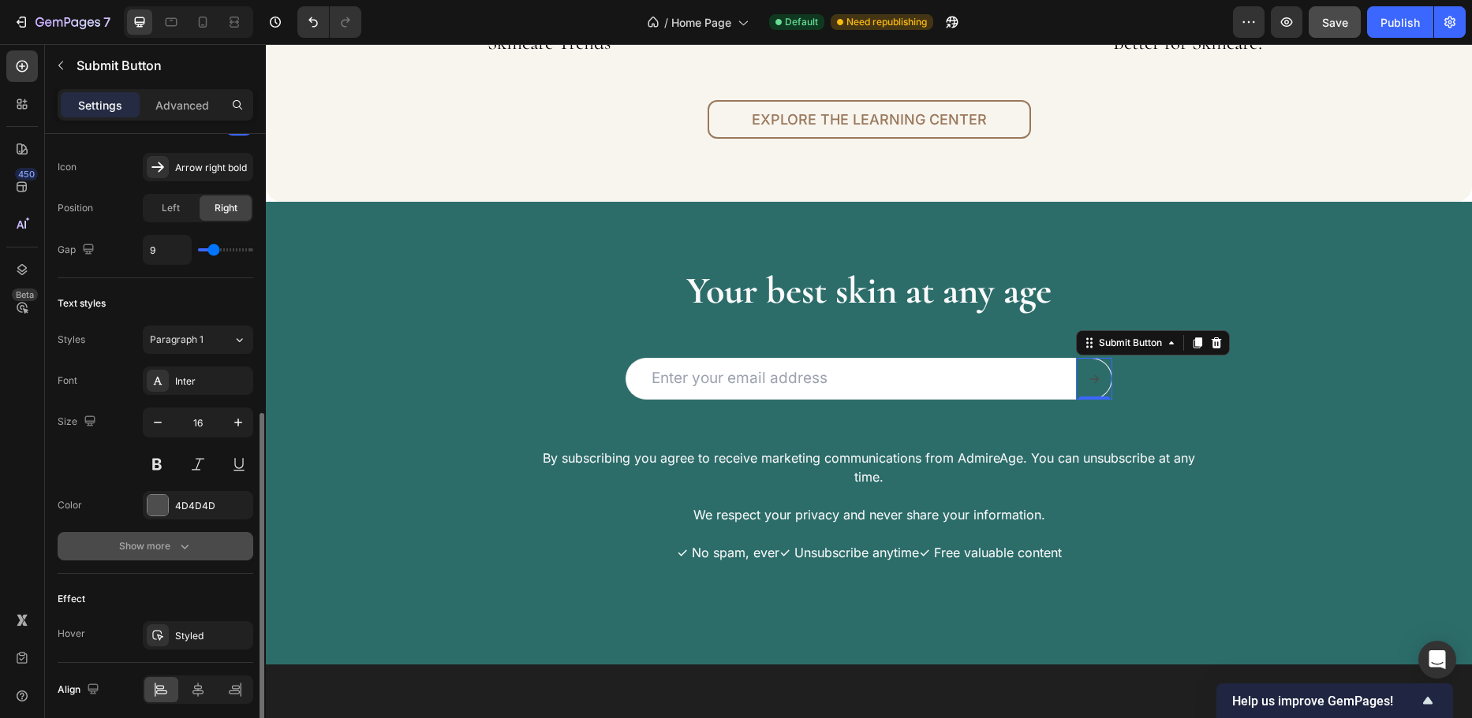
click at [187, 542] on icon "button" at bounding box center [185, 547] width 16 height 16
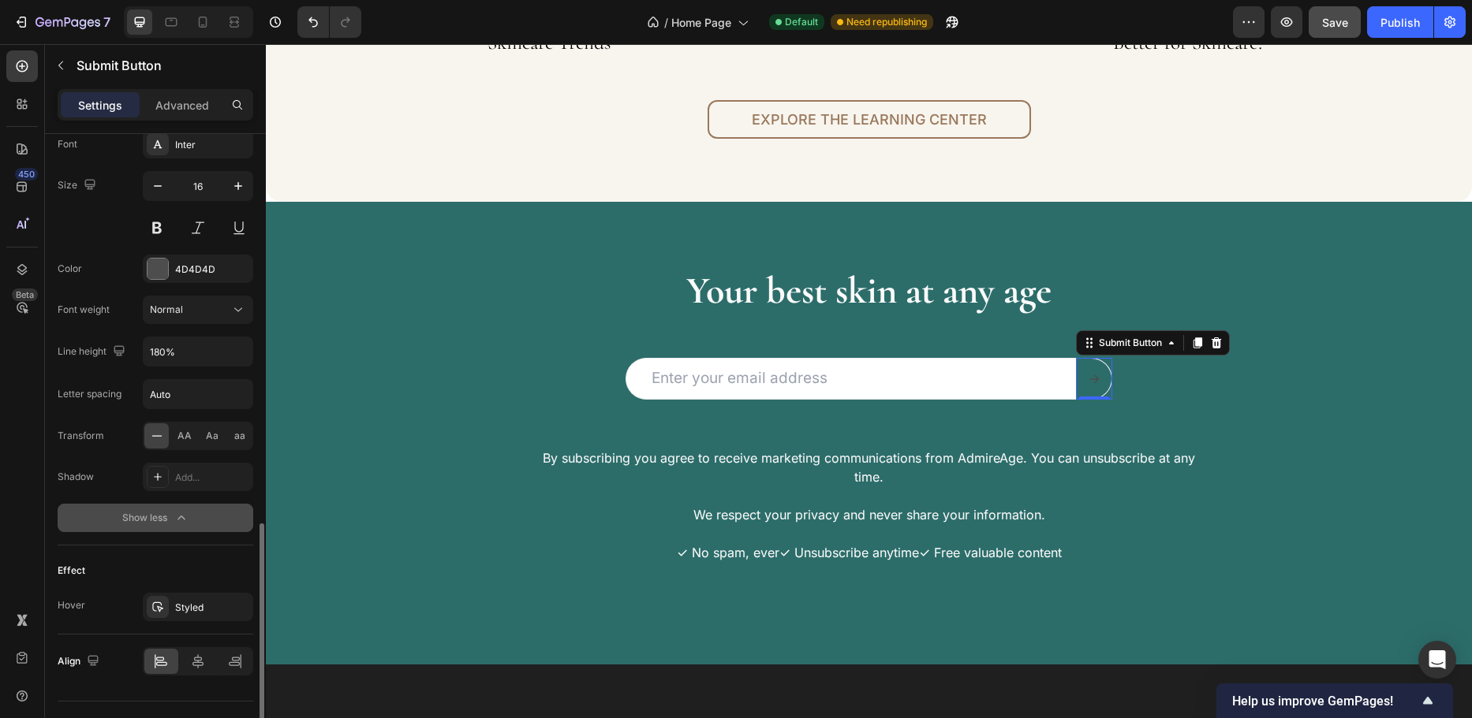
scroll to position [822, 0]
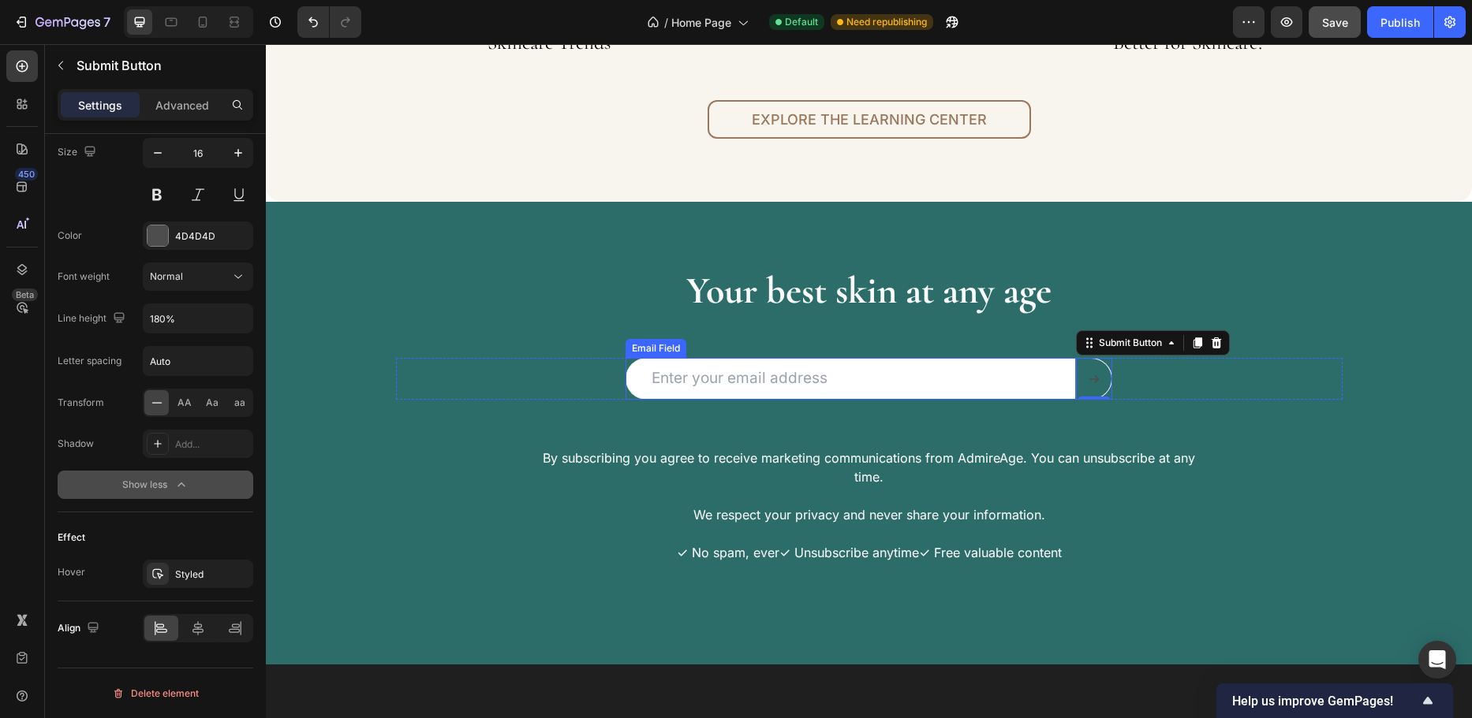
click at [843, 386] on input "email" at bounding box center [850, 379] width 450 height 42
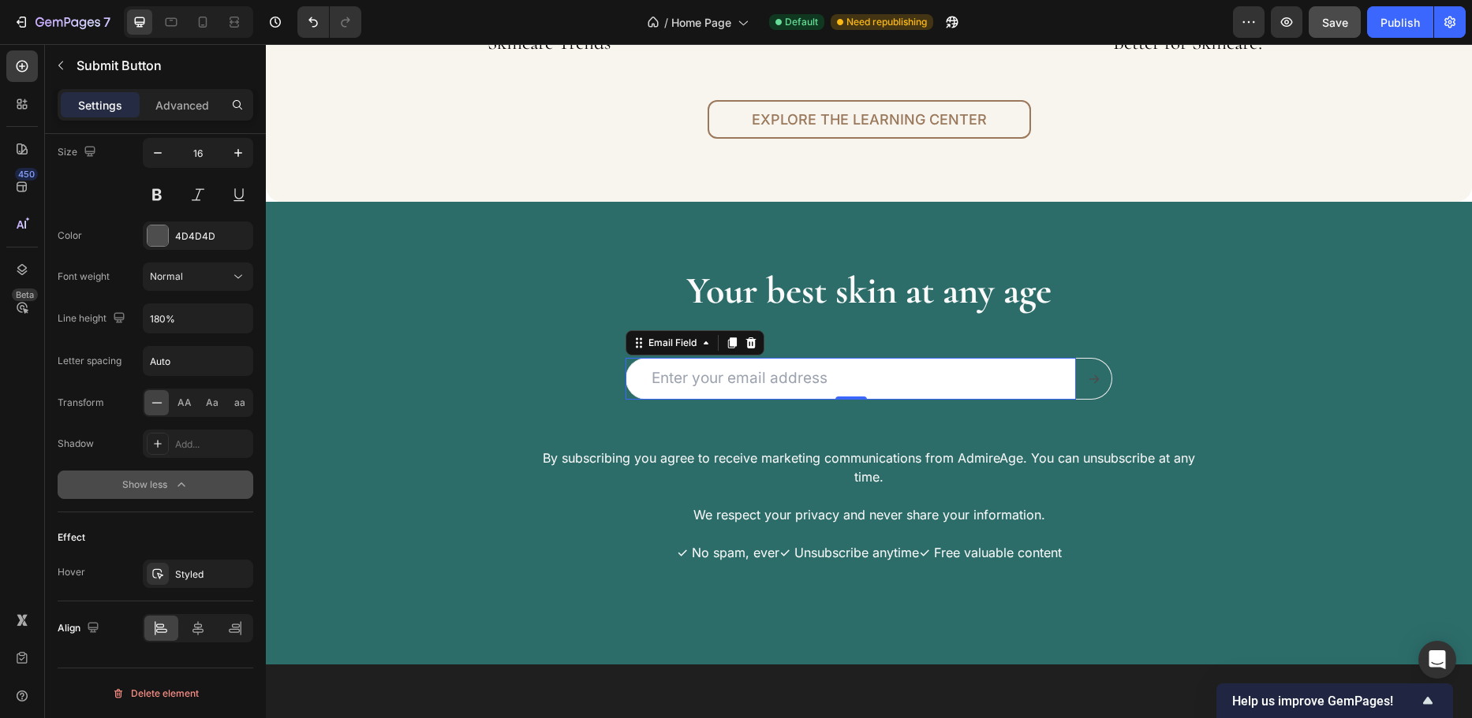
scroll to position [0, 0]
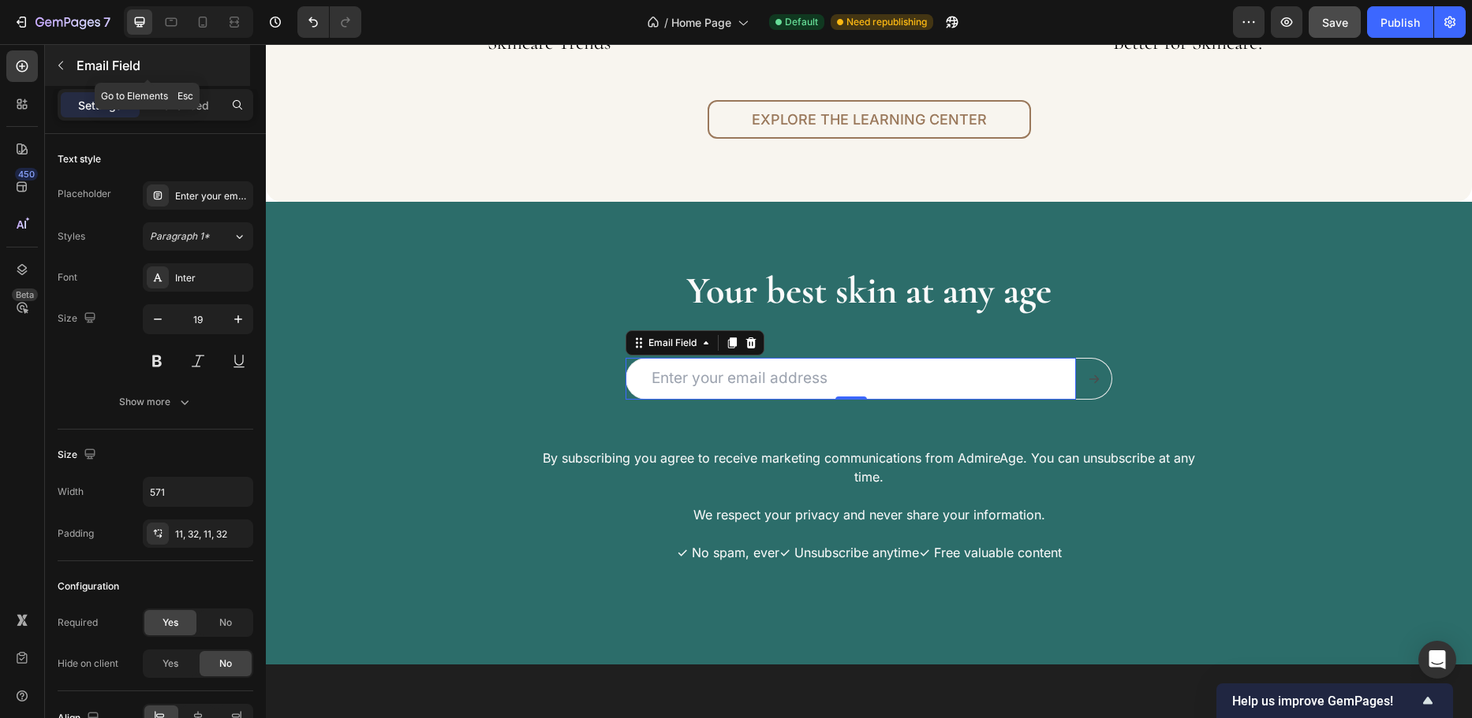
click at [58, 59] on icon "button" at bounding box center [60, 65] width 13 height 13
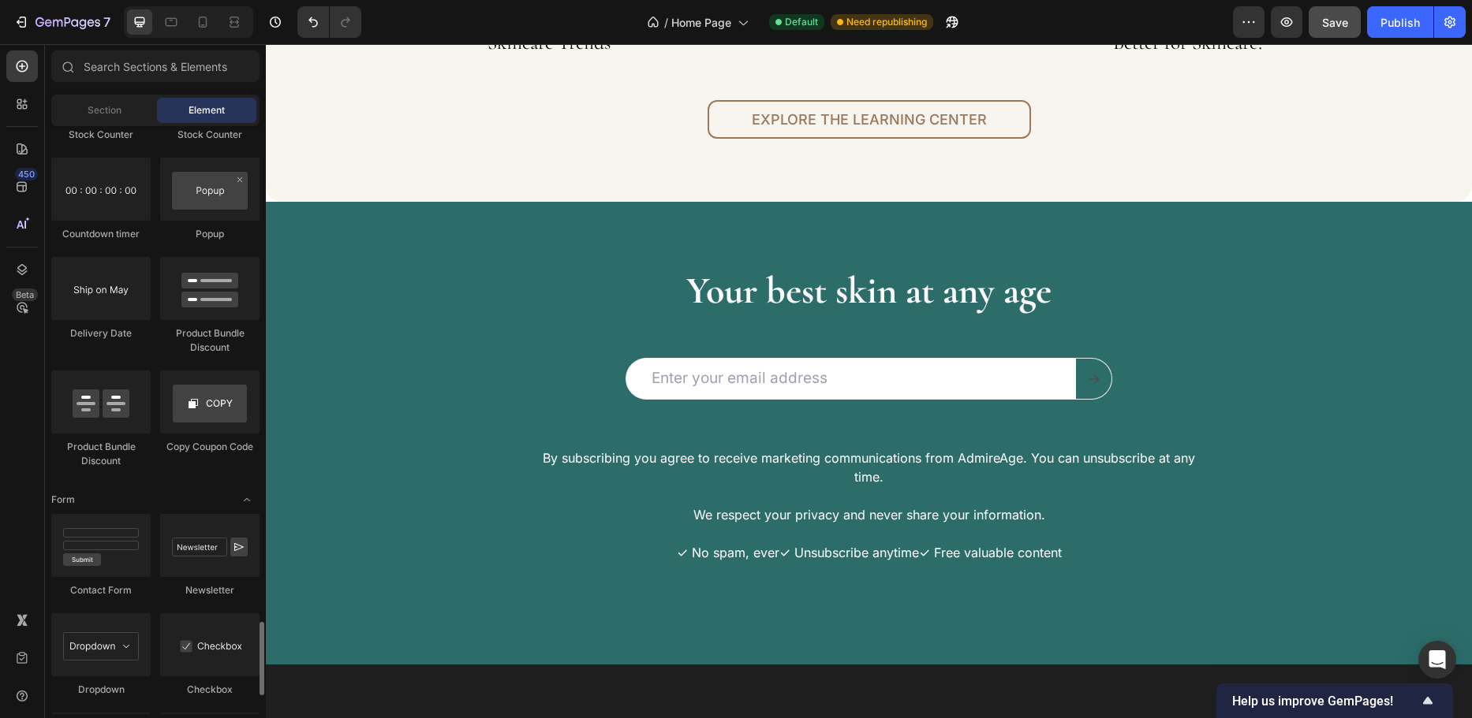
scroll to position [3312, 0]
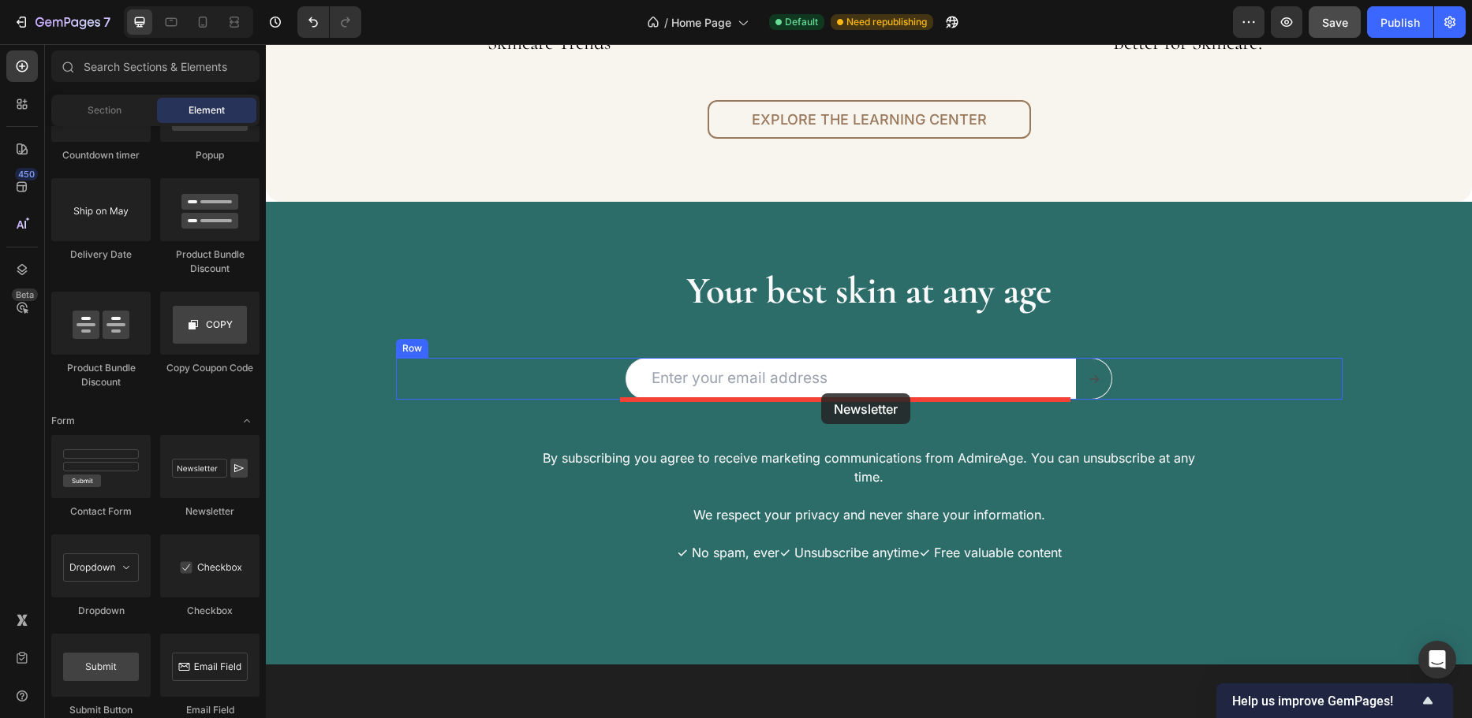
drag, startPoint x: 323, startPoint y: 450, endPoint x: 821, endPoint y: 394, distance: 501.7
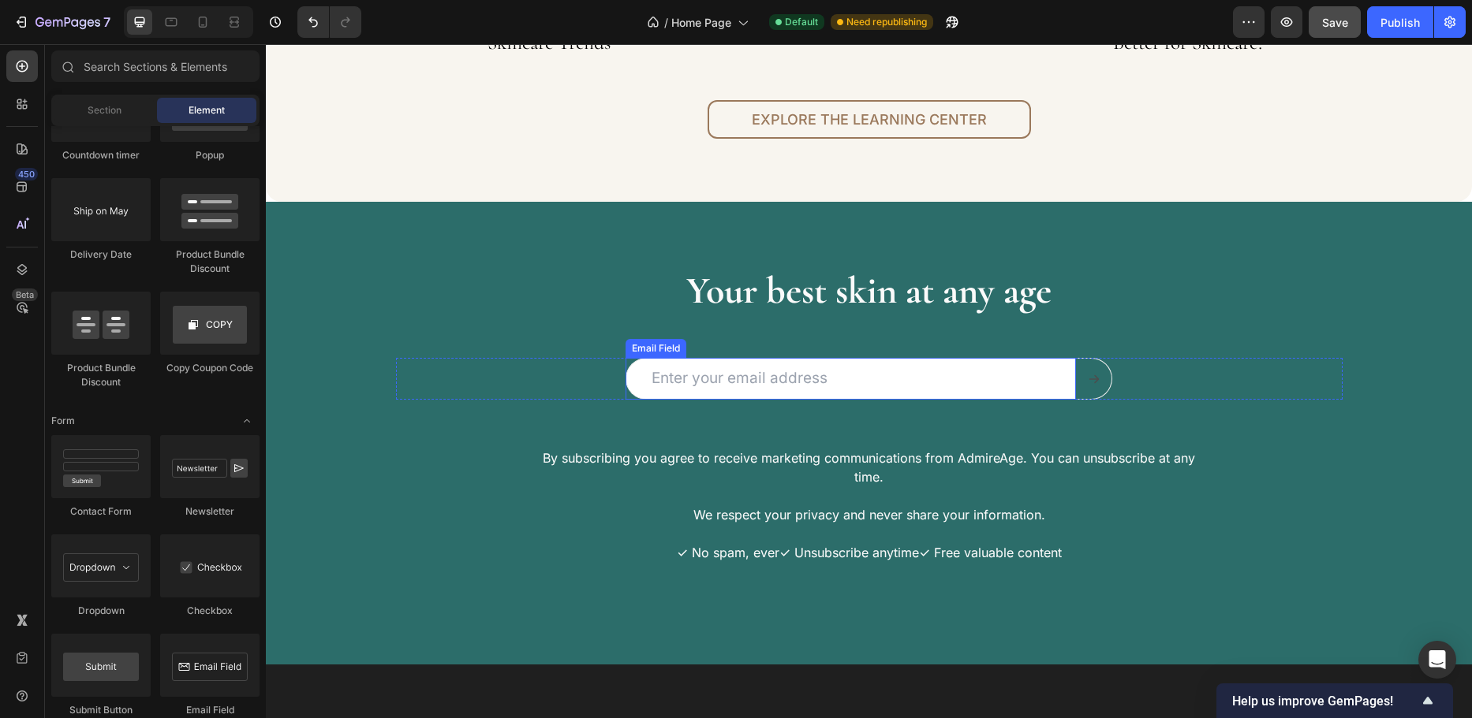
click at [1009, 392] on input "email" at bounding box center [850, 379] width 450 height 42
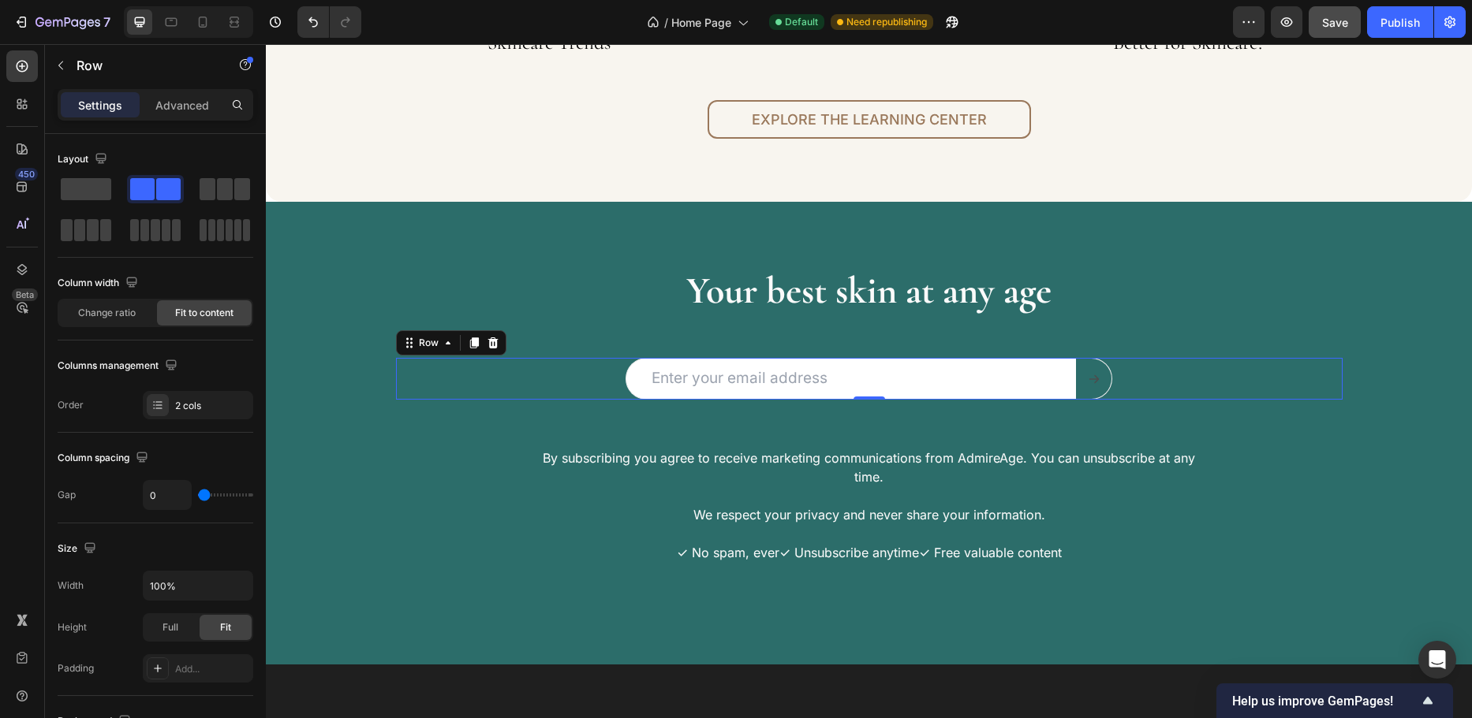
click at [571, 388] on div "Email Field Submit Button Row 0" at bounding box center [869, 379] width 946 height 42
click at [69, 187] on span at bounding box center [86, 189] width 50 height 22
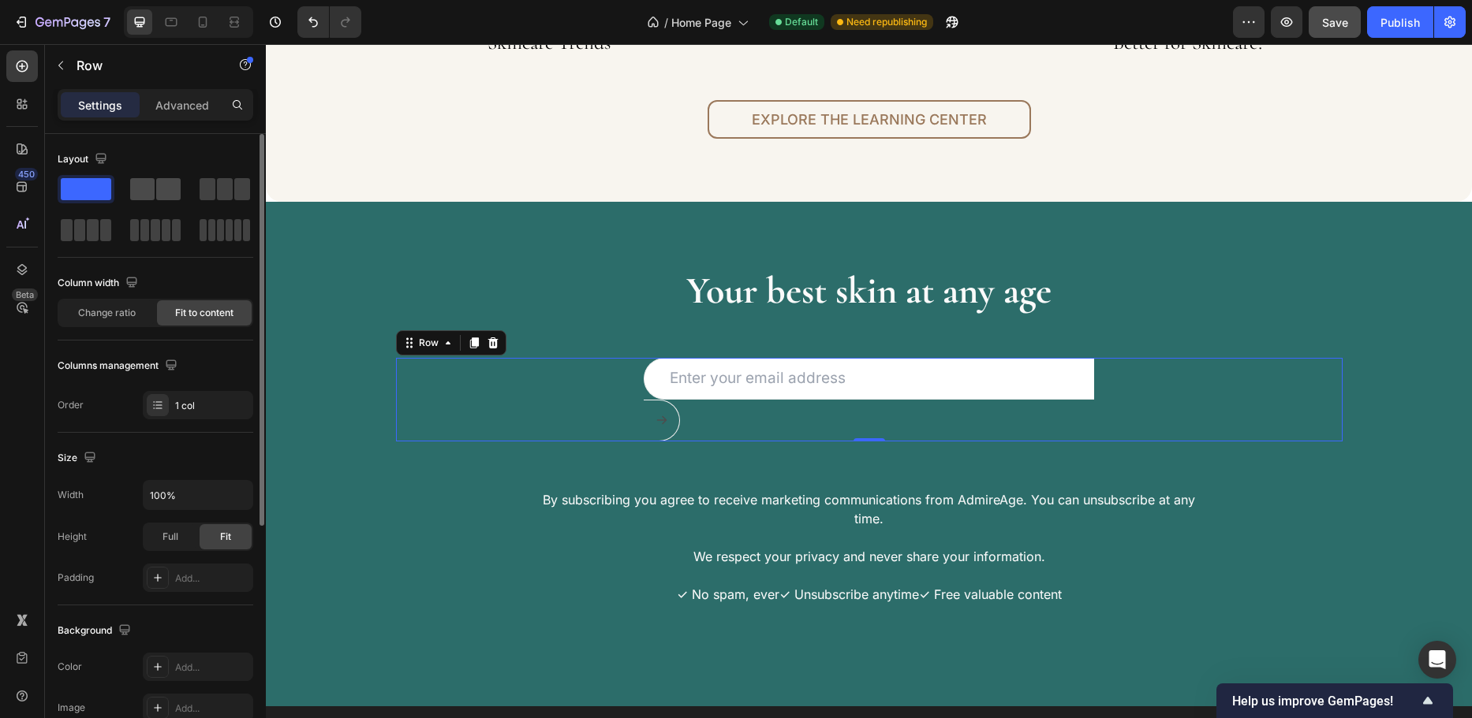
click at [136, 185] on span at bounding box center [142, 189] width 24 height 22
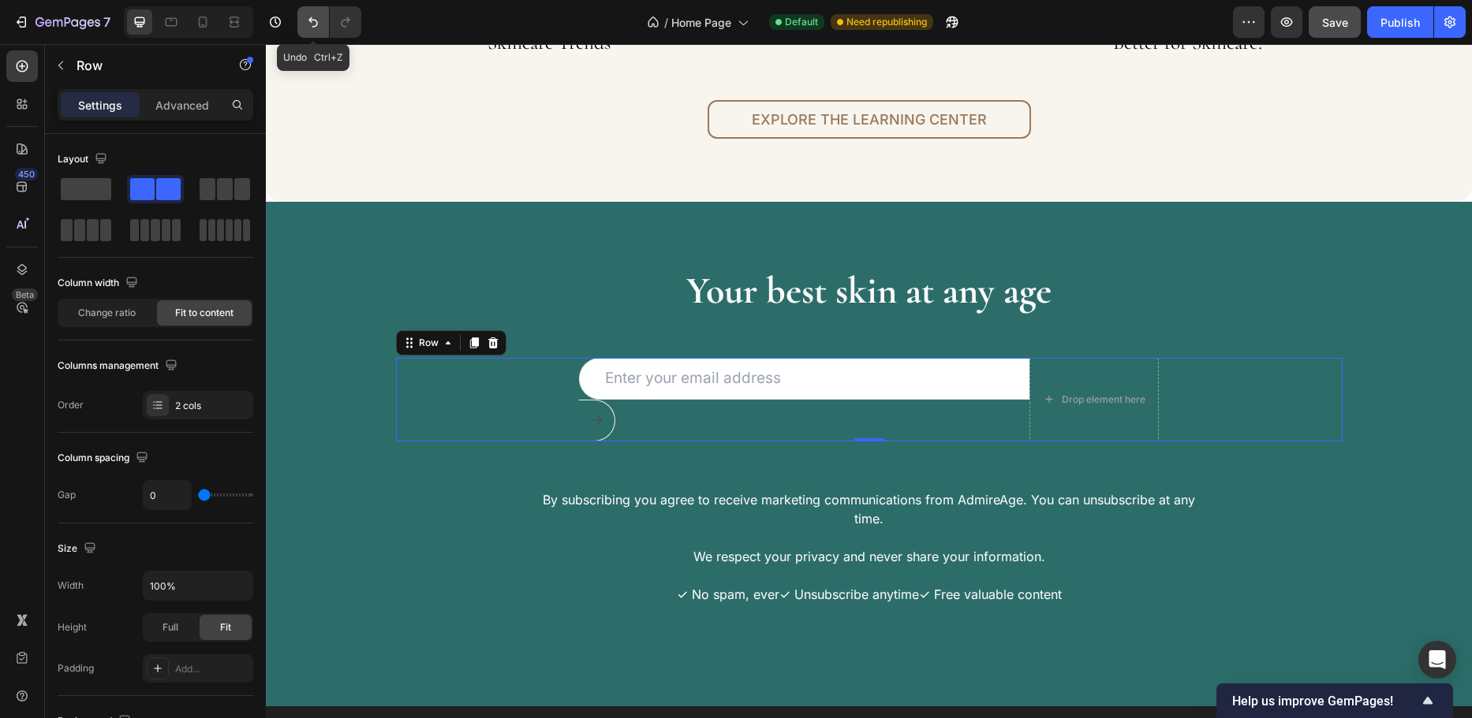
click at [310, 18] on icon "Undo/Redo" at bounding box center [313, 22] width 16 height 16
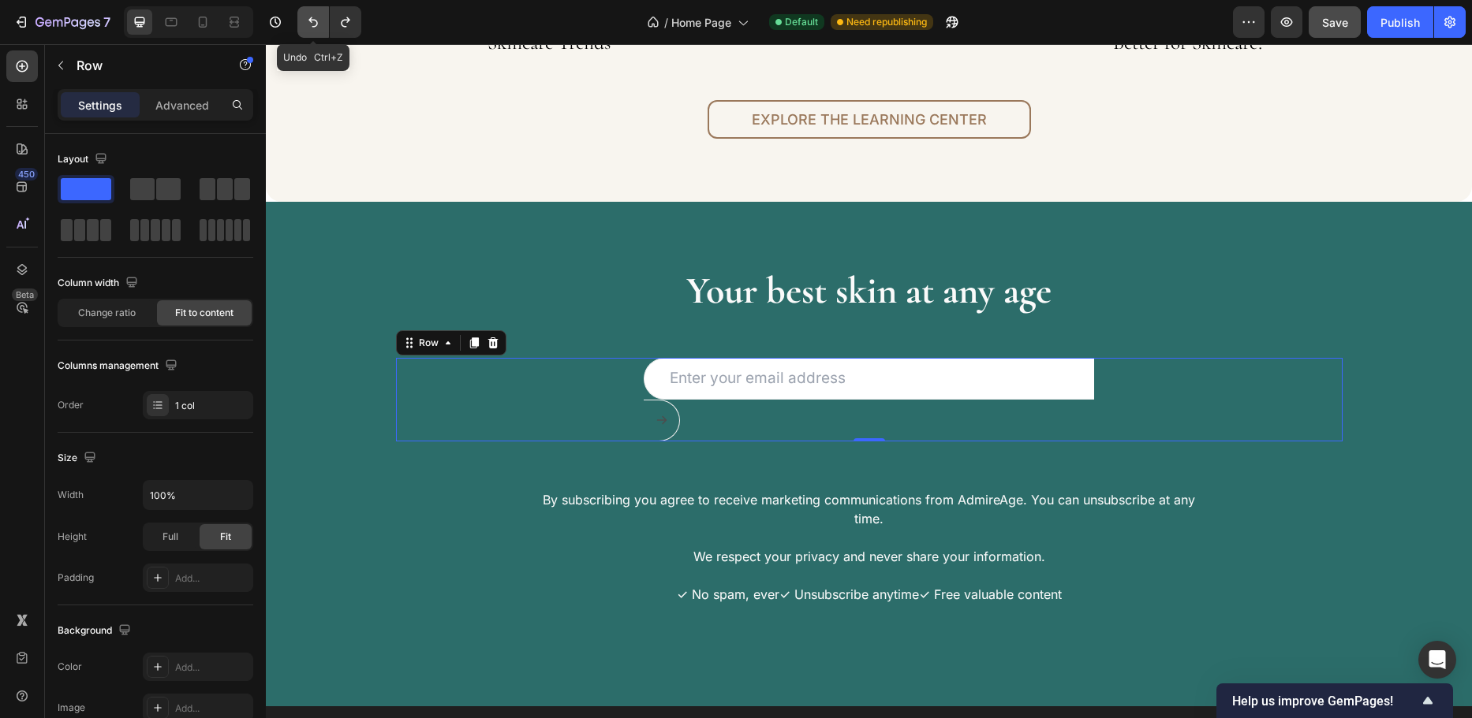
click at [310, 18] on icon "Undo/Redo" at bounding box center [313, 22] width 16 height 16
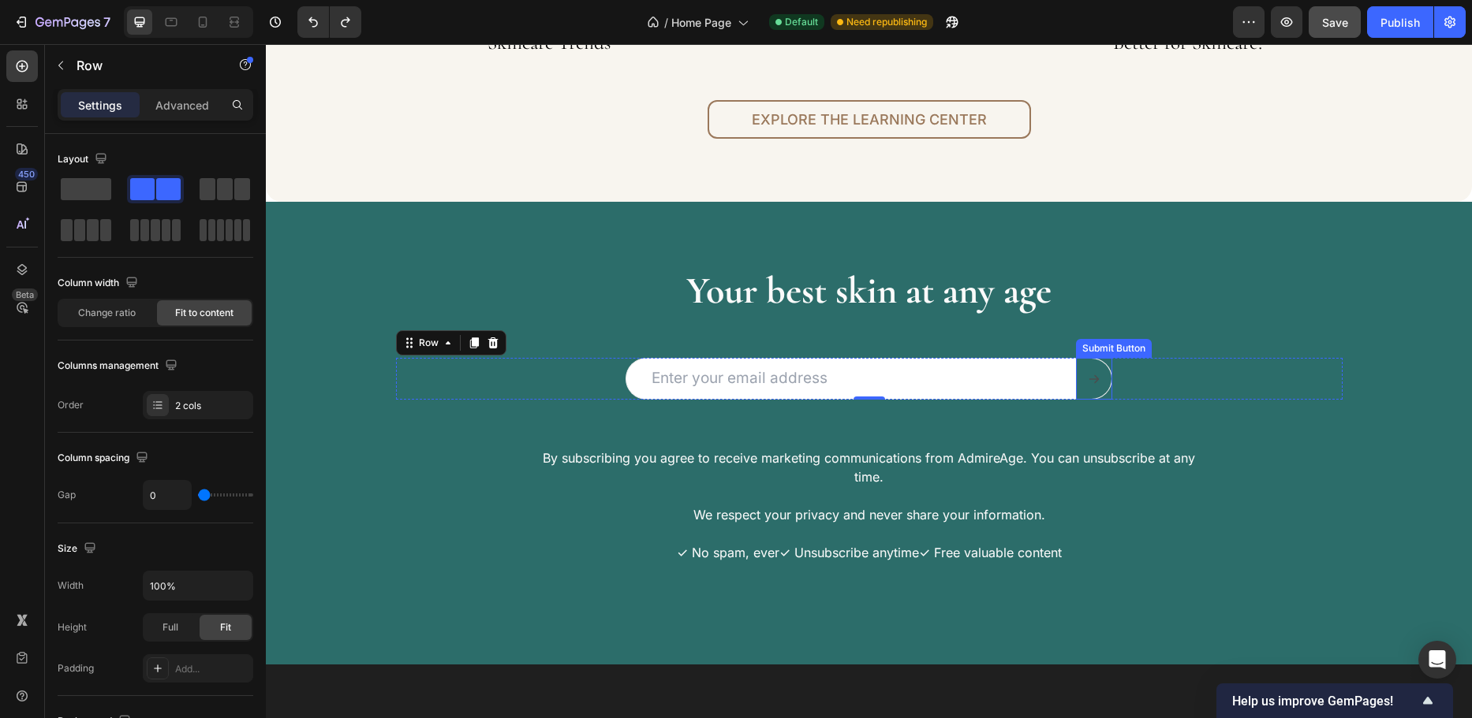
click at [1087, 390] on button "Send" at bounding box center [1094, 379] width 36 height 42
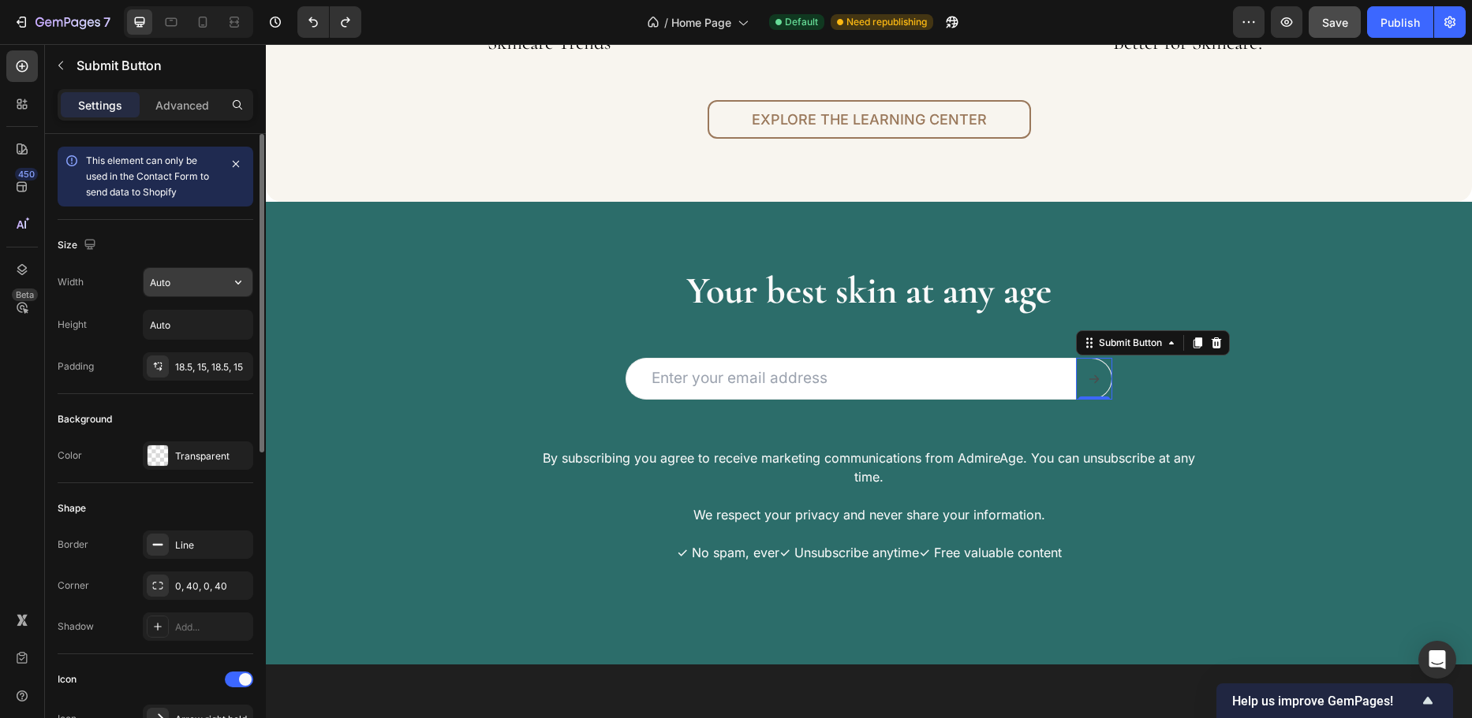
click at [177, 281] on input "Auto" at bounding box center [198, 282] width 109 height 28
click at [158, 454] on div at bounding box center [157, 456] width 21 height 21
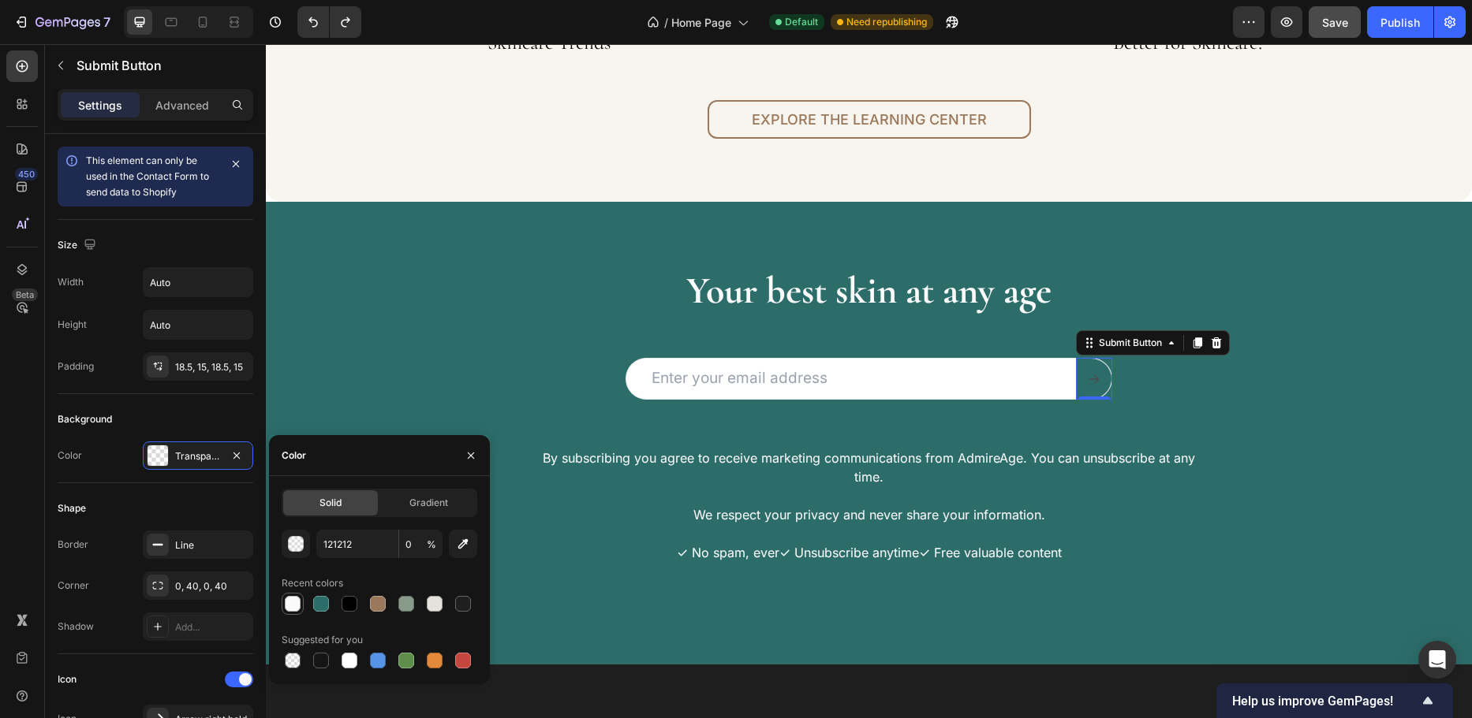
click at [294, 600] on div at bounding box center [293, 604] width 16 height 16
type input "FAFAFA"
type input "100"
click at [323, 602] on div at bounding box center [321, 604] width 16 height 16
type input "2C6D6A"
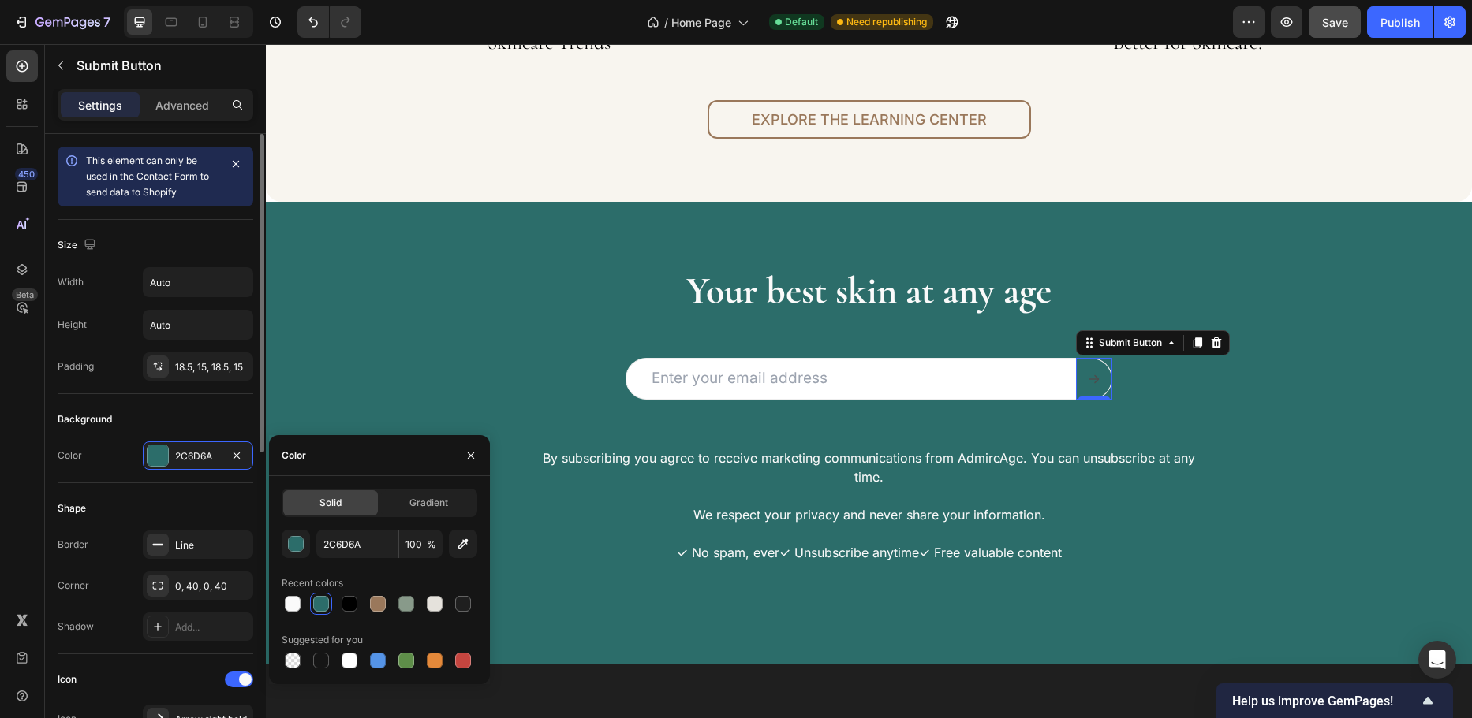
scroll to position [158, 0]
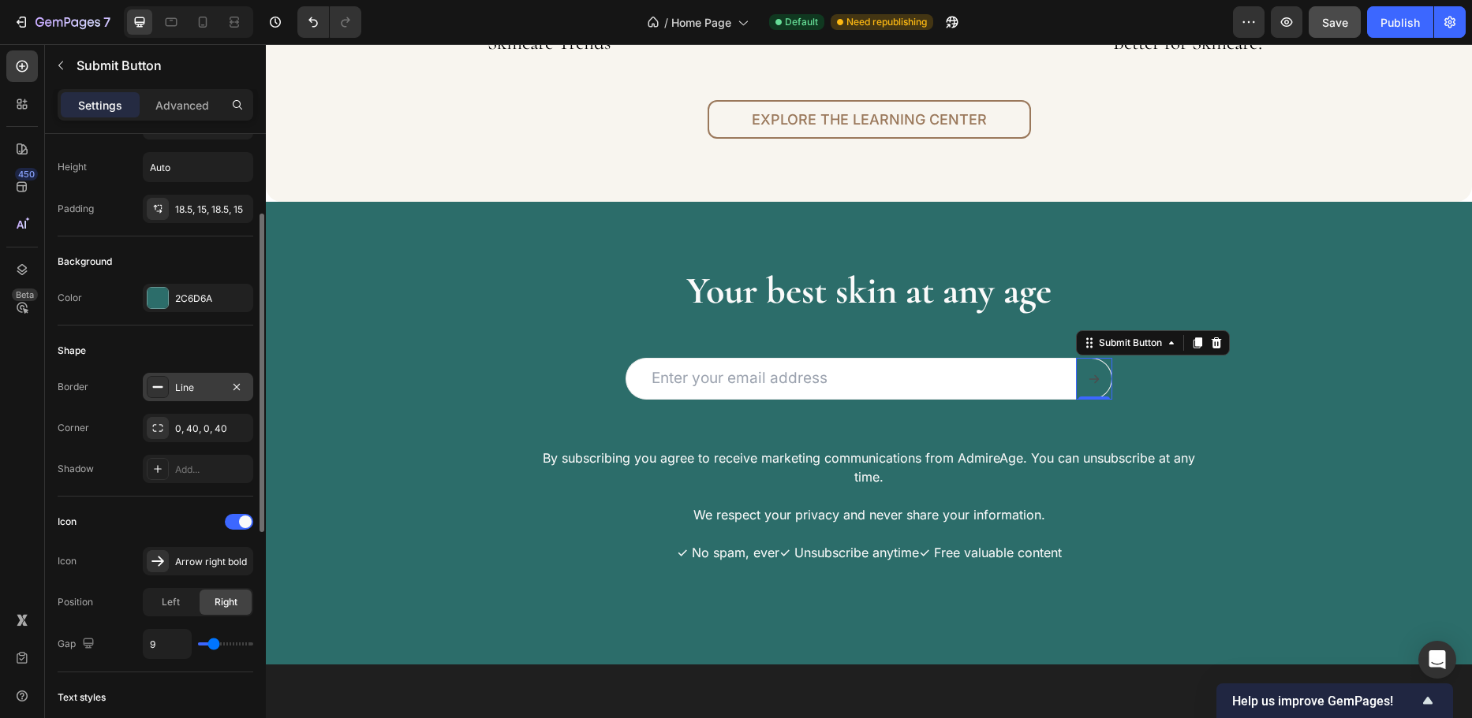
click at [200, 386] on div "Line" at bounding box center [198, 388] width 46 height 14
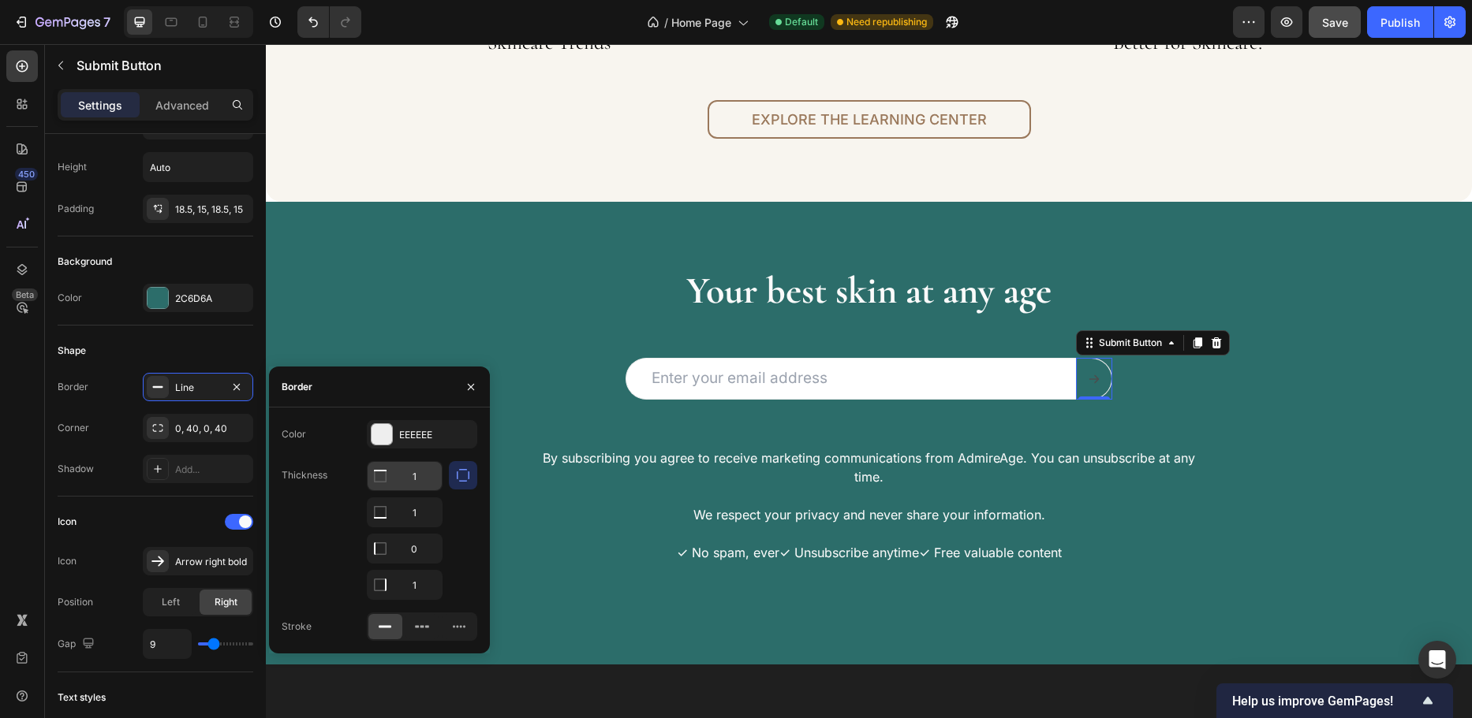
click at [403, 482] on input "1" at bounding box center [405, 476] width 74 height 28
type input "2"
type input "1"
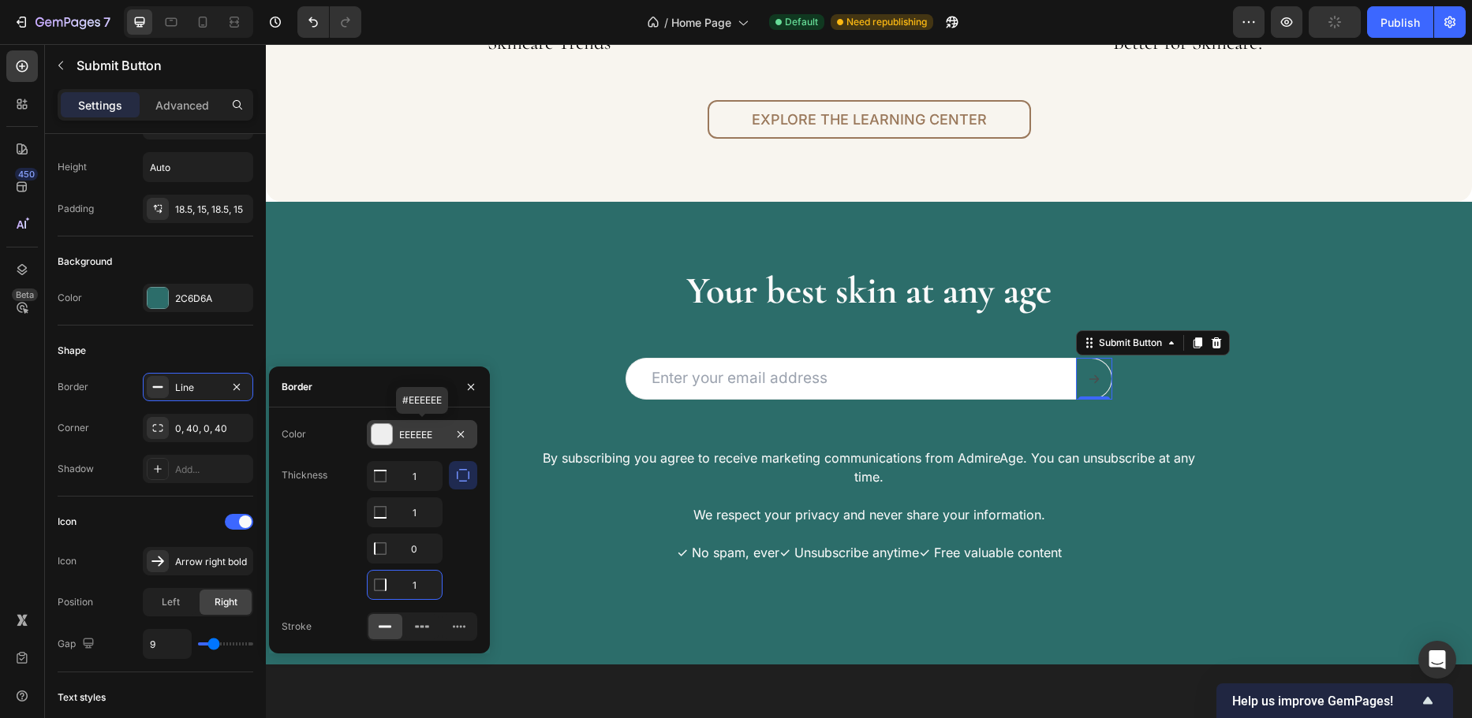
click at [417, 434] on div "EEEEEE" at bounding box center [422, 435] width 46 height 14
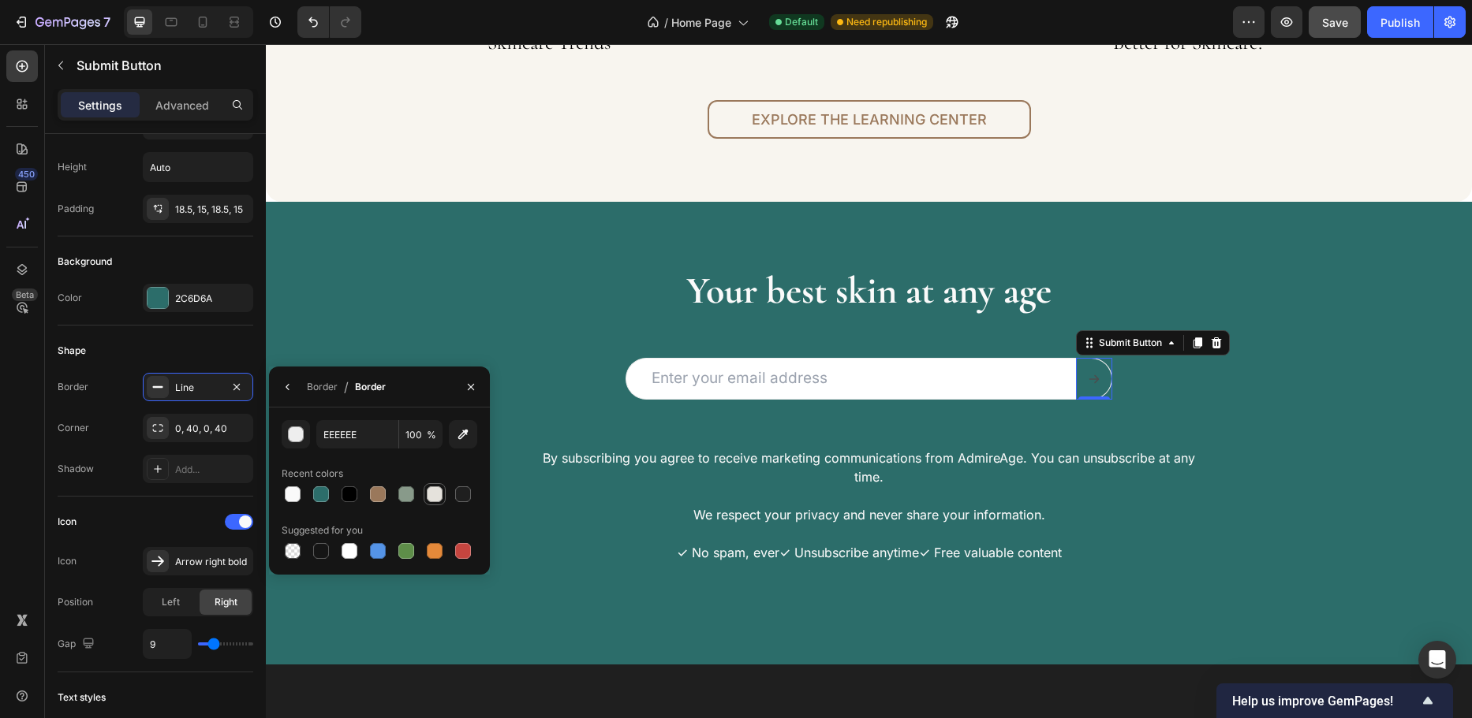
click at [434, 495] on div at bounding box center [435, 495] width 16 height 16
click at [297, 497] on div at bounding box center [293, 495] width 16 height 16
type input "FAFAFA"
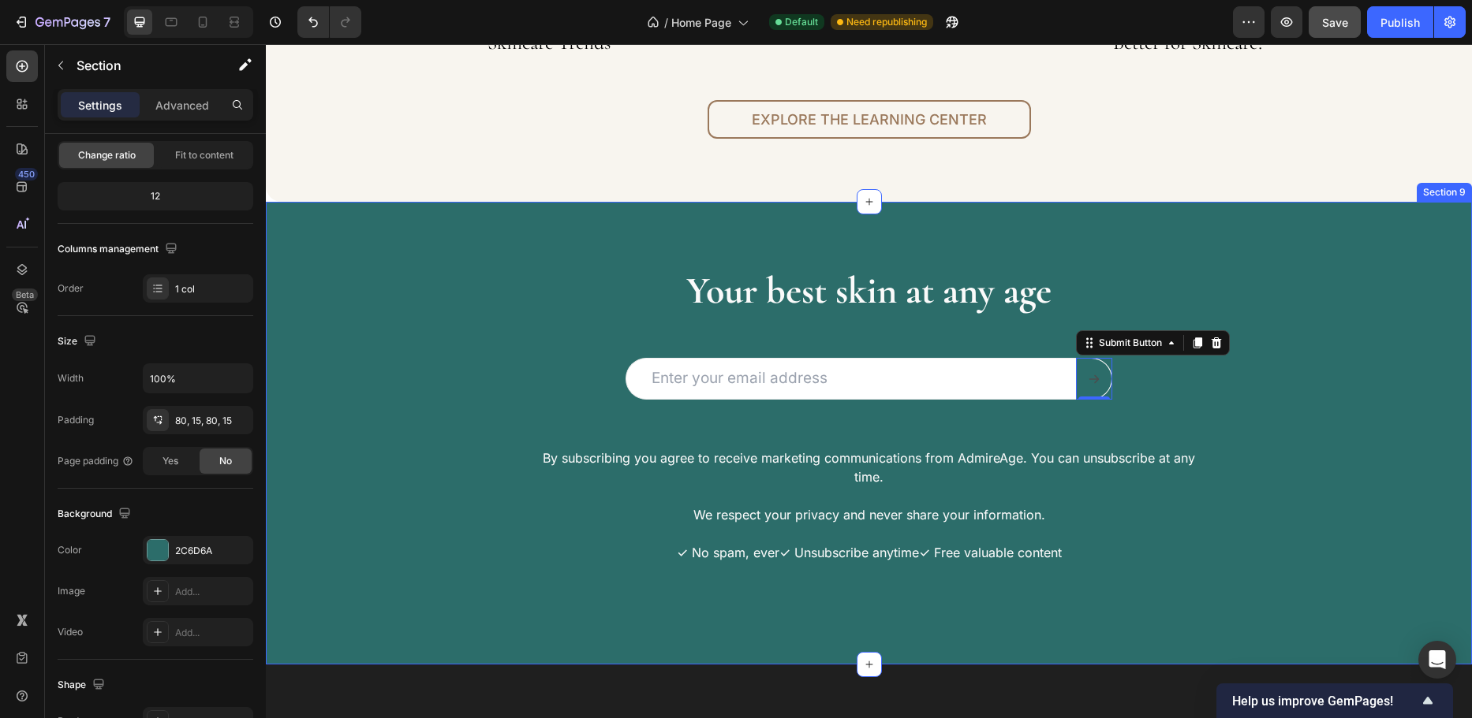
click at [357, 335] on div "Your best skin at any age Heading Email Field Submit Button 0 Row Newsletter Ro…" at bounding box center [869, 433] width 1182 height 337
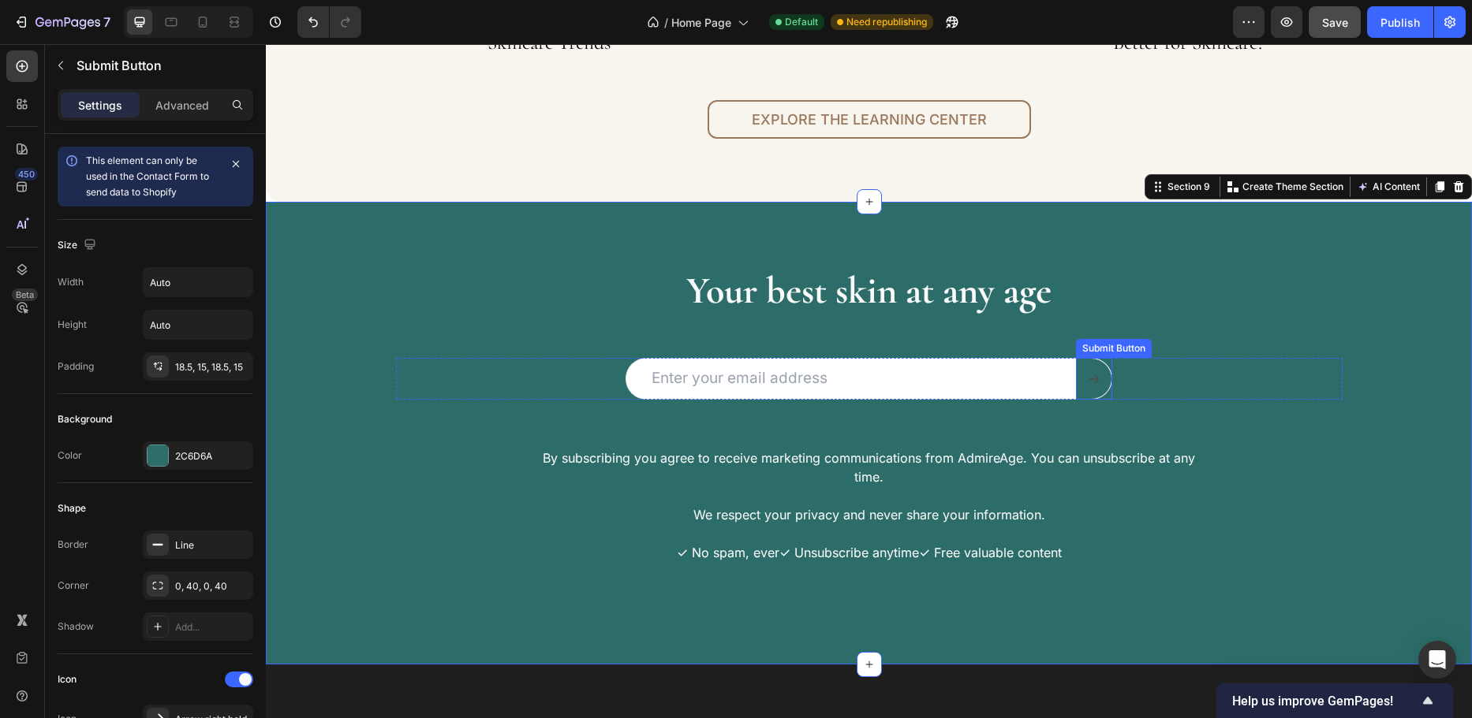
click at [1088, 393] on button "Send" at bounding box center [1094, 379] width 36 height 42
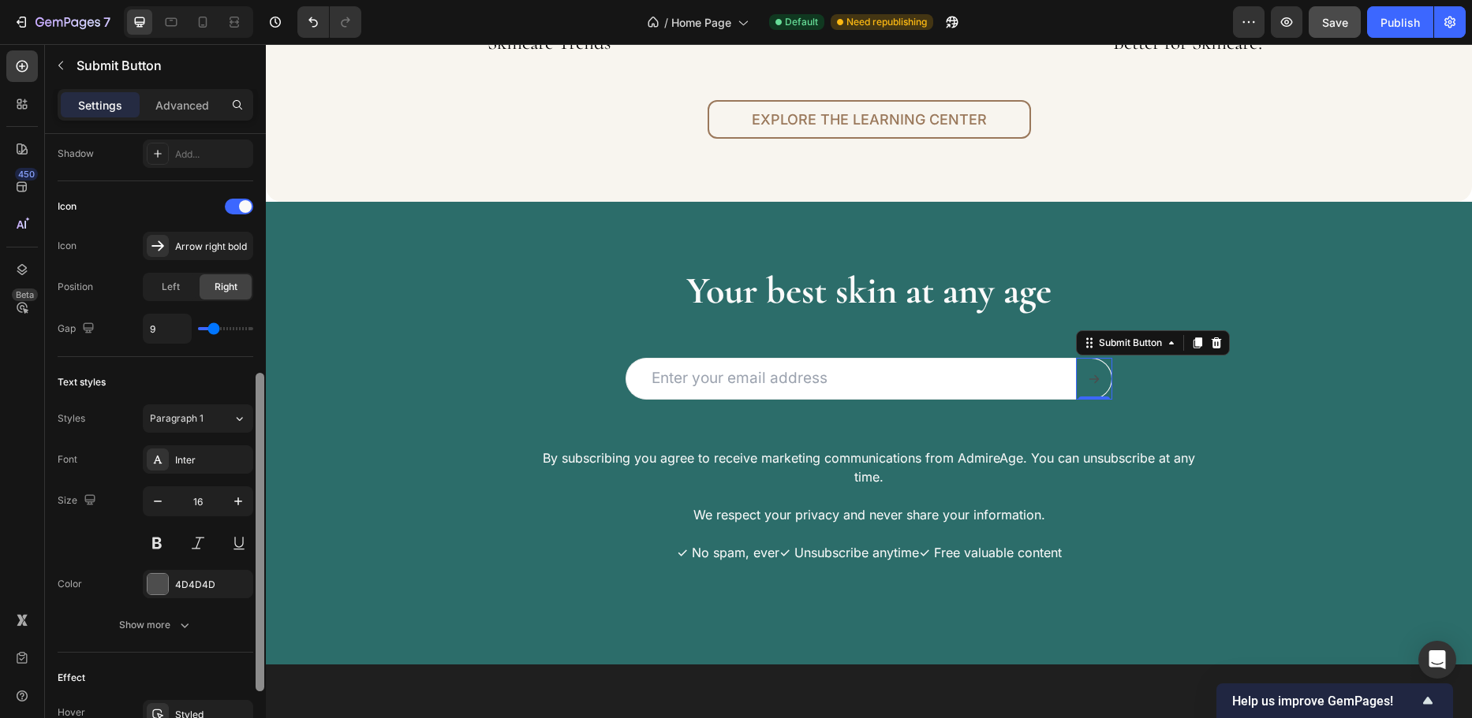
scroll to position [552, 0]
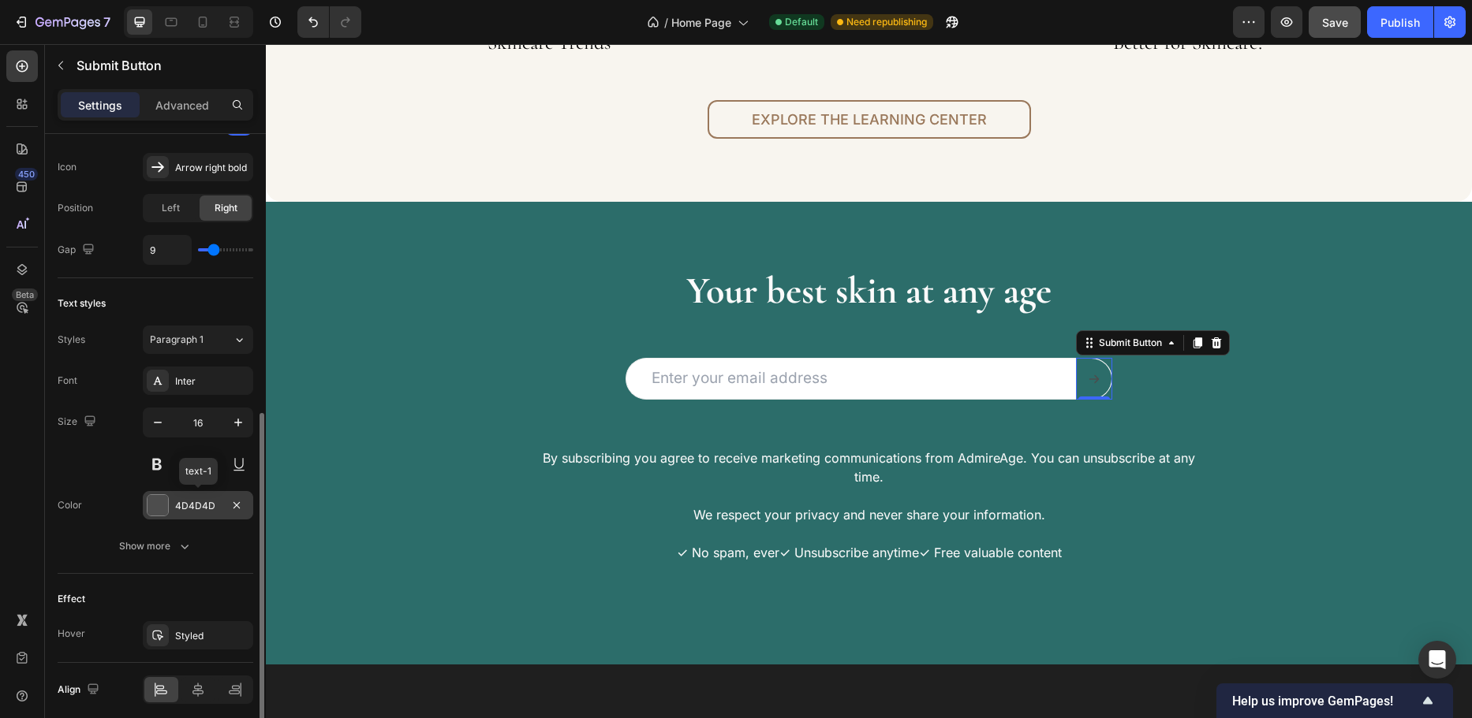
click at [162, 502] on div at bounding box center [157, 505] width 21 height 21
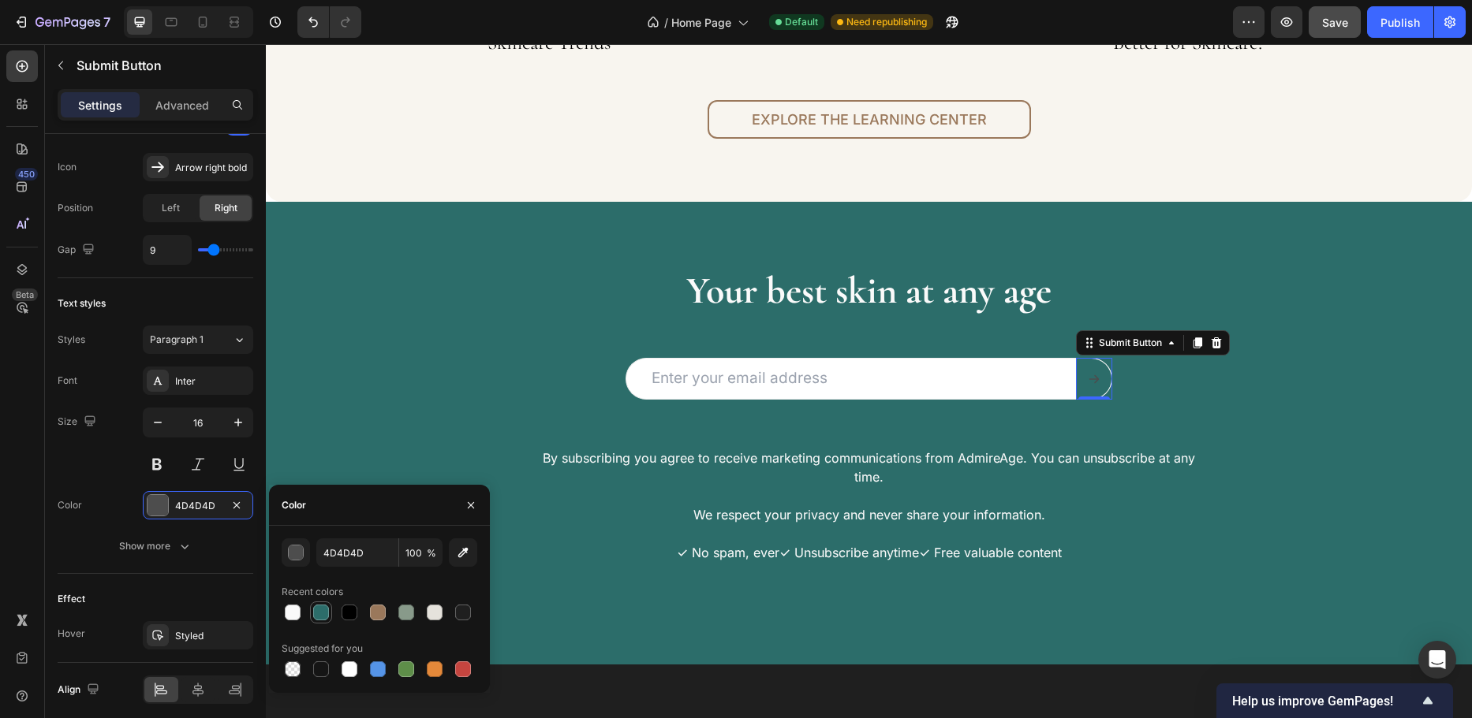
click at [327, 614] on div at bounding box center [321, 613] width 16 height 16
click at [375, 610] on div at bounding box center [378, 613] width 16 height 16
click at [288, 607] on div at bounding box center [293, 613] width 16 height 16
type input "FAFAFA"
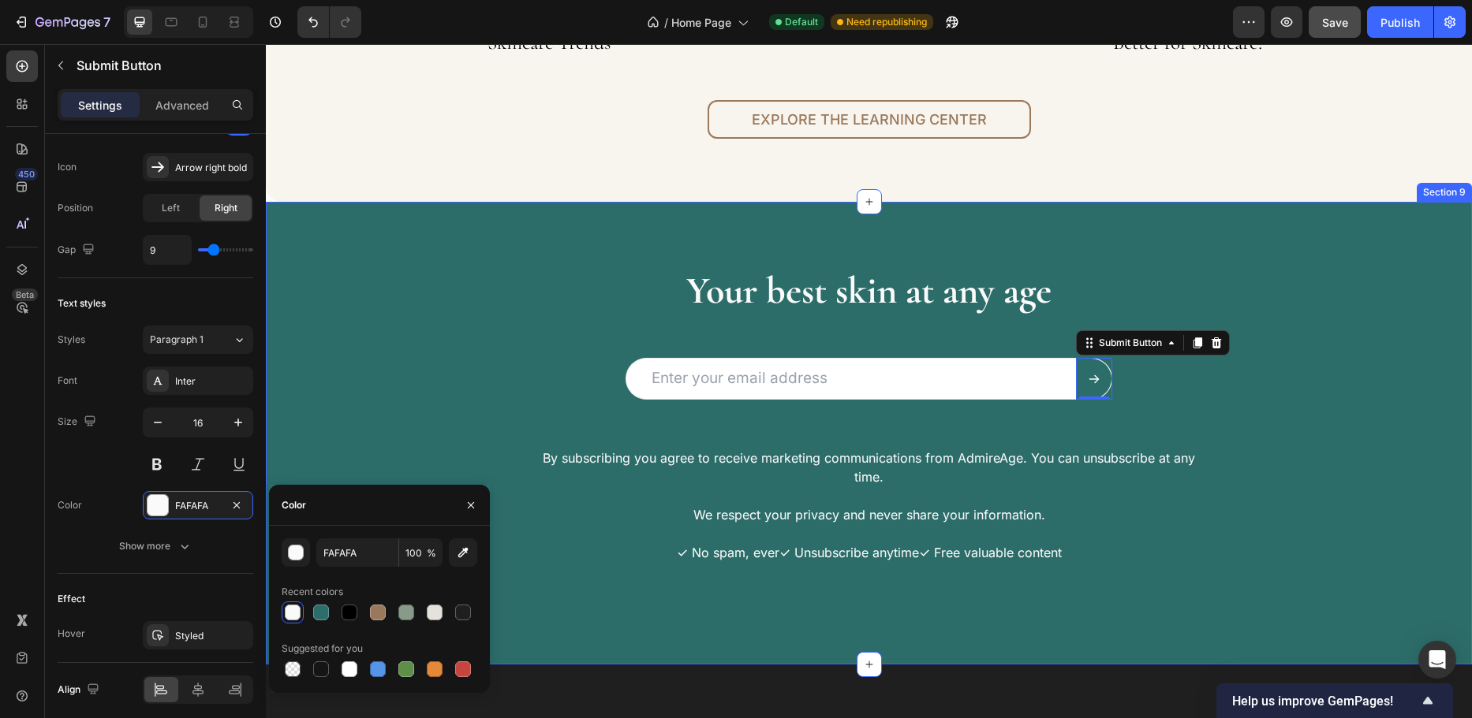
click at [346, 427] on div "Your best skin at any age Heading Email Field Submit Button 0 Row Newsletter Ro…" at bounding box center [869, 433] width 1182 height 337
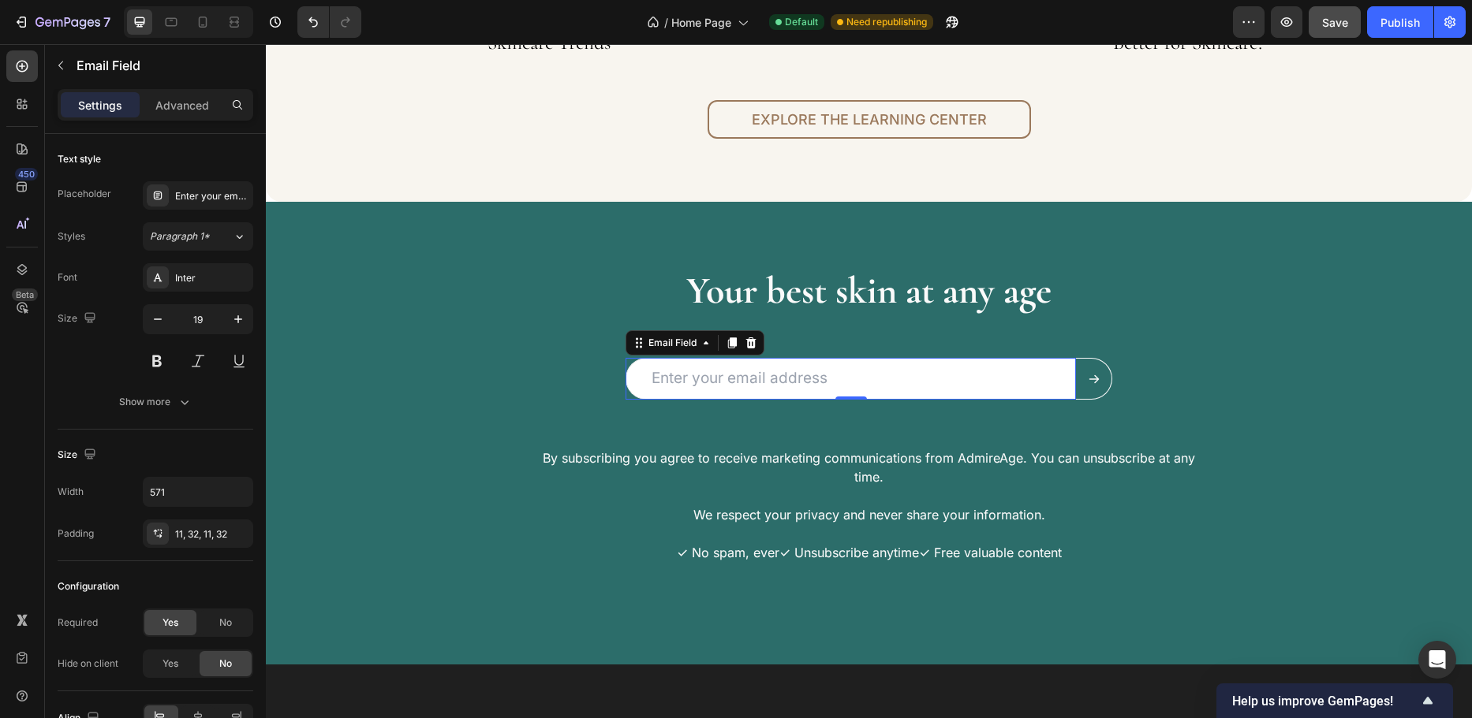
click at [964, 375] on input "email" at bounding box center [850, 379] width 450 height 42
click at [940, 296] on p "Your best skin at any age" at bounding box center [868, 291] width 943 height 49
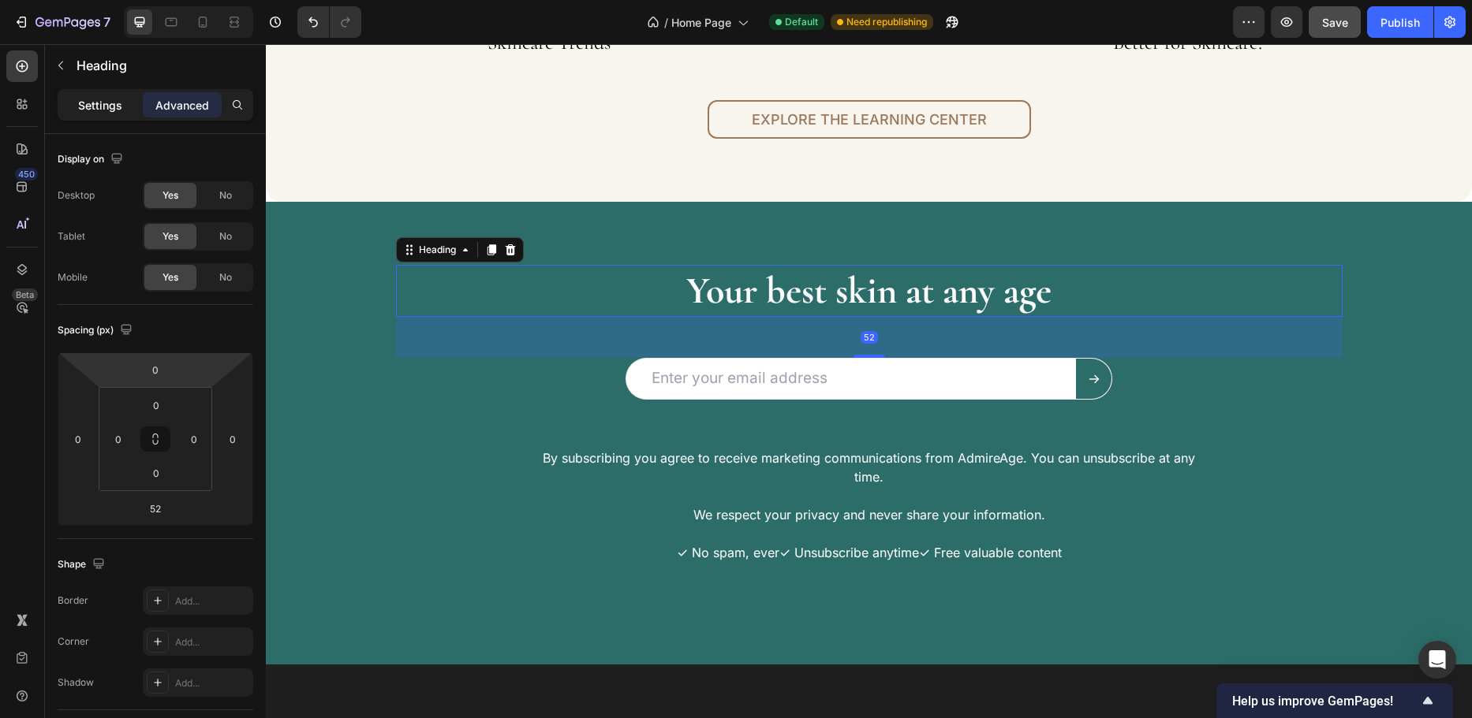
click at [83, 98] on p "Settings" at bounding box center [100, 105] width 44 height 17
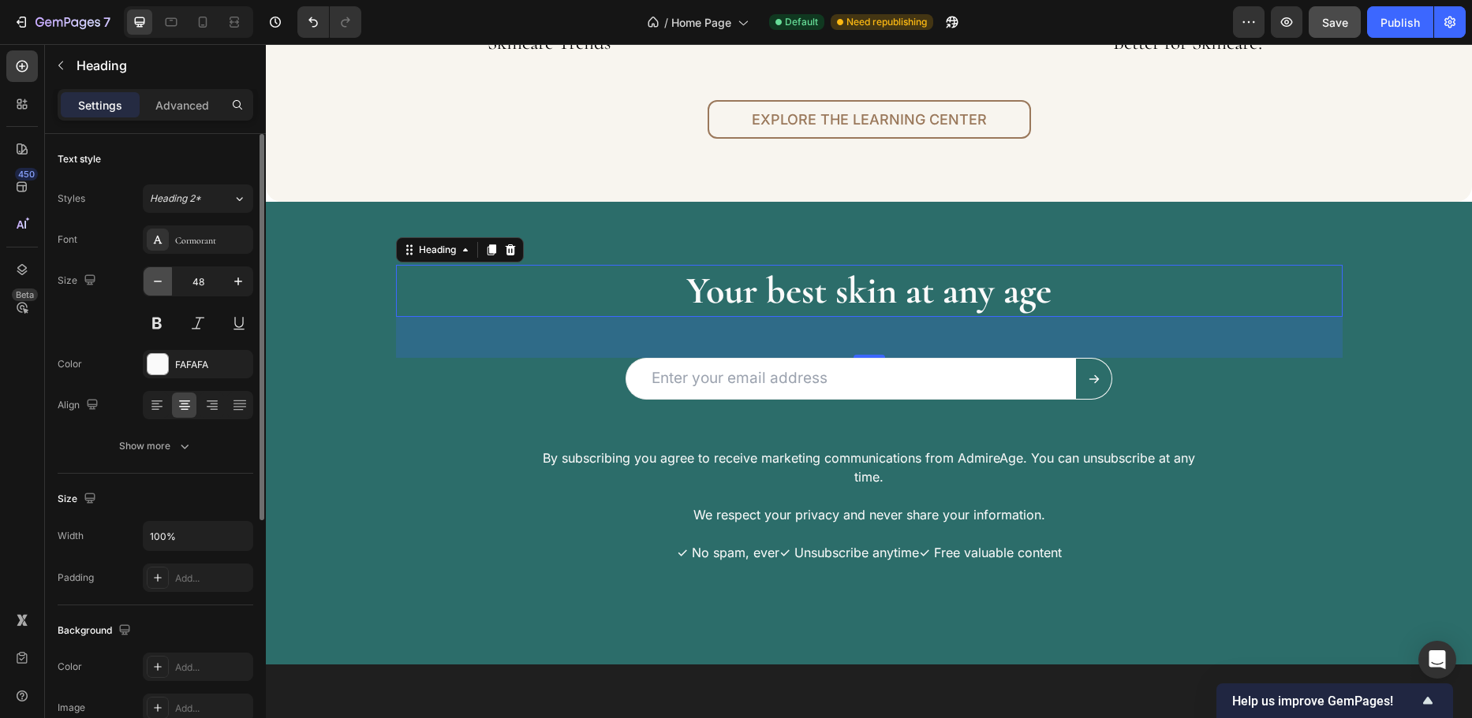
click at [161, 282] on icon "button" at bounding box center [158, 282] width 8 height 2
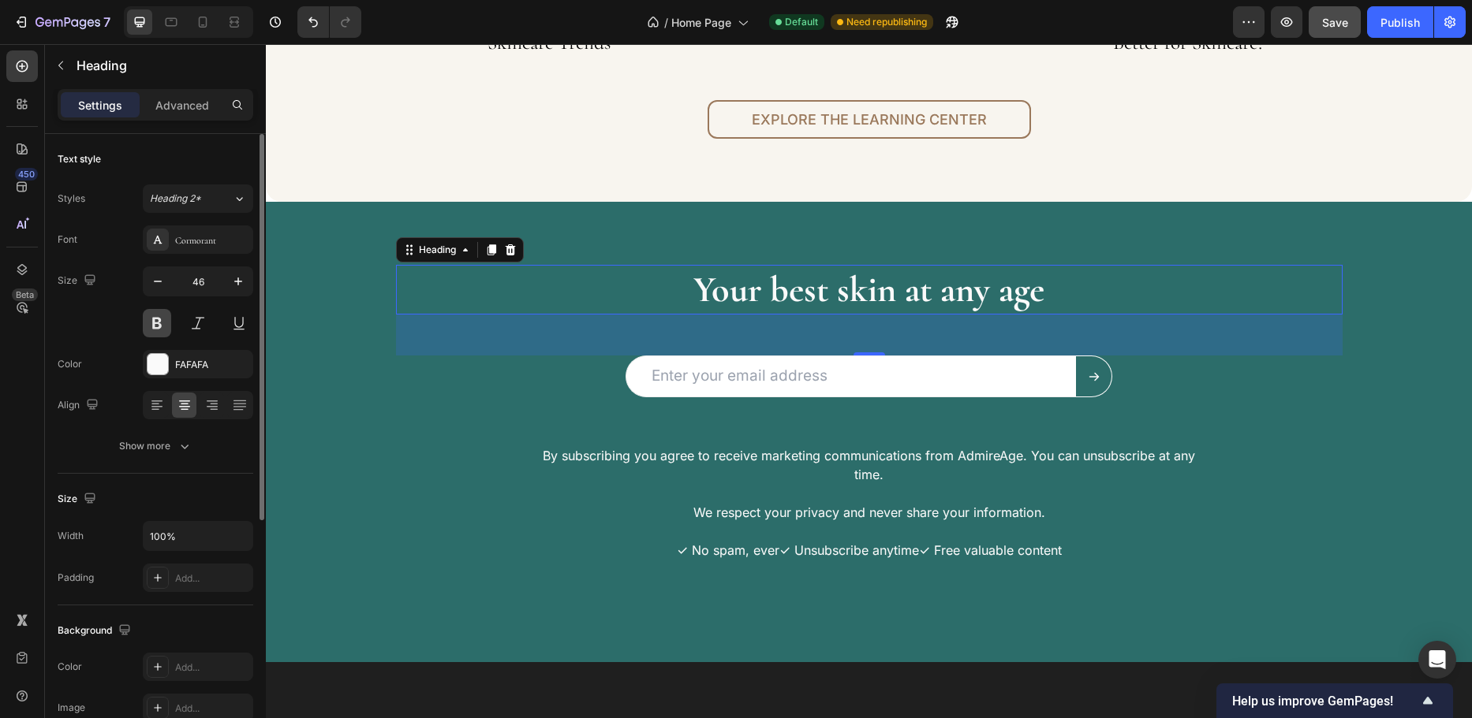
click at [154, 325] on button at bounding box center [157, 323] width 28 height 28
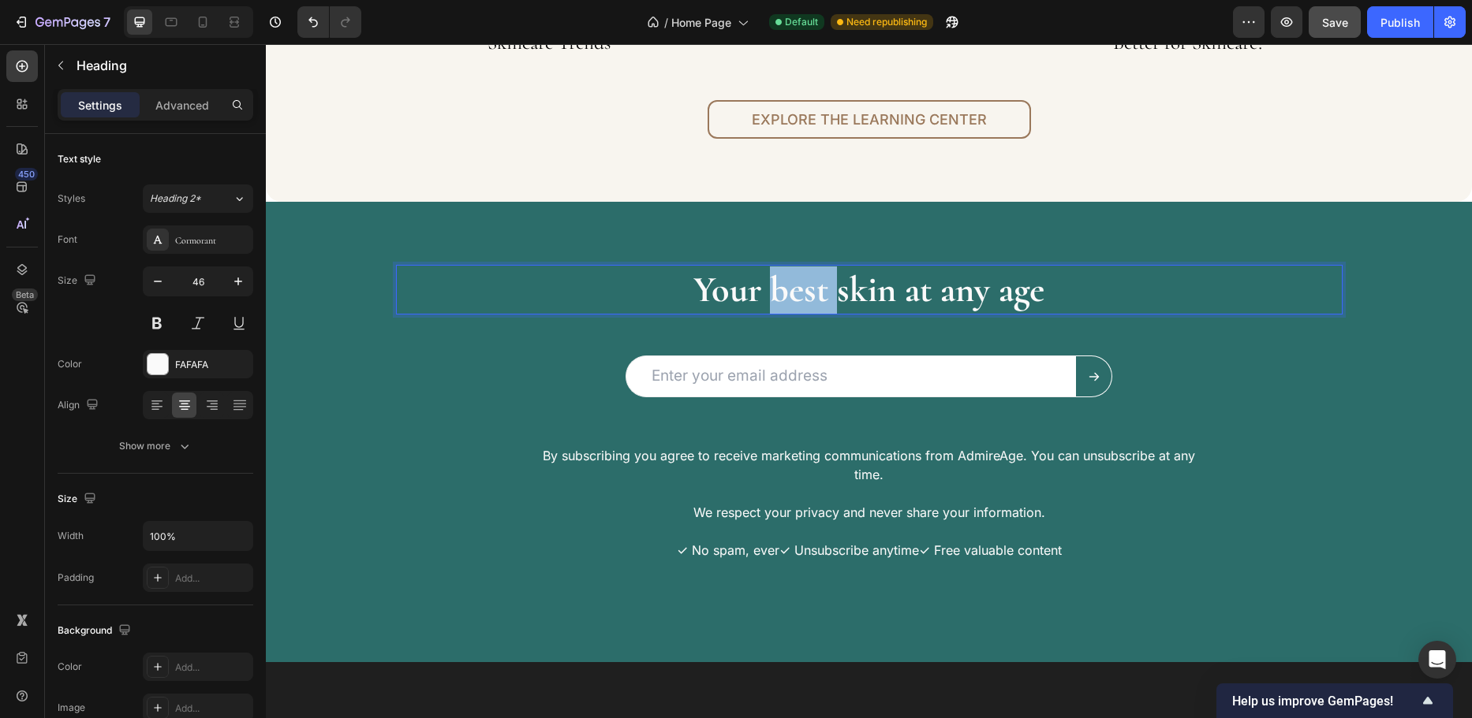
click at [768, 296] on p "Your best skin at any age" at bounding box center [868, 290] width 943 height 47
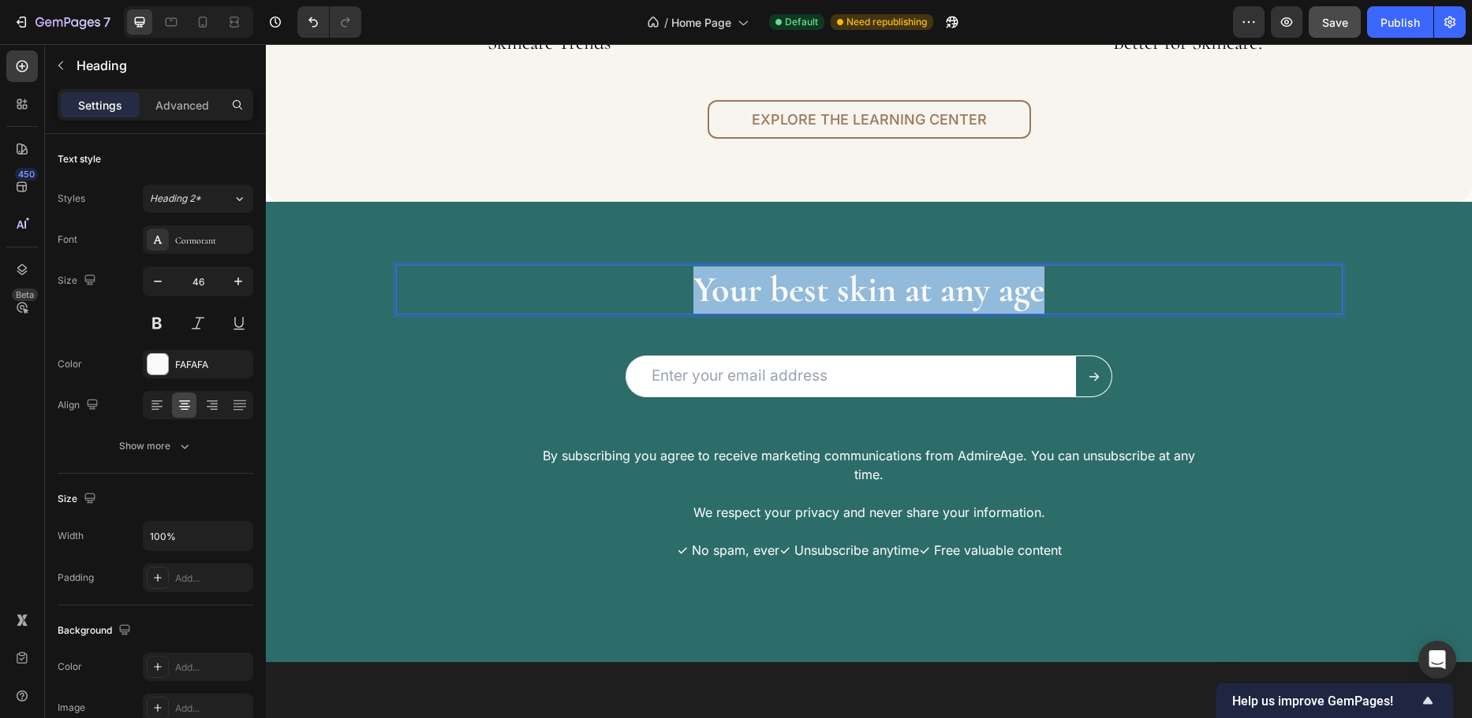
click at [767, 296] on p "Your best skin at any age" at bounding box center [868, 290] width 943 height 47
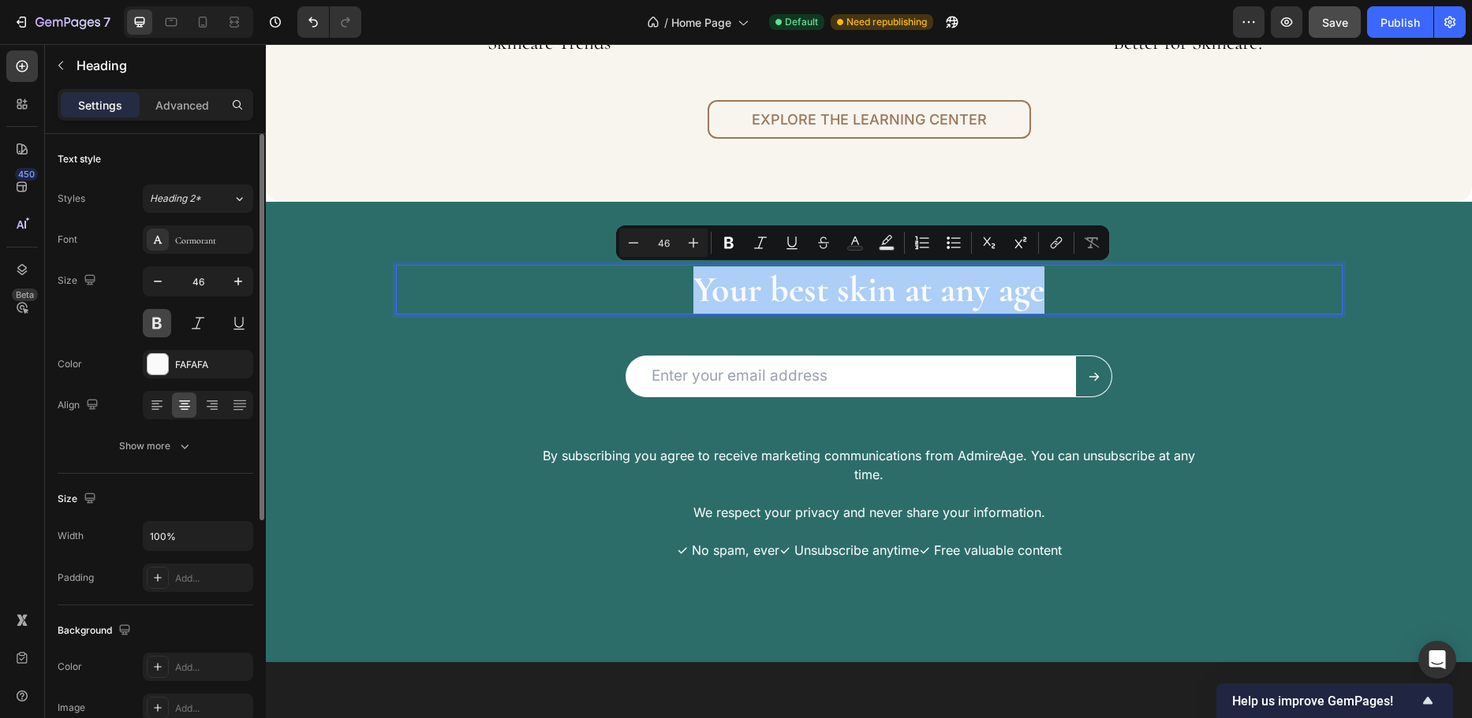
click at [166, 324] on button at bounding box center [157, 323] width 28 height 28
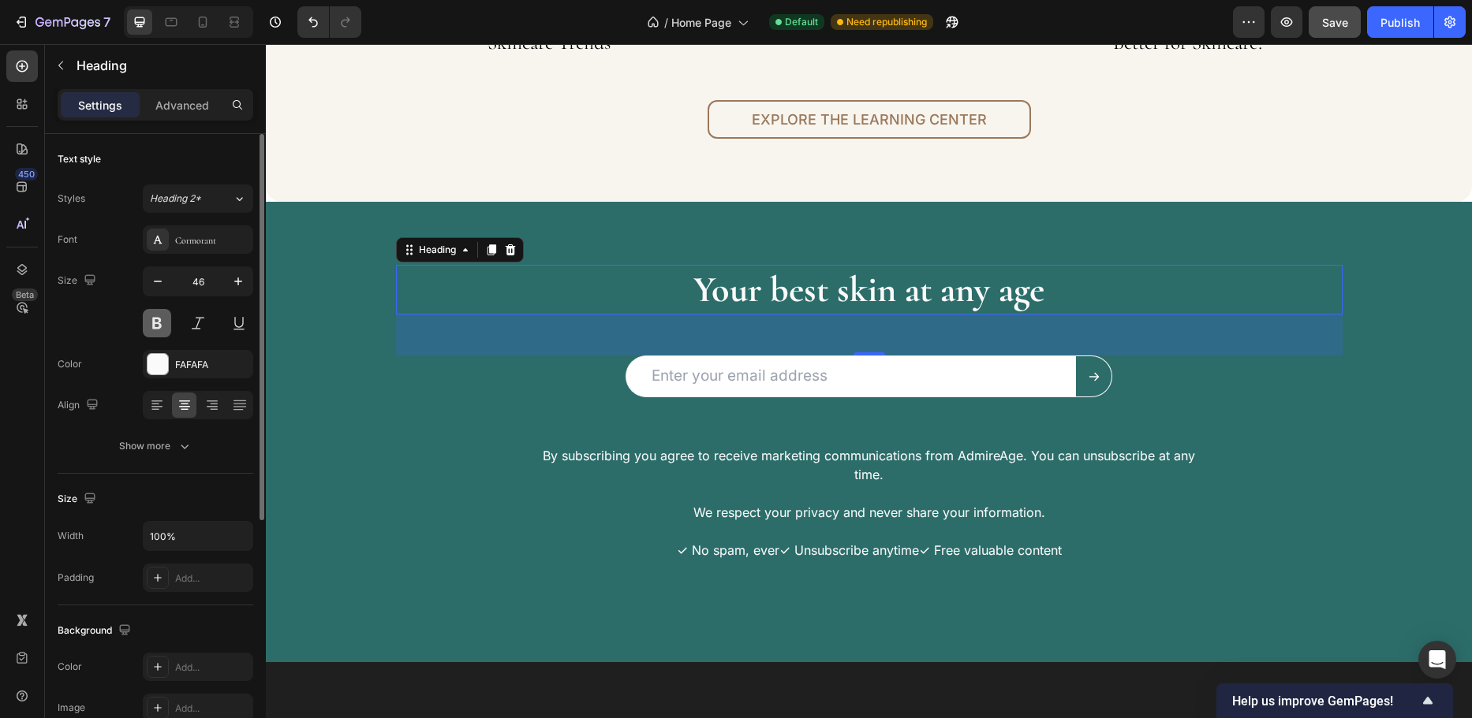
click at [166, 324] on button at bounding box center [157, 323] width 28 height 28
click at [751, 293] on p "Your best skin at any age" at bounding box center [868, 290] width 943 height 47
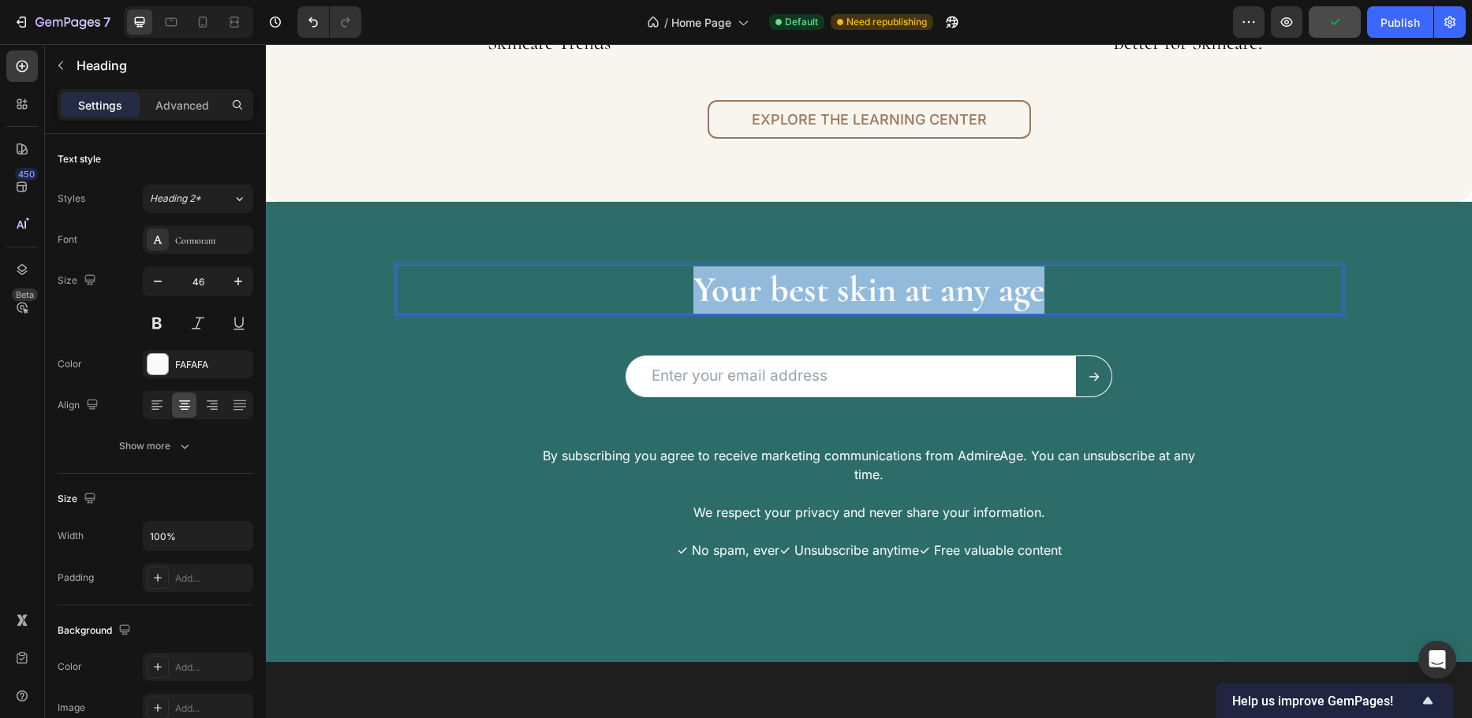
click at [751, 293] on p "Your best skin at any age" at bounding box center [868, 290] width 943 height 47
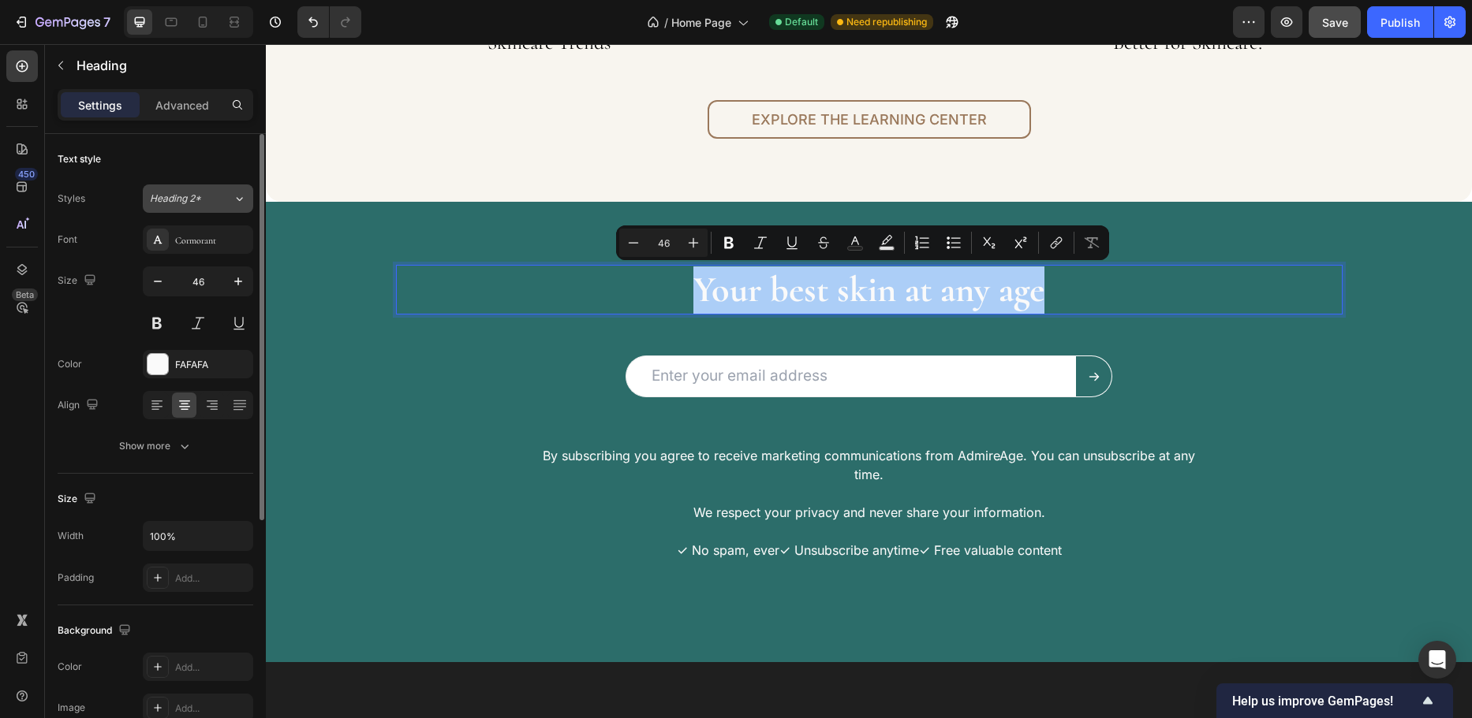
click at [242, 196] on icon at bounding box center [239, 199] width 13 height 16
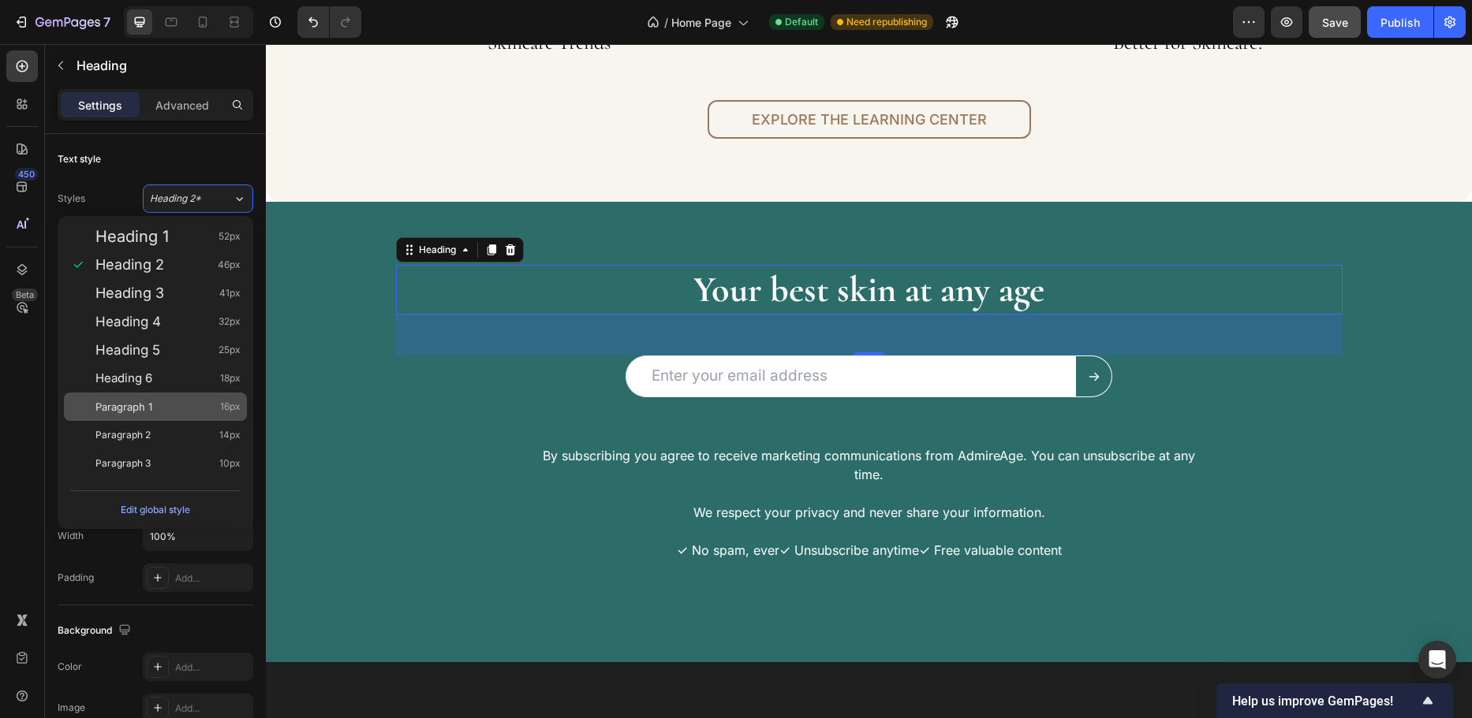
click at [146, 406] on span "Paragraph 1" at bounding box center [123, 407] width 57 height 16
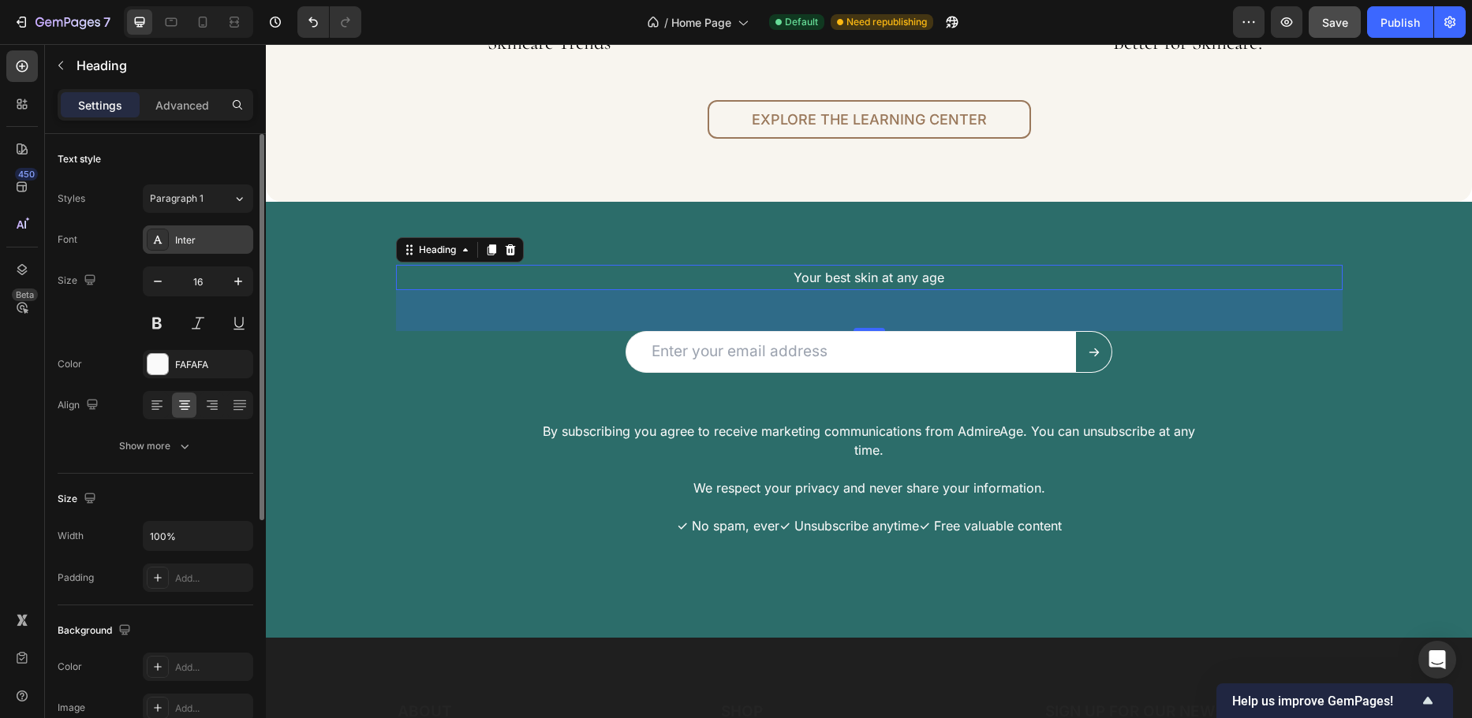
click at [192, 244] on div "Inter" at bounding box center [212, 240] width 74 height 14
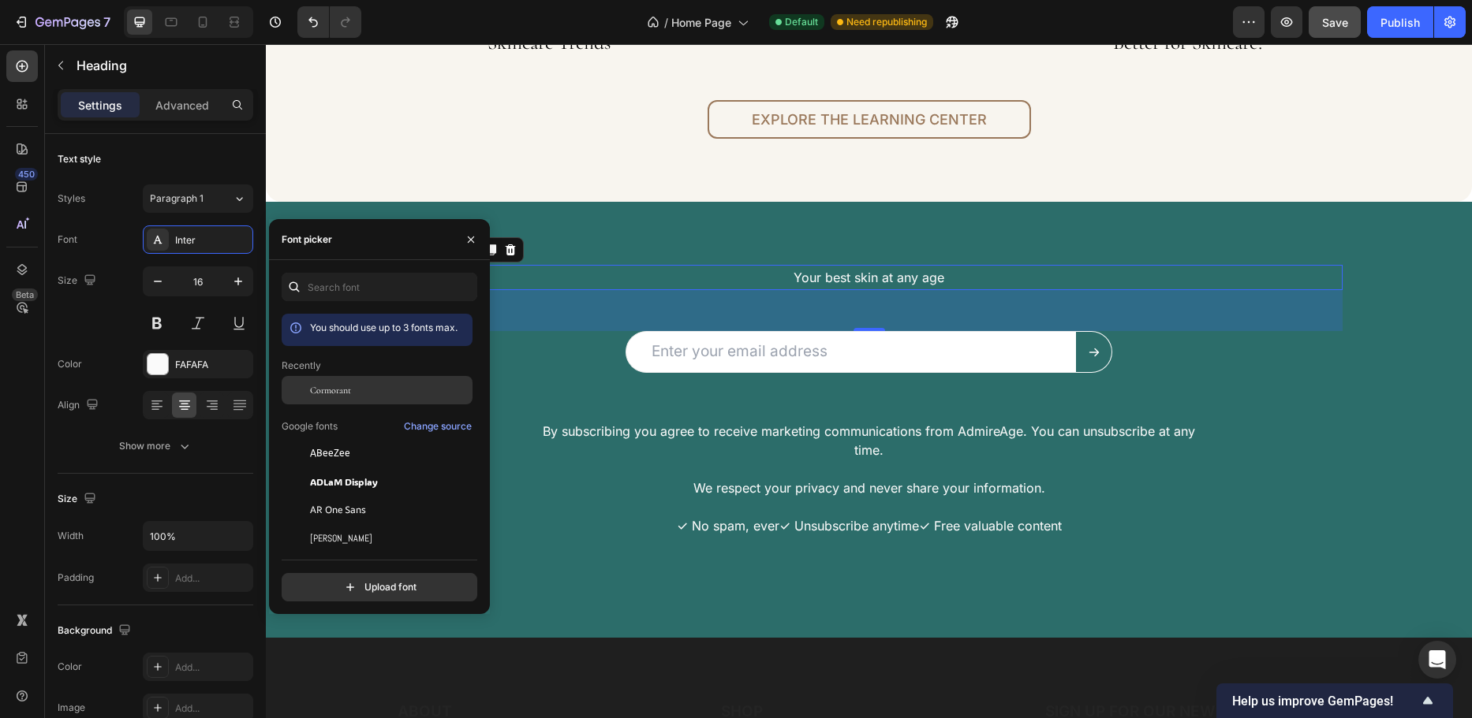
click at [303, 383] on div at bounding box center [296, 390] width 28 height 28
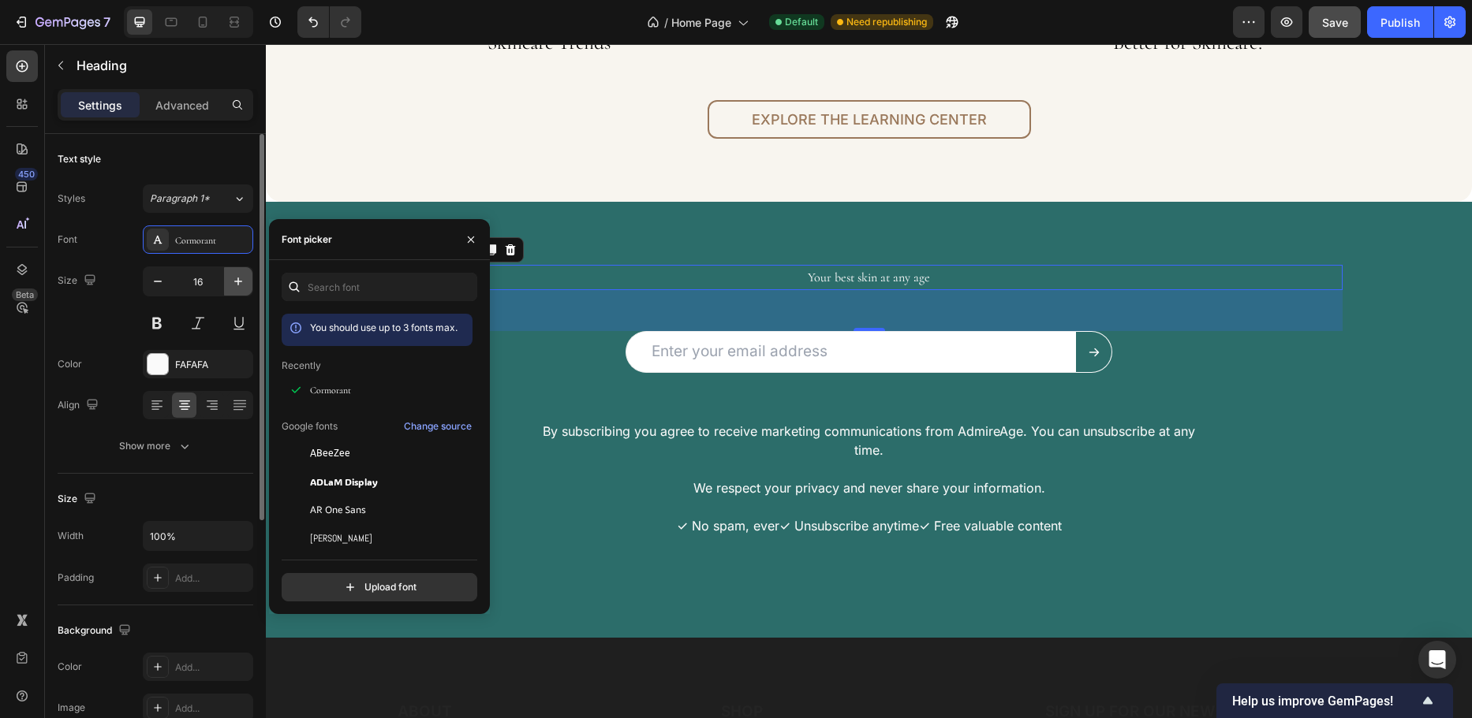
click at [234, 282] on icon "button" at bounding box center [238, 282] width 8 height 8
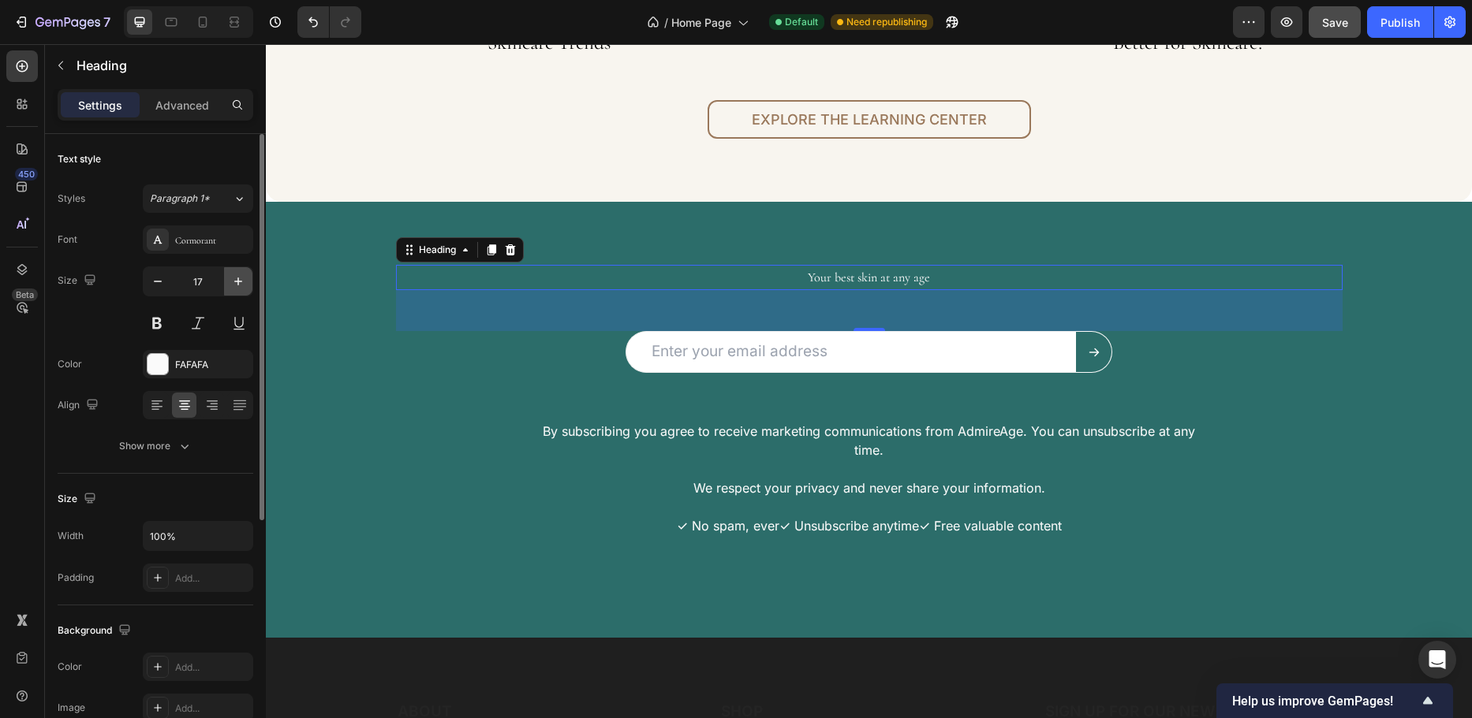
click at [235, 282] on icon "button" at bounding box center [238, 282] width 8 height 8
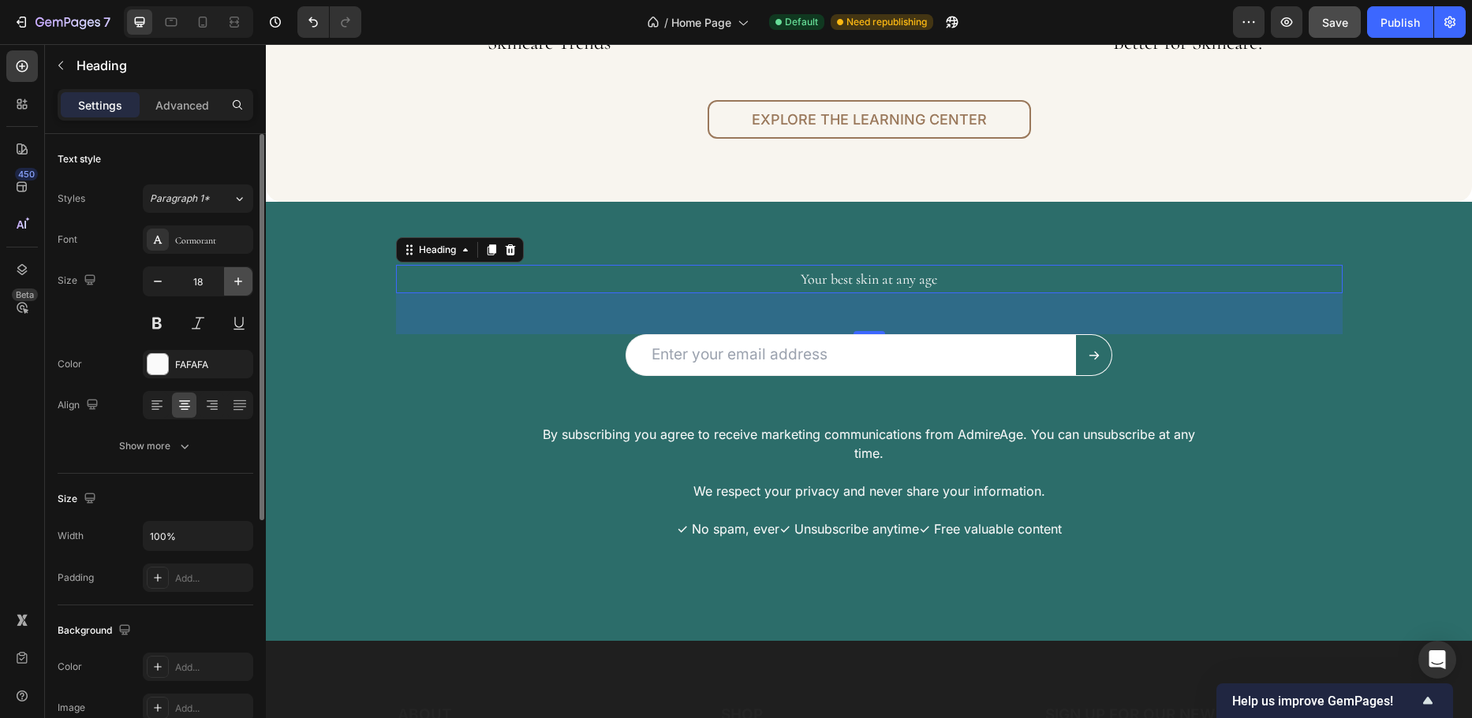
click at [235, 282] on icon "button" at bounding box center [238, 282] width 8 height 8
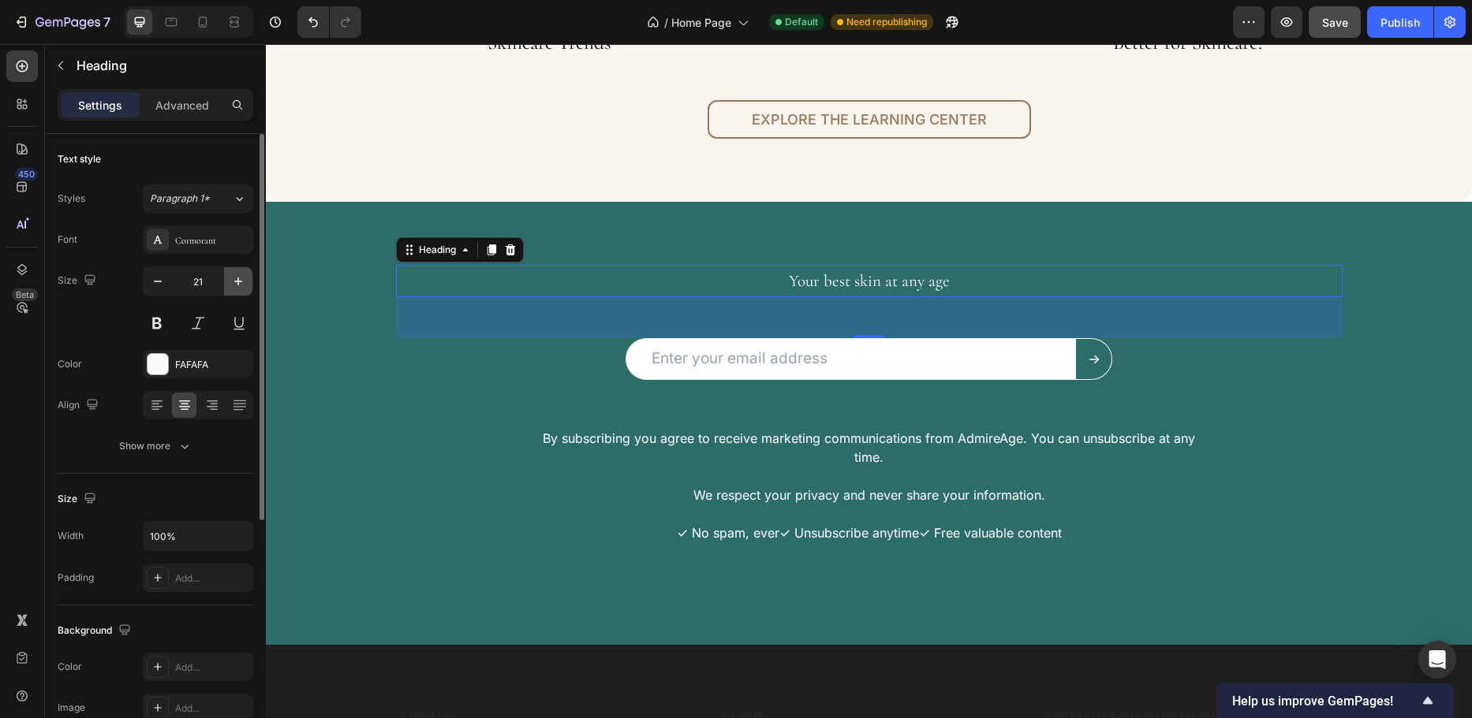
click at [235, 282] on icon "button" at bounding box center [238, 282] width 8 height 8
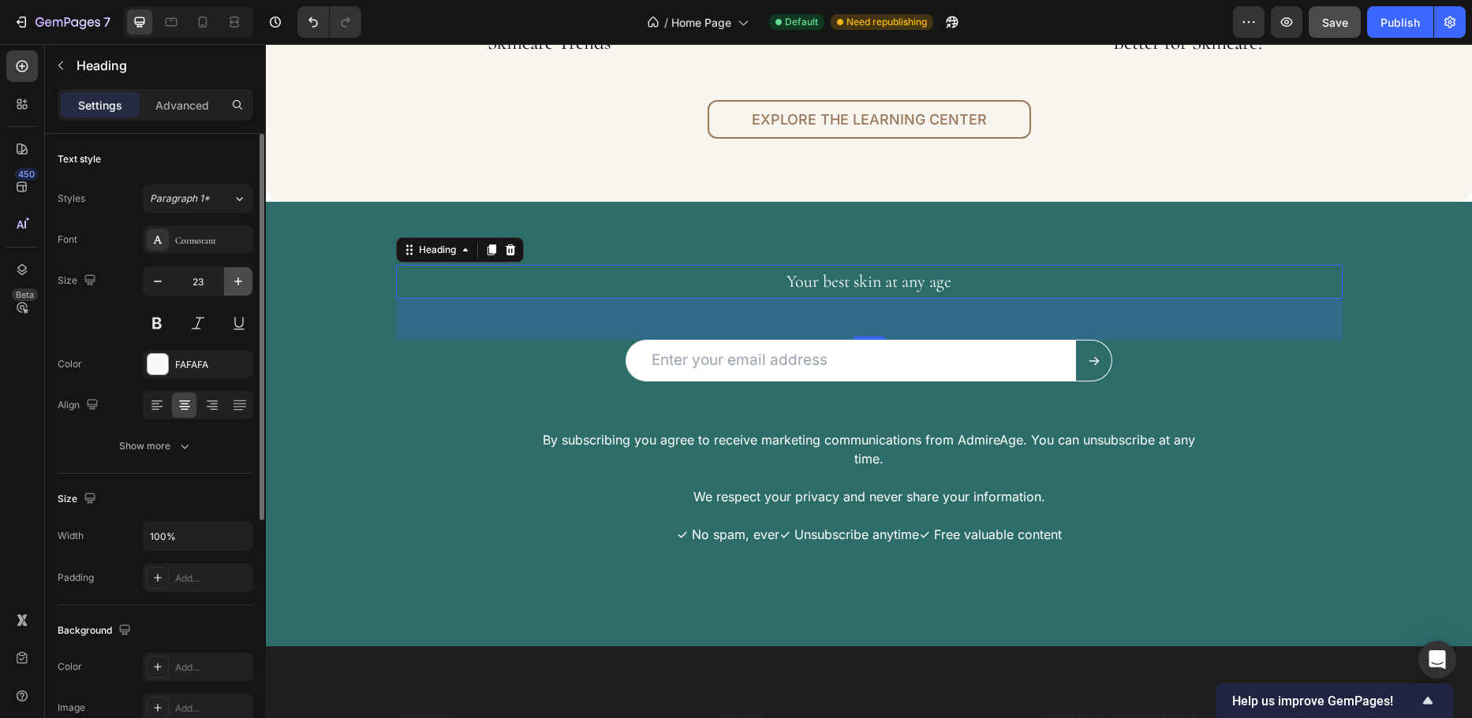
click at [235, 282] on icon "button" at bounding box center [238, 282] width 8 height 8
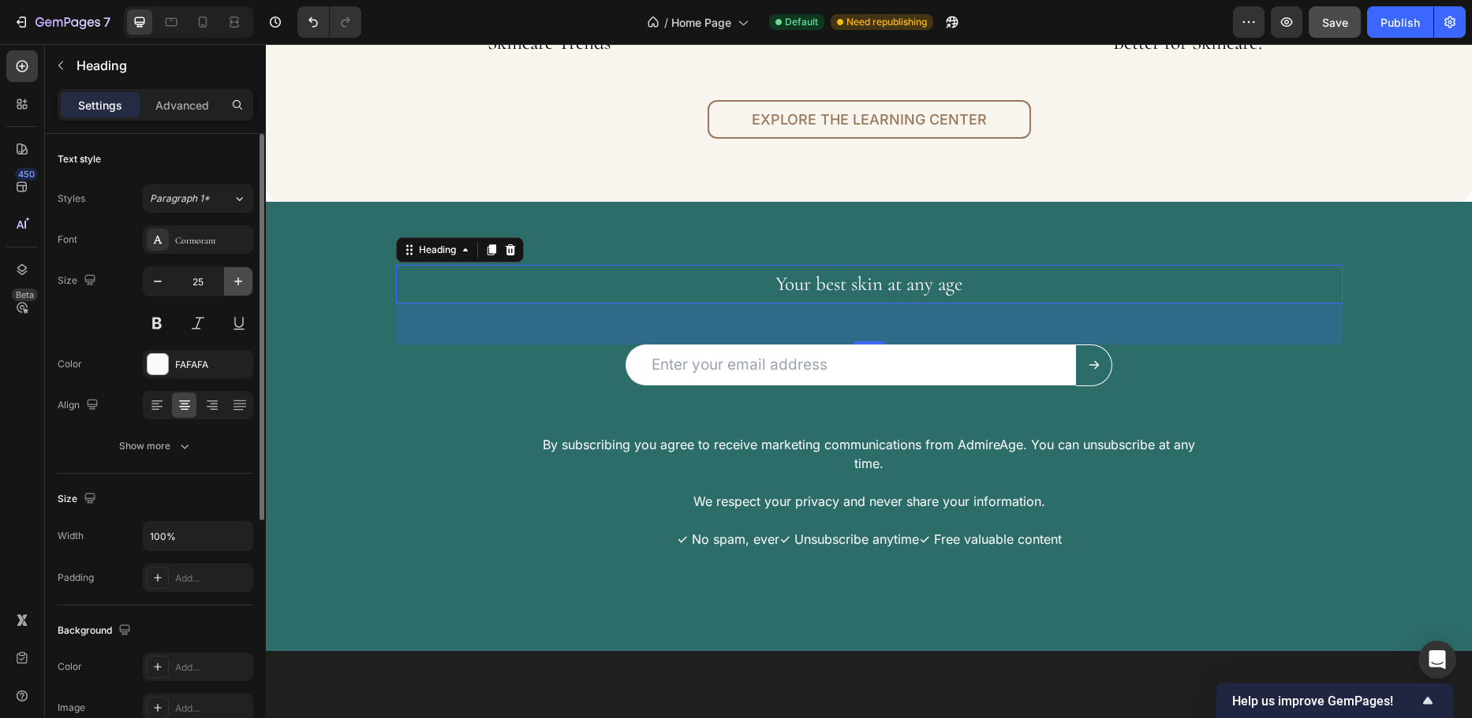
click at [235, 282] on icon "button" at bounding box center [238, 282] width 8 height 8
click at [237, 282] on icon "button" at bounding box center [238, 282] width 8 height 8
click at [237, 282] on icon "button" at bounding box center [238, 282] width 16 height 16
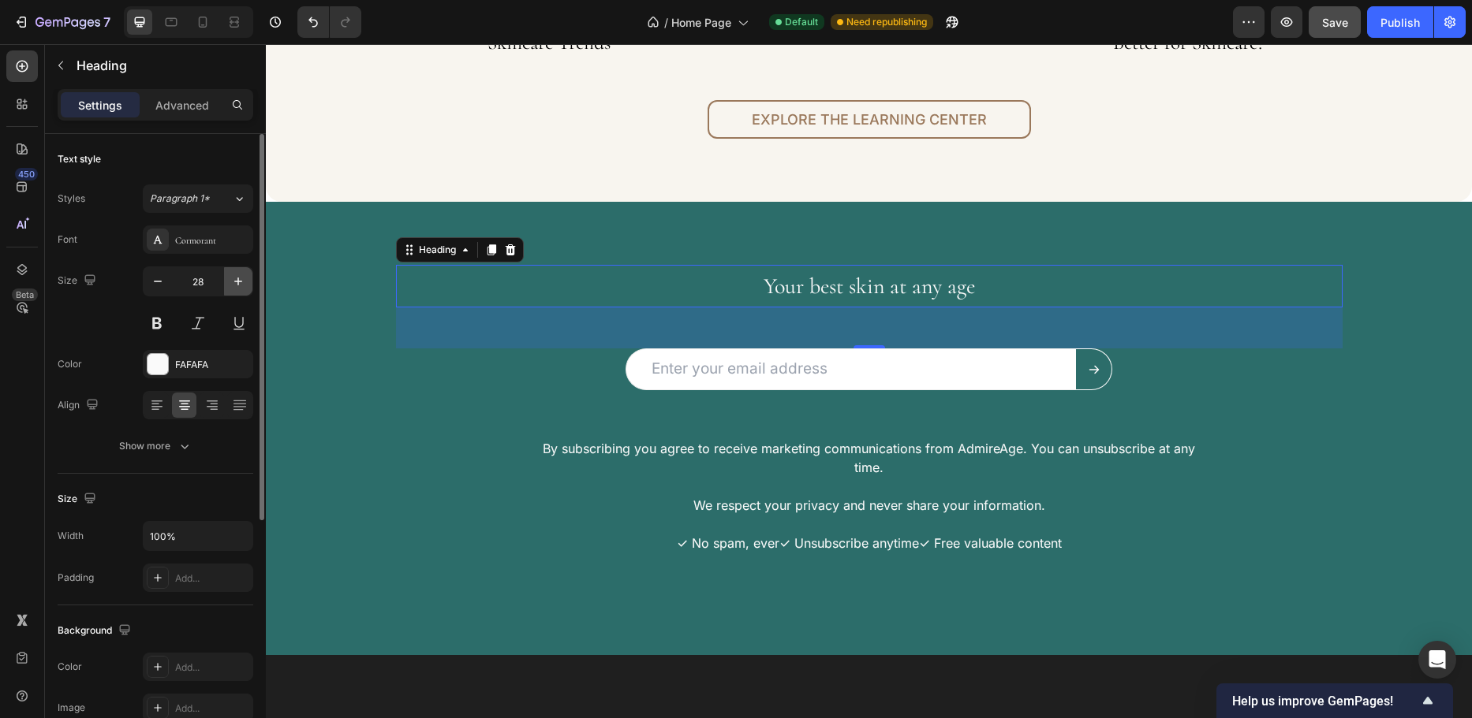
click at [237, 282] on icon "button" at bounding box center [238, 282] width 16 height 16
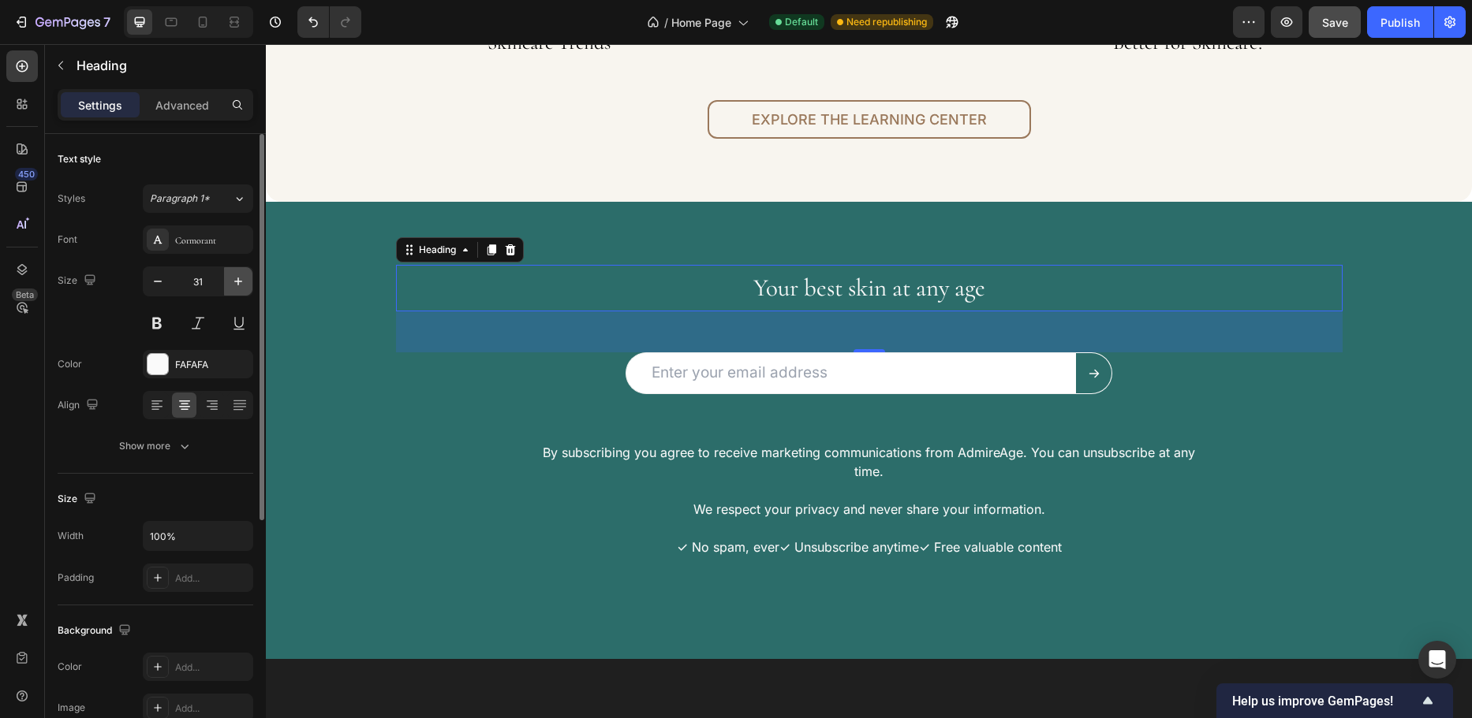
click at [237, 282] on icon "button" at bounding box center [238, 282] width 16 height 16
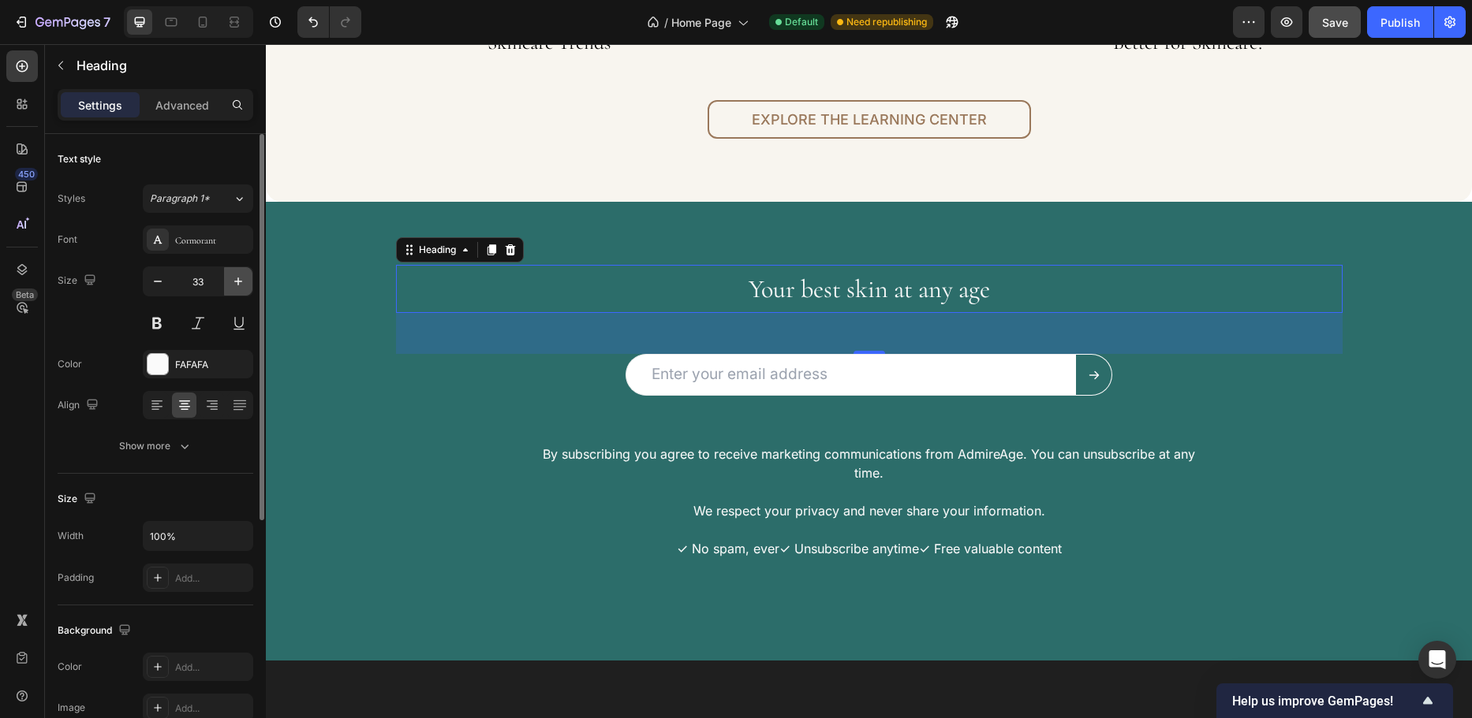
click at [237, 282] on icon "button" at bounding box center [238, 282] width 16 height 16
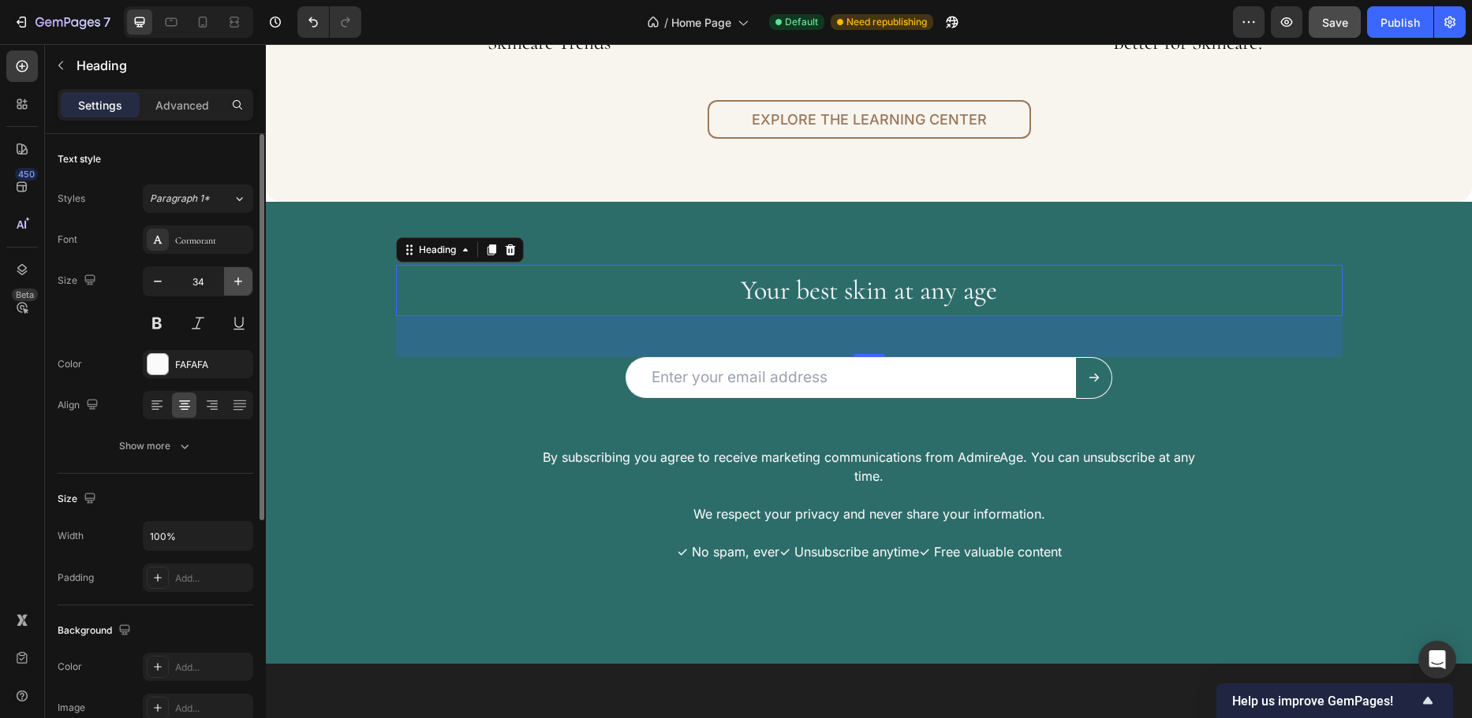
click at [237, 282] on icon "button" at bounding box center [238, 282] width 16 height 16
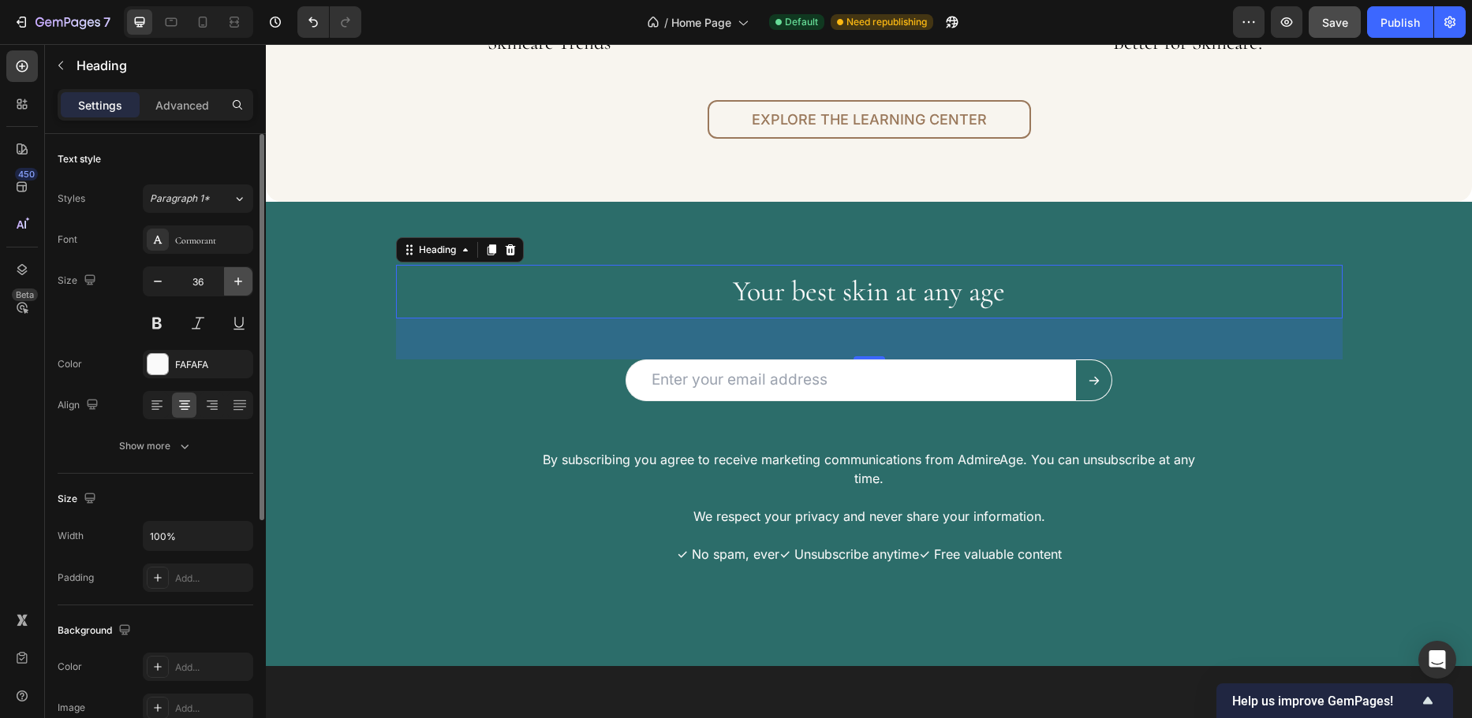
click at [237, 282] on icon "button" at bounding box center [238, 282] width 16 height 16
type input "37"
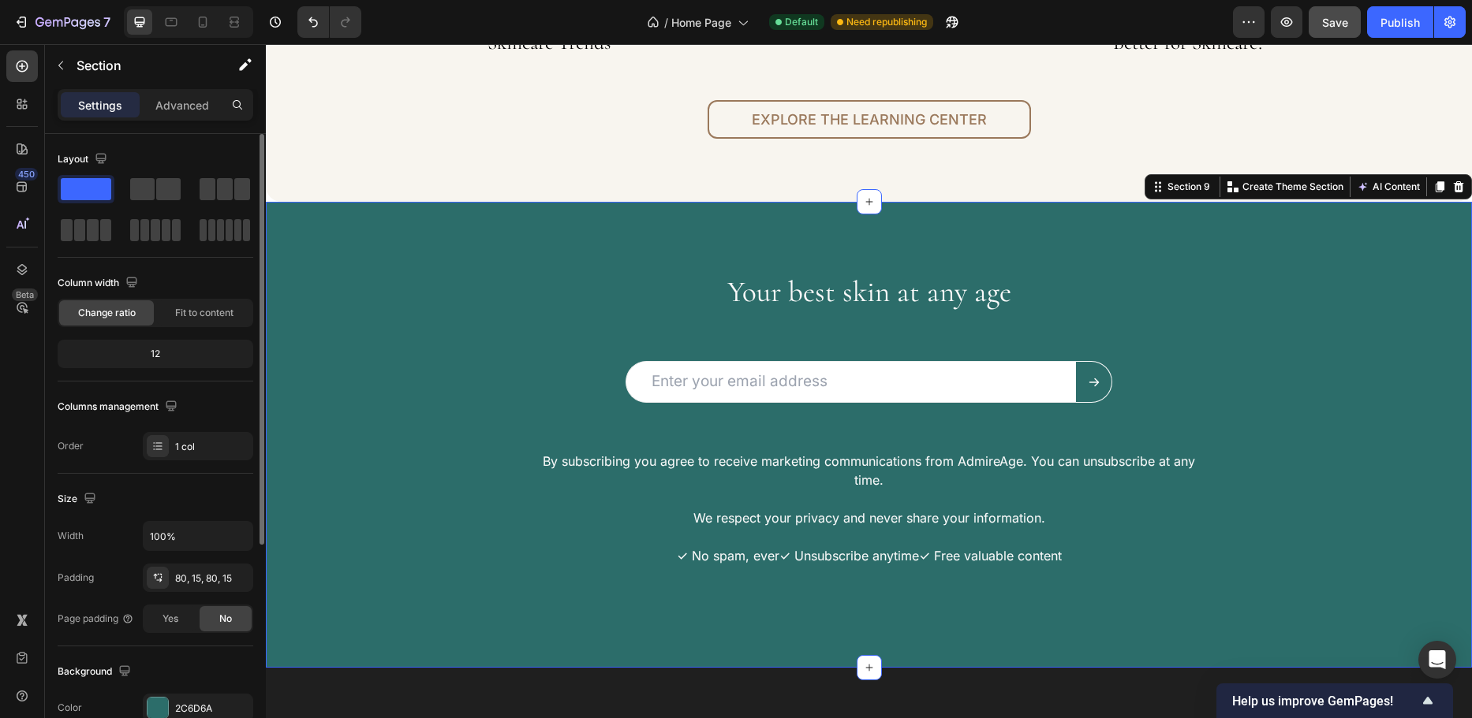
click at [320, 370] on div "Your best skin at any age Heading Email Field Submit Button Row Newsletter Row …" at bounding box center [869, 435] width 1182 height 341
click at [795, 555] on p "✓ No spam, ever✓ Unsubscribe anytime✓ Free valuable content" at bounding box center [869, 556] width 674 height 19
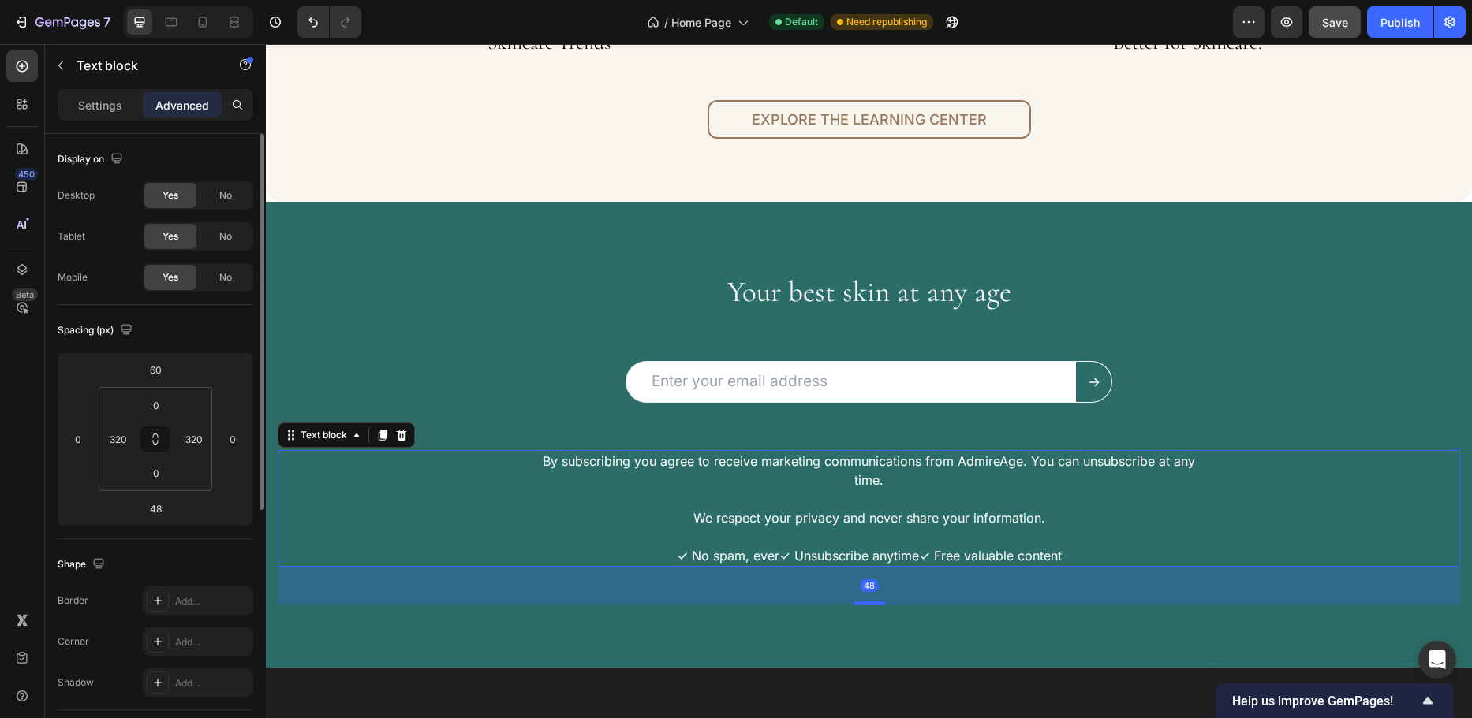
click at [773, 558] on p "✓ No spam, ever✓ Unsubscribe anytime✓ Free valuable content" at bounding box center [869, 556] width 674 height 19
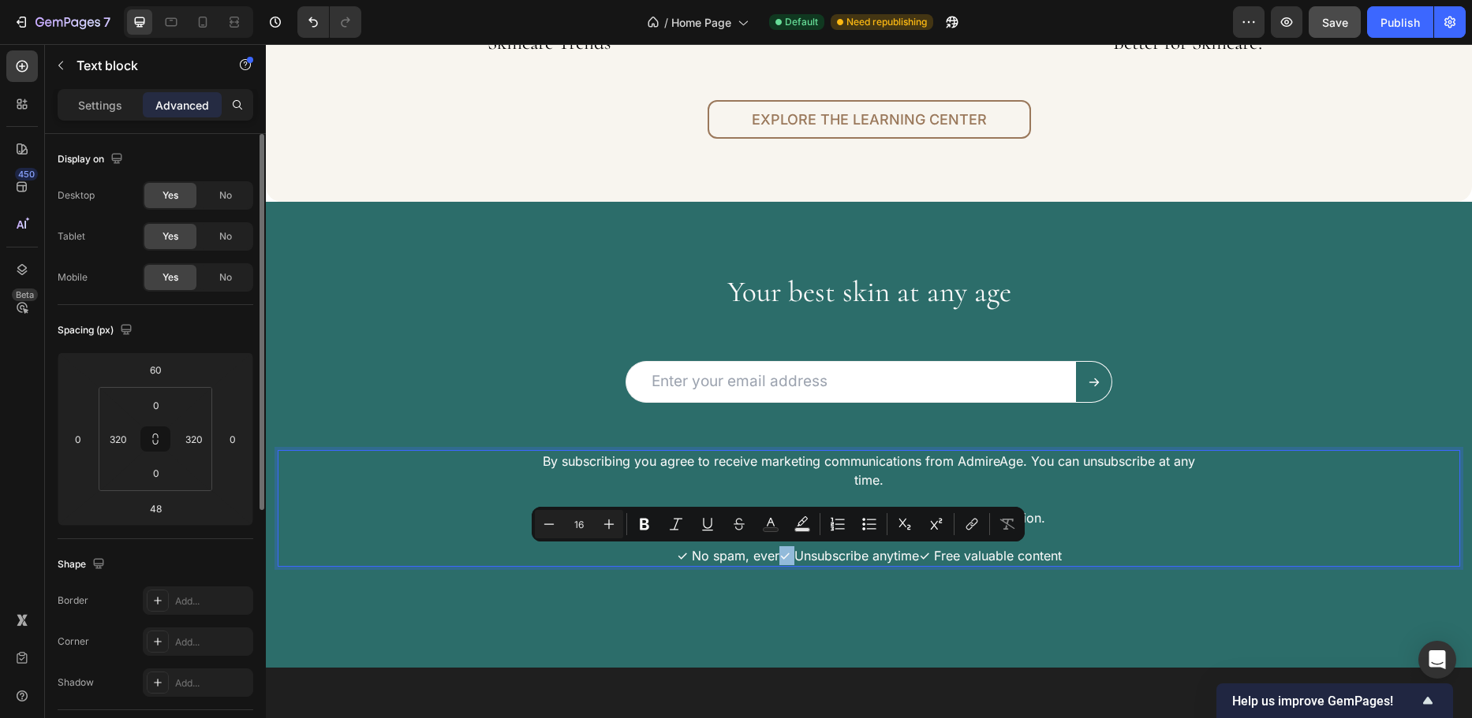
click at [774, 561] on p "✓ No spam, ever✓ Unsubscribe anytime✓ Free valuable content" at bounding box center [869, 556] width 674 height 19
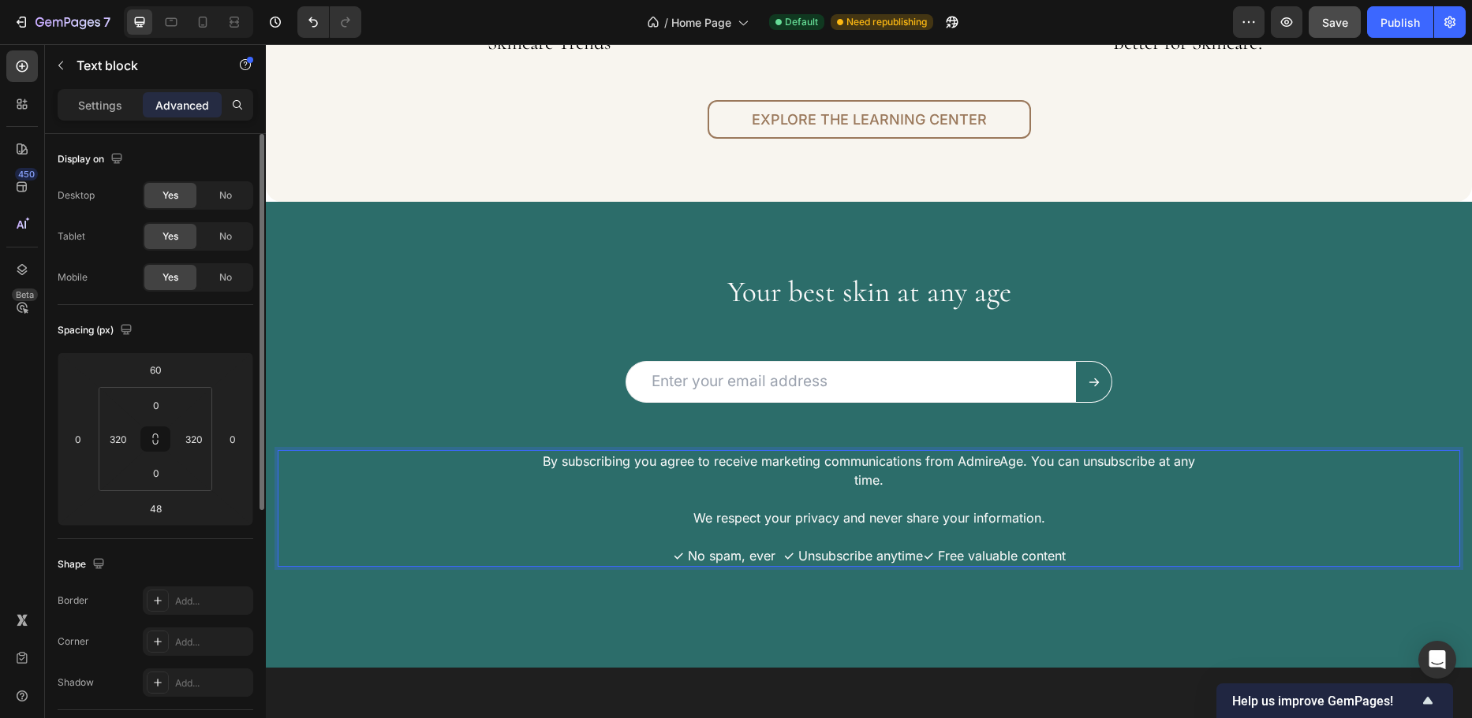
click at [915, 556] on p "✓ No spam, ever ✓ Unsubscribe anytime✓ Free valuable content" at bounding box center [869, 556] width 674 height 19
click at [752, 554] on p "✓ No spam, ever ✓ Unsubscribe anytime ✓ Free valuable content" at bounding box center [869, 556] width 674 height 19
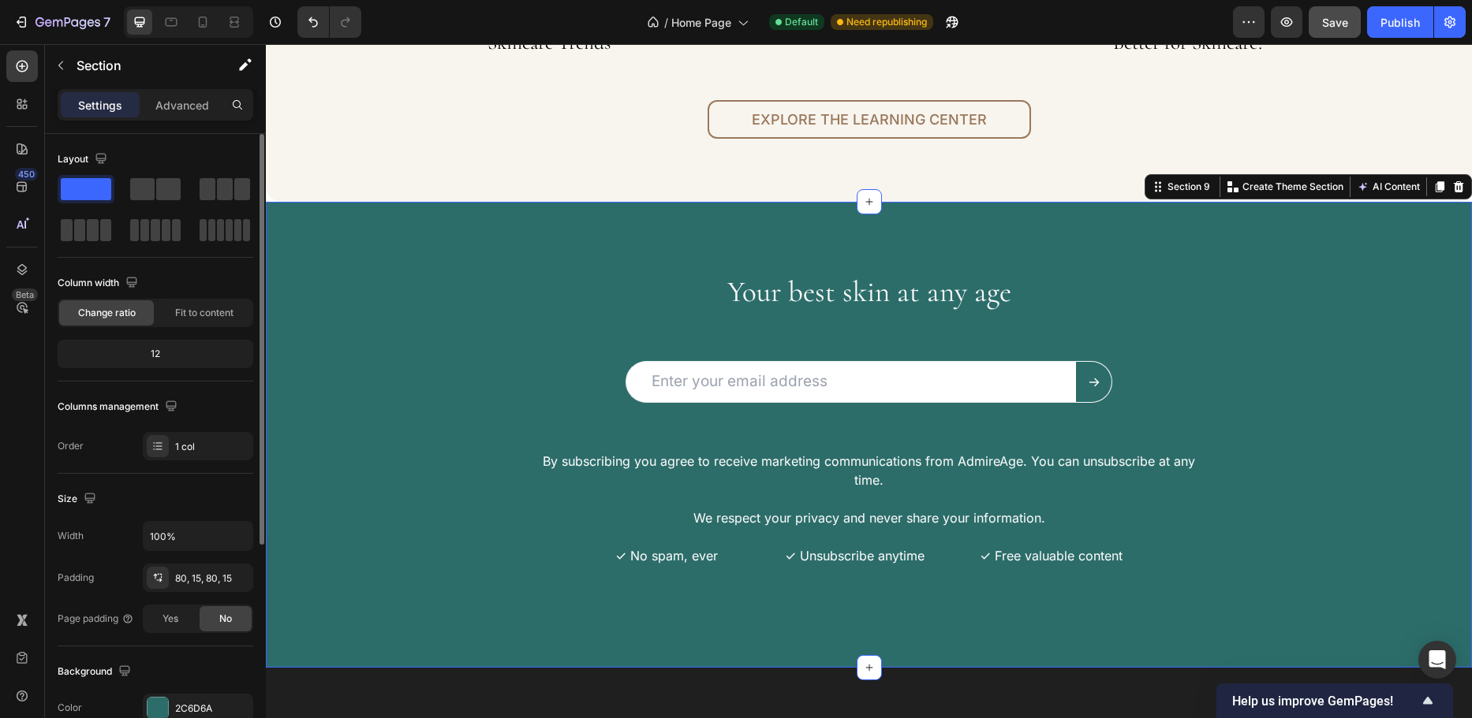
click at [744, 607] on div "Your best skin at any age Heading Email Field Submit Button Row Newsletter Row …" at bounding box center [869, 435] width 1206 height 467
click at [1330, 24] on span "Save" at bounding box center [1335, 22] width 26 height 13
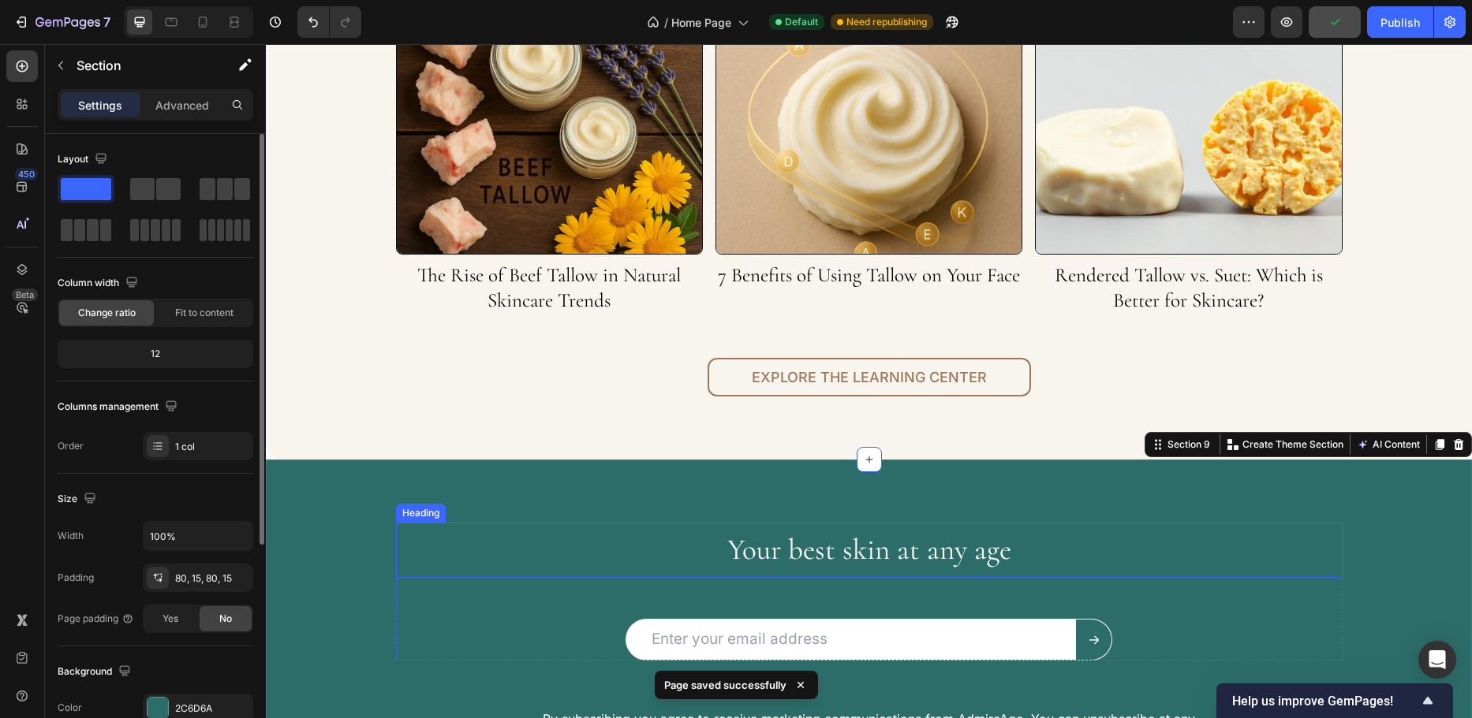
scroll to position [3854, 0]
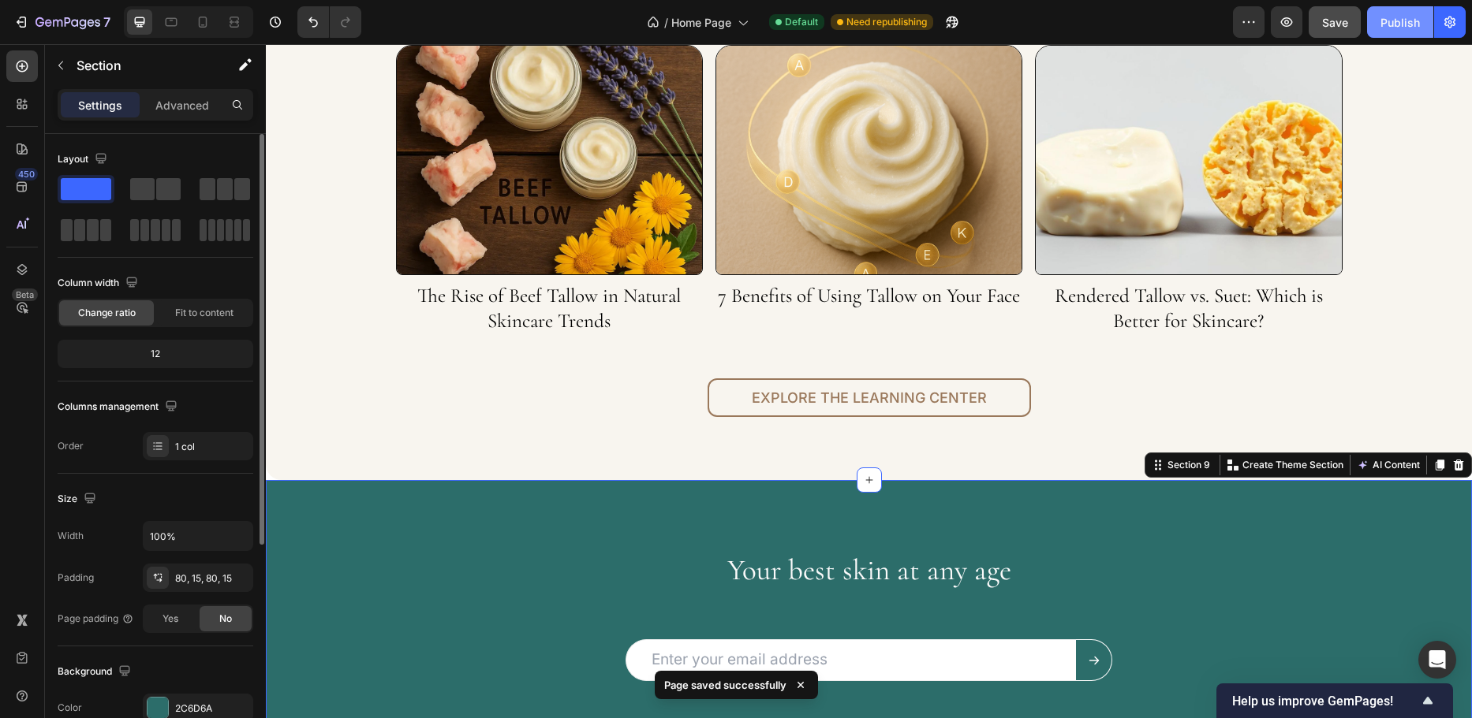
click at [1385, 28] on div "Publish" at bounding box center [1399, 22] width 39 height 17
